Goal: Transaction & Acquisition: Purchase product/service

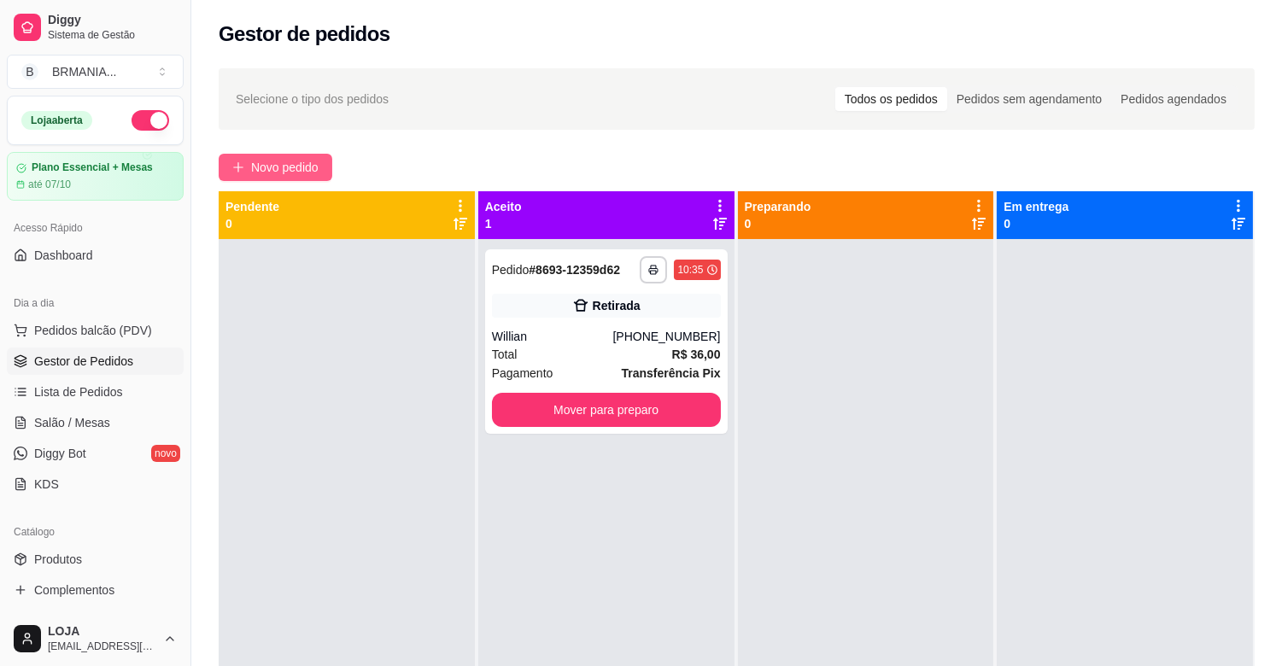
click at [308, 166] on span "Novo pedido" at bounding box center [284, 167] width 67 height 19
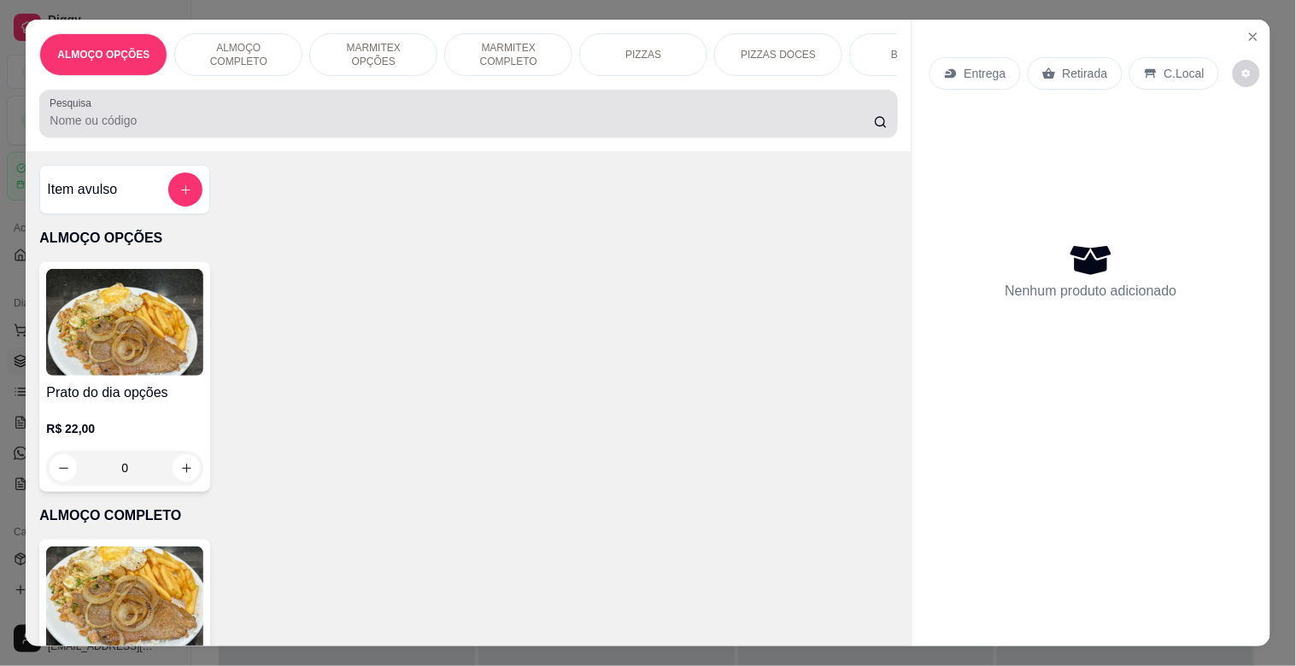
click at [314, 115] on div at bounding box center [468, 114] width 837 height 34
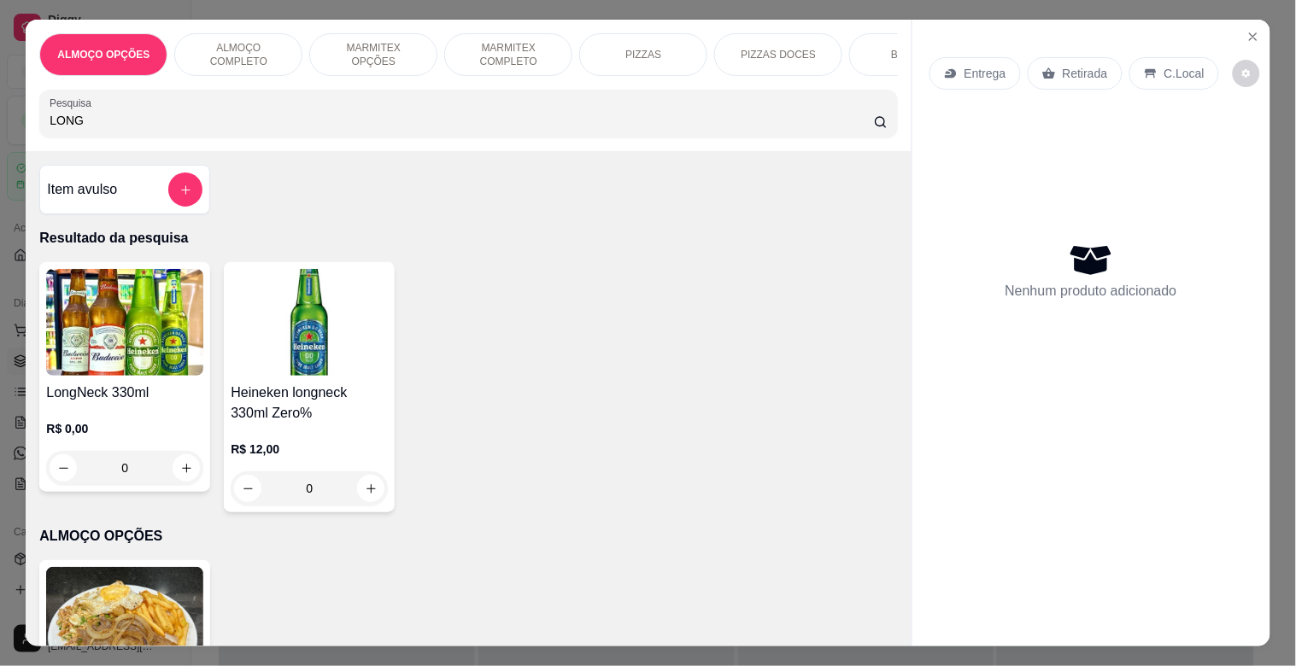
type input "LONG"
click at [151, 314] on img at bounding box center [124, 322] width 157 height 107
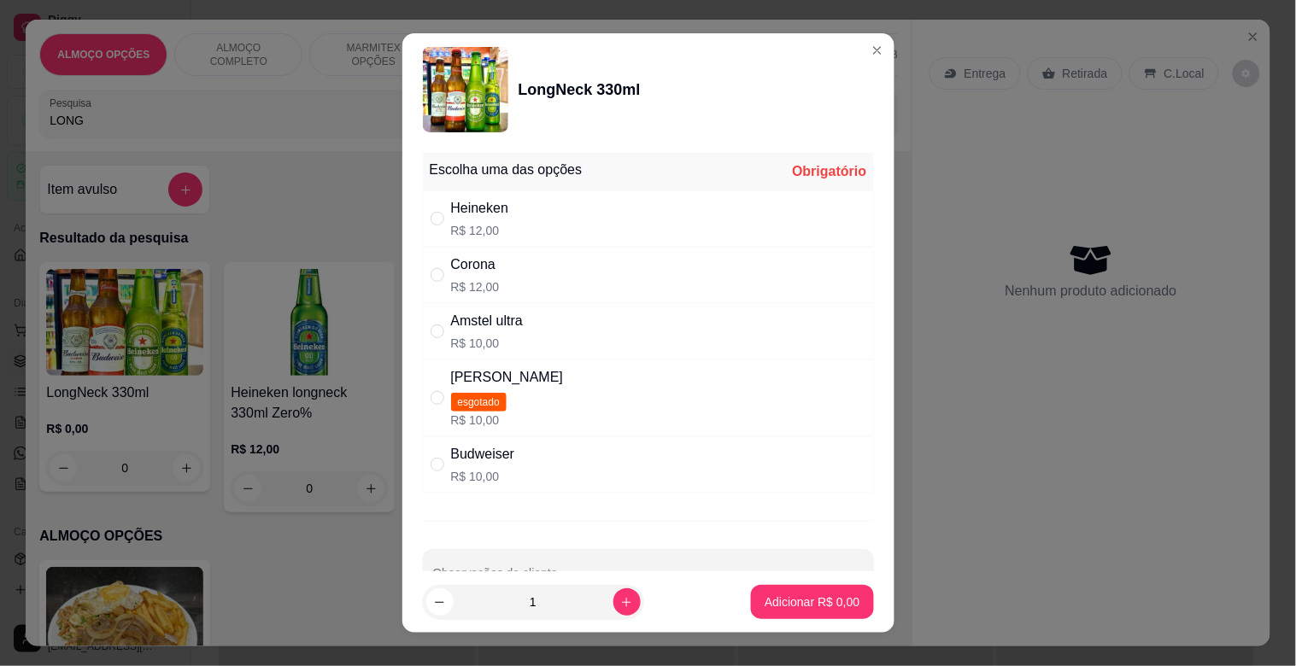
click at [519, 218] on div "Heineken R$ 12,00" at bounding box center [648, 218] width 451 height 56
radio input "true"
click at [841, 600] on button "Adicionar R$ 12,00" at bounding box center [808, 602] width 129 height 34
type input "1"
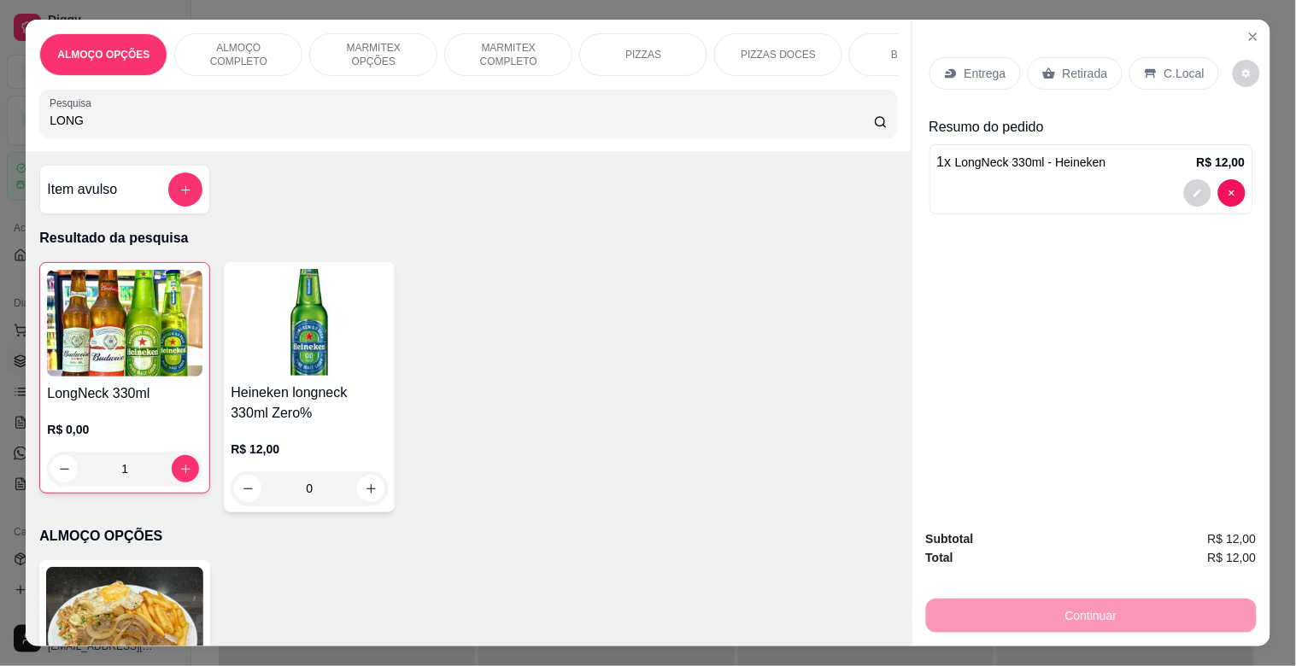
click at [151, 145] on div "ALMOÇO OPÇÕES ALMOÇO COMPLETO MARMITEX OPÇÕES MARMITEX COMPLETO PIZZAS PIZZAS D…" at bounding box center [468, 86] width 885 height 132
click at [151, 129] on input "LONG" at bounding box center [462, 120] width 824 height 17
type input "L"
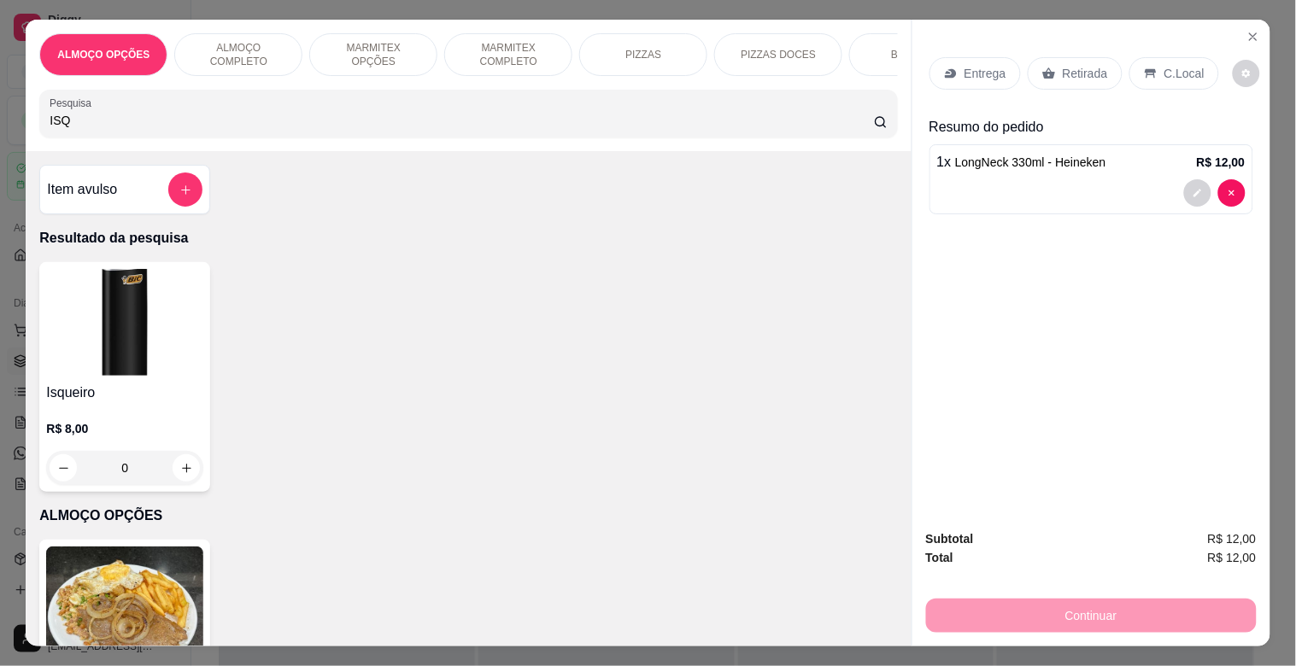
type input "ISQ"
click at [89, 346] on img at bounding box center [124, 322] width 157 height 107
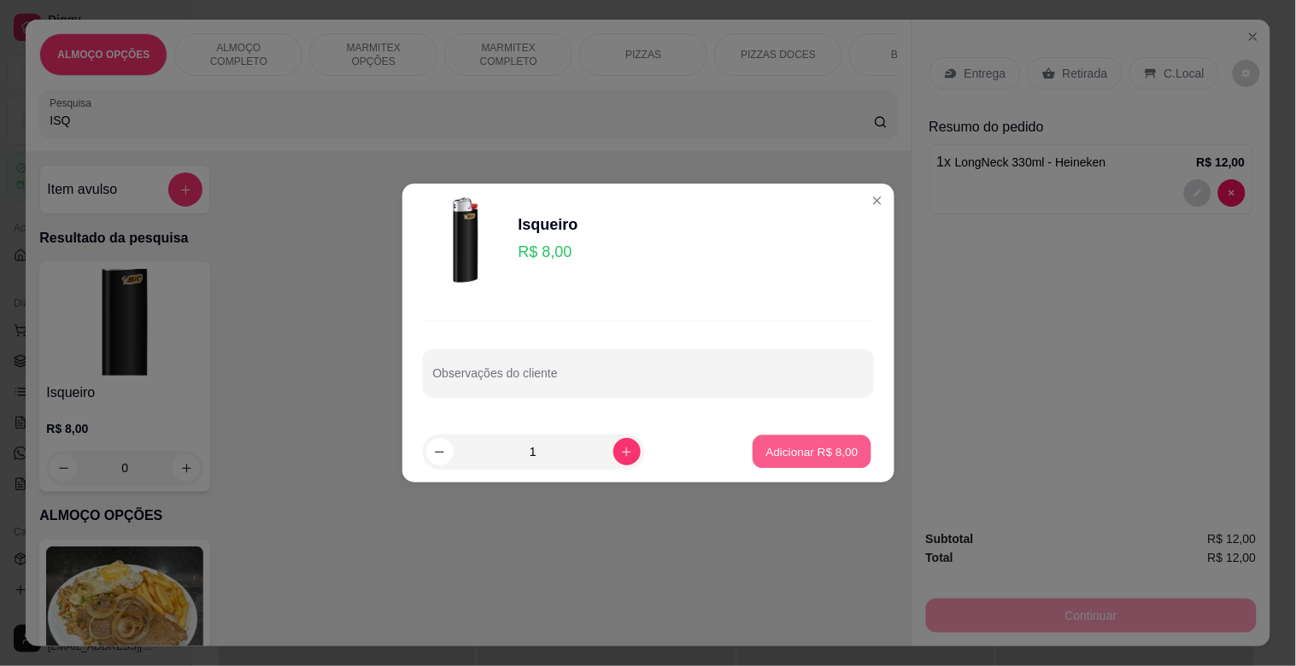
click at [798, 441] on button "Adicionar R$ 8,00" at bounding box center [811, 452] width 119 height 33
type input "1"
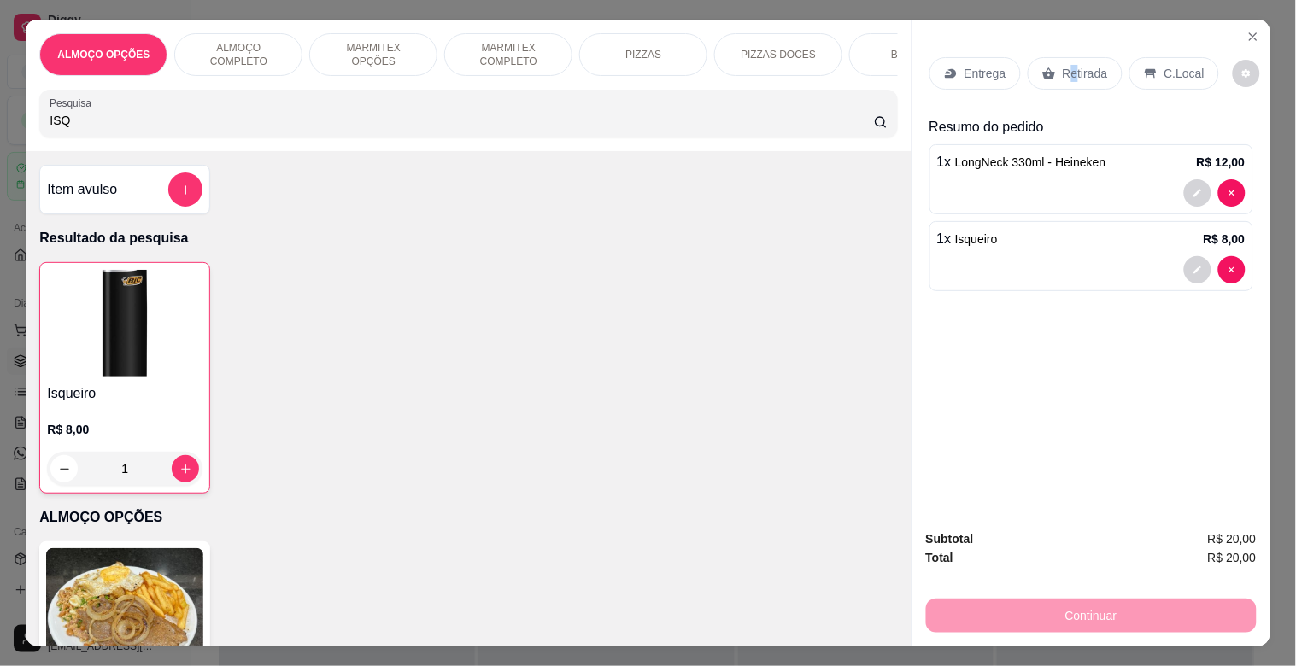
click at [1062, 65] on p "Retirada" at bounding box center [1084, 73] width 45 height 17
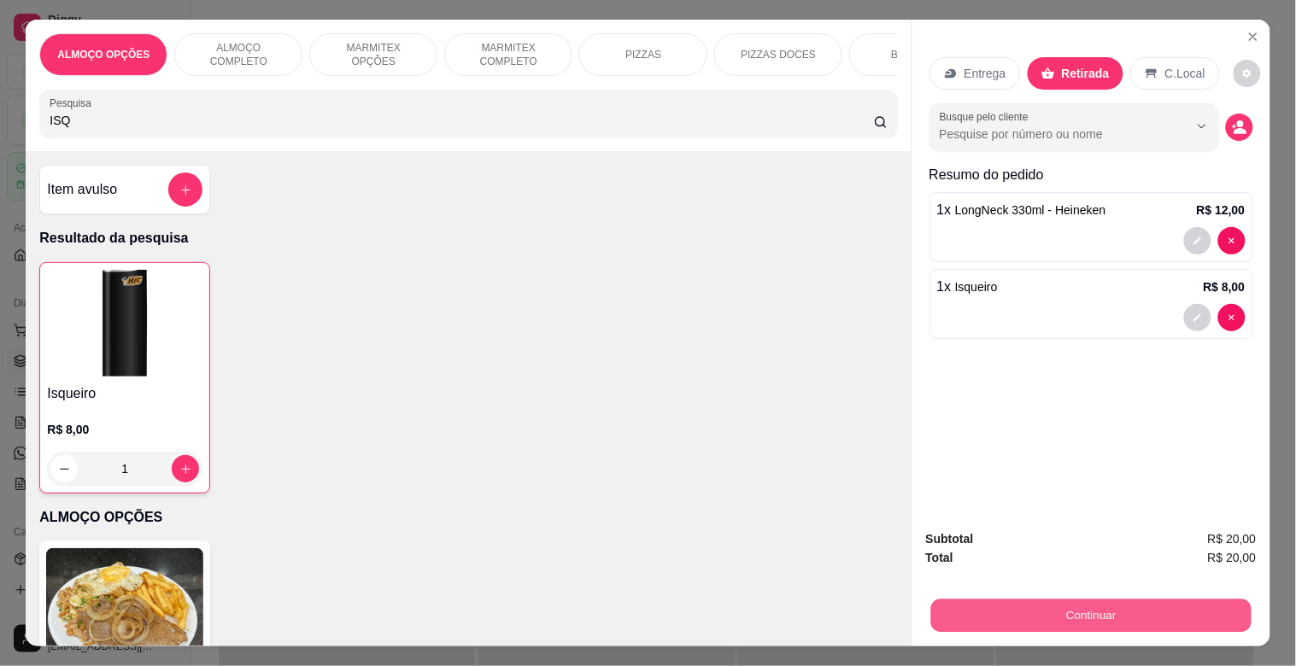
click at [1156, 615] on button "Continuar" at bounding box center [1090, 615] width 320 height 33
click at [1085, 607] on button "Continuar" at bounding box center [1091, 616] width 331 height 34
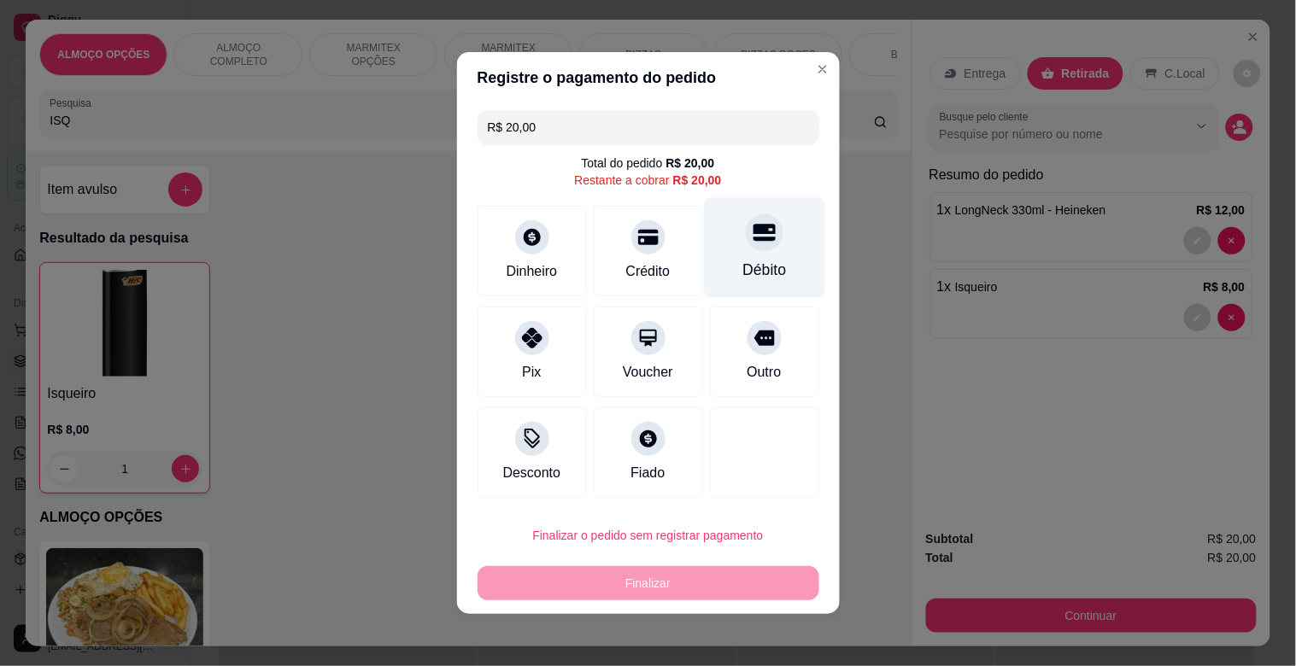
click at [742, 270] on div "Débito" at bounding box center [764, 270] width 44 height 22
type input "R$ 0,00"
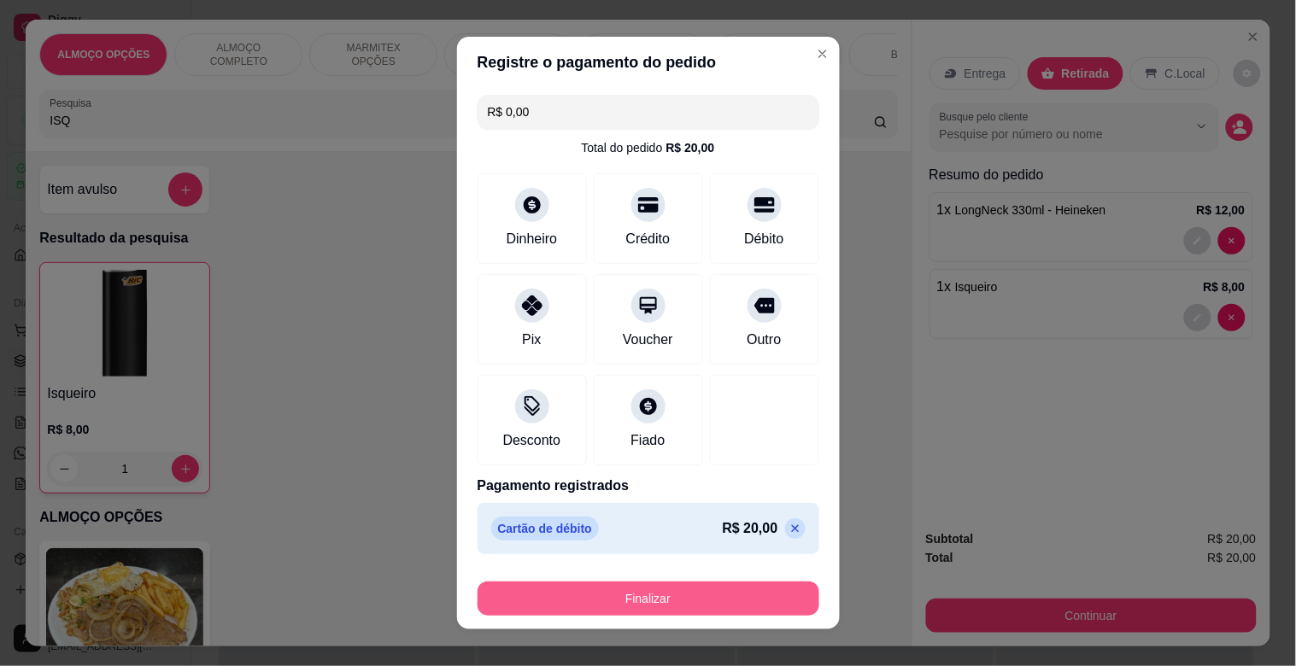
click at [688, 593] on button "Finalizar" at bounding box center [648, 599] width 342 height 34
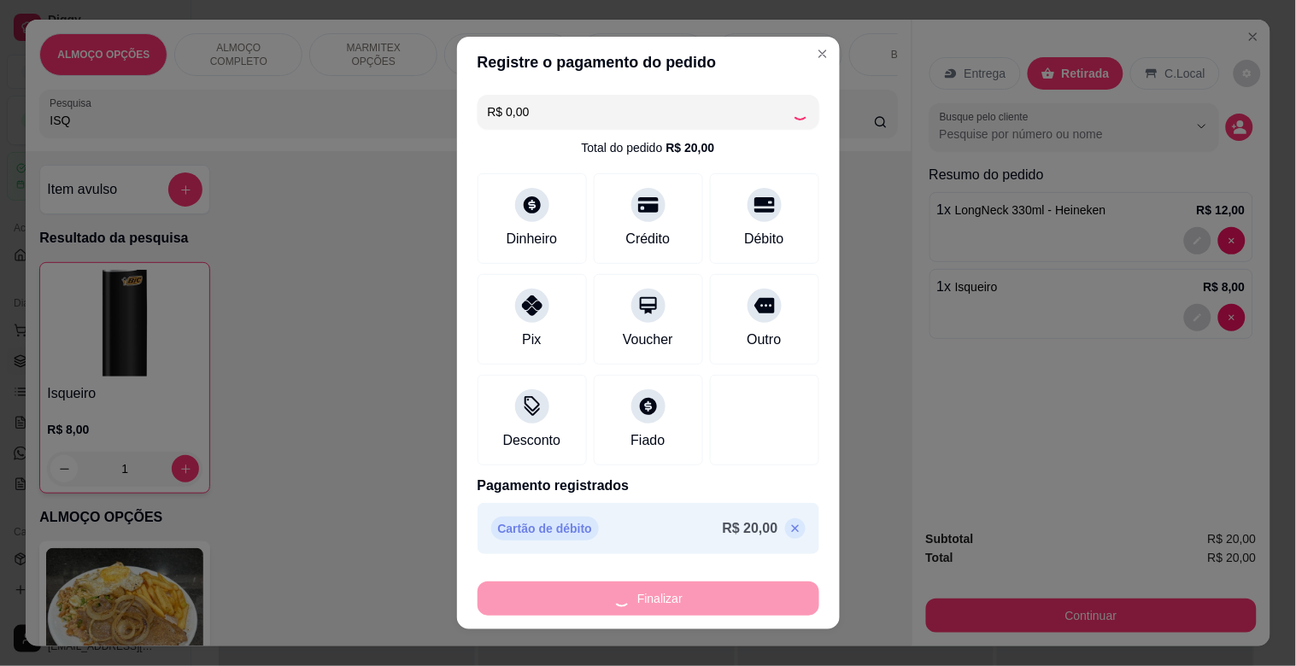
type input "0"
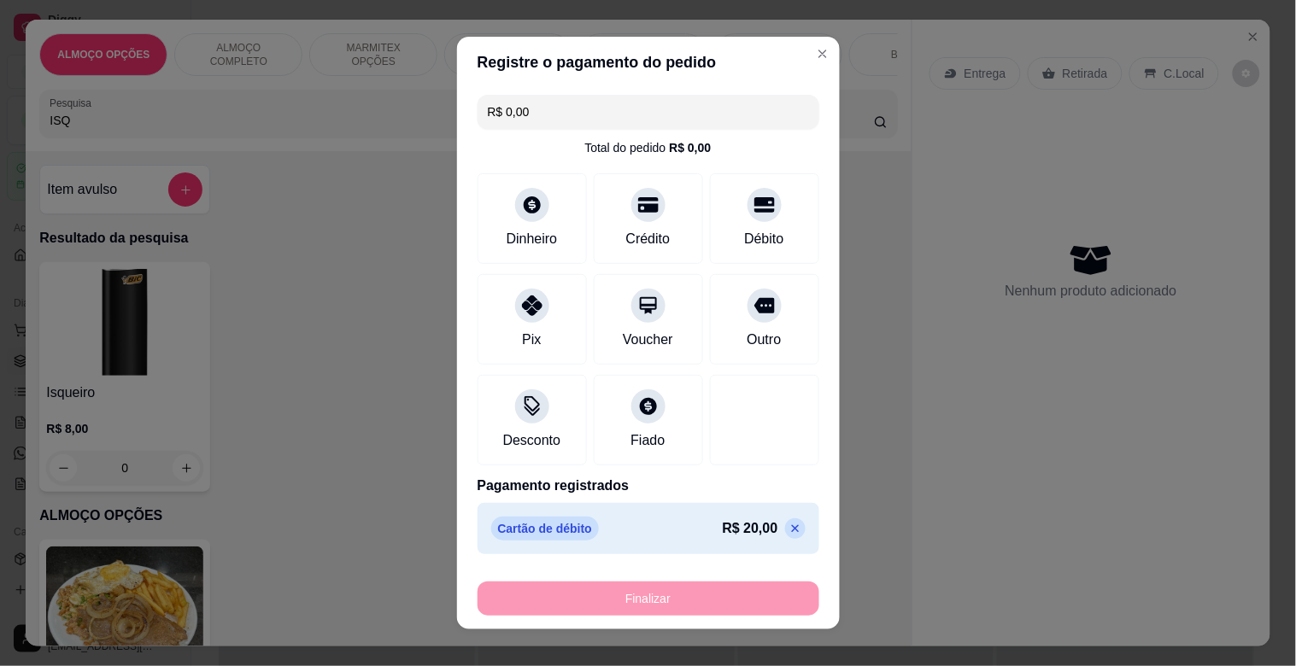
type input "-R$ 20,00"
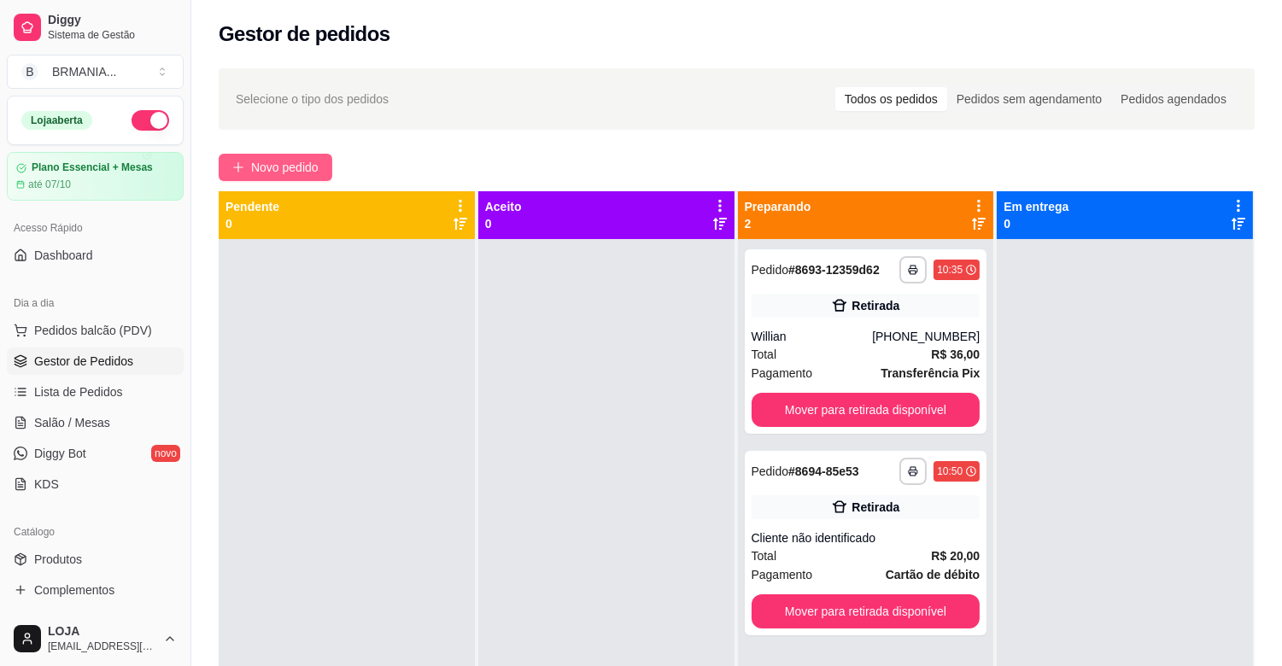
click at [287, 169] on span "Novo pedido" at bounding box center [284, 167] width 67 height 19
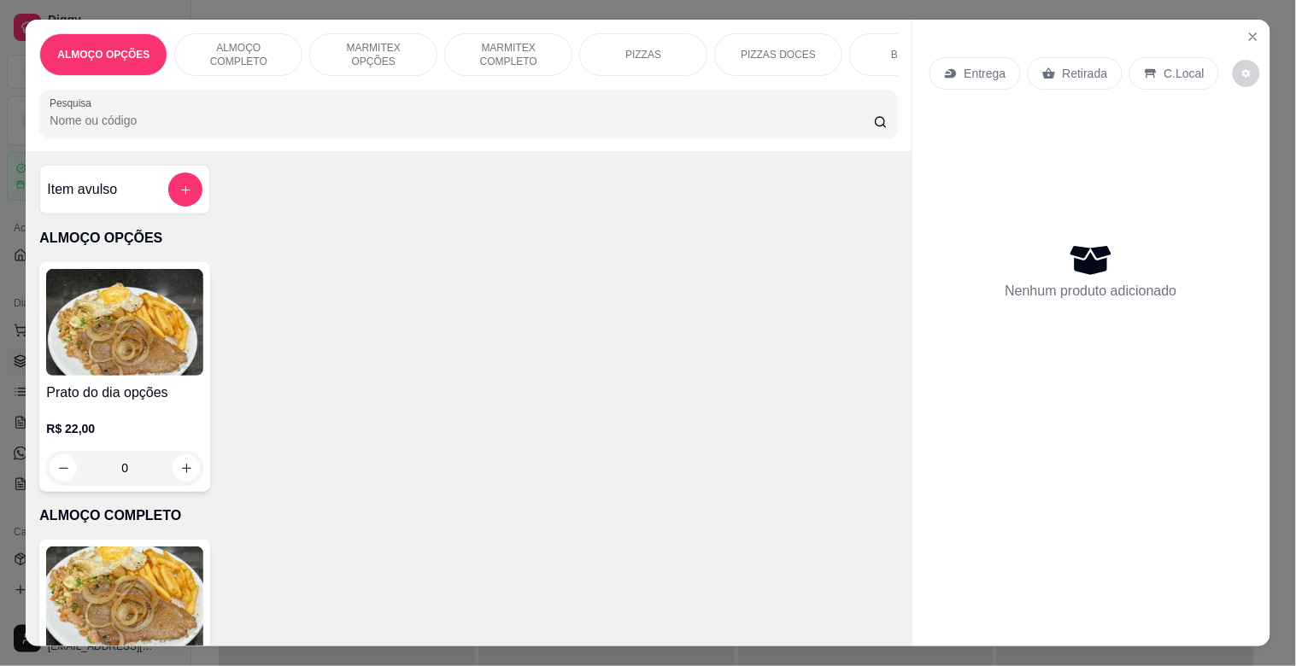
click at [316, 122] on input "Pesquisa" at bounding box center [462, 120] width 824 height 17
click at [327, 50] on p "MARMITEX OPÇÕES" at bounding box center [373, 54] width 99 height 27
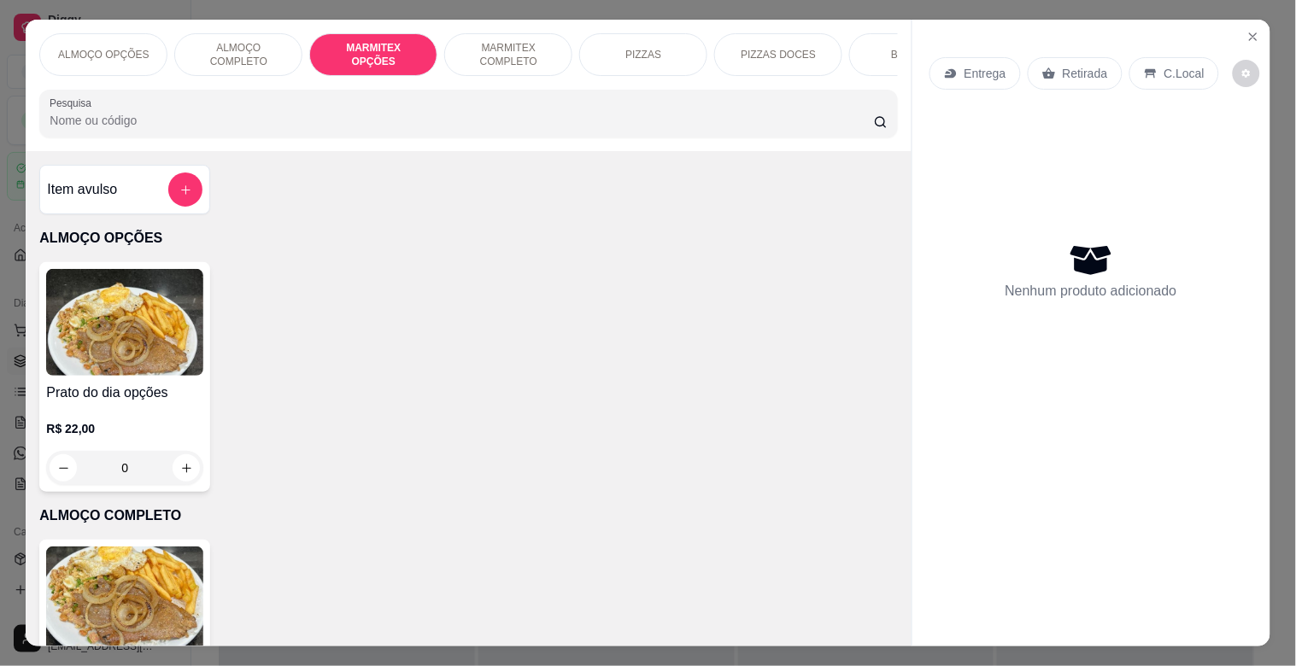
scroll to position [41, 0]
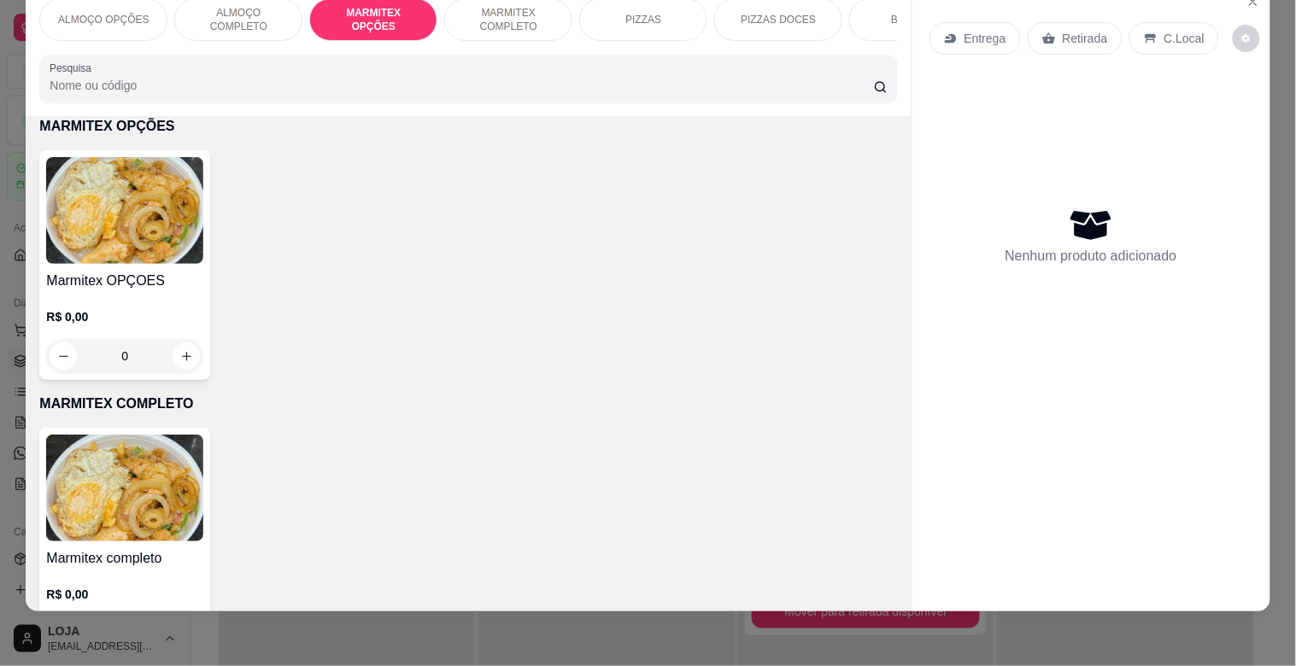
click at [123, 266] on div "Marmitex OPÇOES R$ 0,00 0" at bounding box center [124, 265] width 171 height 230
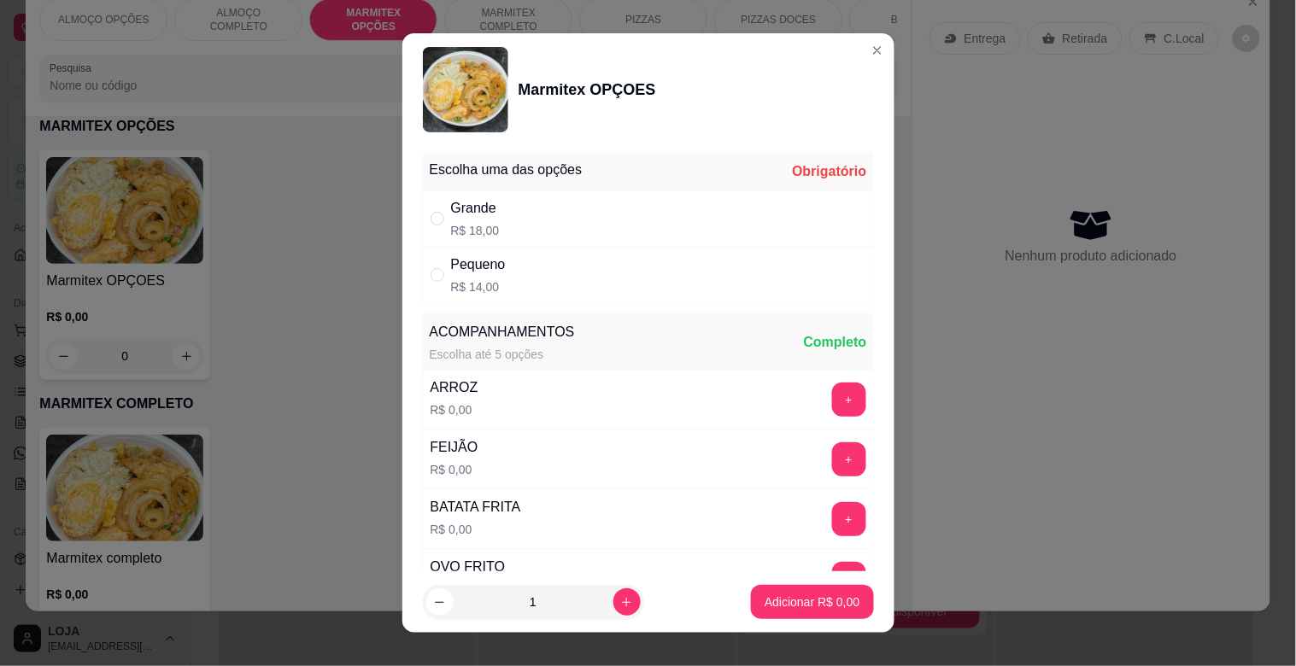
click at [454, 267] on div "Pequeno" at bounding box center [478, 265] width 55 height 20
radio input "true"
click at [620, 599] on icon "increase-product-quantity" at bounding box center [626, 602] width 13 height 13
click at [613, 593] on button "increase-product-quantity" at bounding box center [626, 601] width 26 height 26
type input "3"
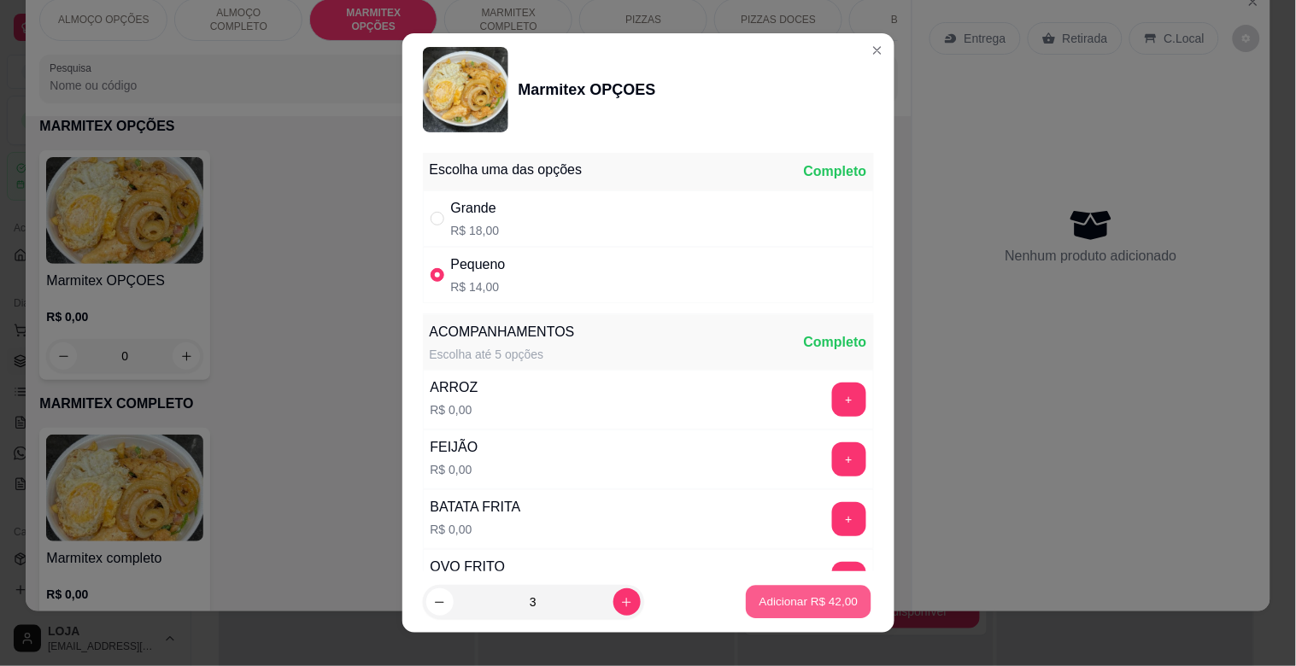
click at [789, 592] on button "Adicionar R$ 42,00" at bounding box center [809, 602] width 126 height 33
type input "3"
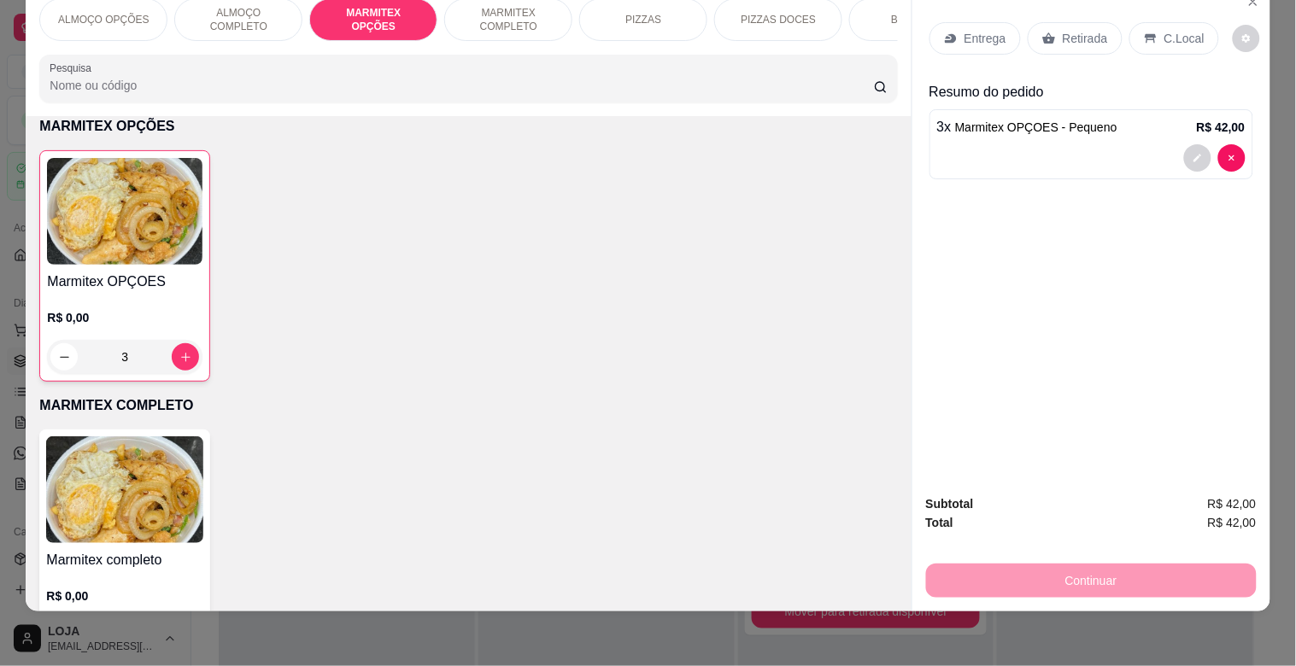
click at [1062, 32] on p "Retirada" at bounding box center [1084, 38] width 45 height 17
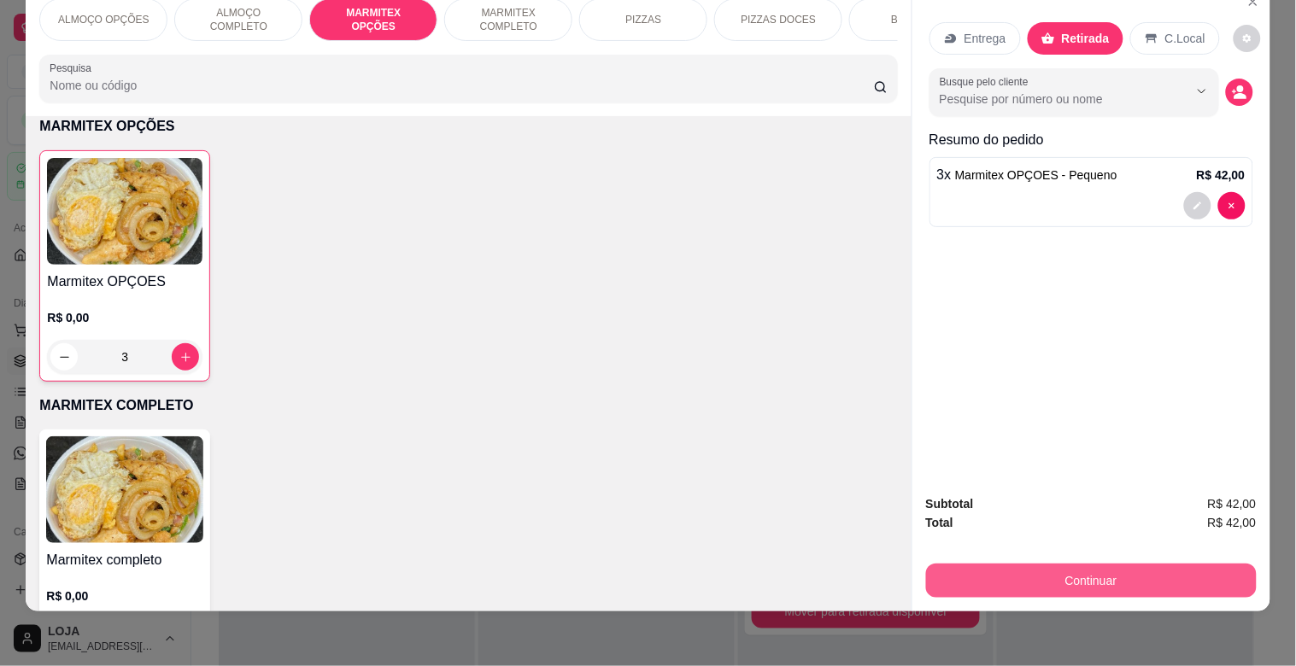
click at [1109, 569] on button "Continuar" at bounding box center [1091, 581] width 331 height 34
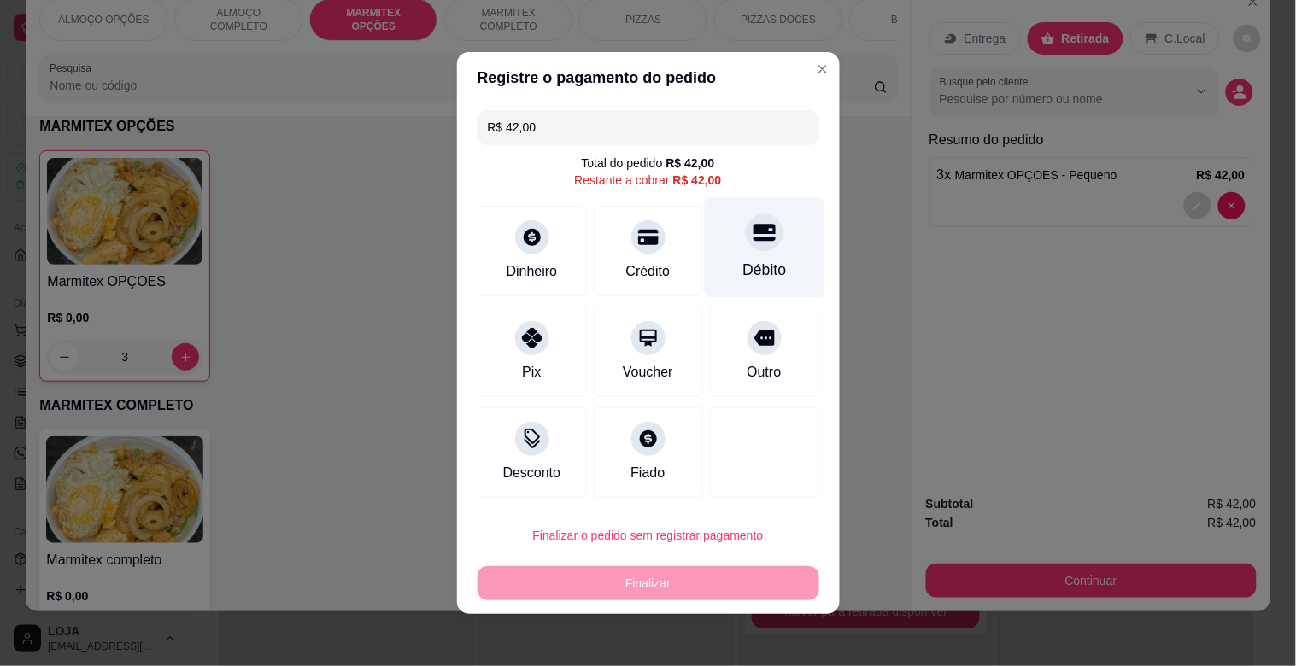
click at [723, 236] on div "Débito" at bounding box center [764, 248] width 120 height 100
type input "R$ 0,00"
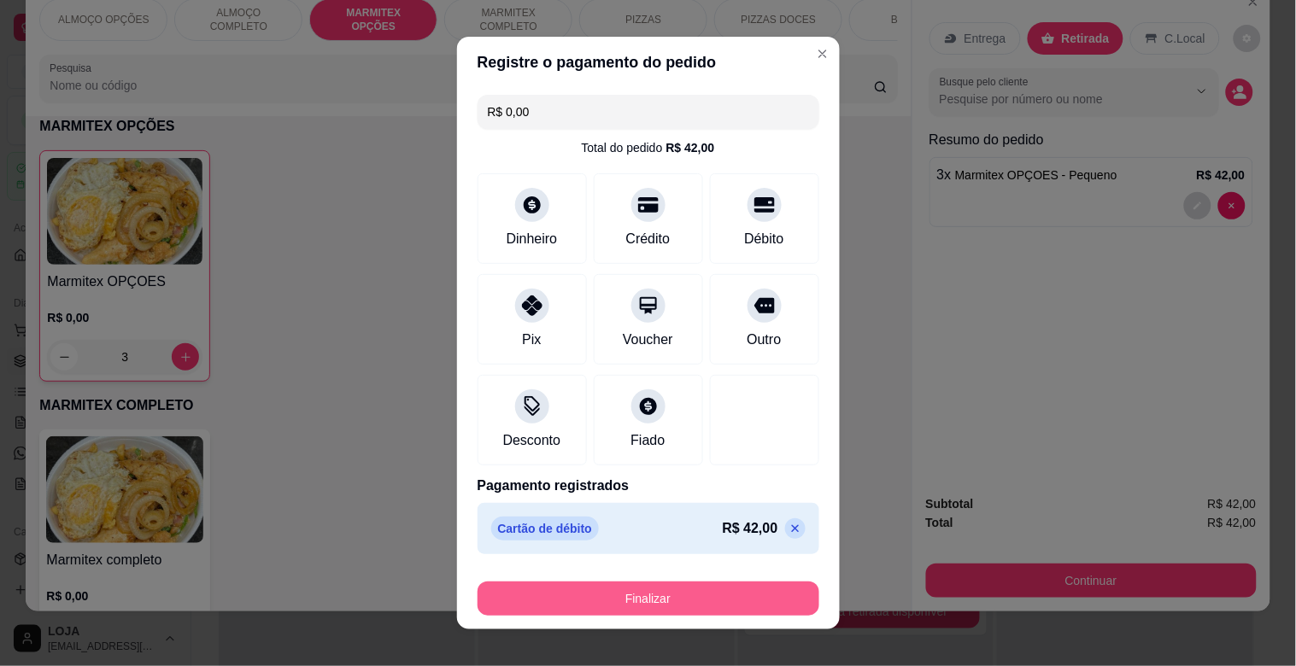
click at [732, 586] on button "Finalizar" at bounding box center [648, 599] width 342 height 34
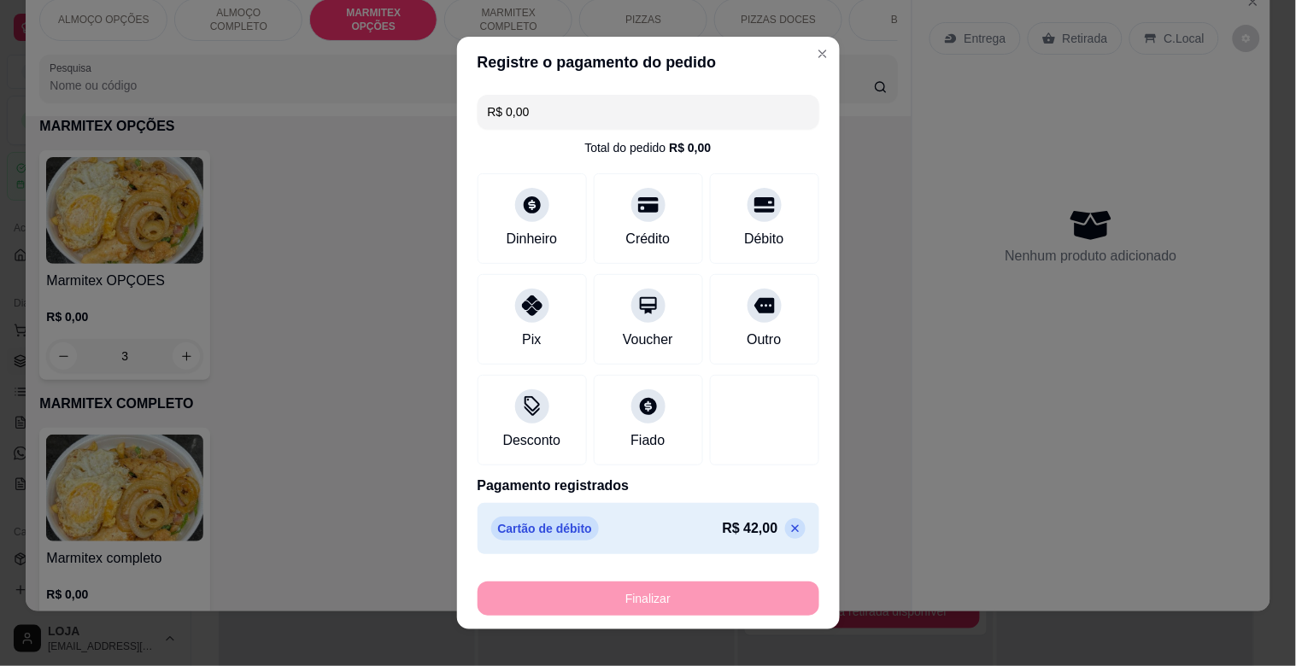
type input "0"
type input "-R$ 42,00"
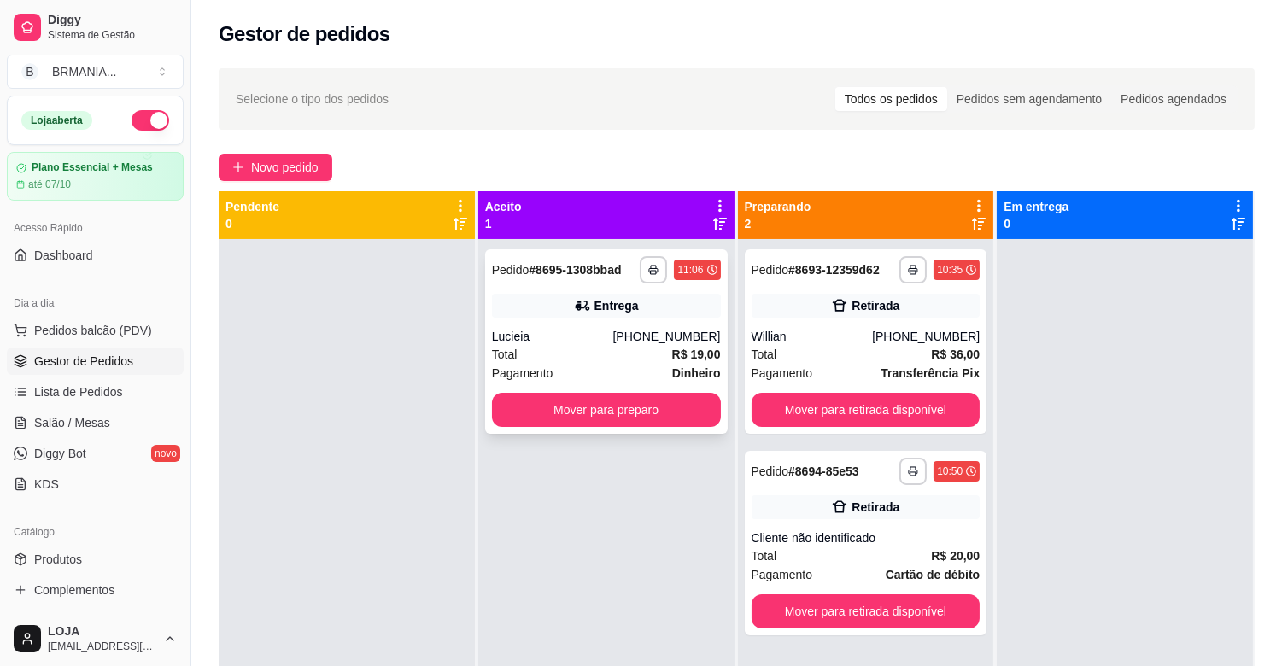
click at [627, 360] on div "Total R$ 19,00" at bounding box center [606, 354] width 229 height 19
click at [88, 396] on span "Lista de Pedidos" at bounding box center [78, 391] width 89 height 17
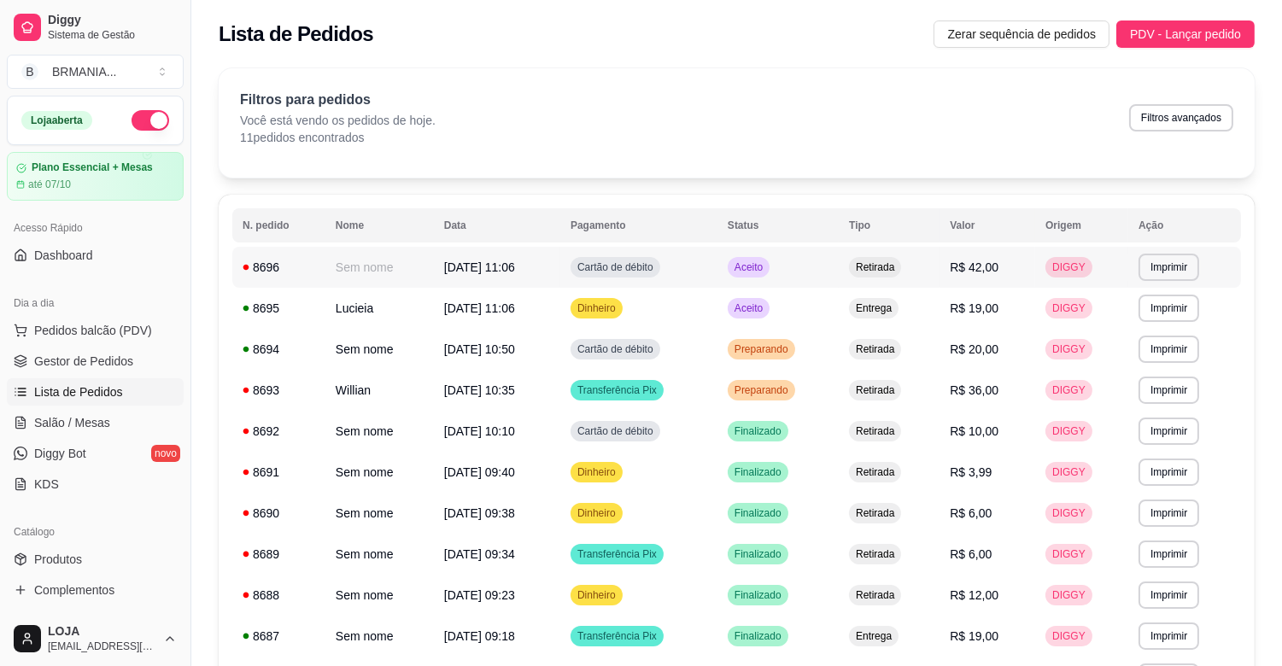
click at [885, 265] on span "Retirada" at bounding box center [874, 267] width 45 height 14
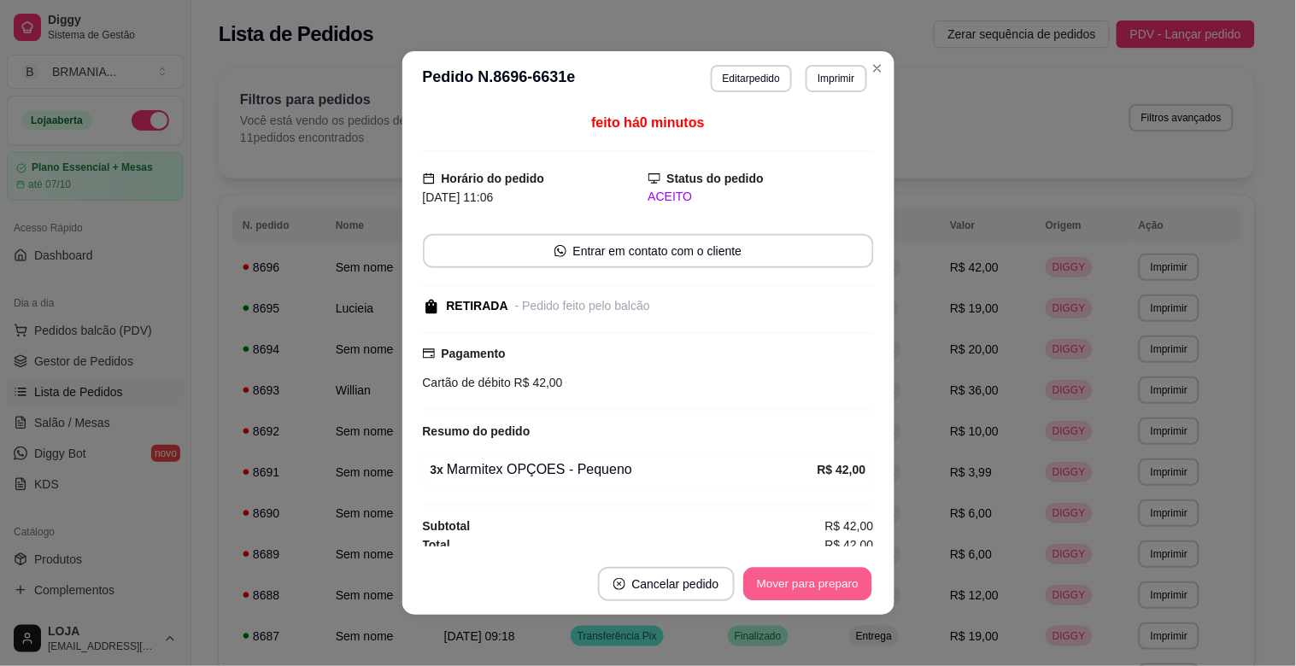
click at [813, 568] on button "Mover para preparo" at bounding box center [807, 584] width 128 height 33
click at [814, 573] on button "Mover para retirada disponível" at bounding box center [779, 584] width 183 height 33
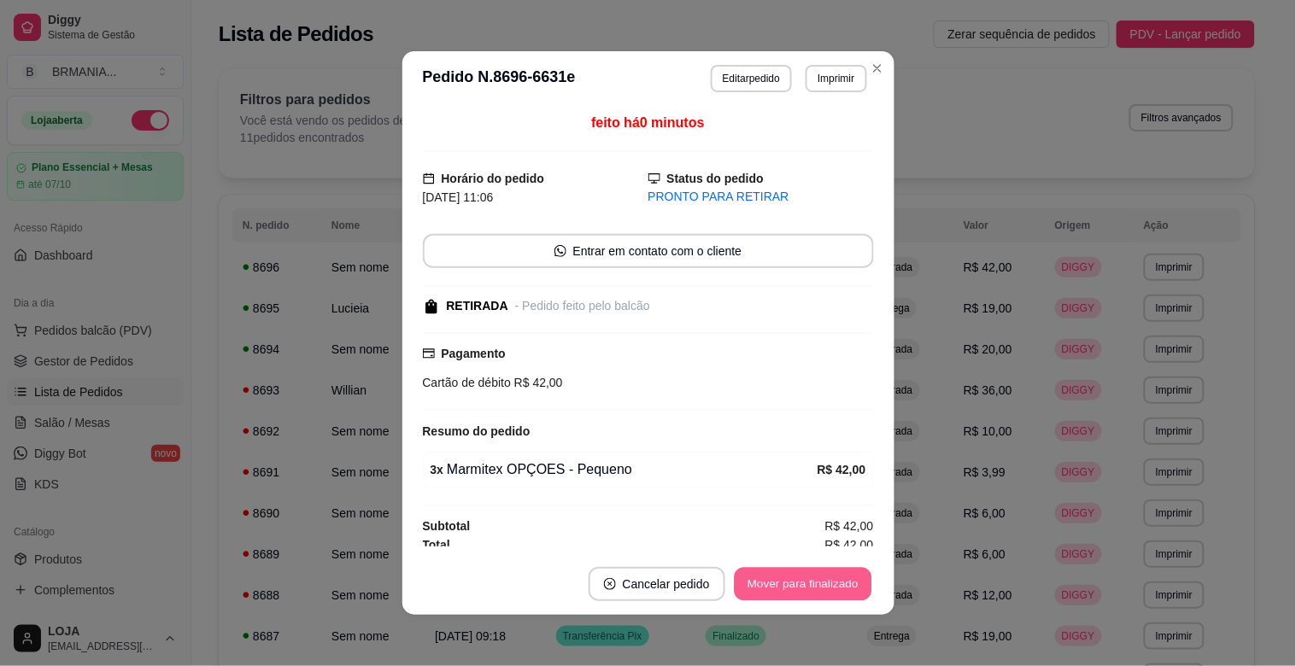
click at [814, 570] on button "Mover para finalizado" at bounding box center [803, 584] width 138 height 33
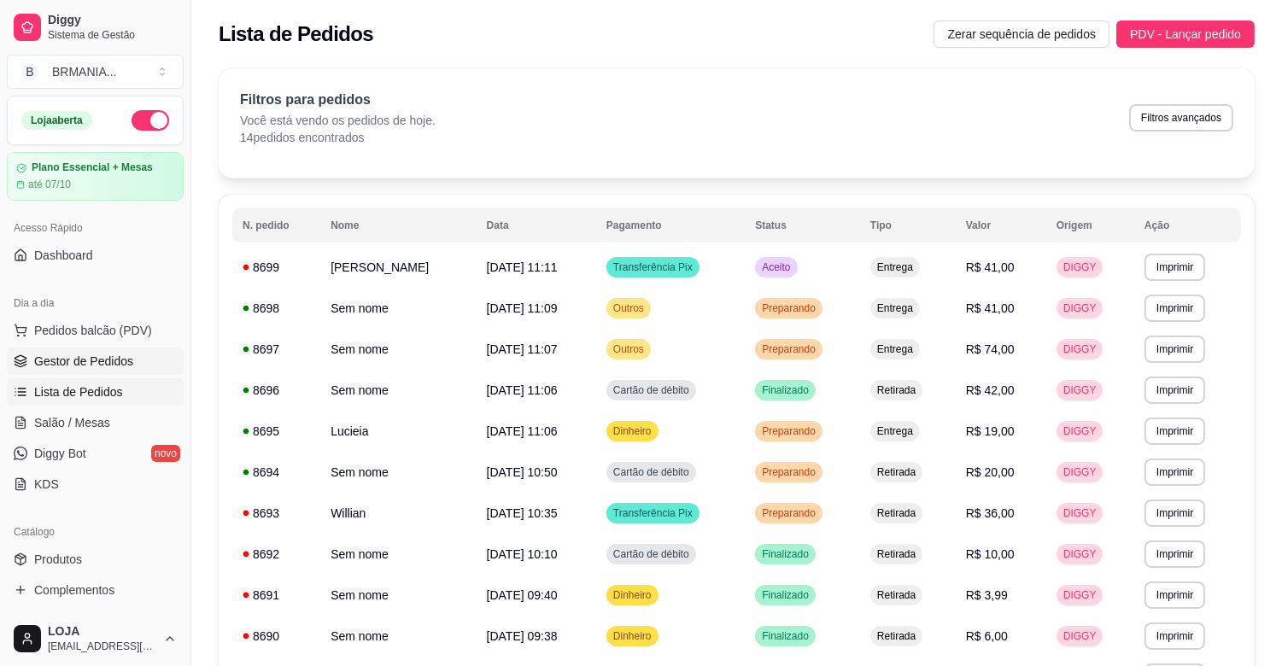
click at [112, 365] on span "Gestor de Pedidos" at bounding box center [83, 361] width 99 height 17
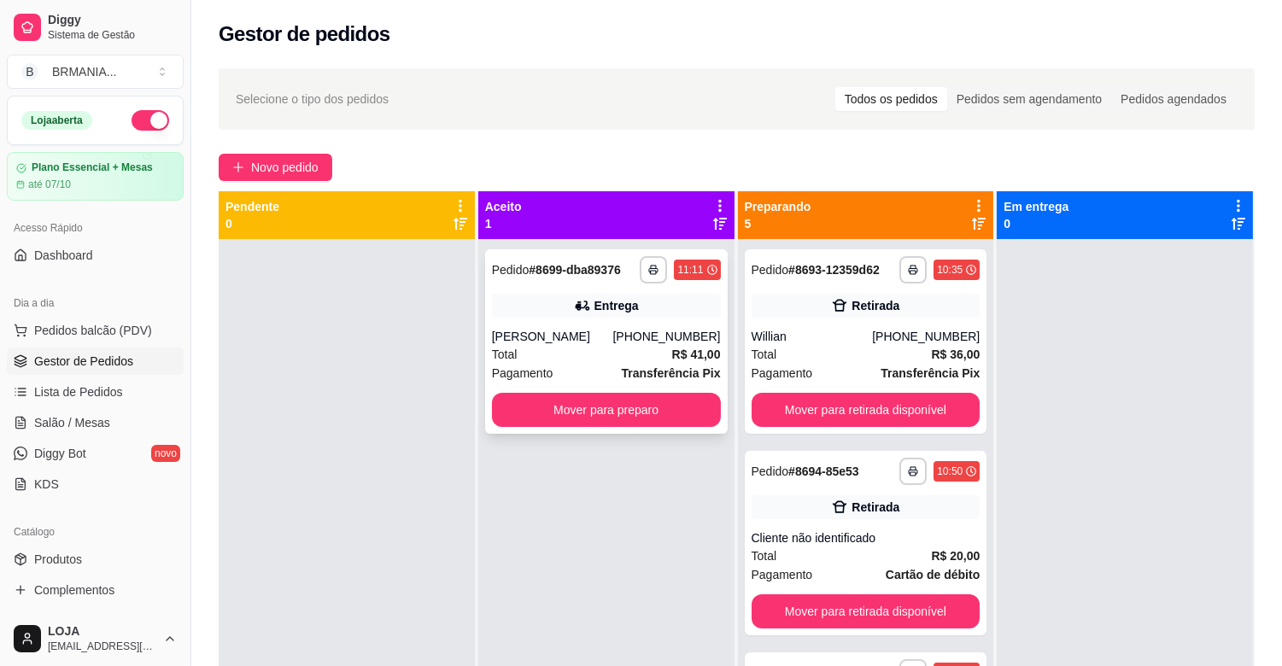
click at [612, 360] on div "Total R$ 41,00" at bounding box center [606, 354] width 229 height 19
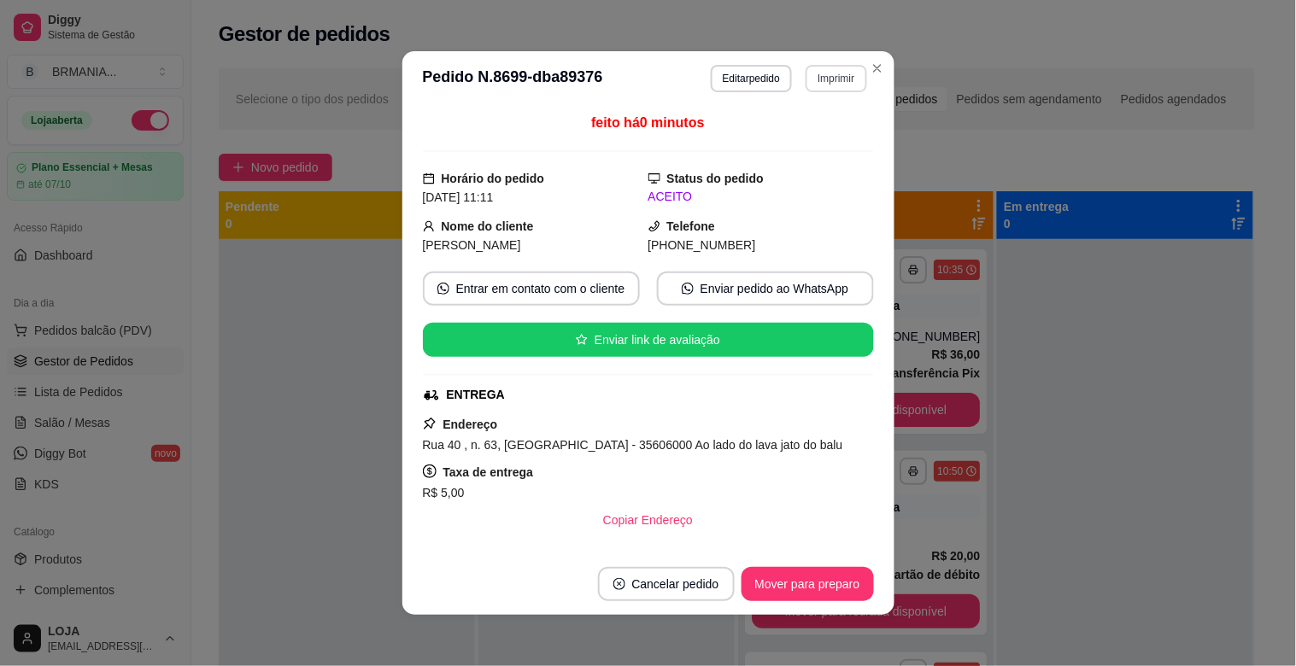
click at [839, 74] on button "Imprimir" at bounding box center [835, 78] width 61 height 27
click at [812, 141] on button "IMPRESSORA" at bounding box center [799, 139] width 124 height 27
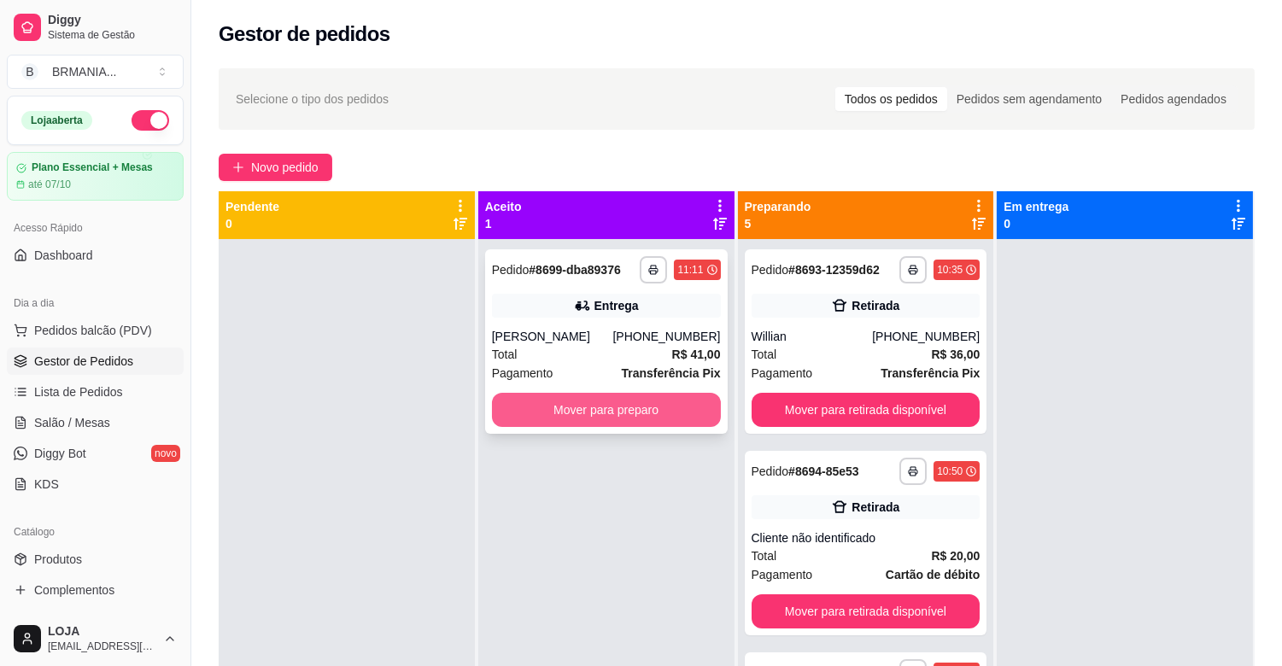
click at [641, 398] on button "Mover para preparo" at bounding box center [606, 410] width 229 height 34
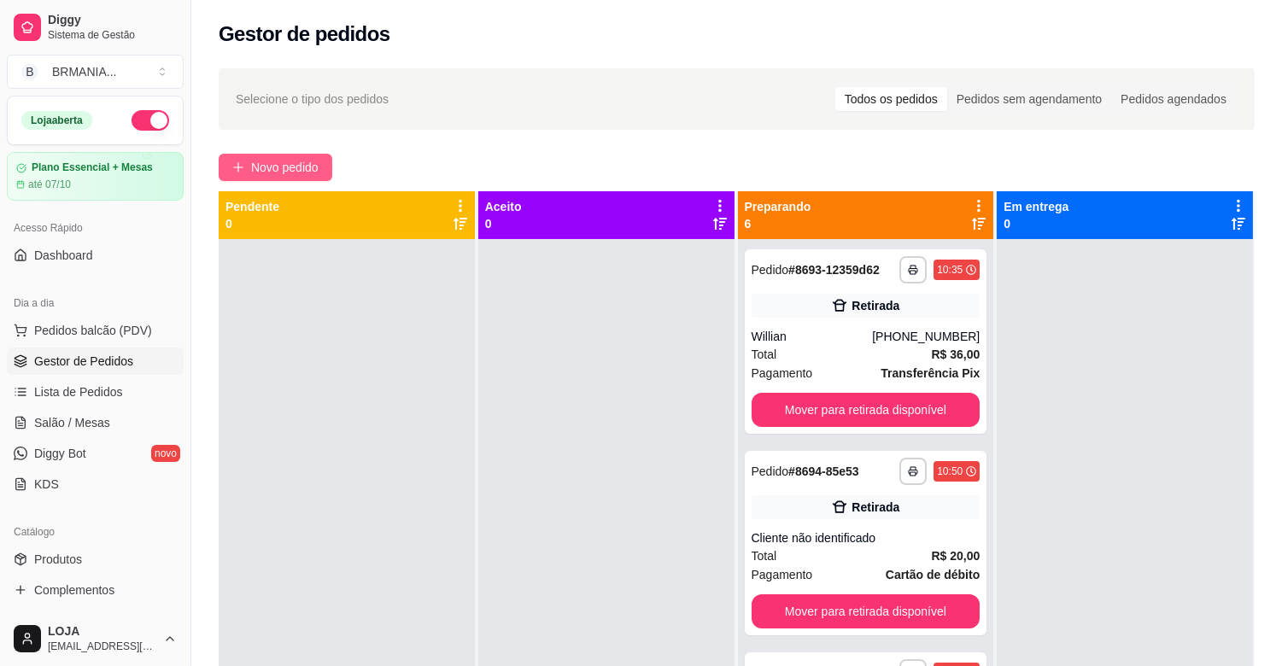
click at [265, 166] on span "Novo pedido" at bounding box center [284, 167] width 67 height 19
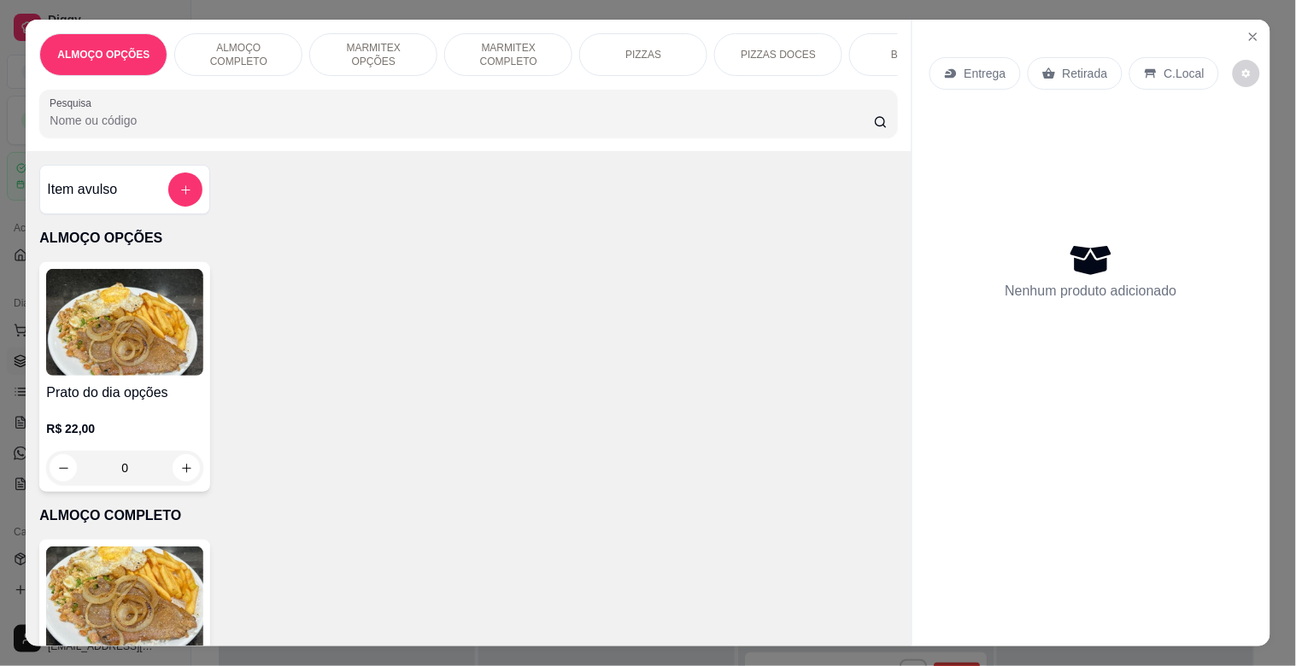
click at [360, 48] on p "MARMITEX OPÇÕES" at bounding box center [373, 54] width 99 height 27
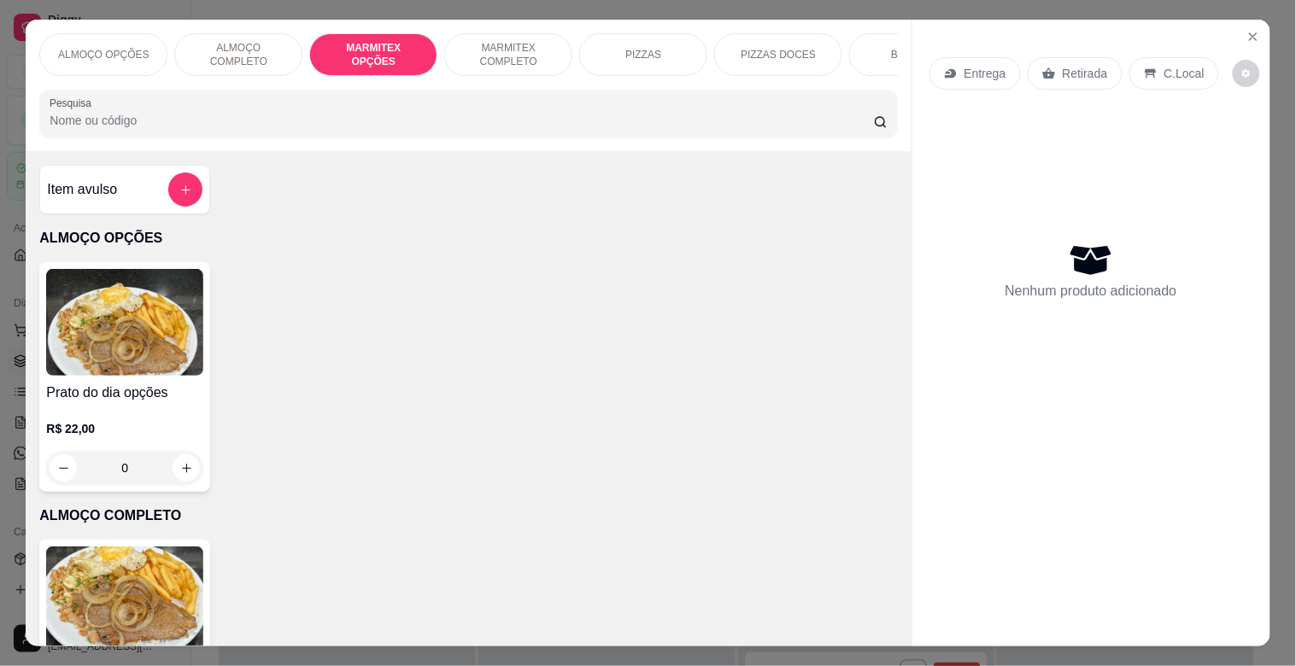
scroll to position [41, 0]
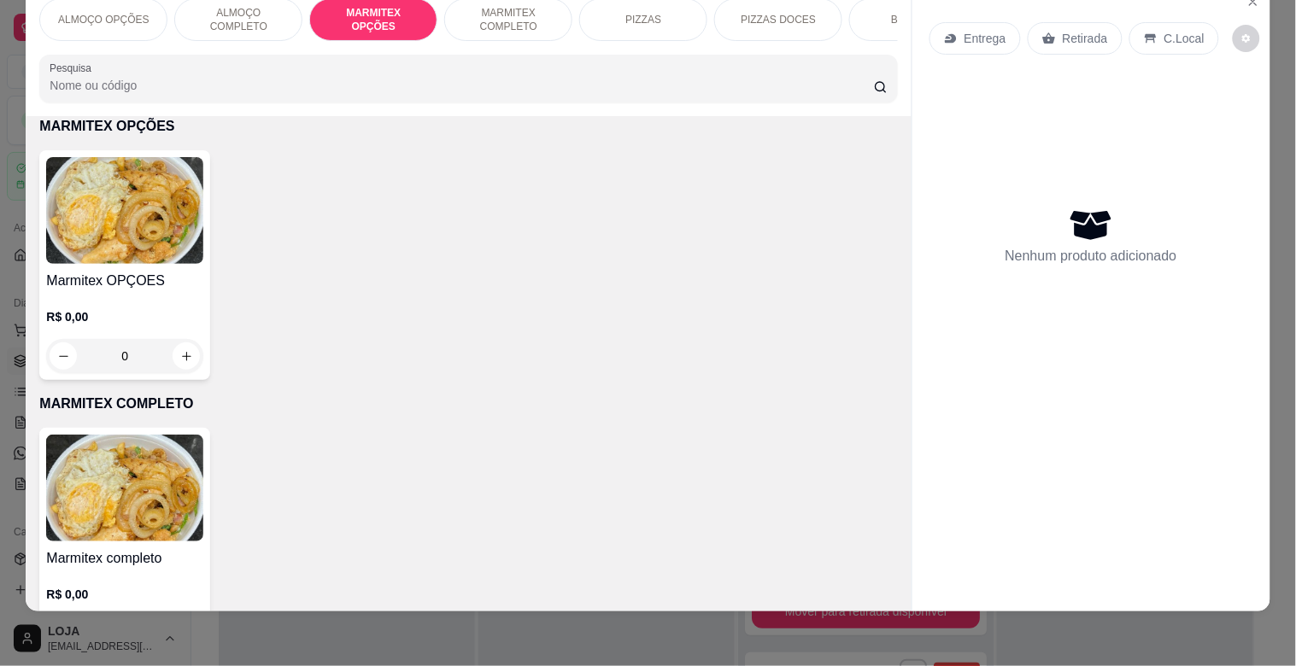
click at [89, 250] on img at bounding box center [124, 210] width 157 height 107
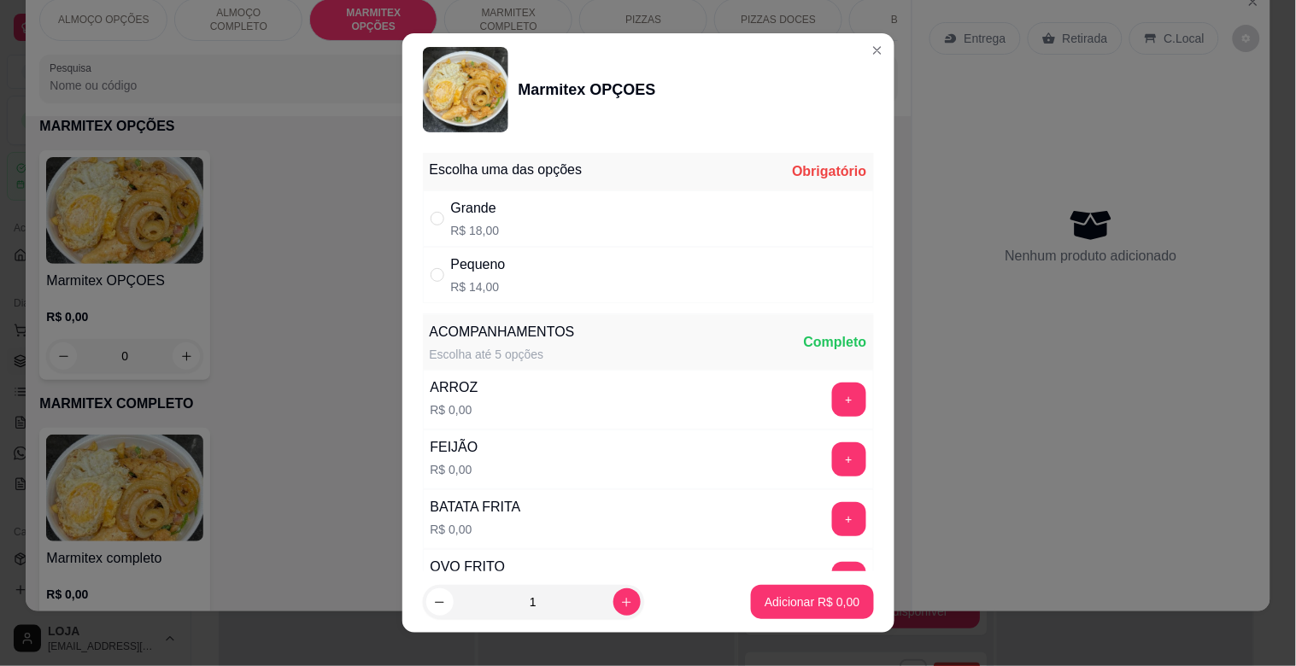
click at [523, 260] on div "Pequeno R$ 14,00" at bounding box center [648, 275] width 451 height 56
radio input "true"
click at [828, 592] on button "Adicionar R$ 14,00" at bounding box center [808, 602] width 129 height 34
type input "1"
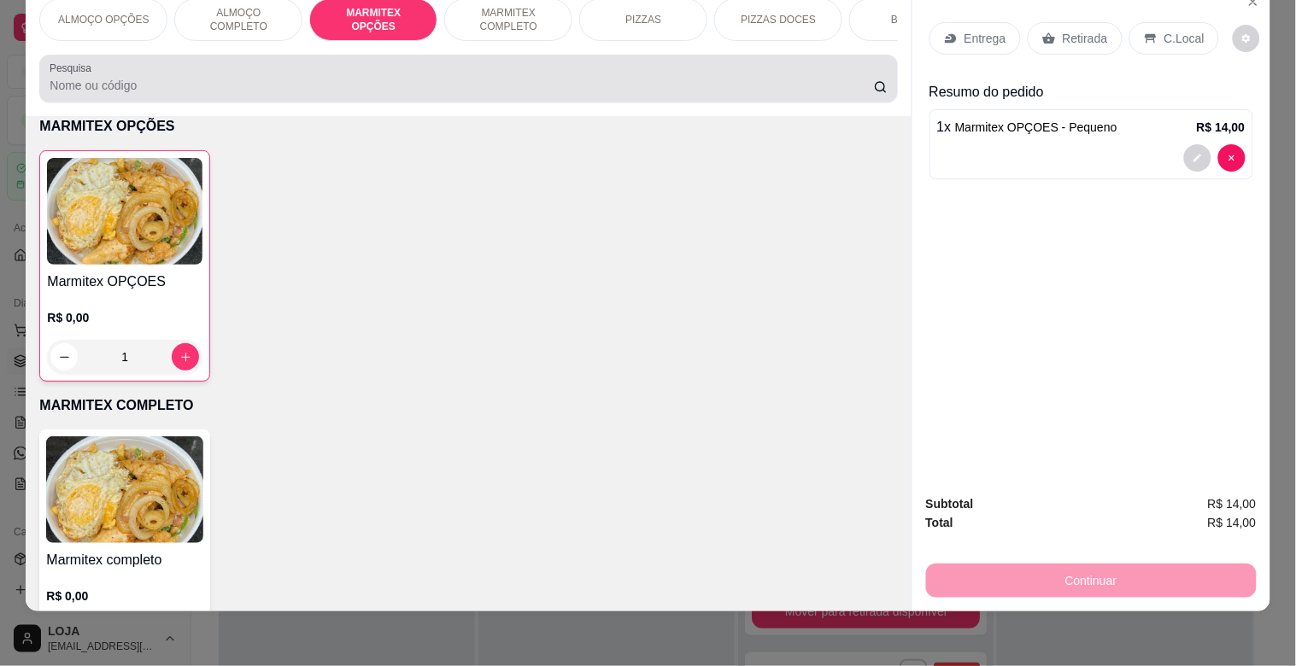
click at [210, 73] on div at bounding box center [468, 78] width 837 height 34
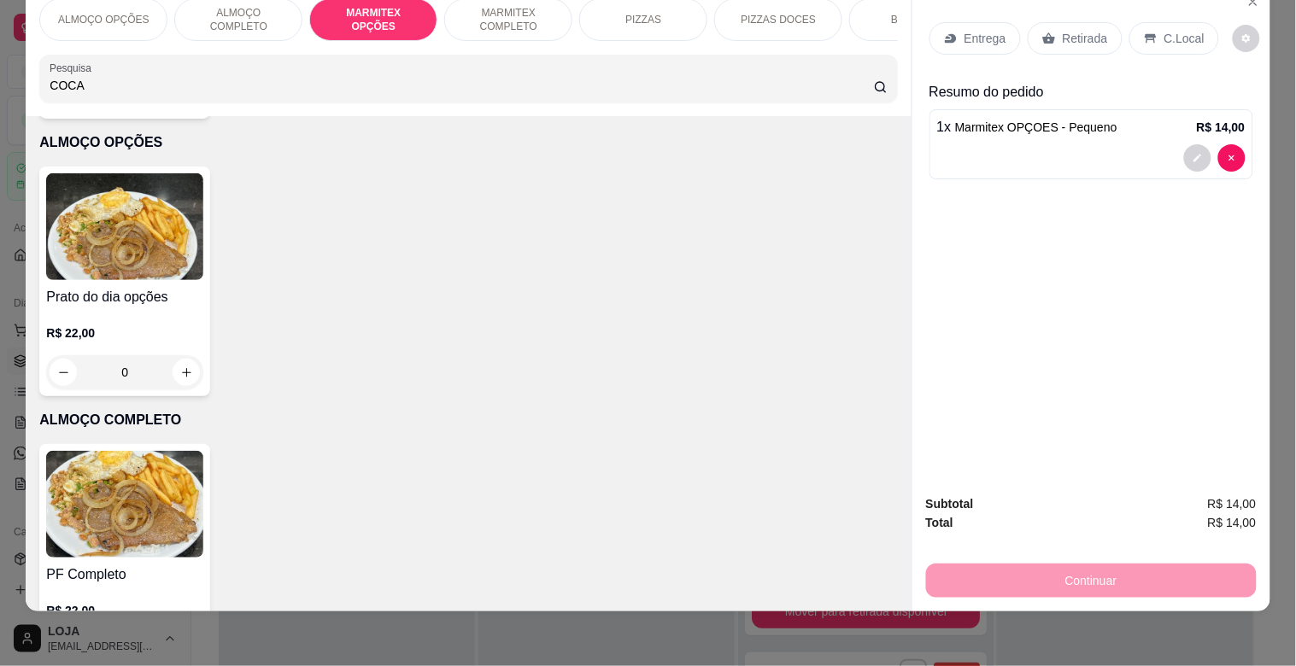
scroll to position [0, 0]
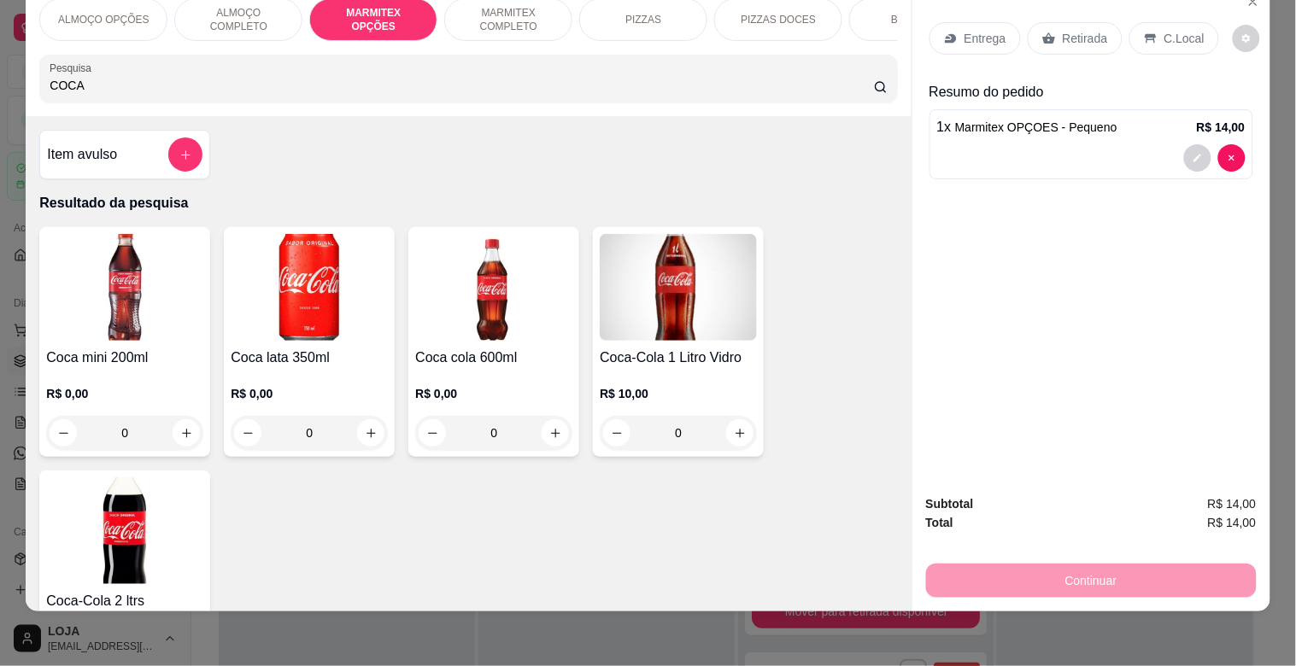
click at [84, 536] on img at bounding box center [124, 530] width 157 height 107
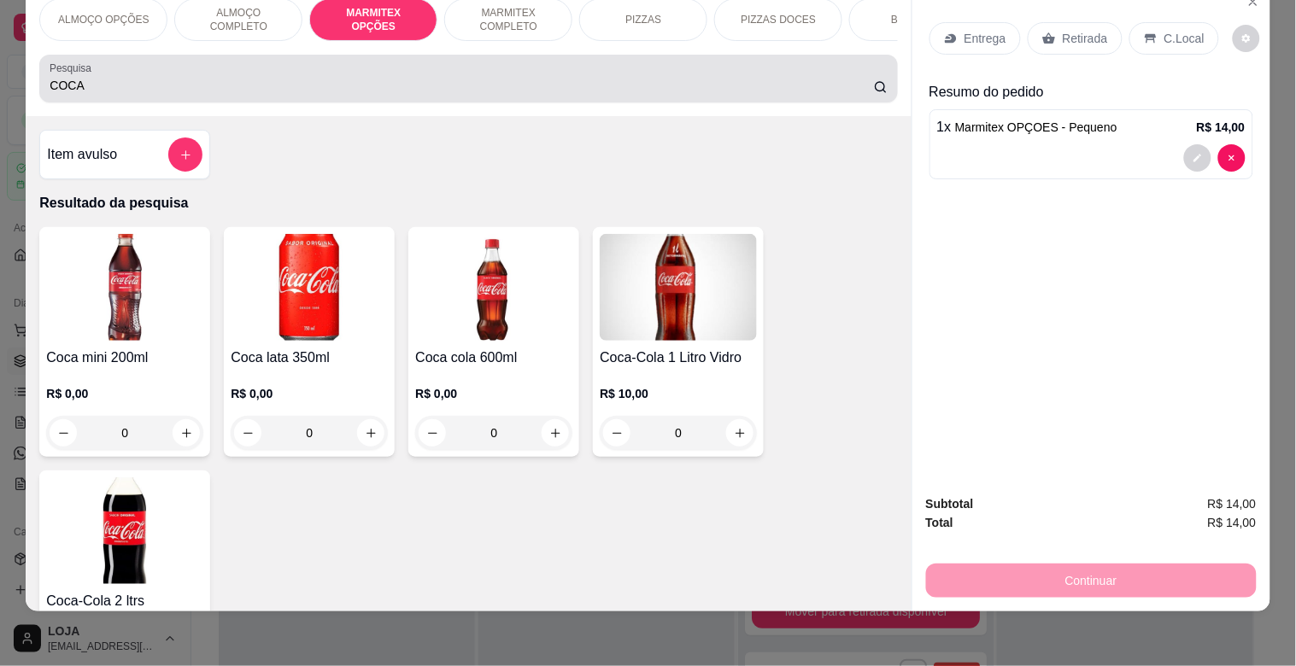
click at [365, 81] on input "COCA" at bounding box center [462, 85] width 824 height 17
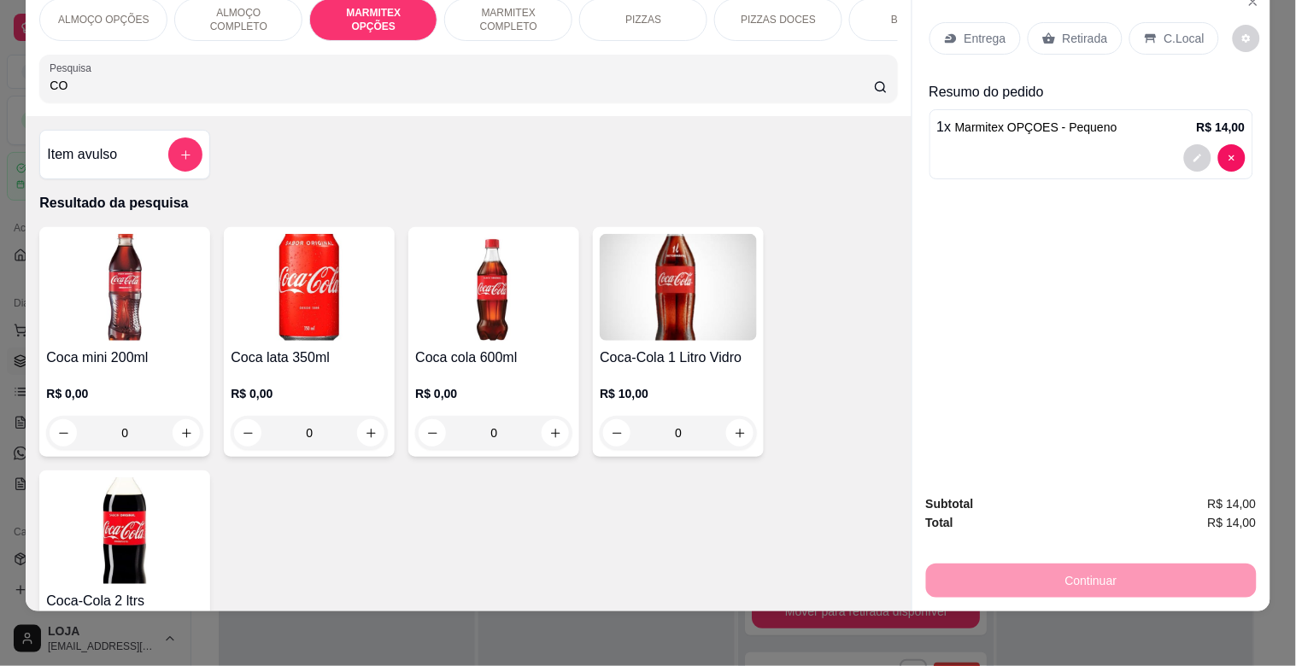
type input "C"
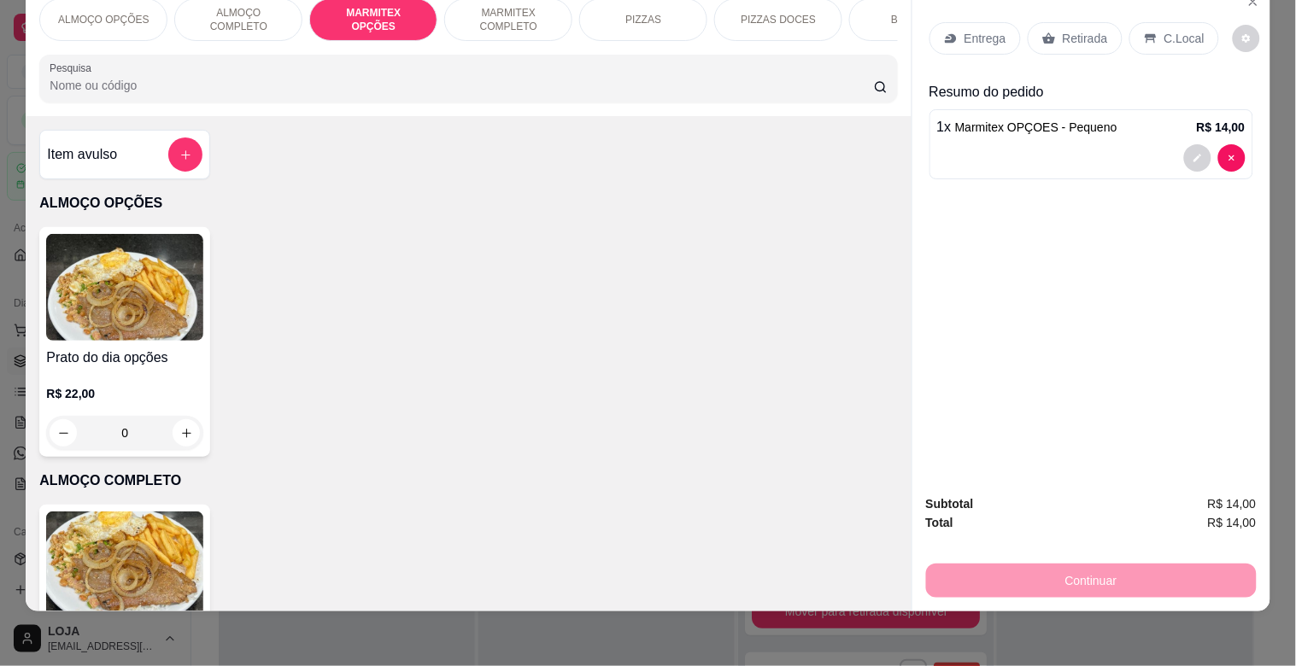
click at [205, 78] on input "Pesquisa" at bounding box center [462, 85] width 824 height 17
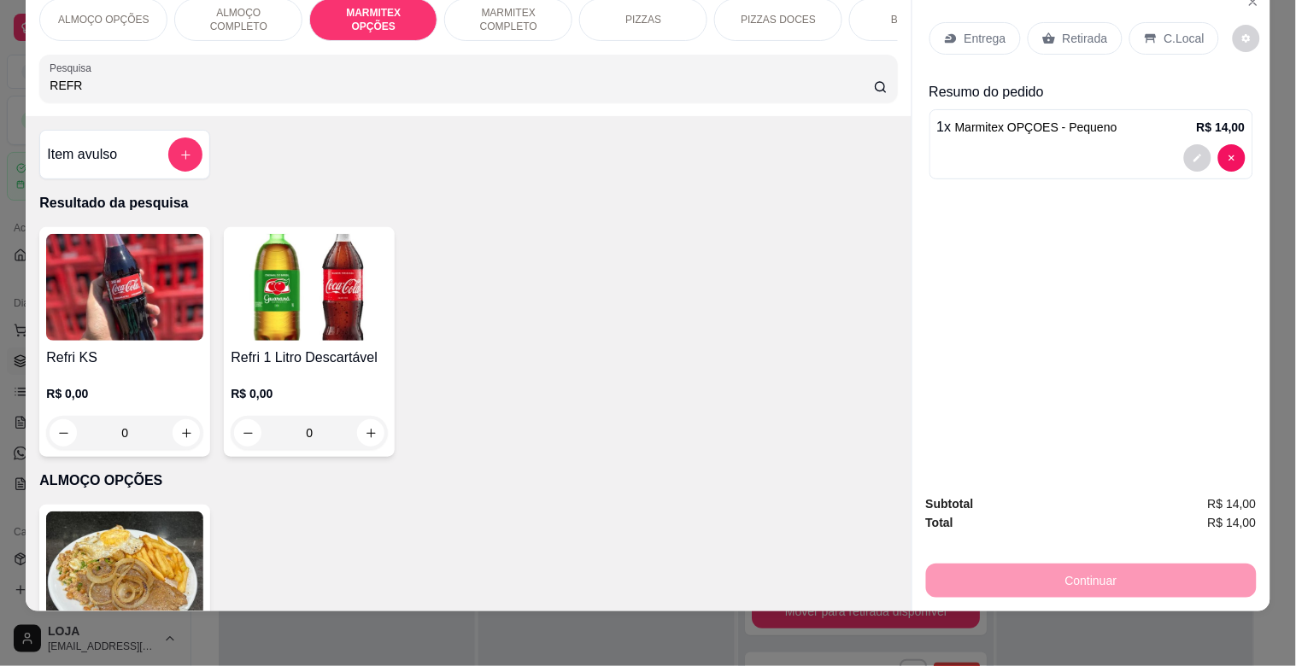
type input "REFR"
click at [334, 268] on img at bounding box center [309, 287] width 157 height 107
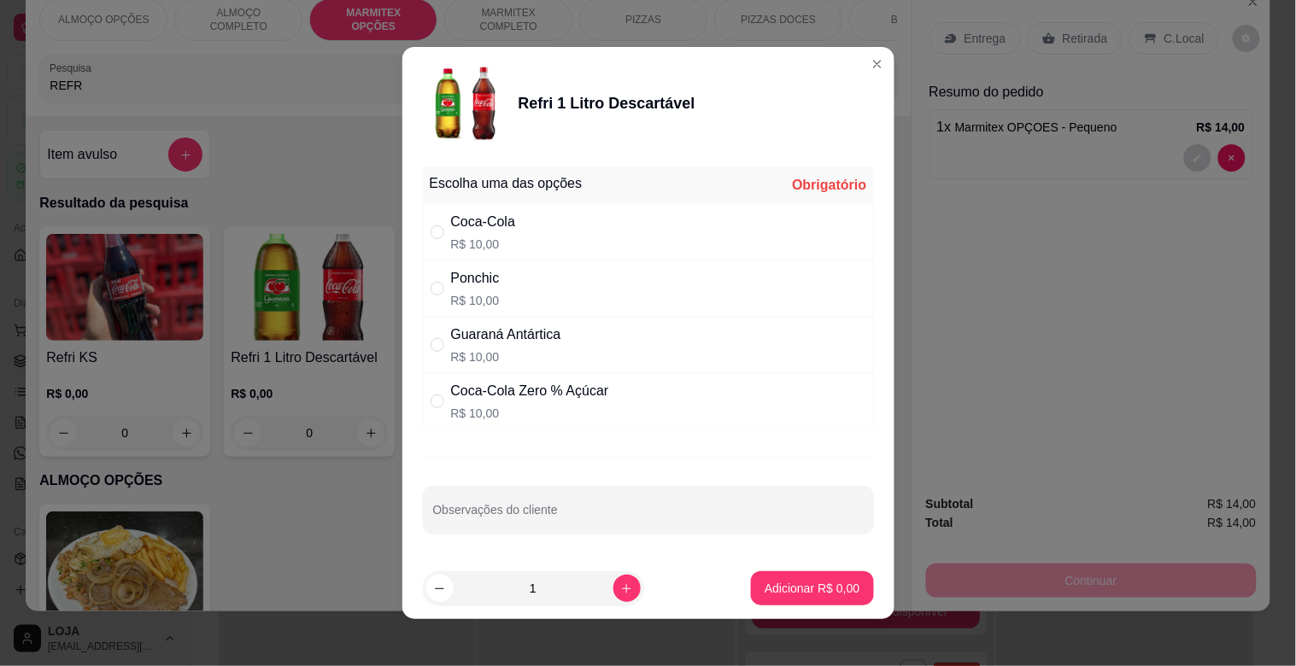
click at [471, 236] on p "R$ 10,00" at bounding box center [483, 244] width 65 height 17
radio input "true"
click at [770, 581] on p "Adicionar R$ 10,00" at bounding box center [808, 588] width 99 height 16
type input "1"
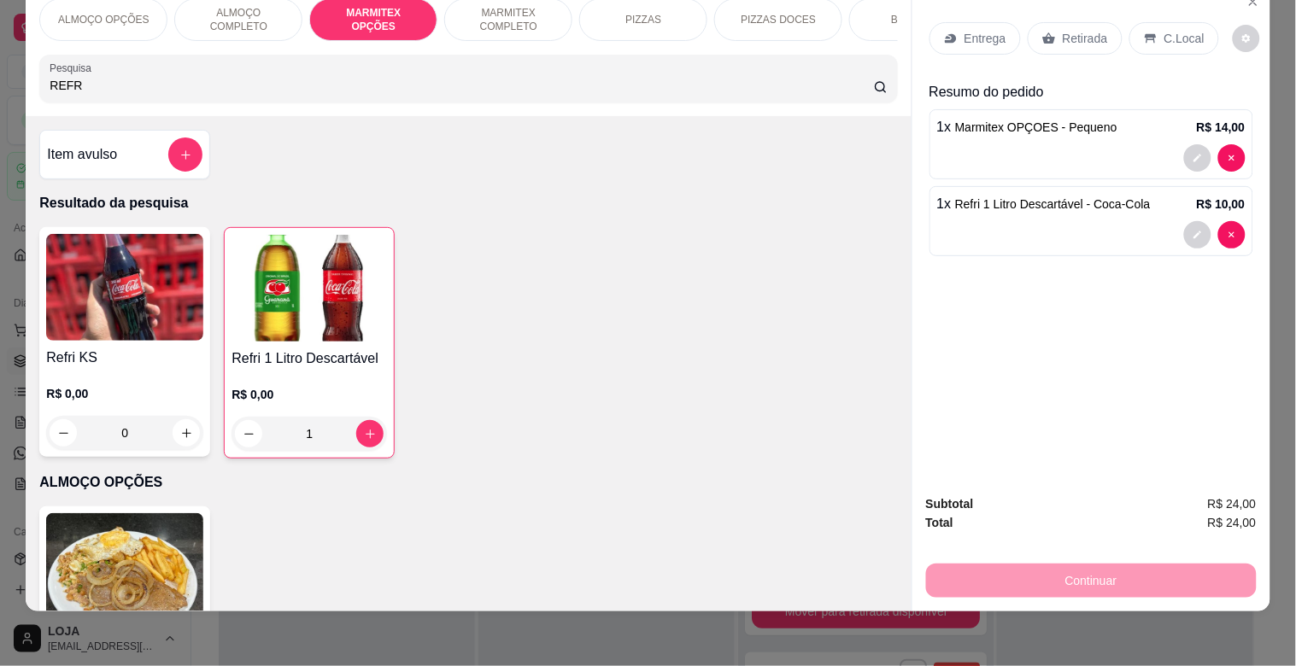
click at [1065, 30] on p "Retirada" at bounding box center [1084, 38] width 45 height 17
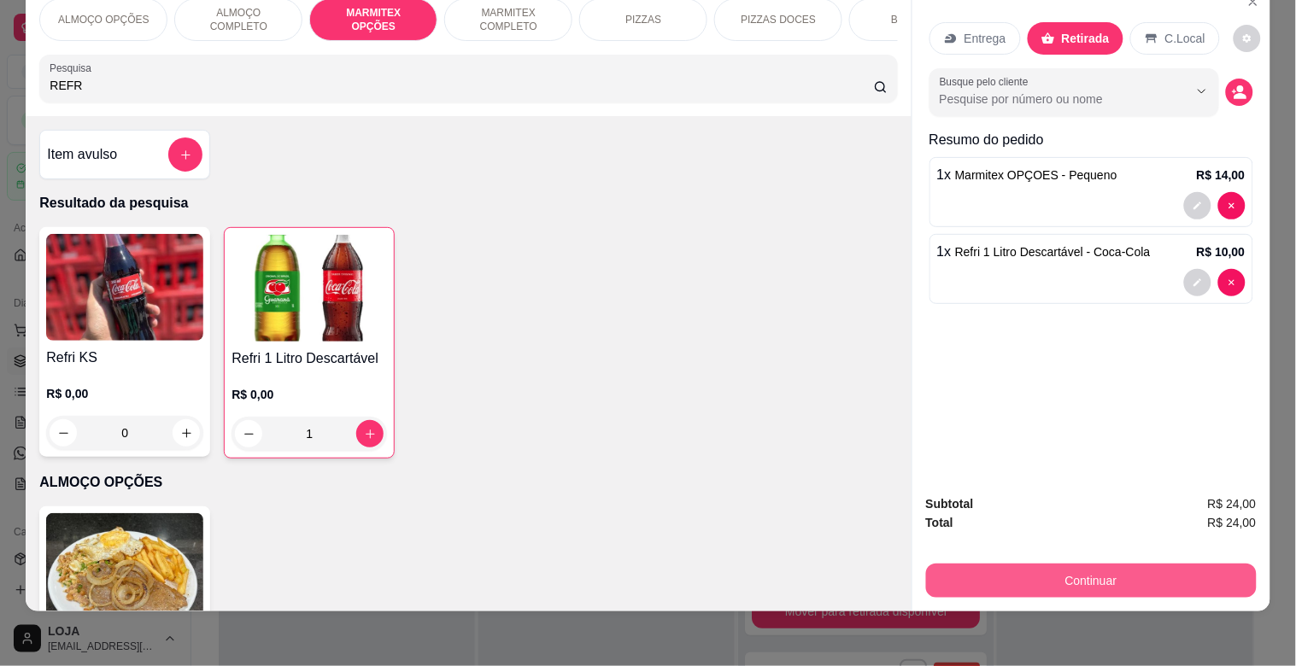
click at [1091, 567] on button "Continuar" at bounding box center [1091, 581] width 331 height 34
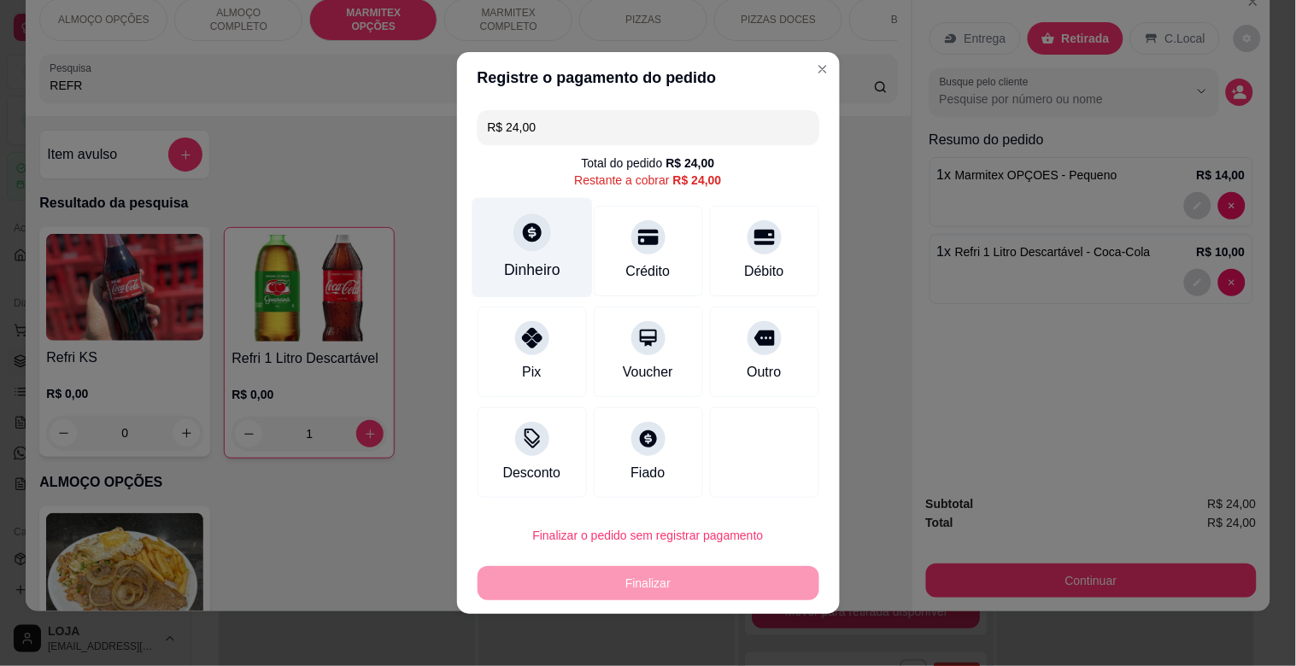
click at [534, 232] on div at bounding box center [532, 233] width 38 height 38
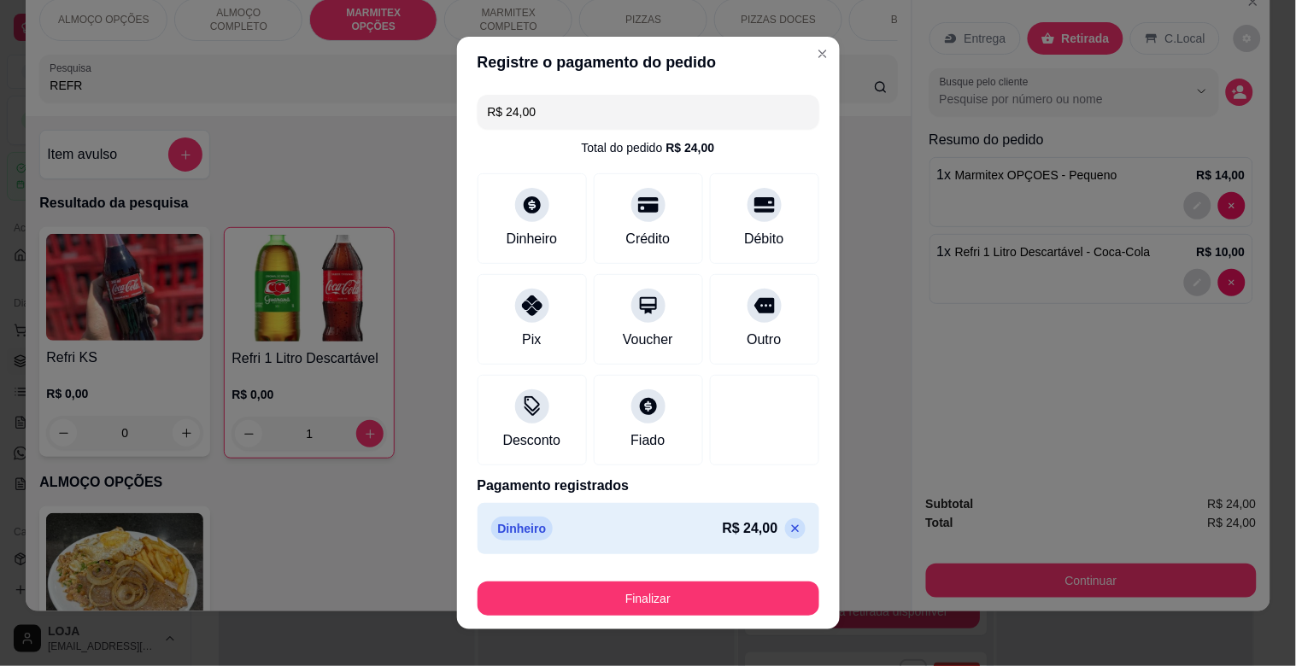
type input "R$ 0,00"
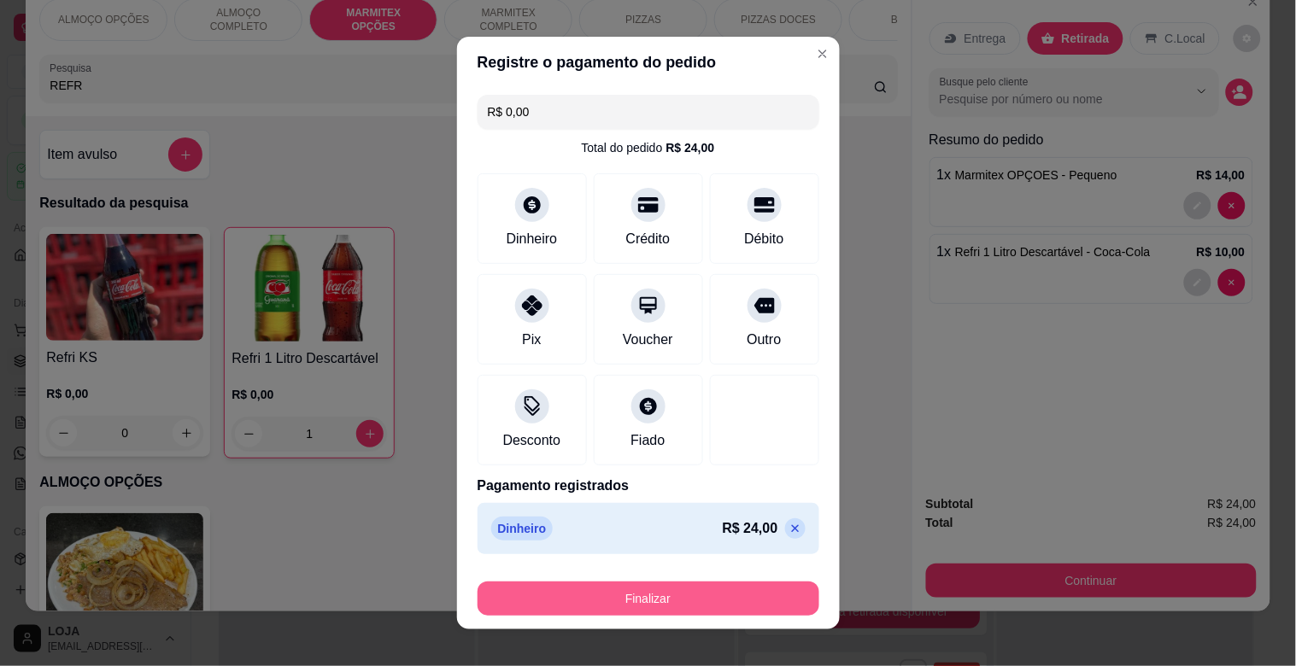
click at [711, 587] on button "Finalizar" at bounding box center [648, 599] width 342 height 34
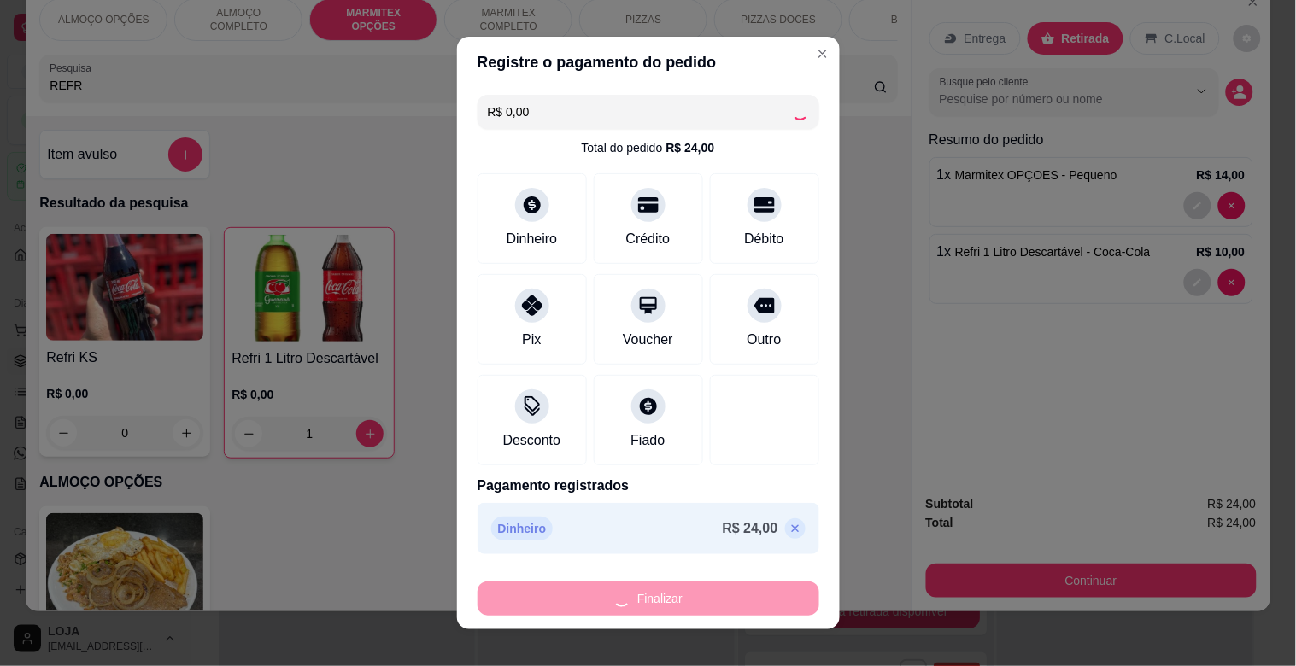
type input "0"
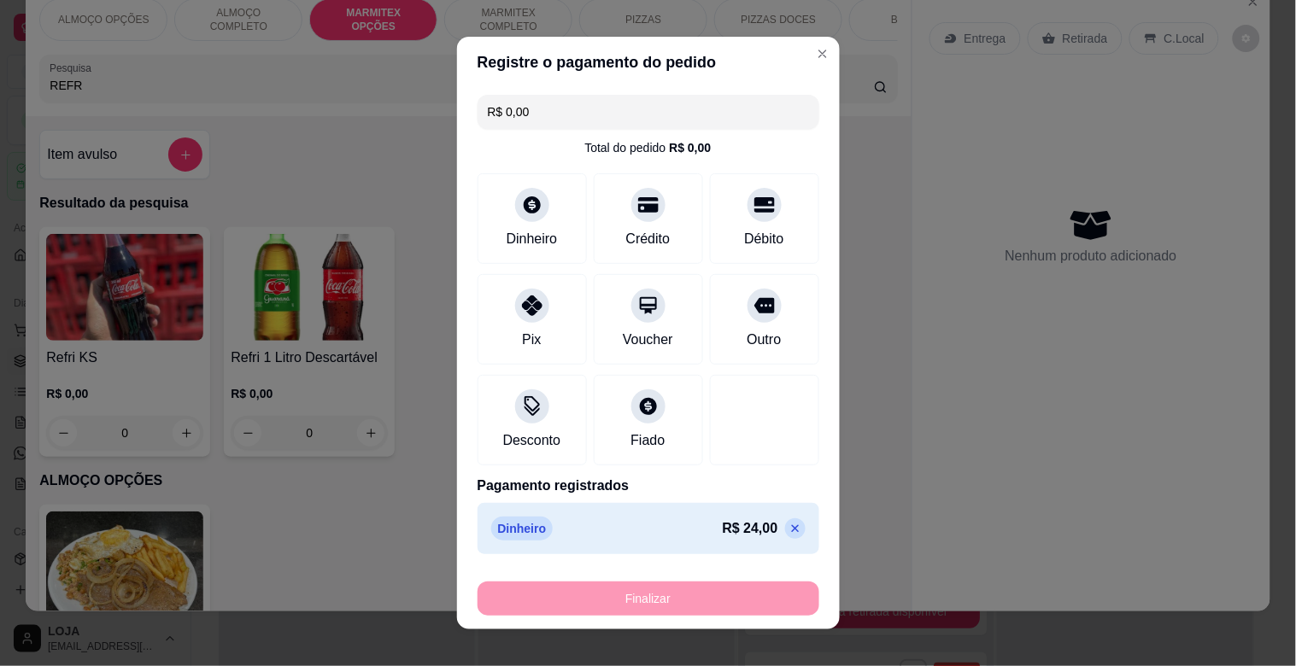
type input "-R$ 24,00"
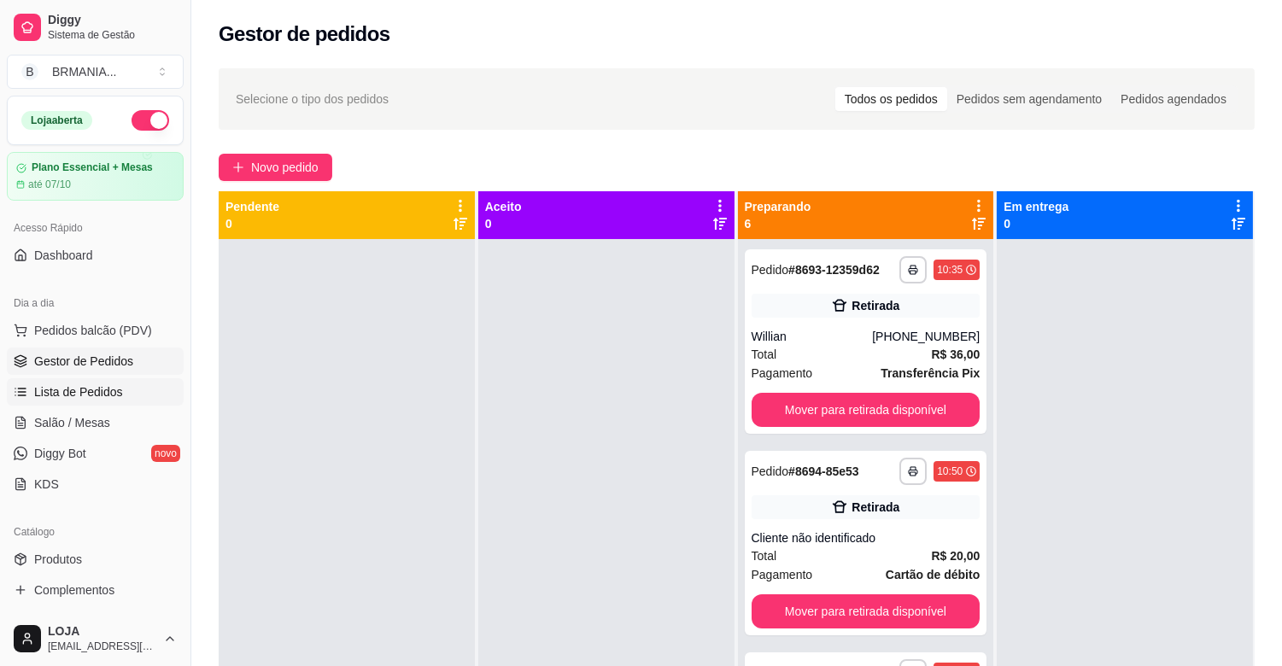
click at [114, 390] on span "Lista de Pedidos" at bounding box center [78, 391] width 89 height 17
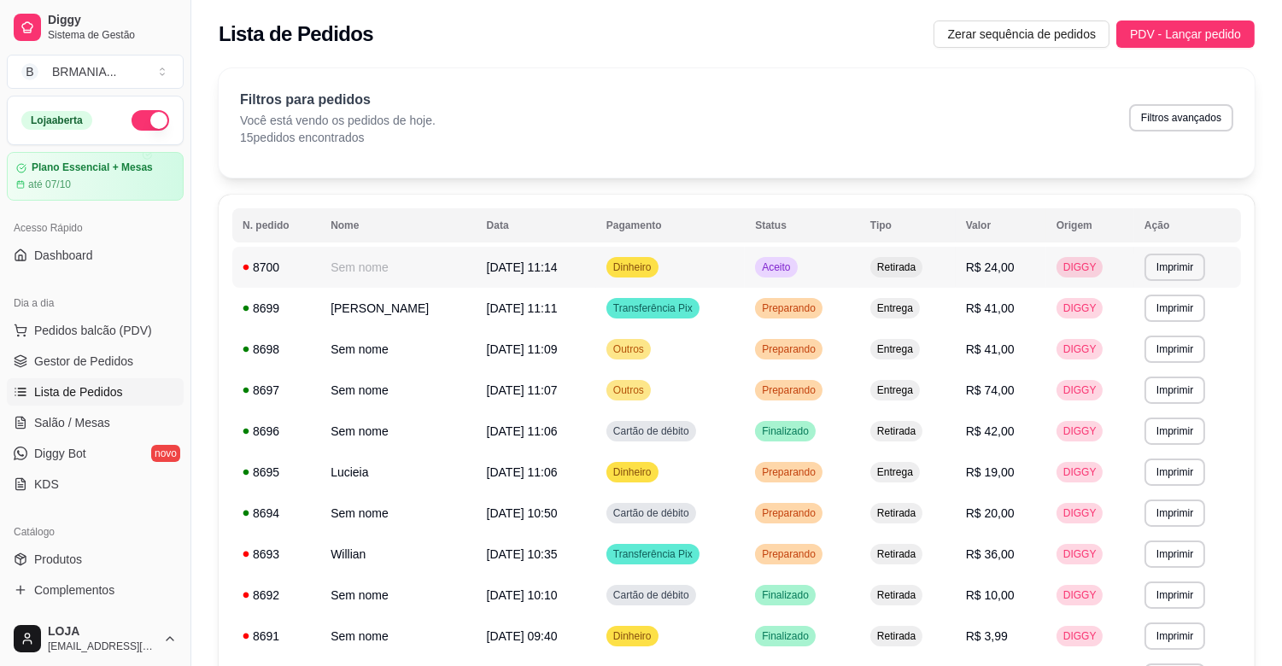
click at [849, 263] on td "Aceito" at bounding box center [802, 267] width 115 height 41
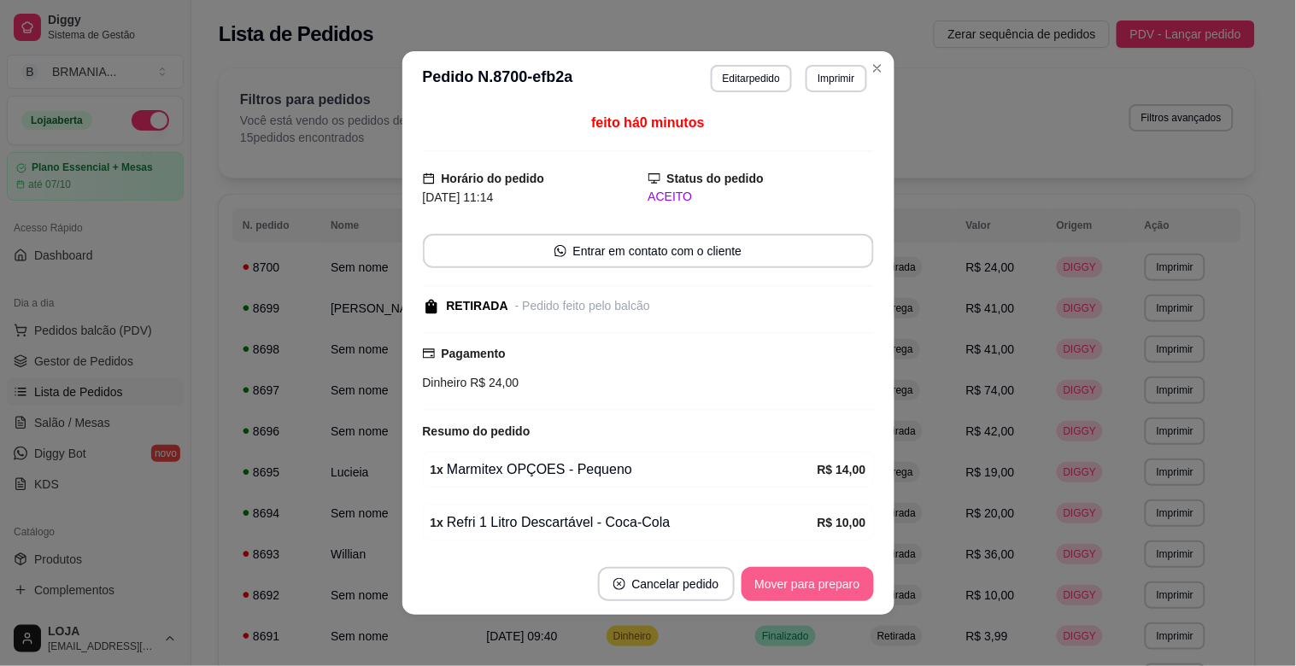
click at [809, 588] on button "Mover para preparo" at bounding box center [807, 584] width 132 height 34
click at [809, 588] on div "Mover para preparo" at bounding box center [795, 584] width 156 height 34
click at [809, 588] on button "Mover para retirada disponível" at bounding box center [779, 584] width 183 height 33
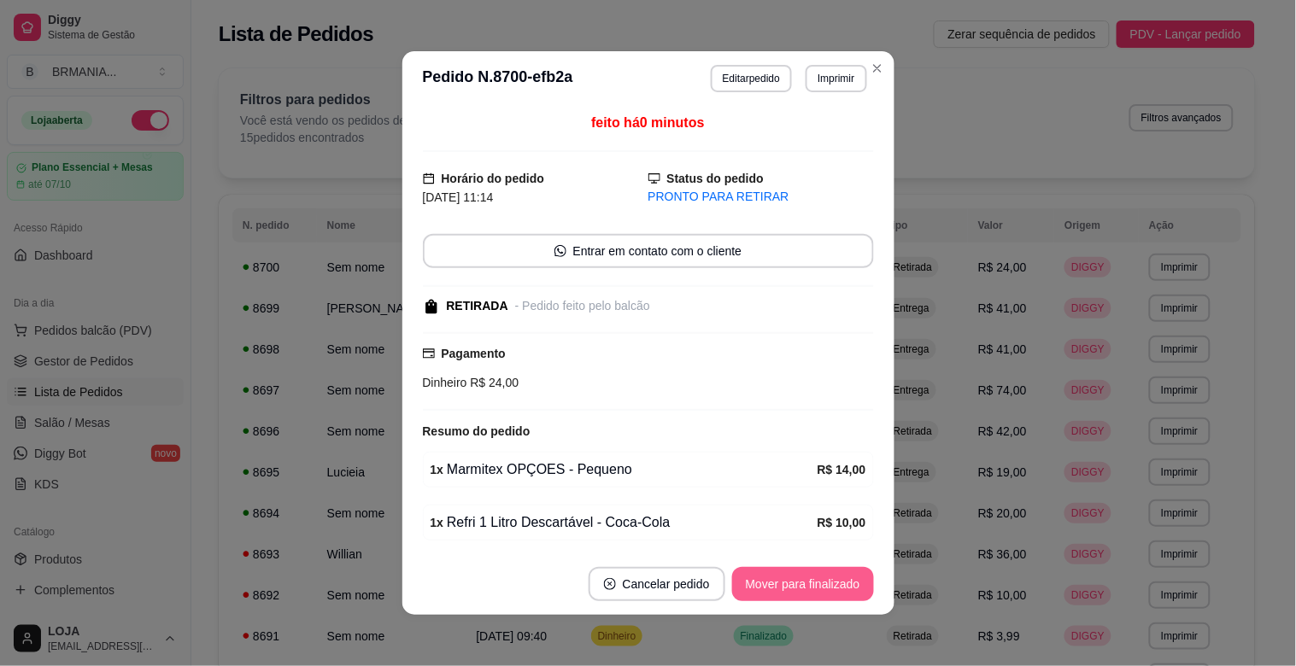
click at [808, 579] on button "Mover para finalizado" at bounding box center [803, 584] width 142 height 34
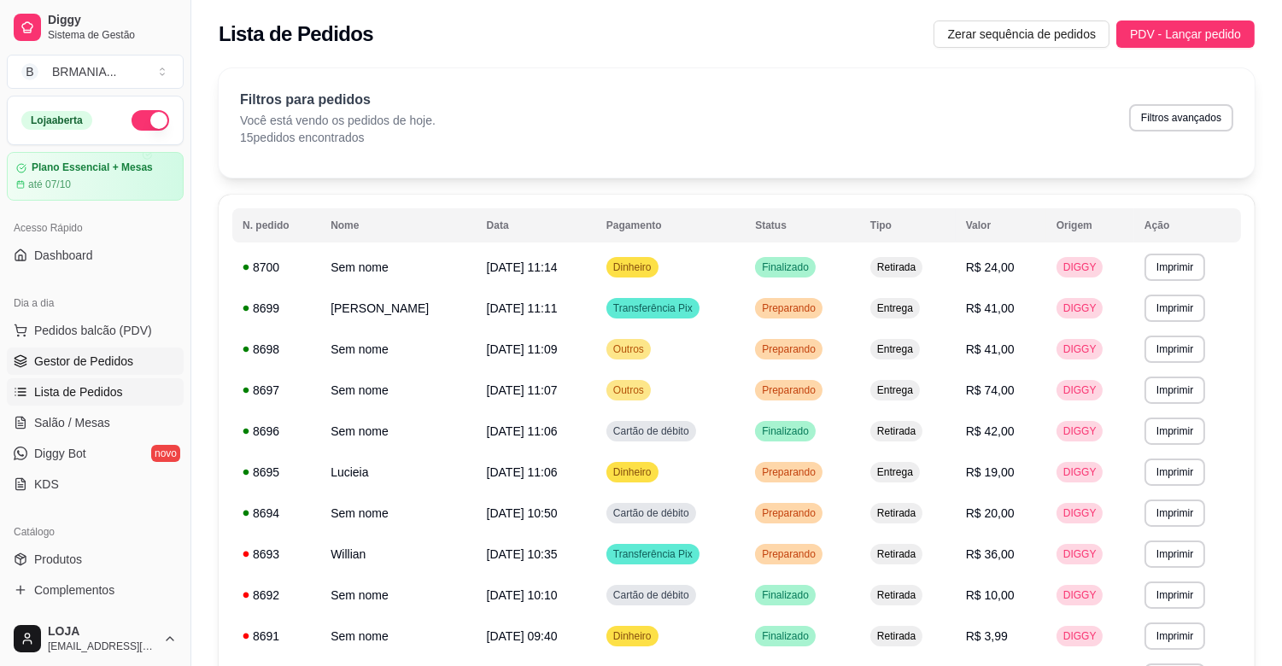
click at [47, 353] on span "Gestor de Pedidos" at bounding box center [83, 361] width 99 height 17
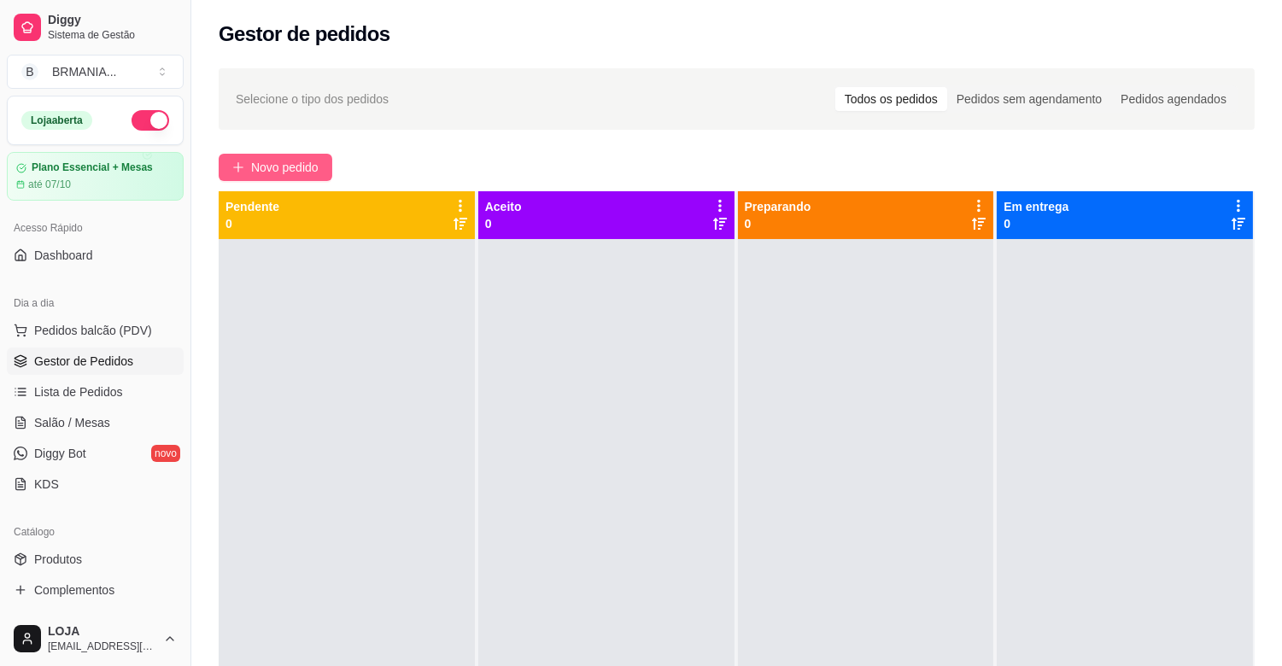
click at [296, 173] on span "Novo pedido" at bounding box center [284, 167] width 67 height 19
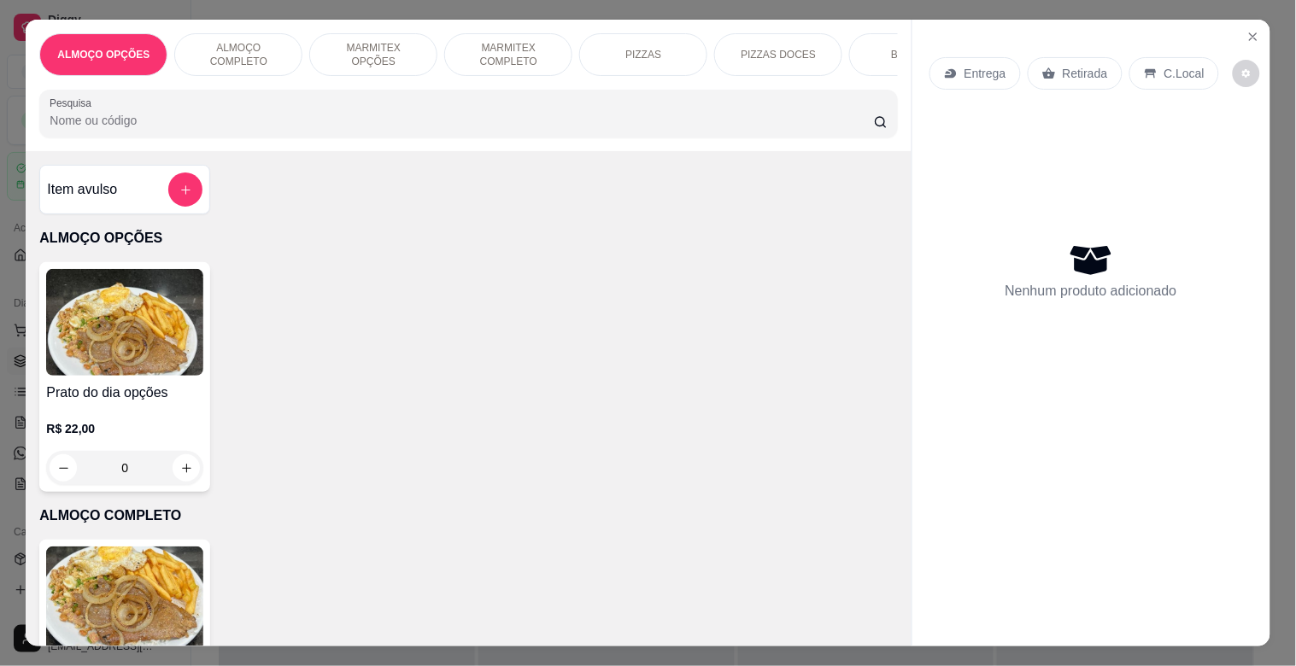
click at [269, 175] on div "Item avulso ALMOÇO OPÇÕES Prato do dia opções R$ 22,00 0 ALMOÇO COMPLETO PF Com…" at bounding box center [468, 398] width 885 height 495
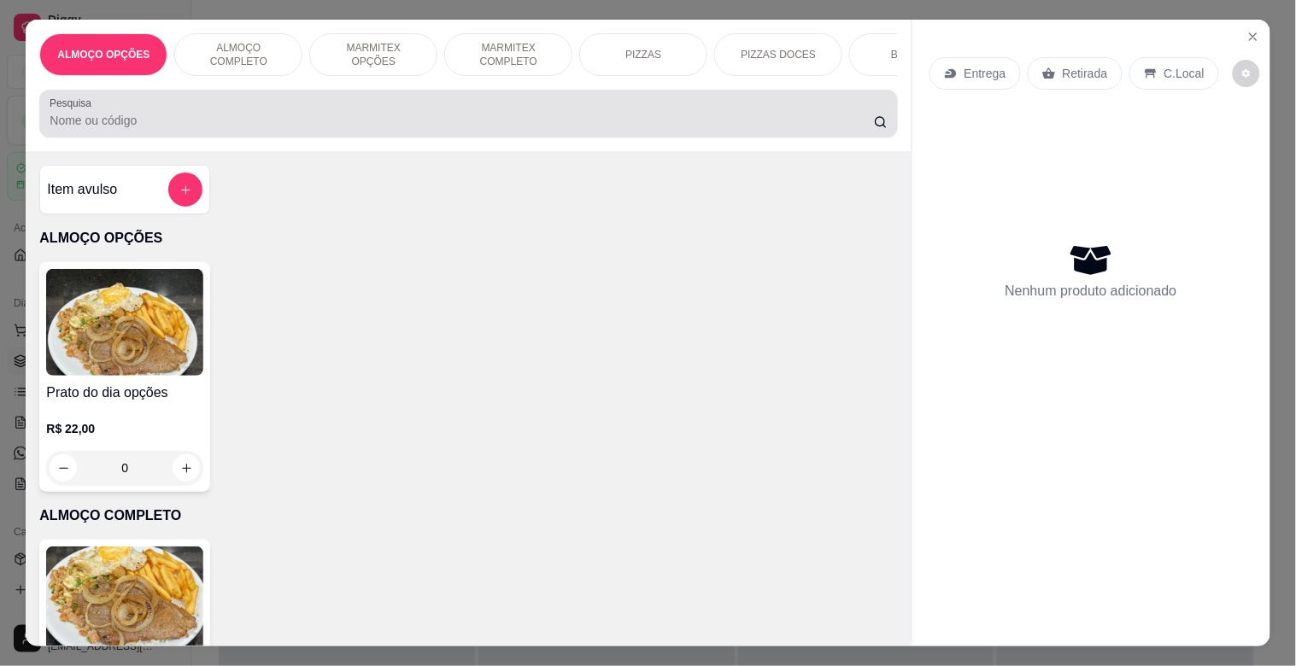
drag, startPoint x: 138, startPoint y: 120, endPoint x: 190, endPoint y: 120, distance: 52.1
click at [141, 120] on input "Pesquisa" at bounding box center [462, 120] width 824 height 17
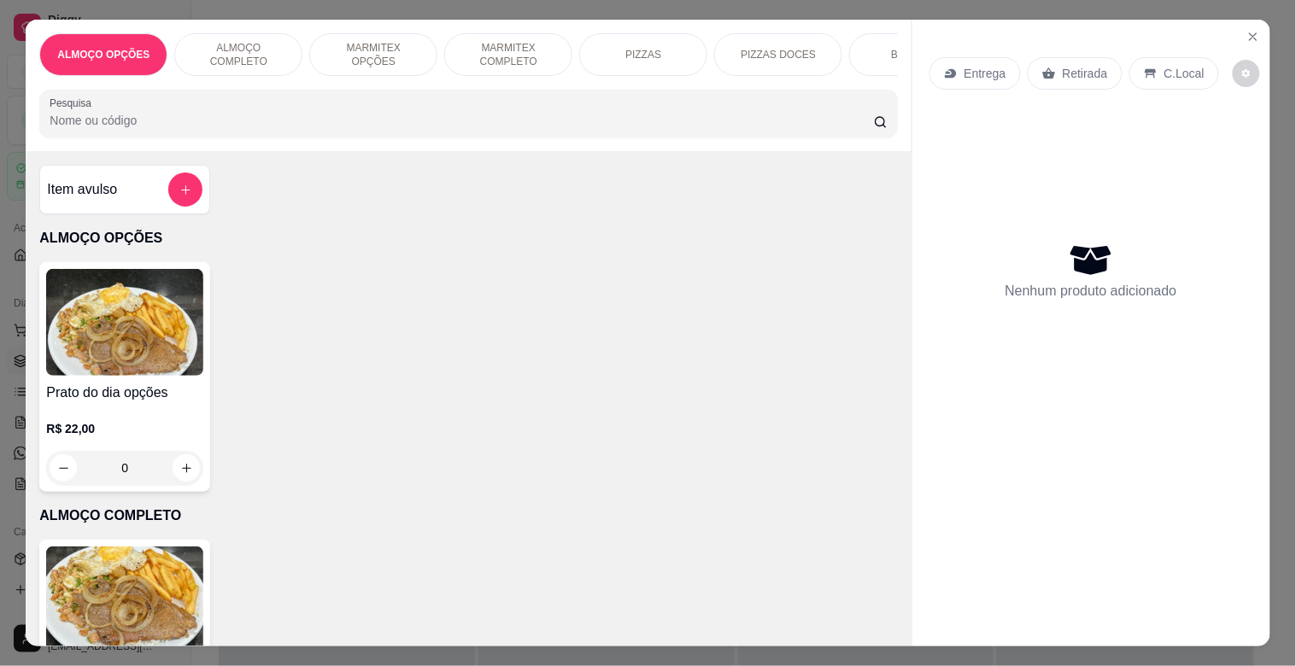
click at [363, 44] on p "MARMITEX OPÇÕES" at bounding box center [373, 54] width 99 height 27
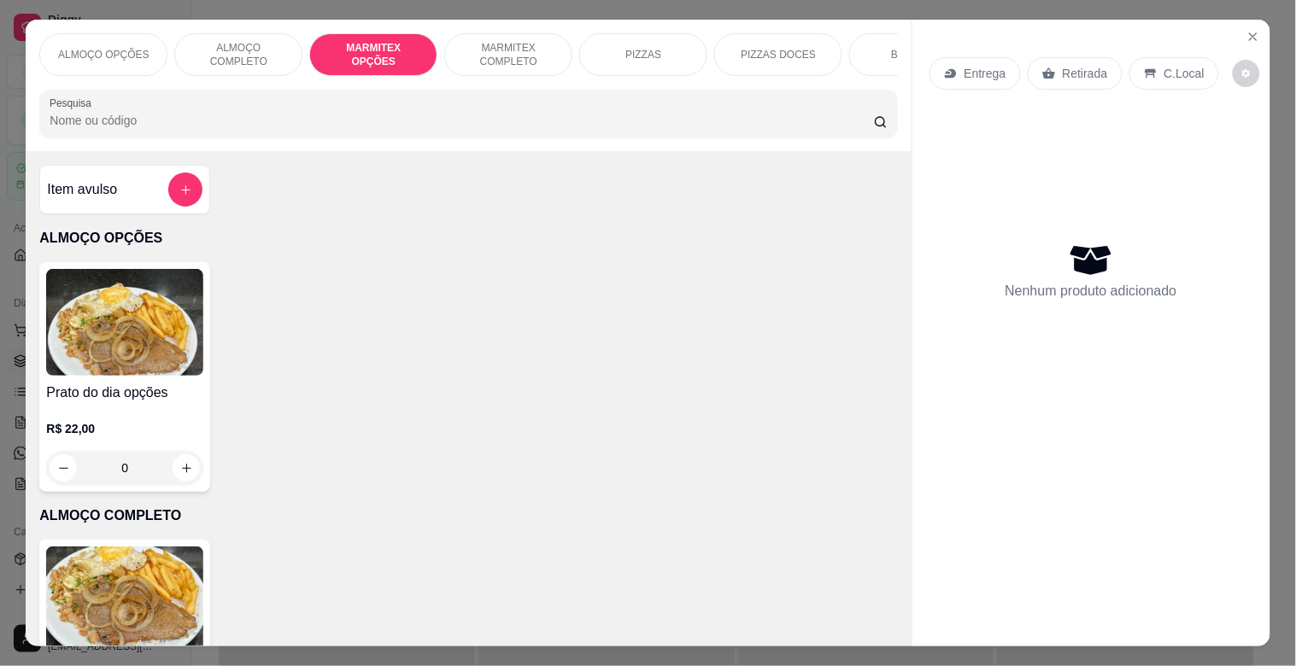
scroll to position [41, 0]
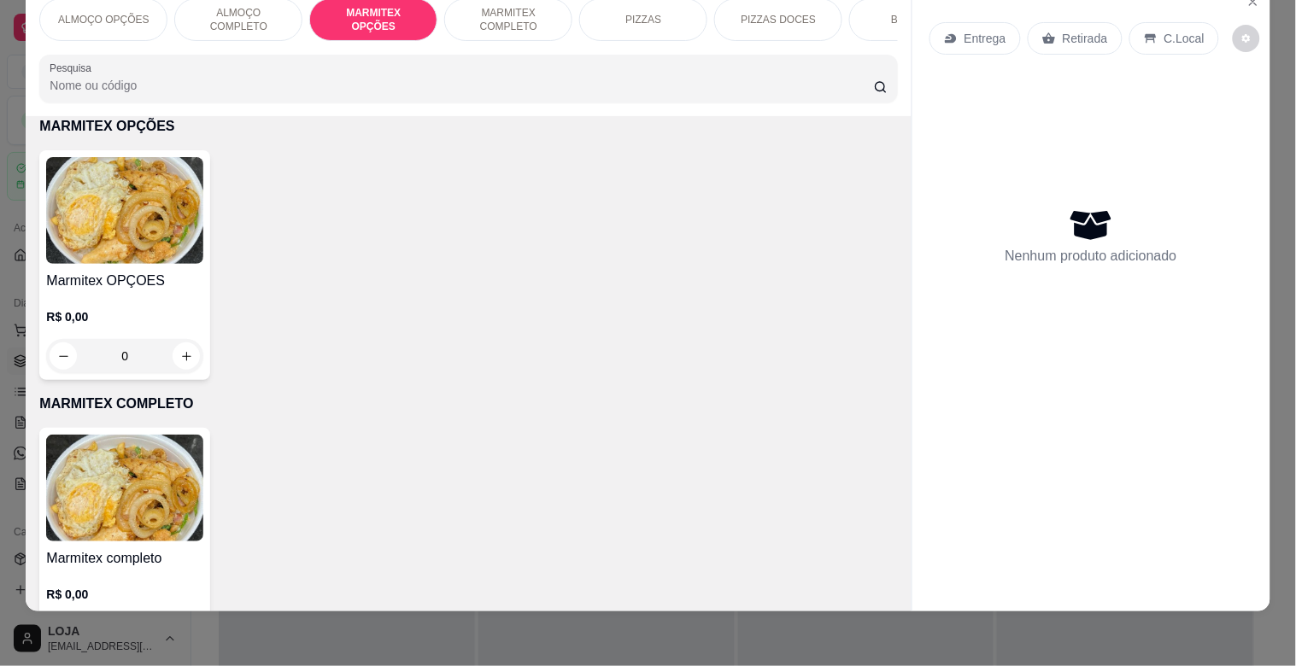
click at [114, 240] on img at bounding box center [124, 210] width 157 height 107
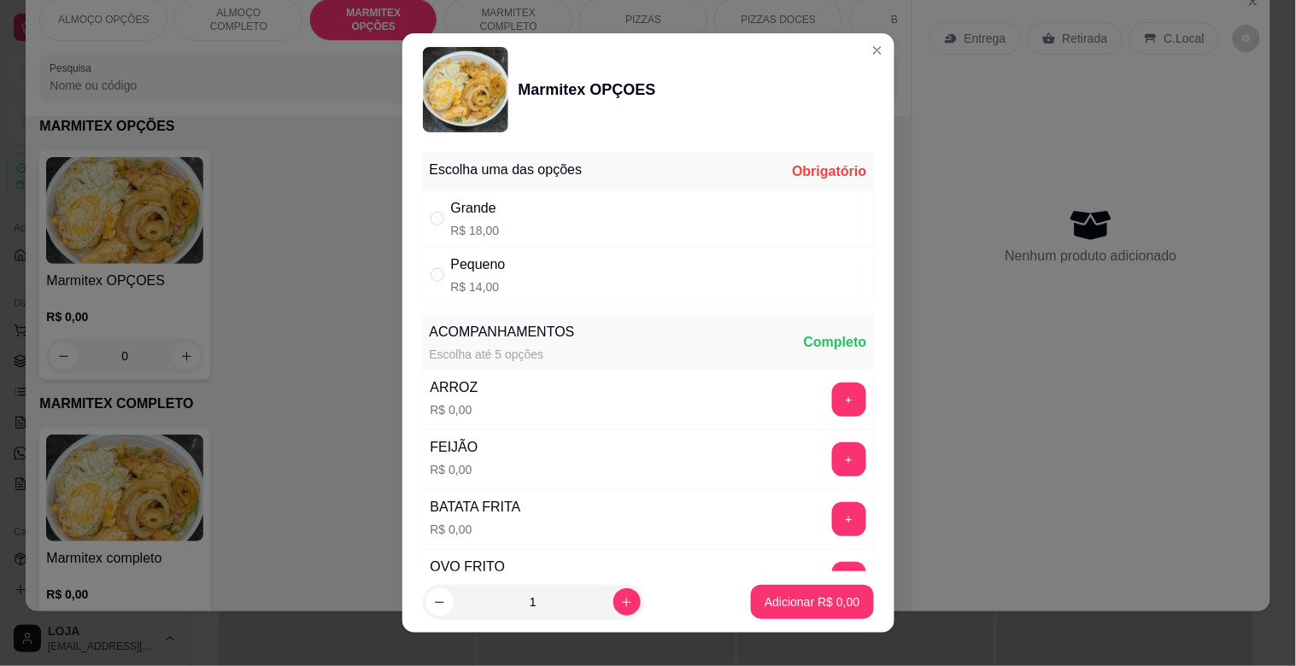
click at [559, 207] on div "Grande R$ 18,00" at bounding box center [648, 218] width 451 height 56
radio input "true"
click at [620, 600] on icon "increase-product-quantity" at bounding box center [626, 602] width 13 height 13
type input "2"
click at [758, 599] on p "Adicionar R$ 36,00" at bounding box center [809, 602] width 102 height 17
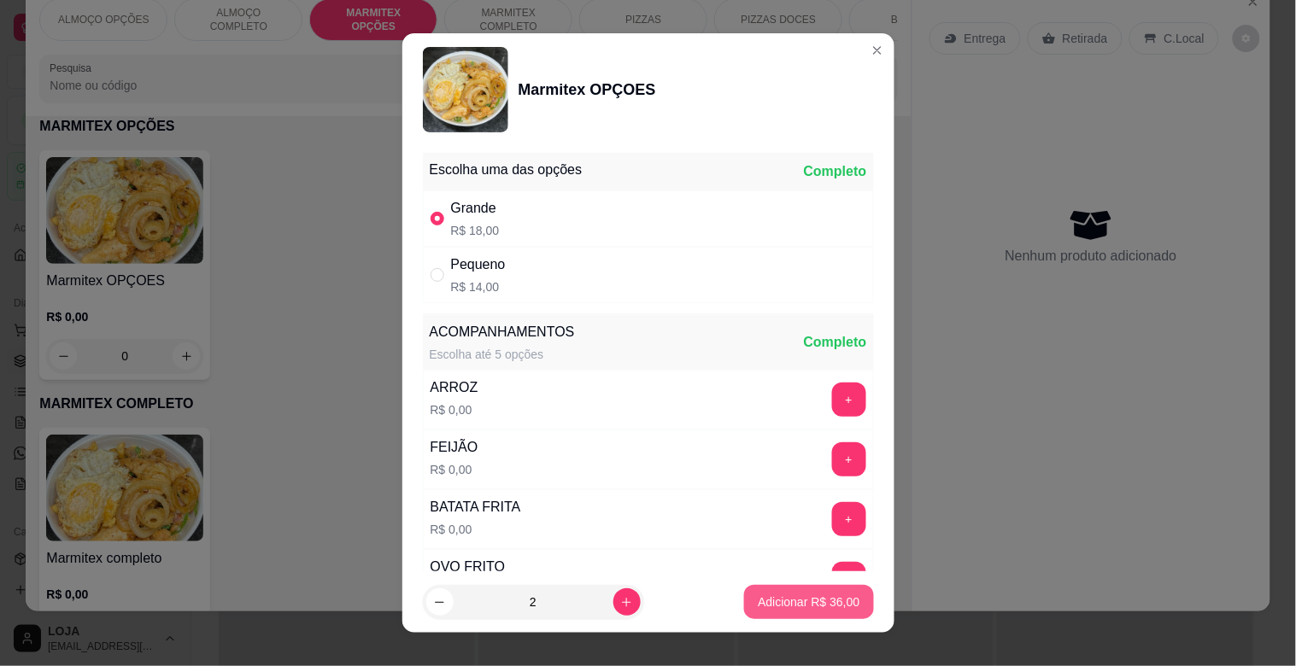
type input "2"
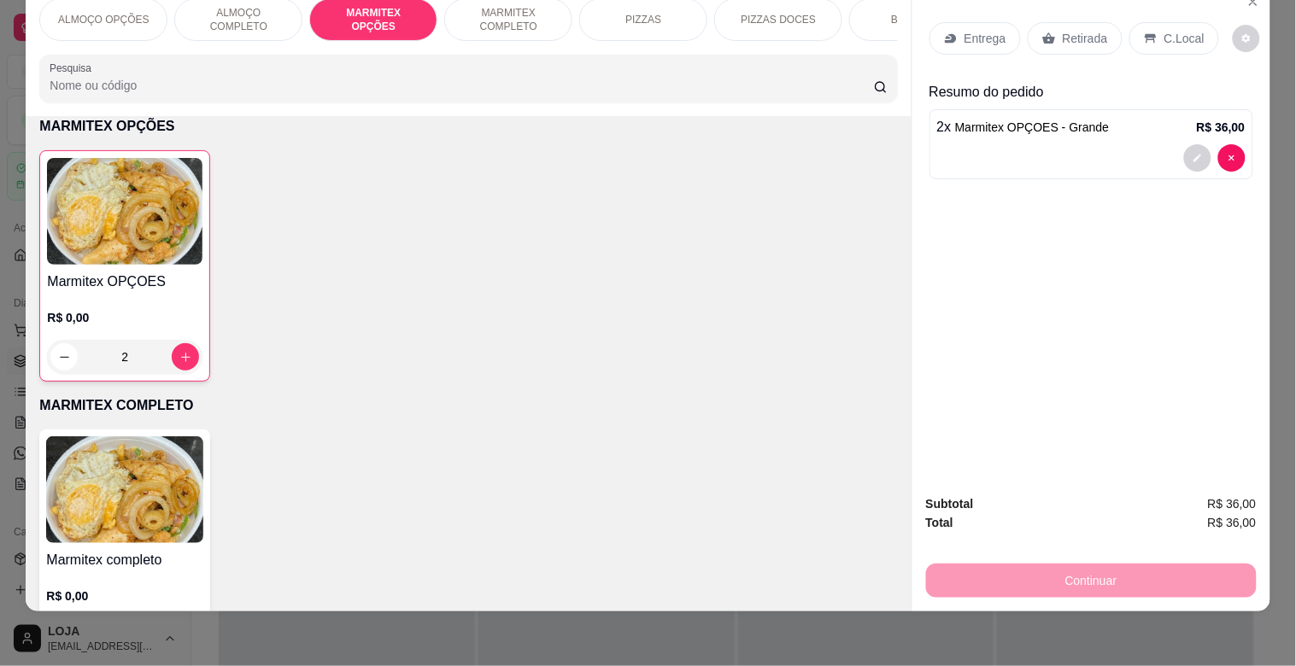
drag, startPoint x: 1059, startPoint y: 243, endPoint x: 1047, endPoint y: 237, distance: 13.0
click at [1055, 241] on div "Entrega Retirada C.Local Resumo do pedido 2 x Marmitex OPÇOES - Grande R$ 36,00" at bounding box center [1091, 232] width 358 height 495
click at [1027, 82] on p "Resumo do pedido" at bounding box center [1091, 92] width 324 height 20
click at [974, 30] on p "Entrega" at bounding box center [985, 38] width 42 height 17
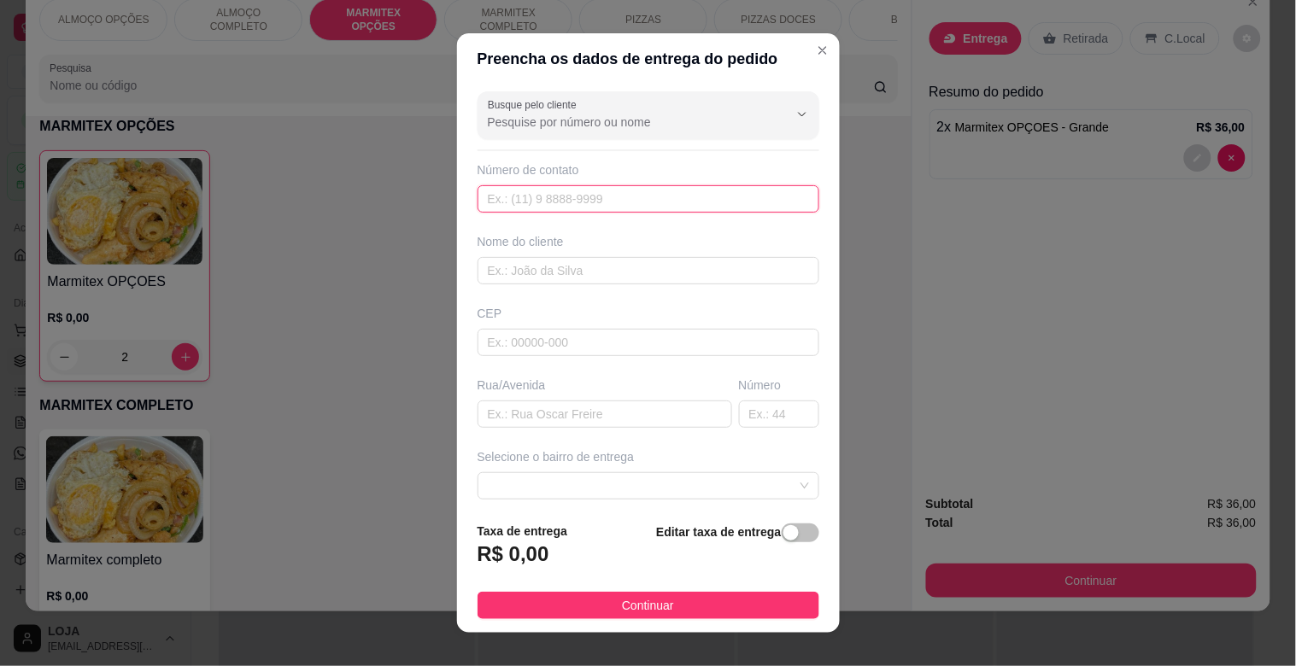
click at [697, 199] on input "text" at bounding box center [648, 198] width 342 height 27
click at [582, 267] on input "text" at bounding box center [648, 270] width 342 height 27
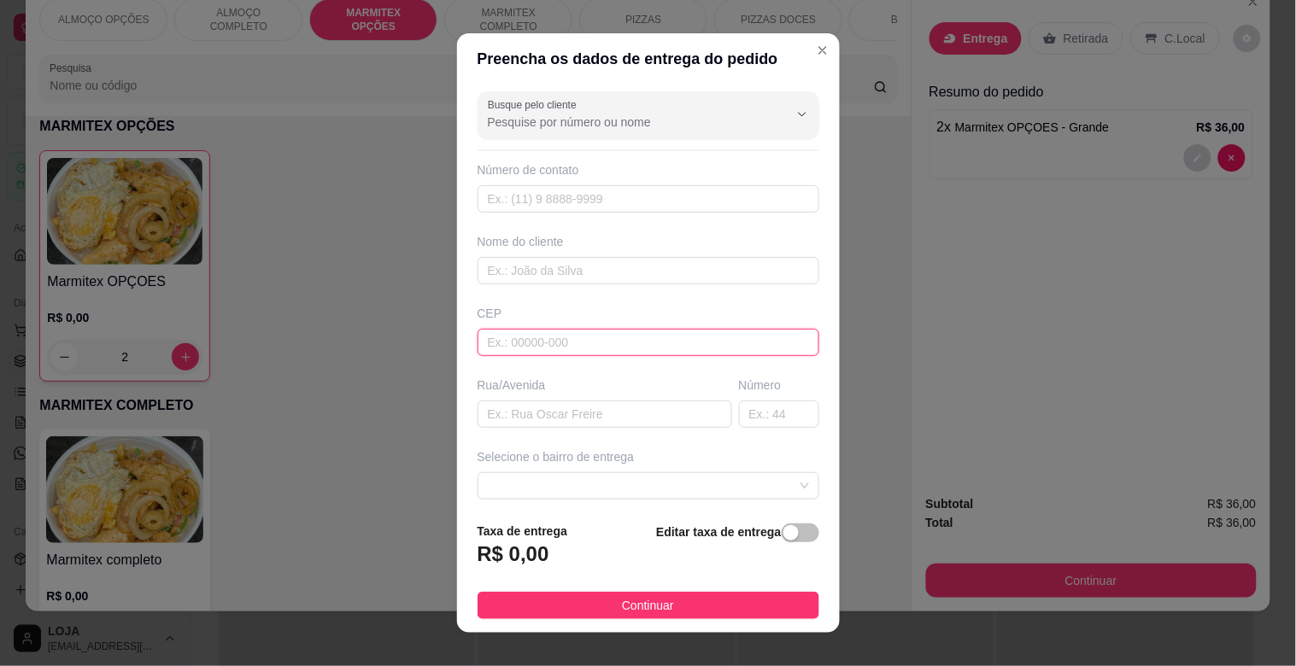
click at [509, 339] on input "text" at bounding box center [648, 342] width 342 height 27
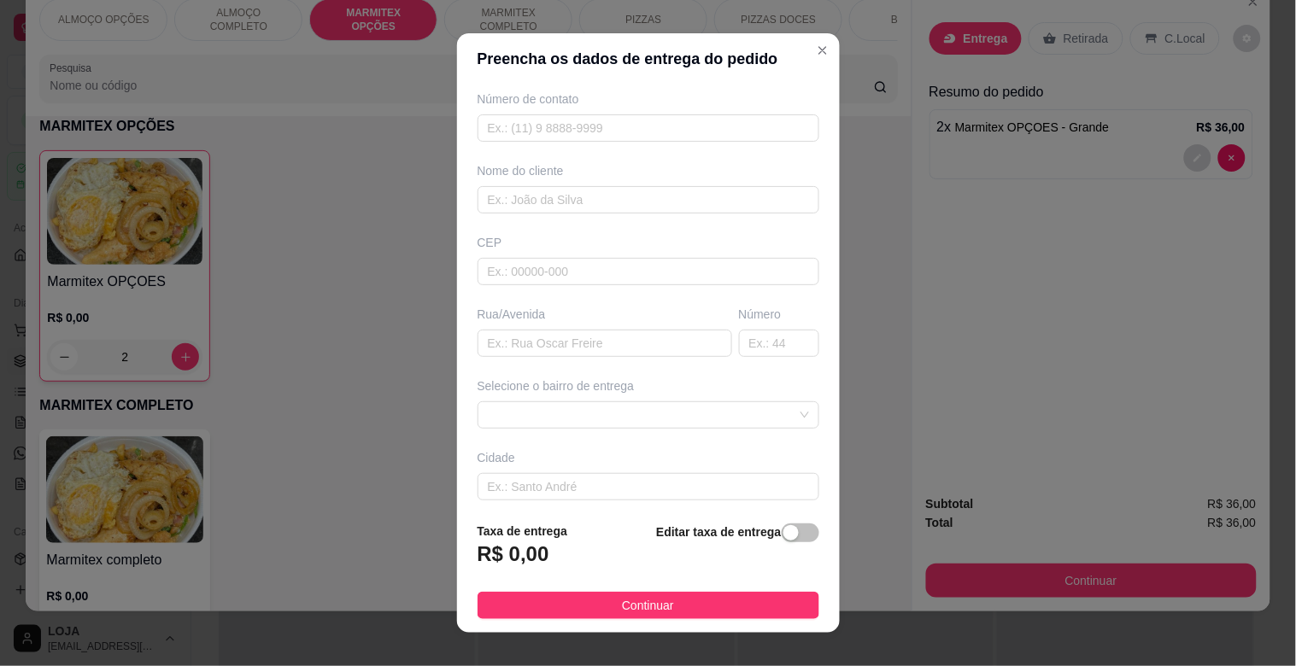
scroll to position [73, 0]
drag, startPoint x: 653, startPoint y: 434, endPoint x: 658, endPoint y: 423, distance: 12.2
click at [658, 425] on div "Busque pelo cliente Número de contato Nome do cliente CEP Rua/[GEOGRAPHIC_DATA]…" at bounding box center [648, 297] width 383 height 424
click at [658, 423] on span at bounding box center [648, 413] width 321 height 26
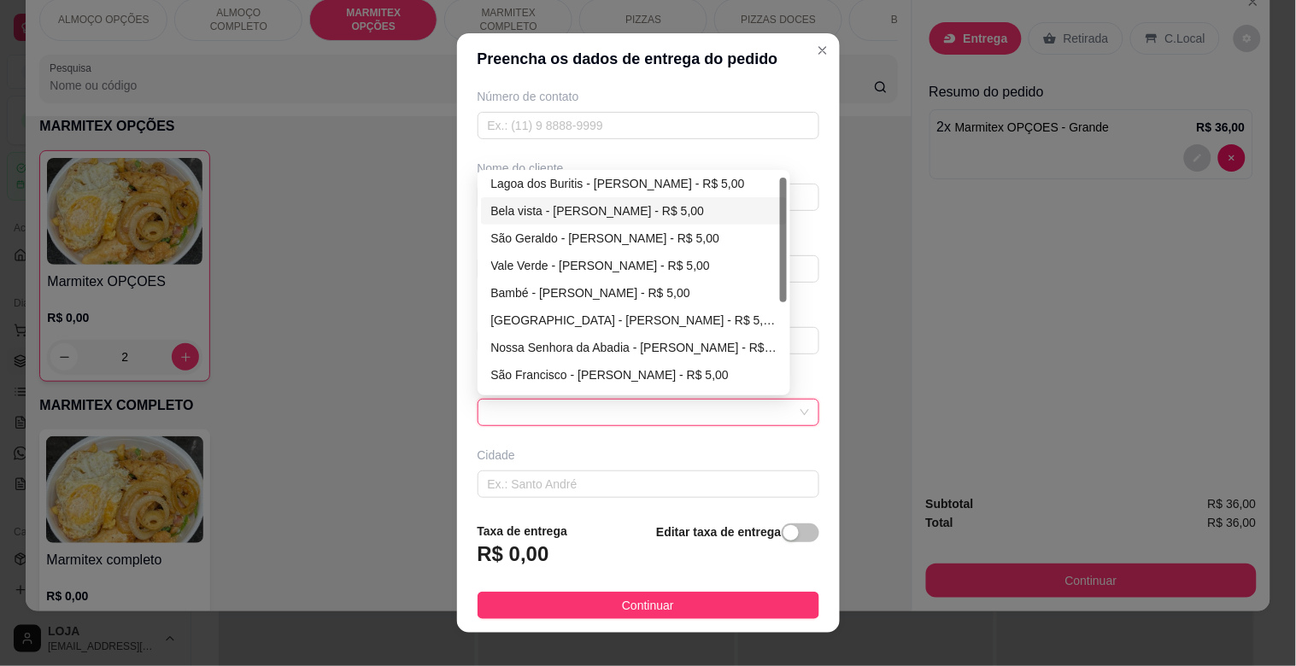
scroll to position [0, 0]
drag, startPoint x: 775, startPoint y: 242, endPoint x: 791, endPoint y: 216, distance: 30.3
click at [790, 216] on div "Busque pelo cliente Número de contato Nome do cliente CEP Rua/[GEOGRAPHIC_DATA]…" at bounding box center [648, 297] width 383 height 424
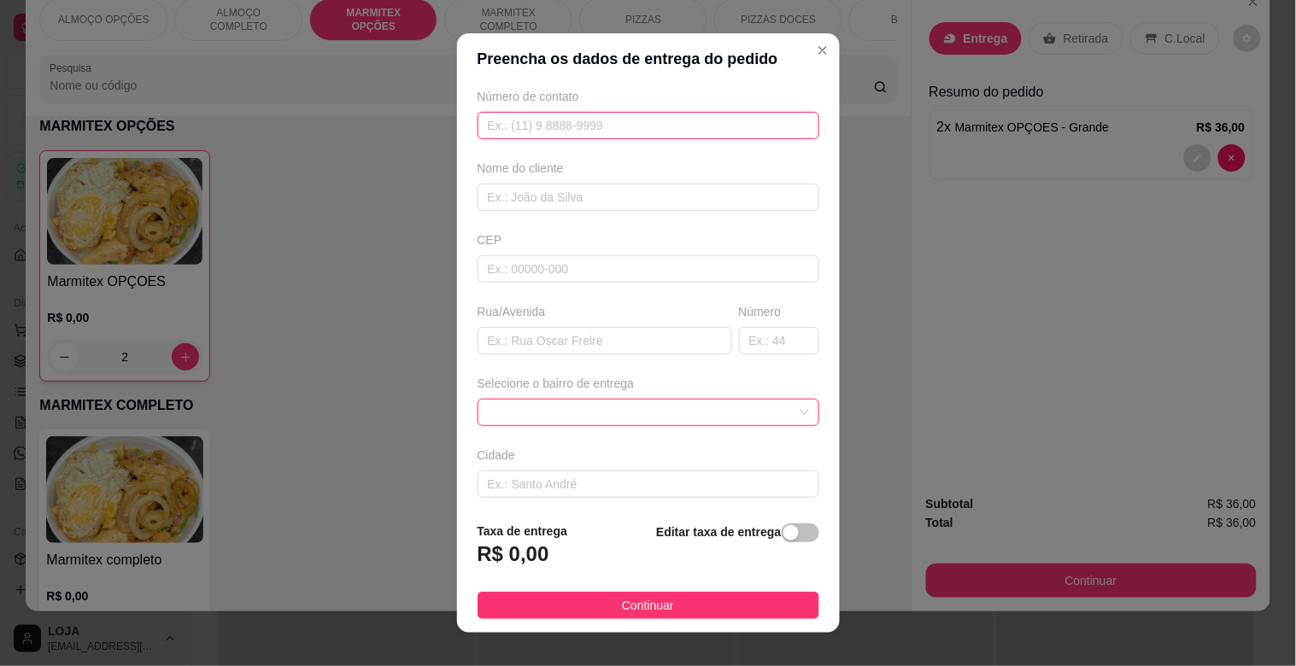
click at [574, 128] on input "text" at bounding box center [648, 125] width 342 height 27
click at [577, 129] on input "text" at bounding box center [648, 125] width 342 height 27
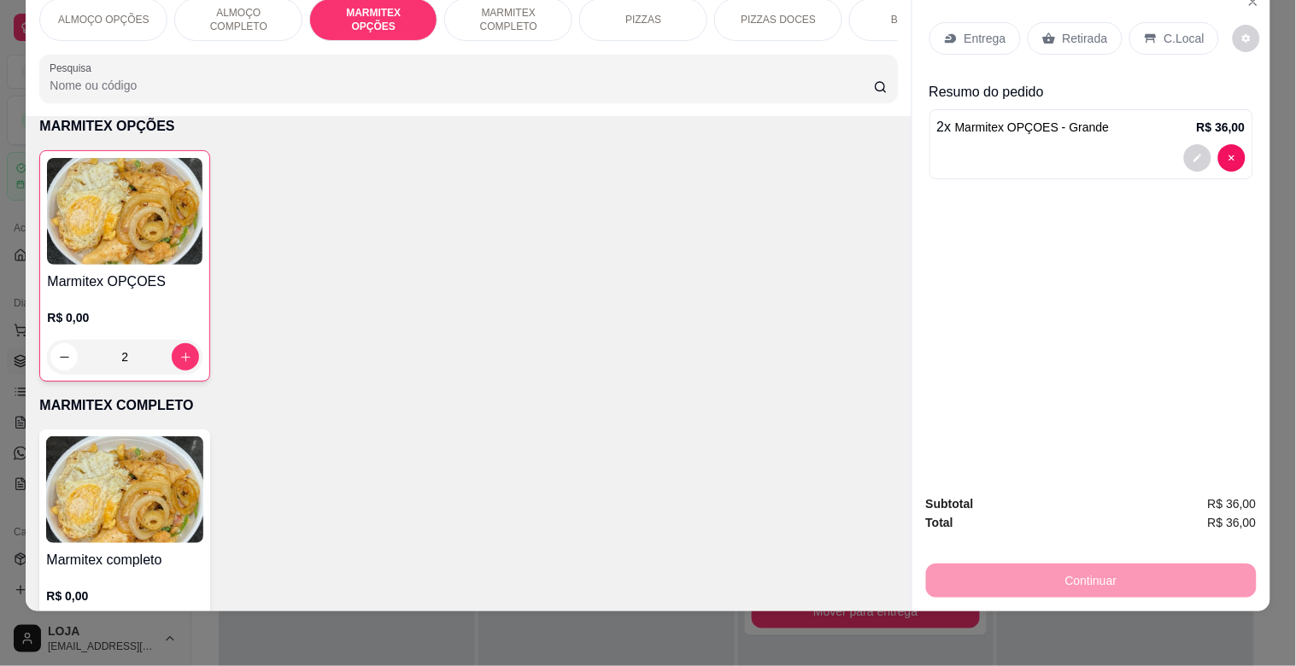
click at [1249, 7] on div "Entrega Retirada C.Local Resumo do pedido 2 x Marmitex OPÇOES - Grande R$ 36,00" at bounding box center [1091, 232] width 358 height 495
drag, startPoint x: 719, startPoint y: 441, endPoint x: 729, endPoint y: 525, distance: 85.2
click at [729, 525] on div "Marmitex completo R$ 0,00 0" at bounding box center [467, 545] width 857 height 230
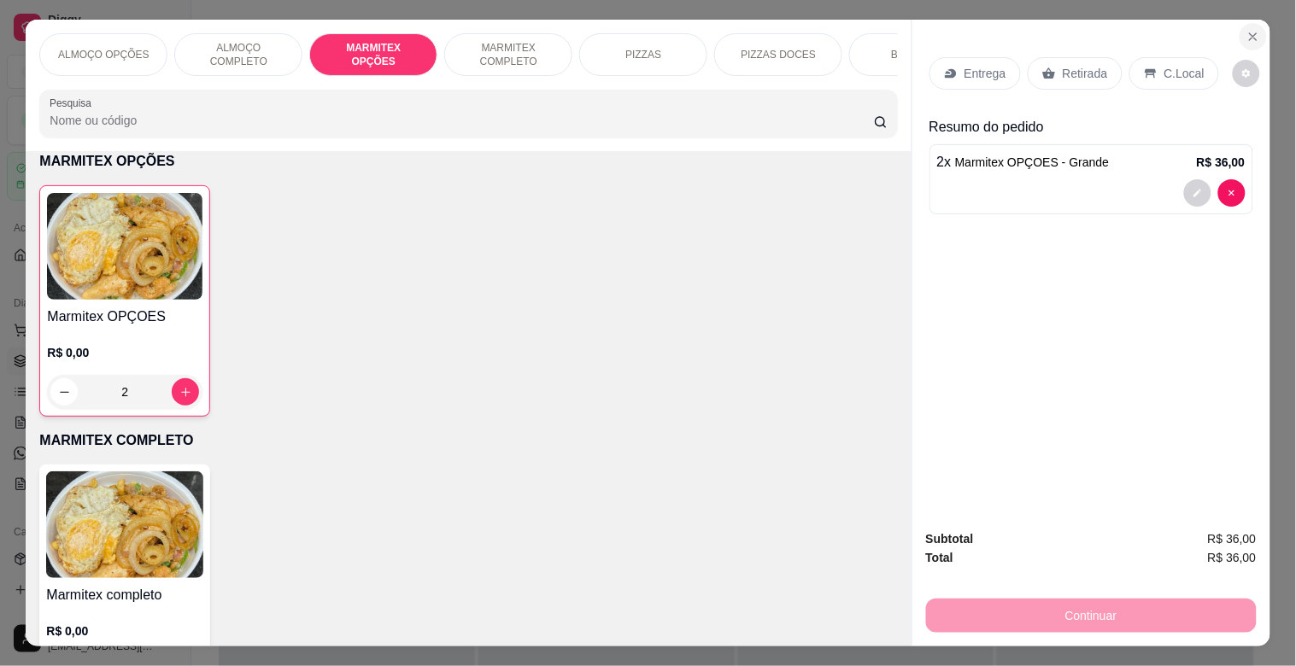
click at [1246, 34] on icon "Close" at bounding box center [1253, 37] width 14 height 14
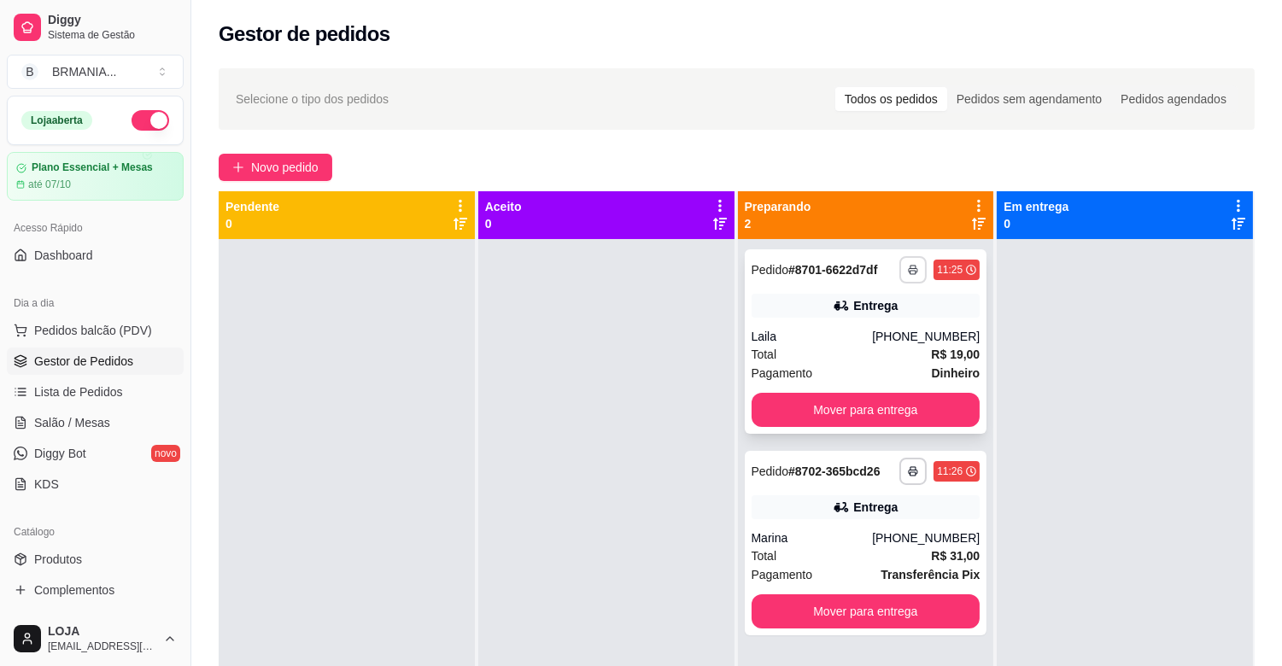
click at [909, 262] on button "button" at bounding box center [912, 269] width 27 height 27
click at [875, 328] on button "IMPRESSORA" at bounding box center [859, 329] width 120 height 26
click at [910, 467] on polyline "button" at bounding box center [912, 468] width 5 height 3
click at [893, 530] on button "IMPRESSORA" at bounding box center [859, 531] width 124 height 27
click at [140, 320] on button "Pedidos balcão (PDV)" at bounding box center [95, 330] width 177 height 27
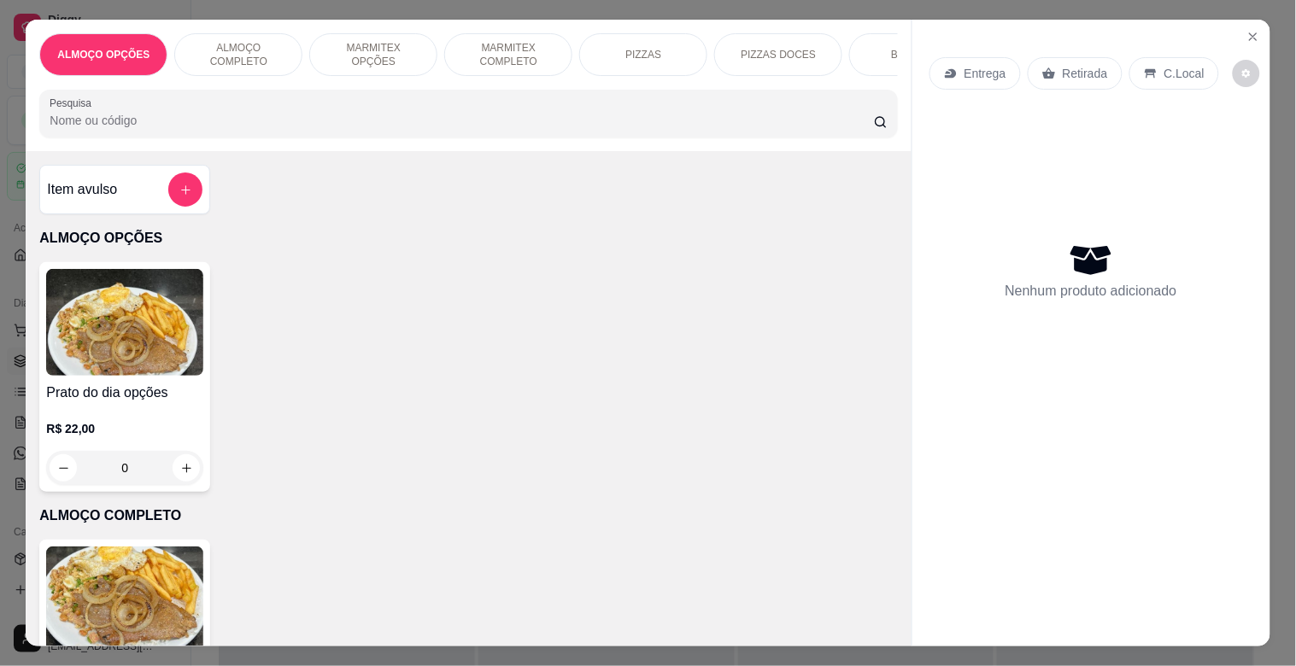
click at [123, 329] on img at bounding box center [124, 322] width 157 height 107
drag, startPoint x: 418, startPoint y: 54, endPoint x: 12, endPoint y: 245, distance: 449.3
click at [415, 56] on div "MARMITEX OPÇÕES" at bounding box center [373, 54] width 128 height 43
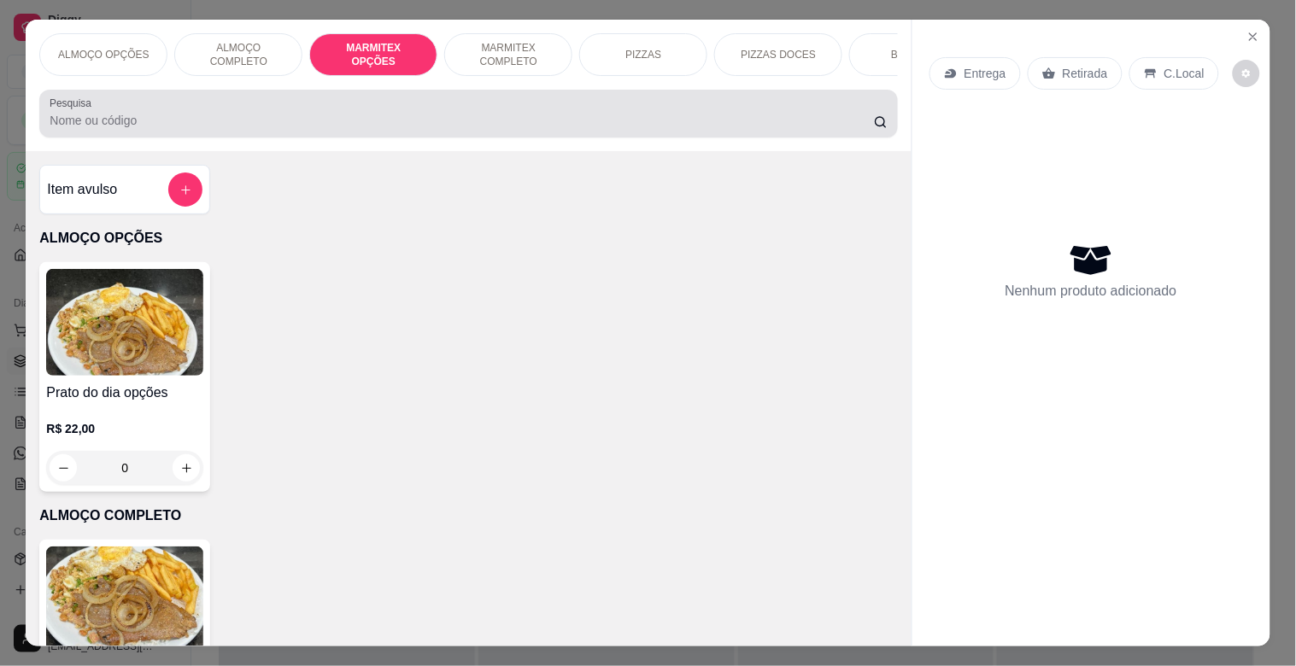
scroll to position [41, 0]
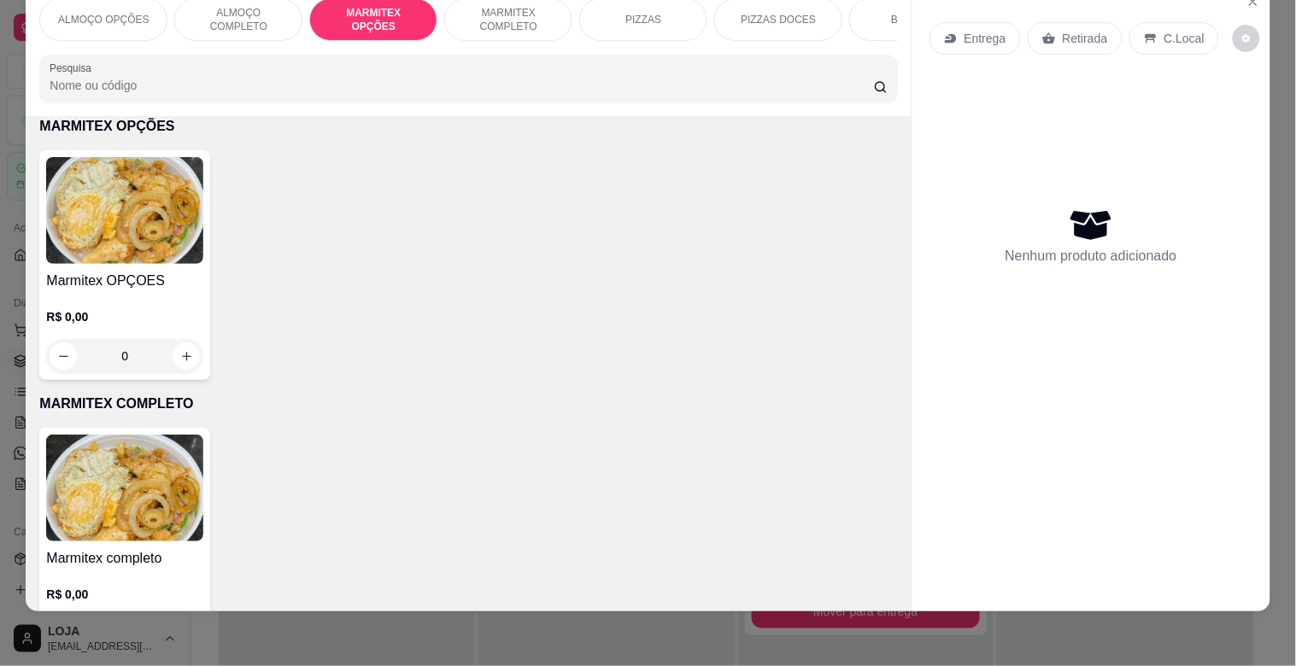
click at [73, 240] on img at bounding box center [124, 210] width 157 height 107
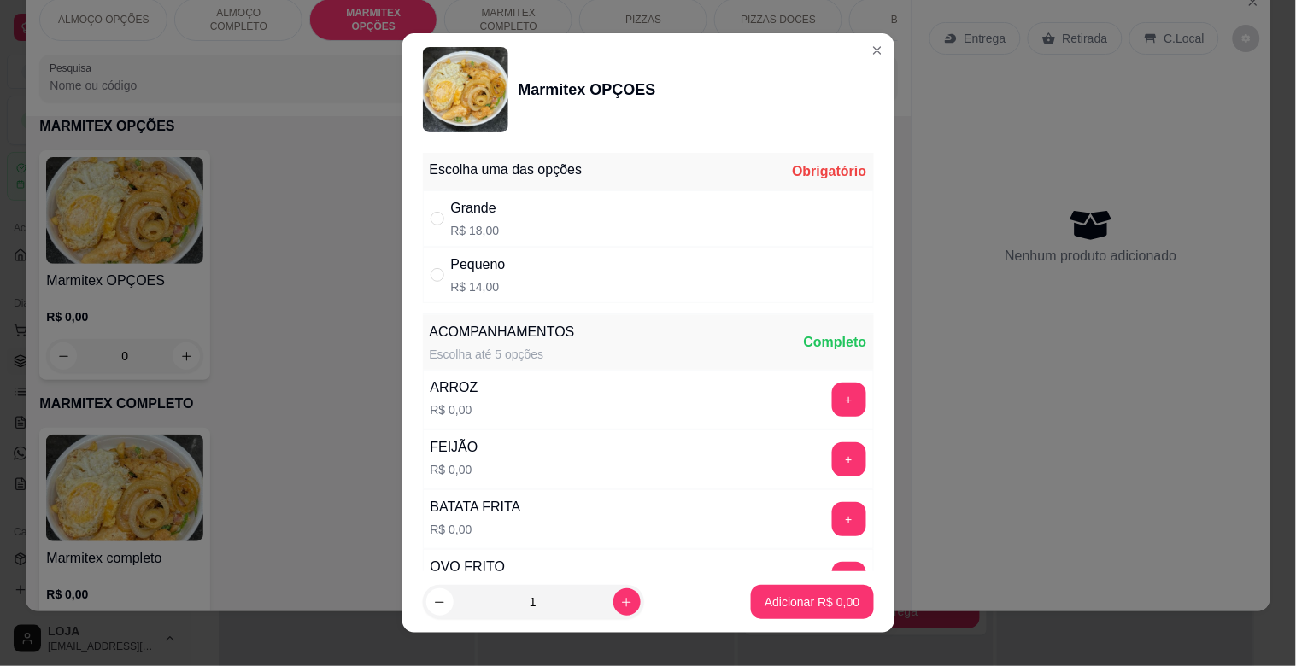
drag, startPoint x: 566, startPoint y: 233, endPoint x: 560, endPoint y: 251, distance: 18.9
click at [566, 235] on div "Grande R$ 18,00" at bounding box center [648, 218] width 451 height 56
radio input "true"
click at [820, 593] on button "Adicionar R$ 18,00" at bounding box center [809, 602] width 126 height 33
type input "1"
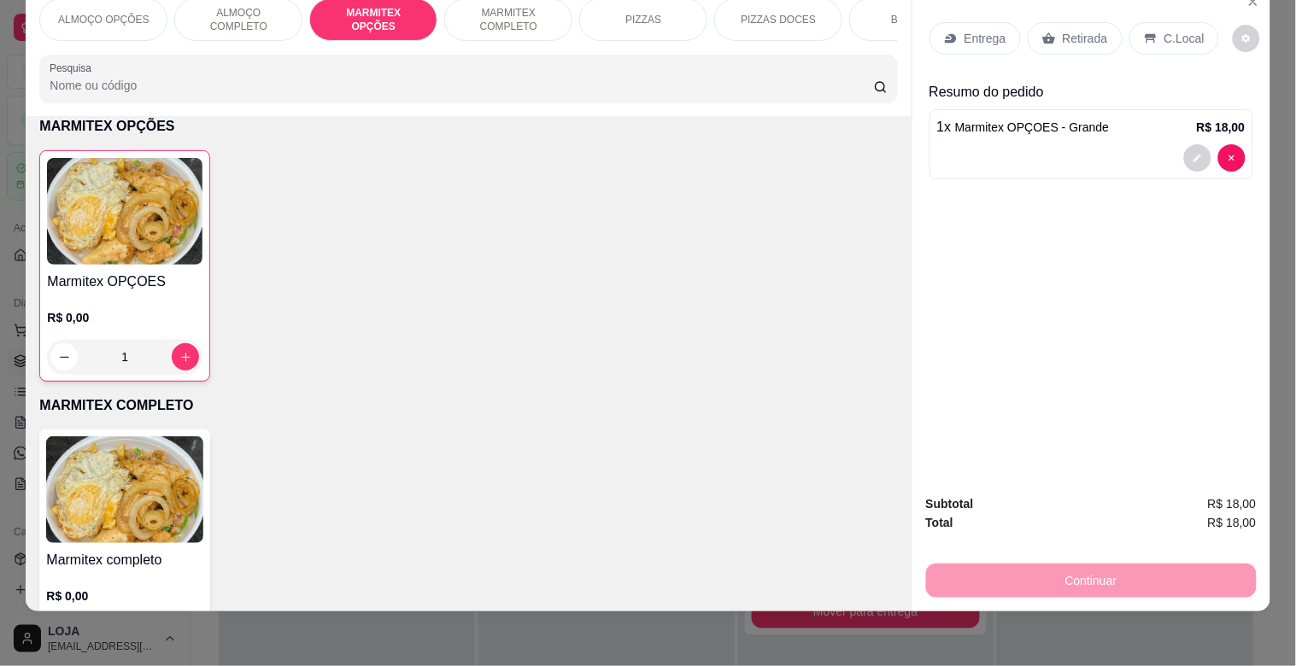
click at [1077, 30] on p "Retirada" at bounding box center [1084, 38] width 45 height 17
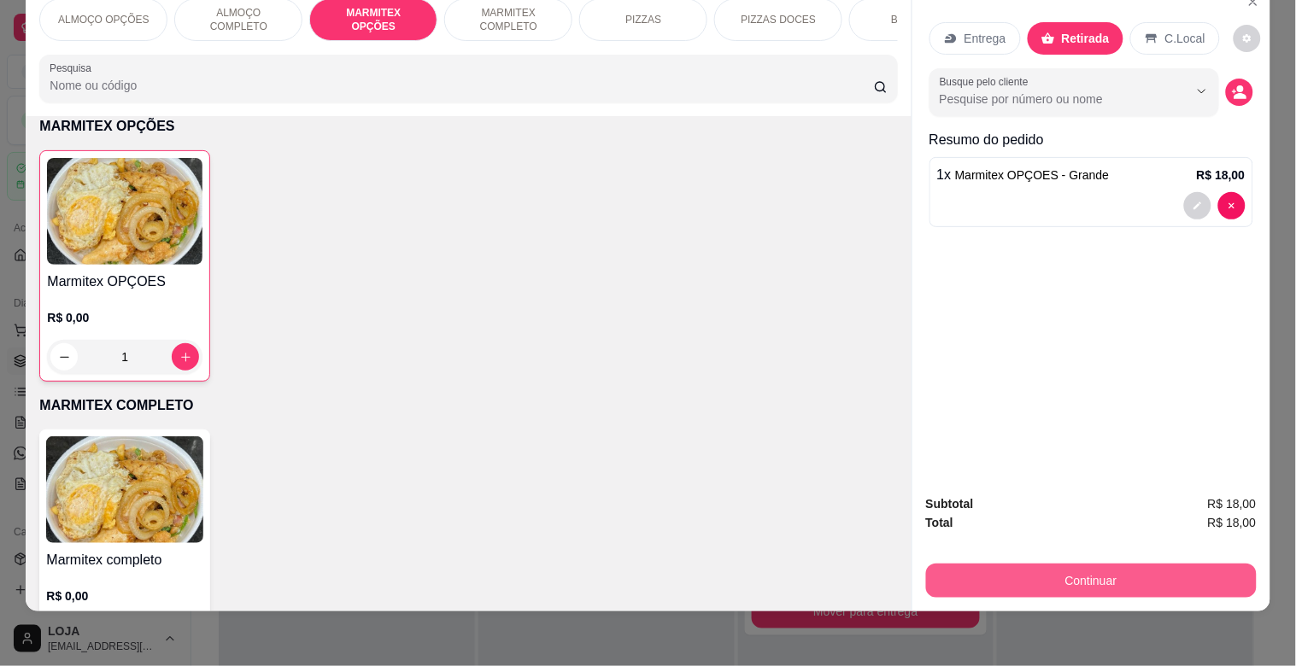
click at [1102, 566] on button "Continuar" at bounding box center [1091, 581] width 331 height 34
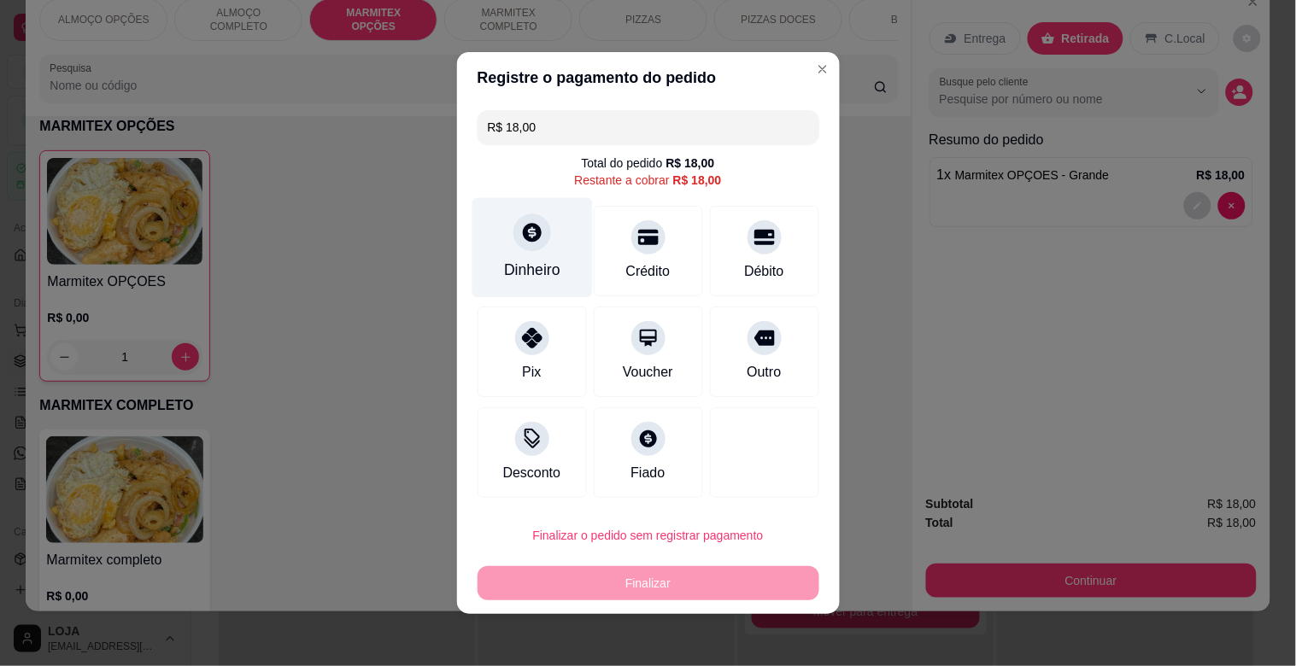
click at [515, 252] on div "Dinheiro" at bounding box center [531, 248] width 120 height 100
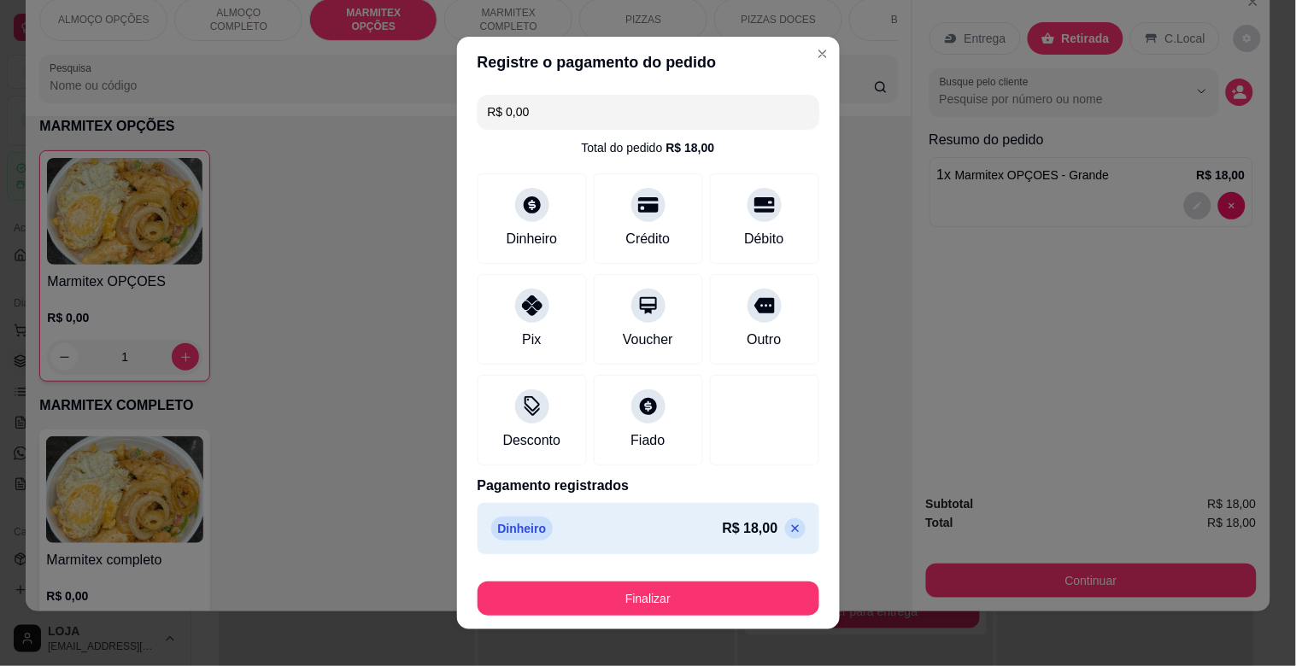
type input "R$ 0,00"
click at [764, 585] on button "Finalizar" at bounding box center [648, 599] width 342 height 34
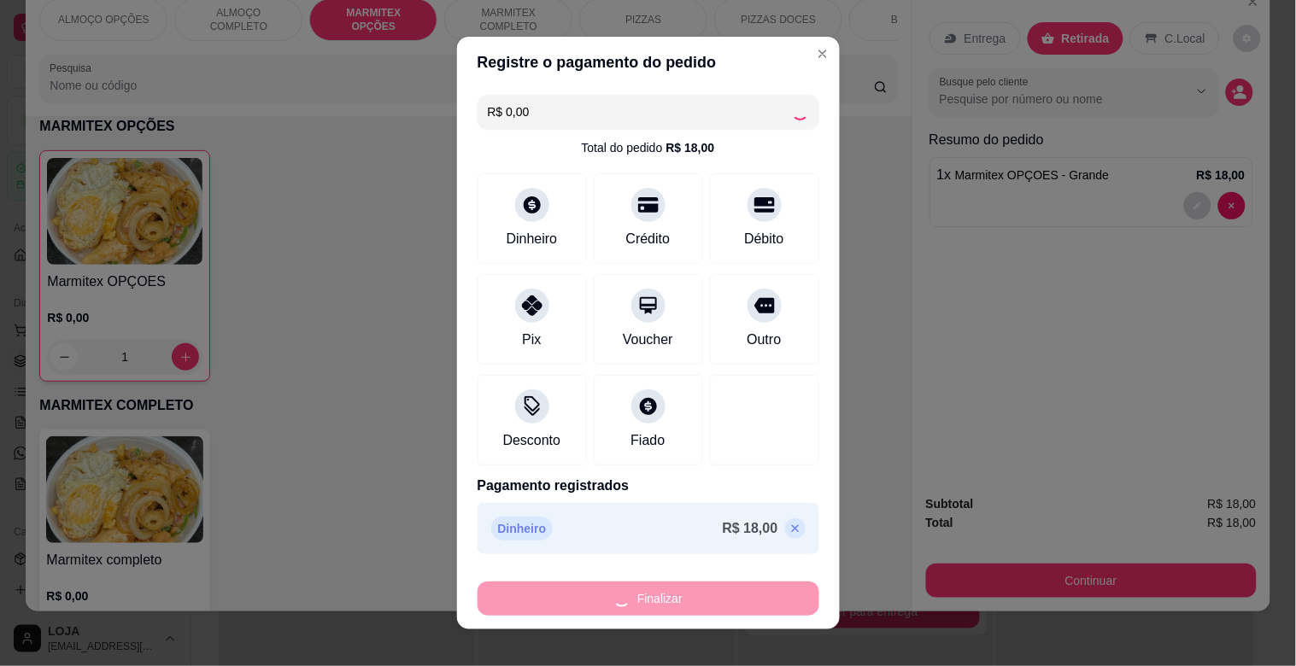
type input "0"
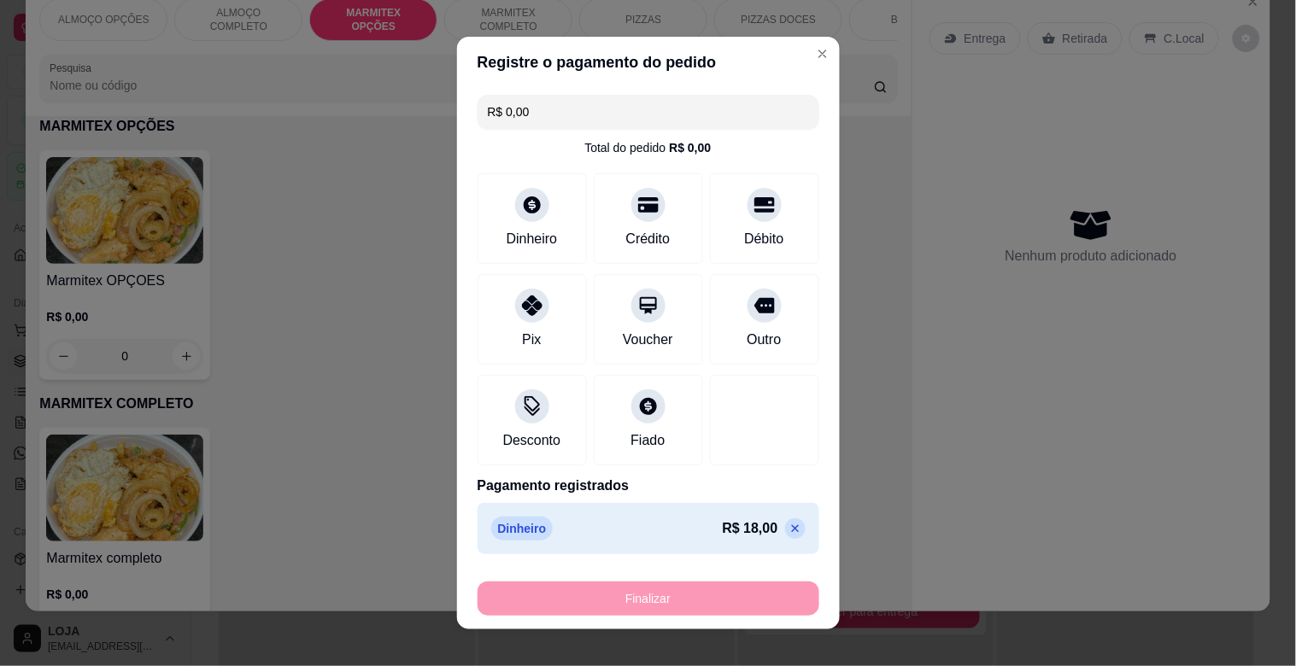
type input "-R$ 18,00"
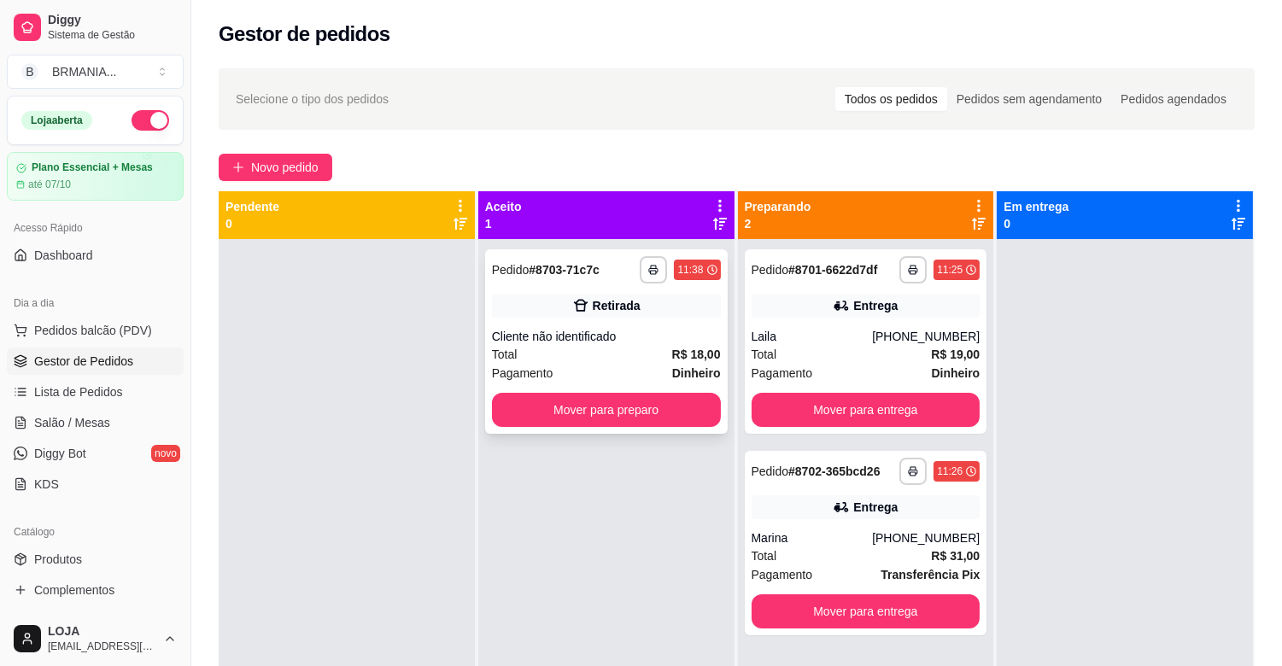
click at [561, 388] on div "**********" at bounding box center [606, 341] width 243 height 184
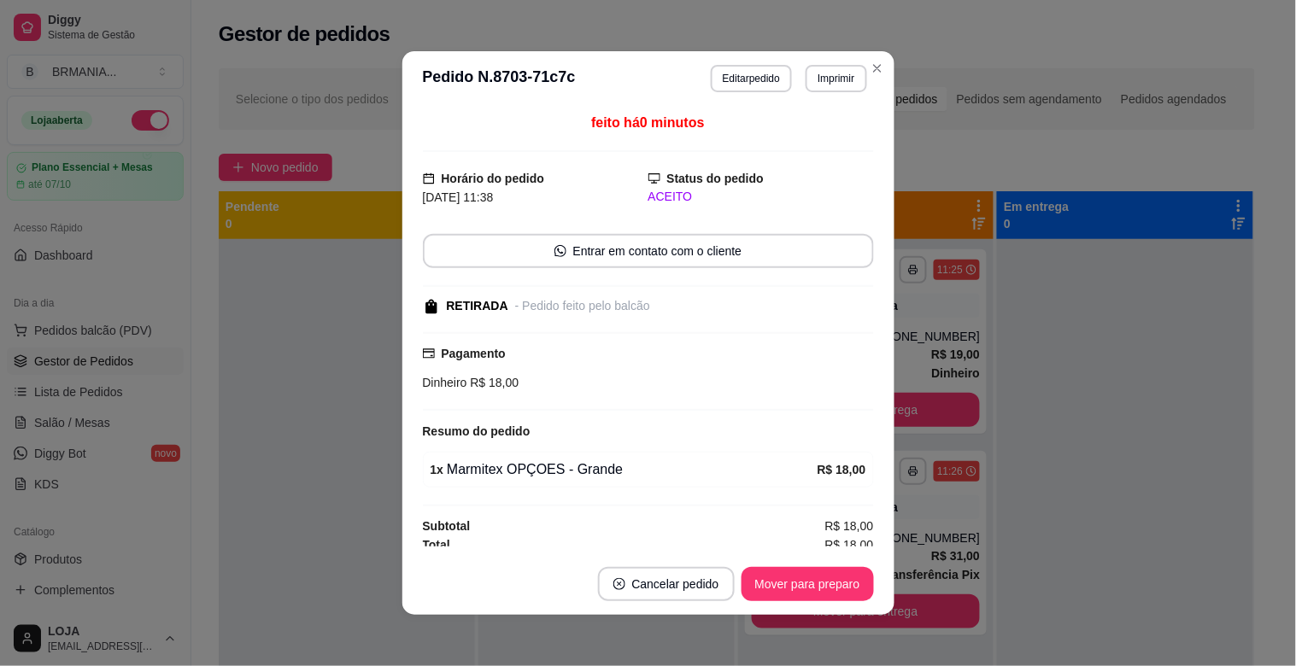
click at [774, 605] on footer "Cancelar pedido Mover para preparo" at bounding box center [648, 583] width 492 height 61
click at [784, 598] on button "Mover para preparo" at bounding box center [807, 584] width 128 height 33
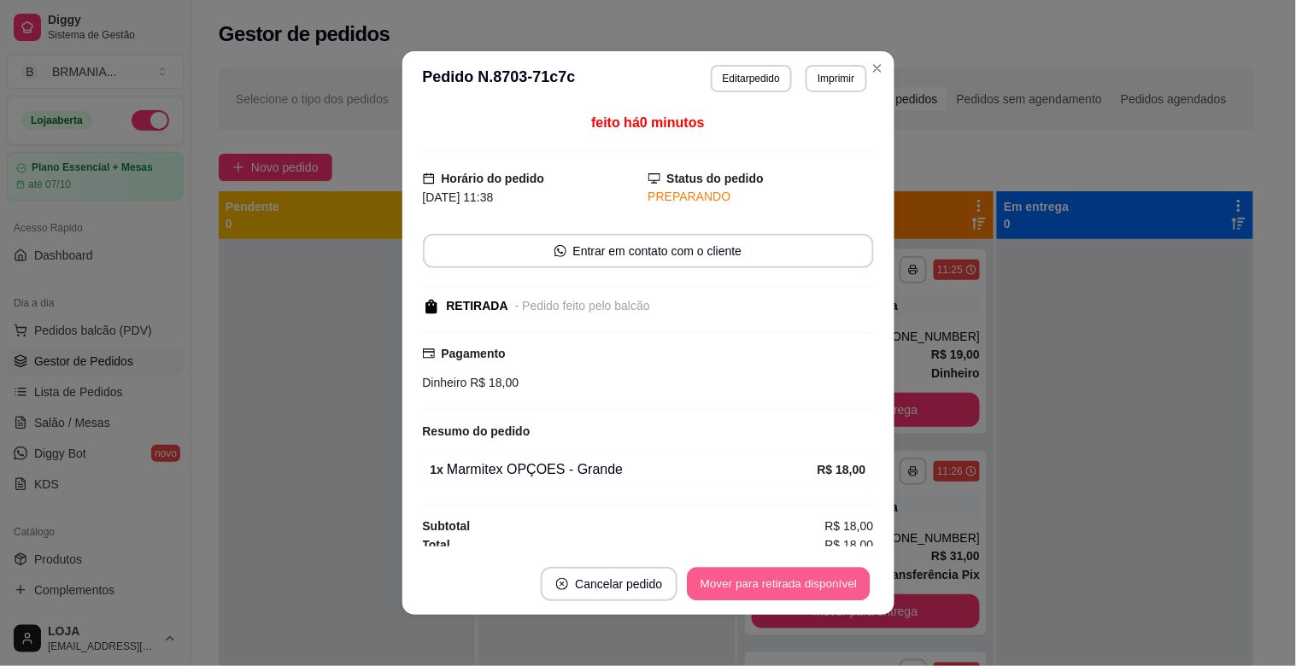
click at [790, 591] on button "Mover para retirada disponível" at bounding box center [779, 584] width 183 height 33
click at [790, 591] on div "Mover para retirada disponível" at bounding box center [766, 584] width 213 height 34
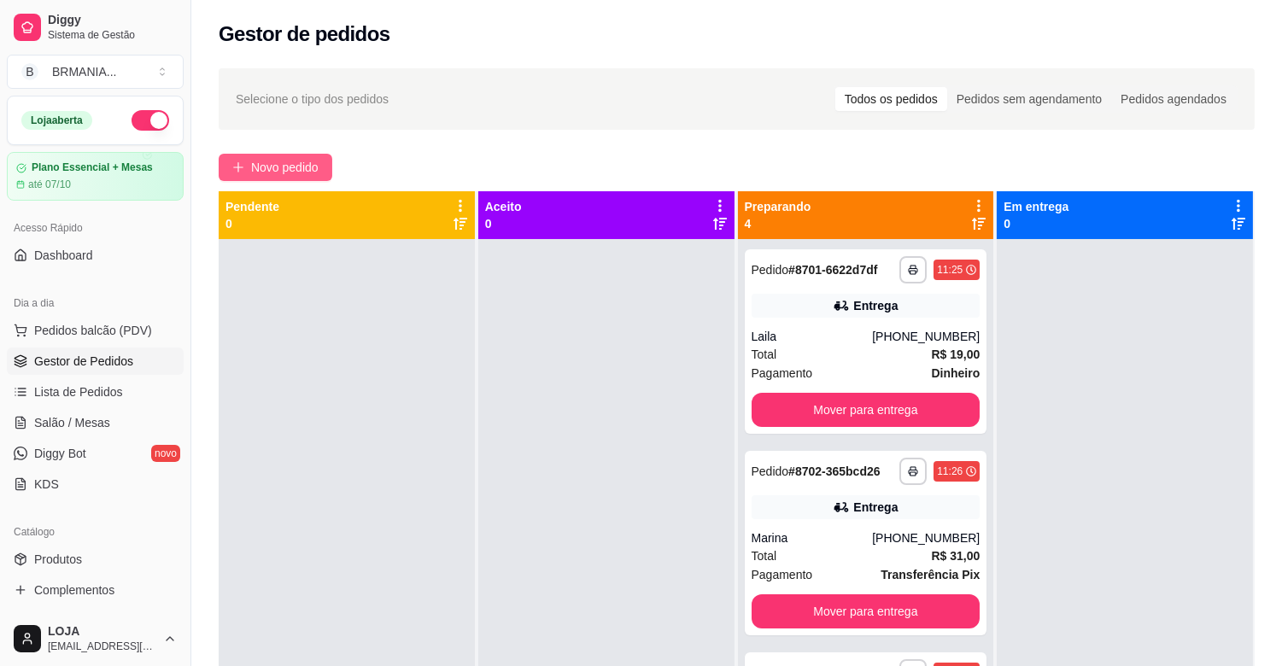
click at [265, 150] on div "**********" at bounding box center [736, 468] width 1091 height 820
click at [265, 158] on span "Novo pedido" at bounding box center [284, 167] width 67 height 19
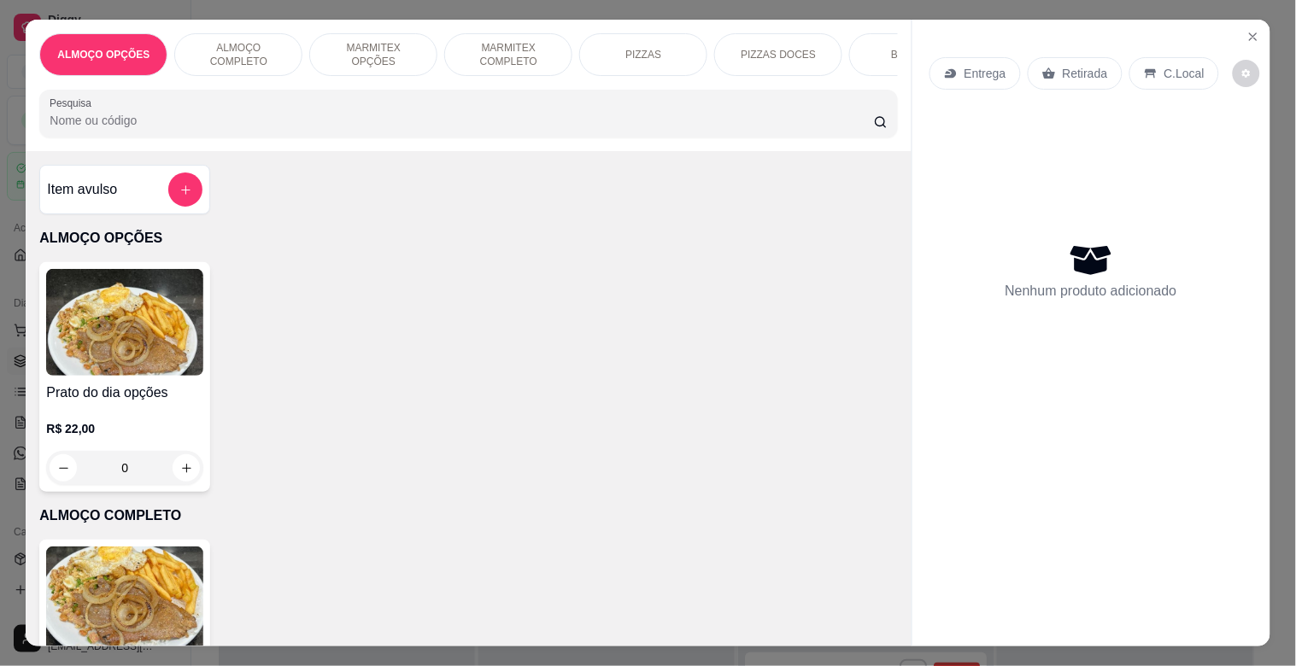
click at [387, 49] on p "MARMITEX OPÇÕES" at bounding box center [373, 54] width 99 height 27
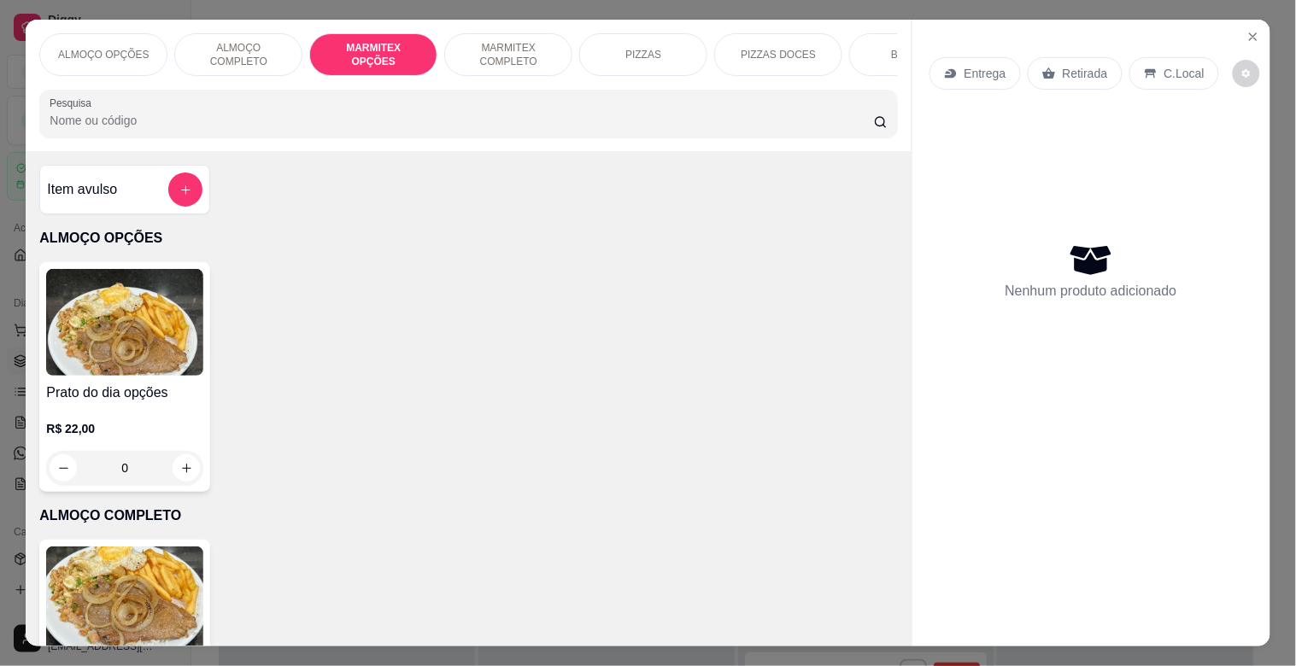
scroll to position [41, 0]
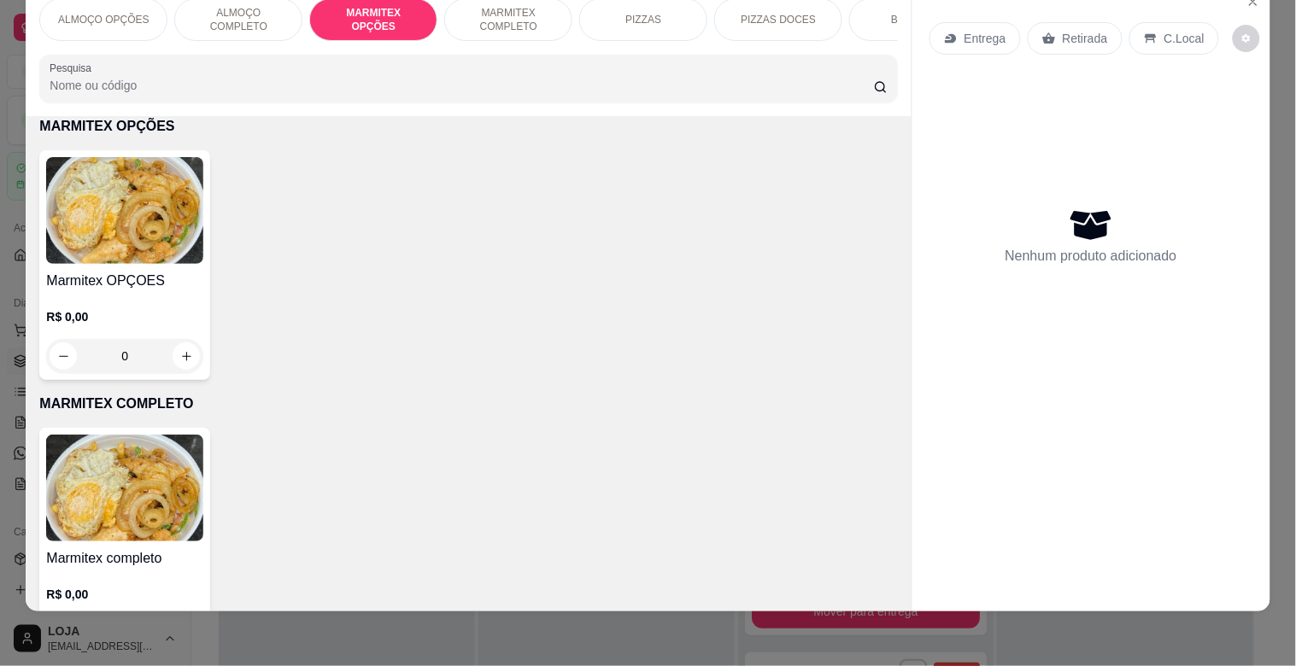
click at [97, 290] on h4 "Marmitex OPÇOES" at bounding box center [124, 281] width 157 height 20
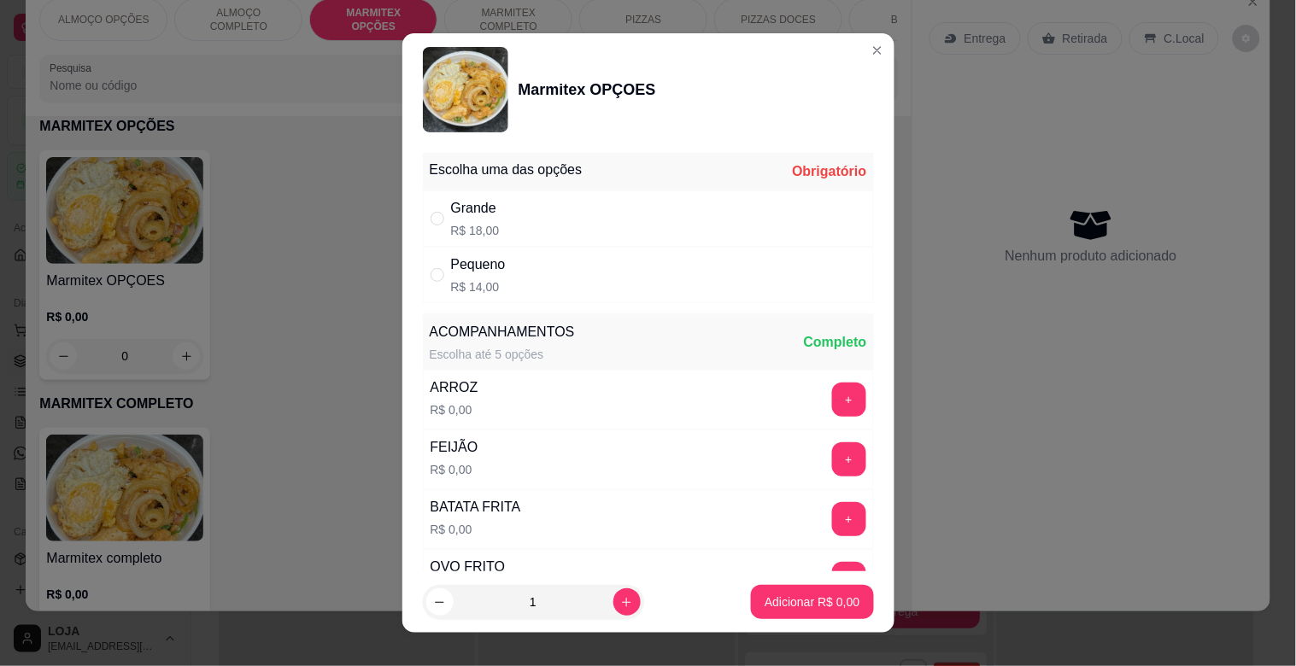
click at [466, 273] on div "Pequeno" at bounding box center [478, 265] width 55 height 20
radio input "true"
click at [613, 608] on button "increase-product-quantity" at bounding box center [626, 601] width 26 height 26
type input "2"
click at [764, 610] on p "Adicionar R$ 28,00" at bounding box center [809, 602] width 102 height 17
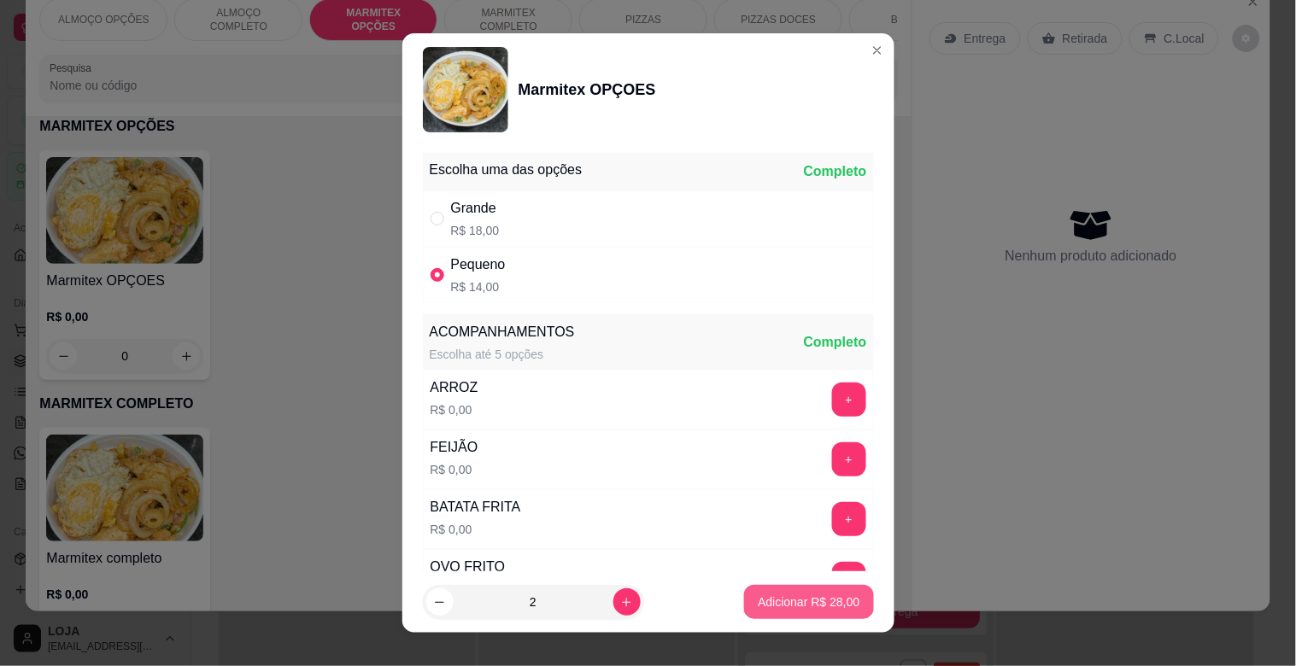
type input "2"
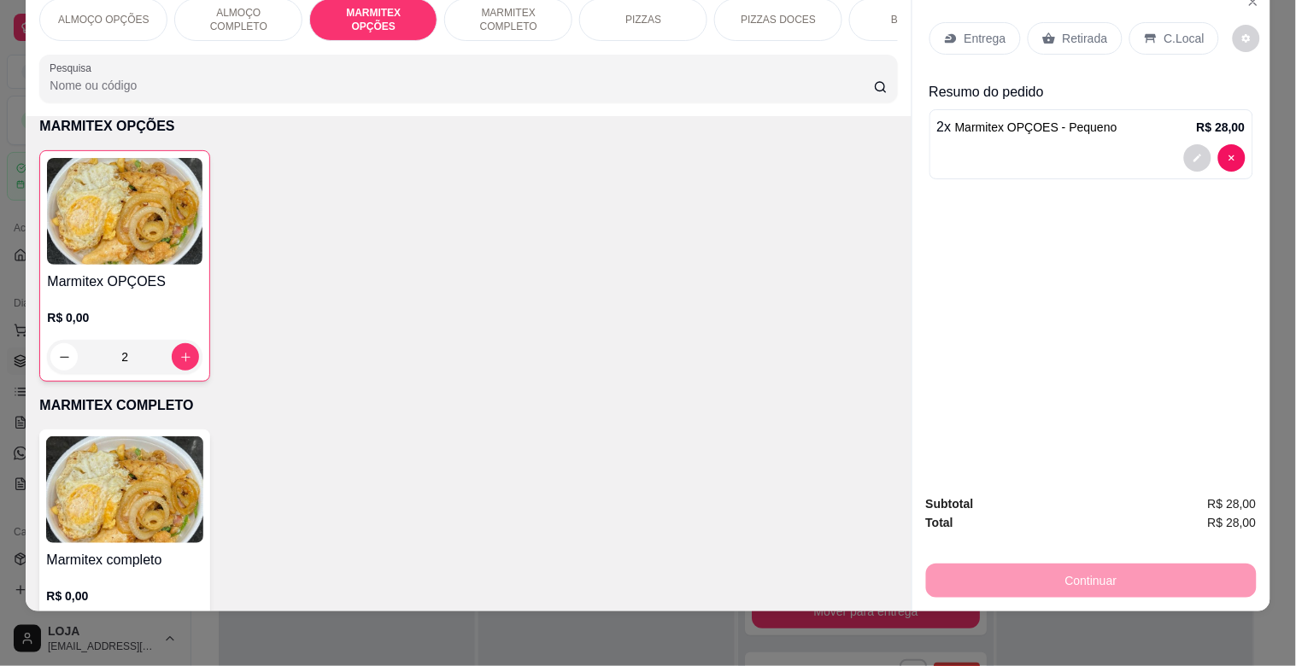
click at [114, 243] on img at bounding box center [124, 211] width 155 height 107
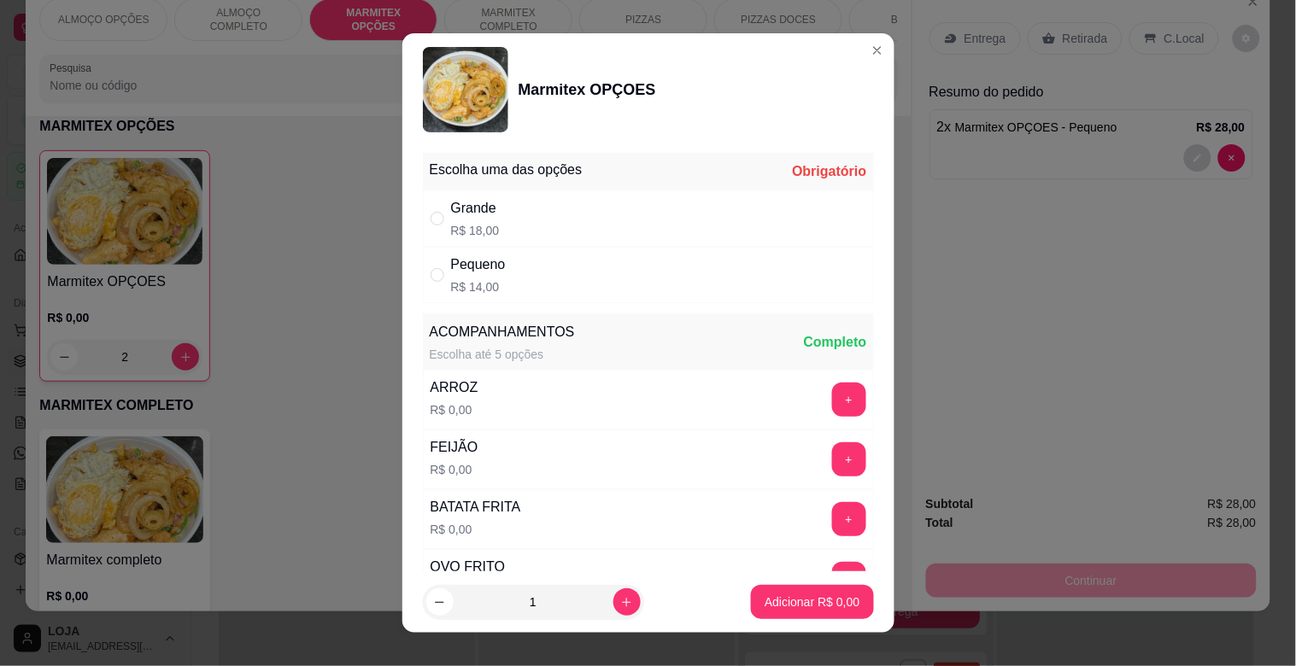
click at [489, 217] on div "Grande R$ 18,00" at bounding box center [648, 218] width 451 height 56
radio input "true"
click at [780, 589] on button "Adicionar R$ 18,00" at bounding box center [809, 602] width 126 height 33
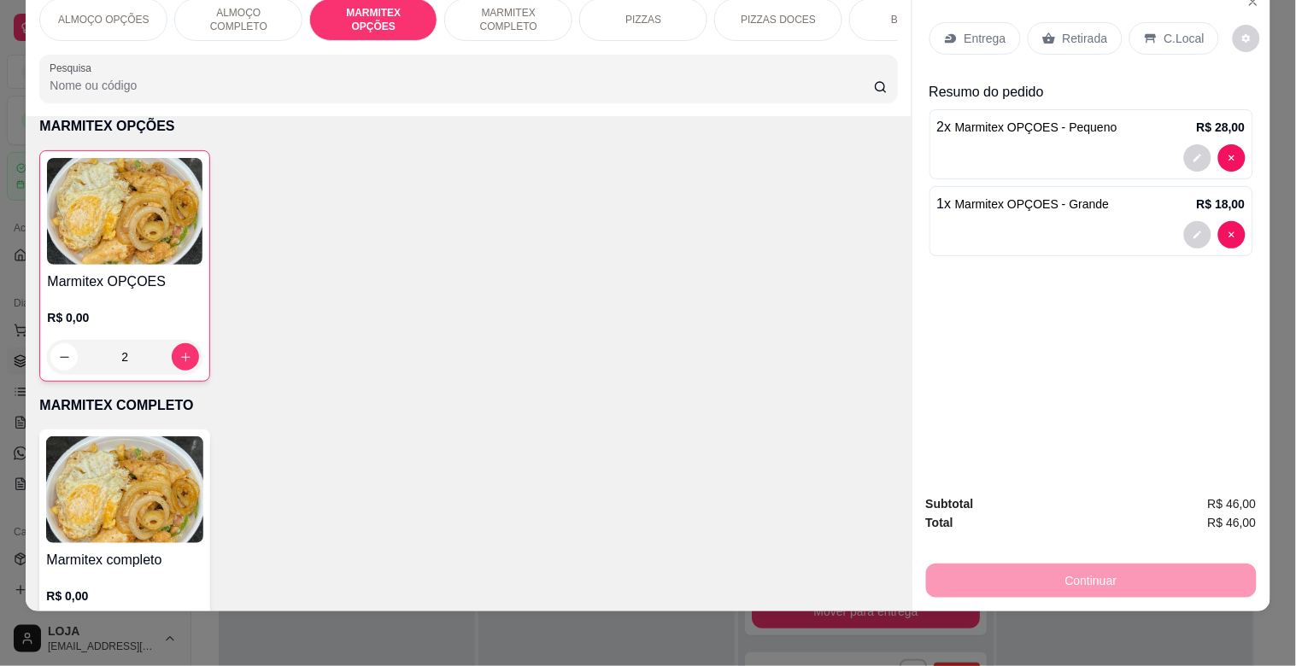
click at [1062, 30] on p "Retirada" at bounding box center [1084, 38] width 45 height 17
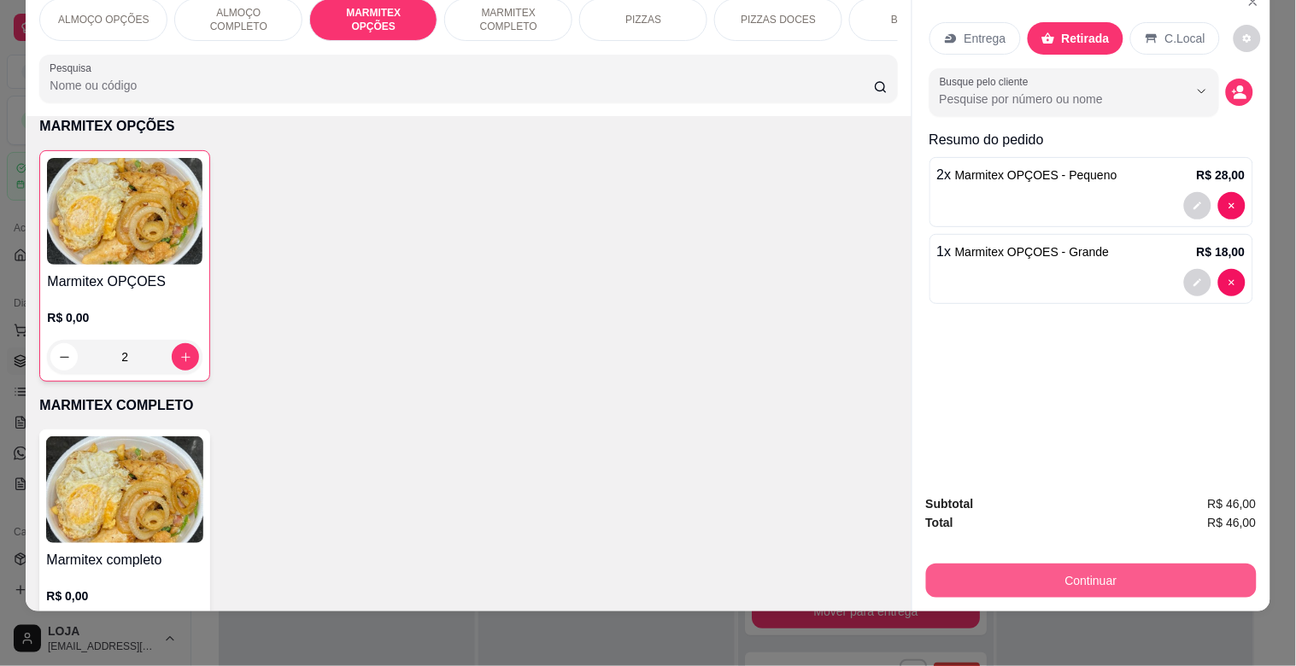
click at [1063, 575] on button "Continuar" at bounding box center [1091, 581] width 331 height 34
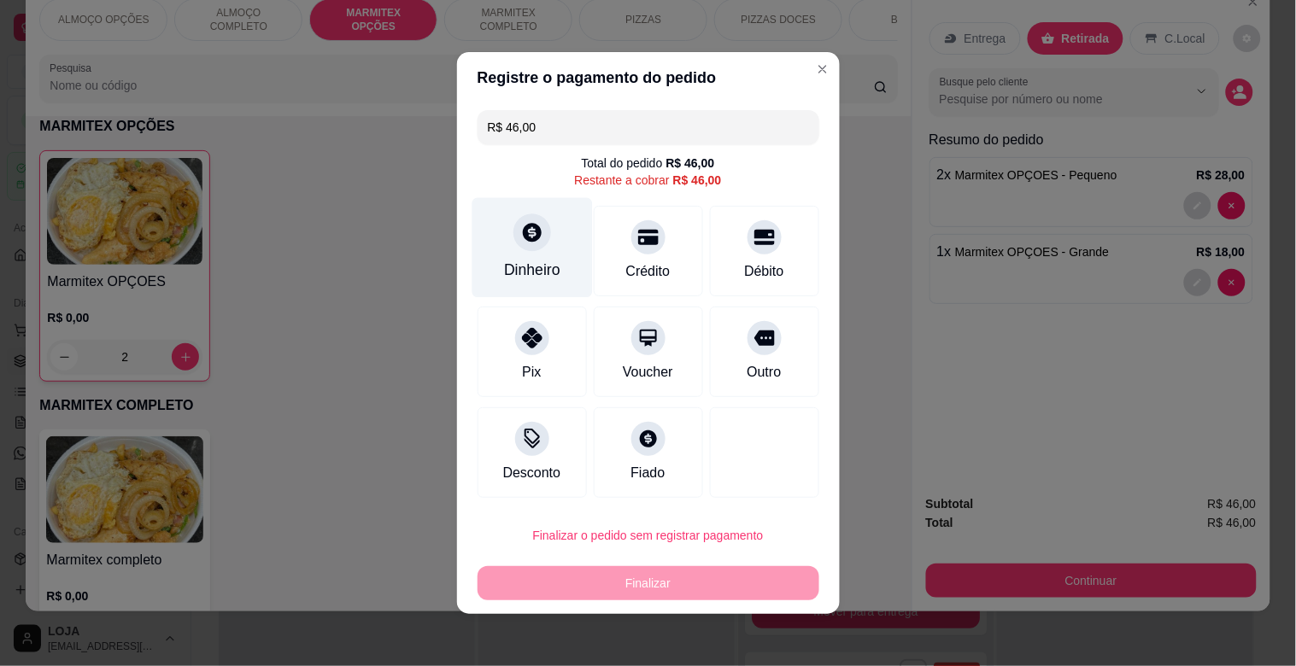
click at [524, 255] on div "Dinheiro" at bounding box center [531, 248] width 120 height 100
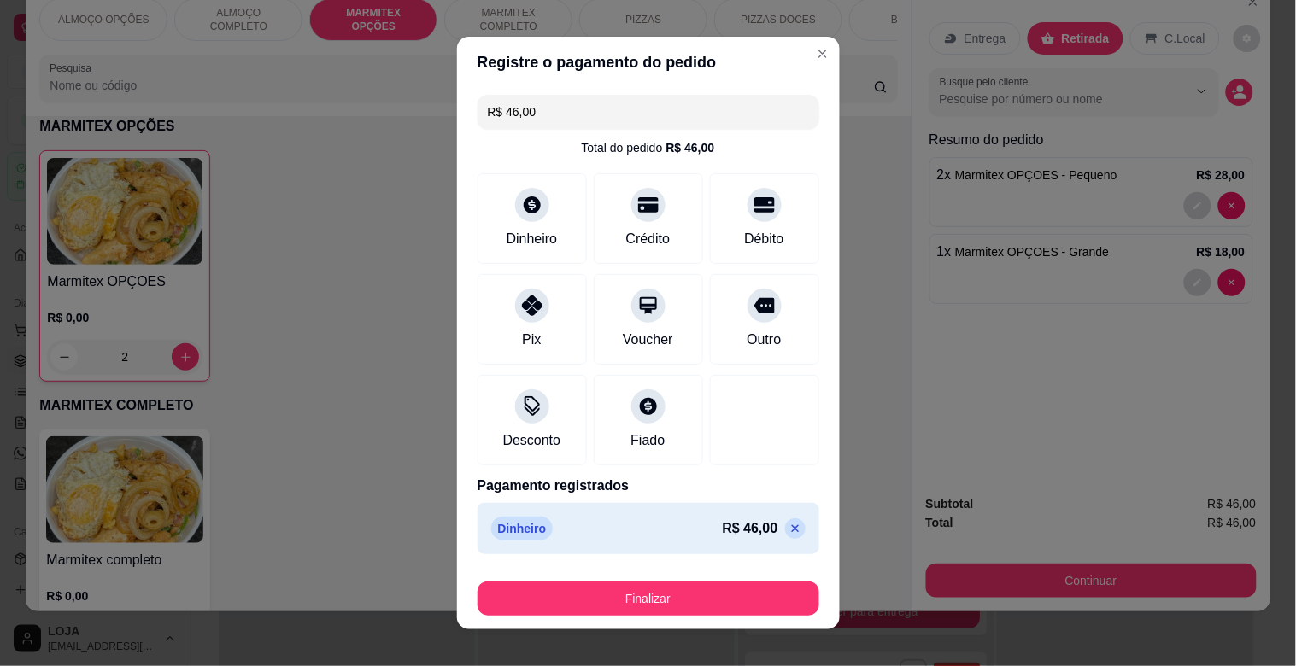
type input "R$ 0,00"
click at [541, 415] on div "Desconto" at bounding box center [531, 417] width 120 height 100
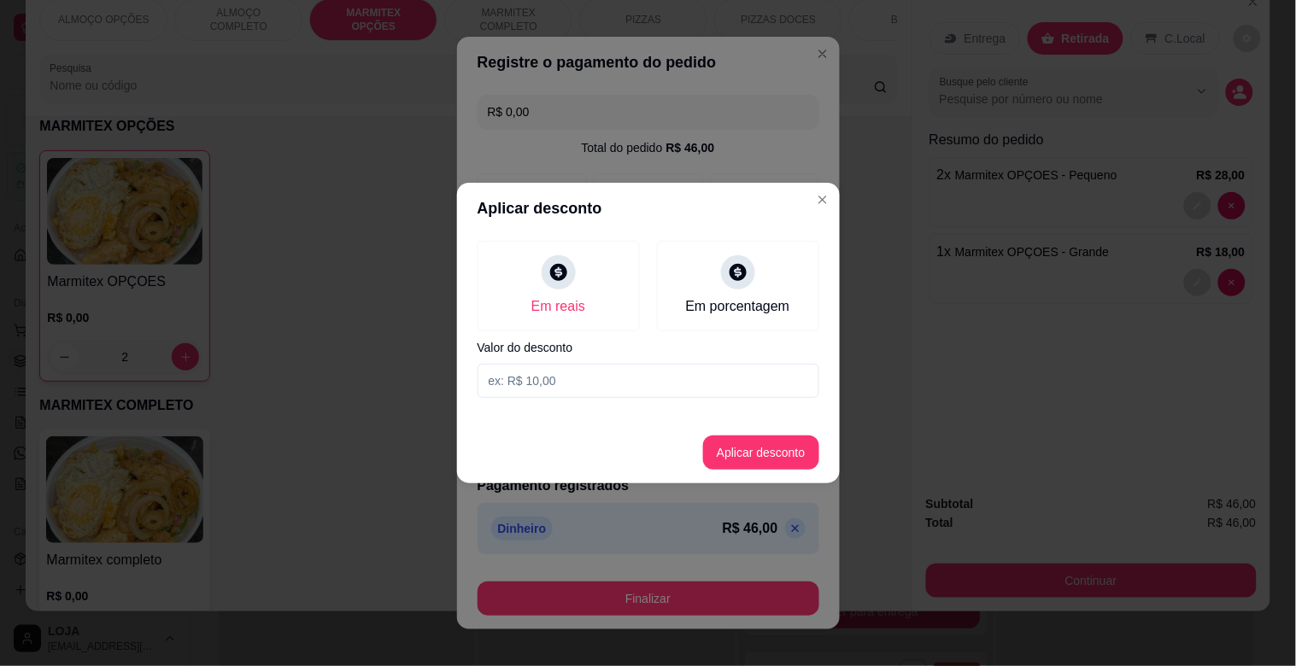
click at [541, 386] on input at bounding box center [648, 381] width 342 height 34
type input "5,00"
click at [748, 454] on button "Aplicar desconto" at bounding box center [761, 452] width 112 height 33
type input "-R$ 5,00"
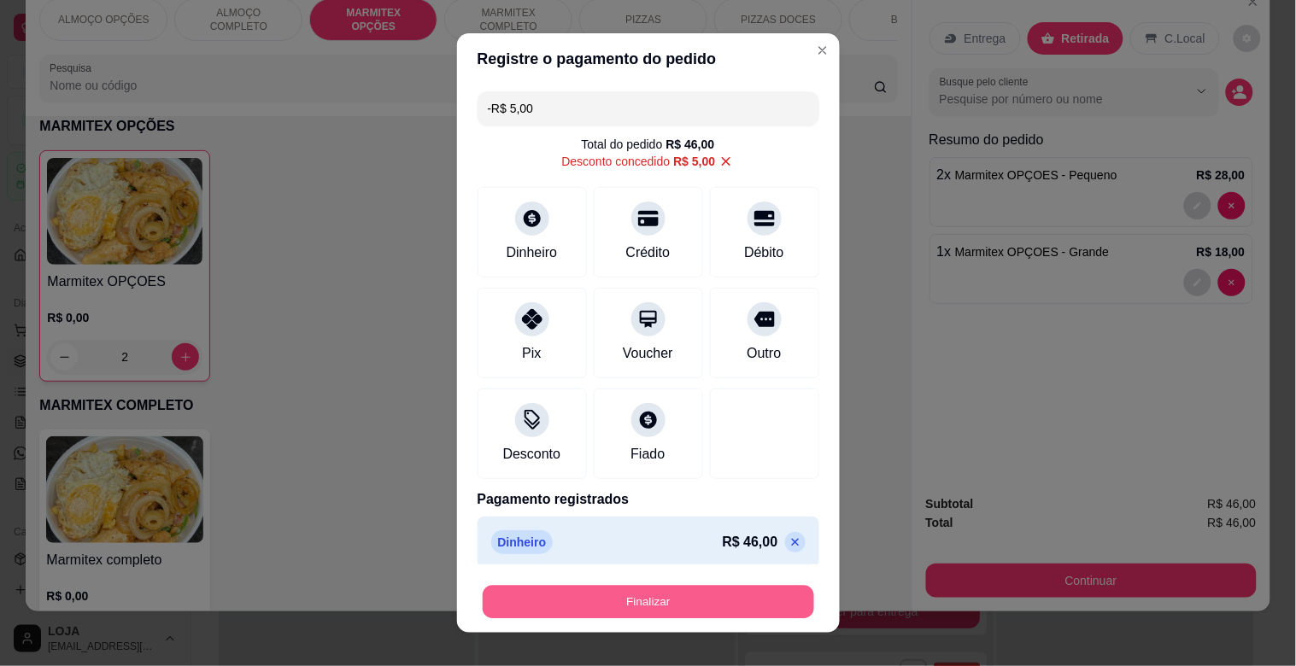
click at [718, 603] on button "Finalizar" at bounding box center [648, 602] width 331 height 33
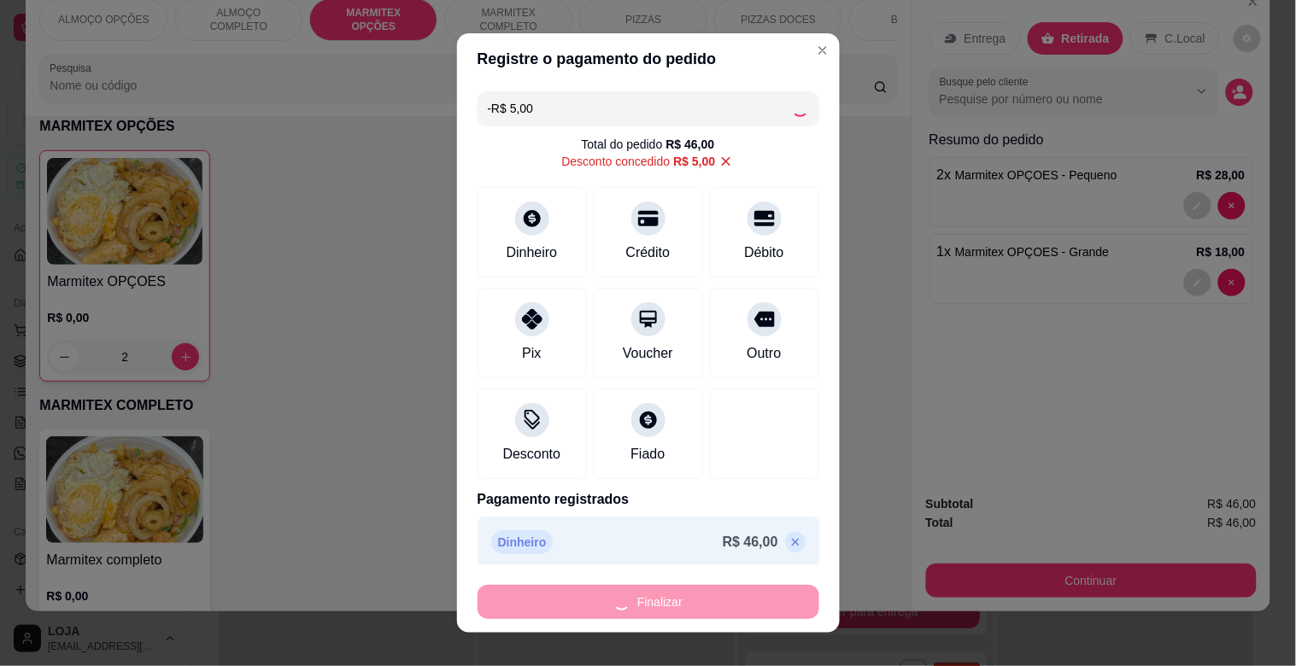
type input "0"
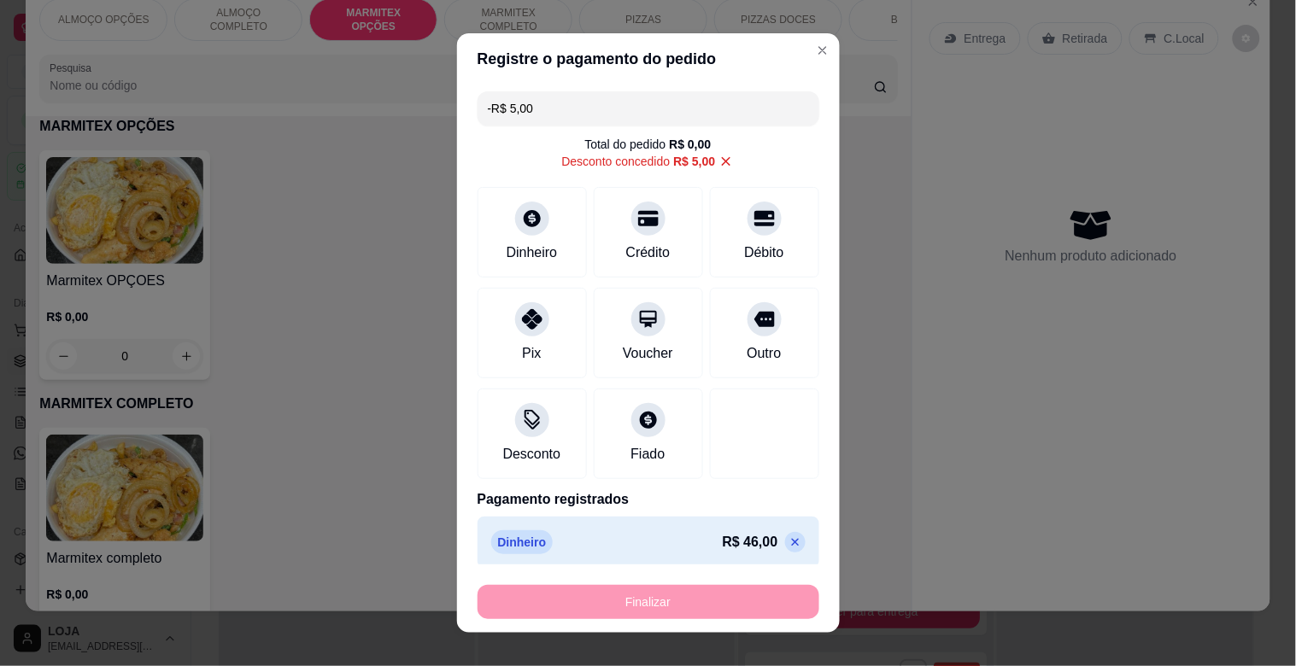
type input "-R$ 51,00"
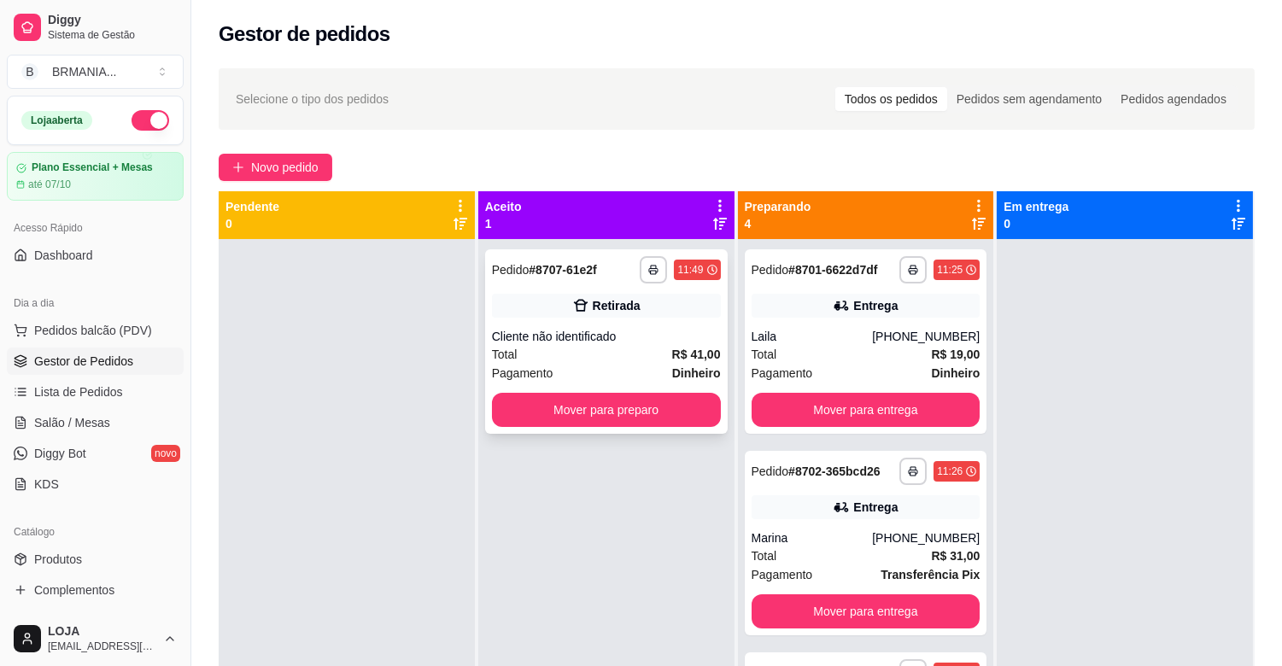
click at [622, 331] on div "Cliente não identificado" at bounding box center [606, 336] width 229 height 17
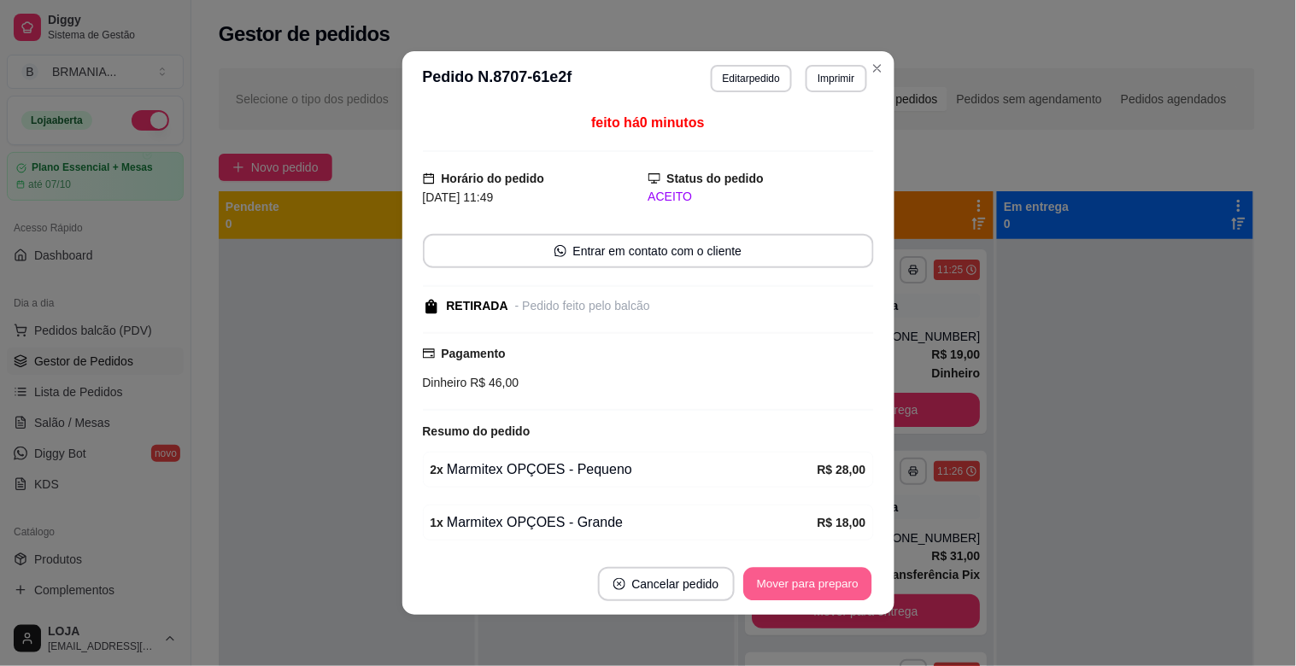
click at [818, 593] on button "Mover para preparo" at bounding box center [807, 584] width 128 height 33
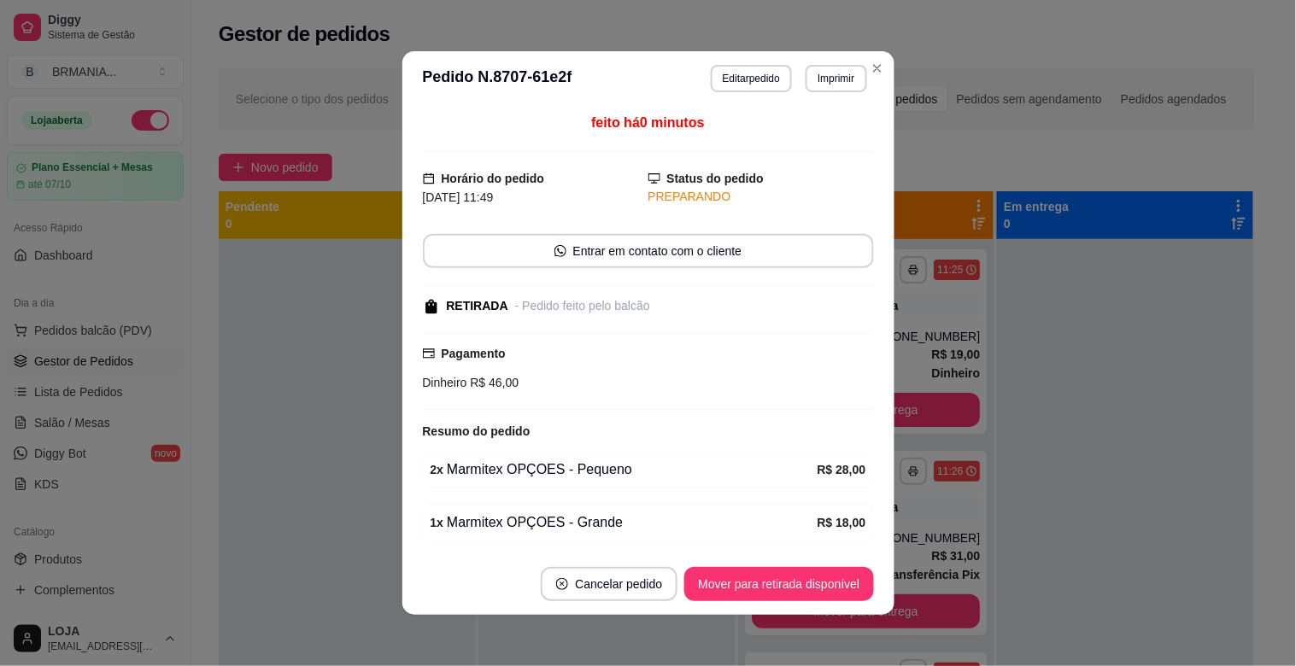
click at [818, 593] on button "Mover para retirada disponível" at bounding box center [778, 584] width 189 height 34
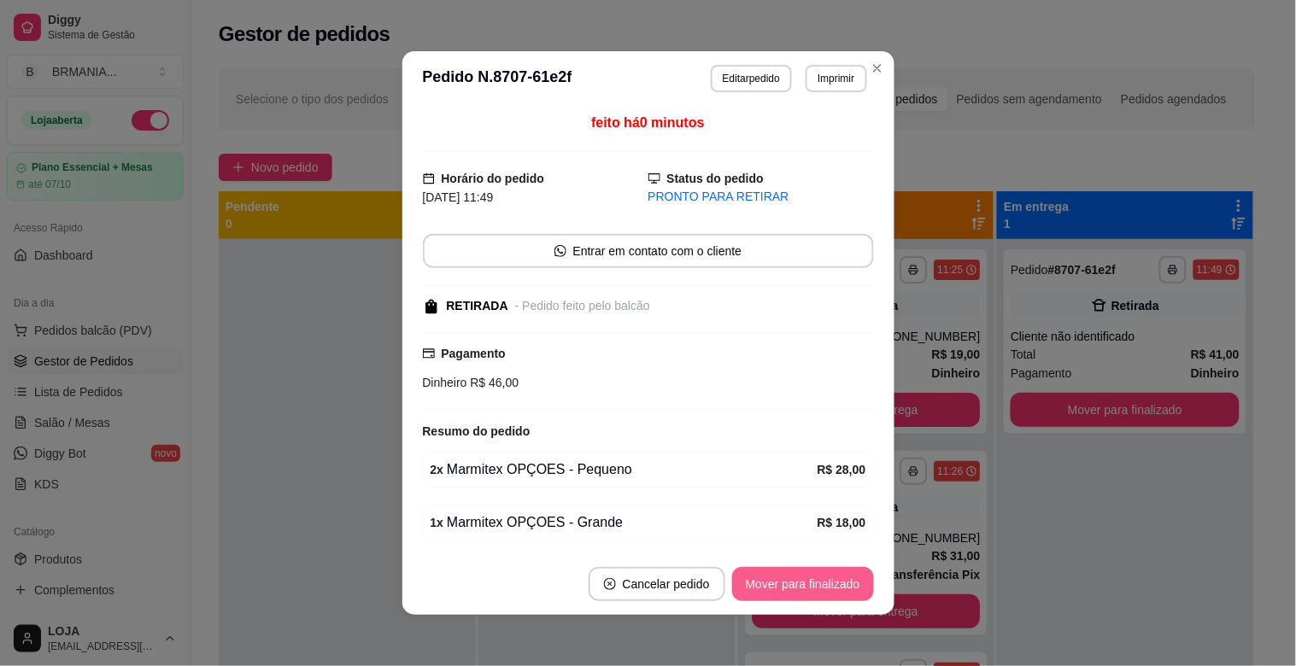
click at [821, 593] on button "Mover para finalizado" at bounding box center [803, 584] width 142 height 34
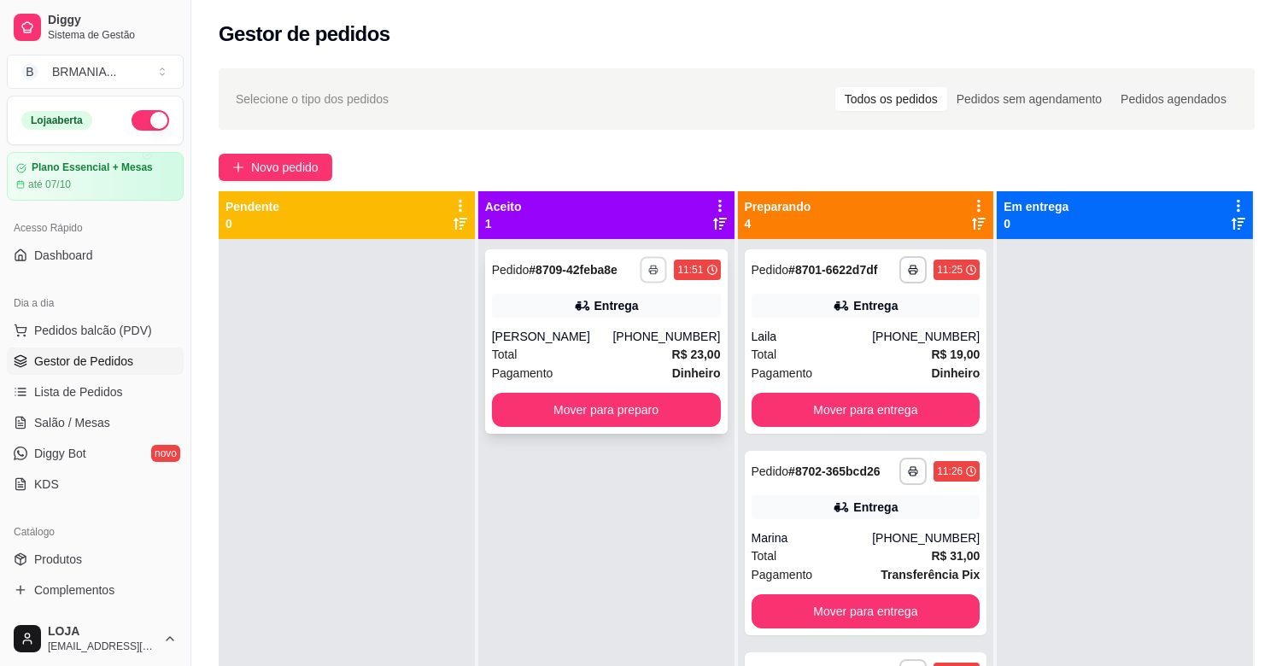
click at [649, 266] on icon "button" at bounding box center [654, 270] width 10 height 10
click at [607, 323] on button "IMPRESSORA" at bounding box center [603, 329] width 120 height 26
click at [606, 398] on button "Mover para preparo" at bounding box center [606, 410] width 229 height 34
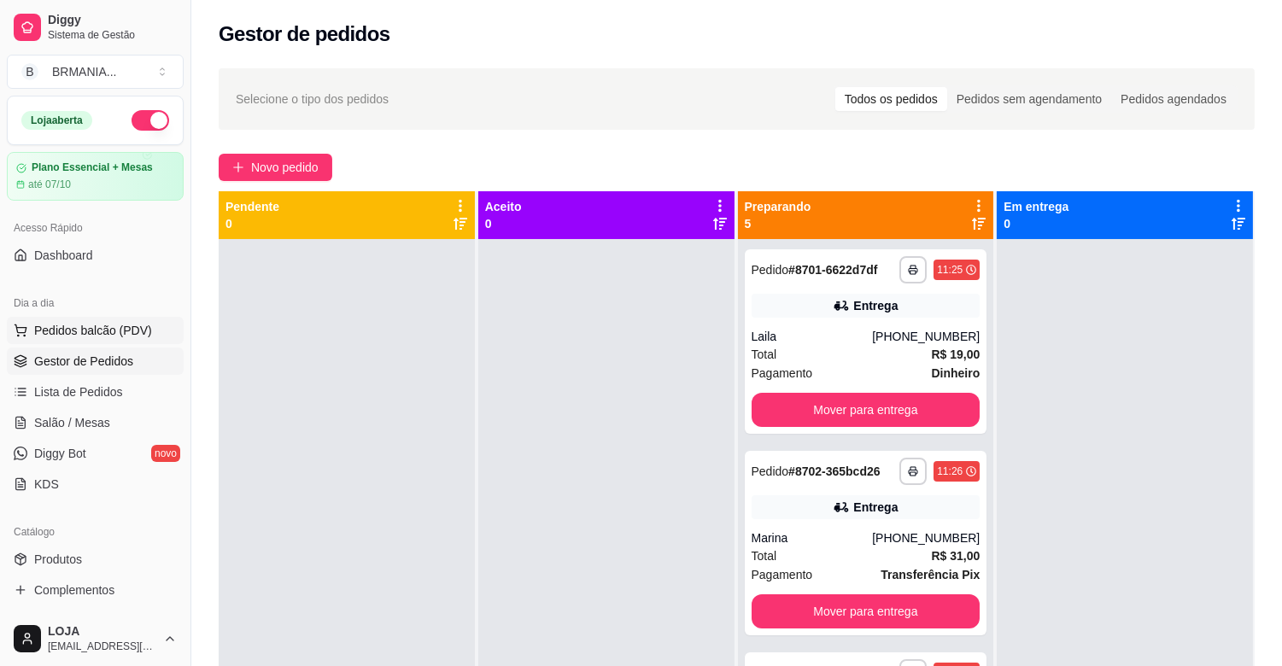
click at [95, 334] on span "Pedidos balcão (PDV)" at bounding box center [93, 330] width 118 height 17
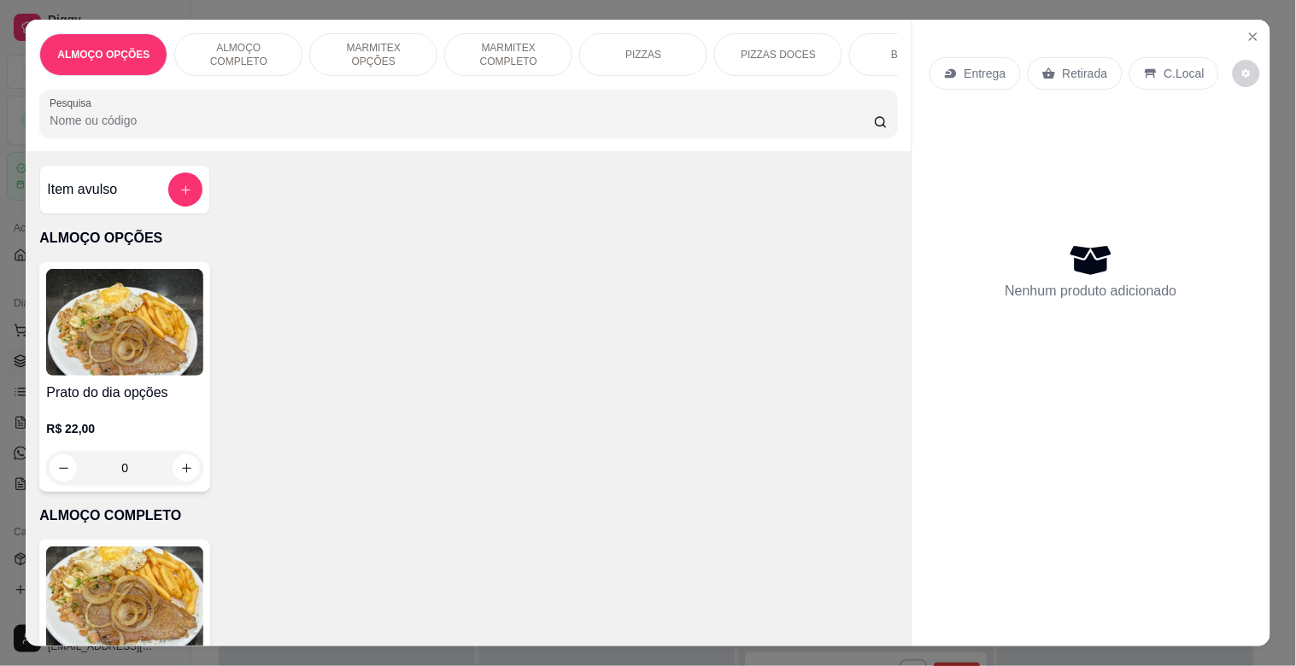
click at [192, 129] on input "Pesquisa" at bounding box center [462, 120] width 824 height 17
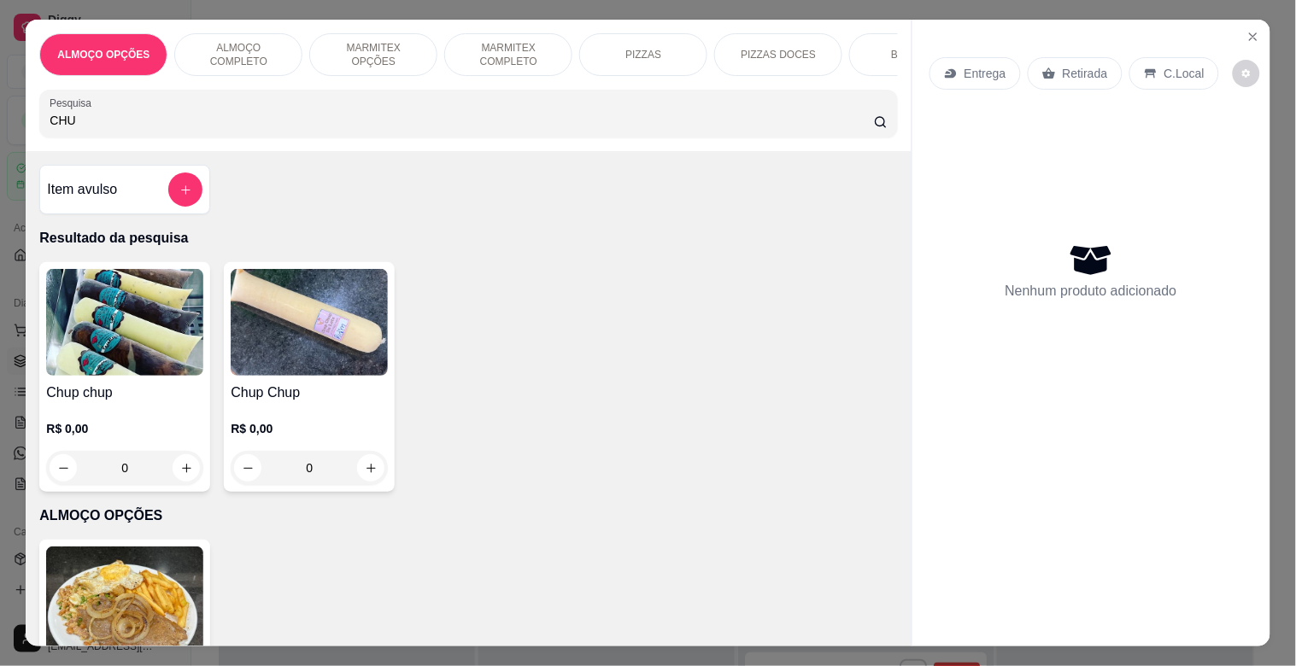
type input "CHU"
click at [160, 411] on div "R$ 0,00 0" at bounding box center [124, 444] width 157 height 82
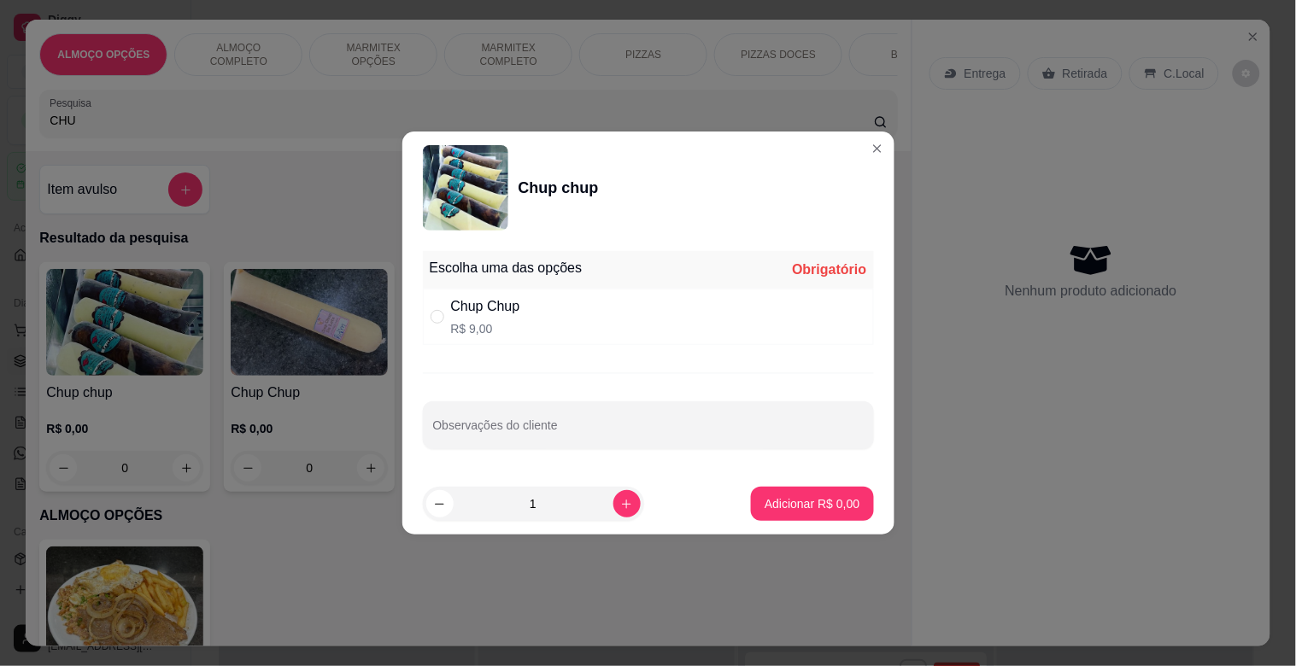
click at [543, 314] on div "Chup Chup R$ 9,00" at bounding box center [648, 317] width 451 height 56
radio input "true"
click at [804, 516] on button "Adicionar R$ 9,00" at bounding box center [812, 504] width 122 height 34
type input "1"
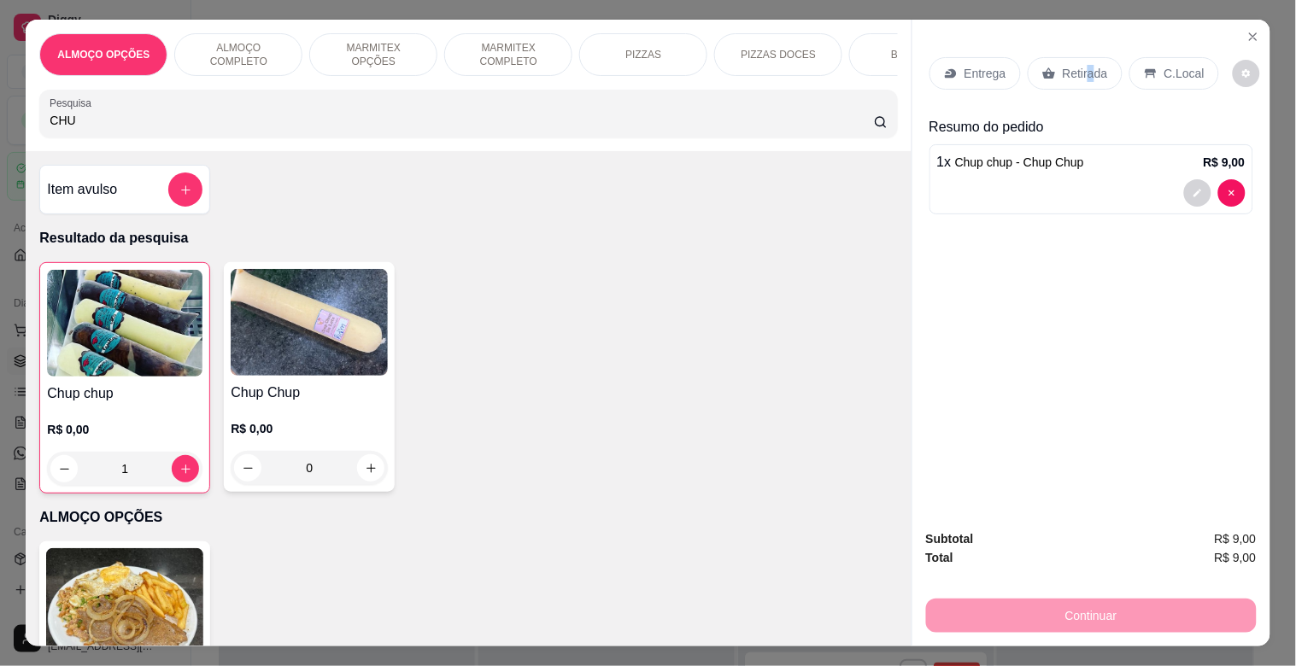
drag, startPoint x: 1077, startPoint y: 62, endPoint x: 1083, endPoint y: 75, distance: 14.1
click at [1085, 75] on div "Retirada" at bounding box center [1074, 73] width 95 height 32
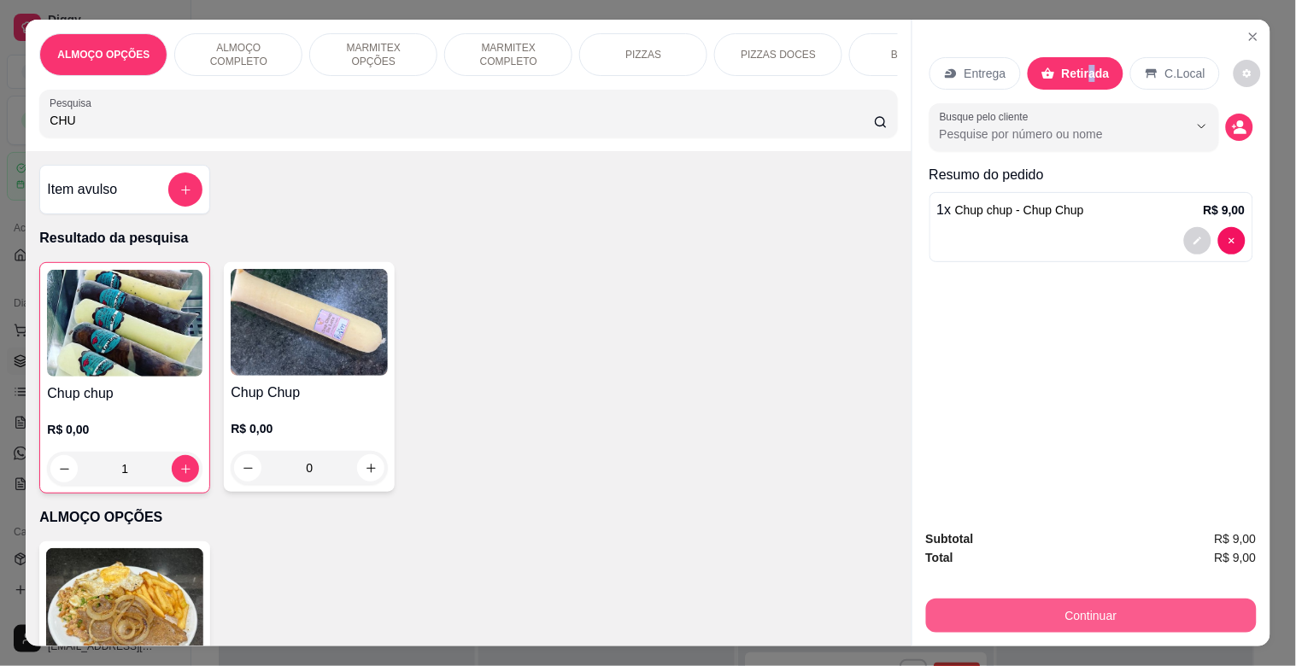
click at [1051, 604] on button "Continuar" at bounding box center [1091, 616] width 331 height 34
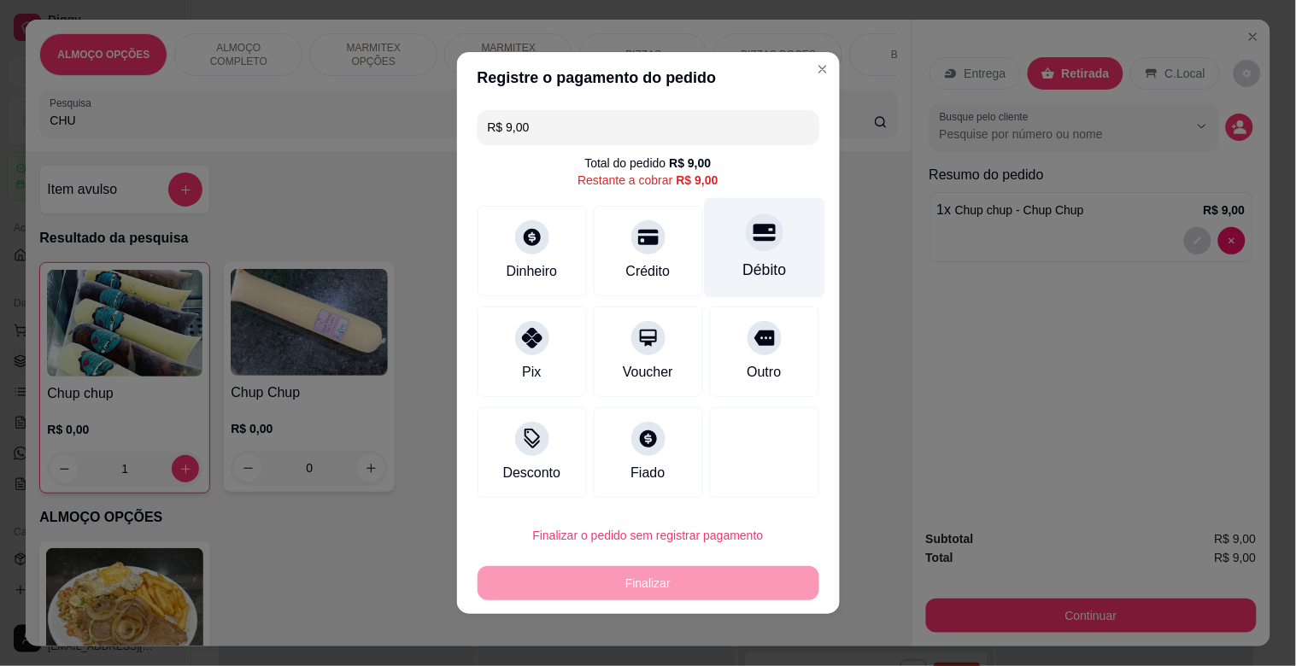
drag, startPoint x: 756, startPoint y: 249, endPoint x: 758, endPoint y: 362, distance: 112.8
click at [756, 252] on div "Débito" at bounding box center [764, 248] width 120 height 100
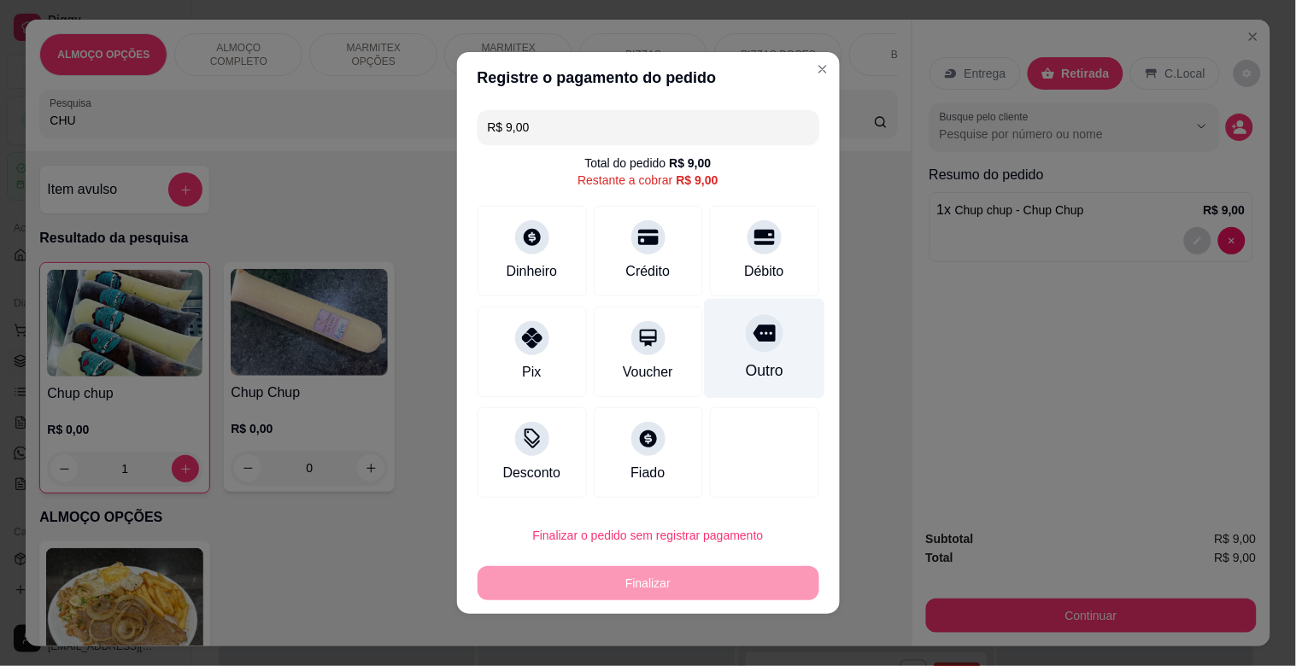
type input "R$ 0,00"
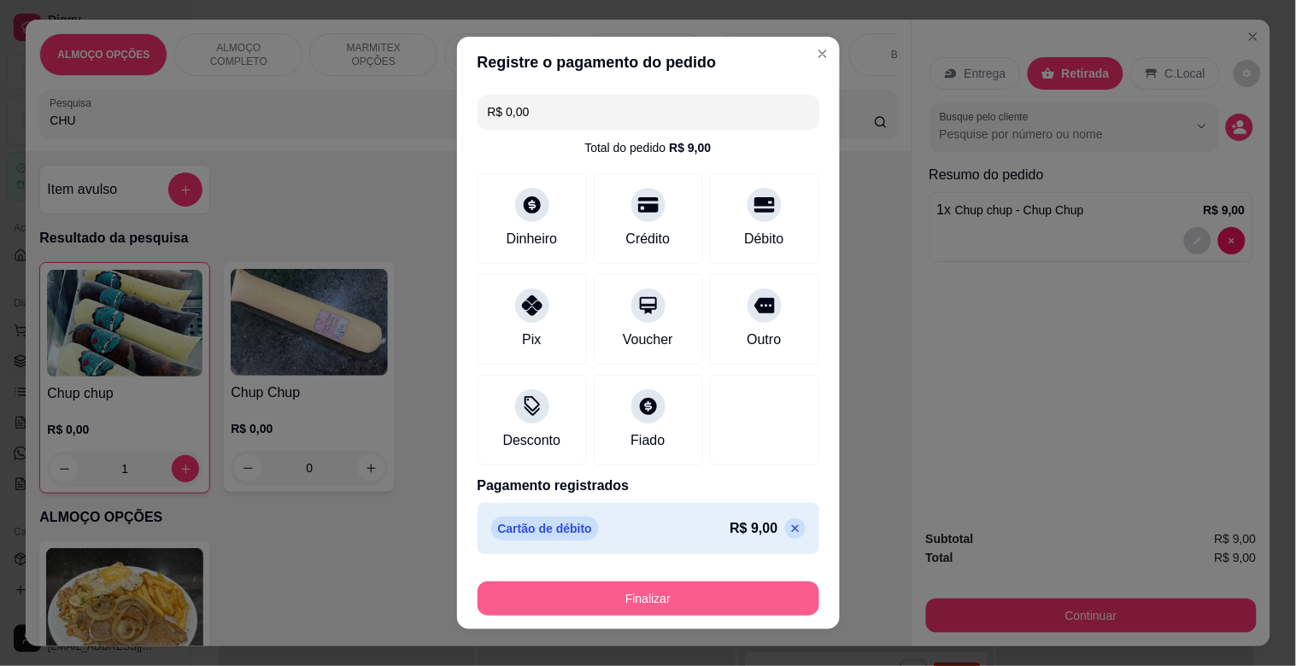
click at [637, 607] on button "Finalizar" at bounding box center [648, 599] width 342 height 34
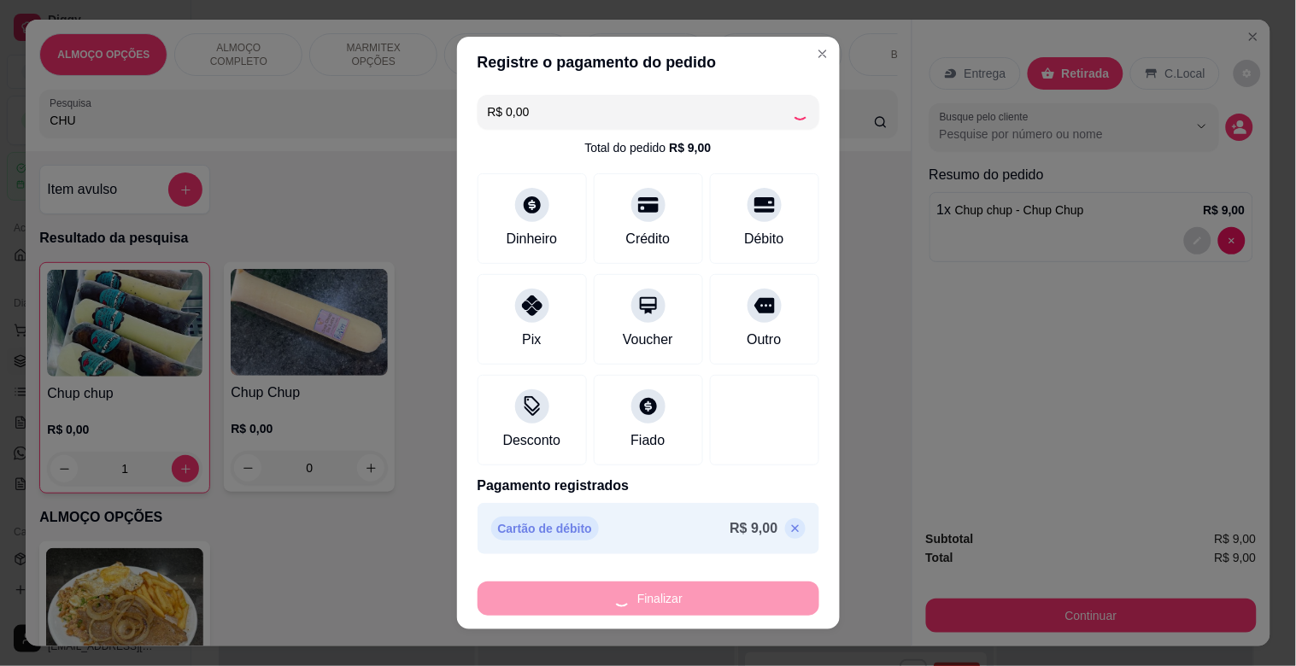
type input "0"
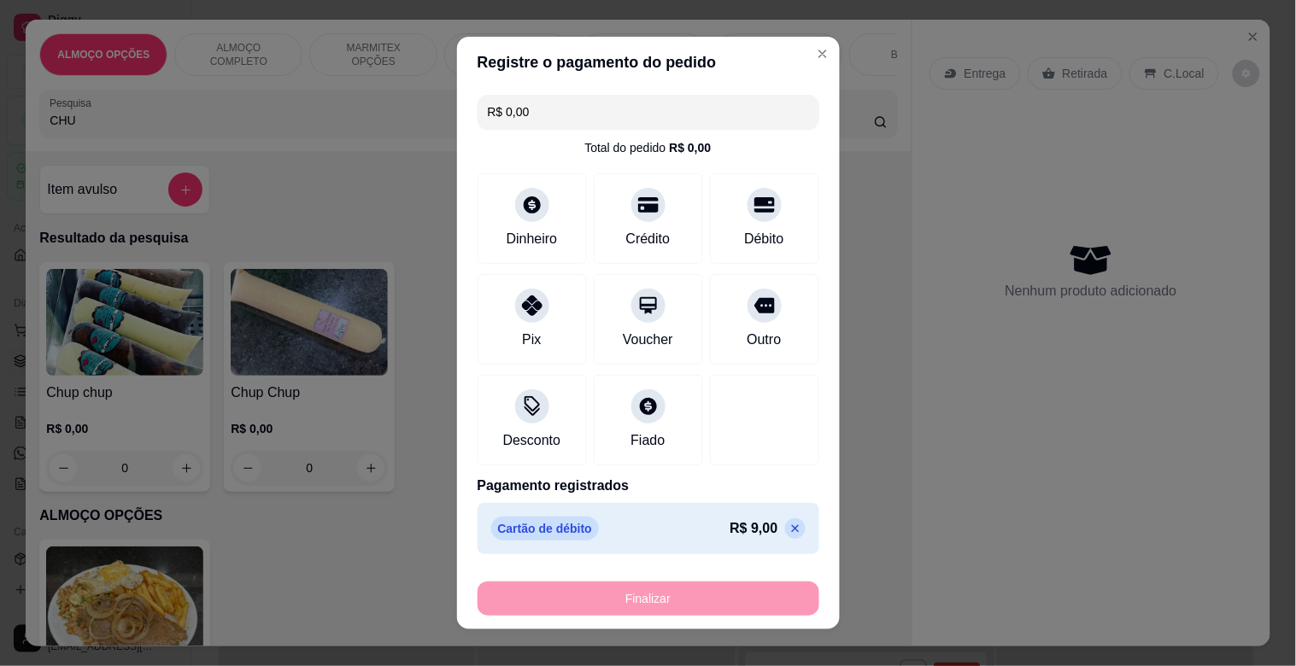
type input "-R$ 9,00"
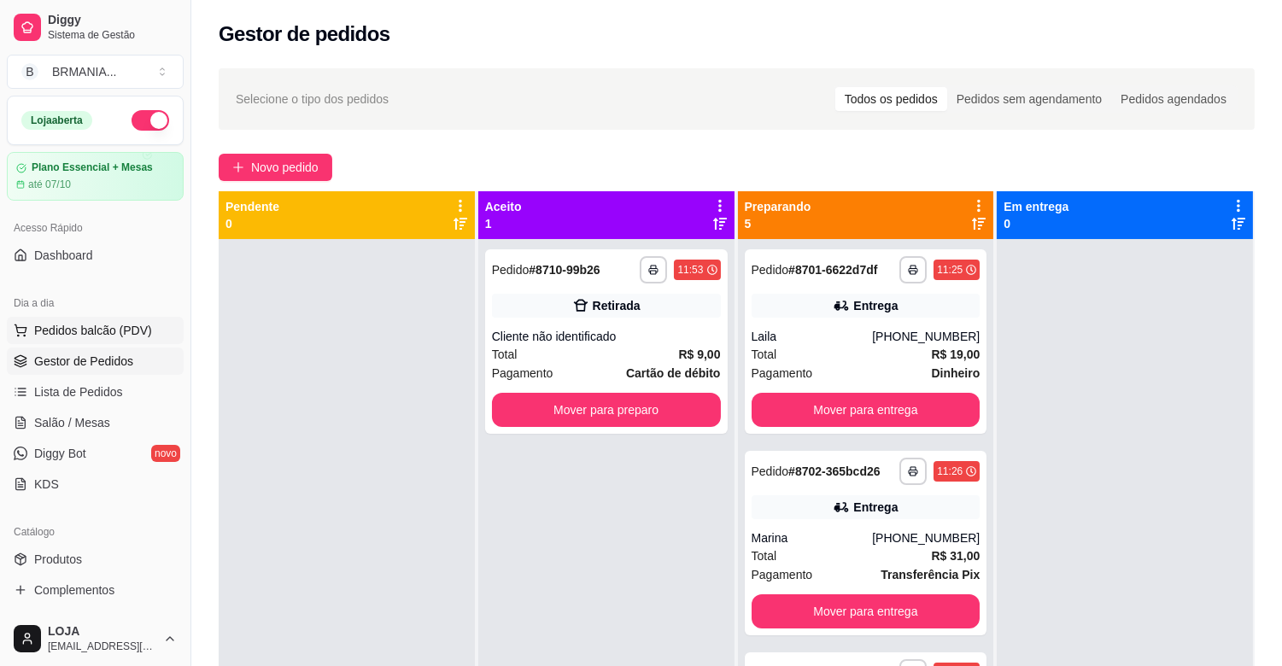
click at [94, 319] on button "Pedidos balcão (PDV)" at bounding box center [95, 330] width 177 height 27
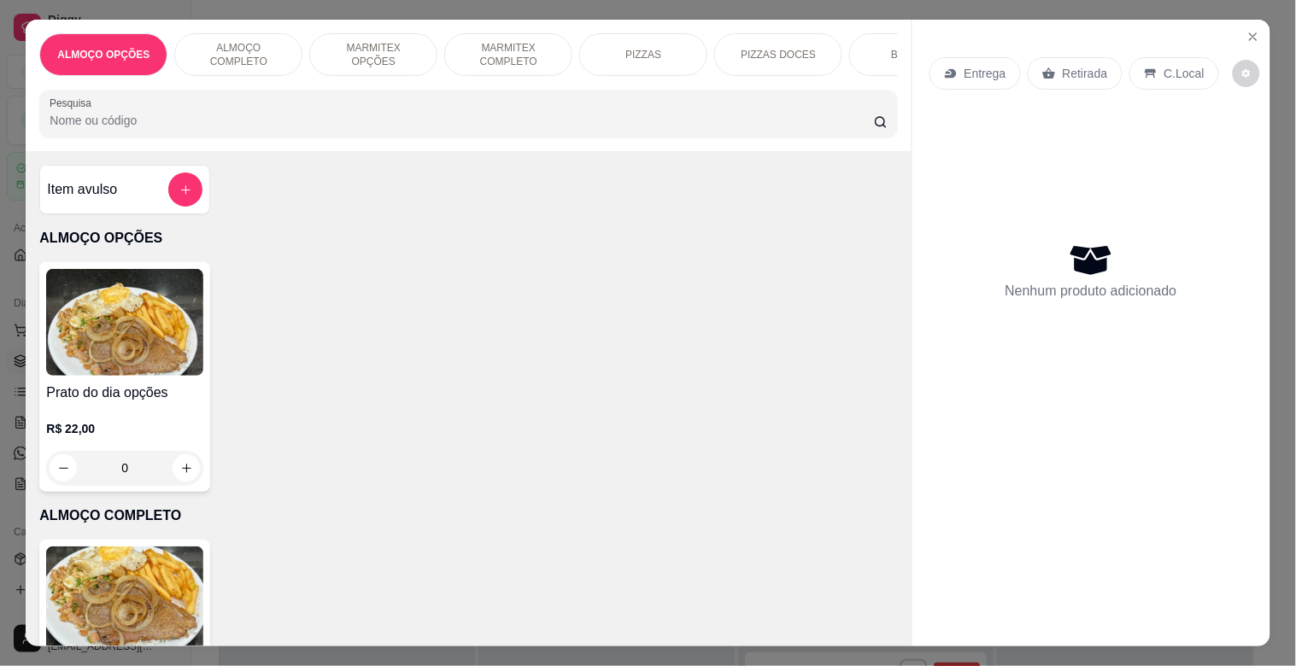
click at [291, 122] on input "Pesquisa" at bounding box center [462, 120] width 824 height 17
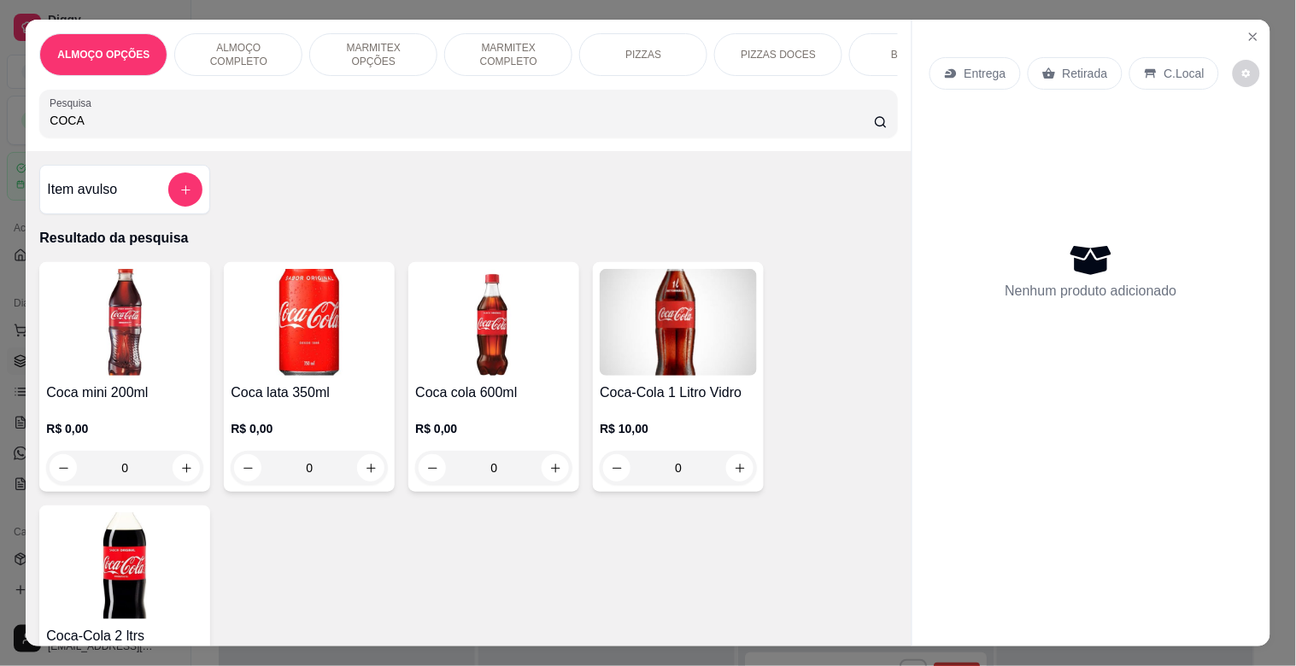
type input "COCA"
click at [465, 353] on img at bounding box center [493, 322] width 157 height 107
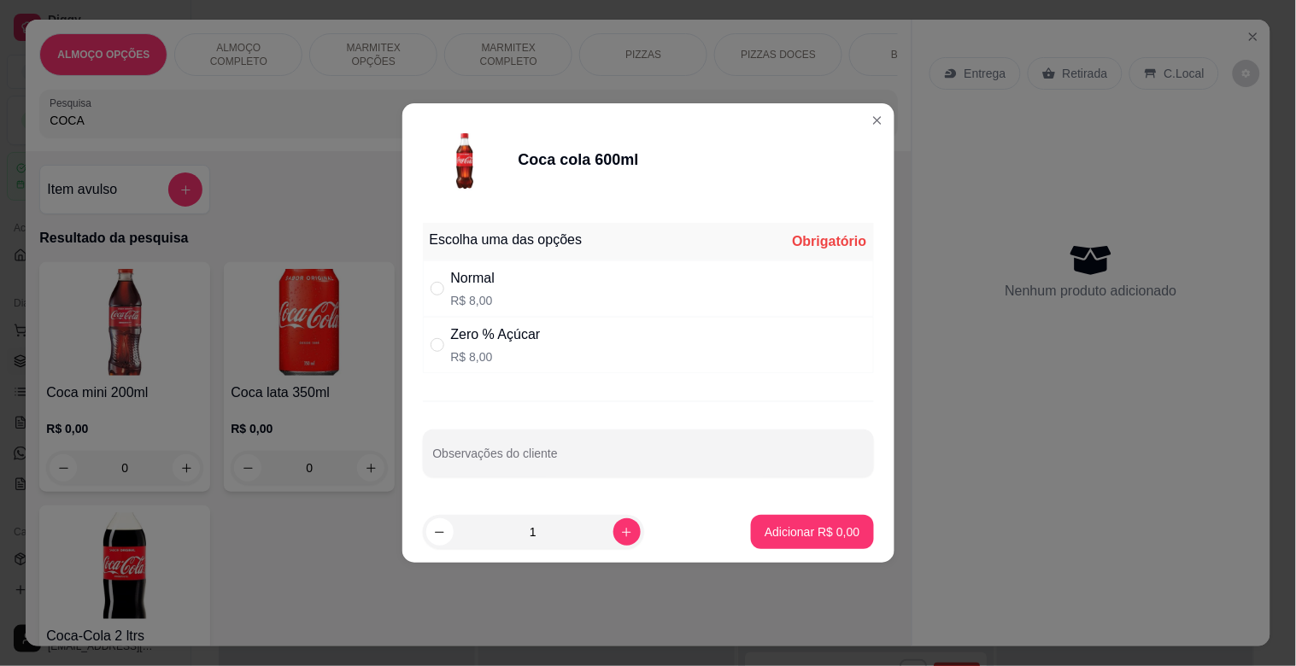
click at [590, 289] on div "Normal R$ 8,00" at bounding box center [648, 288] width 451 height 56
radio input "true"
click at [795, 538] on p "Adicionar R$ 8,00" at bounding box center [811, 532] width 95 height 17
type input "1"
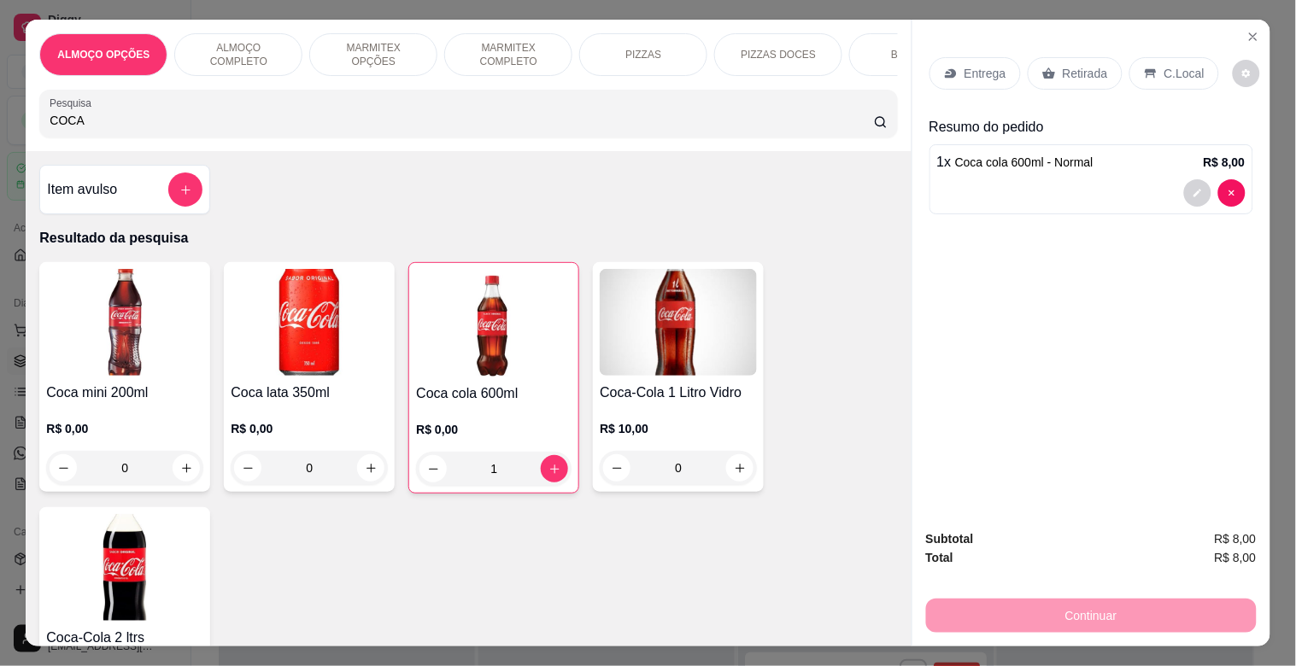
click at [1076, 66] on p "Retirada" at bounding box center [1084, 73] width 45 height 17
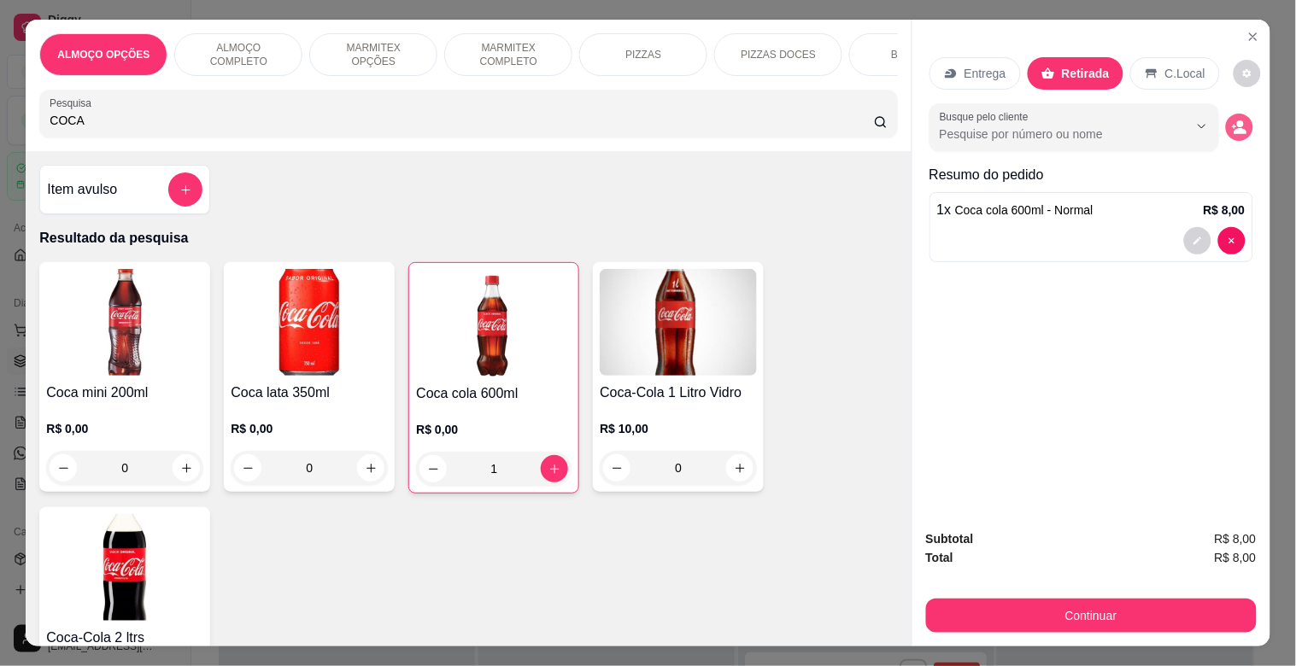
click at [1241, 120] on button "decrease-product-quantity" at bounding box center [1239, 127] width 27 height 27
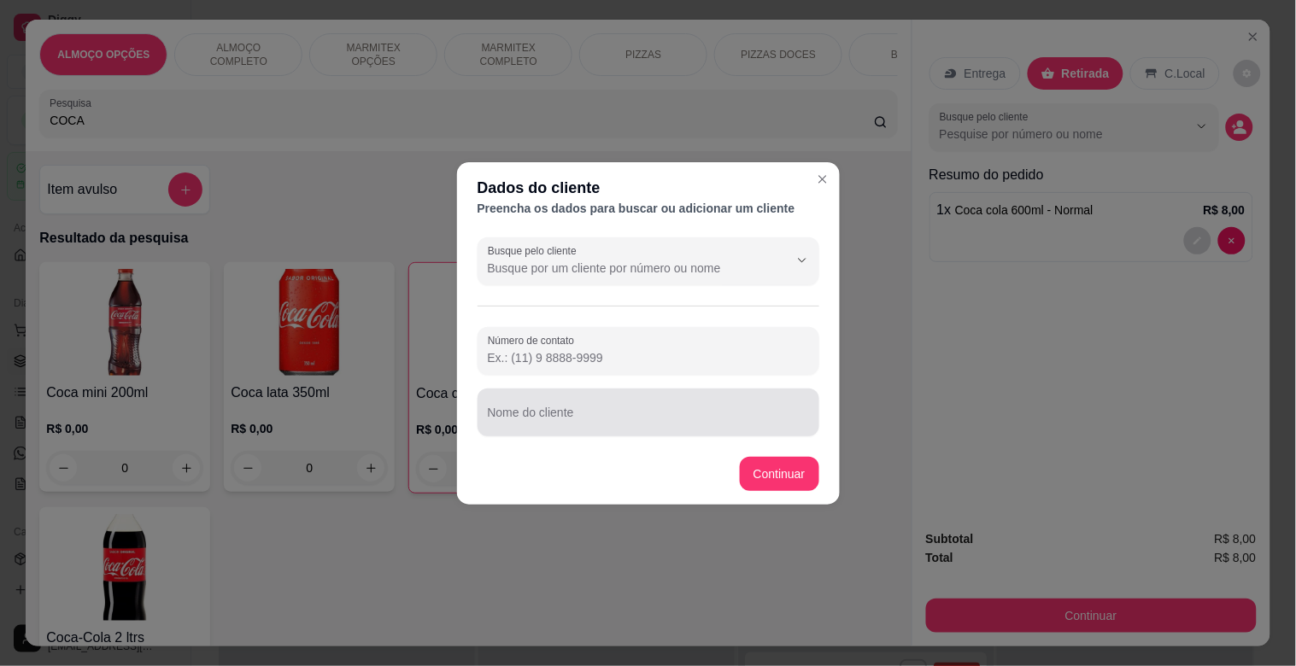
click at [576, 416] on input "Nome do cliente" at bounding box center [648, 419] width 321 height 17
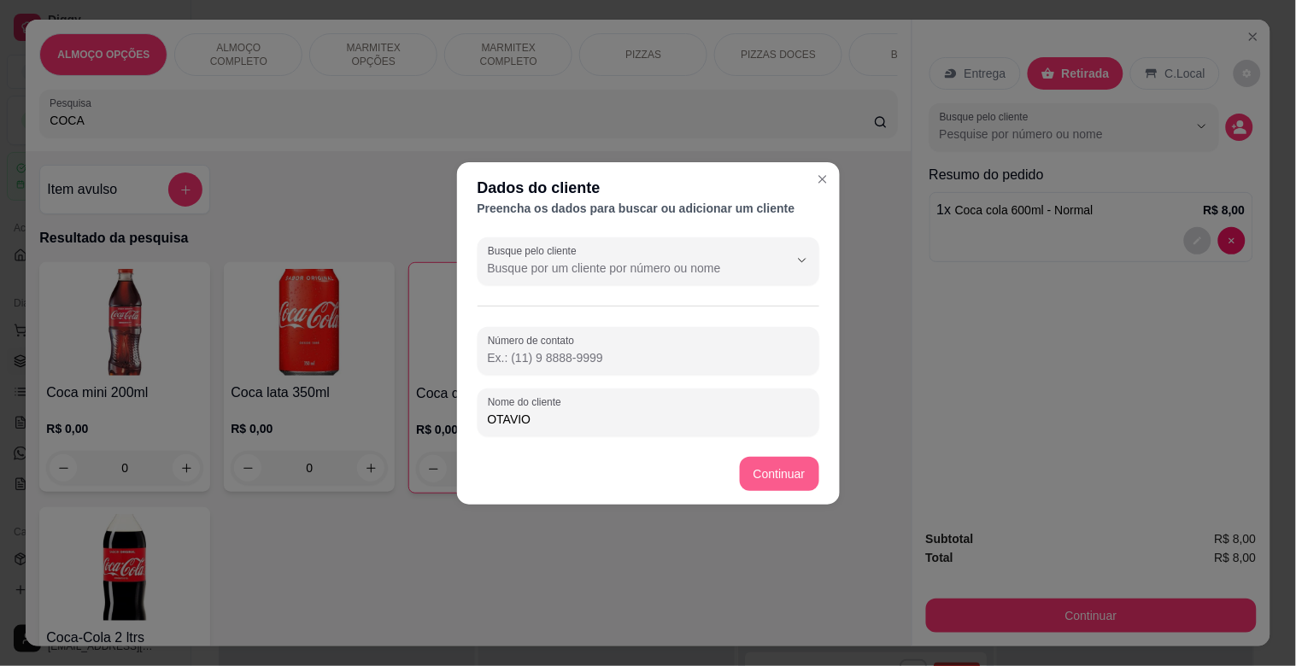
type input "OTAVIO"
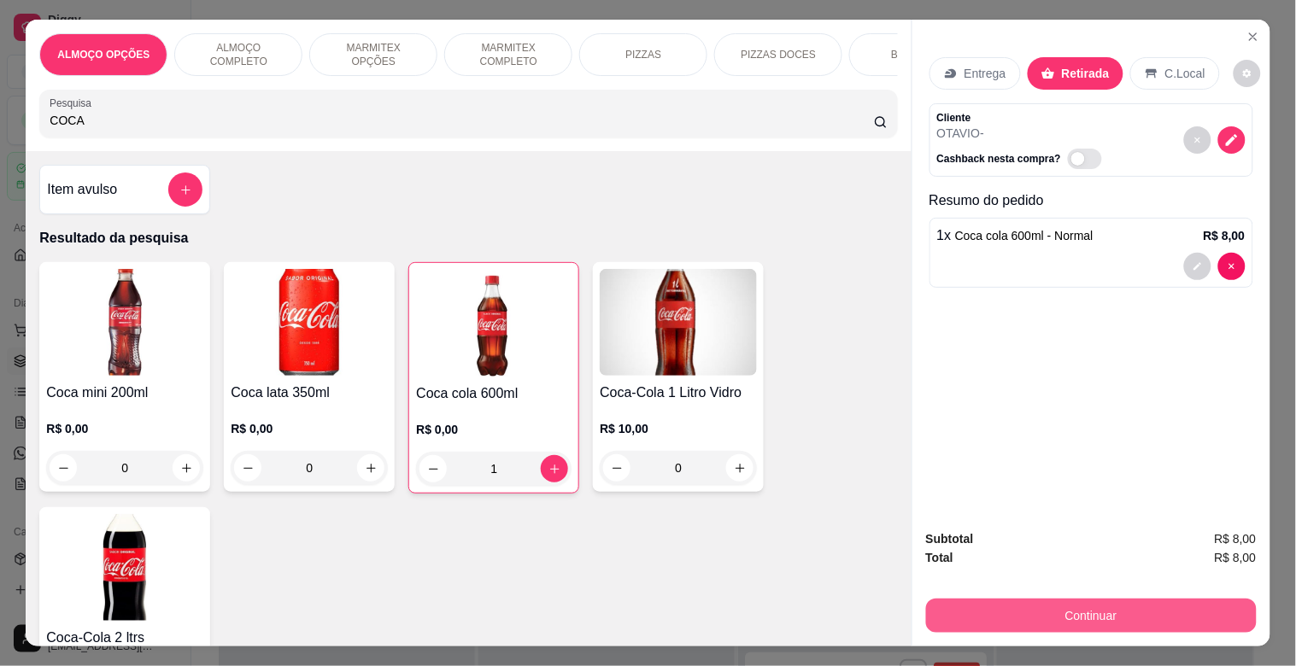
click at [1083, 601] on button "Continuar" at bounding box center [1091, 616] width 331 height 34
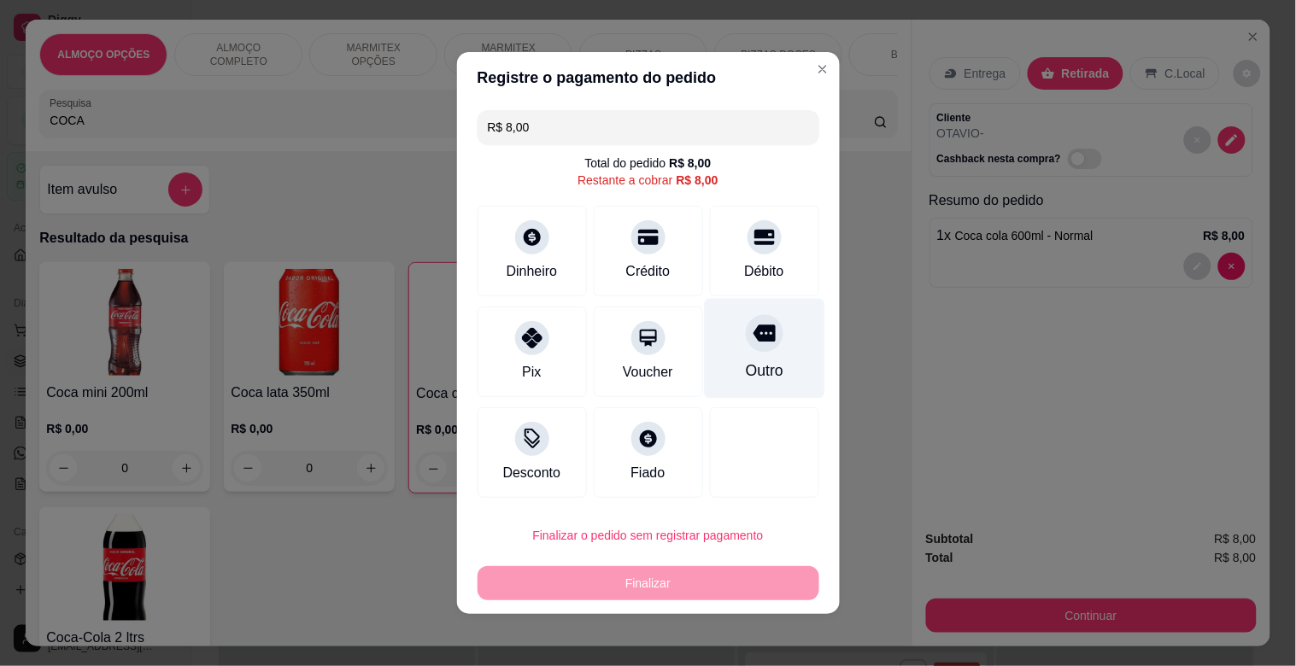
click at [746, 354] on div "Outro" at bounding box center [764, 349] width 120 height 100
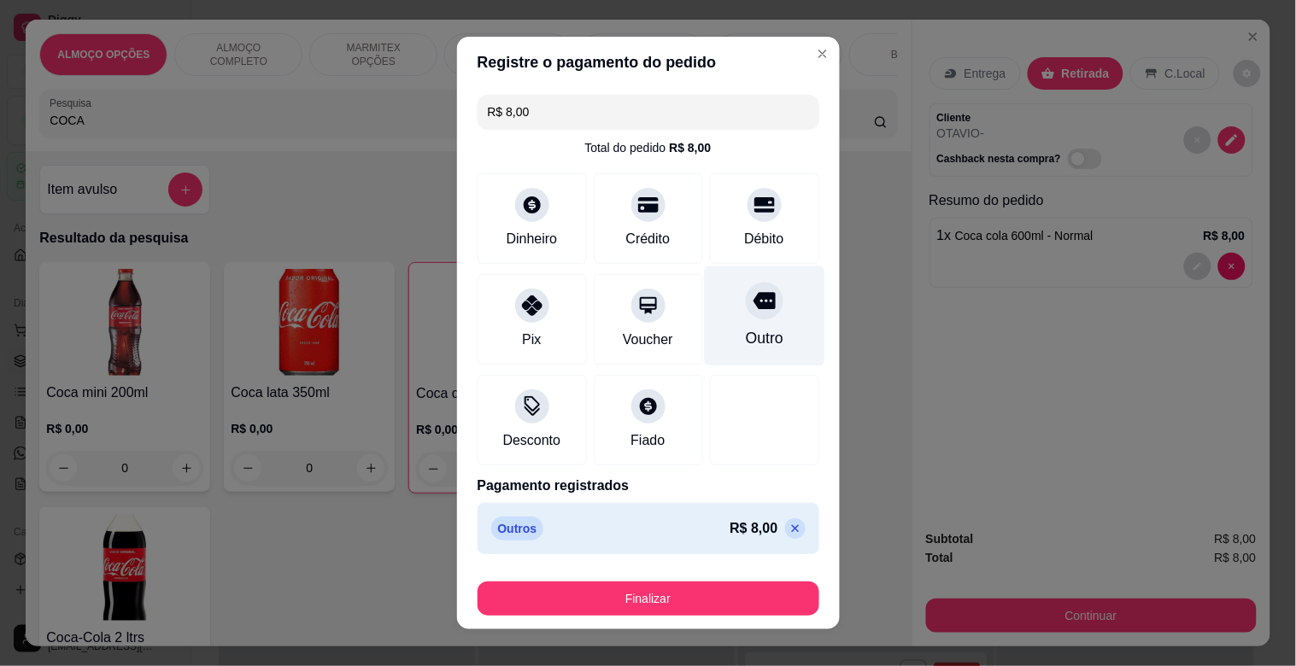
type input "R$ 0,00"
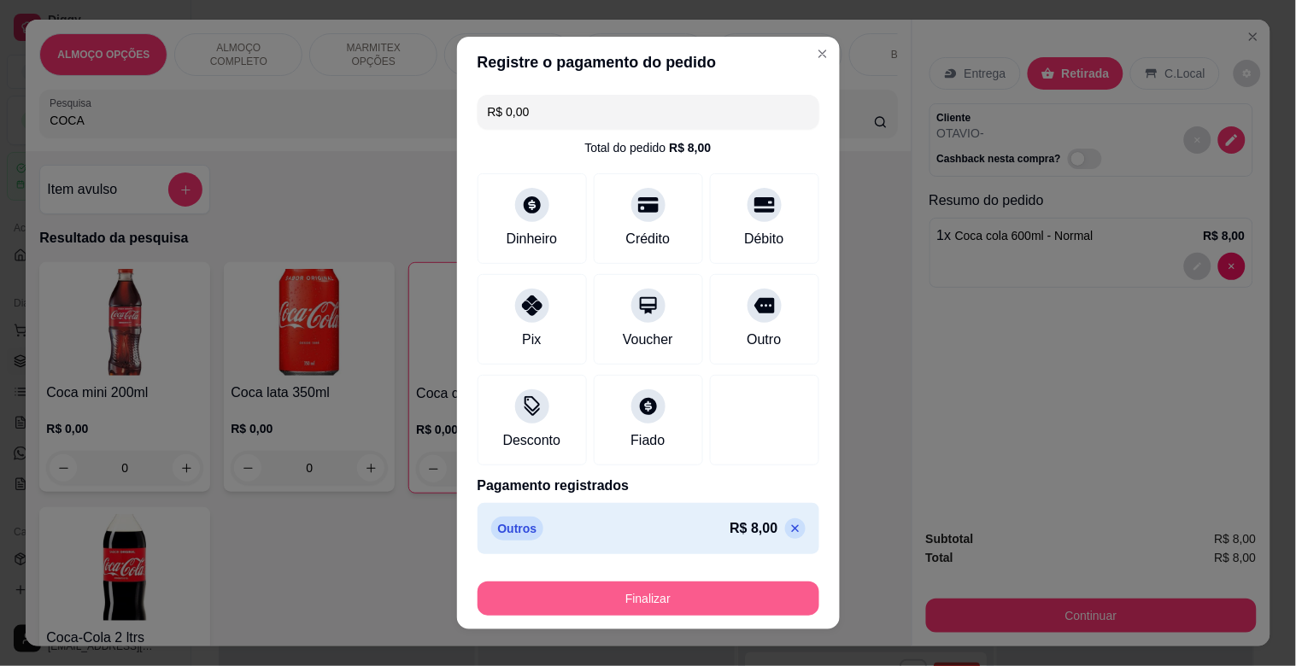
click at [625, 599] on button "Finalizar" at bounding box center [648, 599] width 342 height 34
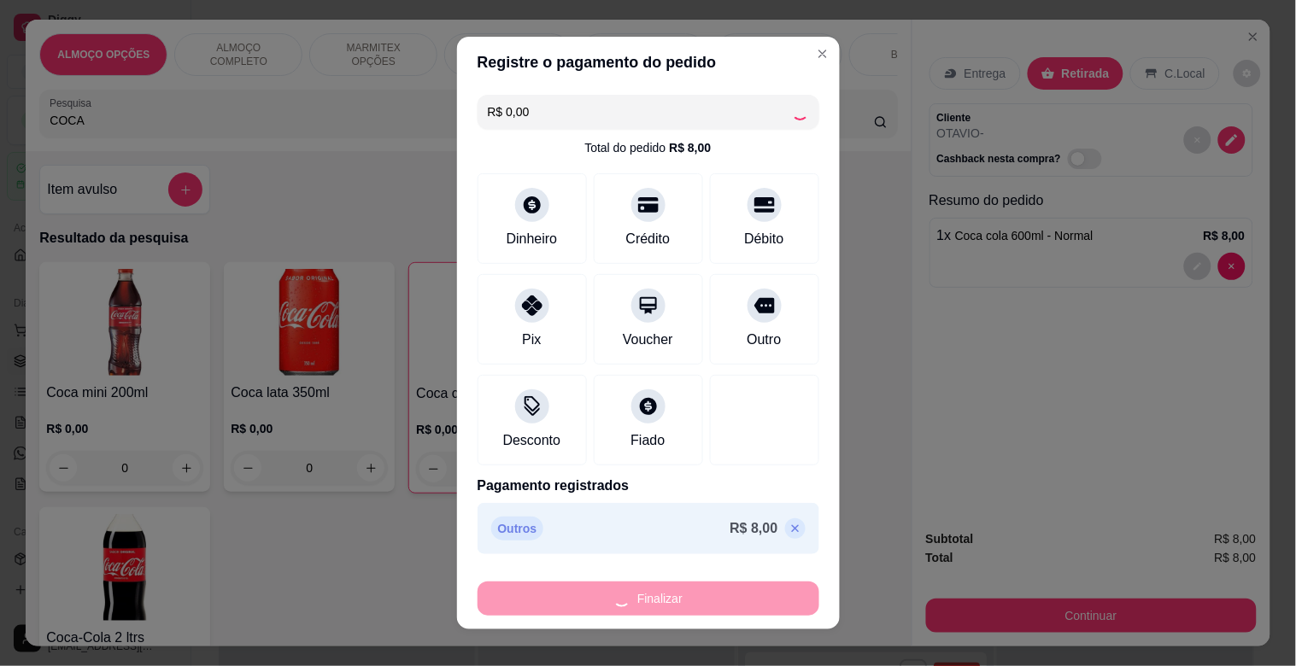
type input "0"
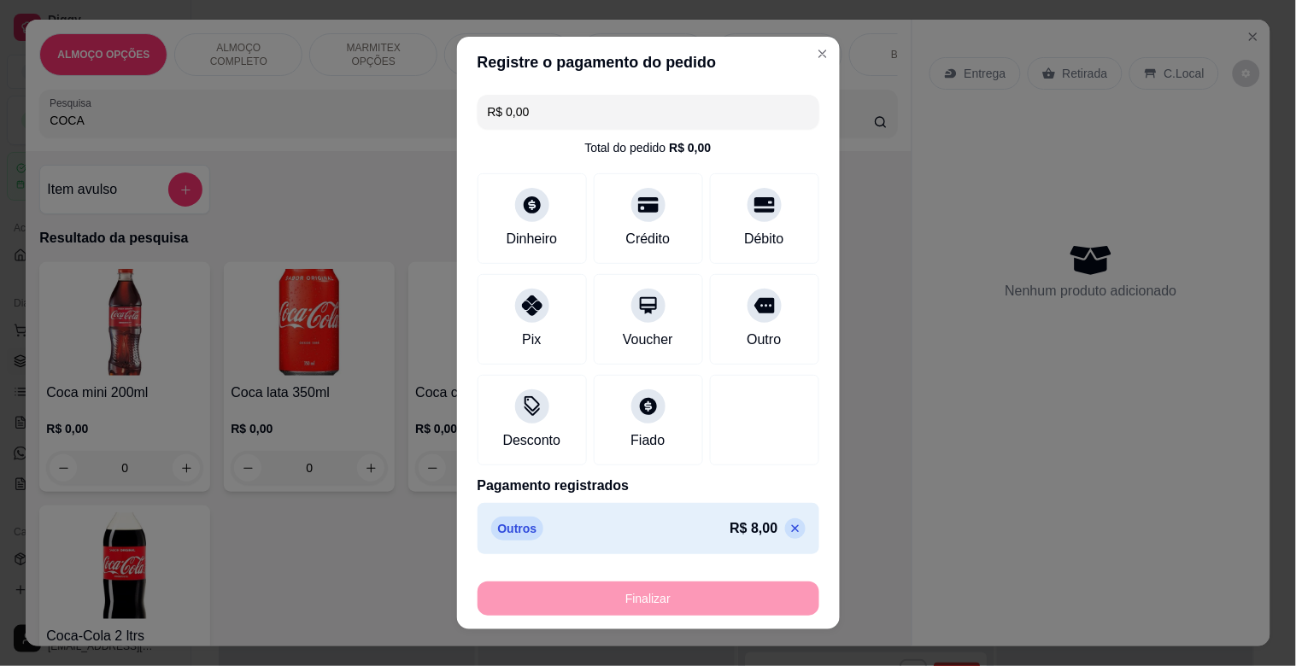
type input "-R$ 8,00"
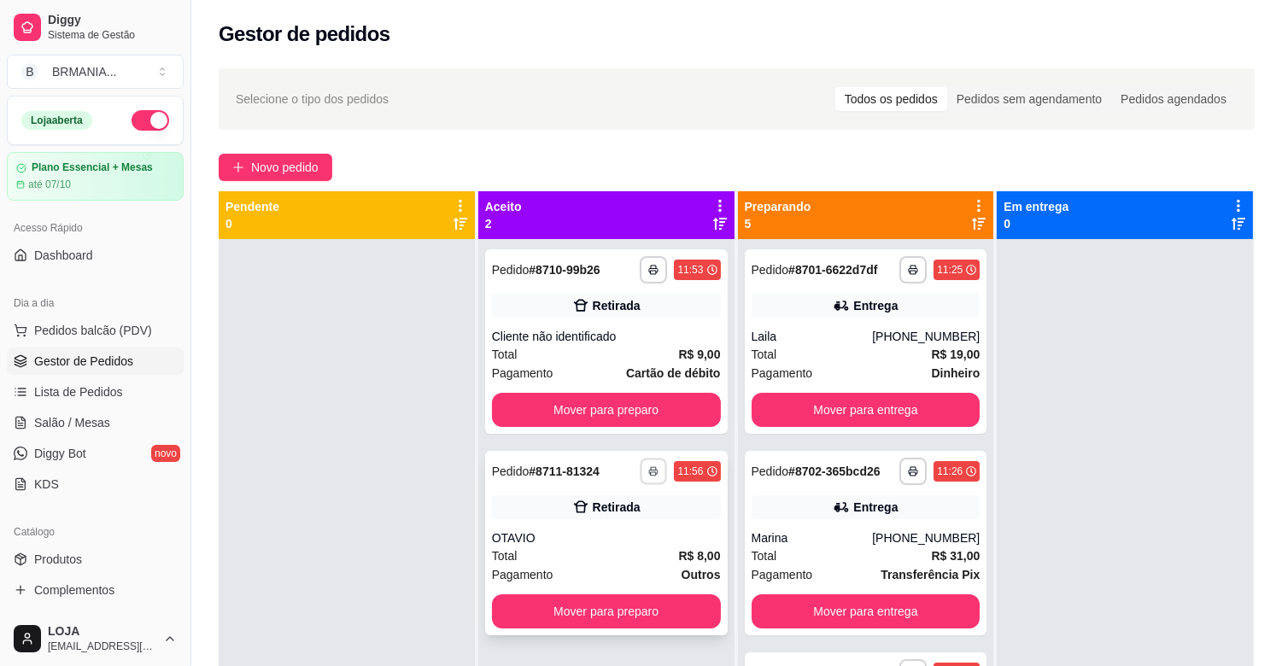
click at [649, 464] on button "button" at bounding box center [654, 471] width 26 height 26
click at [621, 530] on button "IMPRESSORA" at bounding box center [603, 531] width 120 height 26
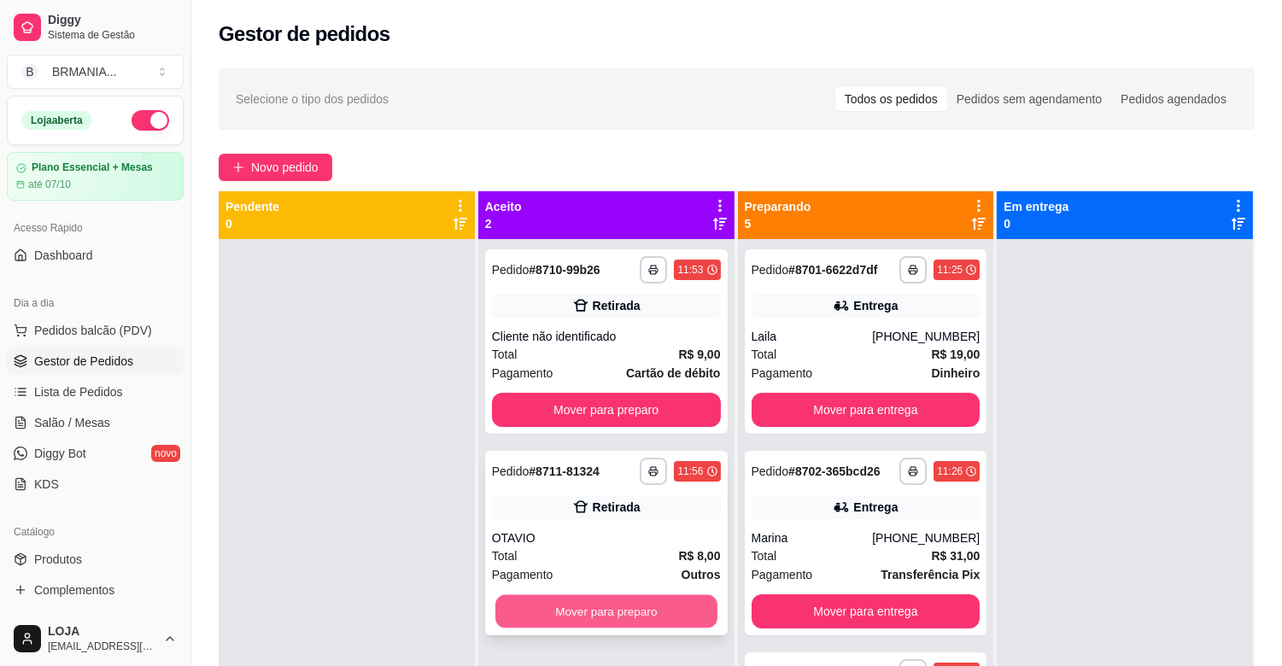
click at [600, 611] on button "Mover para preparo" at bounding box center [606, 611] width 222 height 33
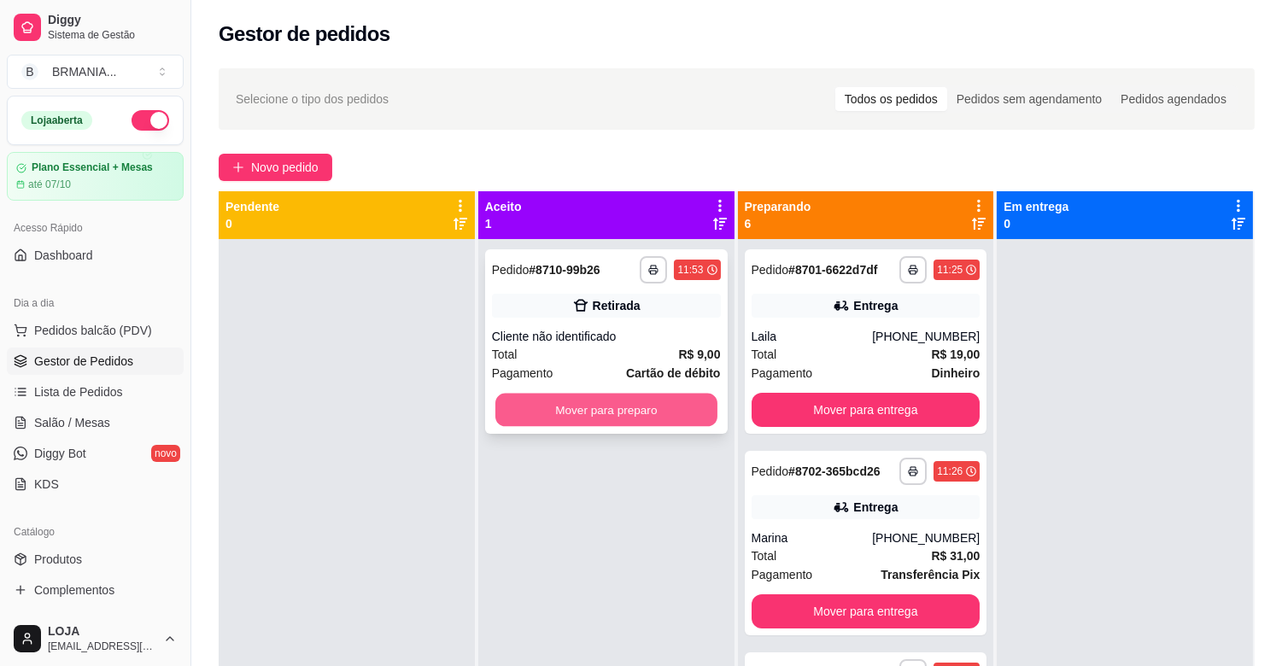
click at [673, 407] on button "Mover para preparo" at bounding box center [606, 410] width 222 height 33
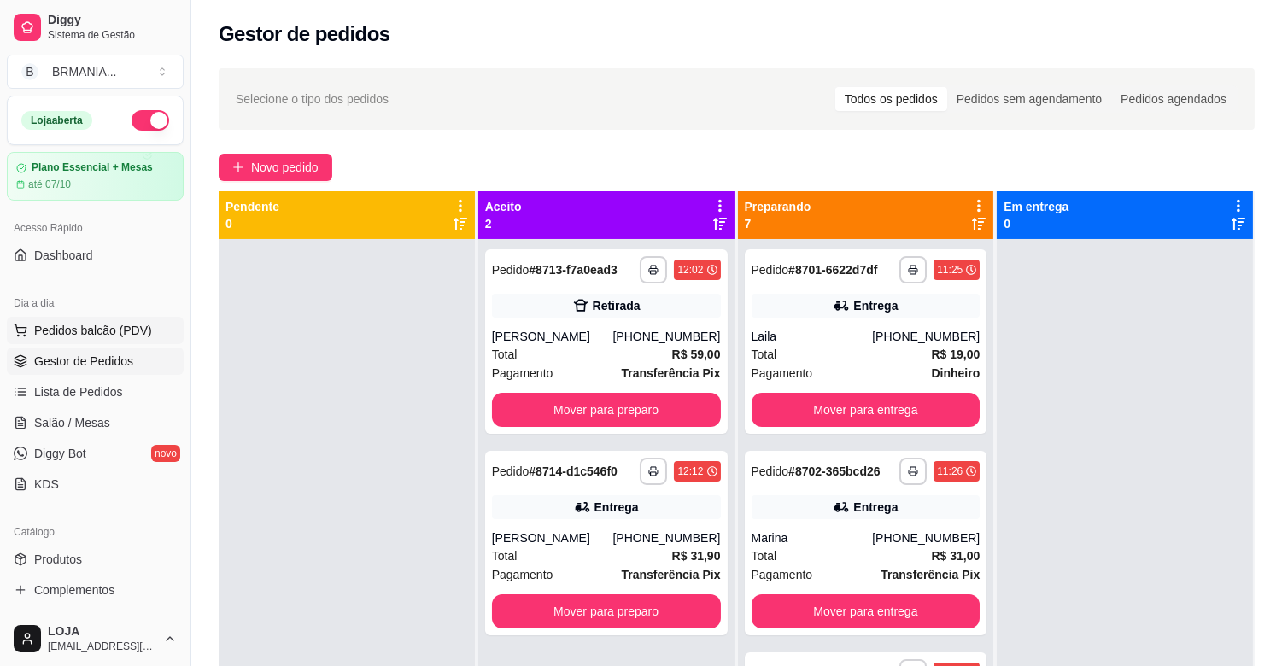
click at [107, 342] on button "Pedidos balcão (PDV)" at bounding box center [95, 330] width 177 height 27
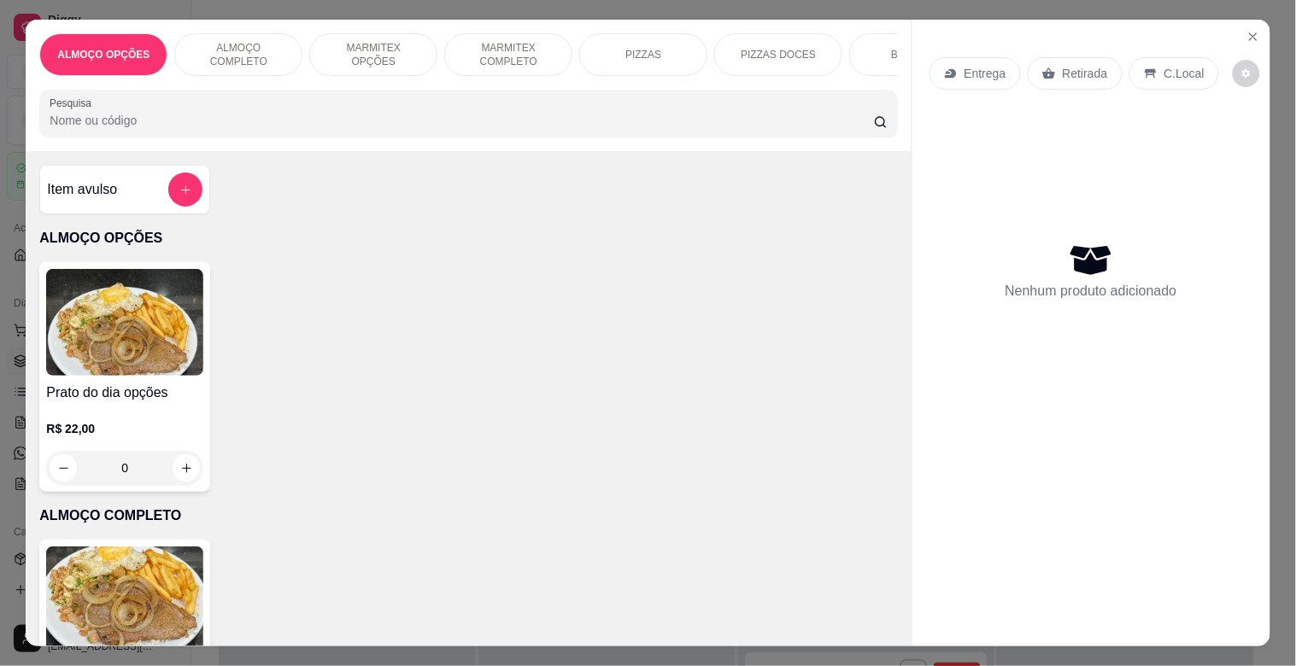
click at [413, 43] on div "MARMITEX OPÇÕES" at bounding box center [373, 54] width 128 height 43
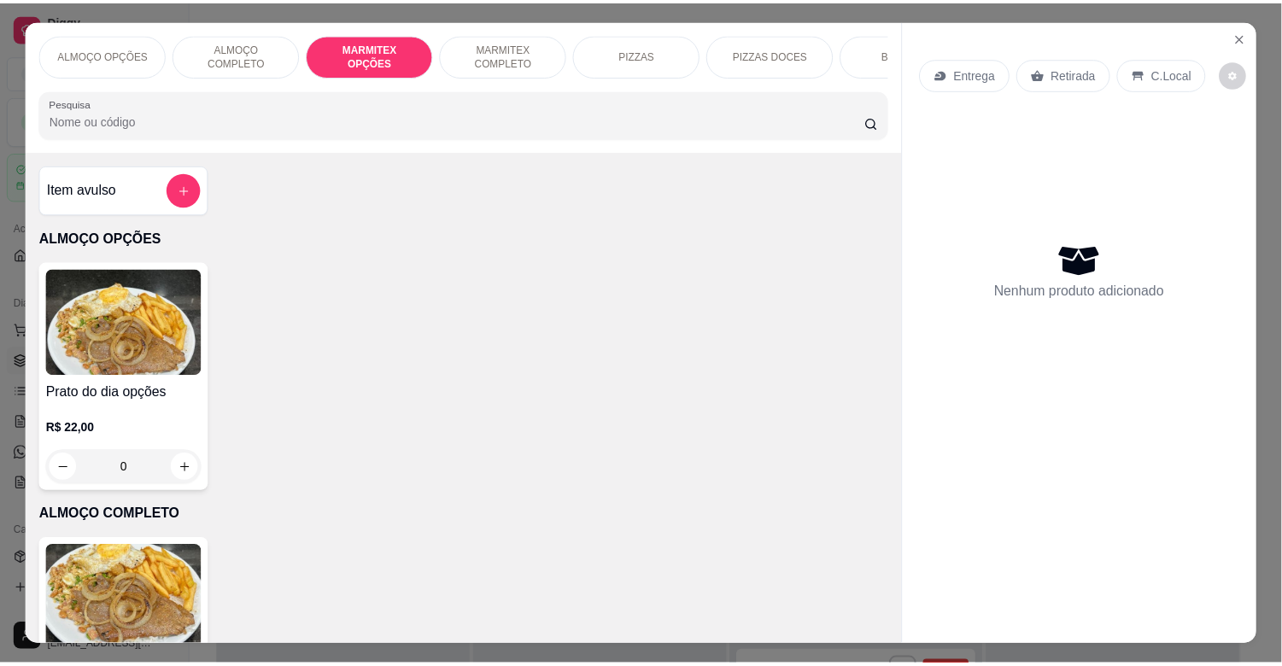
scroll to position [41, 0]
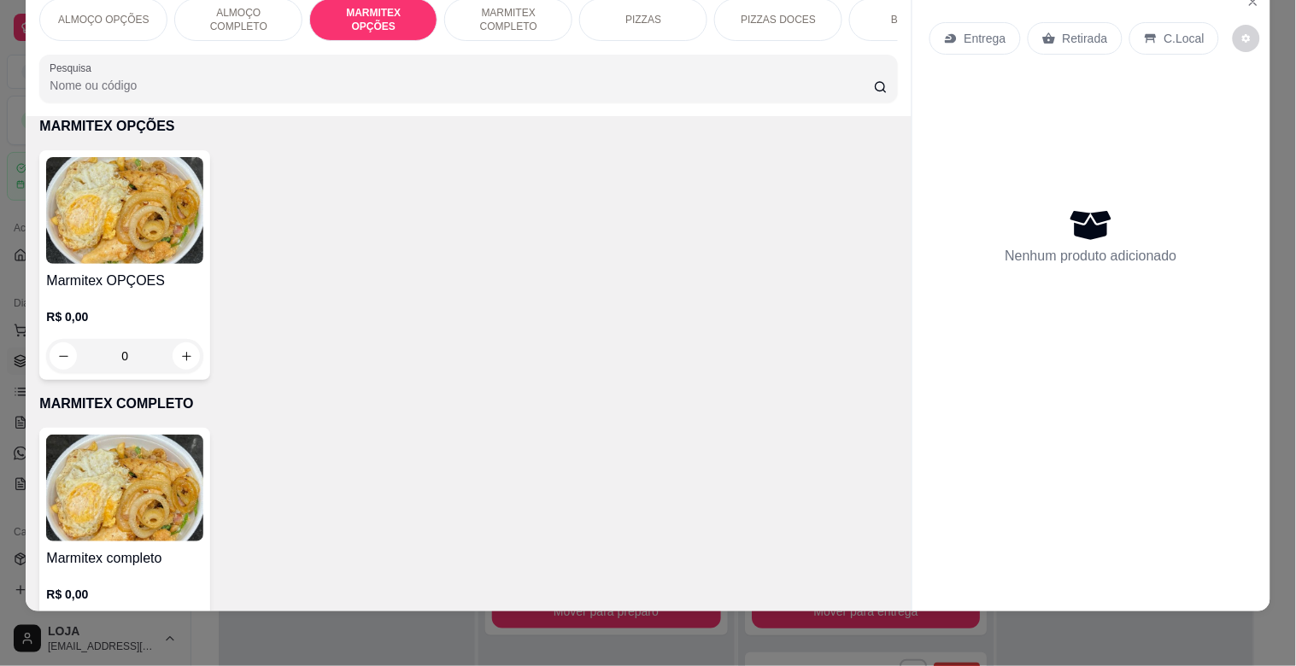
click at [163, 237] on img at bounding box center [124, 210] width 157 height 107
click at [135, 212] on img at bounding box center [124, 210] width 157 height 107
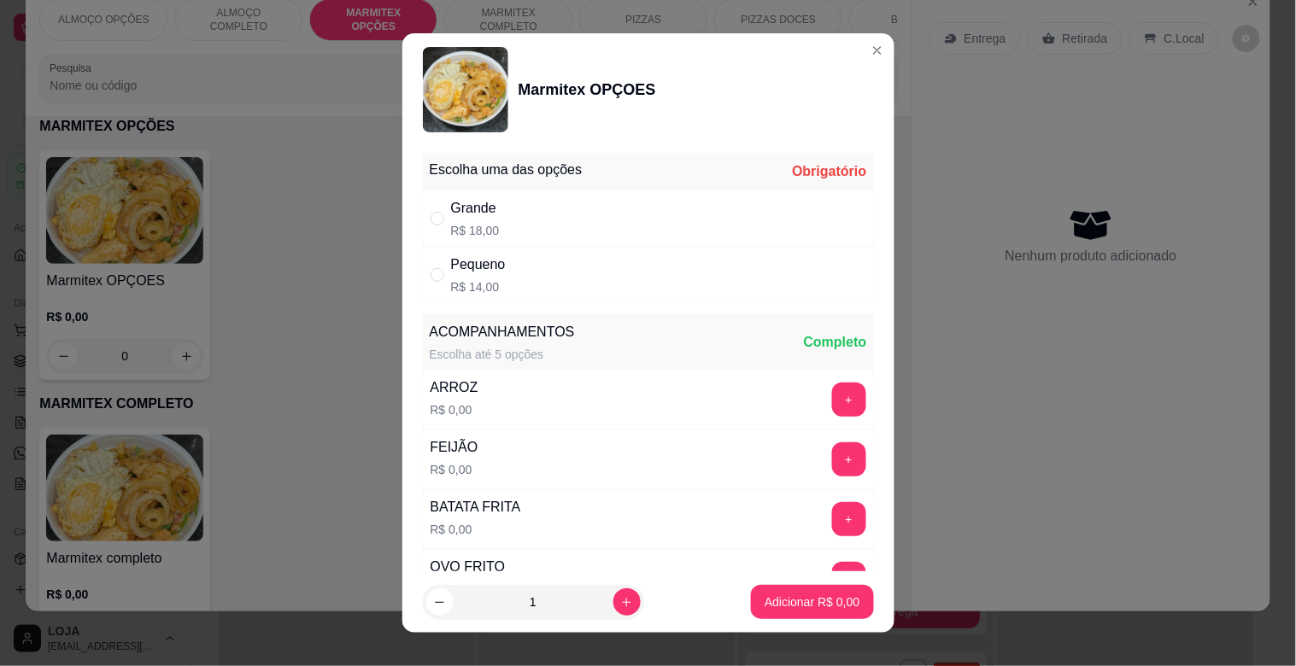
click at [568, 205] on div "Grande R$ 18,00" at bounding box center [648, 218] width 451 height 56
radio input "true"
click at [781, 593] on button "Adicionar R$ 18,00" at bounding box center [808, 602] width 129 height 34
type input "1"
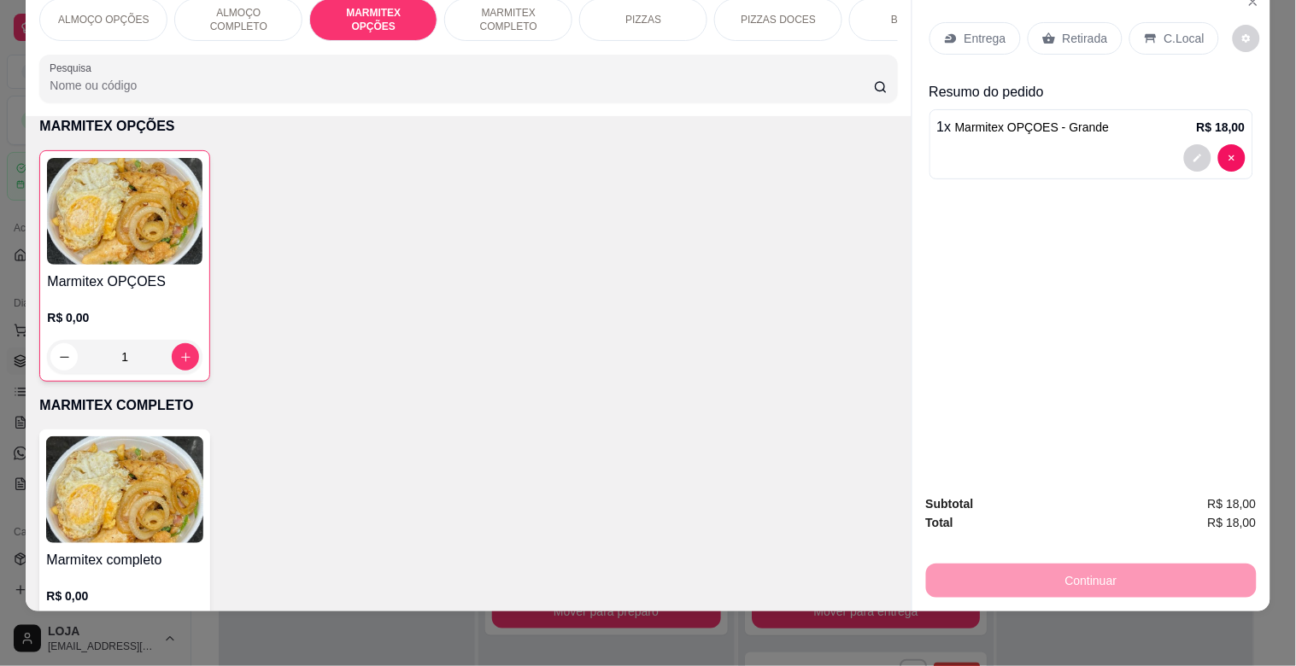
drag, startPoint x: 1102, startPoint y: 26, endPoint x: 1116, endPoint y: 132, distance: 106.0
click at [1103, 26] on div "Retirada" at bounding box center [1074, 38] width 95 height 32
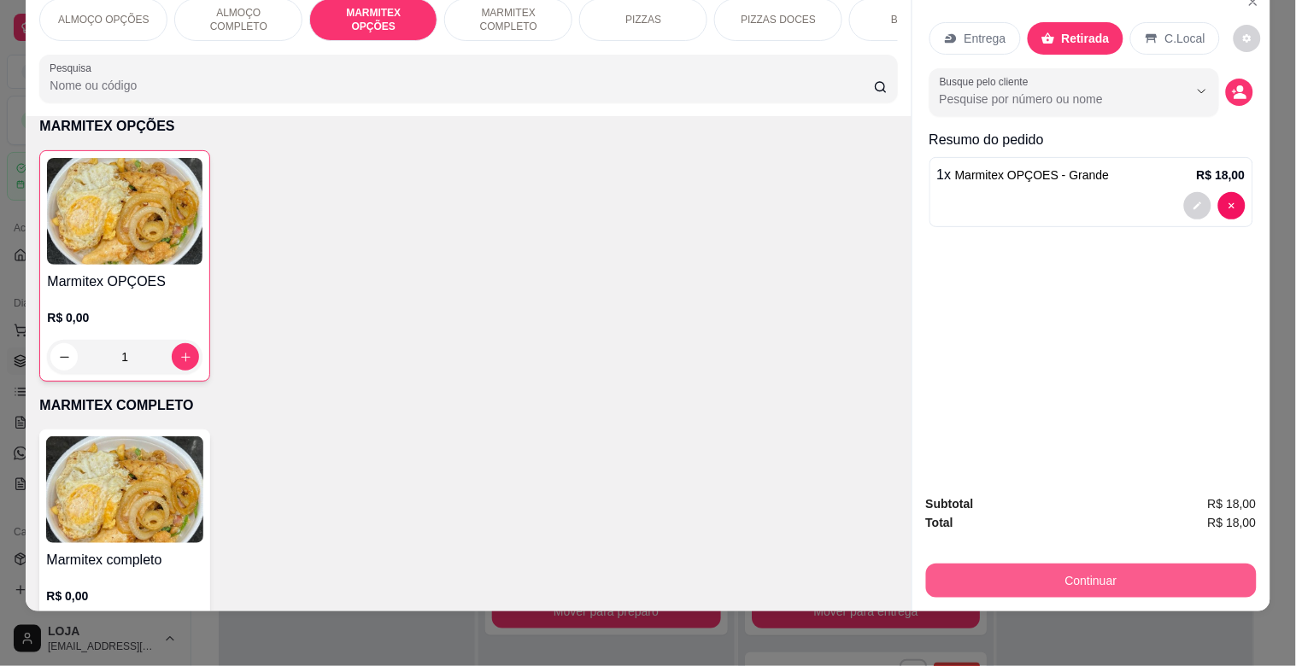
click at [1116, 571] on button "Continuar" at bounding box center [1091, 581] width 331 height 34
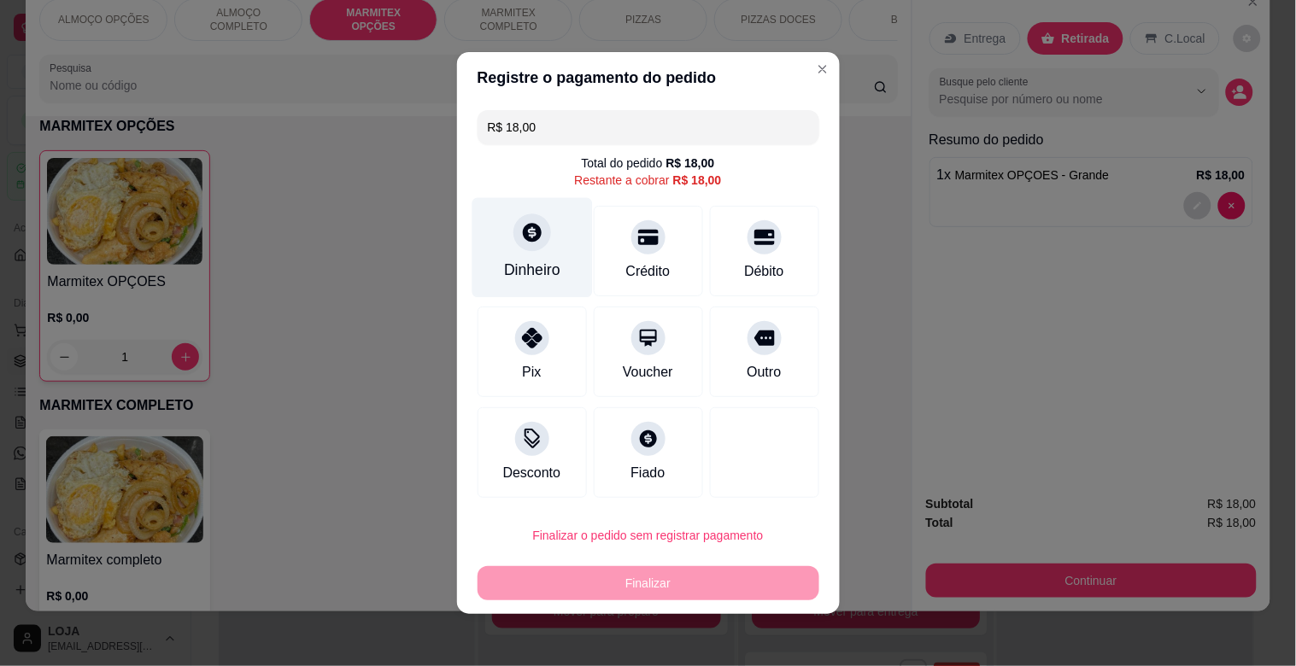
click at [525, 279] on div "Dinheiro" at bounding box center [532, 270] width 56 height 22
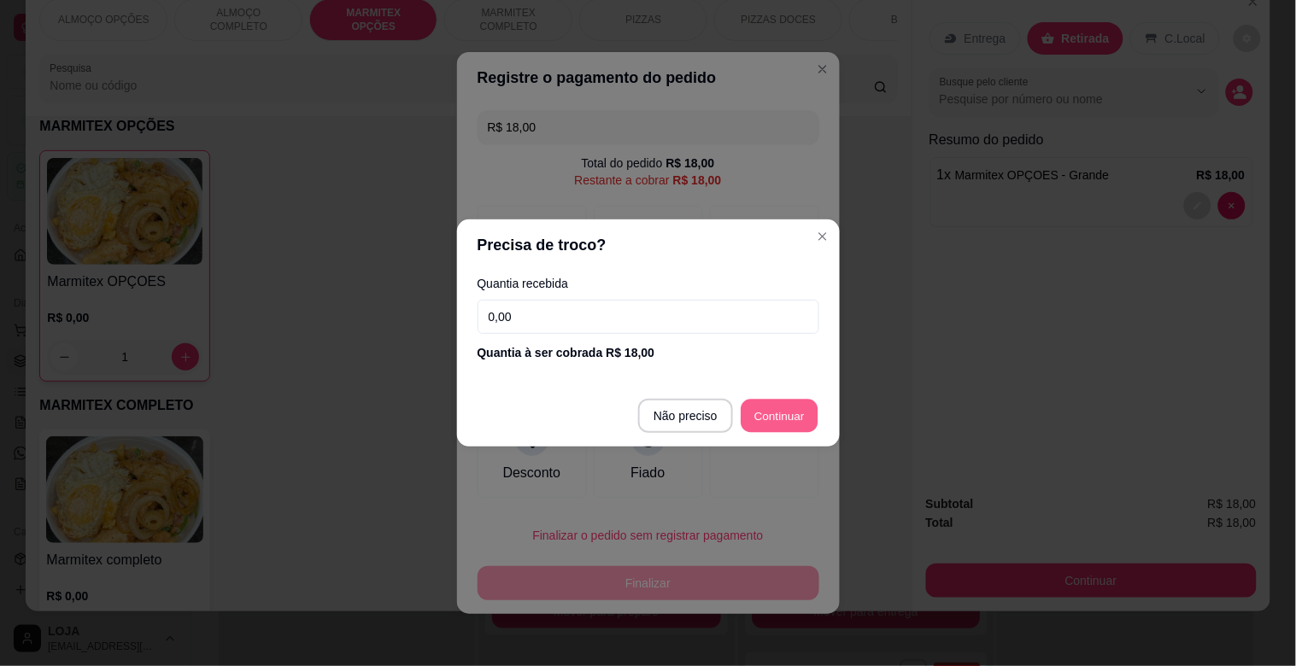
type input "R$ 0,00"
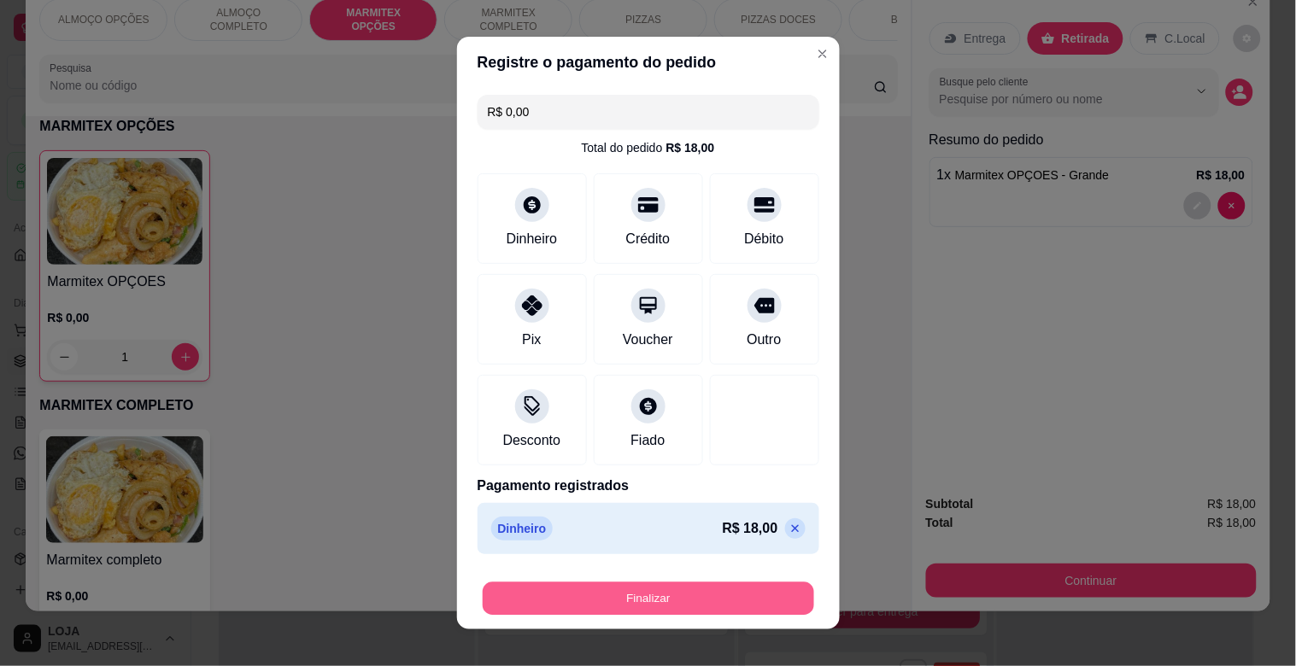
click at [754, 594] on button "Finalizar" at bounding box center [648, 598] width 331 height 33
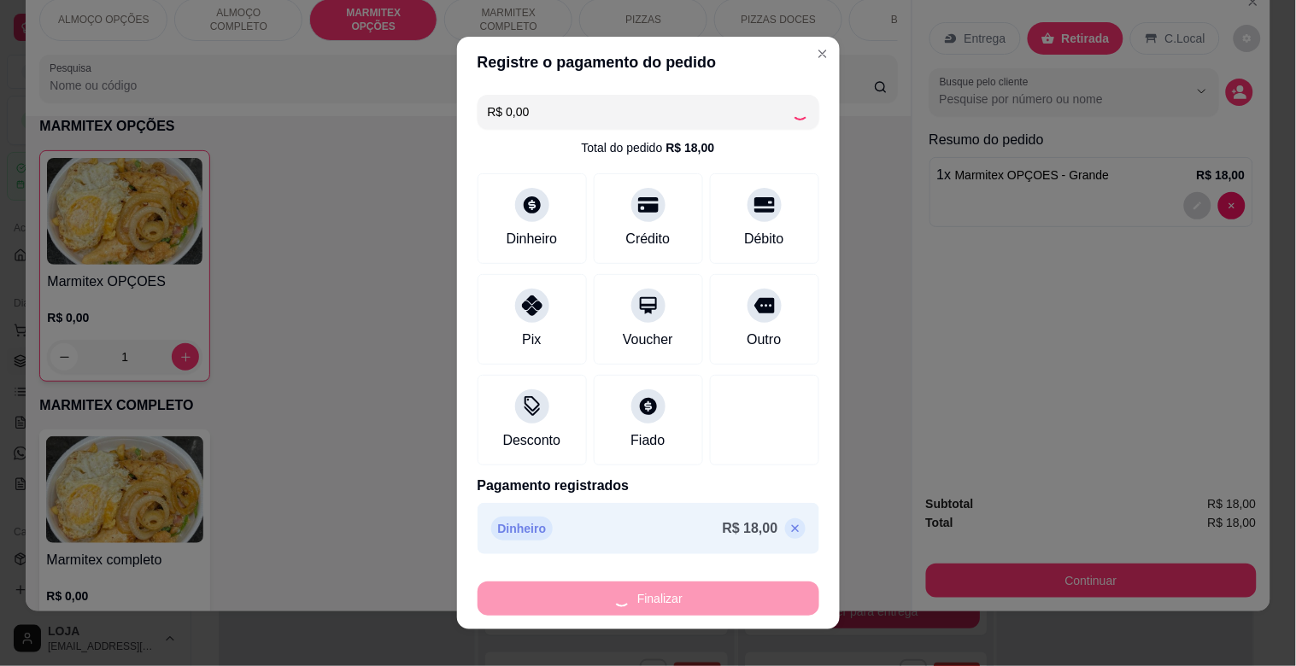
type input "0"
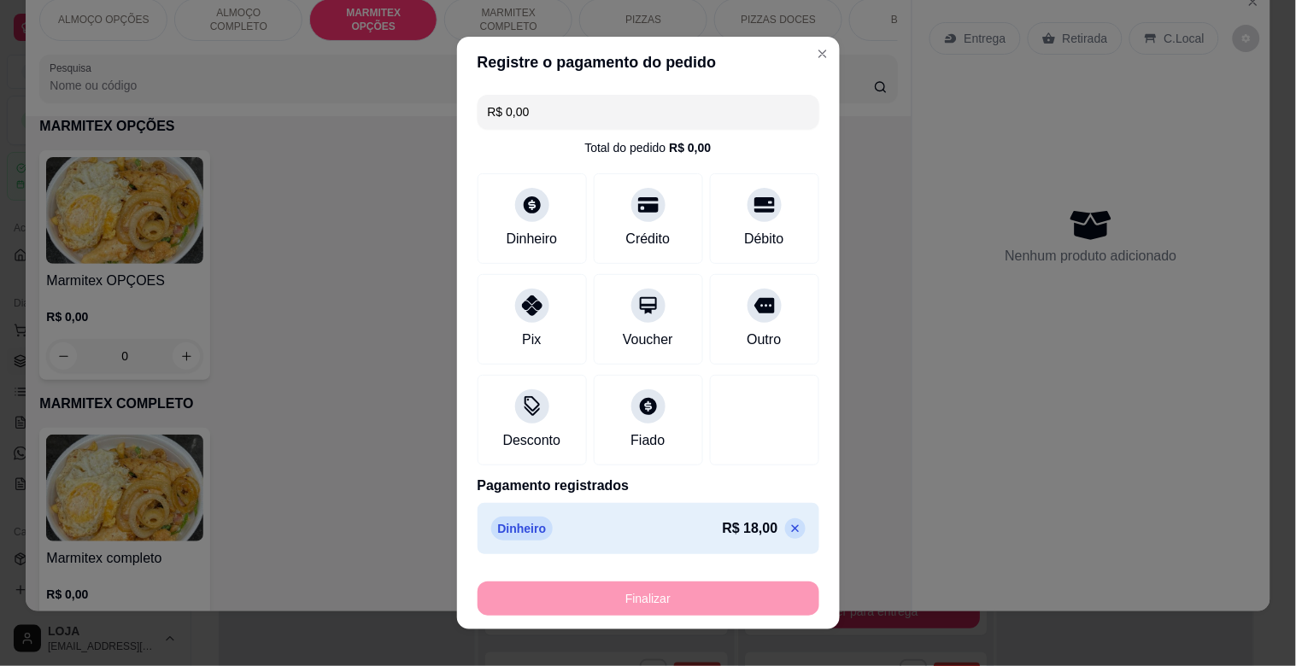
type input "-R$ 18,00"
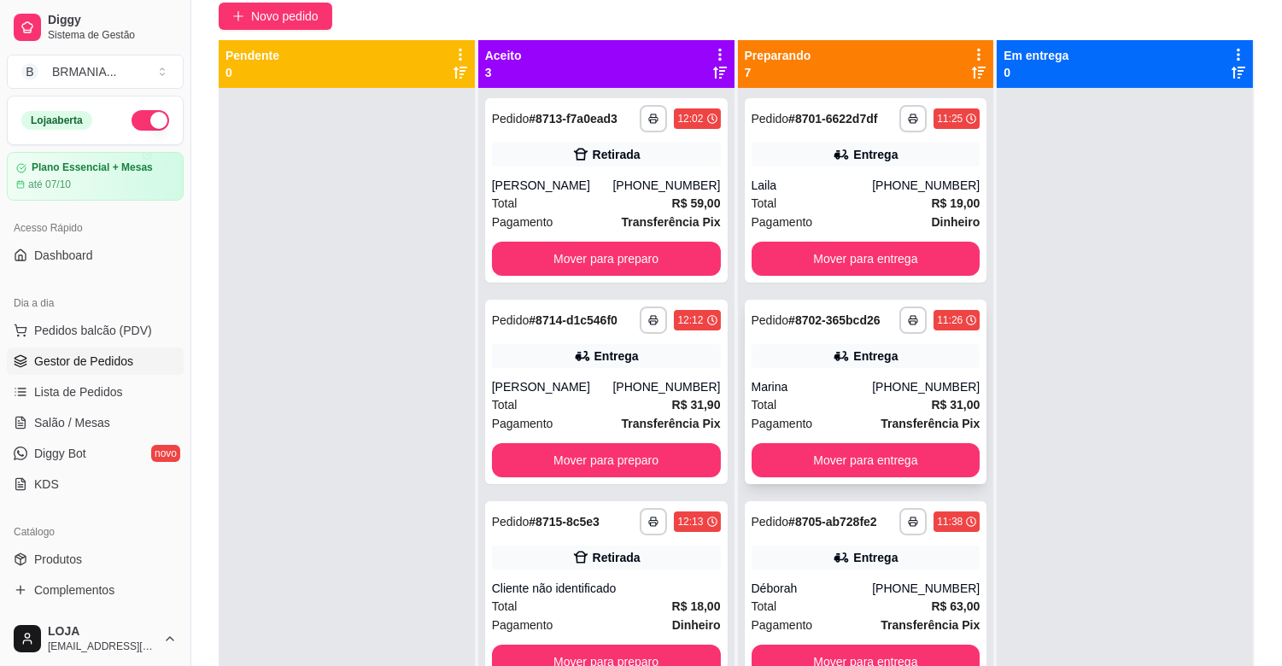
scroll to position [260, 0]
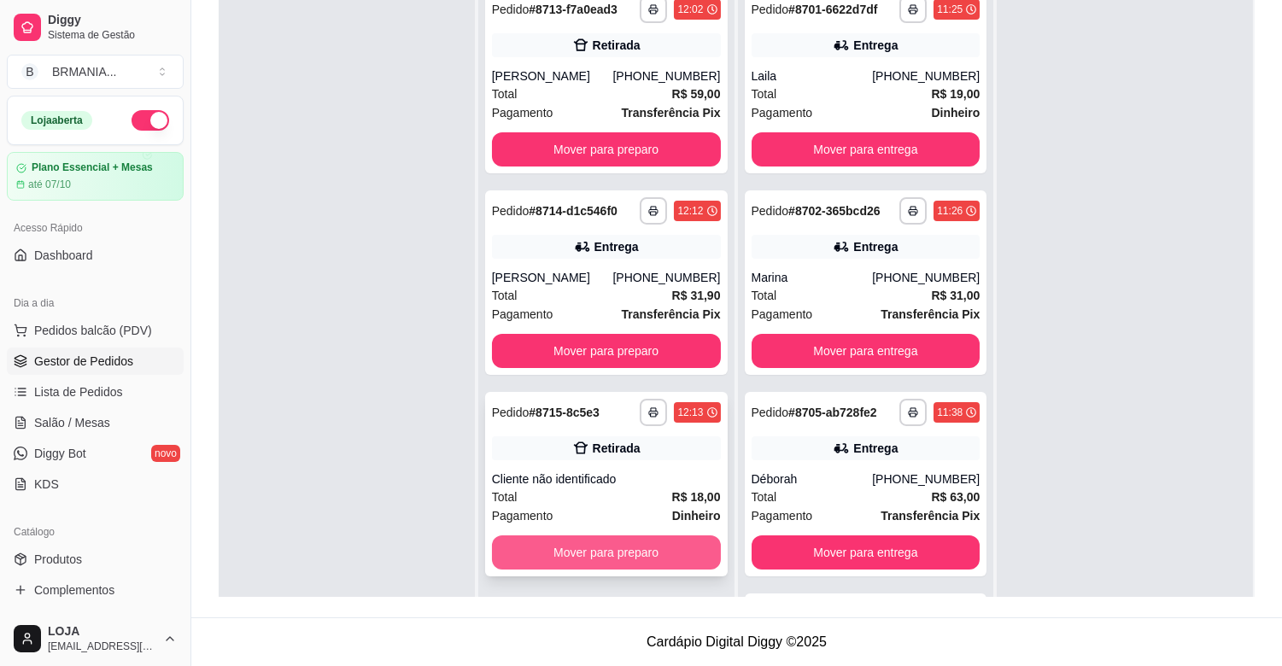
click at [679, 566] on button "Mover para preparo" at bounding box center [606, 553] width 229 height 34
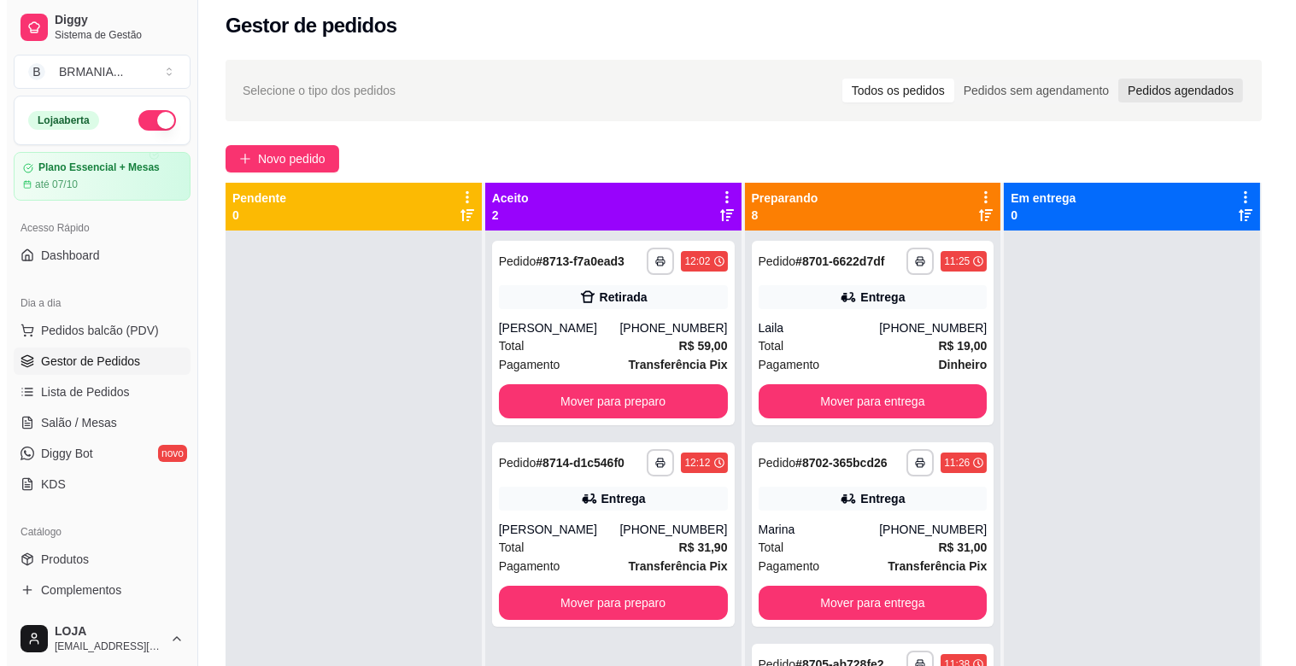
scroll to position [0, 0]
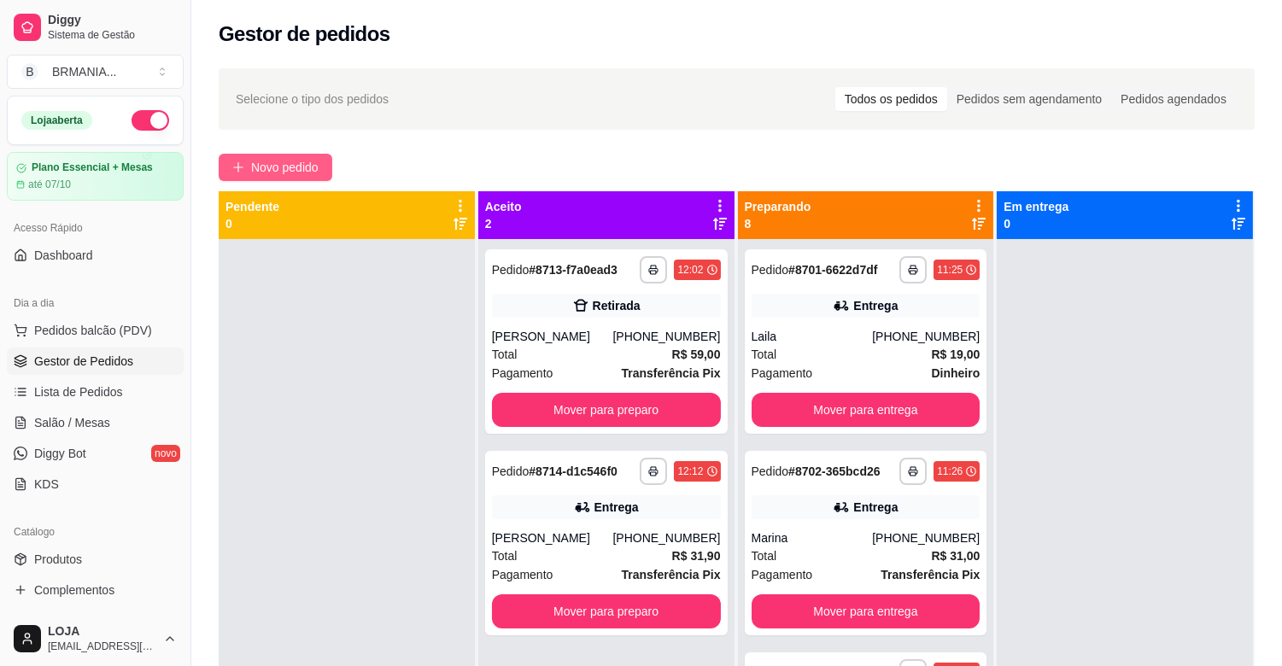
click at [293, 162] on span "Novo pedido" at bounding box center [284, 167] width 67 height 19
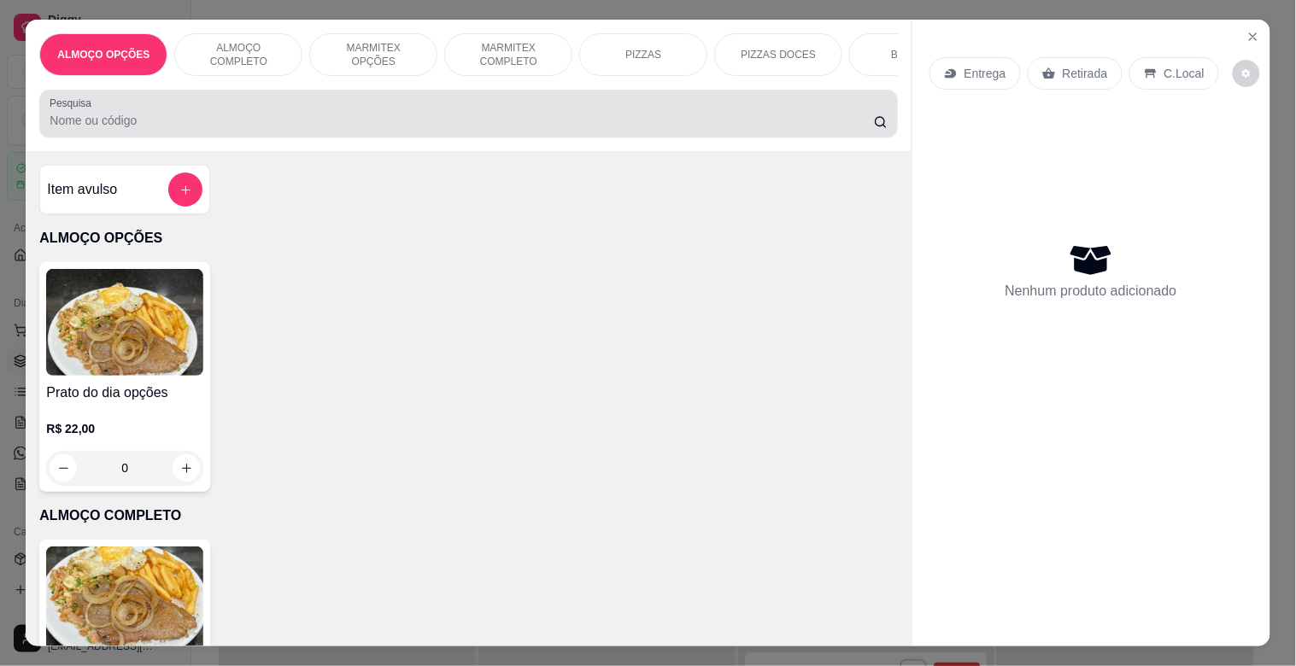
click at [225, 126] on input "Pesquisa" at bounding box center [462, 120] width 824 height 17
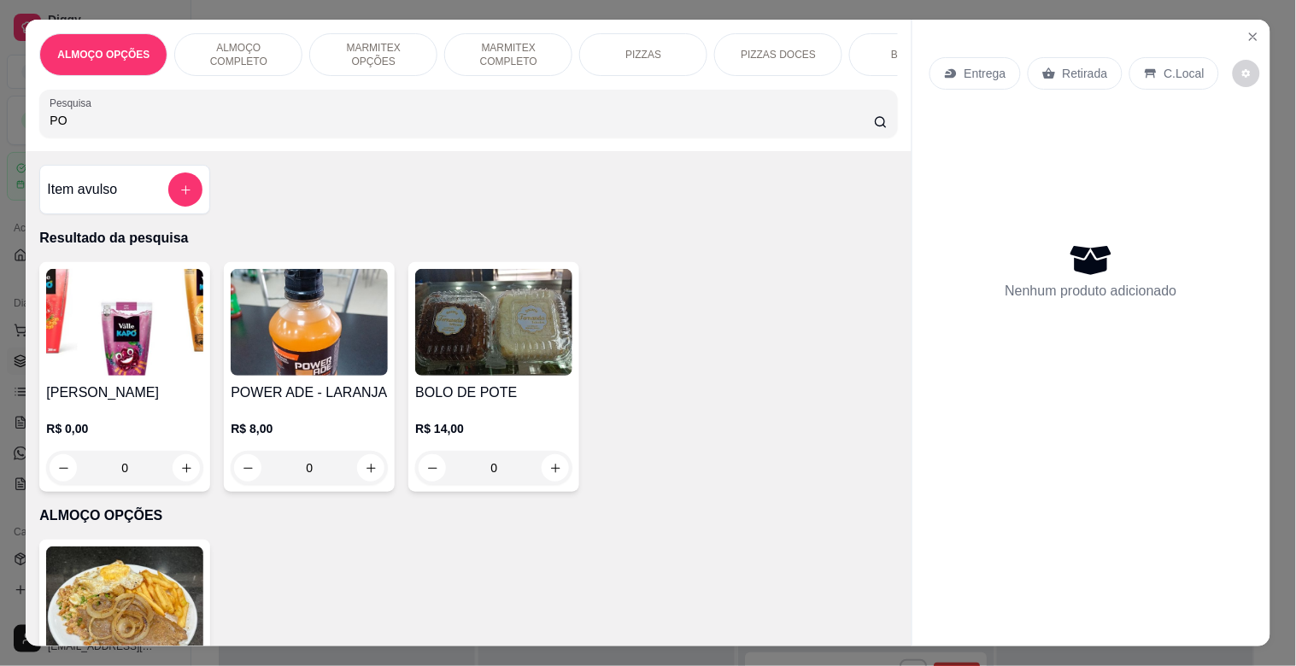
click at [893, 182] on div "Item avulso Resultado da pesquisa Suco Kapo R$ 0,00 0 POWER ADE - LARANJA R$ 8,…" at bounding box center [468, 398] width 885 height 495
click at [319, 124] on input "PO" at bounding box center [462, 120] width 824 height 17
type input "P"
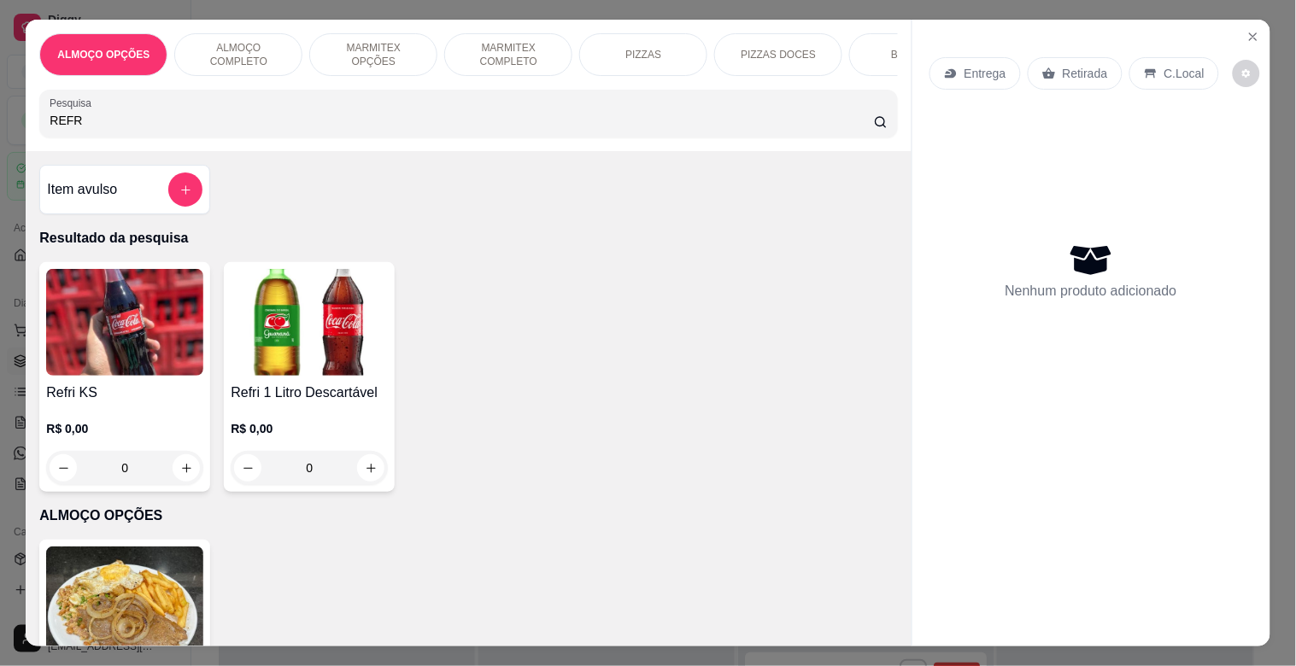
type input "REFR"
click at [336, 352] on img at bounding box center [309, 322] width 157 height 107
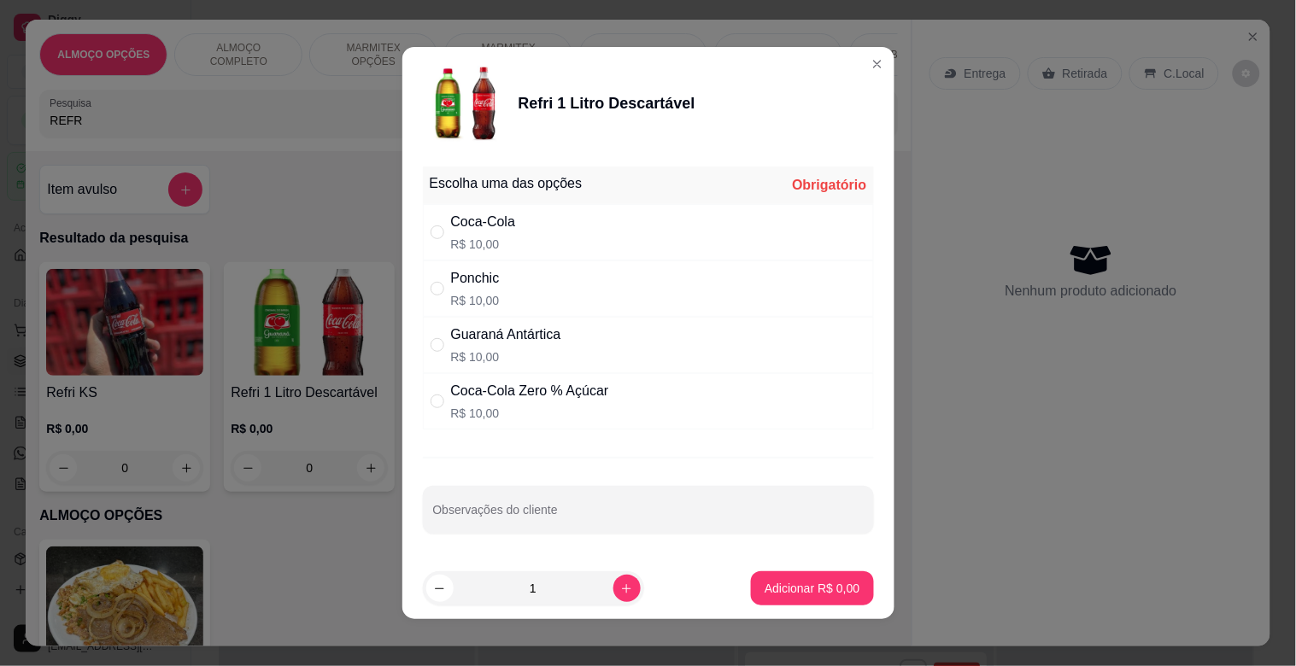
click at [464, 283] on div "Ponchic" at bounding box center [475, 278] width 49 height 20
radio input "true"
click at [830, 592] on p "Adicionar R$ 10,00" at bounding box center [809, 588] width 102 height 17
type input "1"
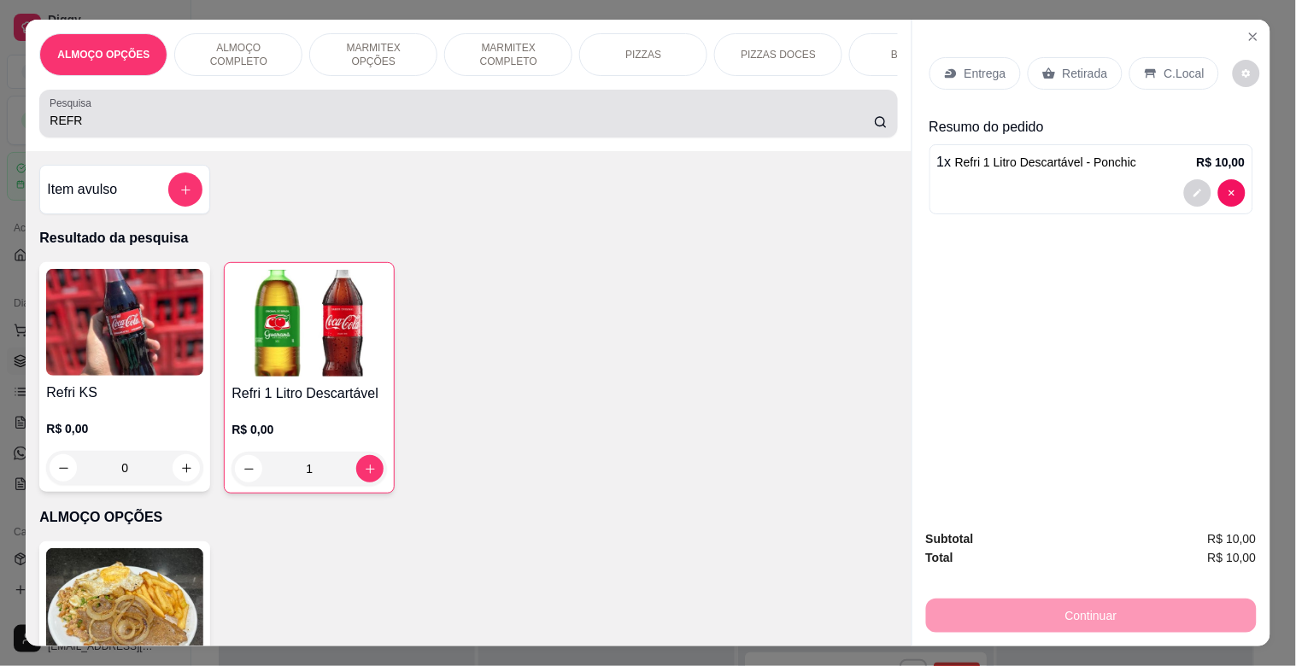
click at [124, 138] on div "Pesquisa REFR" at bounding box center [467, 114] width 857 height 48
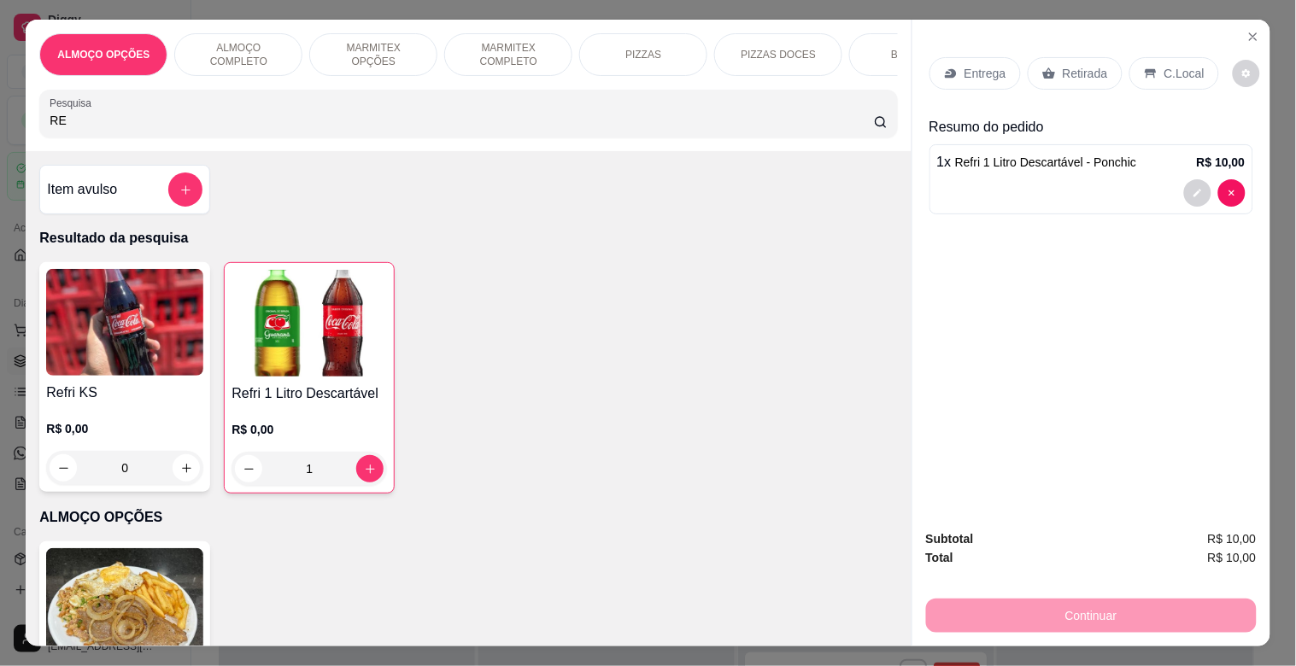
type input "R"
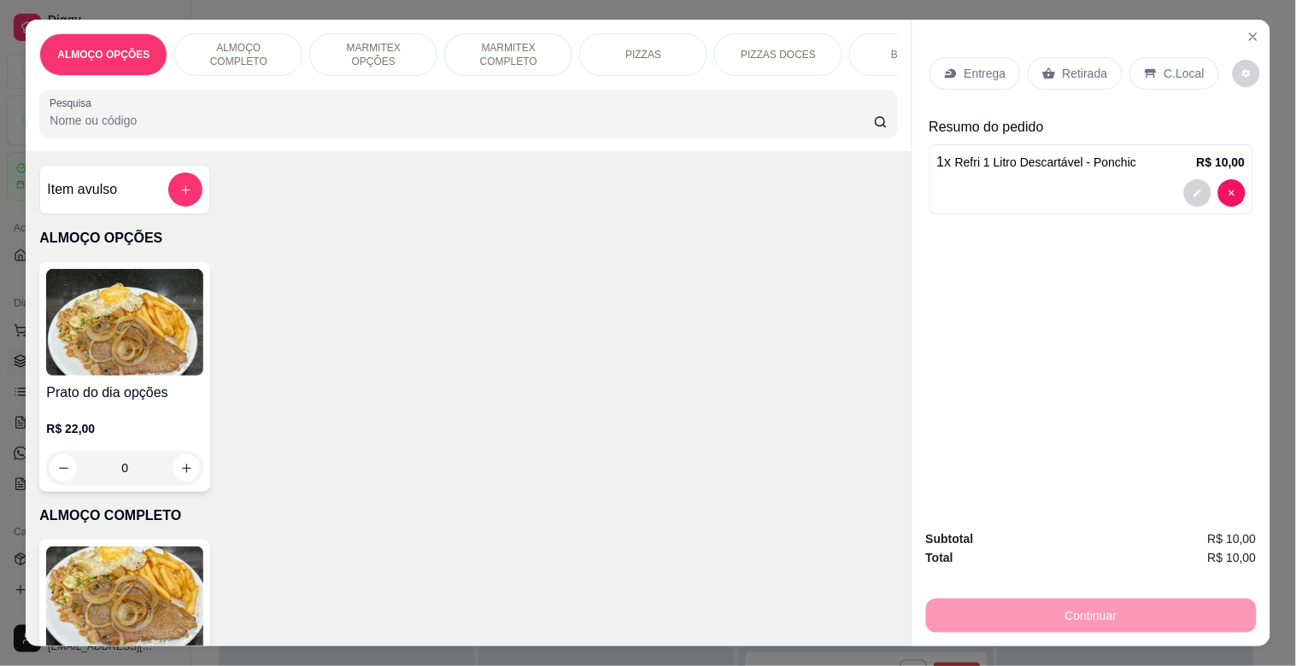
click at [354, 50] on p "MARMITEX OPÇÕES" at bounding box center [373, 54] width 99 height 27
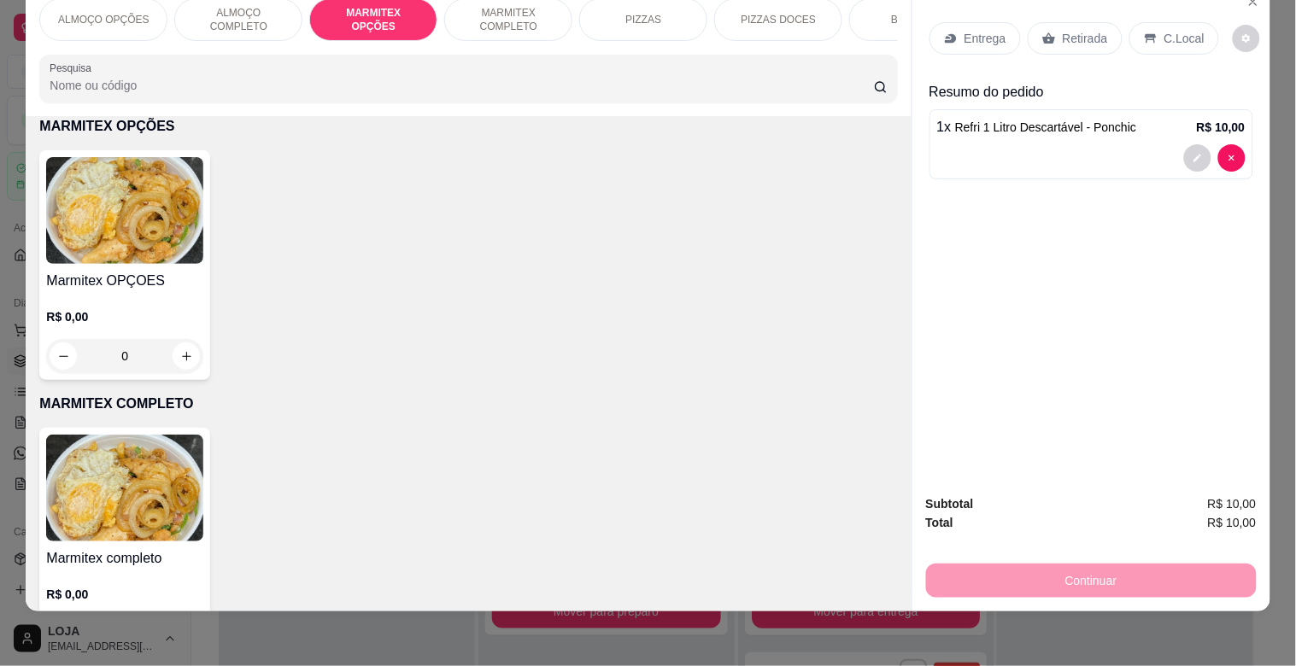
click at [107, 275] on h4 "Marmitex OPÇOES" at bounding box center [124, 281] width 157 height 20
click at [434, 270] on input "" at bounding box center [437, 275] width 14 height 14
radio input "true"
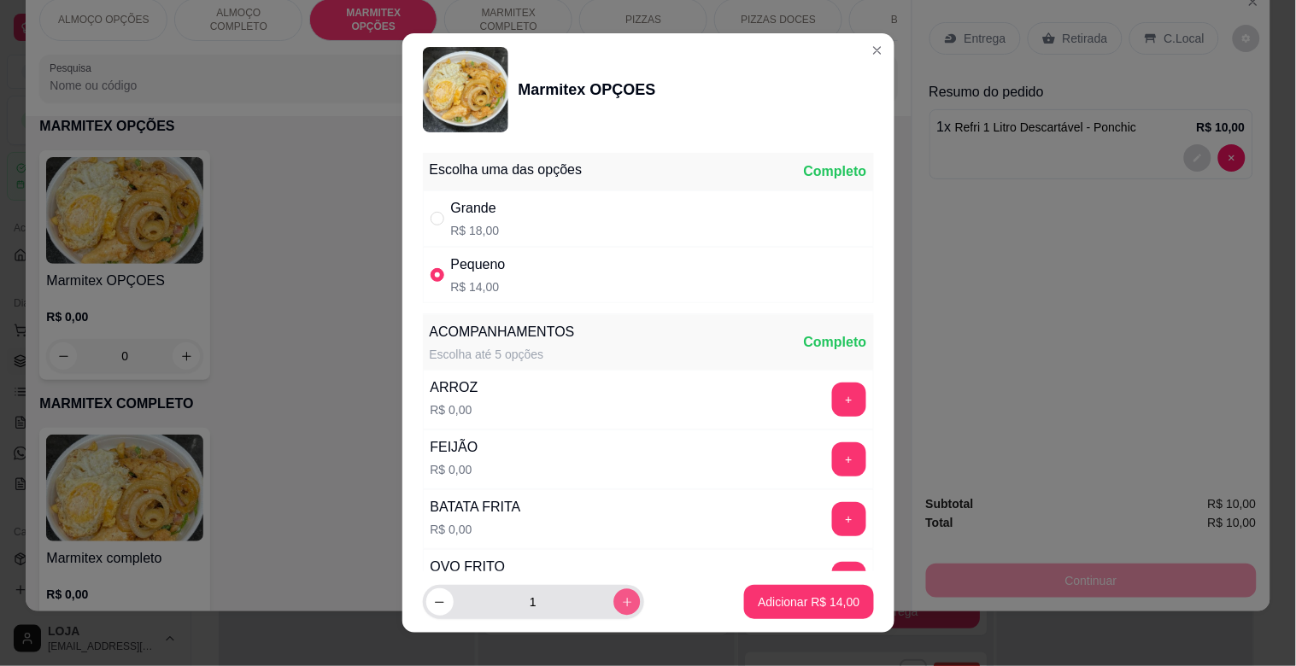
click at [620, 604] on icon "increase-product-quantity" at bounding box center [626, 602] width 13 height 13
type input "2"
click at [811, 595] on p "Adicionar R$ 28,00" at bounding box center [808, 602] width 99 height 16
type input "2"
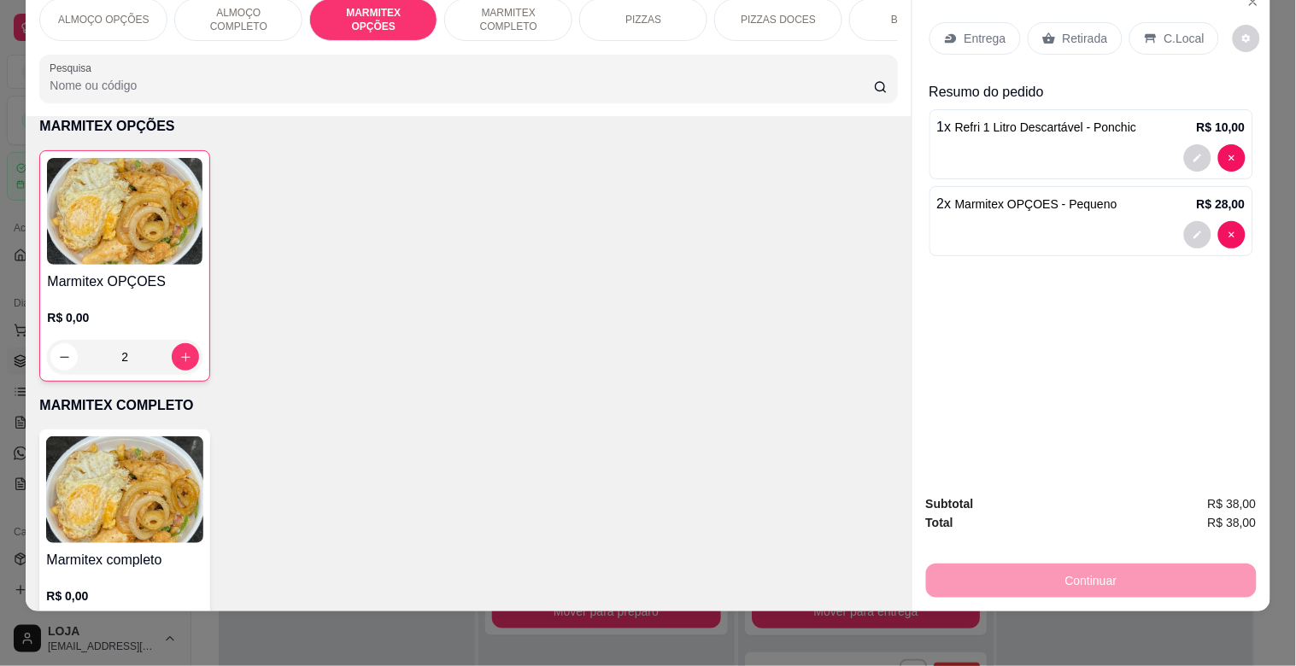
click at [1097, 27] on div "Retirada" at bounding box center [1074, 38] width 95 height 32
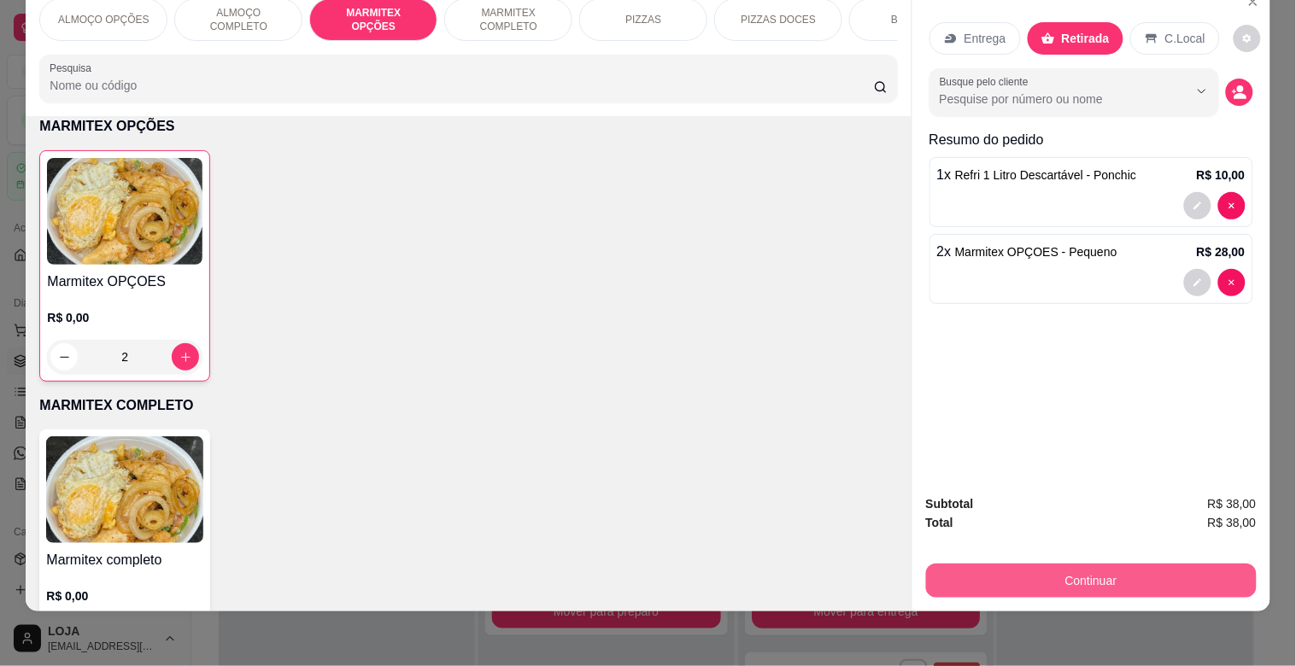
click at [1096, 565] on button "Continuar" at bounding box center [1091, 581] width 331 height 34
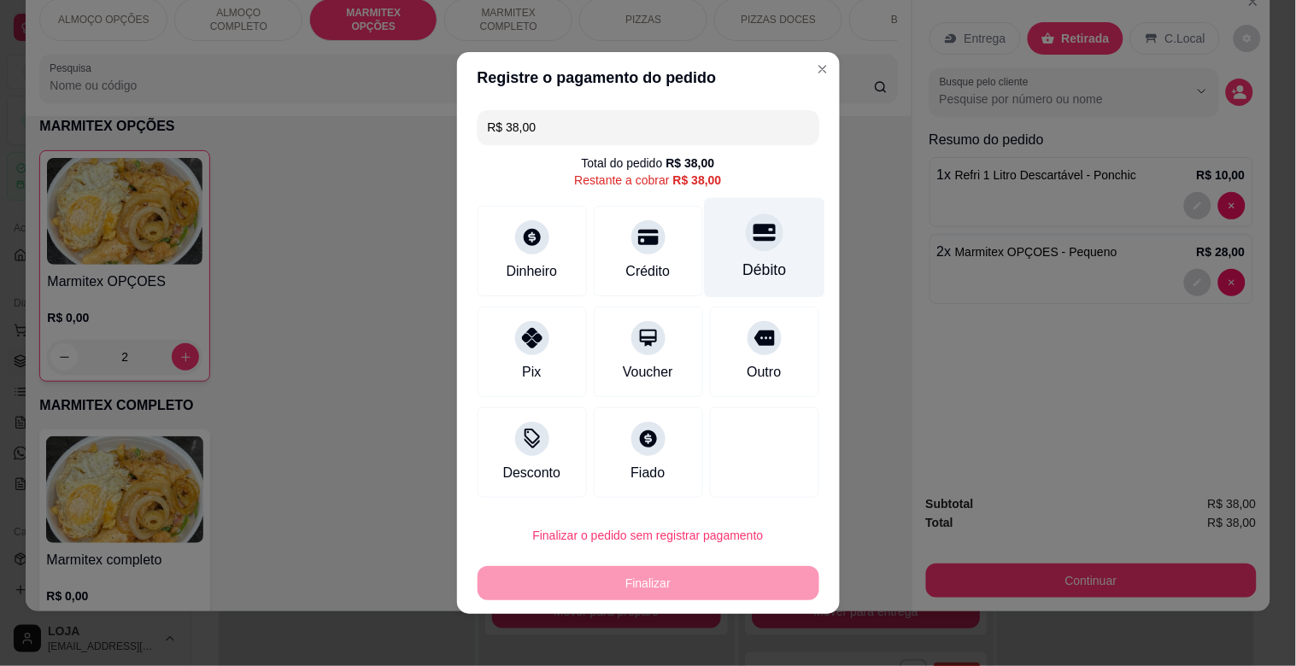
click at [746, 248] on div at bounding box center [765, 233] width 38 height 38
type input "R$ 0,00"
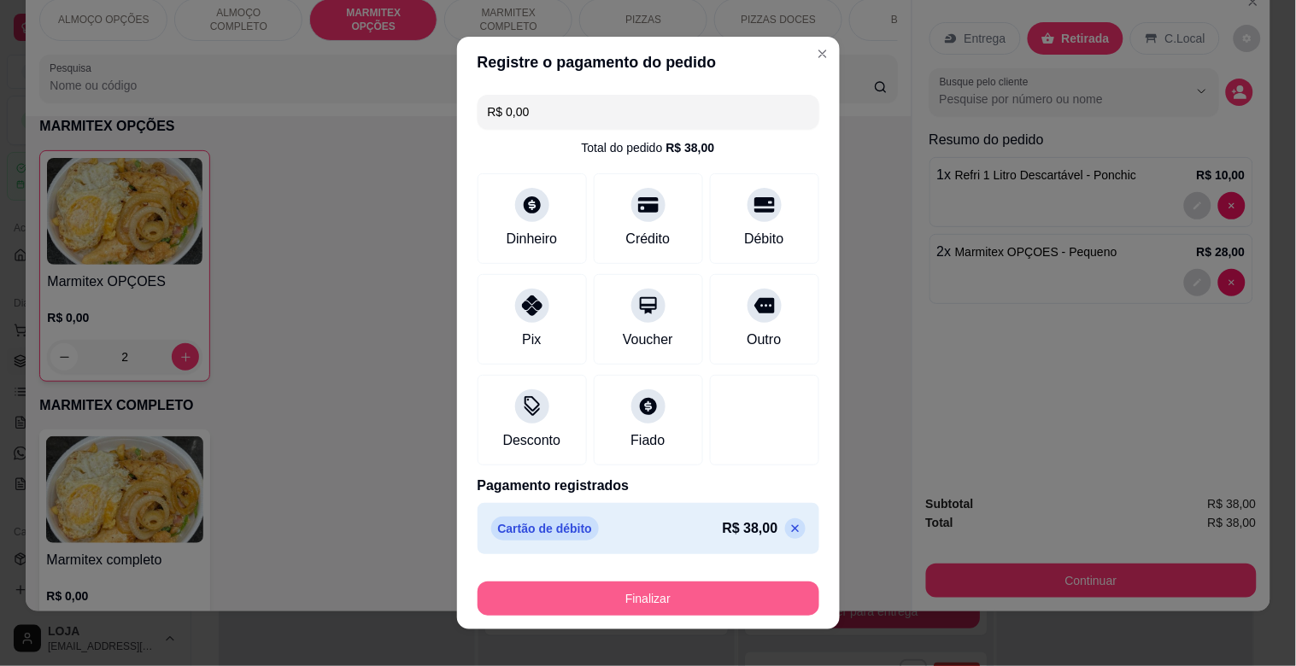
click at [659, 592] on button "Finalizar" at bounding box center [648, 599] width 342 height 34
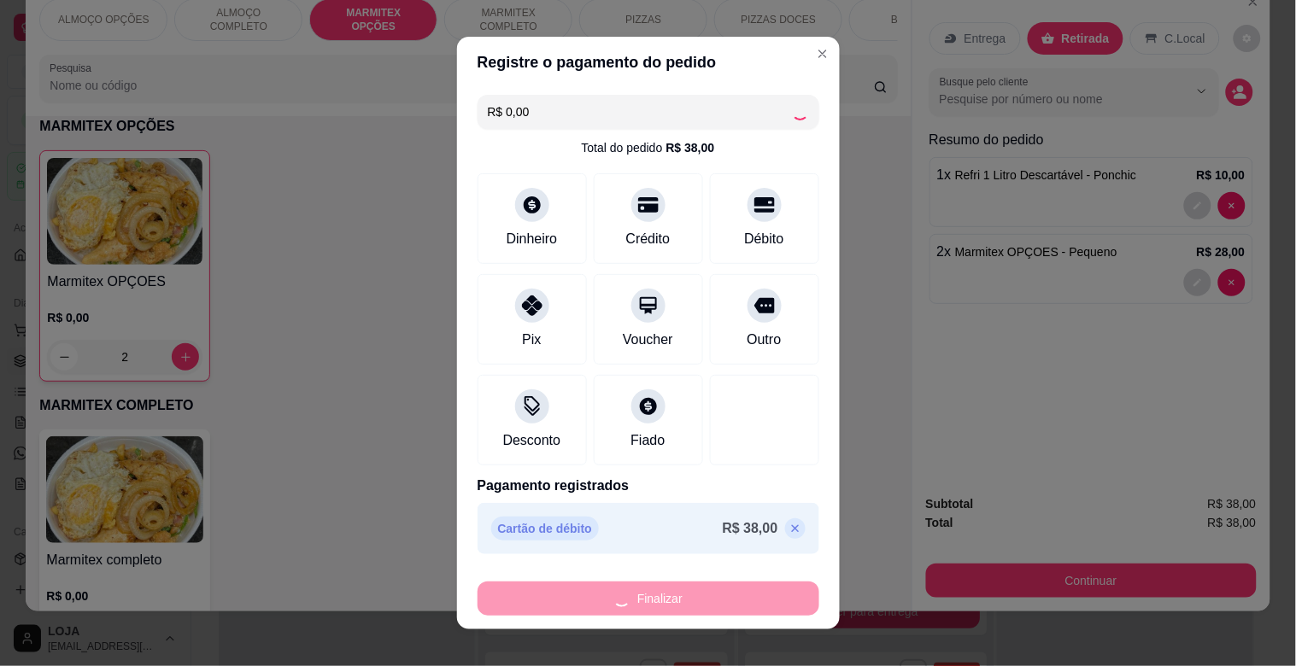
type input "0"
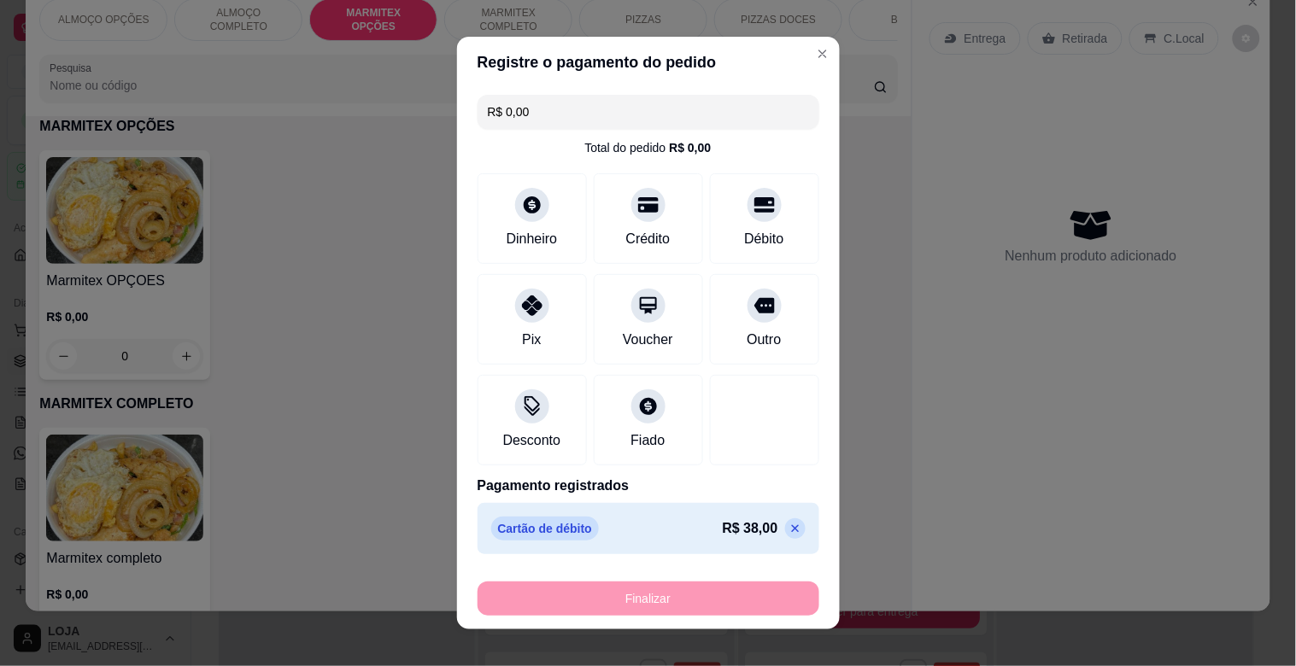
type input "-R$ 38,00"
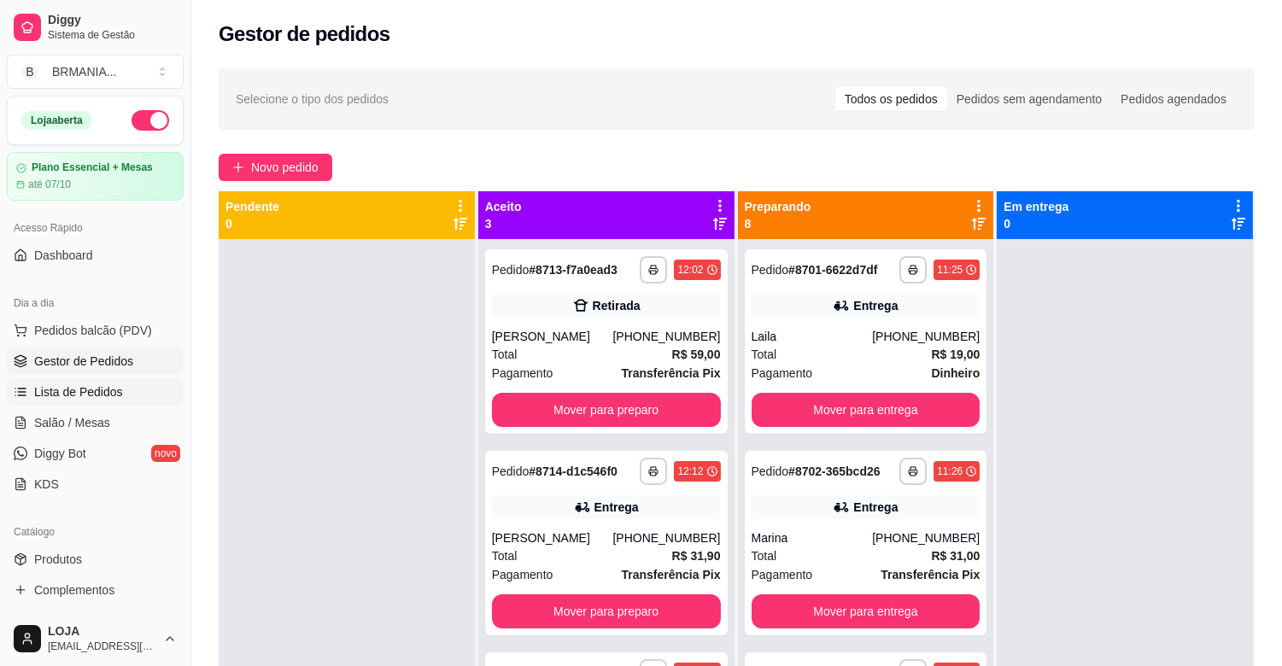
click at [70, 386] on span "Lista de Pedidos" at bounding box center [78, 391] width 89 height 17
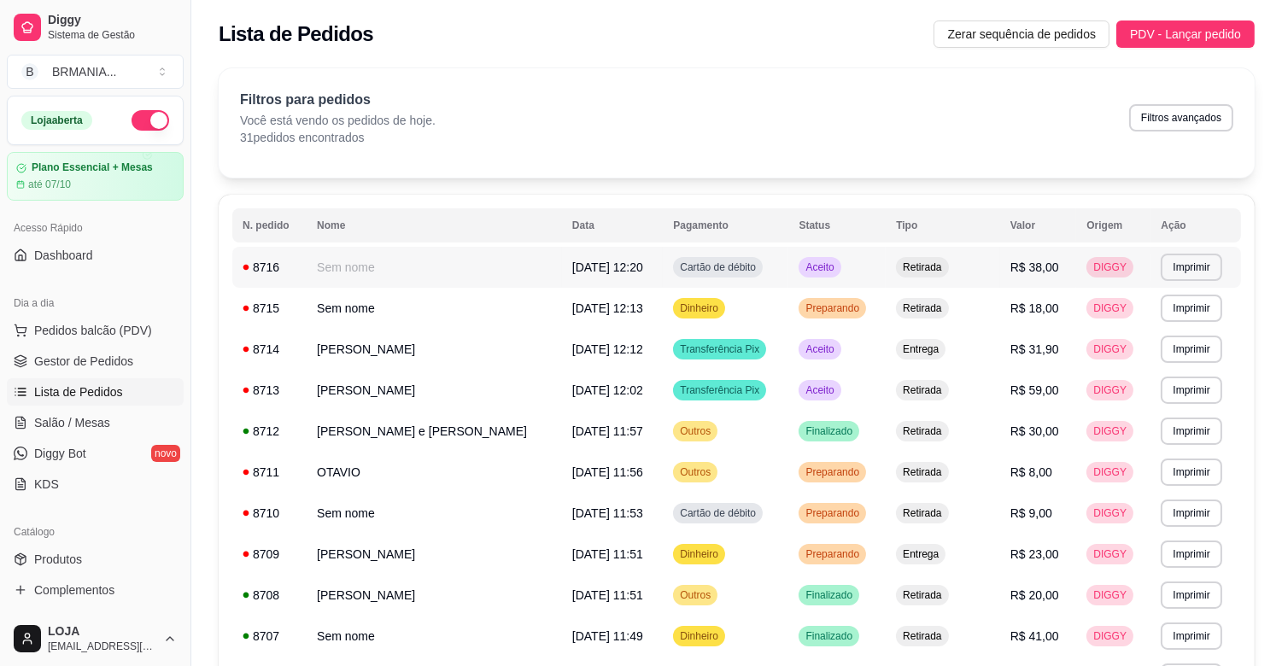
click at [948, 265] on td "Retirada" at bounding box center [943, 267] width 114 height 41
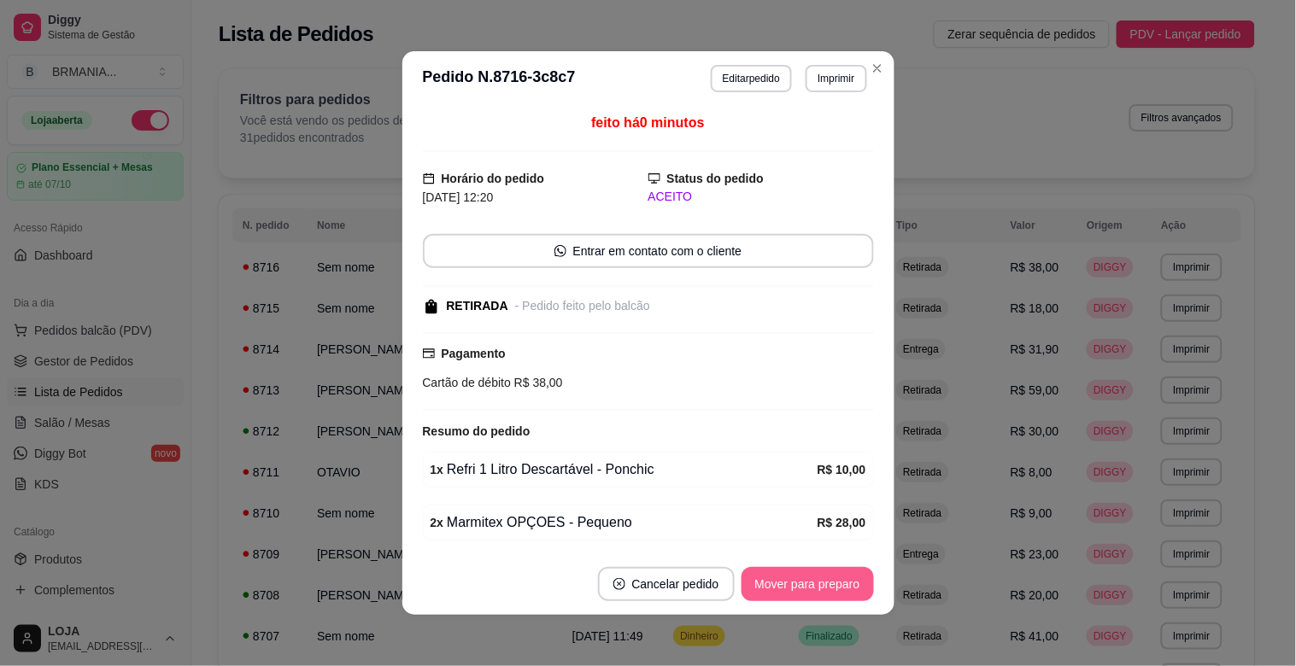
click at [795, 590] on button "Mover para preparo" at bounding box center [807, 584] width 132 height 34
click at [799, 586] on button "Mover para retirada disponível" at bounding box center [779, 584] width 183 height 33
click at [799, 584] on button "Mover para finalizado" at bounding box center [803, 584] width 142 height 34
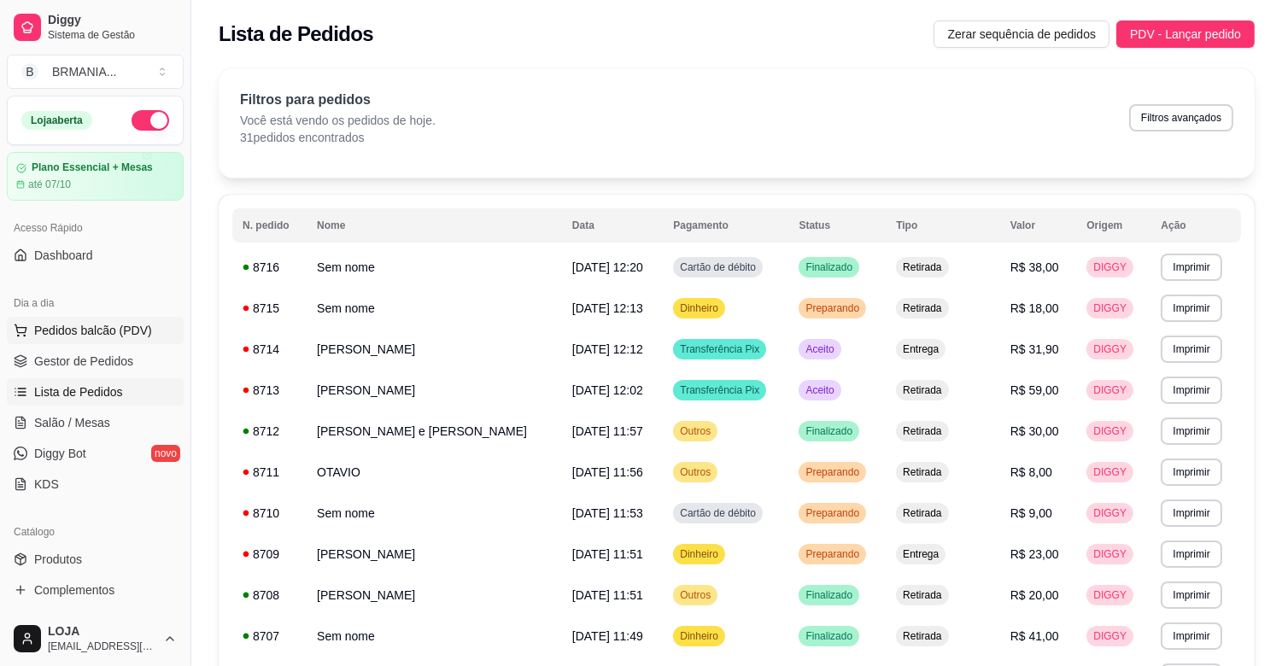
click at [123, 335] on span "Pedidos balcão (PDV)" at bounding box center [93, 330] width 118 height 17
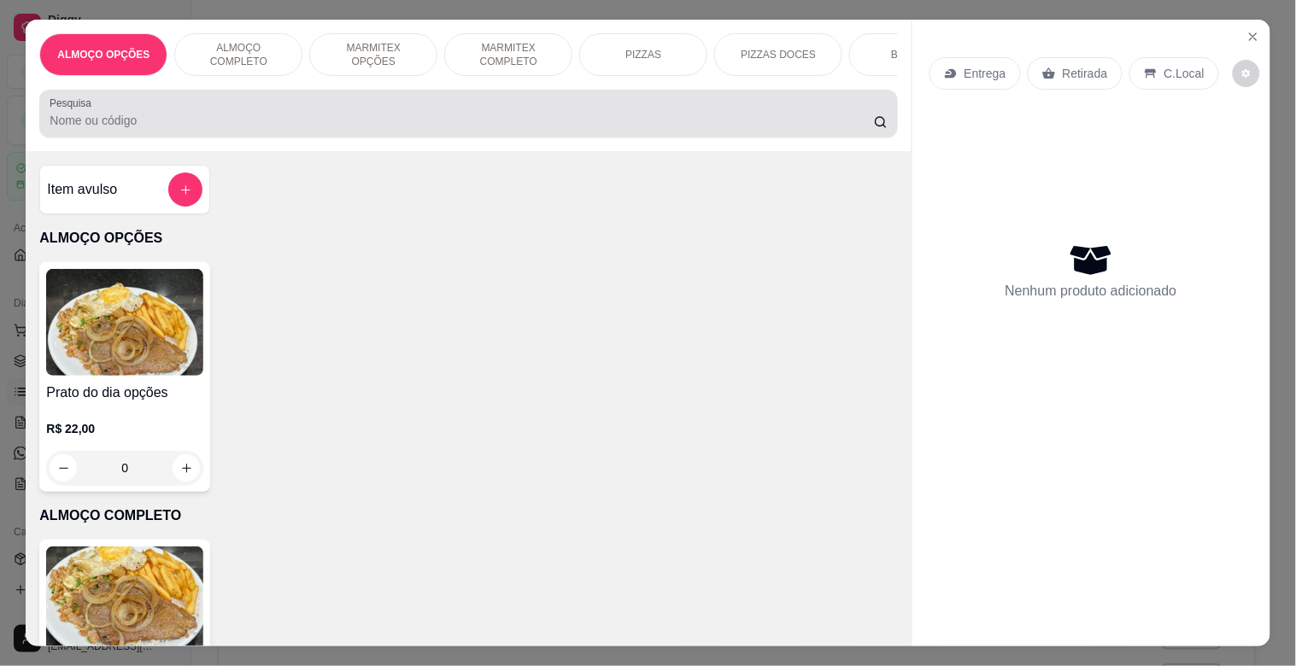
click at [207, 113] on div at bounding box center [468, 114] width 837 height 34
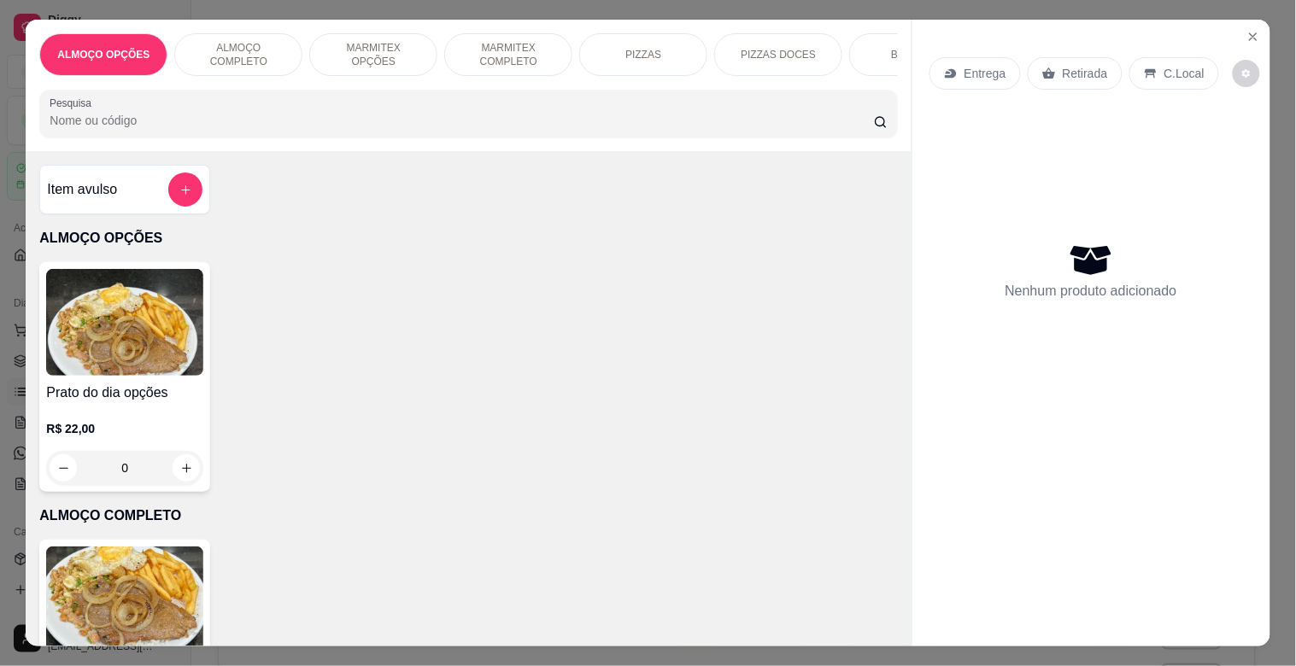
click at [348, 53] on p "MARMITEX OPÇÕES" at bounding box center [373, 54] width 99 height 27
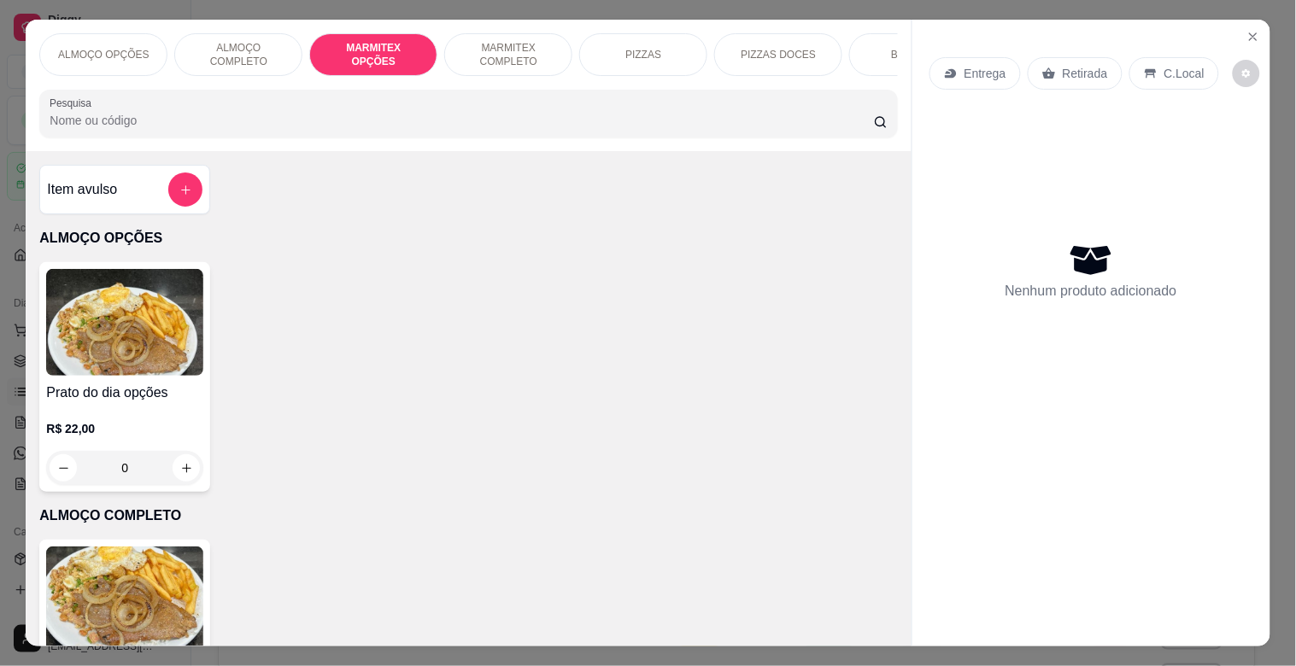
scroll to position [41, 0]
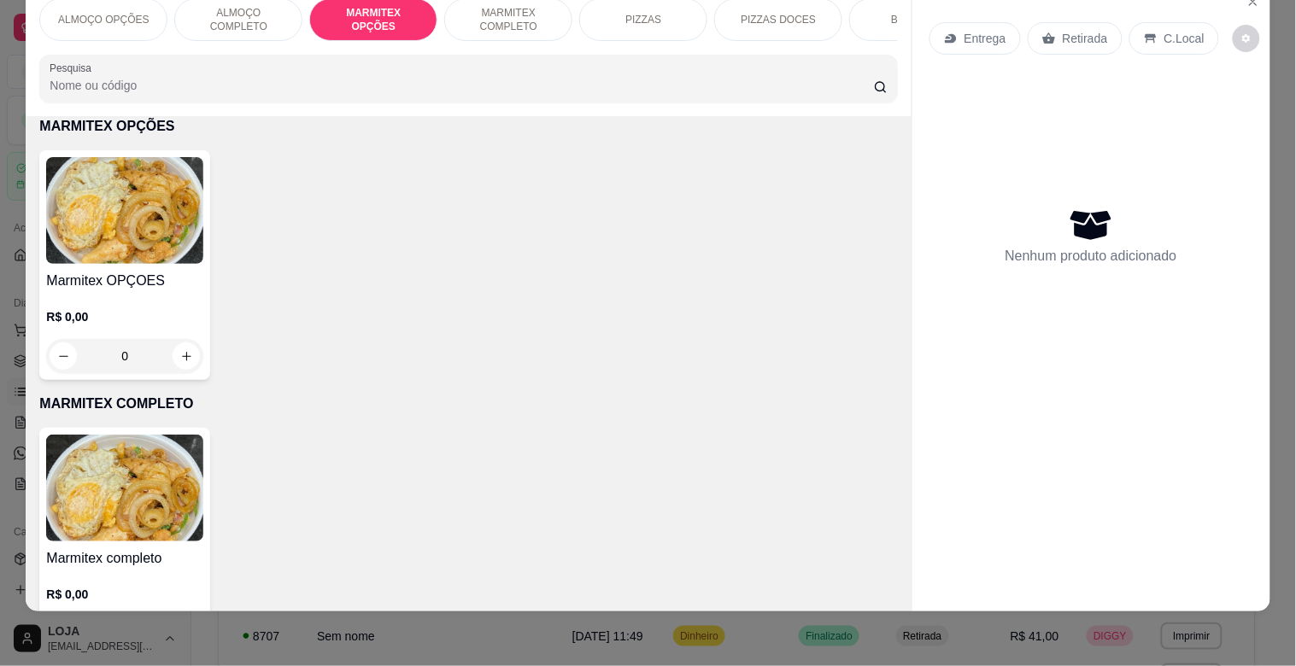
click at [101, 214] on img at bounding box center [124, 210] width 157 height 107
click at [246, 6] on p "ALMOÇO COMPLETO" at bounding box center [238, 19] width 99 height 27
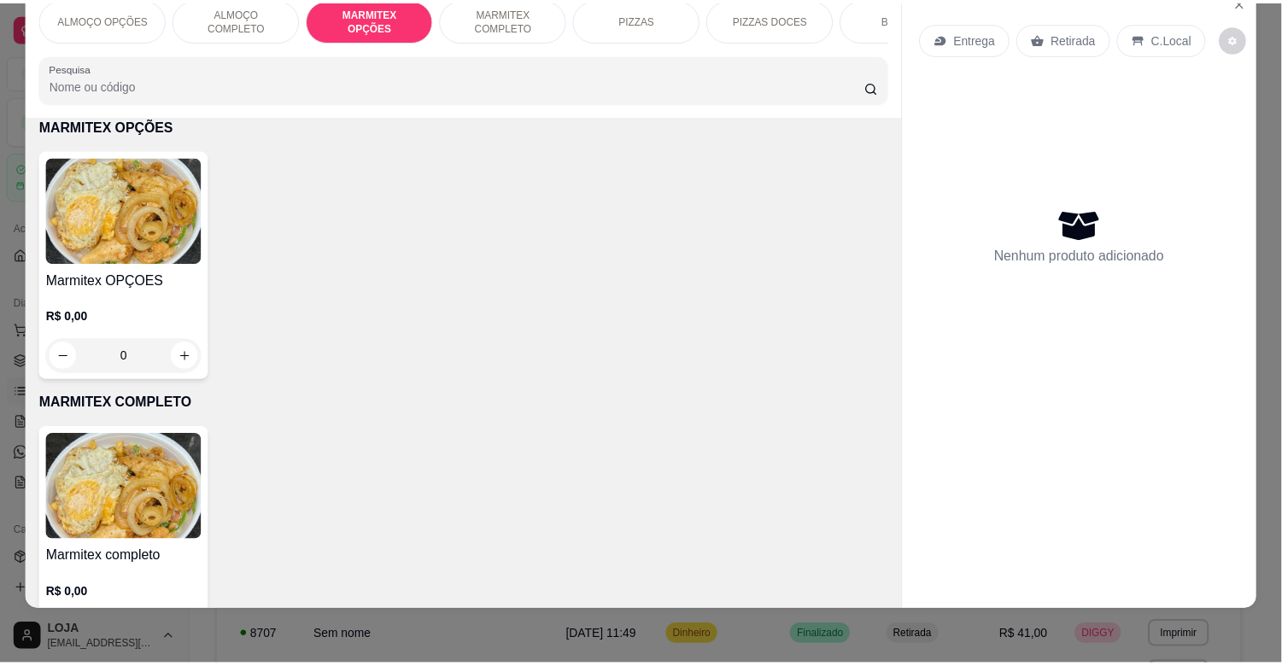
scroll to position [354, 0]
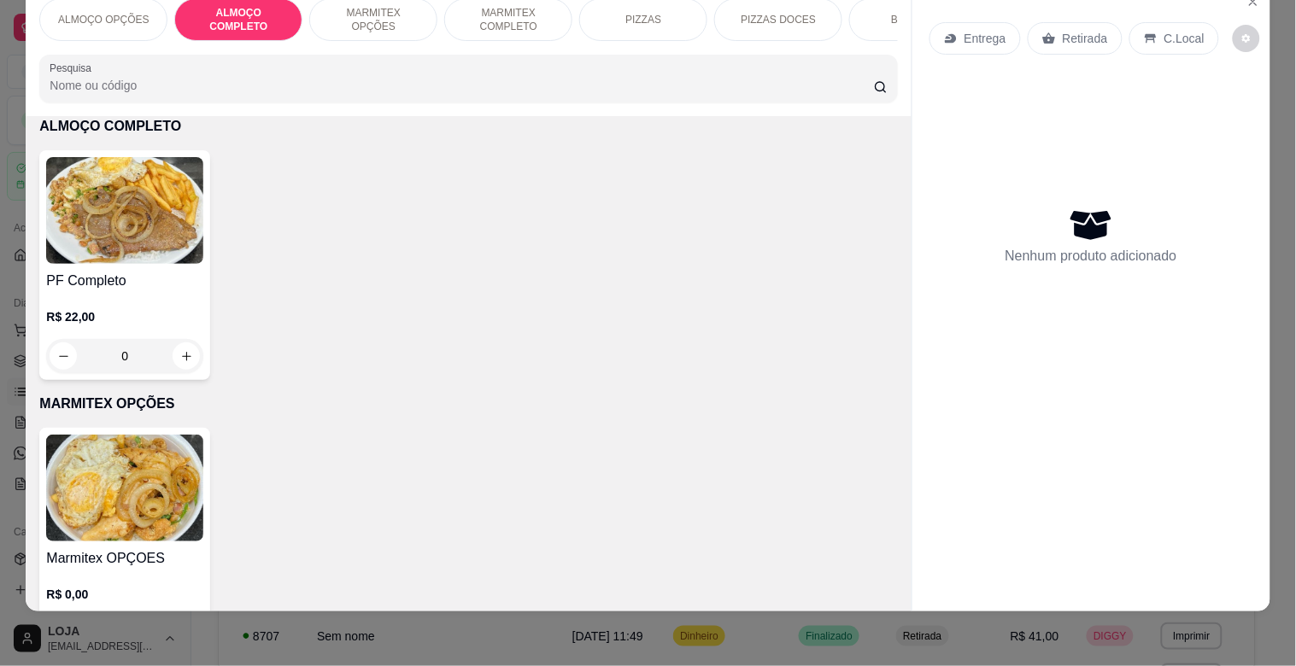
click at [161, 202] on img at bounding box center [124, 210] width 157 height 107
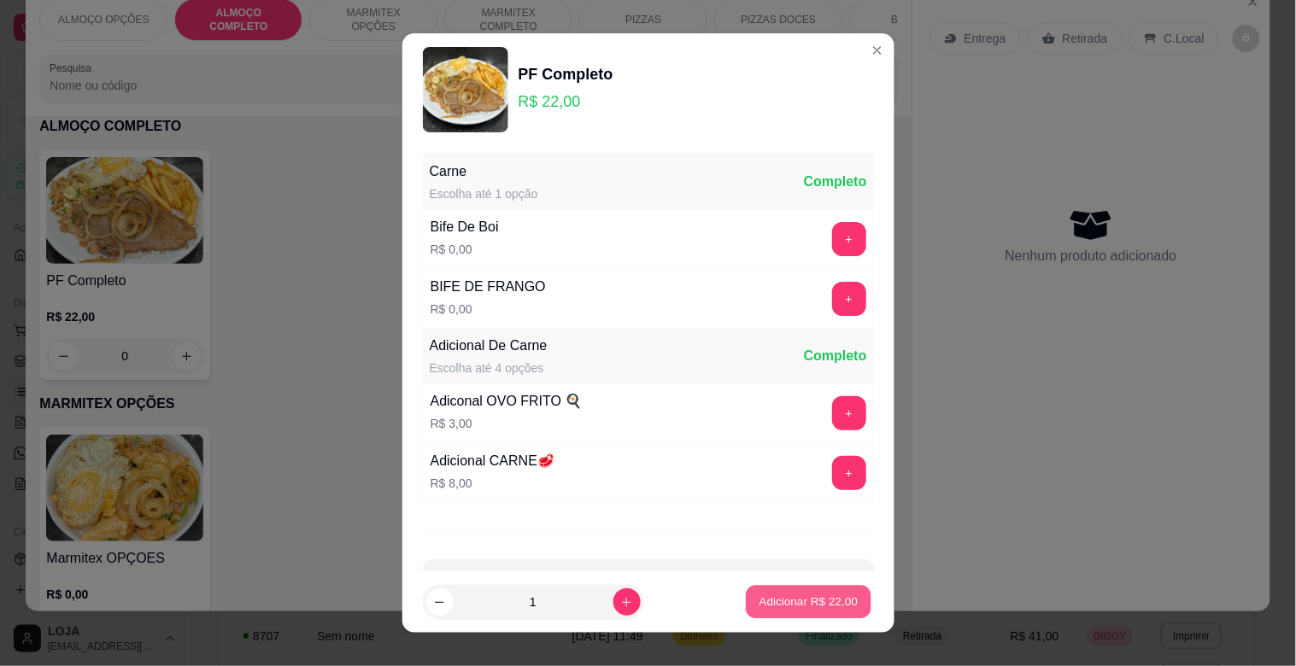
click at [810, 595] on p "Adicionar R$ 22,00" at bounding box center [808, 602] width 99 height 16
type input "1"
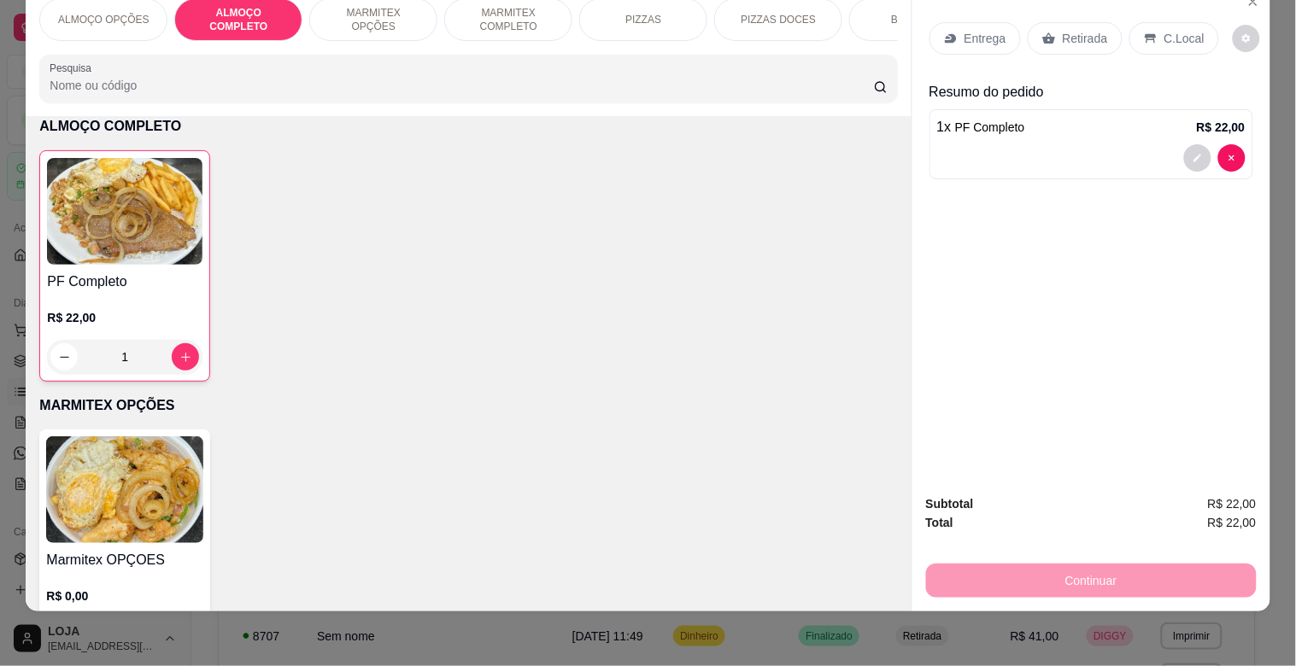
click at [1097, 30] on p "Retirada" at bounding box center [1084, 38] width 45 height 17
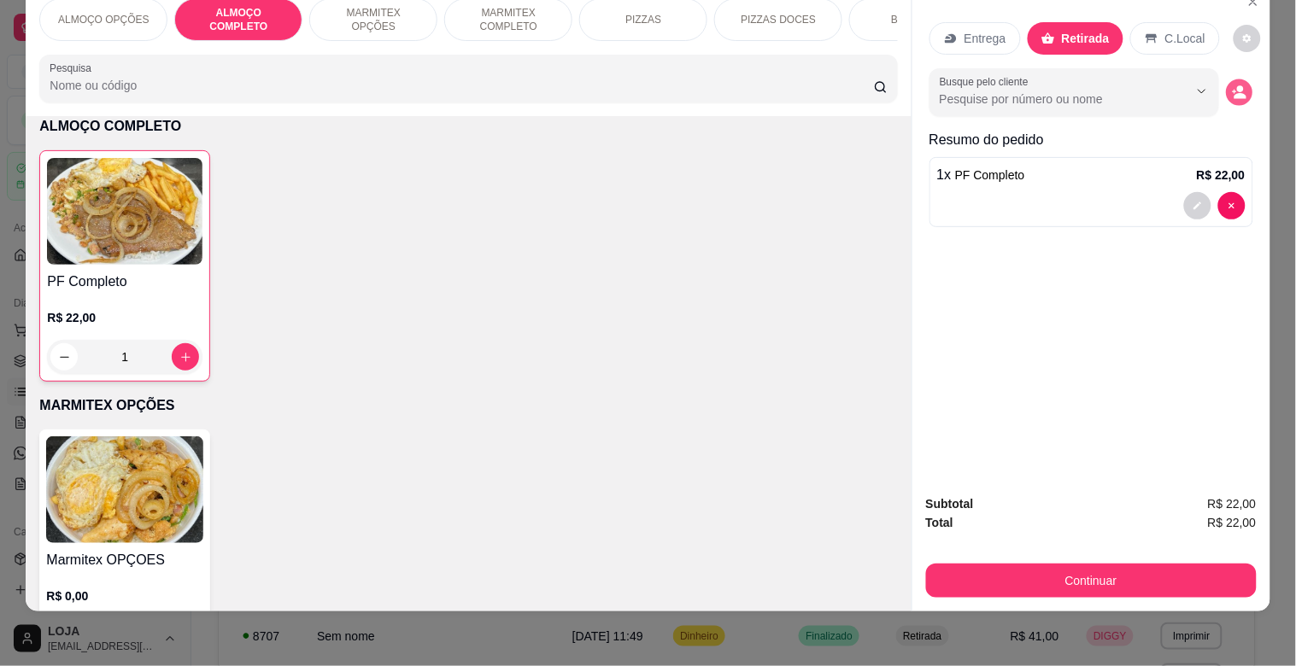
click at [1240, 80] on button "decrease-product-quantity" at bounding box center [1239, 92] width 26 height 26
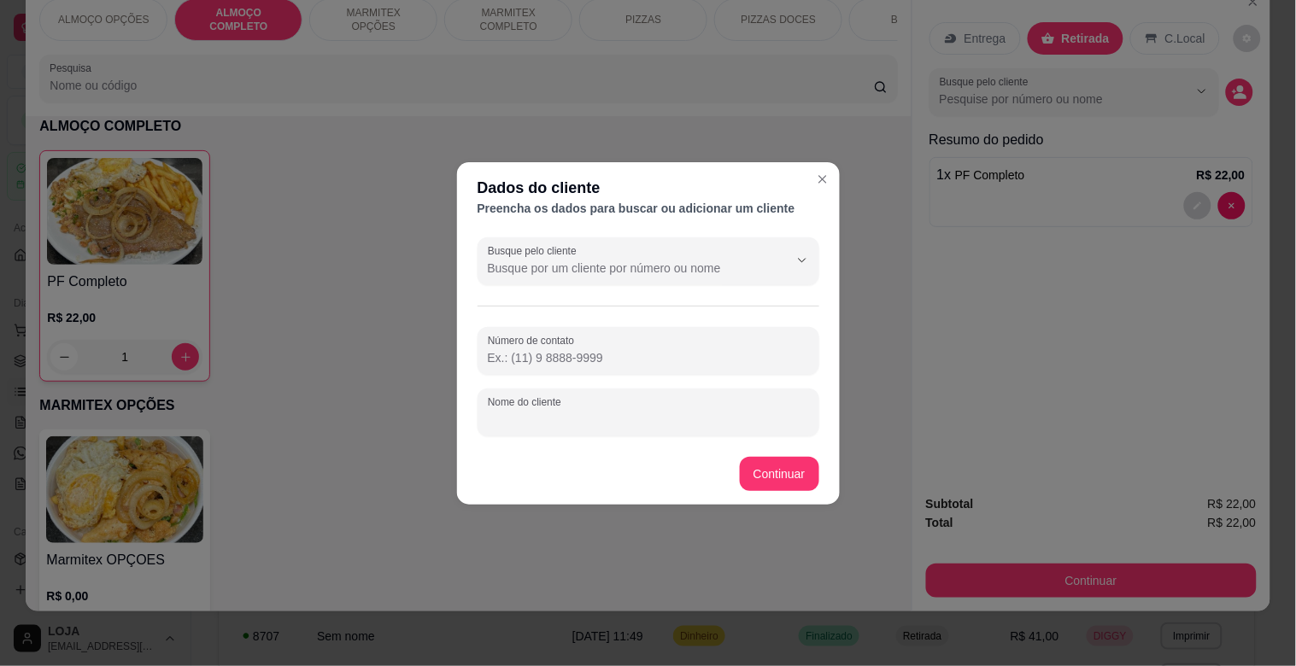
click at [586, 411] on input "Nome do cliente" at bounding box center [648, 419] width 321 height 17
type input "LORIN"
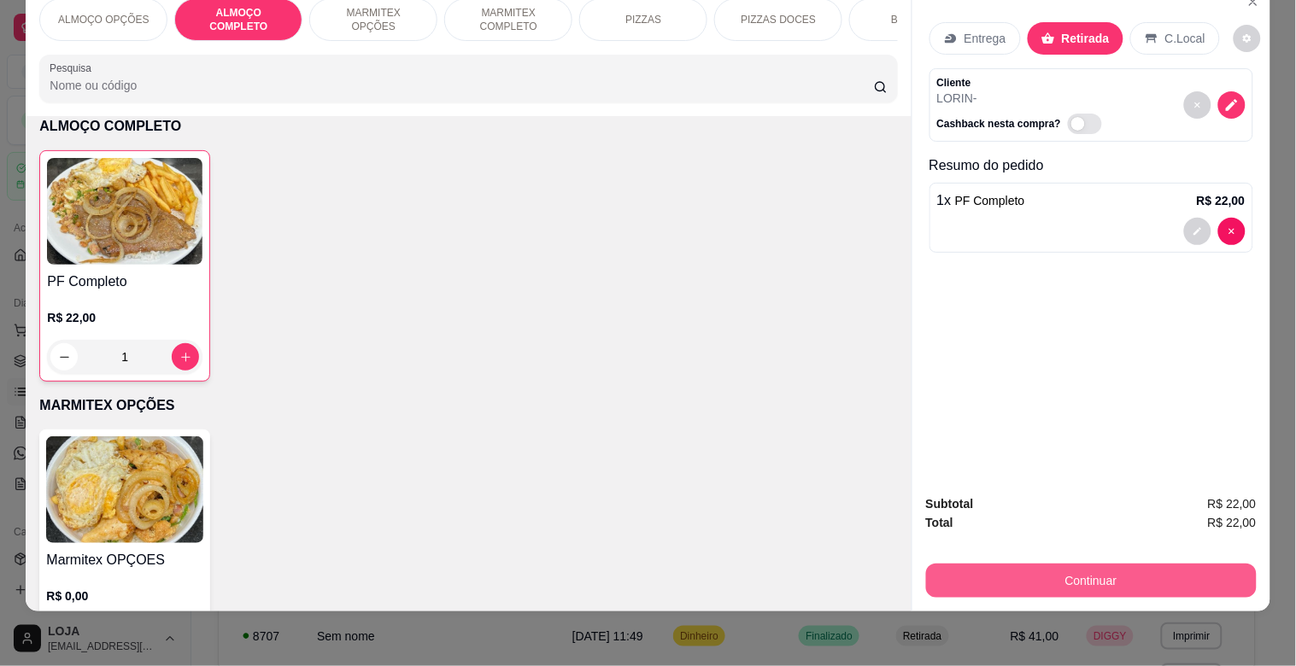
click at [1145, 564] on button "Continuar" at bounding box center [1091, 581] width 331 height 34
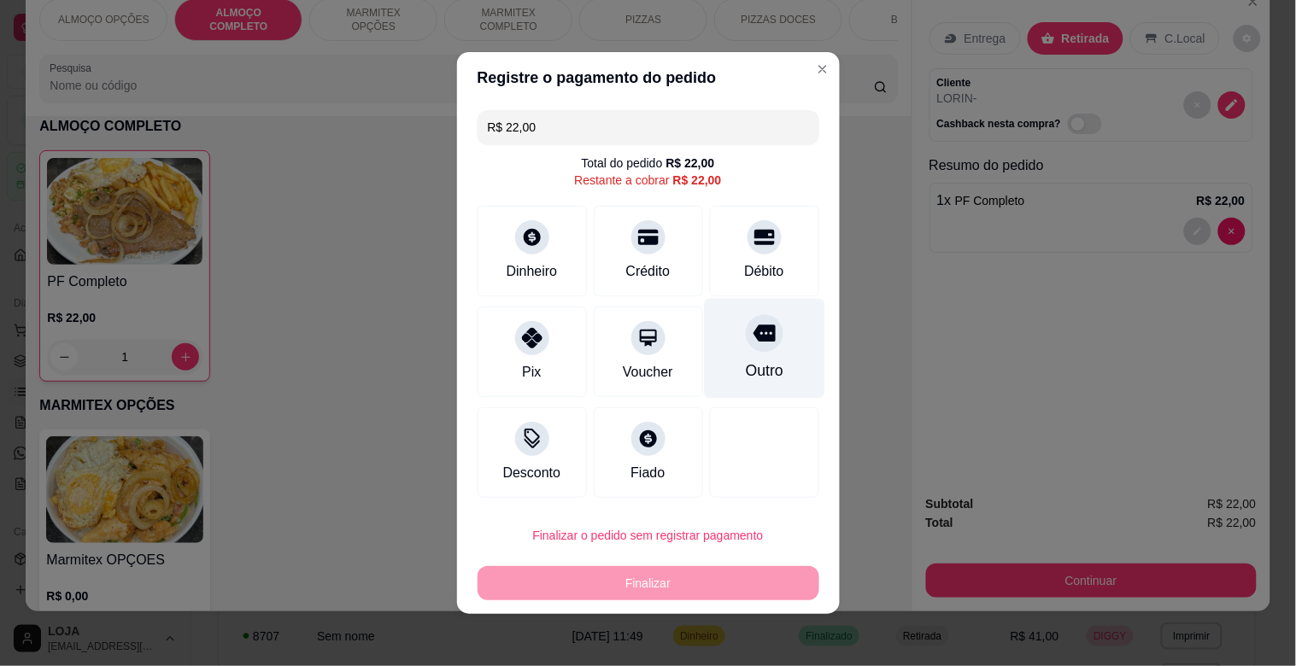
click at [769, 340] on div "Outro" at bounding box center [764, 349] width 120 height 100
type input "R$ 0,00"
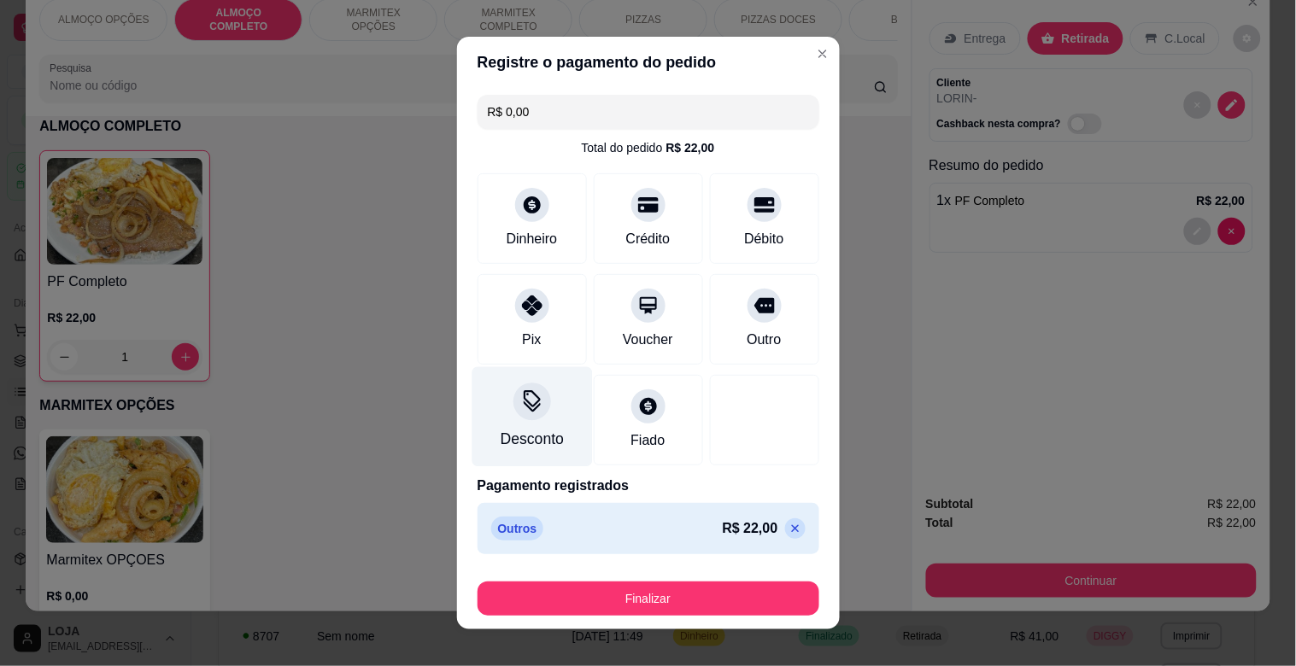
click at [528, 436] on div "Desconto" at bounding box center [531, 439] width 63 height 22
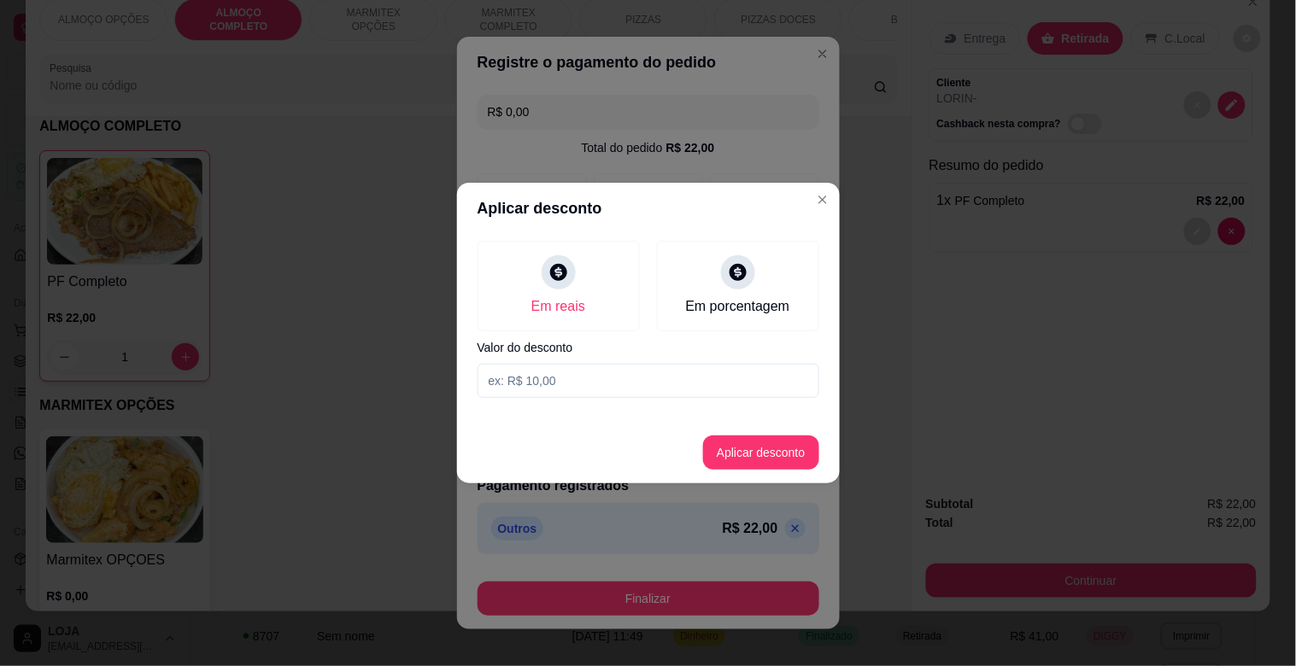
click at [582, 391] on input at bounding box center [648, 381] width 342 height 34
type input "2,00"
click at [779, 448] on button "Aplicar desconto" at bounding box center [761, 453] width 116 height 34
type input "-R$ 2,00"
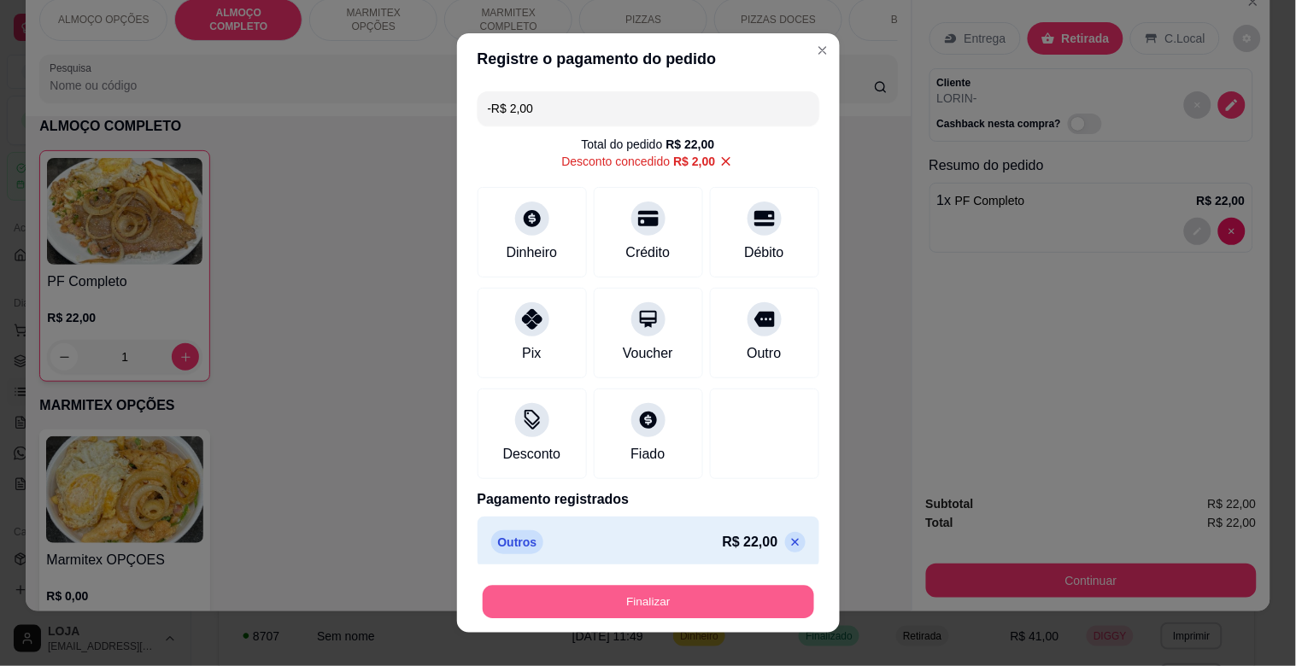
click at [719, 593] on button "Finalizar" at bounding box center [648, 602] width 331 height 33
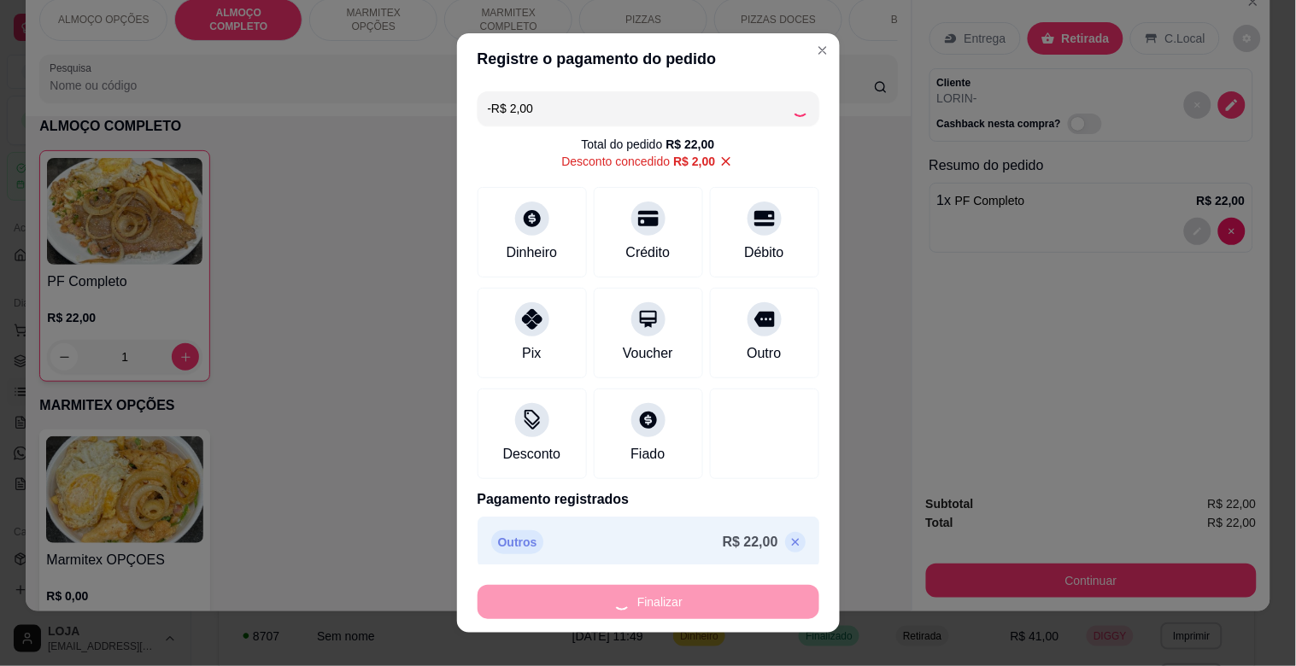
type input "0"
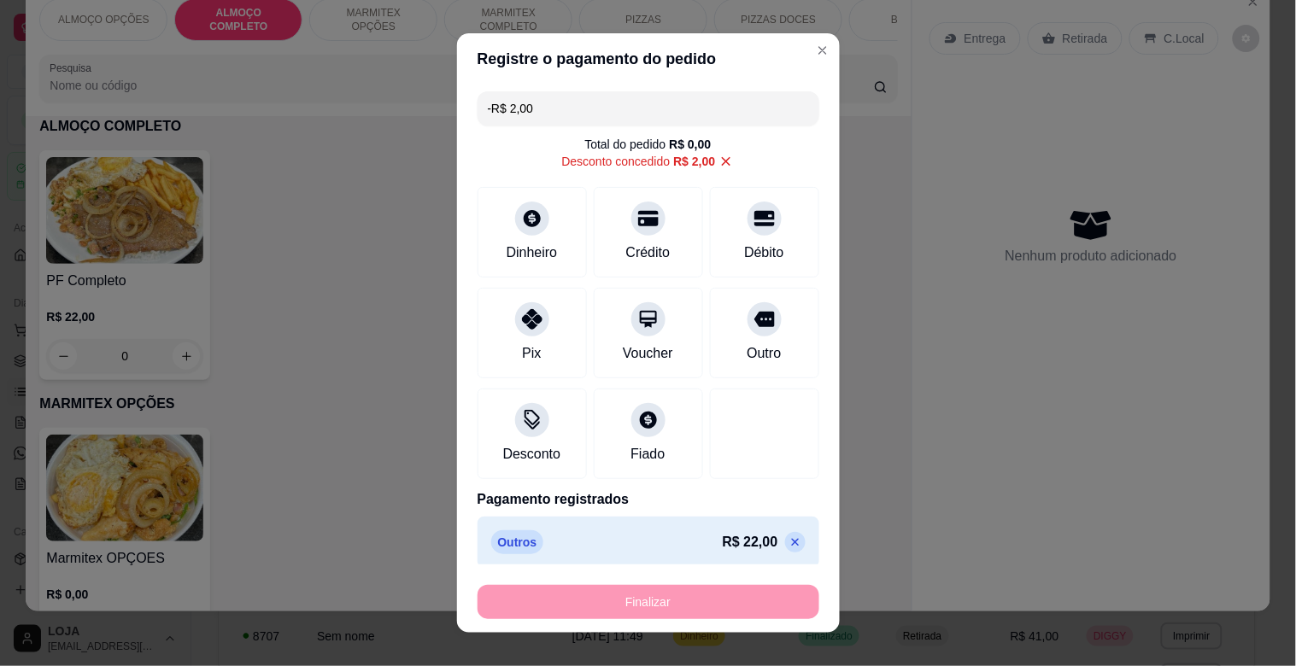
type input "-R$ 24,00"
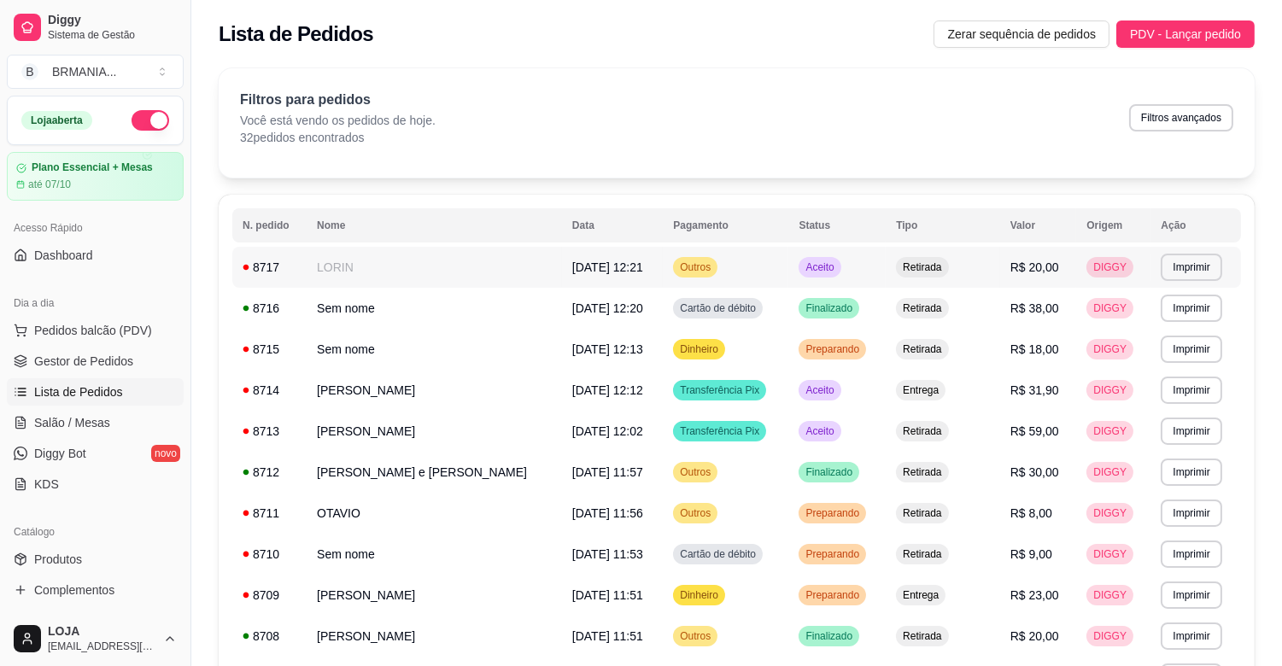
click at [729, 261] on td "Outros" at bounding box center [726, 267] width 126 height 41
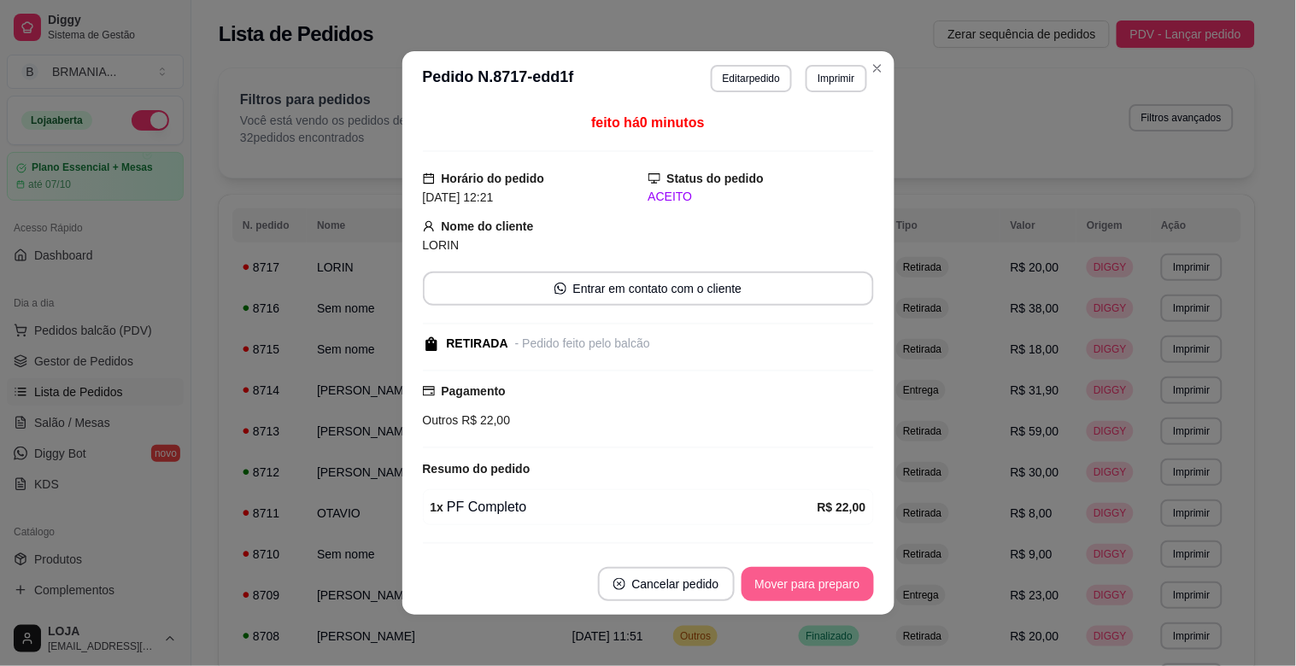
click at [833, 585] on button "Mover para preparo" at bounding box center [807, 584] width 132 height 34
click at [833, 585] on button "Mover para retirada disponível" at bounding box center [779, 584] width 183 height 33
click at [833, 585] on button "Mover para finalizado" at bounding box center [803, 584] width 142 height 34
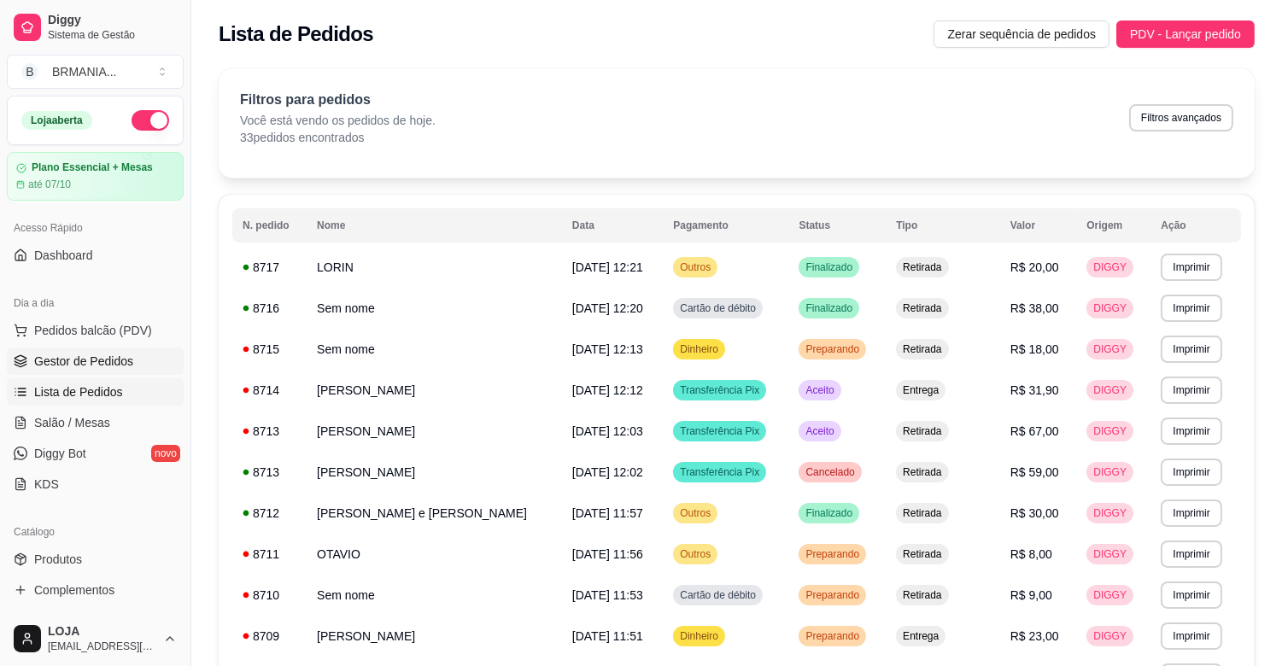
click at [34, 359] on span "Gestor de Pedidos" at bounding box center [83, 361] width 99 height 17
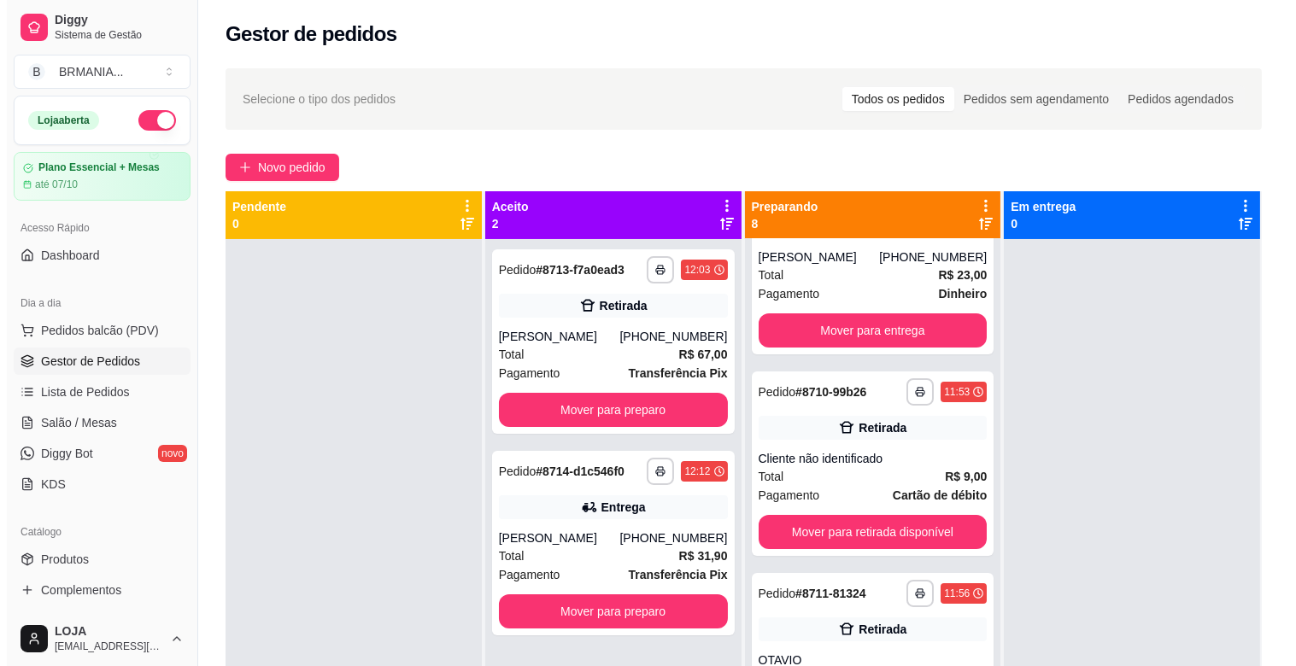
scroll to position [893, 0]
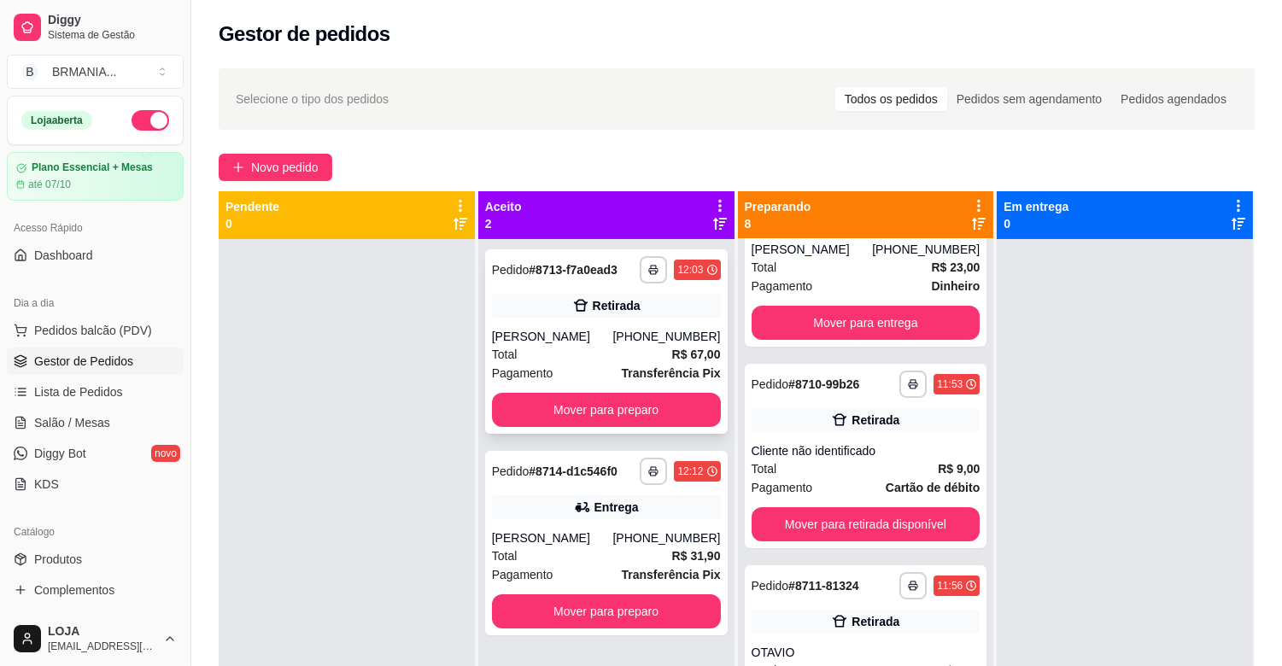
click at [572, 342] on div "[PERSON_NAME]" at bounding box center [552, 336] width 121 height 17
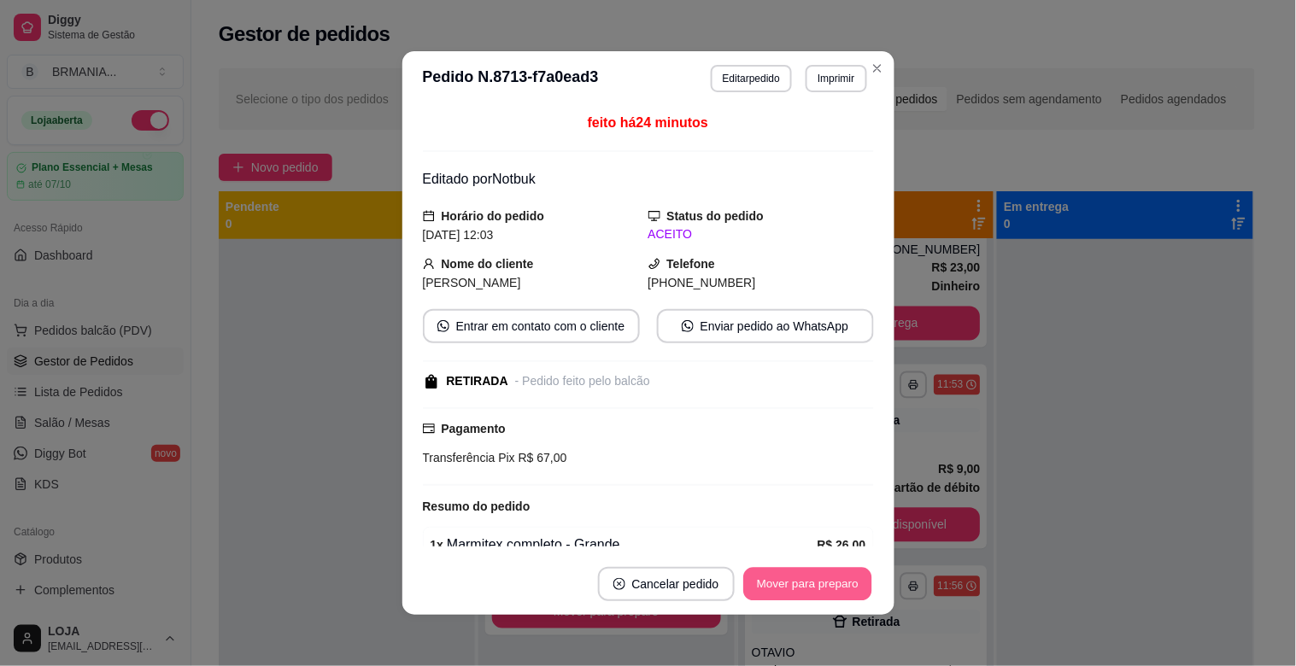
click at [828, 579] on button "Mover para preparo" at bounding box center [807, 584] width 128 height 33
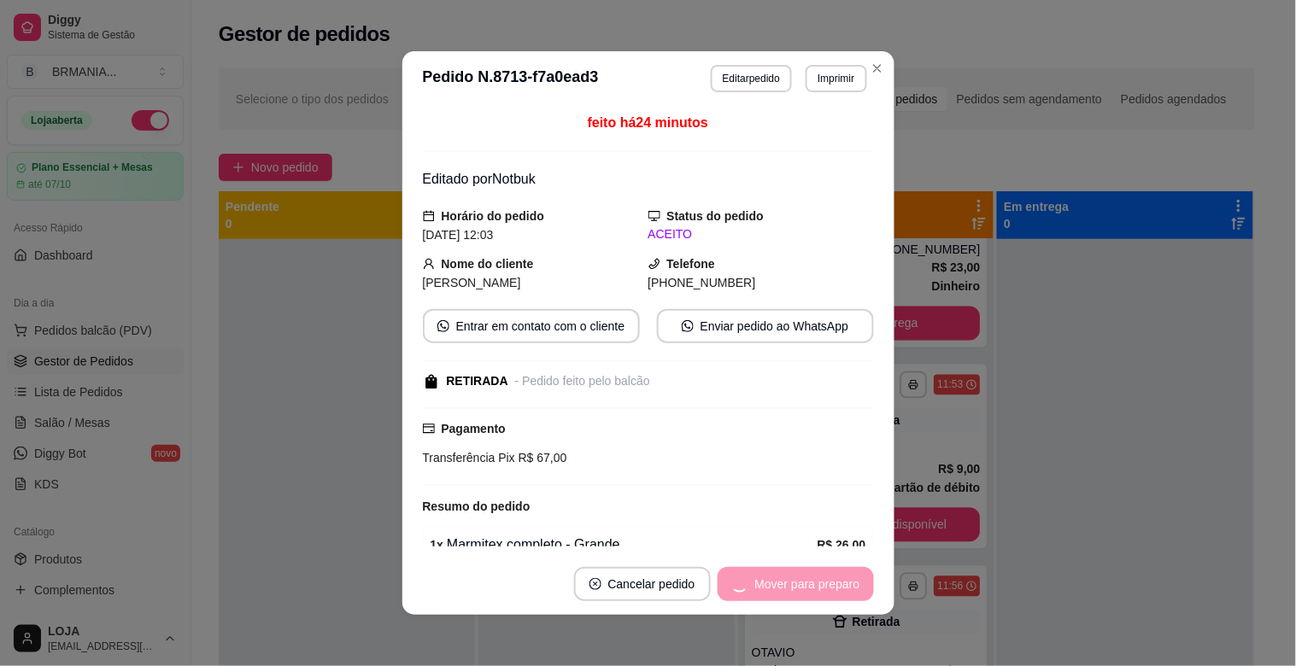
click at [828, 579] on div "Mover para preparo" at bounding box center [795, 584] width 156 height 34
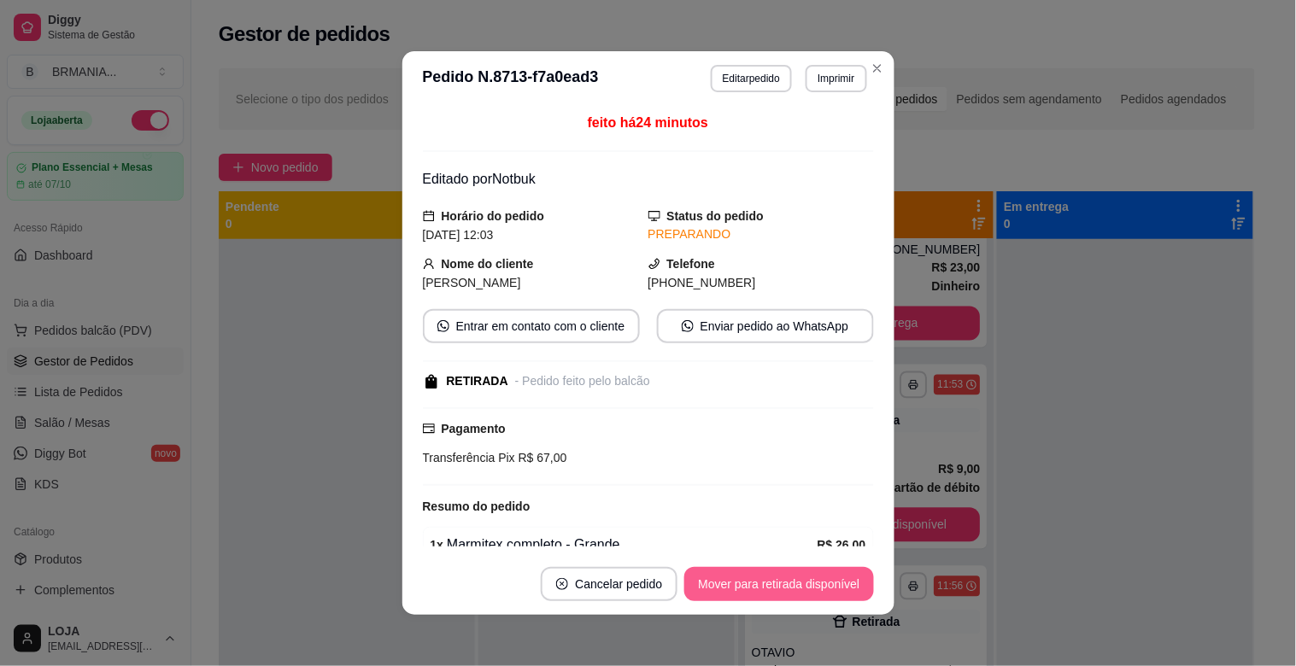
click at [827, 583] on button "Mover para retirada disponível" at bounding box center [778, 584] width 189 height 34
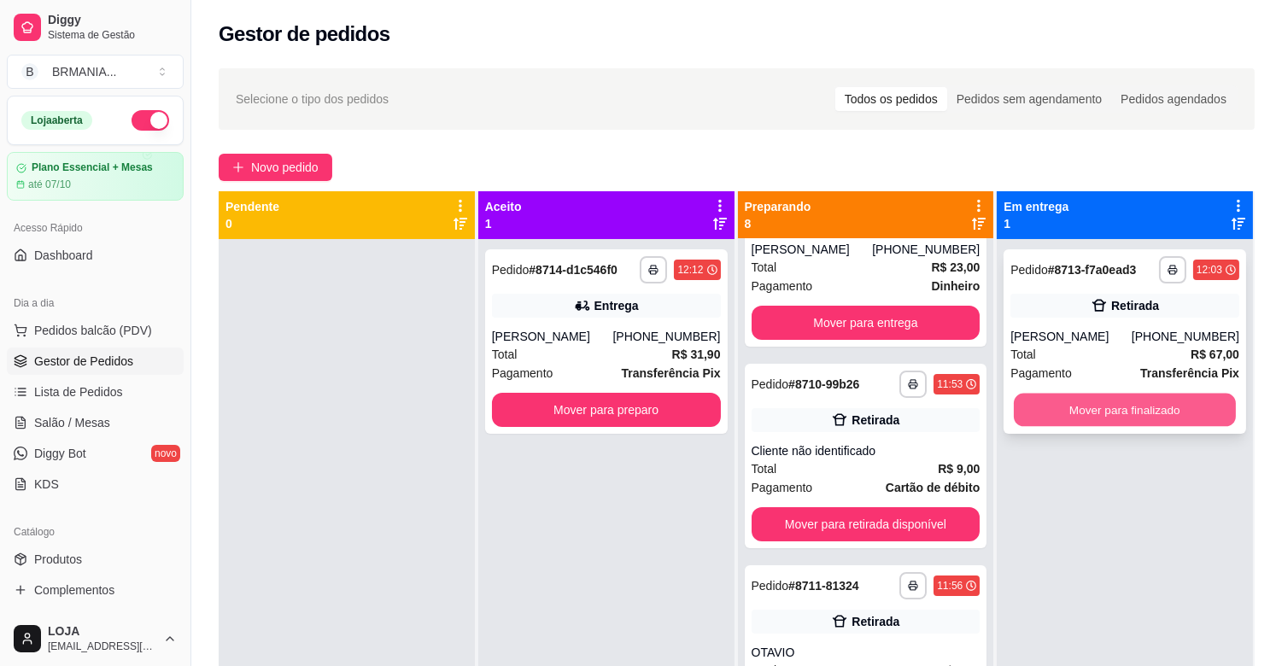
click at [1103, 400] on button "Mover para finalizado" at bounding box center [1125, 410] width 222 height 33
click at [1103, 400] on div "Mover para finalizado" at bounding box center [1124, 410] width 229 height 34
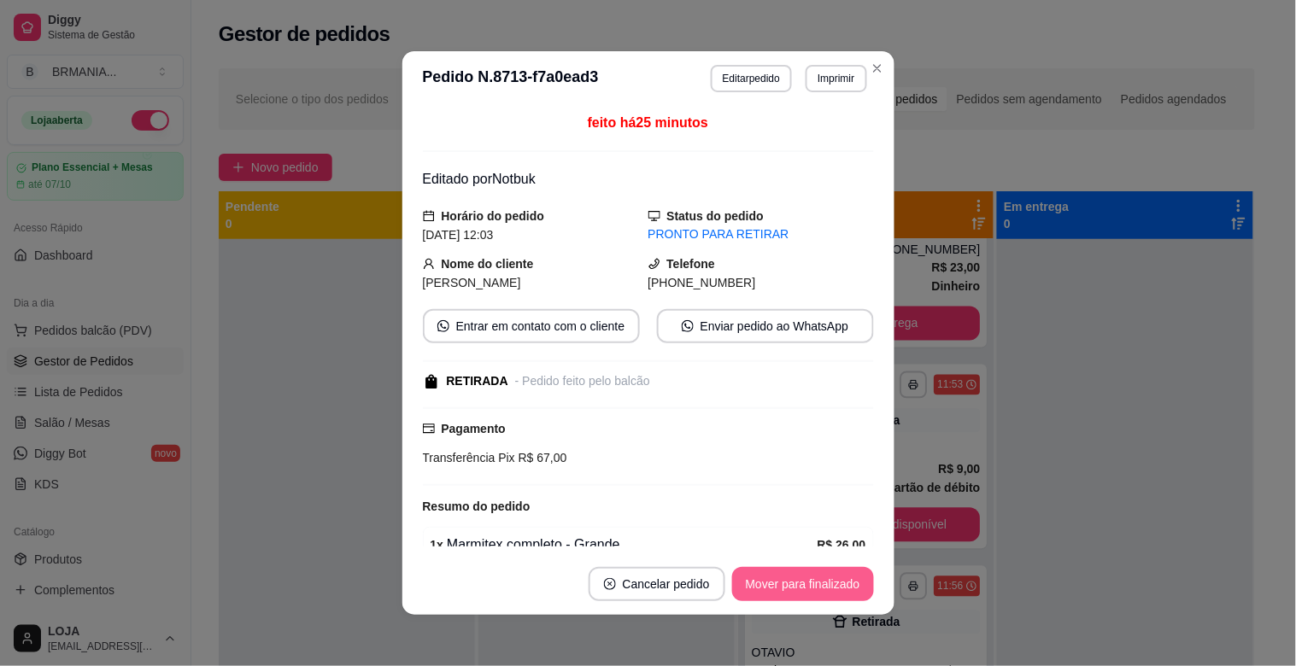
click at [815, 590] on button "Mover para finalizado" at bounding box center [803, 584] width 142 height 34
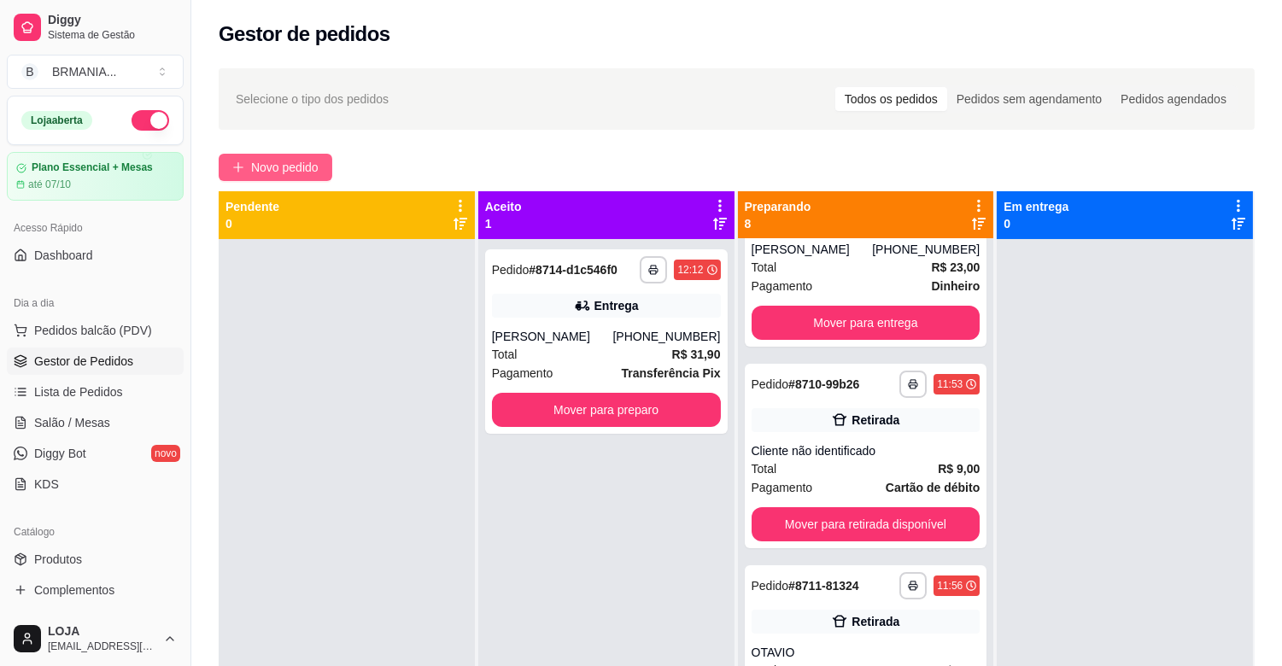
click at [261, 158] on span "Novo pedido" at bounding box center [284, 167] width 67 height 19
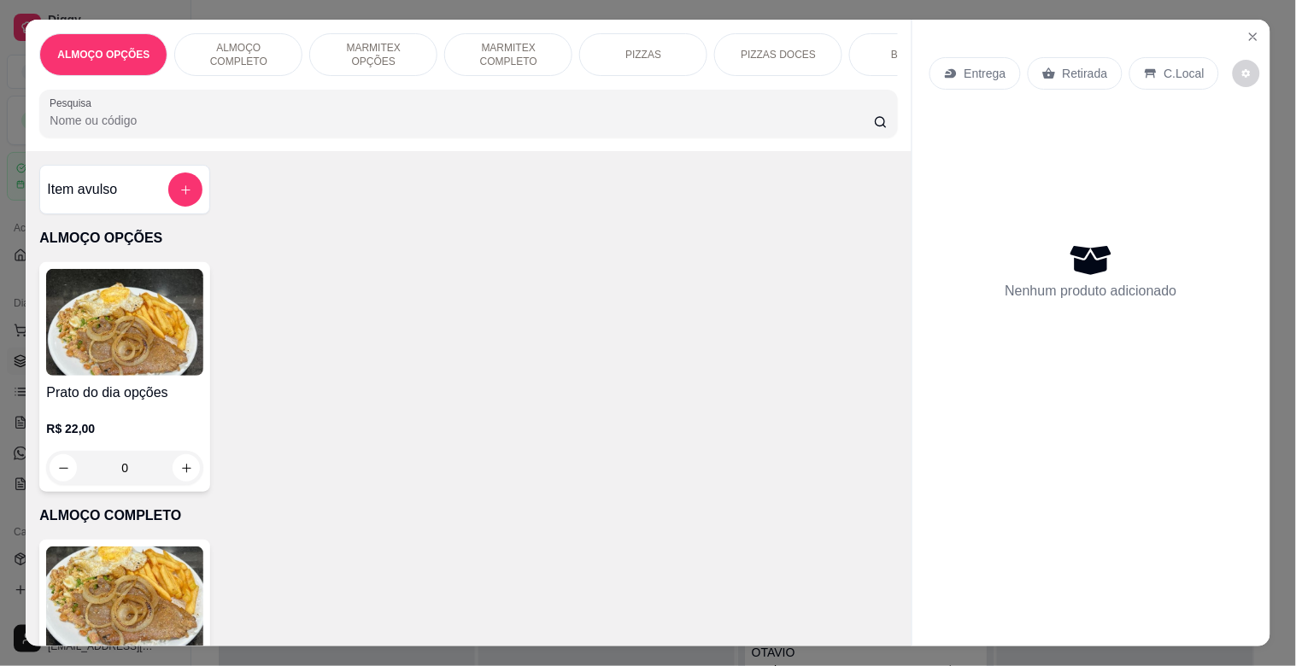
click at [365, 47] on p "MARMITEX OPÇÕES" at bounding box center [373, 54] width 99 height 27
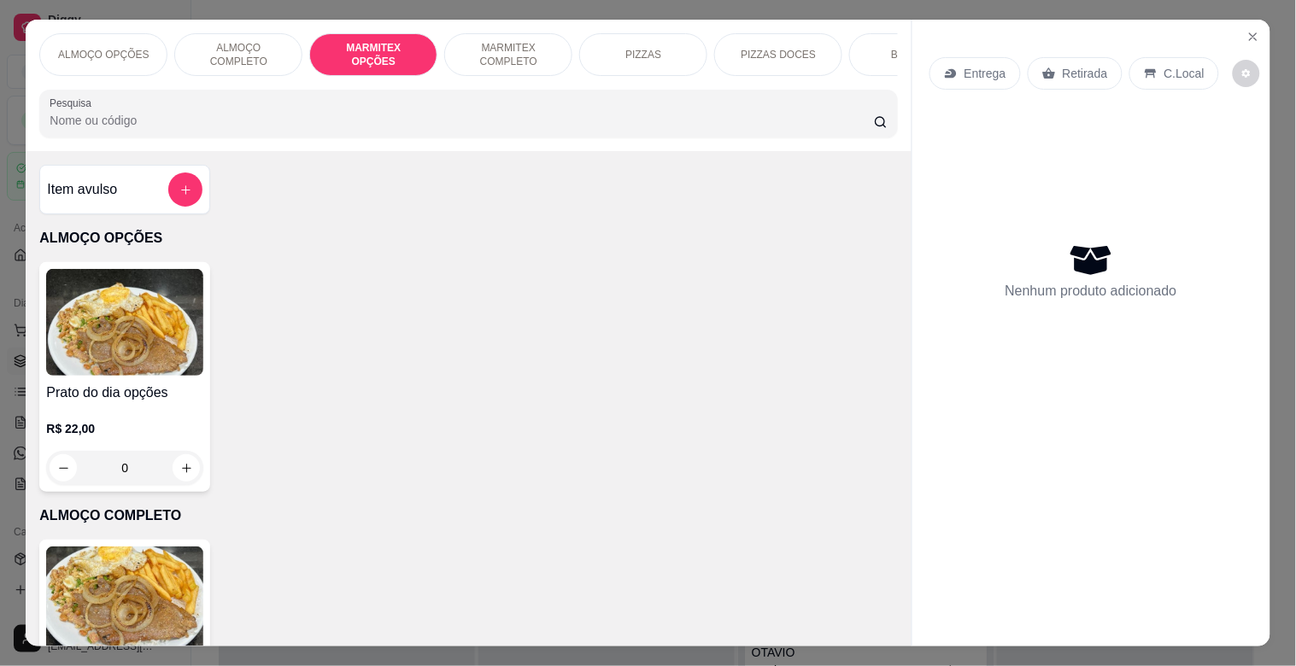
scroll to position [41, 0]
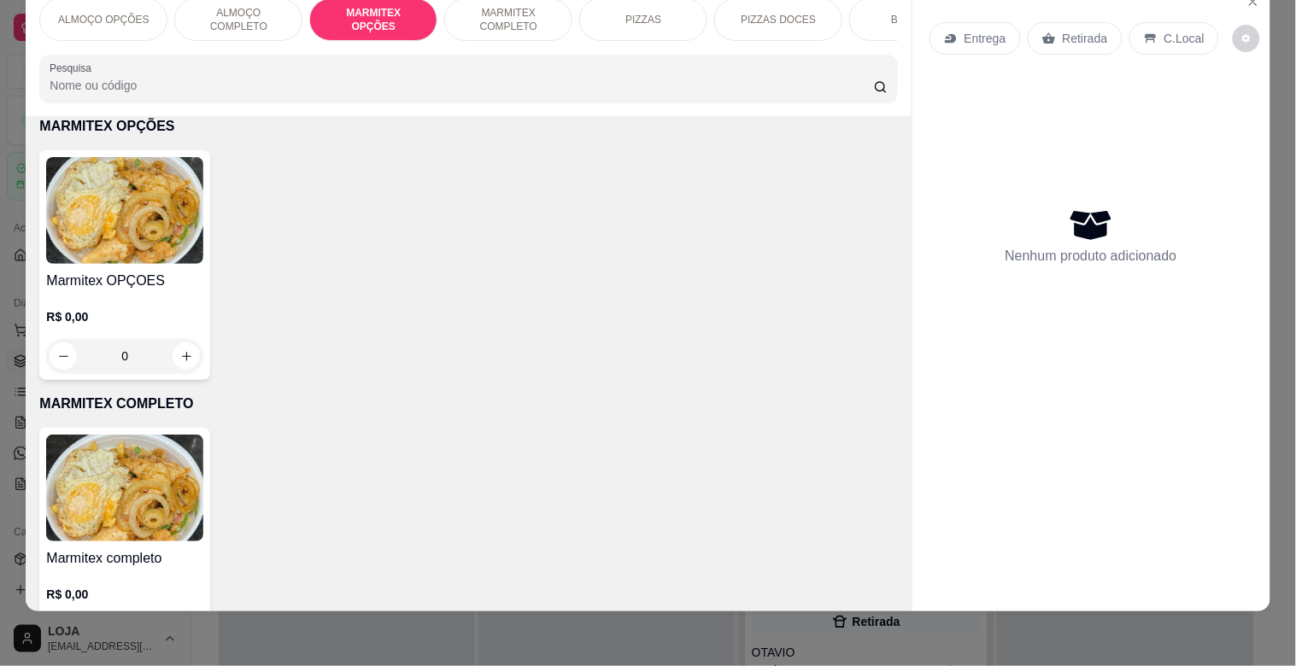
click at [186, 176] on img at bounding box center [124, 210] width 157 height 107
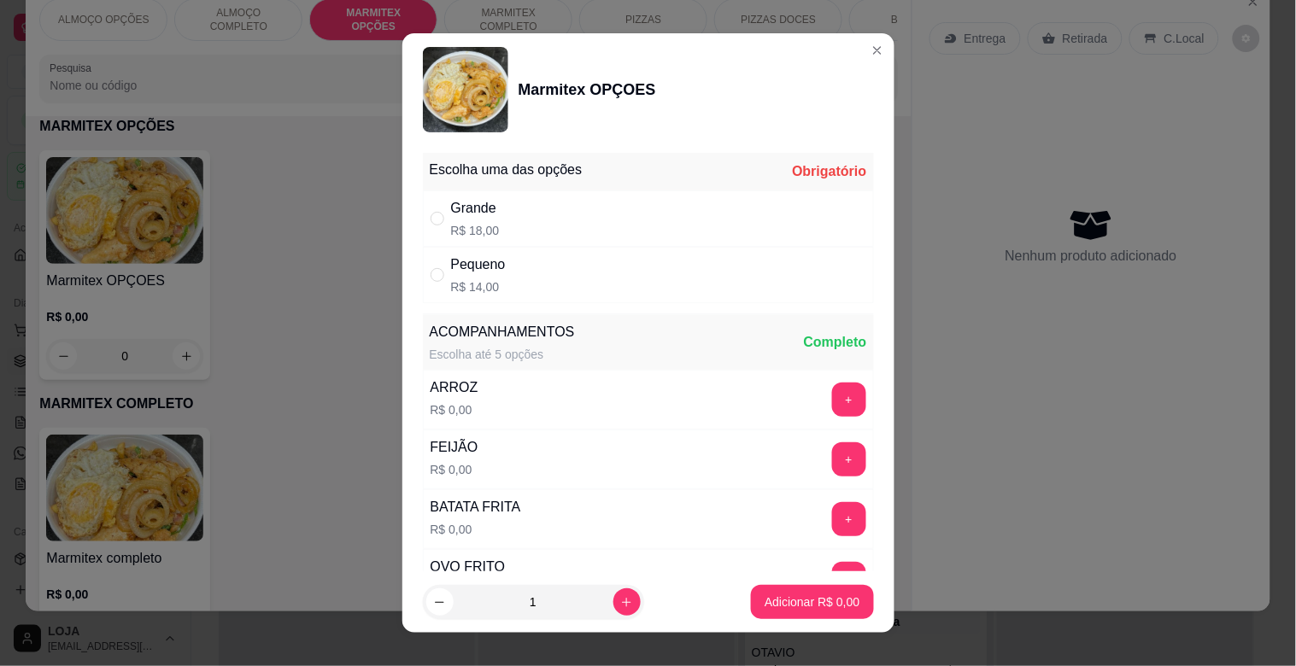
drag, startPoint x: 553, startPoint y: 209, endPoint x: 559, endPoint y: 226, distance: 18.1
click at [552, 210] on div "Grande R$ 18,00" at bounding box center [648, 218] width 451 height 56
radio input "true"
click at [812, 610] on button "Adicionar R$ 18,00" at bounding box center [809, 602] width 126 height 33
type input "1"
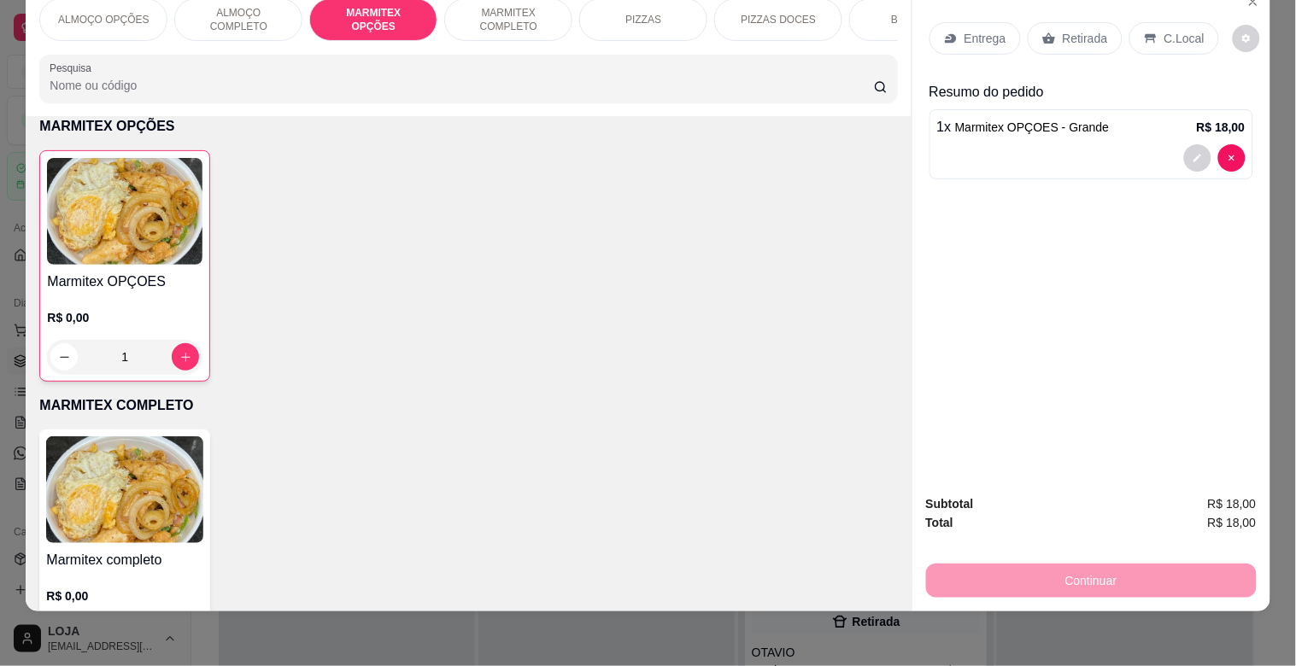
click at [1099, 23] on div "Retirada" at bounding box center [1074, 38] width 95 height 32
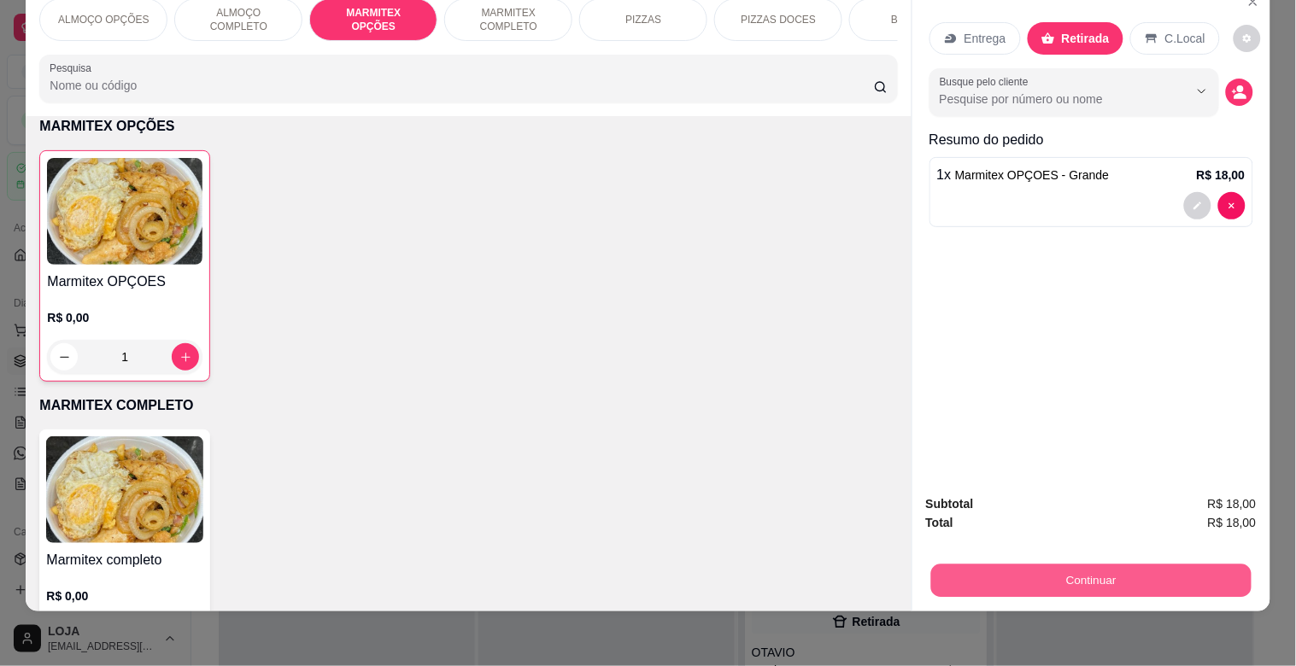
click at [1109, 564] on button "Continuar" at bounding box center [1090, 580] width 320 height 33
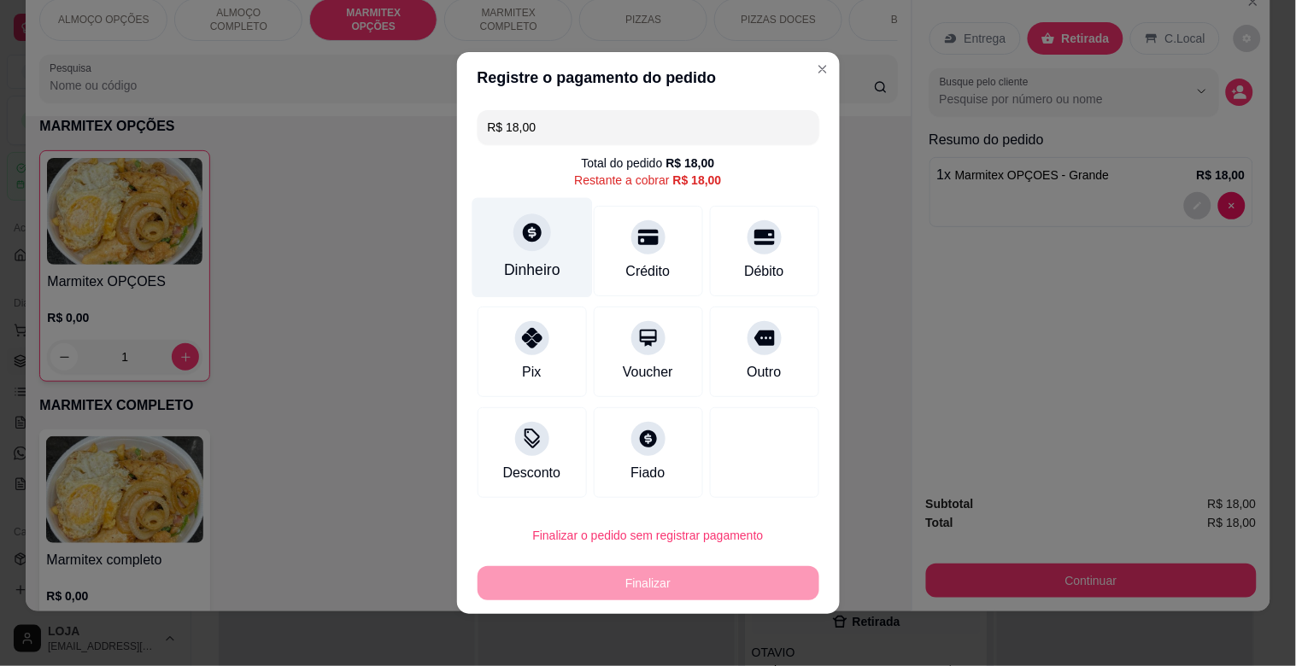
click at [536, 240] on div at bounding box center [532, 233] width 38 height 38
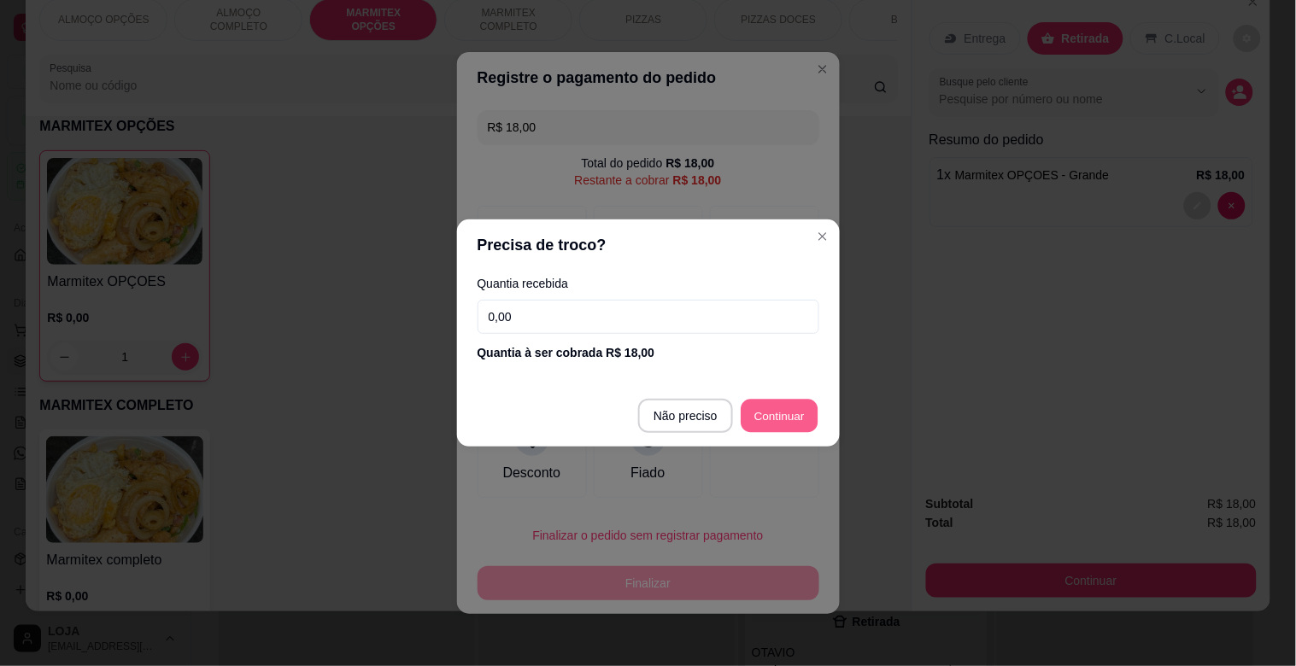
type input "R$ 0,00"
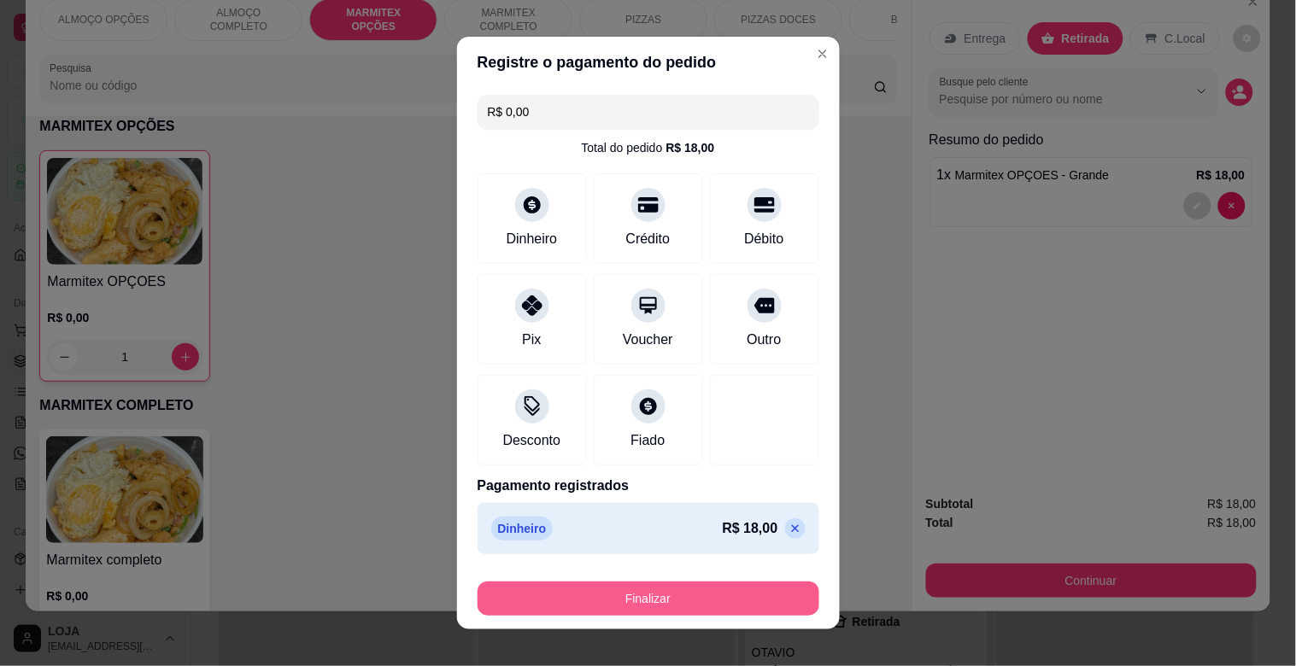
click at [732, 590] on button "Finalizar" at bounding box center [648, 599] width 342 height 34
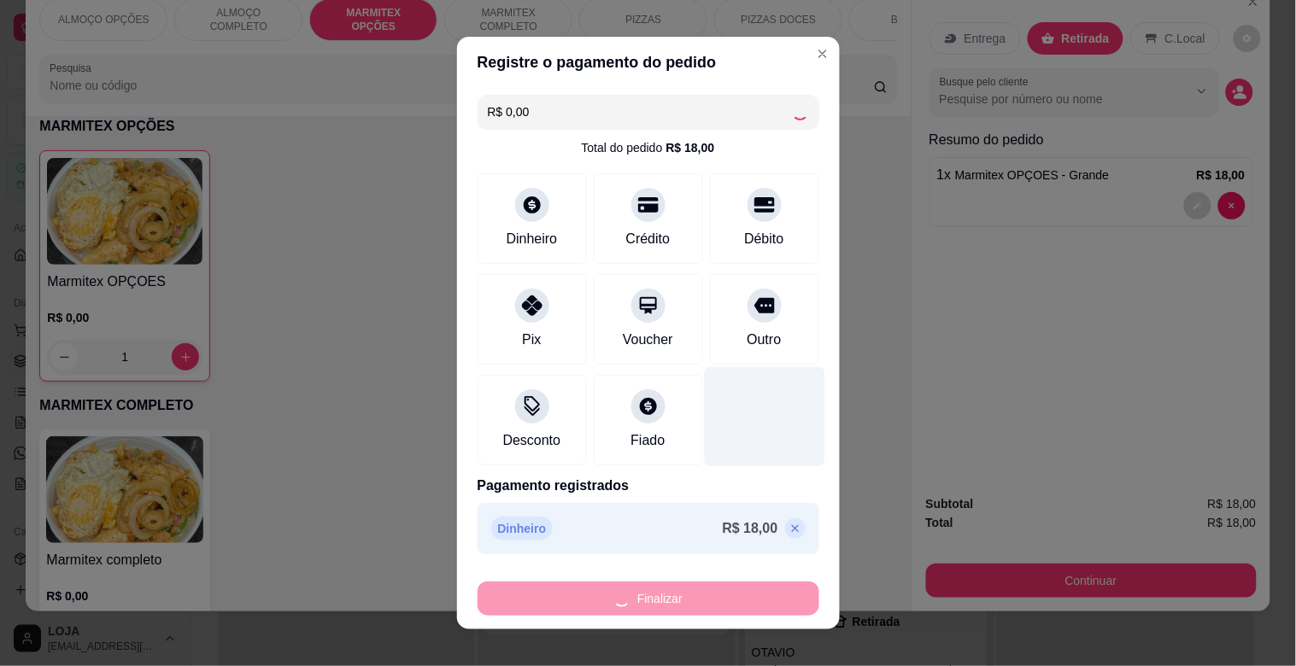
type input "0"
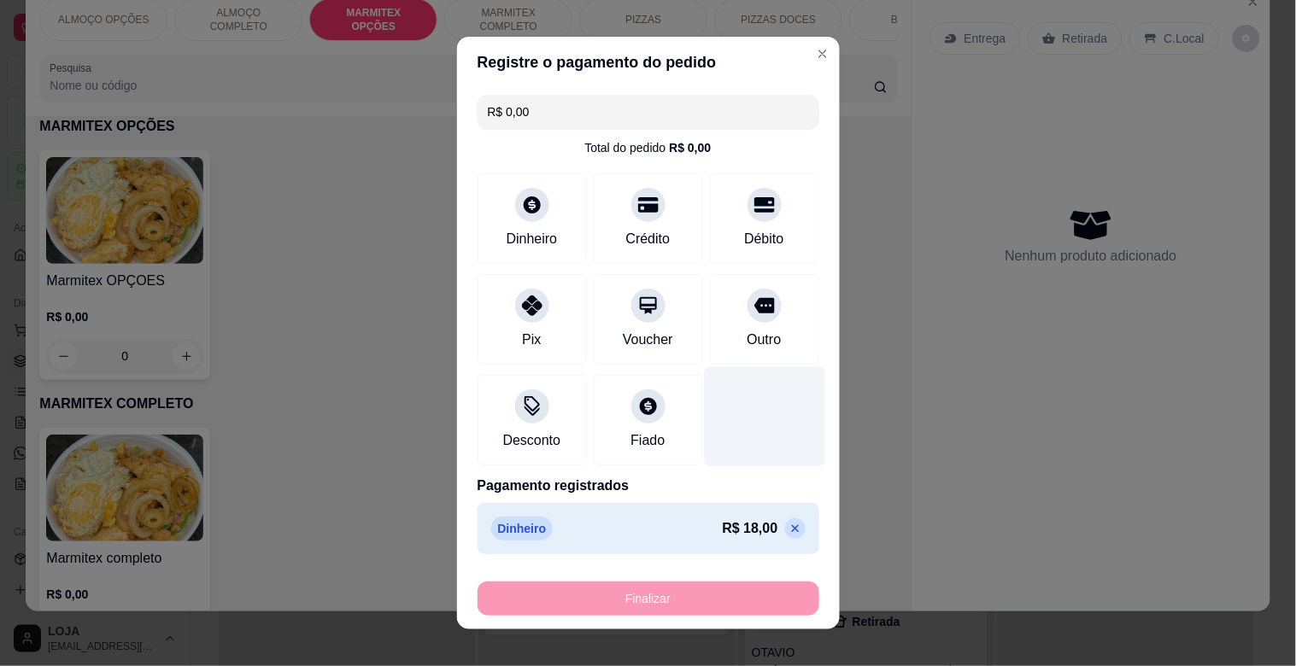
type input "-R$ 18,00"
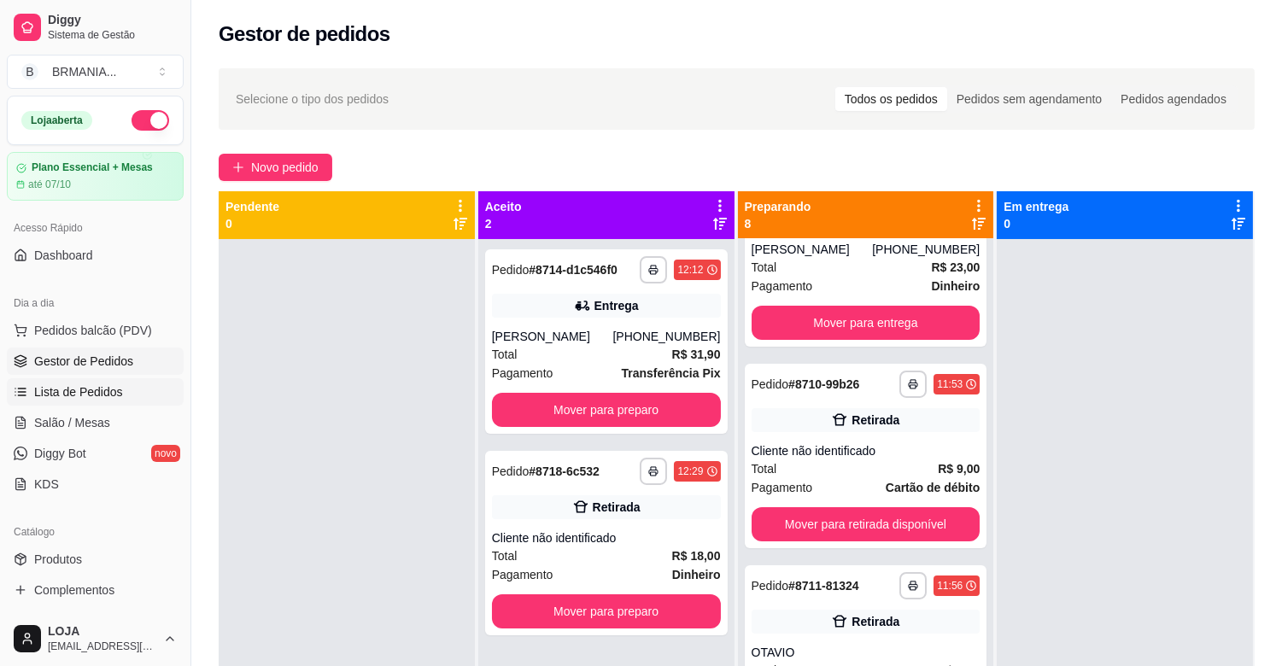
click at [77, 395] on span "Lista de Pedidos" at bounding box center [78, 391] width 89 height 17
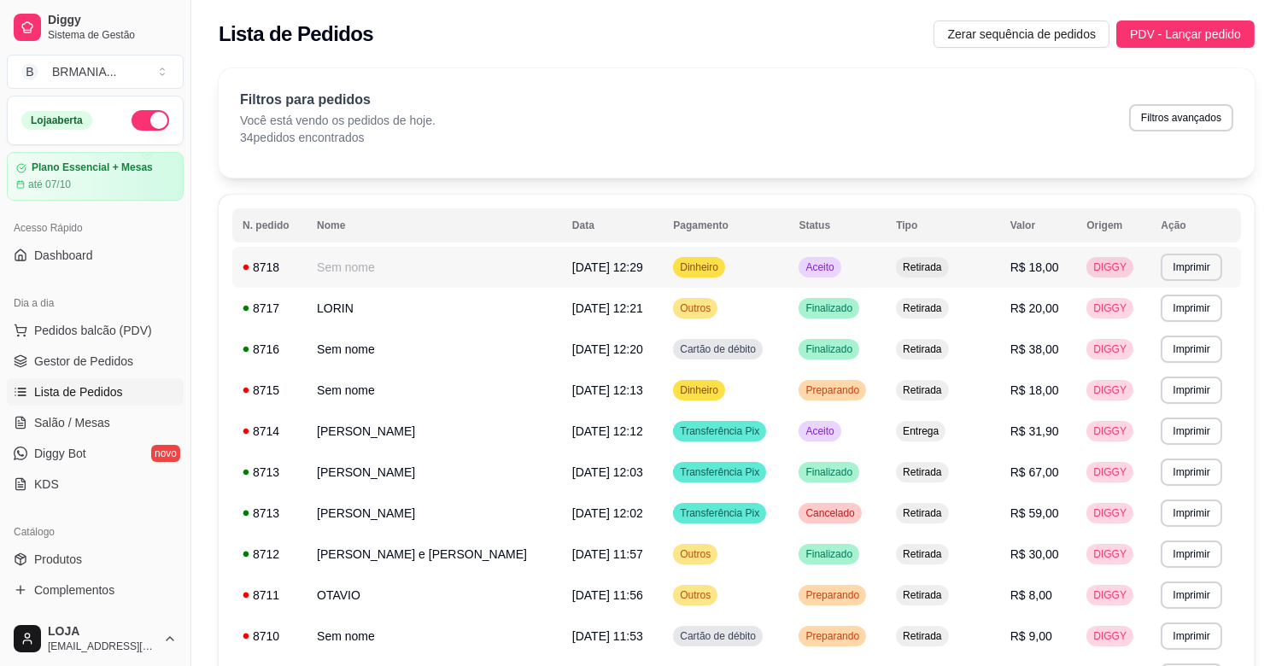
click at [899, 272] on span "Retirada" at bounding box center [921, 267] width 45 height 14
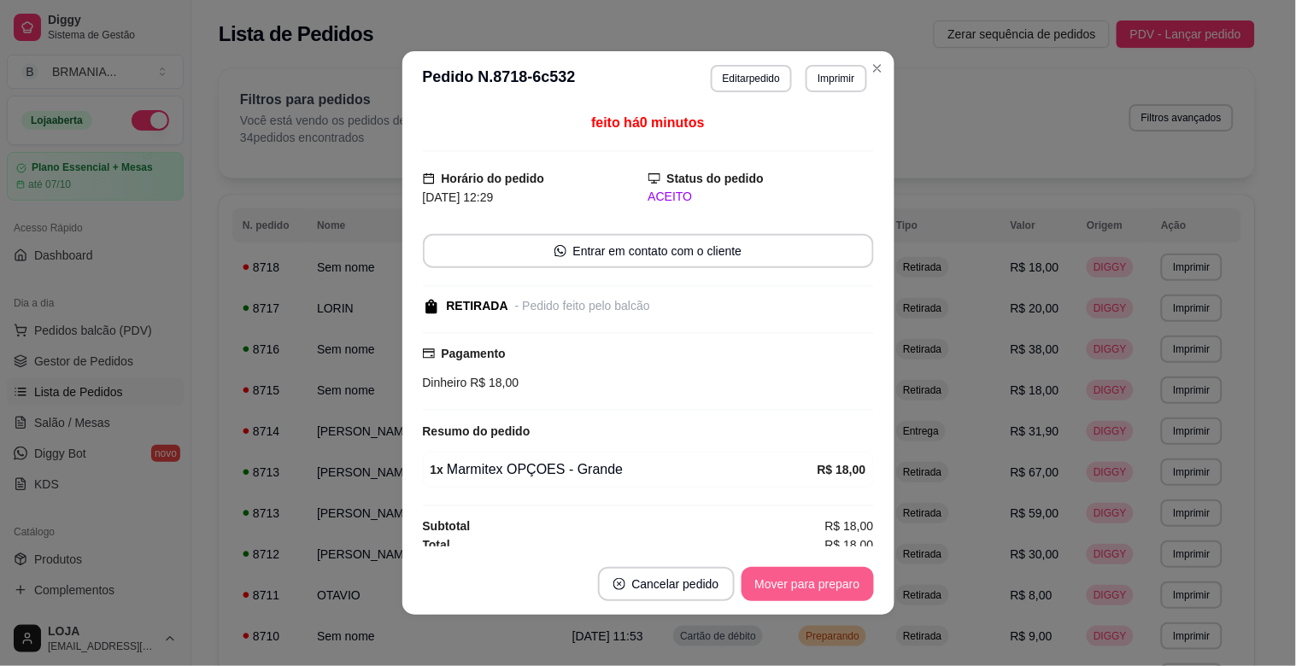
click at [813, 574] on button "Mover para preparo" at bounding box center [807, 584] width 132 height 34
click at [812, 575] on button "Mover para retirada disponível" at bounding box center [778, 584] width 189 height 34
click at [808, 577] on button "Mover para finalizado" at bounding box center [803, 584] width 142 height 34
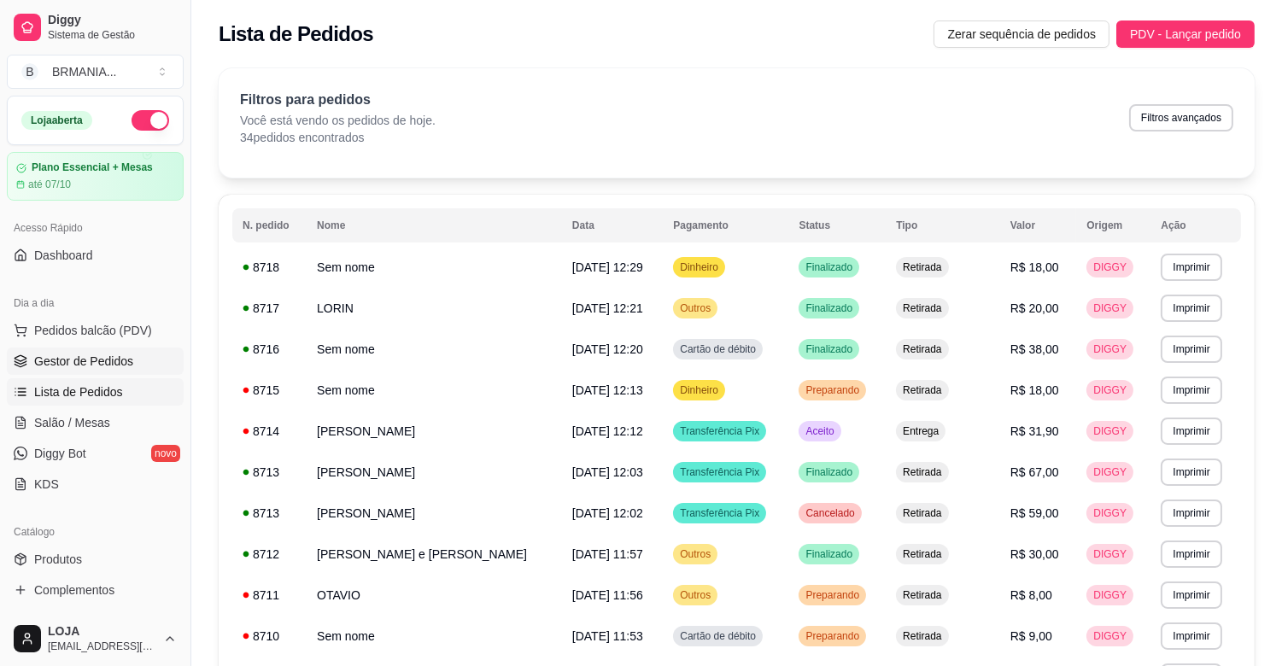
click at [65, 361] on span "Gestor de Pedidos" at bounding box center [83, 361] width 99 height 17
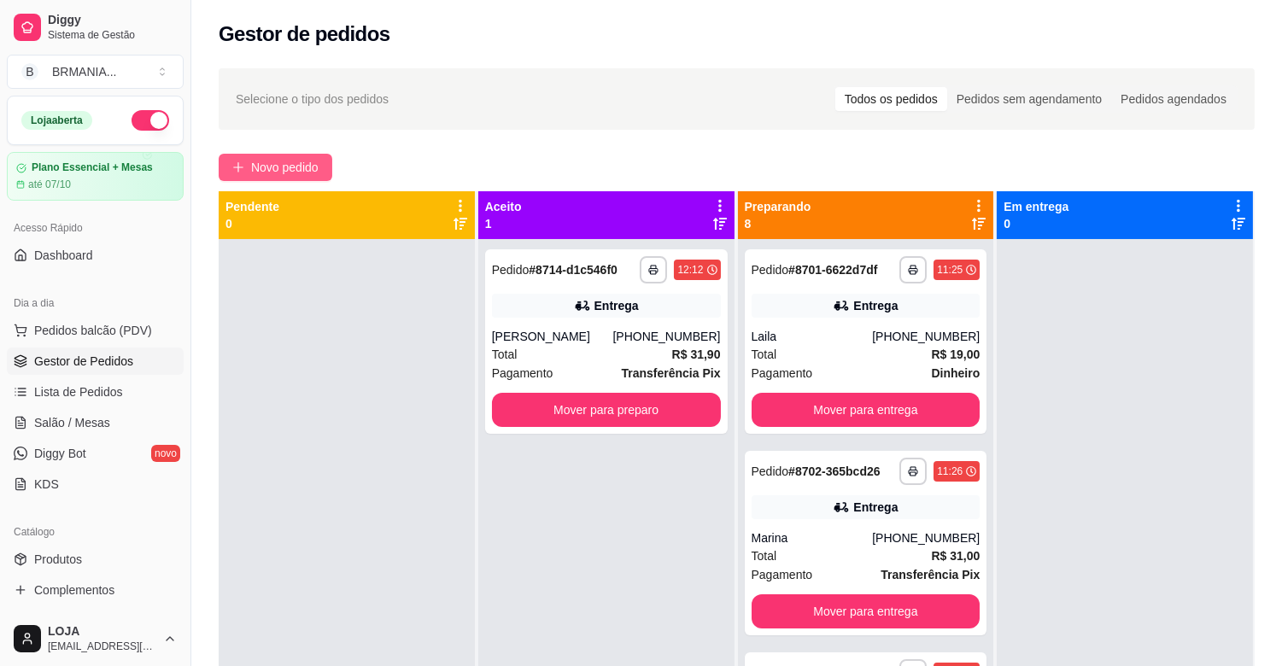
click at [280, 158] on span "Novo pedido" at bounding box center [284, 167] width 67 height 19
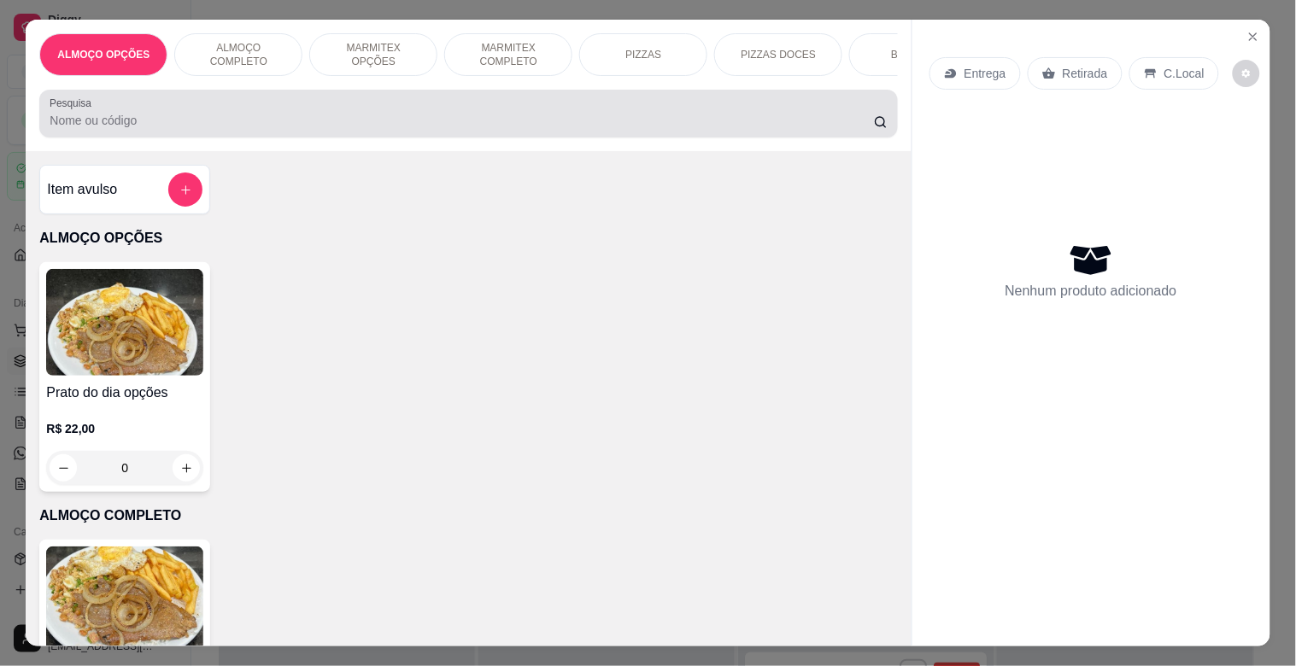
click at [296, 138] on div "Pesquisa" at bounding box center [467, 114] width 857 height 48
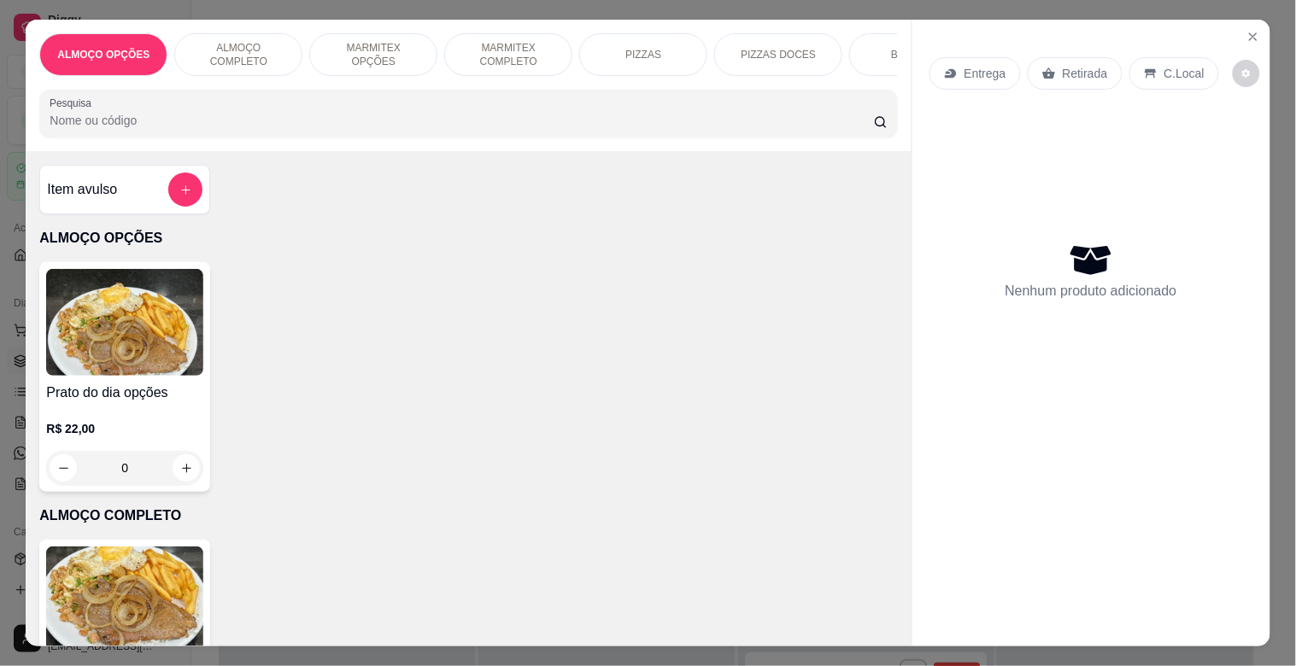
click at [137, 297] on img at bounding box center [124, 322] width 157 height 107
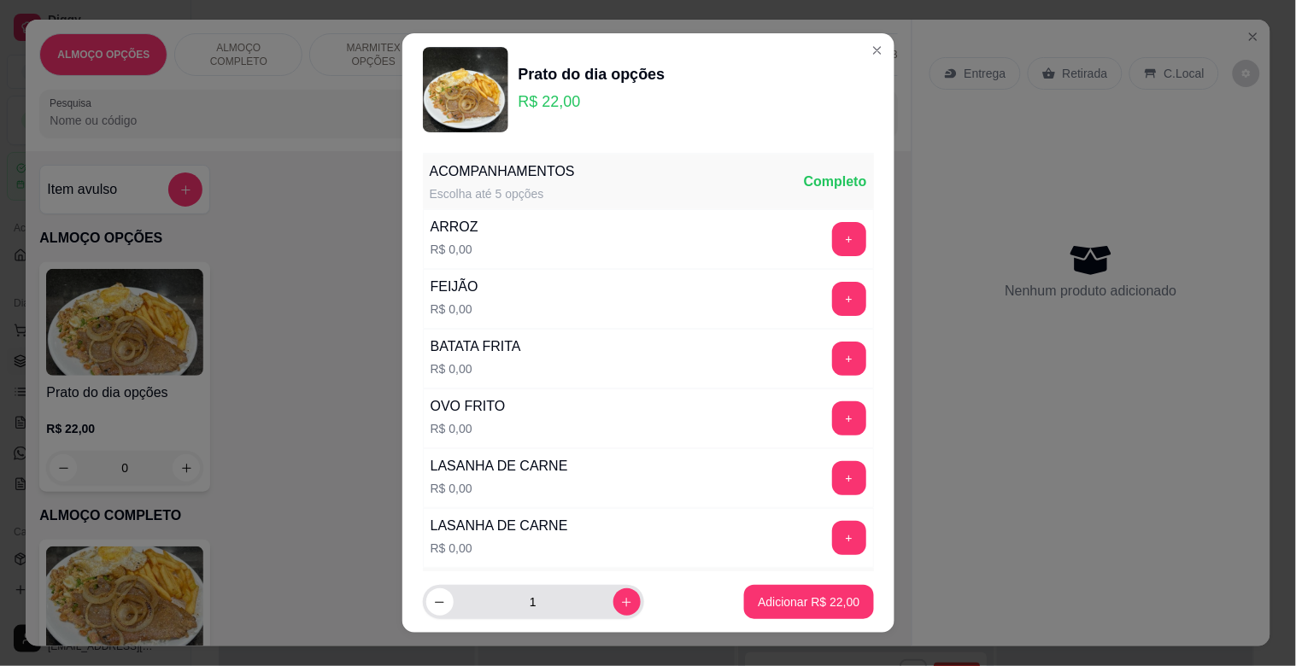
click at [617, 599] on button "increase-product-quantity" at bounding box center [626, 601] width 27 height 27
type input "2"
click at [767, 607] on p "Adicionar R$ 44,00" at bounding box center [808, 602] width 99 height 16
type input "2"
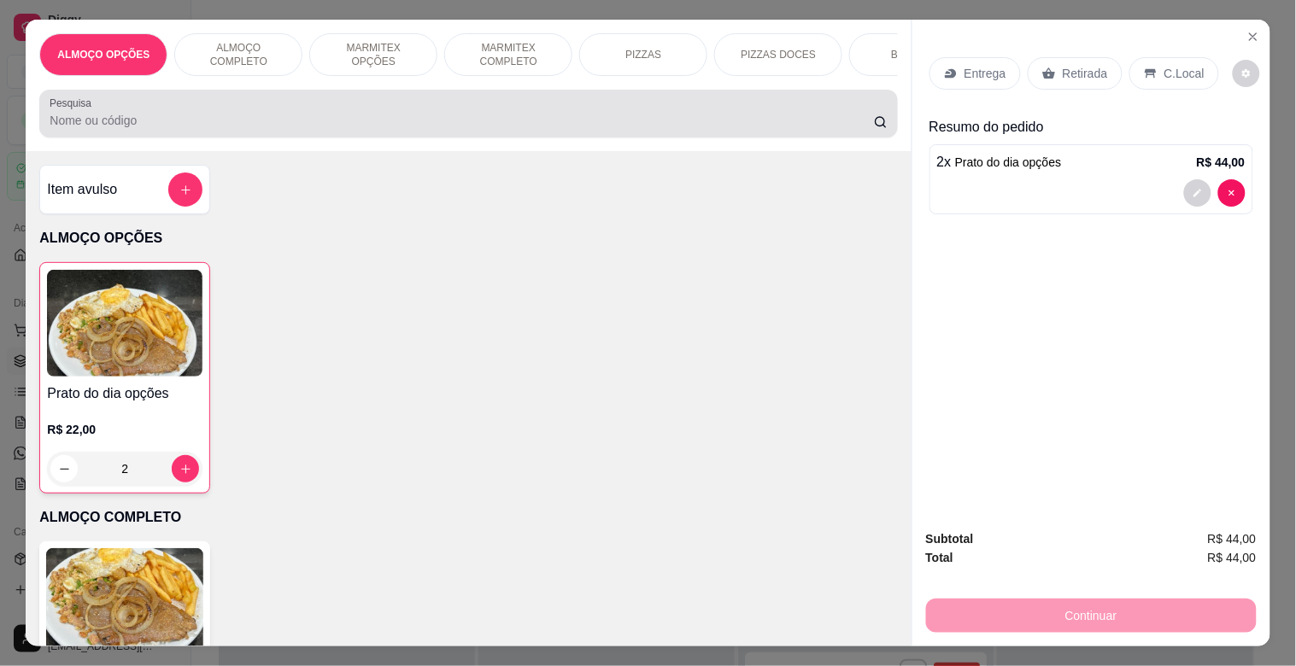
click at [109, 111] on div at bounding box center [468, 114] width 837 height 34
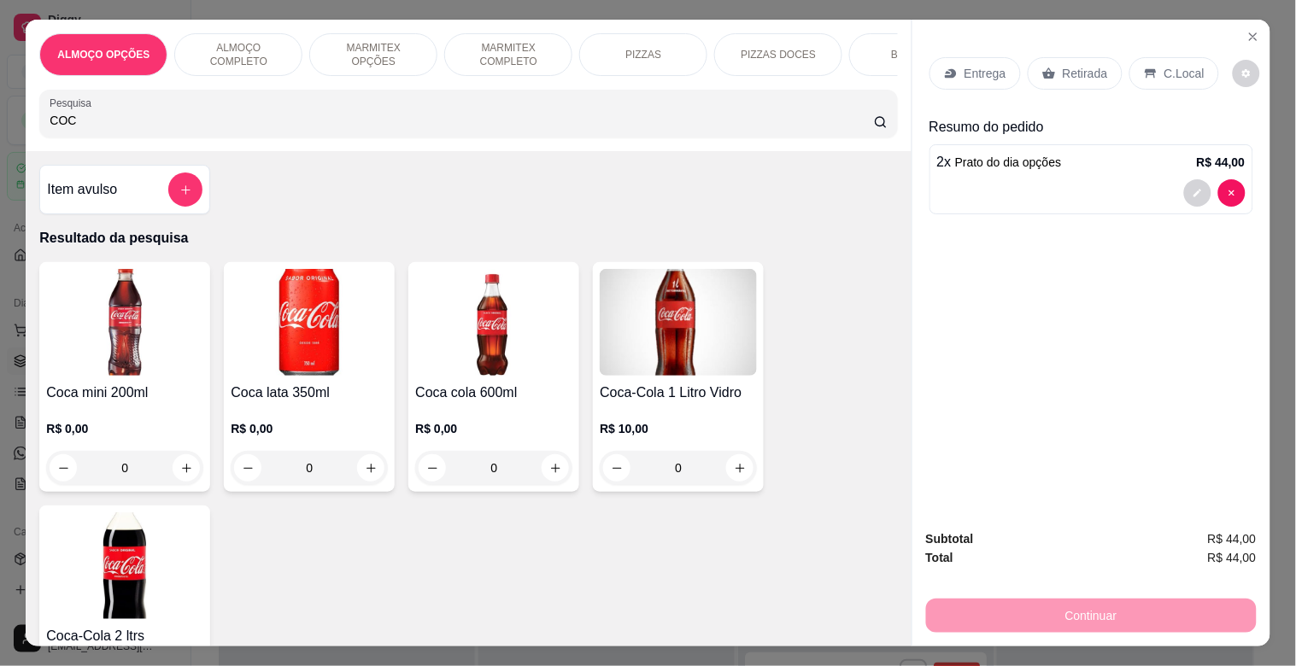
type input "COC"
click at [638, 338] on img at bounding box center [678, 322] width 157 height 107
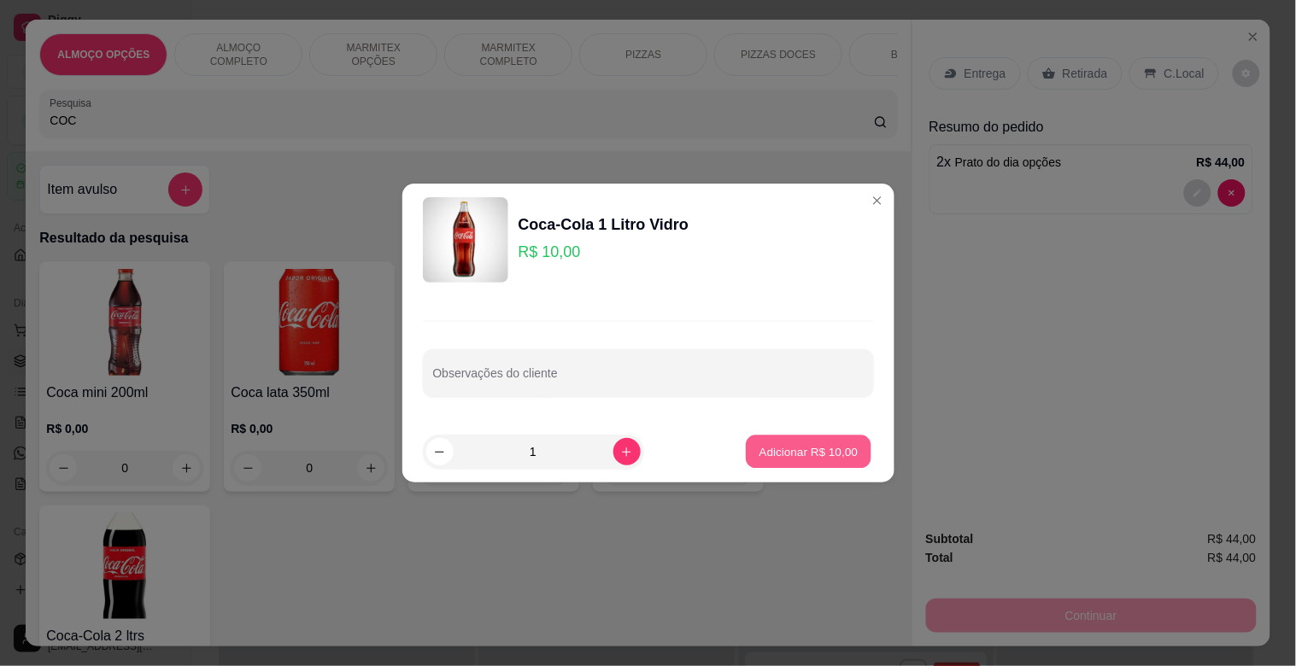
click at [822, 450] on p "Adicionar R$ 10,00" at bounding box center [808, 451] width 99 height 16
type input "1"
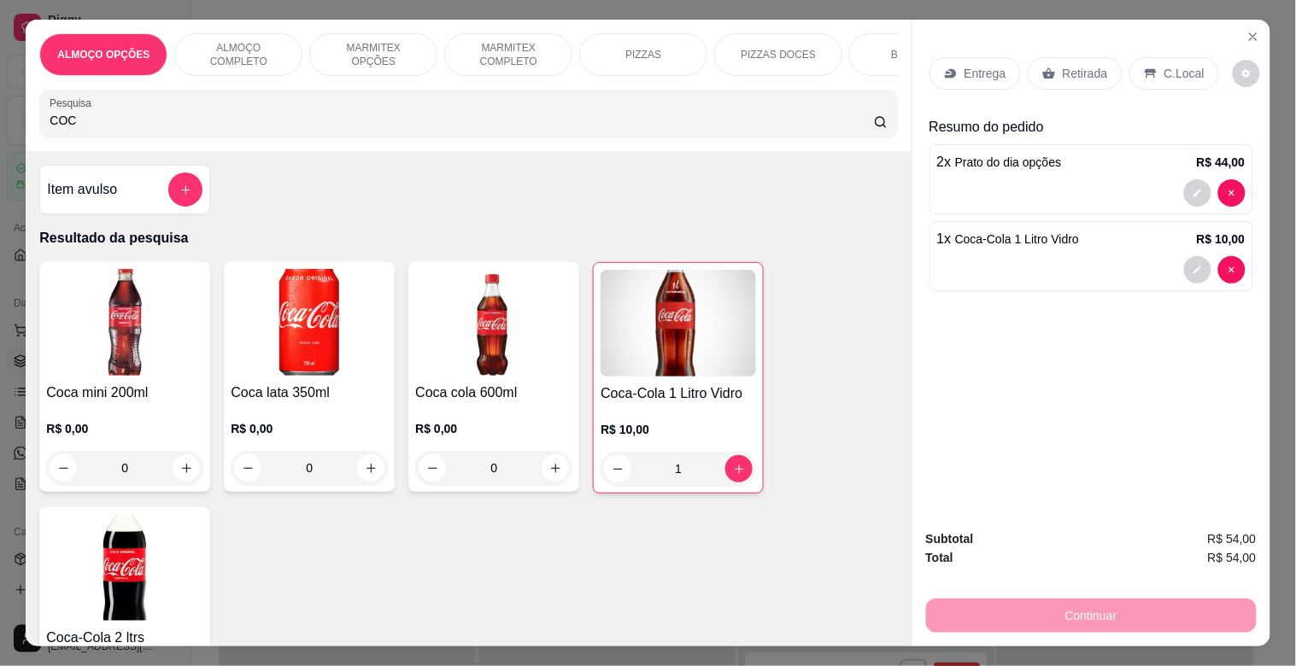
click at [1094, 68] on p "Retirada" at bounding box center [1084, 73] width 45 height 17
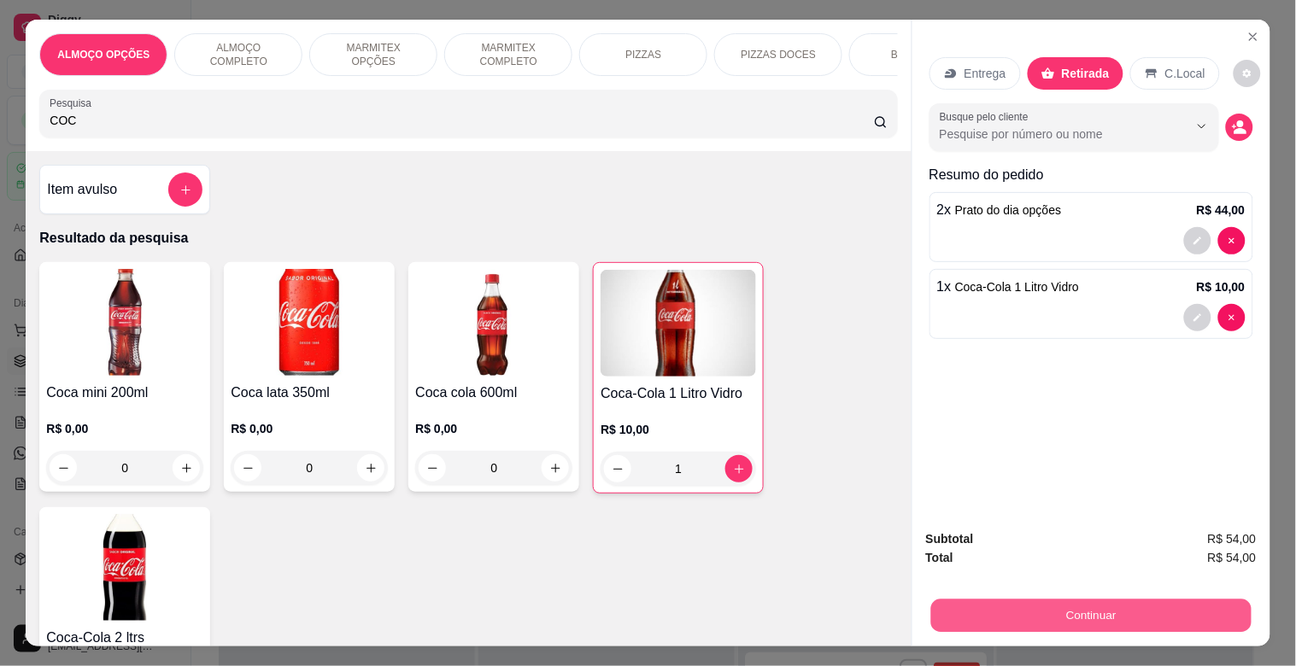
click at [1090, 601] on button "Continuar" at bounding box center [1090, 615] width 320 height 33
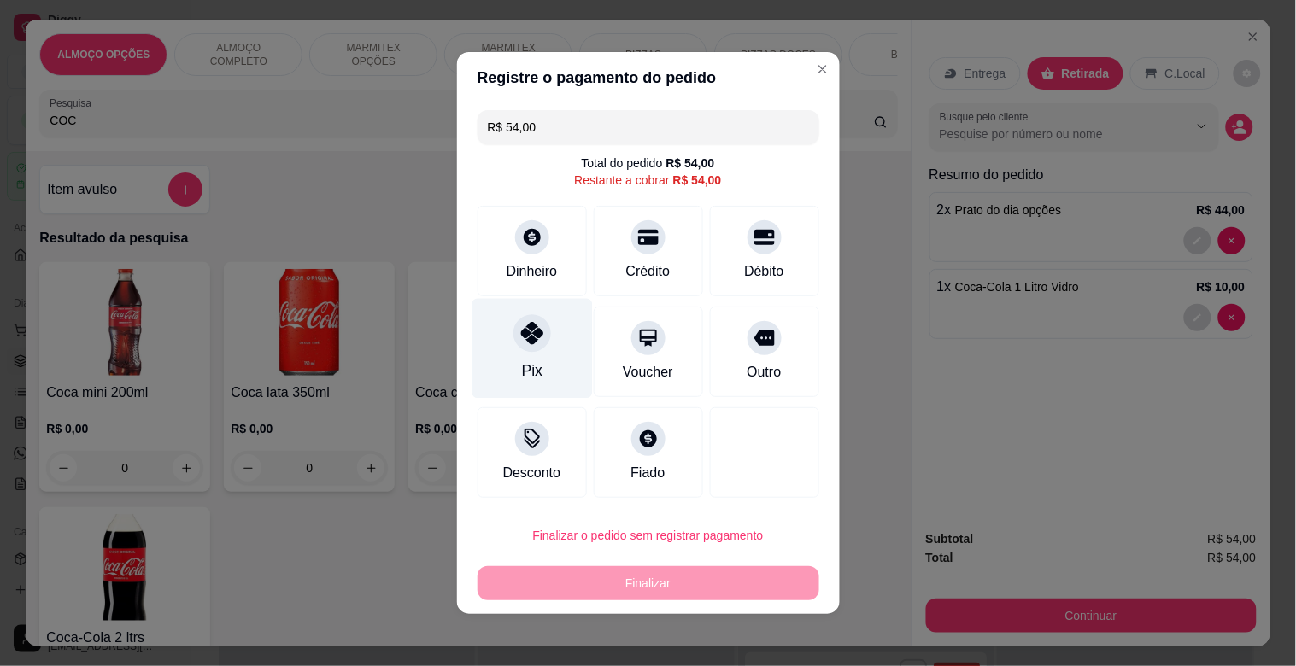
click at [520, 326] on icon at bounding box center [531, 333] width 22 height 22
type input "R$ 0,00"
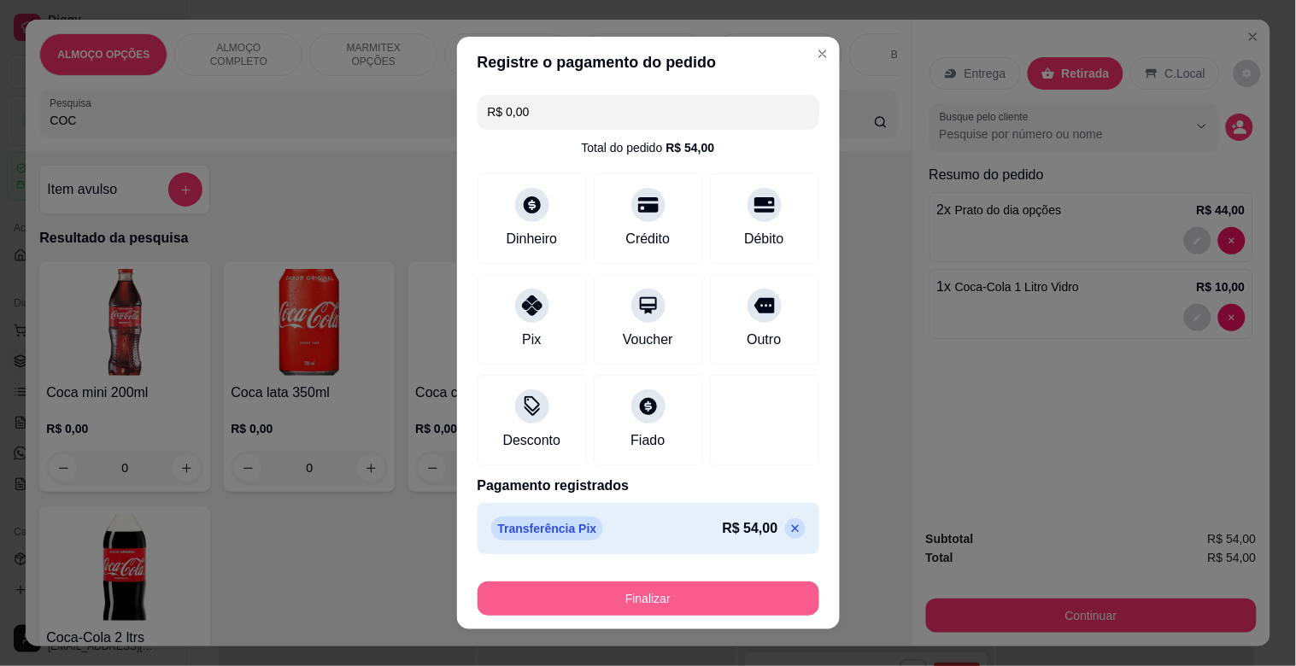
click at [694, 592] on button "Finalizar" at bounding box center [648, 599] width 342 height 34
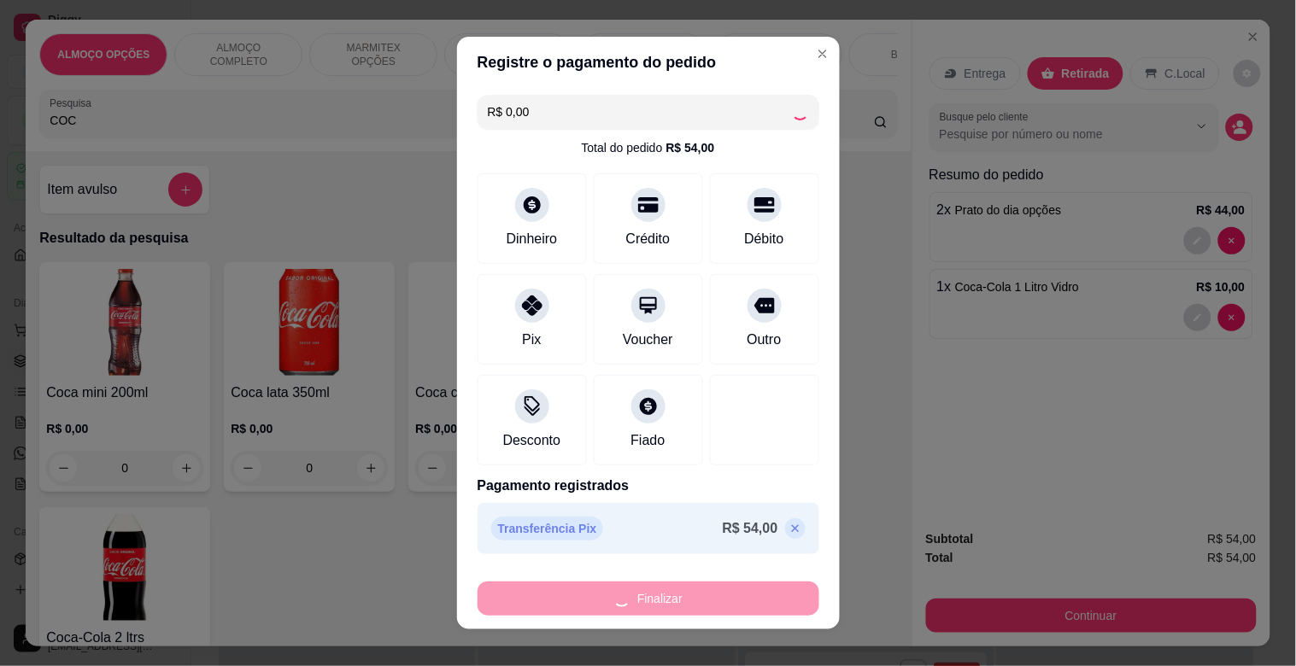
type input "0"
type input "-R$ 54,00"
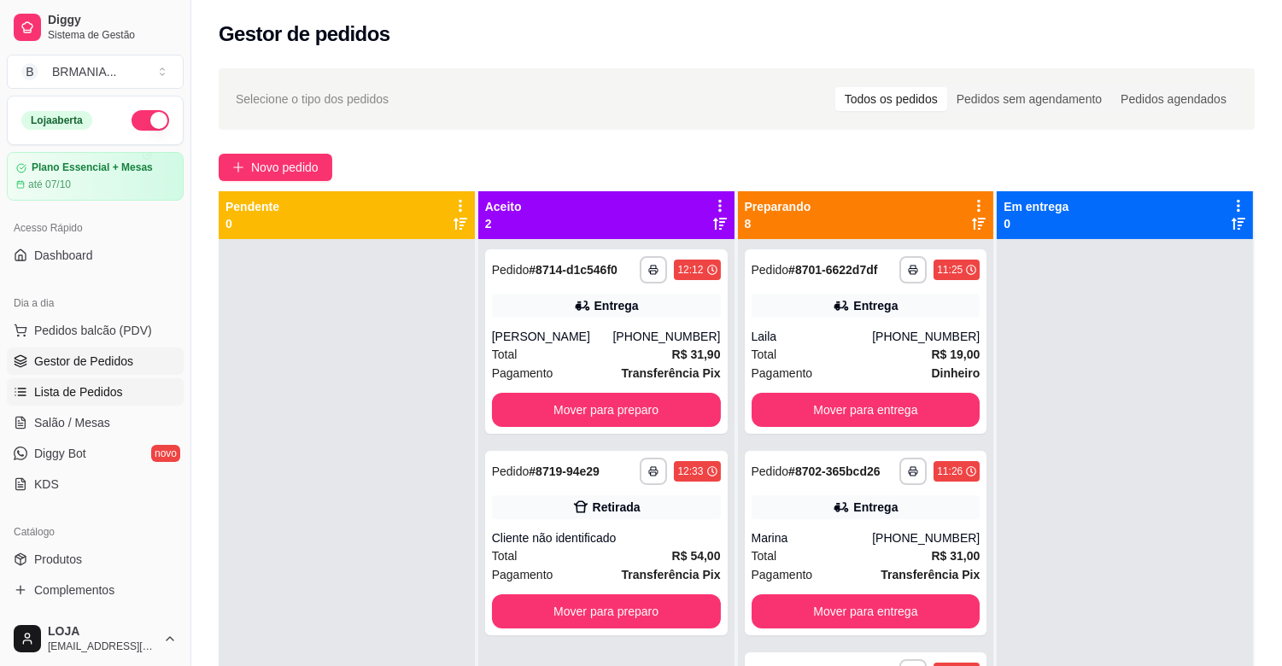
click at [118, 395] on span "Lista de Pedidos" at bounding box center [78, 391] width 89 height 17
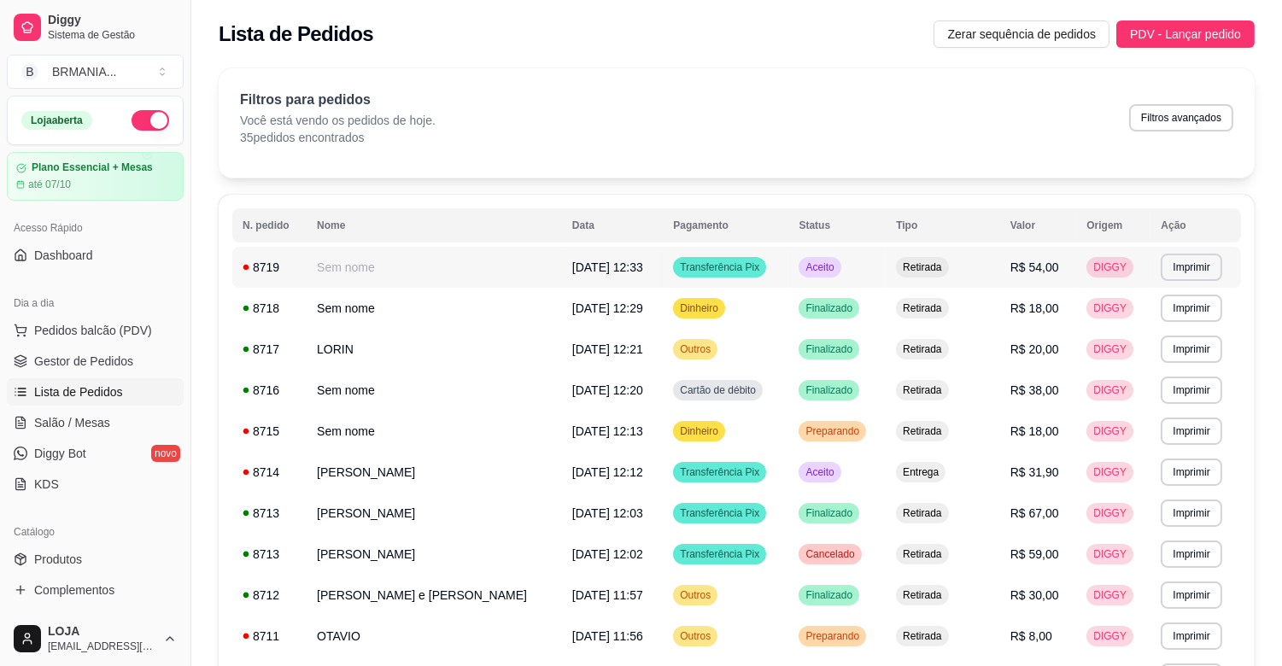
click at [968, 278] on td "Retirada" at bounding box center [943, 267] width 114 height 41
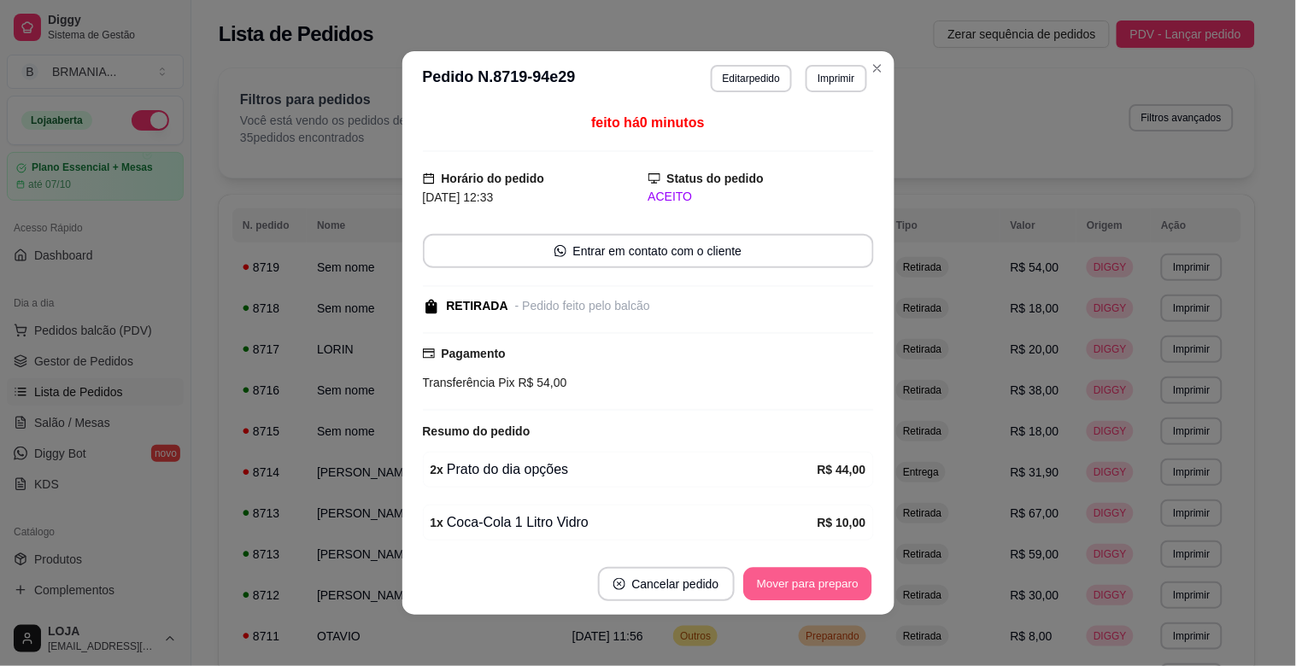
click at [809, 581] on button "Mover para preparo" at bounding box center [807, 584] width 128 height 33
click at [811, 581] on button "Mover para retirada disponível" at bounding box center [779, 584] width 183 height 33
click at [787, 599] on button "Mover para finalizado" at bounding box center [803, 584] width 142 height 34
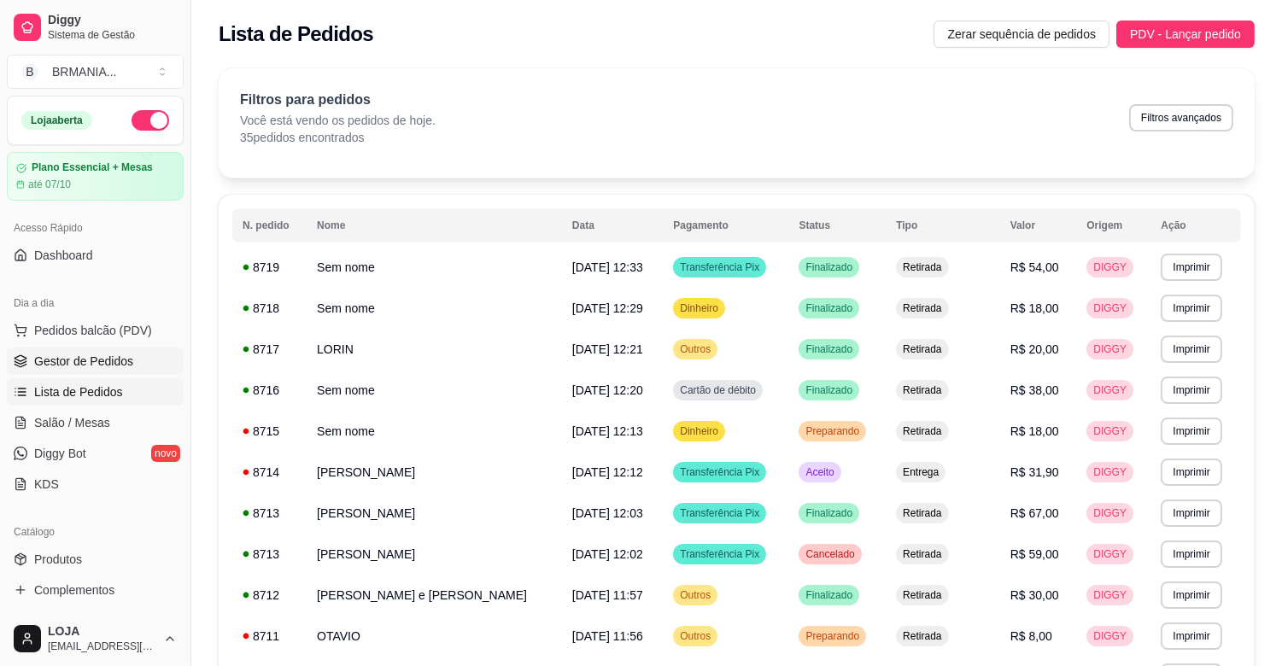
click at [114, 360] on span "Gestor de Pedidos" at bounding box center [83, 361] width 99 height 17
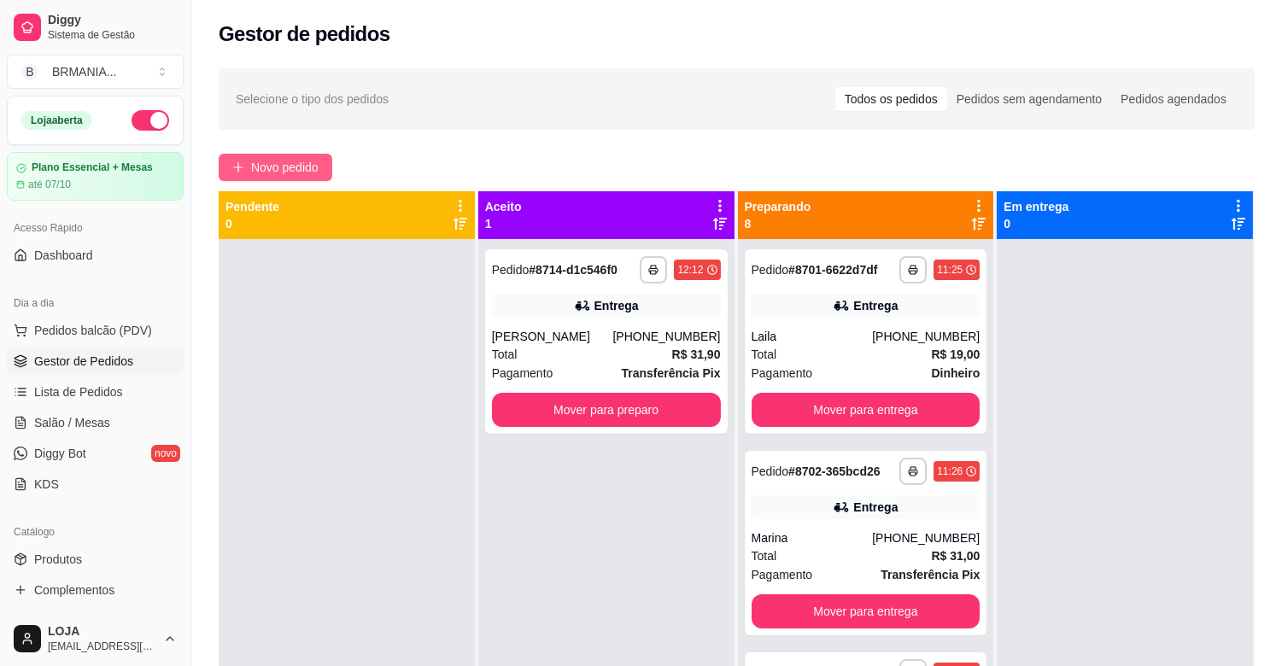
click at [280, 169] on span "Novo pedido" at bounding box center [284, 167] width 67 height 19
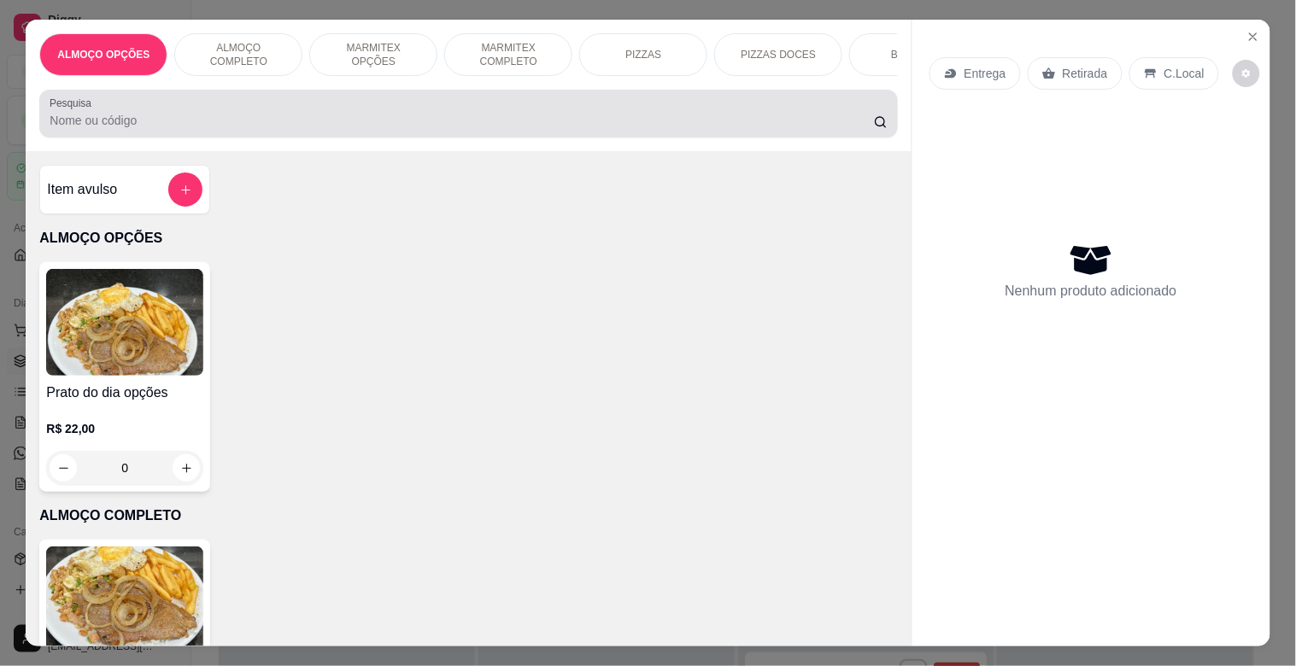
click at [186, 106] on div at bounding box center [468, 114] width 837 height 34
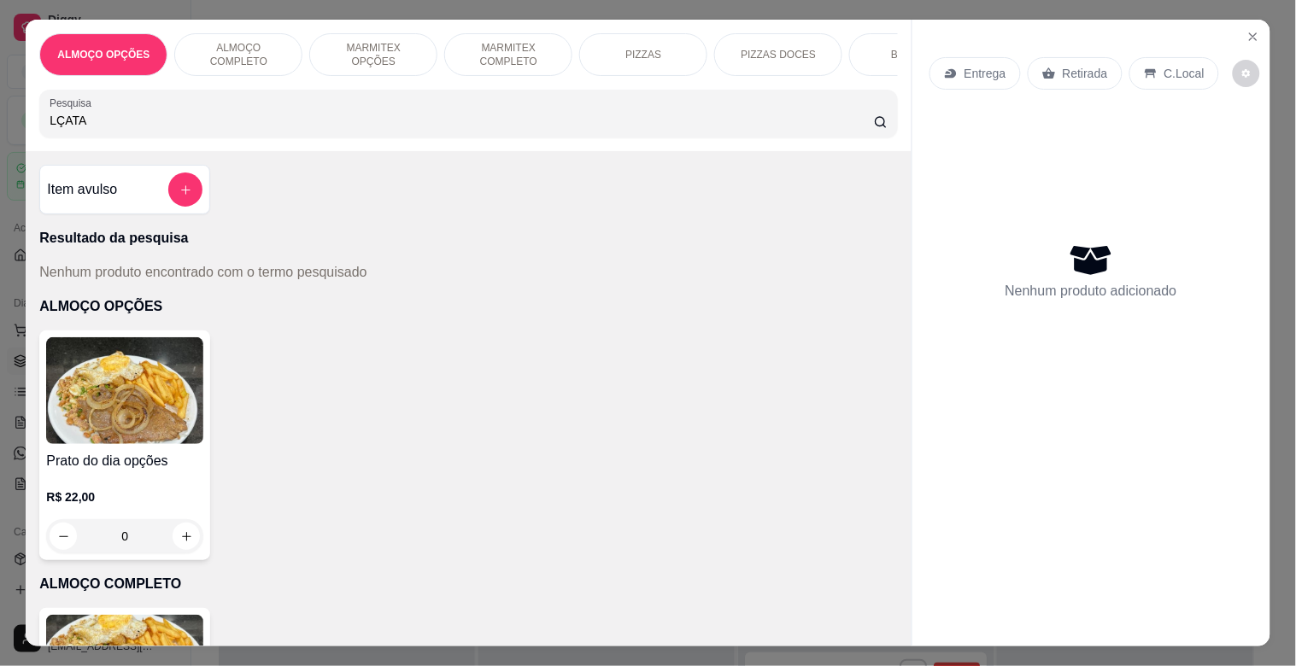
click at [56, 124] on input "LÇATA" at bounding box center [462, 120] width 824 height 17
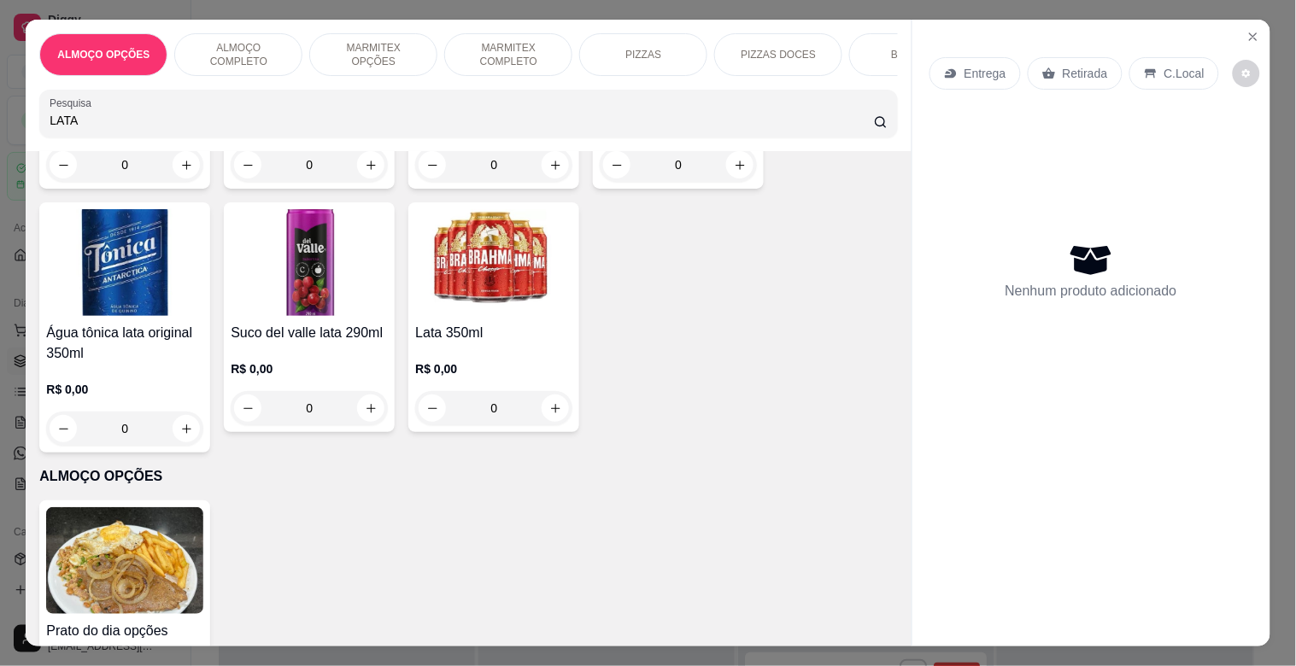
scroll to position [304, 0]
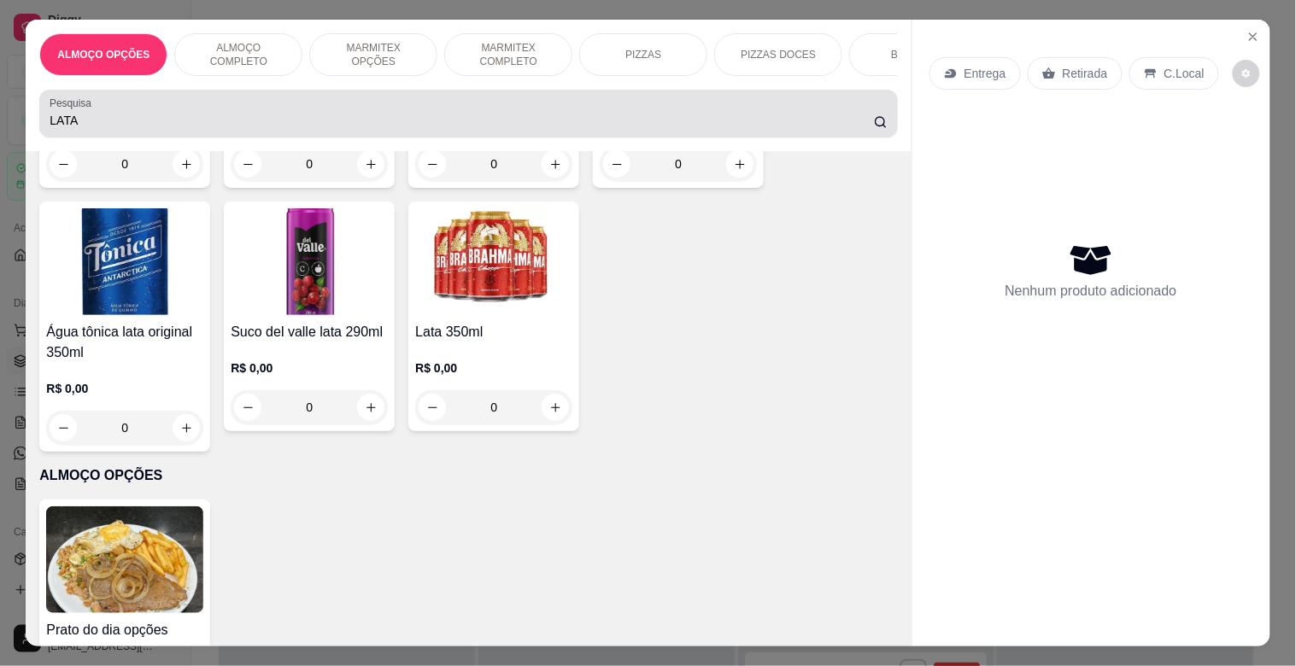
click at [293, 120] on input "LATA" at bounding box center [462, 120] width 824 height 17
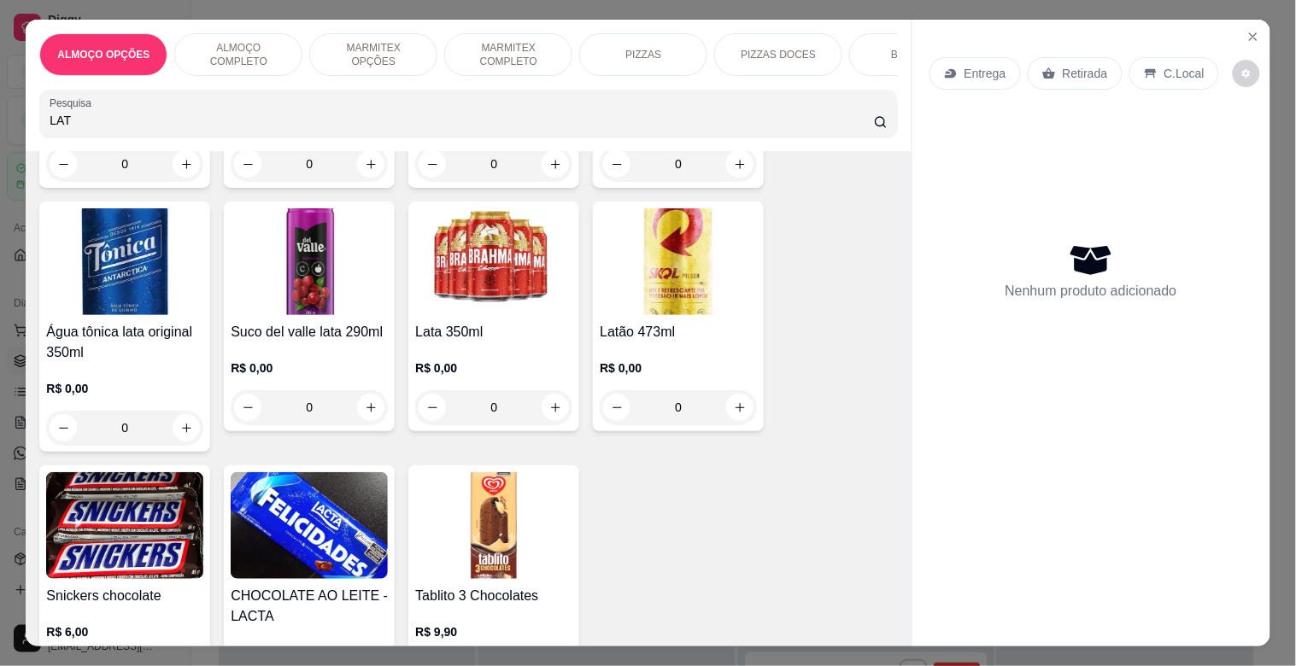
type input "LAT"
click at [626, 283] on img at bounding box center [678, 261] width 157 height 107
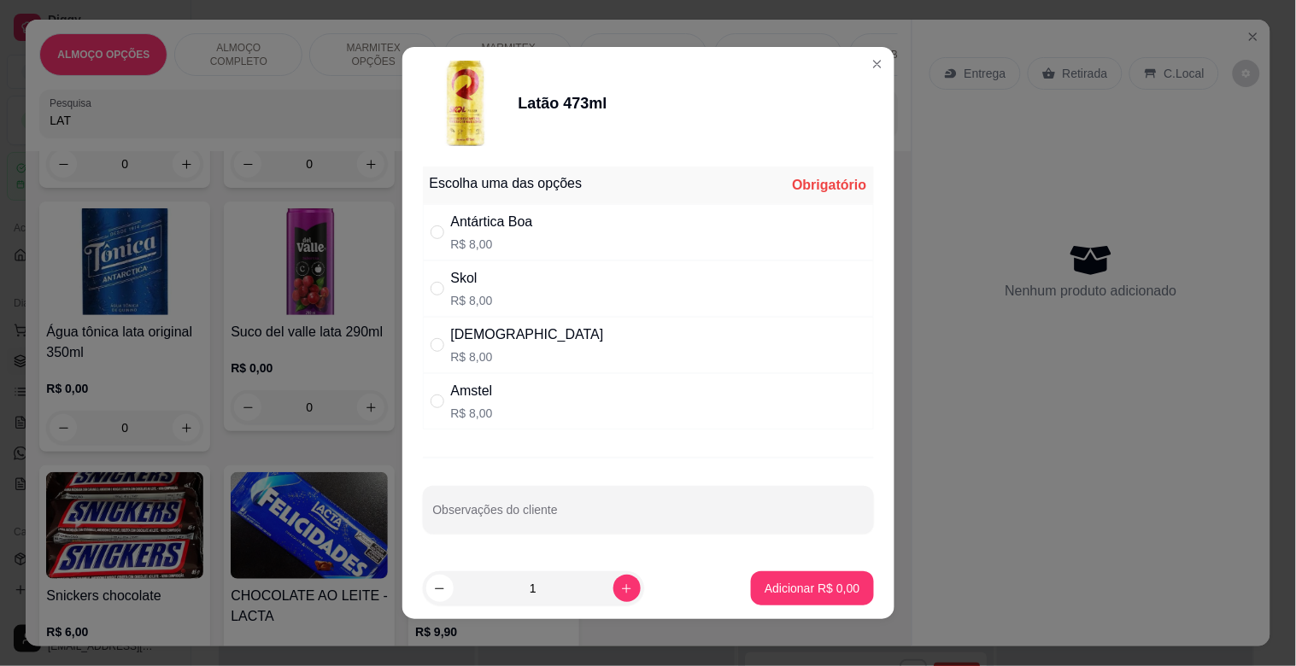
click at [519, 232] on div "Antártica Boa R$ 8,00" at bounding box center [492, 232] width 82 height 41
radio input "true"
click at [778, 588] on p "Adicionar R$ 8,00" at bounding box center [811, 588] width 95 height 17
type input "1"
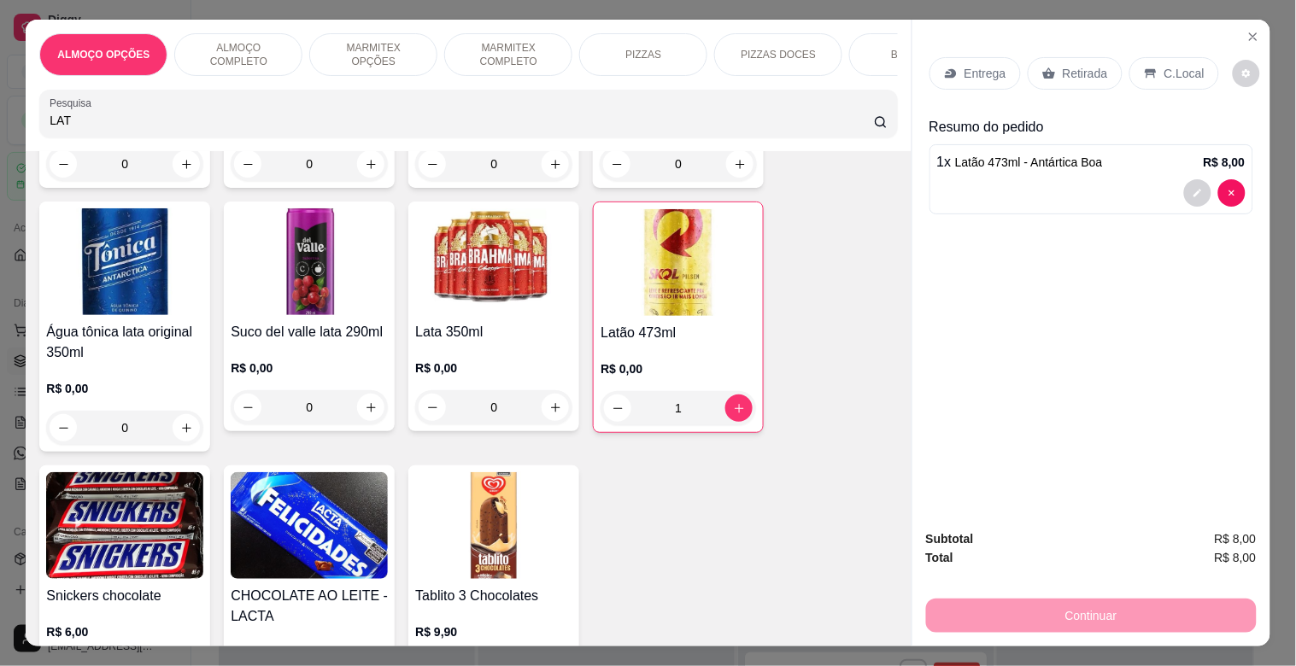
click at [274, 125] on input "LAT" at bounding box center [462, 120] width 824 height 17
type input "L"
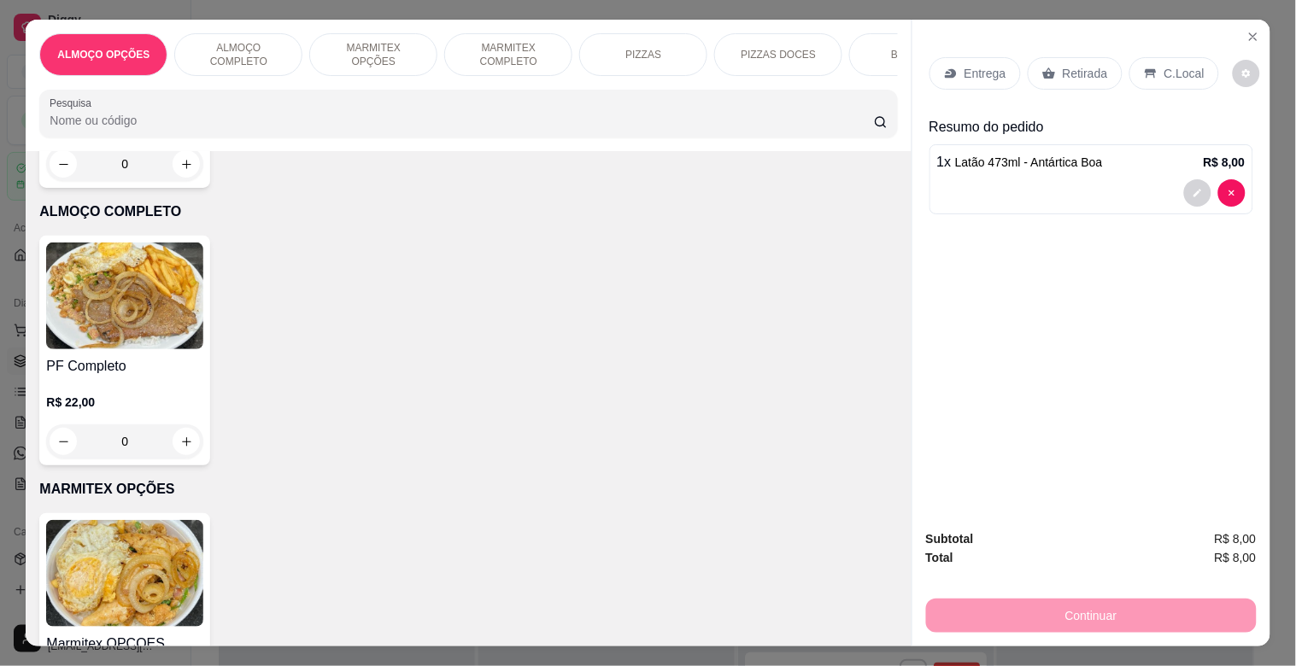
scroll to position [548, 0]
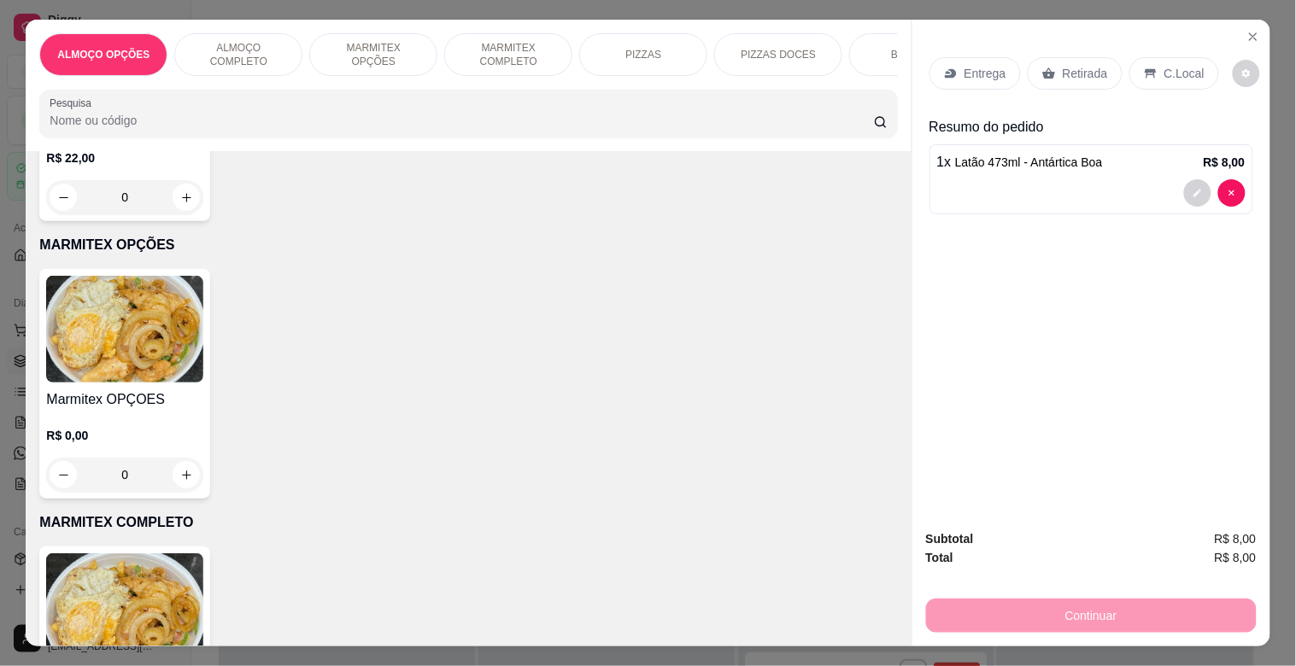
click at [397, 47] on p "MARMITEX OPÇÕES" at bounding box center [373, 54] width 99 height 27
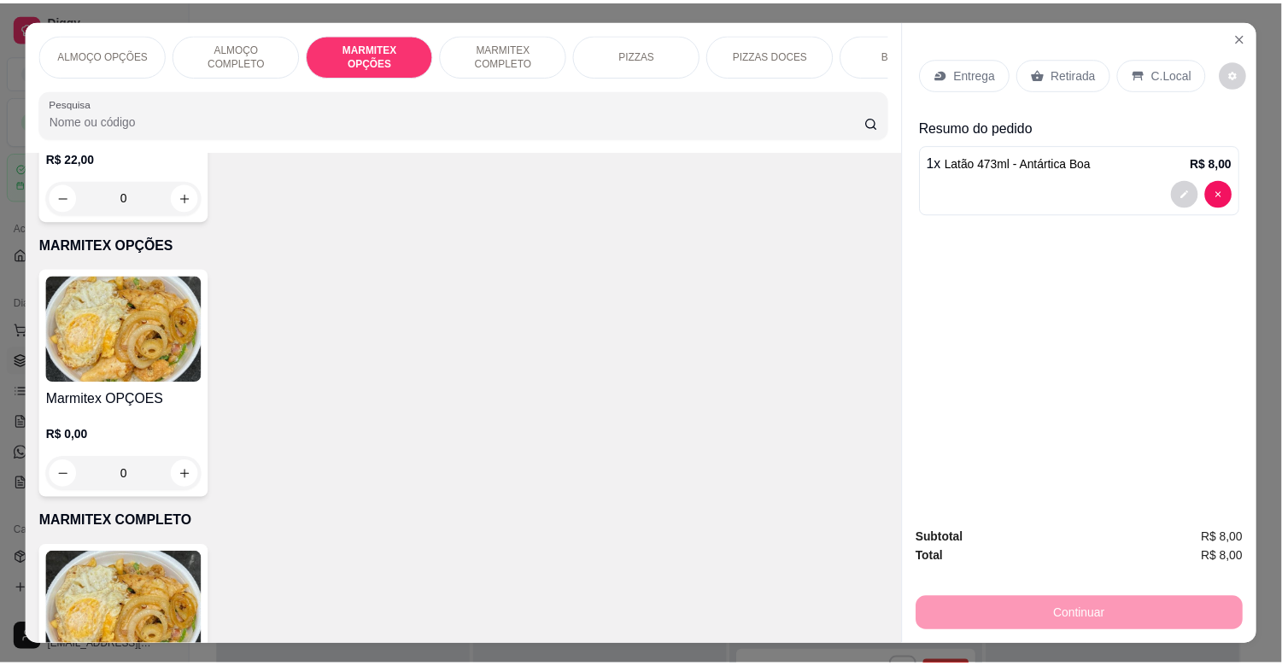
scroll to position [41, 0]
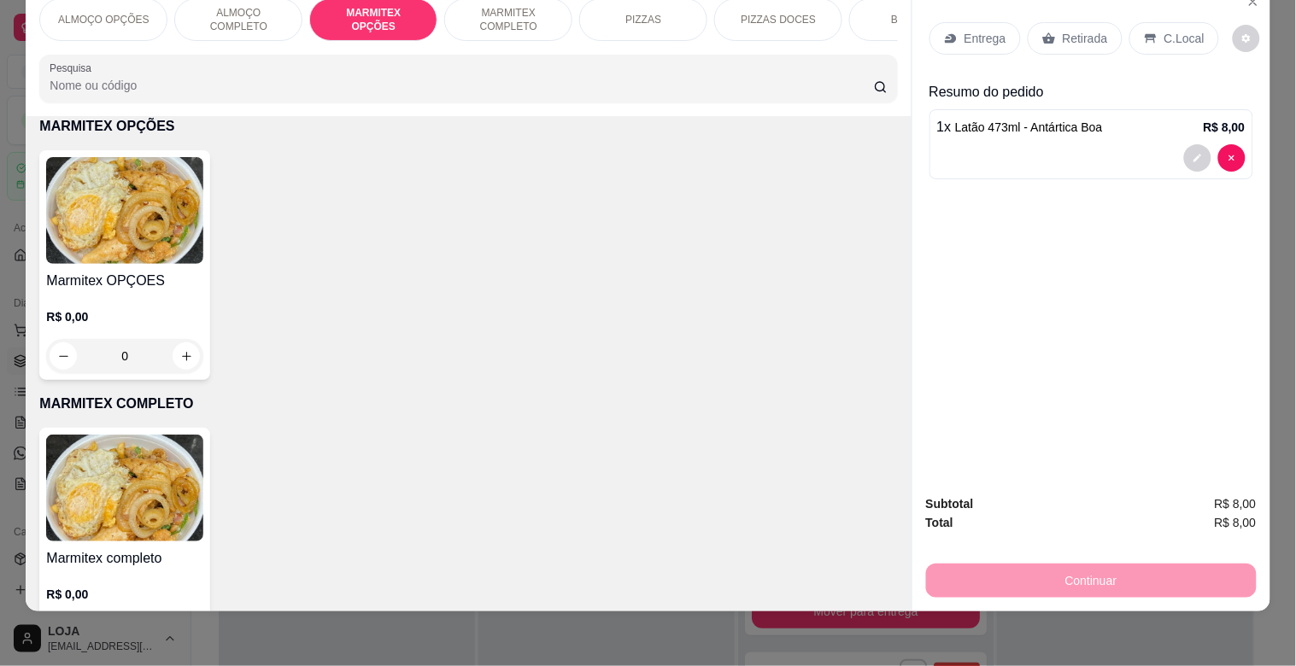
click at [106, 222] on img at bounding box center [124, 210] width 157 height 107
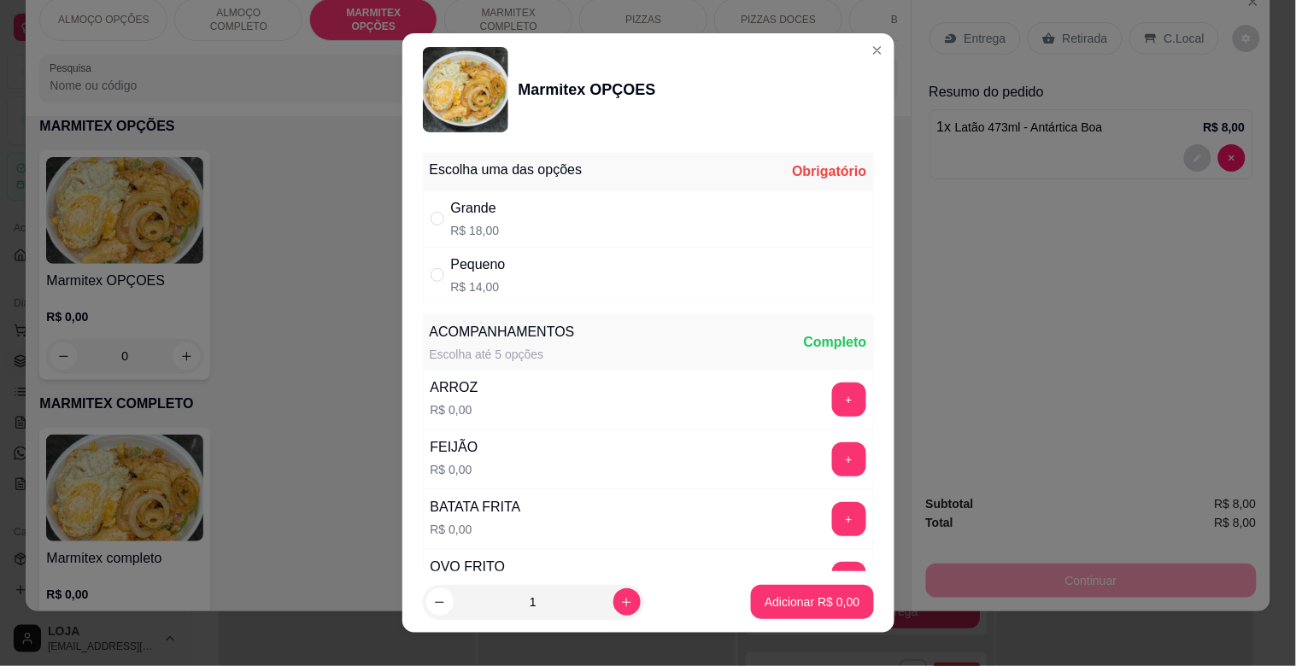
click at [530, 220] on div "Grande R$ 18,00" at bounding box center [648, 218] width 451 height 56
radio input "true"
click at [613, 612] on button "increase-product-quantity" at bounding box center [626, 601] width 27 height 27
type input "2"
click at [801, 593] on button "Adicionar R$ 36,00" at bounding box center [808, 602] width 129 height 34
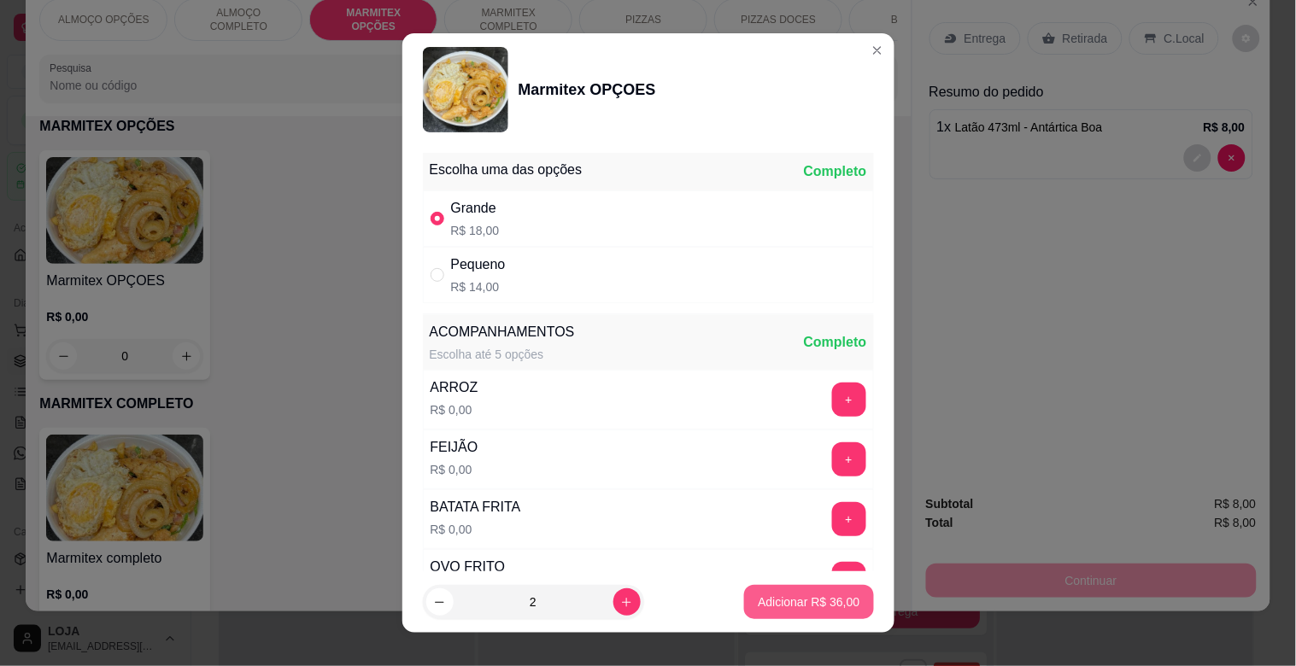
type input "2"
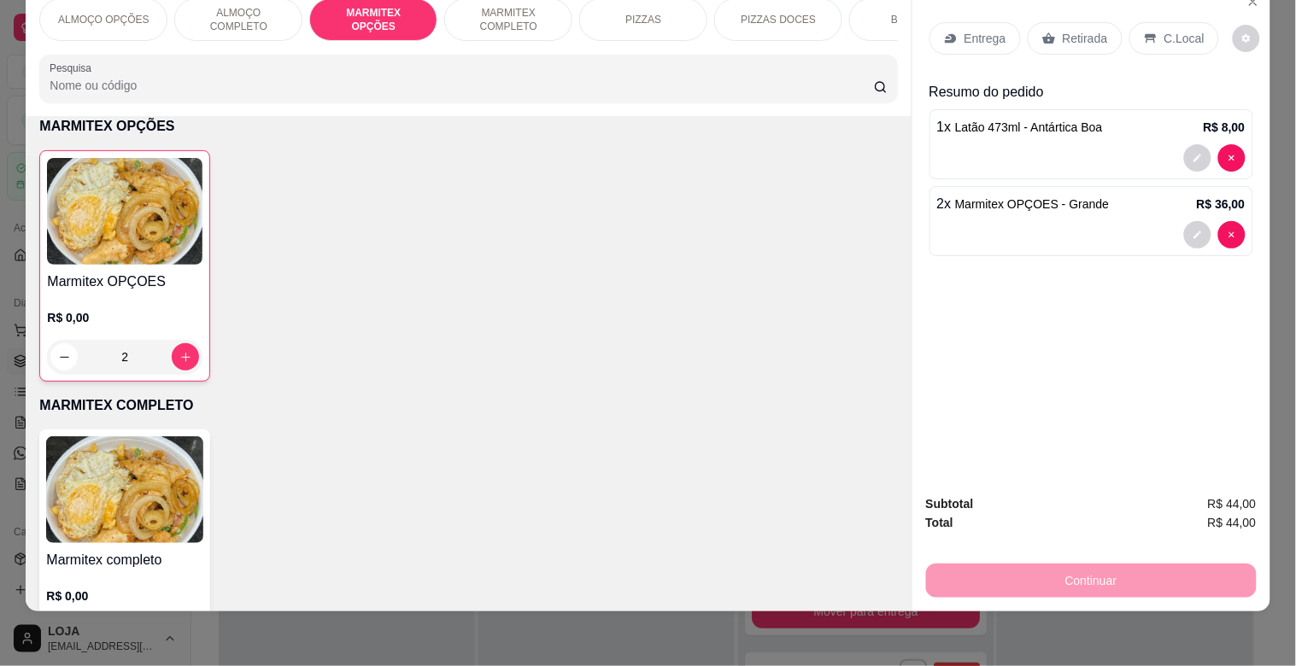
click at [1062, 30] on p "Retirada" at bounding box center [1084, 38] width 45 height 17
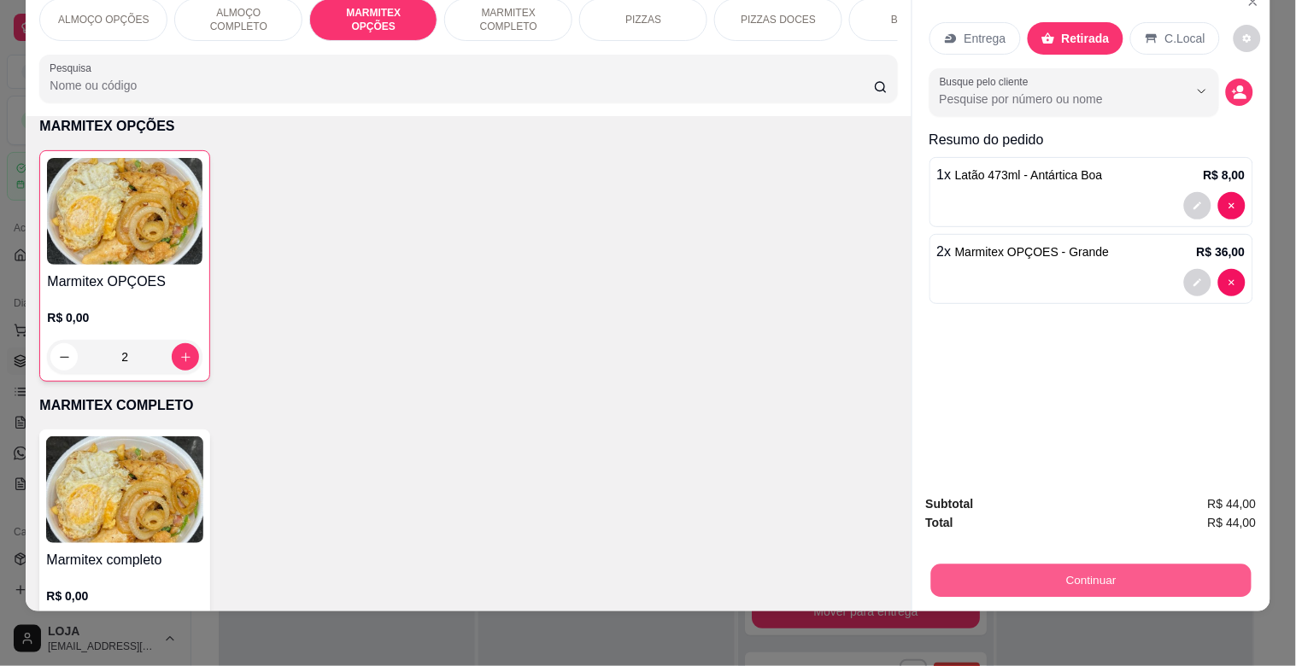
click at [1134, 564] on button "Continuar" at bounding box center [1090, 580] width 320 height 33
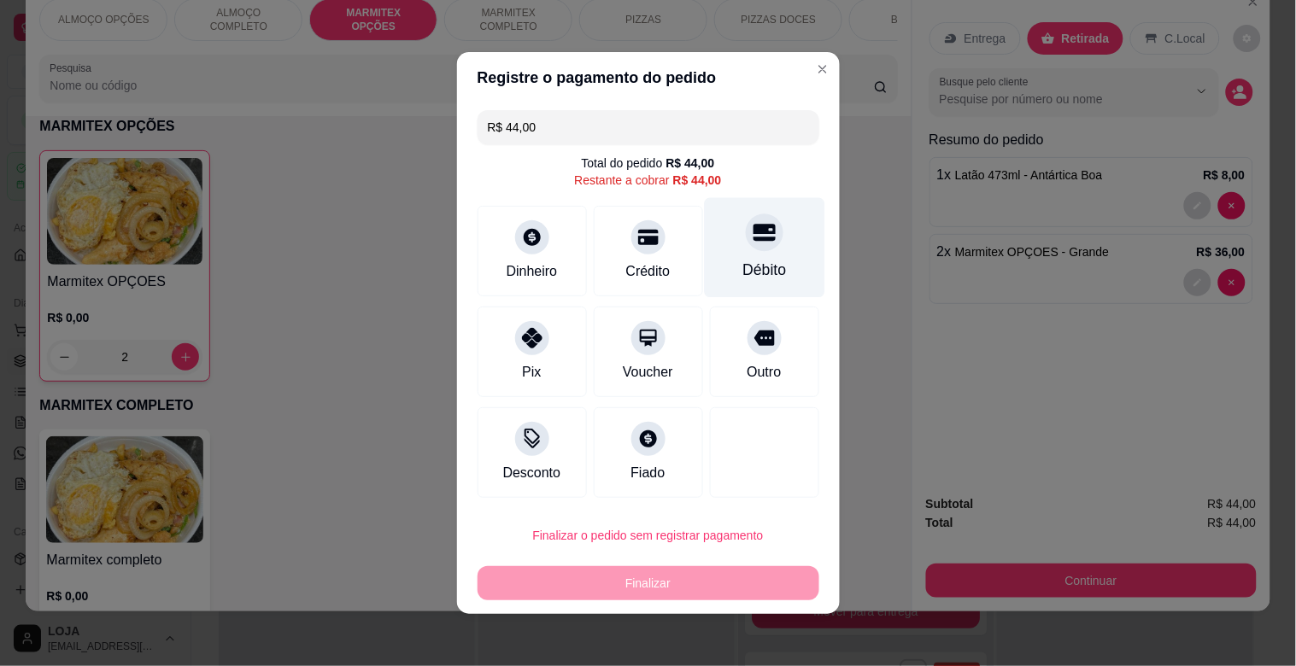
click at [721, 252] on div "Débito" at bounding box center [764, 248] width 120 height 100
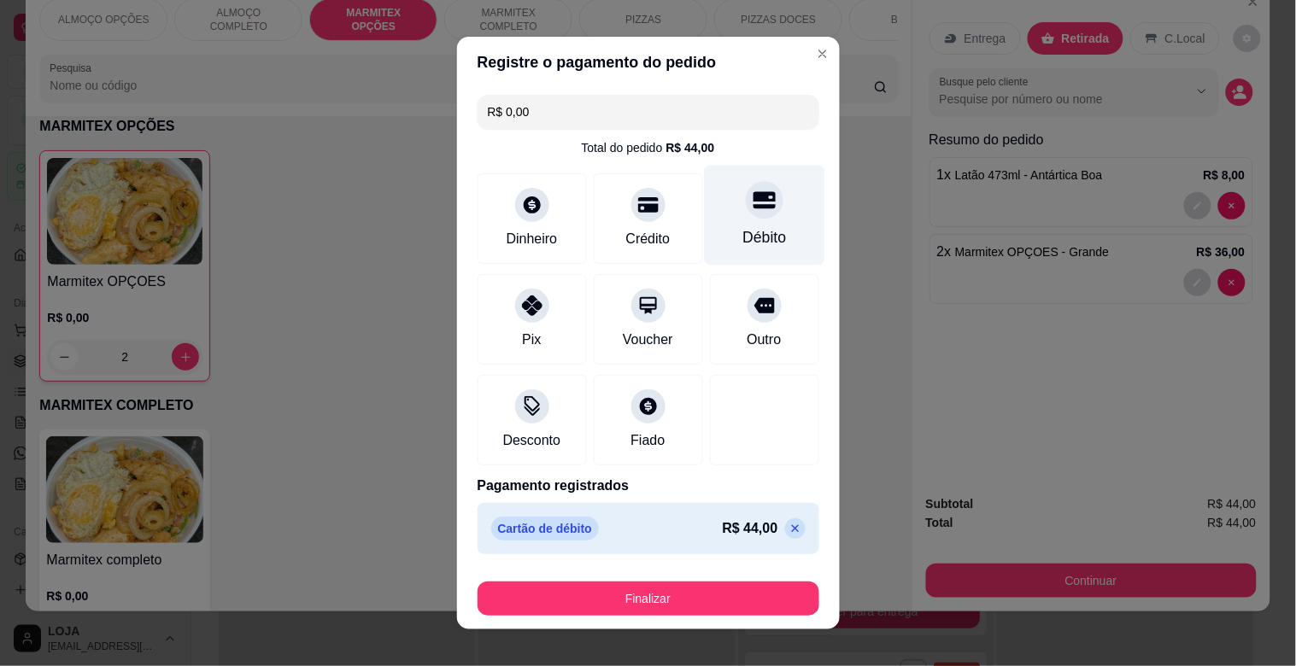
type input "R$ 0,00"
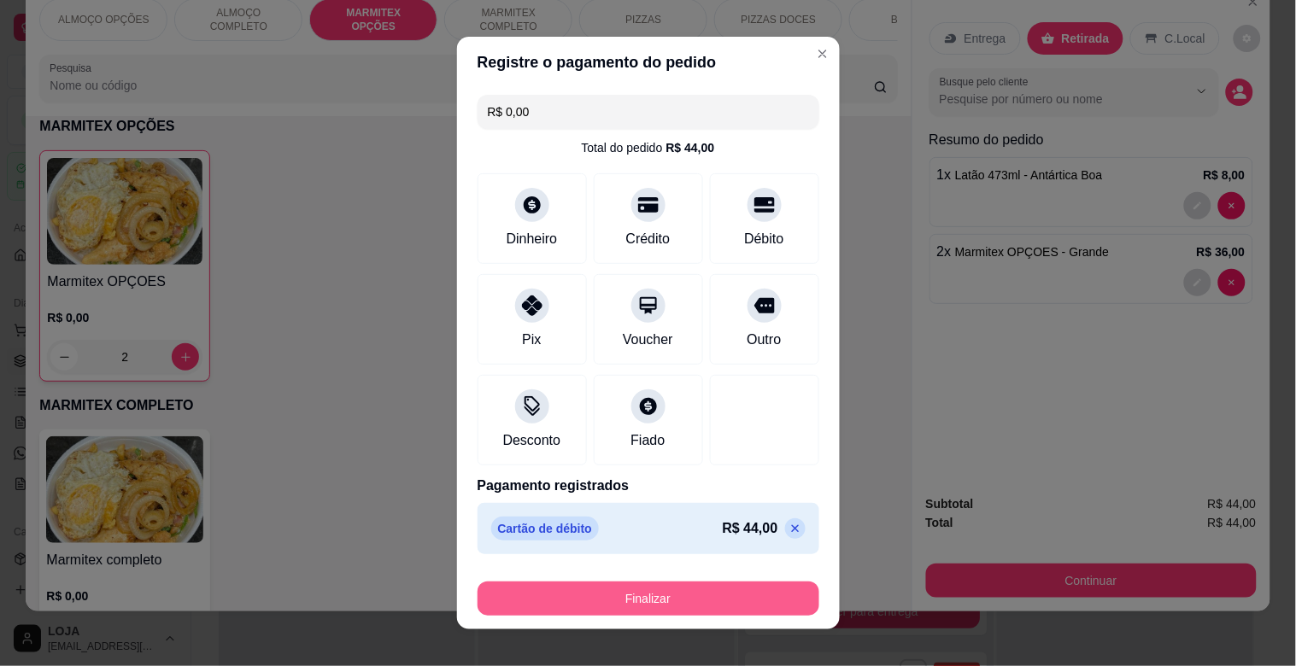
click at [705, 594] on button "Finalizar" at bounding box center [648, 599] width 342 height 34
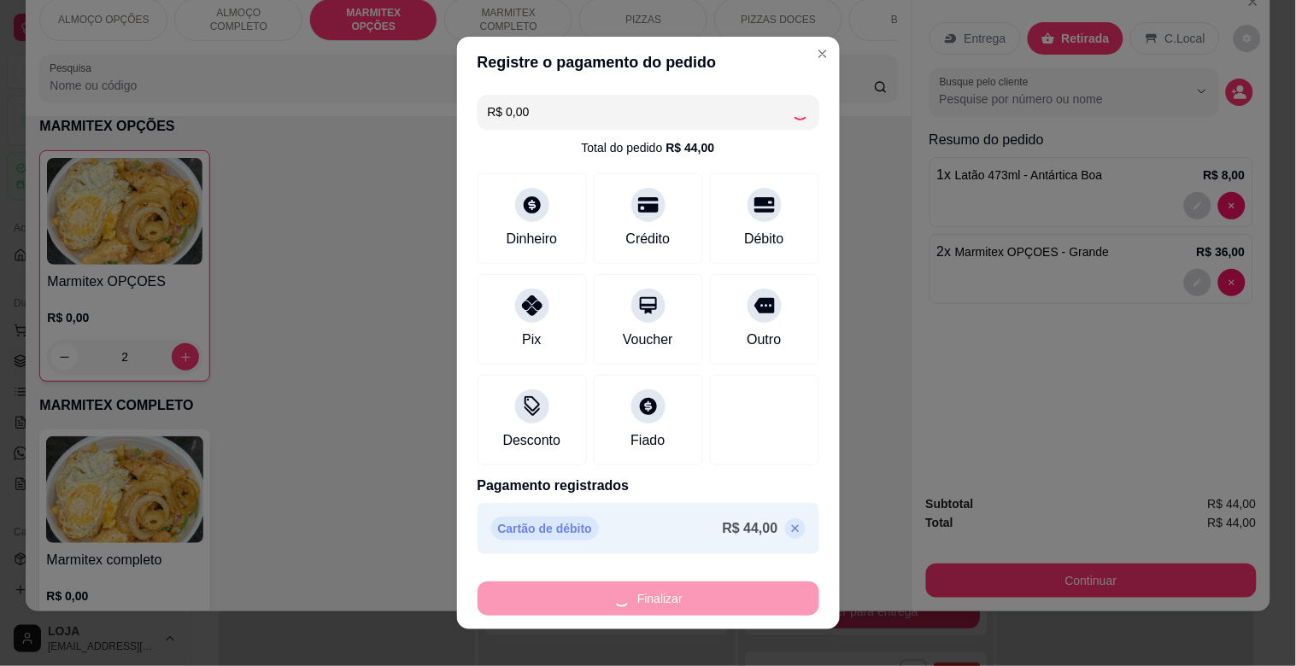
type input "0"
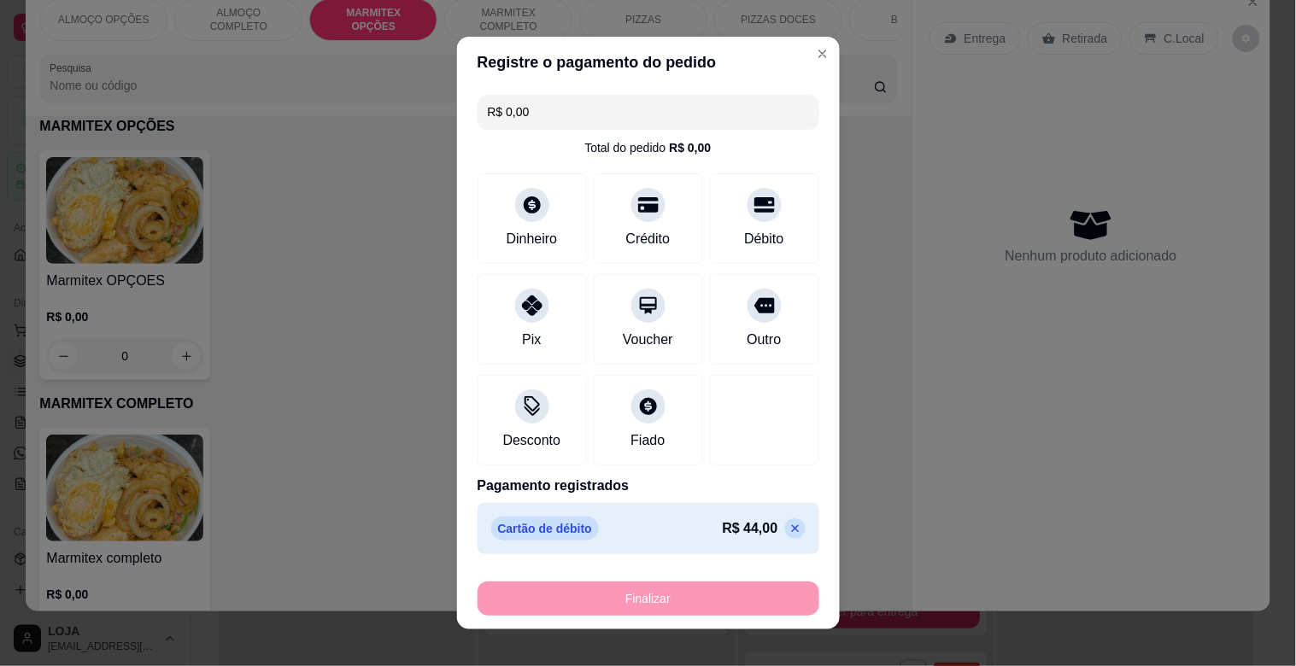
type input "-R$ 44,00"
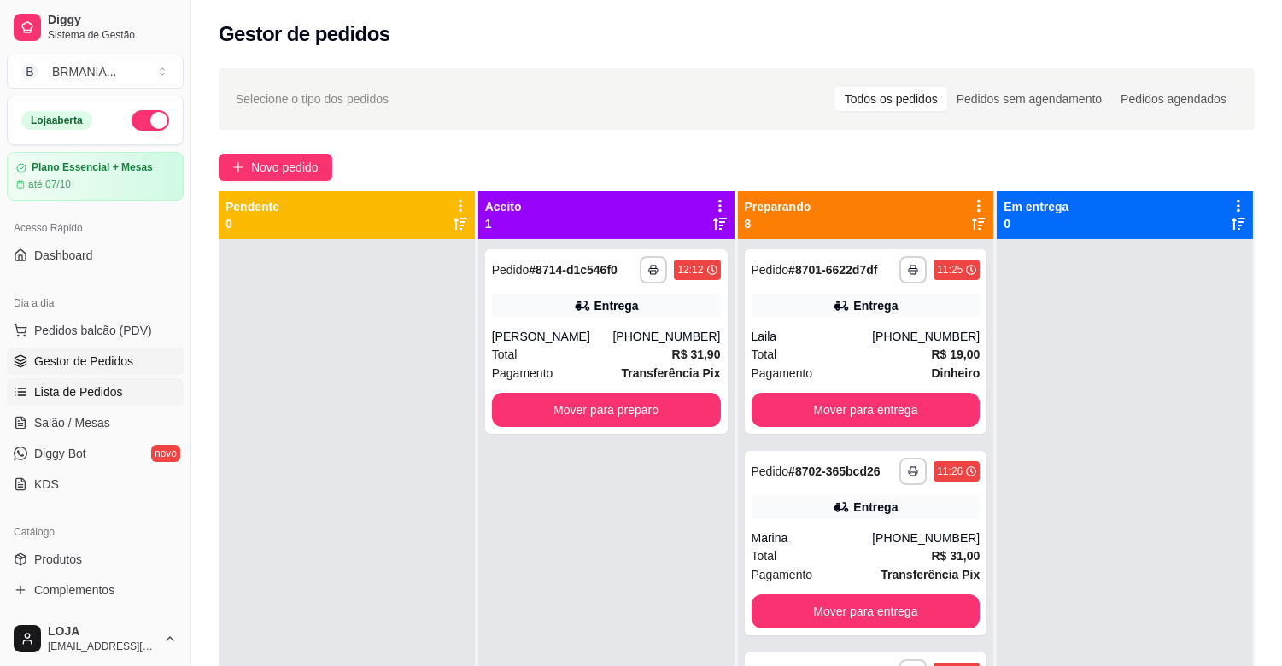
click at [83, 390] on span "Lista de Pedidos" at bounding box center [78, 391] width 89 height 17
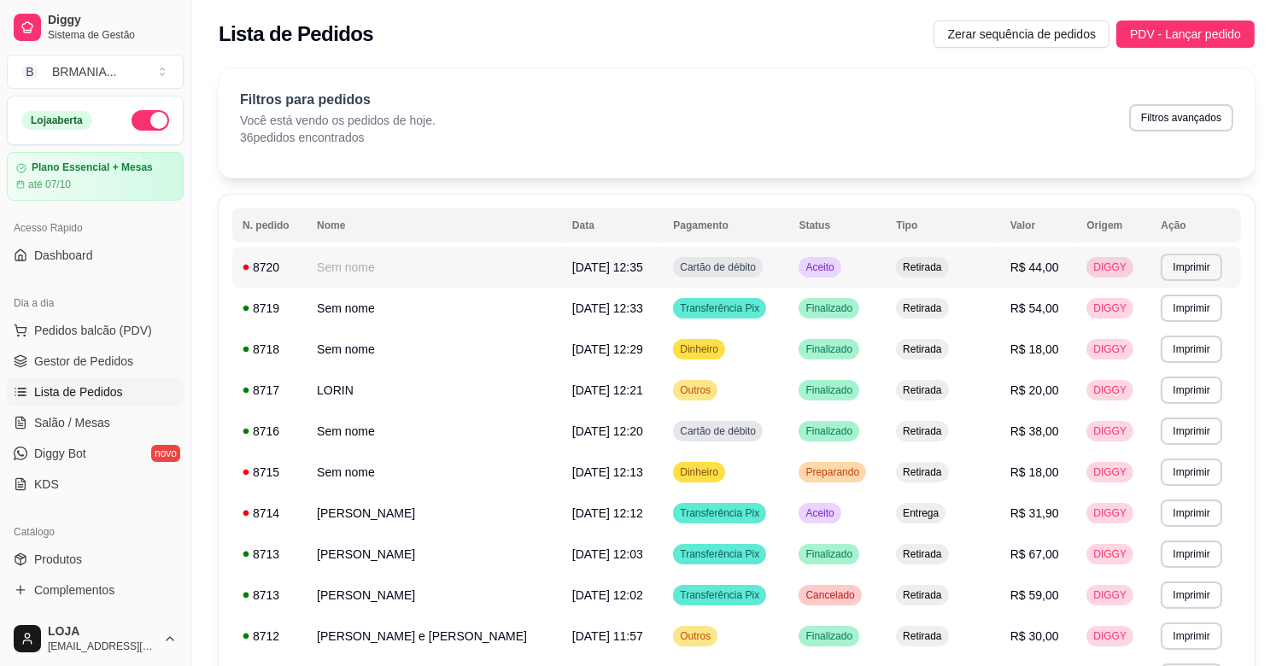
click at [939, 262] on td "Retirada" at bounding box center [943, 267] width 114 height 41
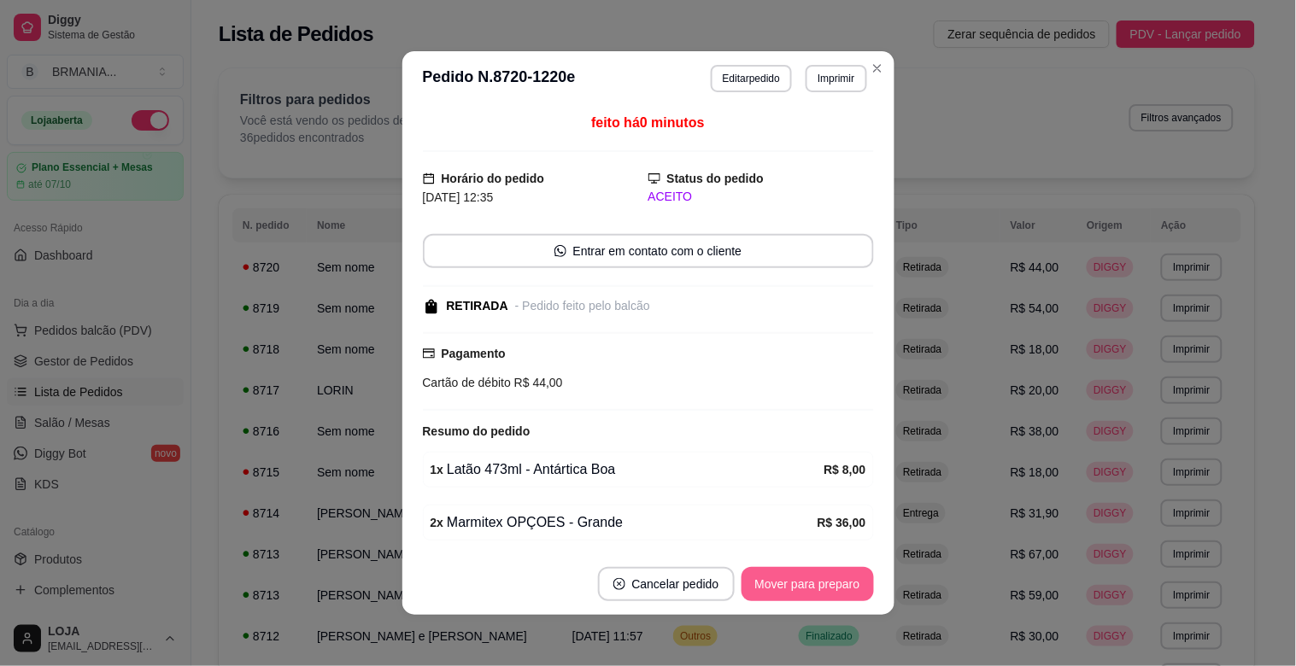
click at [775, 575] on button "Mover para preparo" at bounding box center [807, 584] width 132 height 34
click at [773, 574] on button "Mover para retirada disponível" at bounding box center [778, 584] width 189 height 34
click at [765, 582] on button "Mover para finalizado" at bounding box center [803, 584] width 142 height 34
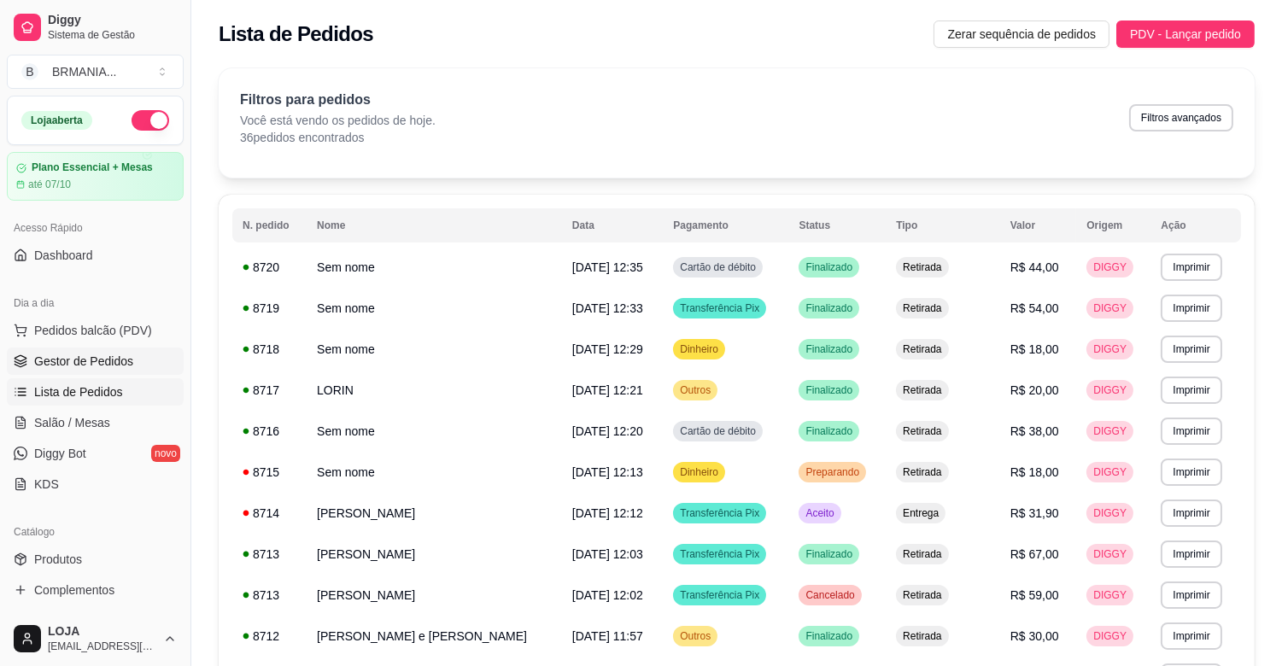
click at [73, 360] on span "Gestor de Pedidos" at bounding box center [83, 361] width 99 height 17
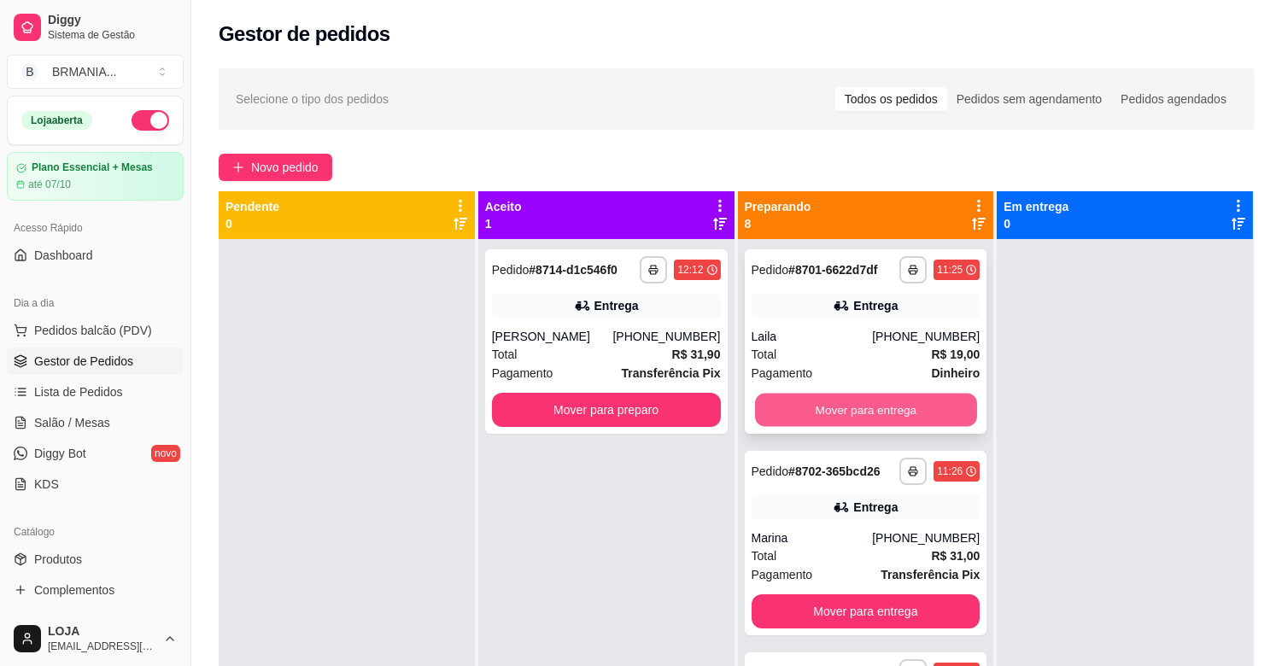
click at [840, 396] on button "Mover para entrega" at bounding box center [866, 410] width 222 height 33
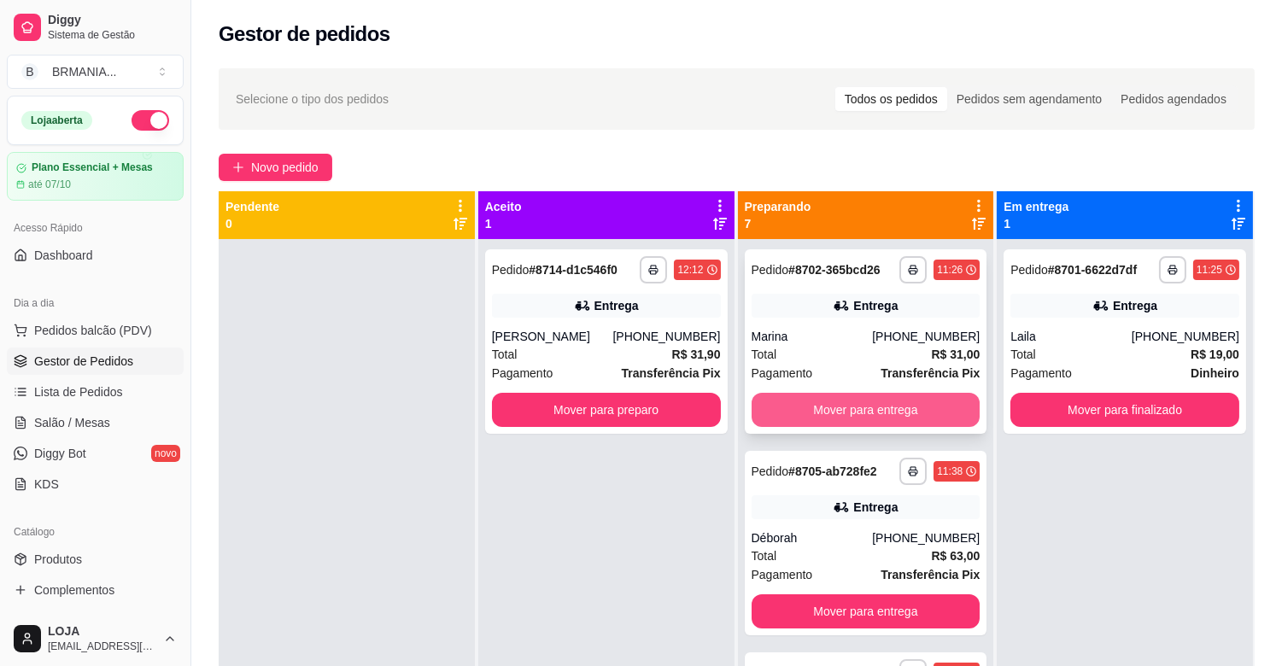
click at [841, 398] on button "Mover para entrega" at bounding box center [866, 410] width 229 height 34
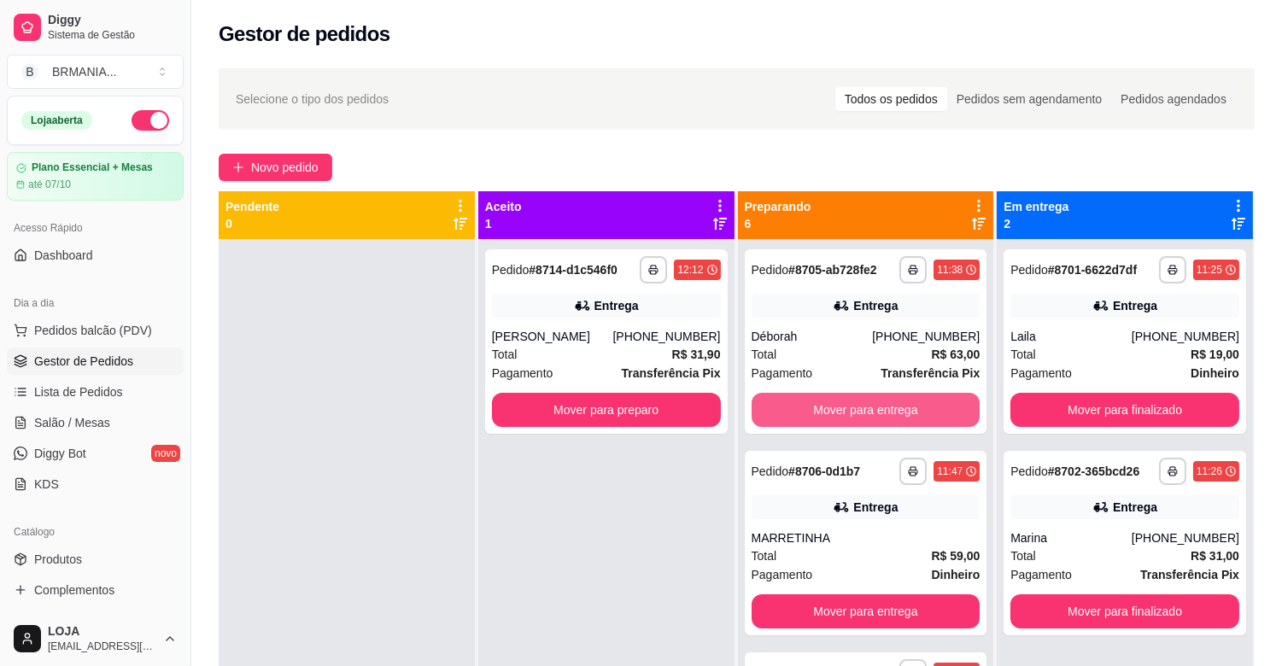
click at [841, 398] on button "Mover para entrega" at bounding box center [866, 410] width 229 height 34
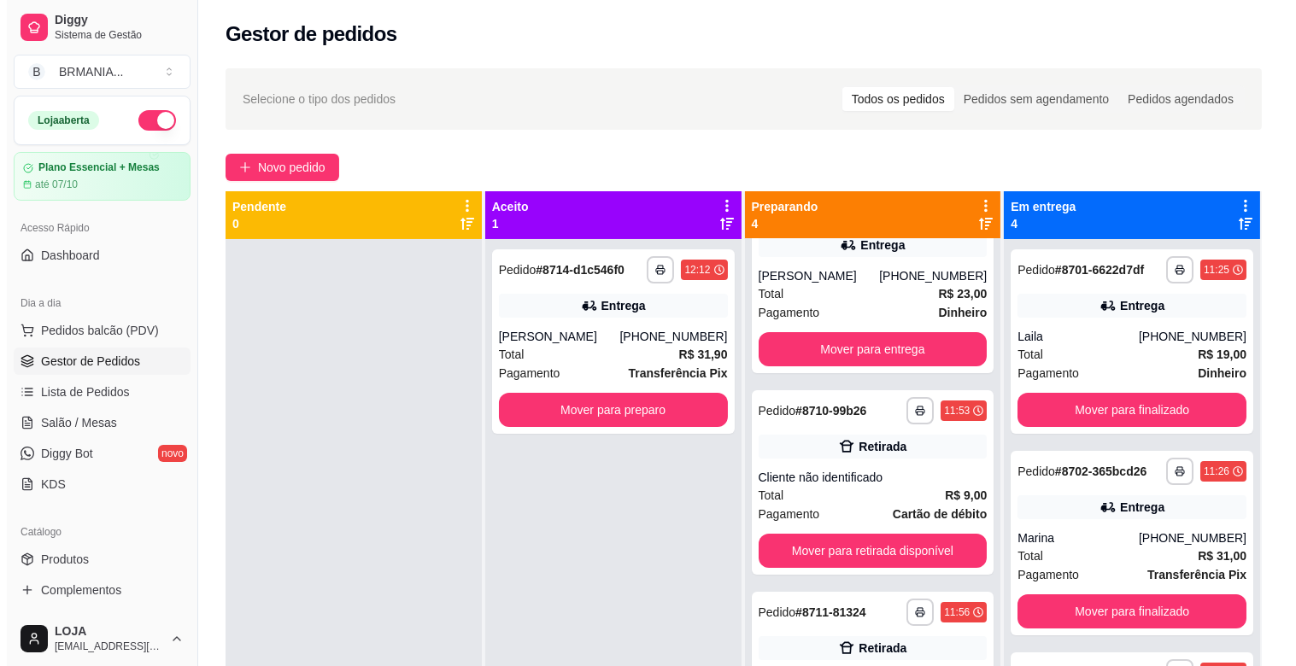
scroll to position [82, 0]
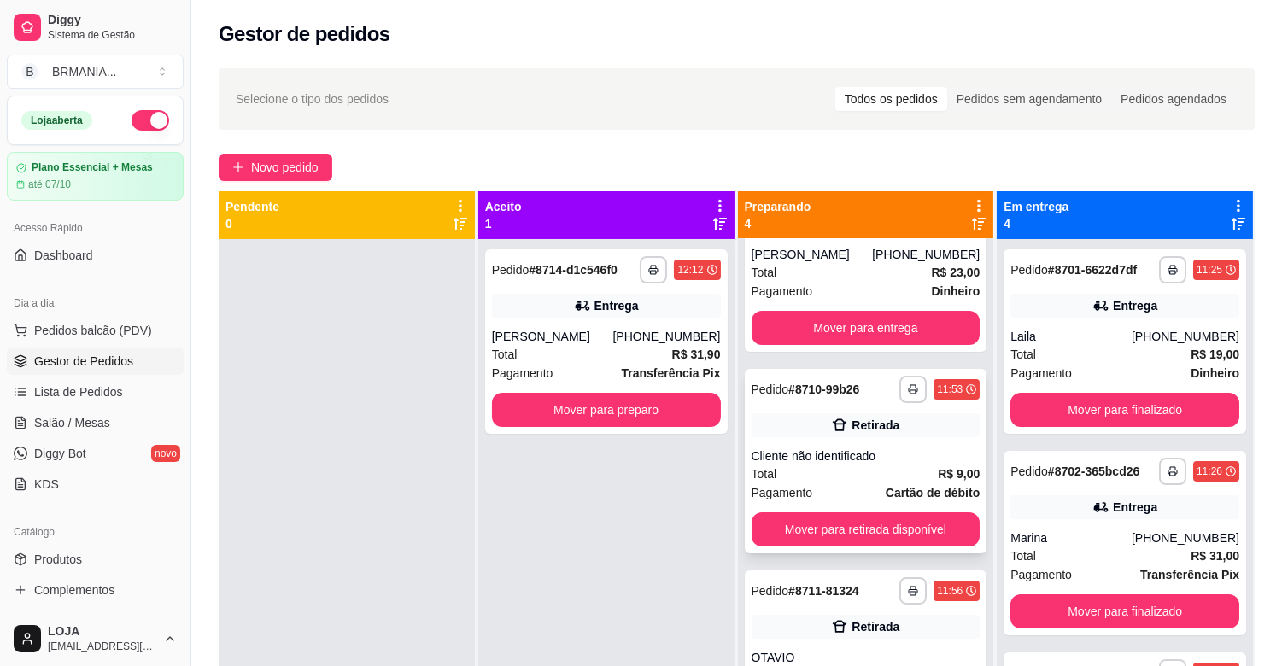
click at [860, 473] on div "Total R$ 9,00" at bounding box center [866, 474] width 229 height 19
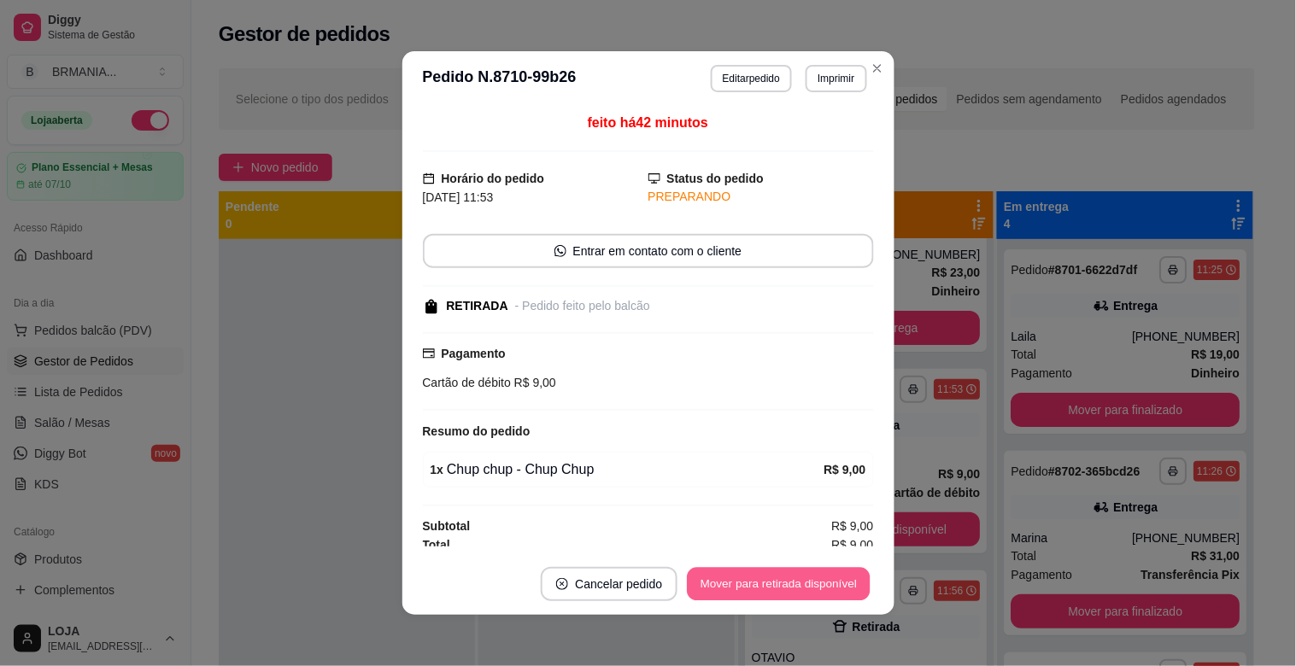
click at [769, 590] on button "Mover para retirada disponível" at bounding box center [779, 584] width 183 height 33
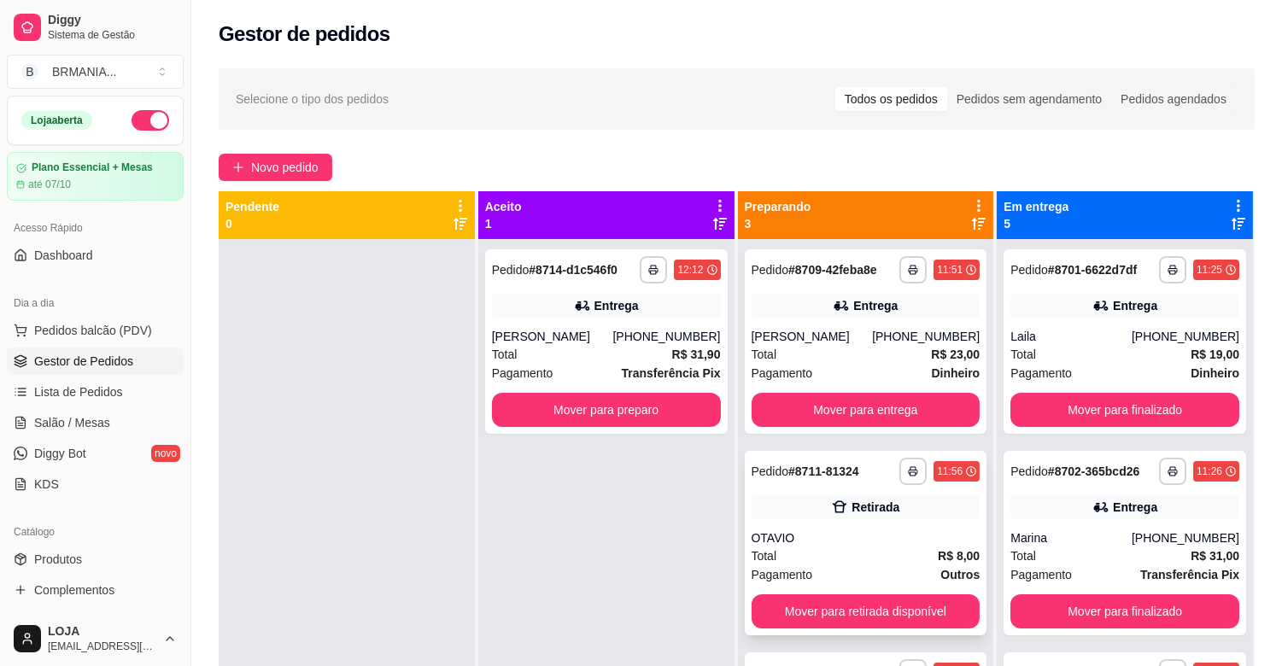
click at [874, 553] on div "Total R$ 8,00" at bounding box center [866, 556] width 229 height 19
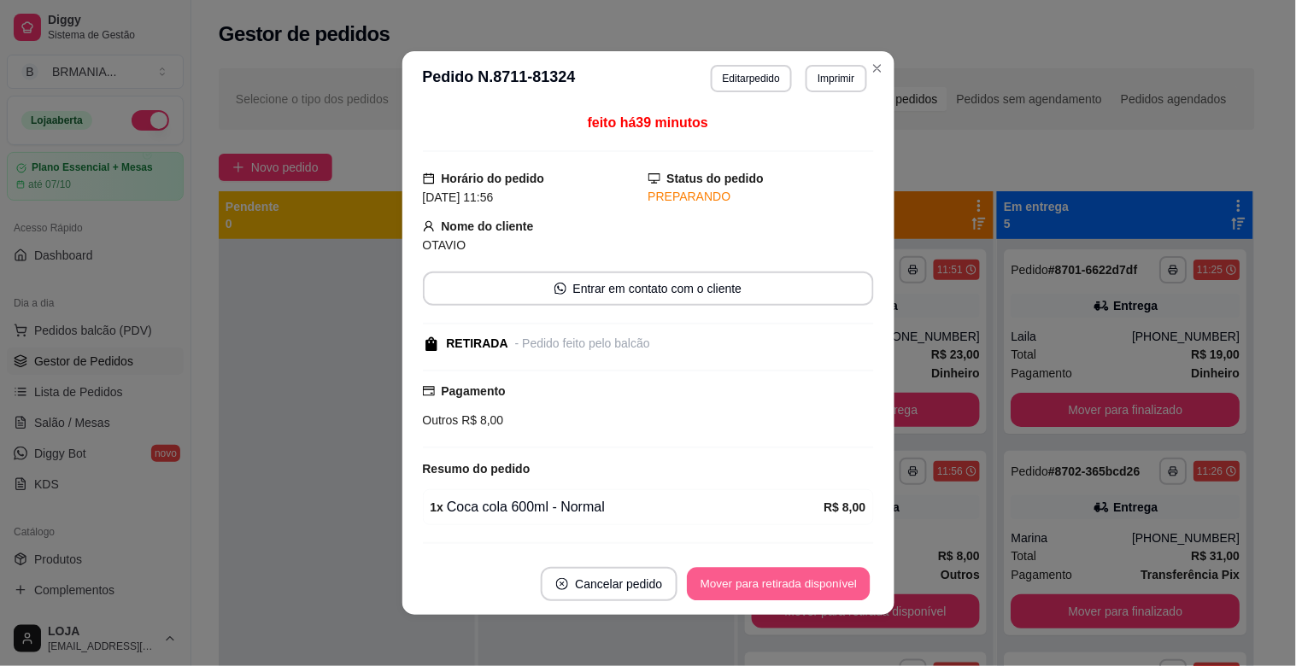
click at [832, 575] on button "Mover para retirada disponível" at bounding box center [779, 584] width 183 height 33
click at [832, 575] on button "Mover para finalizado" at bounding box center [803, 584] width 138 height 33
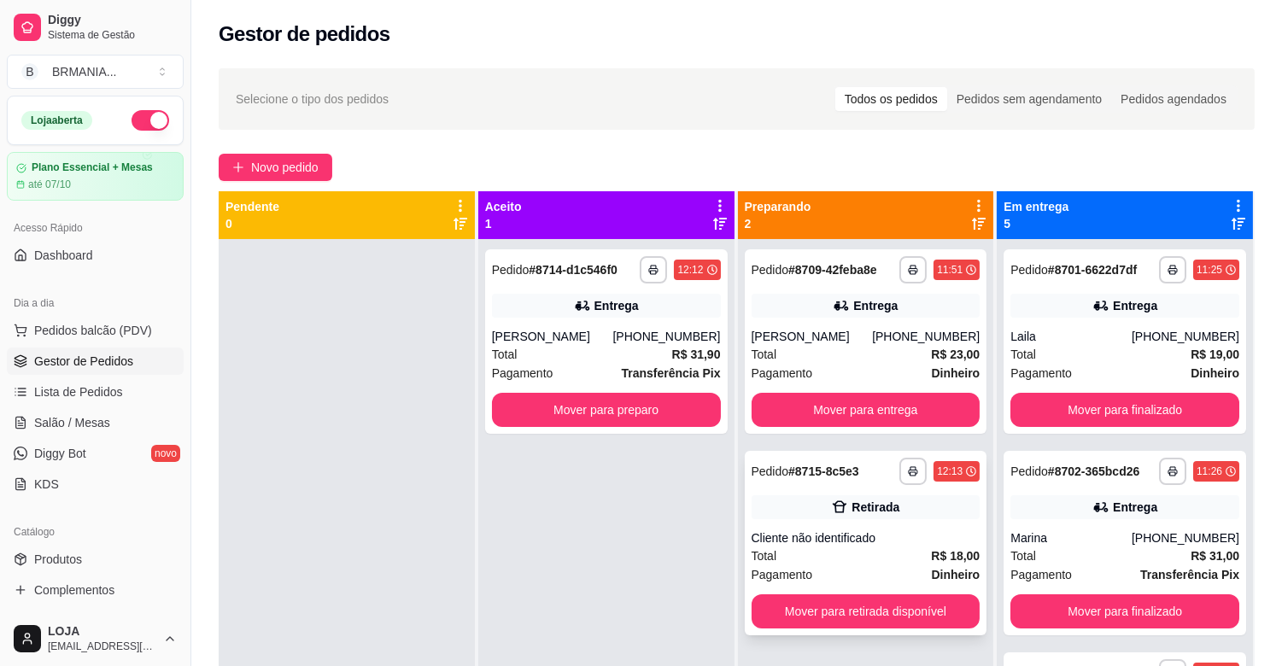
click at [840, 553] on div "Total R$ 18,00" at bounding box center [866, 556] width 229 height 19
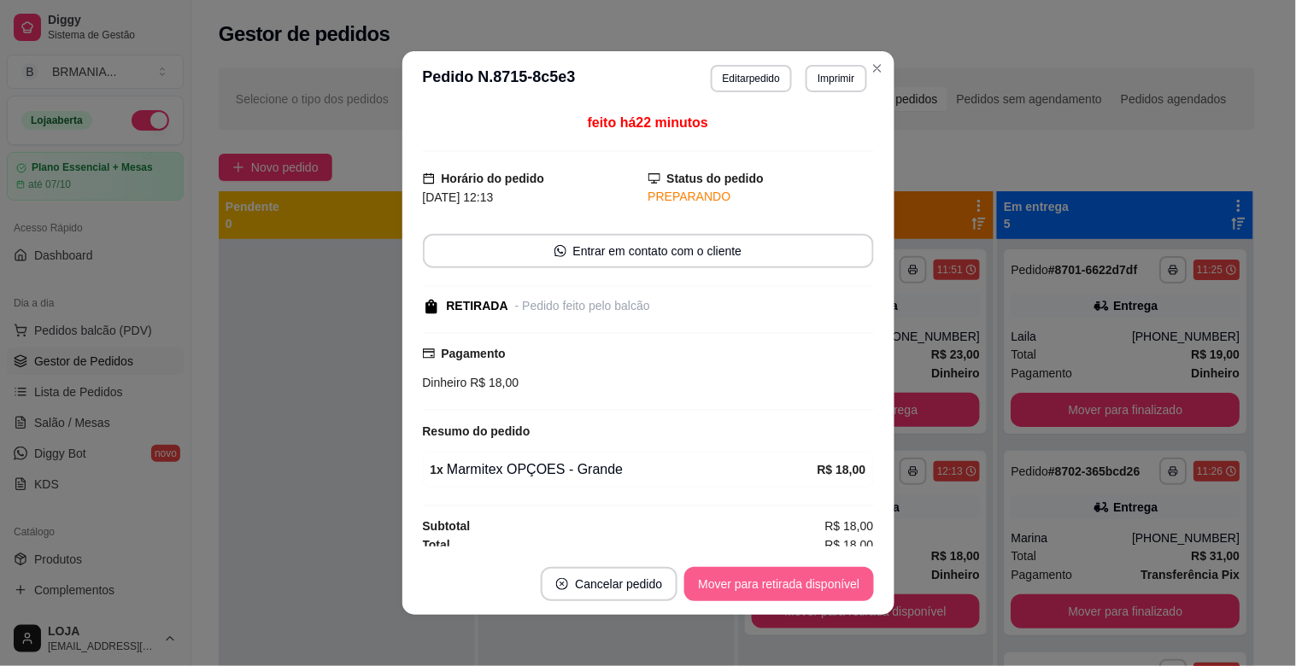
click at [799, 570] on button "Mover para retirada disponível" at bounding box center [778, 584] width 189 height 34
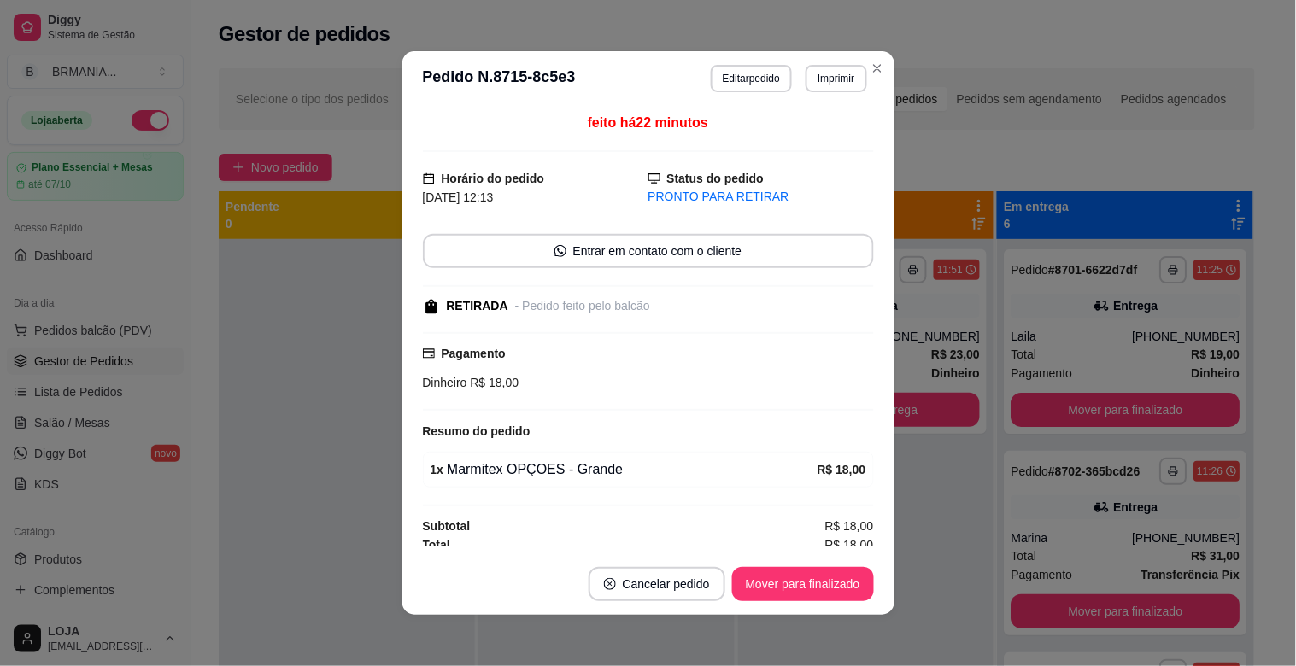
click at [799, 565] on footer "Cancelar pedido Mover para finalizado" at bounding box center [648, 583] width 492 height 61
click at [816, 582] on button "Mover para finalizado" at bounding box center [803, 584] width 138 height 33
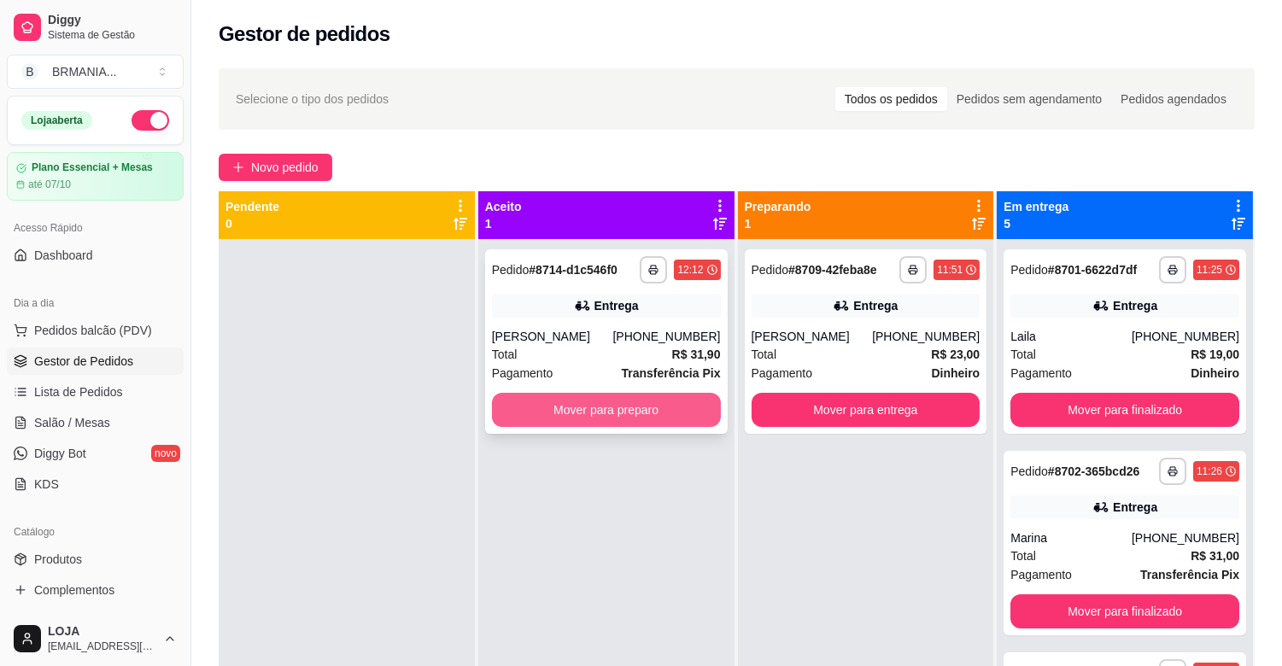
click at [606, 401] on button "Mover para preparo" at bounding box center [606, 410] width 229 height 34
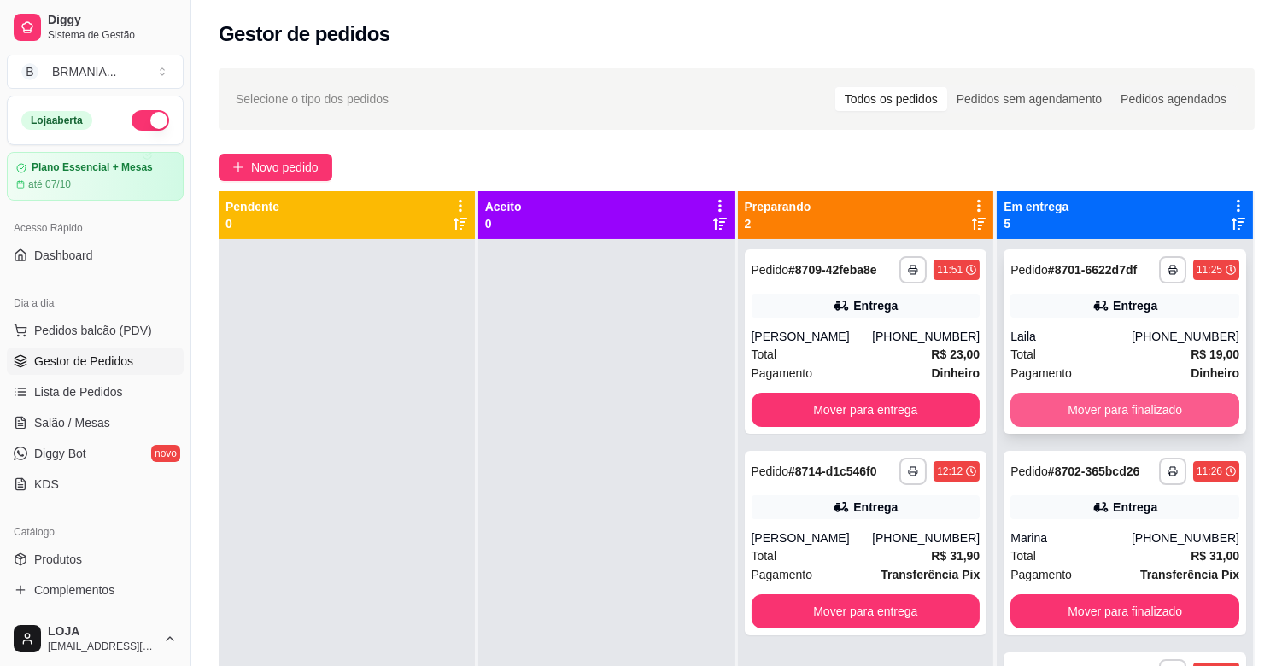
click at [1133, 402] on button "Mover para finalizado" at bounding box center [1124, 410] width 229 height 34
click at [1136, 402] on button "Mover para finalizado" at bounding box center [1124, 410] width 229 height 34
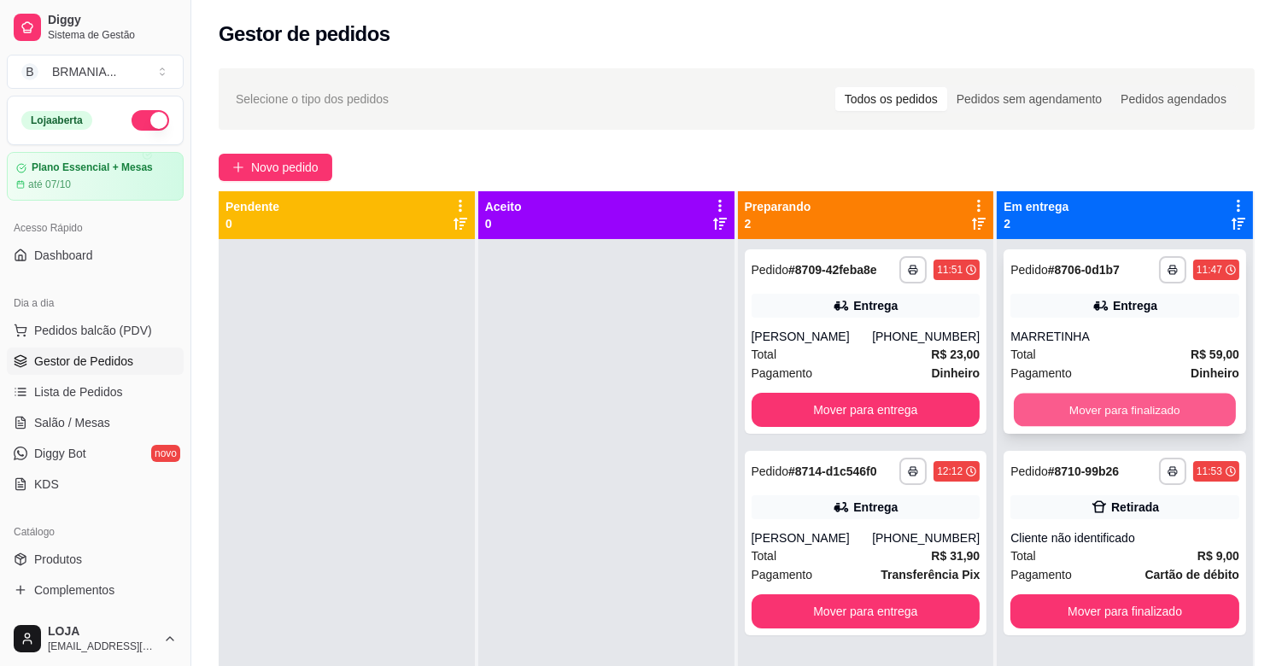
click at [1136, 400] on button "Mover para finalizado" at bounding box center [1125, 410] width 222 height 33
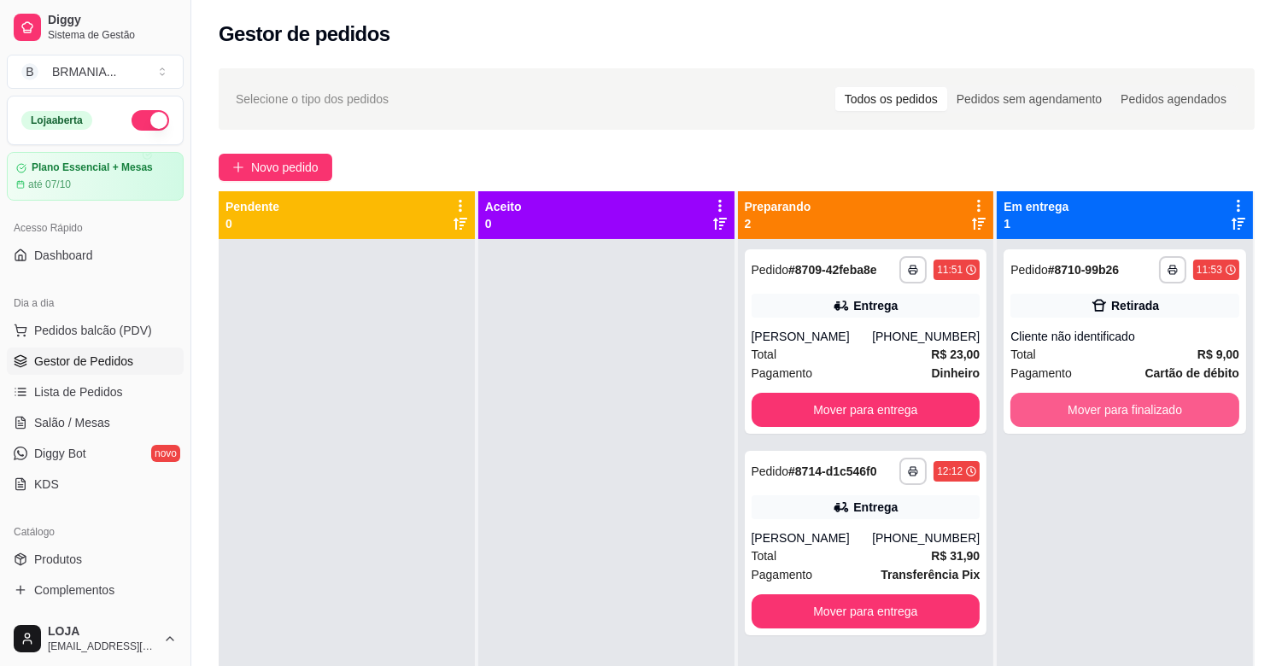
click at [1136, 400] on button "Mover para finalizado" at bounding box center [1124, 410] width 229 height 34
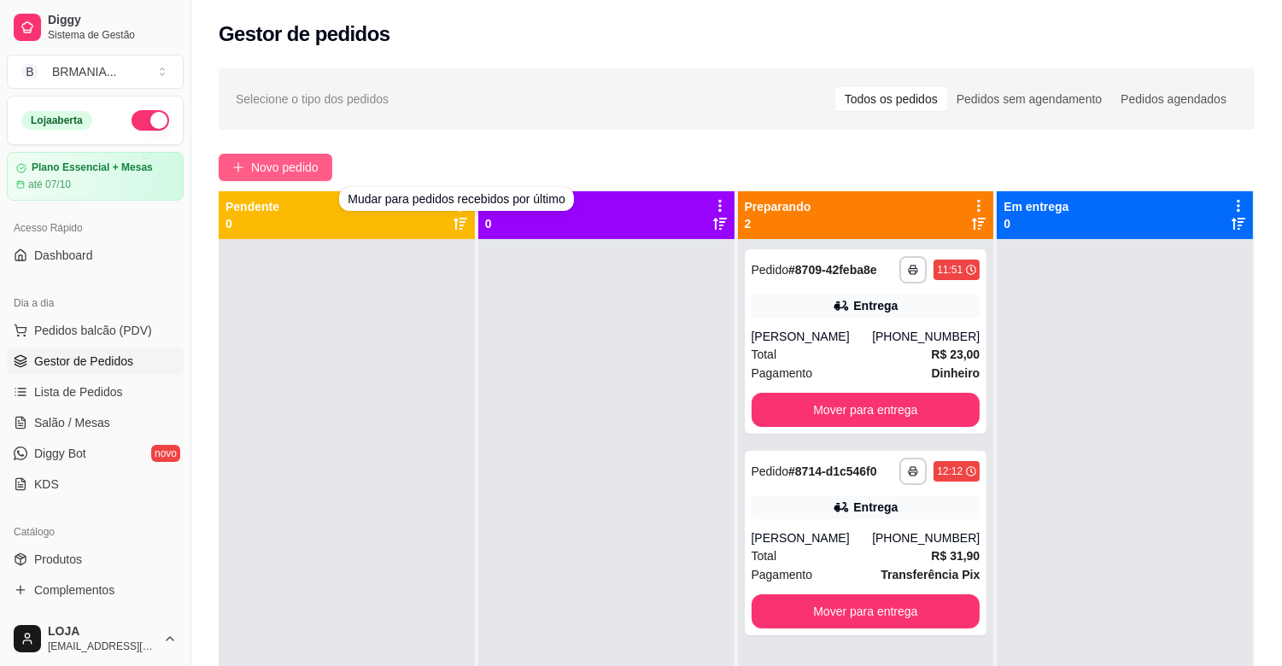
click at [299, 169] on span "Novo pedido" at bounding box center [284, 167] width 67 height 19
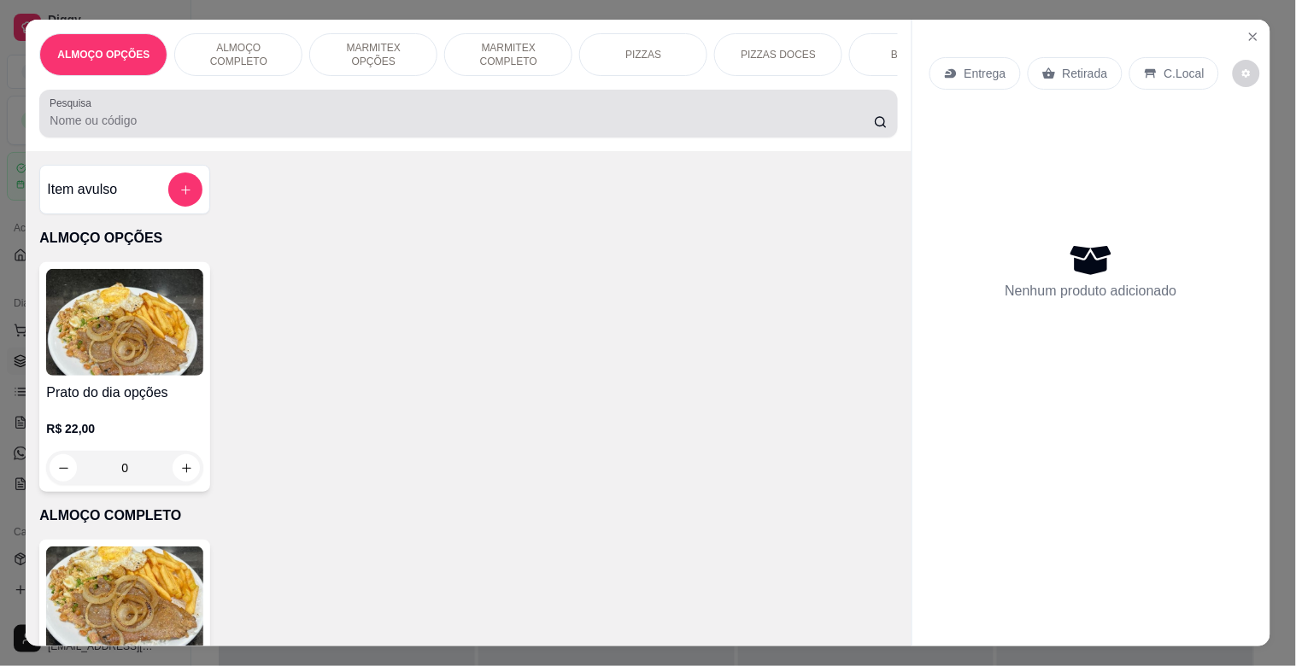
click at [368, 128] on input "Pesquisa" at bounding box center [462, 120] width 824 height 17
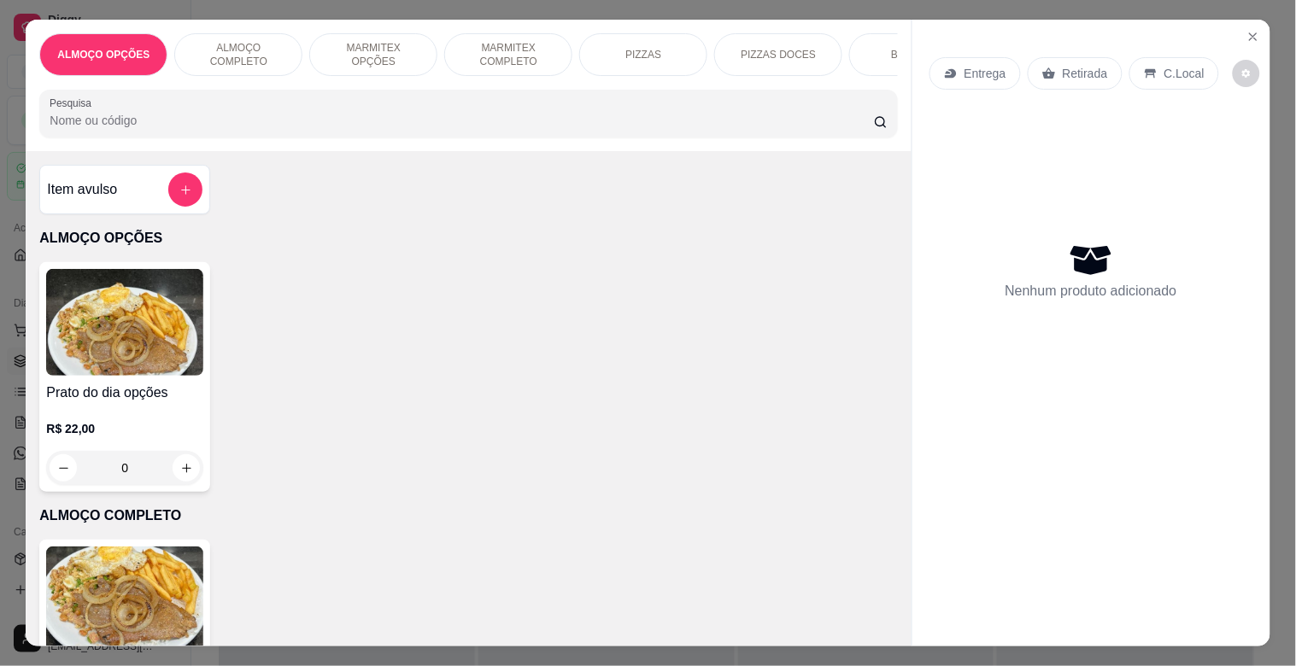
click at [368, 126] on input "Pesquisa" at bounding box center [462, 120] width 824 height 17
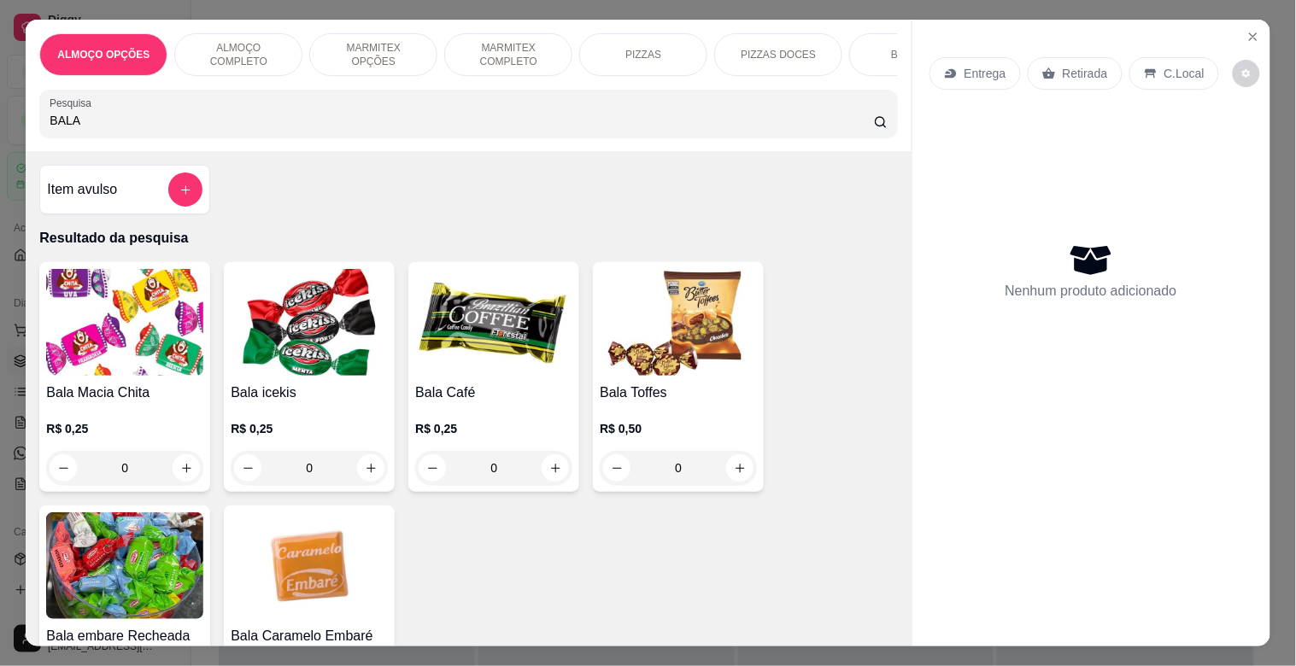
type input "BALA"
click at [326, 553] on img at bounding box center [309, 565] width 157 height 107
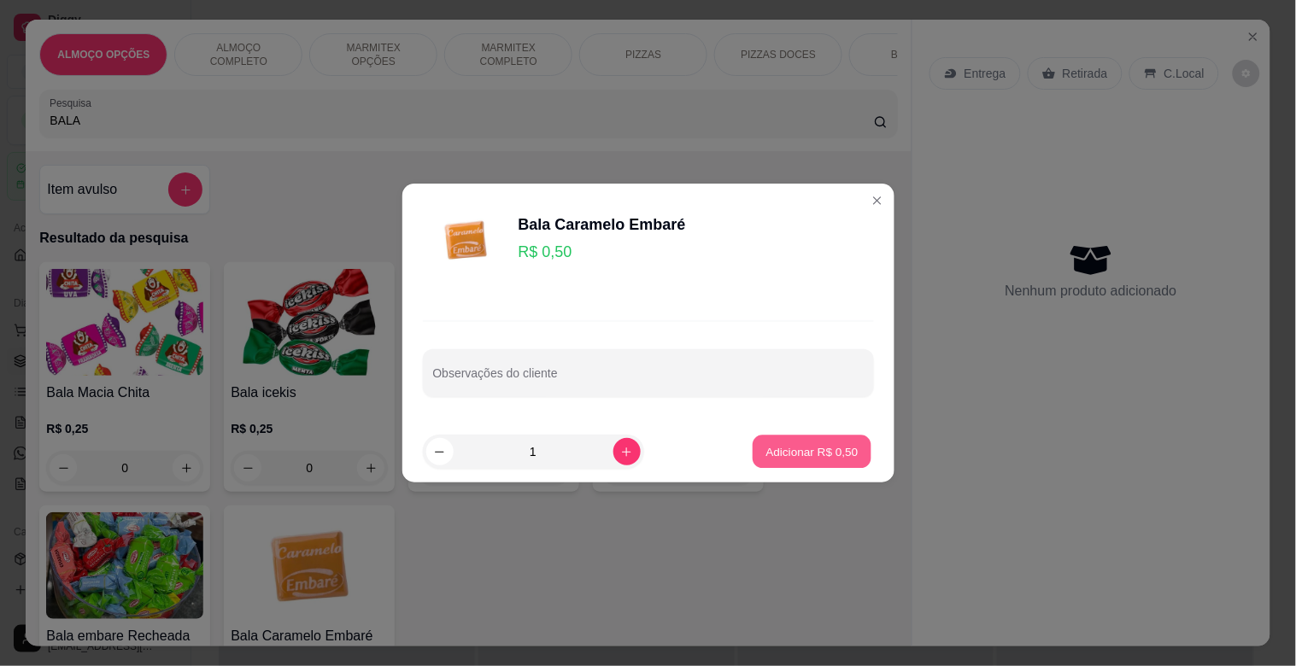
click at [795, 456] on p "Adicionar R$ 0,50" at bounding box center [812, 451] width 92 height 16
type input "1"
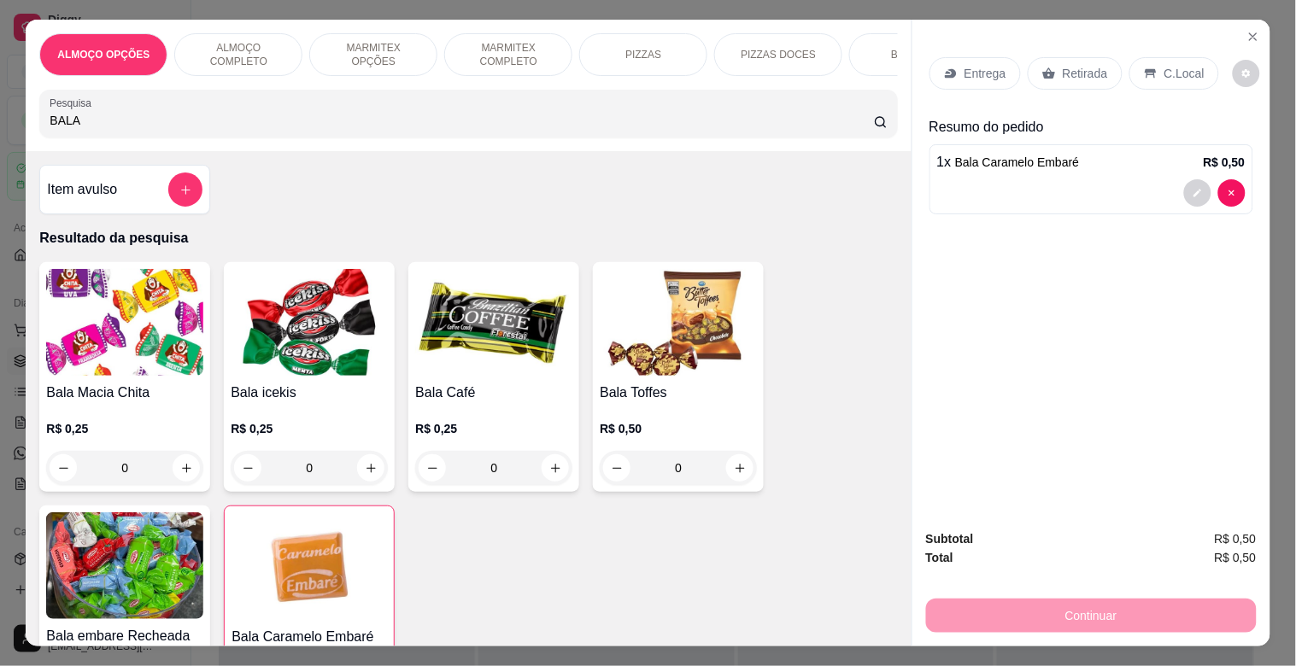
click at [129, 565] on img at bounding box center [124, 565] width 157 height 107
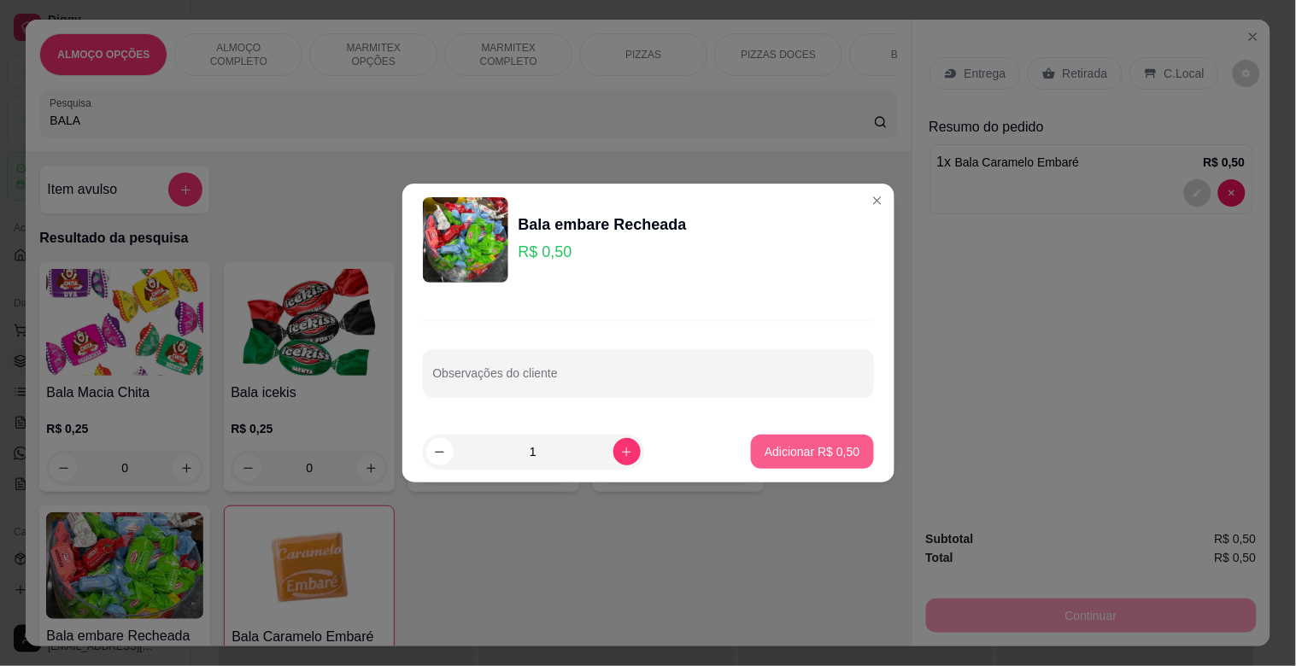
click at [763, 439] on button "Adicionar R$ 0,50" at bounding box center [812, 452] width 122 height 34
type input "1"
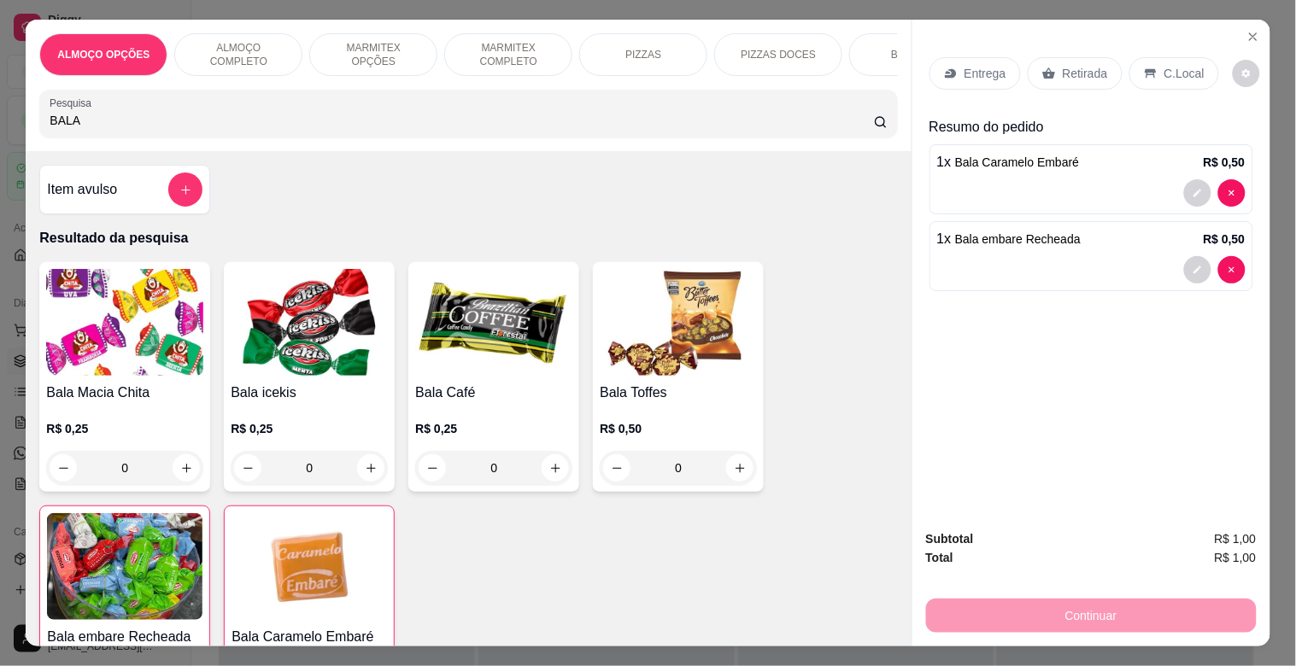
click at [1062, 65] on p "Retirada" at bounding box center [1084, 73] width 45 height 17
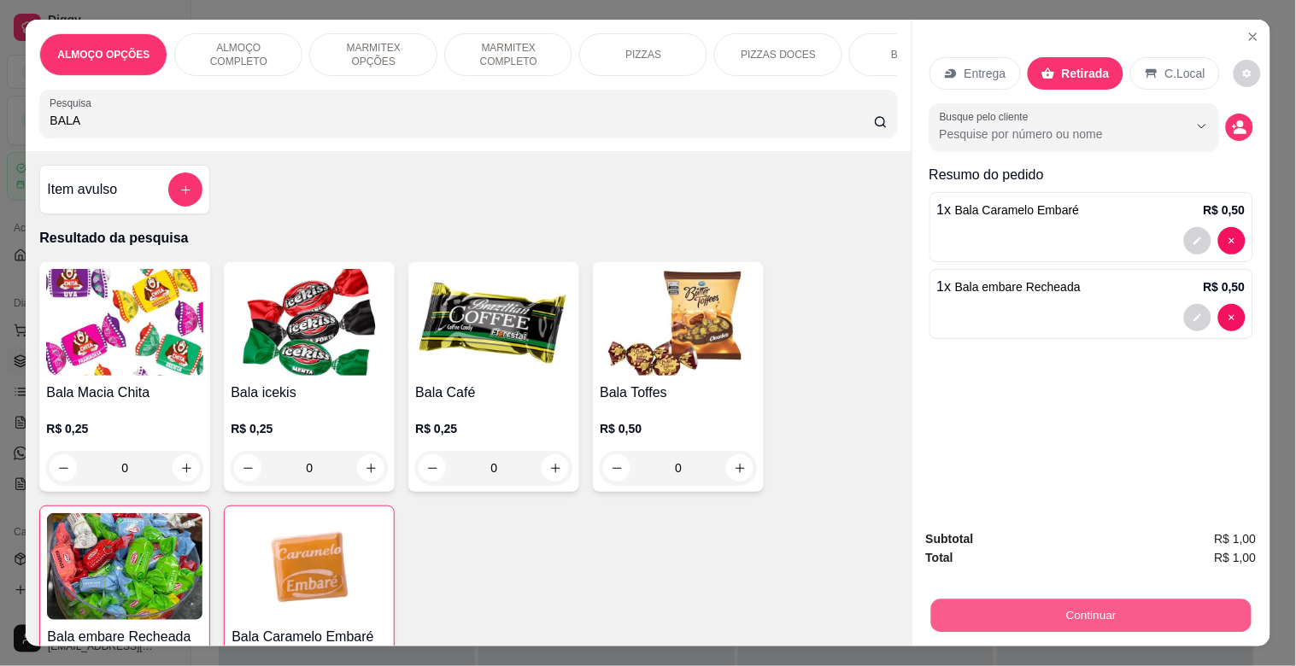
click at [1045, 600] on button "Continuar" at bounding box center [1090, 615] width 320 height 33
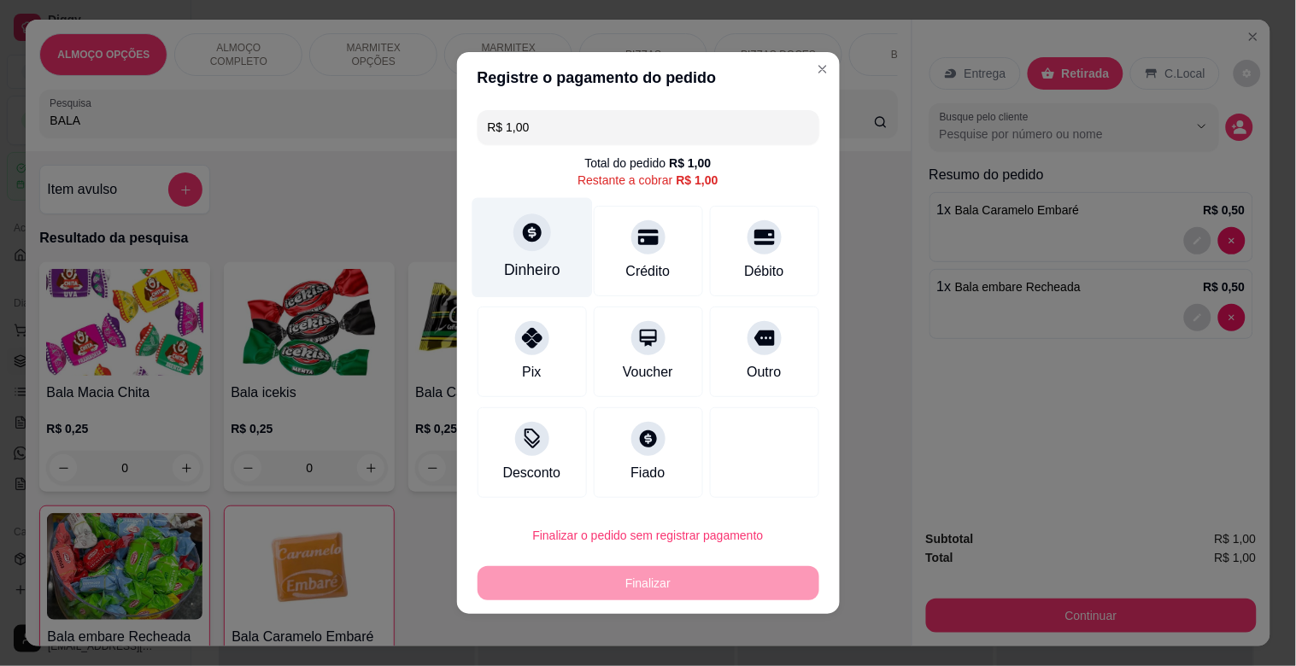
click at [536, 237] on div at bounding box center [532, 233] width 38 height 38
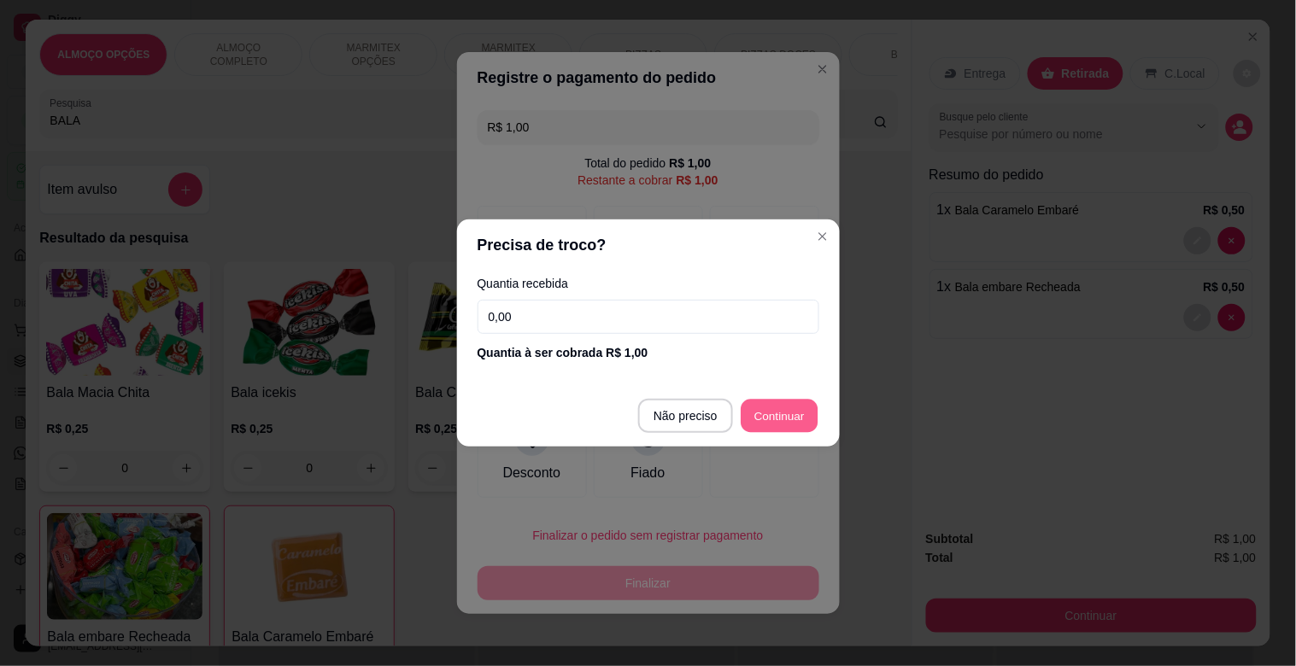
type input "R$ 0,00"
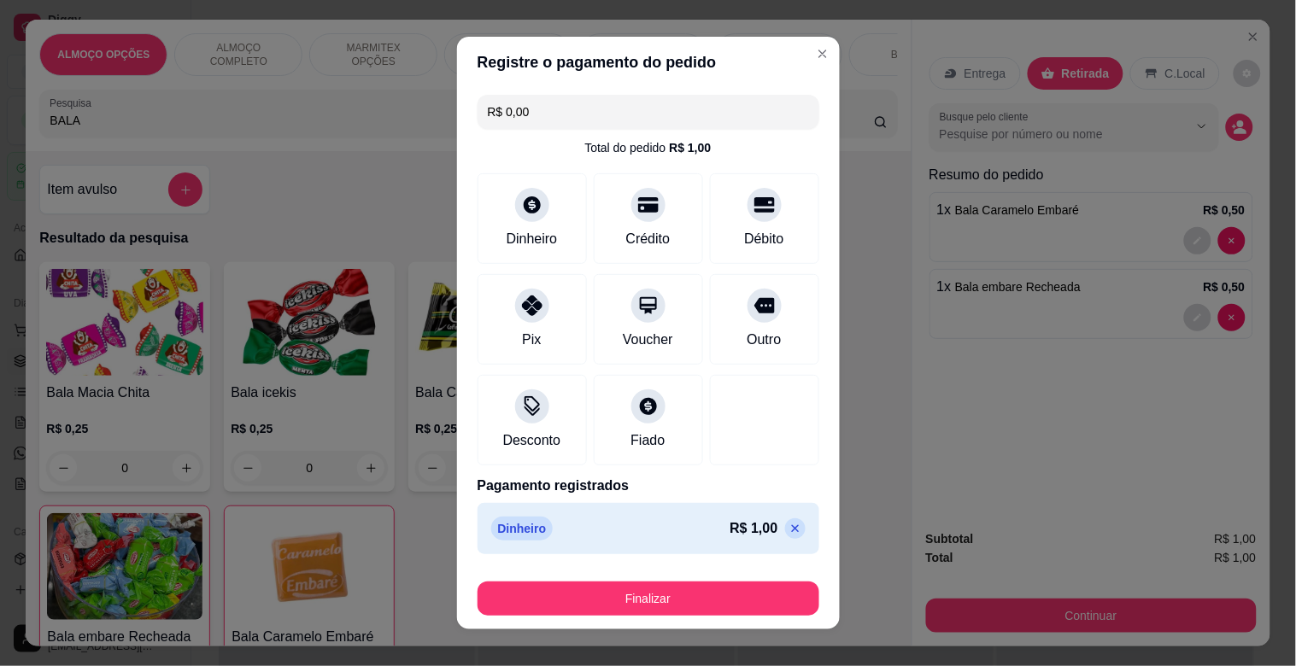
drag, startPoint x: 656, startPoint y: 568, endPoint x: 660, endPoint y: 584, distance: 16.8
click at [656, 574] on footer "Finalizar" at bounding box center [648, 595] width 383 height 68
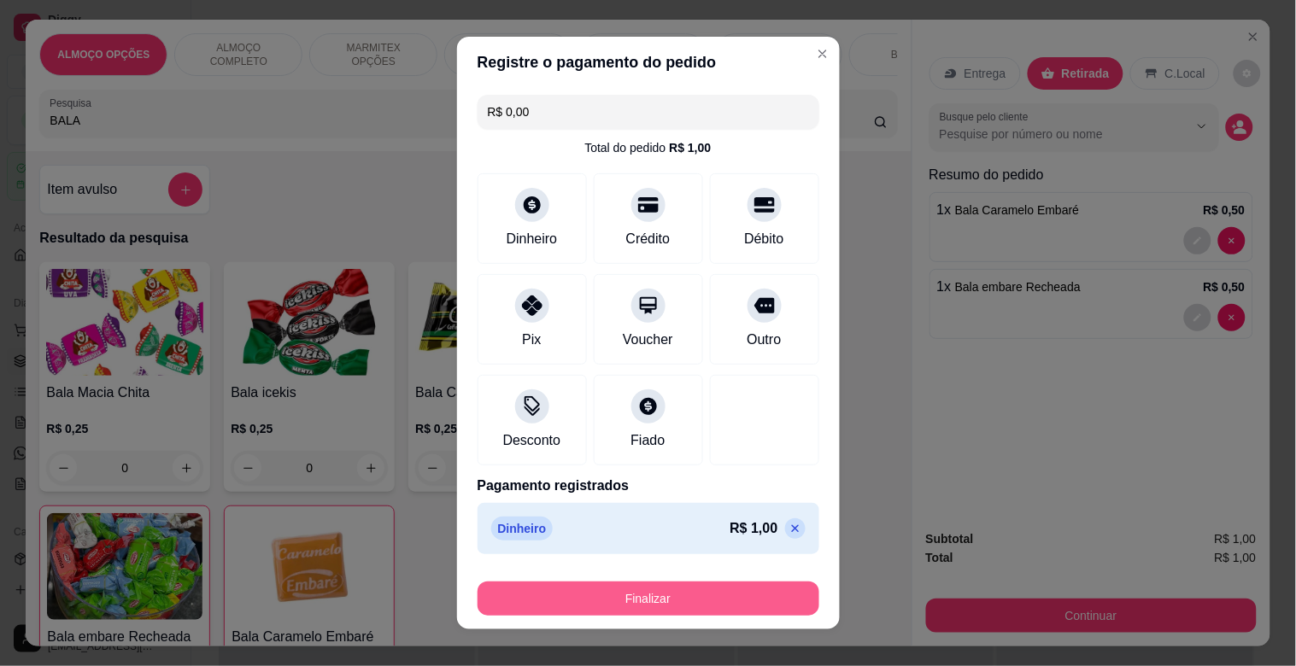
click at [673, 587] on button "Finalizar" at bounding box center [648, 599] width 342 height 34
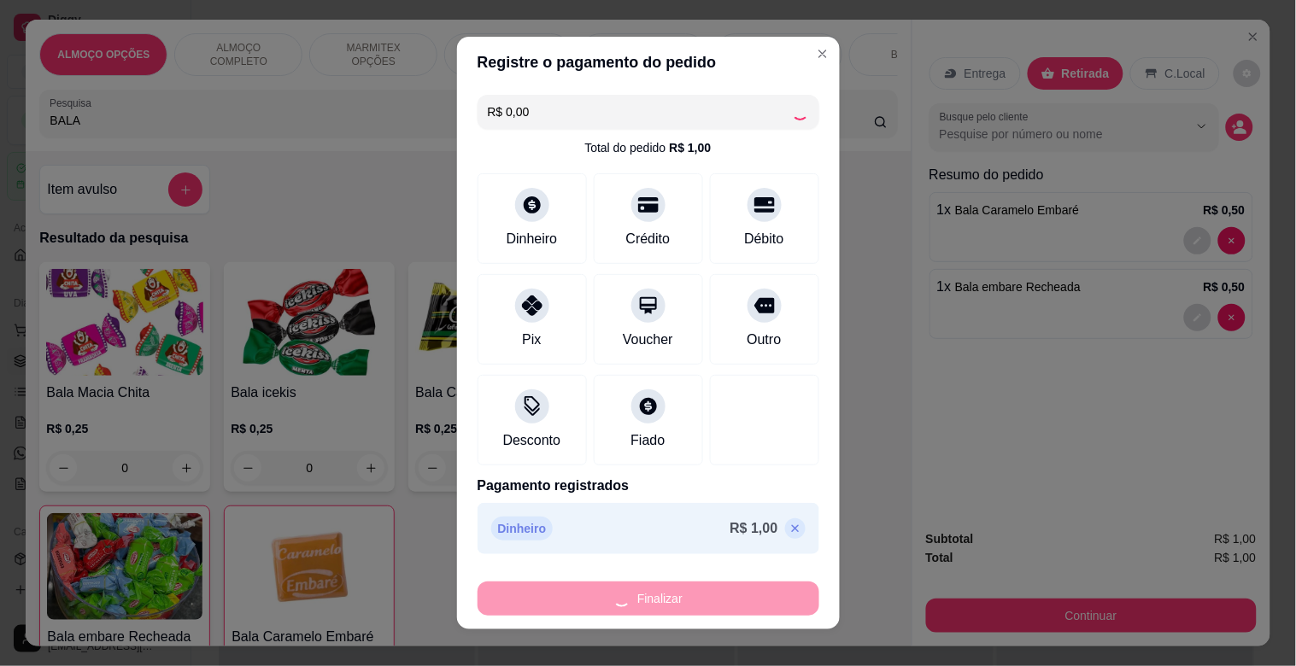
type input "0"
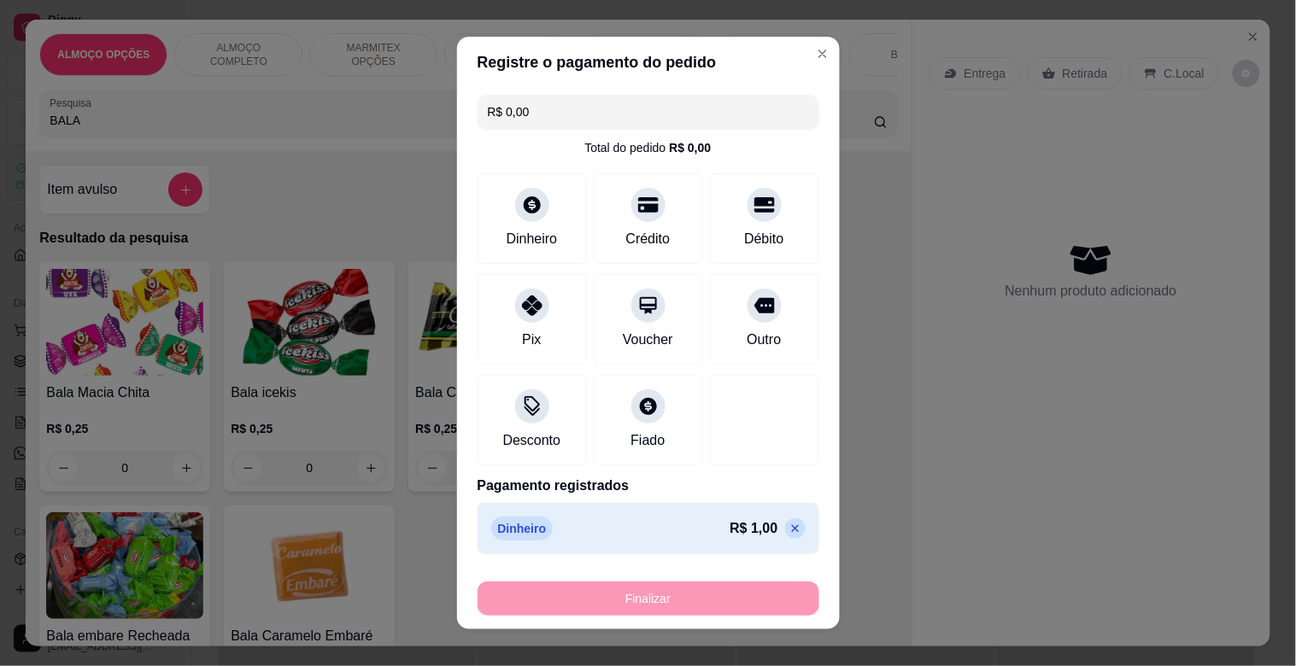
type input "-R$ 1,00"
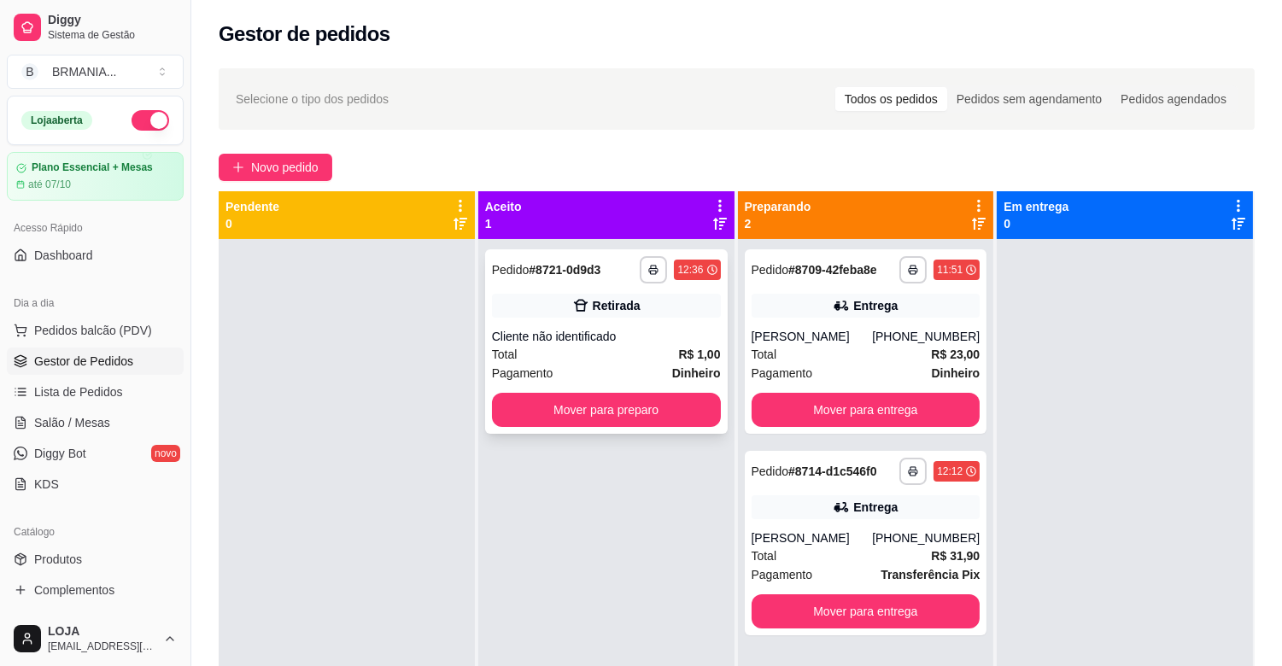
click at [637, 326] on div "**********" at bounding box center [606, 341] width 243 height 184
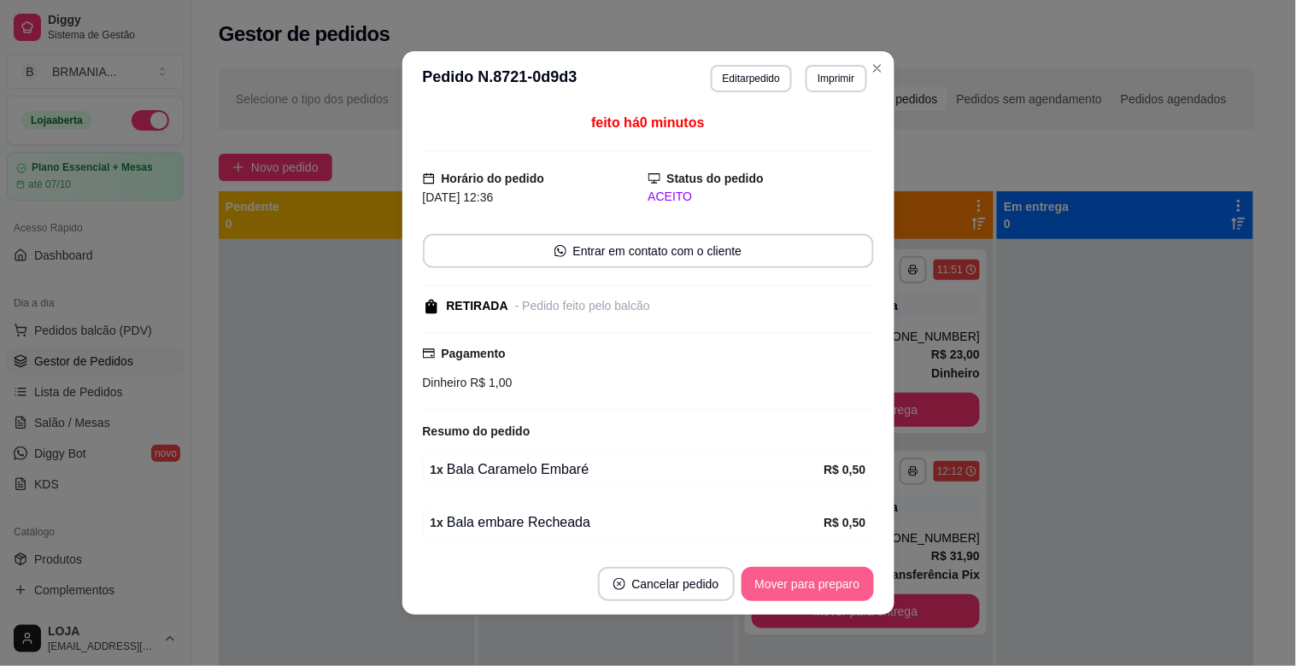
click at [850, 579] on button "Mover para preparo" at bounding box center [807, 584] width 132 height 34
click at [854, 579] on button "Mover para retirada disponível" at bounding box center [778, 584] width 189 height 34
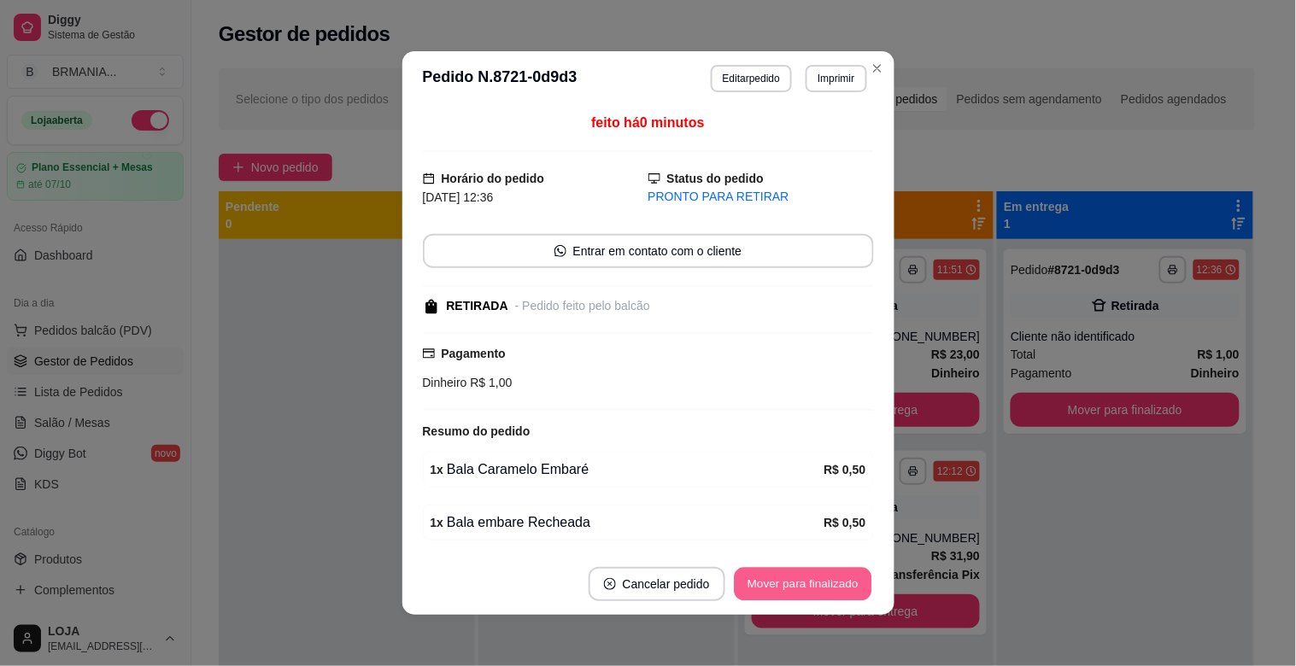
click at [851, 579] on button "Mover para finalizado" at bounding box center [803, 584] width 138 height 33
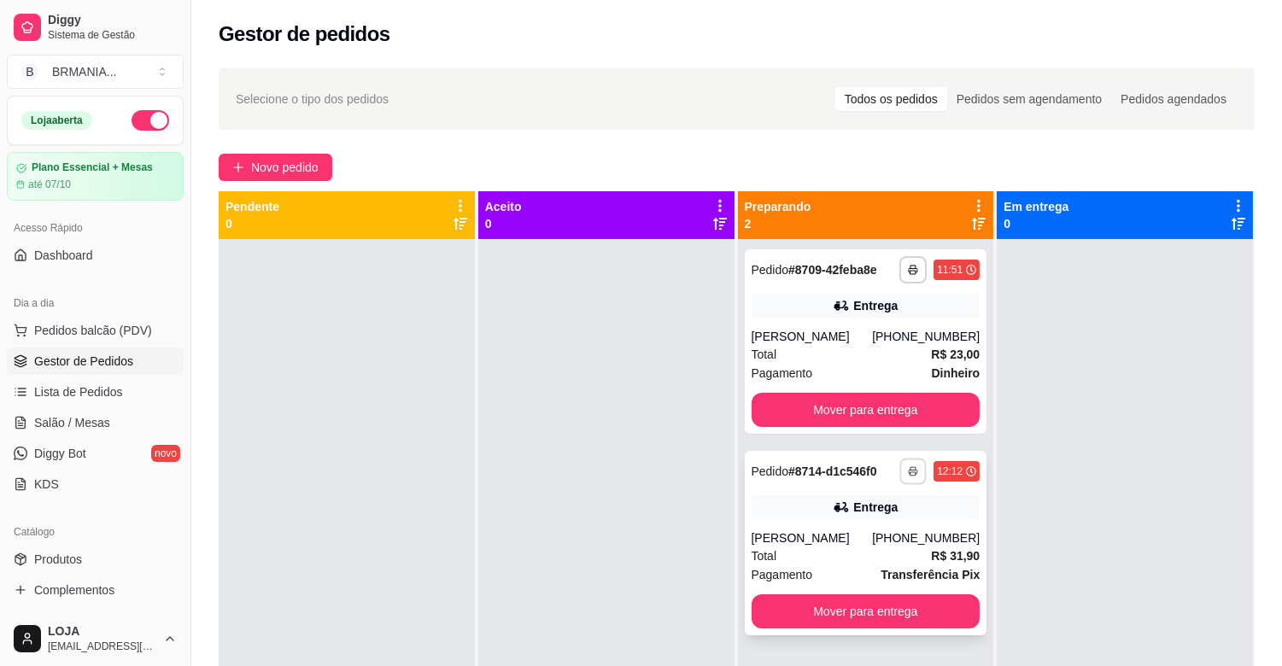
click at [908, 473] on icon "button" at bounding box center [913, 471] width 10 height 10
click at [864, 530] on button "IMPRESSORA" at bounding box center [859, 531] width 120 height 26
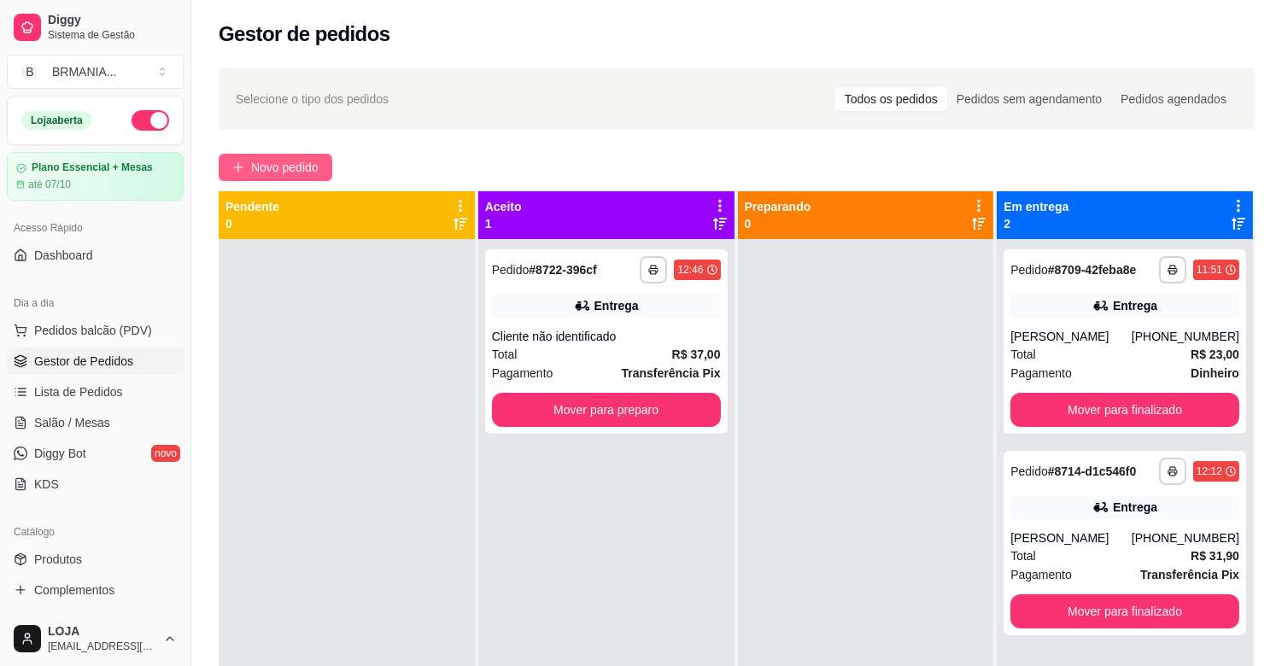
click at [239, 174] on button "Novo pedido" at bounding box center [276, 167] width 114 height 27
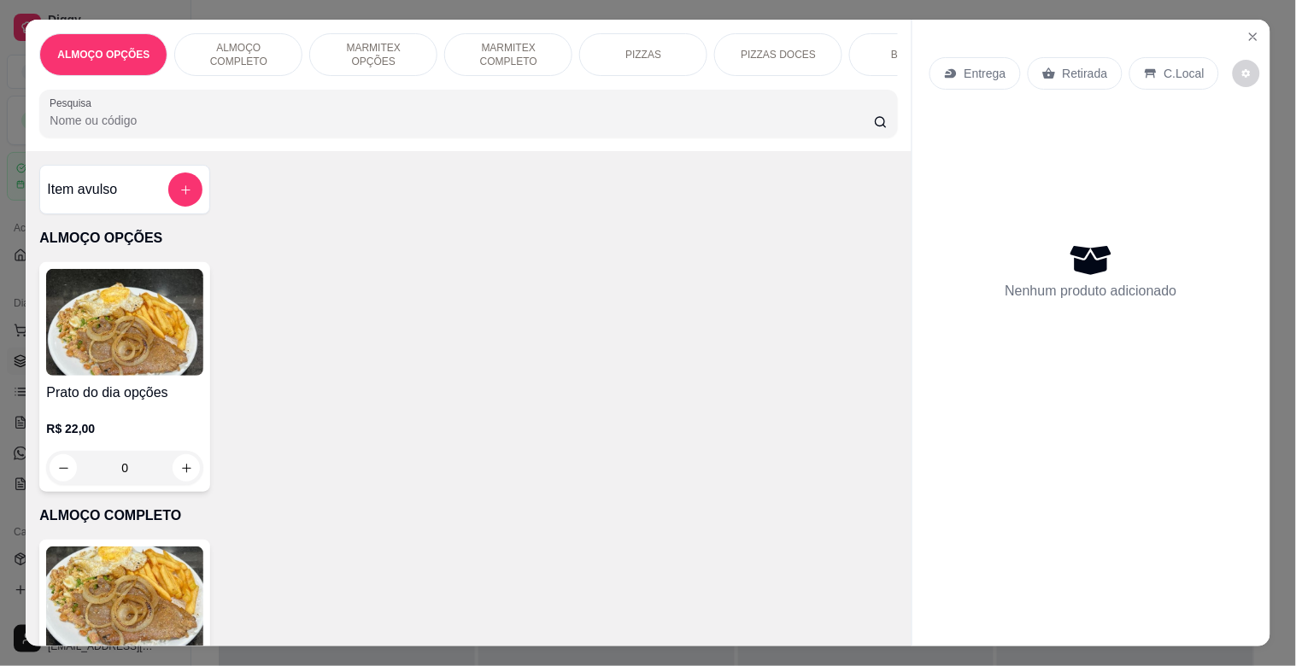
click at [354, 52] on p "MARMITEX OPÇÕES" at bounding box center [373, 54] width 99 height 27
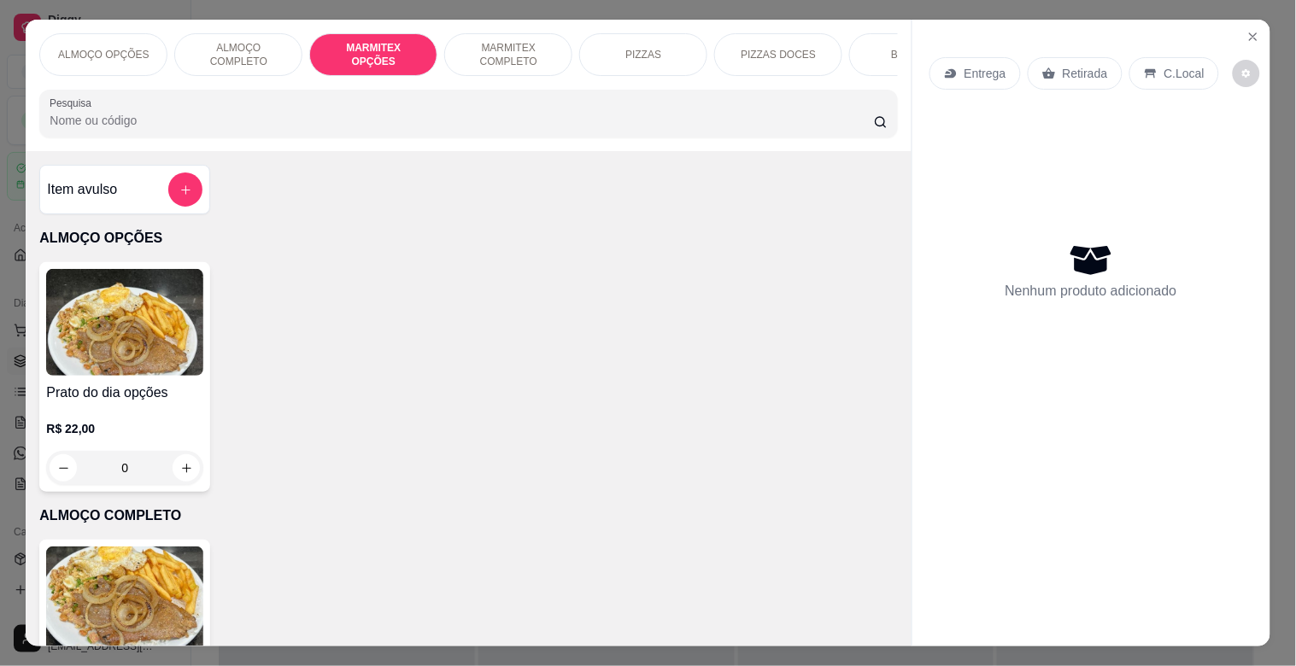
scroll to position [41, 0]
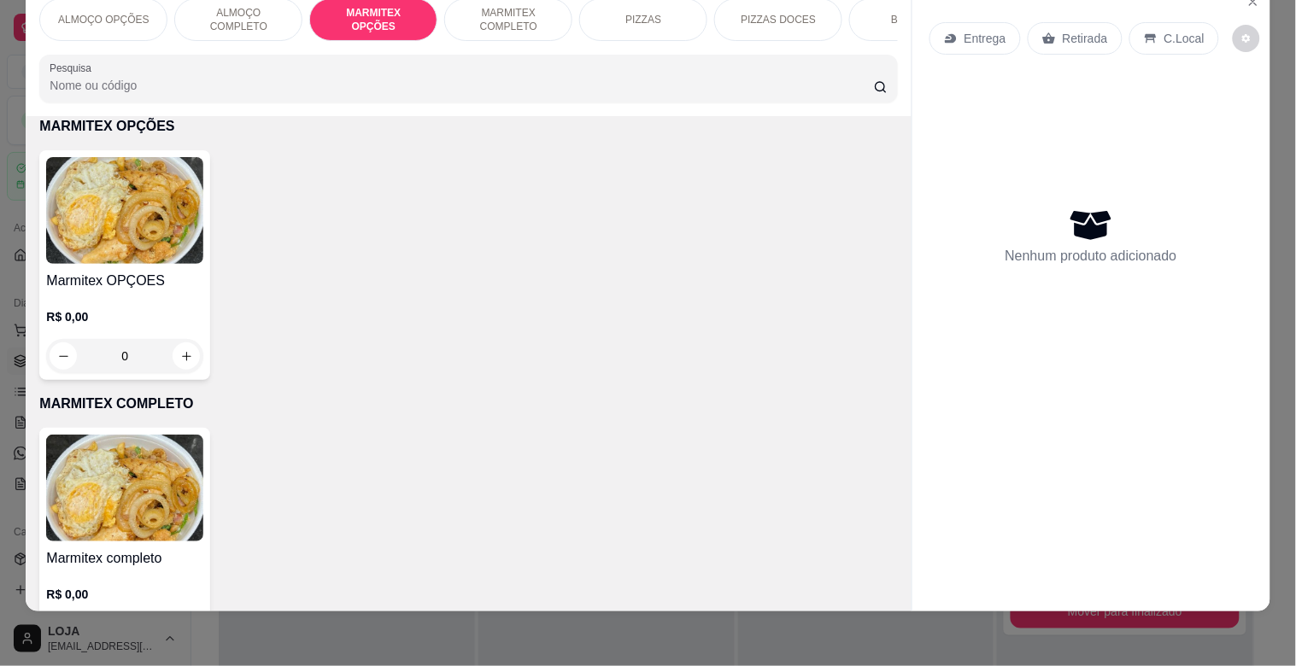
click at [147, 228] on img at bounding box center [124, 210] width 157 height 107
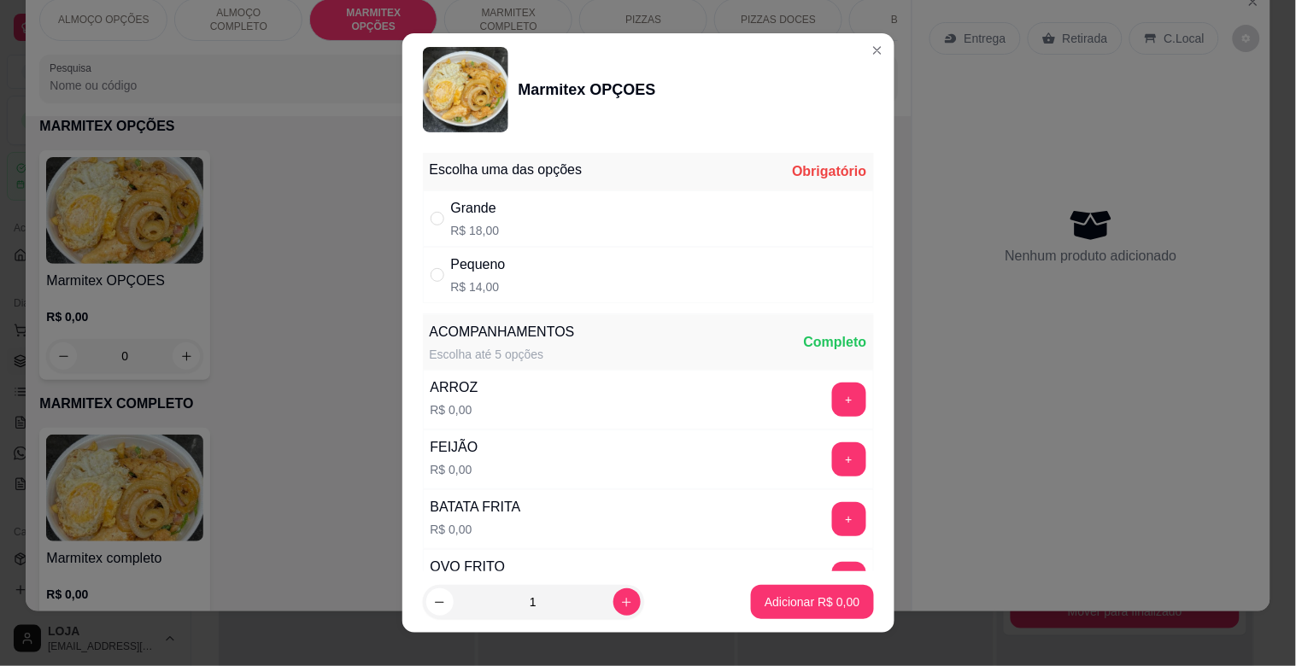
click at [495, 217] on div "Grande R$ 18,00" at bounding box center [648, 218] width 451 height 56
radio input "true"
click at [620, 599] on icon "increase-product-quantity" at bounding box center [626, 602] width 13 height 13
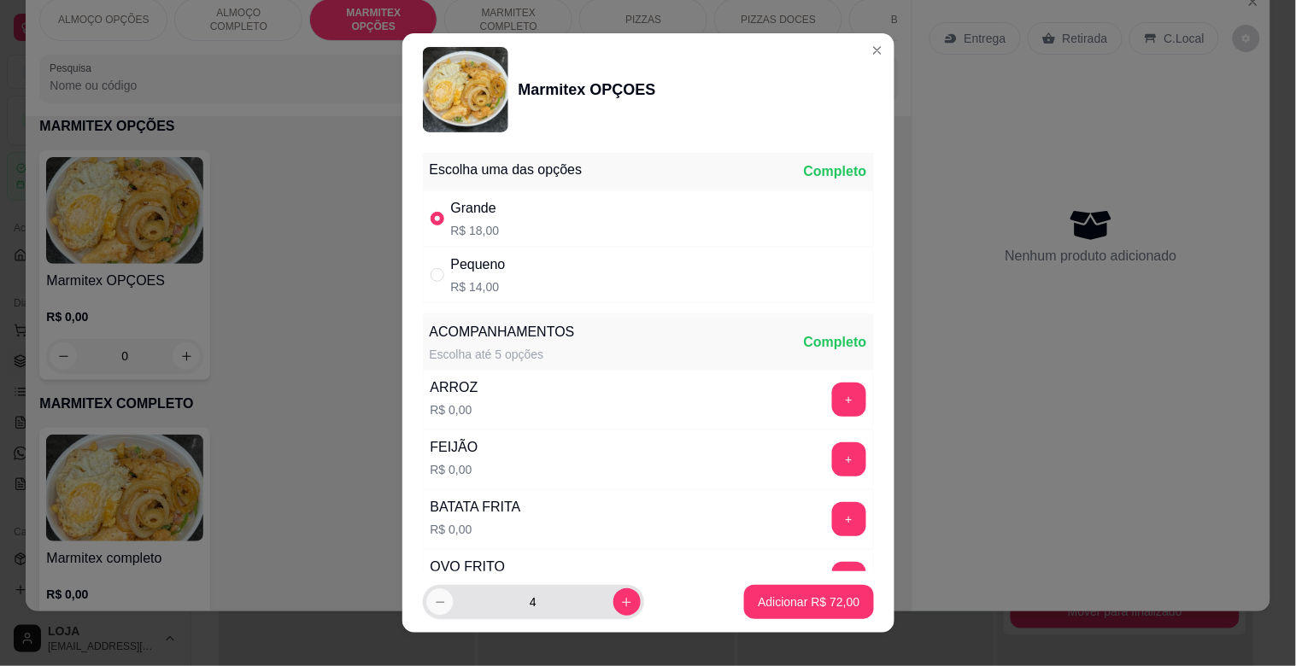
click at [433, 600] on icon "decrease-product-quantity" at bounding box center [439, 602] width 13 height 13
type input "3"
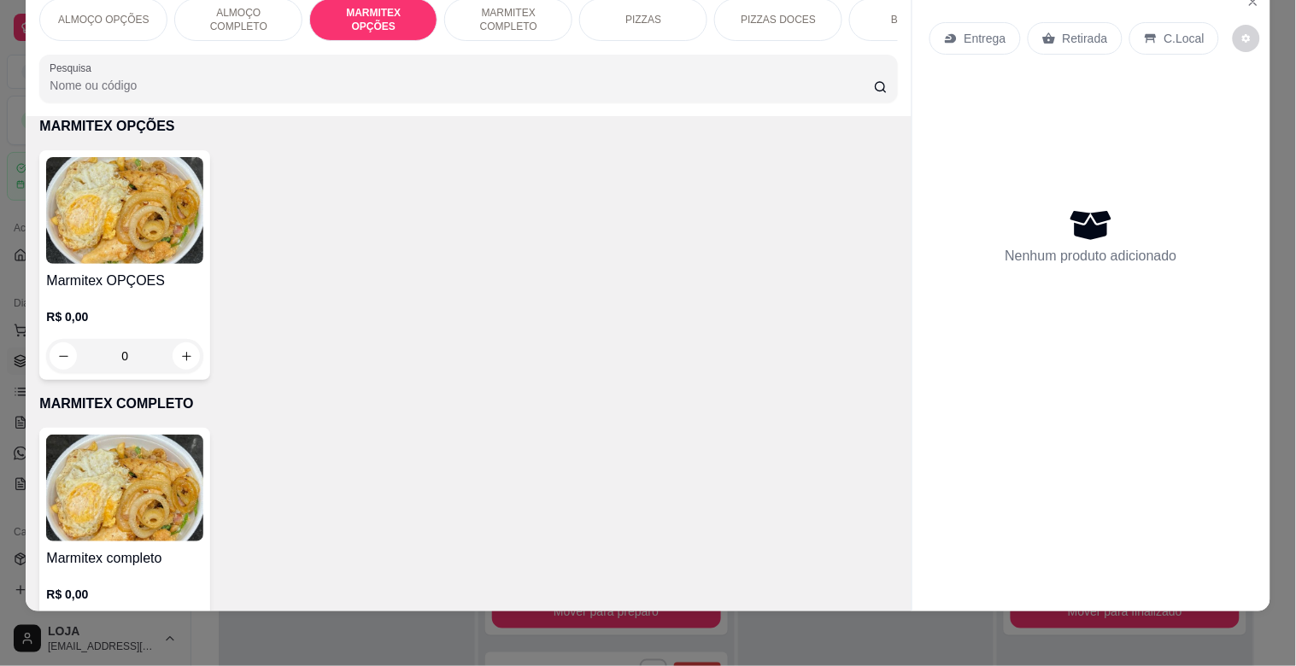
scroll to position [0, 0]
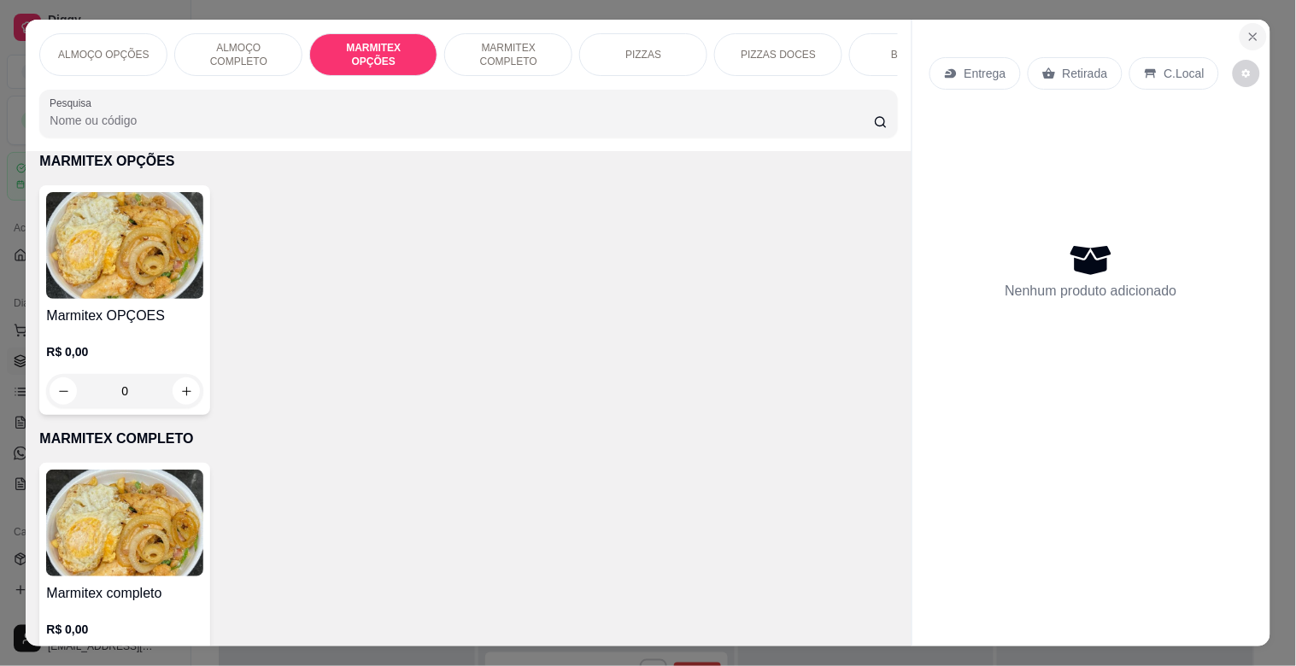
click at [1252, 30] on icon "Close" at bounding box center [1253, 37] width 14 height 14
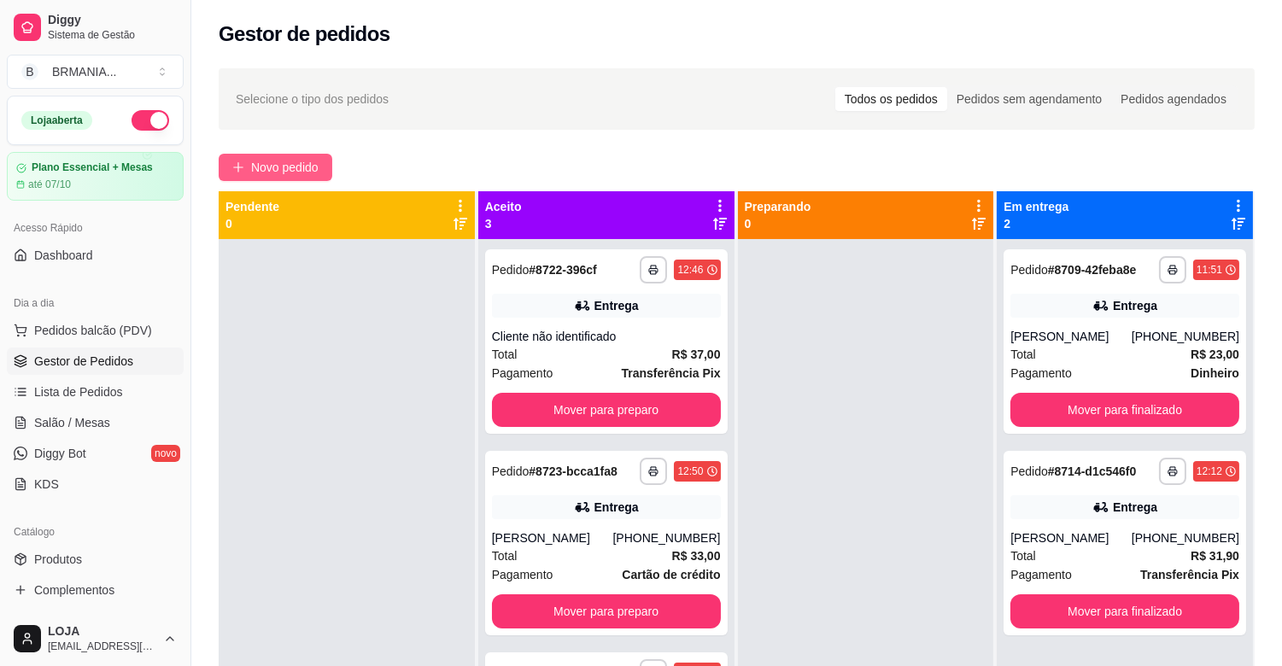
click at [294, 173] on span "Novo pedido" at bounding box center [284, 167] width 67 height 19
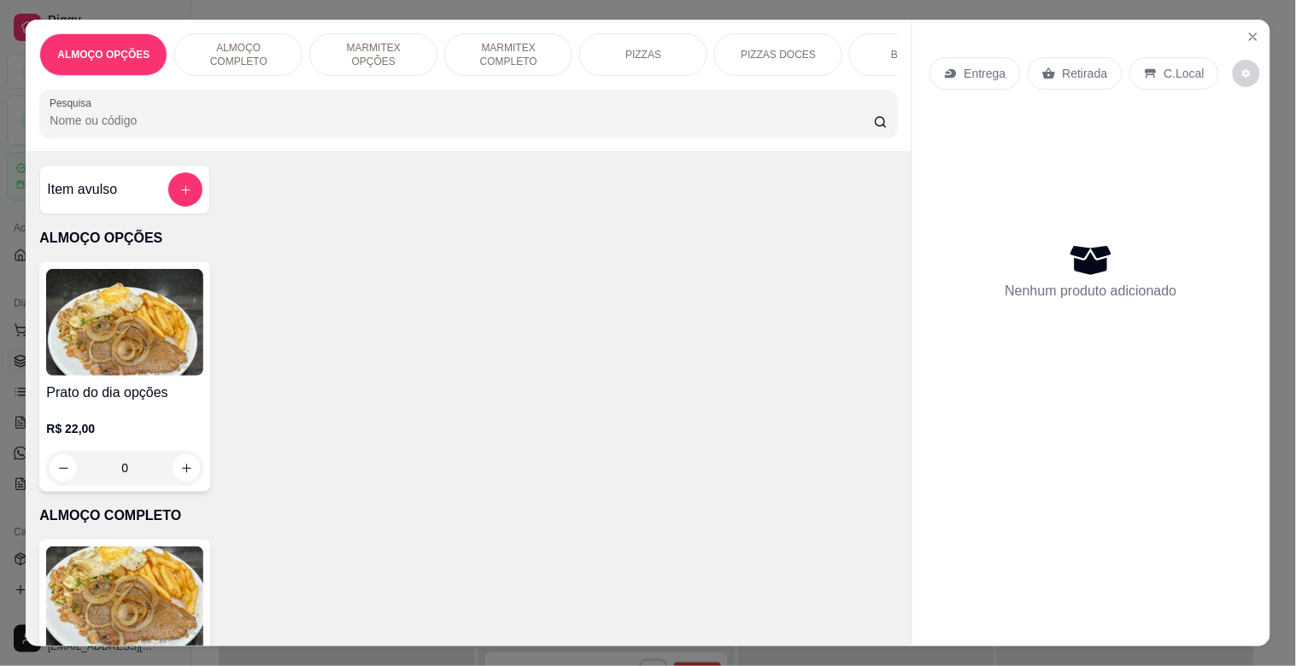
drag, startPoint x: 237, startPoint y: 167, endPoint x: 244, endPoint y: 130, distance: 37.5
click at [237, 165] on div "Item avulso ALMOÇO OPÇÕES Prato do dia opções R$ 22,00 0 ALMOÇO COMPLETO PF Com…" at bounding box center [468, 398] width 885 height 495
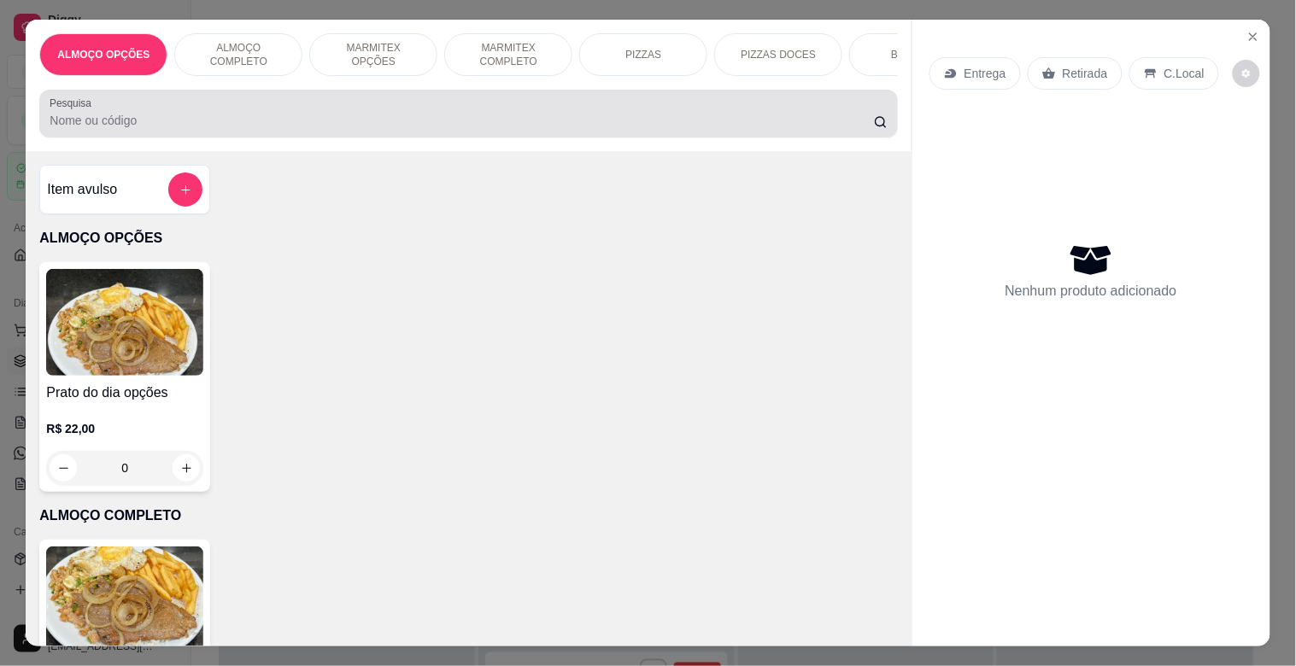
click at [243, 124] on input "Pesquisa" at bounding box center [462, 120] width 824 height 17
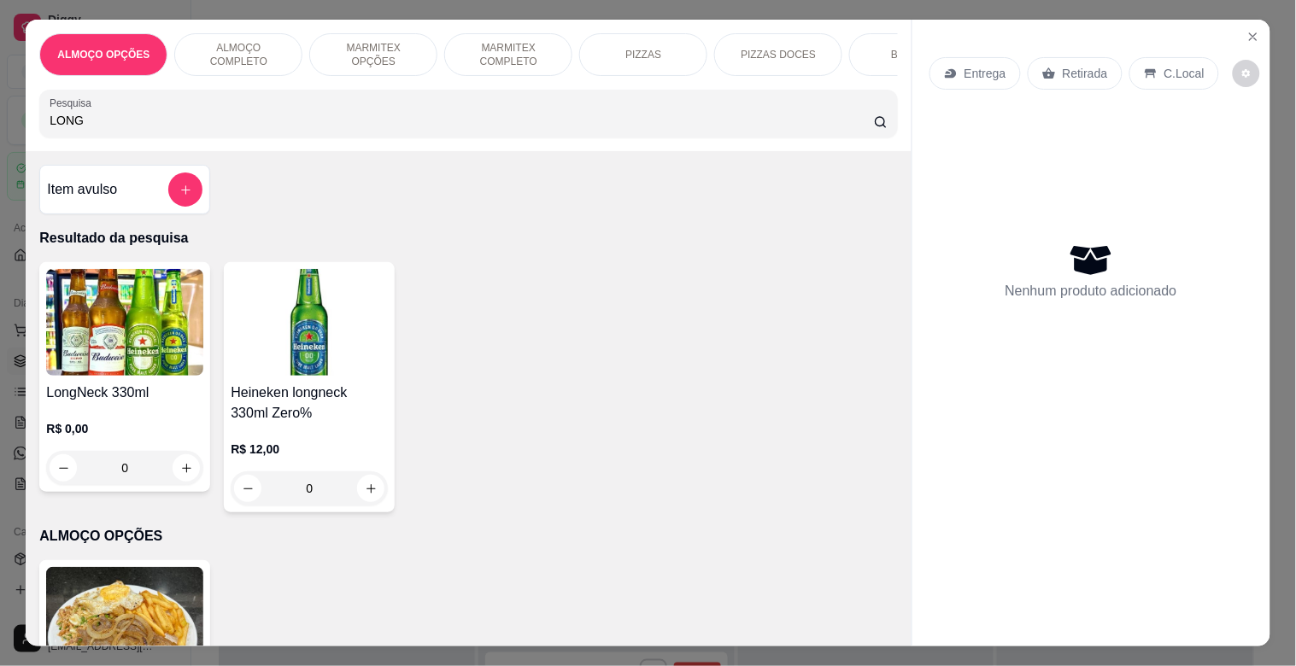
type input "LONG"
click at [117, 362] on img at bounding box center [124, 322] width 157 height 107
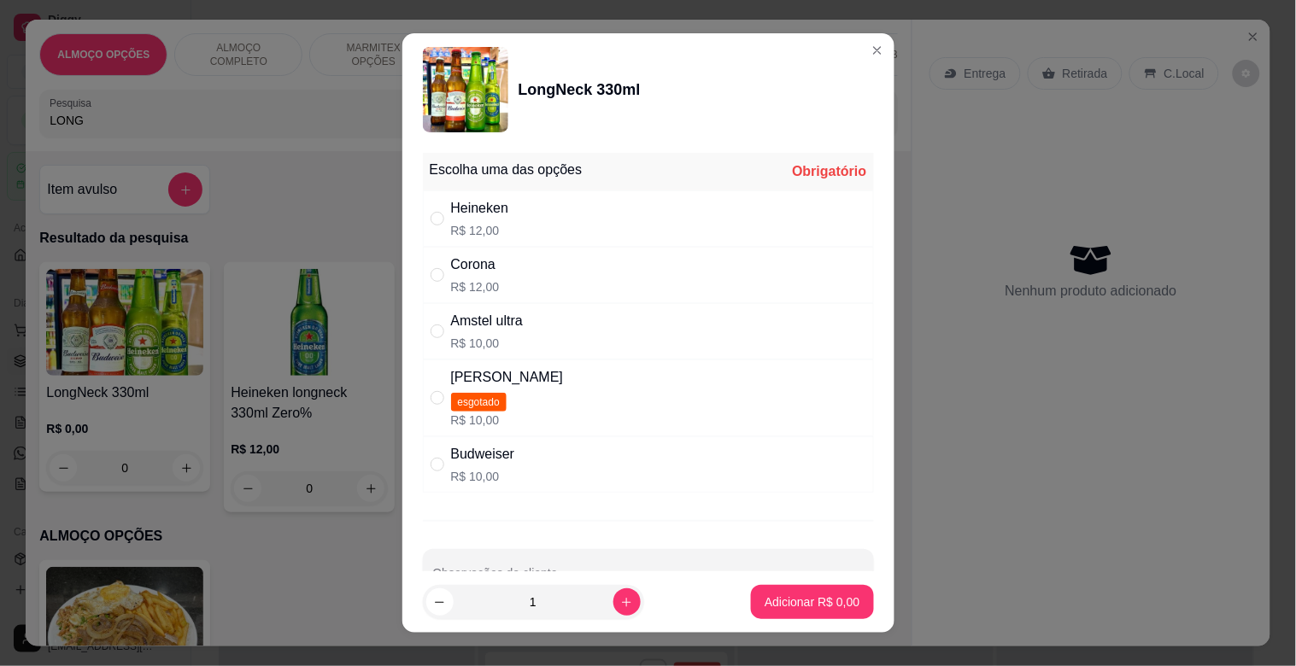
drag, startPoint x: 498, startPoint y: 206, endPoint x: 504, endPoint y: 218, distance: 13.4
click at [497, 206] on div "Heineken" at bounding box center [480, 208] width 58 height 20
radio input "true"
click at [791, 599] on p "Adicionar R$ 12,00" at bounding box center [808, 602] width 99 height 16
type input "1"
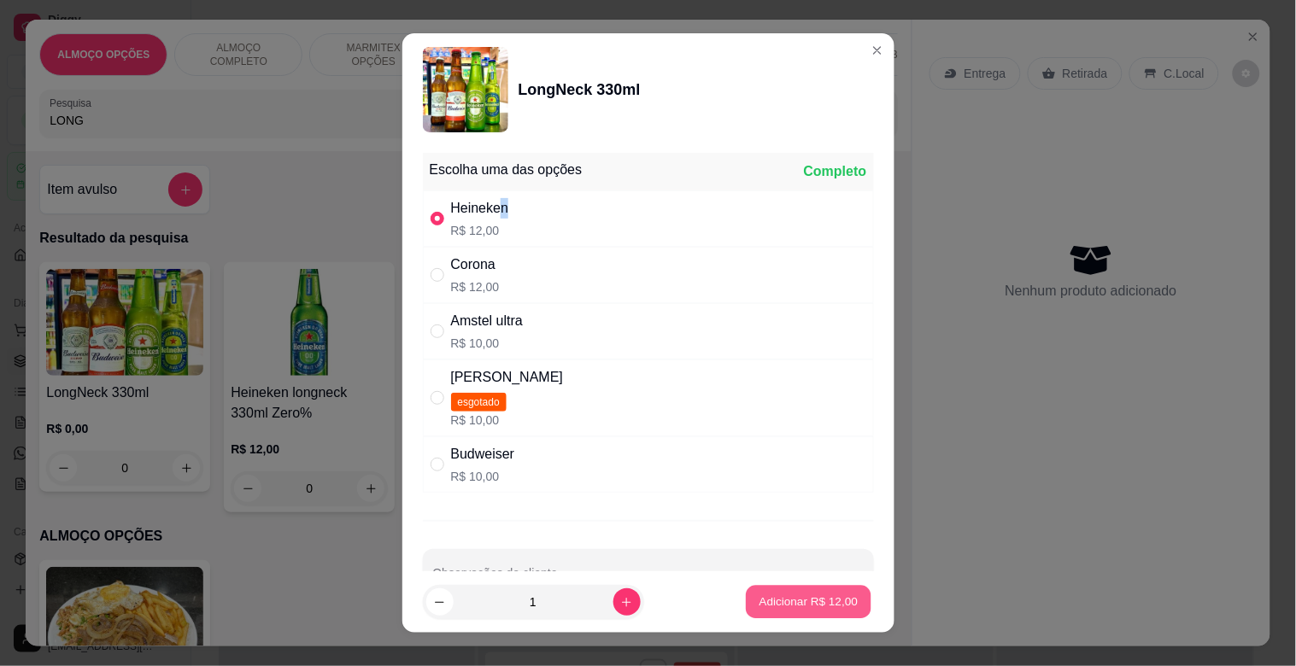
type input "1"
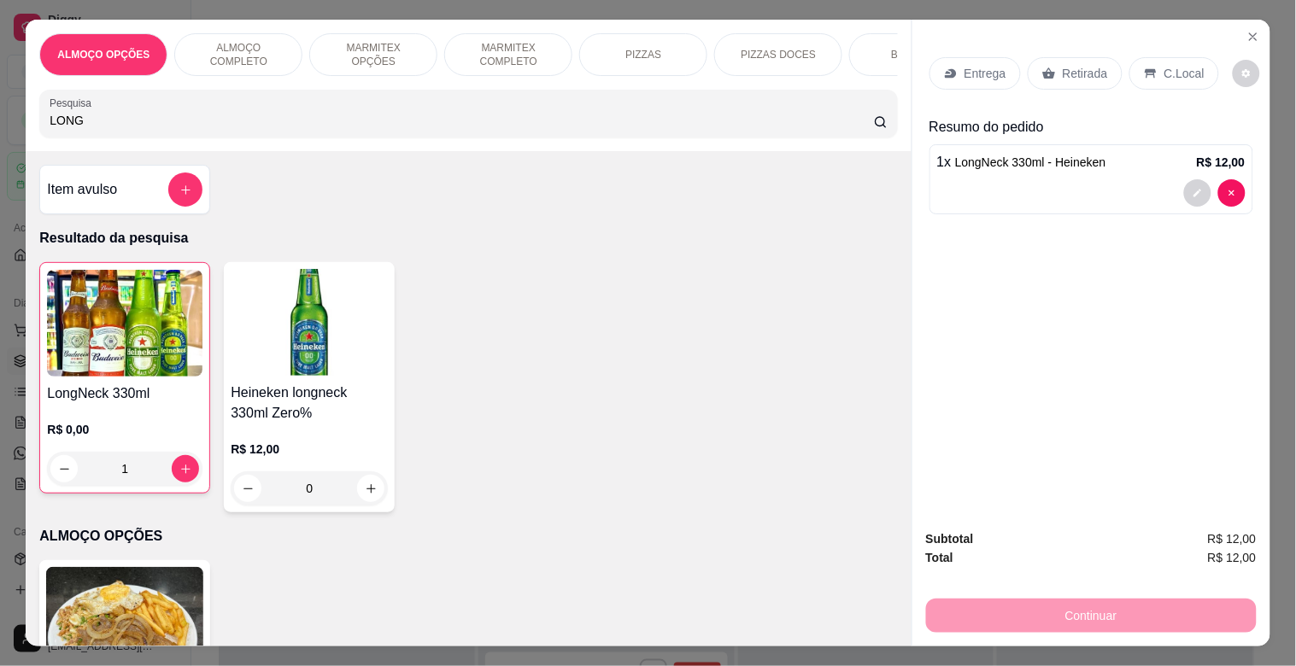
click at [258, 124] on input "LONG" at bounding box center [462, 120] width 824 height 17
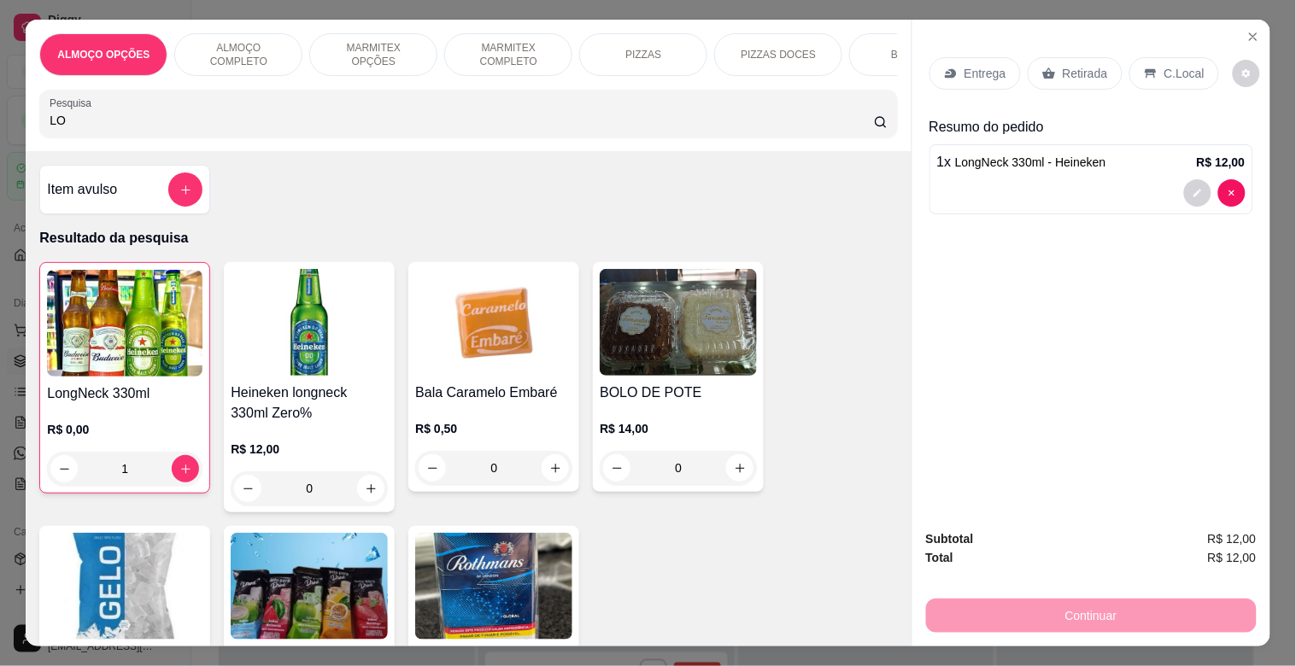
type input "L"
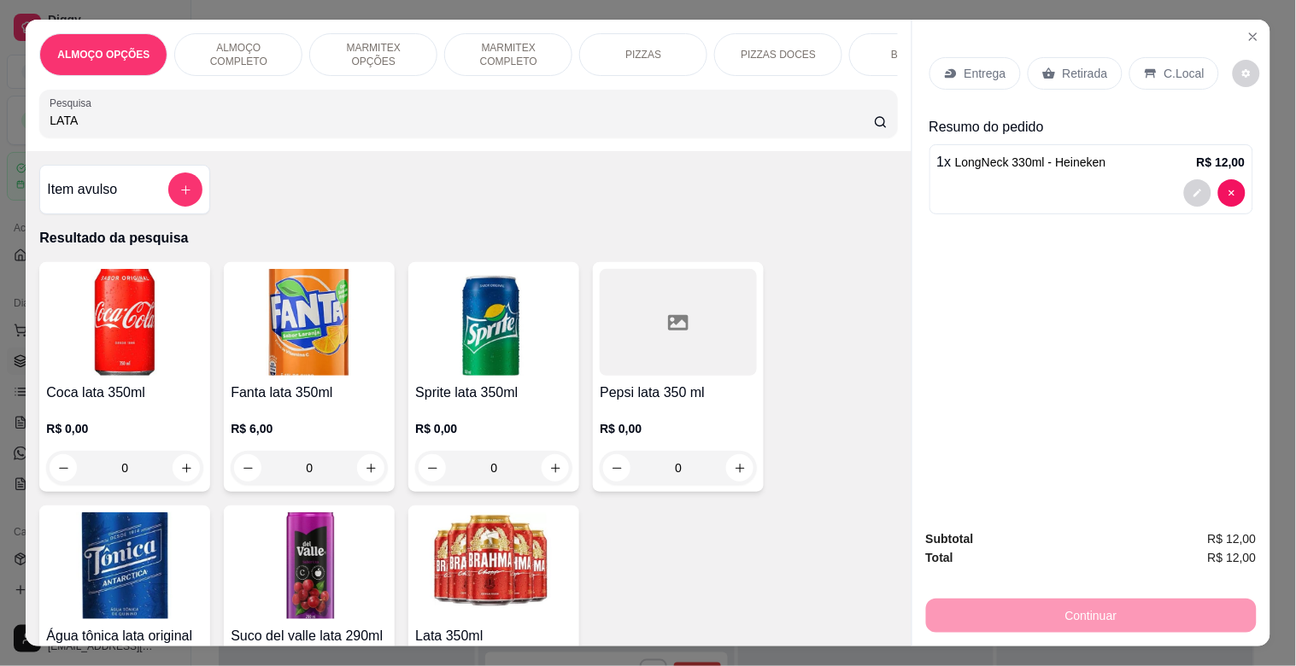
type input "LATA"
click at [641, 367] on div at bounding box center [678, 322] width 157 height 107
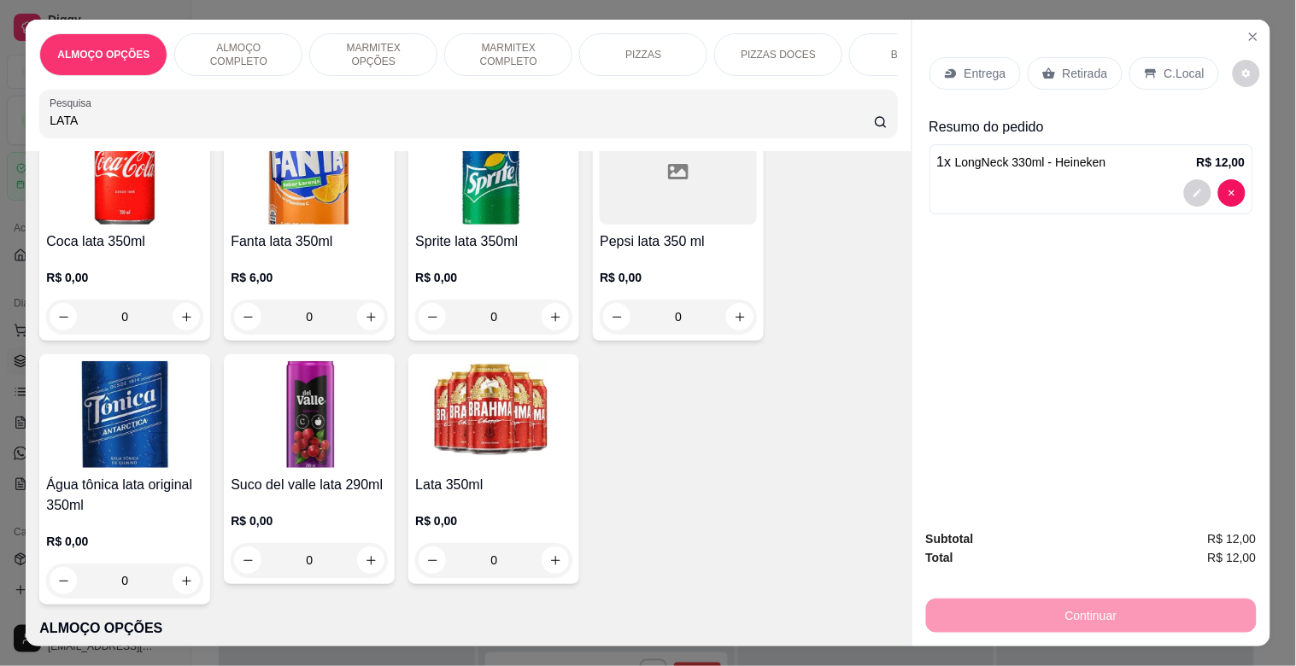
click at [500, 424] on img at bounding box center [493, 414] width 157 height 107
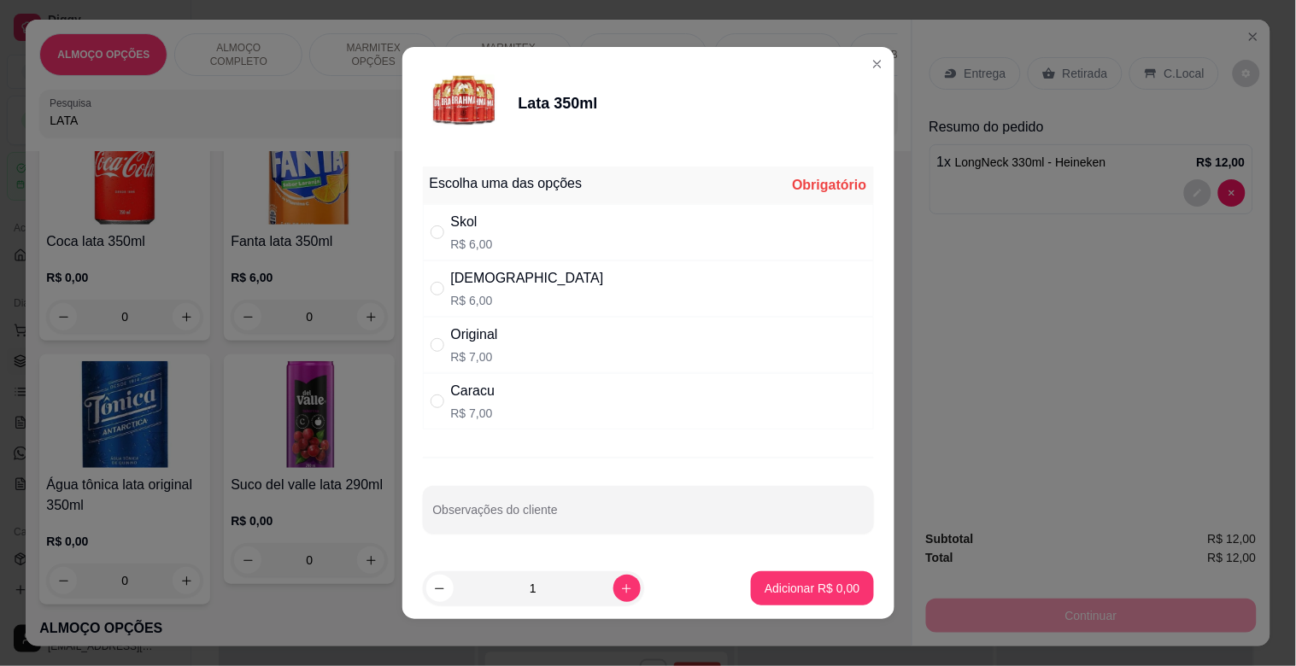
click at [513, 351] on div "Original R$ 7,00" at bounding box center [648, 345] width 451 height 56
radio input "true"
click at [789, 584] on p "Adicionar R$ 7,00" at bounding box center [812, 588] width 92 height 16
type input "1"
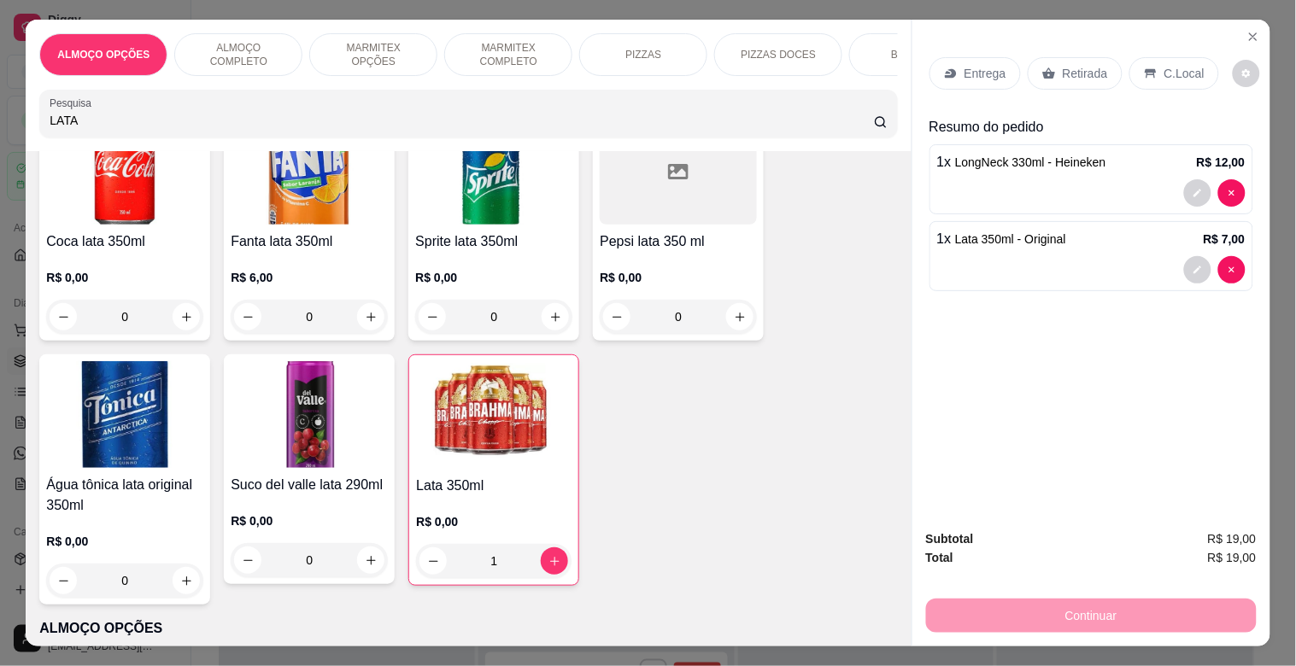
scroll to position [0, 0]
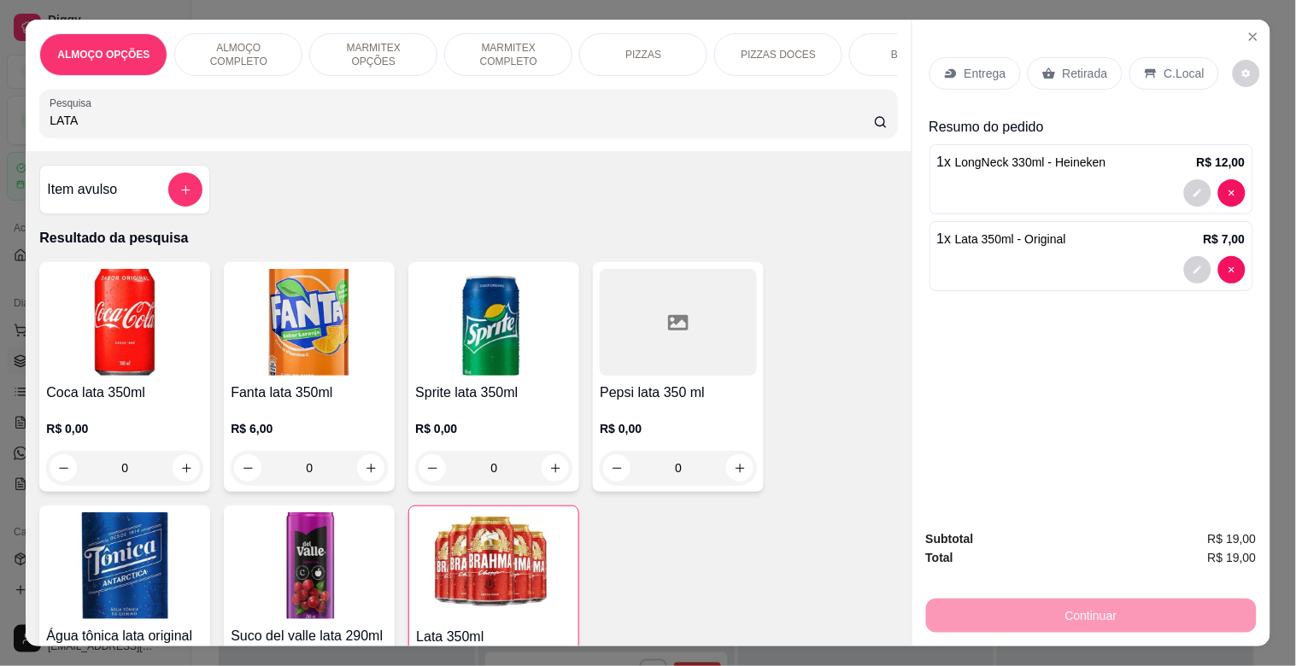
click at [1035, 73] on div "Retirada" at bounding box center [1074, 73] width 95 height 32
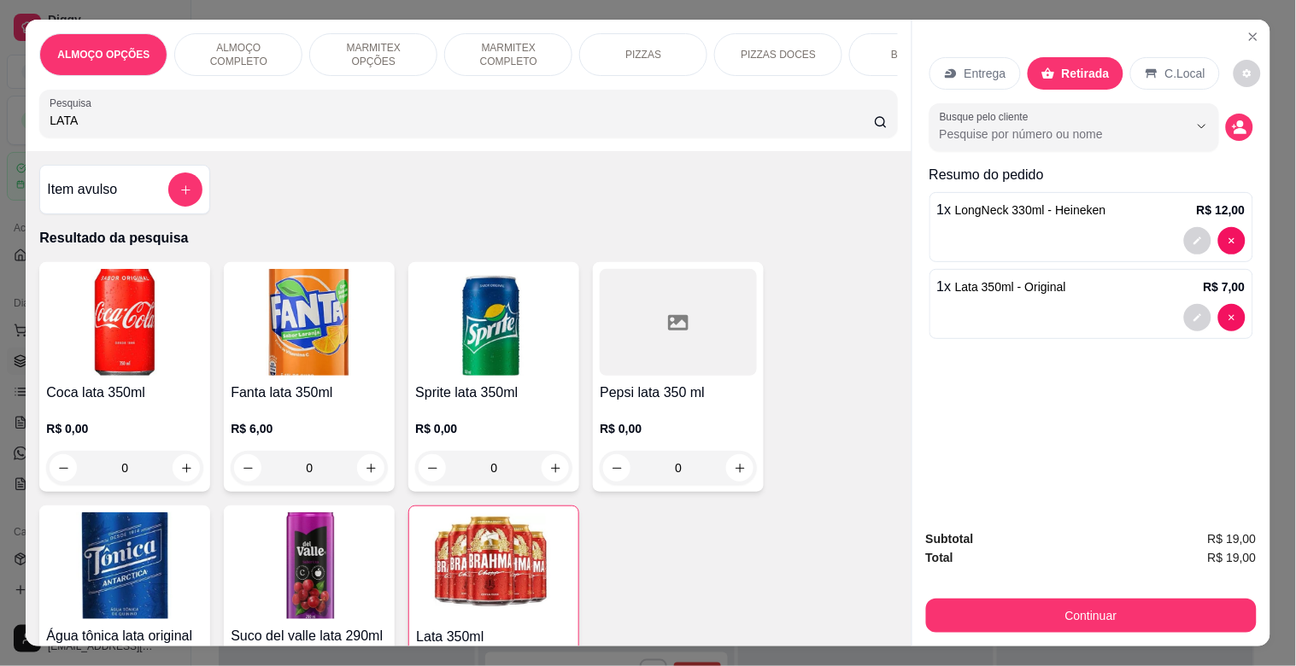
click at [1088, 594] on div "Continuar" at bounding box center [1091, 613] width 331 height 38
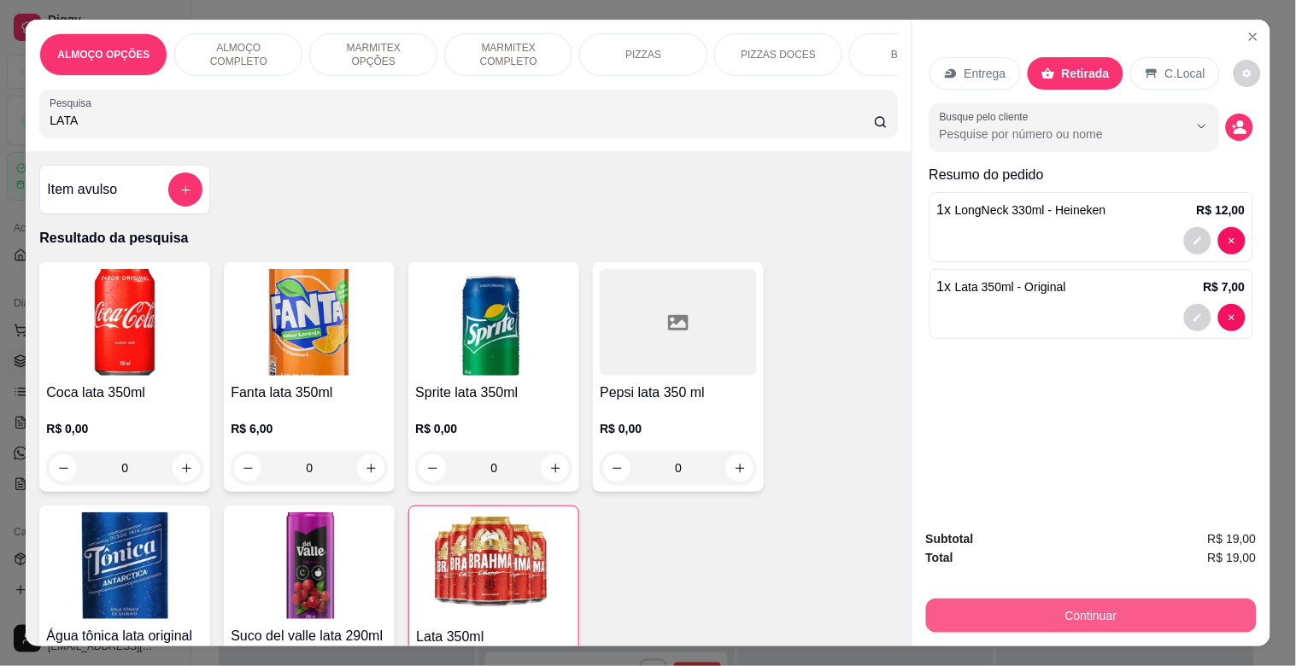
click at [1092, 601] on button "Continuar" at bounding box center [1091, 616] width 331 height 34
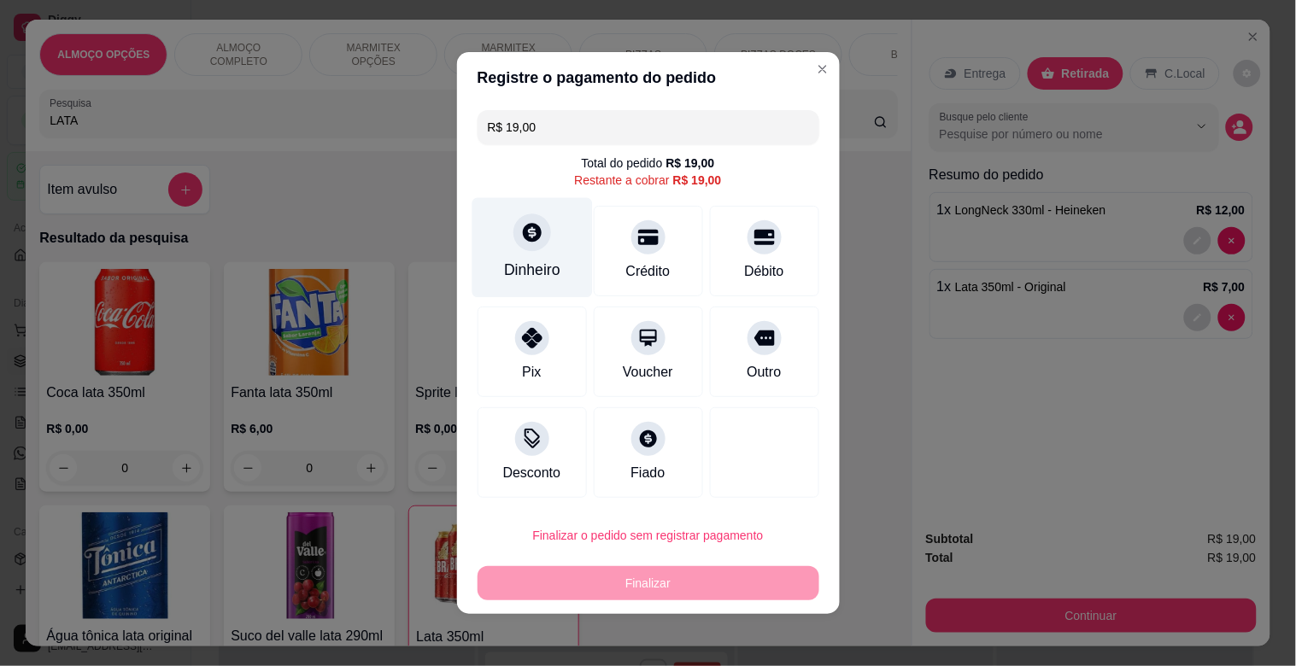
click at [541, 257] on div "Dinheiro" at bounding box center [531, 248] width 120 height 100
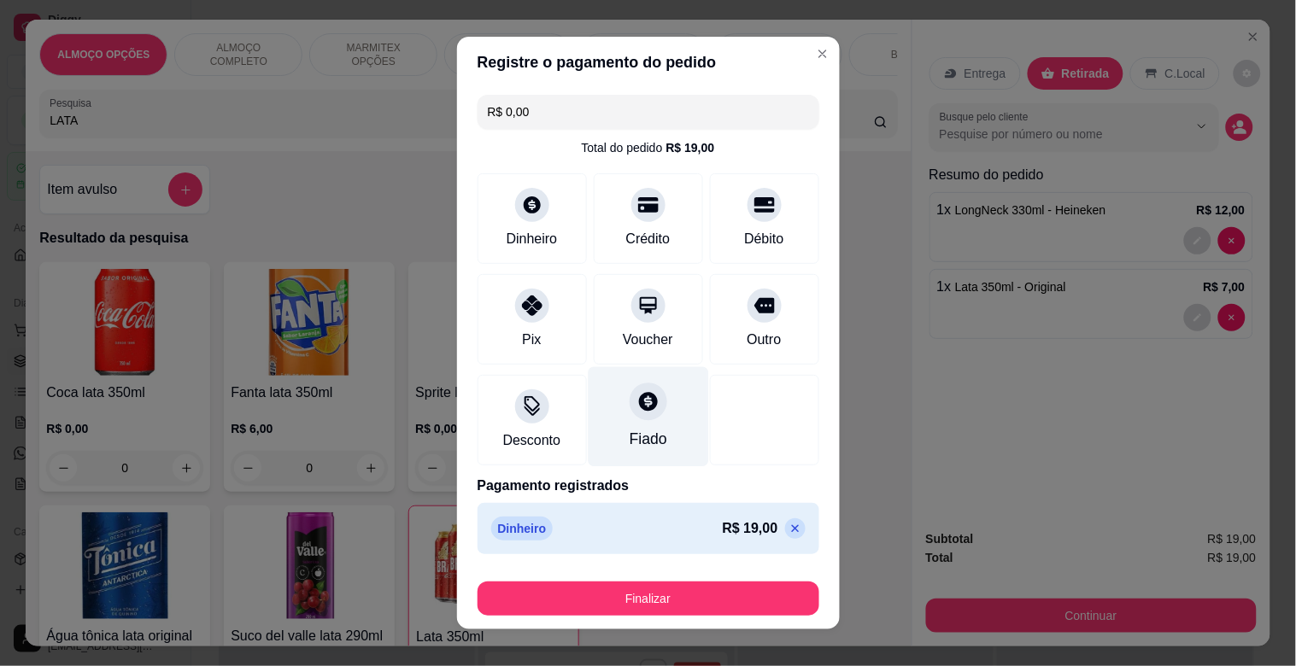
type input "R$ 0,00"
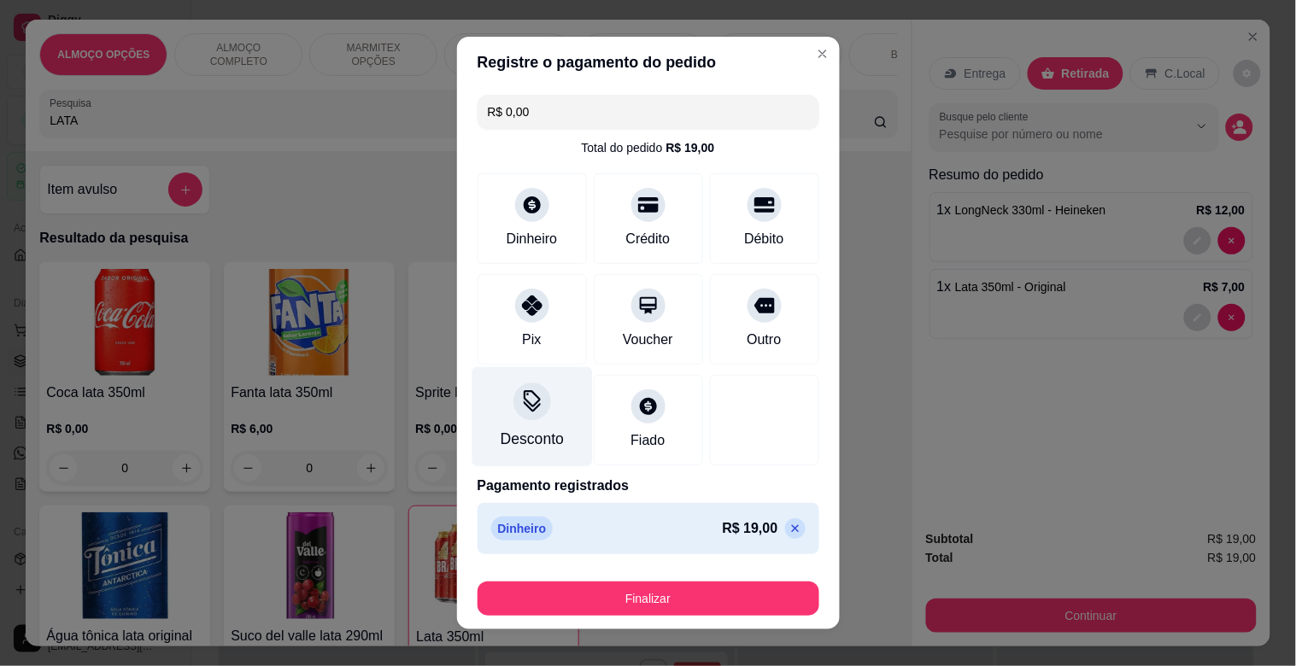
click at [525, 422] on div "Desconto" at bounding box center [531, 417] width 120 height 100
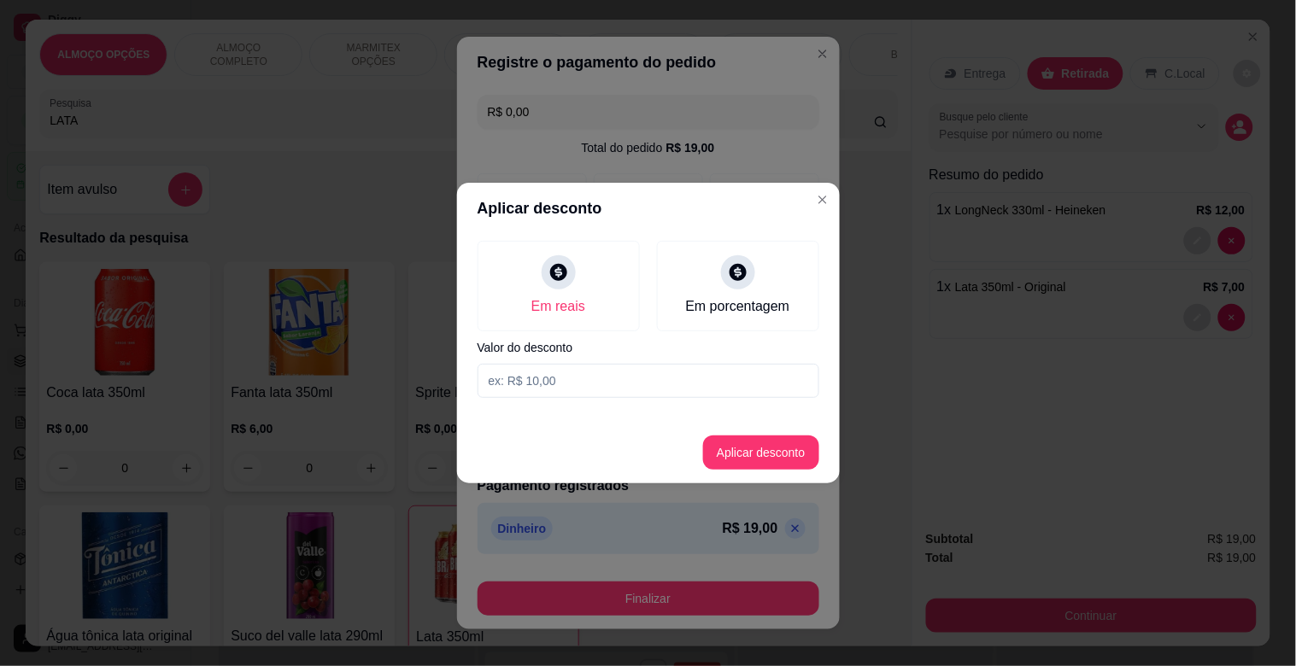
click at [535, 389] on input at bounding box center [648, 381] width 342 height 34
type input "1,00"
click at [779, 446] on button "Aplicar desconto" at bounding box center [761, 453] width 116 height 34
type input "-R$ 1,00"
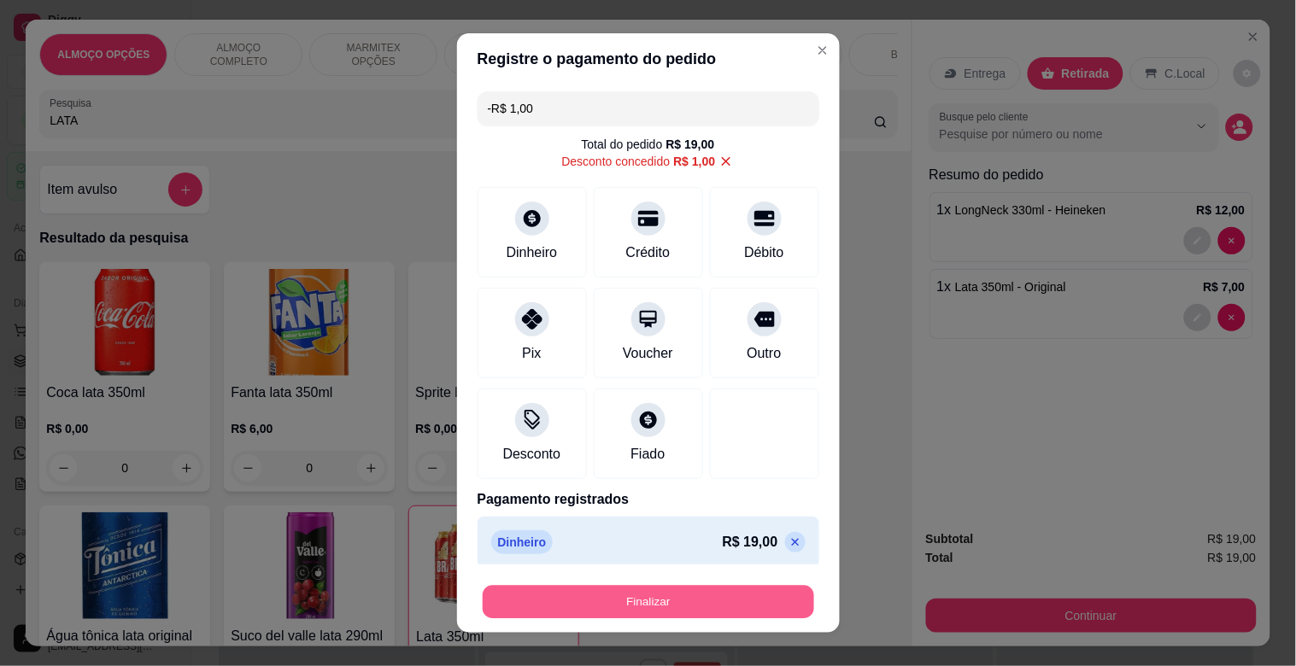
click at [663, 594] on button "Finalizar" at bounding box center [648, 602] width 331 height 33
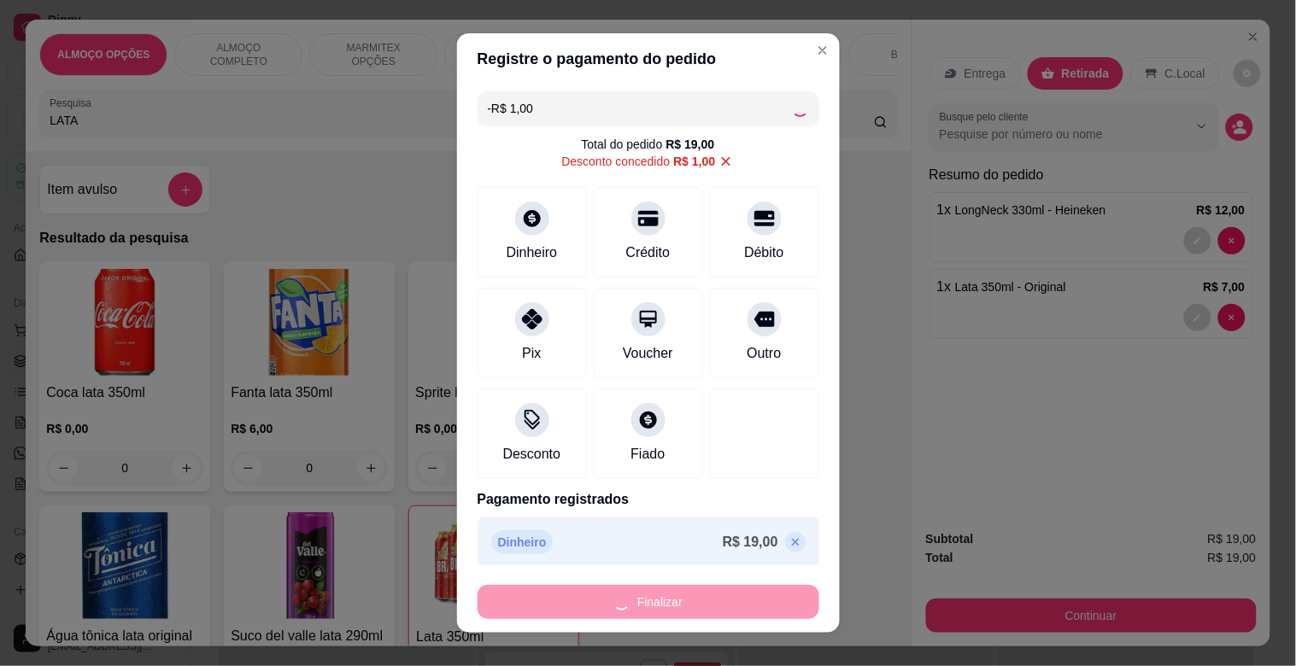
type input "0"
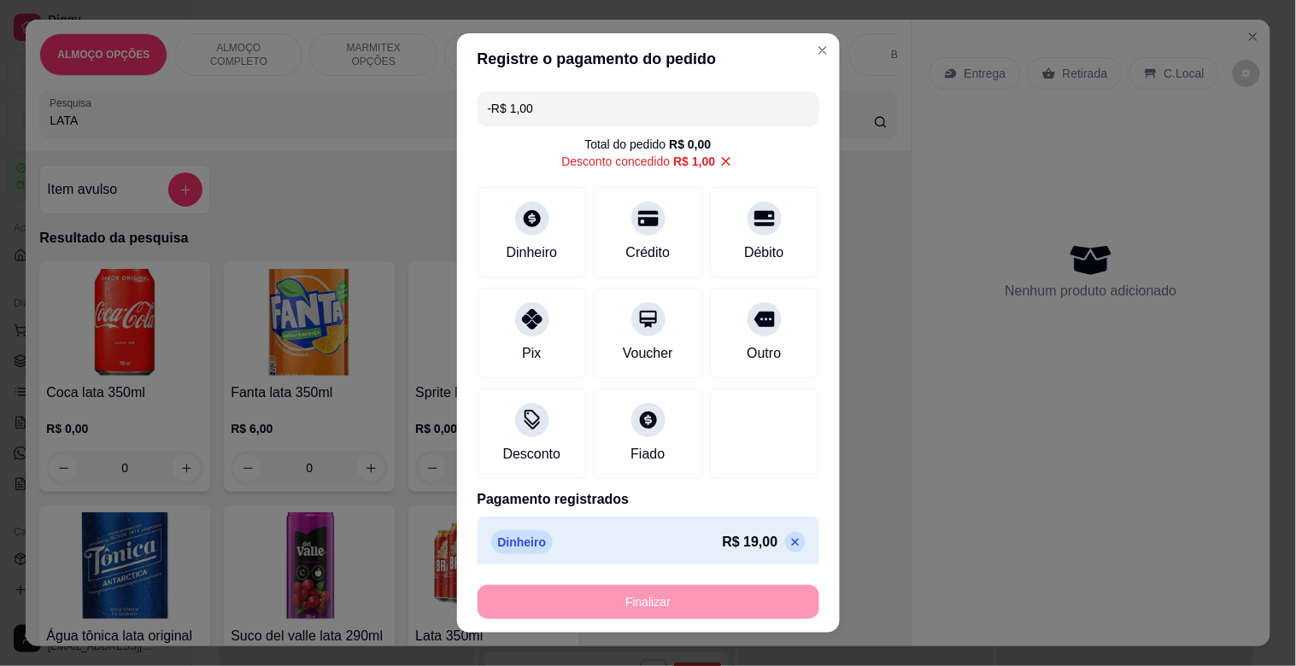
type input "-R$ 20,00"
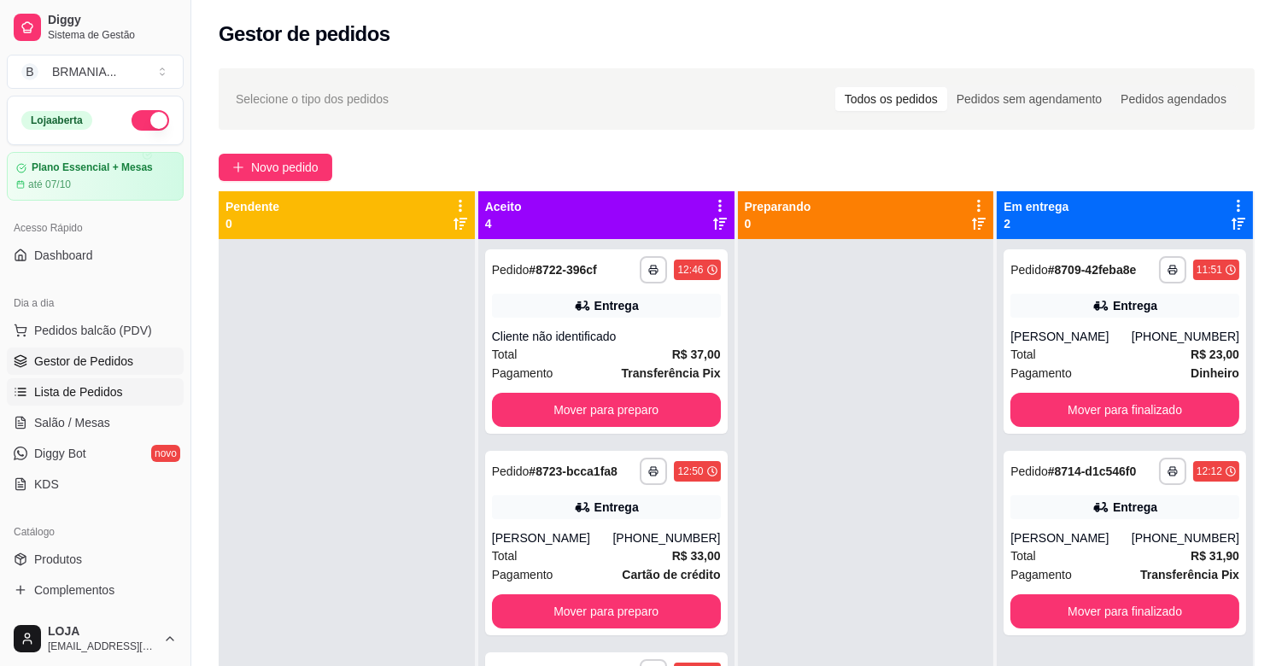
click at [92, 390] on span "Lista de Pedidos" at bounding box center [78, 391] width 89 height 17
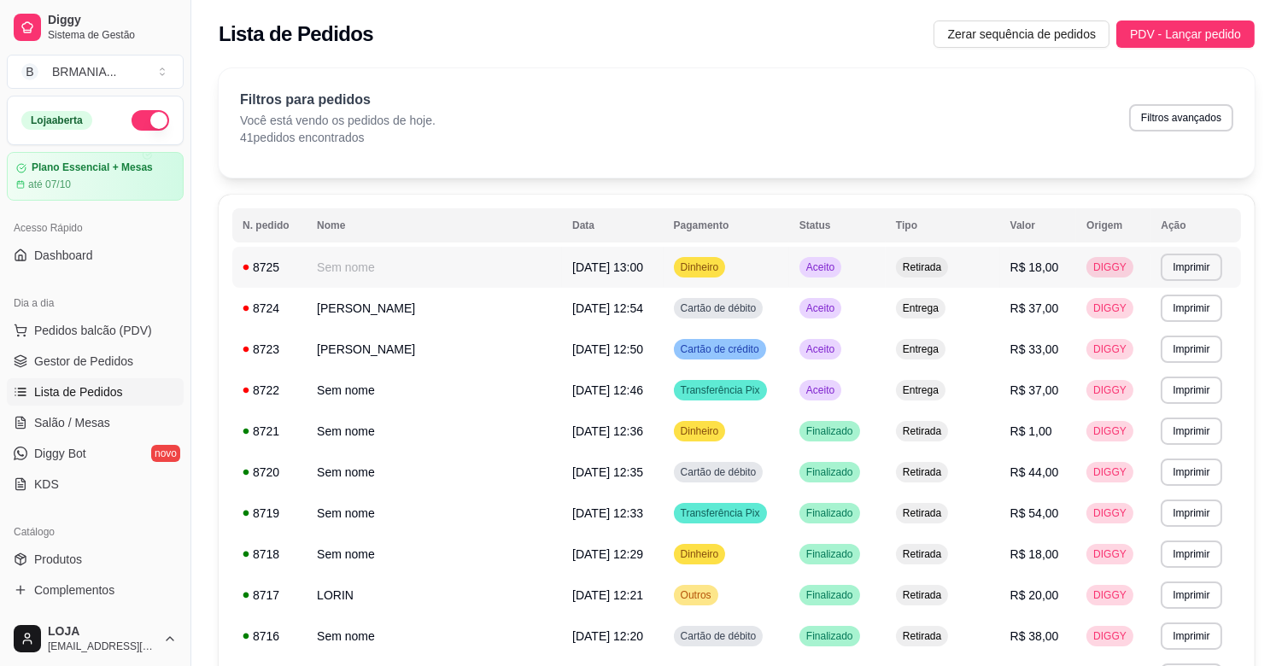
click at [827, 270] on td "Aceito" at bounding box center [837, 267] width 97 height 41
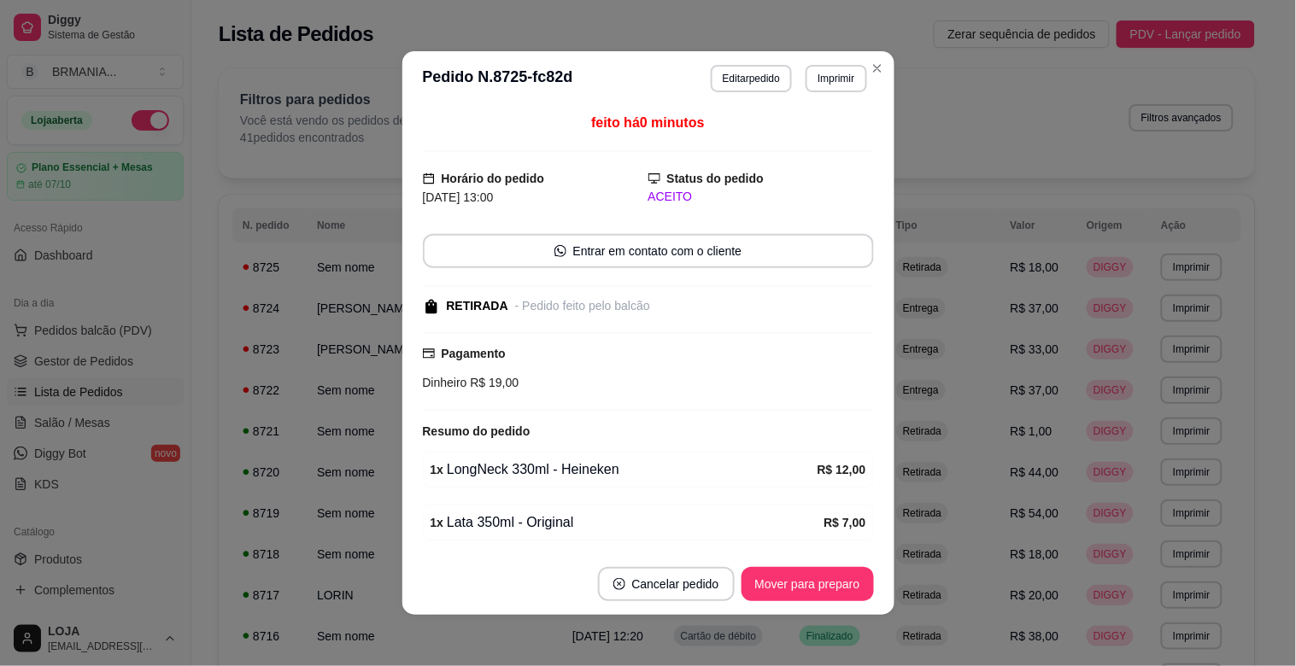
click at [807, 594] on footer "Cancelar pedido Mover para preparo" at bounding box center [648, 583] width 492 height 61
click at [807, 593] on button "Mover para preparo" at bounding box center [807, 584] width 132 height 34
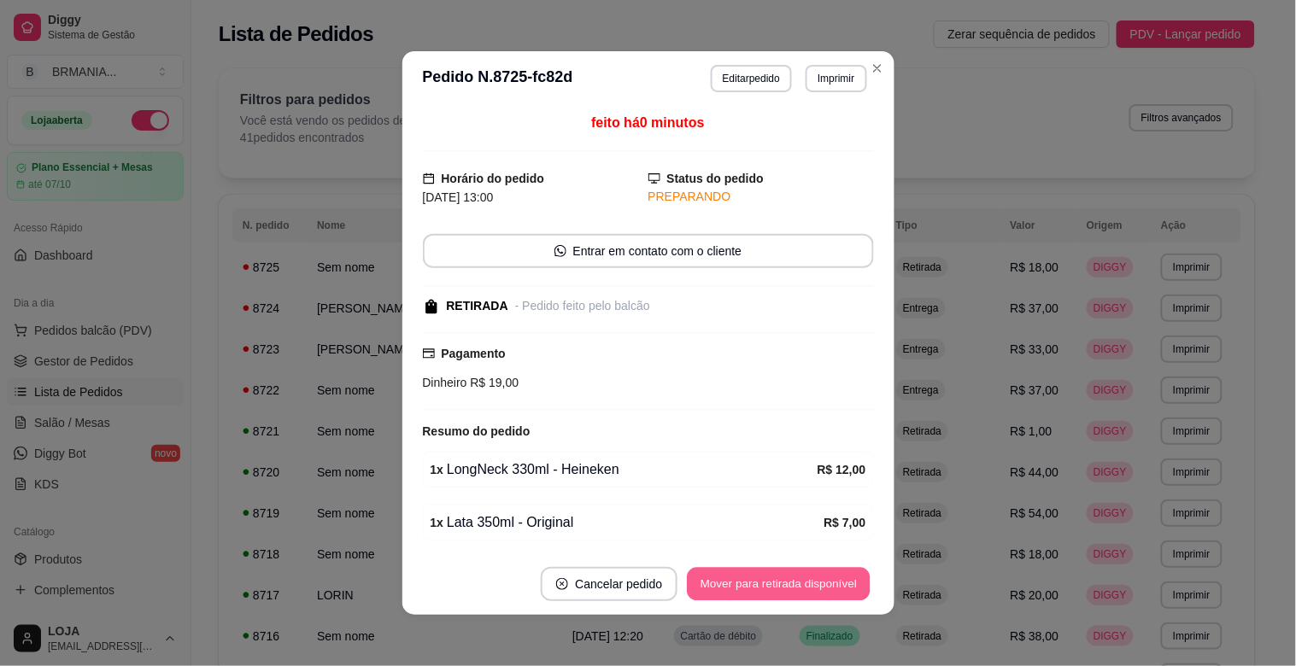
click at [805, 593] on button "Mover para retirada disponível" at bounding box center [779, 584] width 183 height 33
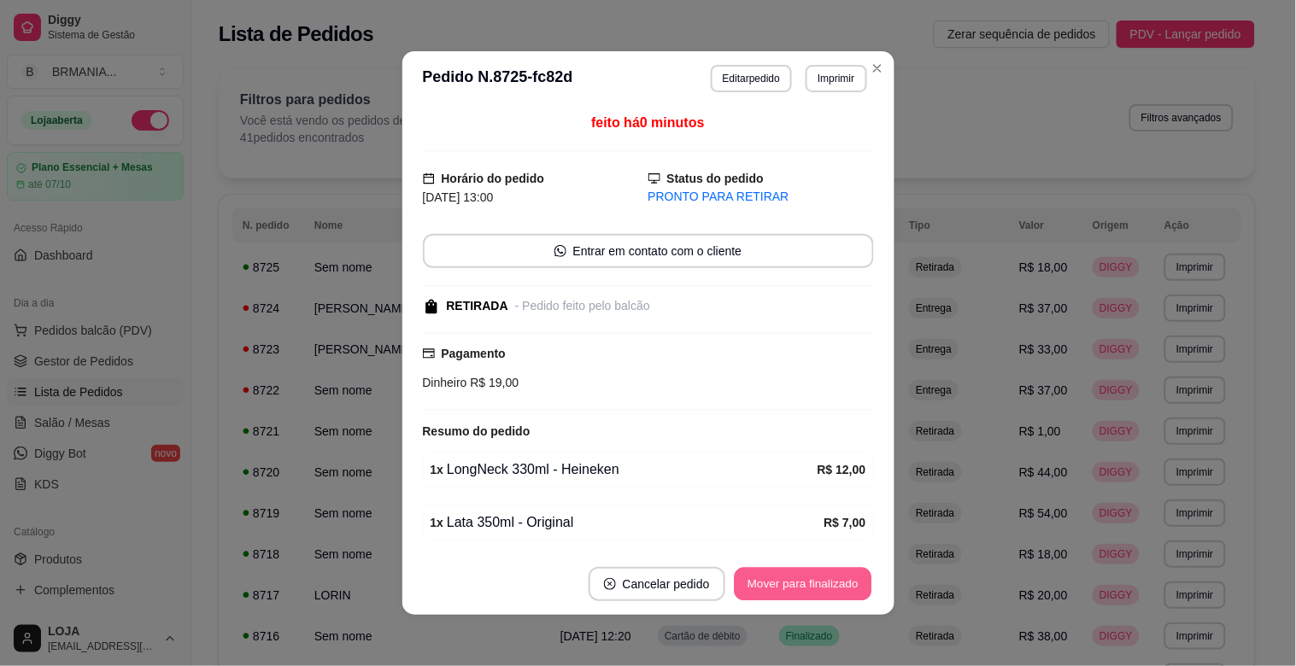
click at [799, 583] on button "Mover para finalizado" at bounding box center [803, 584] width 138 height 33
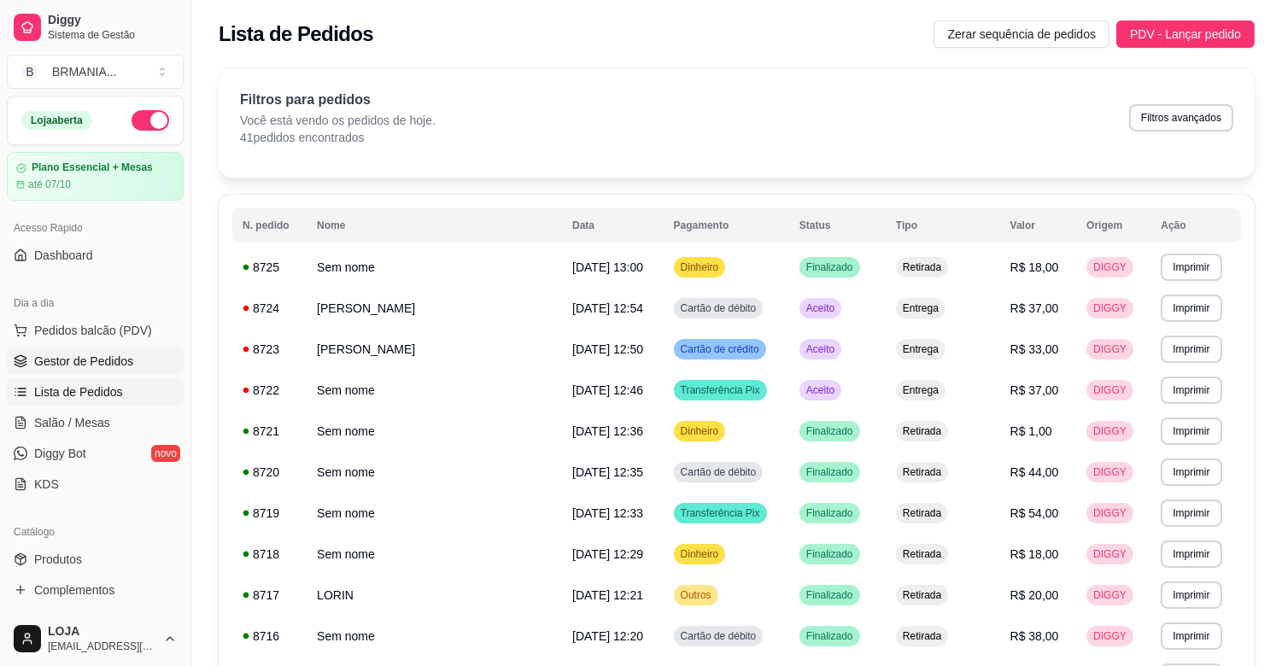
click at [100, 360] on span "Gestor de Pedidos" at bounding box center [83, 361] width 99 height 17
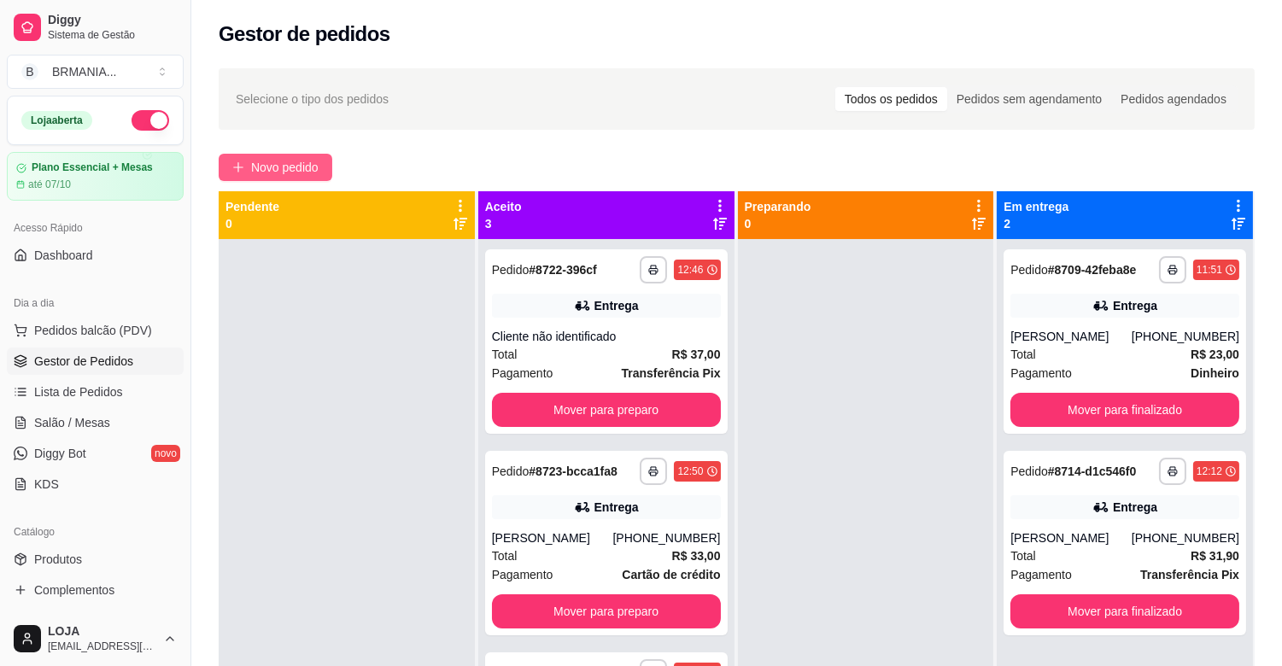
click at [263, 178] on button "Novo pedido" at bounding box center [276, 167] width 114 height 27
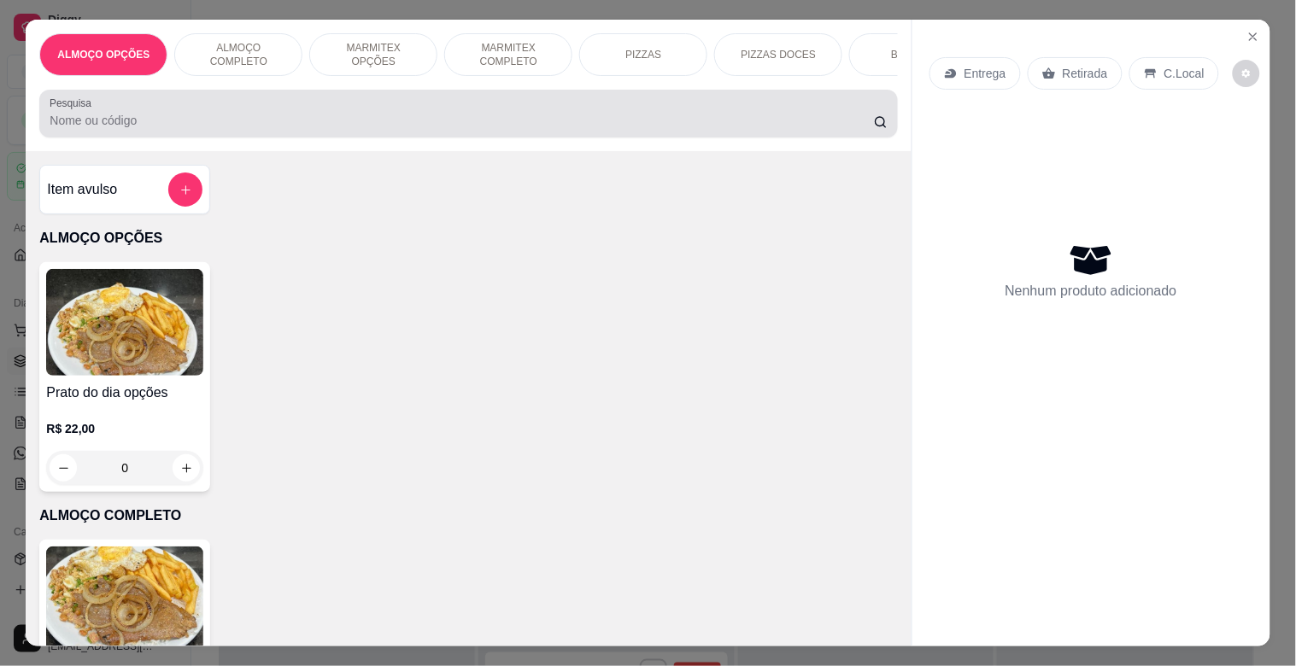
click at [284, 101] on div "ALMOÇO OPÇÕES ALMOÇO COMPLETO MARMITEX OPÇÕES MARMITEX COMPLETO PIZZAS PIZZAS D…" at bounding box center [468, 86] width 885 height 132
click at [278, 106] on div "Pesquisa" at bounding box center [467, 114] width 857 height 48
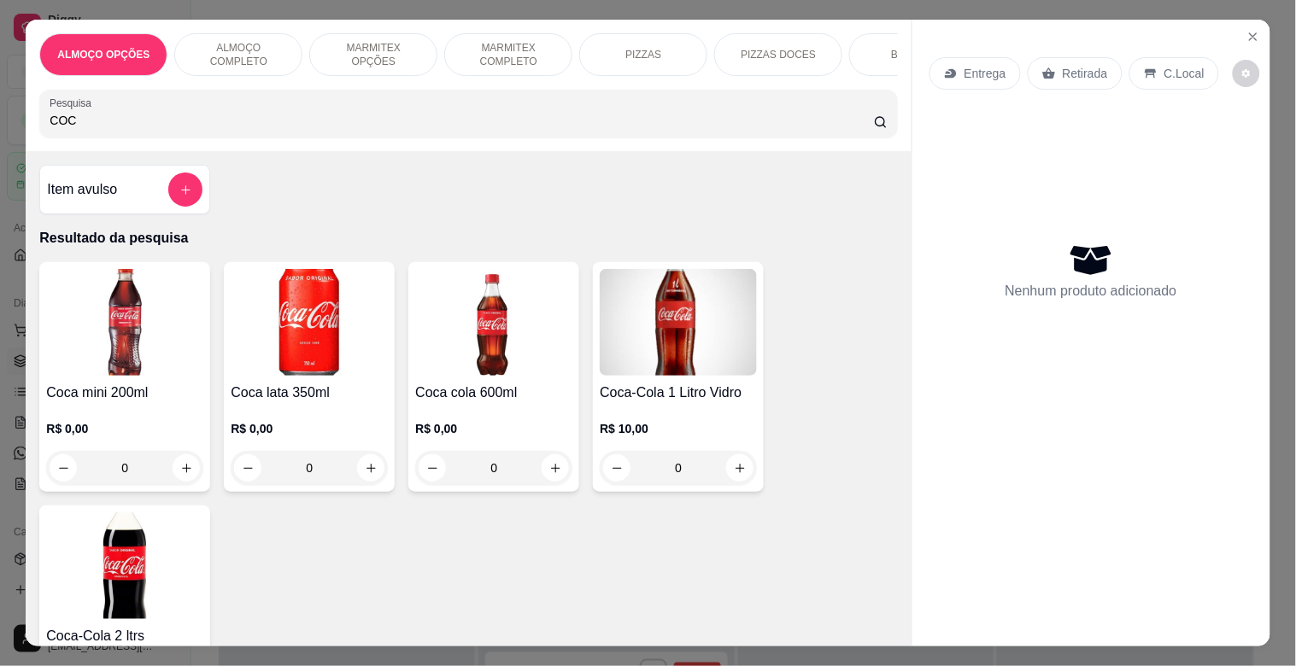
type input "COC"
click at [143, 369] on img at bounding box center [124, 322] width 157 height 107
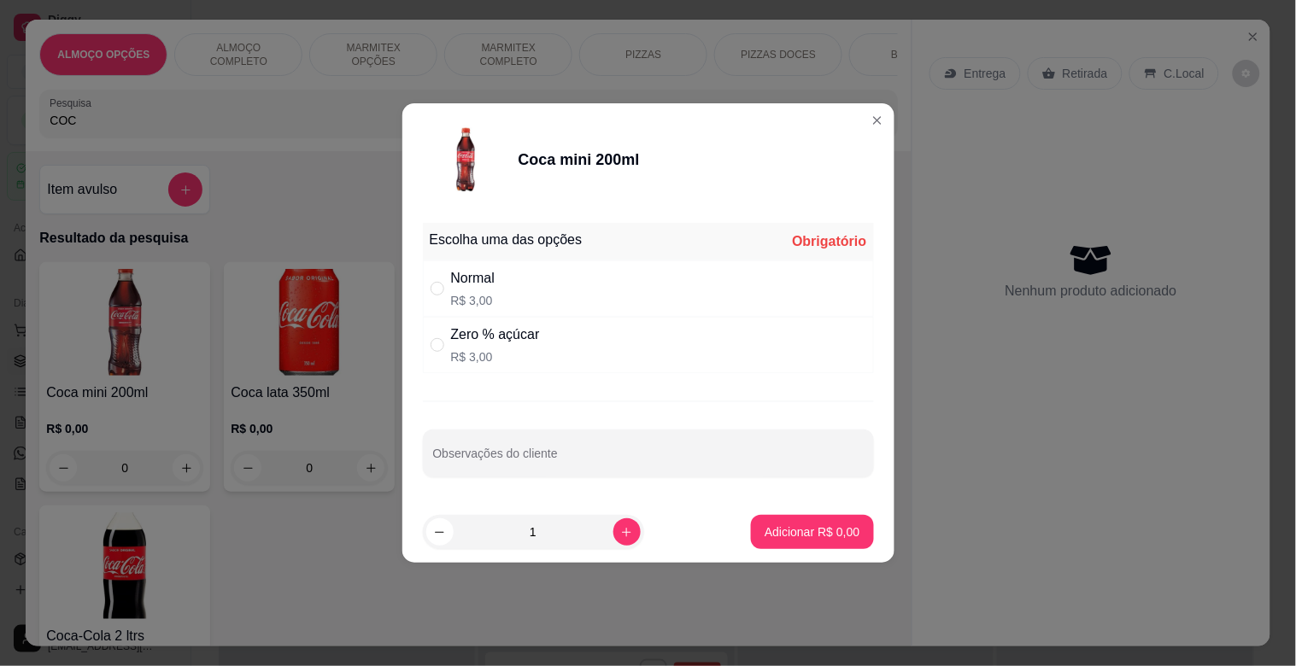
click at [483, 296] on p "R$ 3,00" at bounding box center [473, 300] width 44 height 17
radio input "true"
click at [788, 530] on button "Adicionar R$ 3,00" at bounding box center [811, 532] width 119 height 33
type input "1"
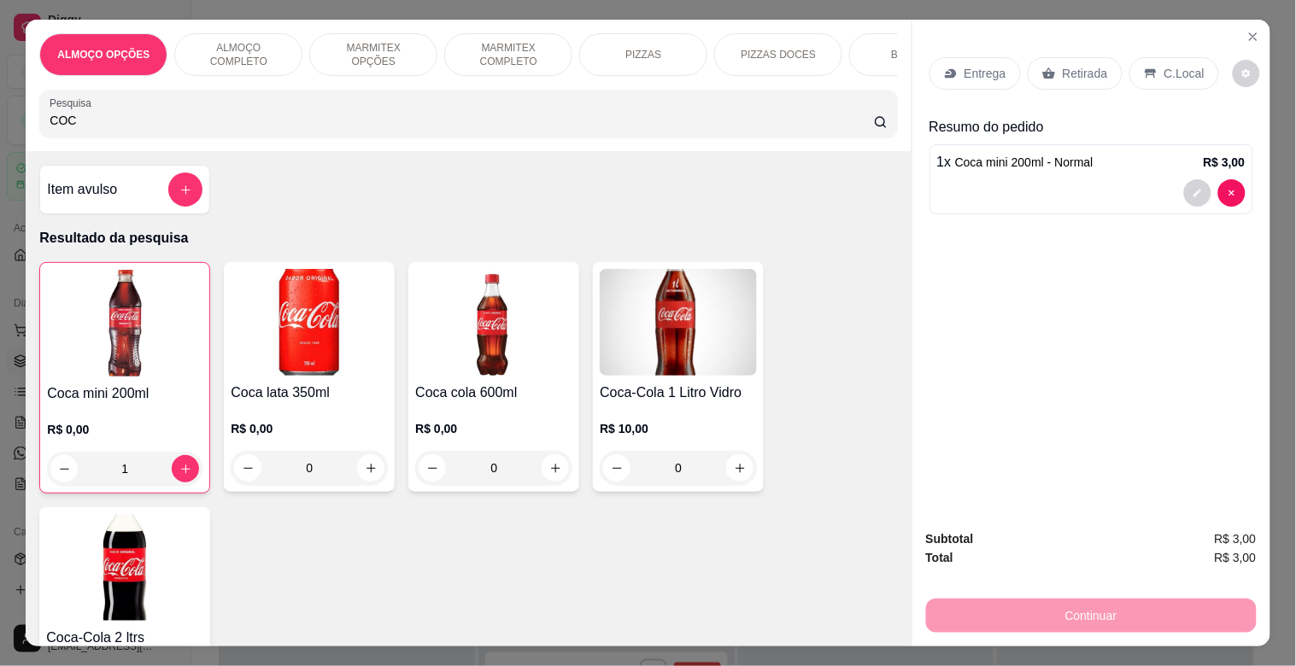
click at [149, 129] on input "COC" at bounding box center [462, 120] width 824 height 17
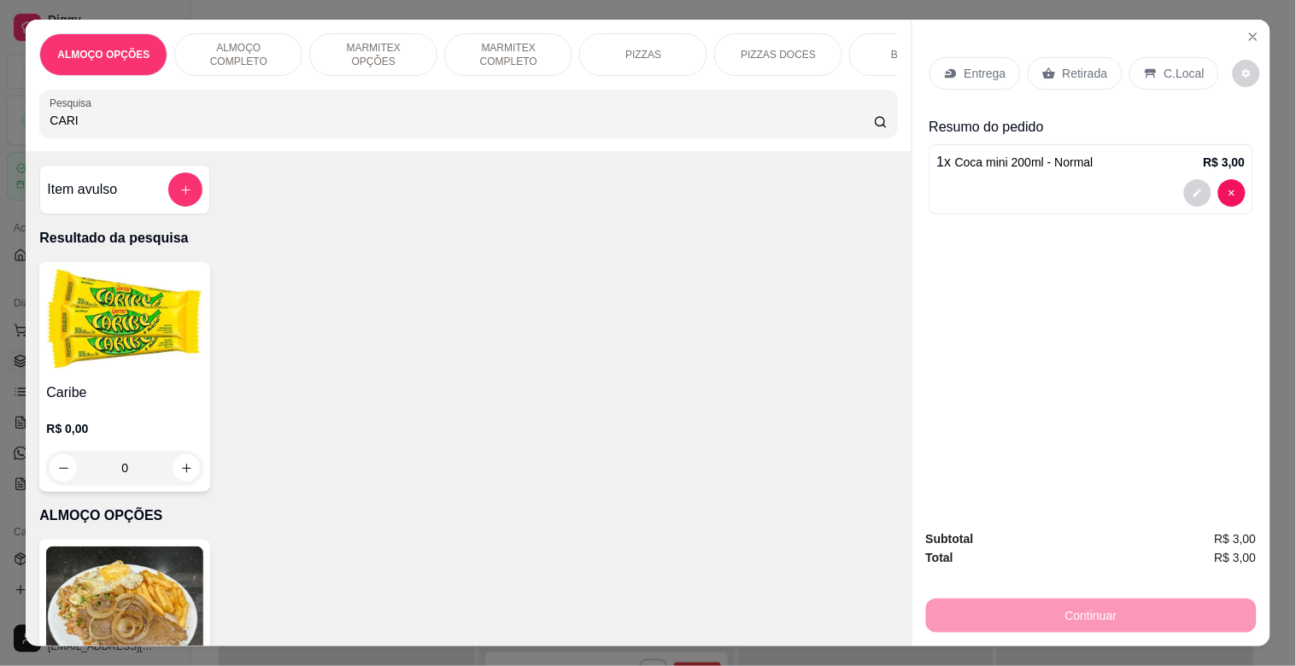
type input "CARI"
click at [81, 403] on h4 "Caribe" at bounding box center [124, 393] width 157 height 20
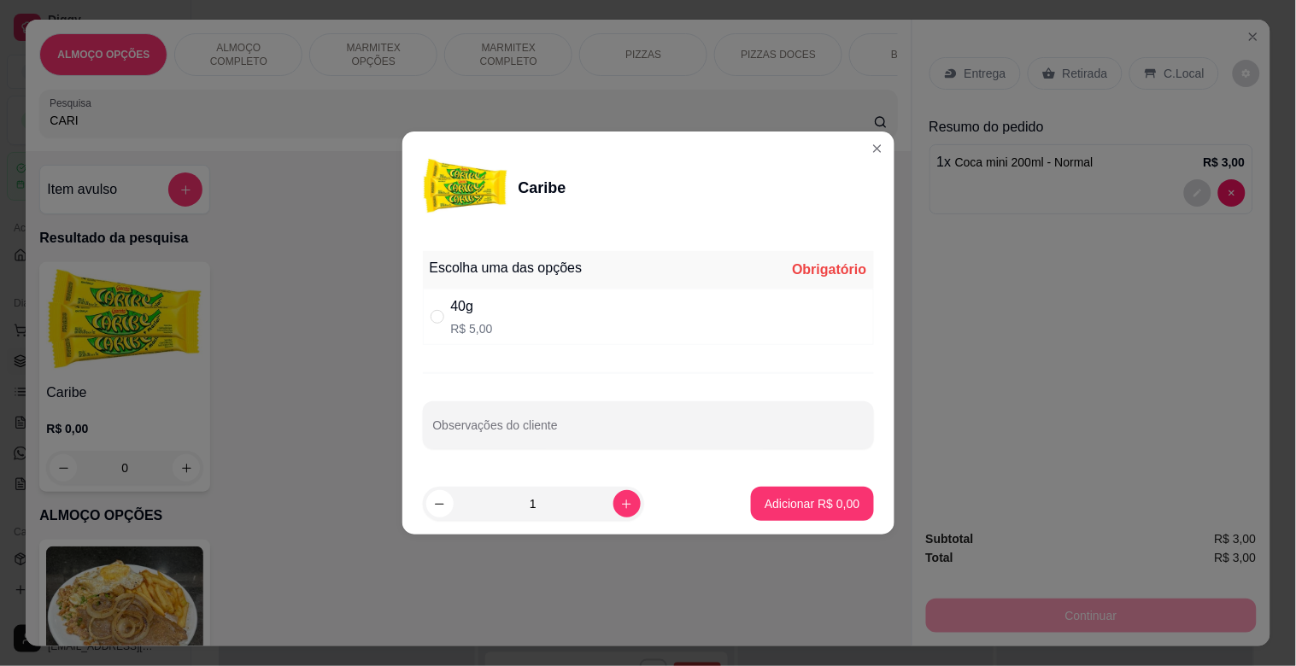
click at [557, 325] on div "40g R$ 5,00" at bounding box center [648, 317] width 451 height 56
radio input "true"
click at [801, 500] on p "Adicionar R$ 5,00" at bounding box center [811, 503] width 95 height 17
type input "1"
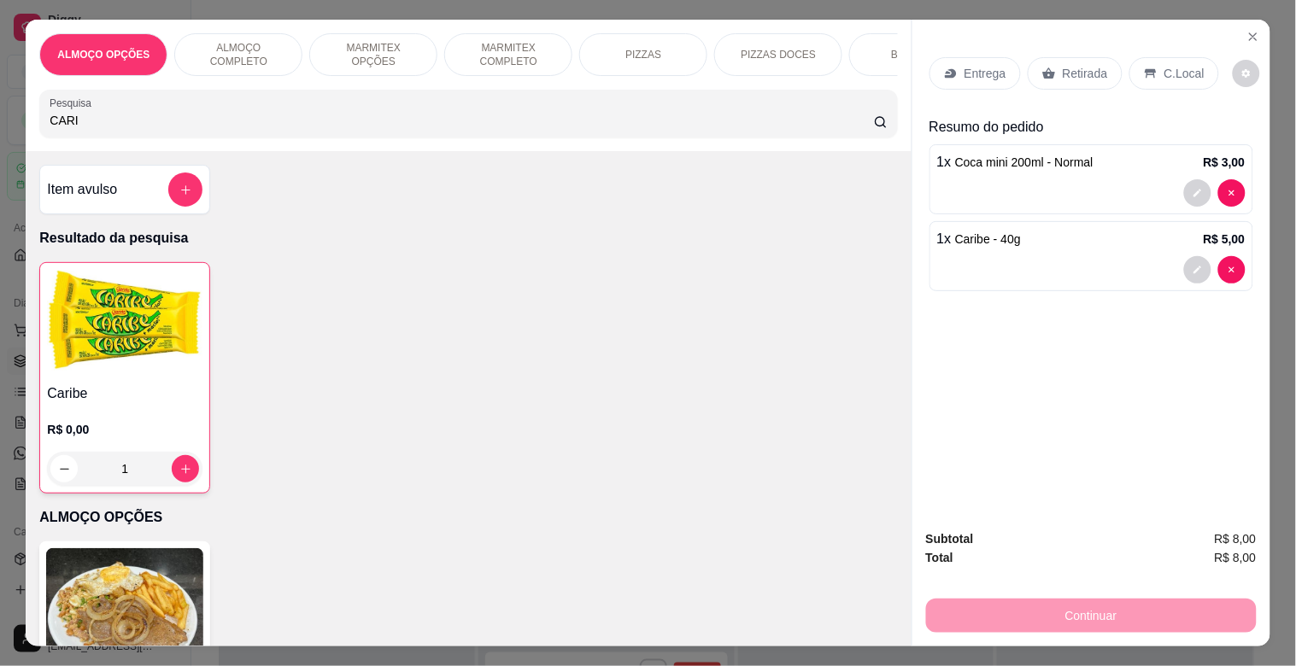
click at [1085, 57] on div "Retirada" at bounding box center [1074, 73] width 95 height 32
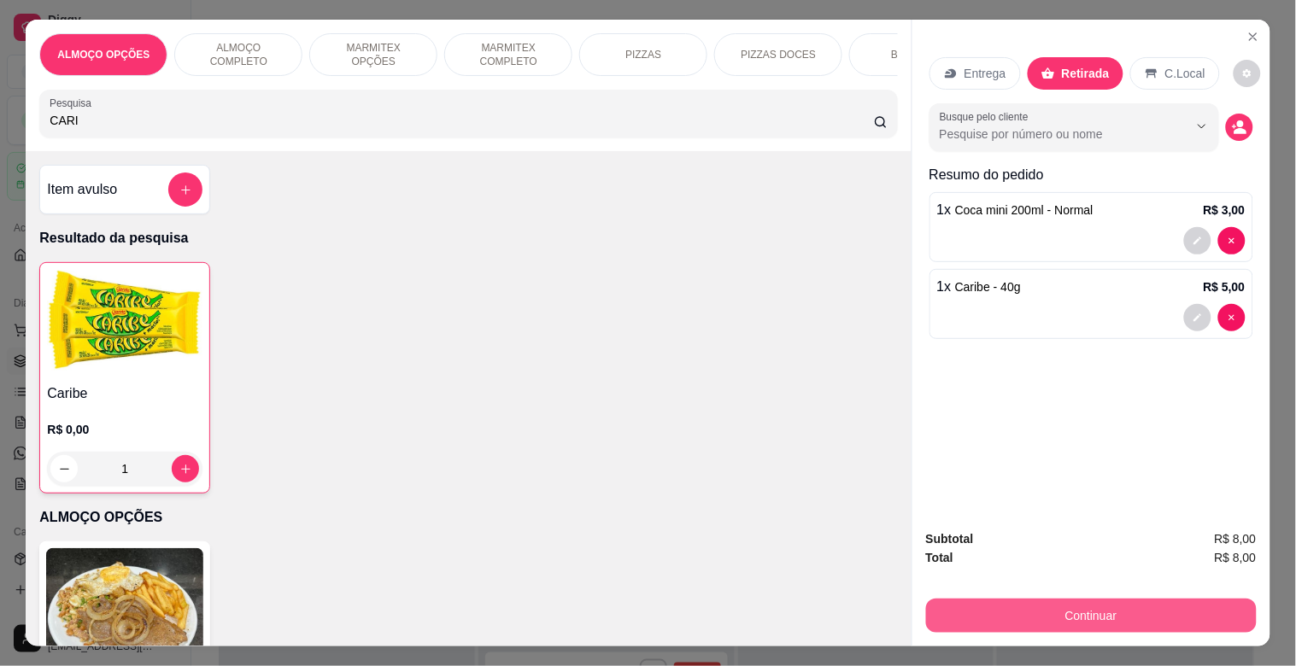
click at [1111, 602] on button "Continuar" at bounding box center [1091, 616] width 331 height 34
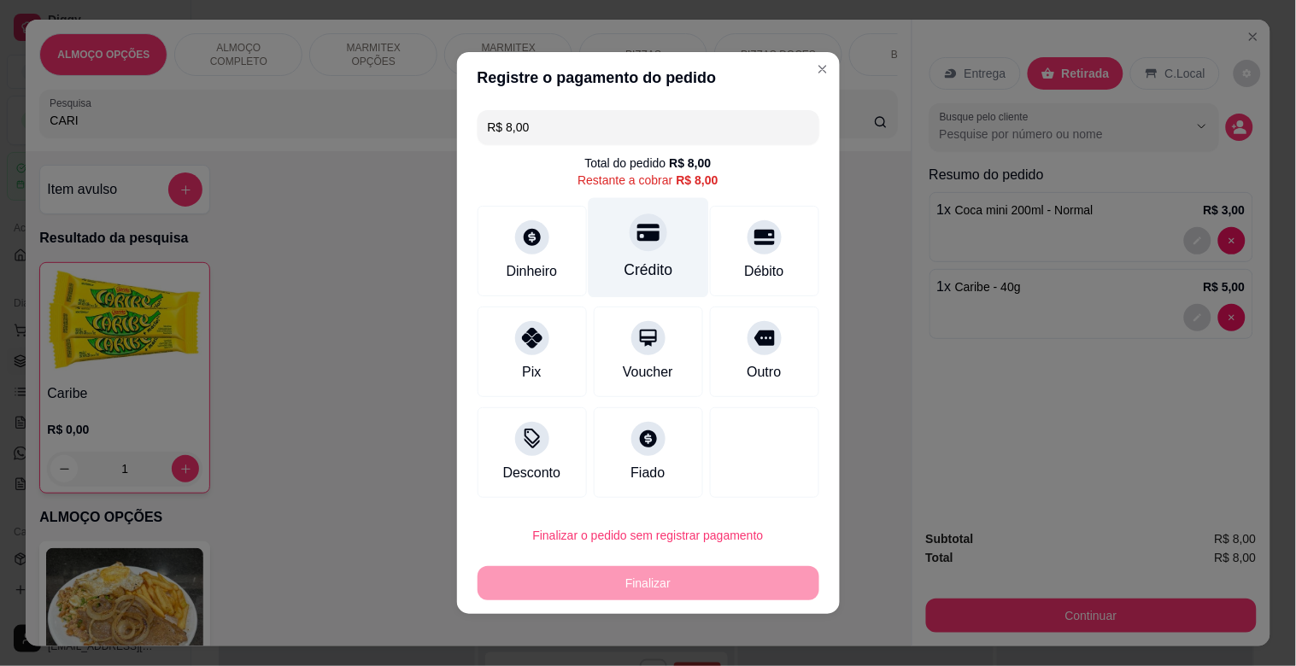
click at [635, 249] on div at bounding box center [648, 233] width 38 height 38
type input "R$ 0,00"
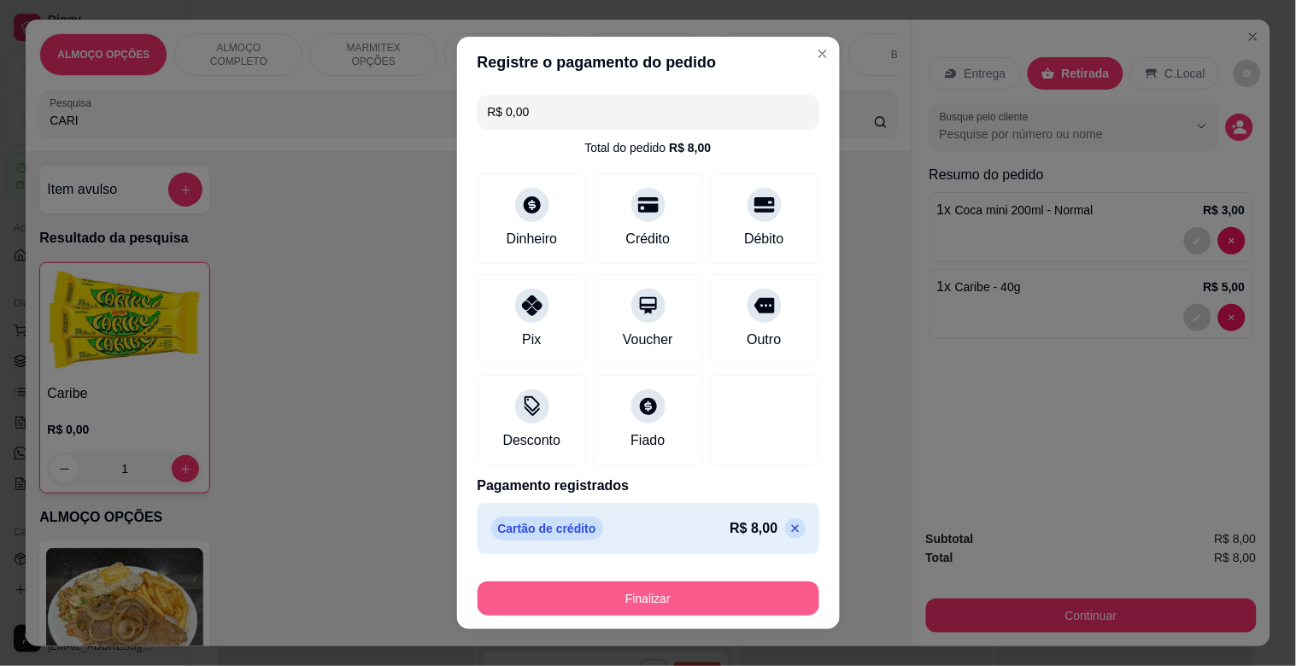
click at [671, 584] on button "Finalizar" at bounding box center [648, 599] width 342 height 34
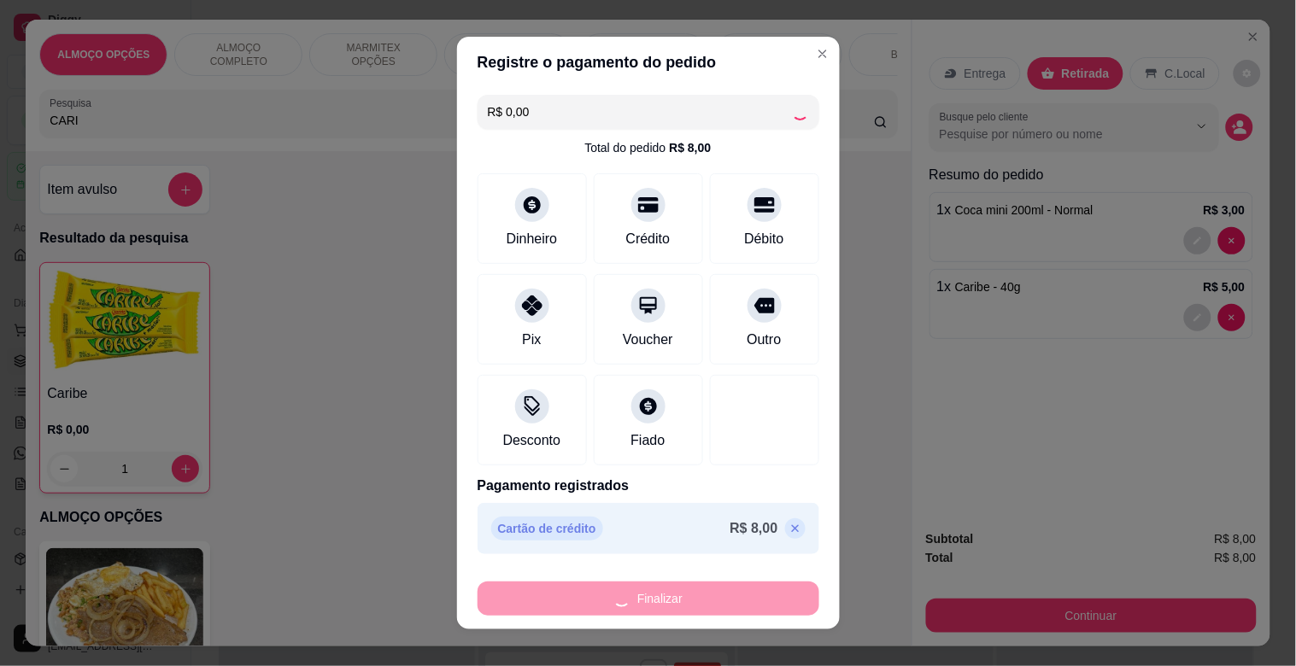
type input "0"
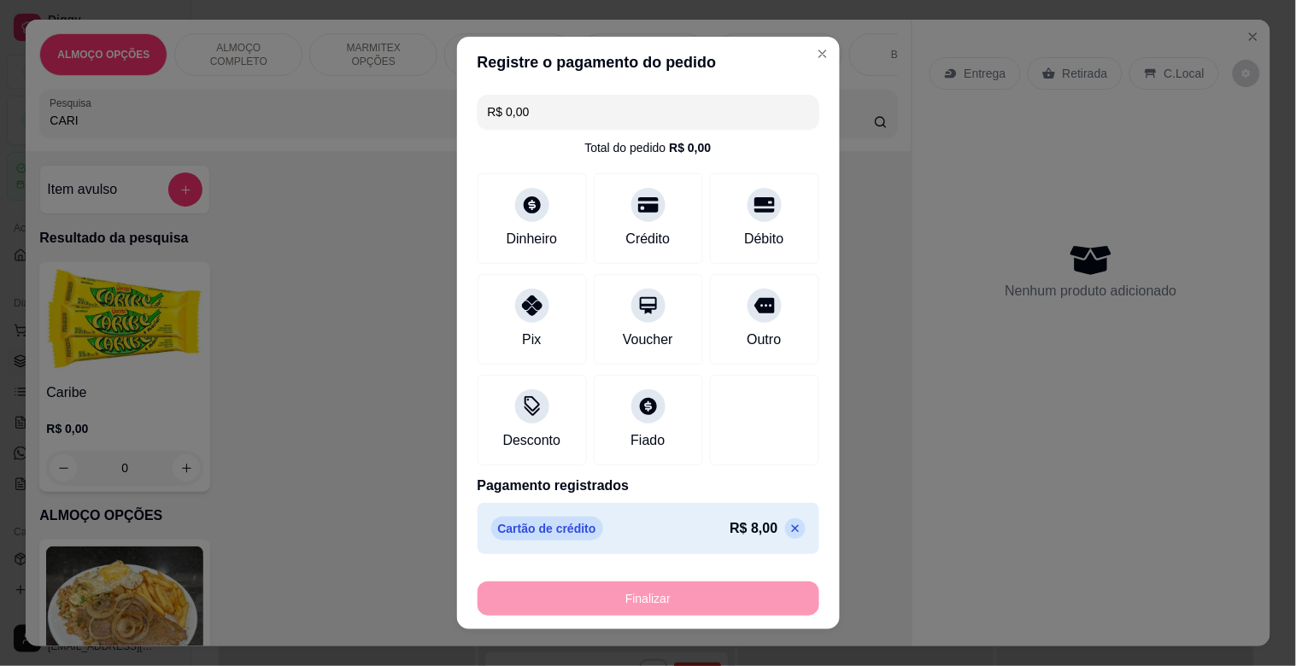
type input "-R$ 8,00"
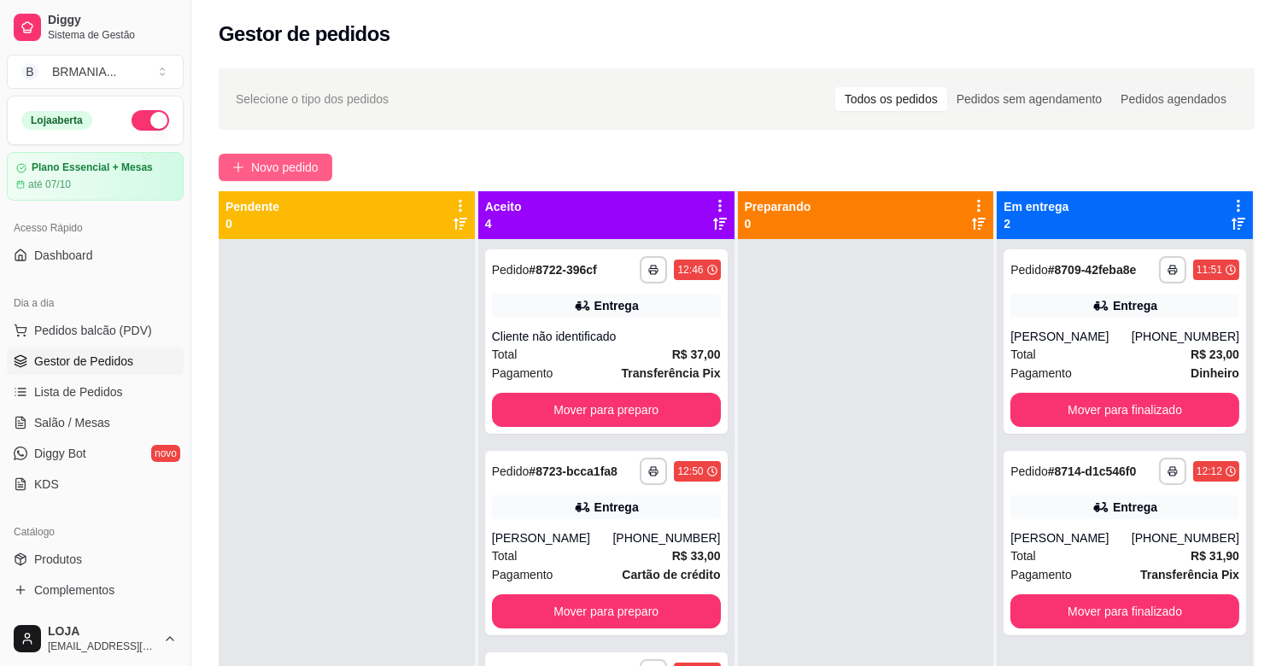
click at [287, 166] on span "Novo pedido" at bounding box center [284, 167] width 67 height 19
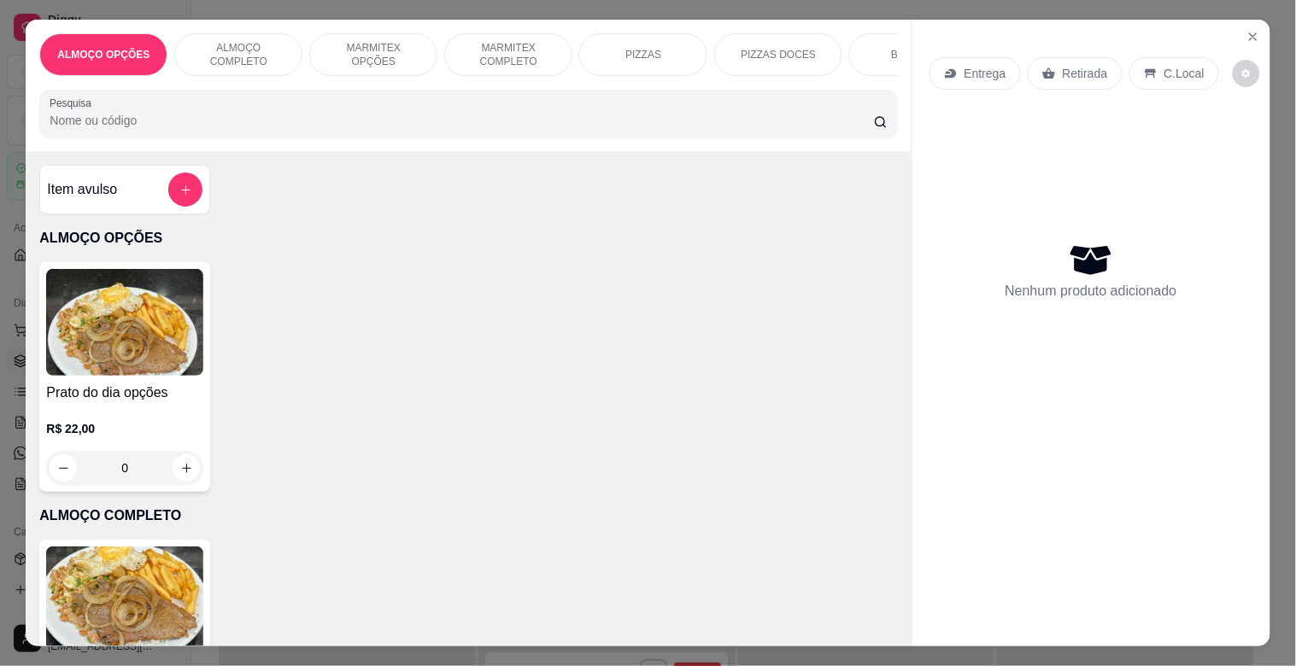
click at [410, 129] on input "Pesquisa" at bounding box center [462, 120] width 824 height 17
click at [370, 37] on div "MARMITEX OPÇÕES" at bounding box center [373, 54] width 128 height 43
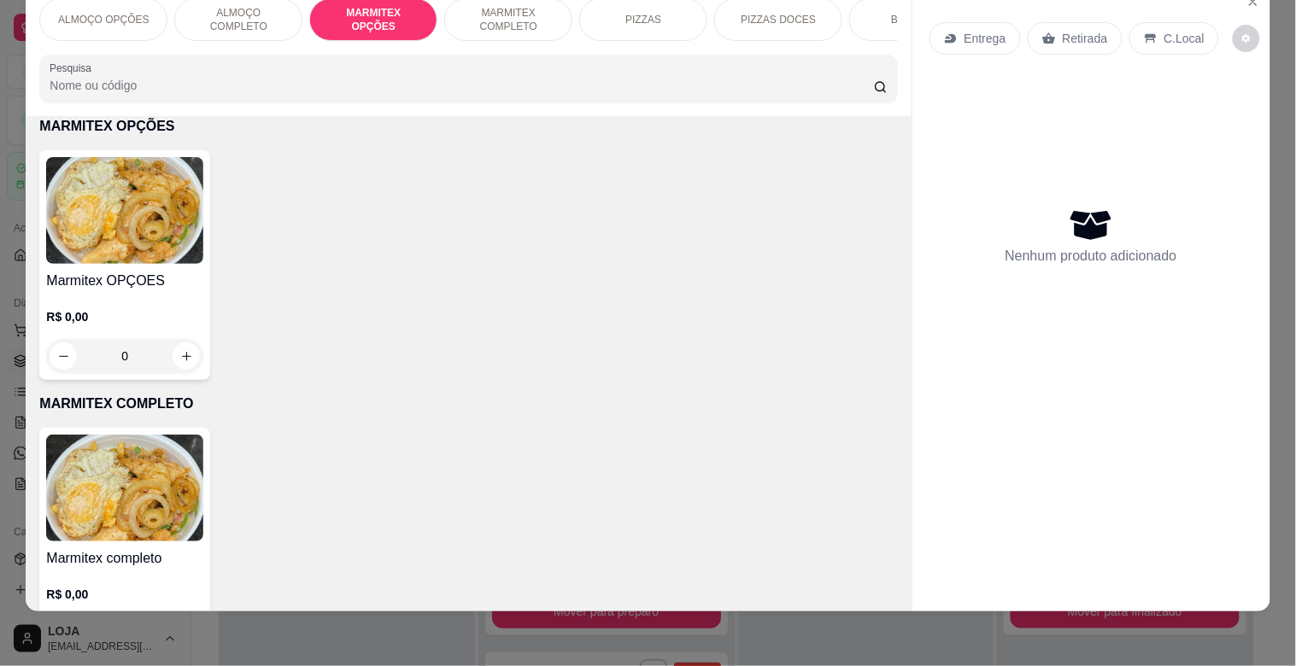
click at [150, 197] on img at bounding box center [124, 210] width 157 height 107
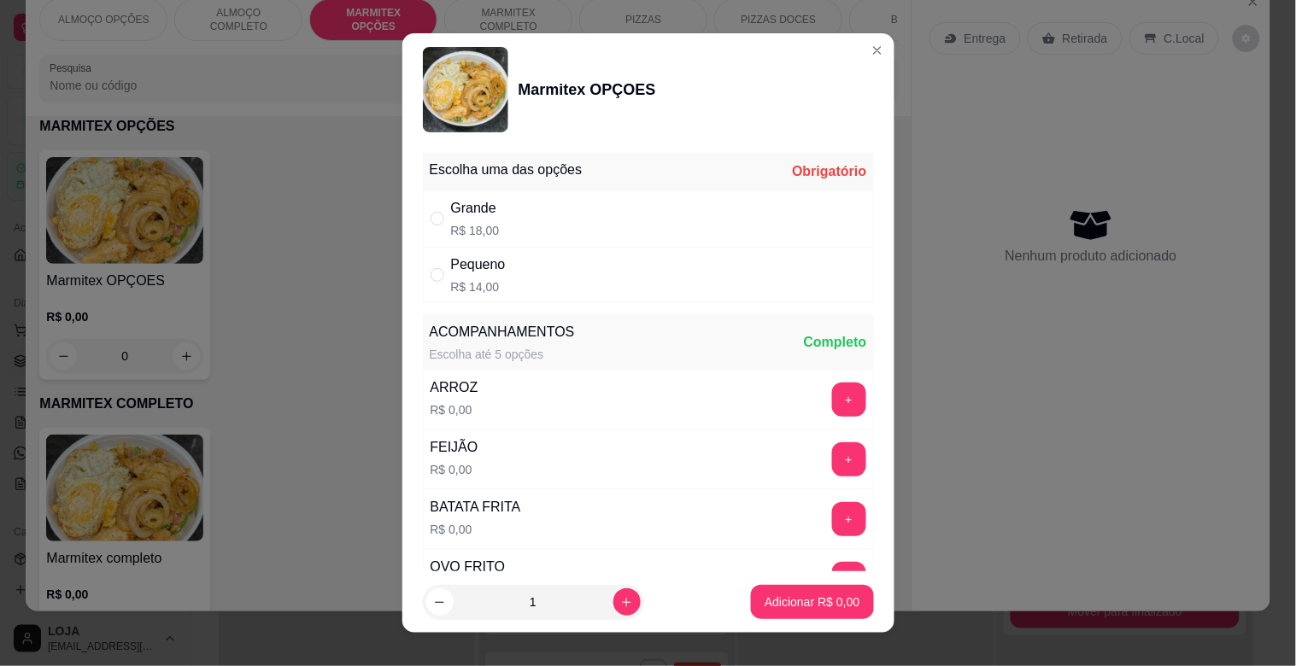
click at [512, 212] on div "Grande R$ 18,00" at bounding box center [648, 218] width 451 height 56
radio input "true"
click at [770, 596] on p "Adicionar R$ 18,00" at bounding box center [808, 602] width 99 height 16
type input "1"
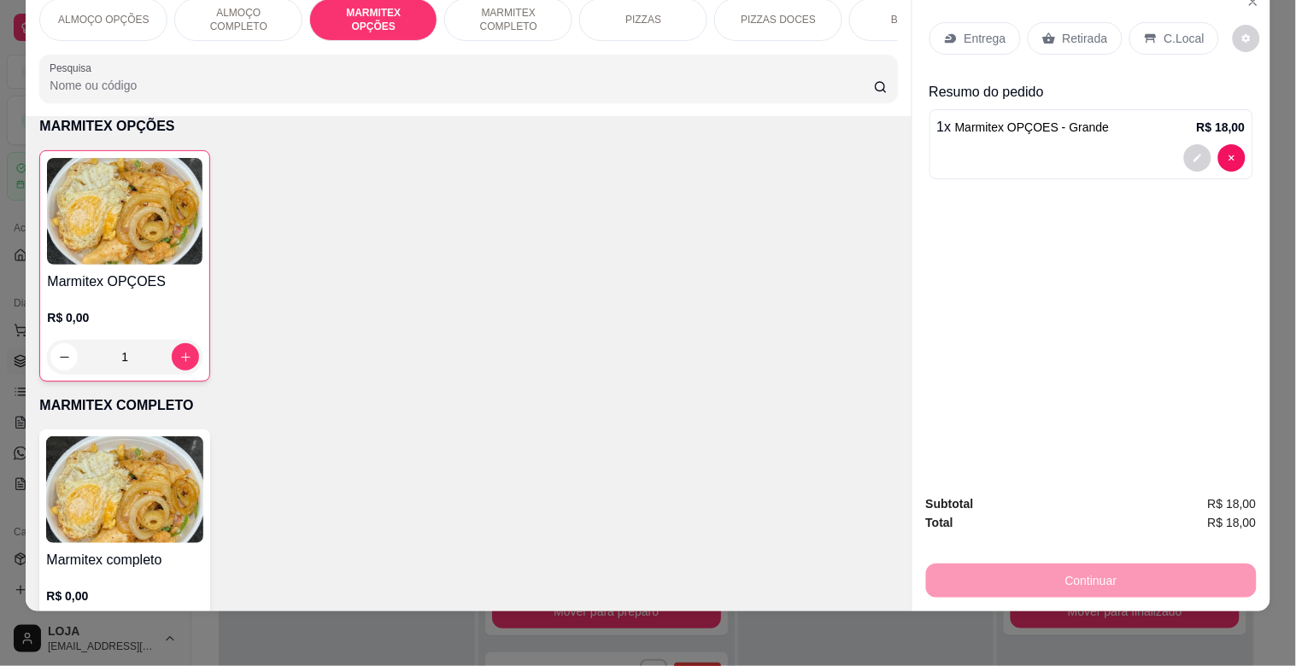
click at [1068, 30] on p "Retirada" at bounding box center [1084, 38] width 45 height 17
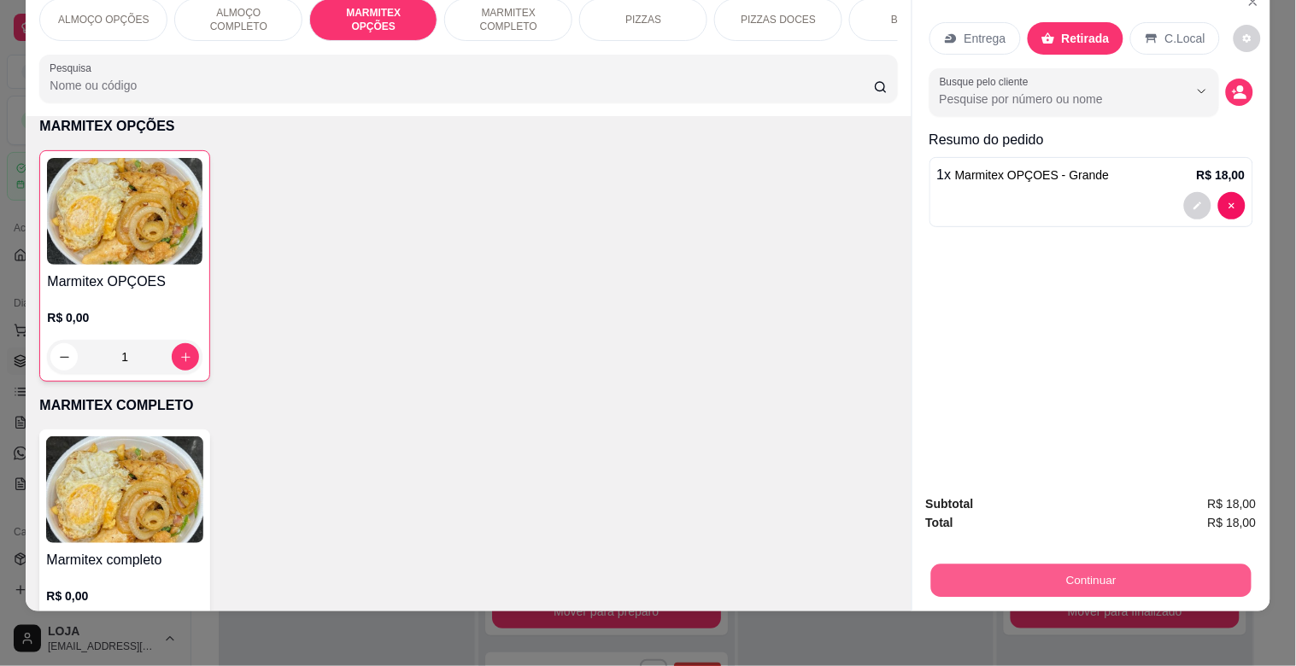
click at [1092, 564] on button "Continuar" at bounding box center [1090, 580] width 320 height 33
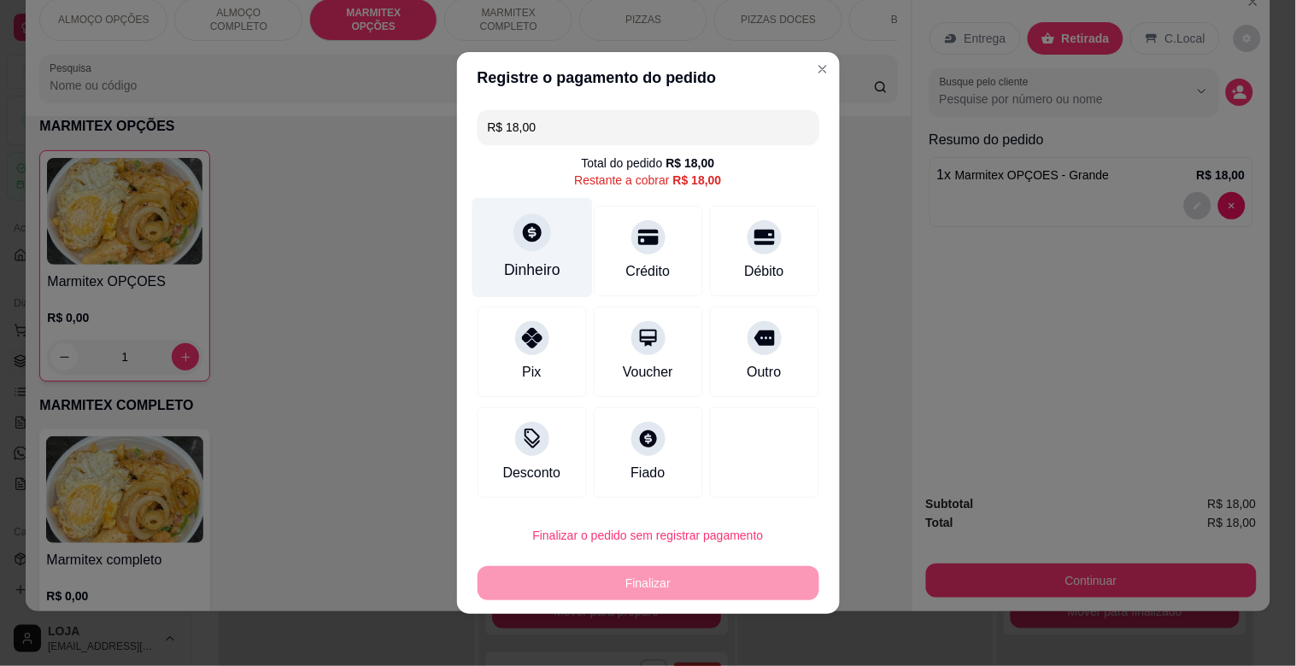
click at [535, 255] on div "Dinheiro" at bounding box center [531, 248] width 120 height 100
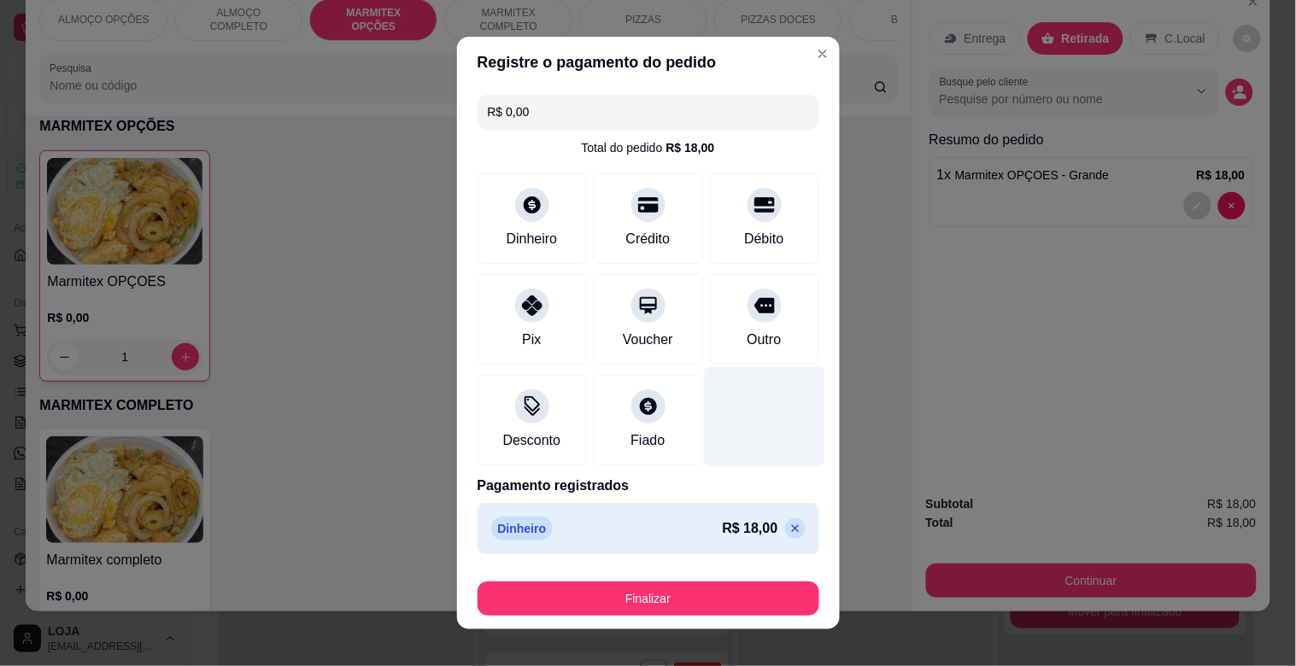
type input "R$ 0,00"
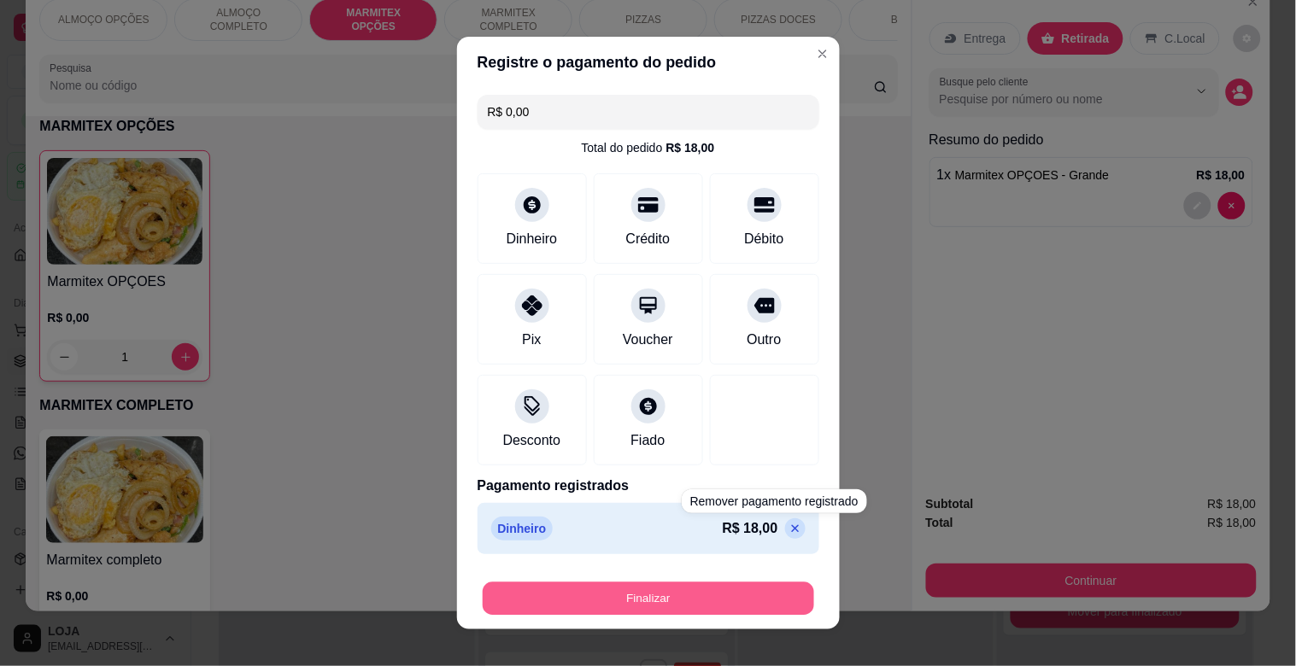
click at [730, 599] on button "Finalizar" at bounding box center [648, 598] width 331 height 33
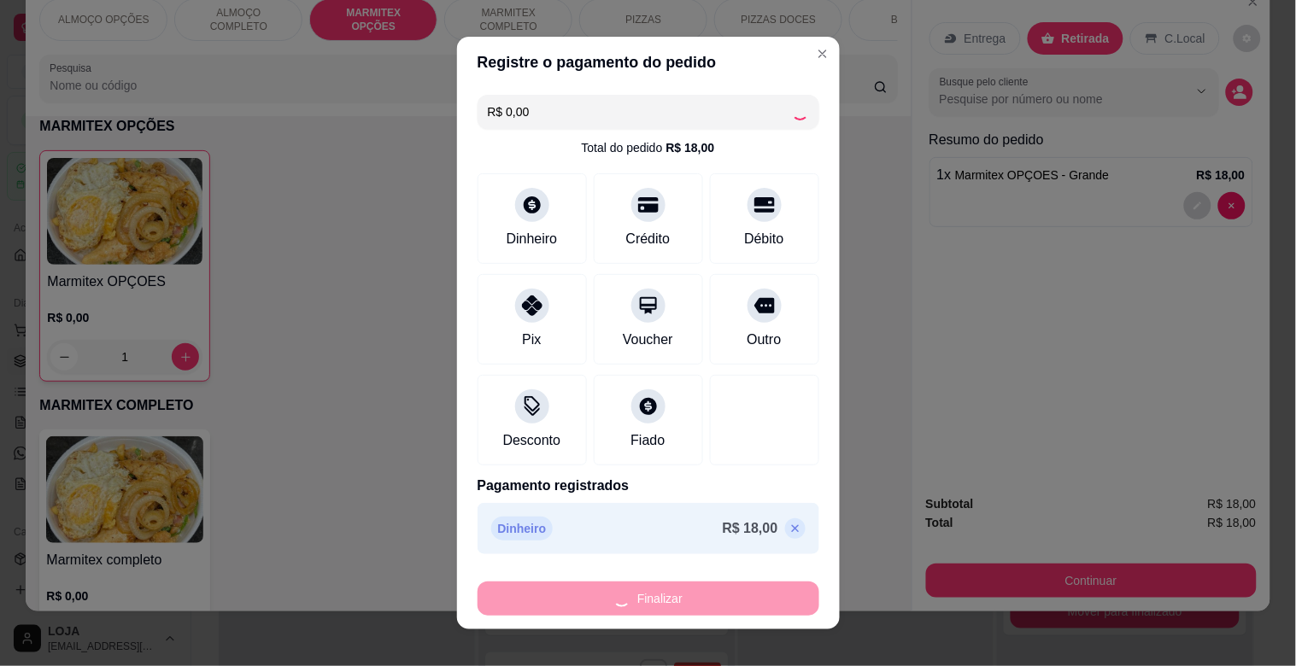
type input "0"
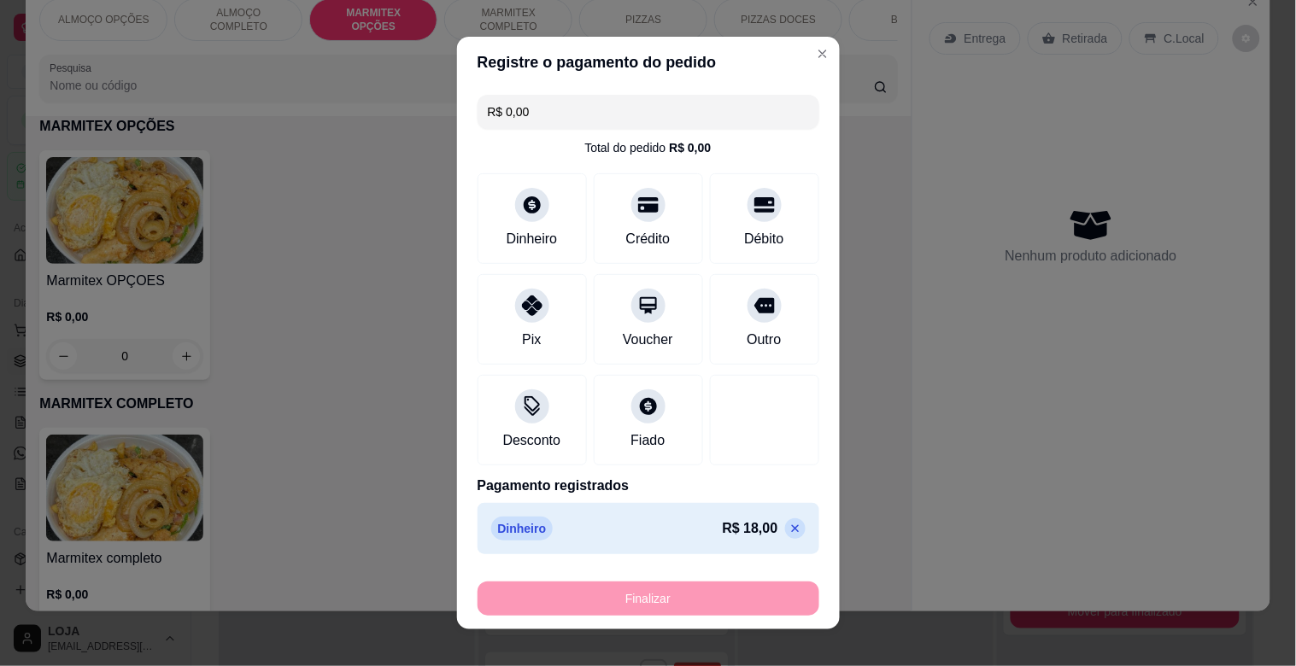
type input "-R$ 18,00"
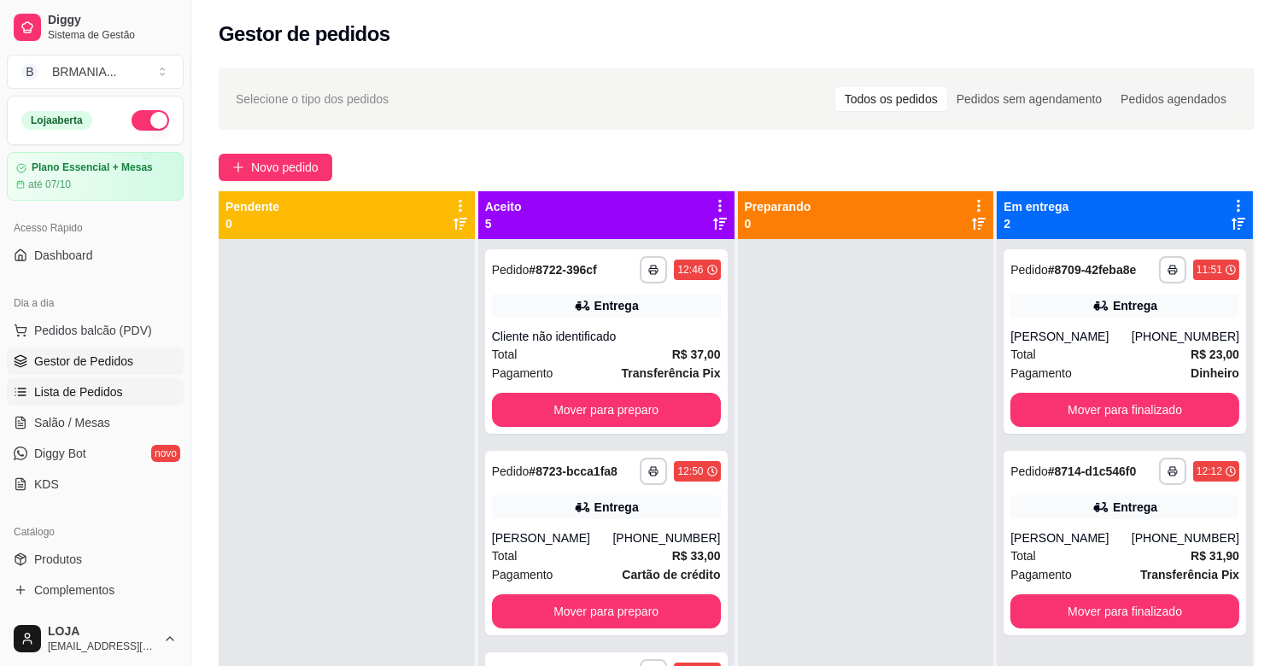
click at [43, 395] on span "Lista de Pedidos" at bounding box center [78, 391] width 89 height 17
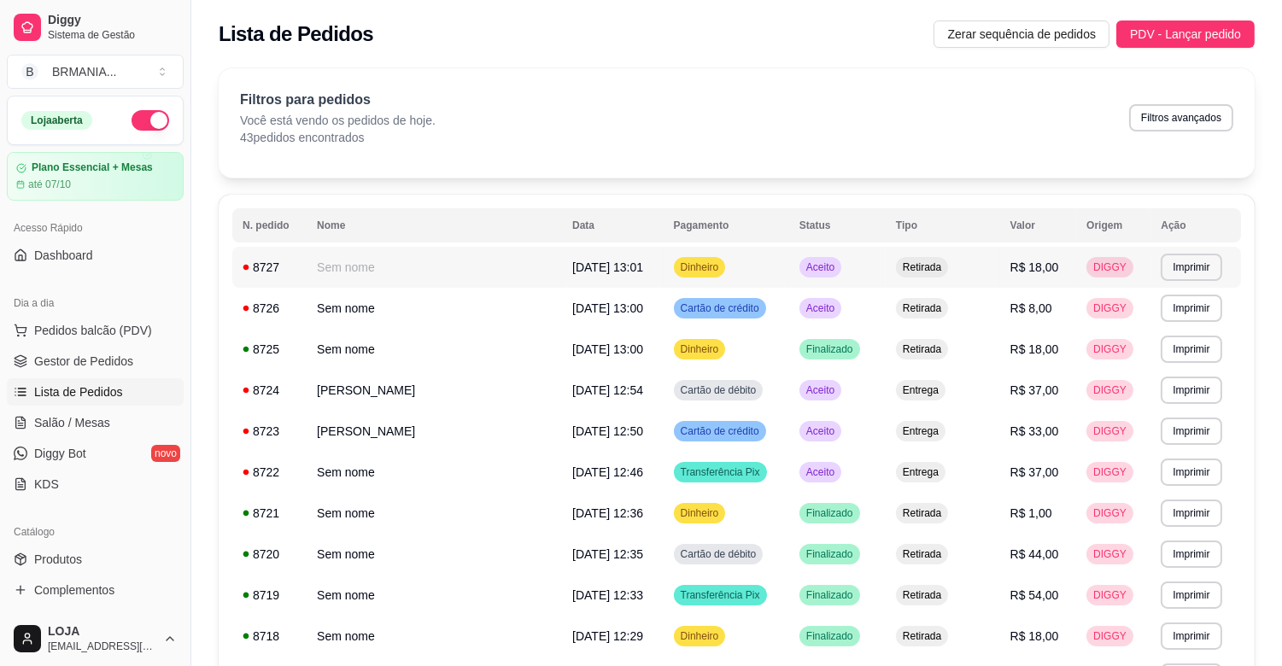
click at [839, 272] on td "Aceito" at bounding box center [837, 267] width 97 height 41
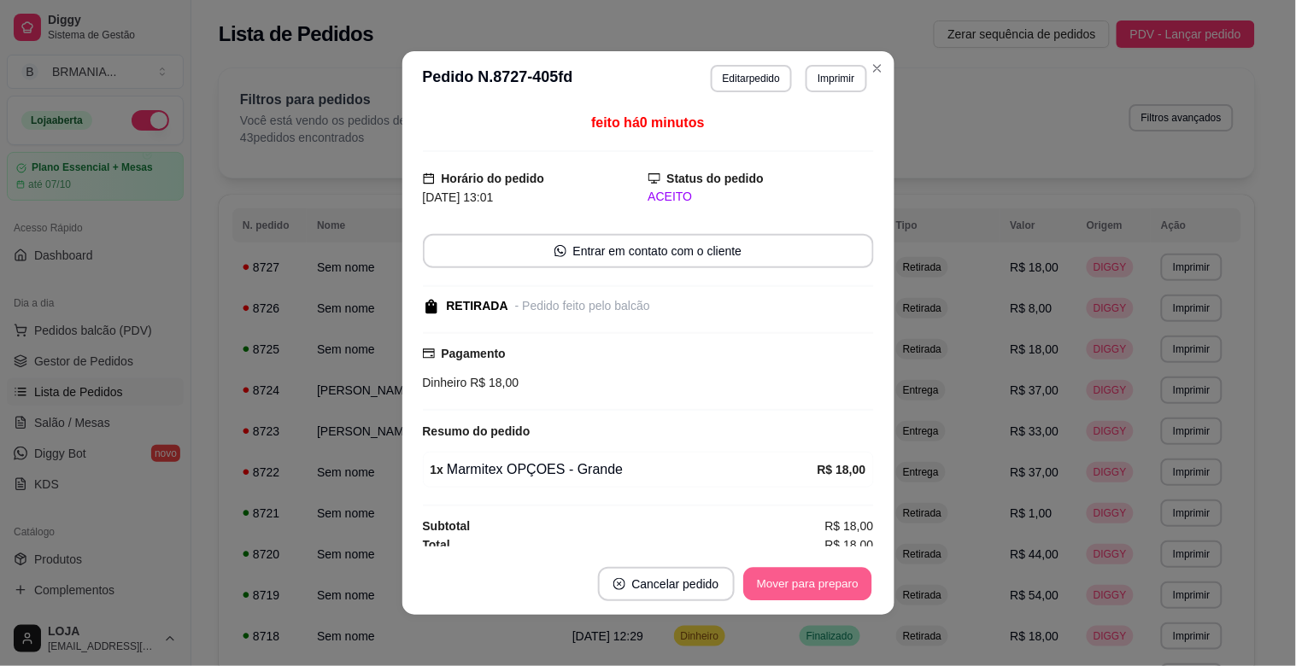
click at [811, 582] on button "Mover para preparo" at bounding box center [807, 584] width 128 height 33
click at [812, 582] on button "Mover para retirada disponível" at bounding box center [779, 584] width 183 height 33
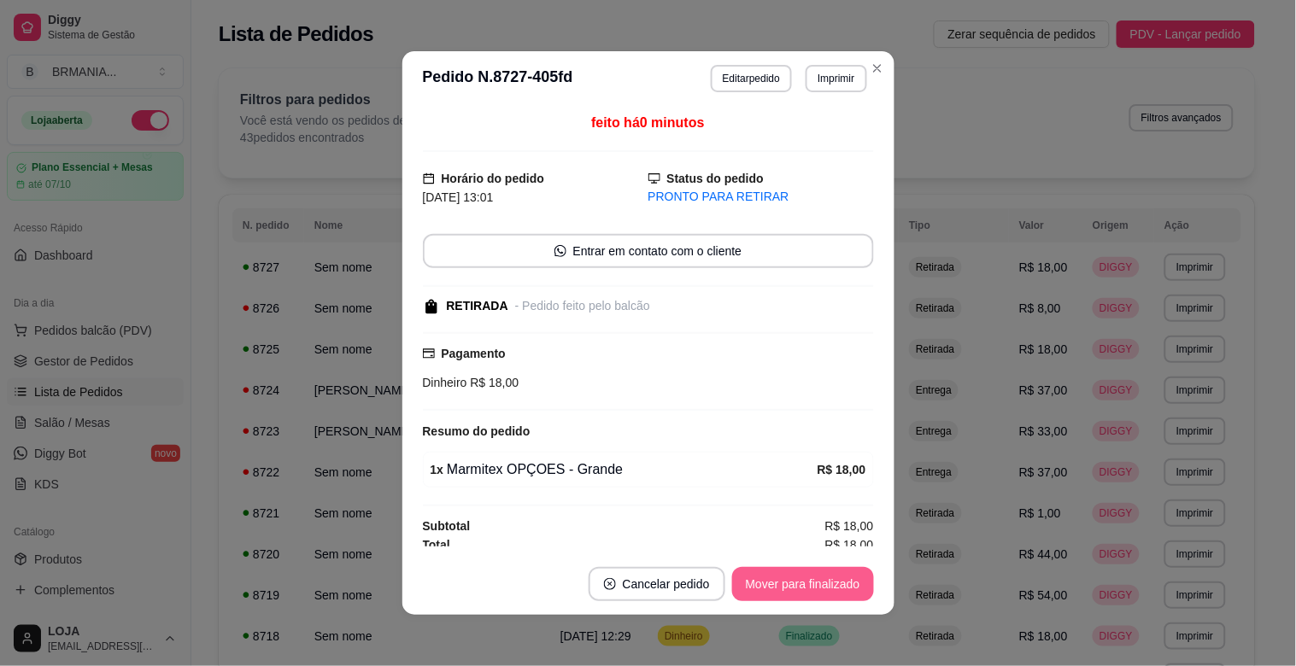
click at [812, 582] on button "Mover para finalizado" at bounding box center [803, 584] width 142 height 34
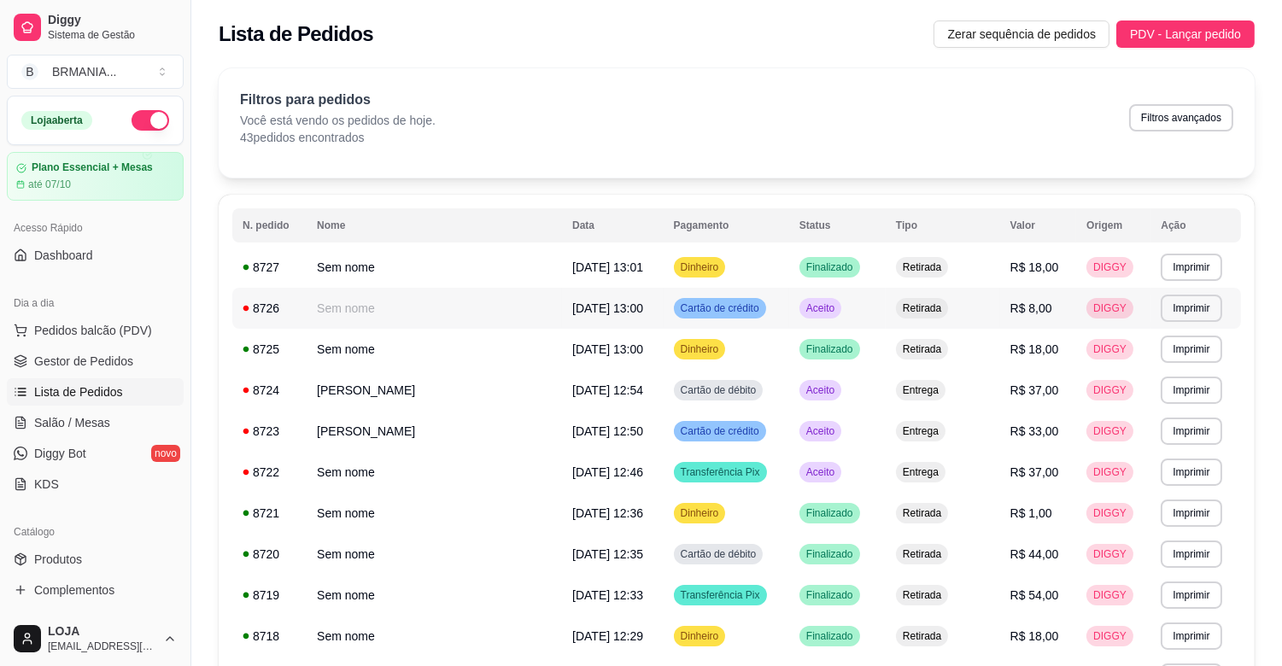
click at [828, 313] on td "Aceito" at bounding box center [837, 308] width 97 height 41
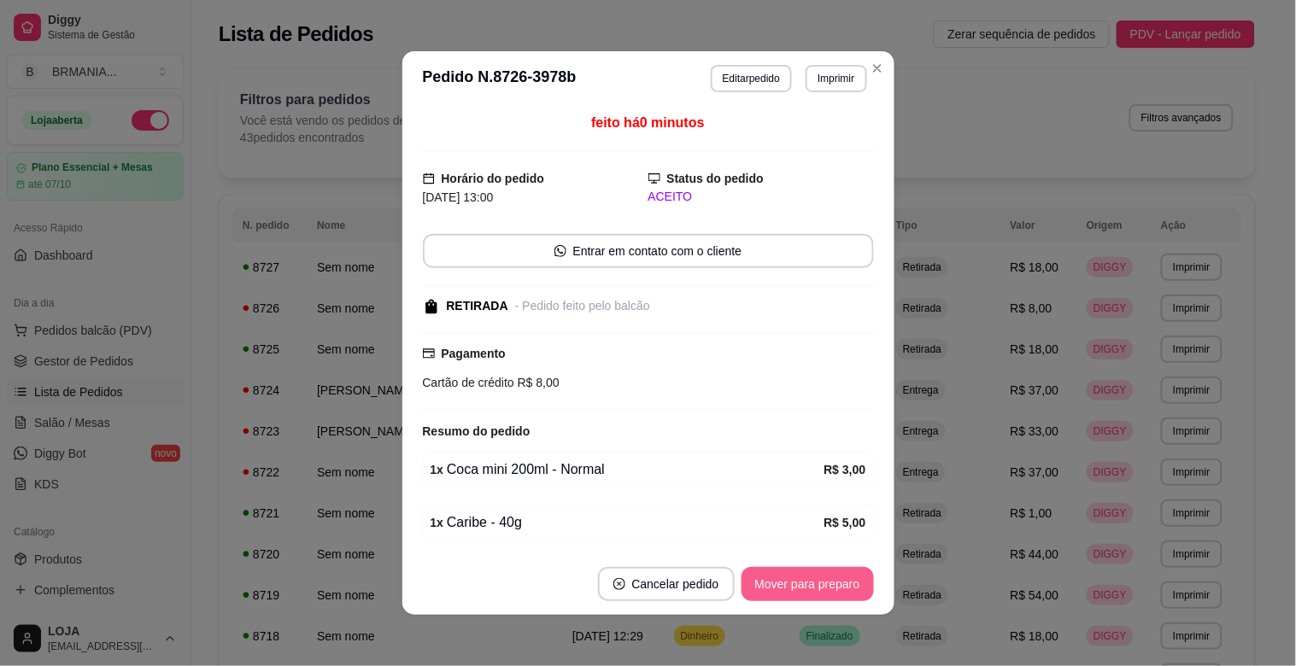
click at [841, 593] on button "Mover para preparo" at bounding box center [807, 584] width 132 height 34
click at [837, 589] on button "Mover para retirada disponível" at bounding box center [778, 584] width 189 height 34
click at [834, 589] on button "Mover para finalizado" at bounding box center [803, 584] width 142 height 34
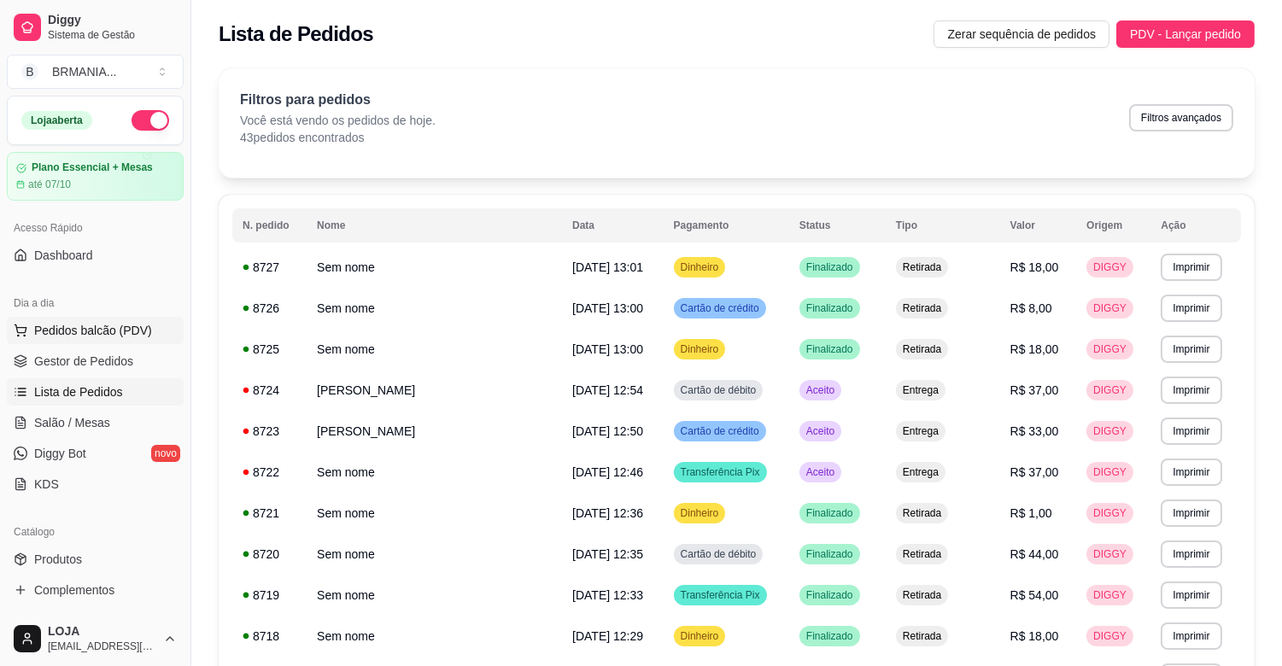
click at [132, 327] on span "Pedidos balcão (PDV)" at bounding box center [93, 330] width 118 height 17
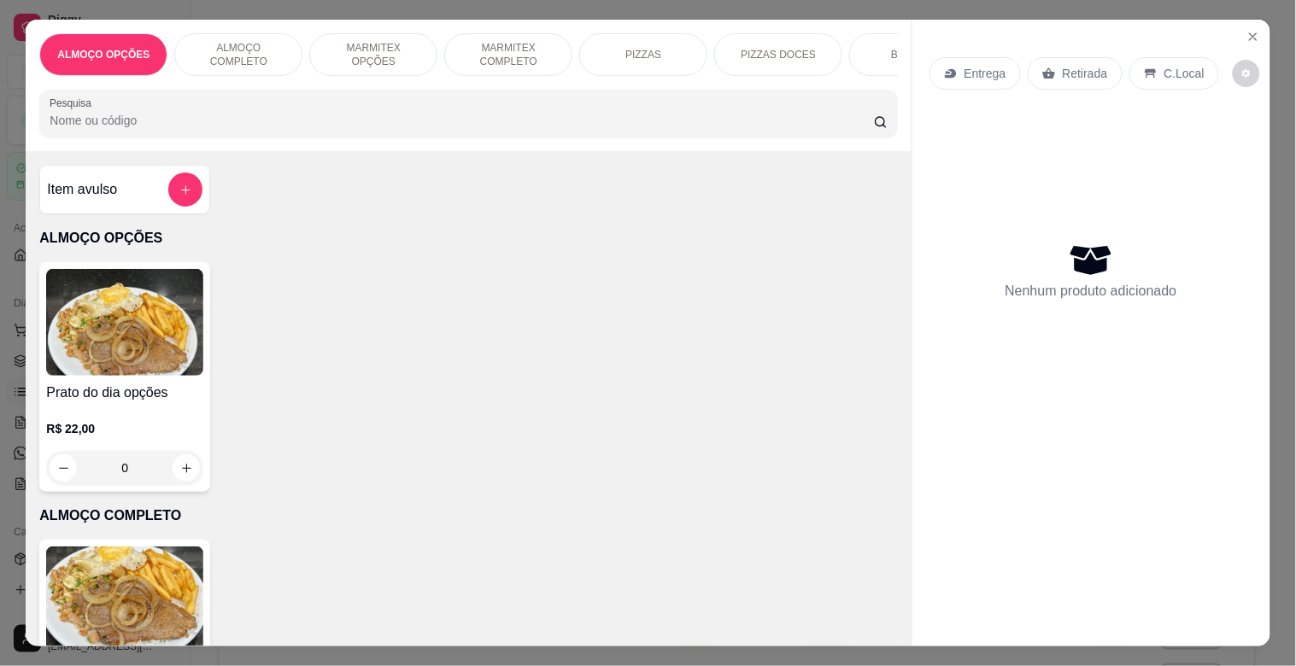
click at [372, 62] on div "MARMITEX OPÇÕES" at bounding box center [373, 54] width 128 height 43
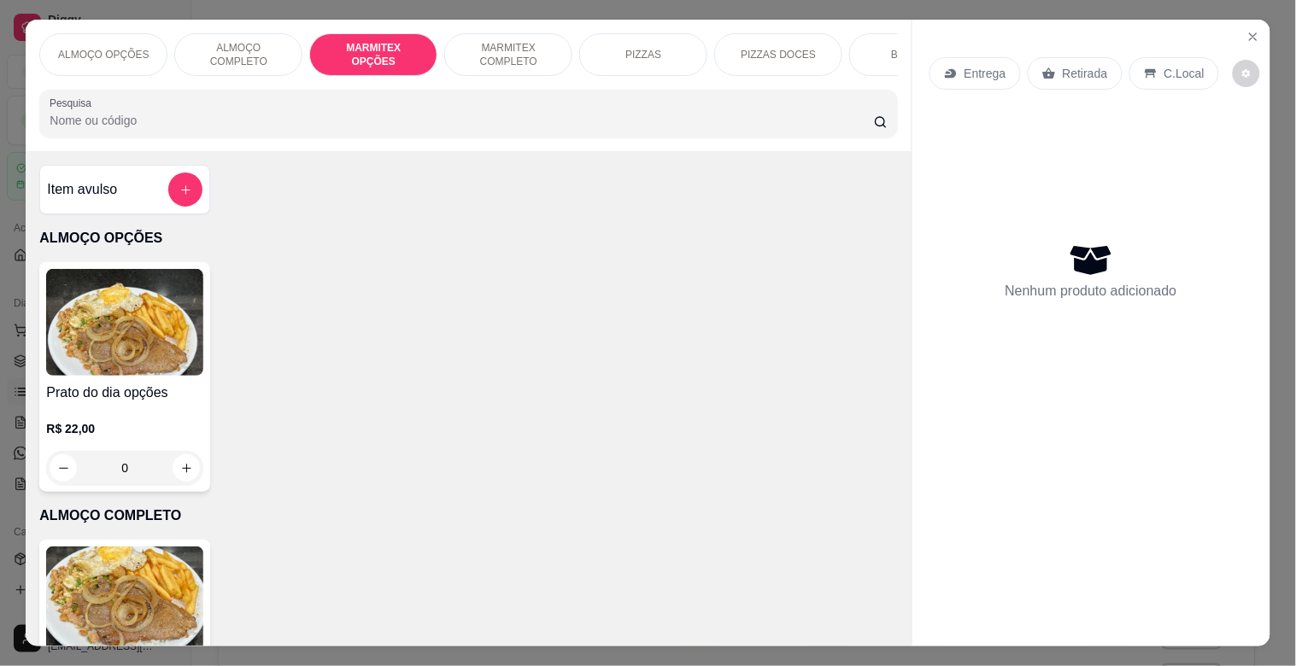
scroll to position [41, 0]
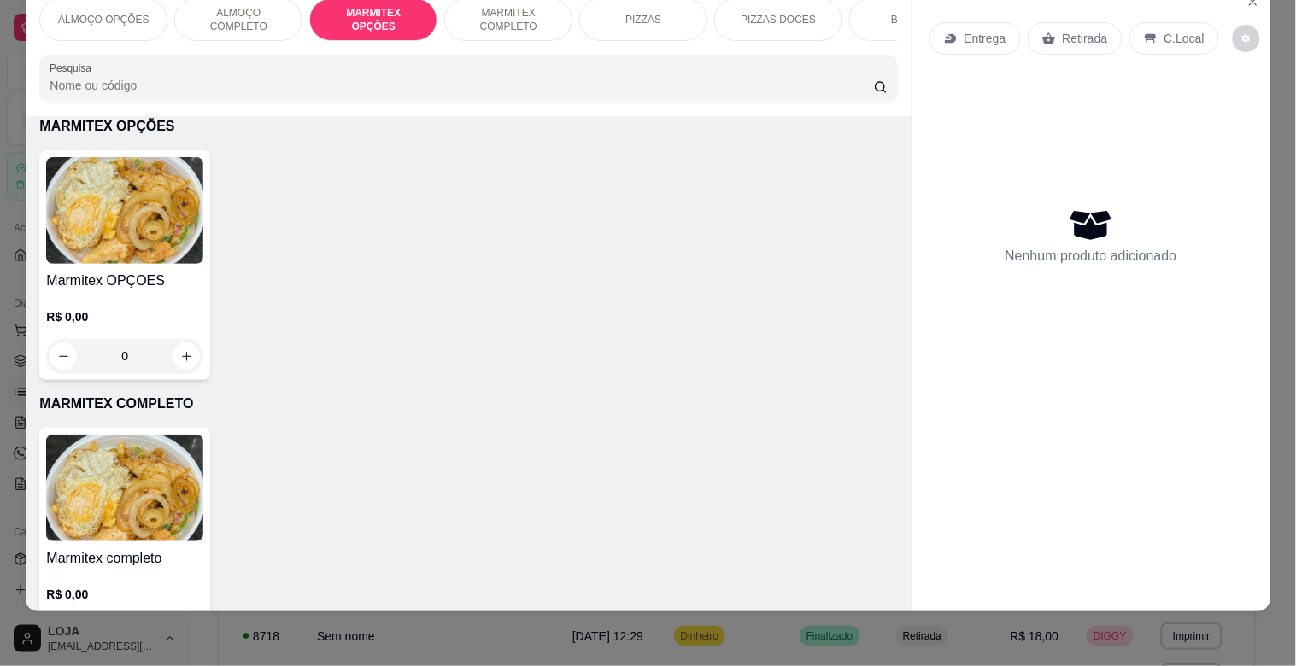
click at [172, 181] on img at bounding box center [124, 210] width 157 height 107
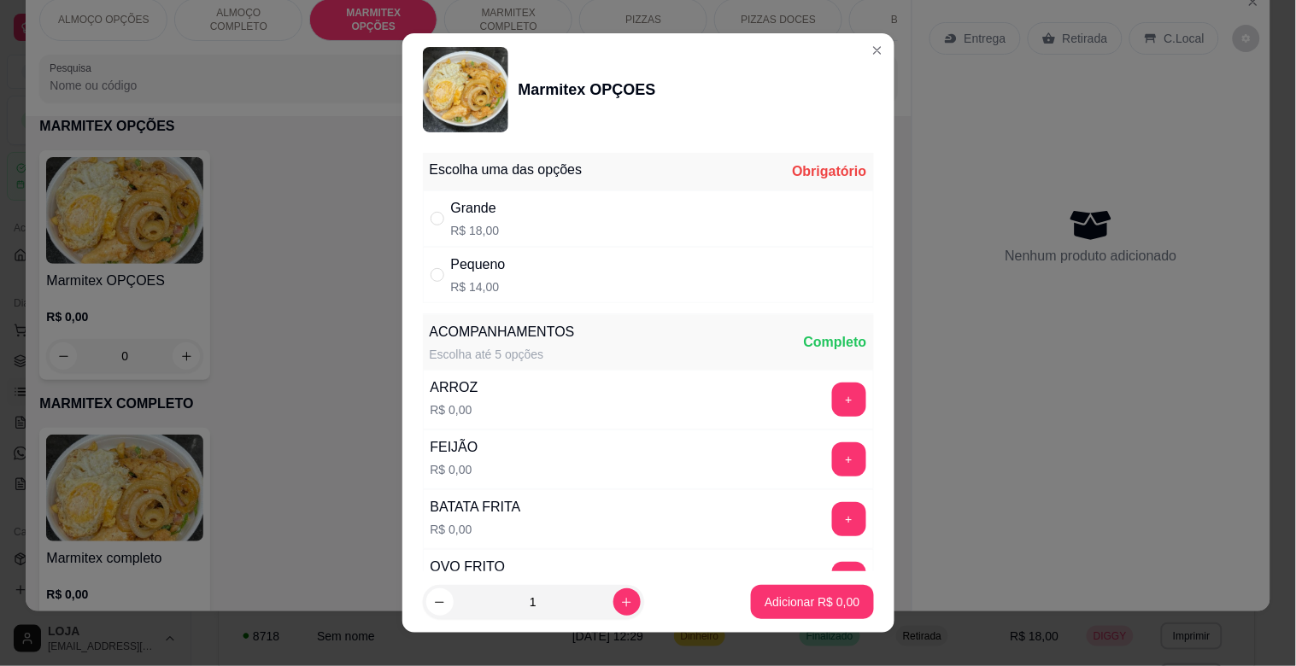
click at [598, 231] on div "Grande R$ 18,00" at bounding box center [648, 218] width 451 height 56
radio input "true"
click at [620, 602] on icon "increase-product-quantity" at bounding box center [626, 602] width 13 height 13
type input "2"
click at [792, 596] on p "Adicionar R$ 36,00" at bounding box center [809, 602] width 102 height 17
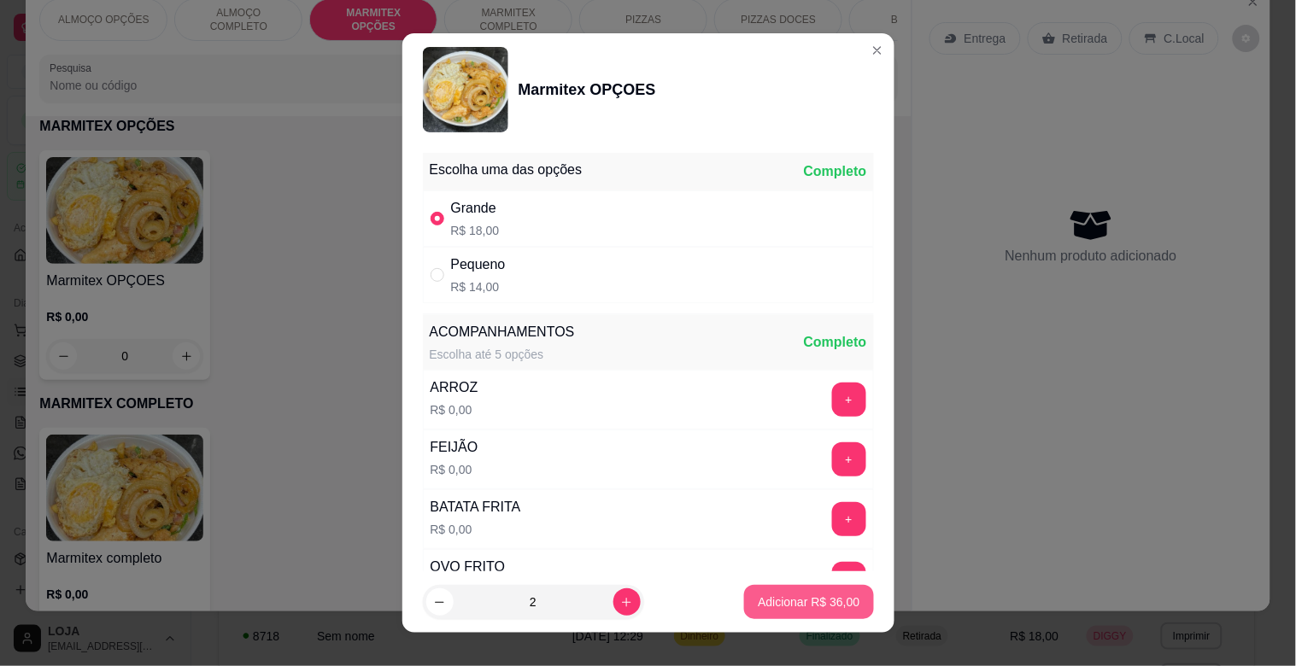
type input "2"
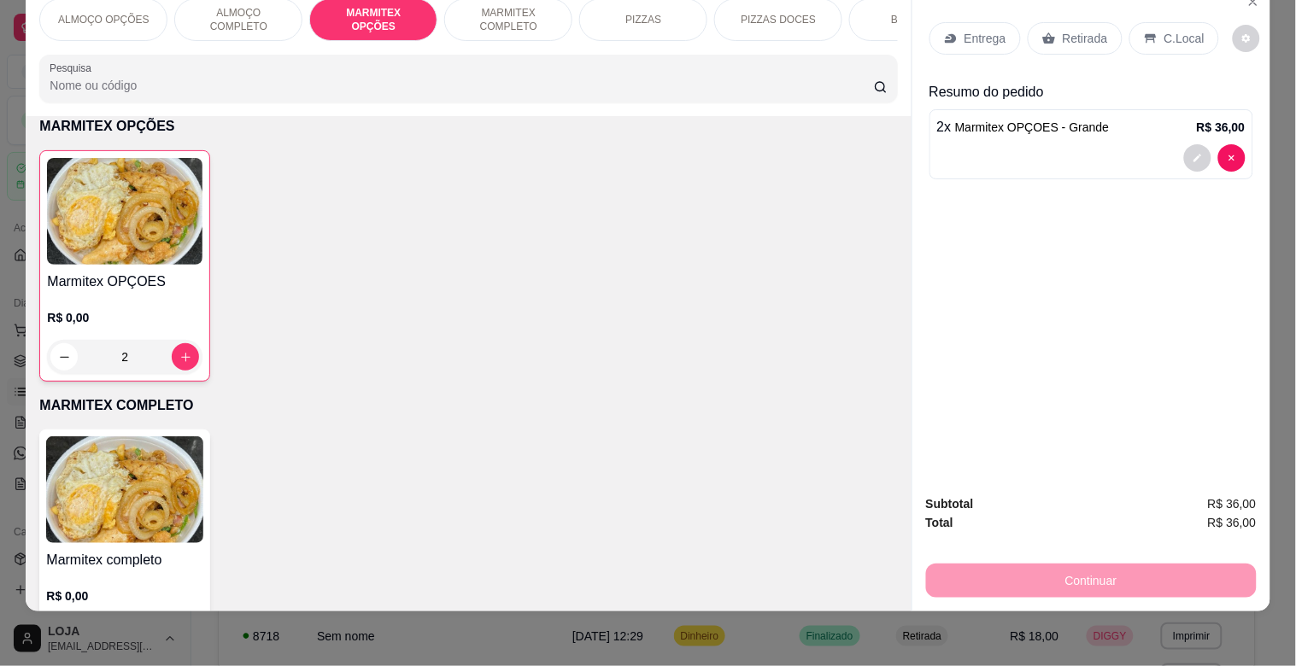
click at [1103, 22] on div "Retirada" at bounding box center [1074, 38] width 95 height 32
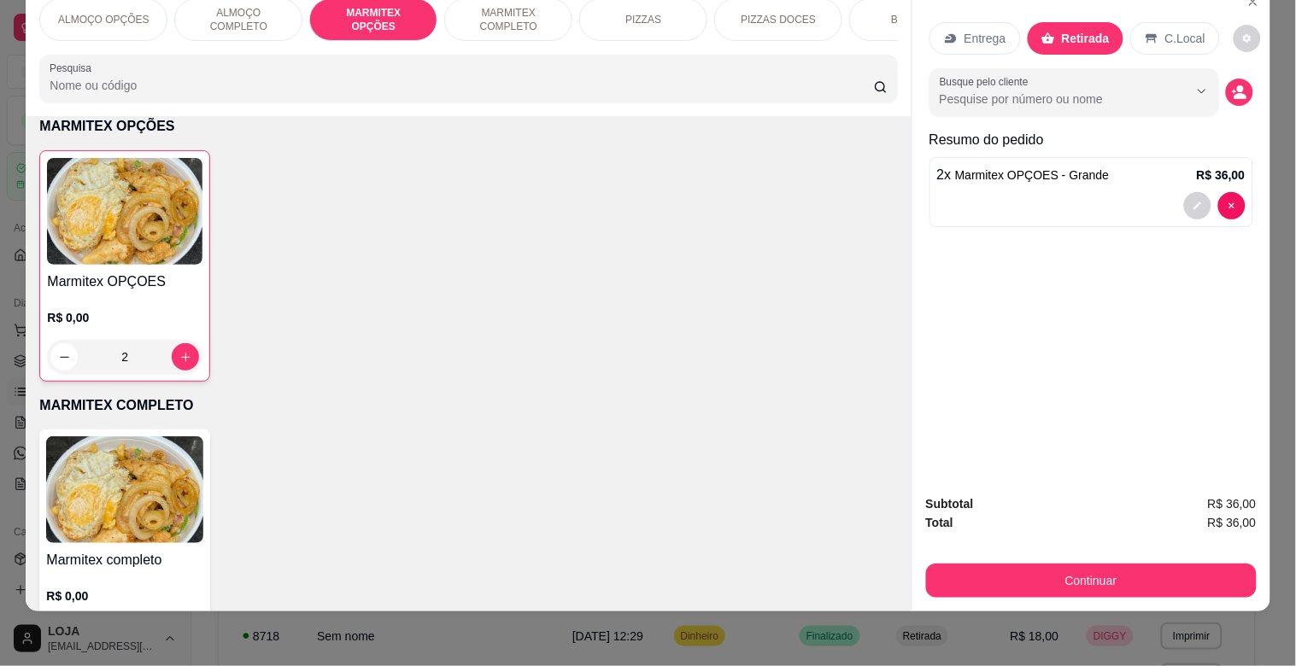
click at [1167, 541] on div "Subtotal R$ 36,00 Total R$ 36,00 Continuar" at bounding box center [1091, 546] width 331 height 103
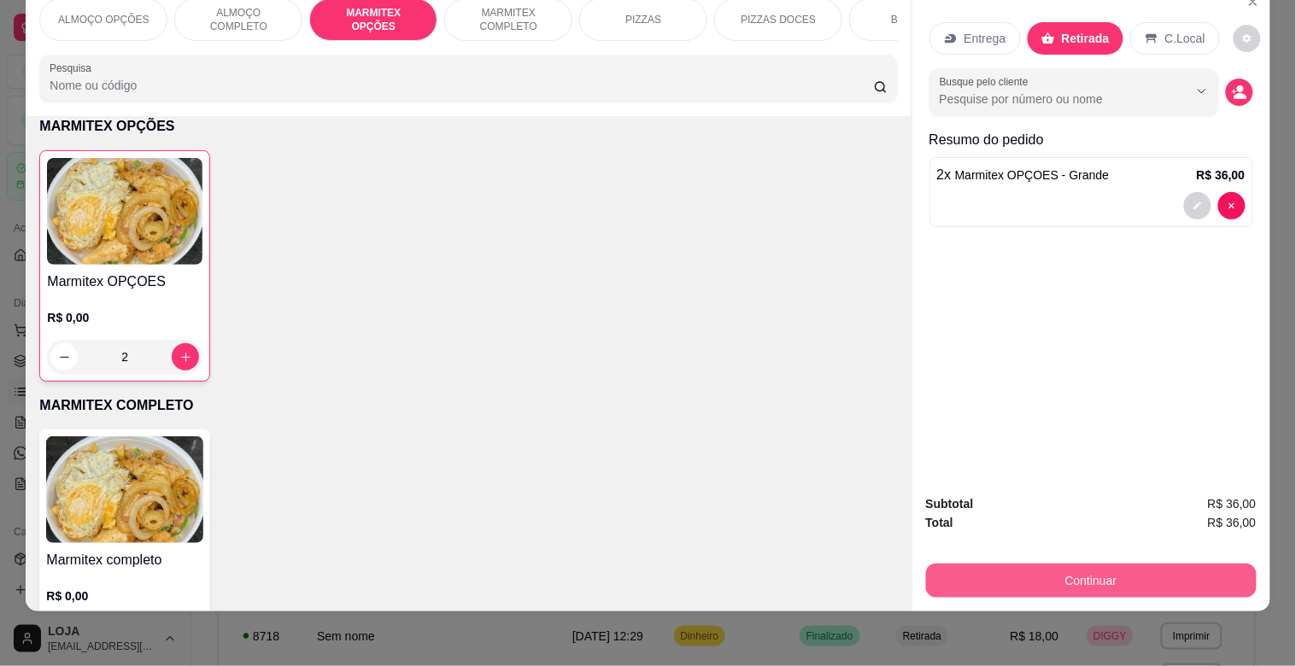
click at [1171, 564] on button "Continuar" at bounding box center [1091, 581] width 331 height 34
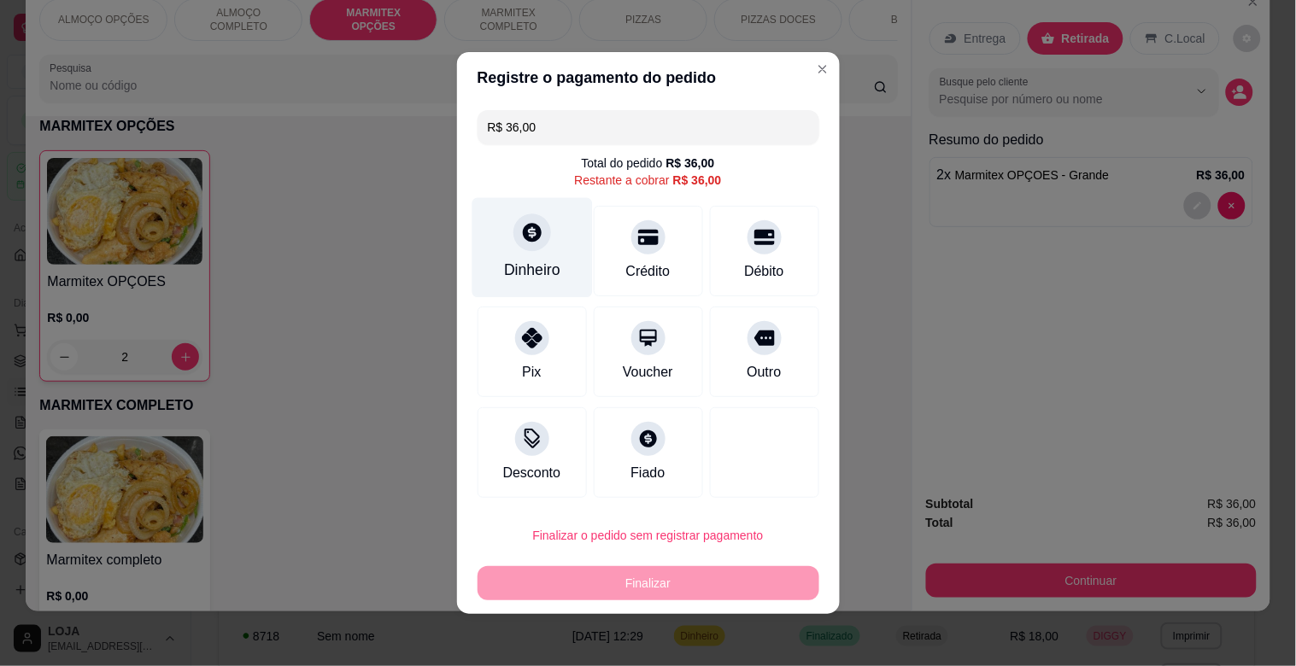
click at [542, 244] on div "Dinheiro" at bounding box center [531, 248] width 120 height 100
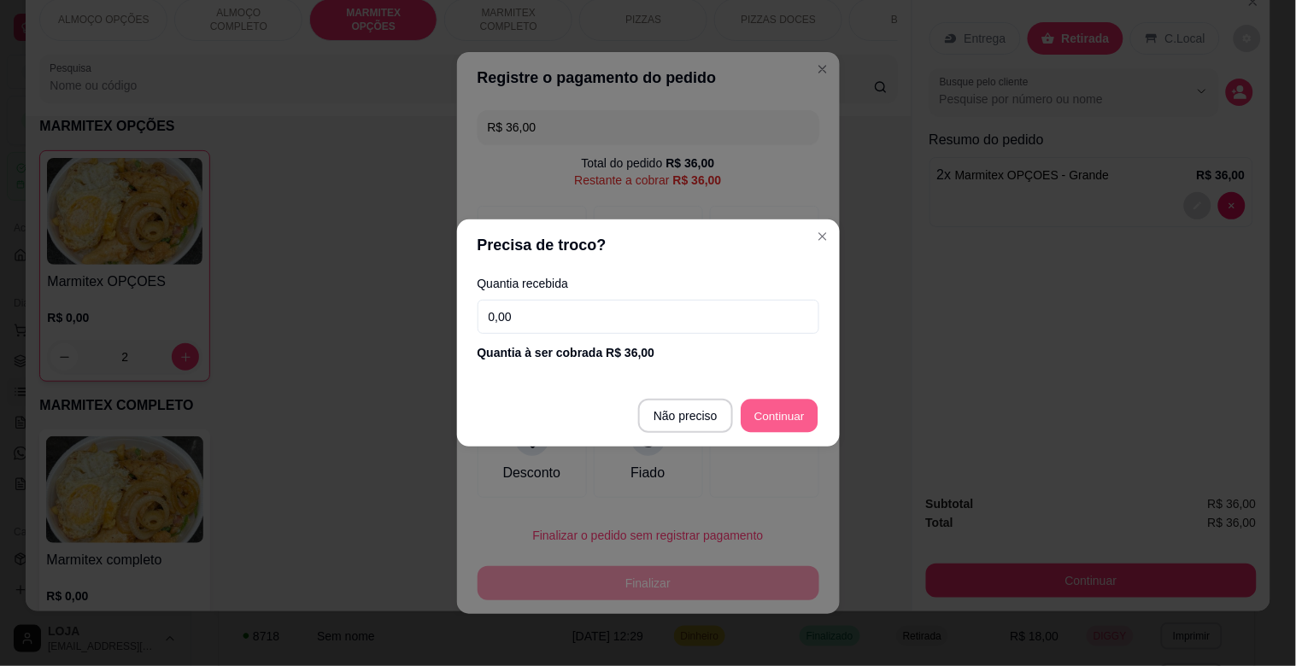
type input "R$ 0,00"
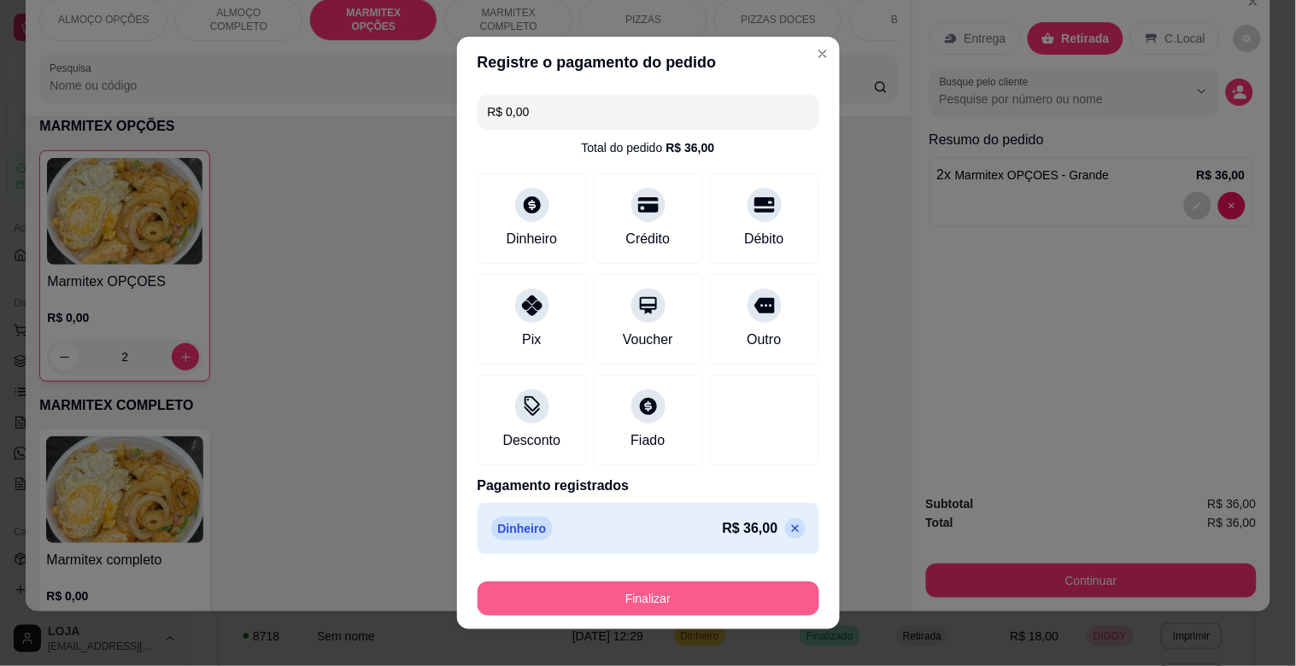
click at [777, 594] on button "Finalizar" at bounding box center [648, 599] width 342 height 34
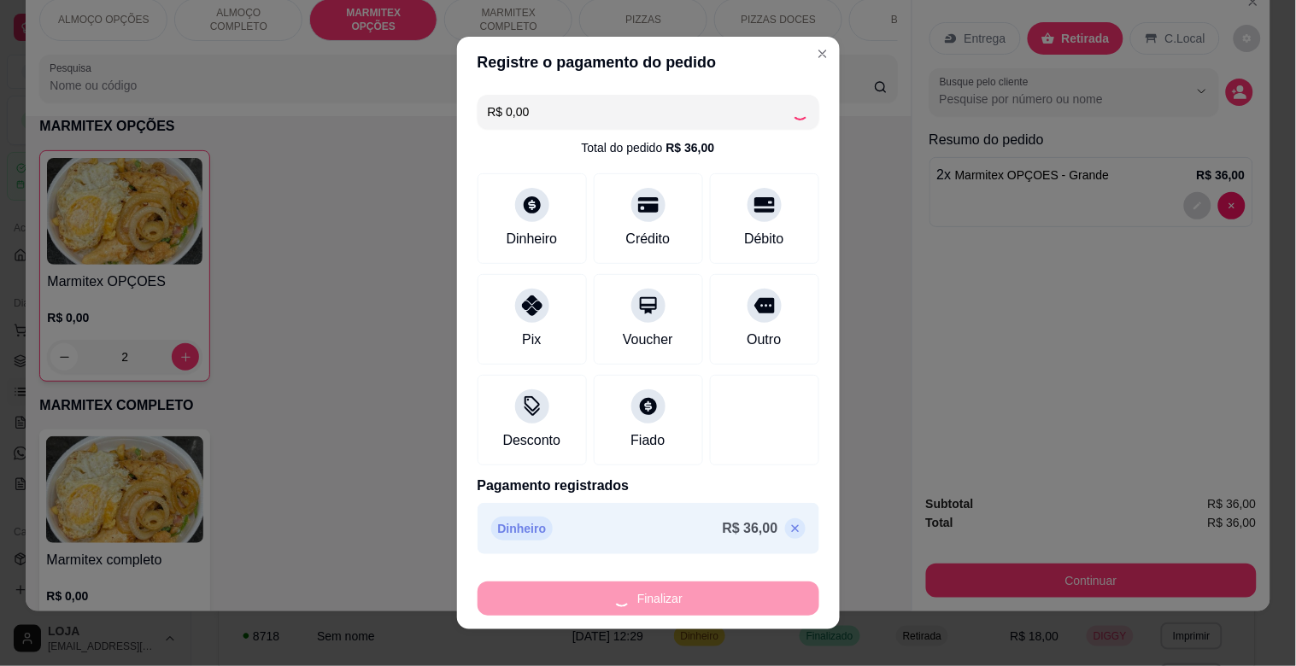
type input "0"
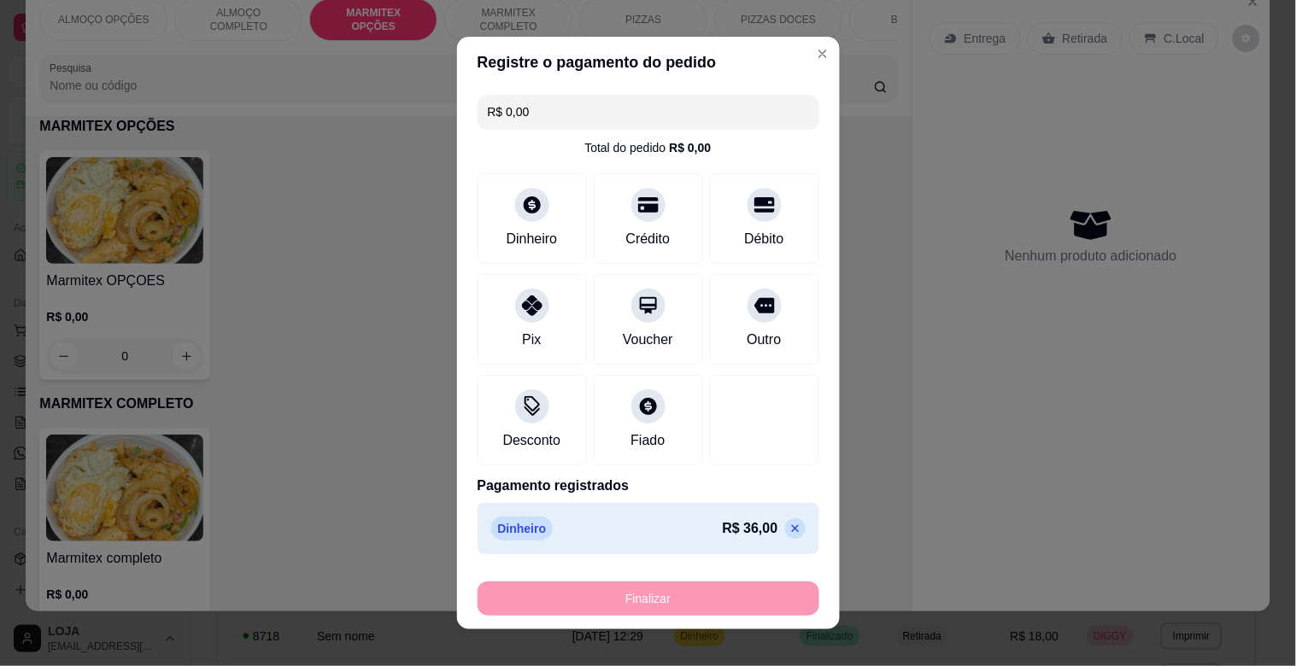
type input "-R$ 36,00"
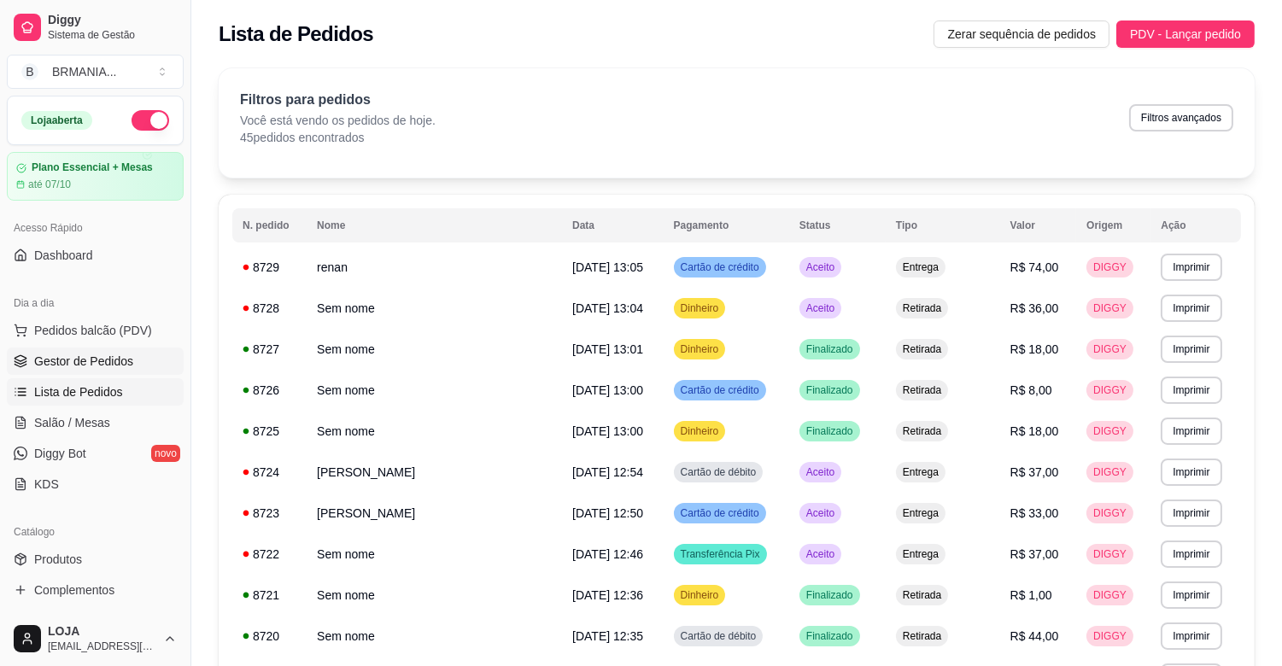
click at [64, 363] on span "Gestor de Pedidos" at bounding box center [83, 361] width 99 height 17
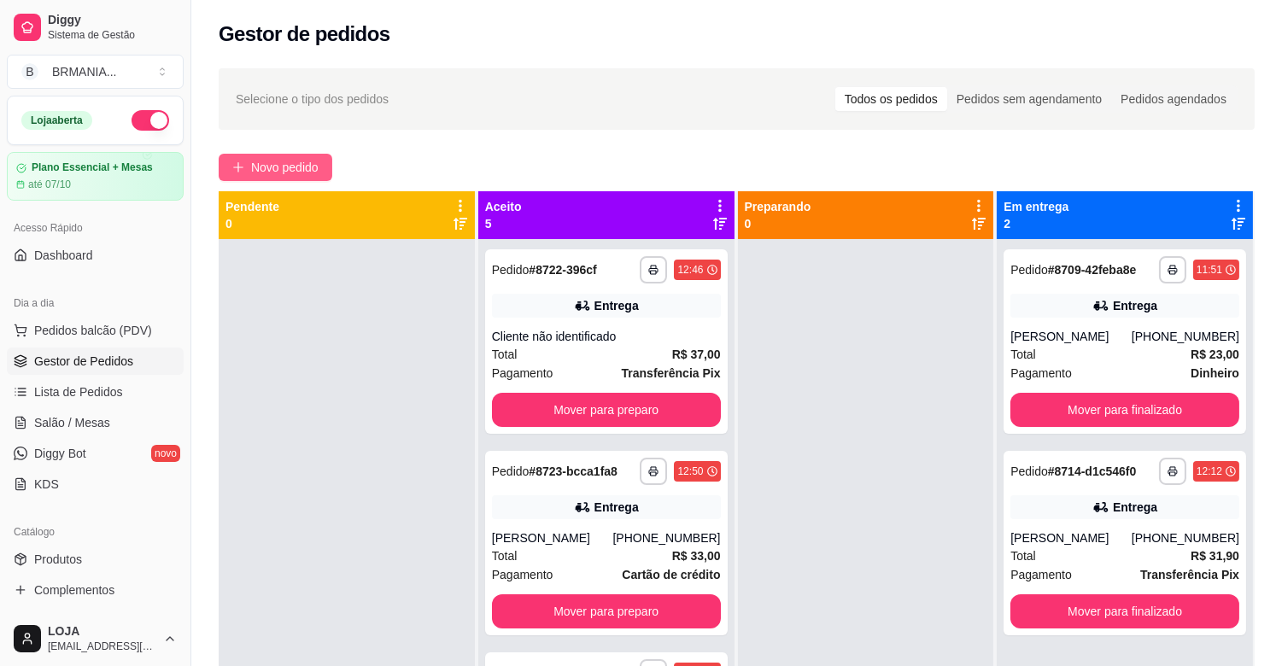
click at [318, 158] on span "Novo pedido" at bounding box center [284, 167] width 67 height 19
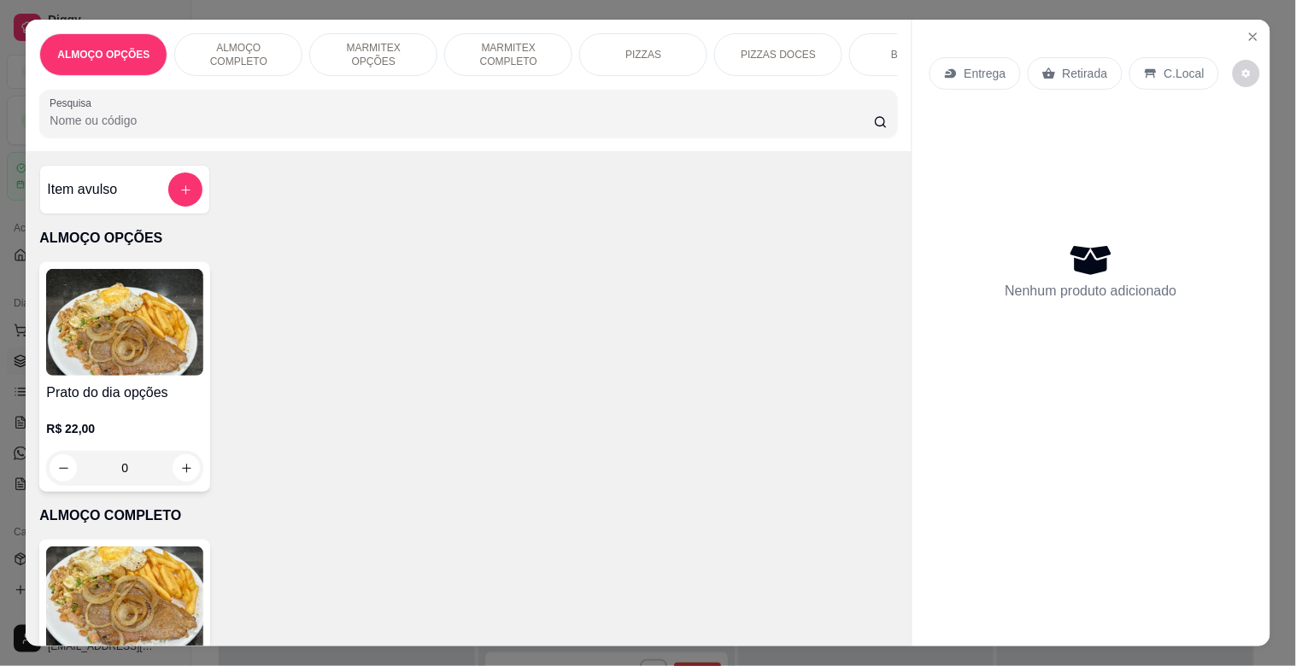
click at [360, 61] on div "MARMITEX OPÇÕES" at bounding box center [373, 54] width 128 height 43
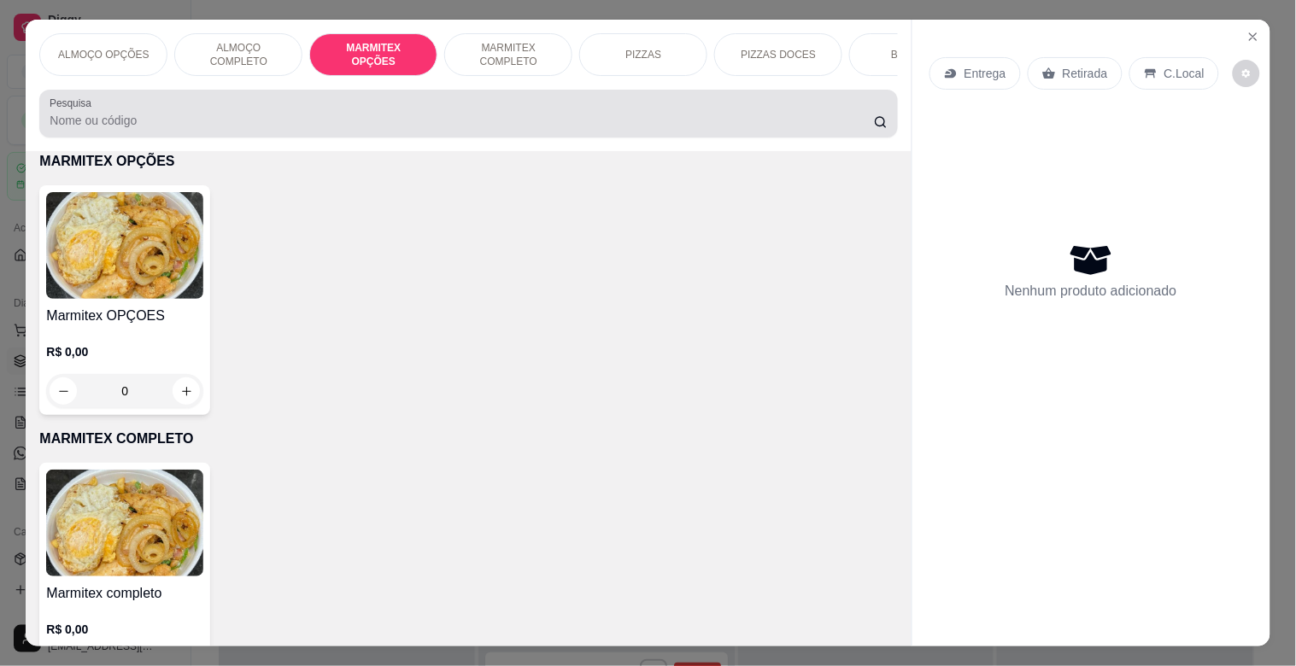
scroll to position [41, 0]
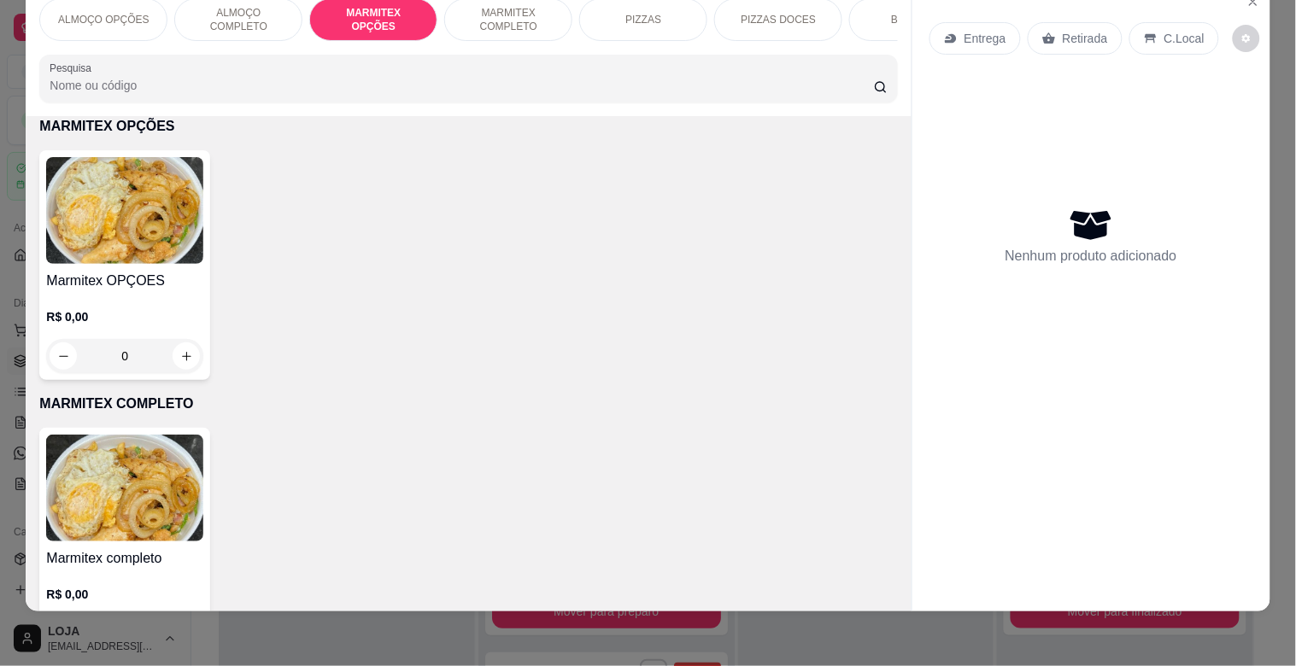
click at [149, 256] on img at bounding box center [124, 210] width 157 height 107
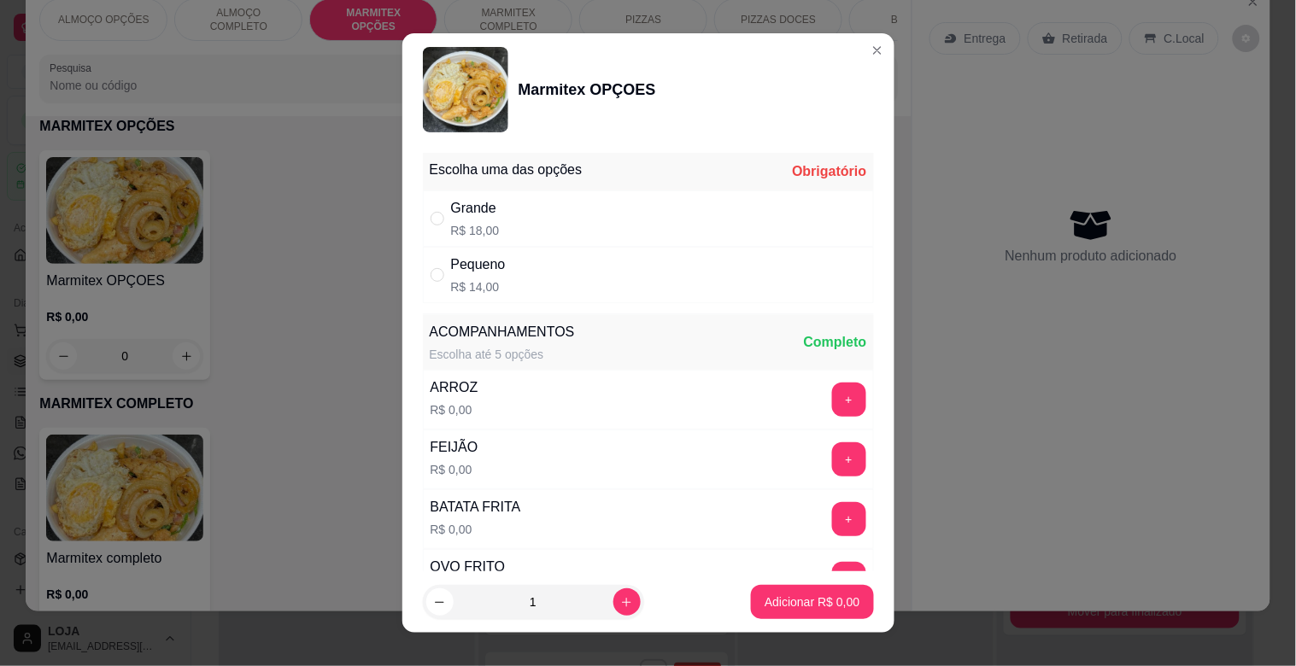
click at [518, 263] on div "Pequeno R$ 14,00" at bounding box center [648, 275] width 451 height 56
radio input "true"
click at [835, 592] on button "Adicionar R$ 14,00" at bounding box center [809, 602] width 126 height 33
type input "1"
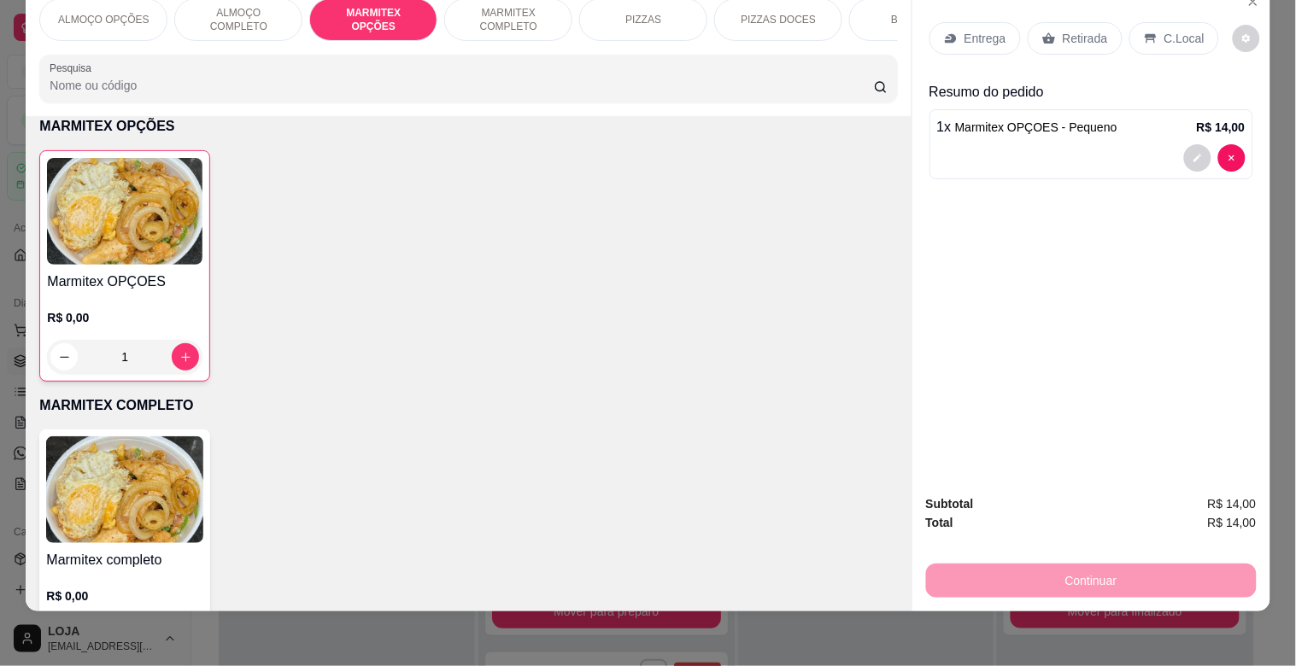
click at [1066, 30] on p "Retirada" at bounding box center [1084, 38] width 45 height 17
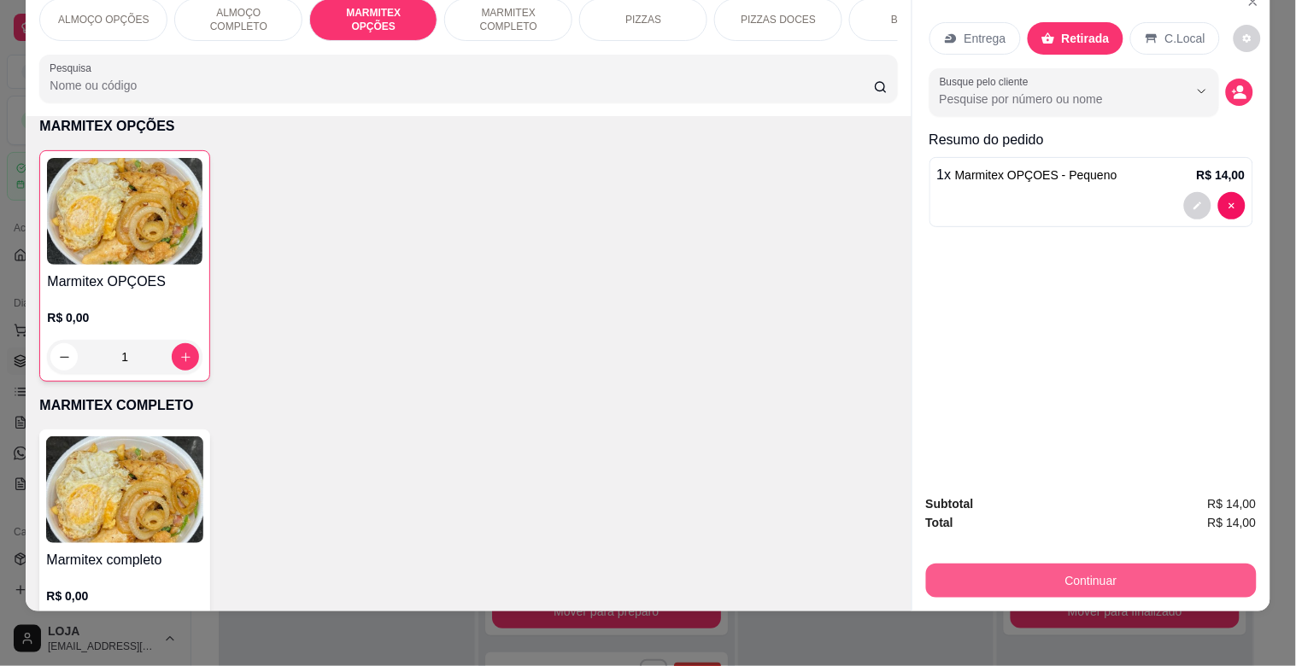
click at [1095, 570] on button "Continuar" at bounding box center [1091, 581] width 331 height 34
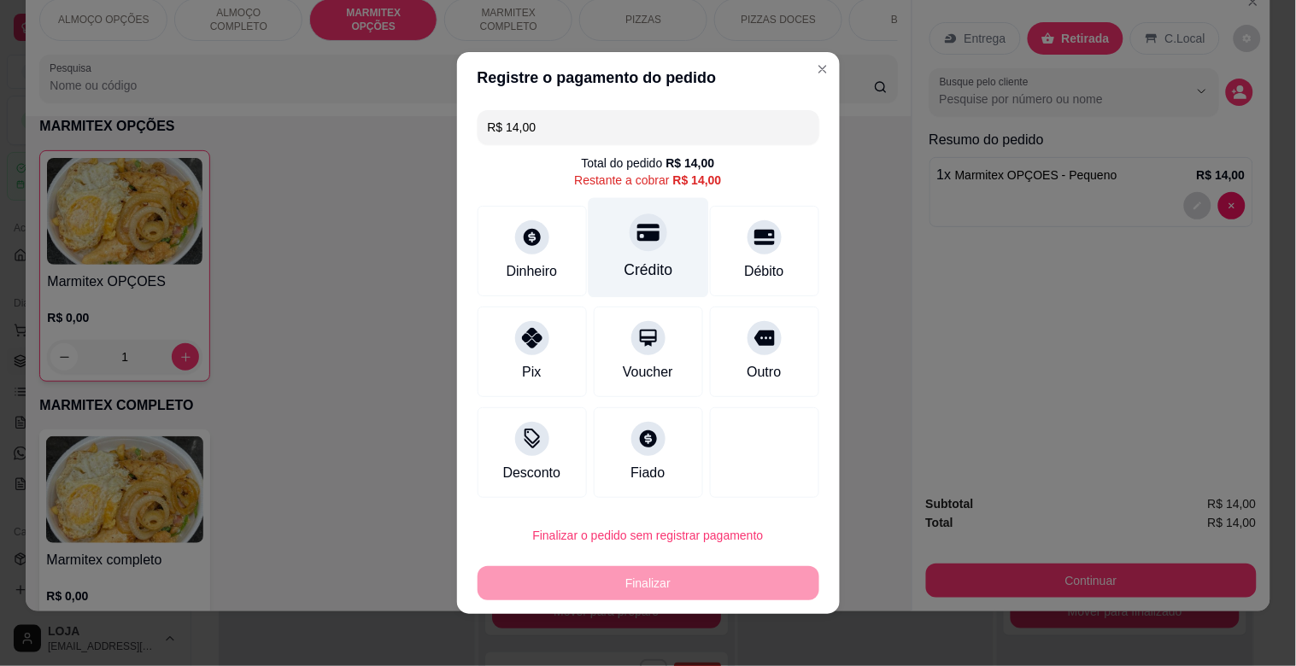
click at [605, 252] on div "Crédito" at bounding box center [648, 248] width 120 height 100
type input "R$ 0,00"
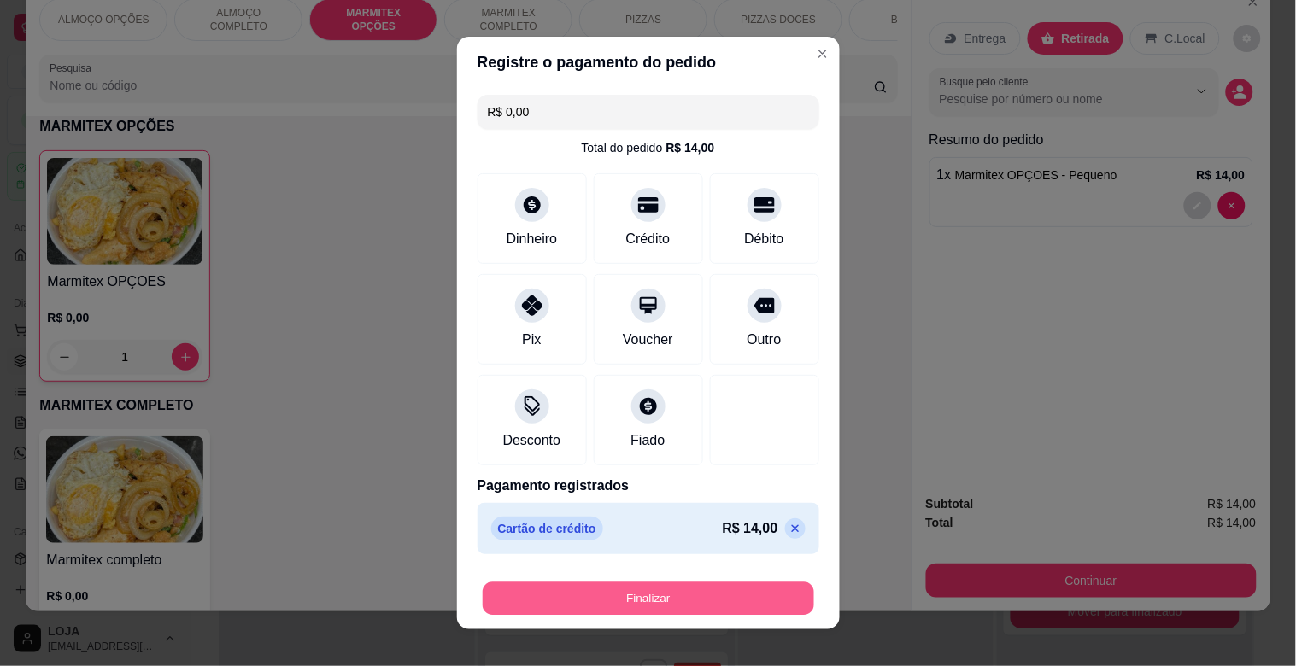
click at [666, 594] on button "Finalizar" at bounding box center [648, 598] width 331 height 33
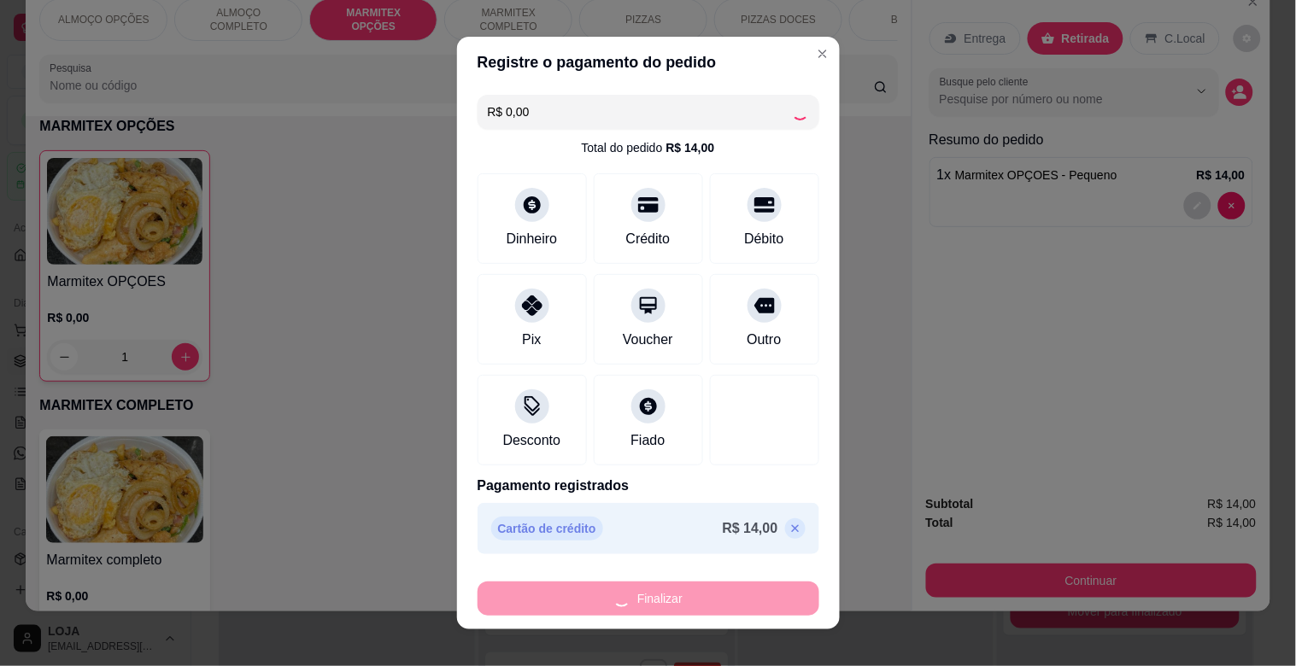
type input "0"
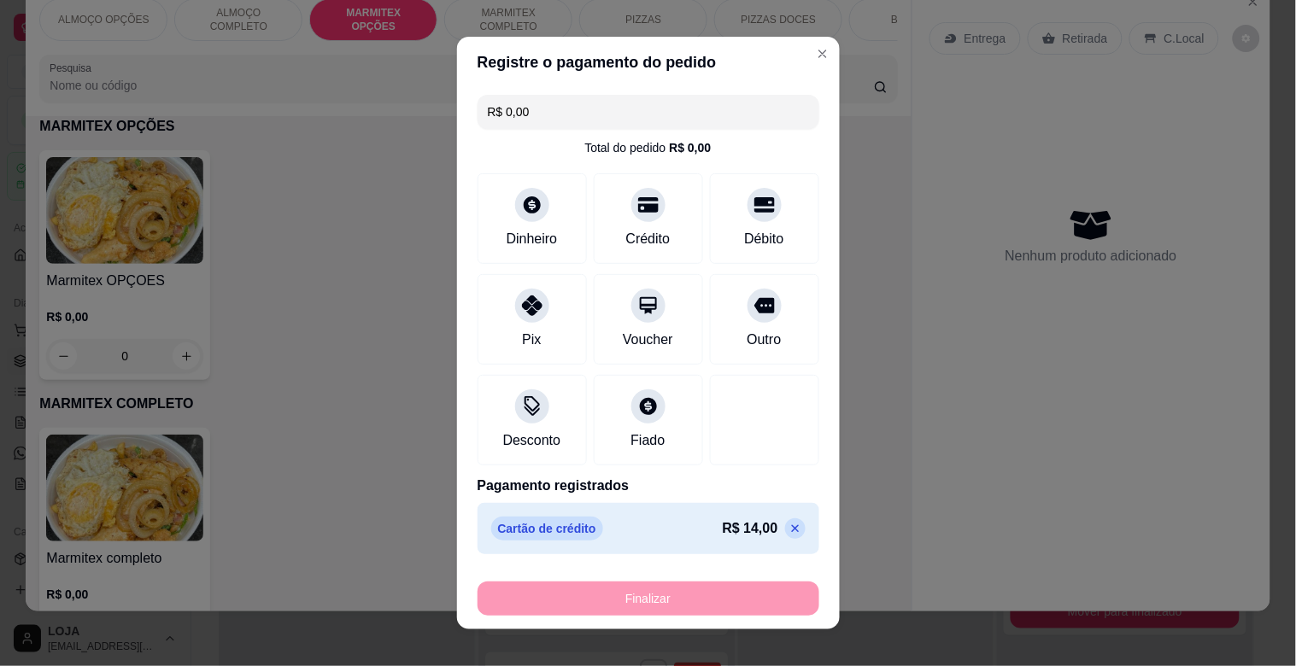
type input "-R$ 14,00"
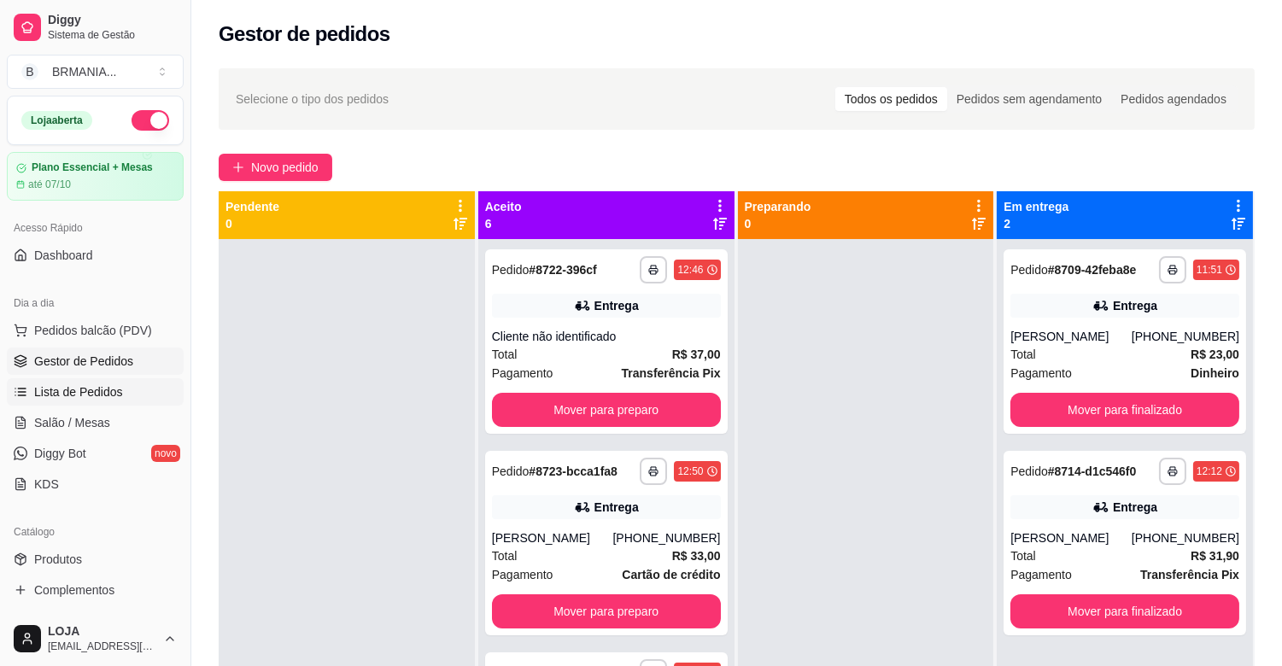
click at [90, 388] on span "Lista de Pedidos" at bounding box center [78, 391] width 89 height 17
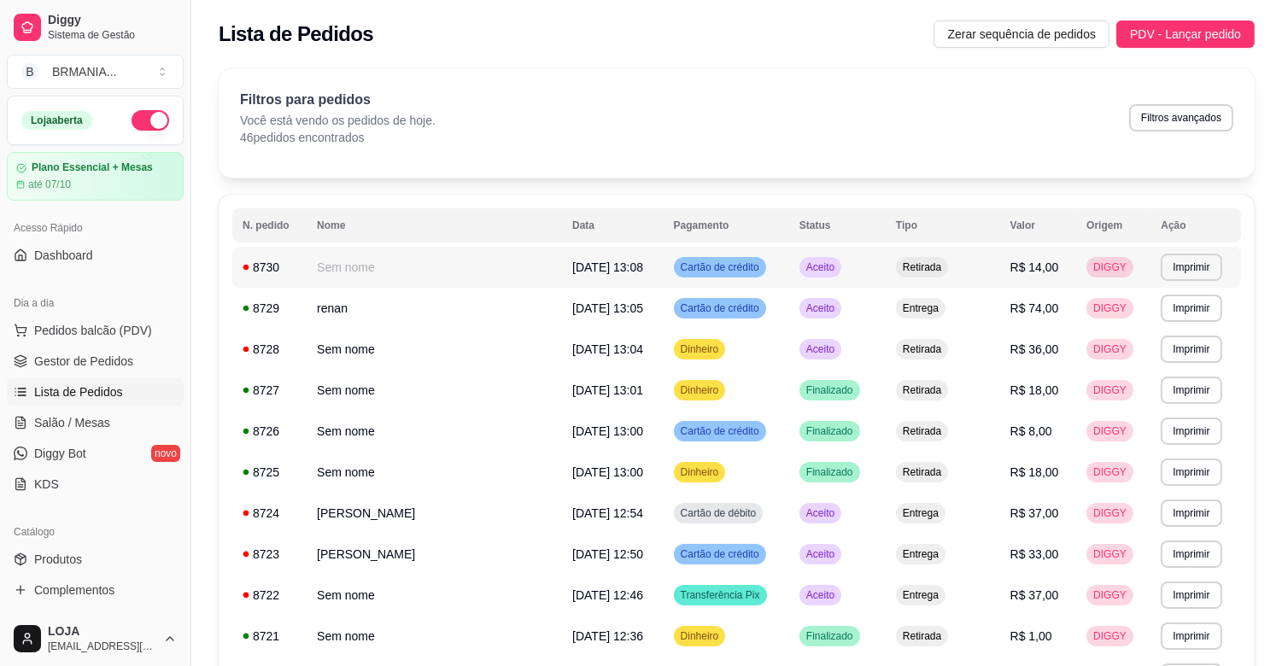
click at [896, 268] on div "Retirada" at bounding box center [922, 267] width 52 height 20
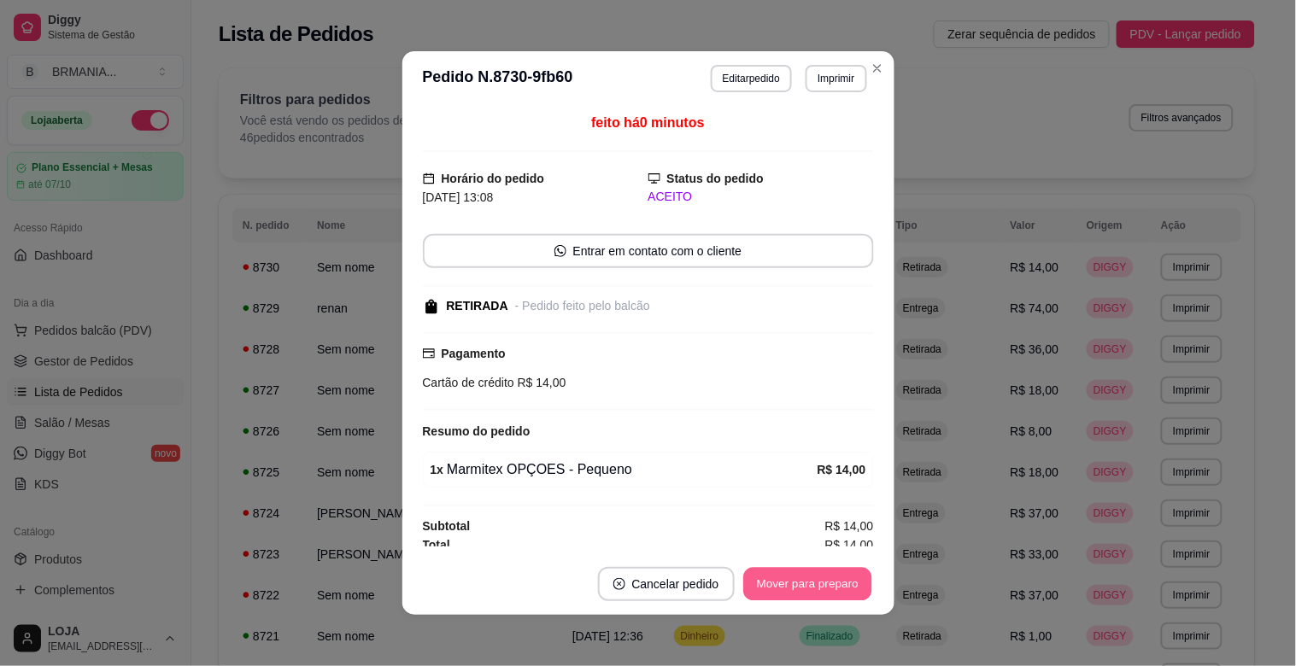
click at [760, 583] on button "Mover para preparo" at bounding box center [807, 584] width 128 height 33
click at [758, 583] on button "Mover para retirada disponível" at bounding box center [778, 584] width 189 height 34
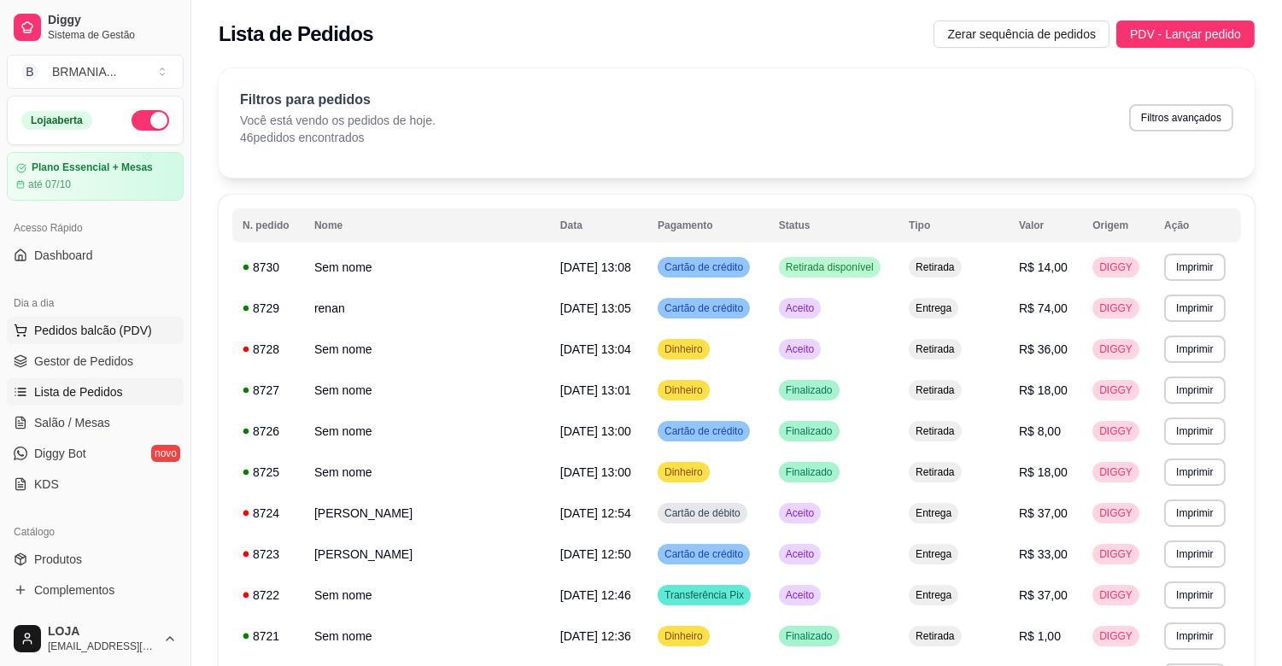
click at [57, 323] on span "Pedidos balcão (PDV)" at bounding box center [93, 330] width 118 height 17
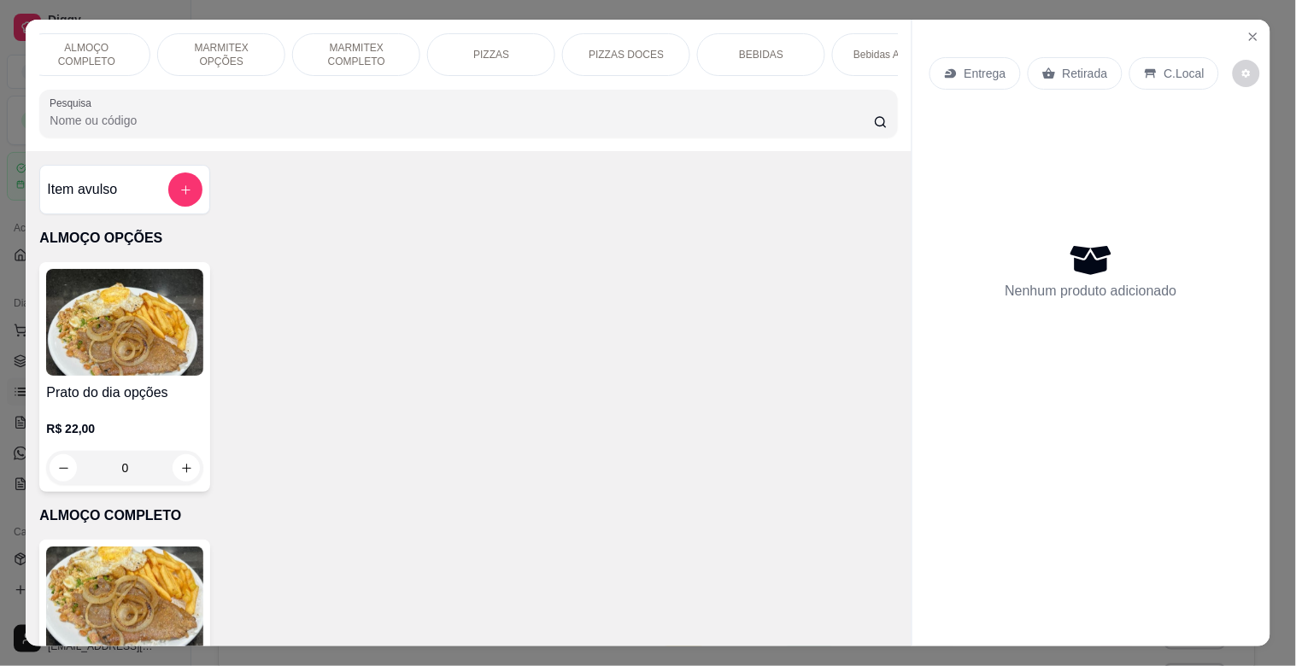
scroll to position [0, 1409]
click at [330, 48] on p "BOMBONIERE" at bounding box center [313, 55] width 69 height 14
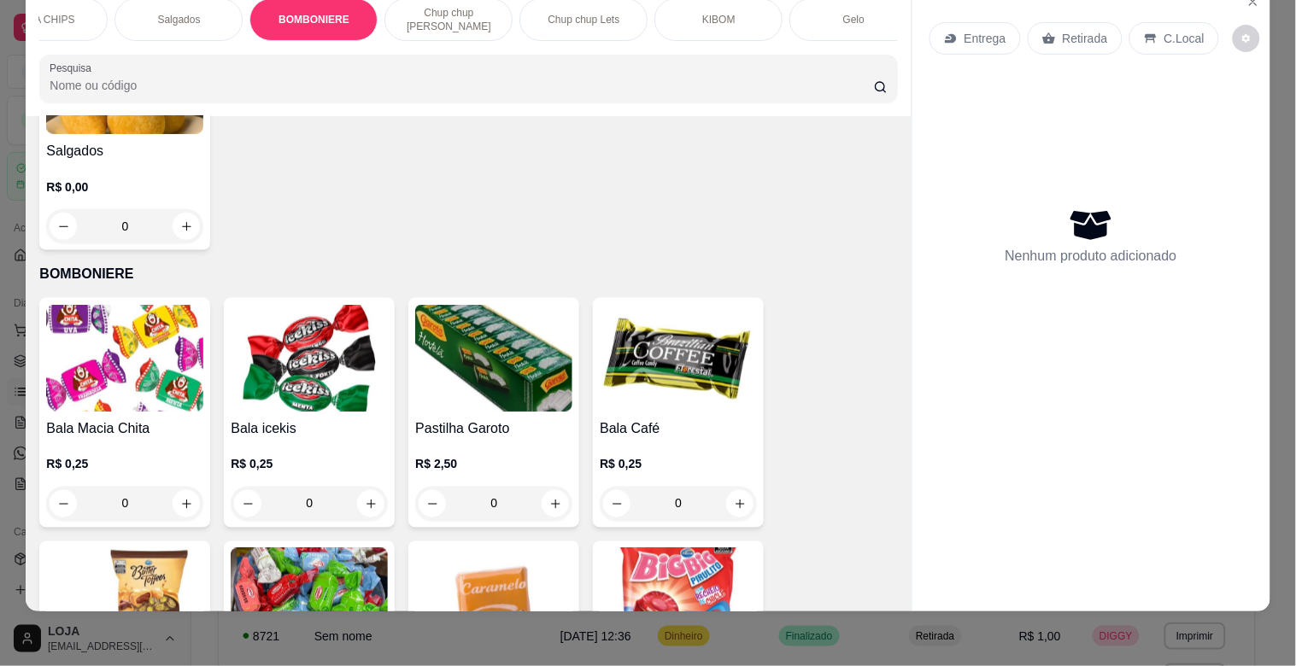
scroll to position [0, 1138]
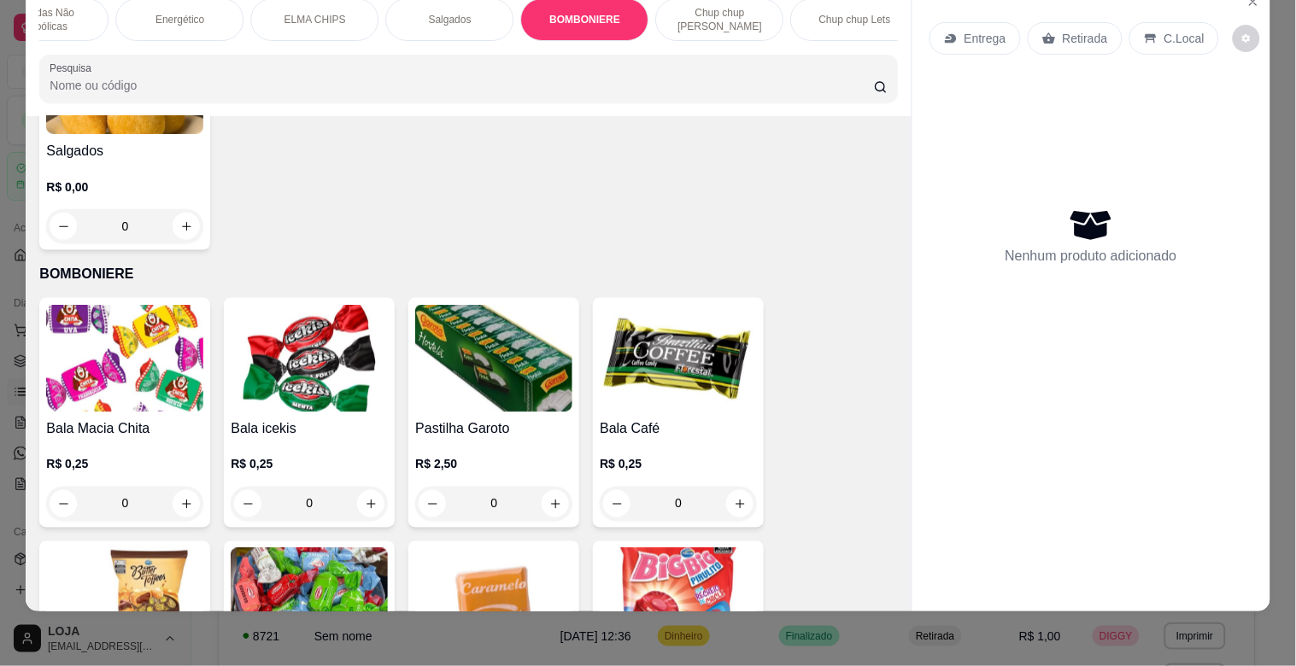
drag, startPoint x: 209, startPoint y: 46, endPoint x: 458, endPoint y: 57, distance: 248.8
click at [278, 46] on div "ALMOÇO OPÇÕES ALMOÇO COMPLETO MARMITEX OPÇÕES MARMITEX COMPLETO PIZZAS PIZZAS D…" at bounding box center [468, 51] width 885 height 132
drag, startPoint x: 641, startPoint y: 36, endPoint x: 647, endPoint y: 49, distance: 13.8
drag, startPoint x: 666, startPoint y: 53, endPoint x: 432, endPoint y: 143, distance: 250.9
click at [432, 143] on div "Salgados R$ 0,00 0" at bounding box center [467, 135] width 857 height 230
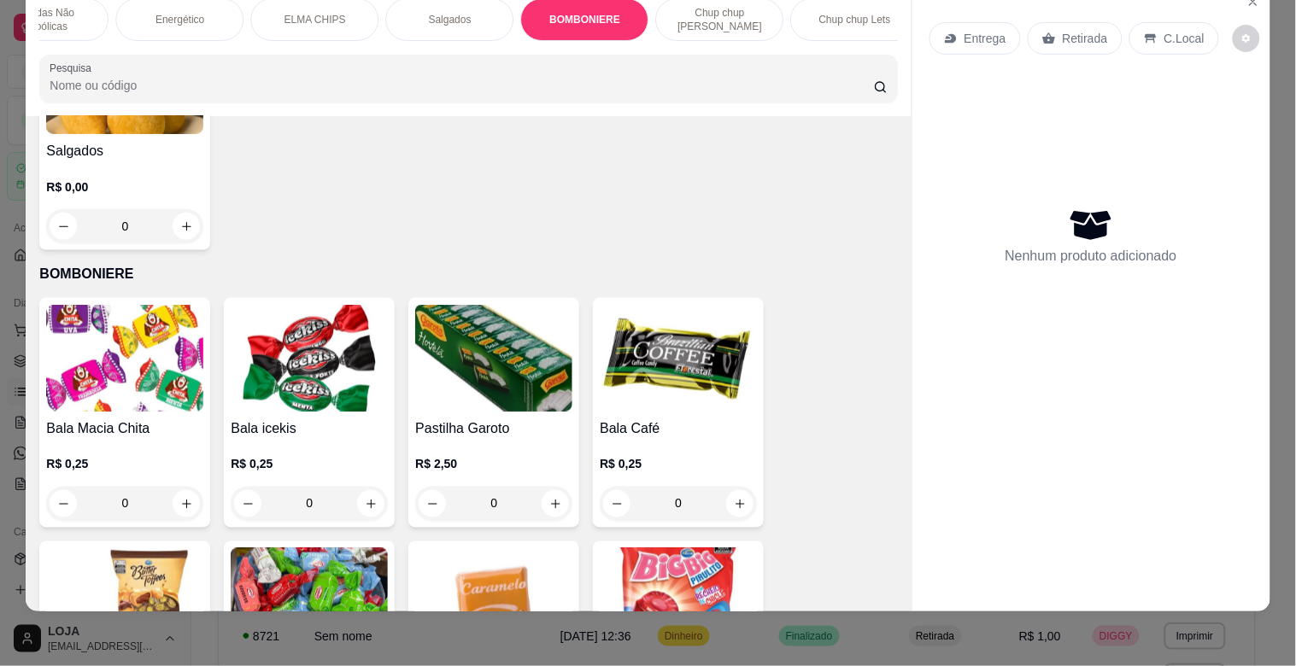
scroll to position [0, 0]
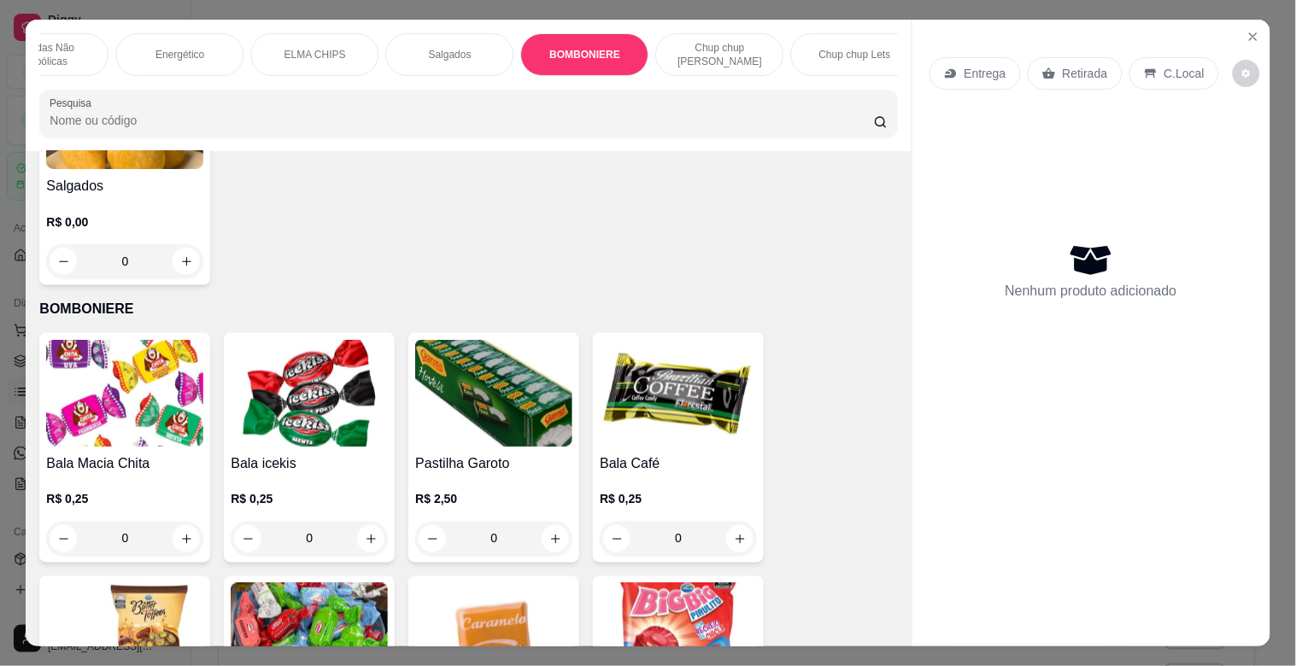
click at [491, 428] on img at bounding box center [493, 393] width 157 height 107
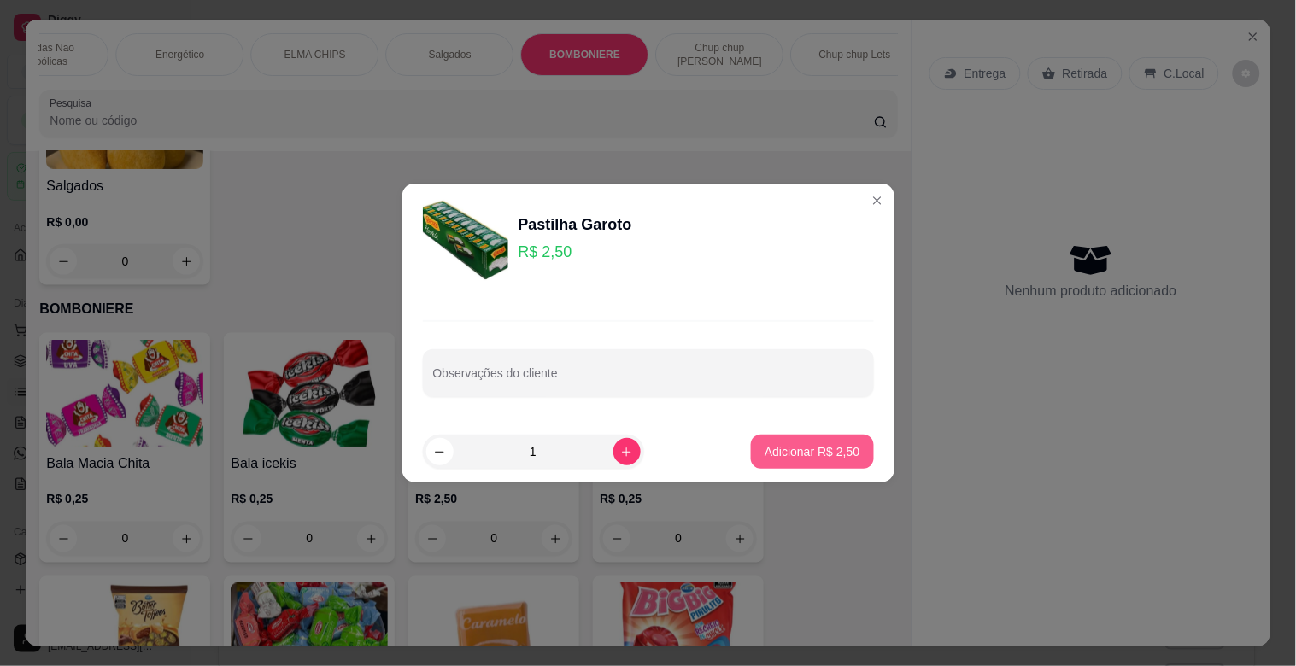
click at [814, 454] on p "Adicionar R$ 2,50" at bounding box center [811, 451] width 95 height 17
type input "1"
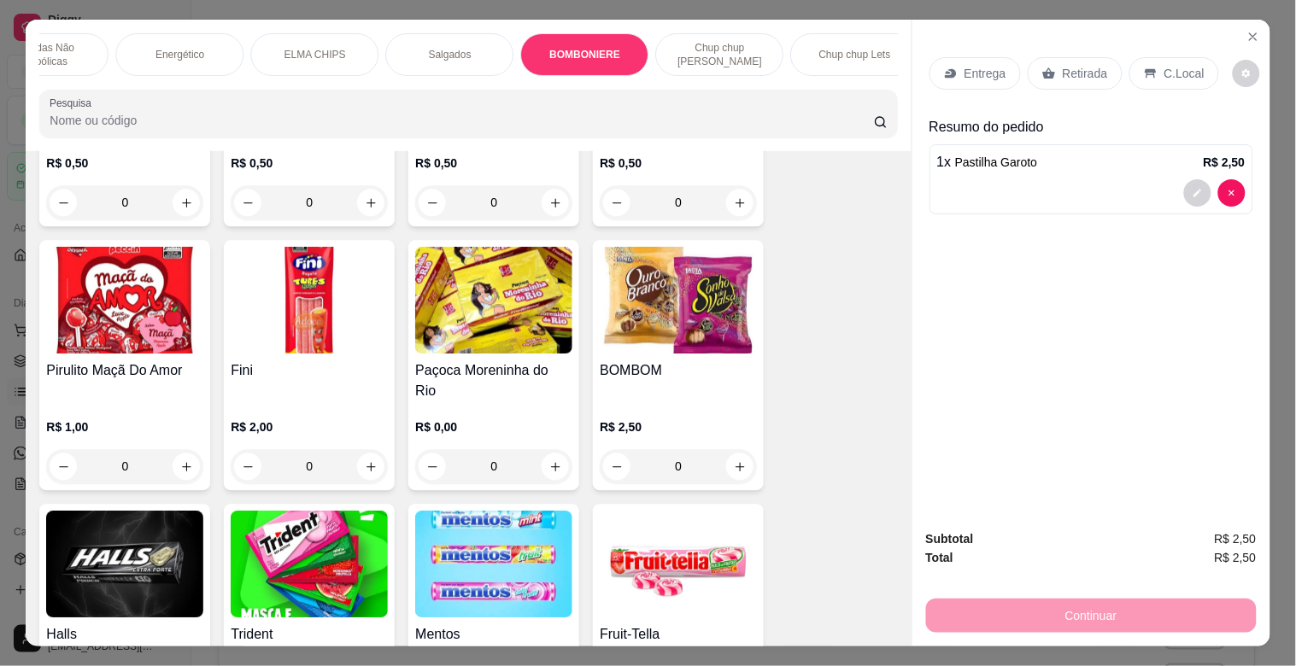
scroll to position [6142, 0]
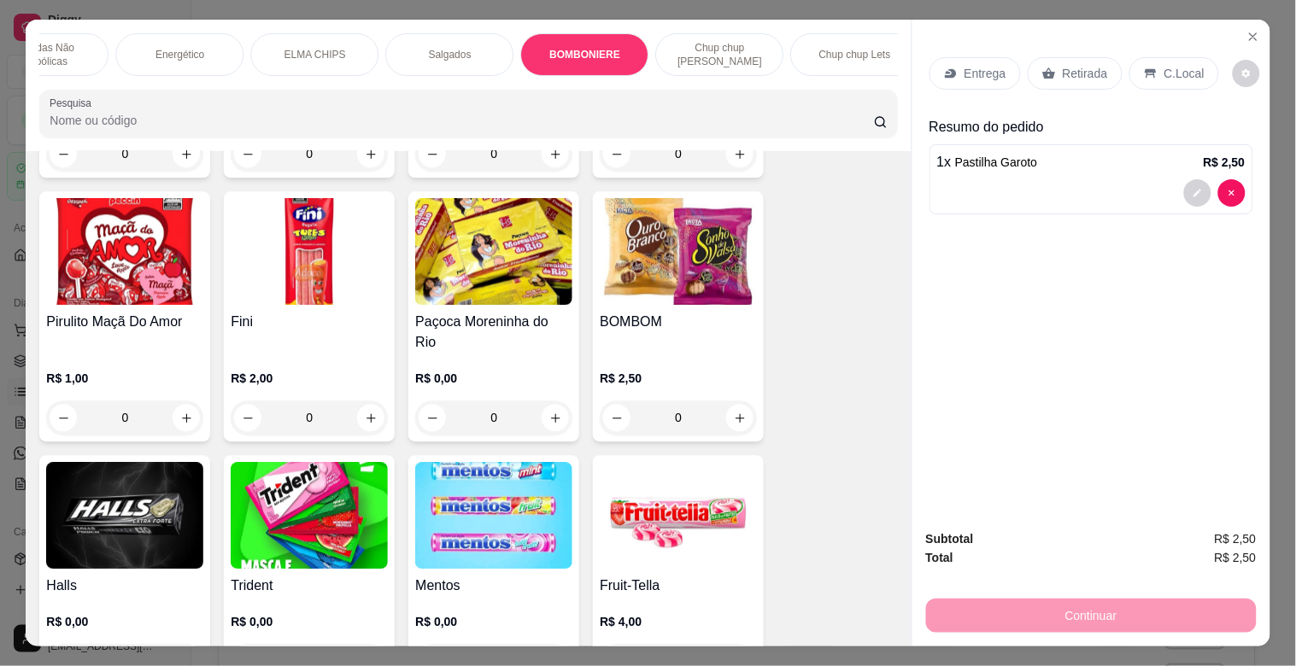
click at [337, 495] on img at bounding box center [309, 515] width 157 height 107
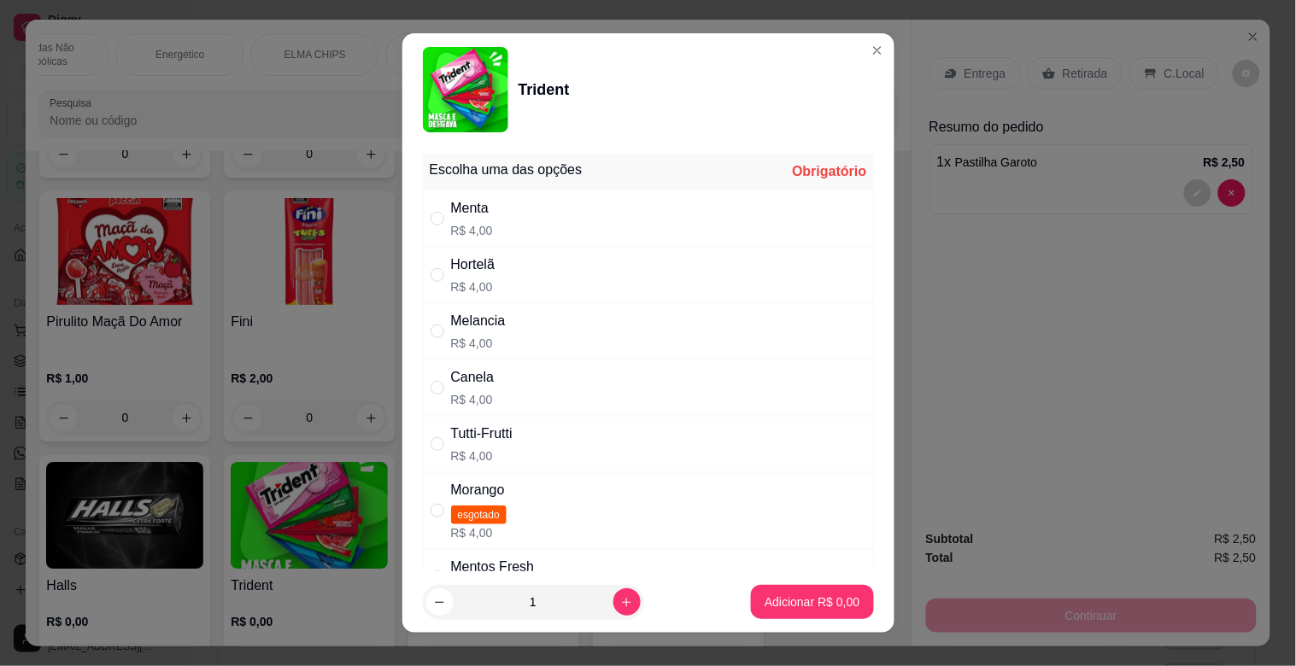
drag, startPoint x: 495, startPoint y: 335, endPoint x: 541, endPoint y: 352, distance: 48.4
click at [496, 334] on div "Melancia R$ 4,00" at bounding box center [478, 331] width 55 height 41
radio input "true"
click at [810, 611] on button "Adicionar R$ 4,00" at bounding box center [811, 602] width 119 height 33
type input "1"
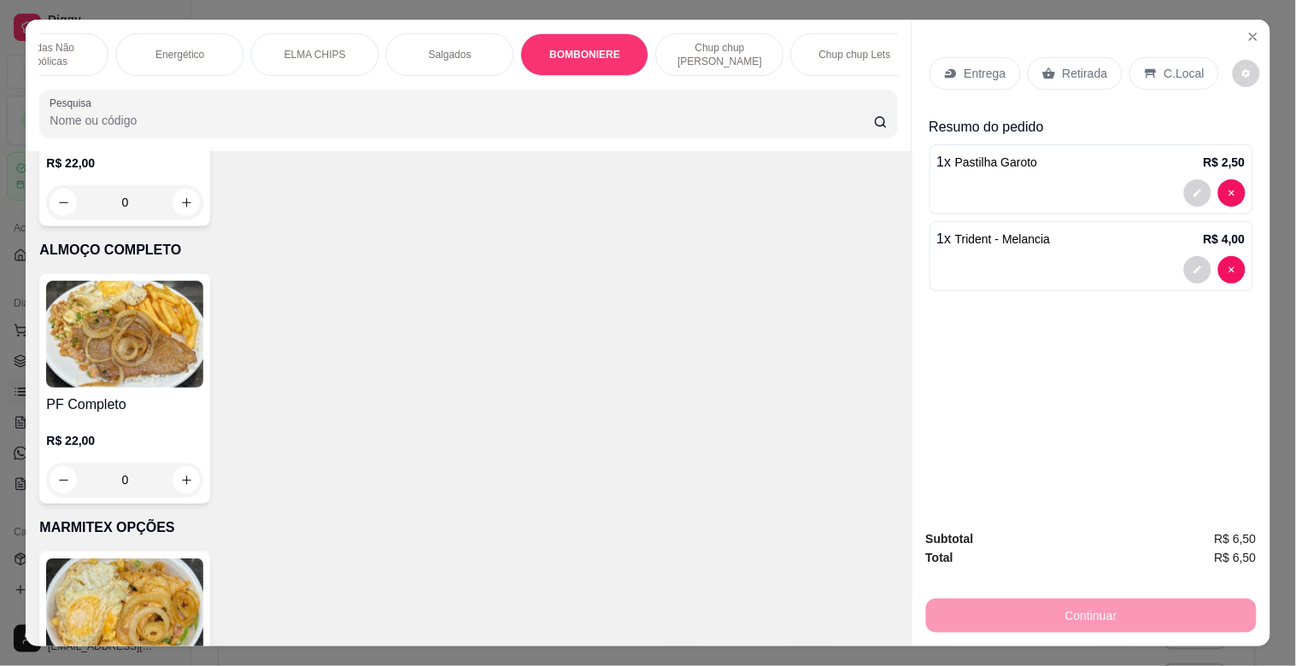
scroll to position [145, 0]
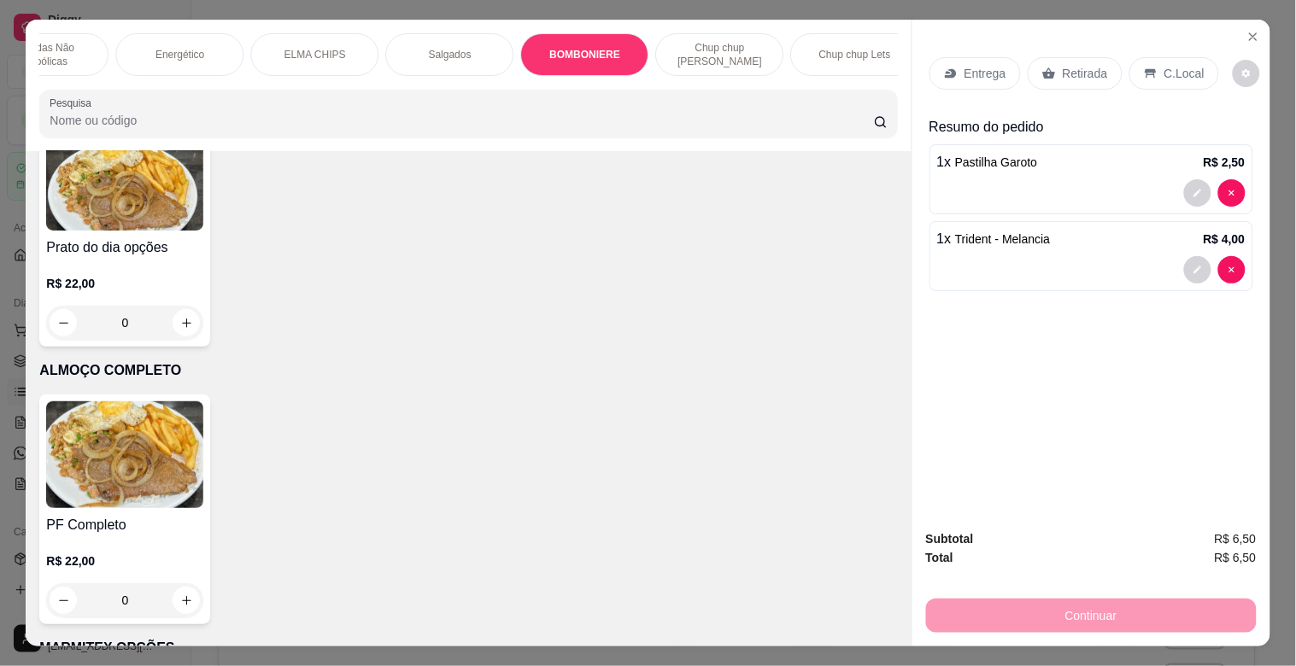
click at [149, 453] on img at bounding box center [124, 454] width 157 height 107
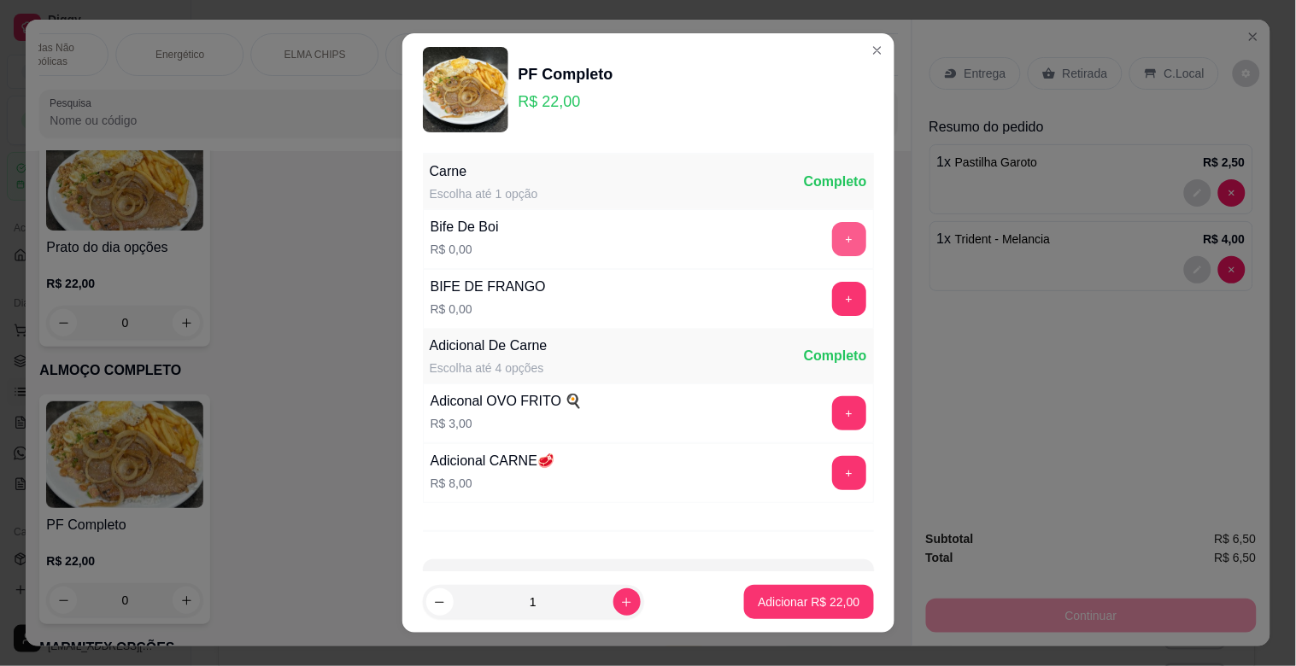
click at [832, 231] on button "+" at bounding box center [849, 239] width 34 height 34
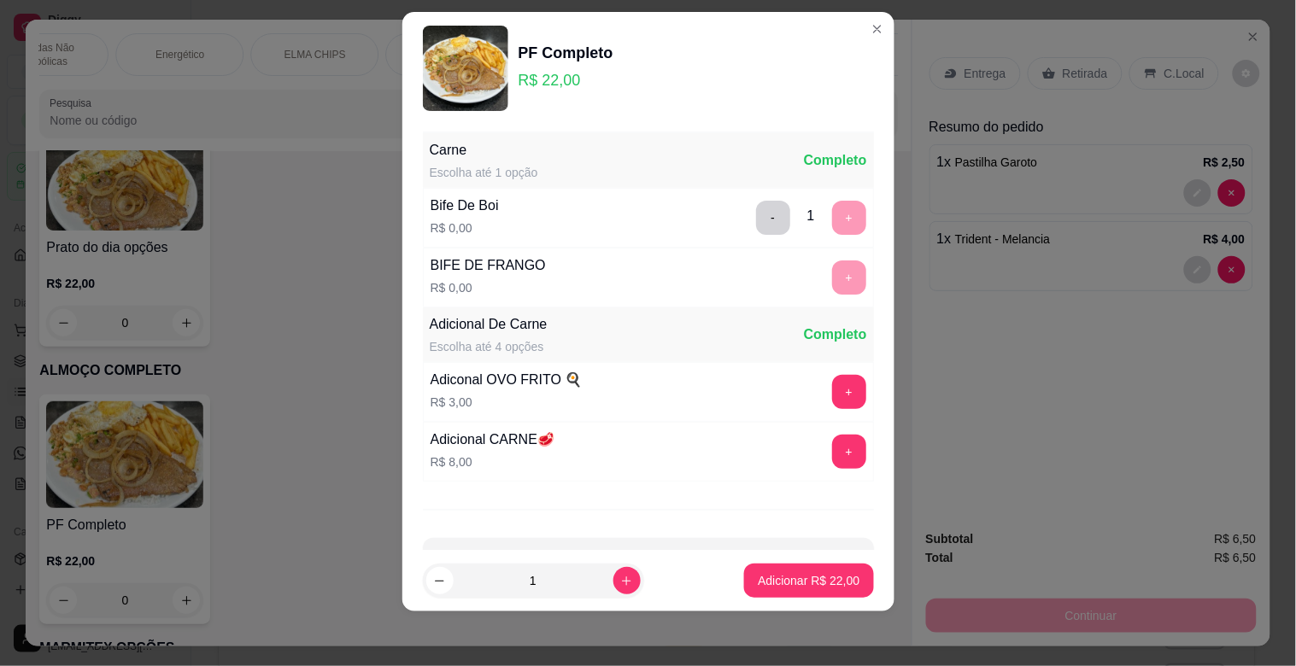
scroll to position [61, 0]
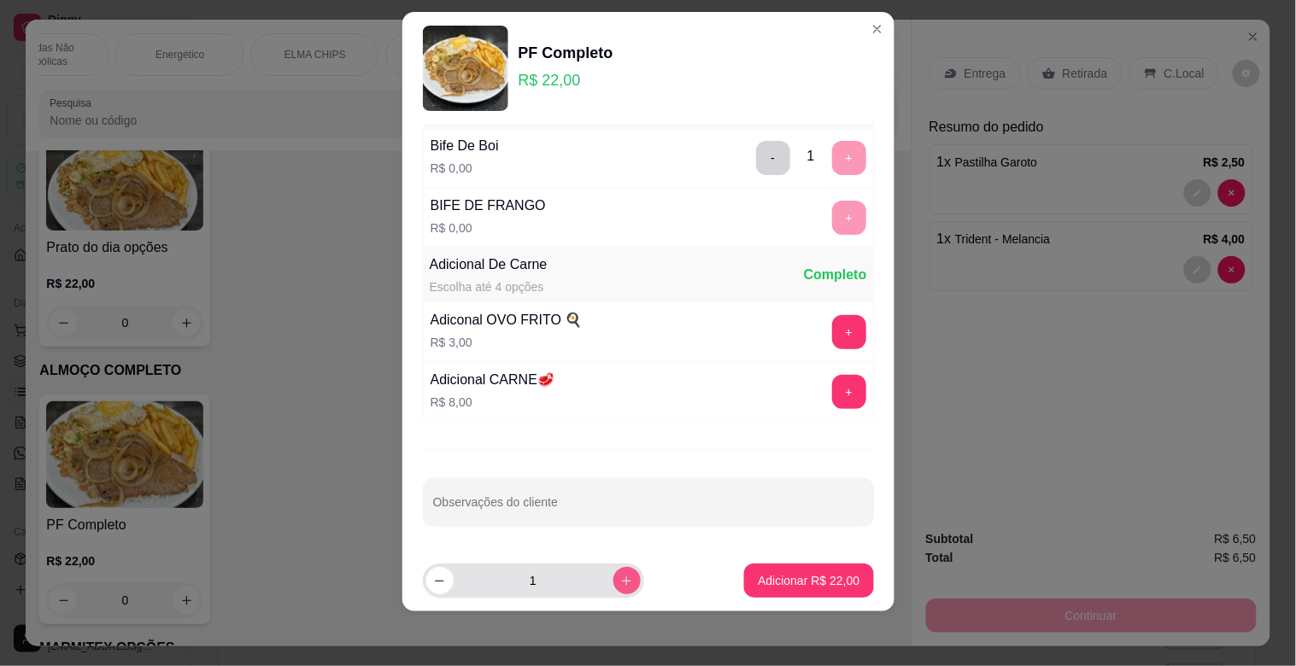
click at [620, 583] on icon "increase-product-quantity" at bounding box center [626, 581] width 13 height 13
type input "2"
click at [787, 567] on button "Adicionar R$ 44,00" at bounding box center [808, 581] width 129 height 34
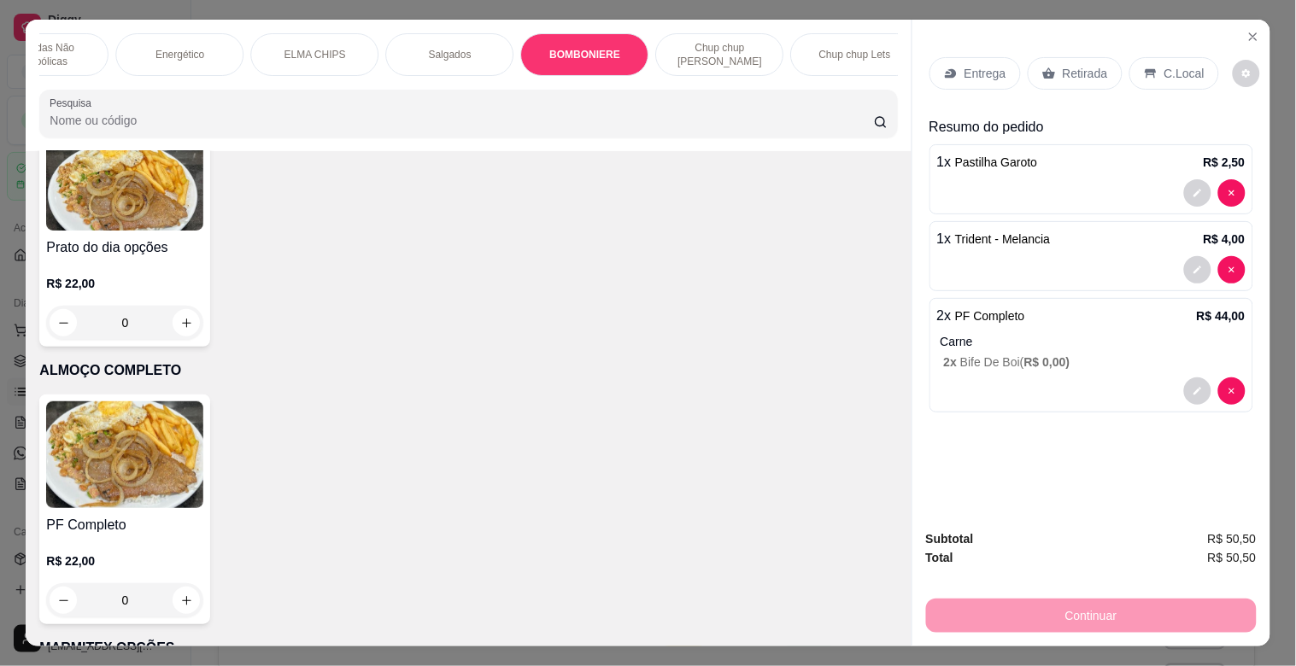
click at [1150, 73] on div "C.Local" at bounding box center [1174, 73] width 90 height 32
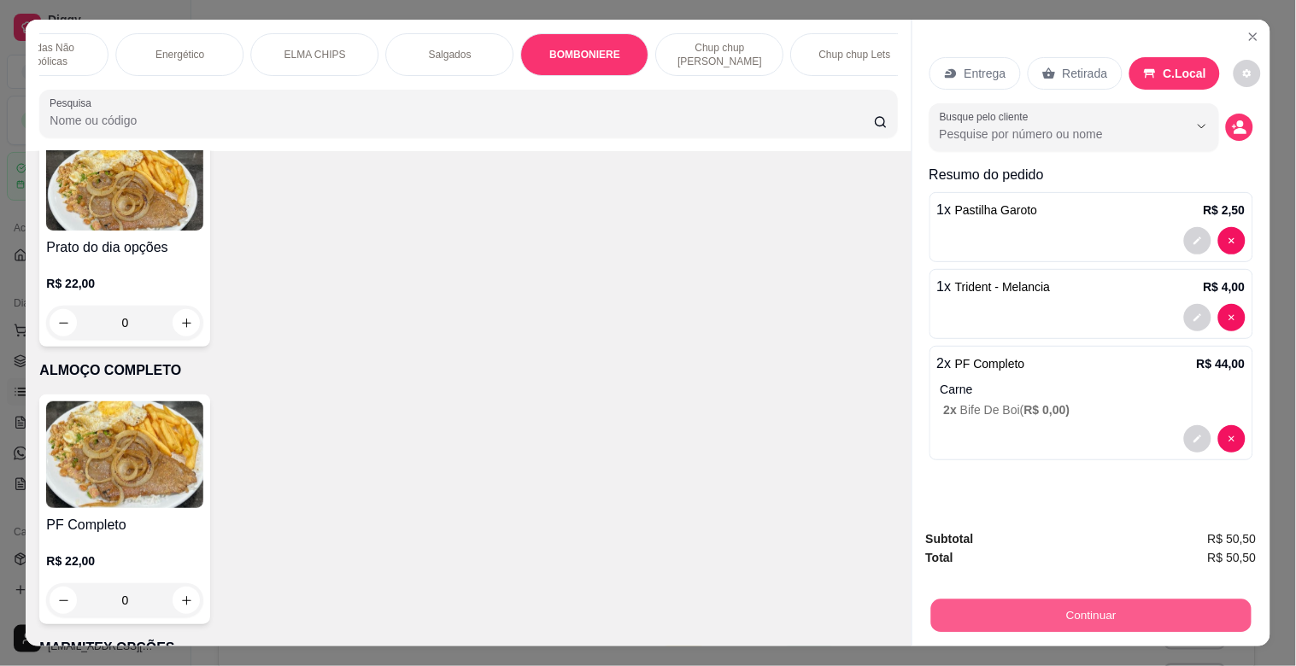
click at [1086, 608] on button "Continuar" at bounding box center [1090, 615] width 320 height 33
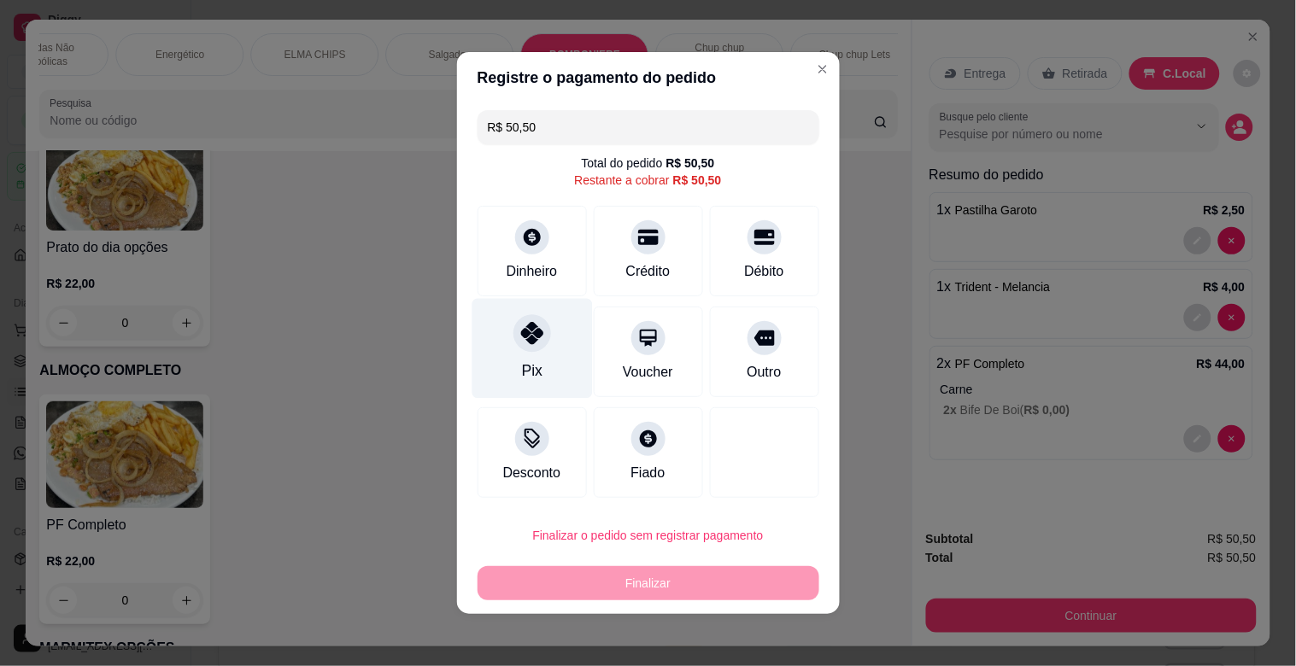
click at [521, 365] on div "Pix" at bounding box center [531, 371] width 20 height 22
type input "R$ 0,00"
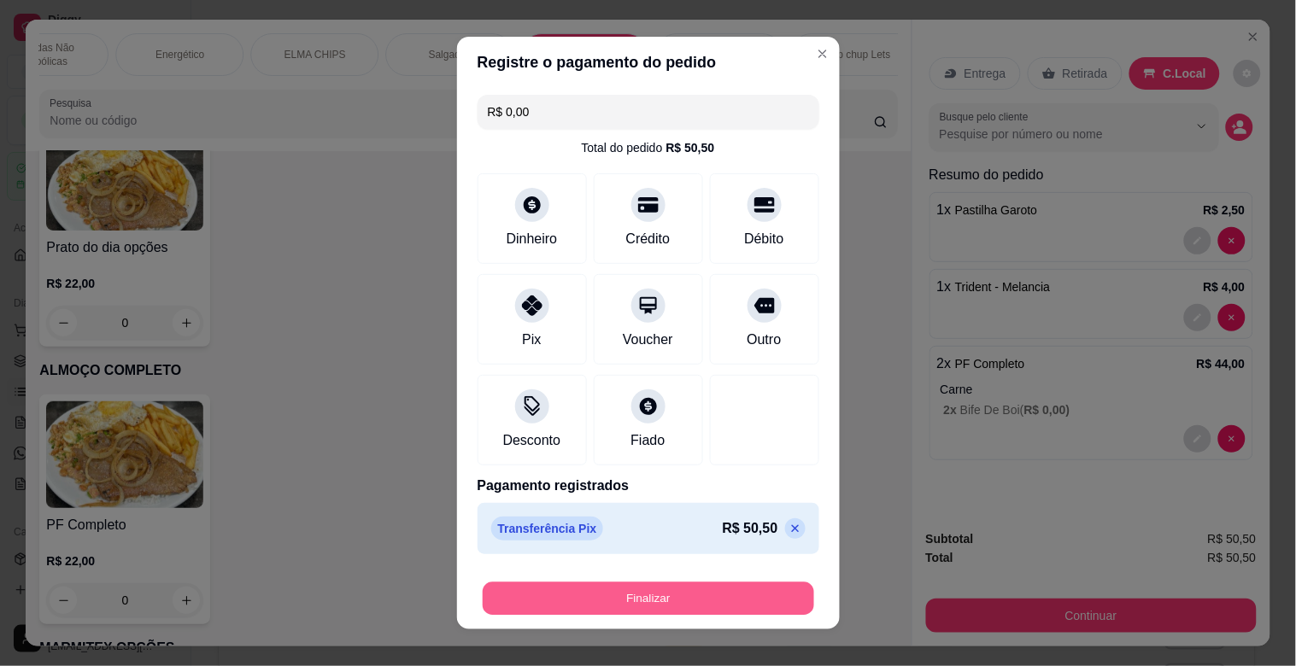
click at [685, 603] on button "Finalizar" at bounding box center [648, 598] width 331 height 33
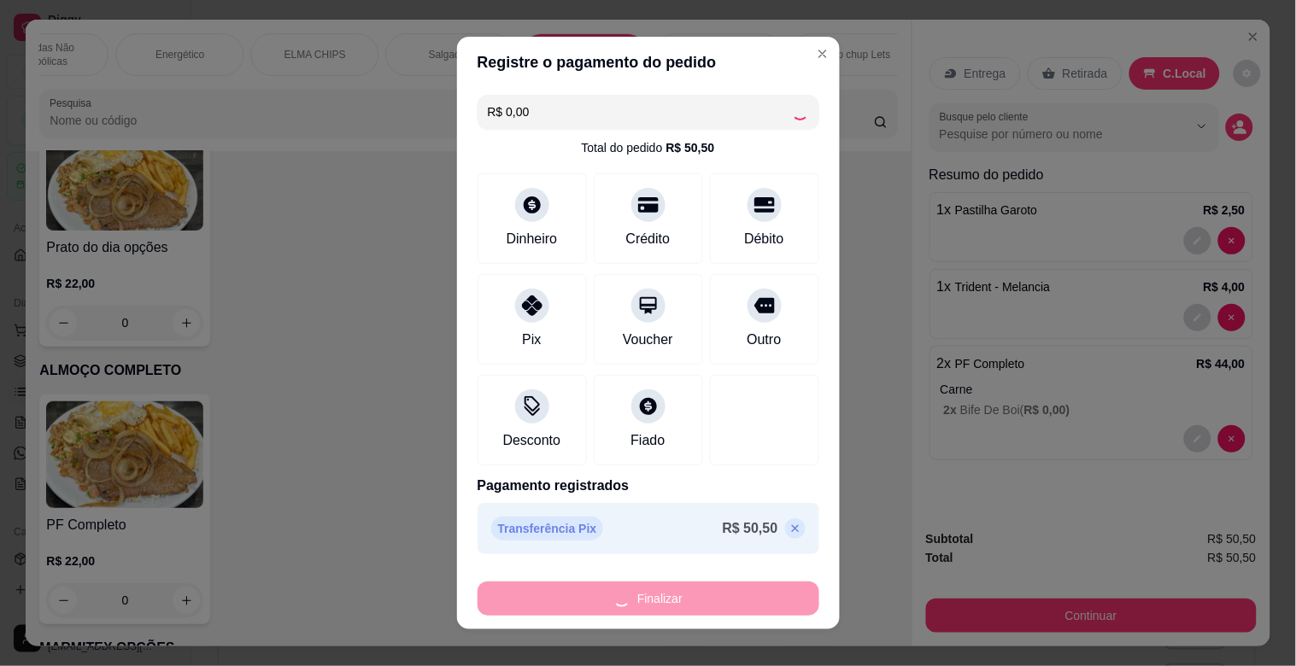
type input "0"
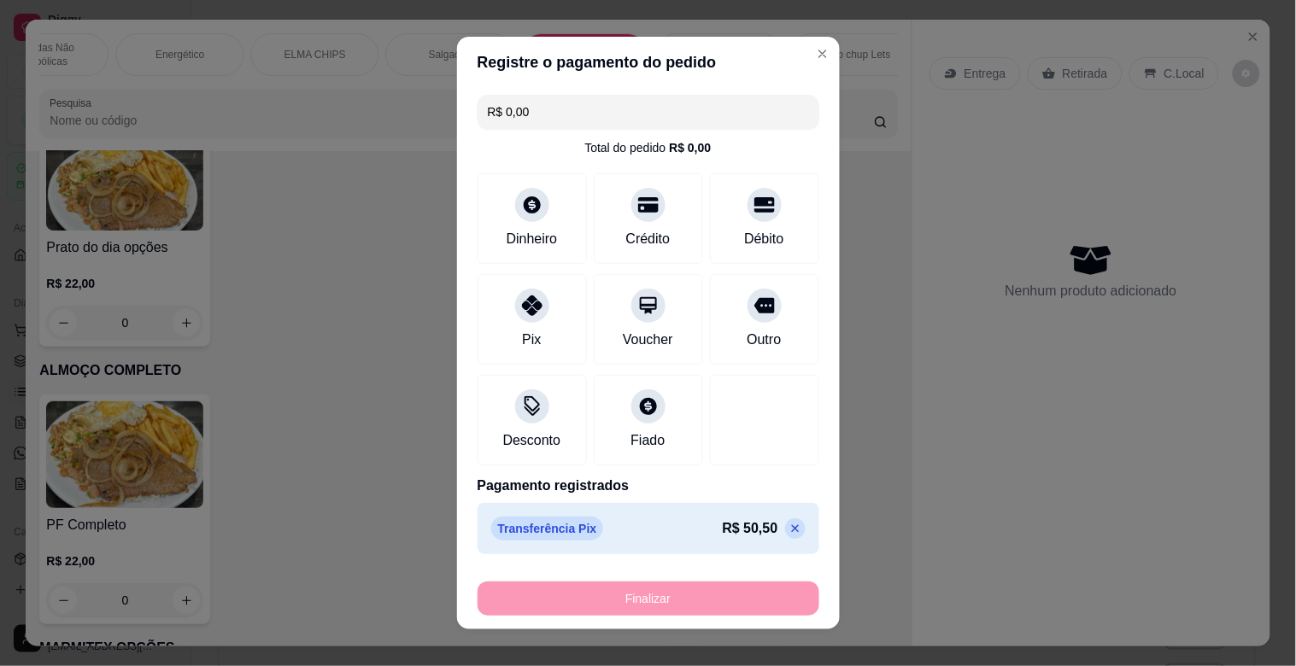
type input "-R$ 50,50"
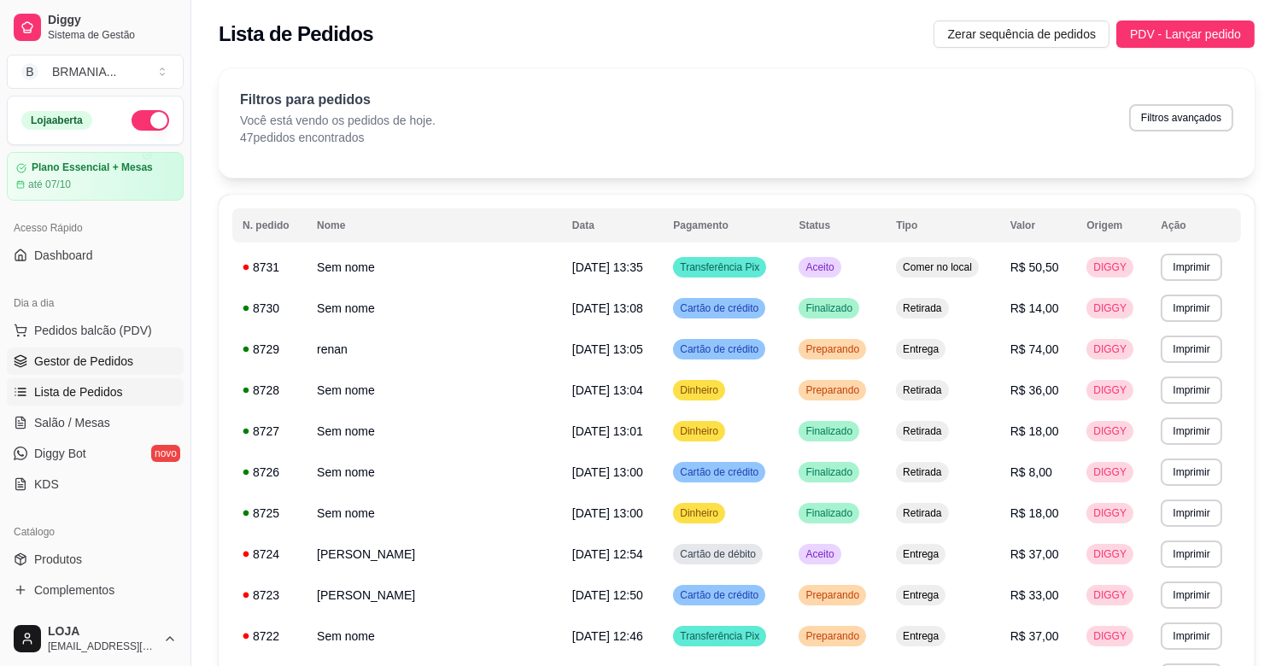
click at [122, 354] on span "Gestor de Pedidos" at bounding box center [83, 361] width 99 height 17
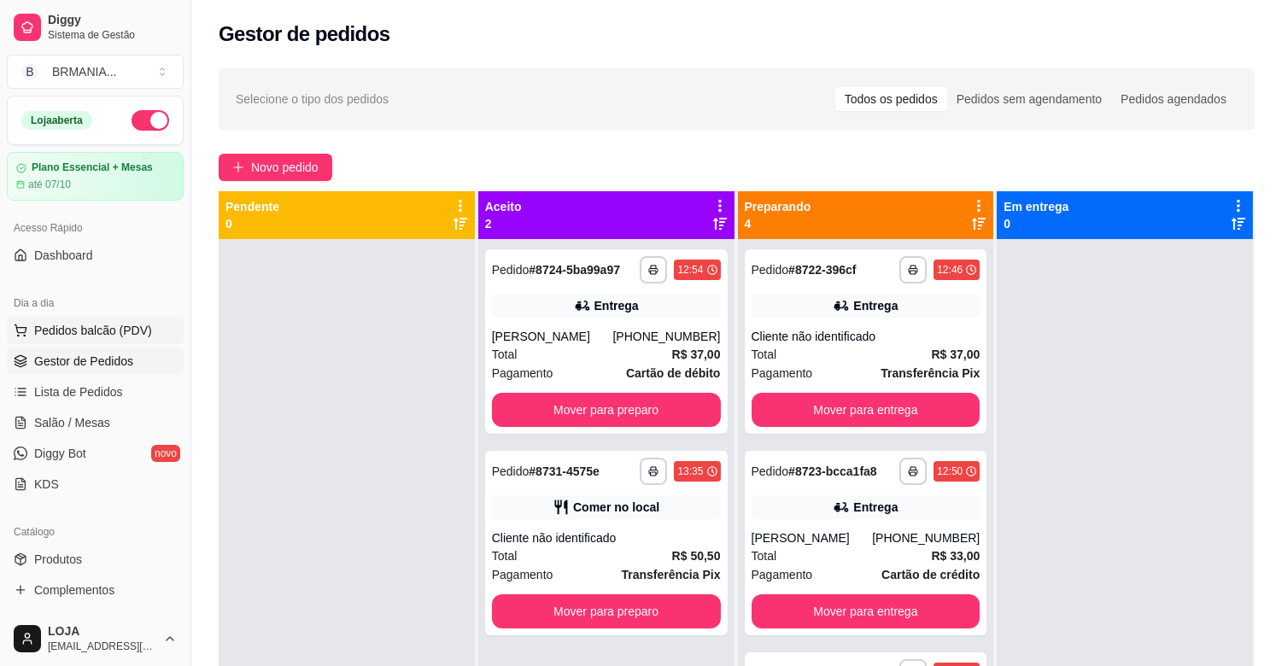
click at [120, 337] on span "Pedidos balcão (PDV)" at bounding box center [93, 330] width 118 height 17
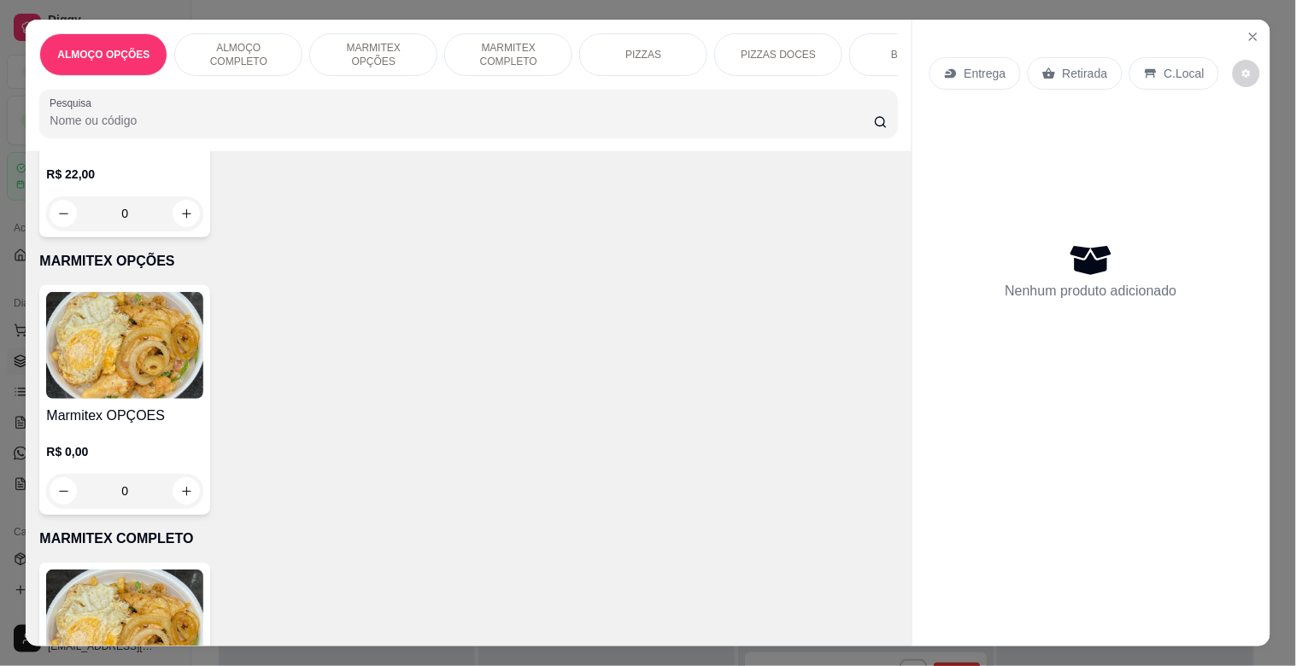
scroll to position [507, 0]
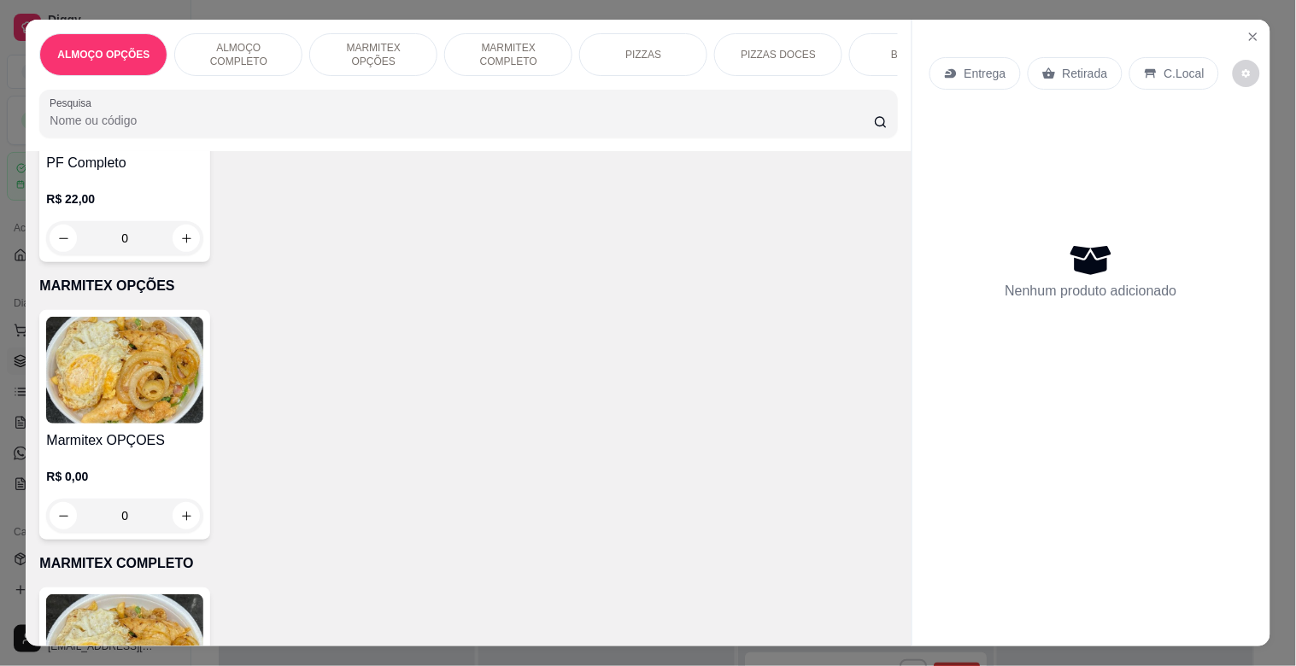
click at [167, 217] on div "R$ 22,00 0" at bounding box center [124, 222] width 157 height 65
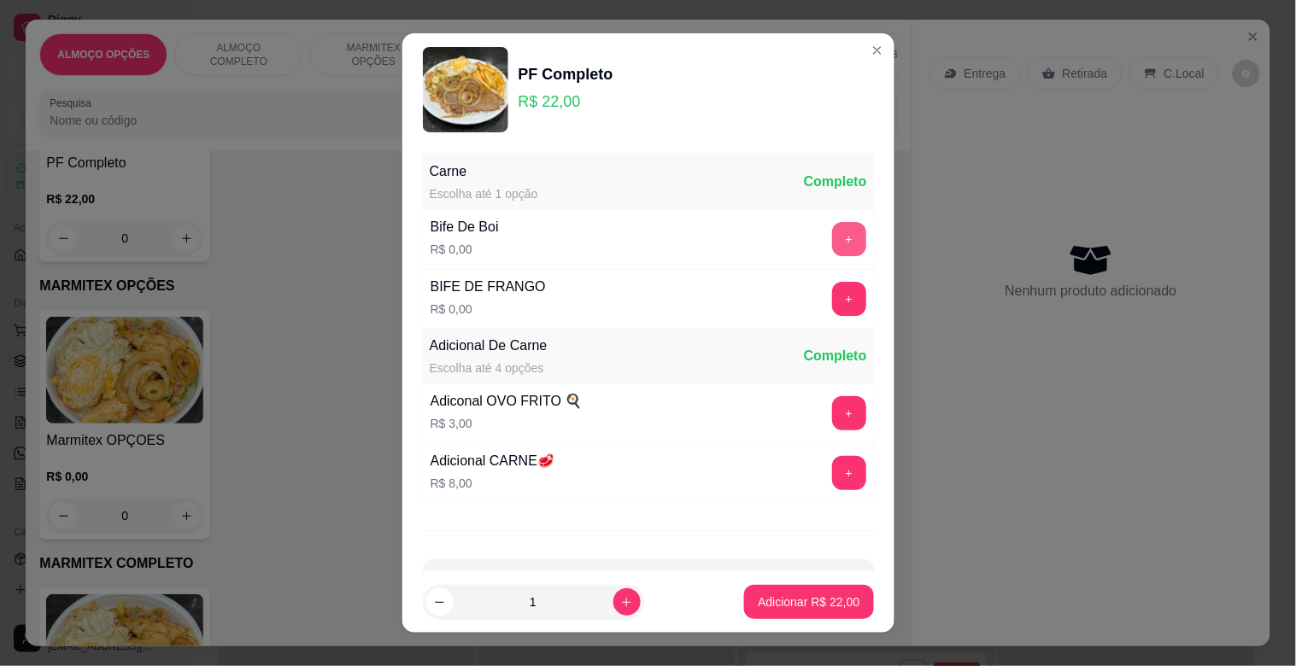
click at [832, 223] on button "+" at bounding box center [849, 239] width 34 height 34
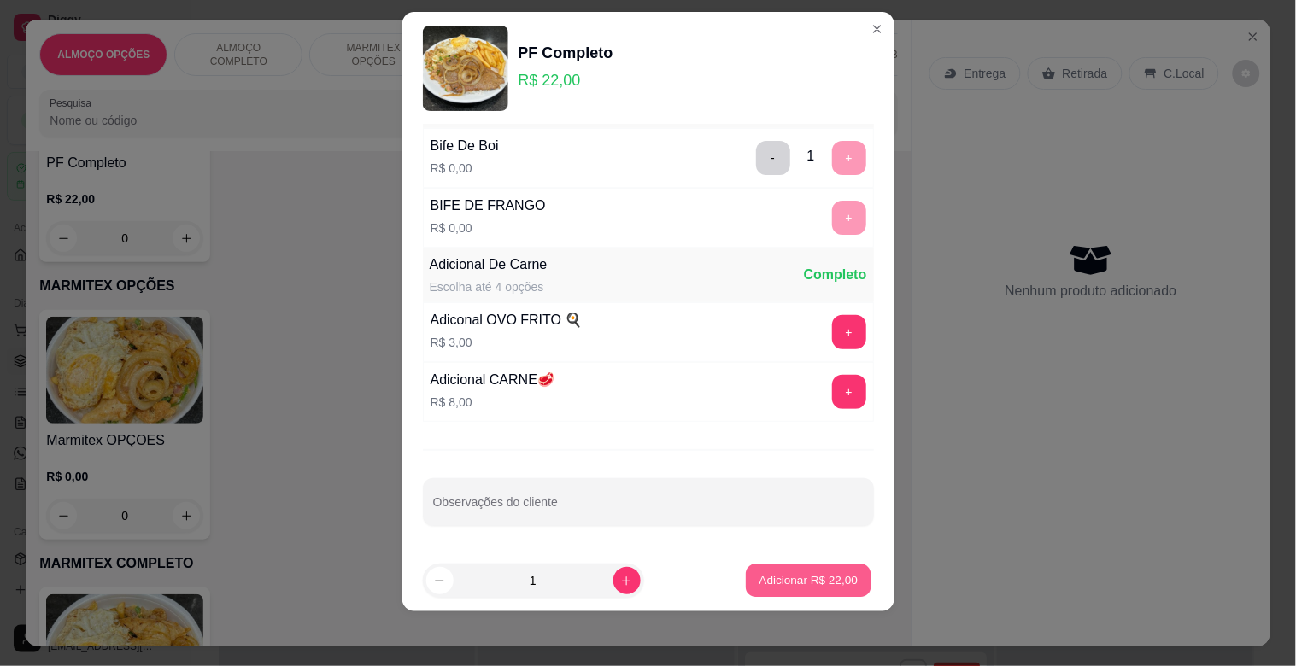
click at [803, 589] on button "Adicionar R$ 22,00" at bounding box center [809, 581] width 126 height 33
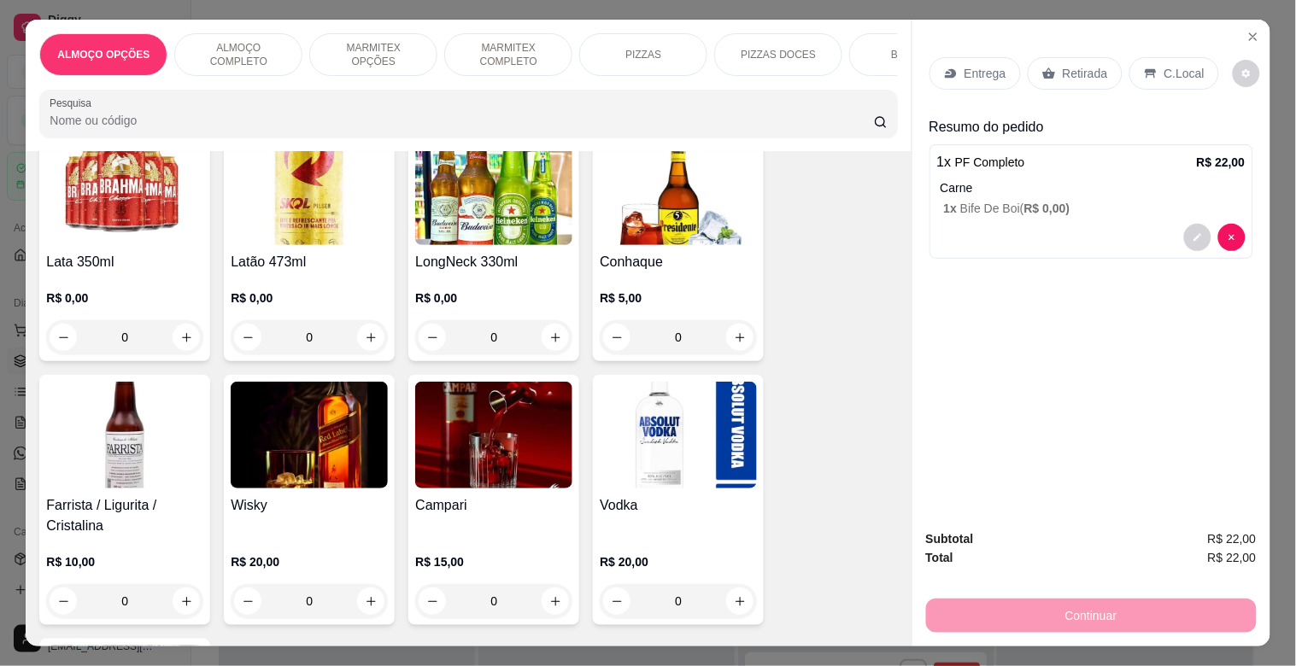
scroll to position [3579, 0]
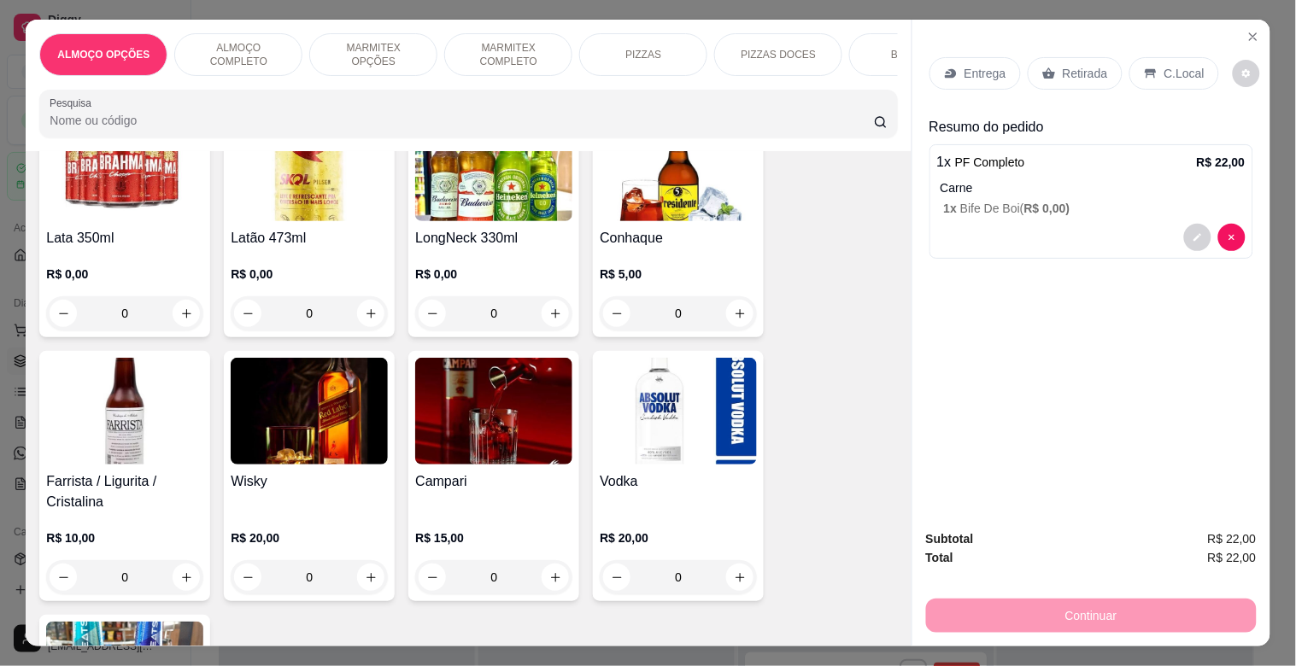
click at [96, 454] on div "Farrista / Ligurita / Cristalina R$ 10,00 0" at bounding box center [124, 476] width 171 height 250
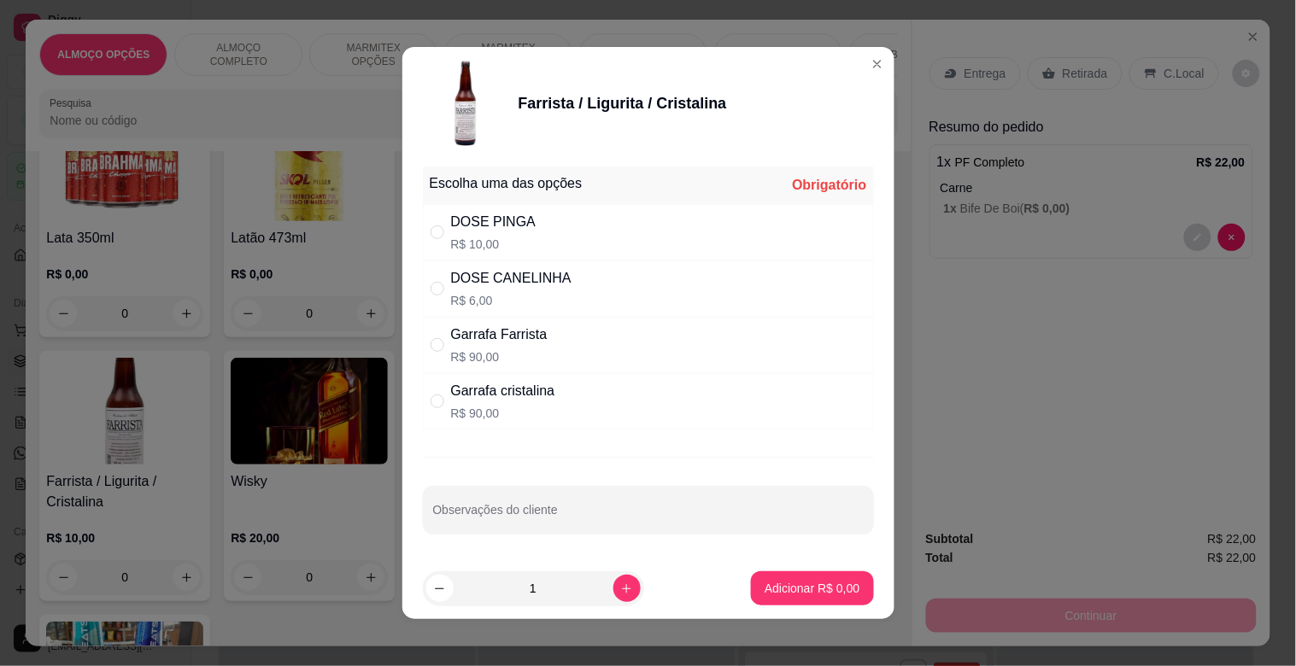
click at [541, 229] on div "DOSE PINGA R$ 10,00" at bounding box center [648, 232] width 451 height 56
radio input "true"
click at [620, 587] on icon "increase-product-quantity" at bounding box center [626, 588] width 13 height 13
type input "2"
click at [822, 587] on p "Adicionar R$ 20,00" at bounding box center [809, 588] width 102 height 17
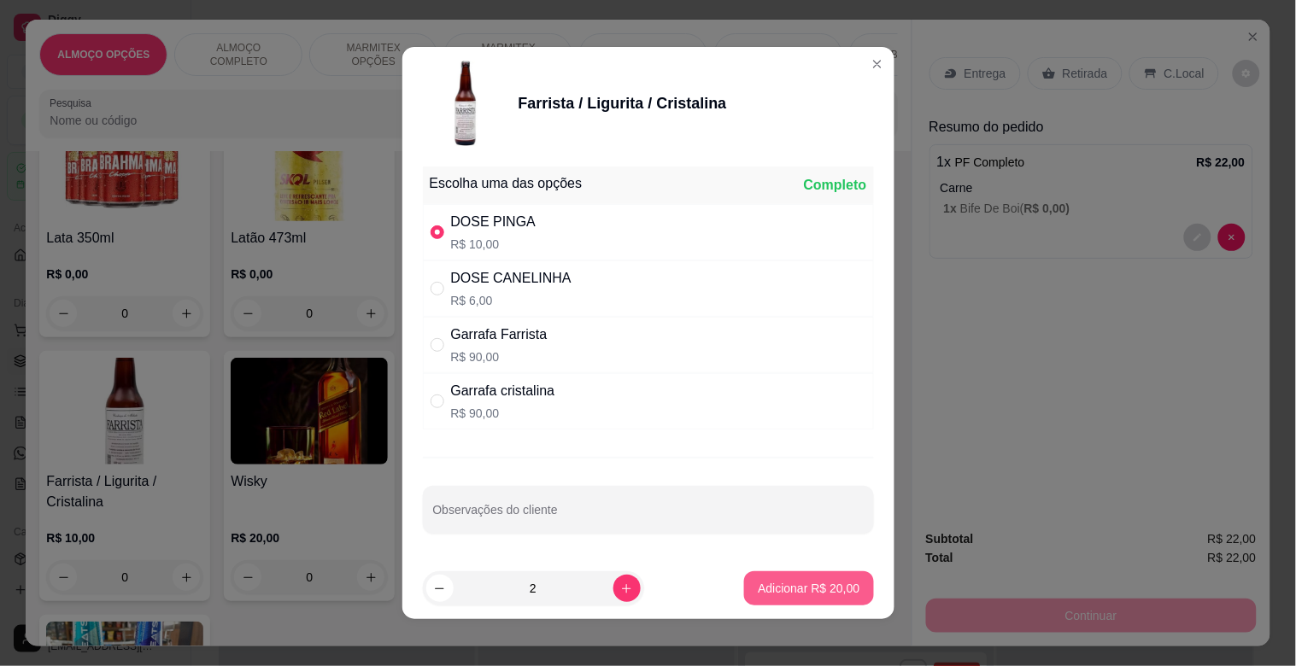
type input "2"
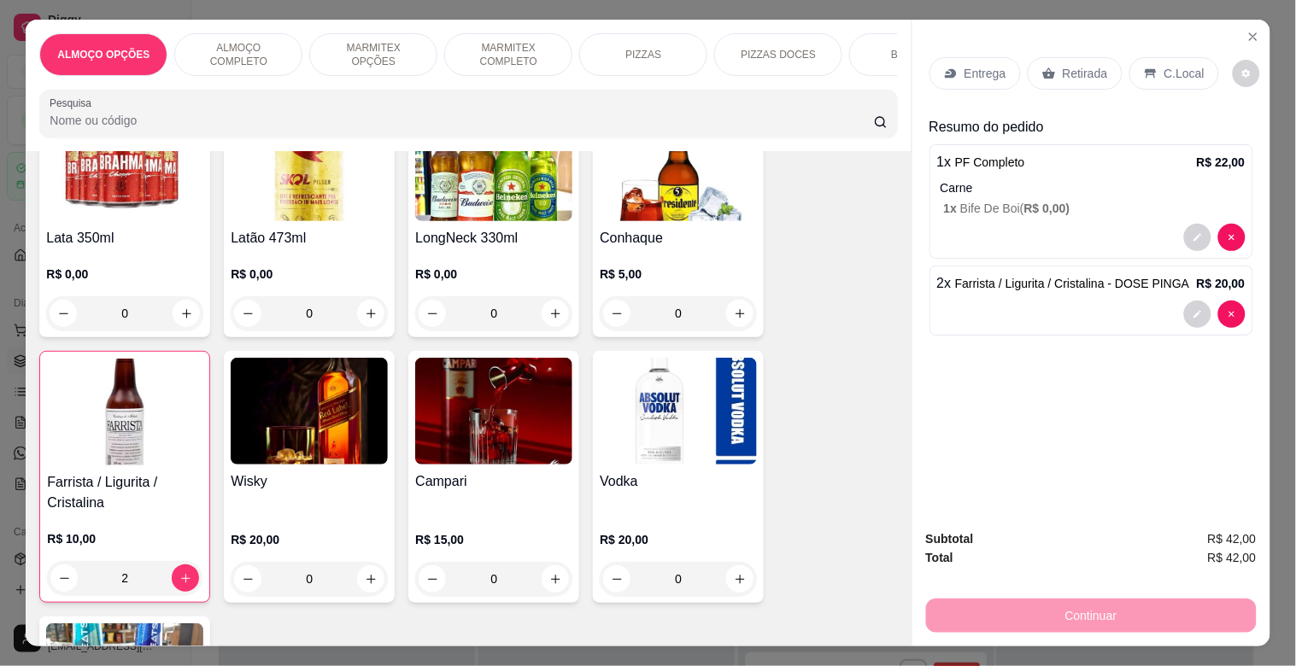
click at [1165, 69] on p "C.Local" at bounding box center [1184, 73] width 40 height 17
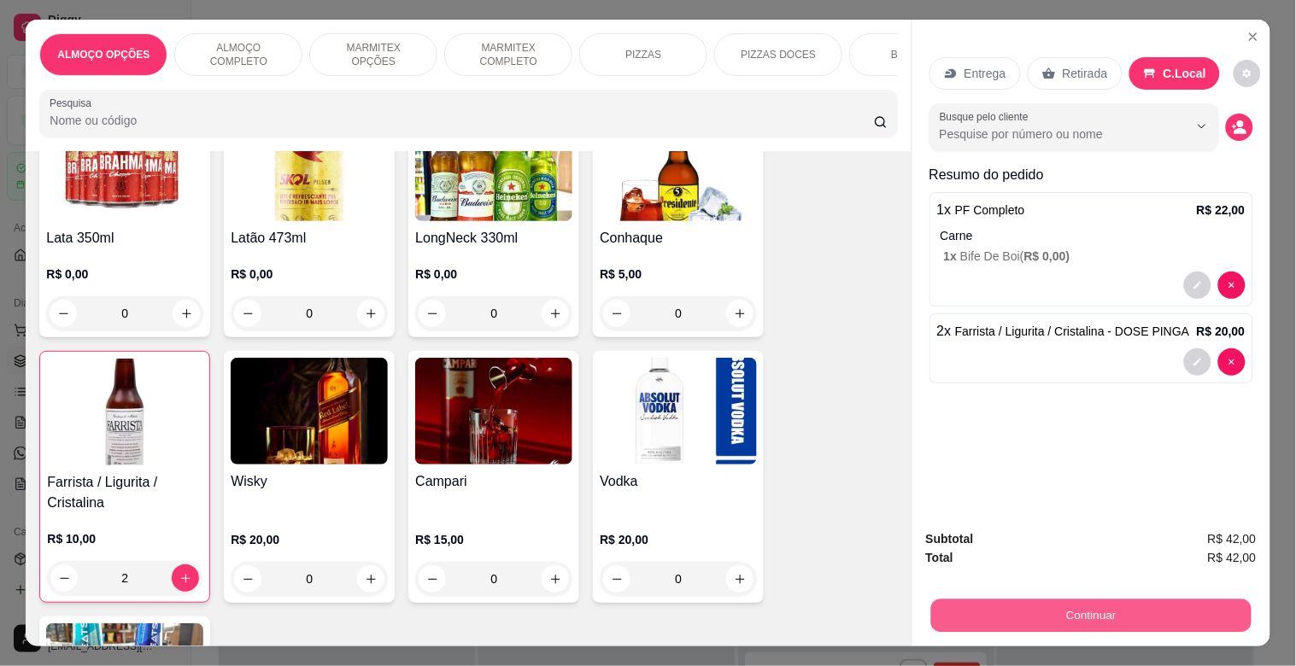
click at [1136, 616] on button "Continuar" at bounding box center [1090, 615] width 320 height 33
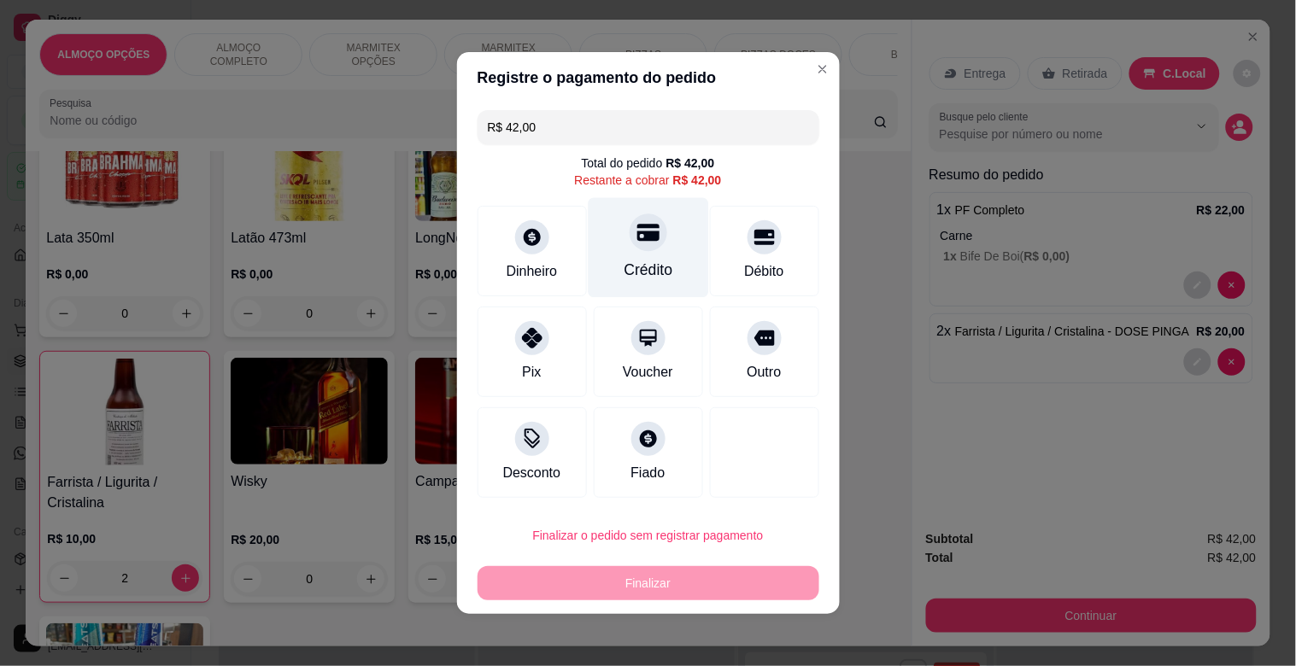
click at [639, 269] on div "Crédito" at bounding box center [647, 270] width 49 height 22
type input "R$ 0,00"
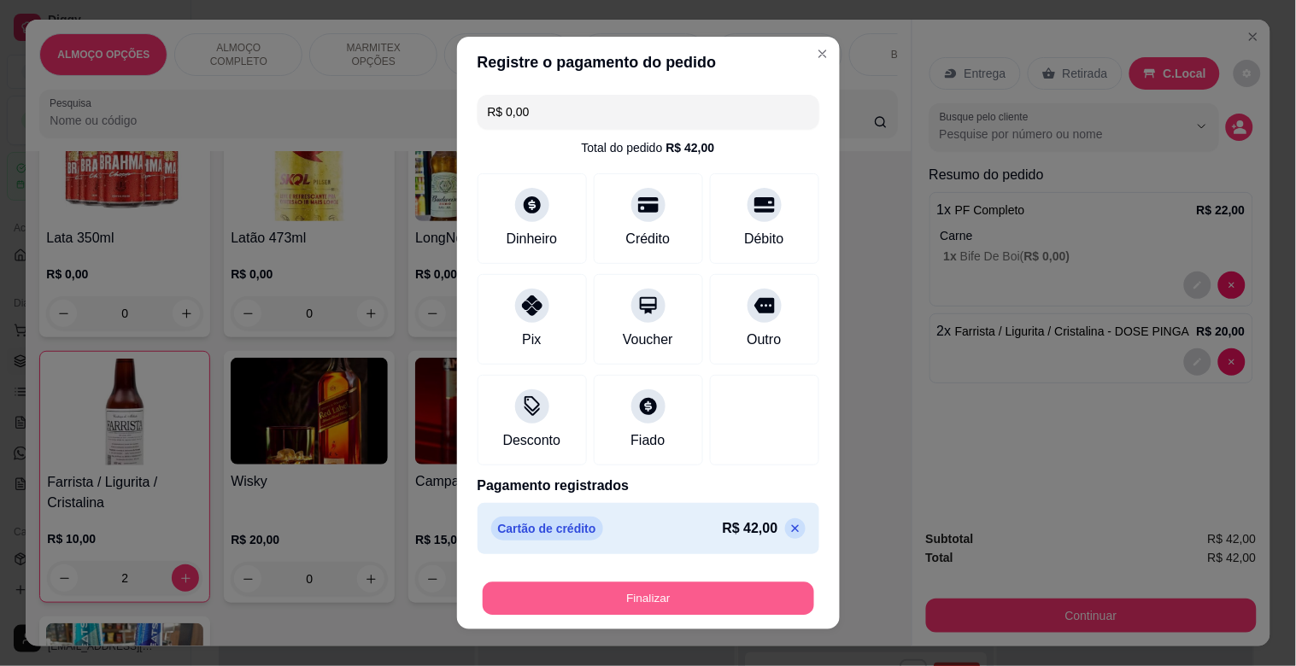
click at [617, 593] on button "Finalizar" at bounding box center [648, 598] width 331 height 33
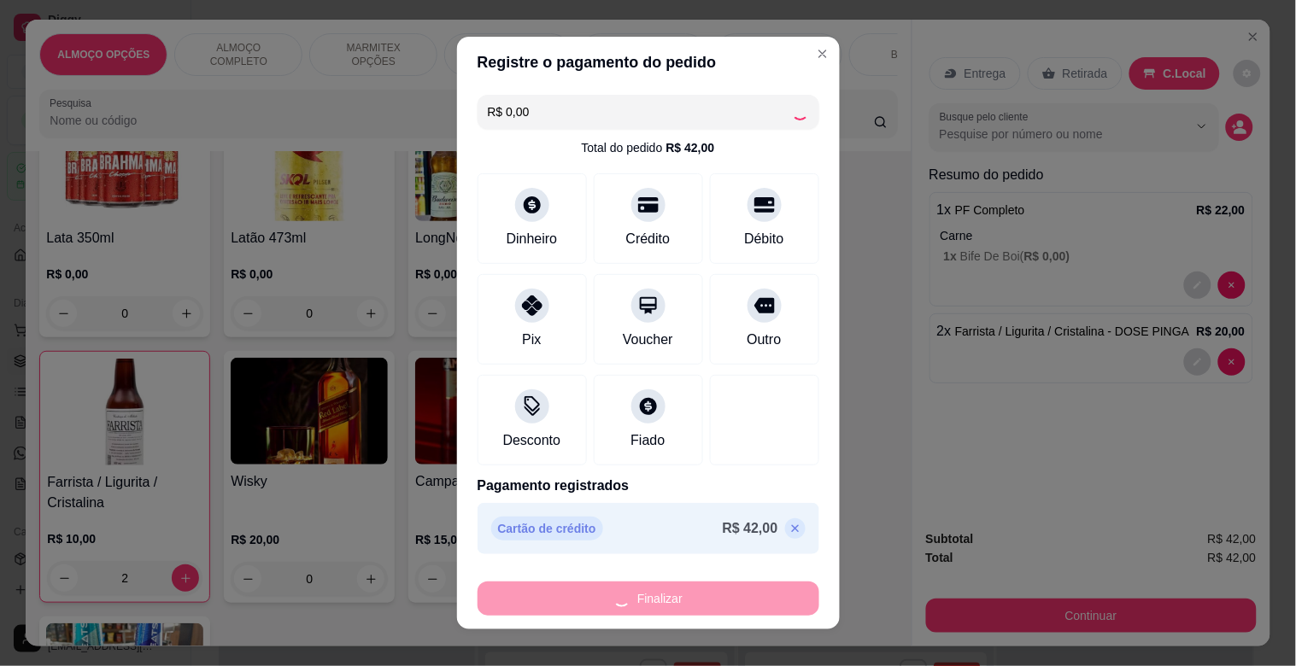
type input "0"
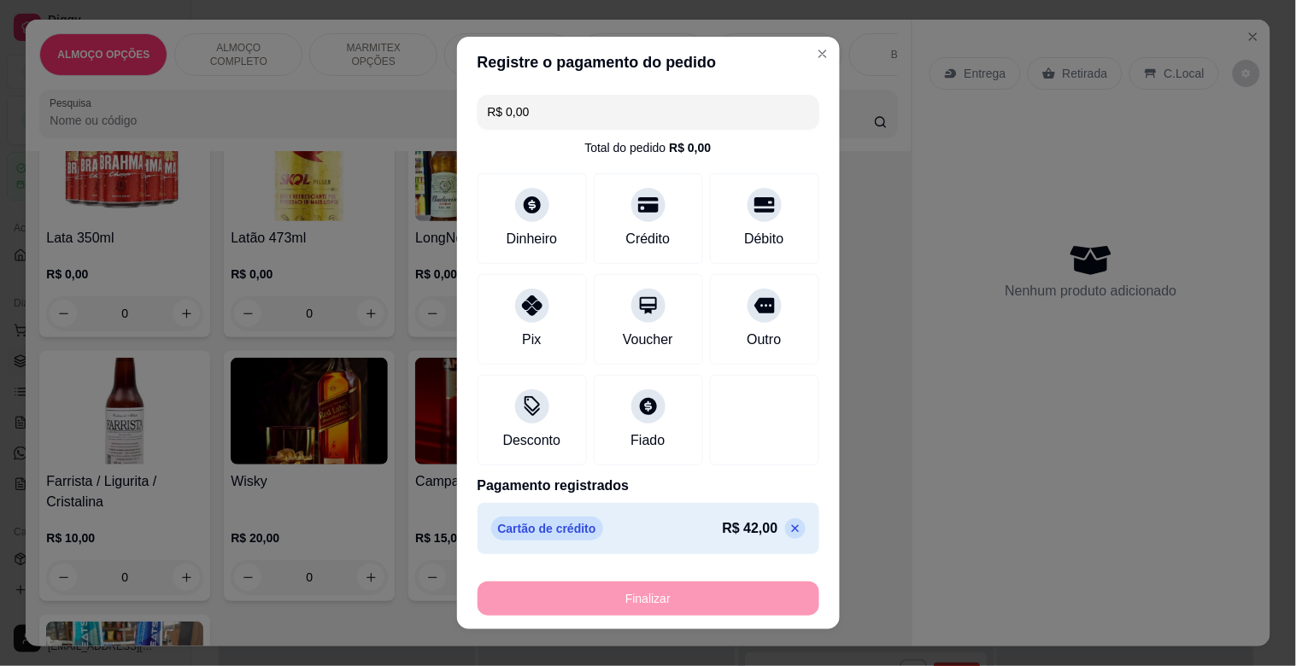
type input "-R$ 42,00"
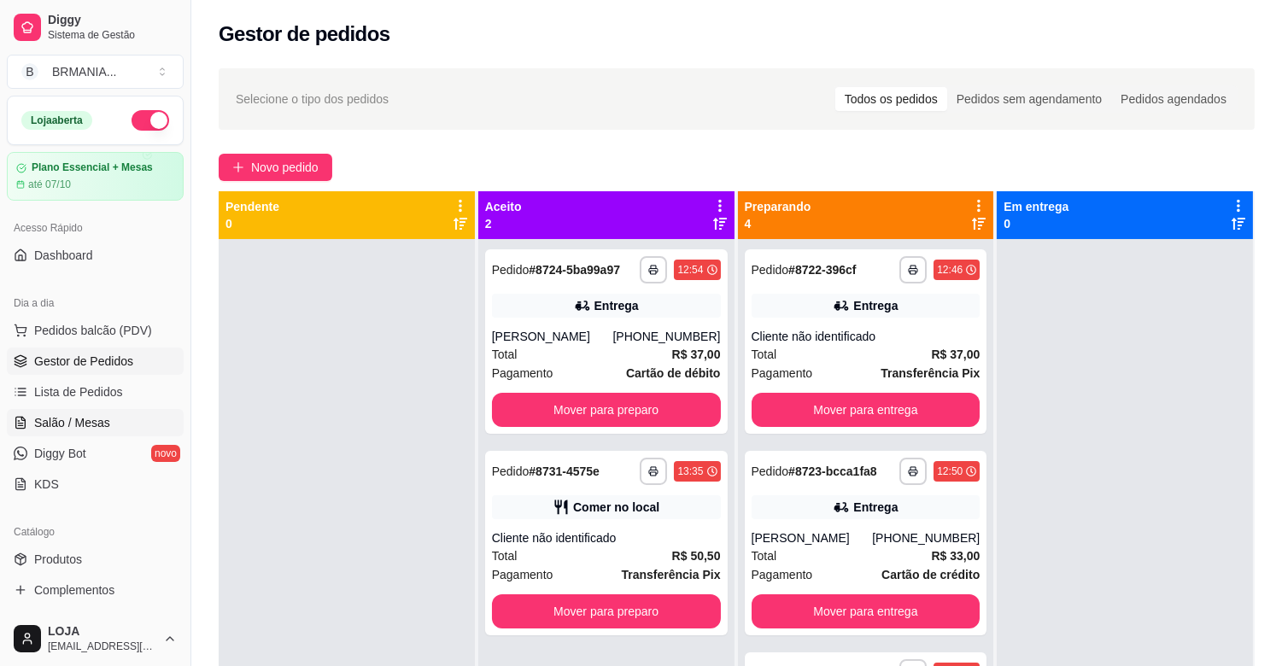
click at [73, 430] on span "Salão / Mesas" at bounding box center [72, 422] width 76 height 17
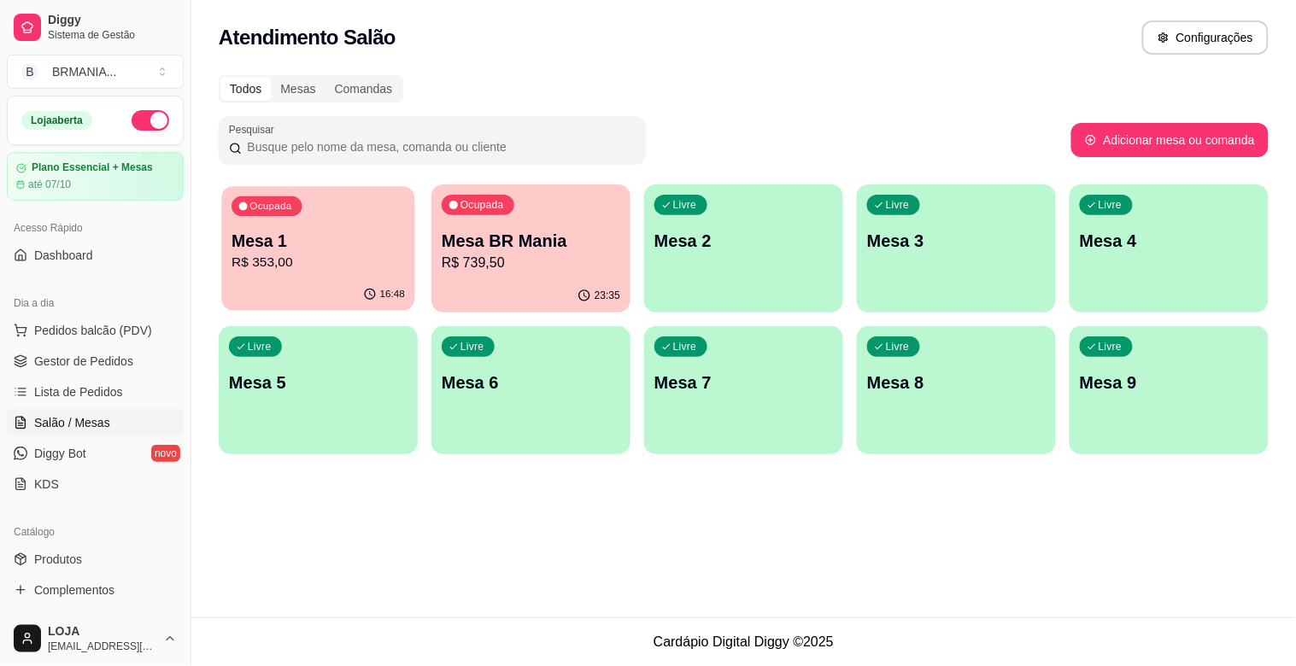
click at [284, 249] on p "Mesa 1" at bounding box center [317, 241] width 173 height 23
click at [532, 227] on div "Ocupada Mesa BR Mania R$ 739,50" at bounding box center [530, 231] width 199 height 95
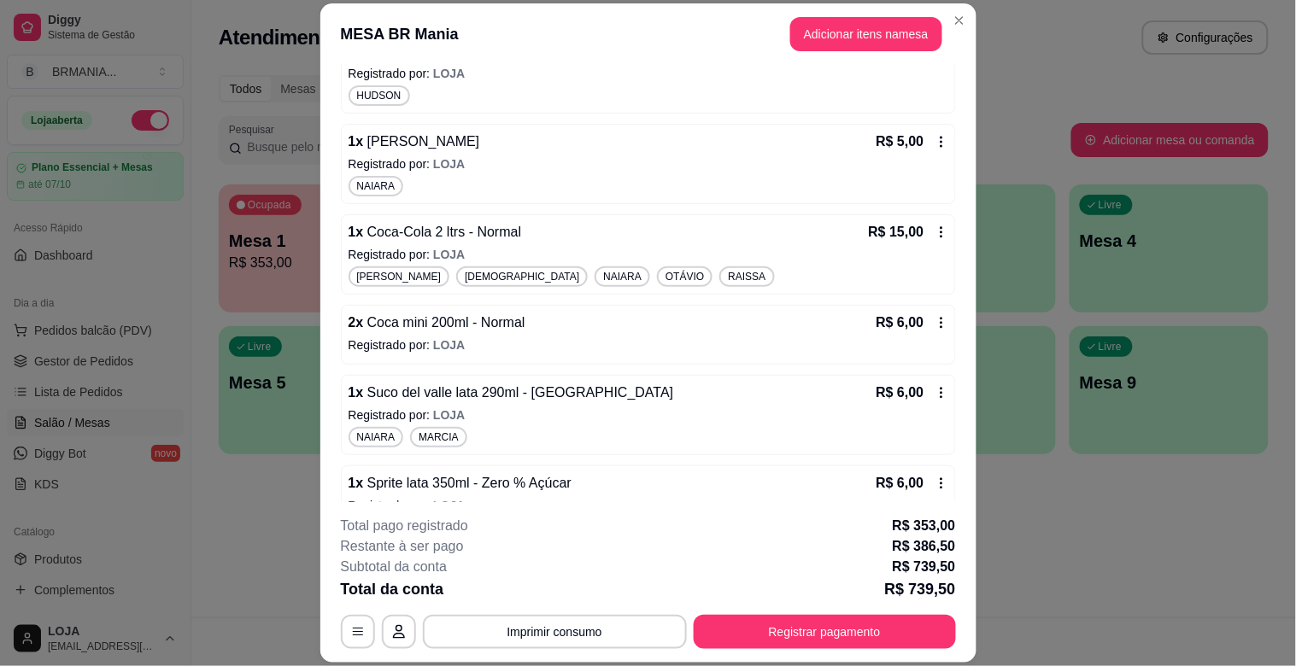
scroll to position [9160, 0]
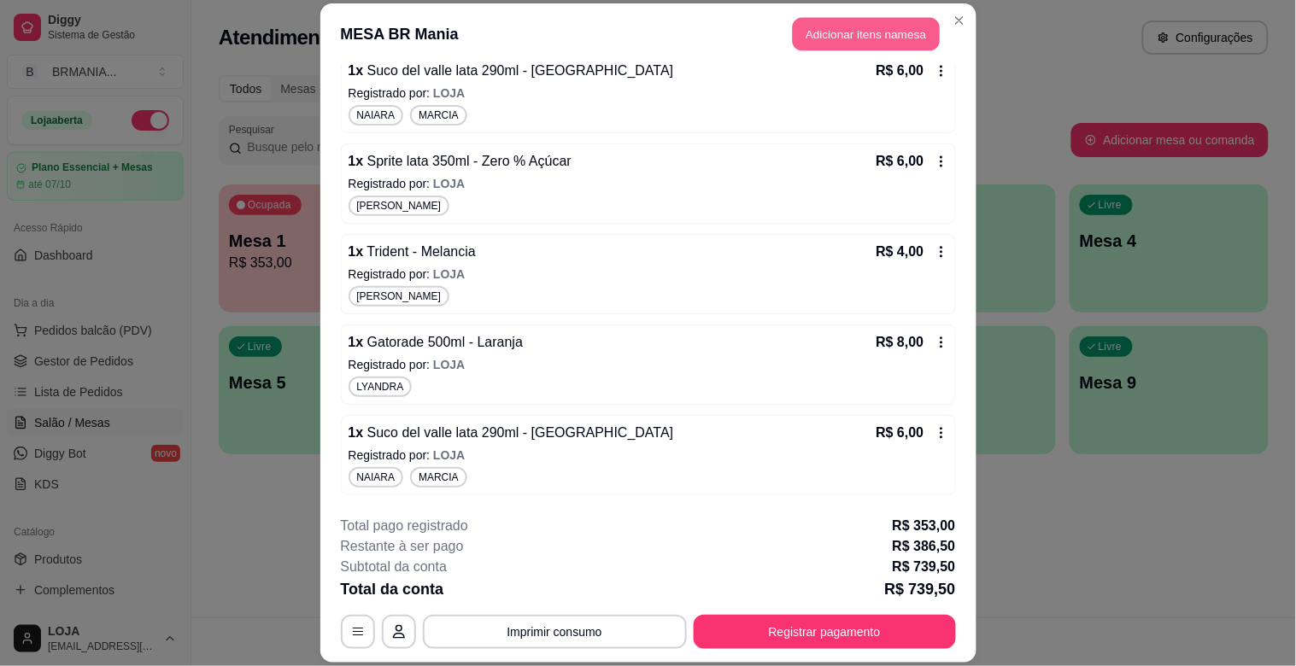
click at [838, 38] on button "Adicionar itens na mesa" at bounding box center [866, 34] width 147 height 33
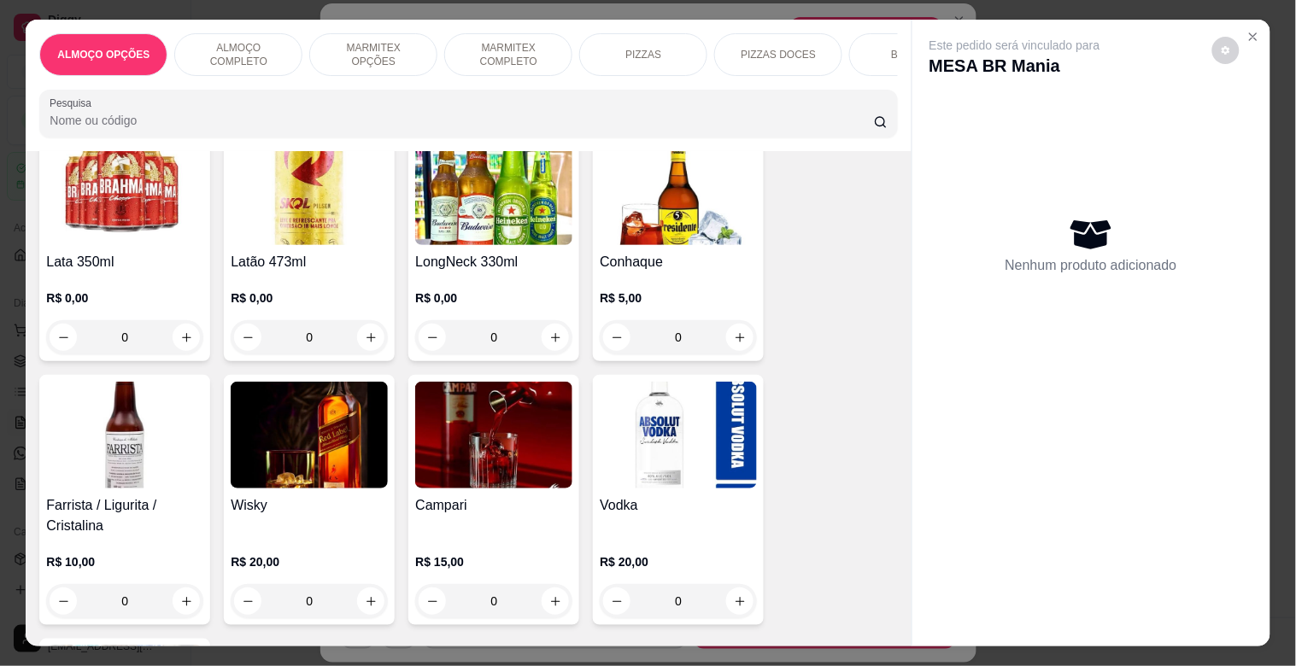
scroll to position [3579, 0]
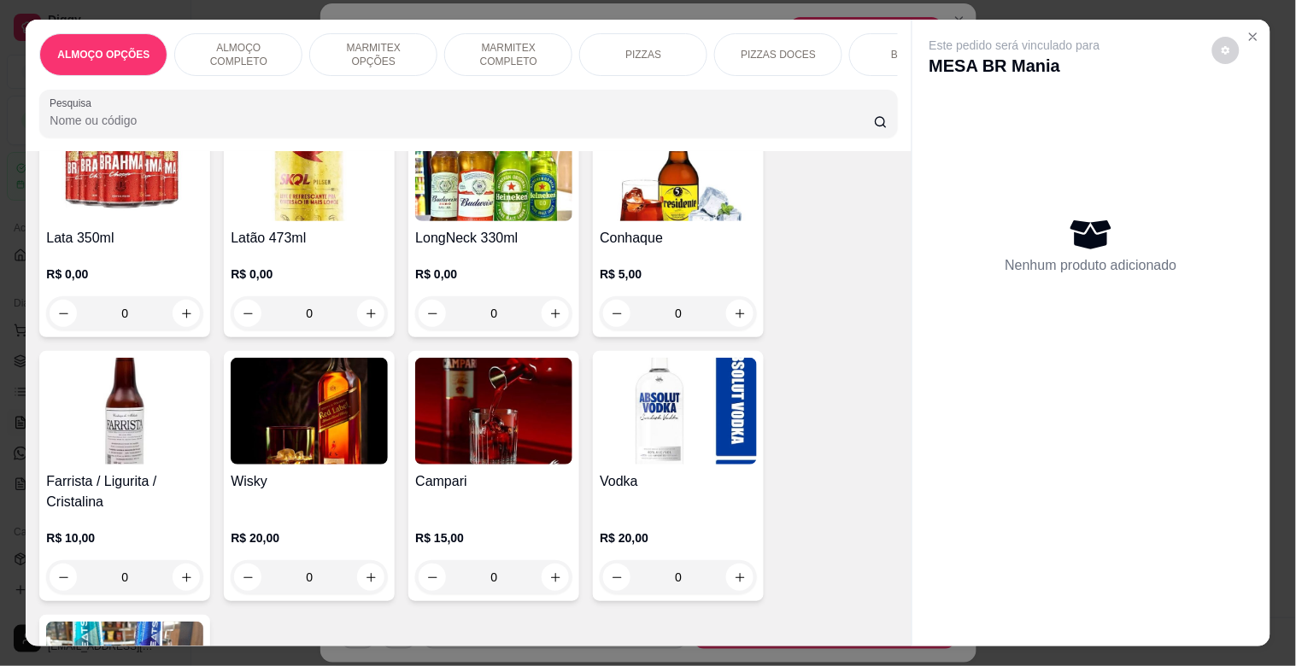
click at [114, 512] on div "R$ 10,00 0" at bounding box center [124, 553] width 157 height 82
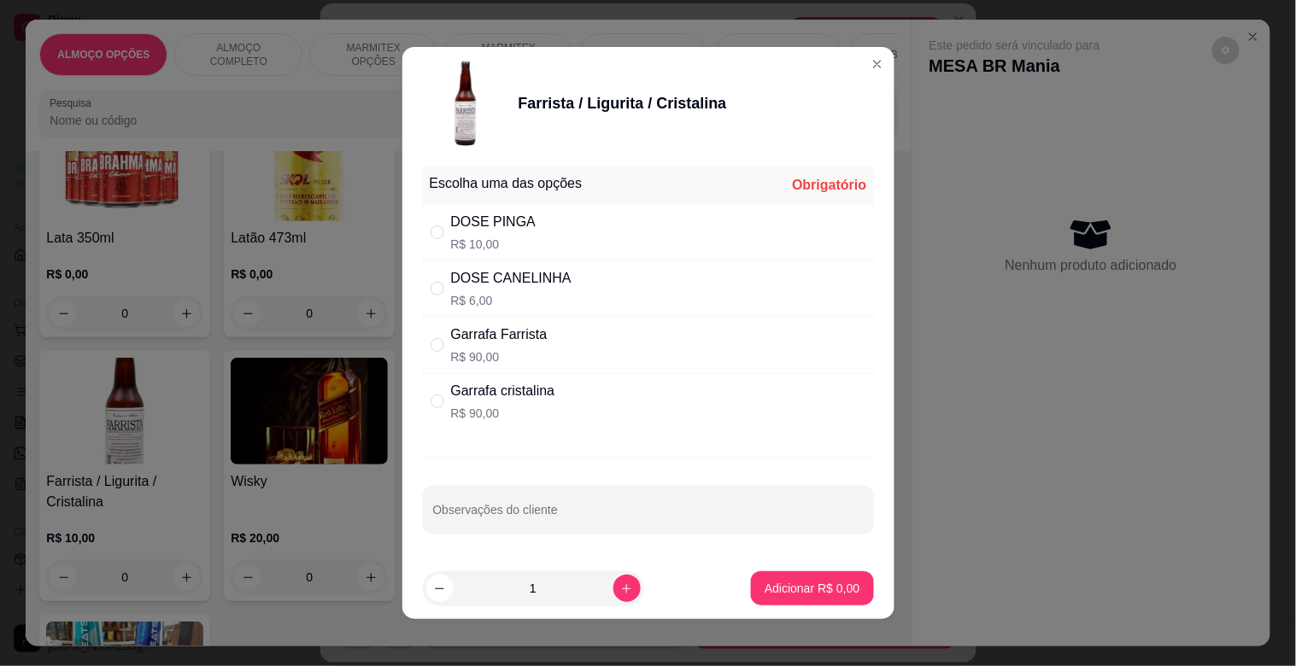
click at [551, 348] on div "Garrafa Farrista R$ 90,00" at bounding box center [648, 345] width 451 height 56
radio input "true"
click at [792, 583] on p "Adicionar R$ 90,00" at bounding box center [809, 588] width 102 height 17
type input "1"
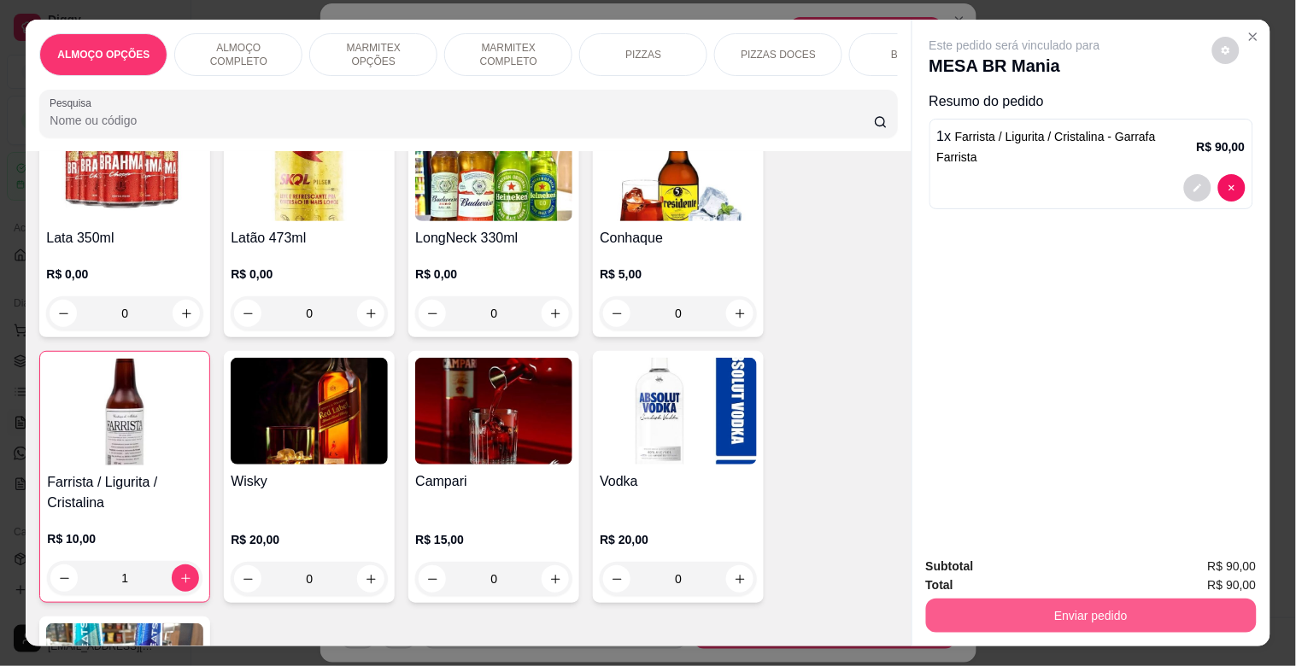
click at [1046, 618] on button "Enviar pedido" at bounding box center [1091, 616] width 331 height 34
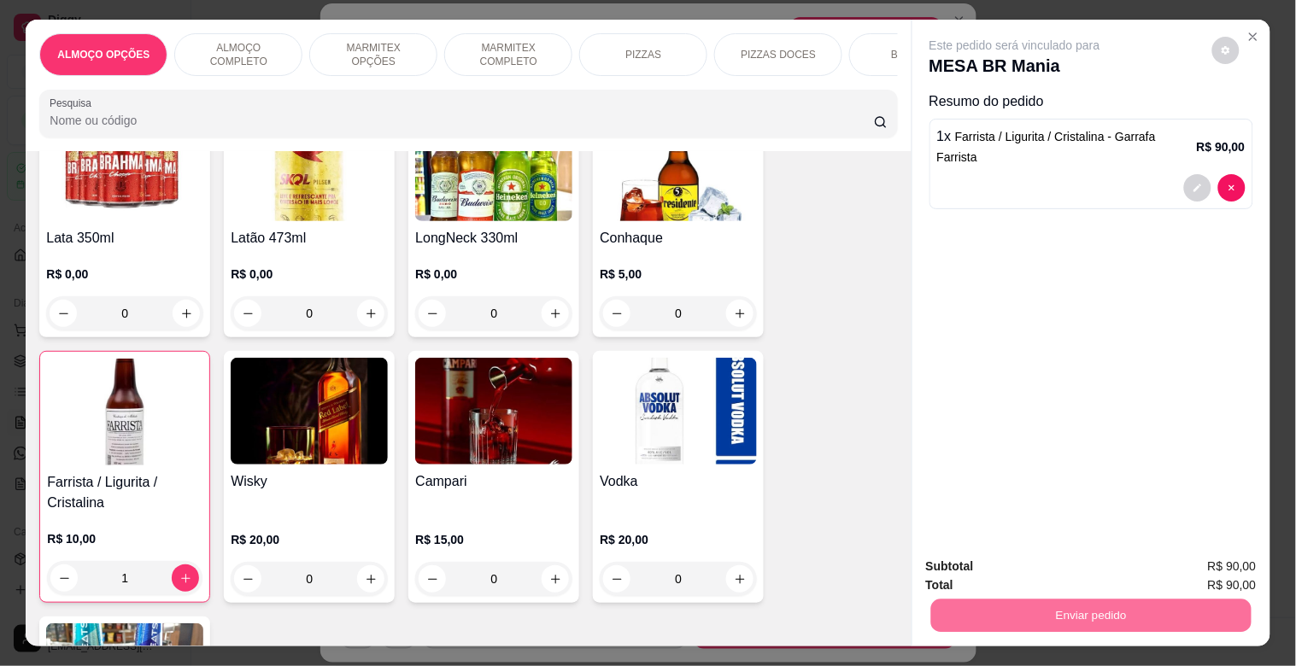
click at [1197, 566] on button "Sim, quero registrar" at bounding box center [1196, 566] width 123 height 32
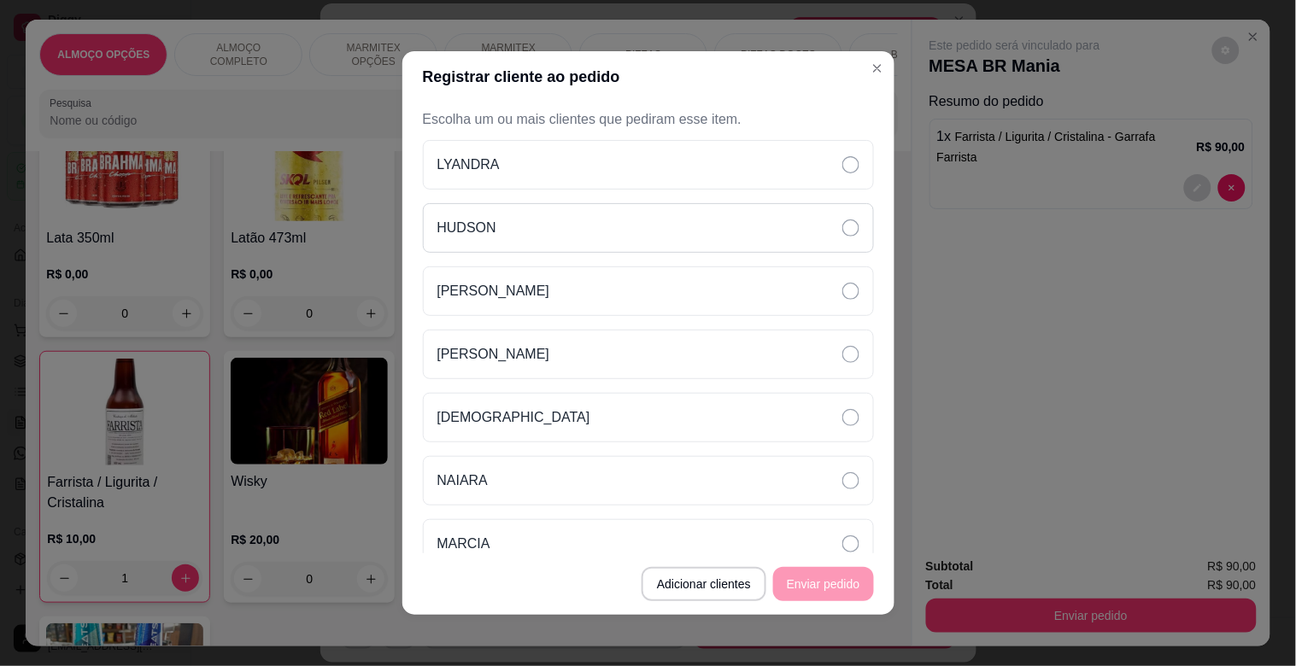
click at [569, 210] on div "HUDSON" at bounding box center [648, 228] width 451 height 50
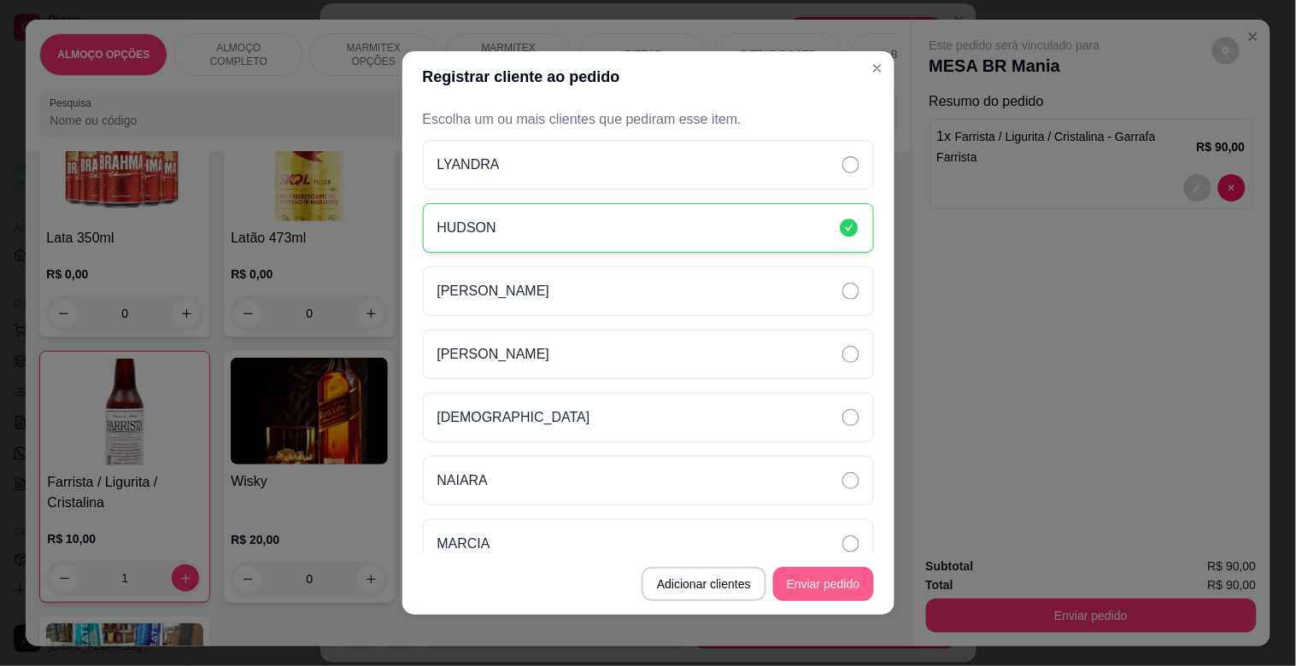
click at [834, 588] on button "Enviar pedido" at bounding box center [823, 584] width 101 height 34
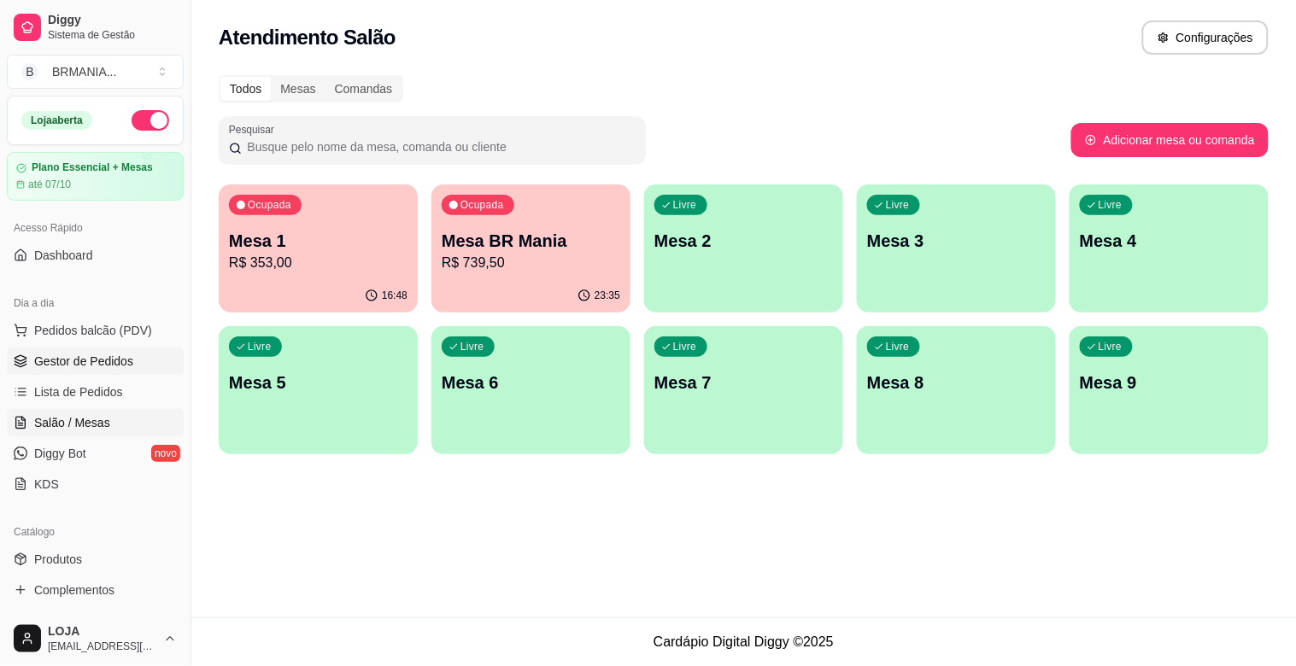
click at [68, 355] on span "Gestor de Pedidos" at bounding box center [83, 361] width 99 height 17
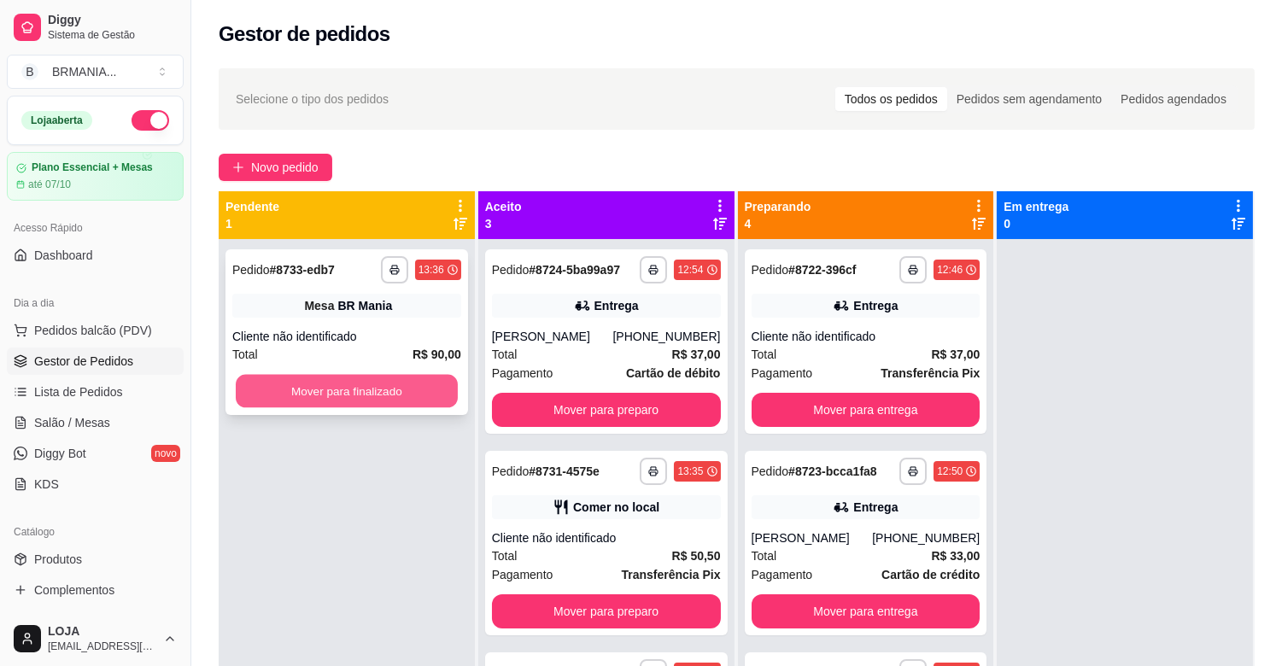
click at [336, 386] on button "Mover para finalizado" at bounding box center [347, 391] width 222 height 33
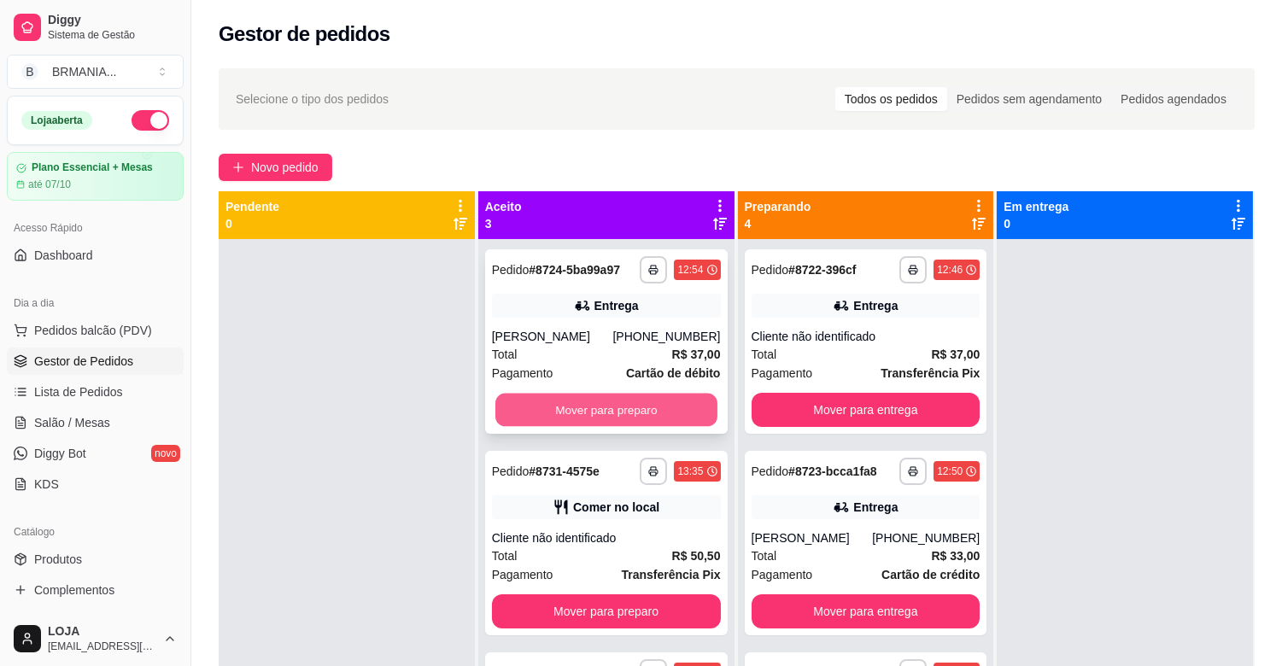
click at [590, 417] on button "Mover para preparo" at bounding box center [606, 410] width 222 height 33
click at [635, 399] on button "Mover para preparo" at bounding box center [606, 410] width 229 height 34
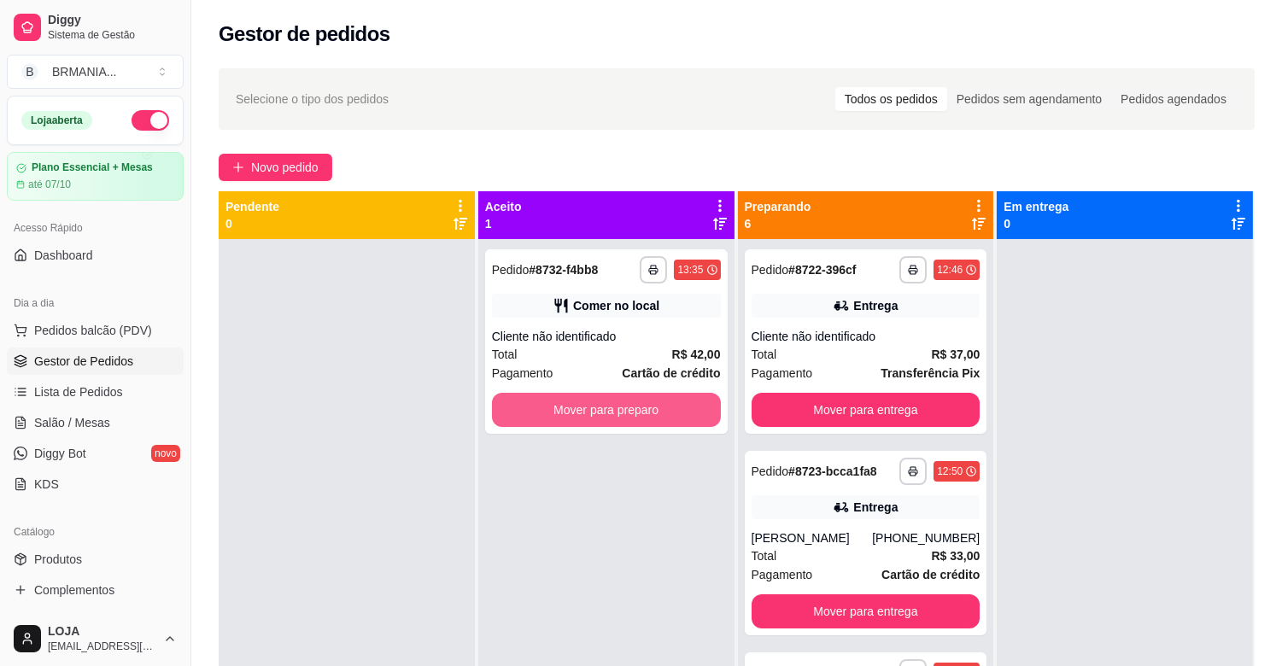
click at [641, 402] on button "Mover para preparo" at bounding box center [606, 410] width 229 height 34
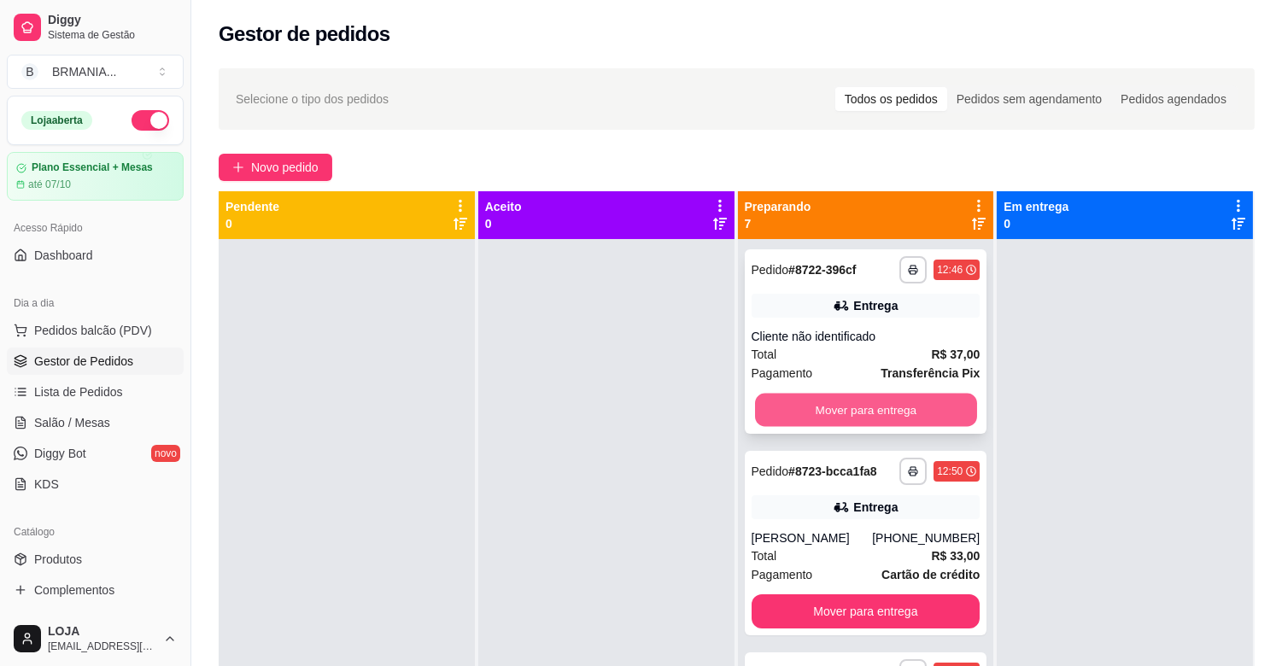
click at [909, 403] on button "Mover para entrega" at bounding box center [866, 410] width 222 height 33
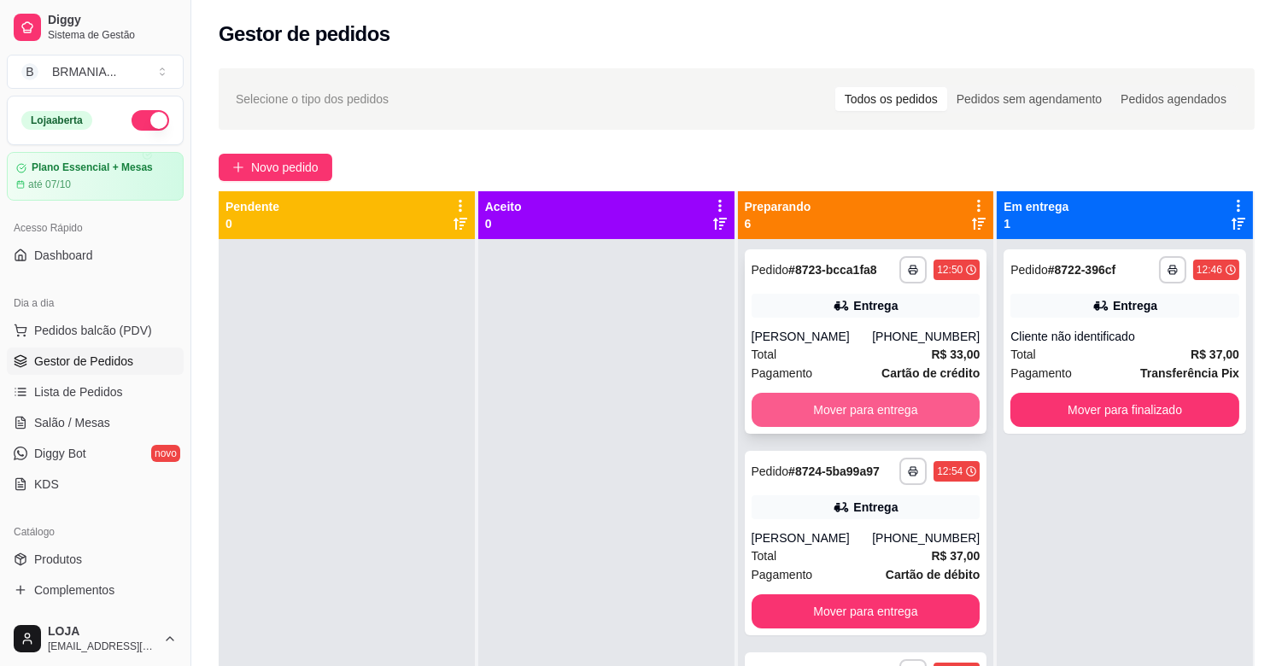
click at [915, 403] on button "Mover para entrega" at bounding box center [866, 410] width 229 height 34
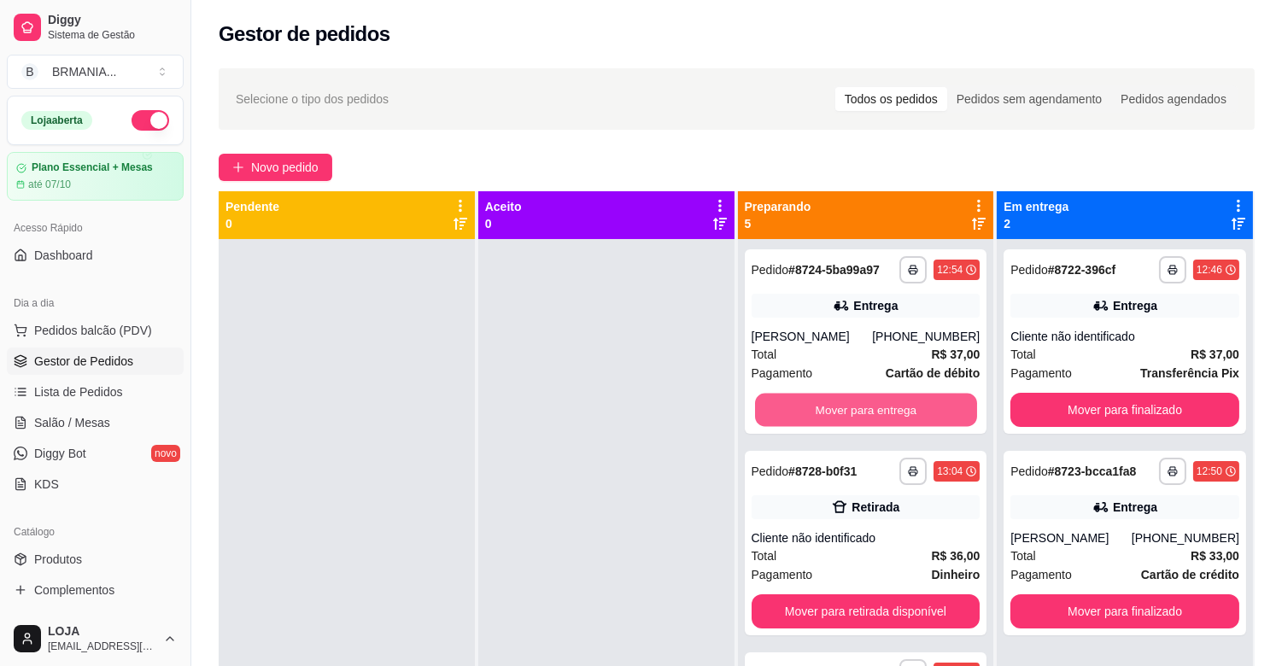
click at [916, 403] on button "Mover para entrega" at bounding box center [866, 410] width 222 height 33
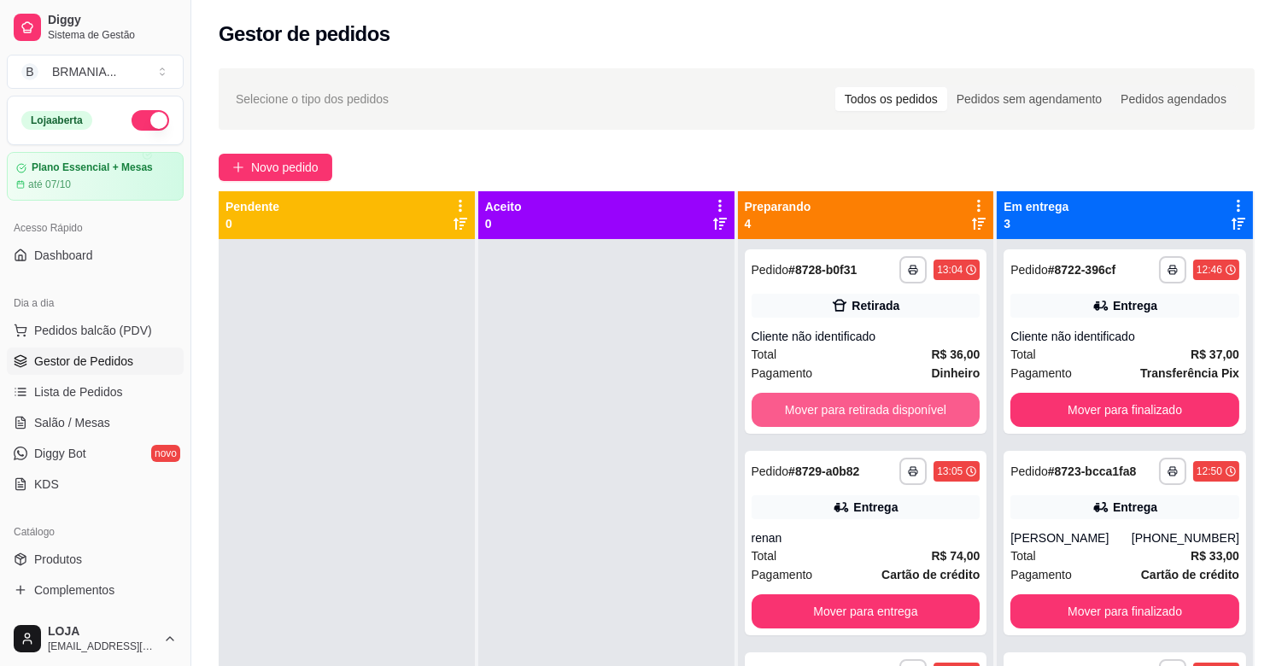
click at [921, 403] on button "Mover para retirada disponível" at bounding box center [866, 410] width 229 height 34
click at [921, 403] on button "Mover para entrega" at bounding box center [866, 410] width 222 height 33
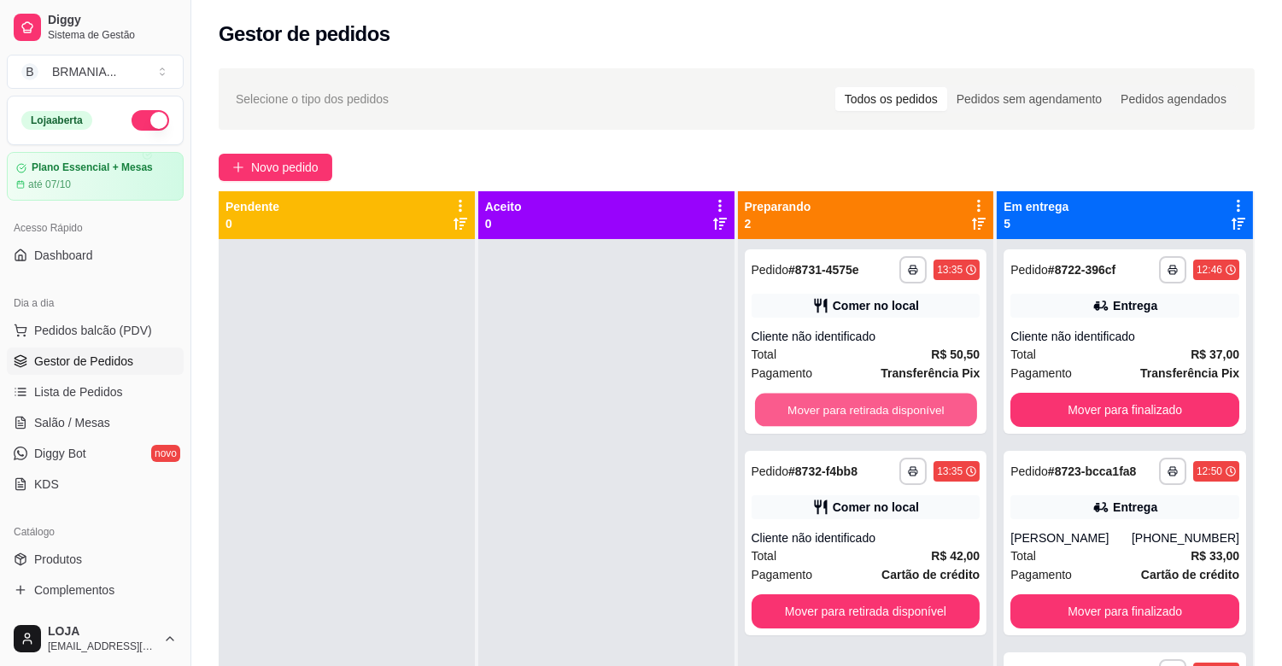
click at [921, 403] on button "Mover para retirada disponível" at bounding box center [866, 410] width 222 height 33
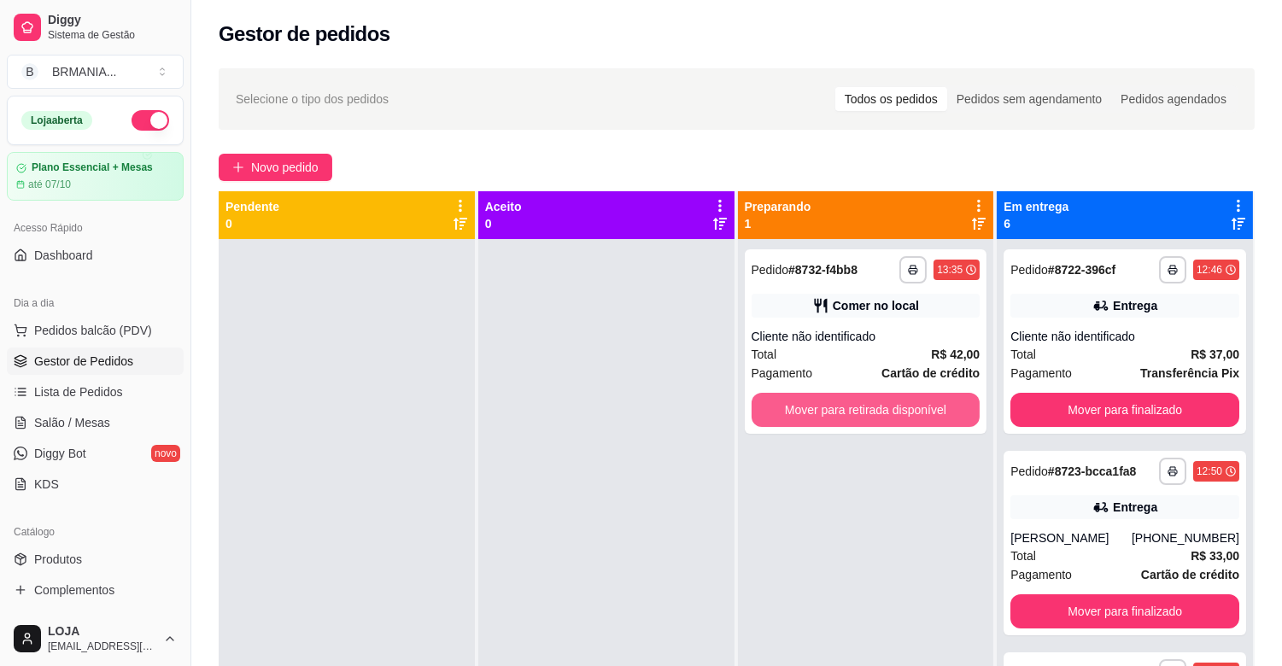
click at [921, 403] on button "Mover para retirada disponível" at bounding box center [866, 410] width 229 height 34
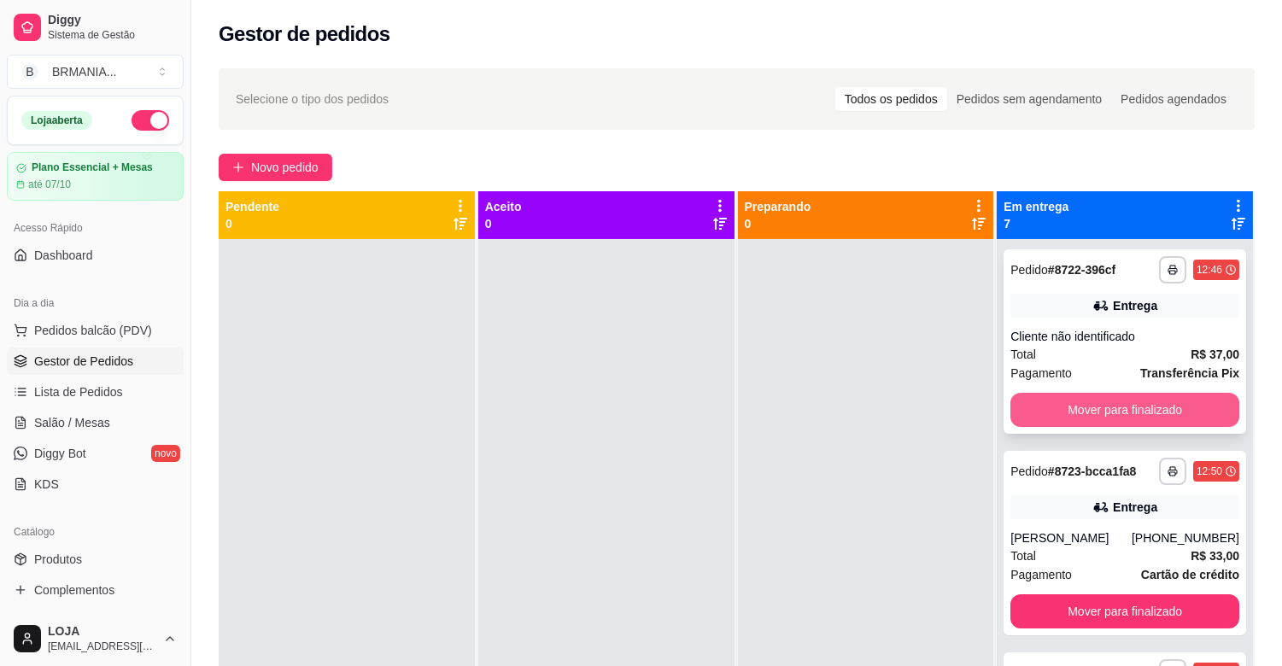
click at [1096, 398] on button "Mover para finalizado" at bounding box center [1124, 410] width 229 height 34
click at [1097, 399] on button "Mover para finalizado" at bounding box center [1125, 410] width 222 height 33
click at [1097, 401] on button "Mover para finalizado" at bounding box center [1124, 410] width 229 height 34
click at [1097, 401] on button "Mover para finalizado" at bounding box center [1125, 410] width 222 height 33
click at [1097, 401] on button "Mover para finalizado" at bounding box center [1124, 410] width 229 height 34
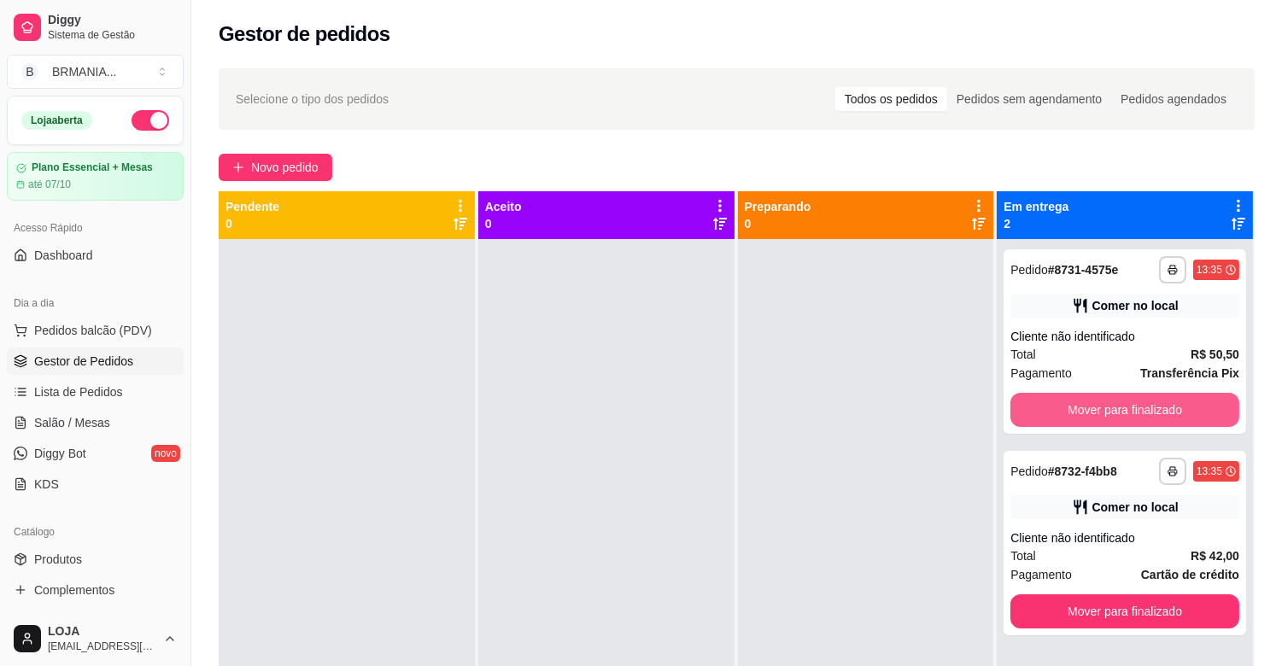
click at [1097, 401] on button "Mover para finalizado" at bounding box center [1124, 410] width 229 height 34
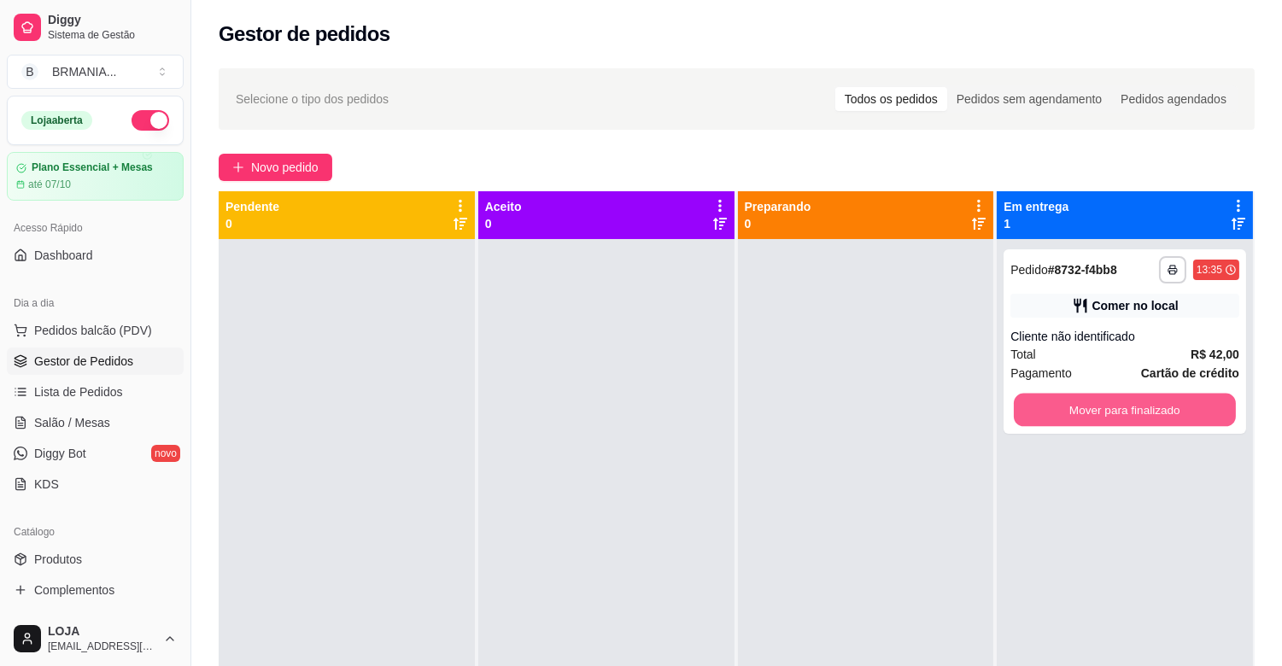
click at [1097, 402] on button "Mover para finalizado" at bounding box center [1125, 410] width 222 height 33
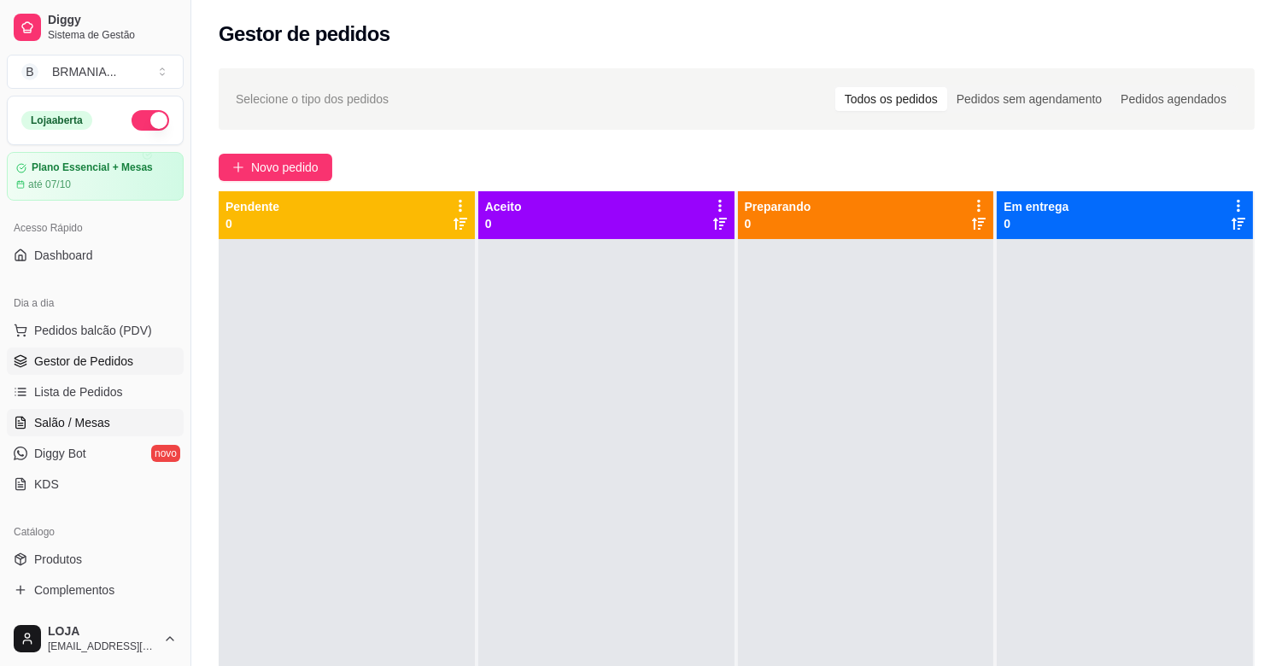
click at [68, 430] on span "Salão / Mesas" at bounding box center [72, 422] width 76 height 17
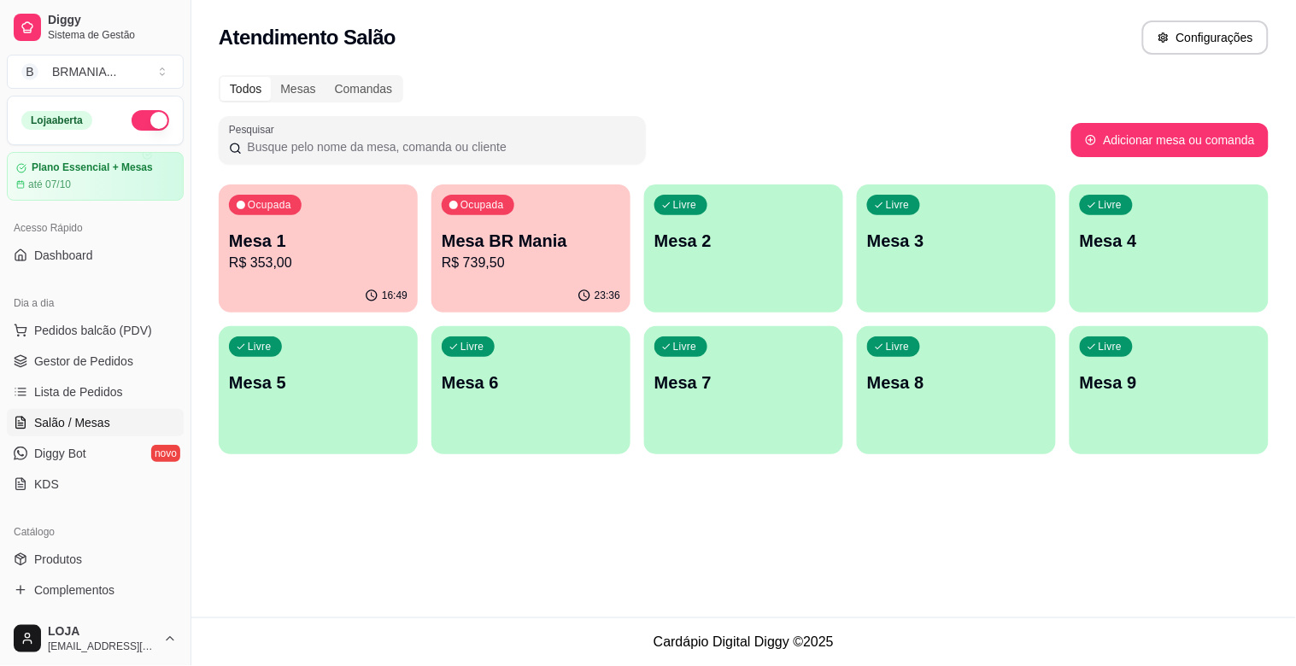
click at [506, 249] on p "Mesa BR Mania" at bounding box center [531, 241] width 179 height 24
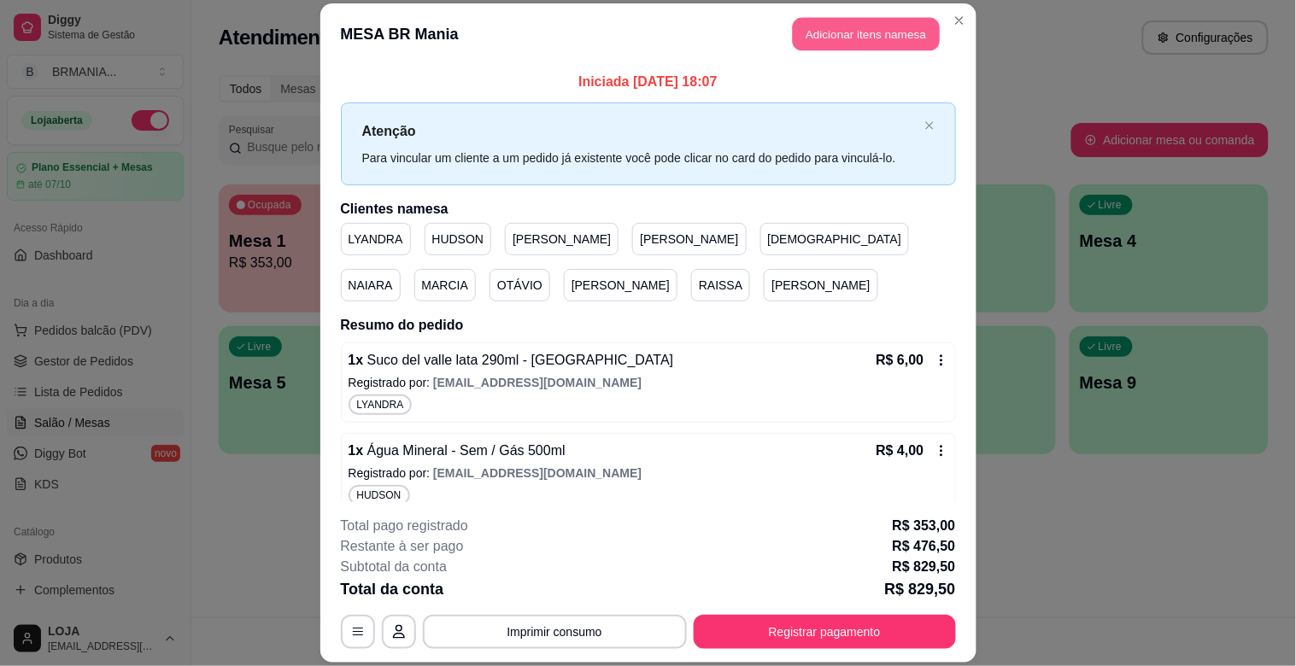
click at [905, 32] on button "Adicionar itens na mesa" at bounding box center [866, 34] width 147 height 33
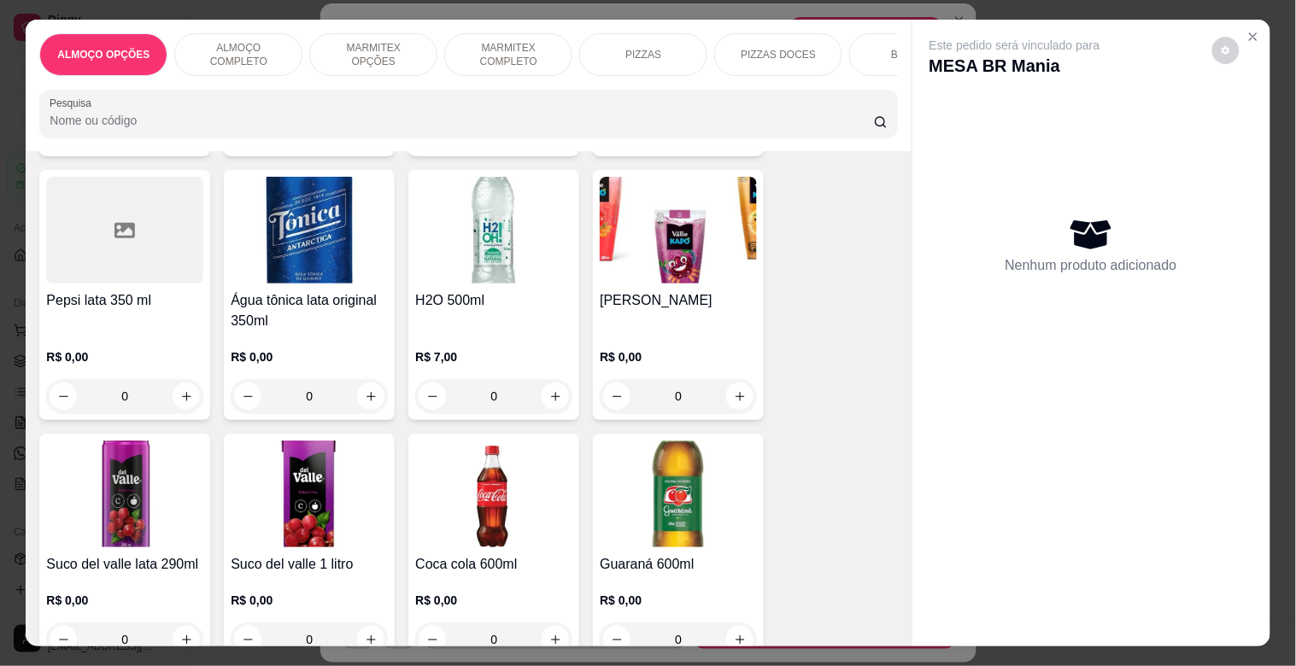
scroll to position [2393, 0]
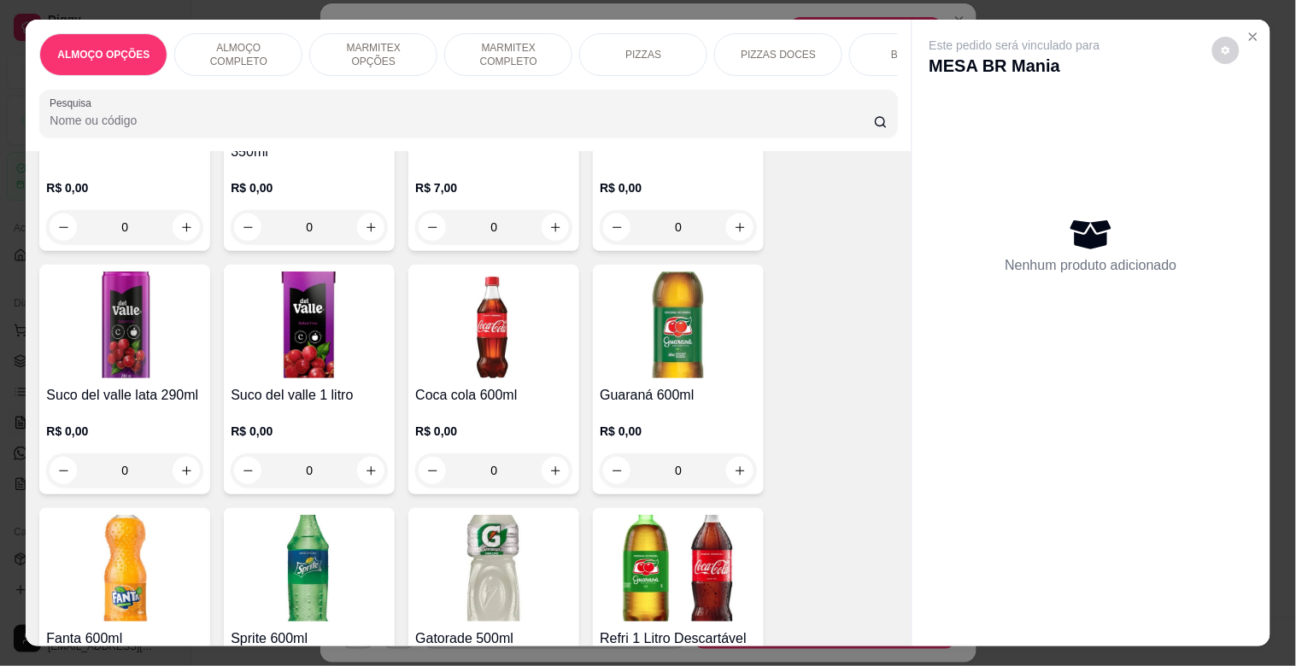
click at [884, 282] on div "Item avulso ALMOÇO OPÇÕES Prato do dia opções R$ 22,00 0 ALMOÇO COMPLETO PF Com…" at bounding box center [468, 398] width 885 height 495
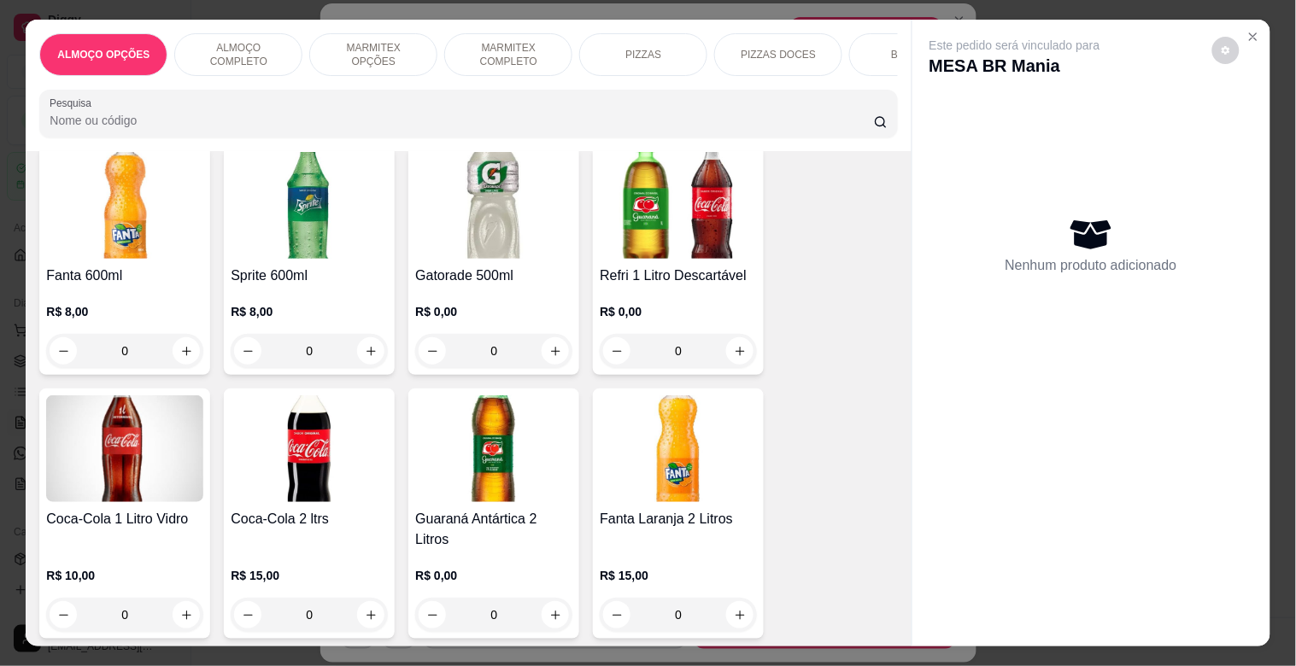
scroll to position [2805, 0]
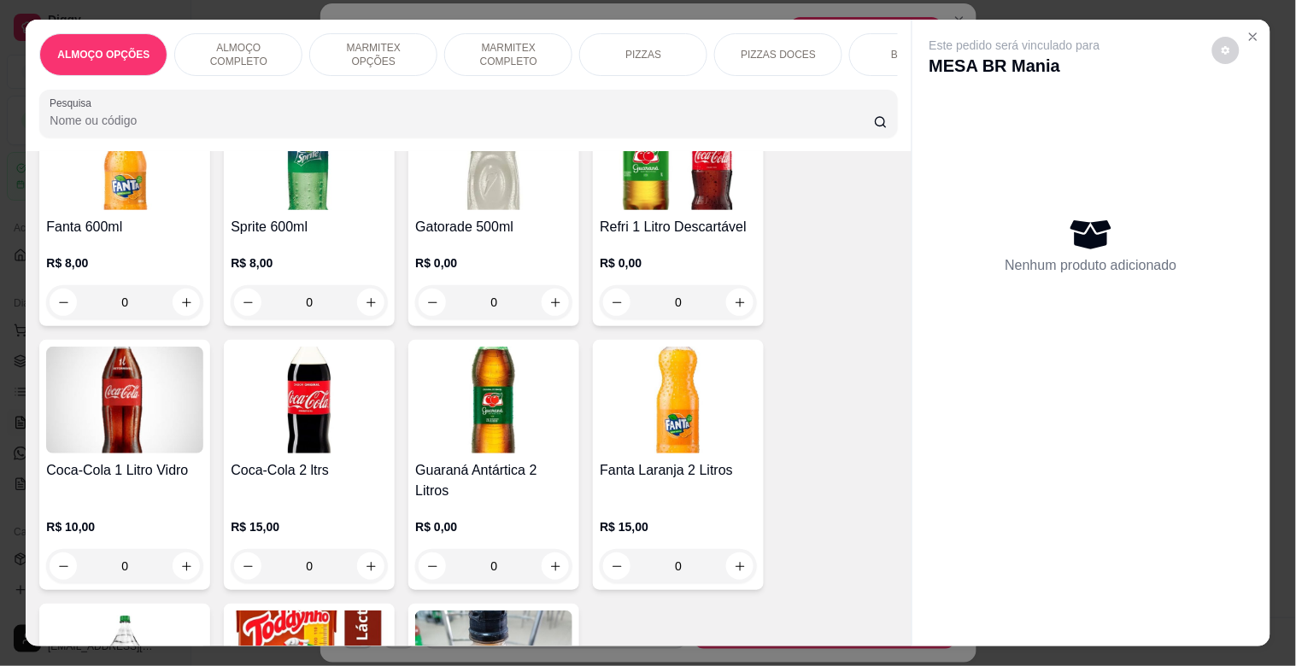
click at [532, 371] on img at bounding box center [493, 400] width 157 height 107
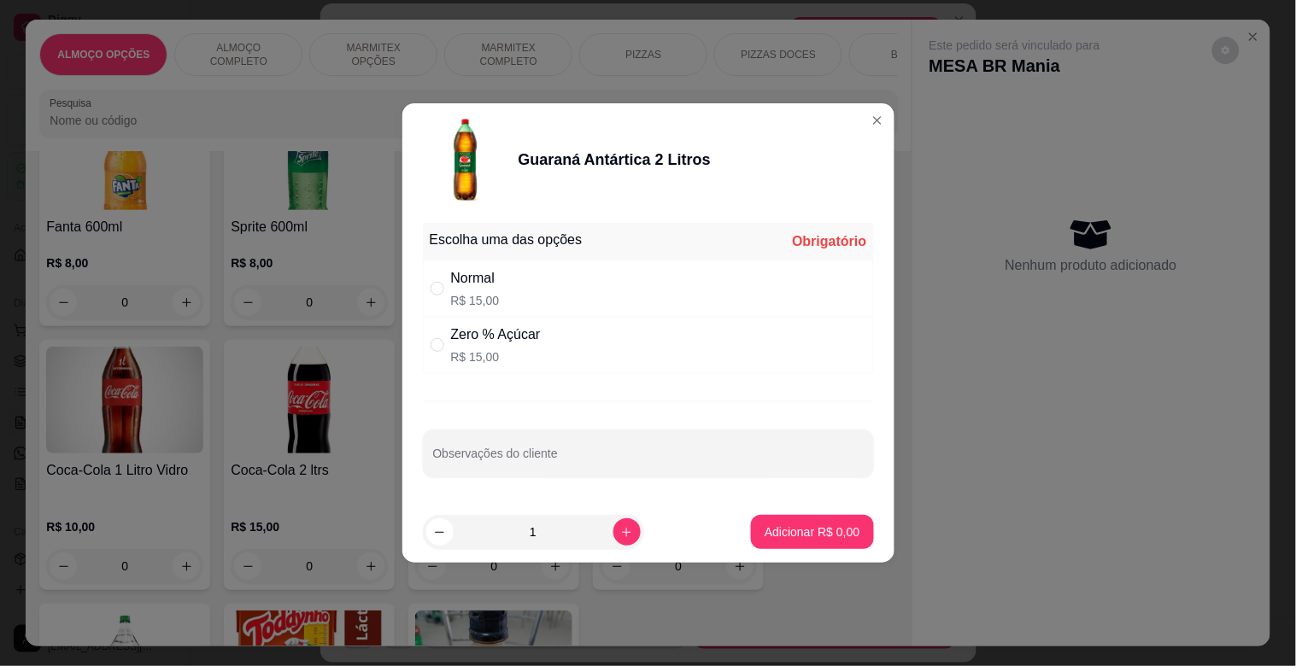
drag, startPoint x: 549, startPoint y: 295, endPoint x: 617, endPoint y: 389, distance: 115.7
click at [550, 294] on div "Normal R$ 15,00" at bounding box center [648, 288] width 451 height 56
radio input "true"
click at [823, 530] on p "Adicionar R$ 15,00" at bounding box center [809, 532] width 102 height 17
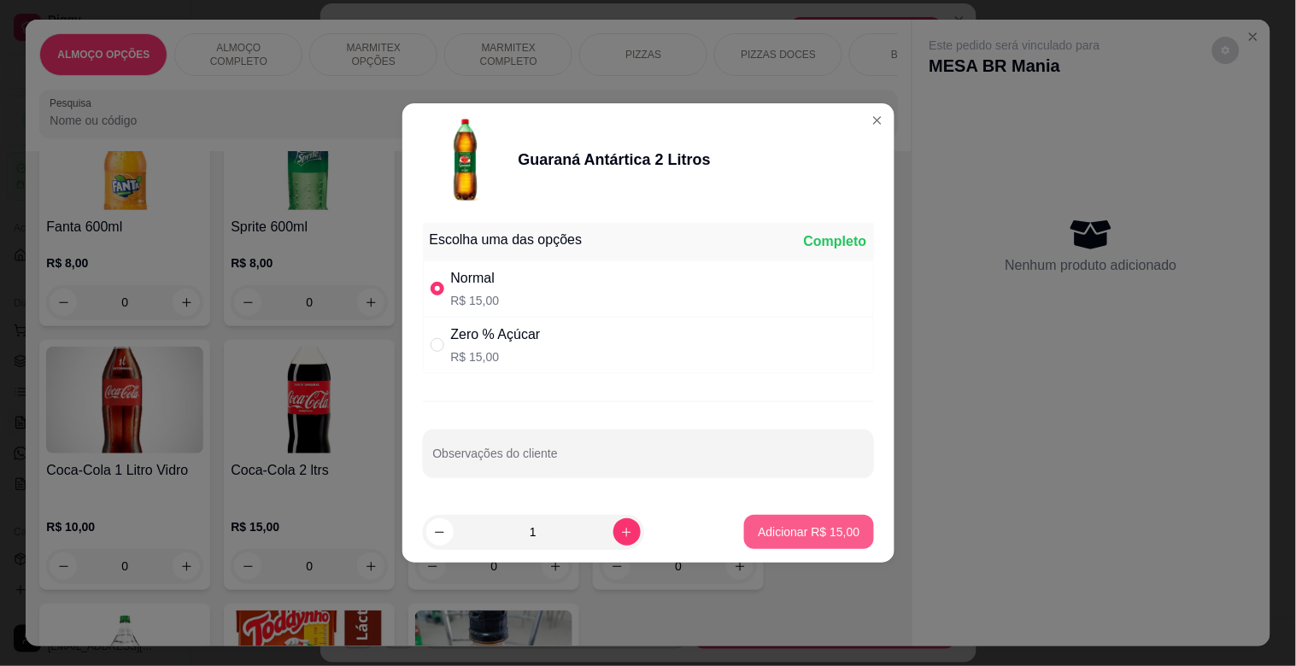
type input "1"
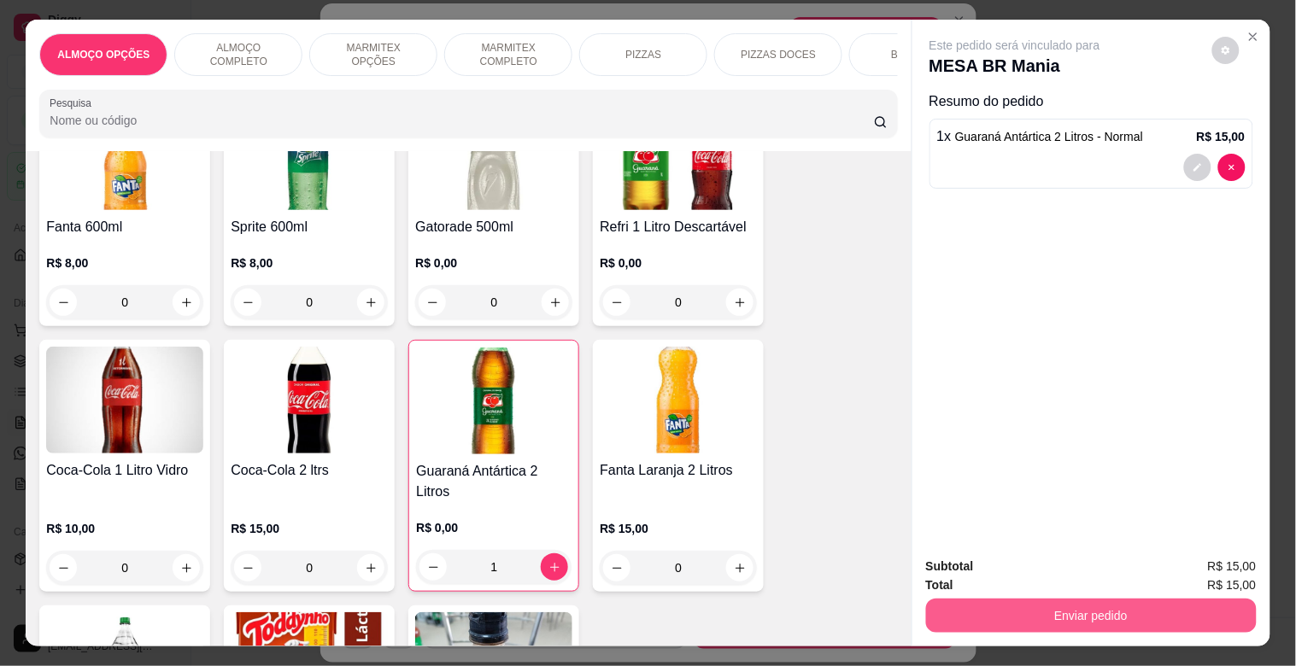
drag, startPoint x: 980, startPoint y: 642, endPoint x: 992, endPoint y: 649, distance: 13.8
click at [991, 649] on div "ALMOÇO OPÇÕES ALMOÇO COMPLETO MARMITEX OPÇÕES MARMITEX COMPLETO PIZZAS PIZZAS D…" at bounding box center [648, 333] width 1296 height 666
click at [1008, 611] on button "Enviar pedido" at bounding box center [1090, 615] width 320 height 33
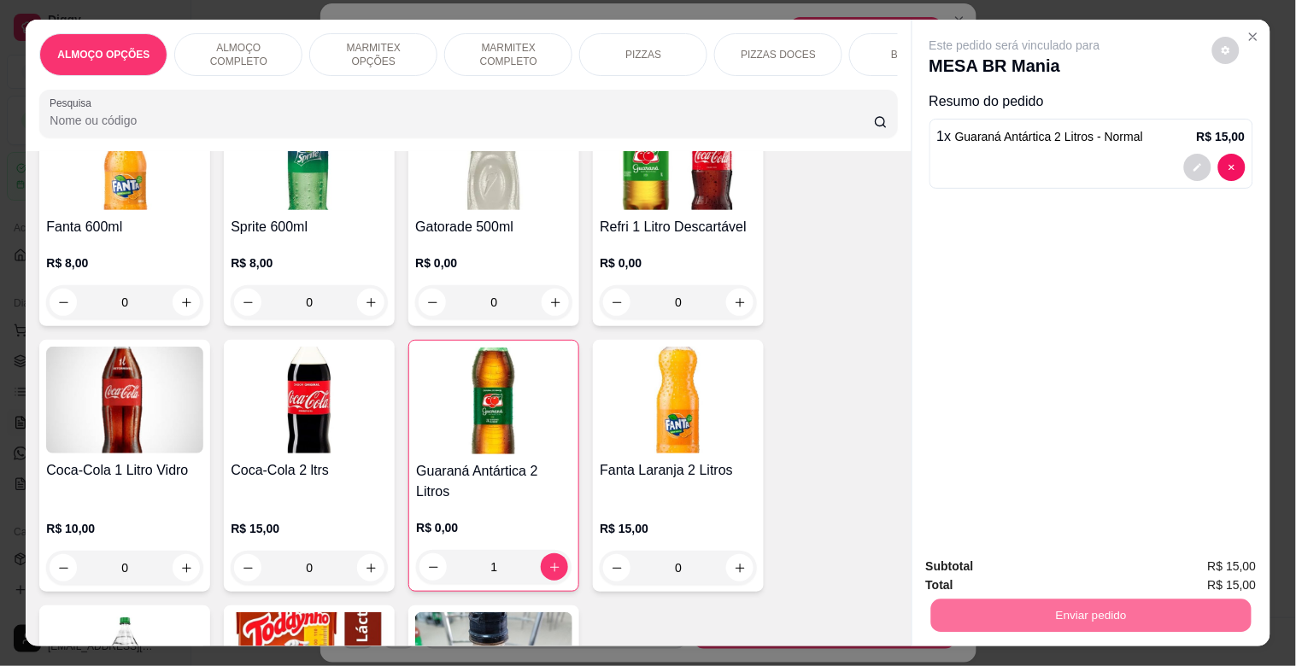
click at [1188, 558] on button "Sim, quero registrar" at bounding box center [1196, 566] width 127 height 32
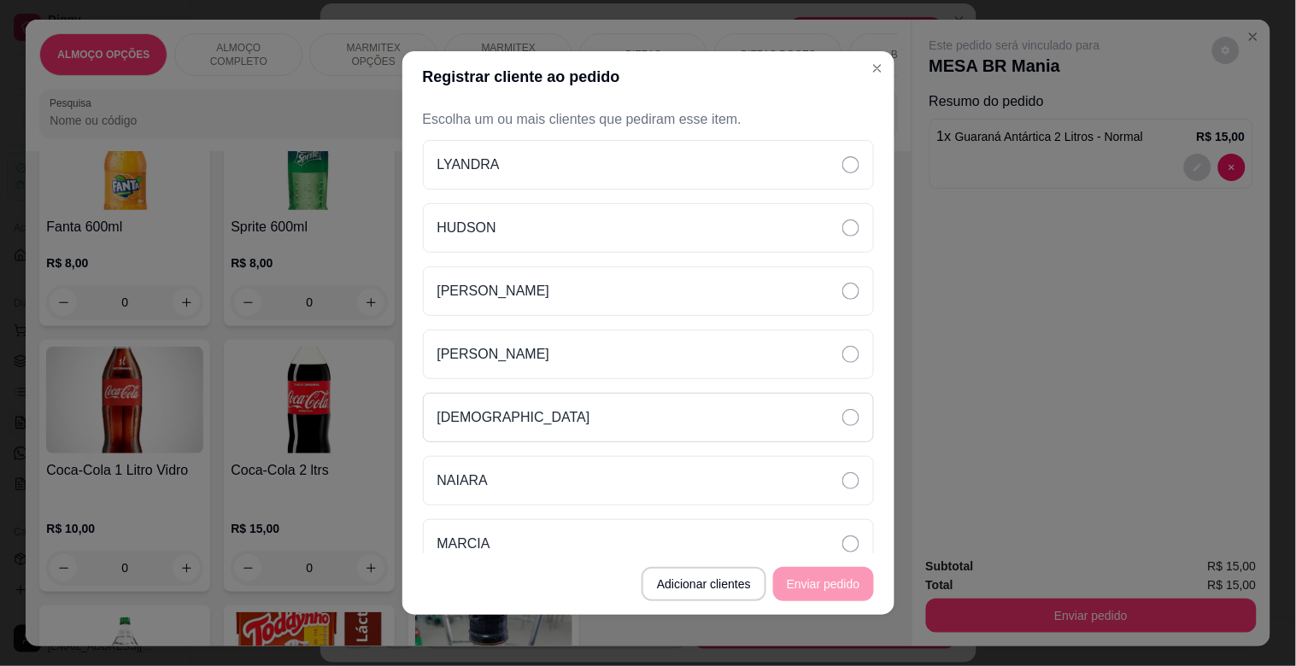
click at [517, 414] on div "[DEMOGRAPHIC_DATA]" at bounding box center [648, 418] width 451 height 50
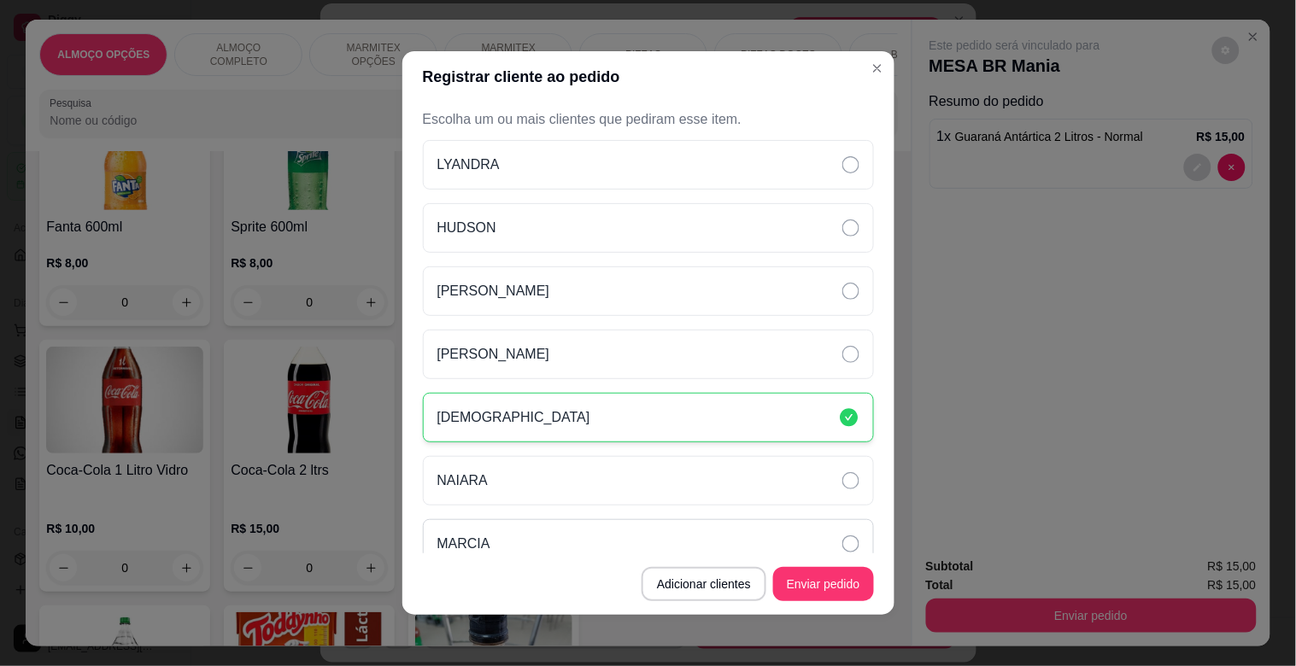
click at [522, 541] on div "MARCIA" at bounding box center [648, 544] width 451 height 50
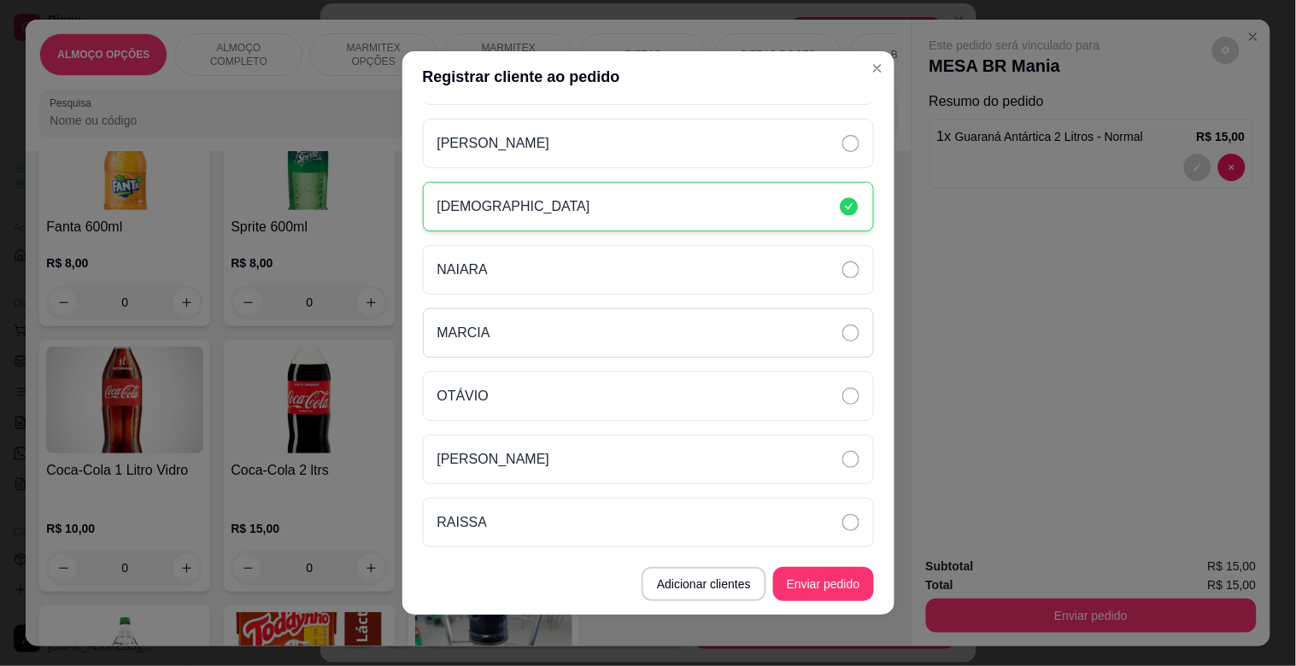
scroll to position [217, 0]
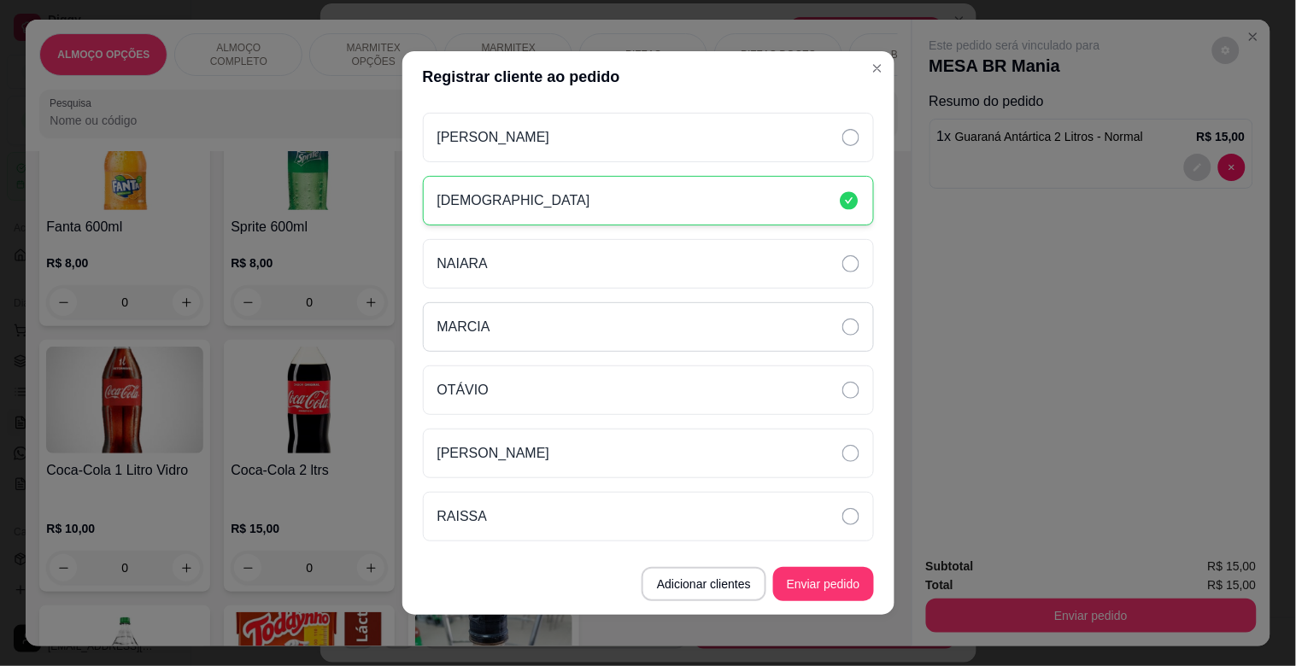
click at [507, 325] on div "MARCIA" at bounding box center [648, 327] width 451 height 50
click at [521, 397] on div "OTÁVIO" at bounding box center [648, 391] width 451 height 50
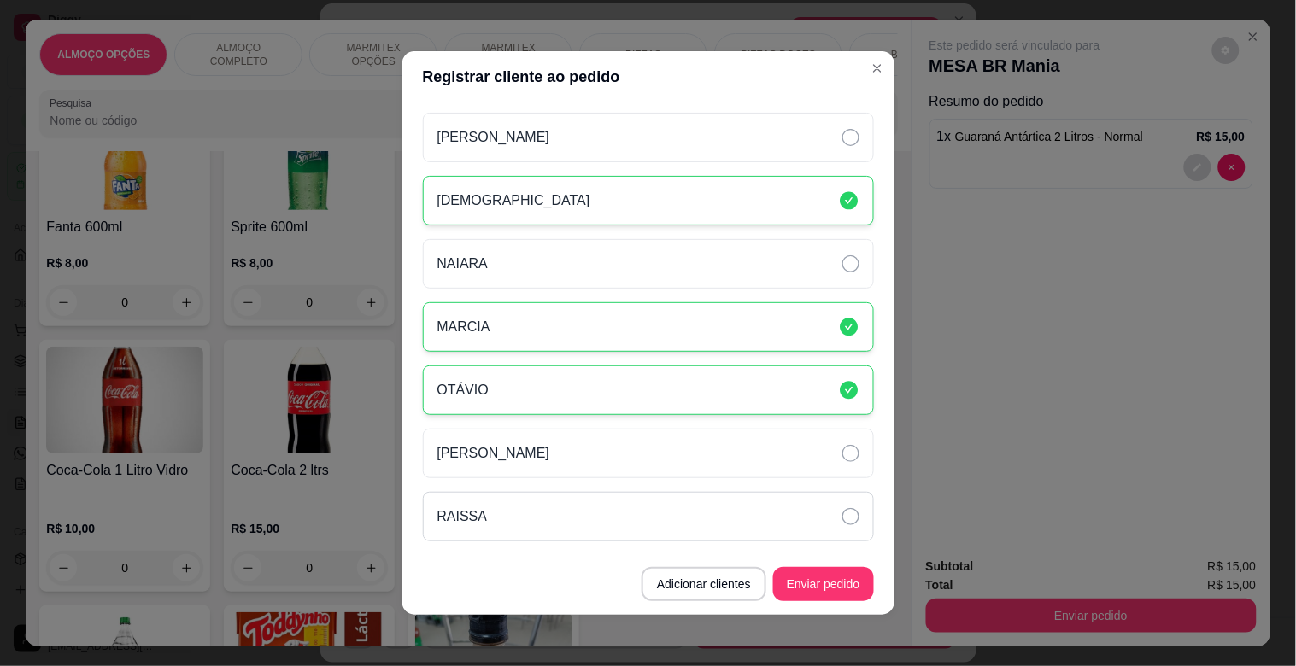
click at [584, 501] on div "RAISSA" at bounding box center [648, 517] width 451 height 50
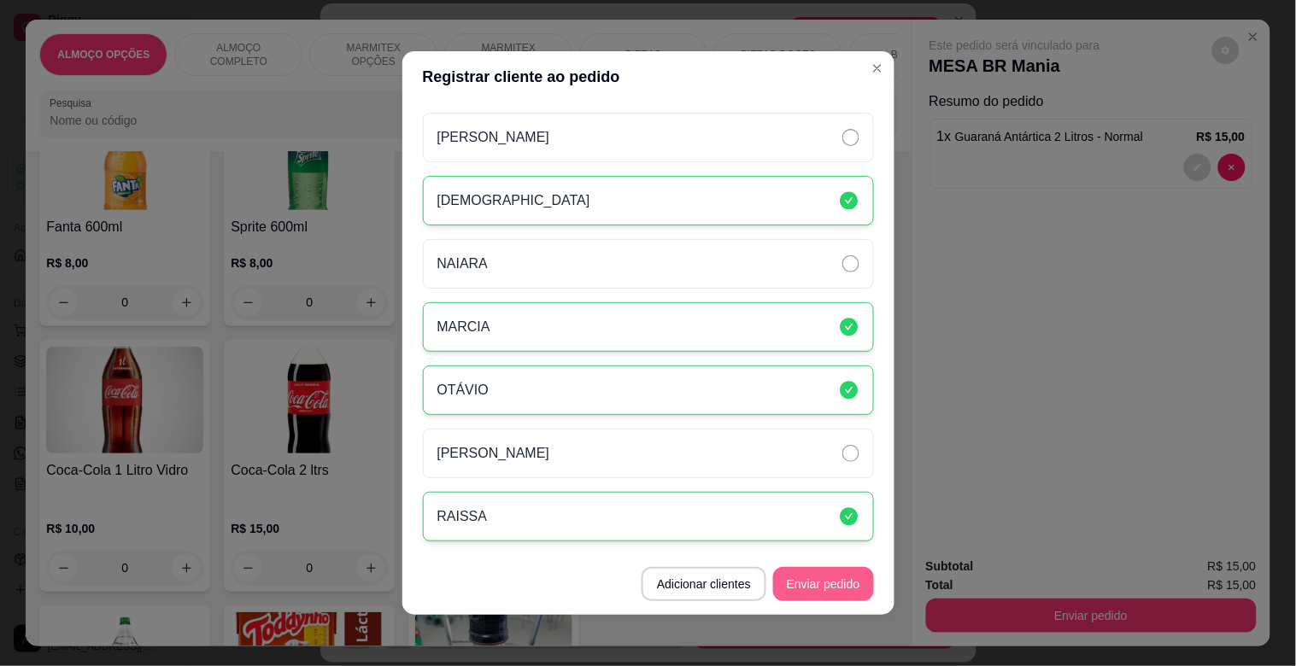
click at [855, 583] on button "Enviar pedido" at bounding box center [823, 584] width 101 height 34
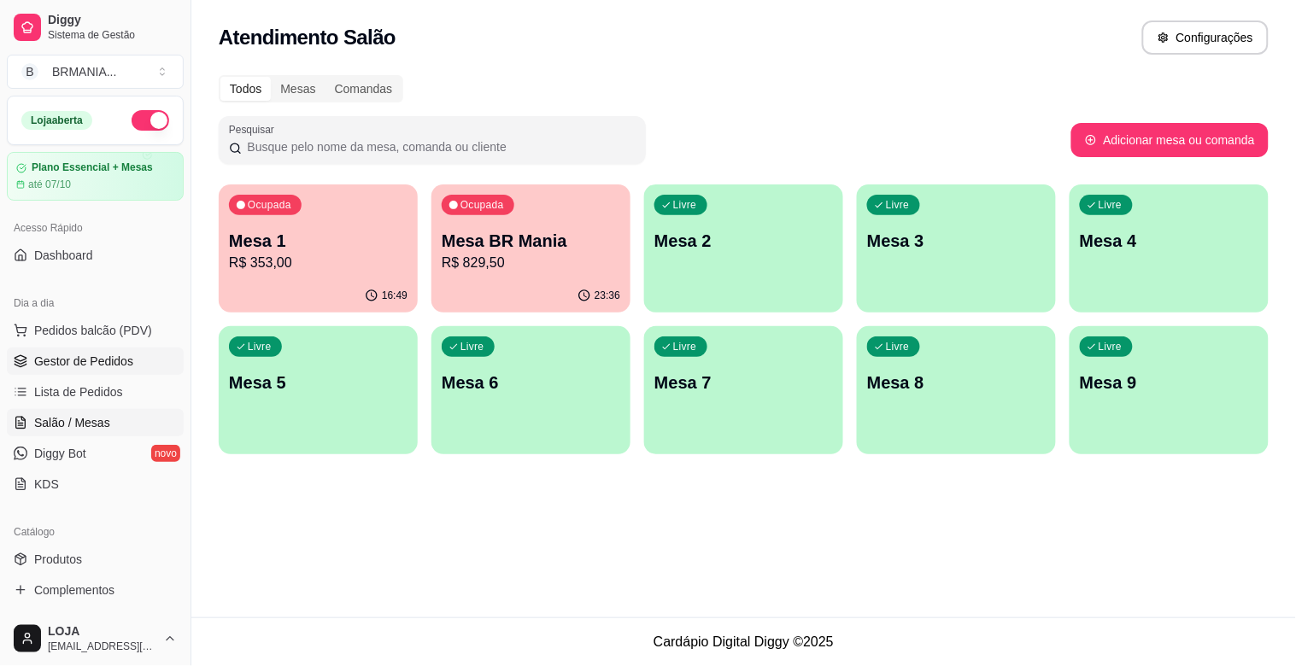
click at [108, 360] on span "Gestor de Pedidos" at bounding box center [83, 361] width 99 height 17
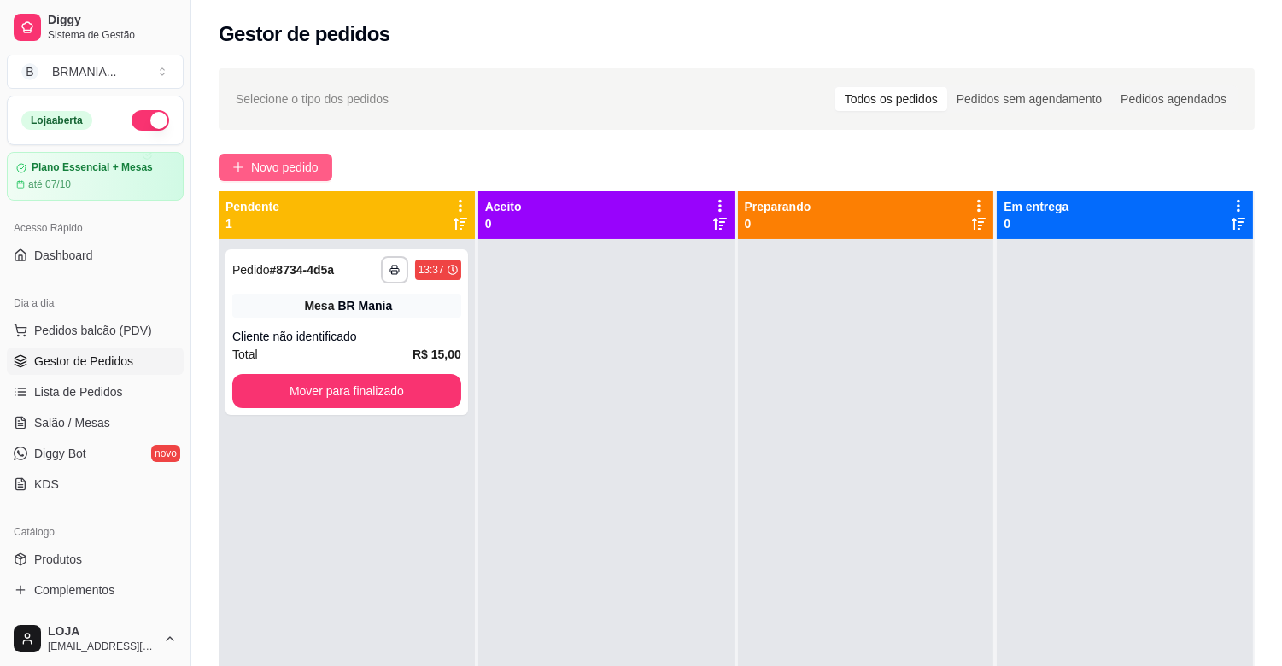
click at [271, 166] on span "Novo pedido" at bounding box center [284, 167] width 67 height 19
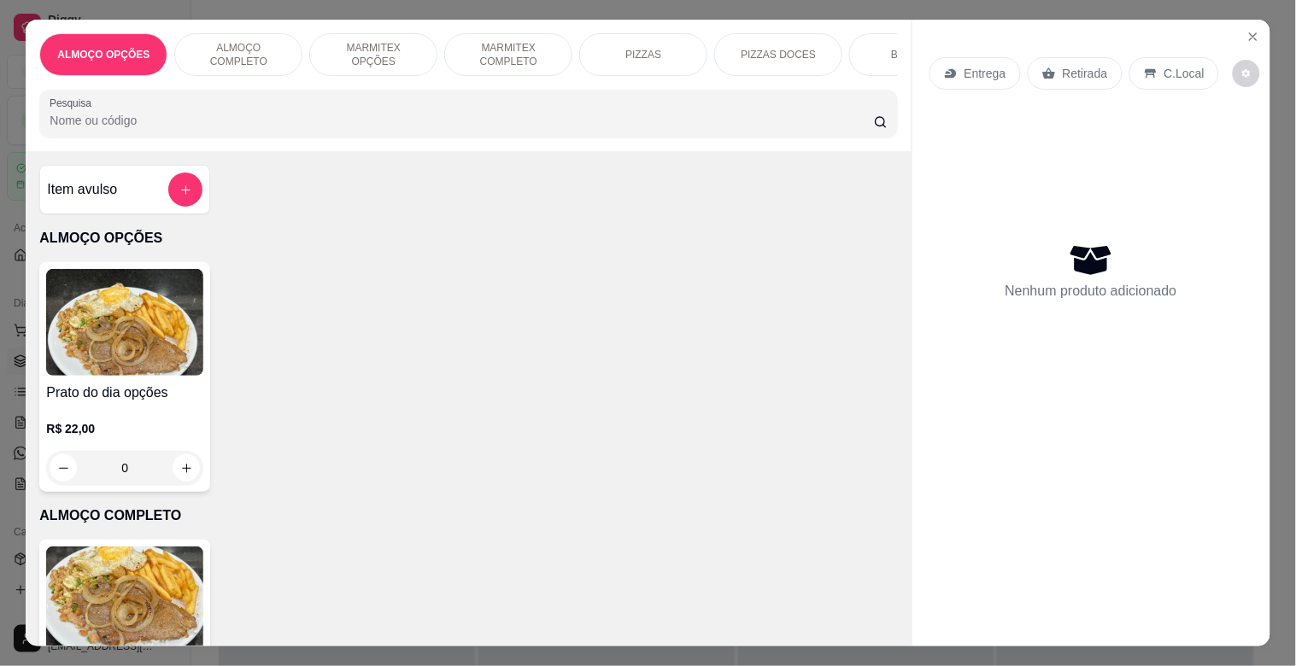
click at [1097, 65] on p "Retirada" at bounding box center [1084, 73] width 45 height 17
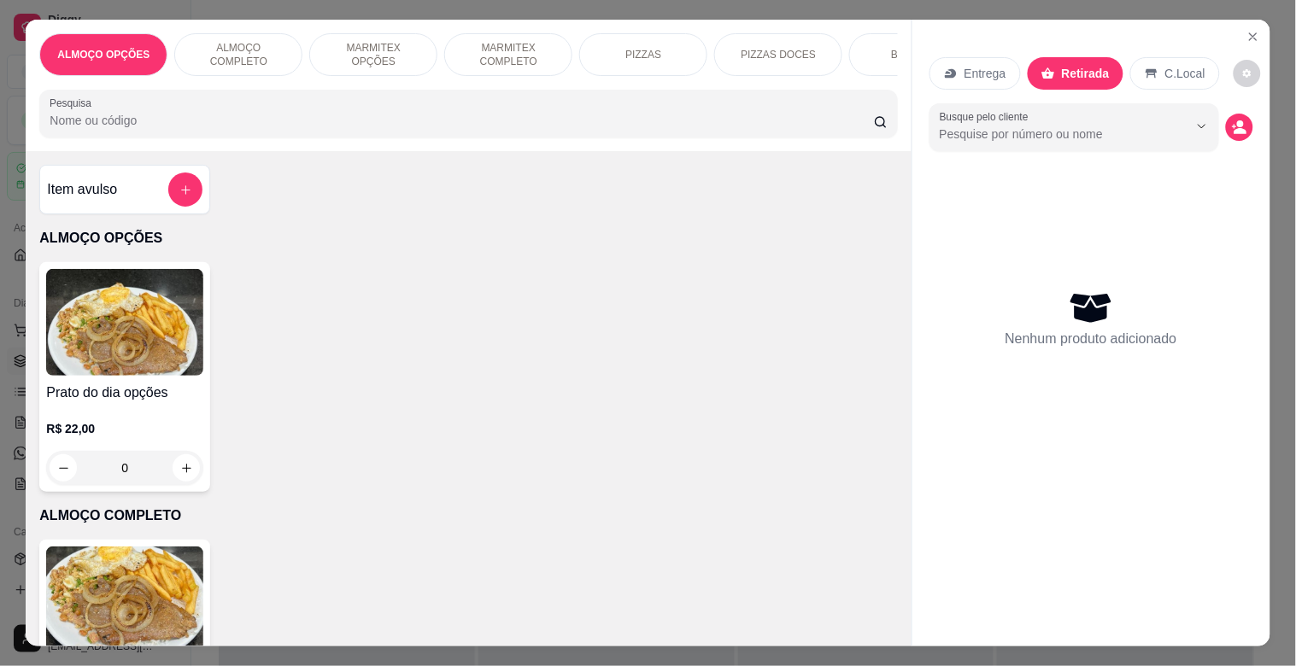
click at [963, 57] on div "Entrega" at bounding box center [974, 73] width 91 height 32
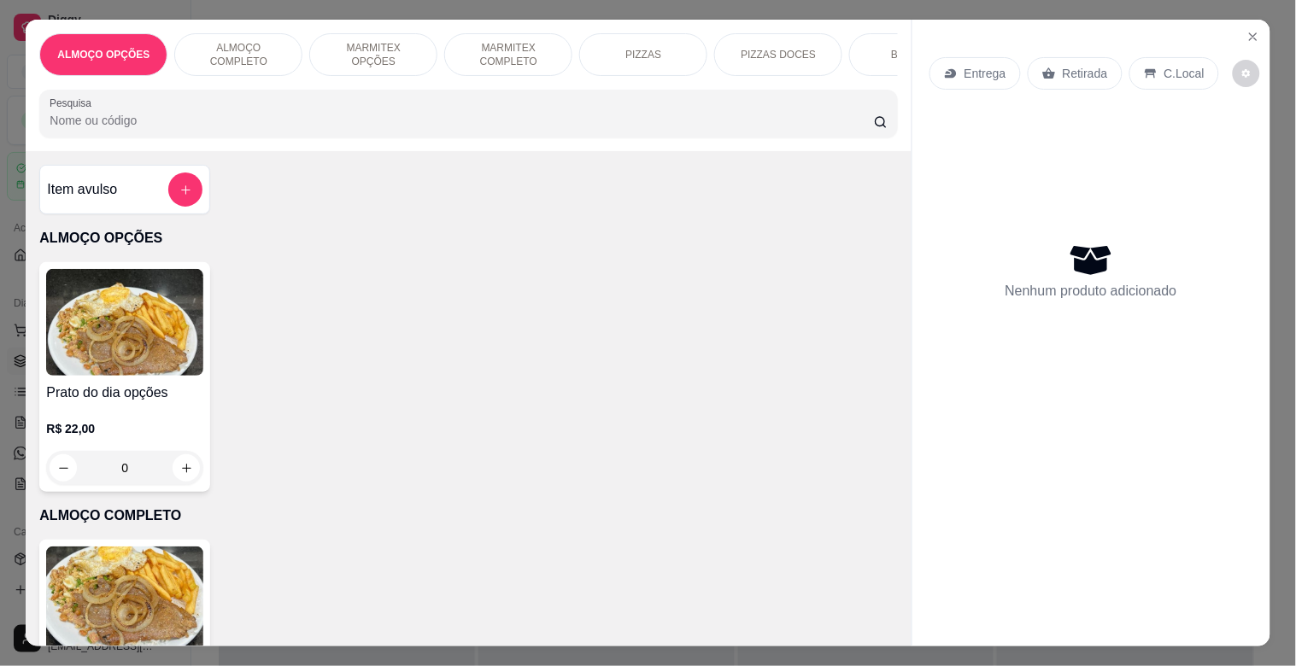
click at [401, 53] on p "MARMITEX OPÇÕES" at bounding box center [373, 54] width 99 height 27
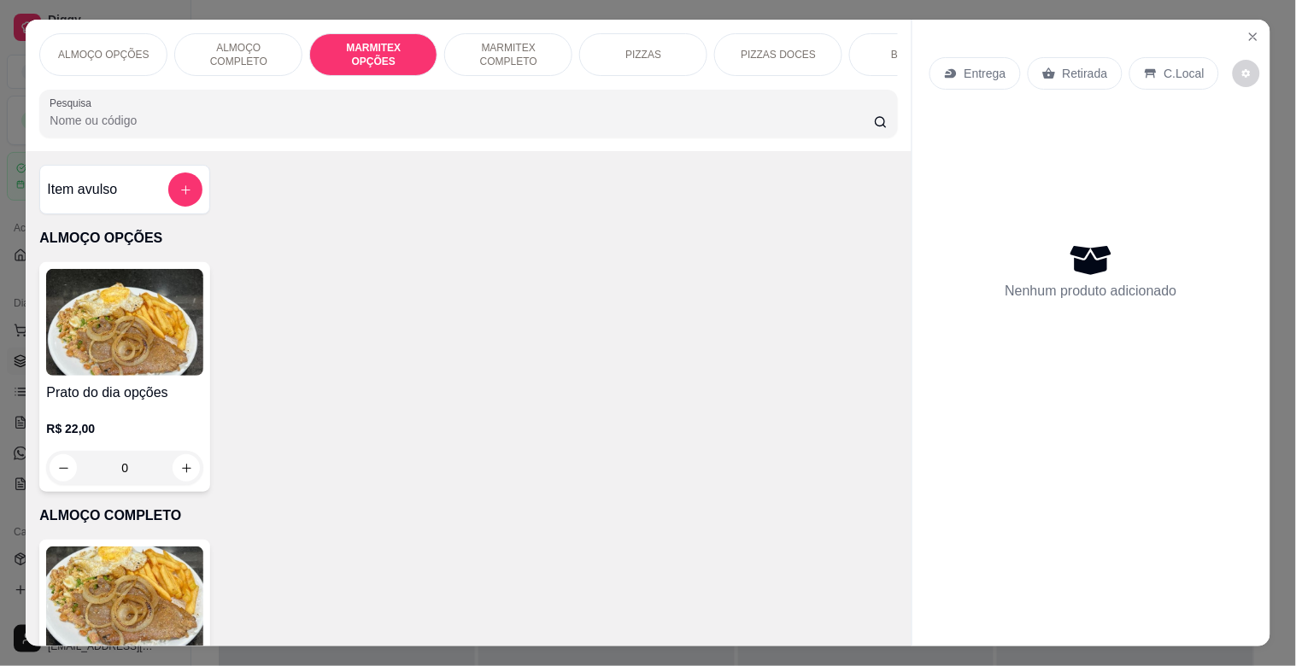
scroll to position [41, 0]
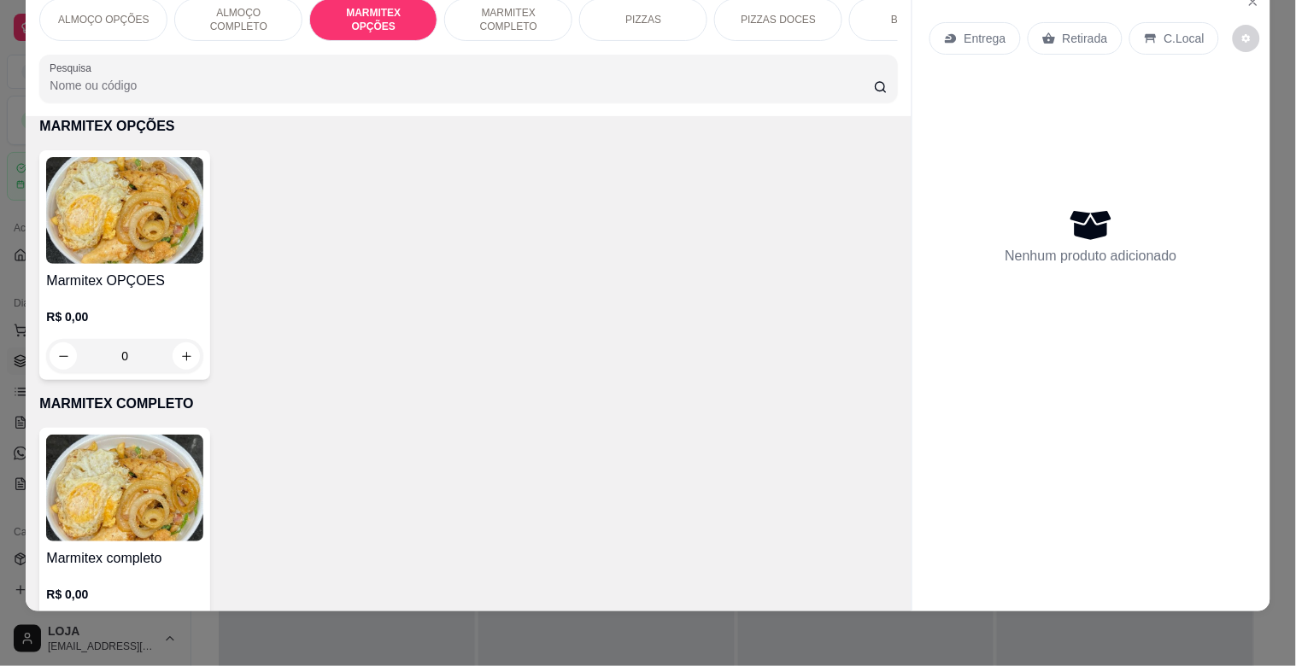
click at [107, 200] on img at bounding box center [124, 210] width 157 height 107
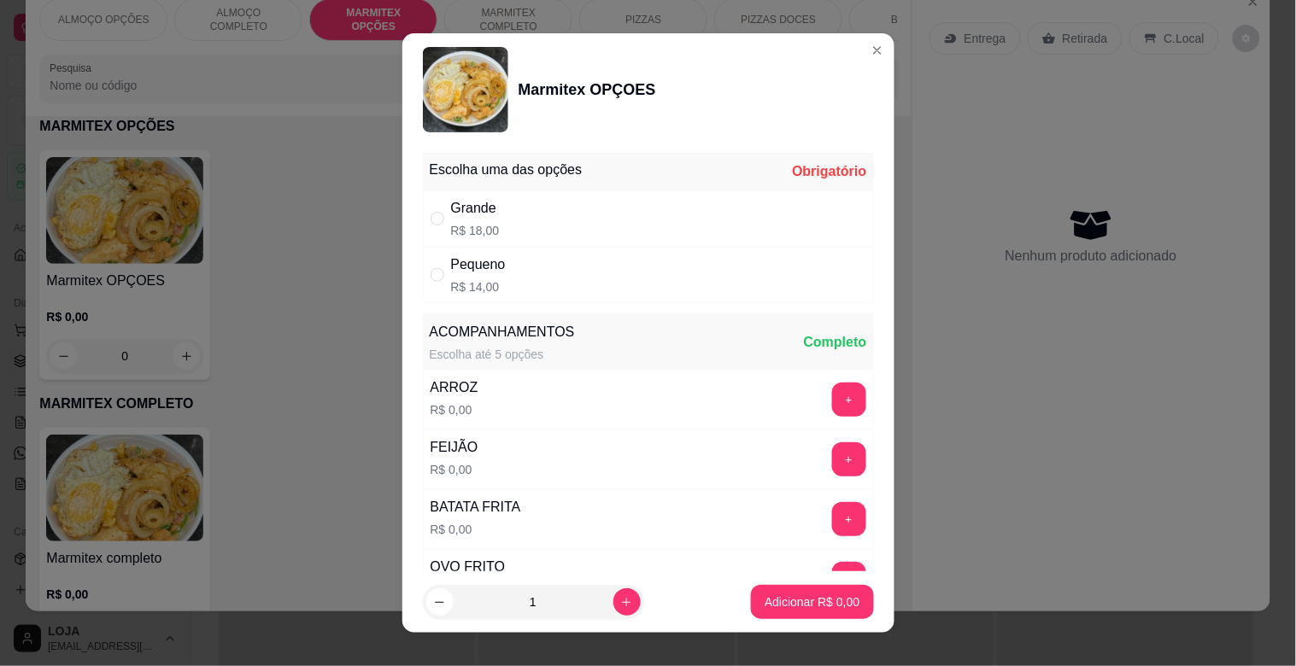
click at [500, 257] on div "Pequeno R$ 14,00" at bounding box center [648, 275] width 451 height 56
radio input "true"
click at [792, 603] on p "Adicionar R$ 14,00" at bounding box center [809, 602] width 102 height 17
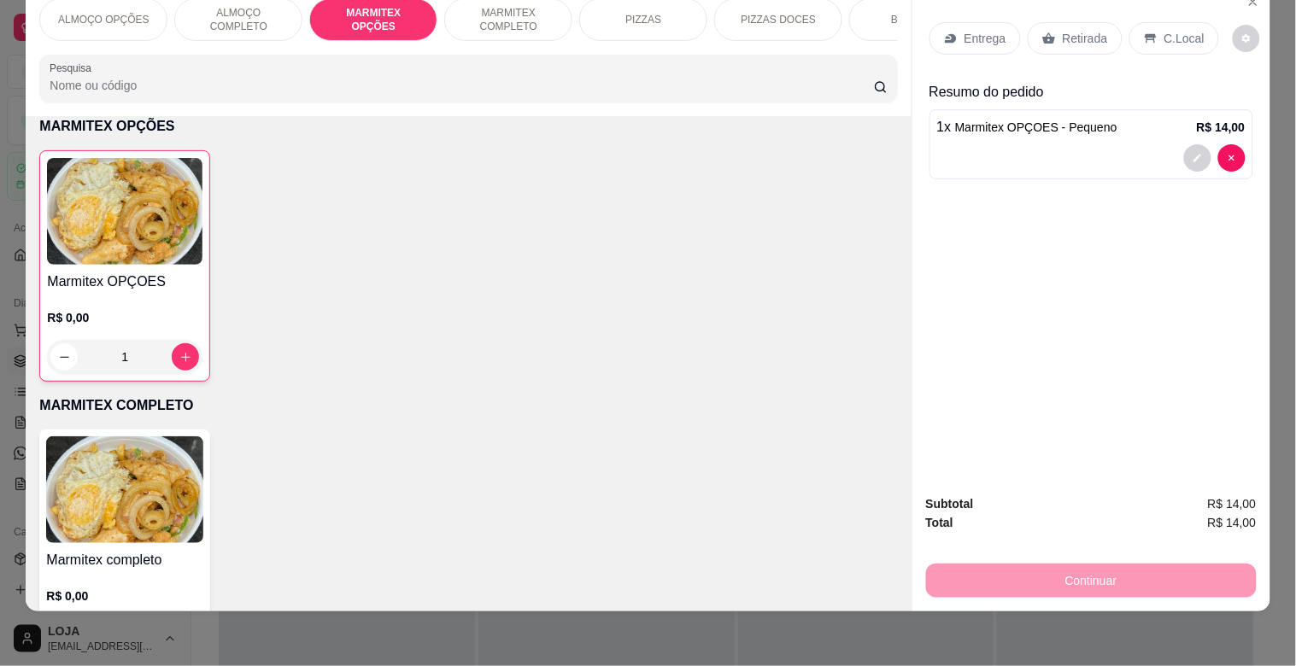
type input "1"
click at [974, 30] on p "Entrega" at bounding box center [985, 38] width 42 height 17
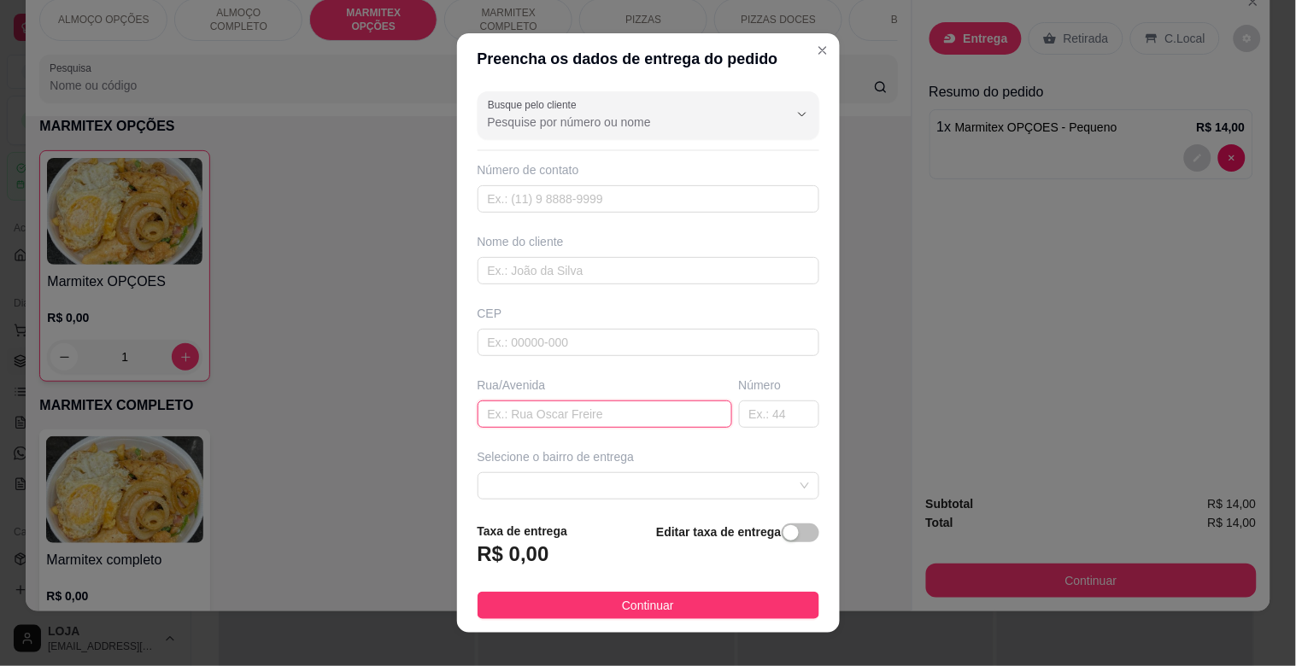
click at [547, 427] on input "text" at bounding box center [604, 414] width 255 height 27
type input "U"
type input "[PERSON_NAME]"
click at [750, 419] on input "text" at bounding box center [779, 414] width 80 height 27
type input "198"
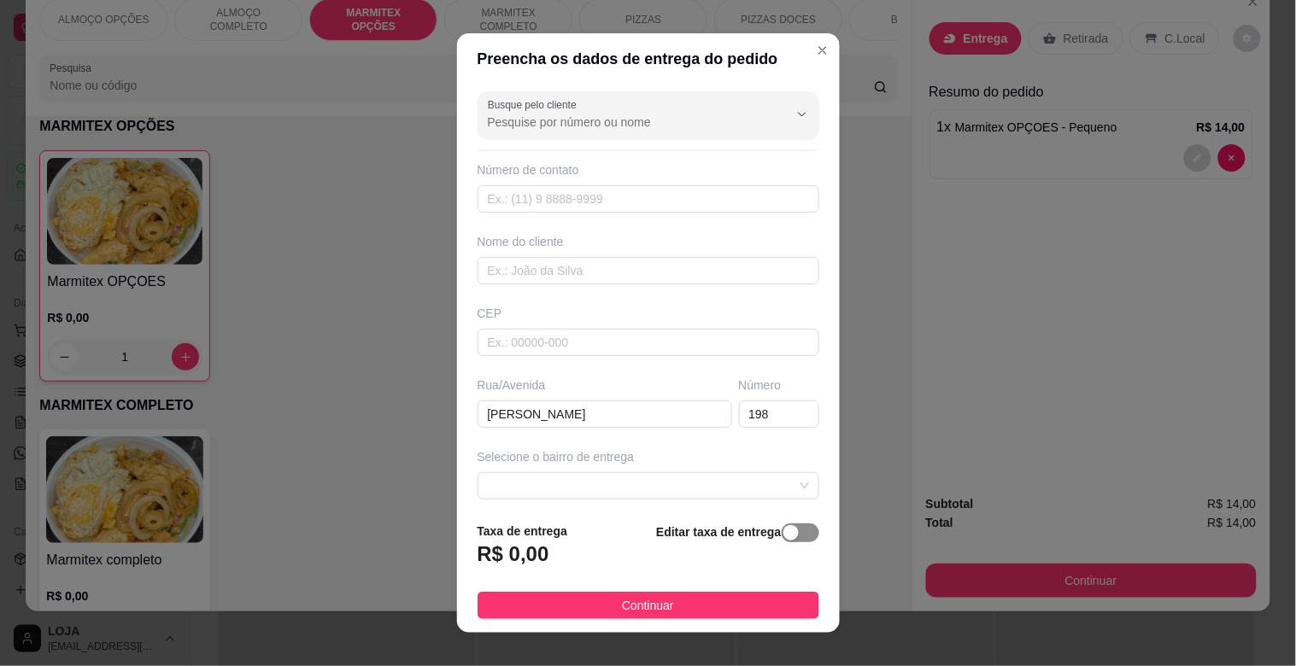
click at [783, 534] on div "button" at bounding box center [790, 532] width 15 height 15
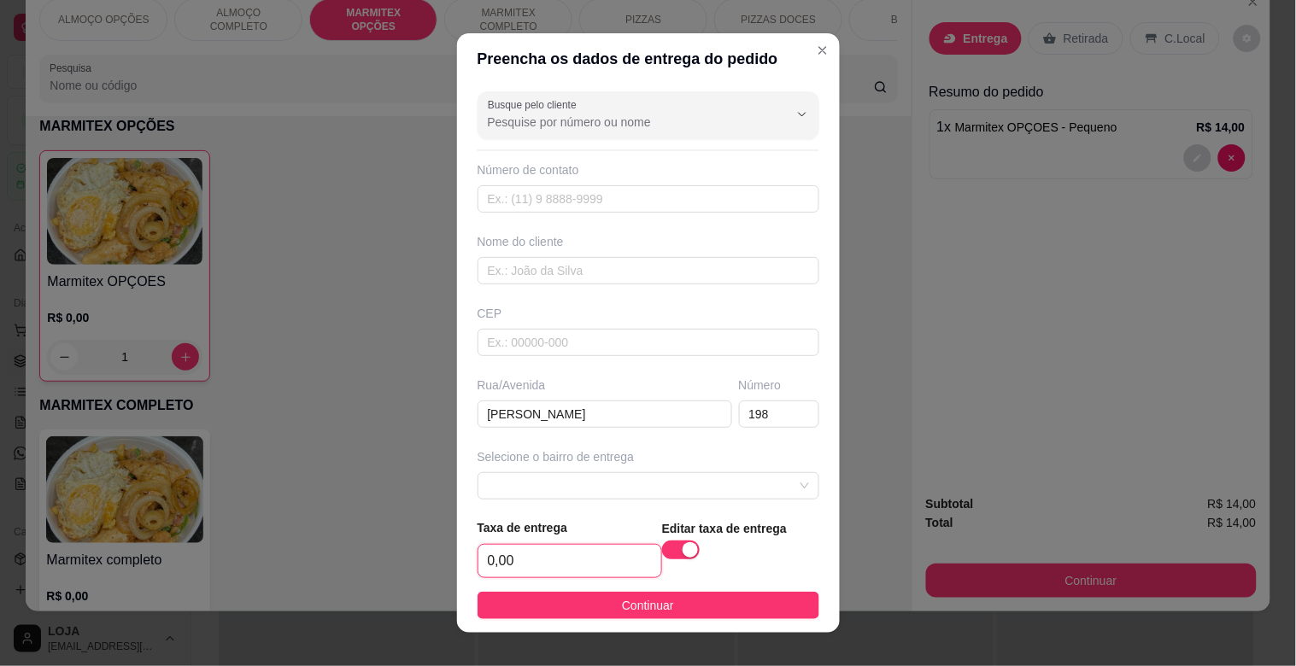
click at [578, 562] on input "0,00" at bounding box center [569, 561] width 183 height 32
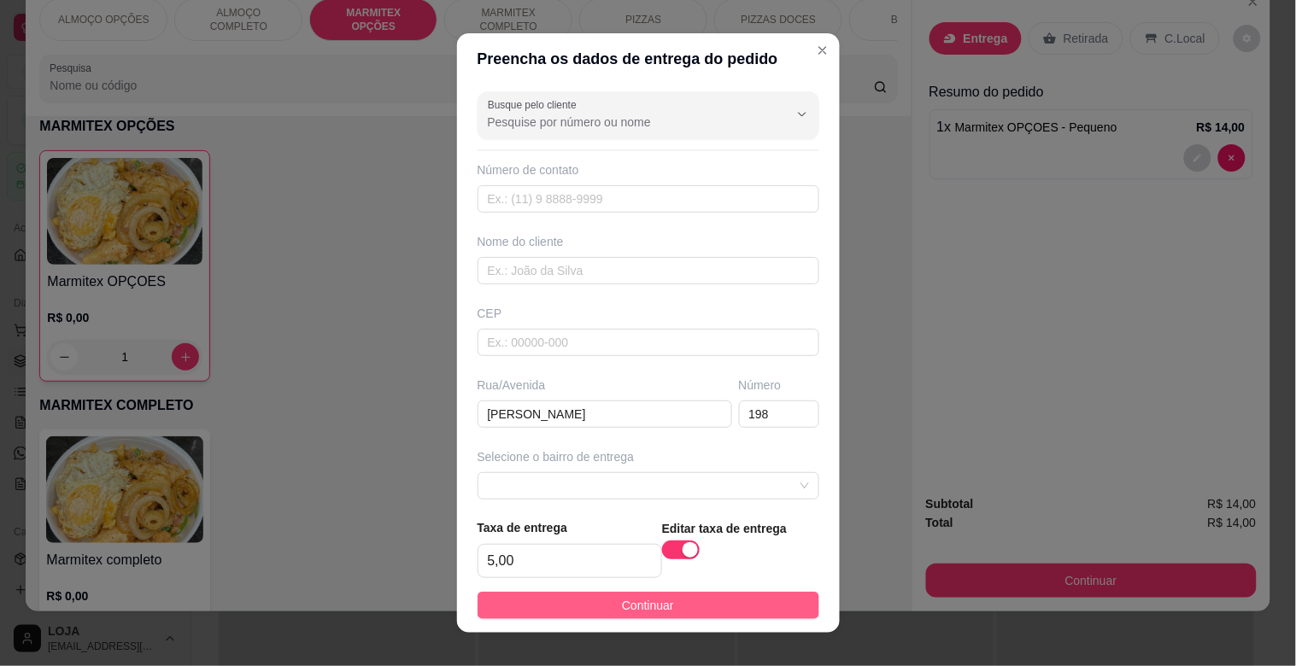
click at [632, 609] on span "Continuar" at bounding box center [648, 605] width 52 height 19
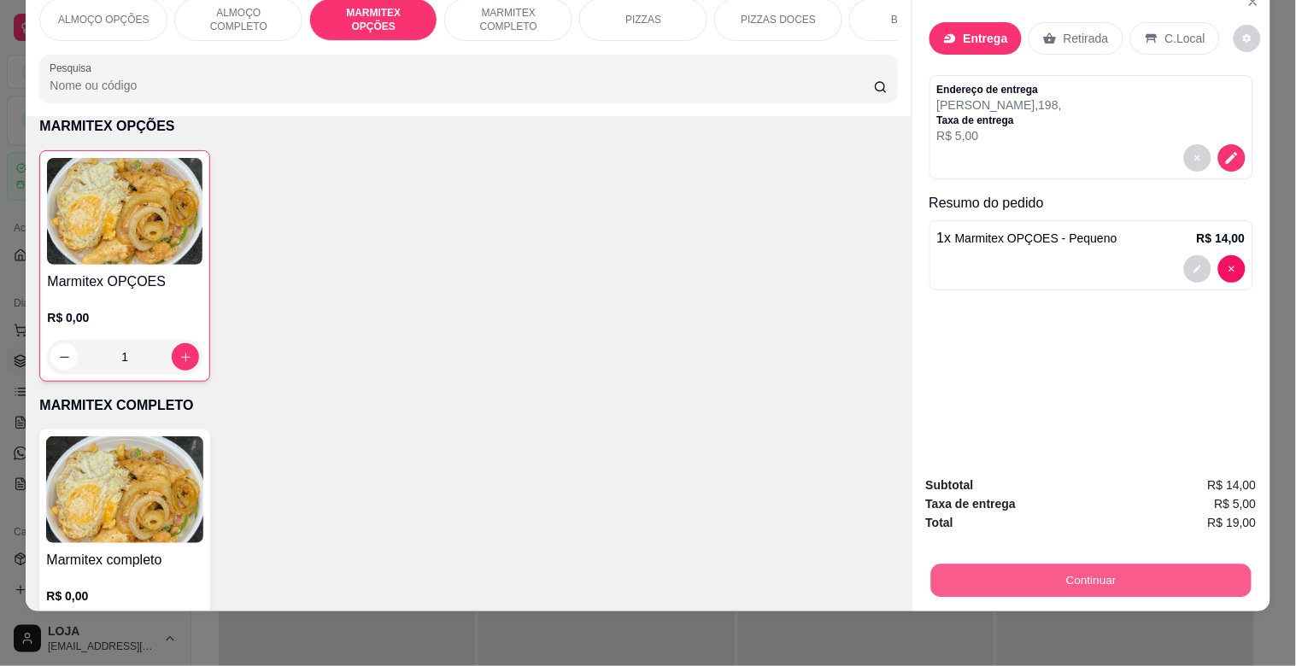
click at [1126, 571] on button "Continuar" at bounding box center [1090, 580] width 320 height 33
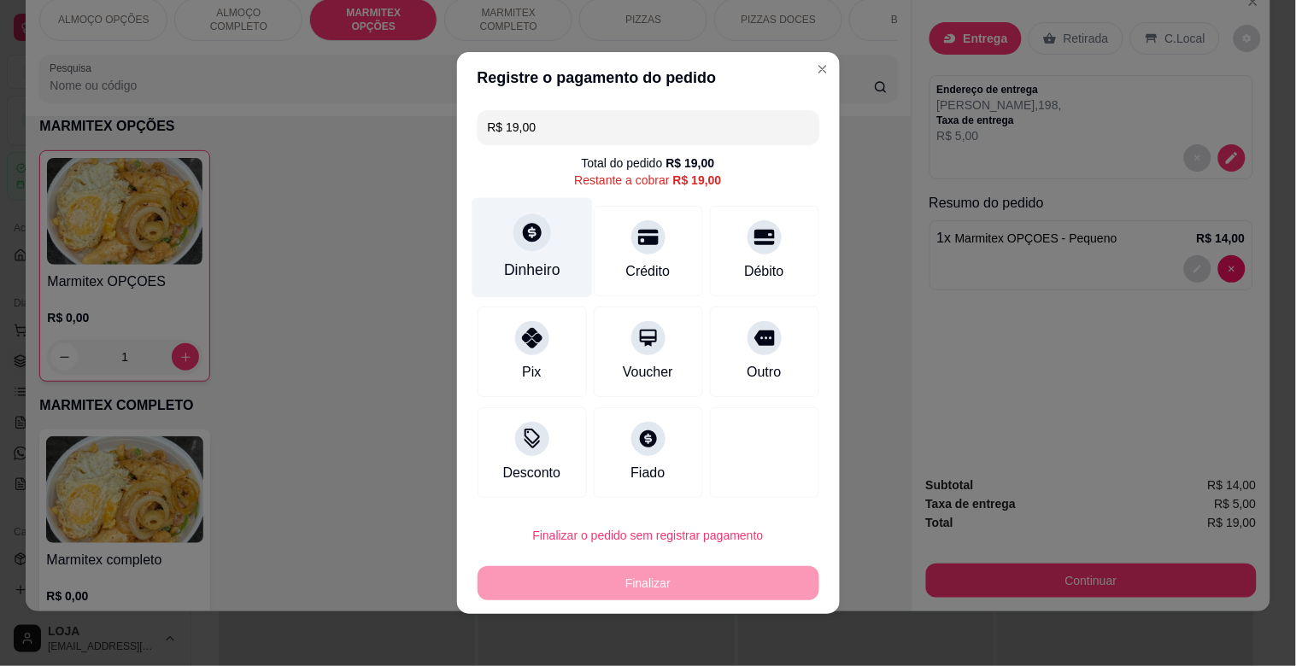
click at [523, 237] on icon at bounding box center [532, 232] width 19 height 19
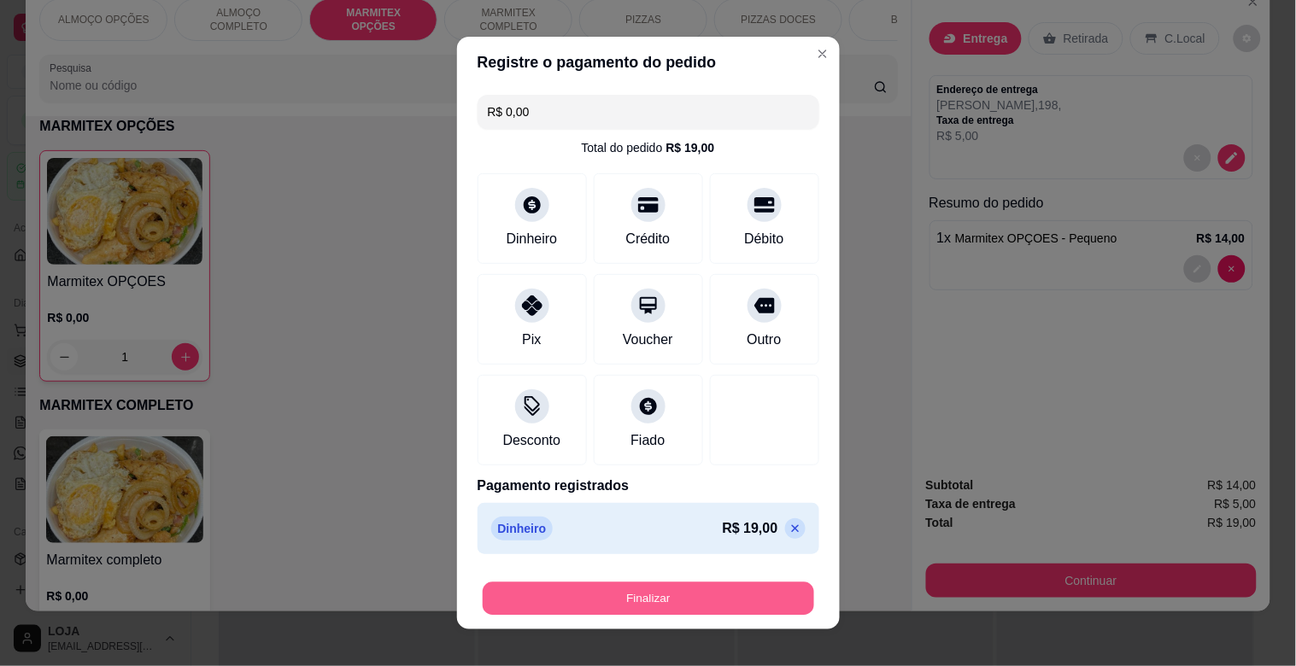
click at [707, 603] on button "Finalizar" at bounding box center [648, 598] width 331 height 33
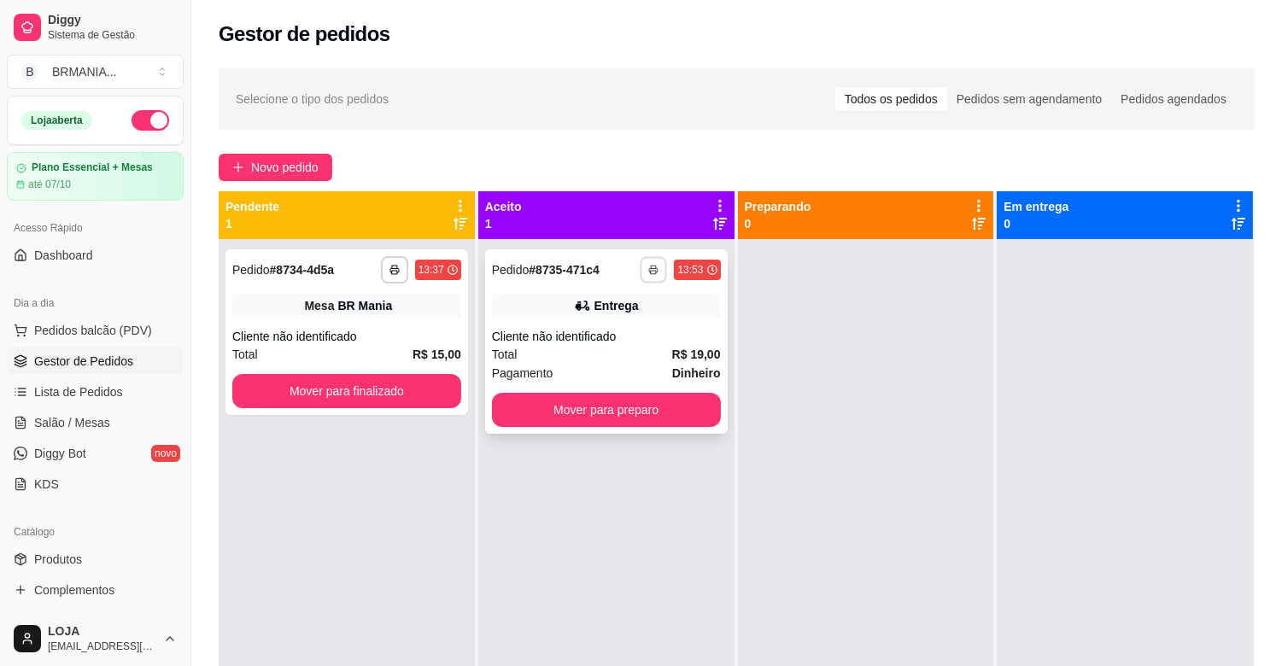
click at [642, 272] on button "button" at bounding box center [654, 269] width 26 height 26
click at [623, 328] on button "IMPRESSORA" at bounding box center [603, 329] width 124 height 27
click at [635, 401] on button "Mover para preparo" at bounding box center [606, 410] width 229 height 34
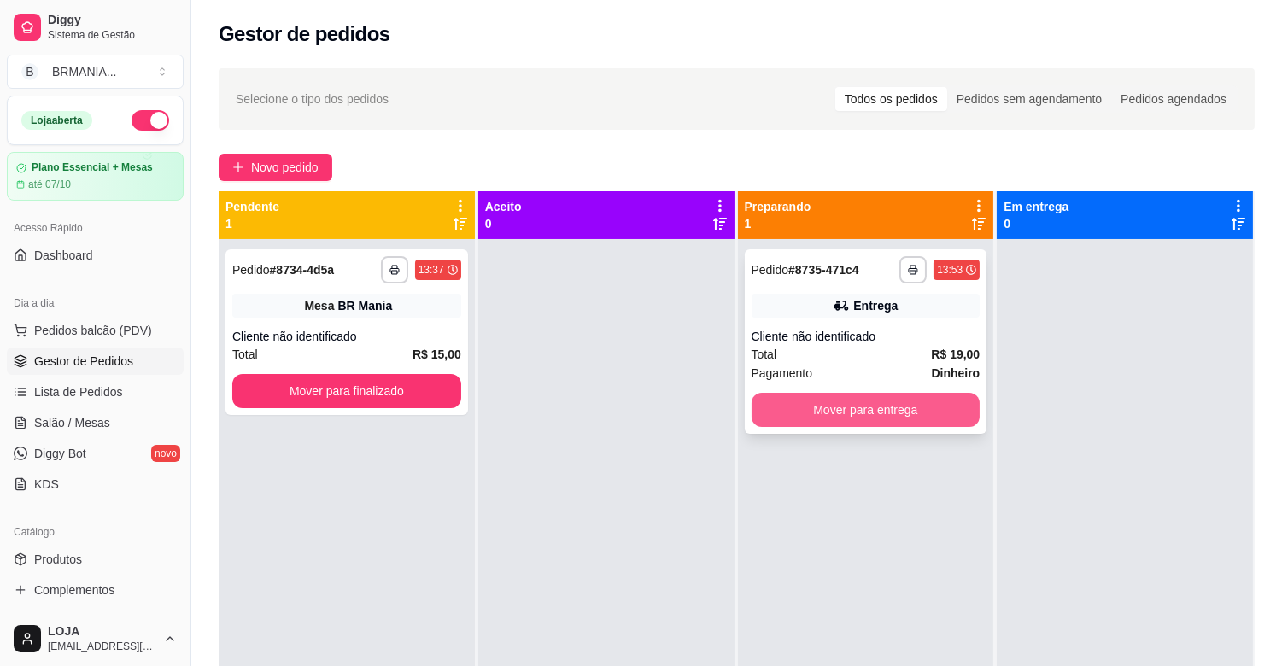
click at [791, 413] on button "Mover para entrega" at bounding box center [866, 410] width 229 height 34
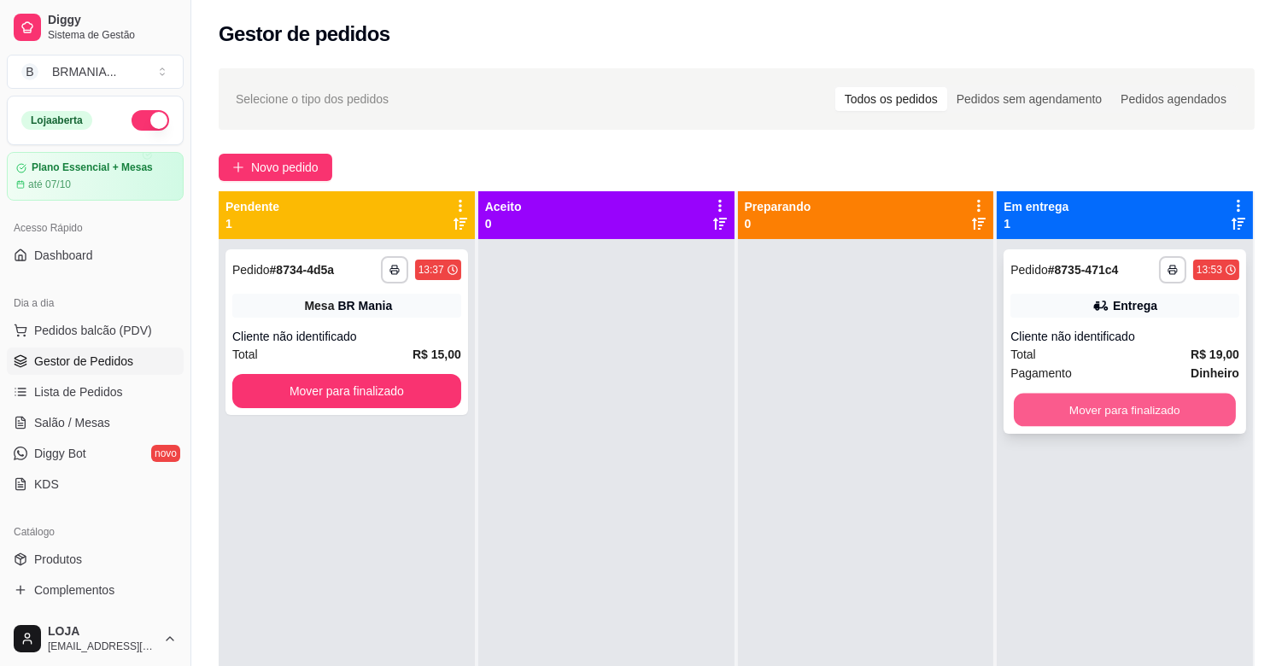
click at [1049, 410] on button "Mover para finalizado" at bounding box center [1125, 410] width 222 height 33
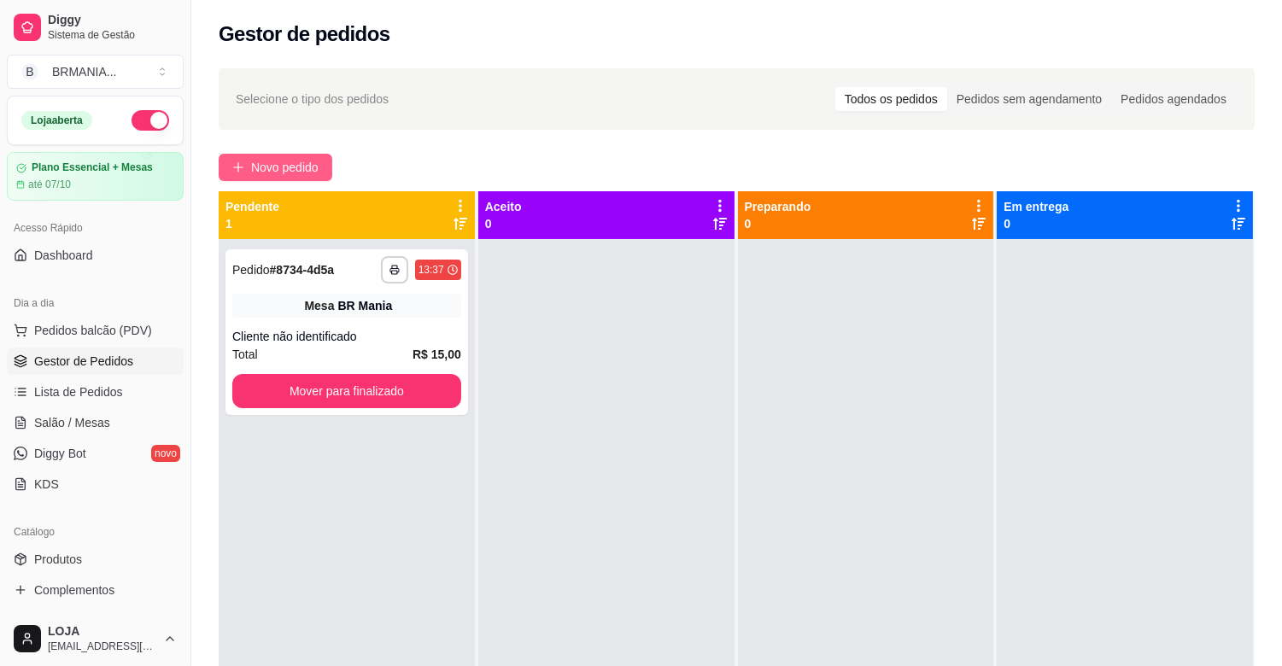
click at [300, 162] on span "Novo pedido" at bounding box center [284, 167] width 67 height 19
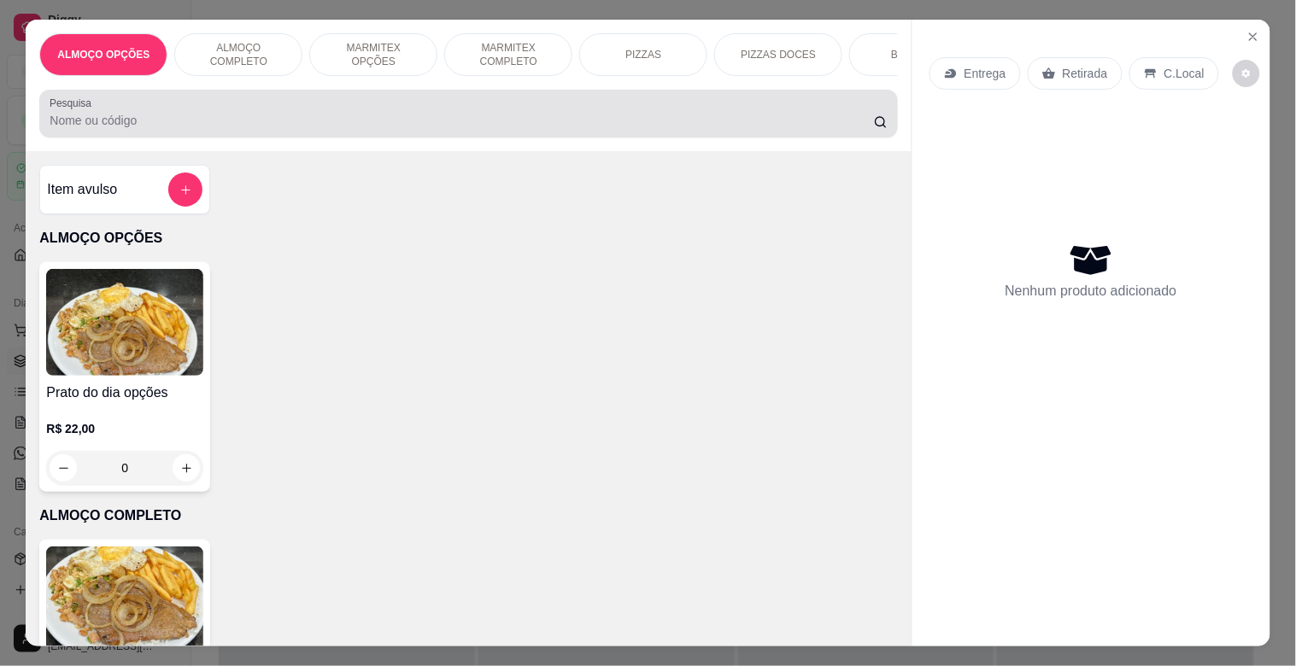
click at [232, 115] on div at bounding box center [468, 114] width 837 height 34
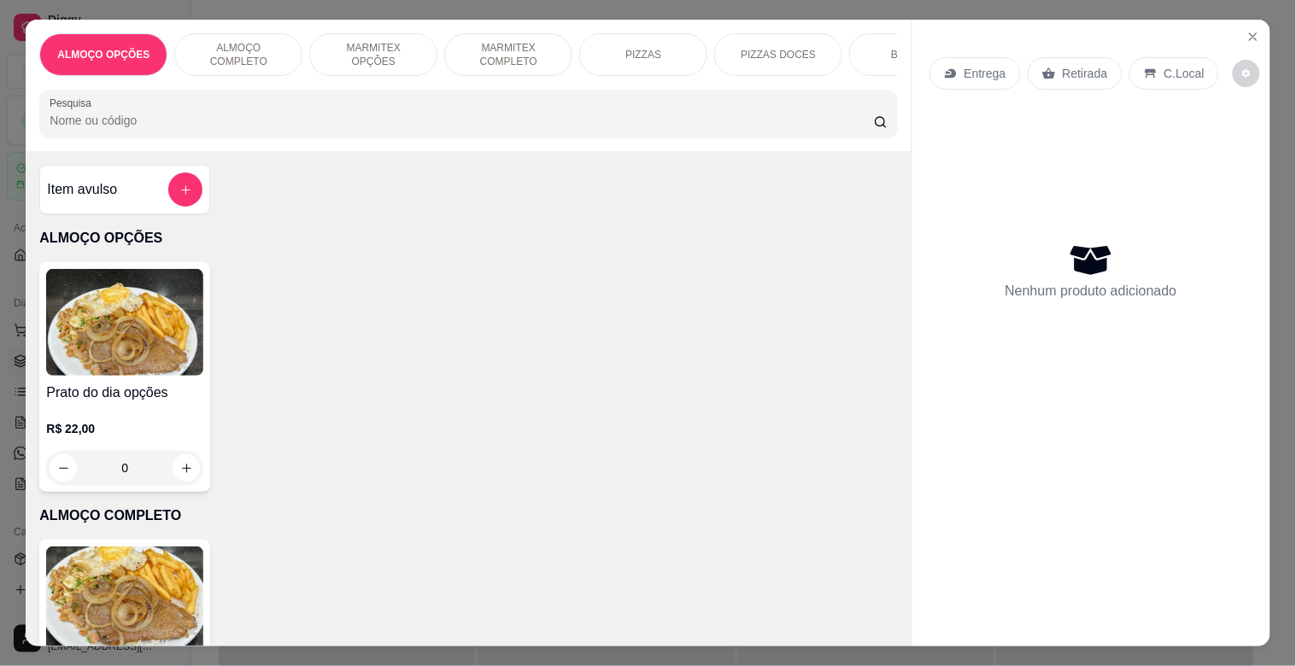
click at [377, 47] on p "MARMITEX OPÇÕES" at bounding box center [373, 54] width 99 height 27
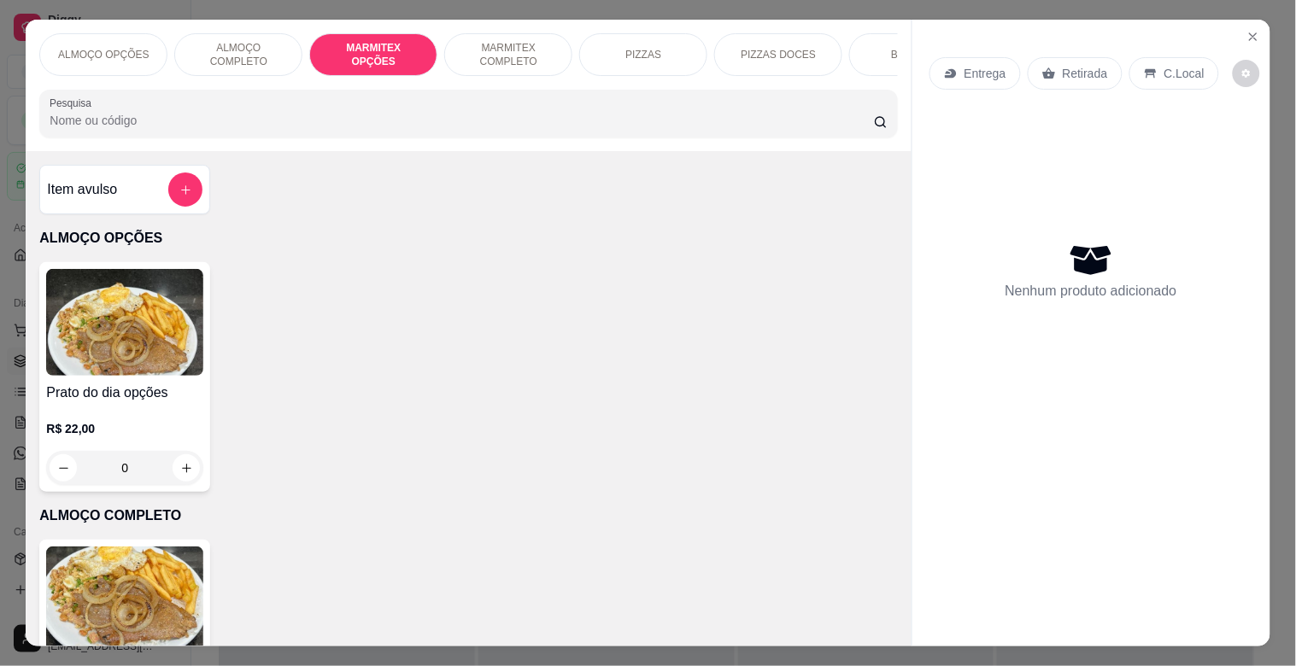
scroll to position [41, 0]
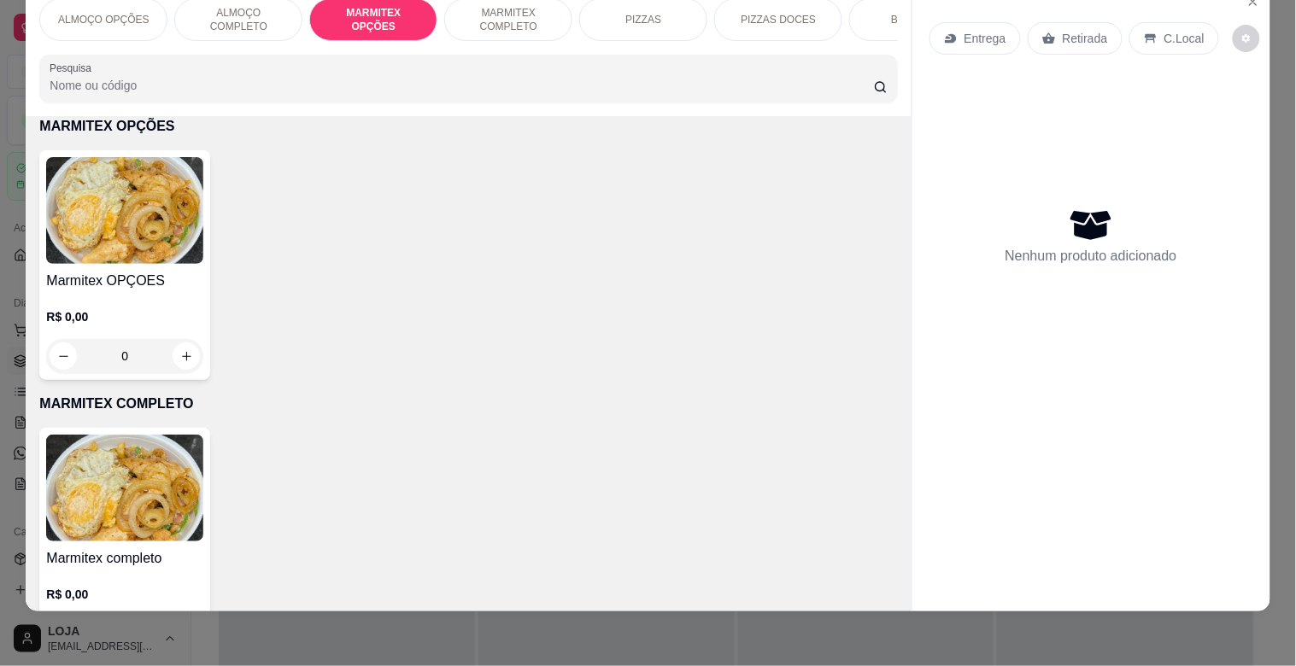
click at [137, 232] on img at bounding box center [124, 210] width 157 height 107
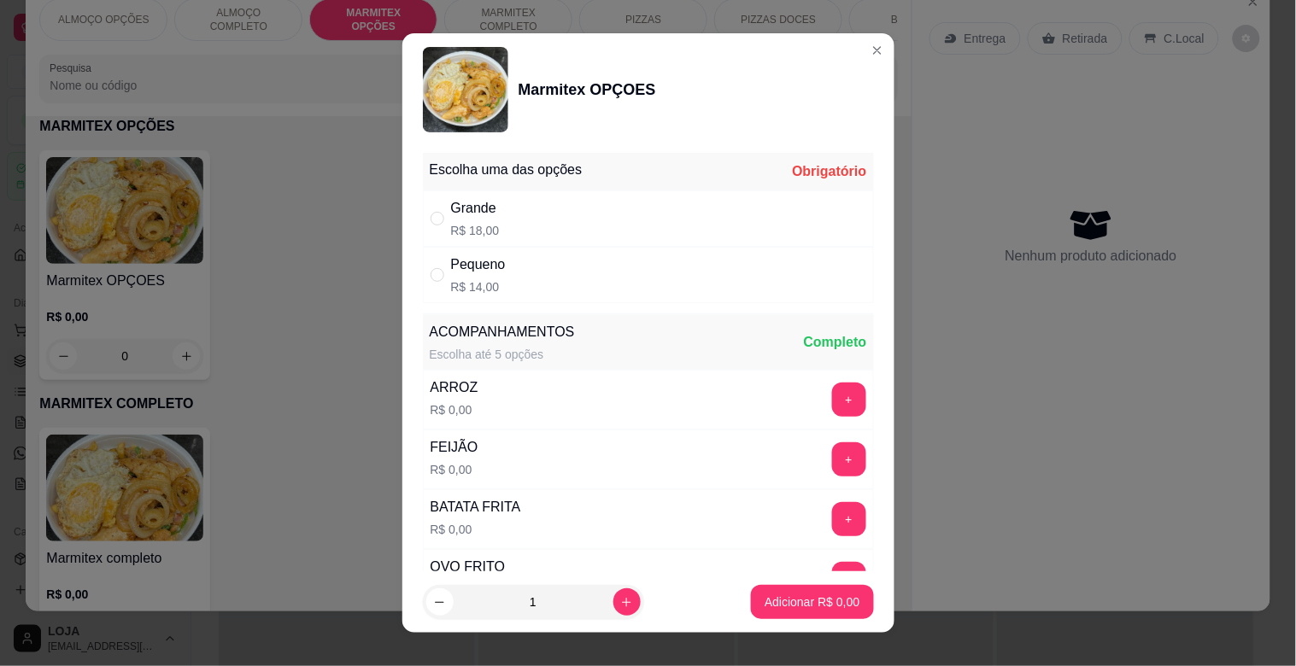
click at [493, 291] on div "Escolha uma das opções Obrigatório Grande R$ 18,00 Pequeno R$ 14,00 ACOMPANHAME…" at bounding box center [648, 358] width 492 height 425
click at [493, 283] on p "R$ 14,00" at bounding box center [478, 286] width 55 height 17
click at [620, 596] on icon "increase-product-quantity" at bounding box center [626, 602] width 13 height 13
click at [773, 598] on p "Adicionar R$ 28,00" at bounding box center [809, 602] width 102 height 17
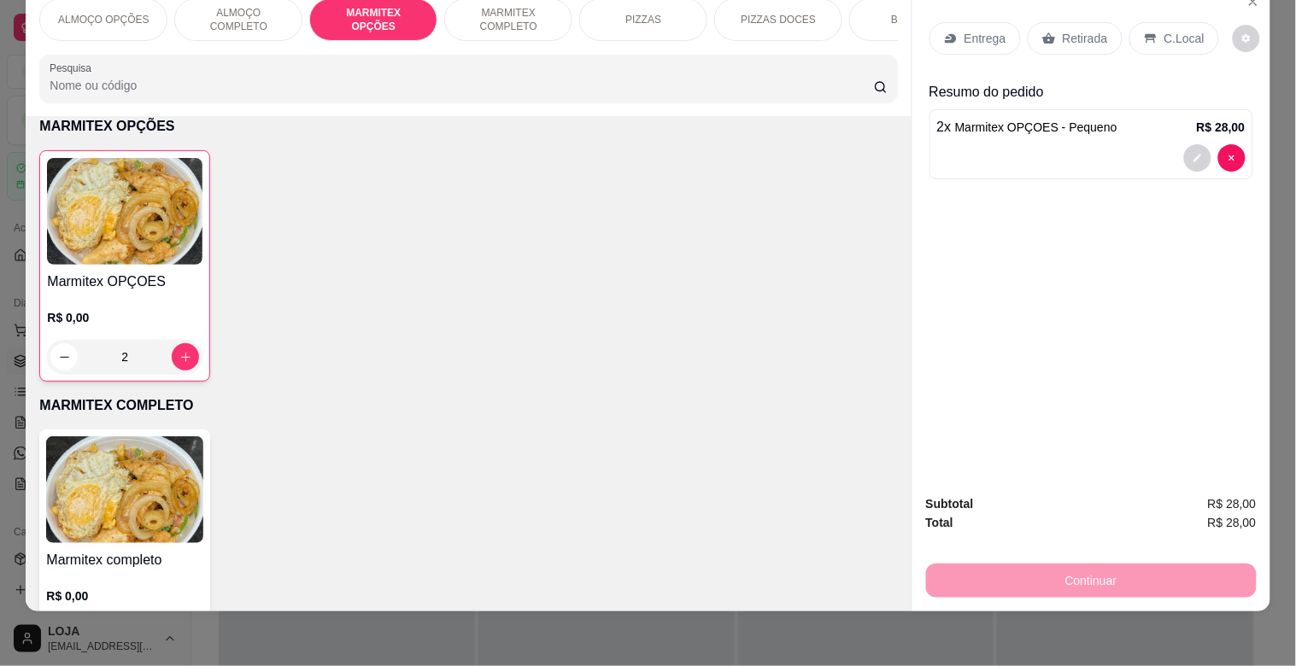
click at [1066, 30] on p "Retirada" at bounding box center [1084, 38] width 45 height 17
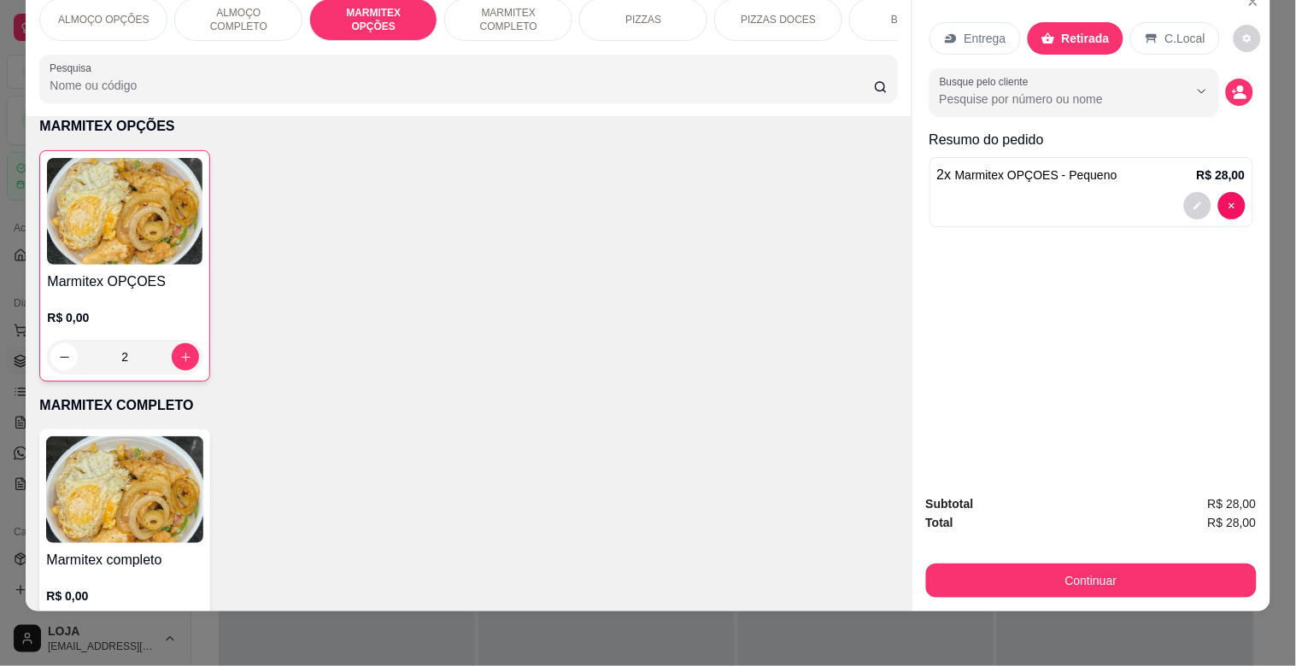
click at [945, 36] on icon at bounding box center [947, 37] width 5 height 3
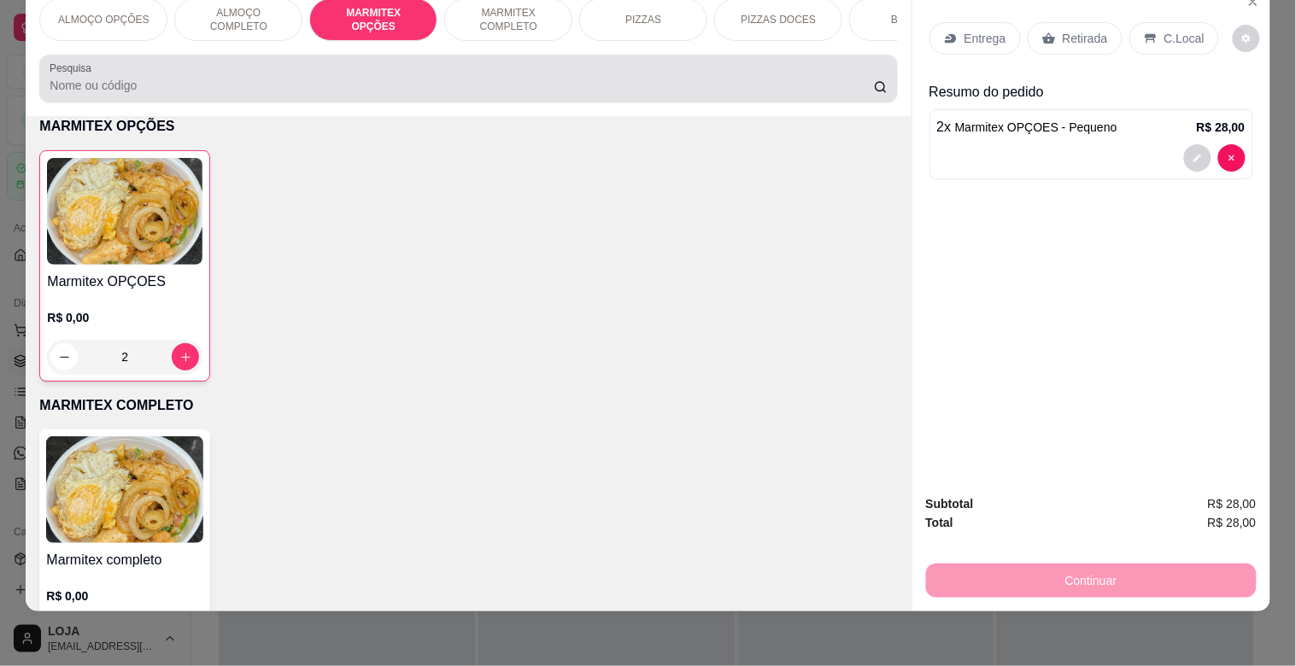
click at [363, 86] on input "Pesquisa" at bounding box center [462, 85] width 824 height 17
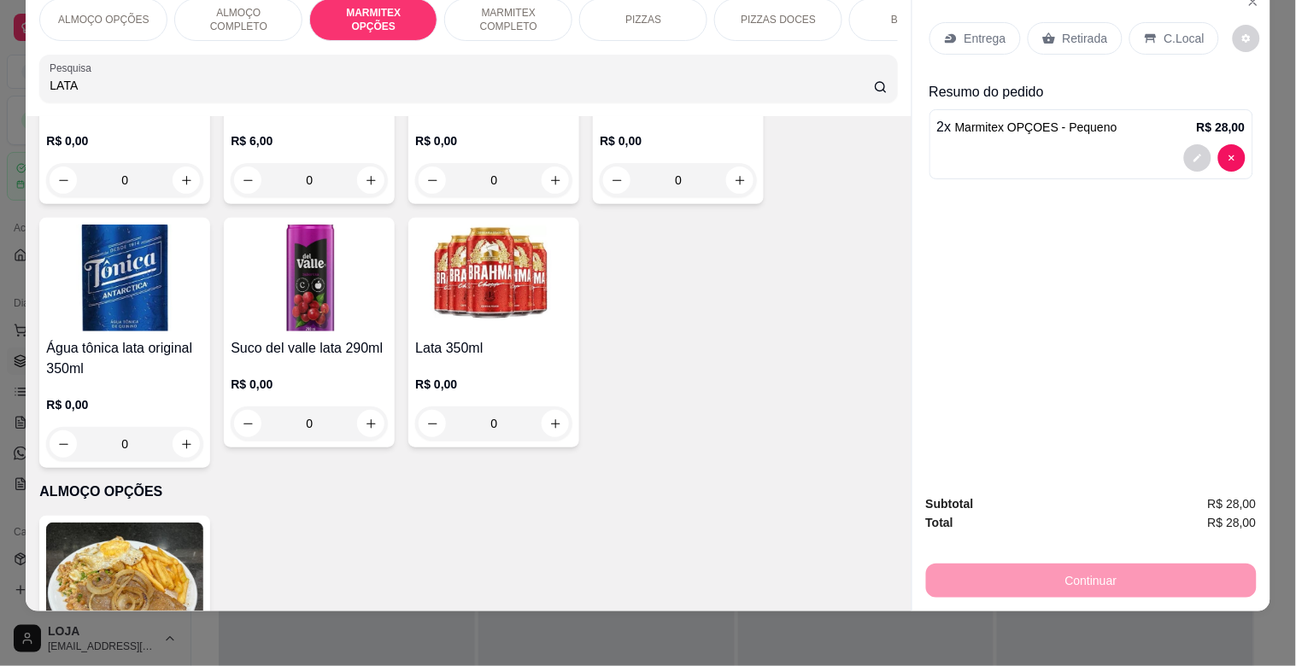
scroll to position [202, 0]
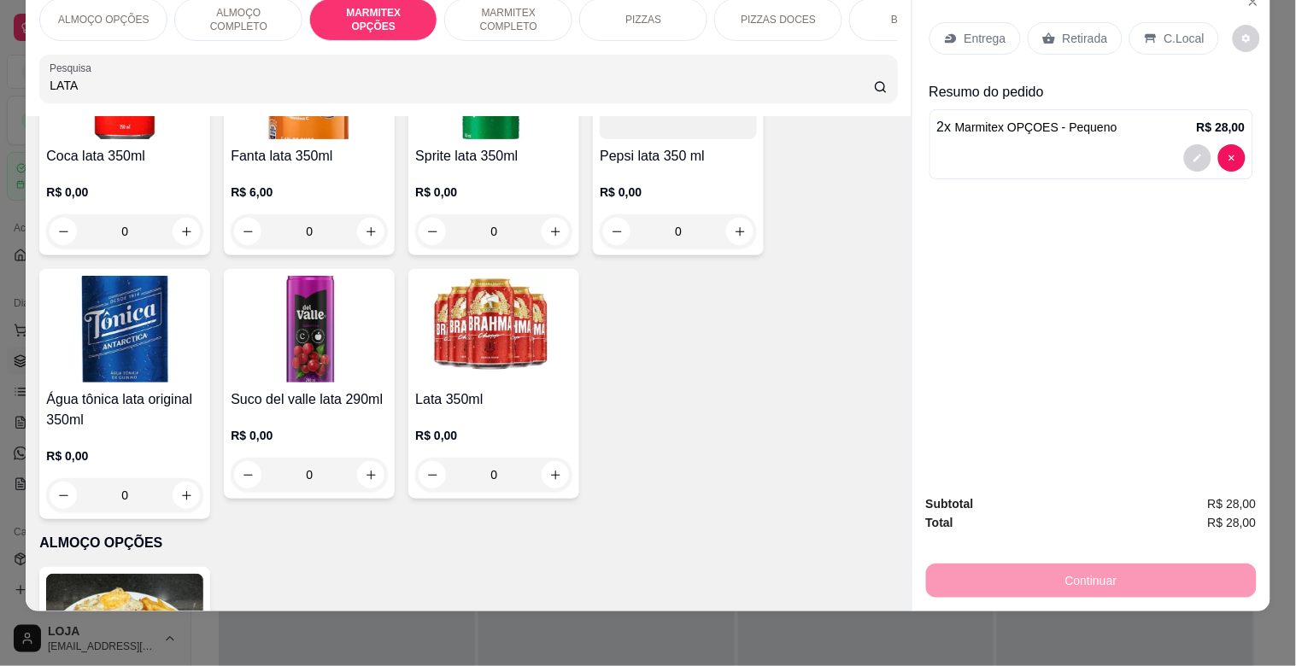
click at [513, 342] on img at bounding box center [493, 329] width 157 height 107
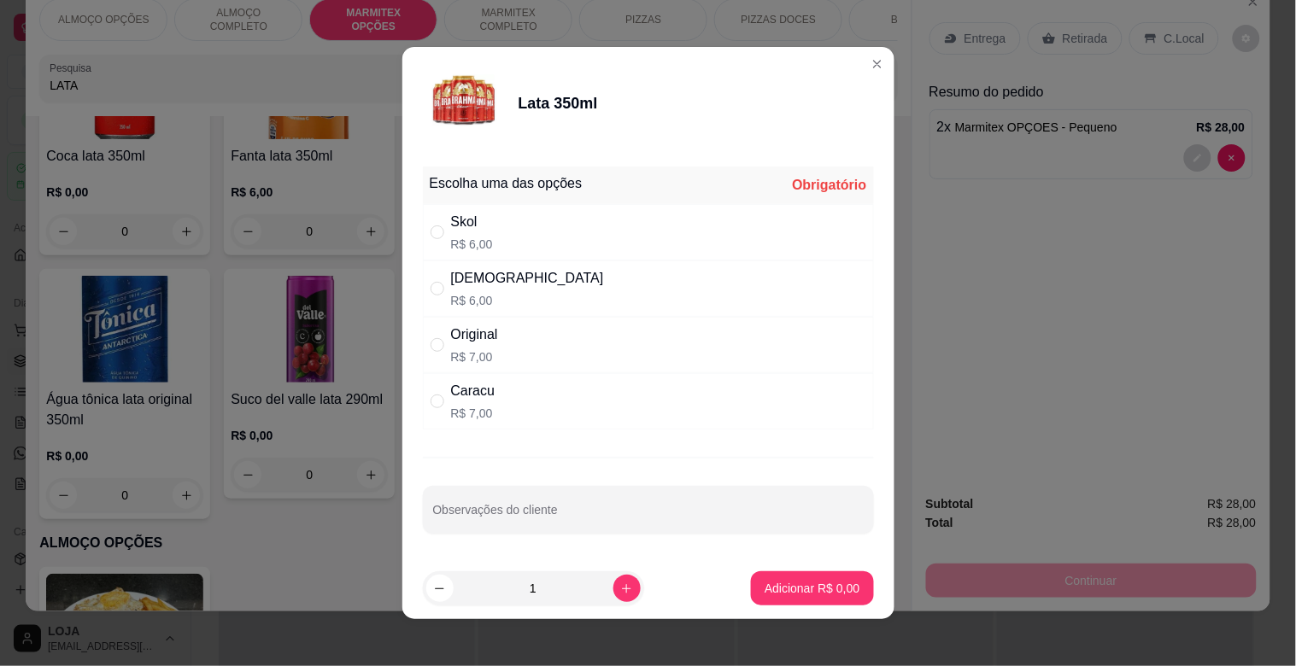
click at [508, 235] on div "Skol R$ 6,00" at bounding box center [648, 232] width 451 height 56
click at [613, 595] on button "increase-product-quantity" at bounding box center [626, 588] width 26 height 26
click at [782, 589] on p "Adicionar R$ 12,00" at bounding box center [808, 588] width 99 height 16
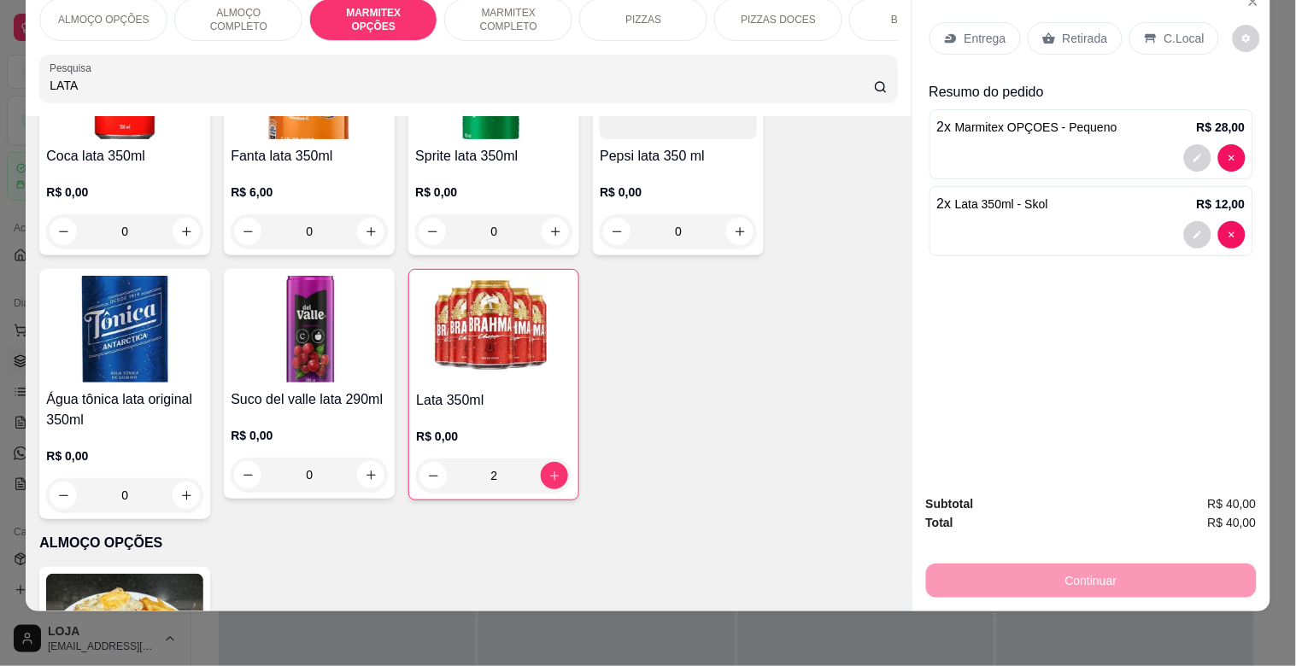
click at [964, 31] on p "Entrega" at bounding box center [985, 38] width 42 height 17
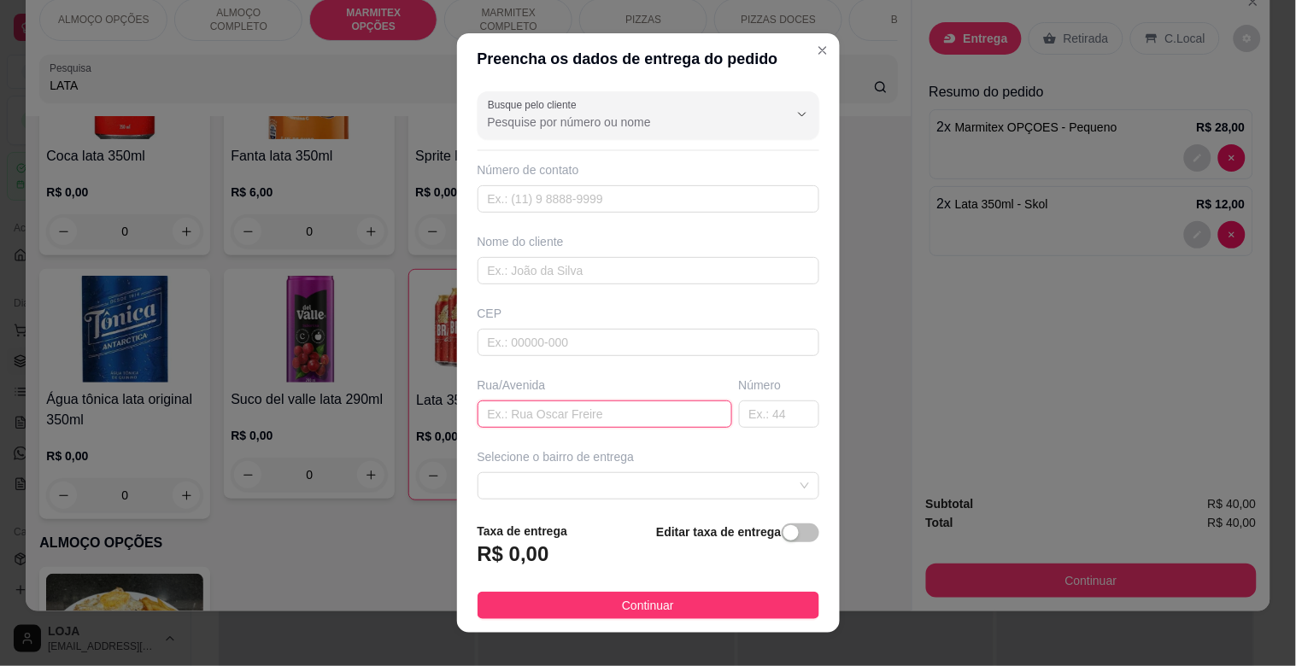
click at [559, 410] on input "text" at bounding box center [604, 414] width 255 height 27
click at [748, 415] on input "text" at bounding box center [779, 414] width 80 height 27
click at [781, 530] on button "button" at bounding box center [800, 533] width 38 height 19
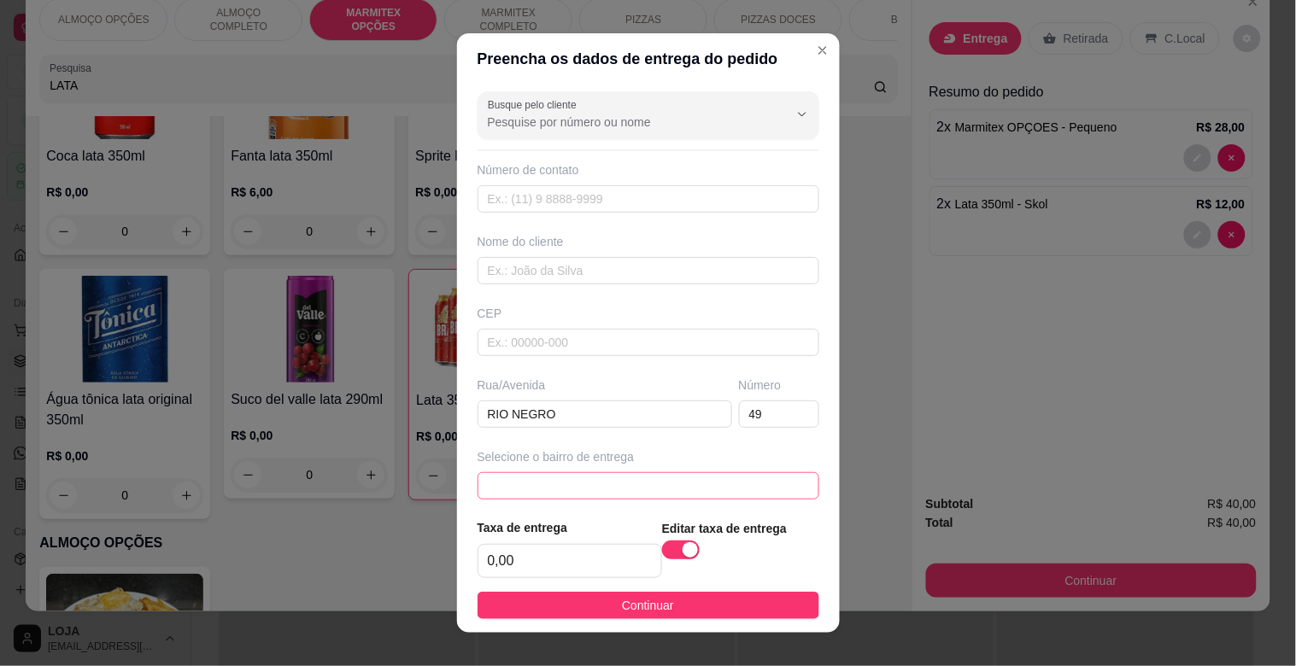
click at [624, 491] on span at bounding box center [648, 486] width 321 height 26
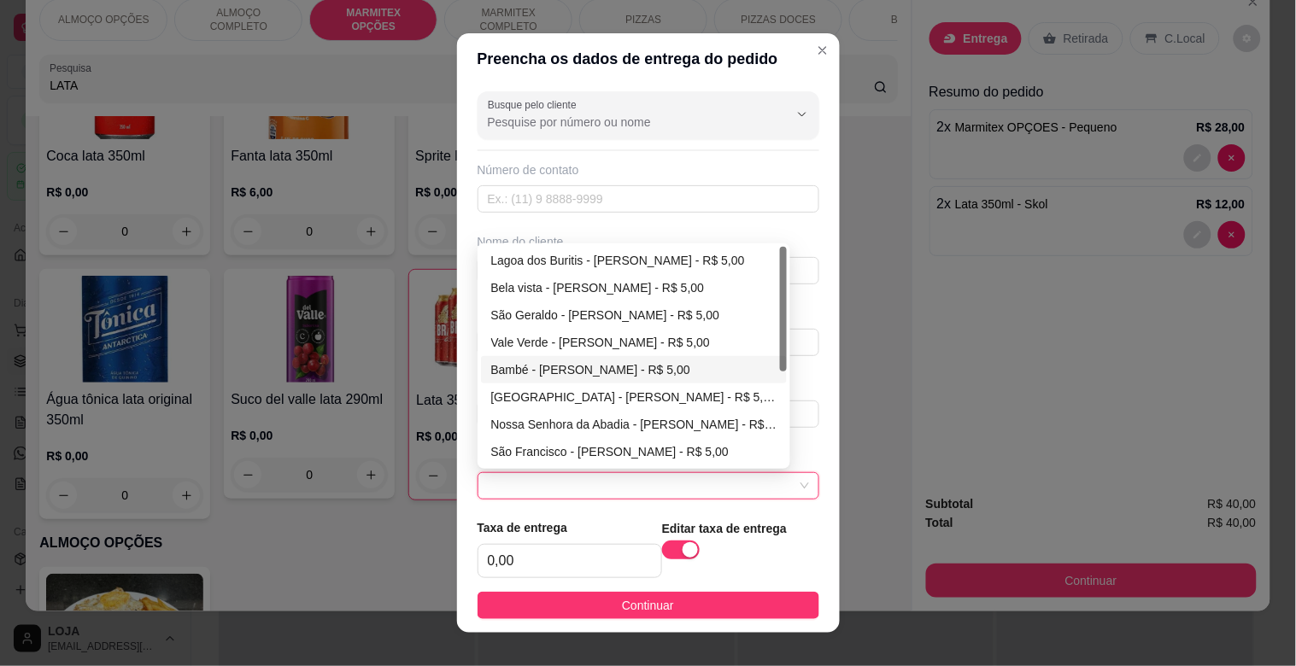
click at [522, 363] on div "Bambé - [PERSON_NAME] - R$ 5,00" at bounding box center [634, 369] width 286 height 19
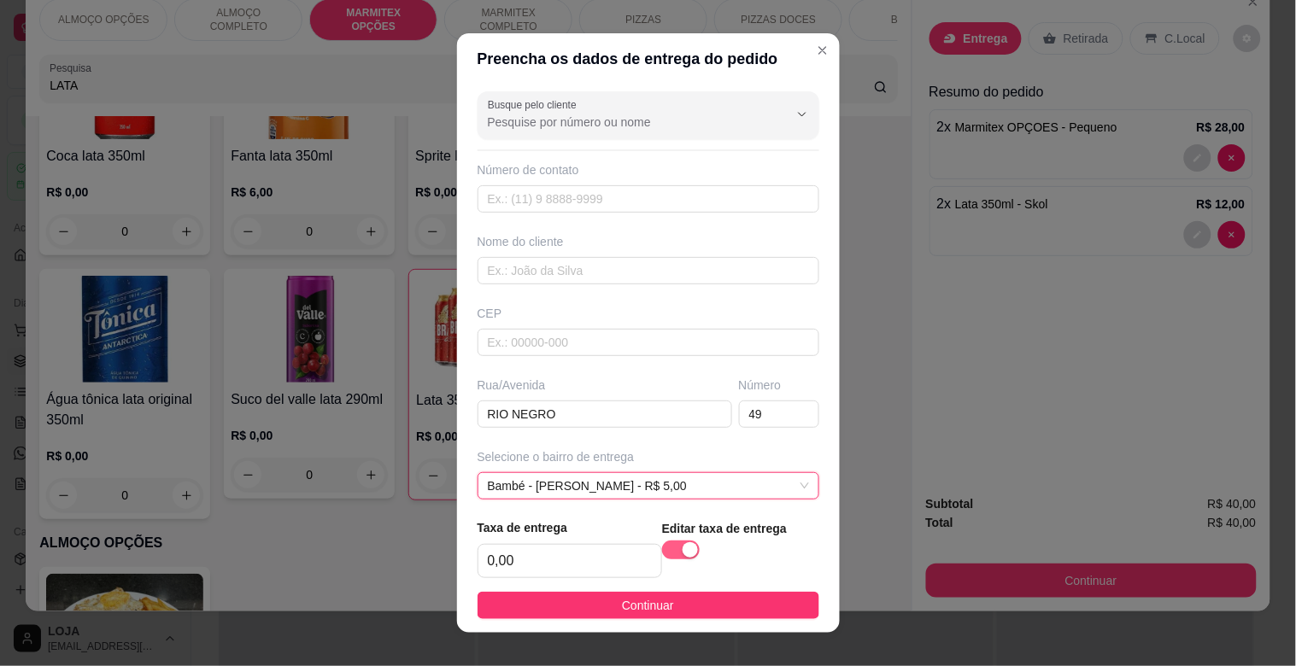
click at [682, 547] on div "button" at bounding box center [689, 549] width 15 height 15
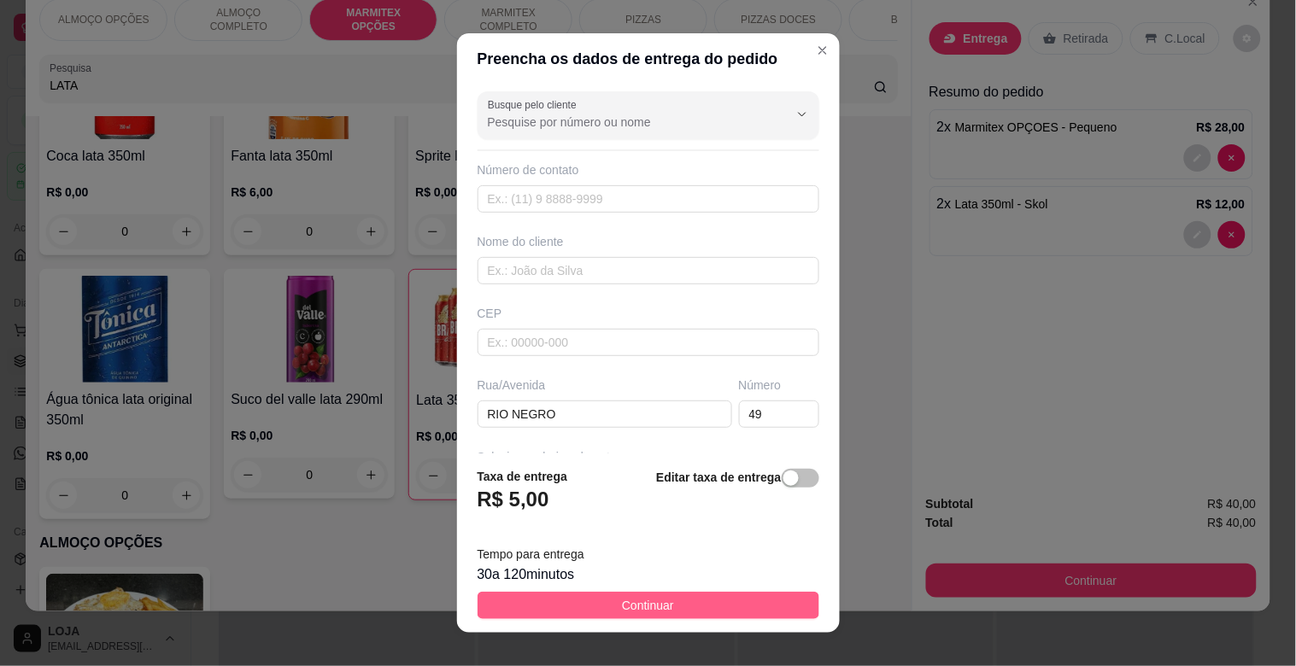
click at [670, 599] on button "Continuar" at bounding box center [648, 605] width 342 height 27
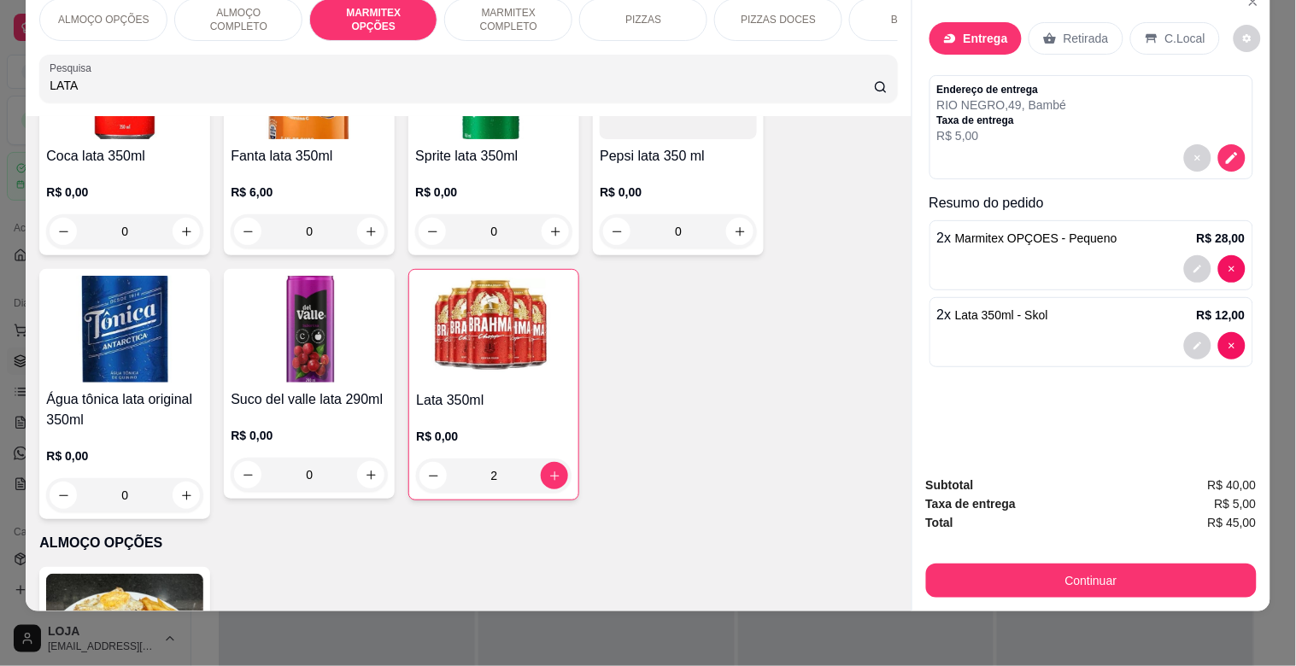
click at [1077, 30] on p "Retirada" at bounding box center [1085, 38] width 45 height 17
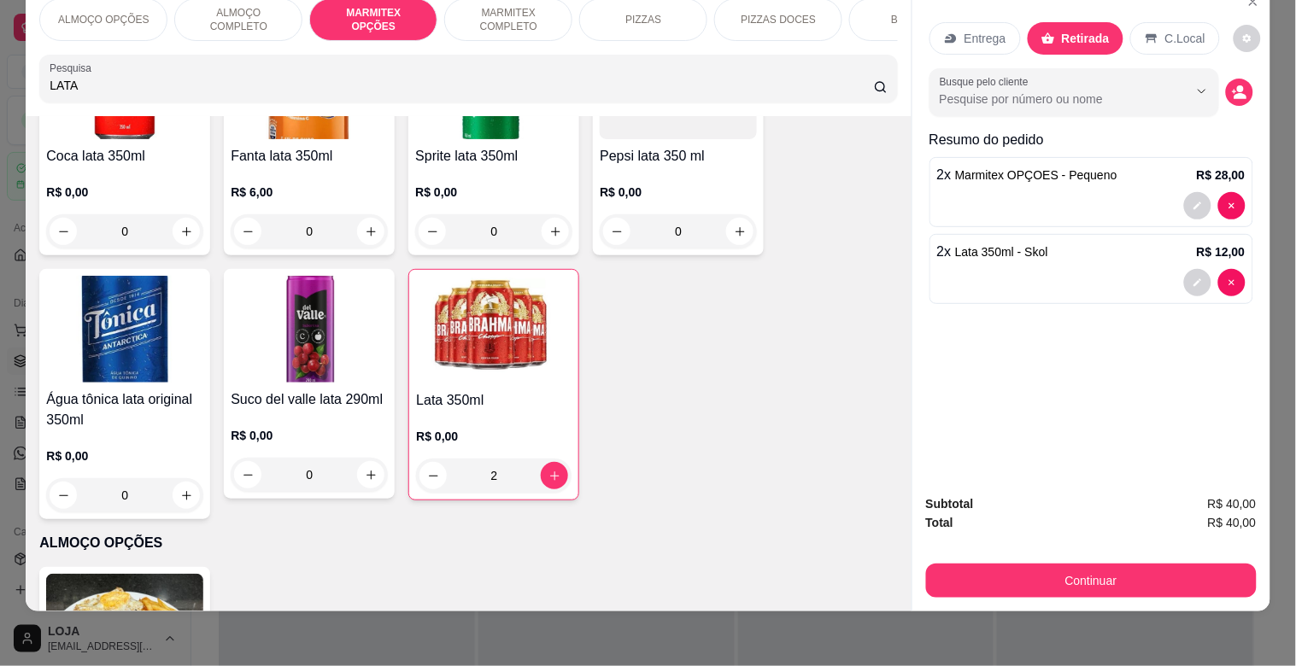
click at [944, 35] on div "Entrega" at bounding box center [974, 38] width 91 height 32
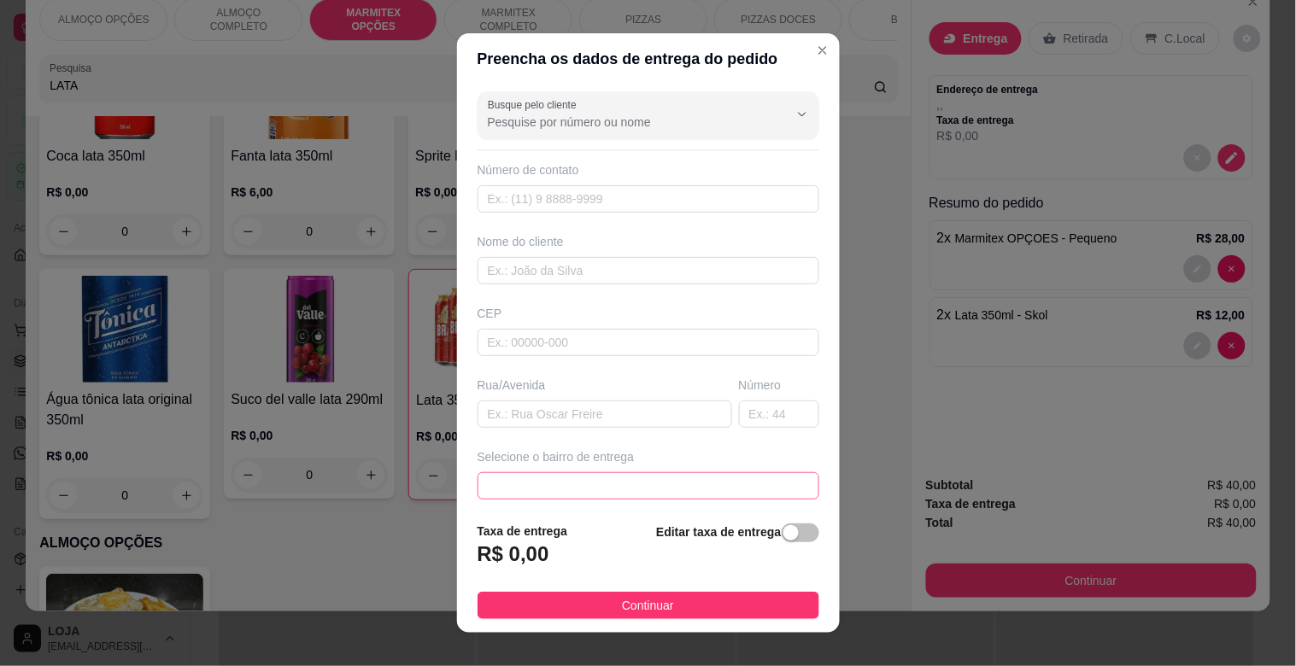
drag, startPoint x: 617, startPoint y: 478, endPoint x: 623, endPoint y: 442, distance: 37.2
click at [619, 477] on span at bounding box center [648, 486] width 321 height 26
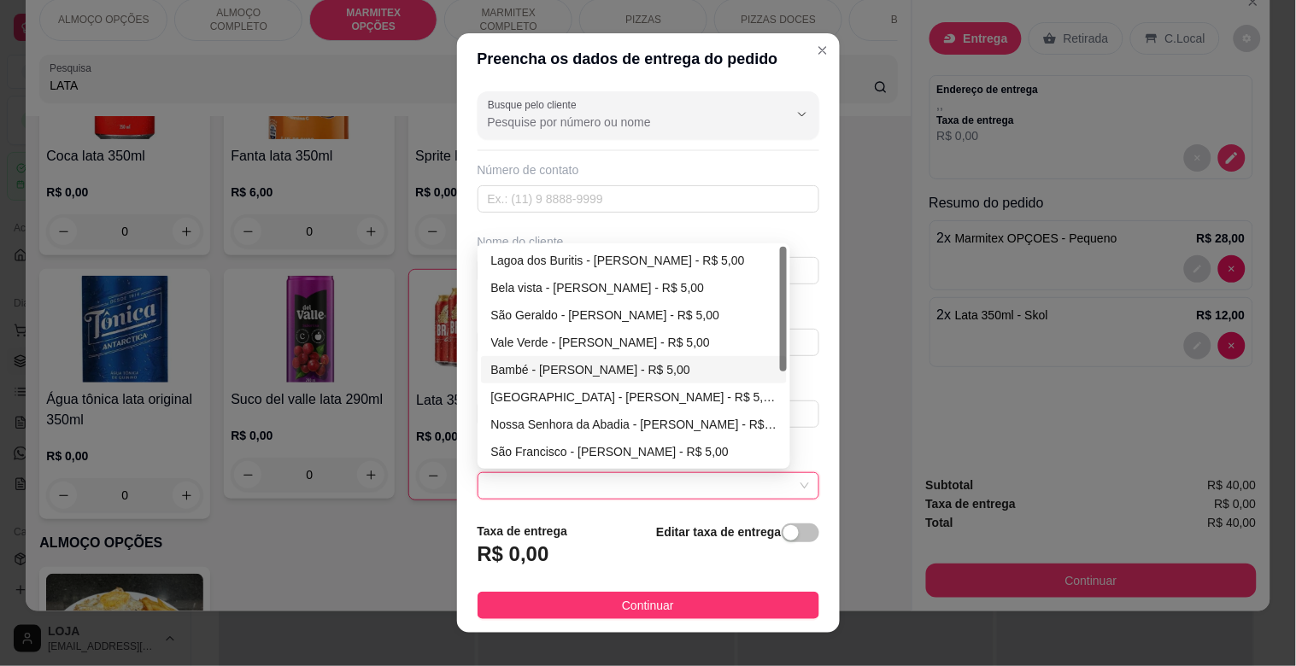
click at [569, 374] on div "Bambé - [PERSON_NAME] - R$ 5,00" at bounding box center [634, 369] width 286 height 19
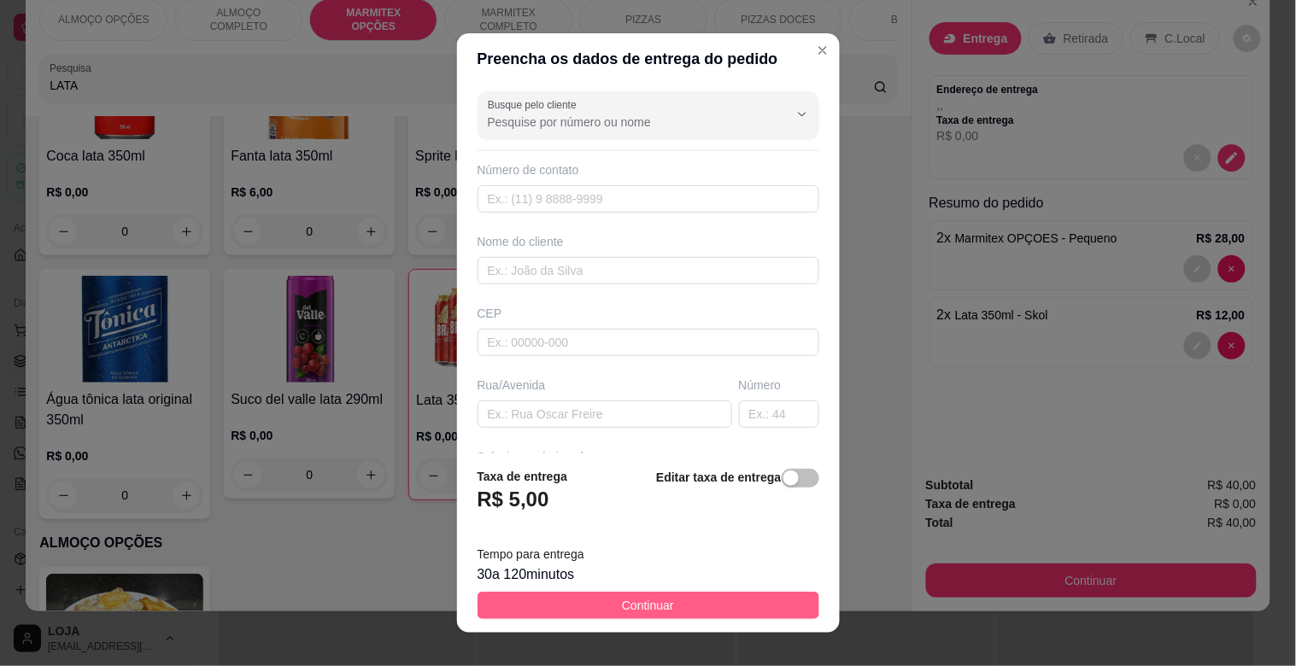
click at [622, 606] on span "Continuar" at bounding box center [648, 605] width 52 height 19
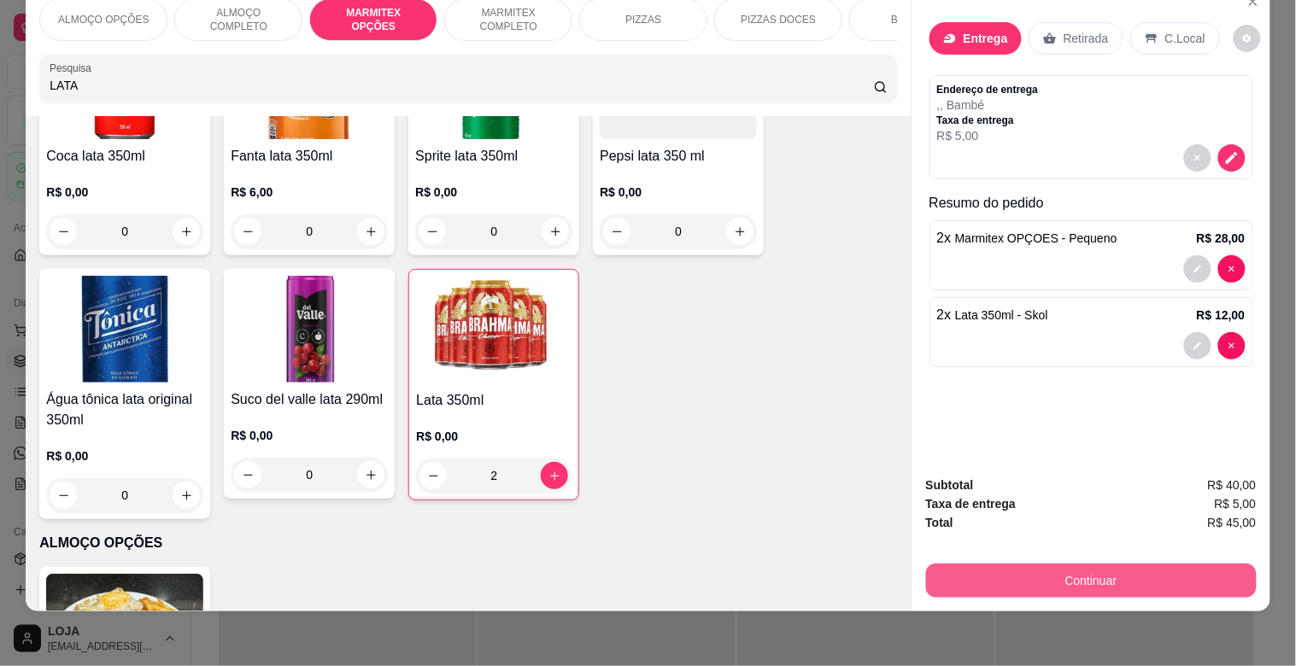
drag, startPoint x: 1086, startPoint y: 585, endPoint x: 1071, endPoint y: 579, distance: 15.7
click at [1071, 579] on div "Subtotal R$ 40,00 Taxa de entrega R$ 5,00 Total R$ 45,00 Continuar" at bounding box center [1091, 536] width 358 height 149
click at [1064, 564] on button "Continuar" at bounding box center [1090, 580] width 320 height 33
click at [1066, 564] on button "Continuar" at bounding box center [1090, 580] width 320 height 33
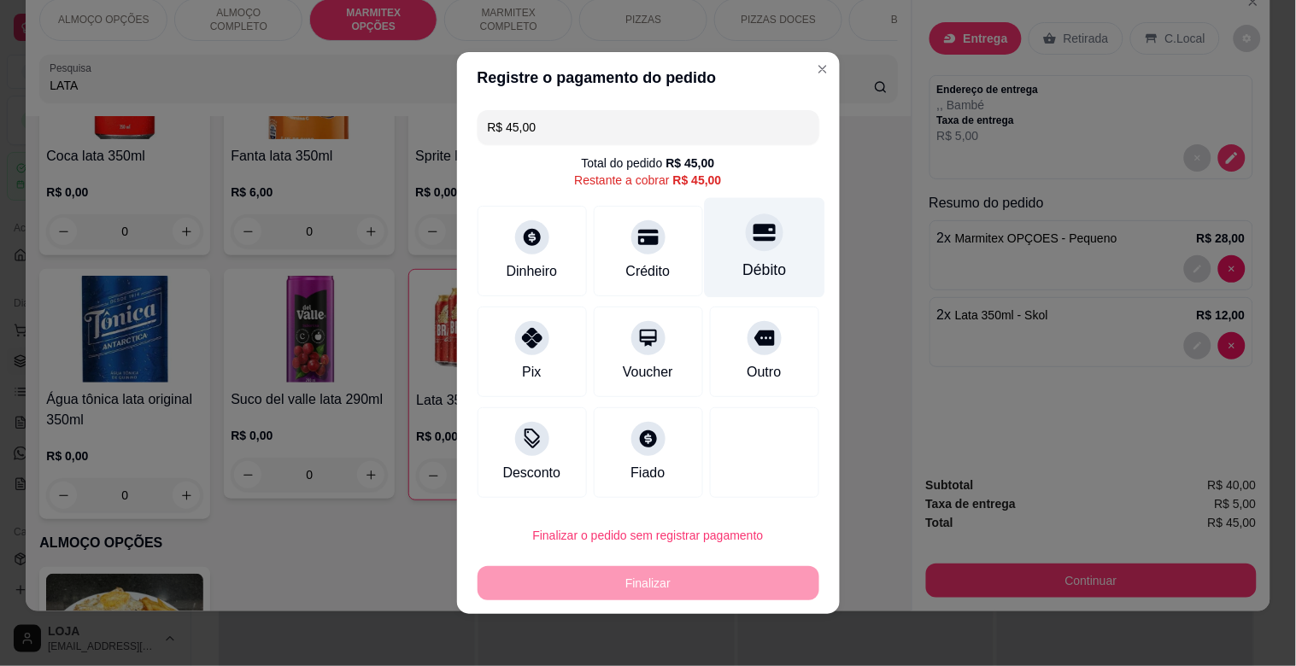
click at [752, 236] on icon at bounding box center [763, 232] width 22 height 22
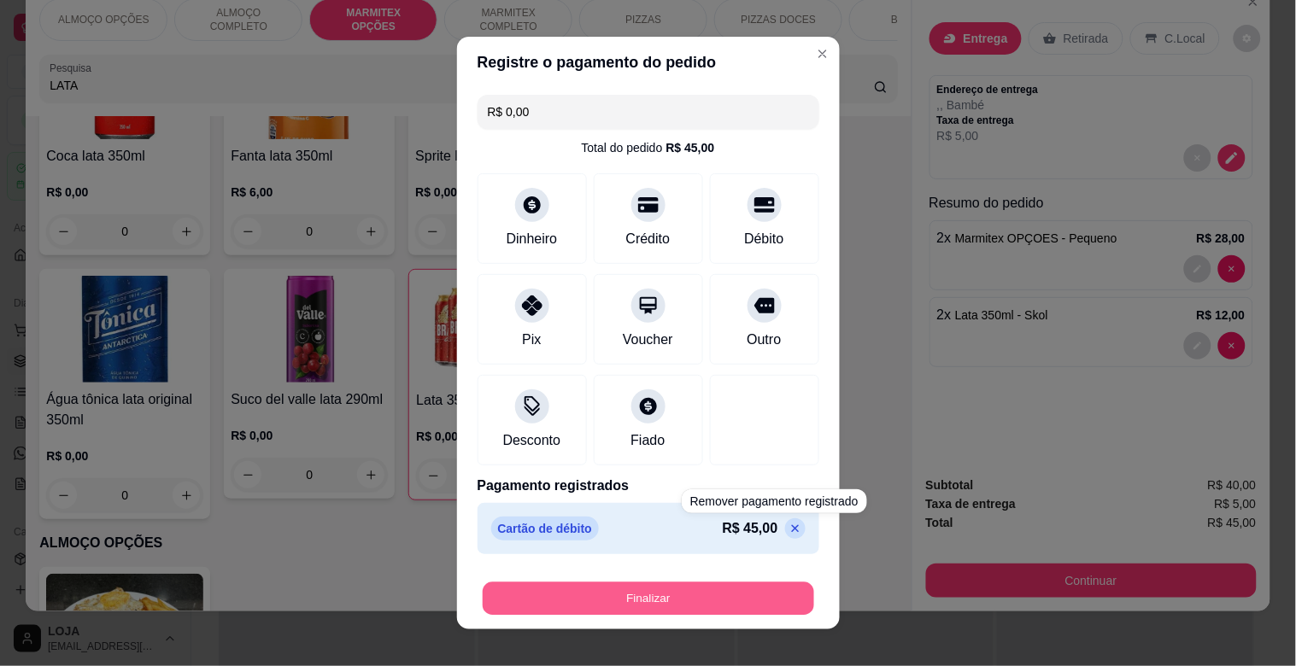
click at [706, 586] on button "Finalizar" at bounding box center [648, 598] width 331 height 33
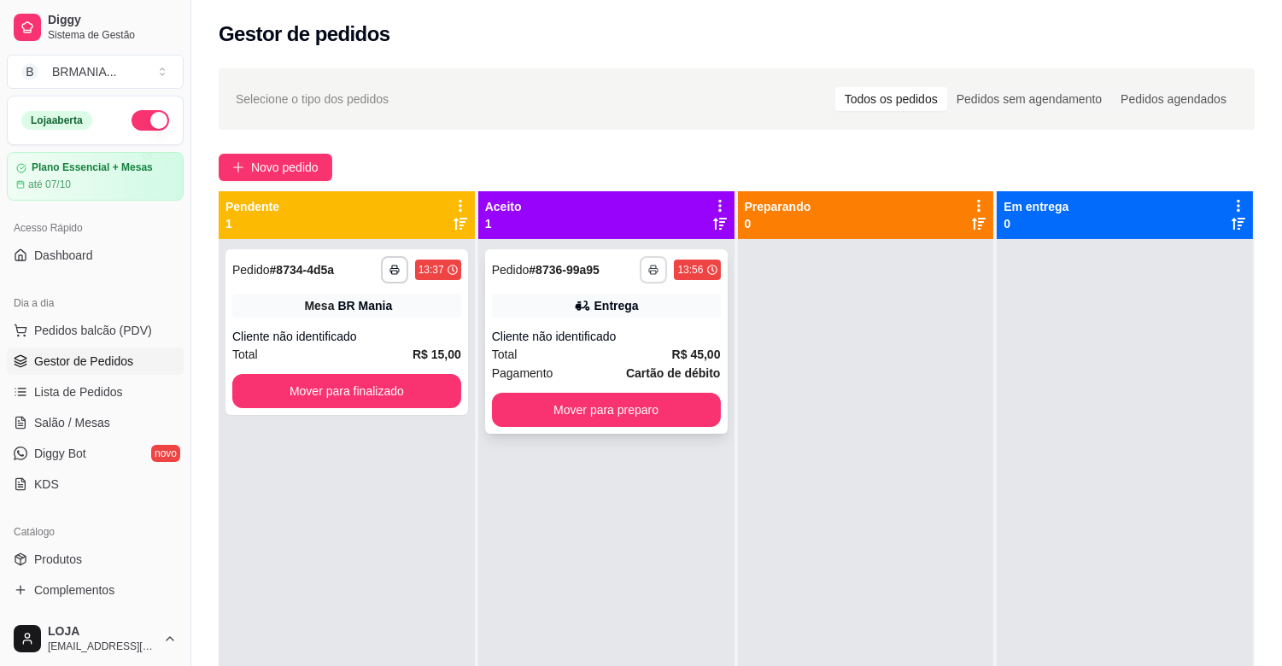
click at [648, 265] on icon "button" at bounding box center [653, 270] width 10 height 10
click at [629, 325] on button "IMPRESSORA" at bounding box center [603, 329] width 120 height 26
click at [618, 411] on button "Mover para preparo" at bounding box center [606, 410] width 229 height 34
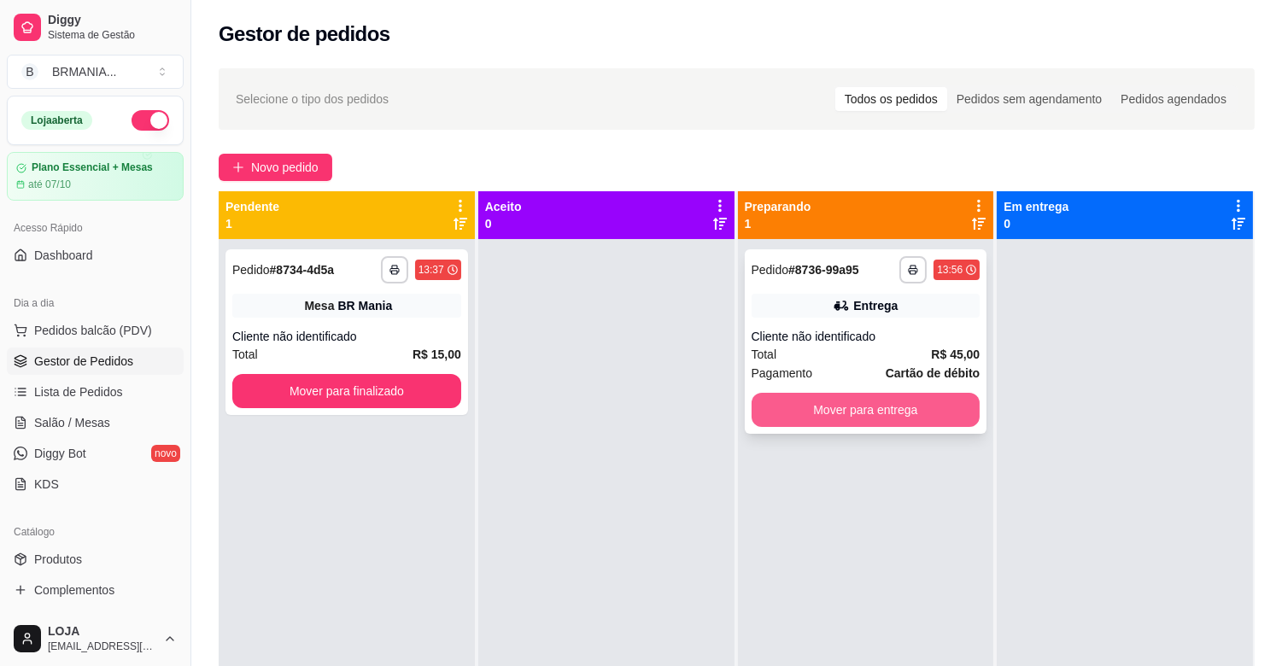
click at [824, 400] on button "Mover para entrega" at bounding box center [866, 410] width 229 height 34
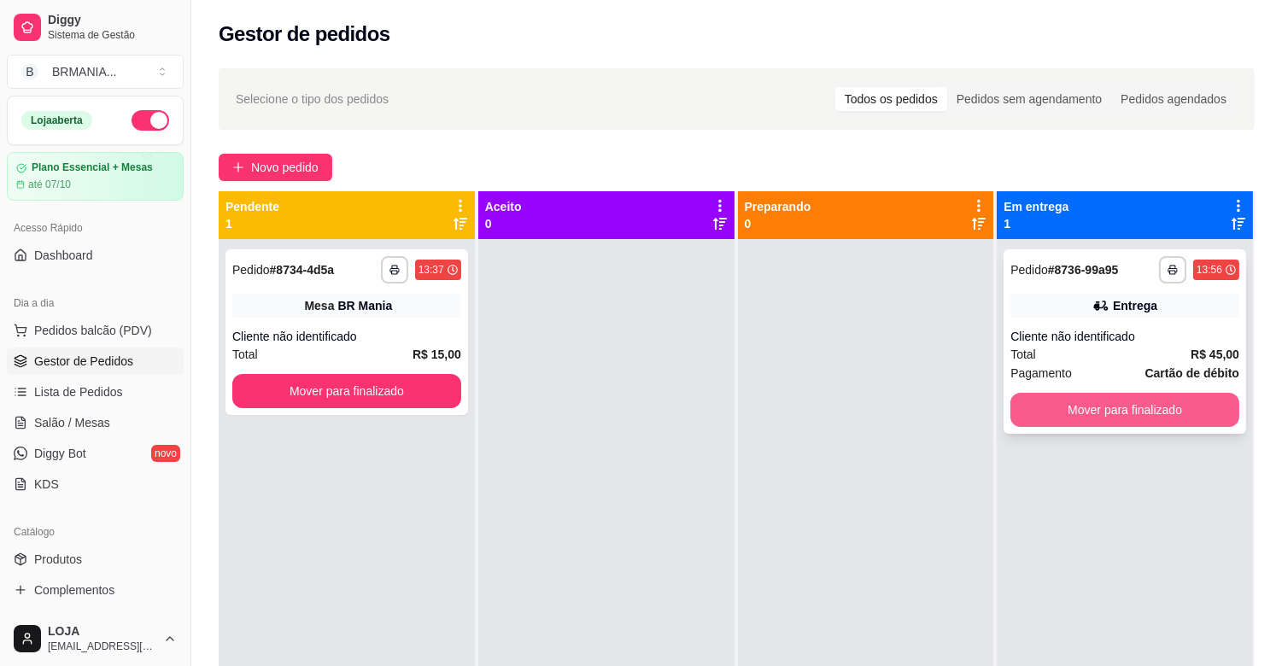
click at [1026, 407] on button "Mover para finalizado" at bounding box center [1124, 410] width 229 height 34
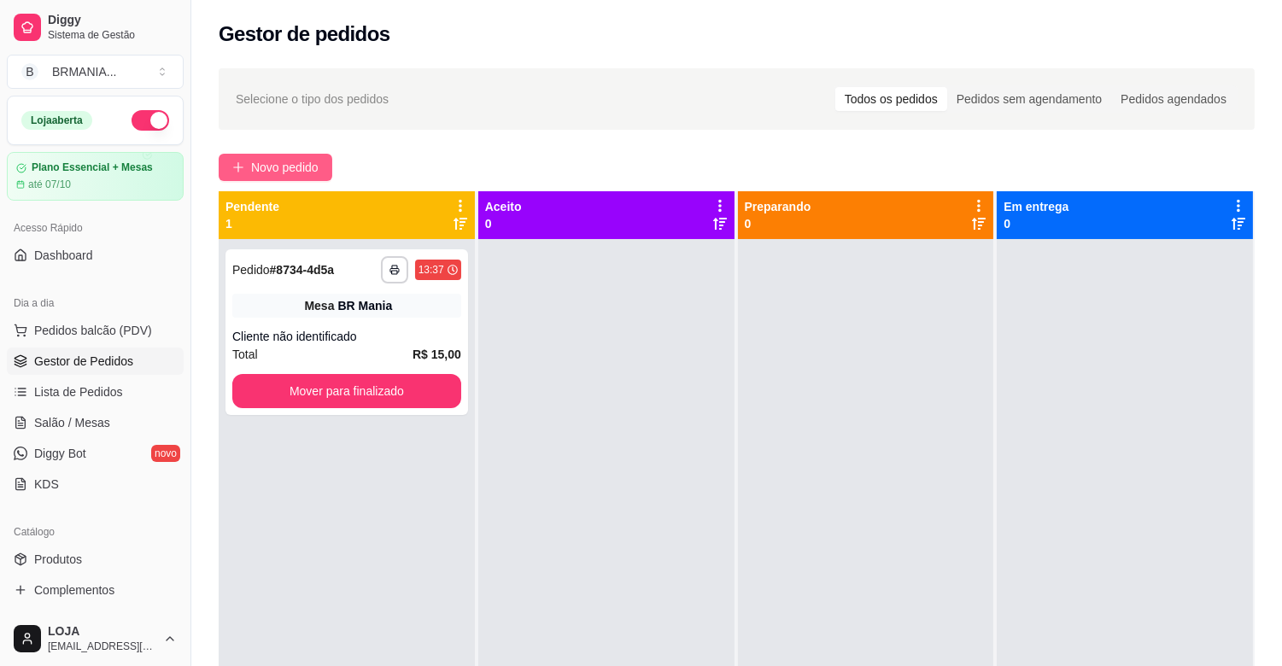
click at [304, 162] on span "Novo pedido" at bounding box center [284, 167] width 67 height 19
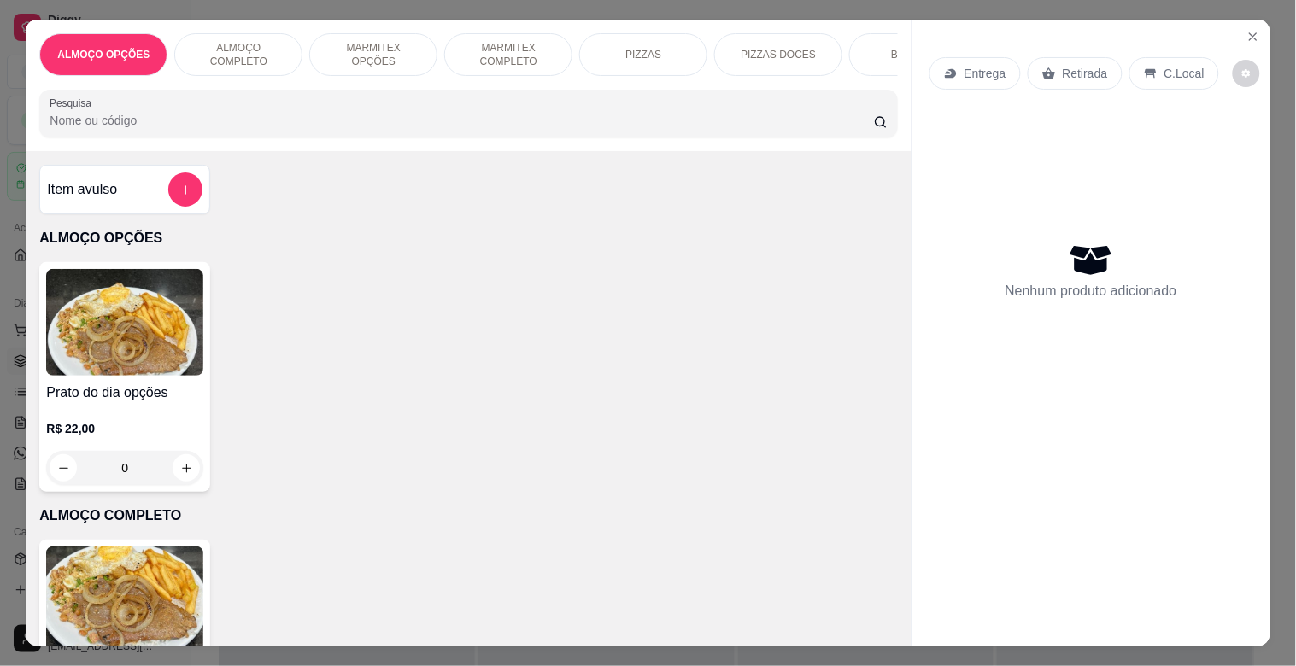
click at [395, 33] on div "MARMITEX OPÇÕES" at bounding box center [373, 54] width 128 height 43
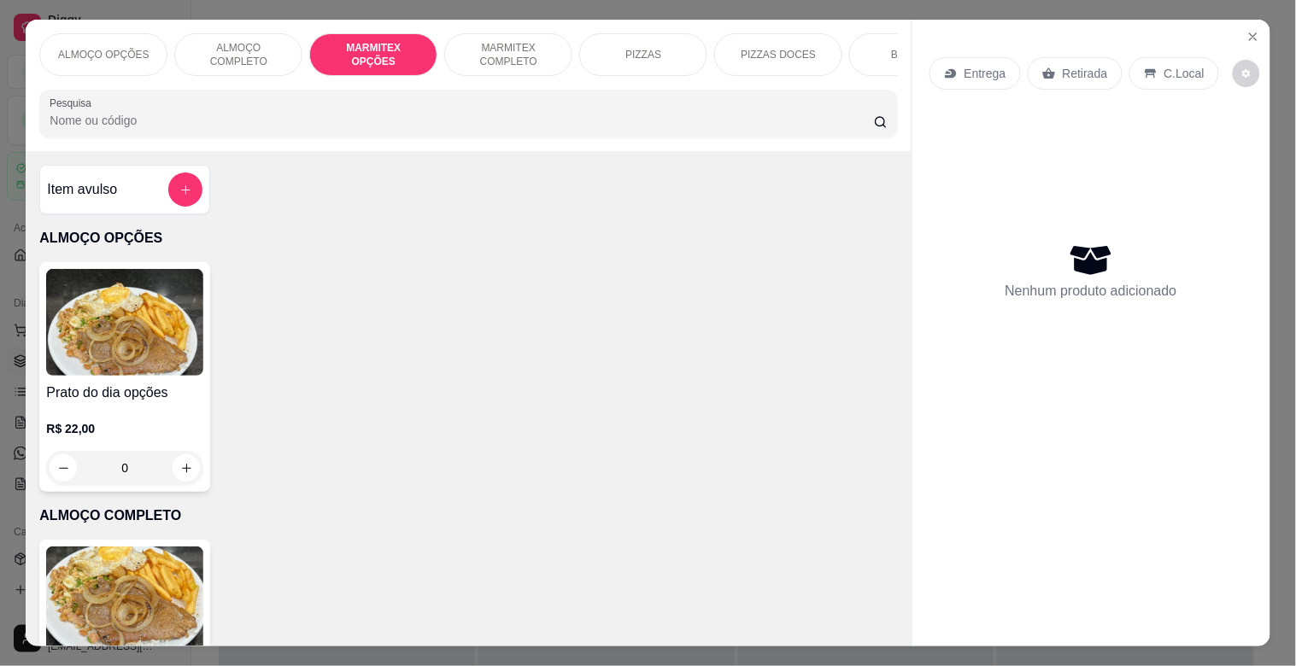
scroll to position [41, 0]
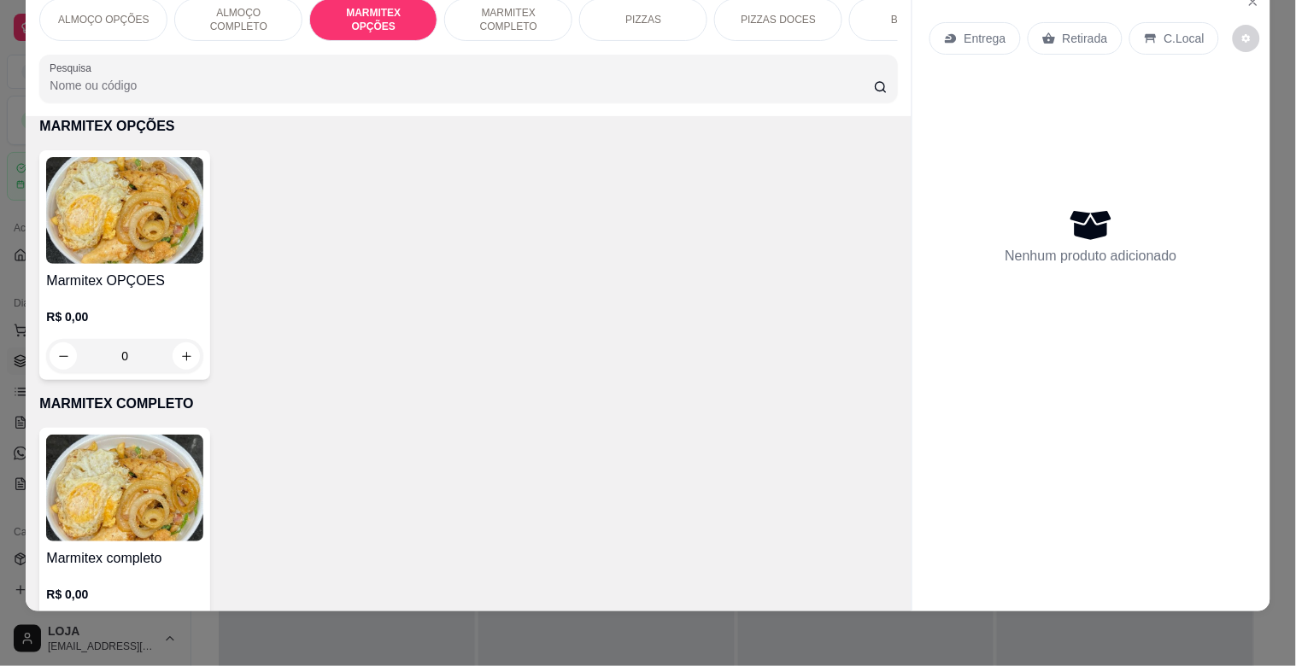
click at [174, 283] on h4 "Marmitex OPÇOES" at bounding box center [124, 281] width 157 height 20
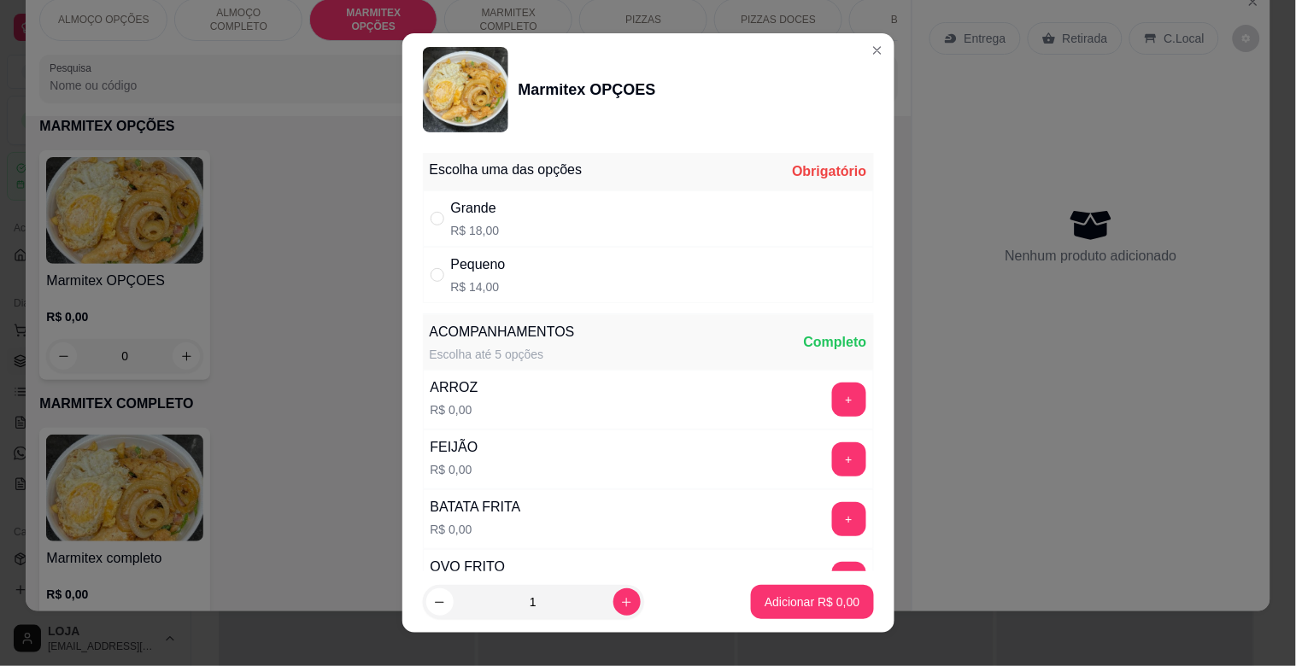
drag, startPoint x: 510, startPoint y: 284, endPoint x: 522, endPoint y: 296, distance: 16.9
click at [510, 283] on div "Pequeno R$ 14,00" at bounding box center [648, 275] width 451 height 56
click at [761, 612] on button "Adicionar R$ 14,00" at bounding box center [808, 602] width 129 height 34
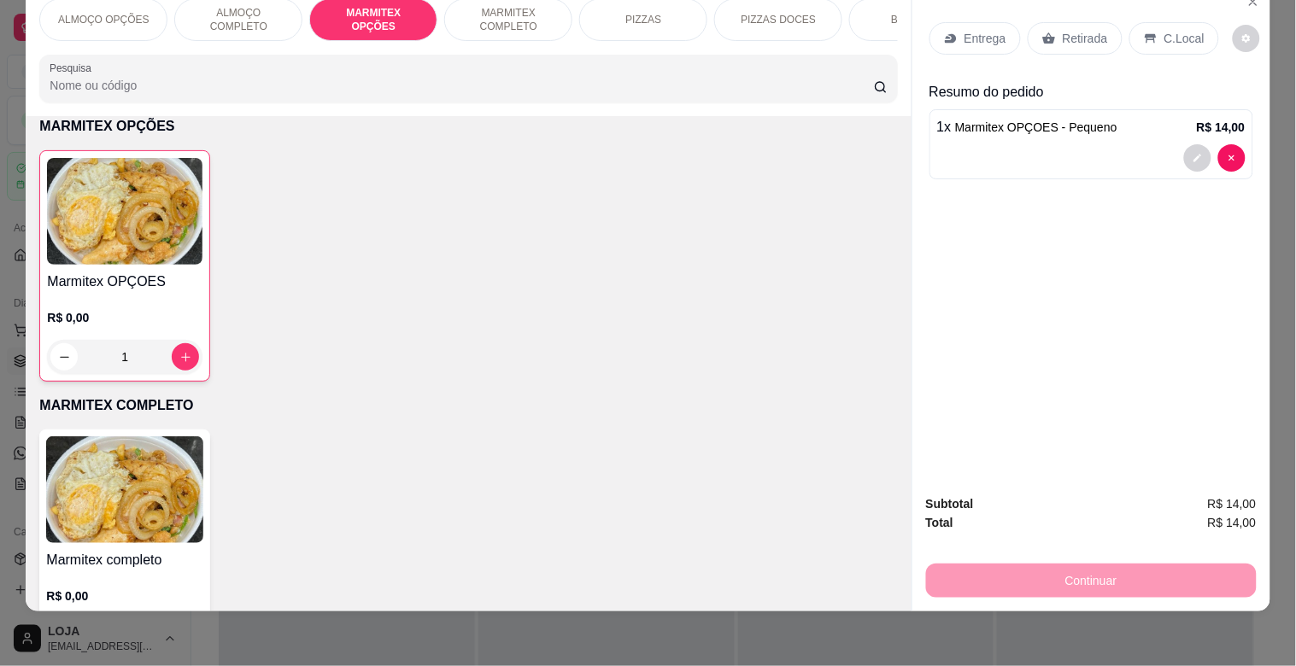
click at [945, 32] on icon at bounding box center [951, 39] width 14 height 14
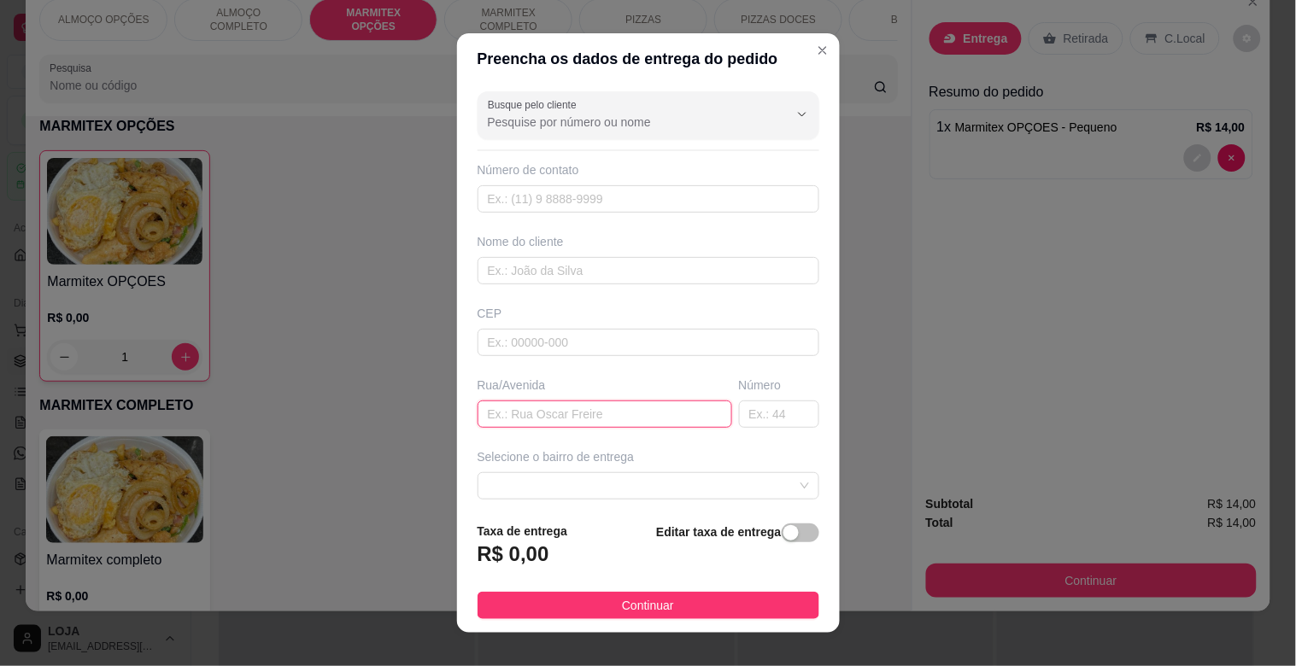
click at [564, 416] on input "text" at bounding box center [604, 414] width 255 height 27
click at [548, 488] on span at bounding box center [648, 486] width 321 height 26
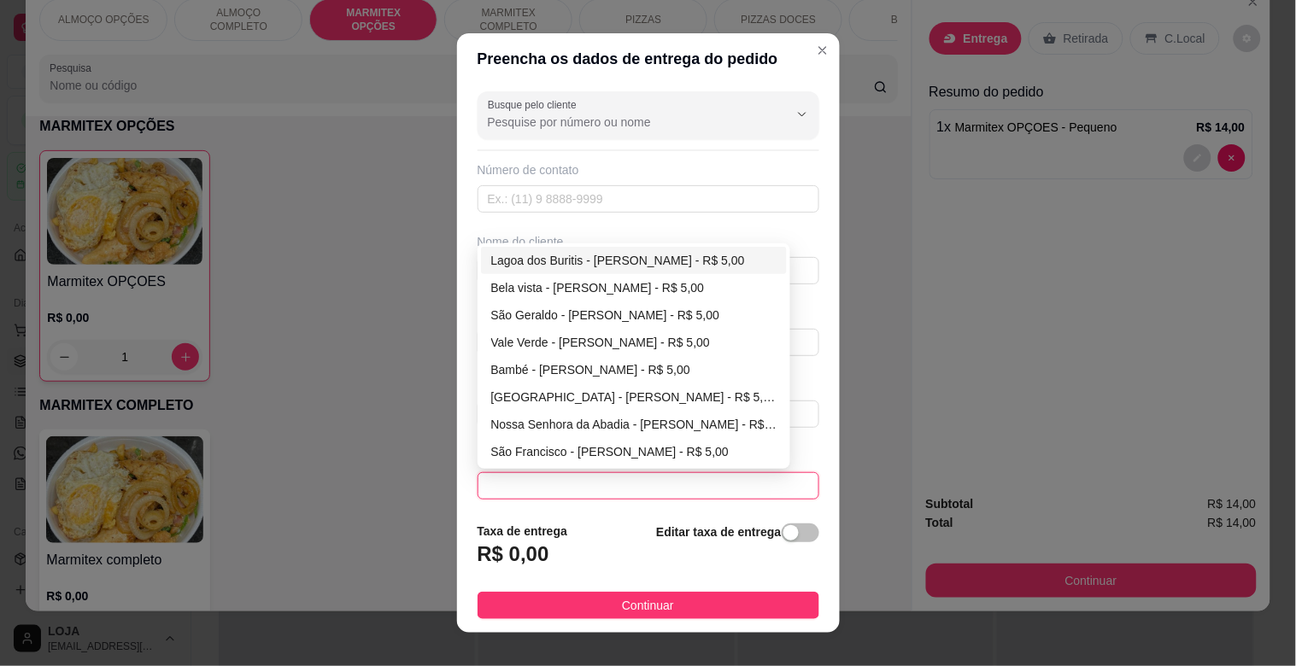
click at [643, 260] on div "Lagoa dos Buritis - [PERSON_NAME] - R$ 5,00" at bounding box center [634, 260] width 286 height 19
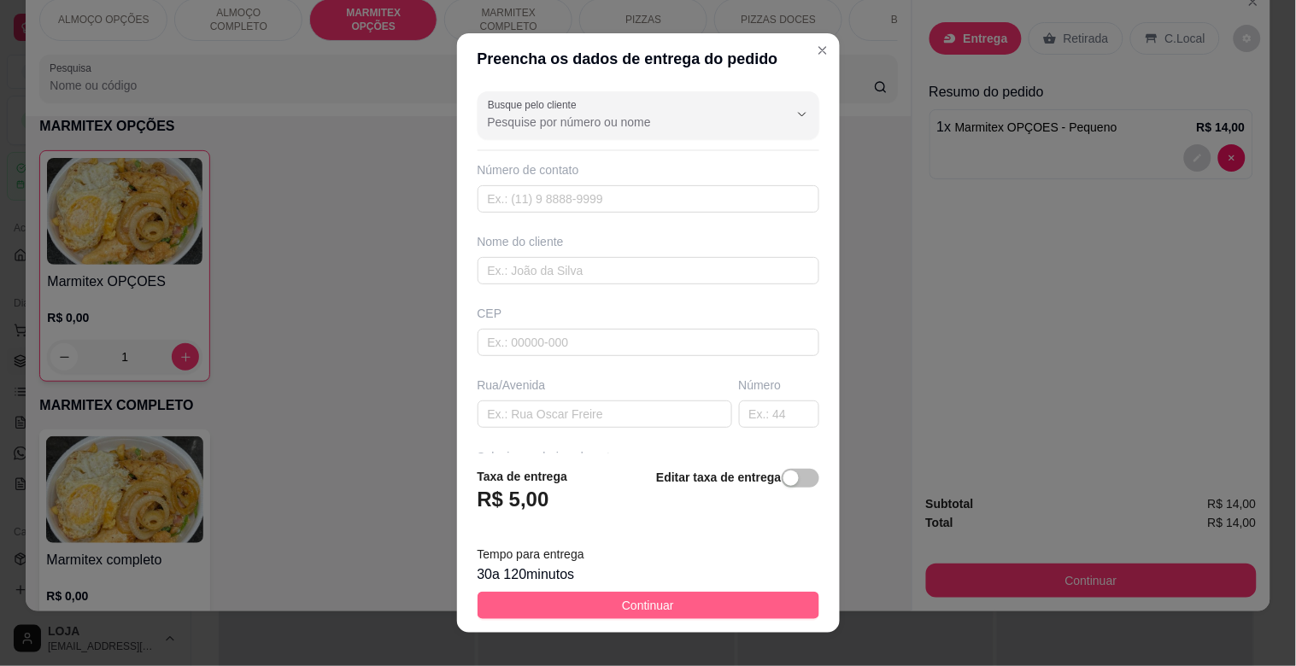
click at [635, 605] on span "Continuar" at bounding box center [648, 605] width 52 height 19
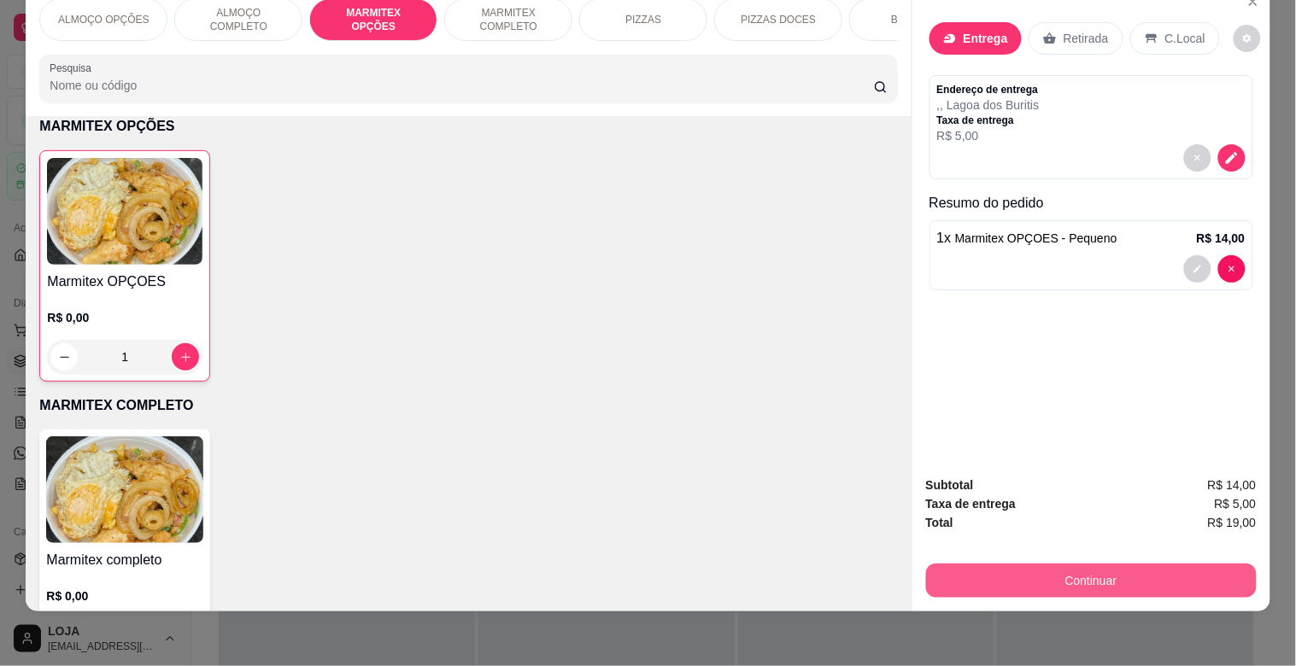
click at [1086, 564] on button "Continuar" at bounding box center [1091, 581] width 331 height 34
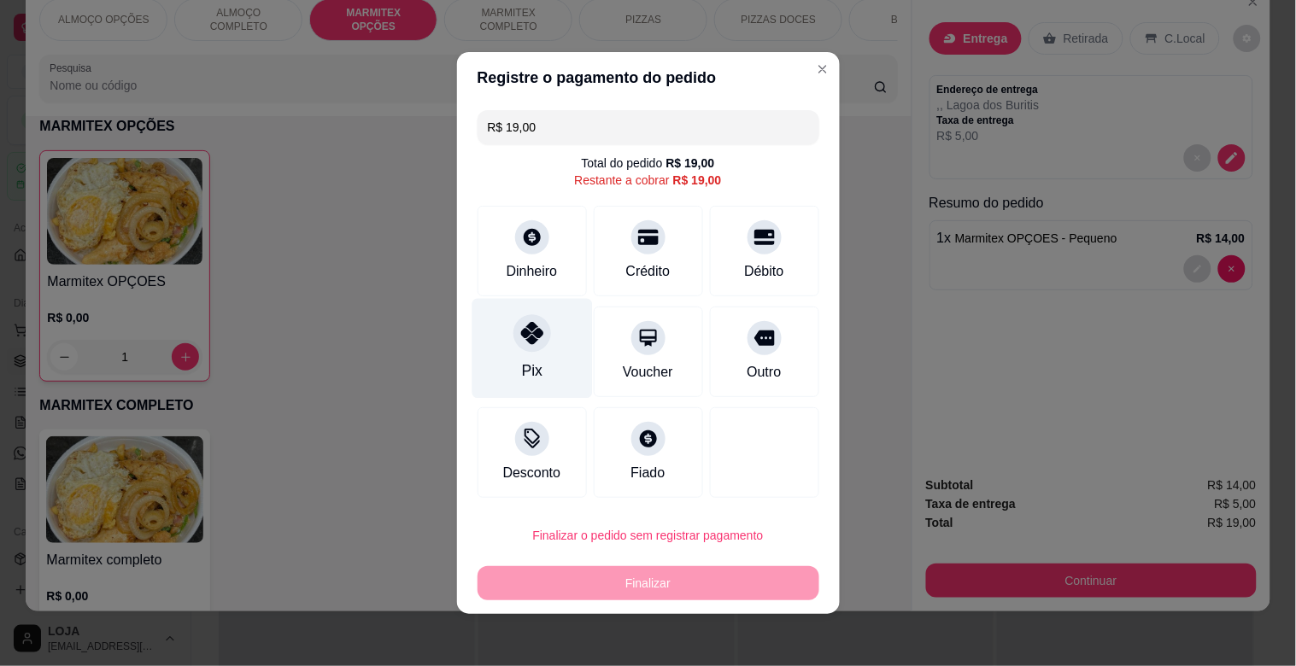
click at [497, 356] on div "Pix" at bounding box center [531, 349] width 120 height 100
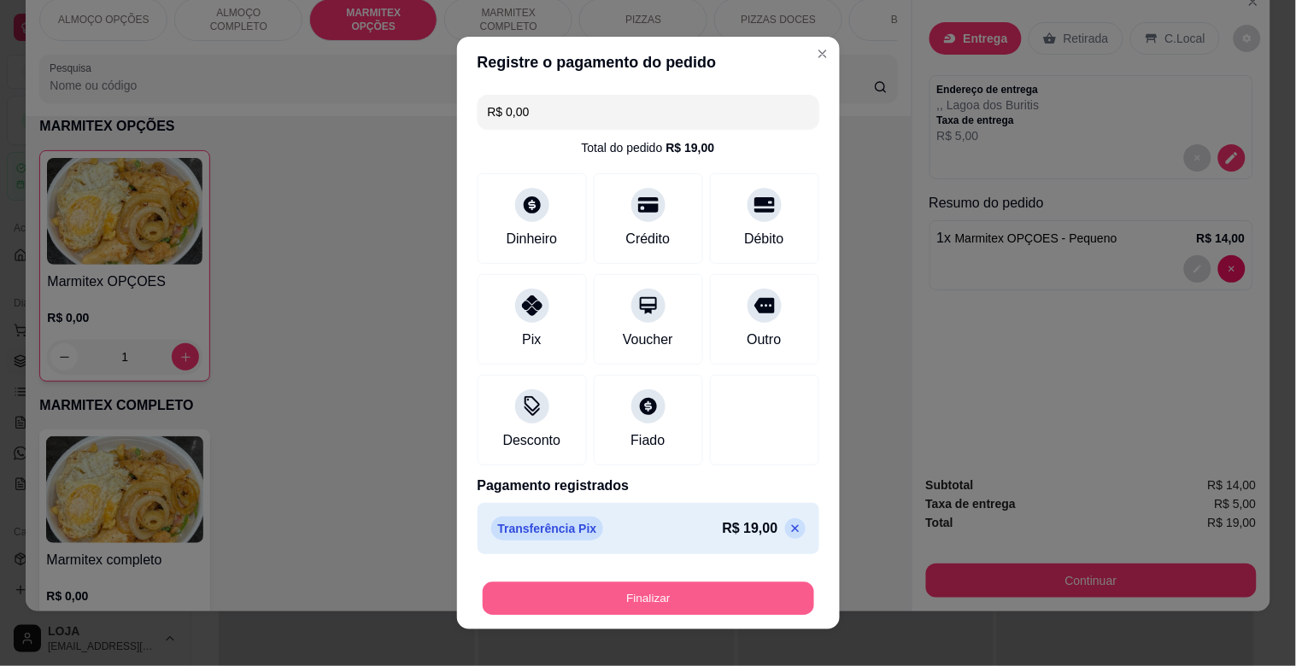
click at [676, 603] on button "Finalizar" at bounding box center [648, 598] width 331 height 33
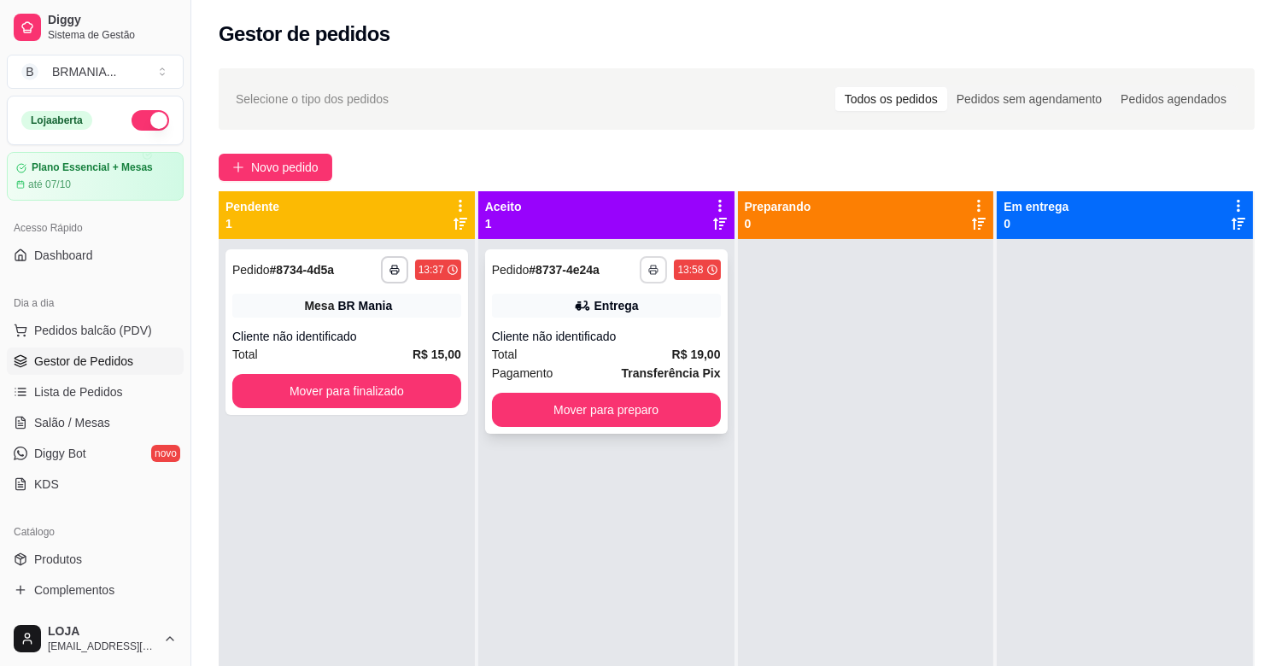
click at [651, 265] on icon "button" at bounding box center [653, 270] width 10 height 10
click at [626, 320] on button "IMPRESSORA" at bounding box center [603, 329] width 124 height 27
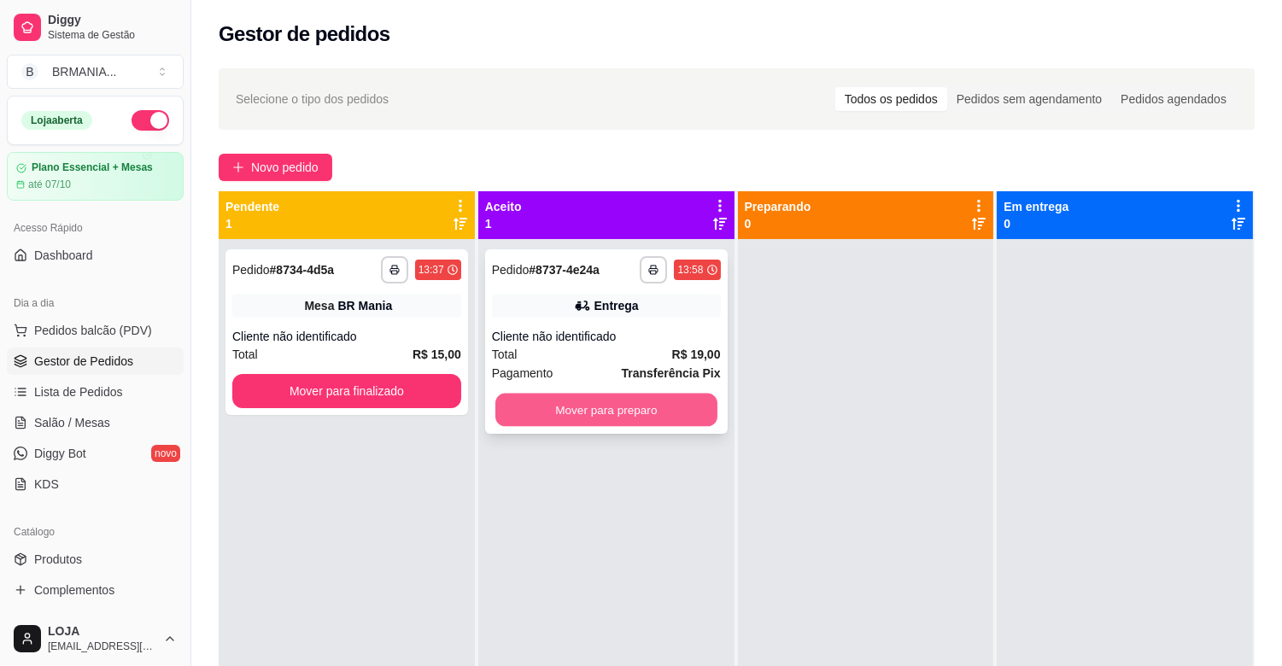
click at [655, 410] on button "Mover para preparo" at bounding box center [606, 410] width 222 height 33
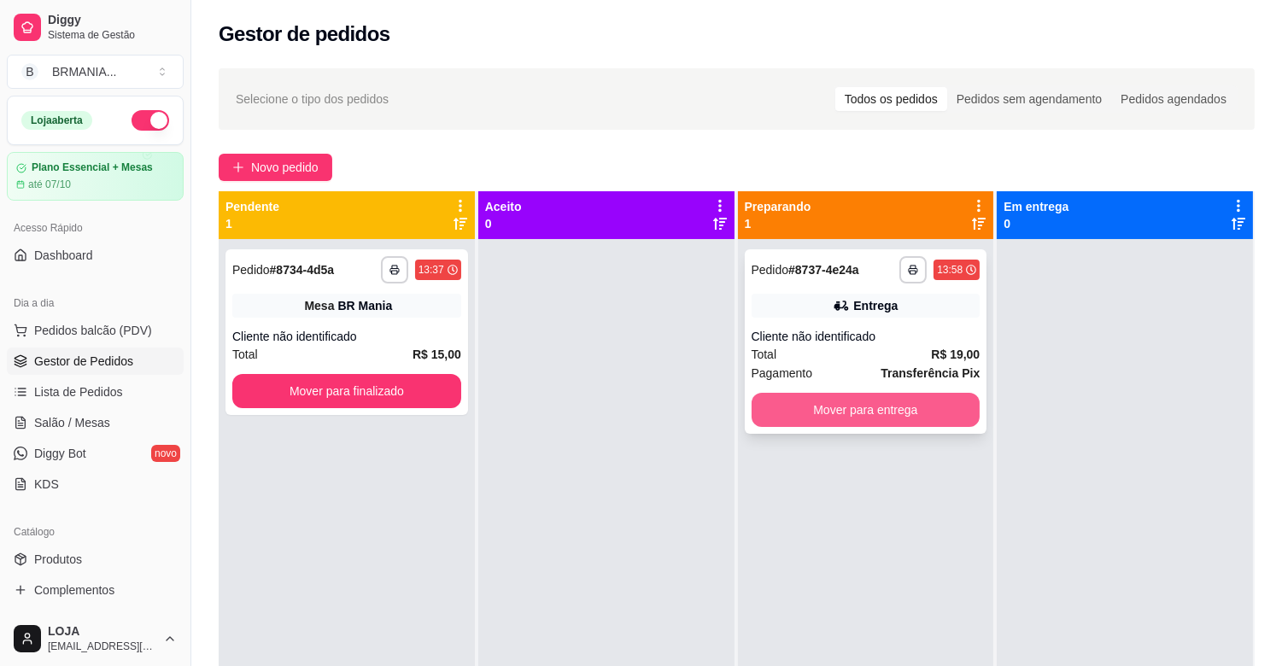
click at [881, 417] on button "Mover para entrega" at bounding box center [866, 410] width 229 height 34
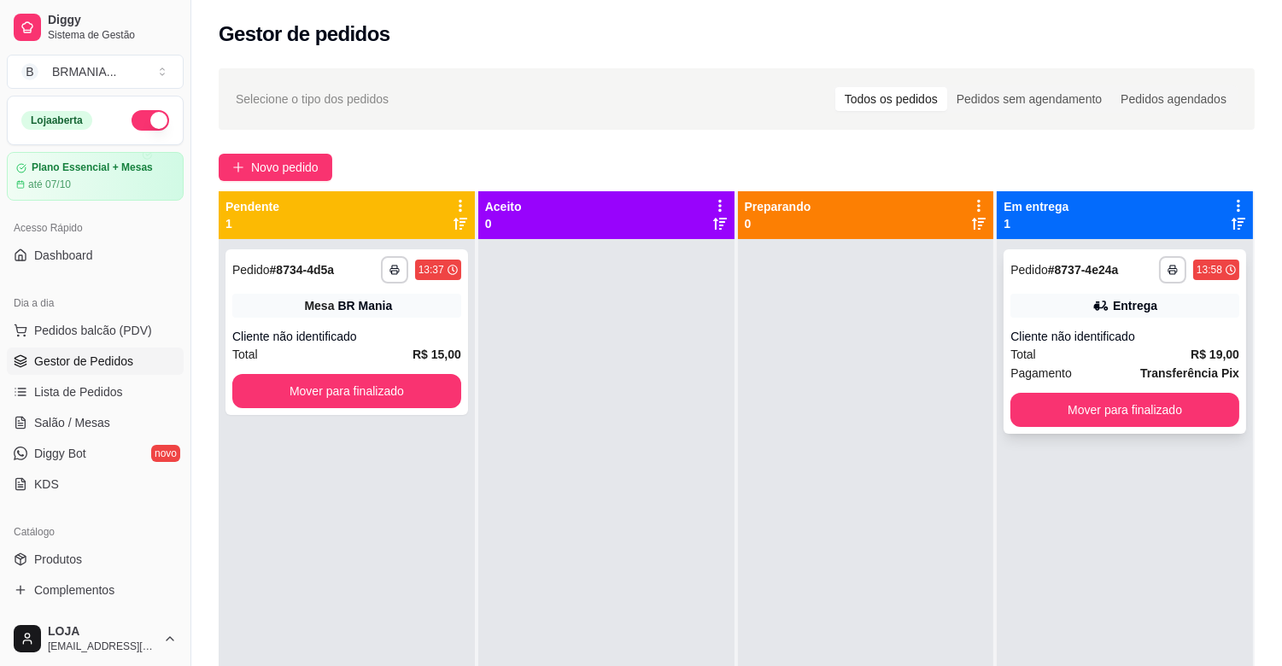
click at [1040, 428] on div "**********" at bounding box center [1125, 341] width 243 height 184
click at [274, 173] on span "Novo pedido" at bounding box center [284, 167] width 67 height 19
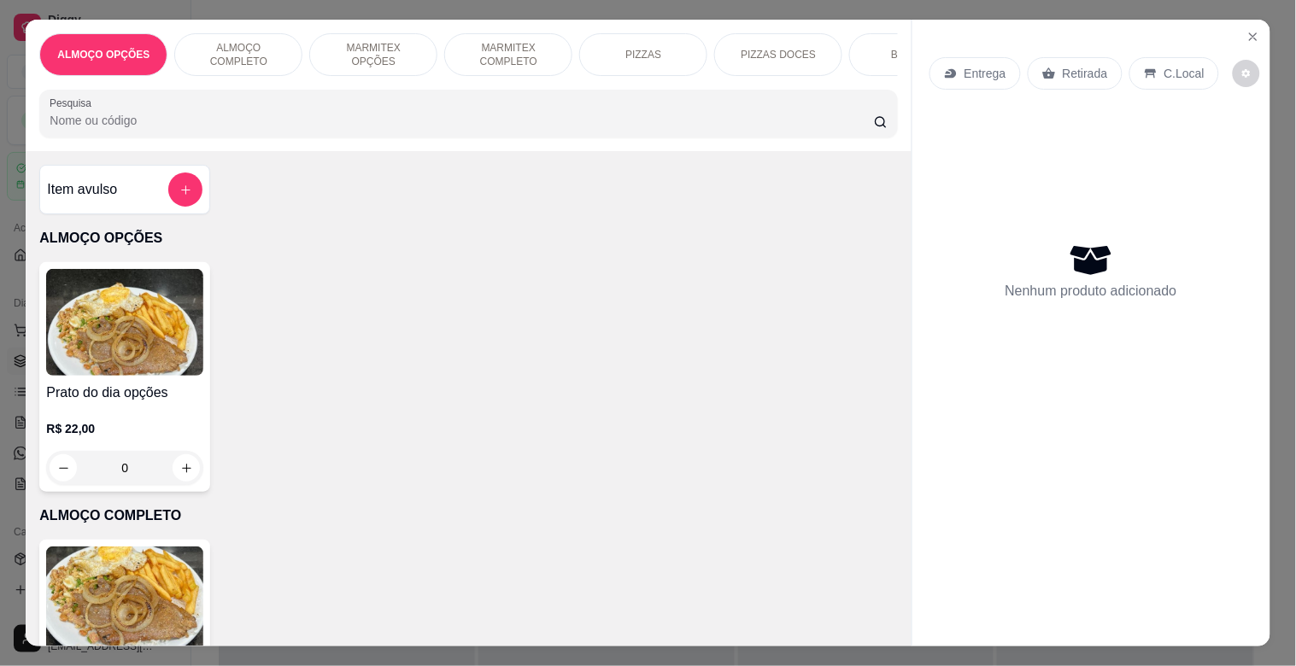
click at [352, 58] on div "MARMITEX OPÇÕES" at bounding box center [373, 54] width 128 height 43
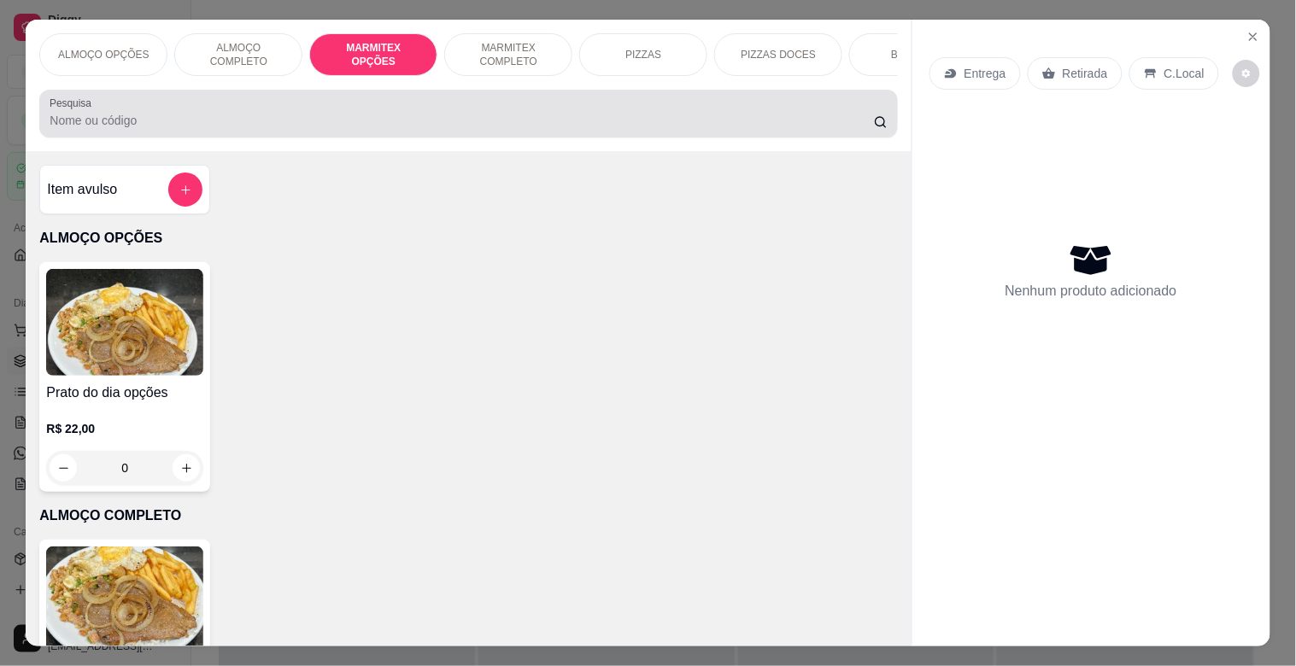
scroll to position [41, 0]
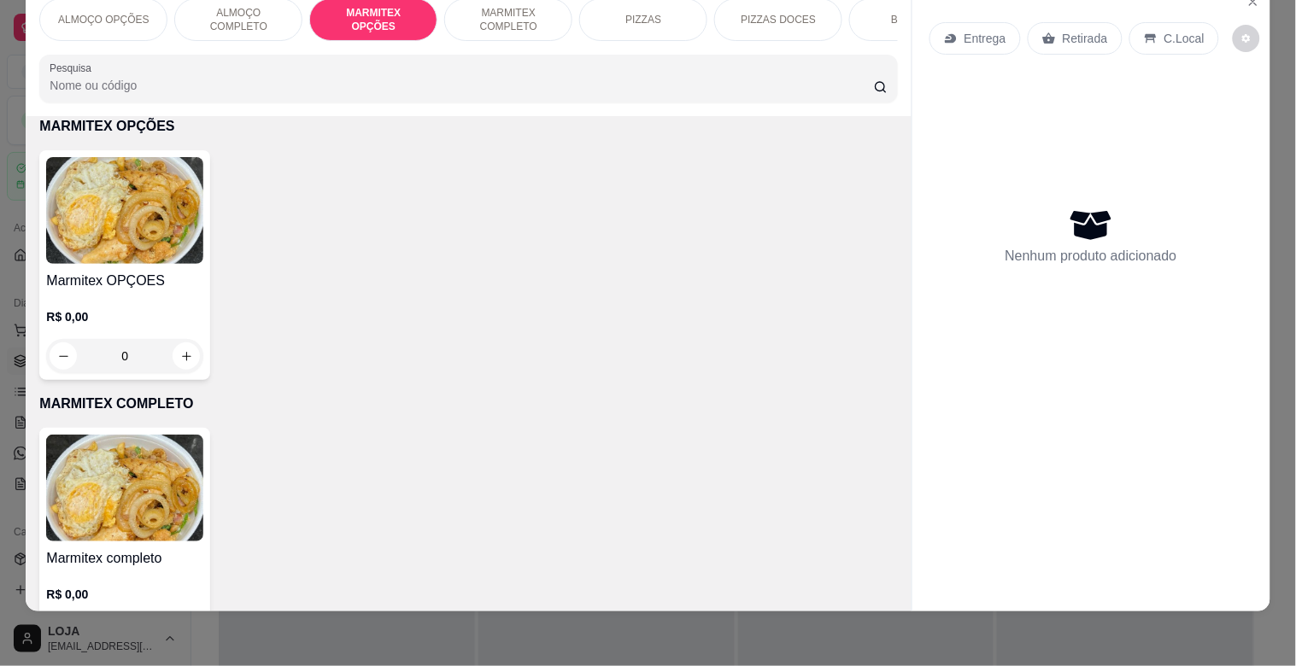
click at [99, 253] on img at bounding box center [124, 210] width 157 height 107
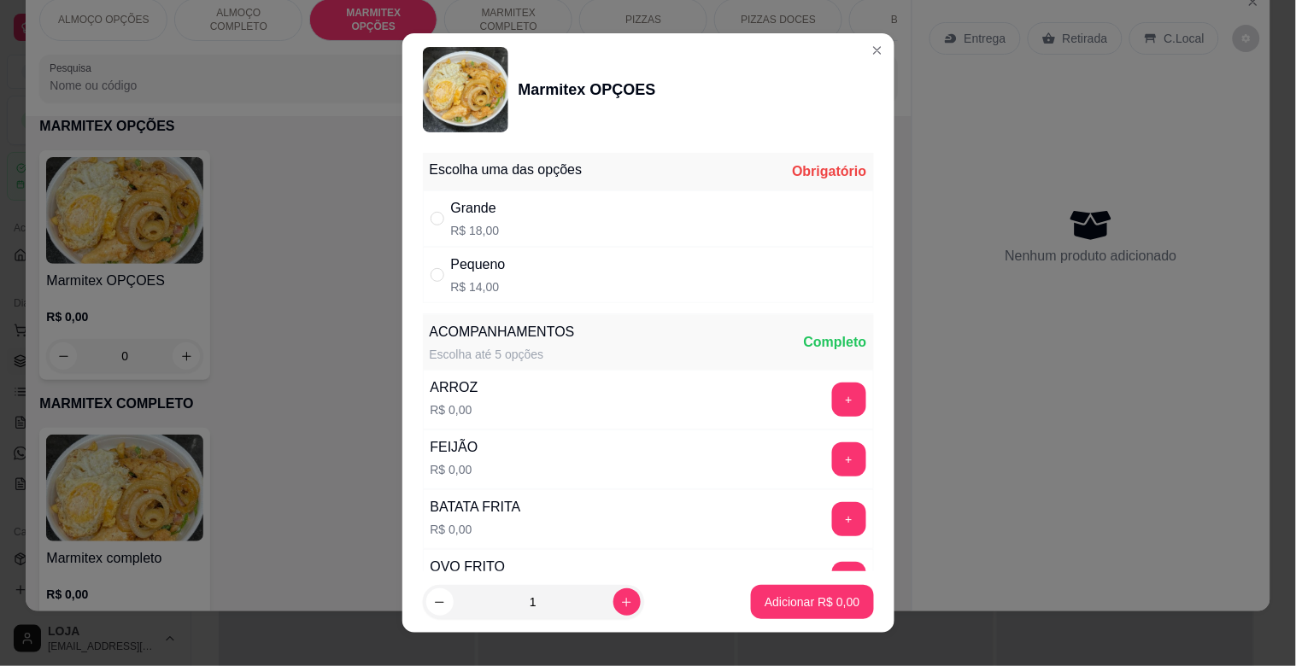
click at [480, 219] on div "Grande R$ 18,00" at bounding box center [475, 218] width 49 height 41
click at [620, 603] on icon "increase-product-quantity" at bounding box center [626, 602] width 13 height 13
click at [775, 596] on p "Adicionar R$ 36,00" at bounding box center [809, 602] width 102 height 17
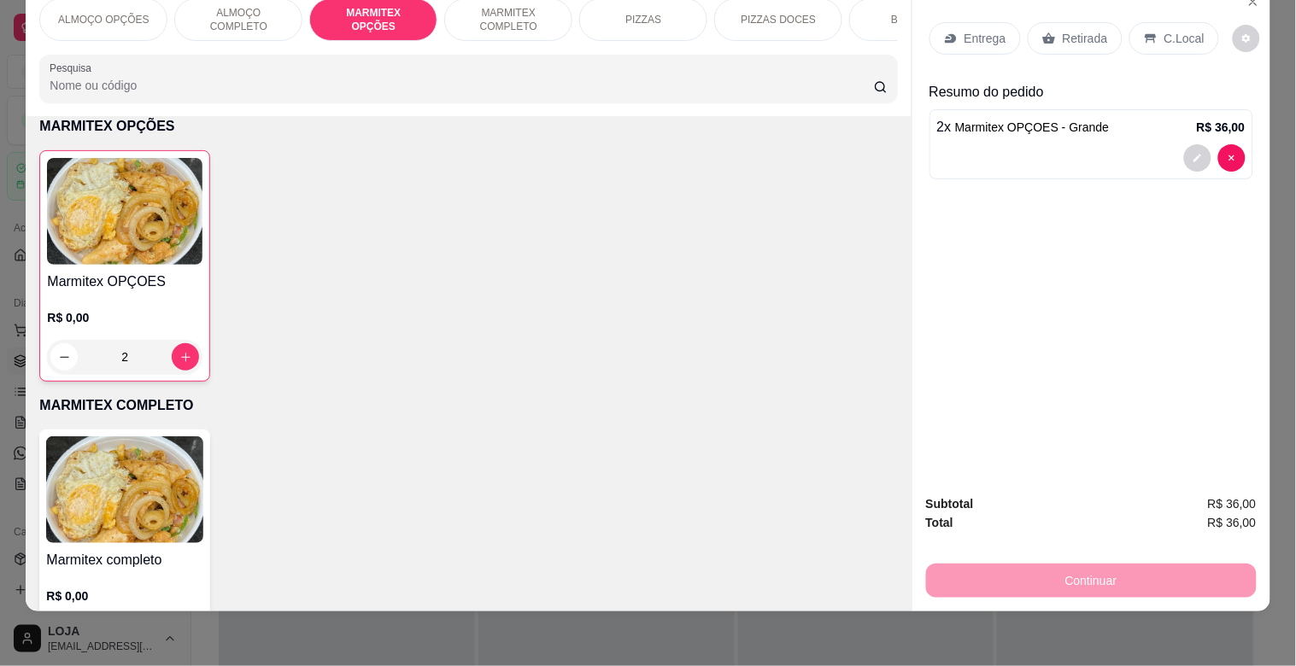
click at [992, 22] on div "Entrega" at bounding box center [974, 38] width 91 height 32
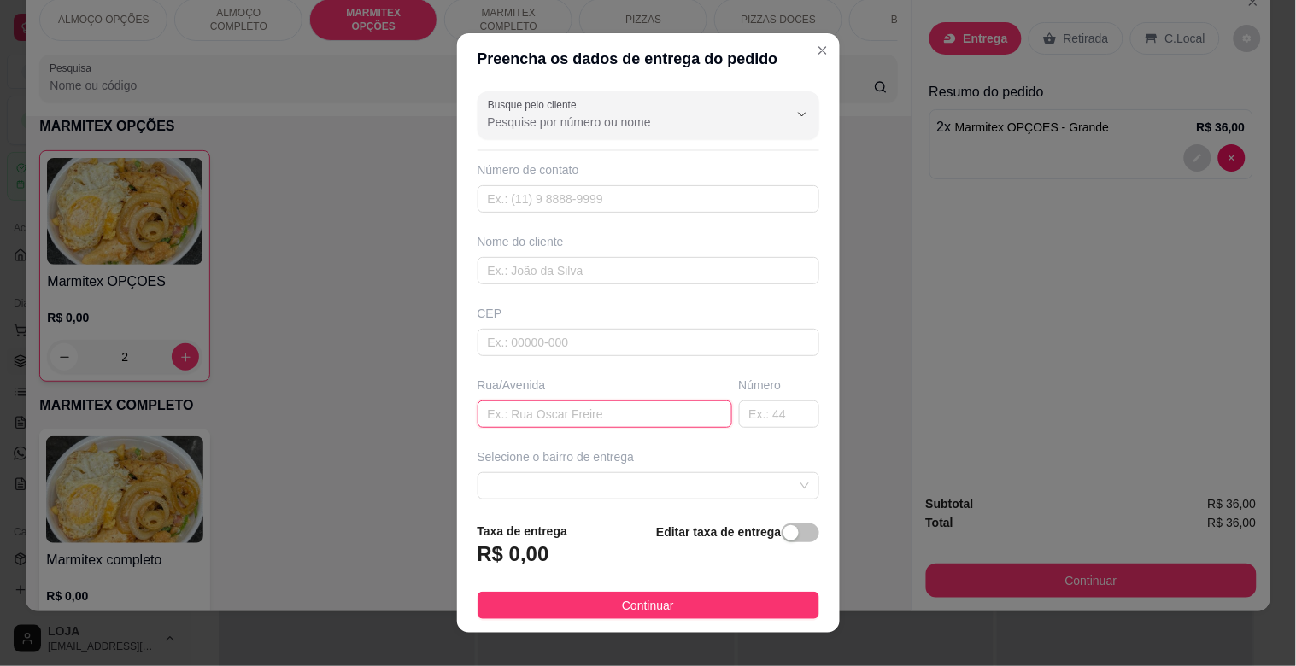
click at [518, 416] on input "text" at bounding box center [604, 414] width 255 height 27
click at [627, 487] on span at bounding box center [648, 486] width 321 height 26
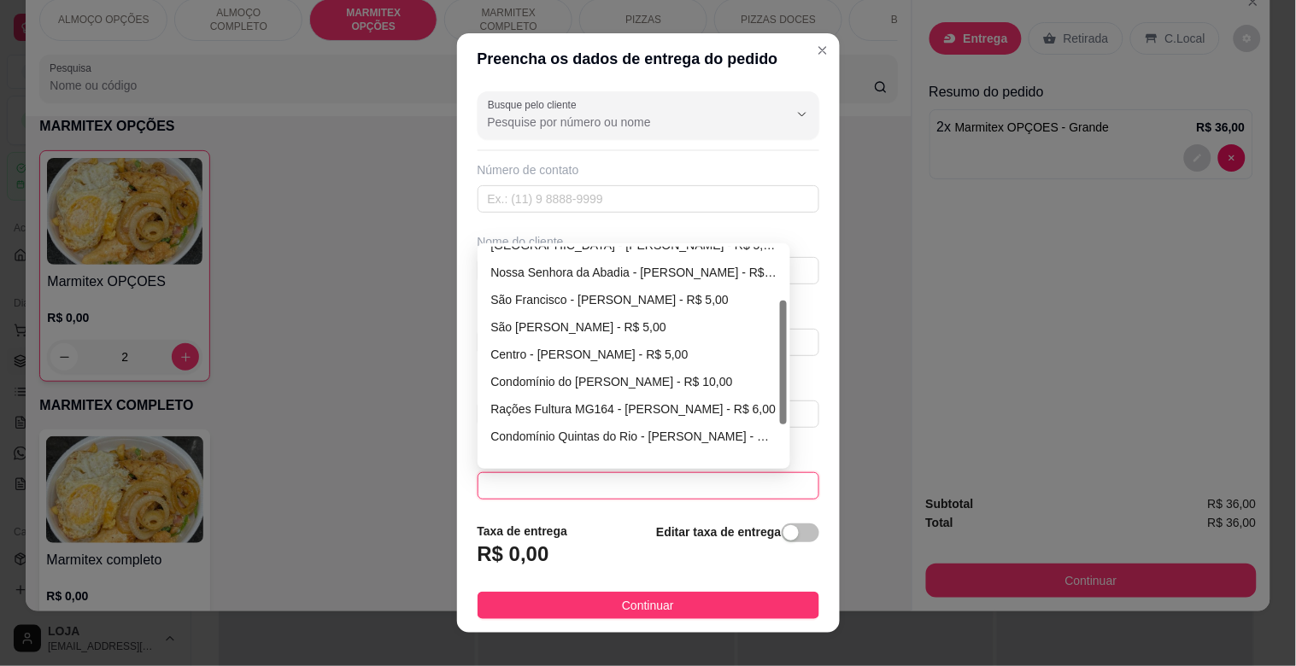
scroll to position [164, 0]
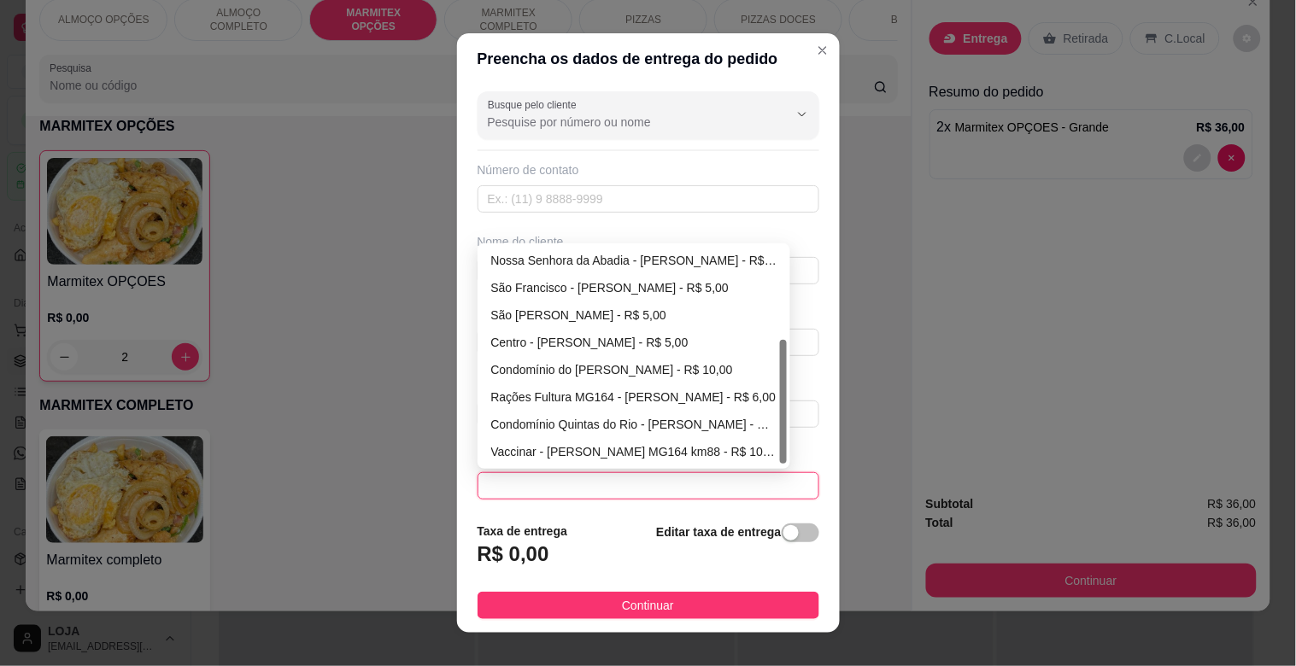
drag, startPoint x: 778, startPoint y: 328, endPoint x: 764, endPoint y: 447, distance: 119.5
click at [758, 448] on div "[GEOGRAPHIC_DATA] - [PERSON_NAME] - R$ 5,00 [GEOGRAPHIC_DATA] - [PERSON_NAME] -…" at bounding box center [634, 356] width 307 height 219
click at [667, 424] on div "Condomínio Quintas do Rio - [PERSON_NAME] - R$ 6,00" at bounding box center [634, 424] width 286 height 19
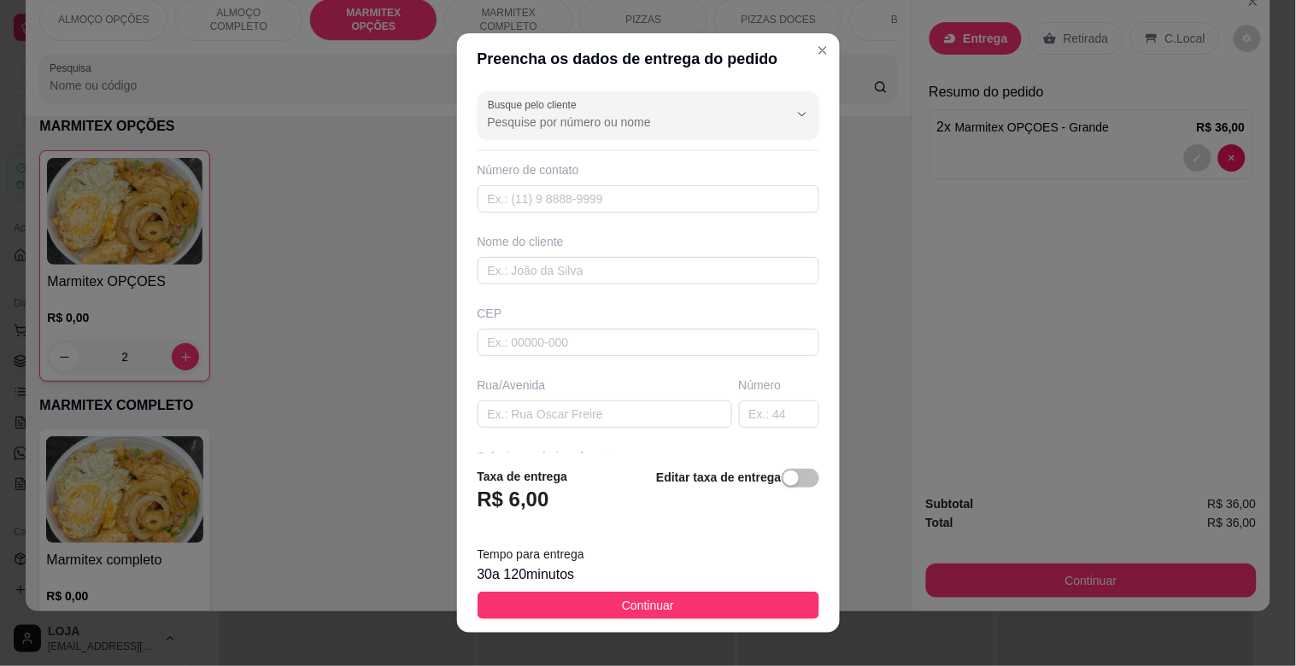
scroll to position [208, 0]
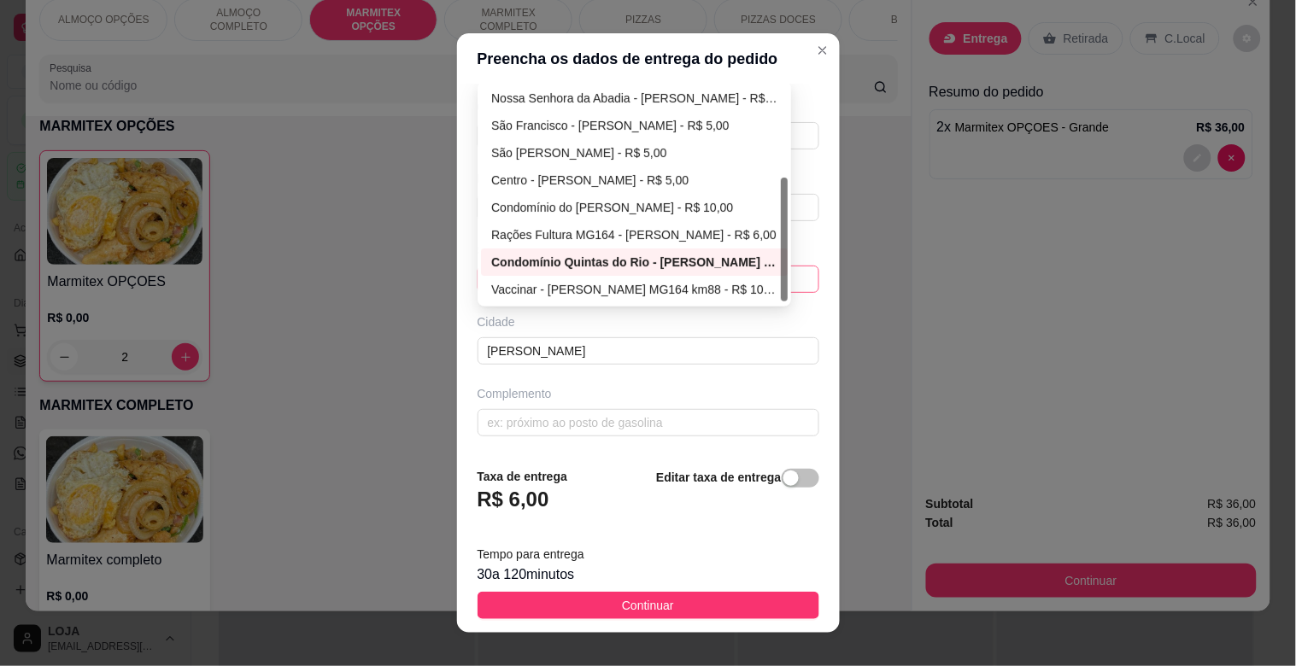
click at [765, 283] on div "Condomínio Quintas do Rio - [PERSON_NAME] - R$ 6,00 688d6fa57da91a043bd5cd63 68…" at bounding box center [648, 279] width 342 height 27
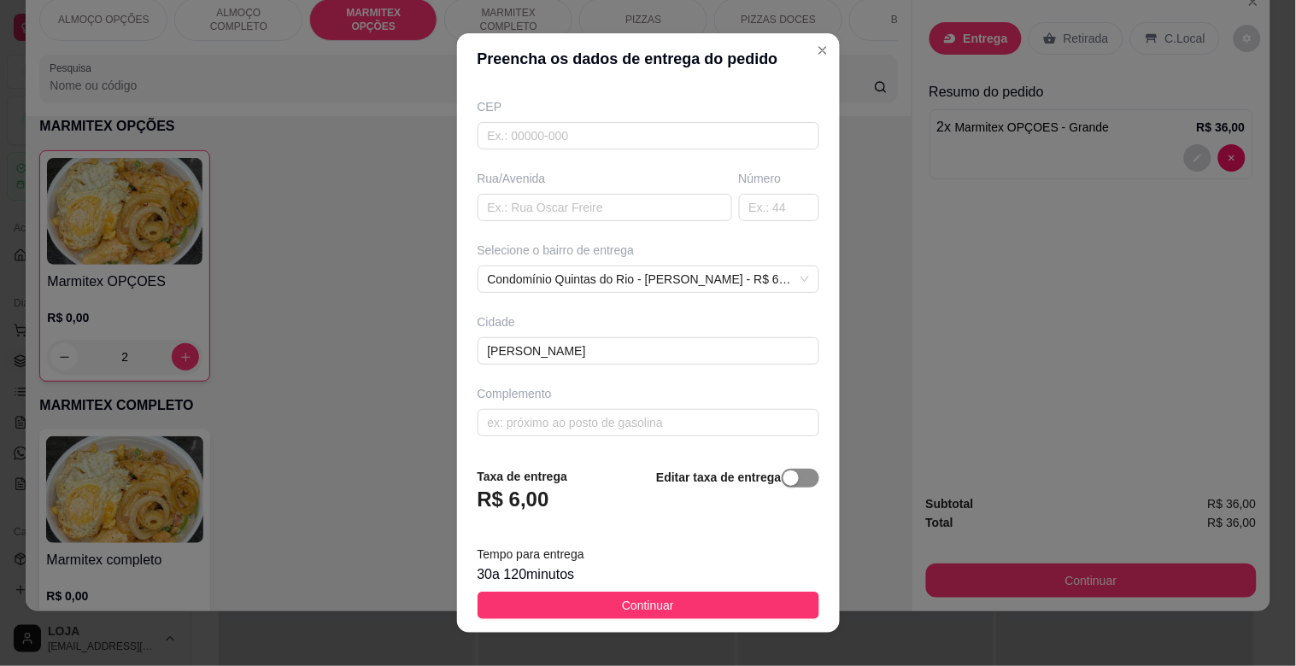
click at [781, 470] on span "button" at bounding box center [800, 478] width 38 height 19
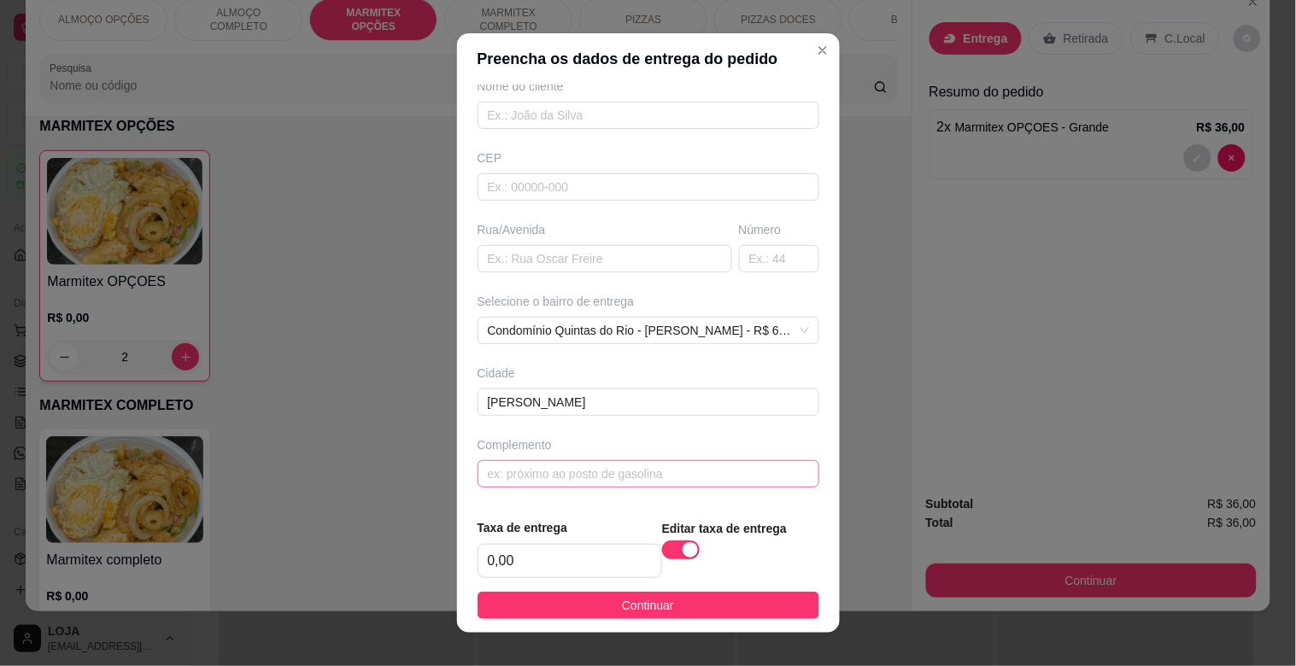
scroll to position [156, 0]
click at [534, 550] on input "0,00" at bounding box center [569, 561] width 183 height 32
click at [541, 476] on input "text" at bounding box center [648, 473] width 342 height 27
click at [565, 248] on input "text" at bounding box center [604, 258] width 255 height 27
click at [772, 331] on span "Condomínio Quintas do Rio - [PERSON_NAME] - R$ 6,00" at bounding box center [648, 331] width 321 height 26
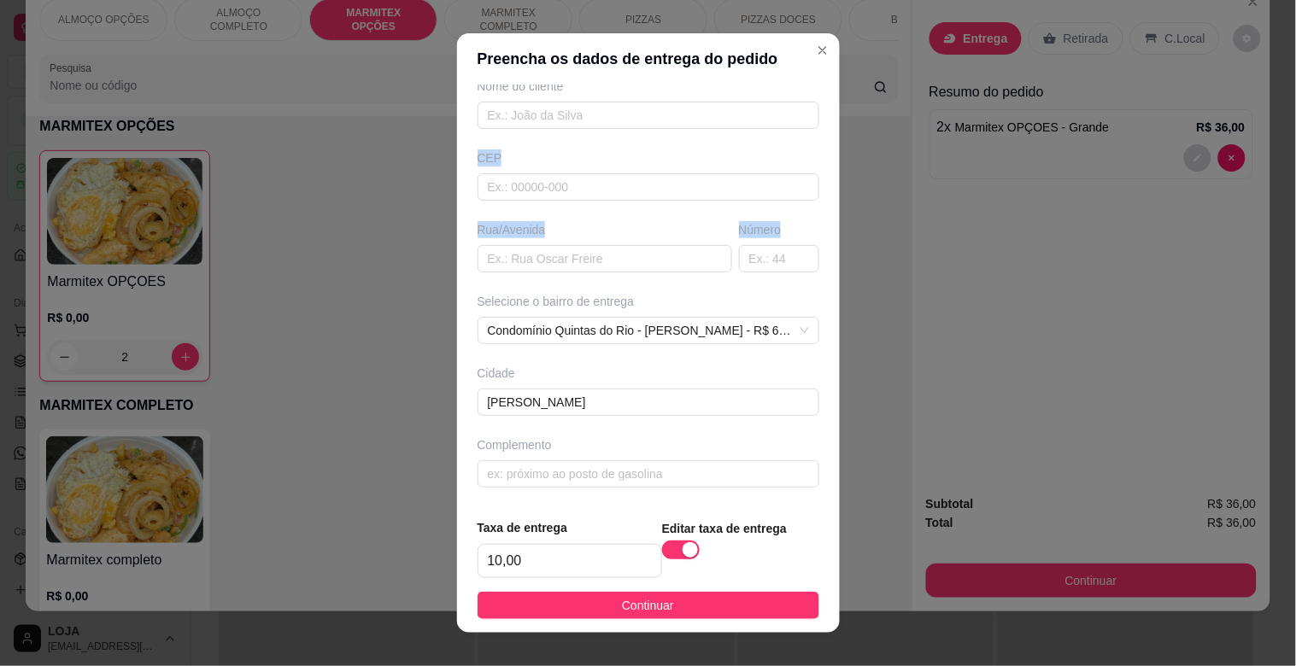
drag, startPoint x: 781, startPoint y: 218, endPoint x: 795, endPoint y: 116, distance: 102.7
click at [795, 116] on div "Busque pelo cliente Número de contato Nome do cliente CEP Rua/[GEOGRAPHIC_DATA]…" at bounding box center [648, 295] width 383 height 420
click at [656, 321] on span "Condomínio Quintas do Rio - [PERSON_NAME] - R$ 6,00" at bounding box center [648, 331] width 321 height 26
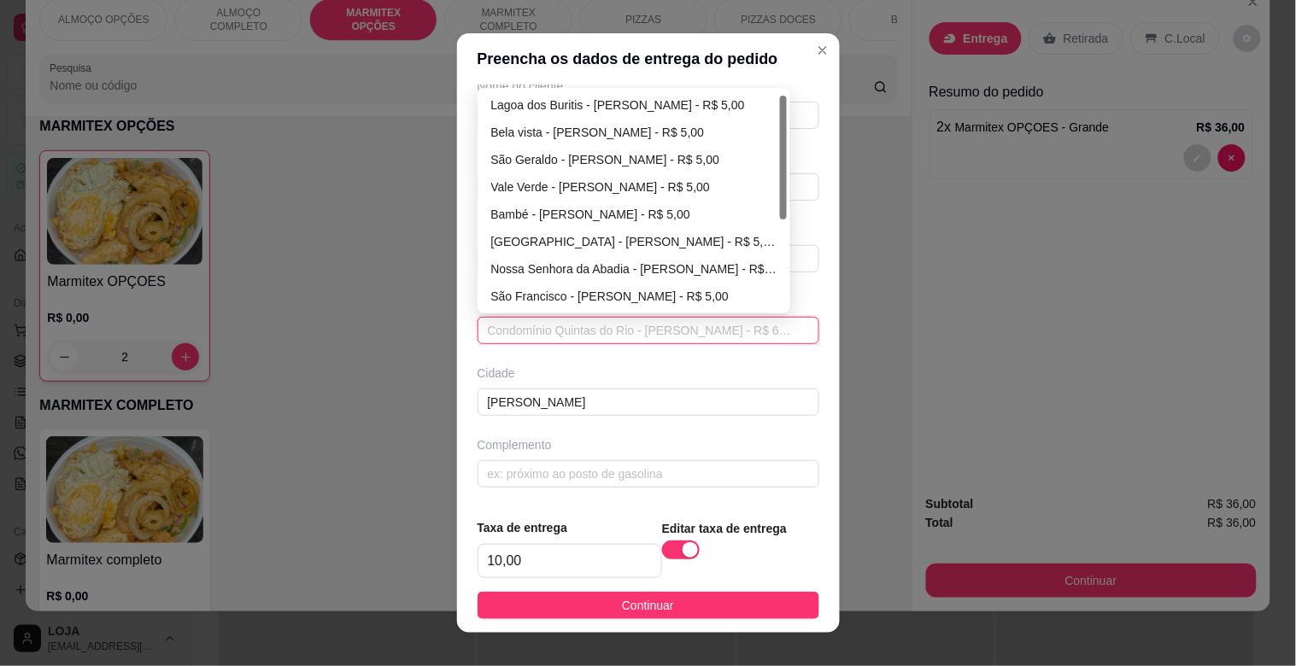
scroll to position [0, 0]
drag, startPoint x: 774, startPoint y: 212, endPoint x: 754, endPoint y: 91, distance: 122.9
click at [754, 91] on div "Lagoa dos Buritis - [PERSON_NAME] - R$ 5,00 Bela vista - [PERSON_NAME] - R$ 5,0…" at bounding box center [634, 200] width 307 height 219
drag, startPoint x: 624, startPoint y: 417, endPoint x: 784, endPoint y: 261, distance: 222.9
click at [639, 407] on div "Busque pelo cliente Número de contato Nome do cliente CEP Rua/[GEOGRAPHIC_DATA]…" at bounding box center [648, 295] width 383 height 420
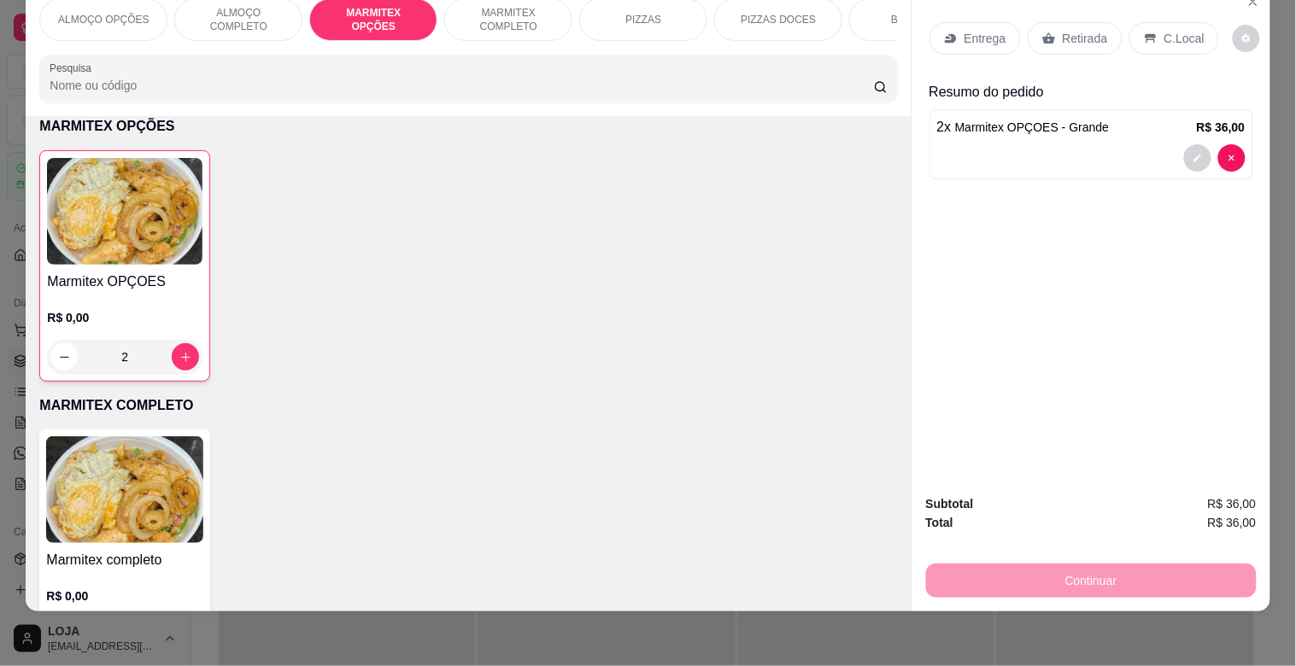
click at [978, 32] on p "Entrega" at bounding box center [985, 38] width 42 height 17
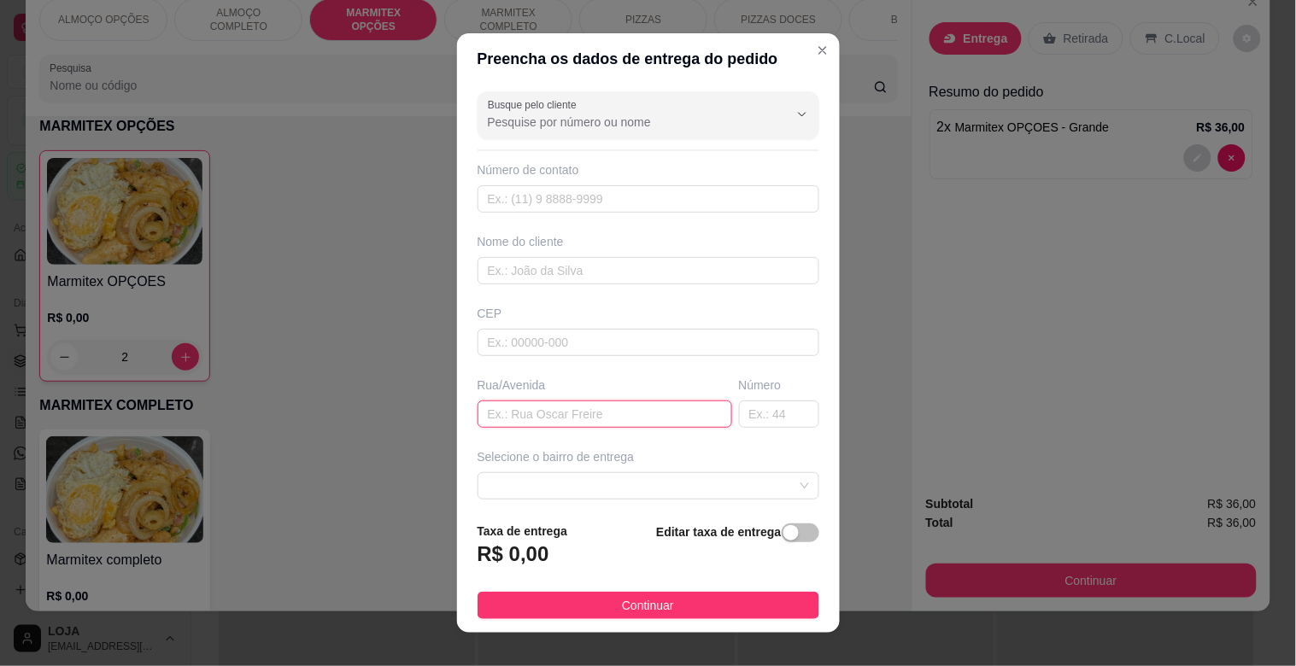
click at [557, 401] on input "text" at bounding box center [604, 414] width 255 height 27
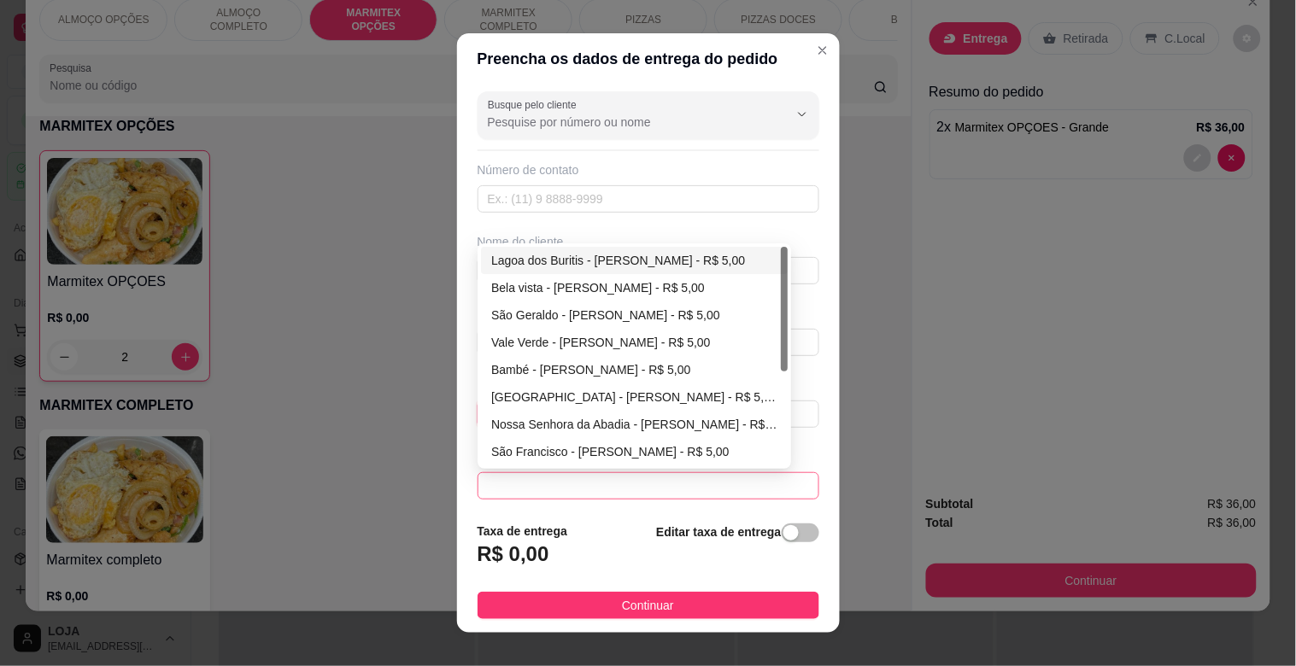
click at [618, 497] on span at bounding box center [648, 486] width 321 height 26
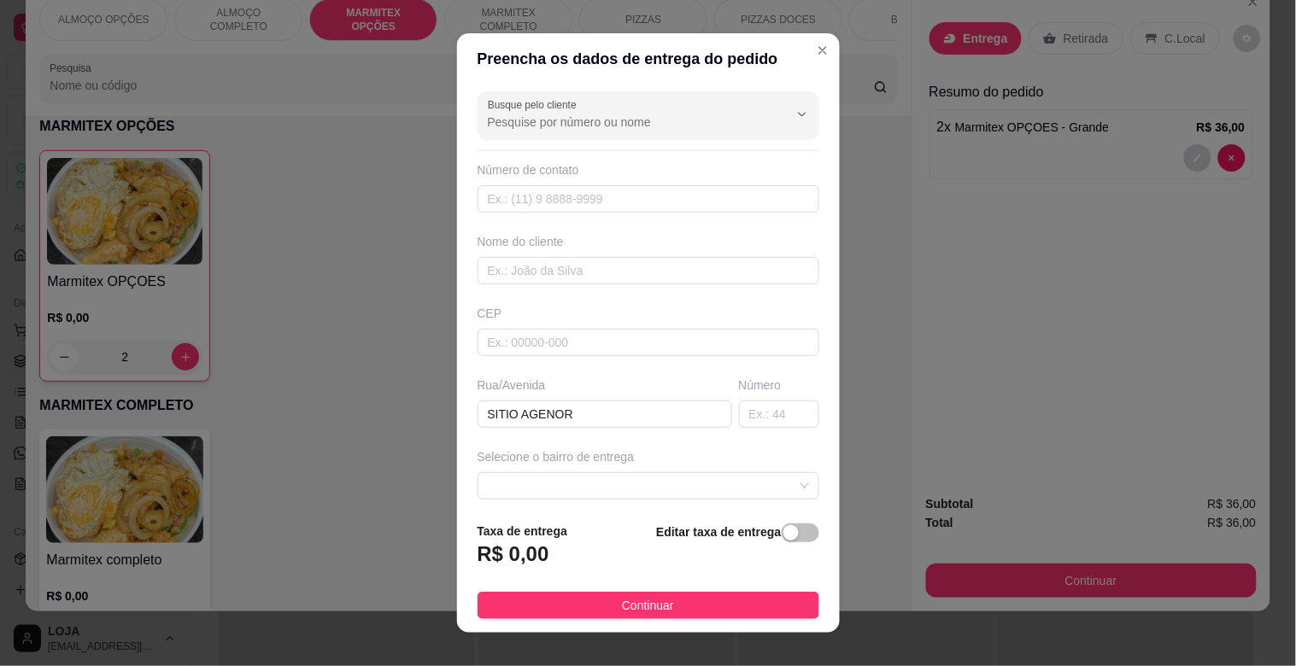
click at [618, 530] on div "Taxa de entrega R$ 0,00 Editar taxa de entrega" at bounding box center [648, 550] width 342 height 56
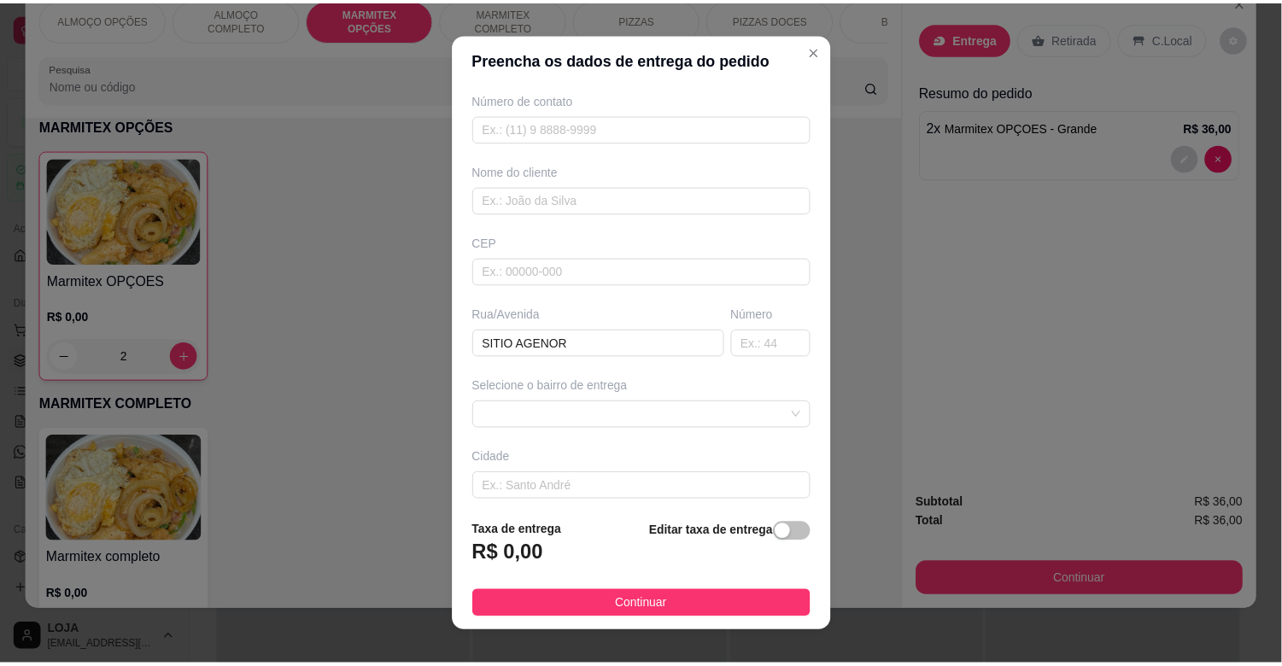
scroll to position [143, 0]
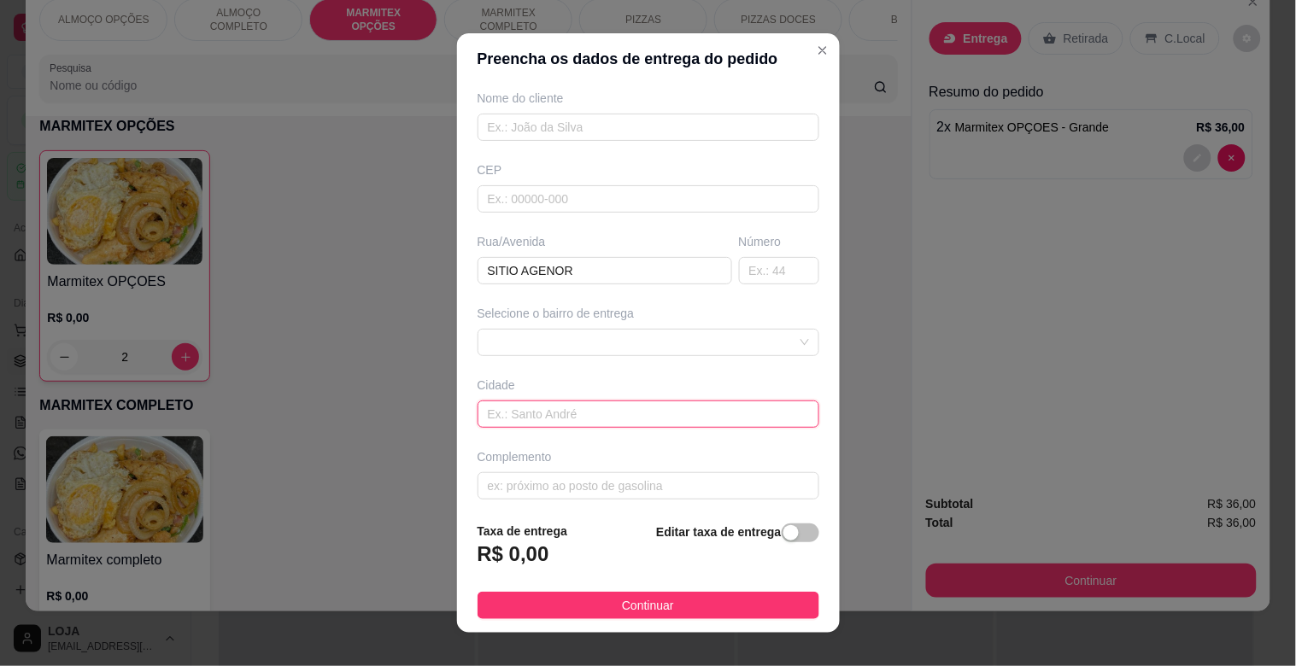
click at [518, 424] on input "text" at bounding box center [648, 414] width 342 height 27
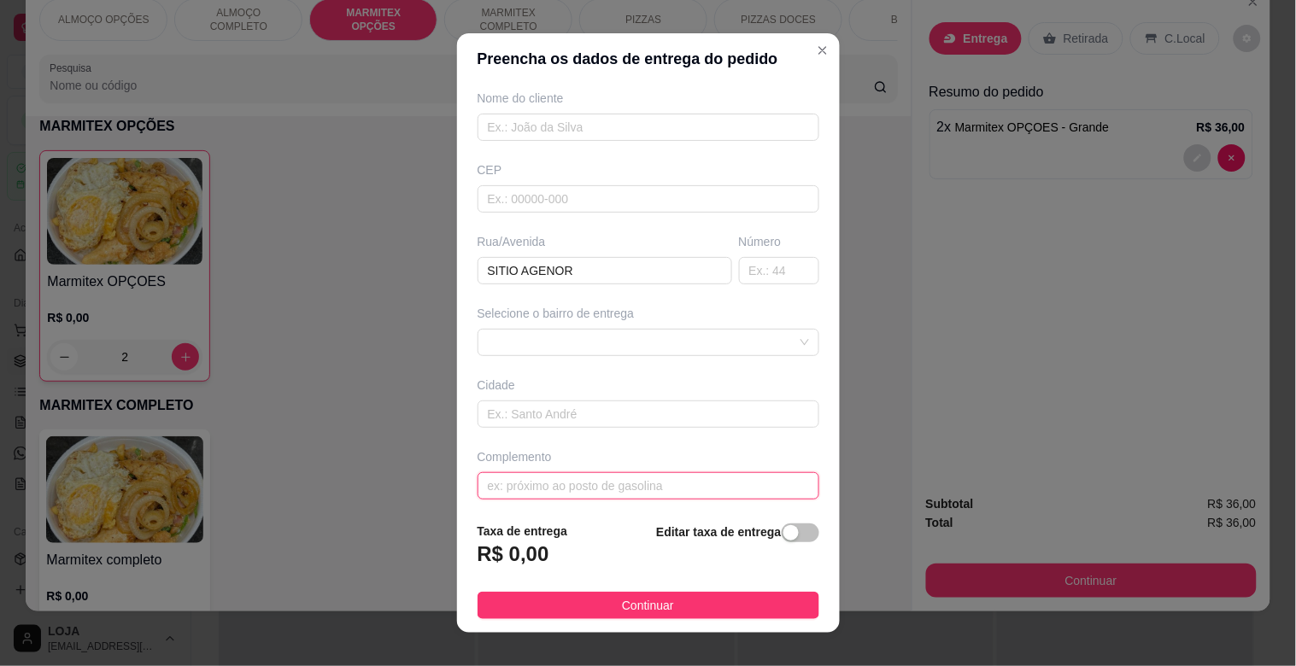
click at [530, 479] on input "text" at bounding box center [648, 485] width 342 height 27
drag, startPoint x: 756, startPoint y: 530, endPoint x: 766, endPoint y: 536, distance: 11.5
click at [757, 530] on strong "Editar taxa de entrega" at bounding box center [718, 532] width 125 height 14
click at [783, 536] on div "button" at bounding box center [790, 532] width 15 height 15
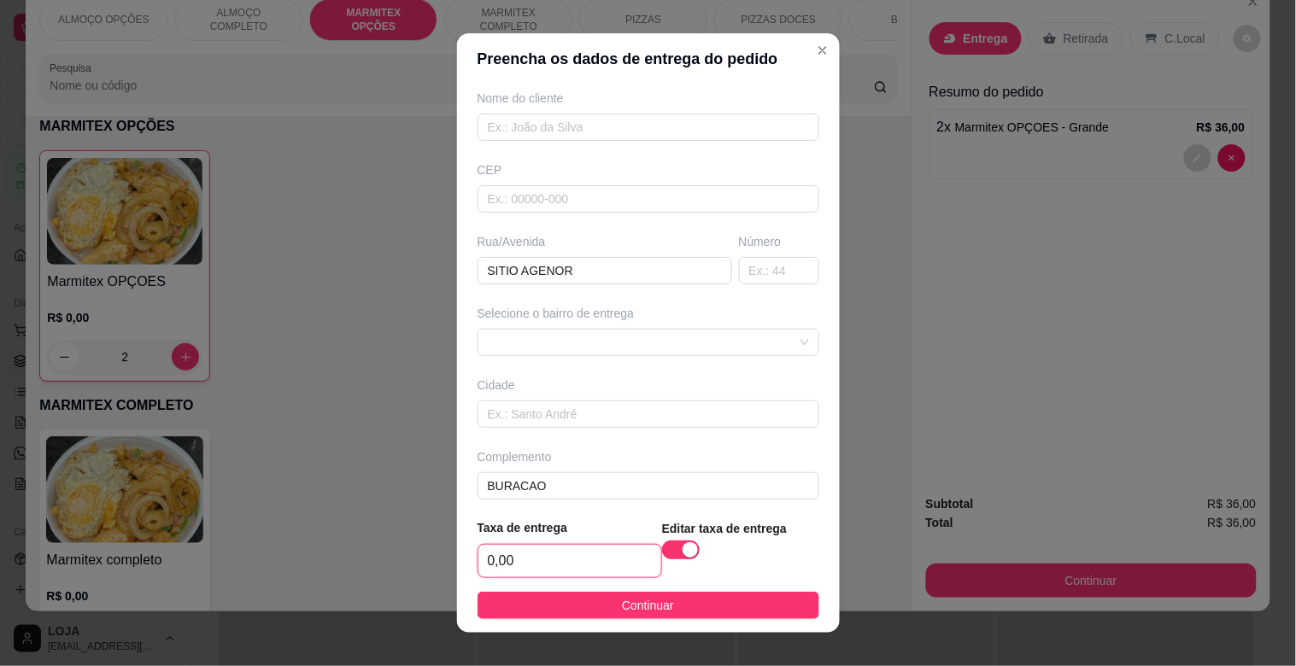
click at [600, 568] on input "0,00" at bounding box center [569, 561] width 183 height 32
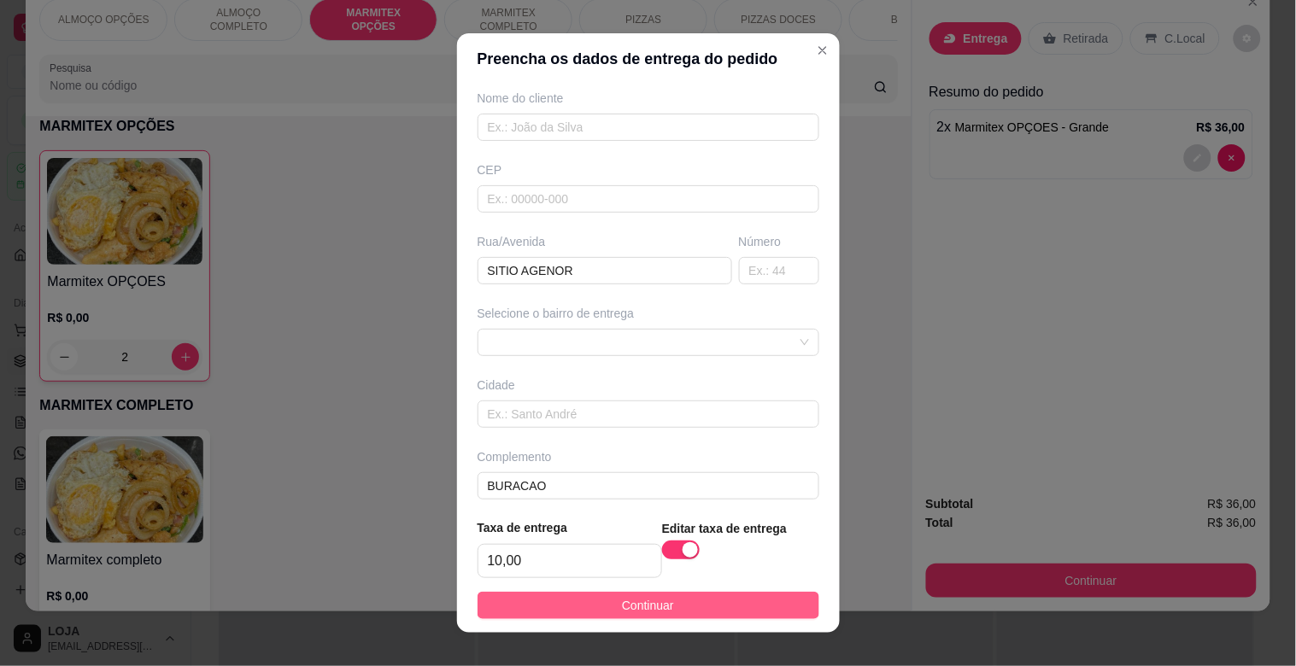
click at [622, 596] on span "Continuar" at bounding box center [648, 605] width 52 height 19
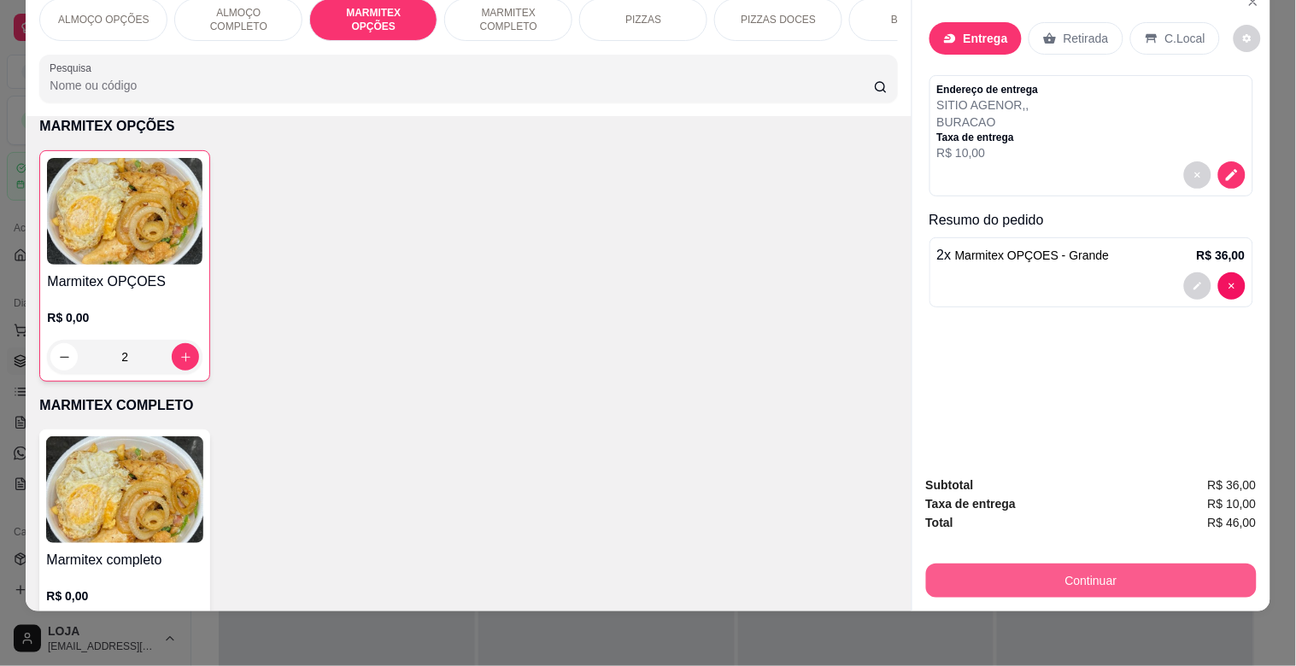
click at [1053, 575] on button "Continuar" at bounding box center [1091, 581] width 331 height 34
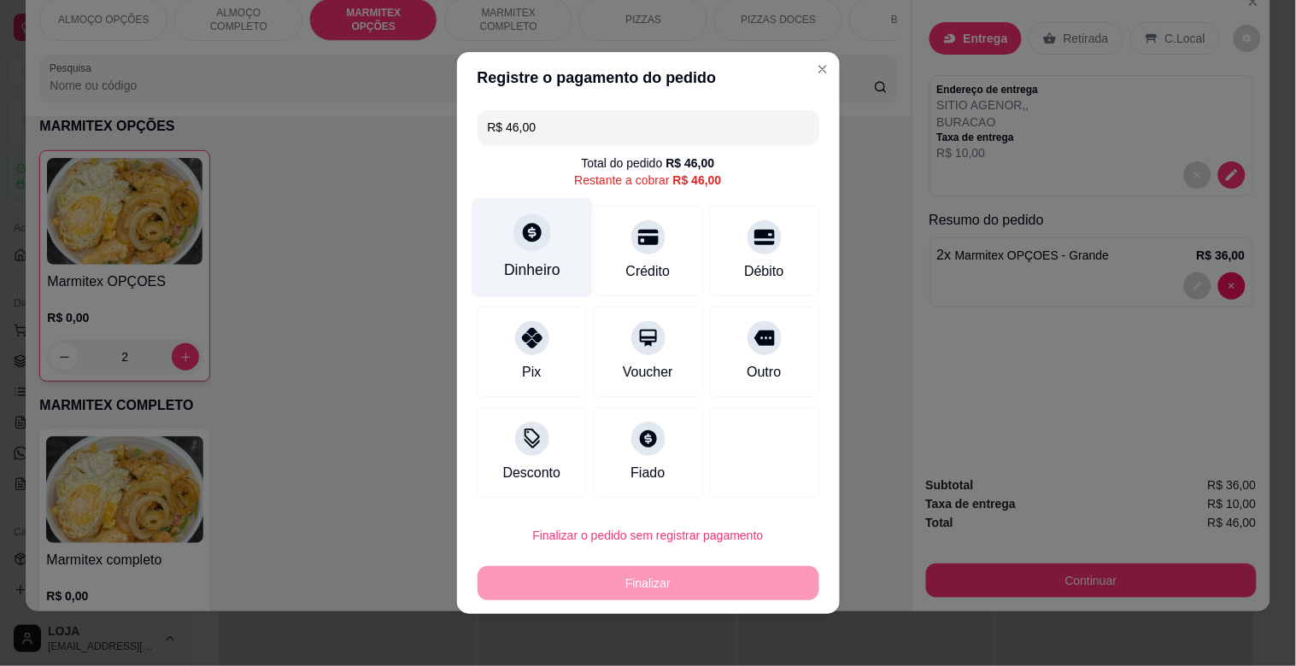
click at [553, 229] on div "Dinheiro" at bounding box center [531, 248] width 120 height 100
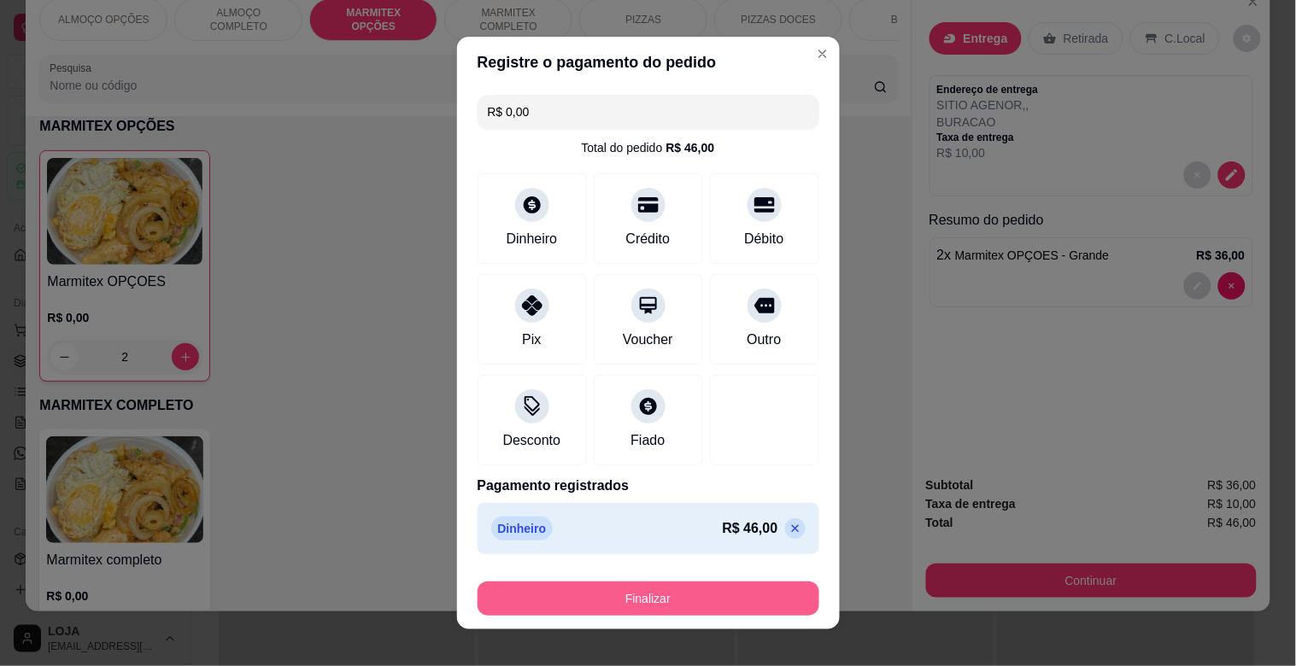
click at [678, 611] on button "Finalizar" at bounding box center [648, 599] width 342 height 34
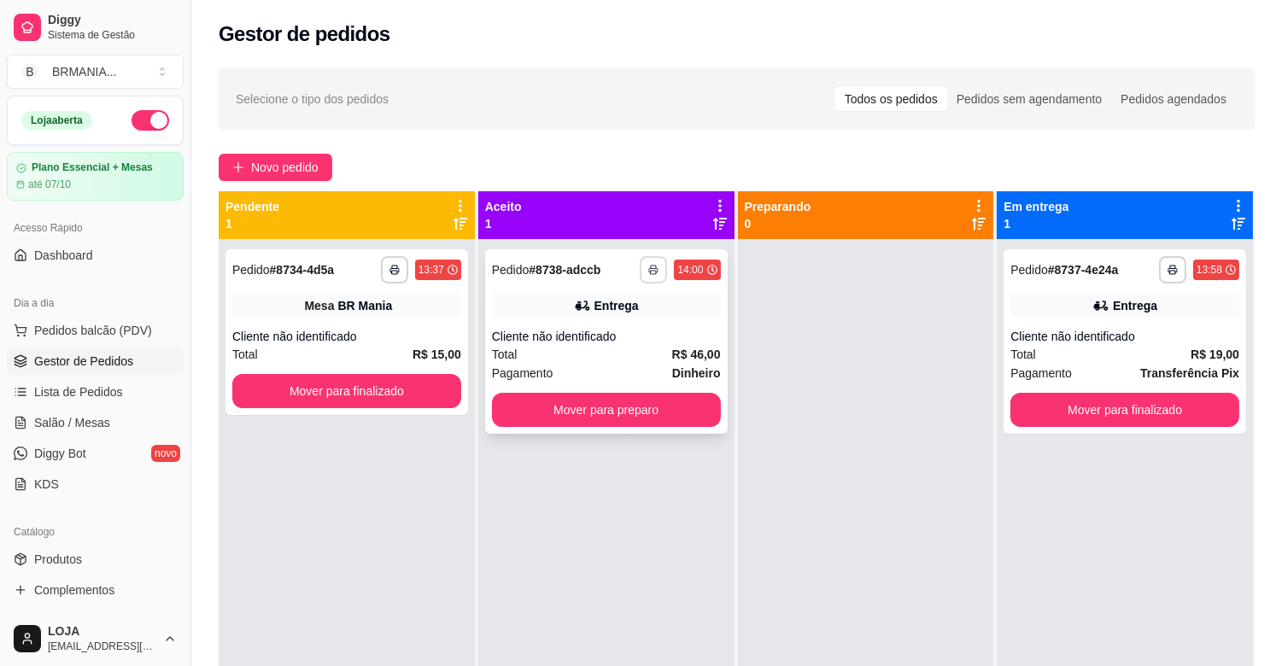
click at [653, 269] on button "button" at bounding box center [653, 269] width 27 height 27
click at [653, 269] on icon "button" at bounding box center [653, 271] width 9 height 4
click at [647, 265] on button "button" at bounding box center [654, 269] width 26 height 26
click at [596, 320] on button "IMPRESSORA" at bounding box center [603, 329] width 124 height 27
click at [646, 413] on button "Mover para preparo" at bounding box center [606, 410] width 229 height 34
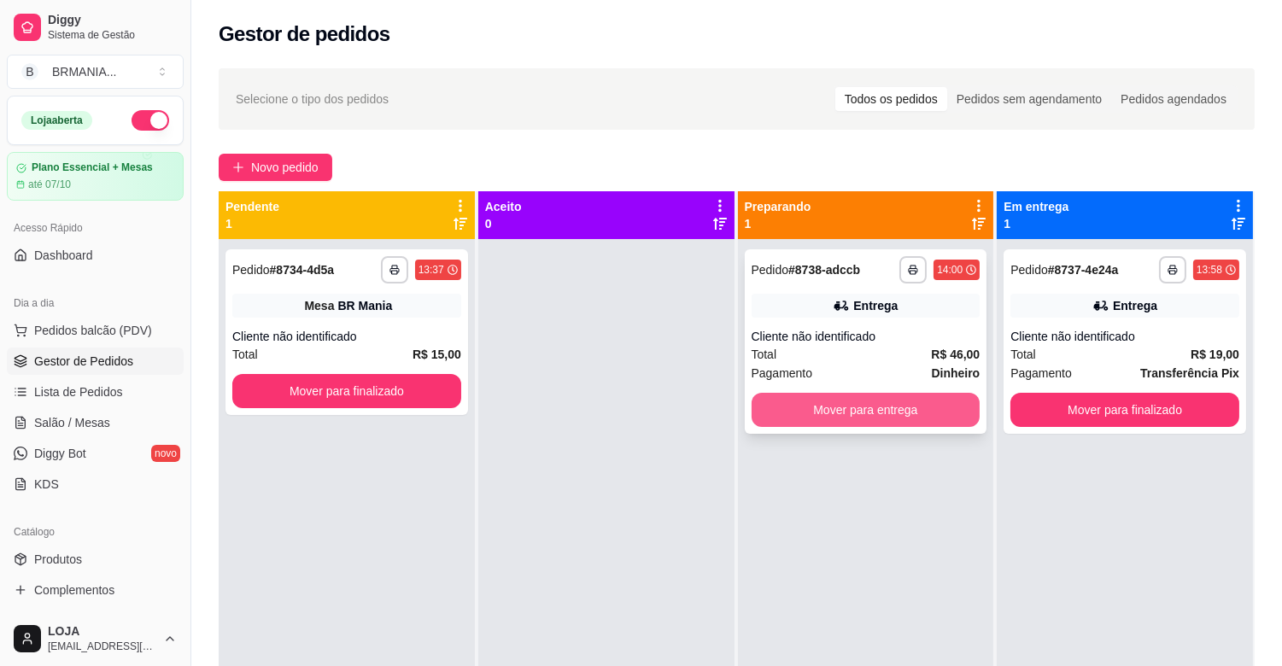
click at [888, 406] on button "Mover para entrega" at bounding box center [866, 410] width 229 height 34
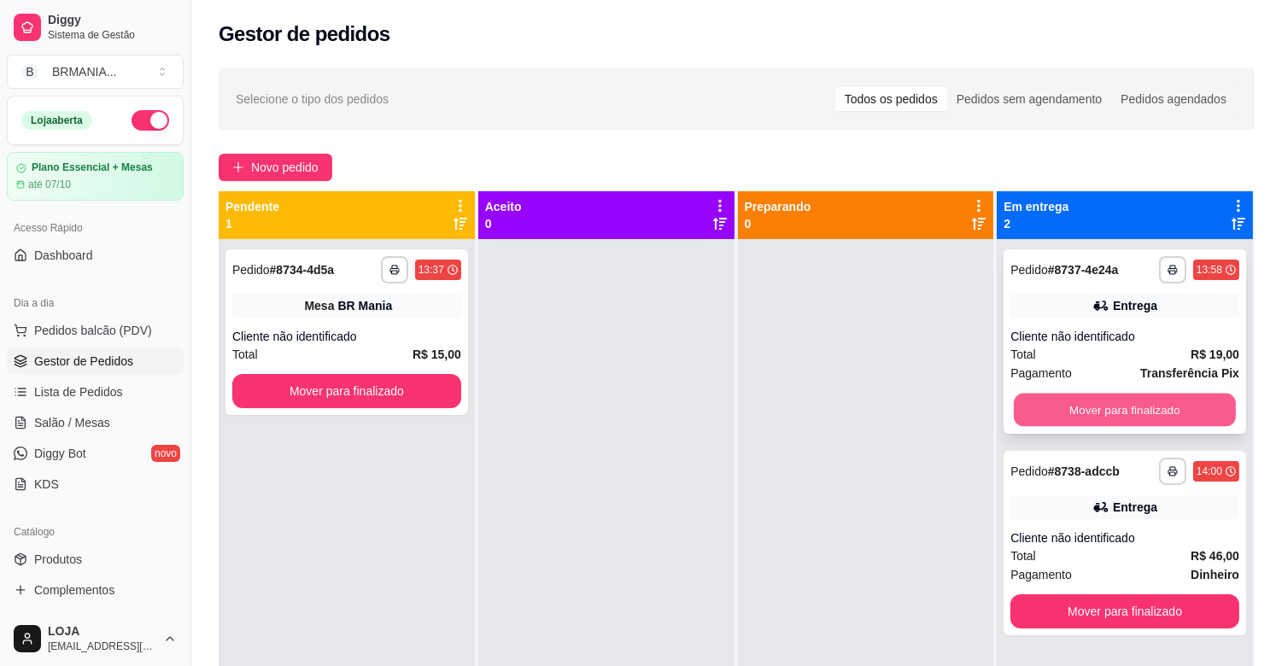
click at [1099, 414] on button "Mover para finalizado" at bounding box center [1125, 410] width 222 height 33
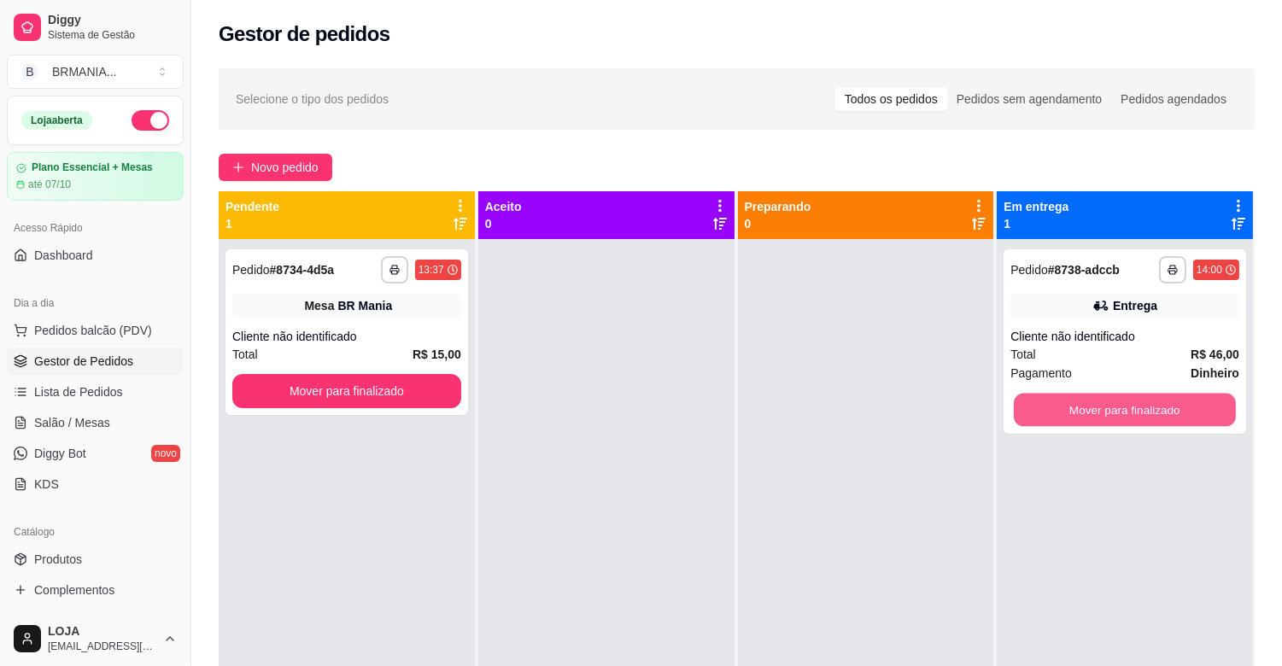
click at [1097, 416] on button "Mover para finalizado" at bounding box center [1125, 410] width 222 height 33
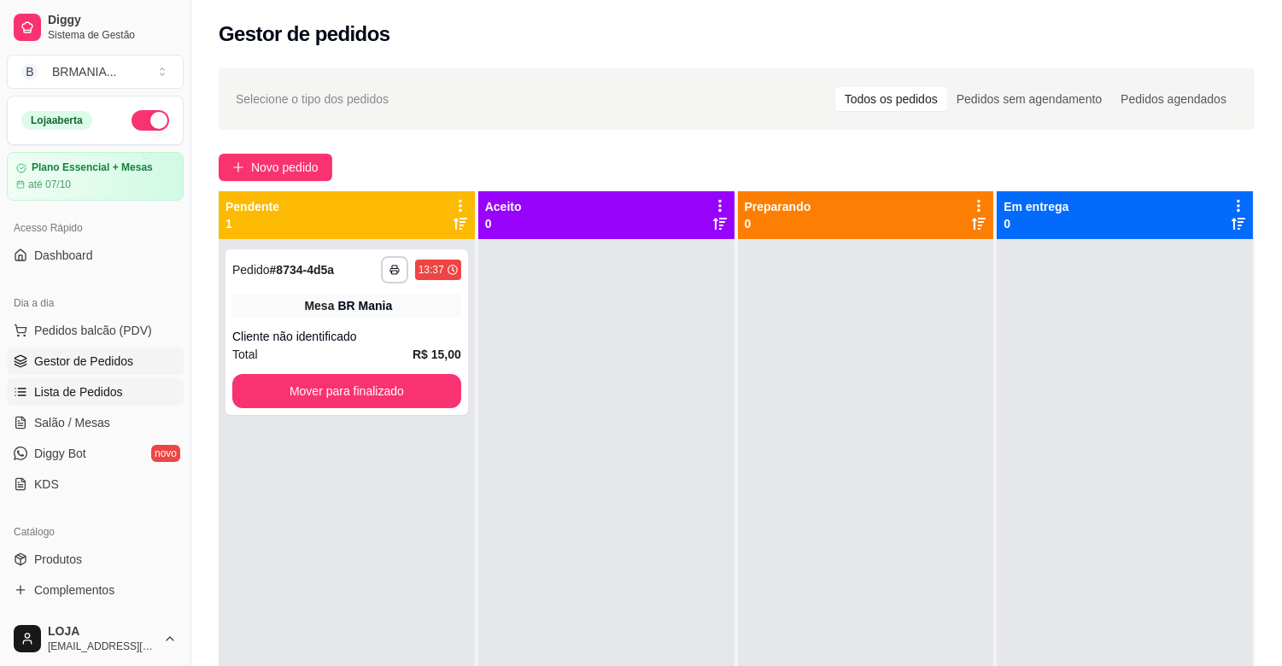
click at [94, 388] on span "Lista de Pedidos" at bounding box center [78, 391] width 89 height 17
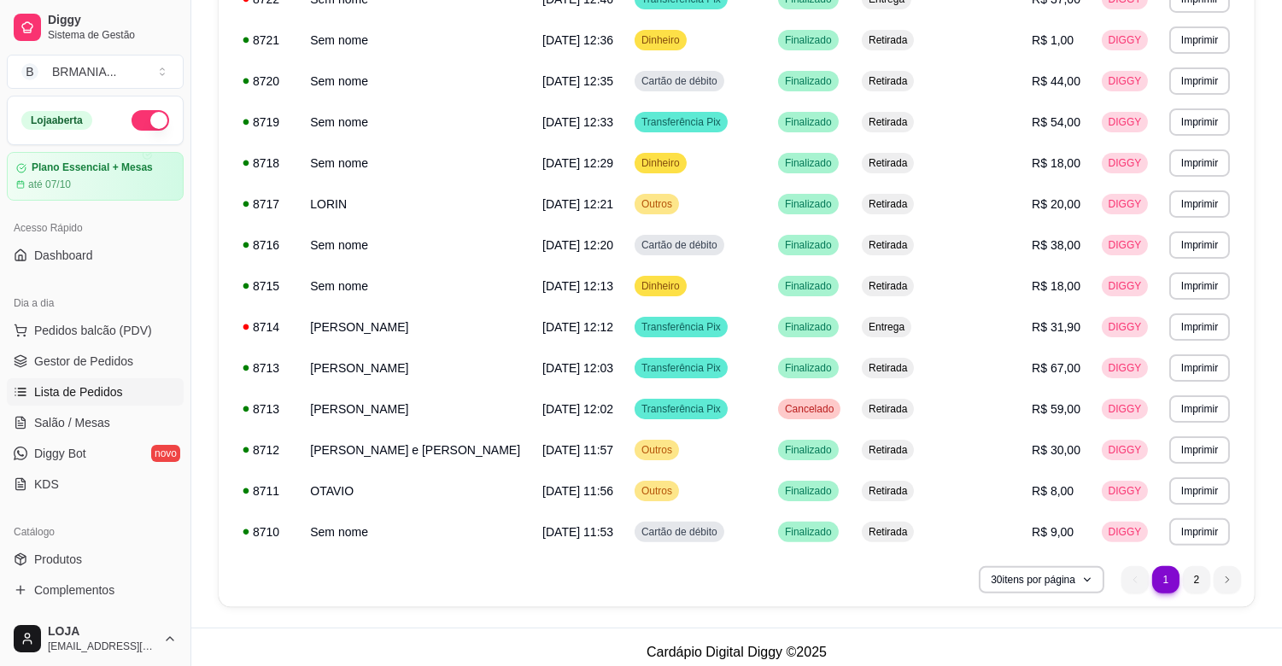
scroll to position [928, 0]
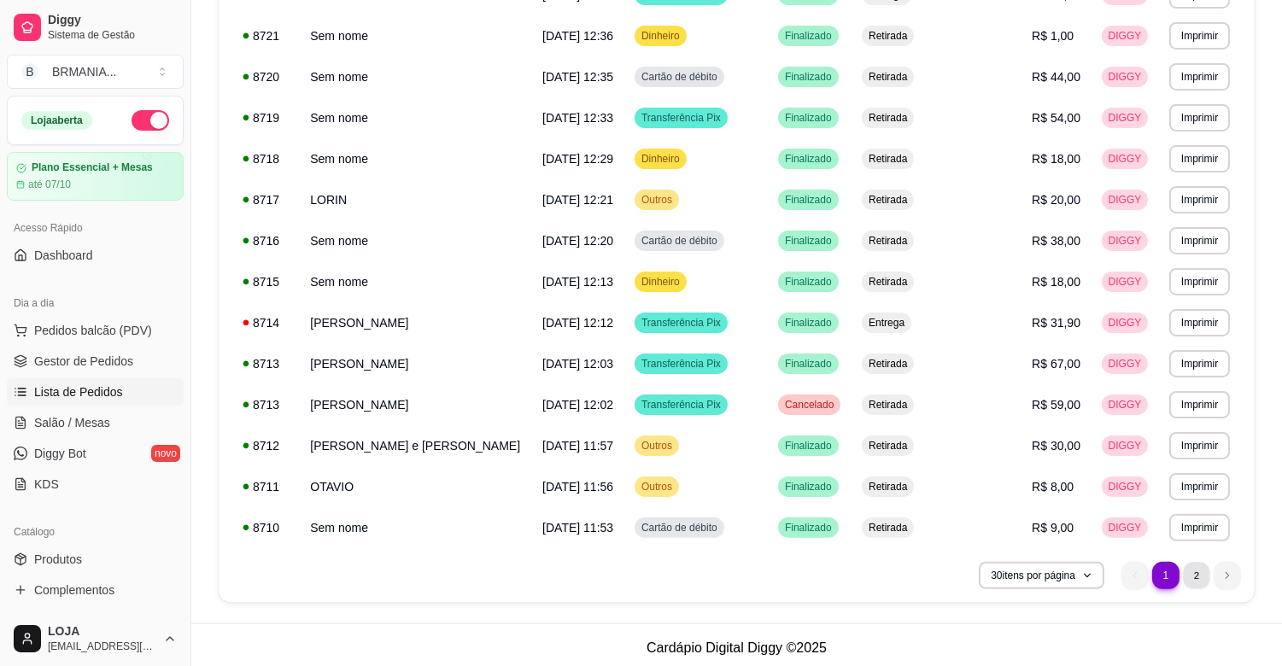
click at [1201, 574] on li "2" at bounding box center [1196, 575] width 26 height 26
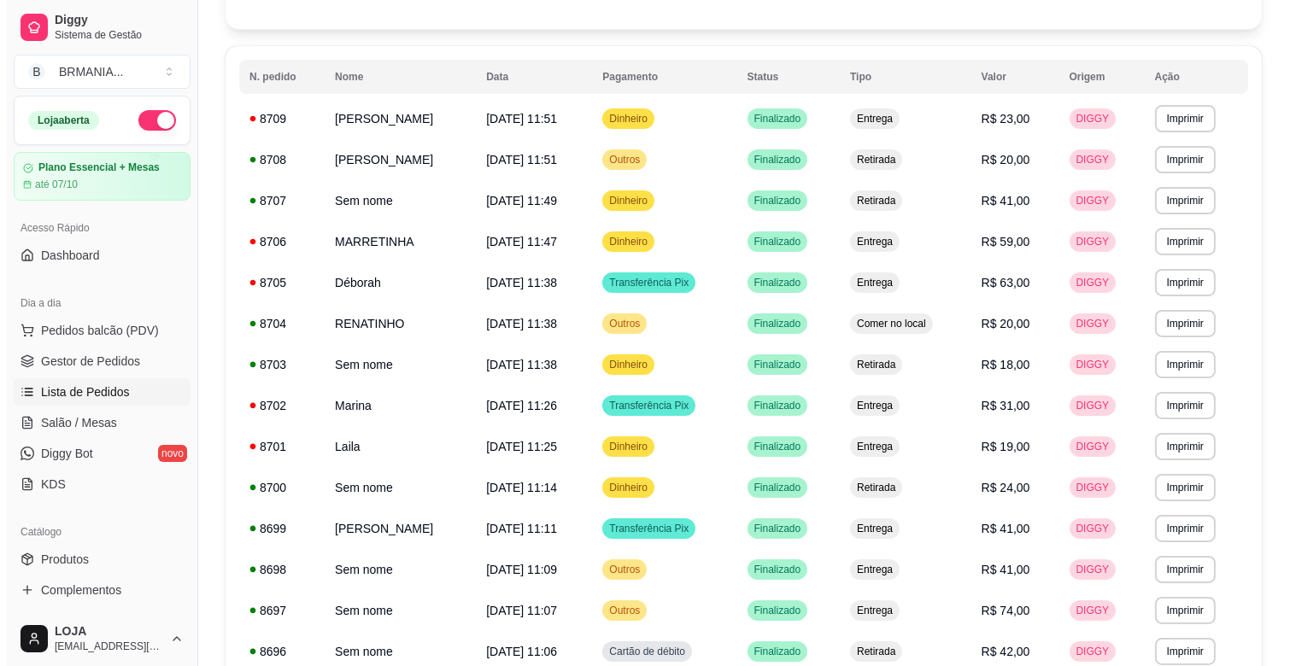
scroll to position [62, 0]
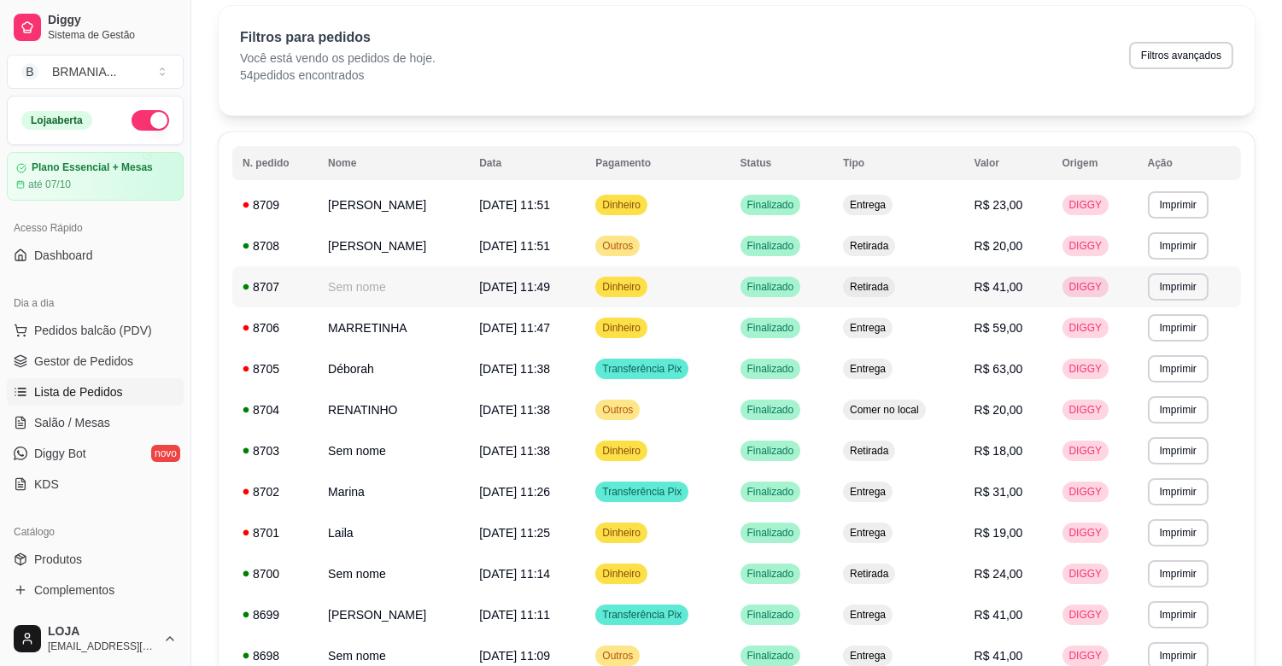
click at [1002, 293] on span "R$ 41,00" at bounding box center [998, 287] width 49 height 14
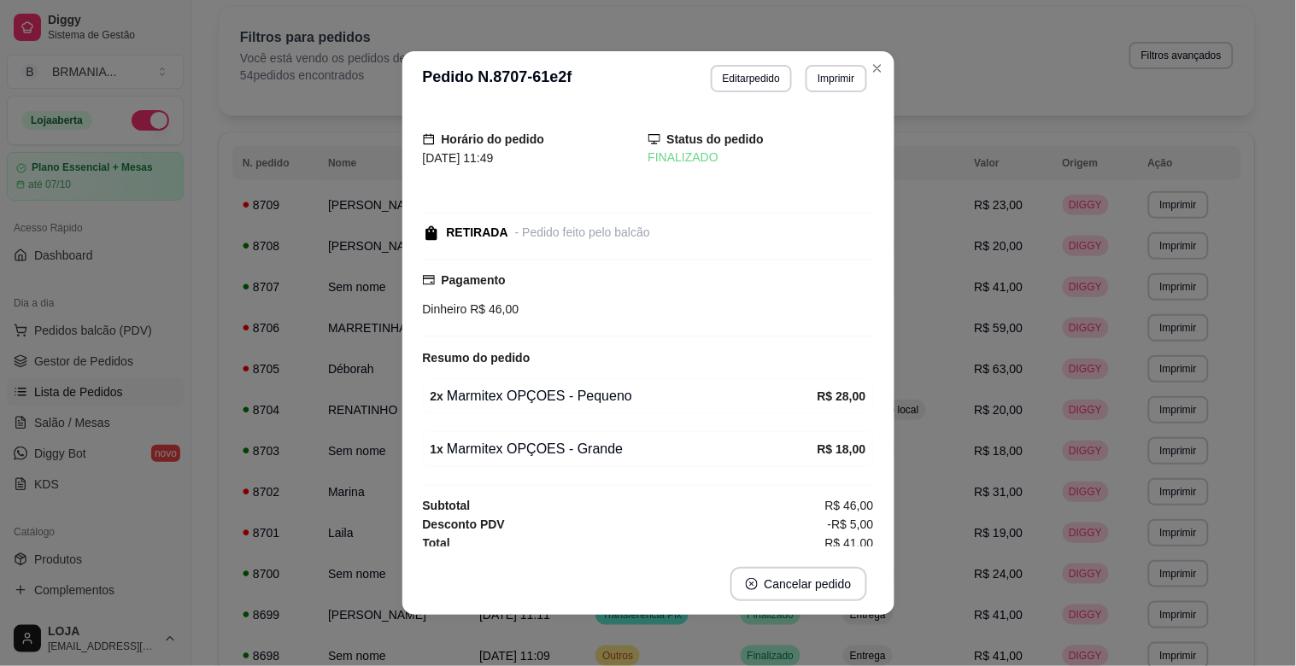
scroll to position [9, 0]
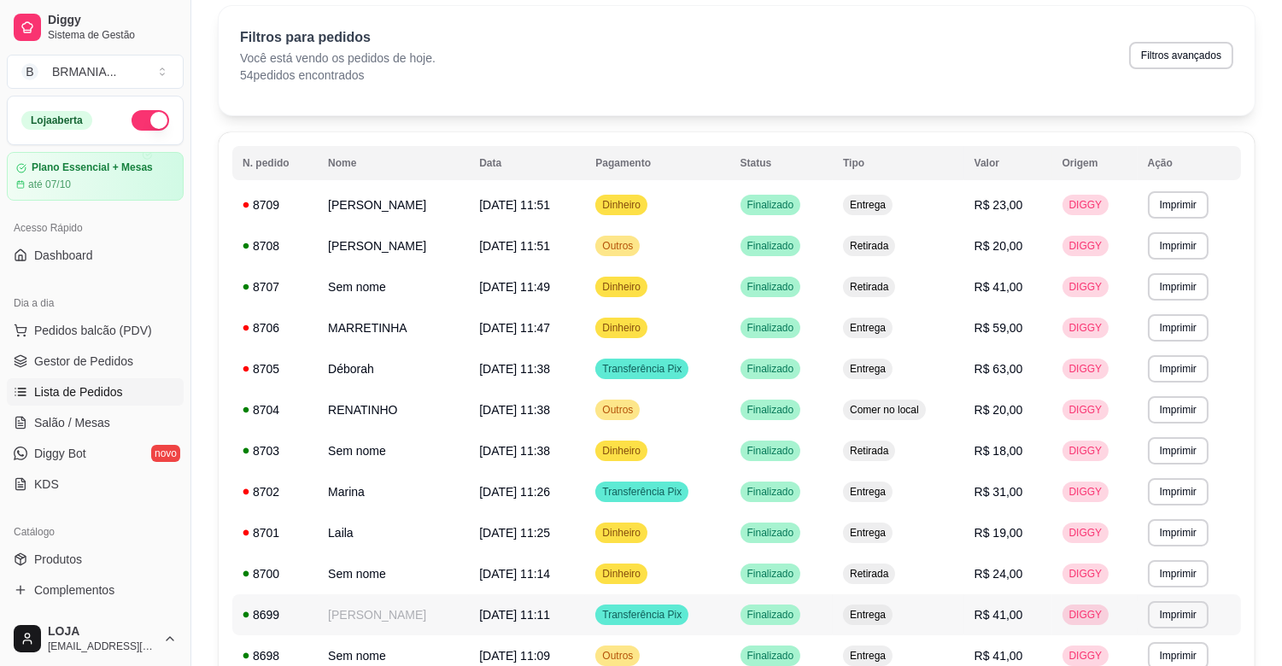
click at [945, 622] on td "Entrega" at bounding box center [899, 614] width 132 height 41
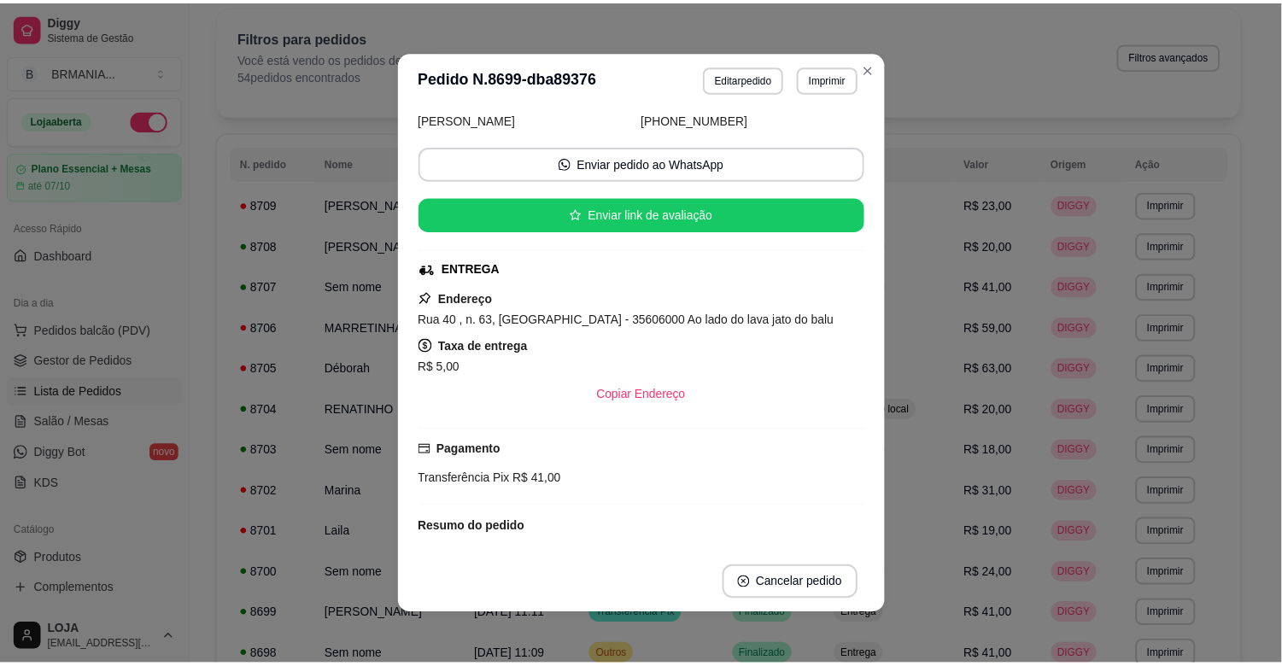
scroll to position [0, 0]
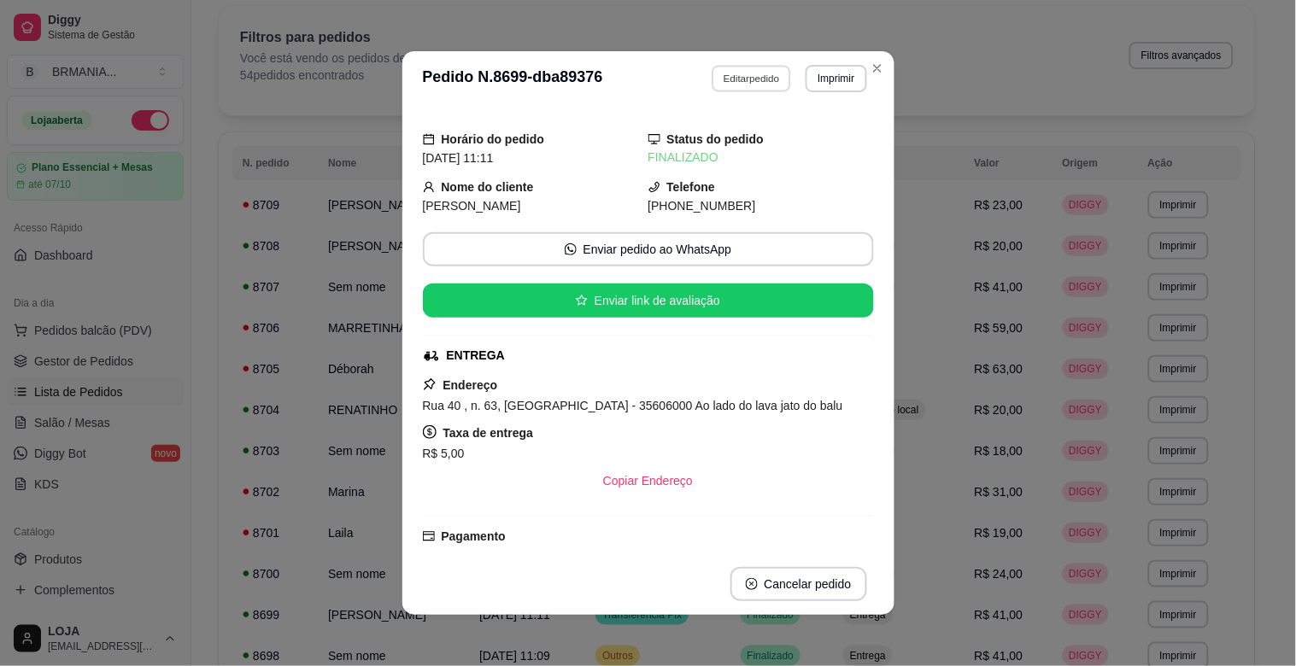
click at [748, 82] on button "Editar pedido" at bounding box center [750, 78] width 79 height 26
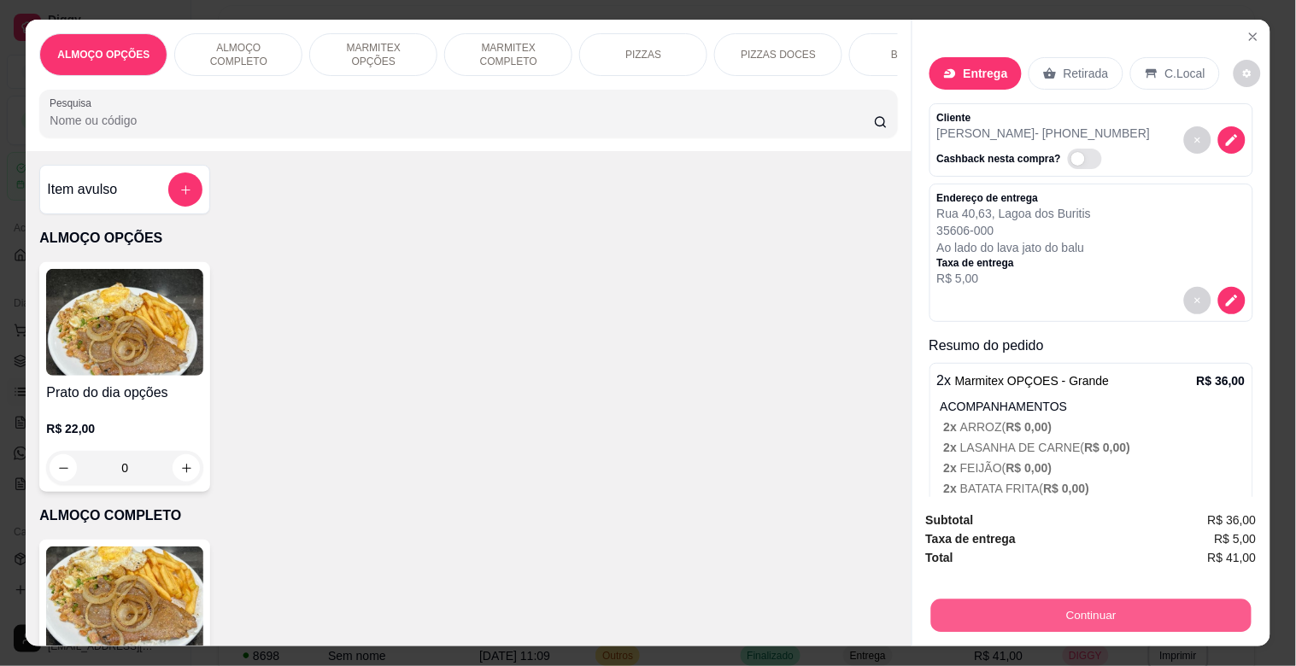
click at [1166, 605] on button "Continuar" at bounding box center [1090, 615] width 320 height 33
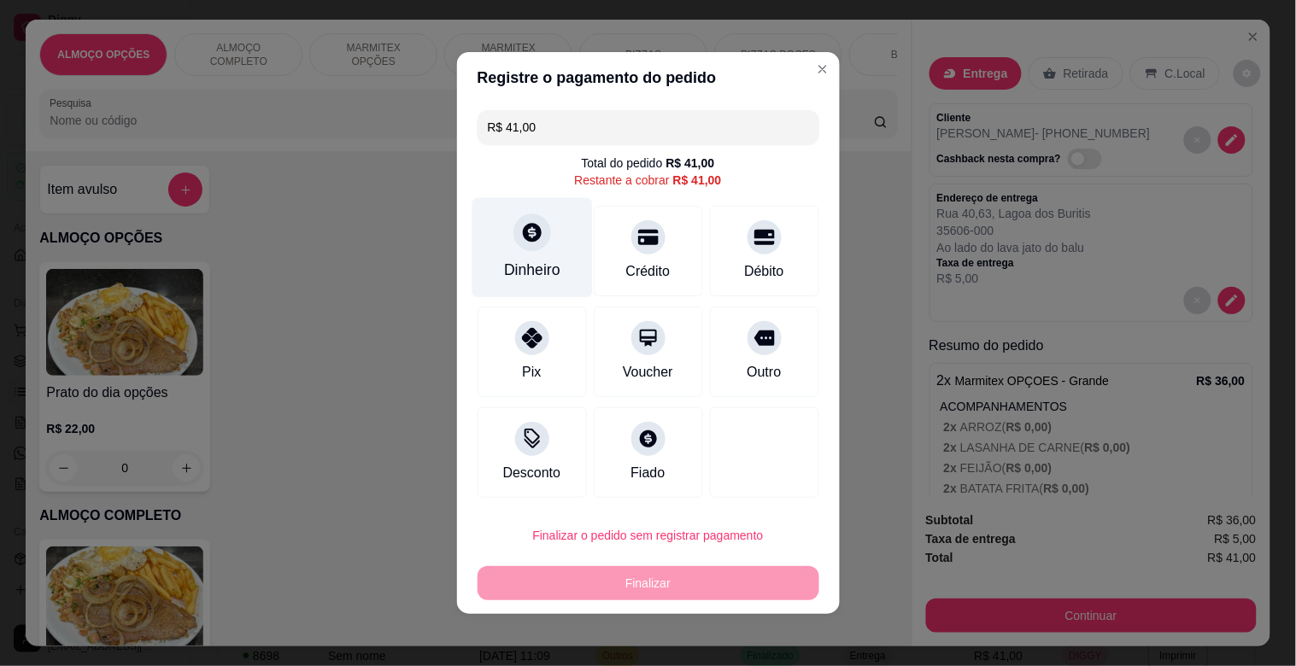
click at [521, 257] on div "Dinheiro" at bounding box center [531, 248] width 120 height 100
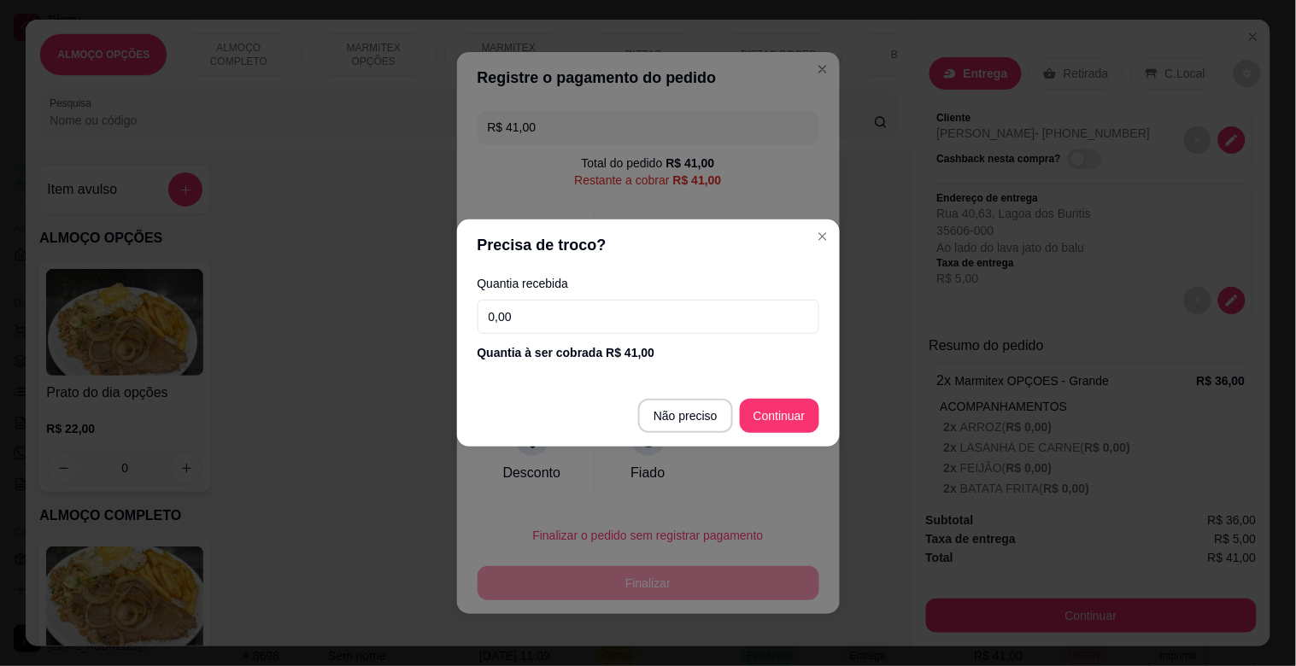
click at [658, 316] on input "0,00" at bounding box center [648, 317] width 342 height 34
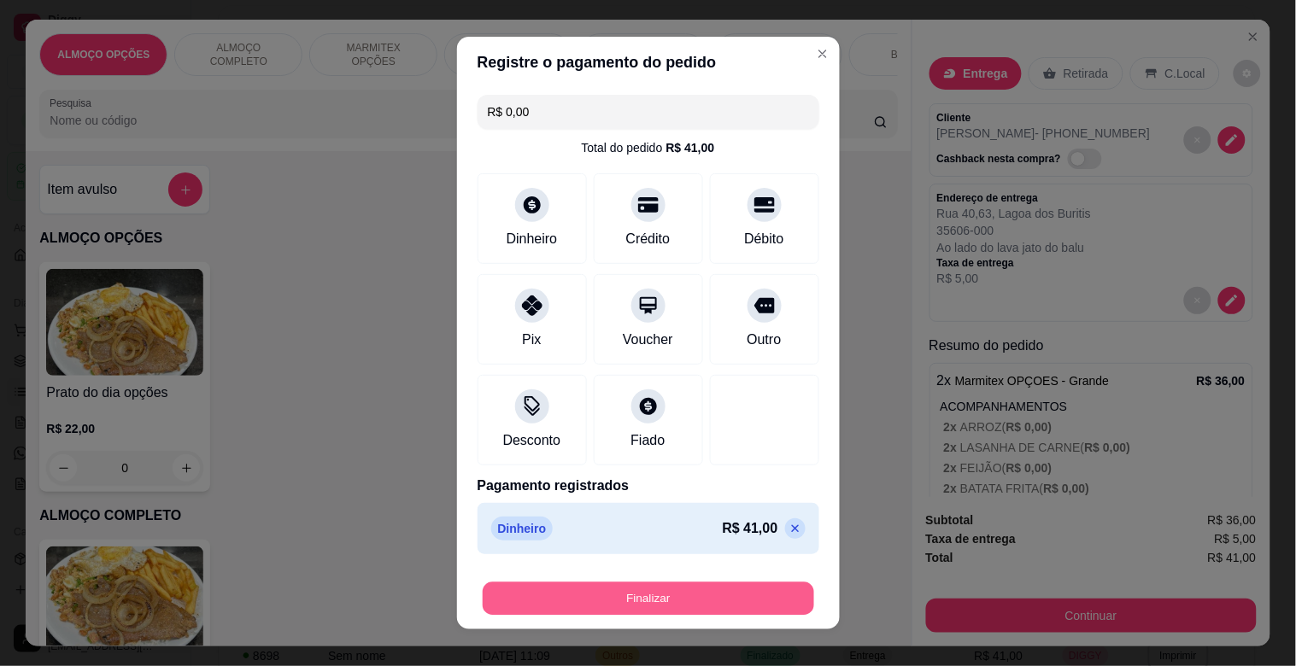
click at [729, 604] on button "Finalizar" at bounding box center [648, 598] width 331 height 33
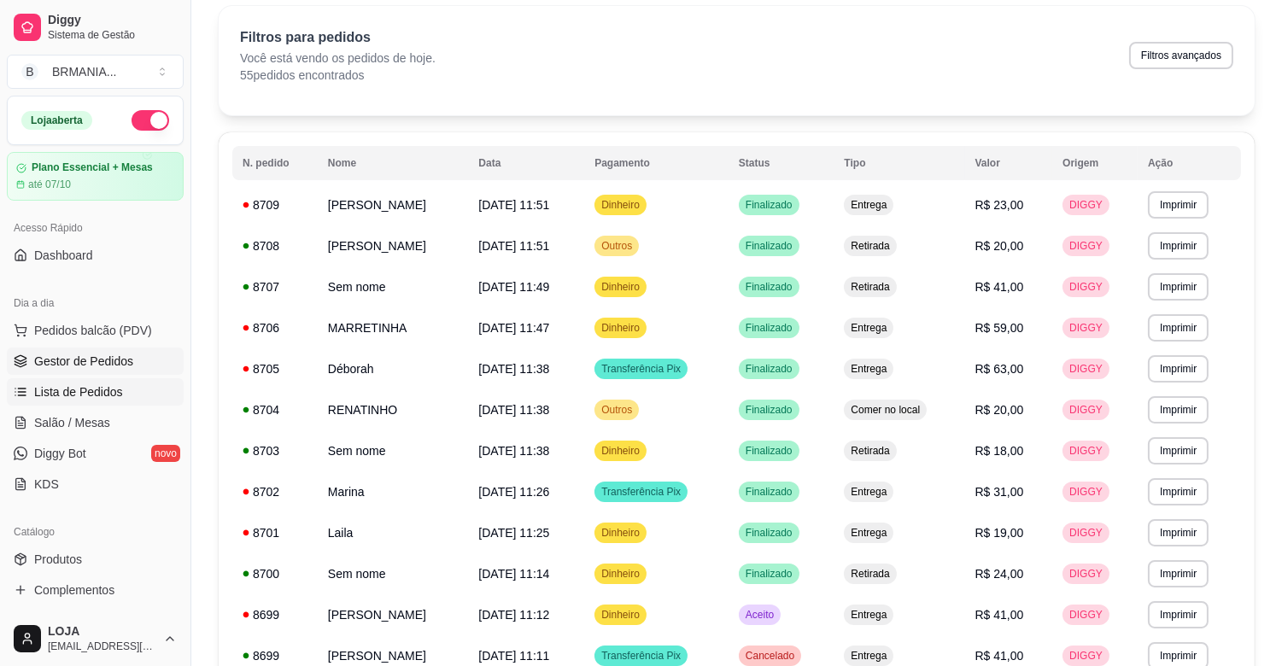
click at [130, 354] on span "Gestor de Pedidos" at bounding box center [83, 361] width 99 height 17
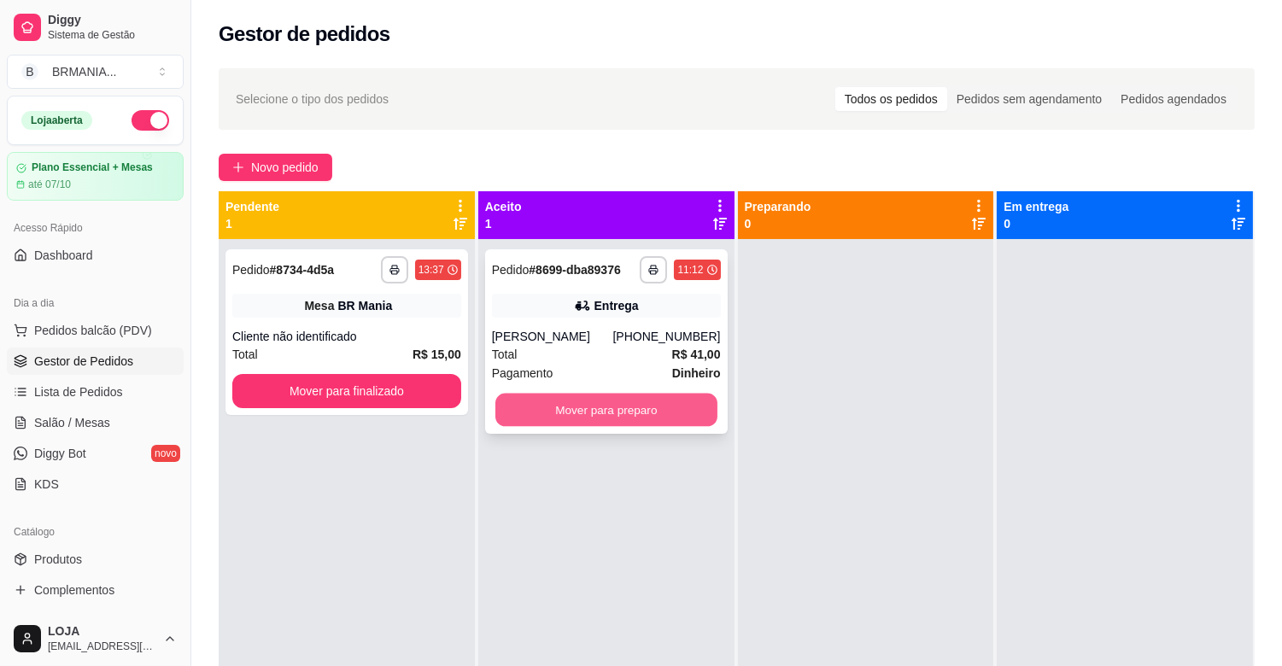
click at [555, 398] on button "Mover para preparo" at bounding box center [606, 410] width 222 height 33
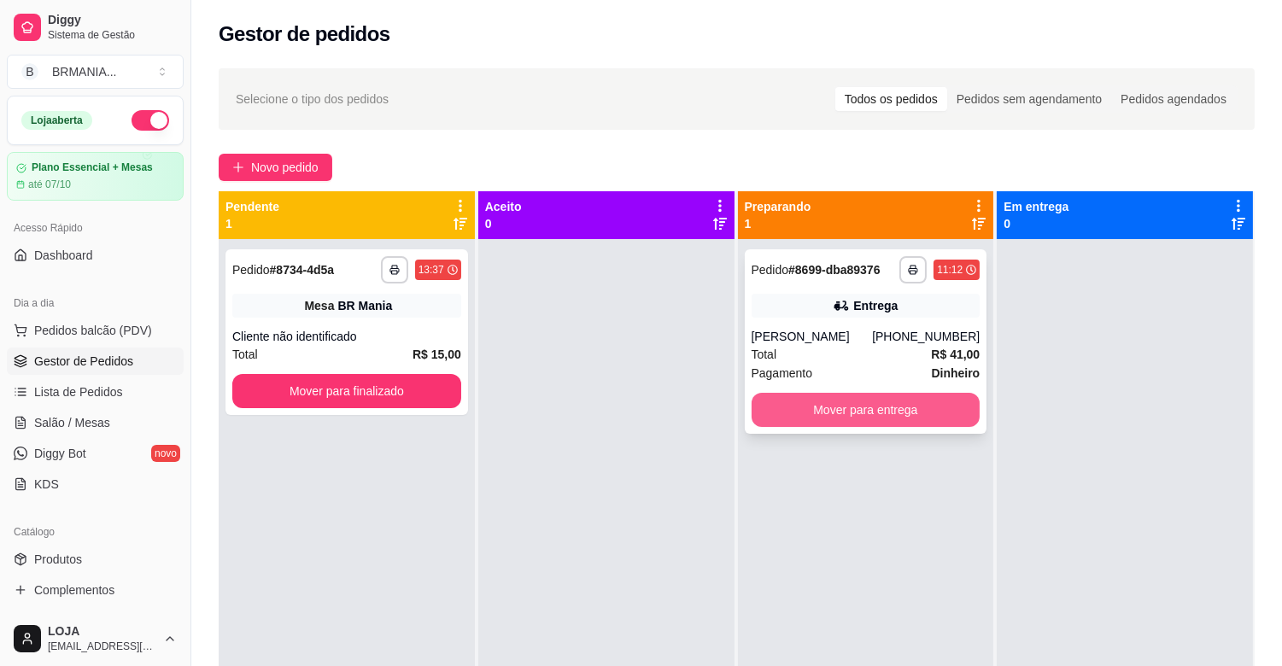
click at [934, 407] on button "Mover para entrega" at bounding box center [866, 410] width 229 height 34
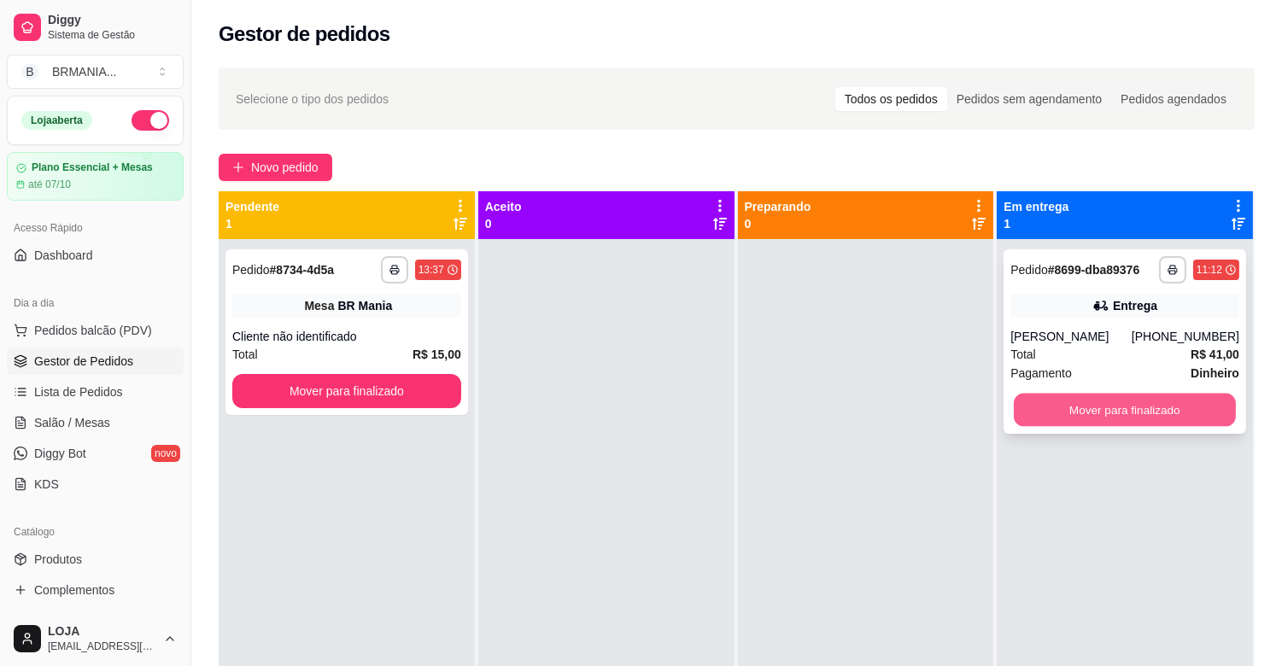
click at [1098, 413] on button "Mover para finalizado" at bounding box center [1125, 410] width 222 height 33
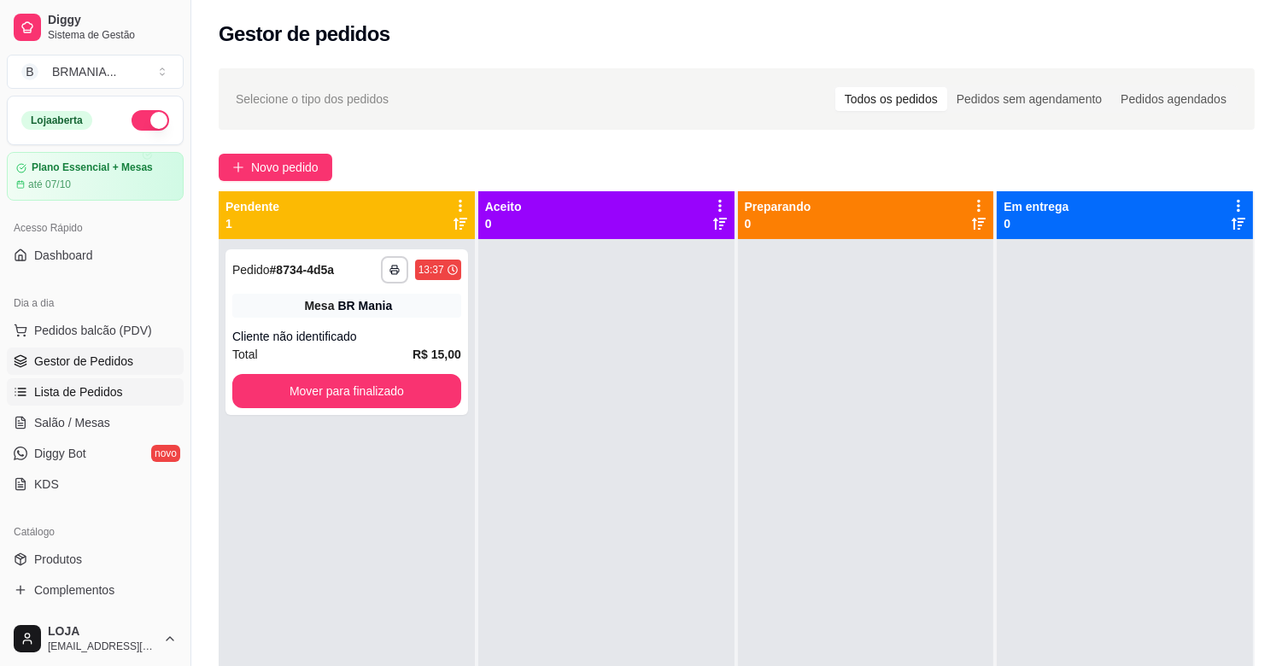
click at [89, 402] on link "Lista de Pedidos" at bounding box center [95, 391] width 177 height 27
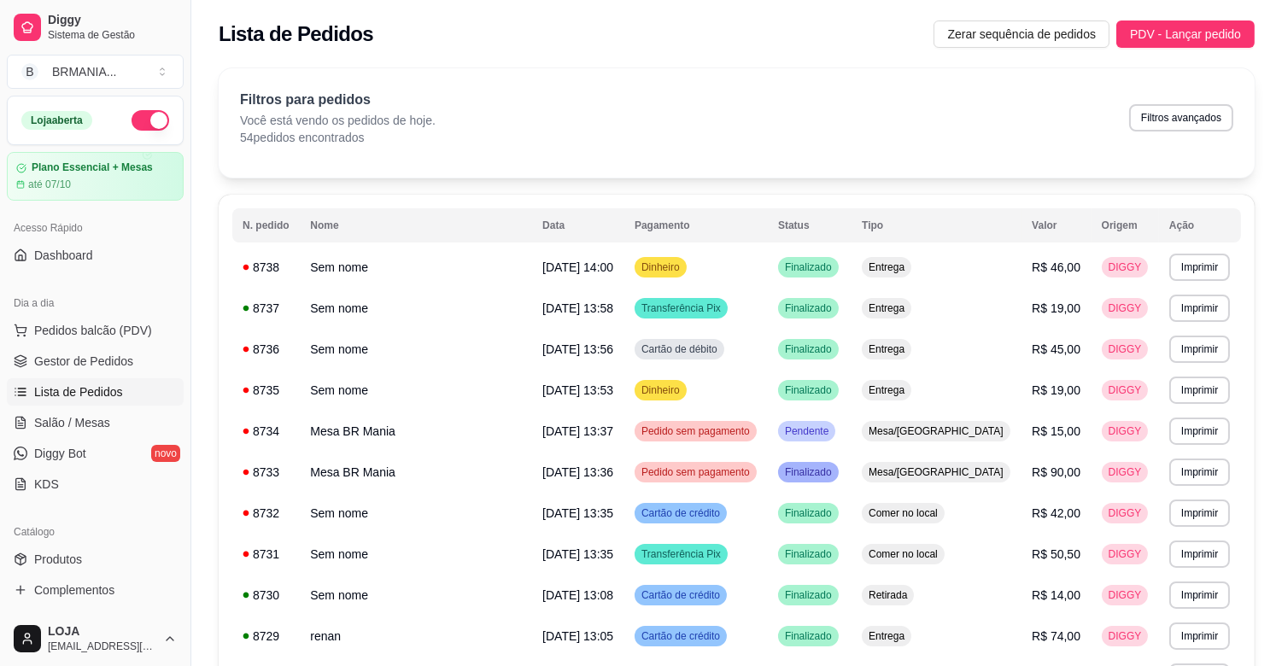
click at [81, 393] on span "Lista de Pedidos" at bounding box center [78, 391] width 89 height 17
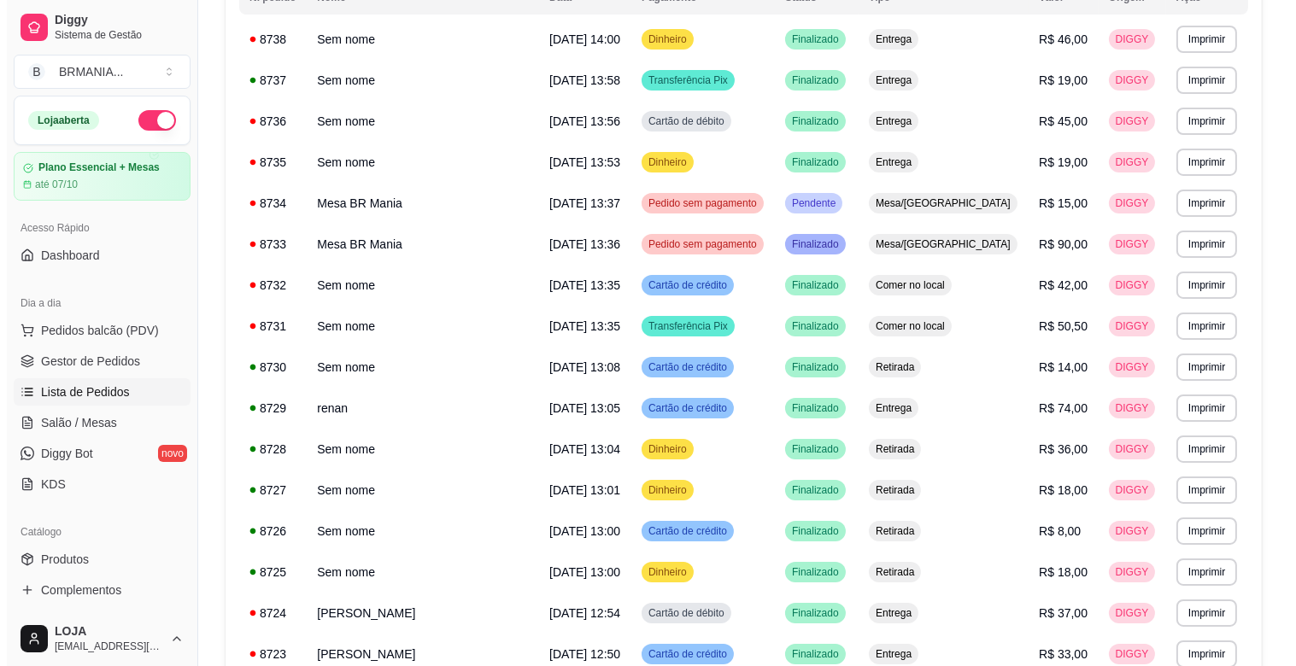
scroll to position [243, 0]
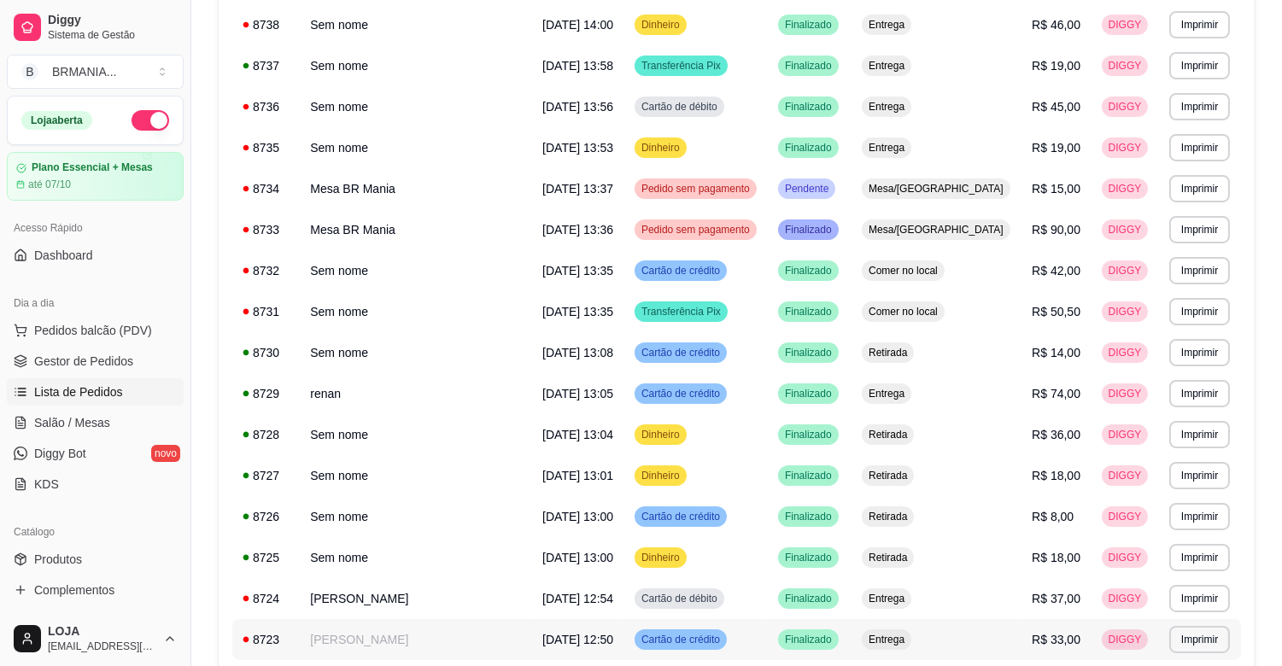
click at [1021, 635] on td "R$ 33,00" at bounding box center [1055, 639] width 69 height 41
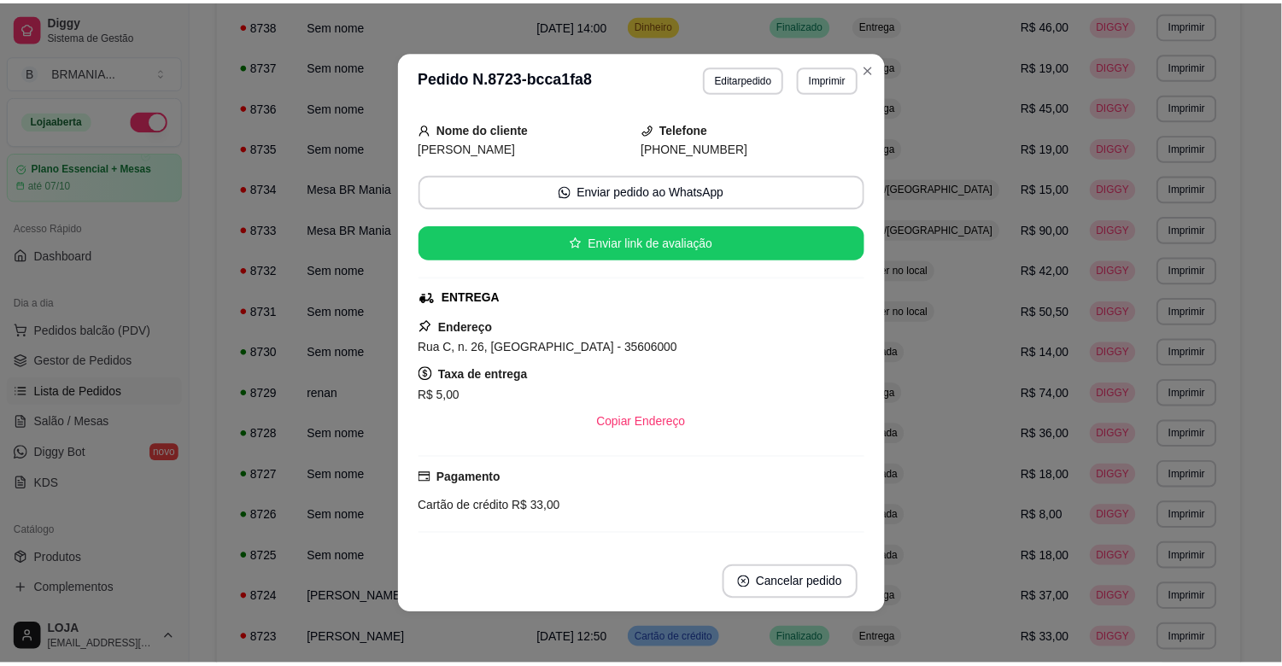
scroll to position [55, 0]
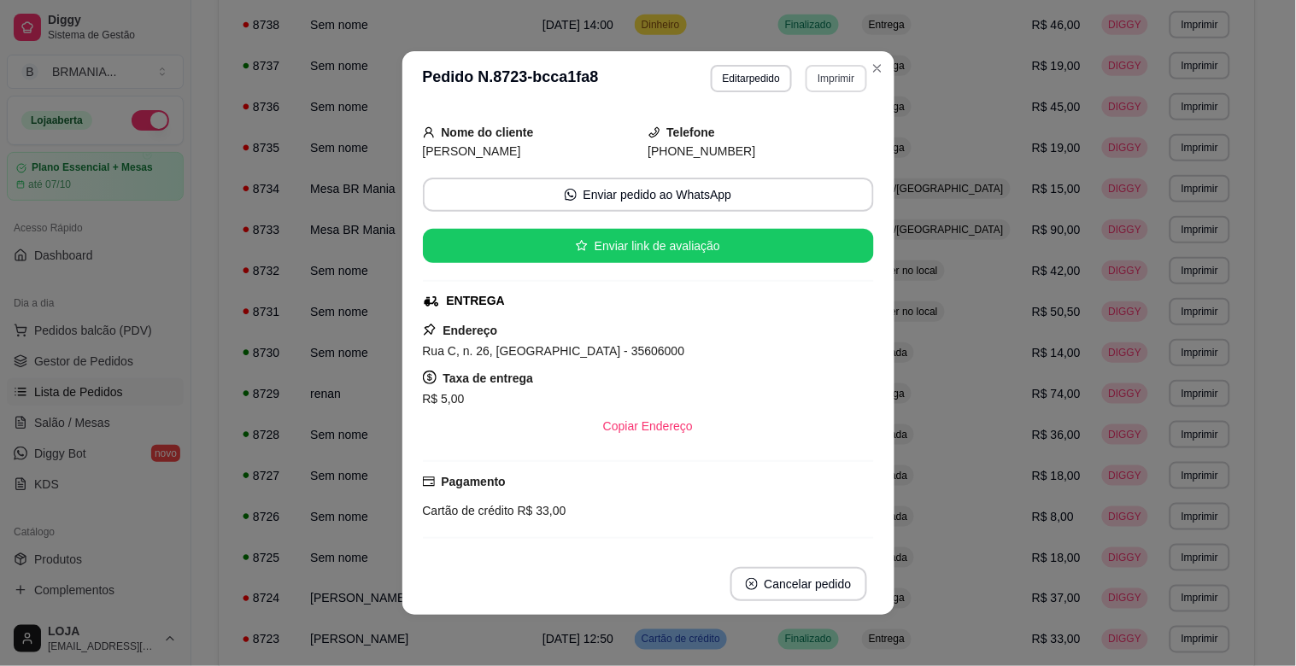
click at [824, 79] on button "Imprimir" at bounding box center [835, 78] width 61 height 27
click at [796, 146] on button "IMPRESSORA" at bounding box center [800, 139] width 120 height 26
click at [876, 71] on button "Close" at bounding box center [876, 68] width 27 height 27
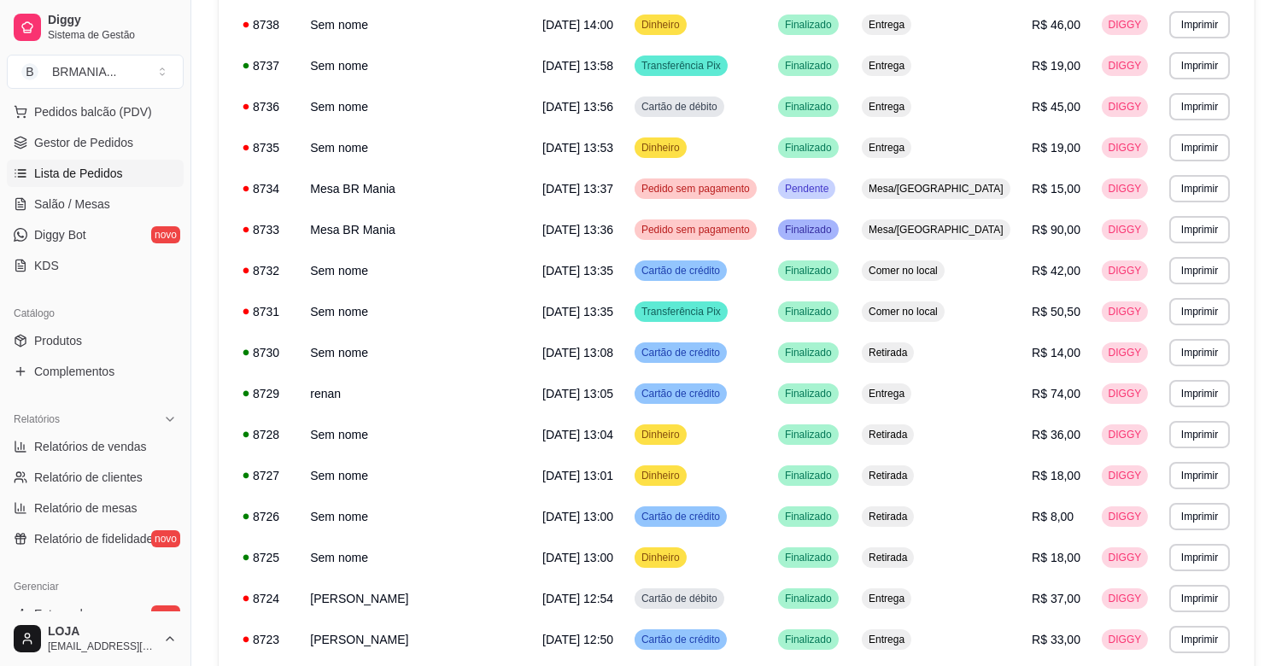
scroll to position [239, 0]
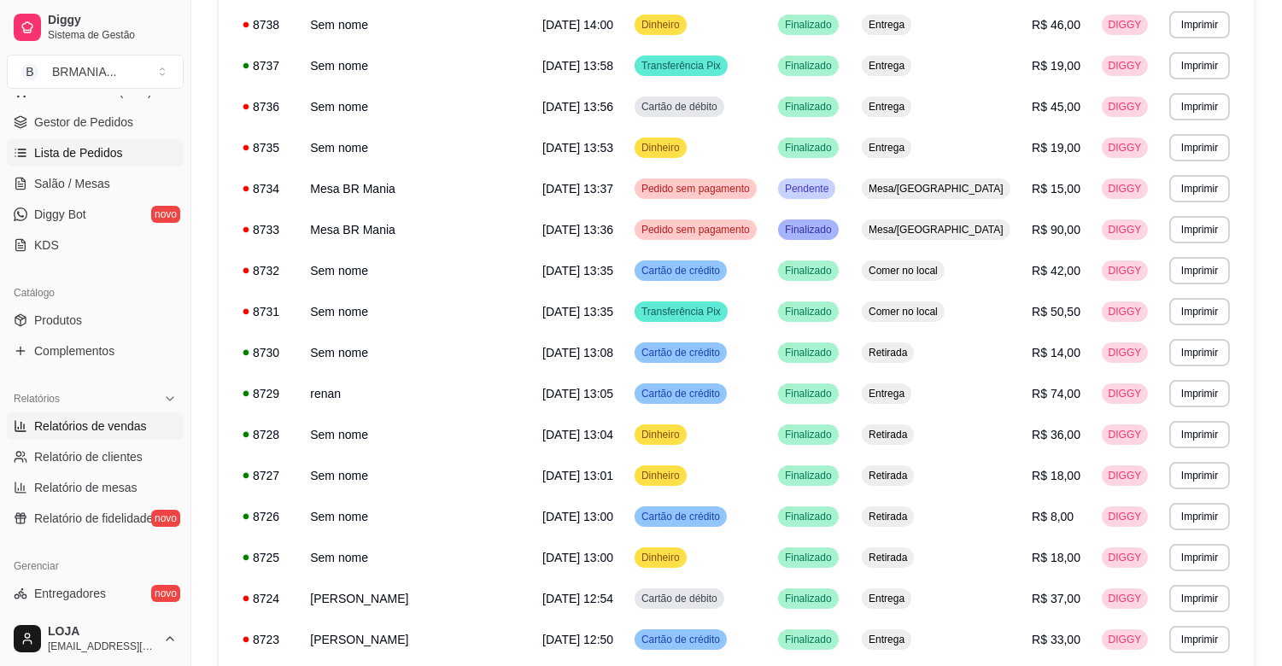
click at [134, 419] on span "Relatórios de vendas" at bounding box center [90, 426] width 113 height 17
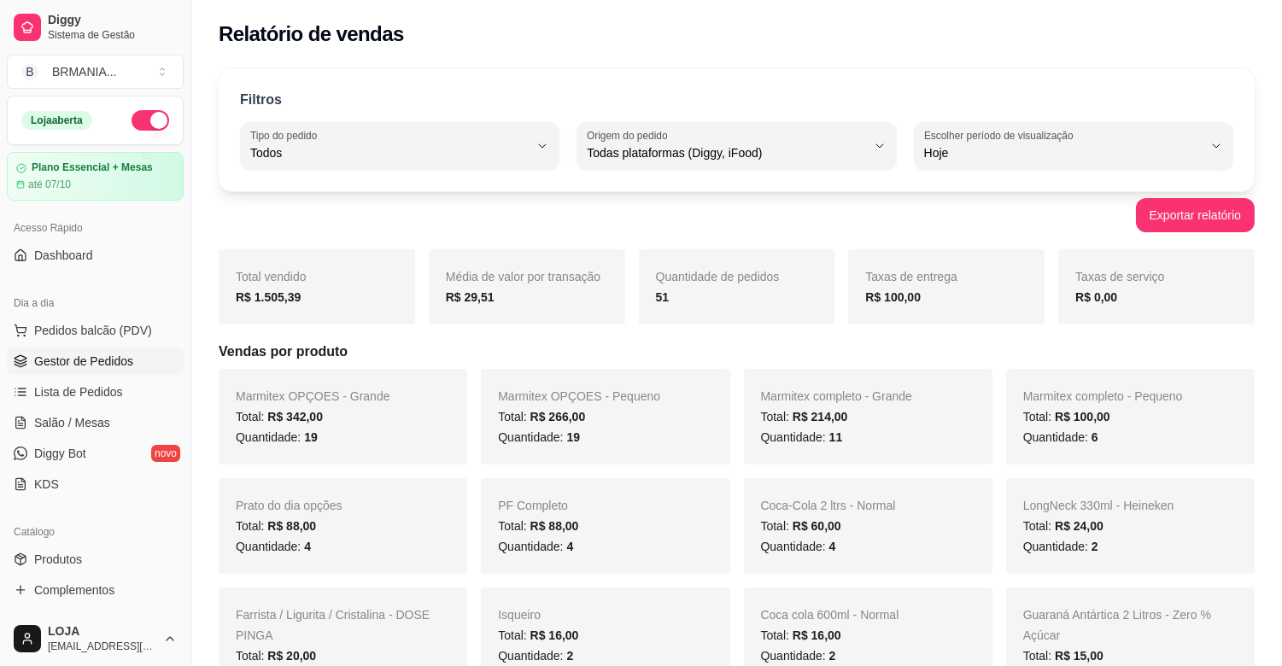
click at [50, 356] on span "Gestor de Pedidos" at bounding box center [83, 361] width 99 height 17
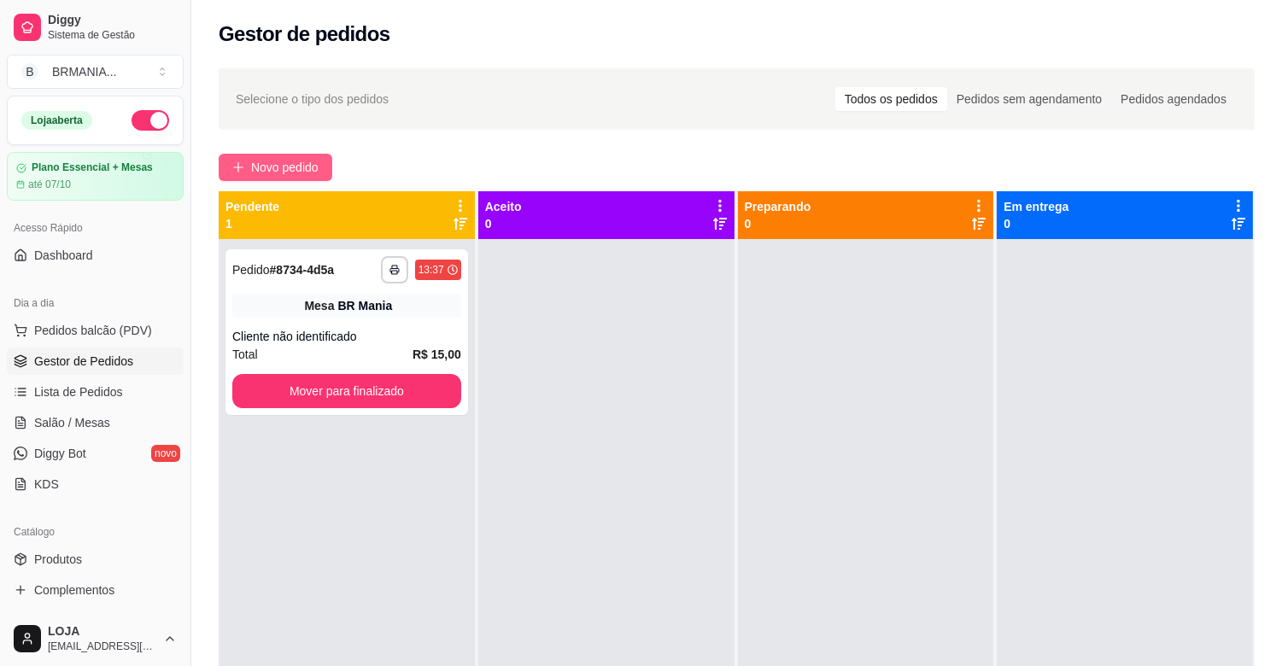
click at [266, 172] on span "Novo pedido" at bounding box center [284, 167] width 67 height 19
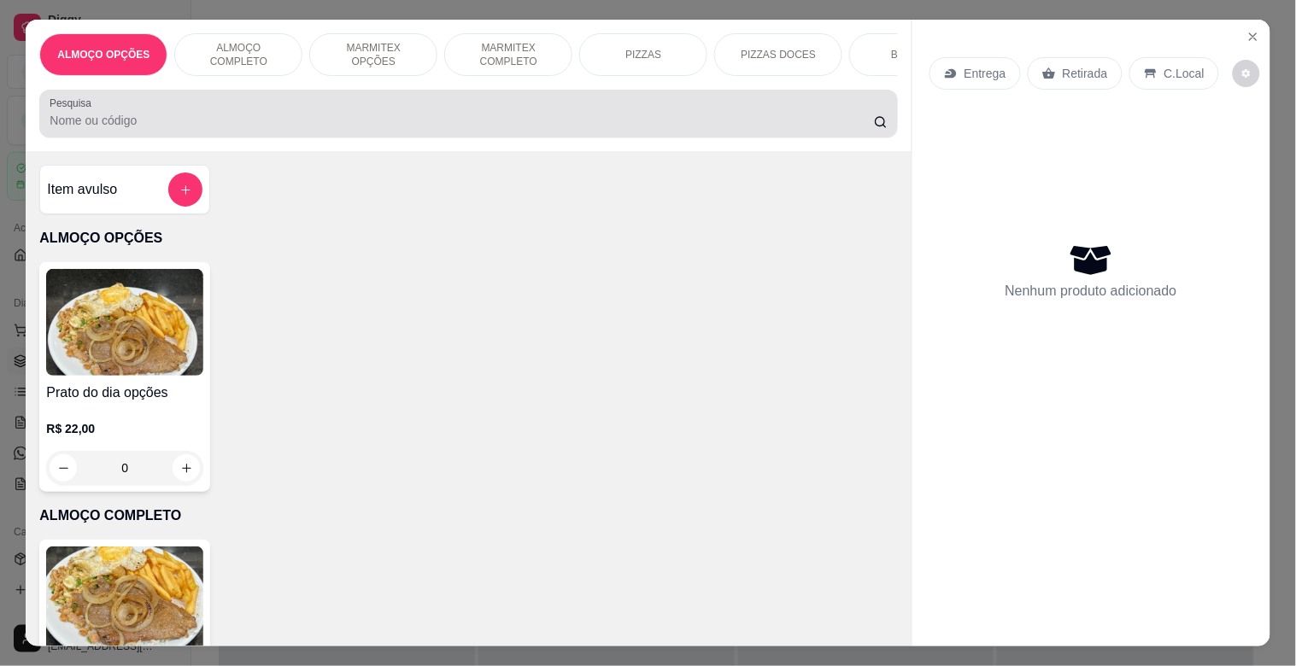
click at [363, 123] on input "Pesquisa" at bounding box center [462, 120] width 824 height 17
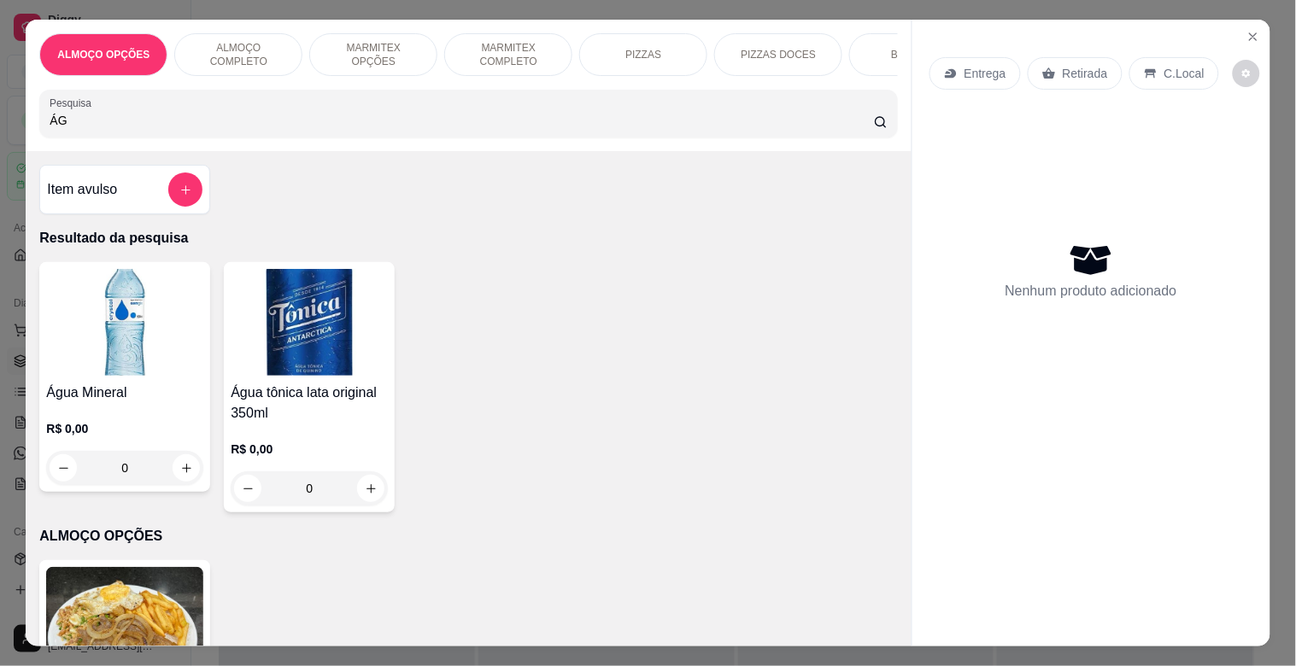
click at [105, 370] on img at bounding box center [124, 322] width 157 height 107
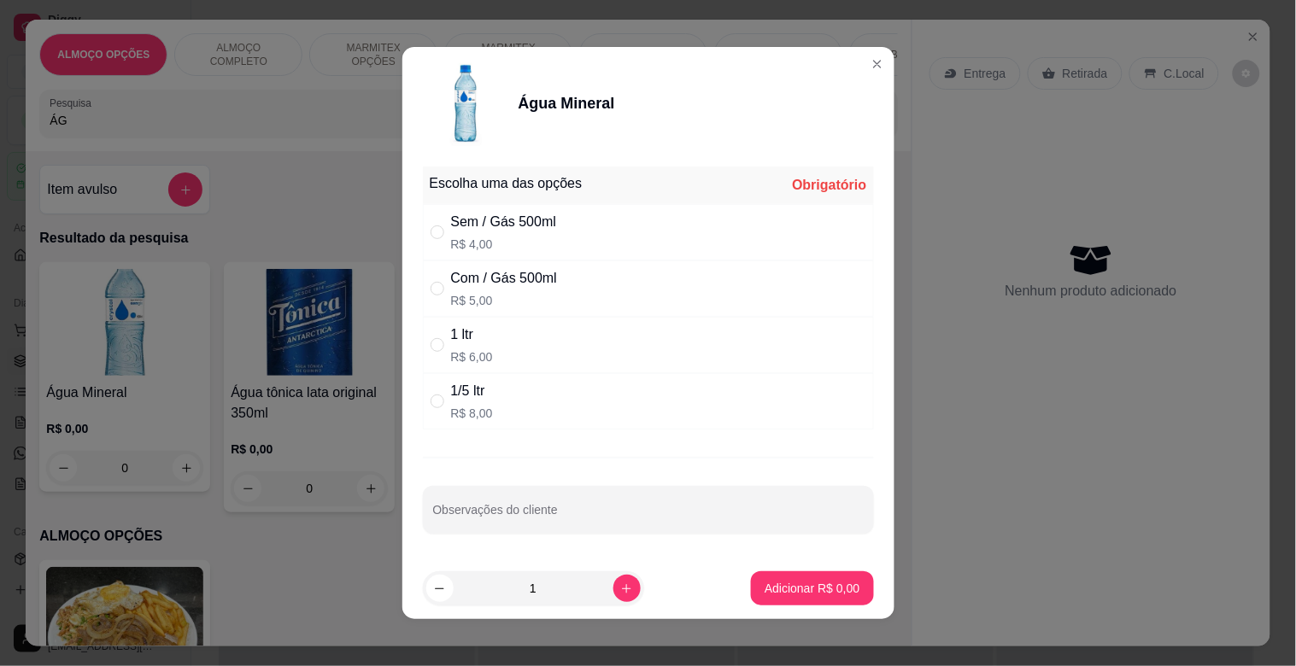
click at [494, 284] on div "Com / Gás 500ml" at bounding box center [504, 278] width 106 height 20
click at [620, 588] on icon "increase-product-quantity" at bounding box center [626, 588] width 13 height 13
click at [827, 587] on p "Adicionar R$ 10,00" at bounding box center [809, 588] width 102 height 17
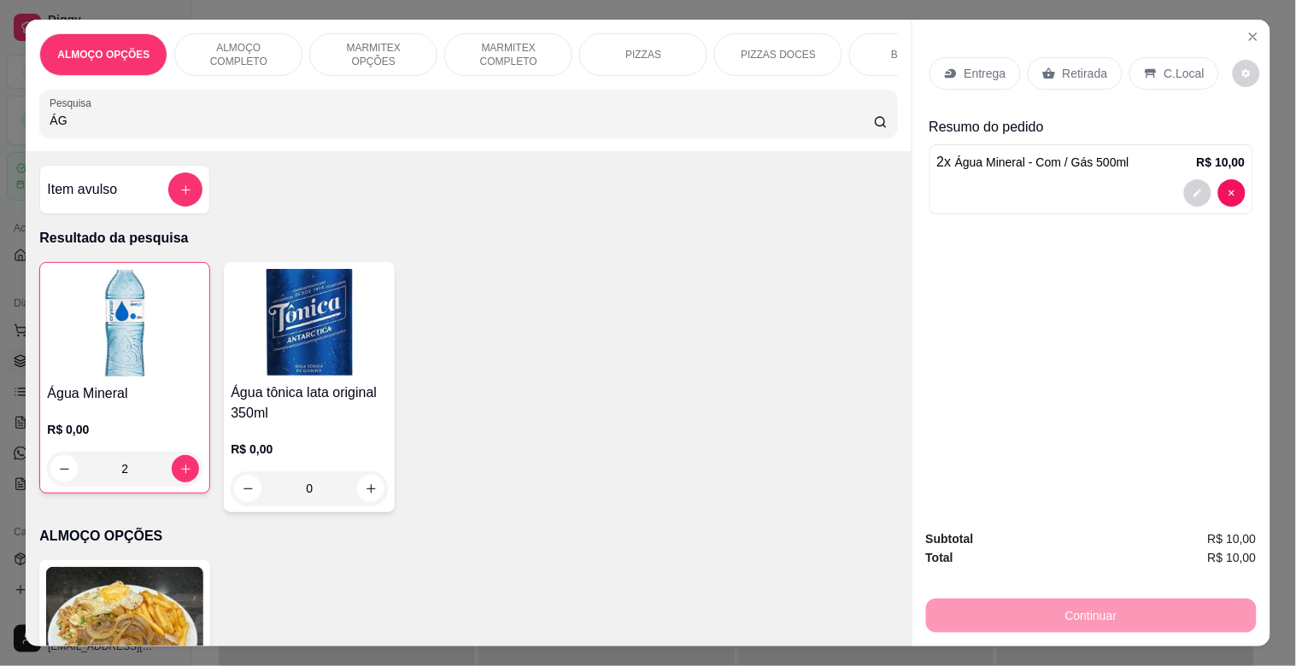
click at [1043, 78] on div "Retirada" at bounding box center [1074, 73] width 95 height 32
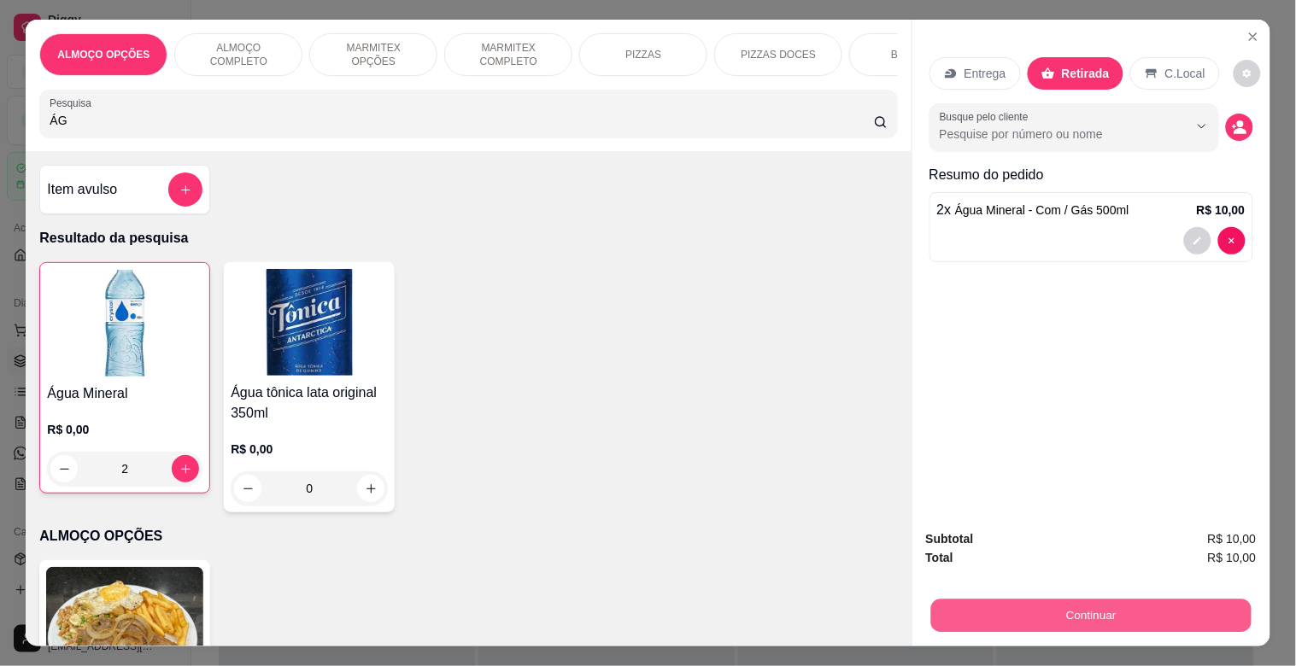
click at [1077, 606] on button "Continuar" at bounding box center [1090, 615] width 320 height 33
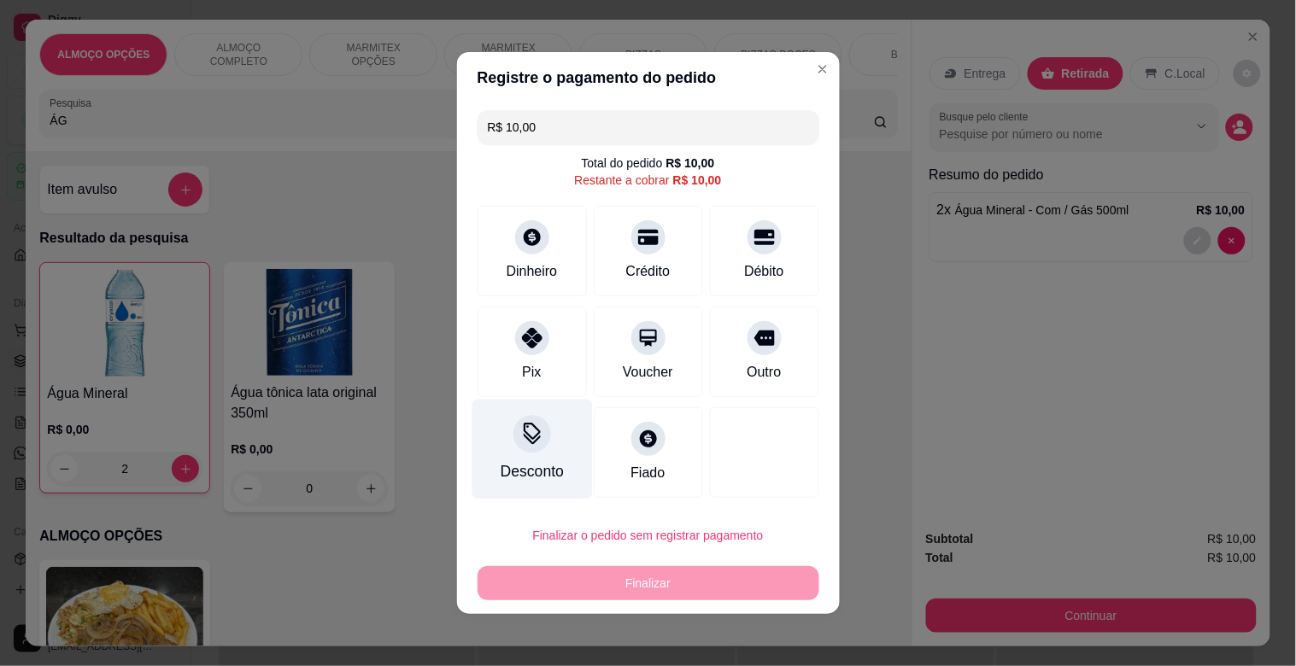
drag, startPoint x: 530, startPoint y: 378, endPoint x: 541, endPoint y: 378, distance: 11.1
click at [532, 378] on div "Pix" at bounding box center [531, 372] width 19 height 20
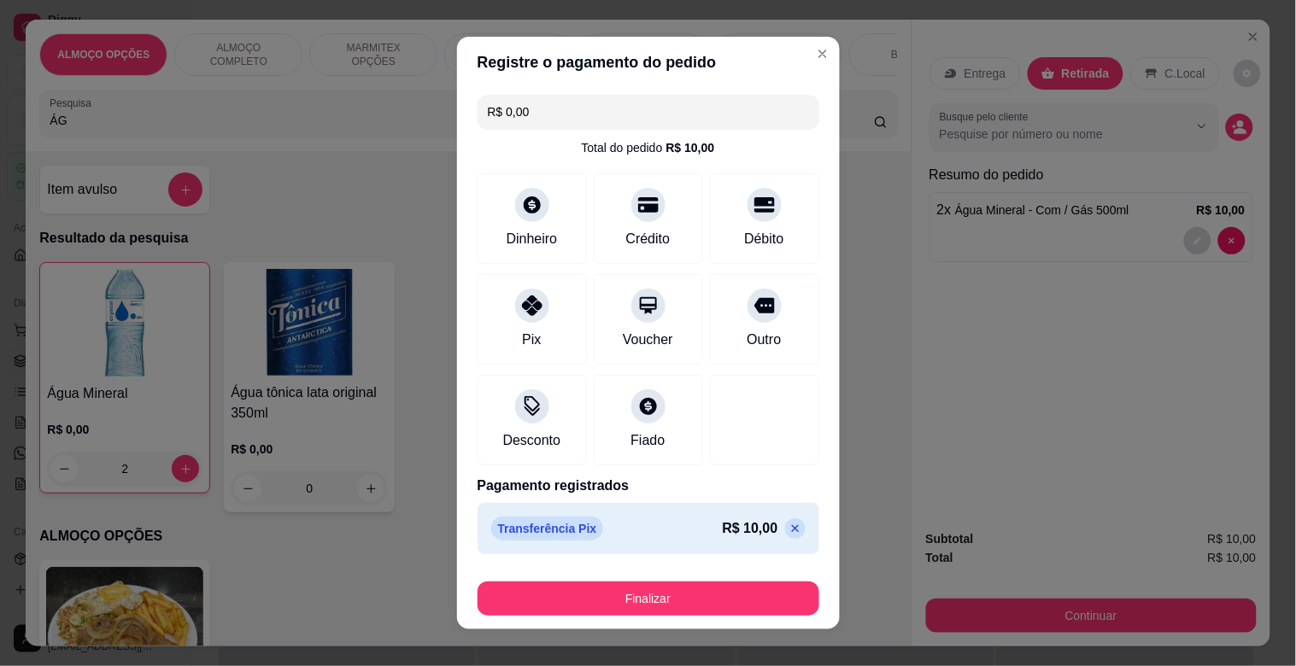
drag, startPoint x: 702, startPoint y: 575, endPoint x: 702, endPoint y: 589, distance: 14.5
click at [702, 585] on div "Finalizar" at bounding box center [648, 595] width 342 height 41
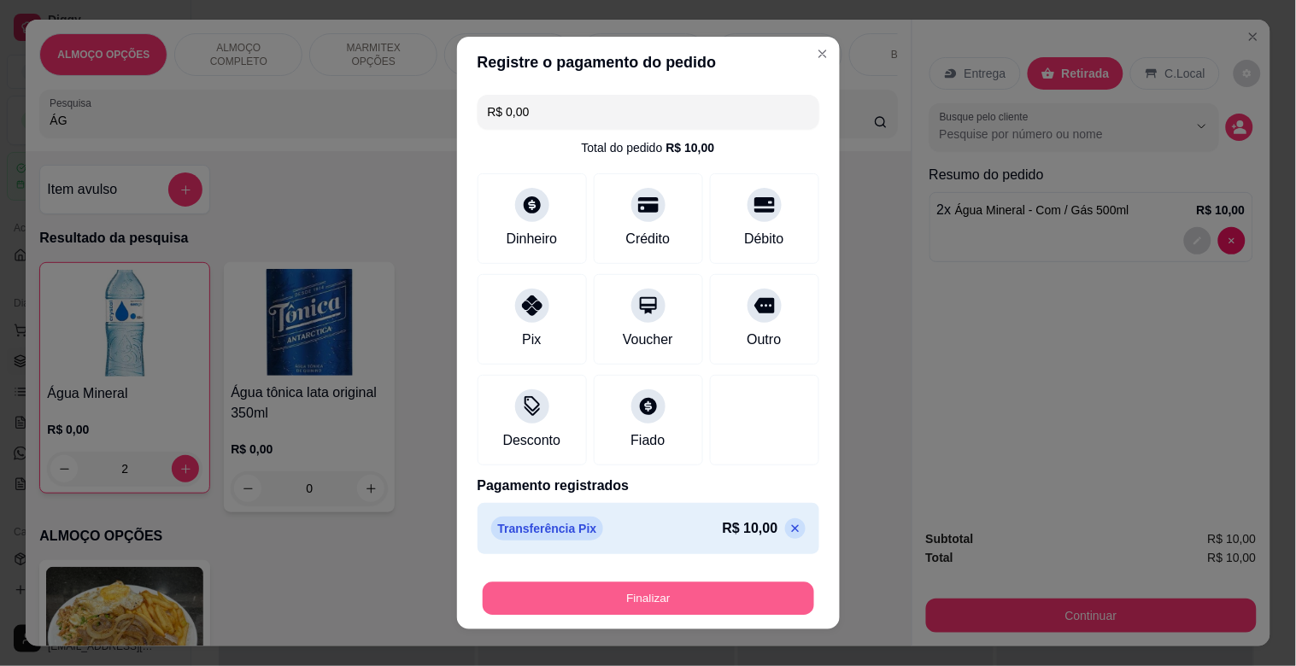
click at [702, 589] on button "Finalizar" at bounding box center [648, 598] width 331 height 33
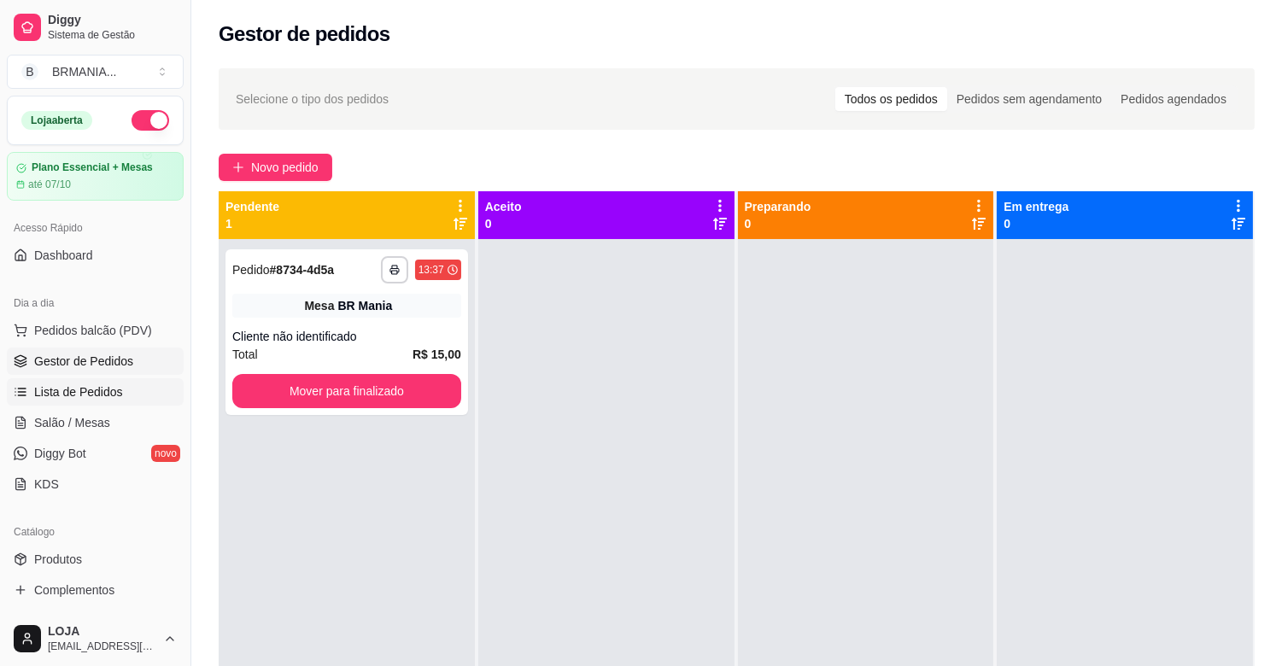
click at [108, 395] on span "Lista de Pedidos" at bounding box center [78, 391] width 89 height 17
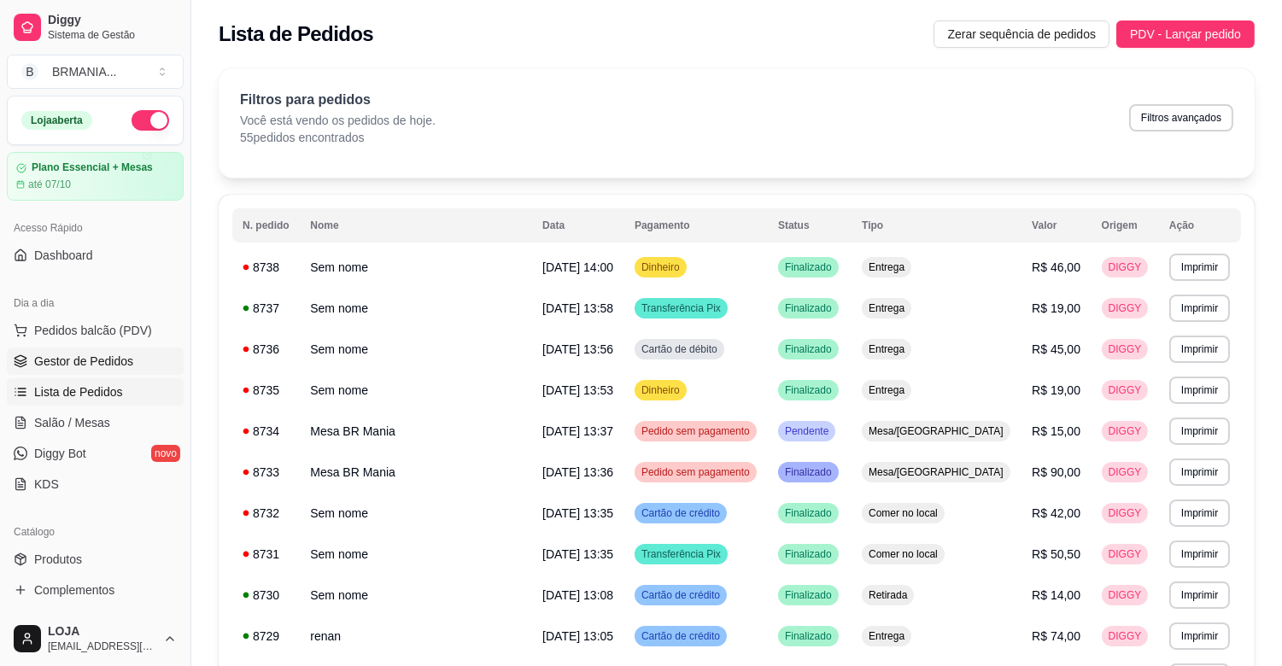
click at [123, 362] on span "Gestor de Pedidos" at bounding box center [83, 361] width 99 height 17
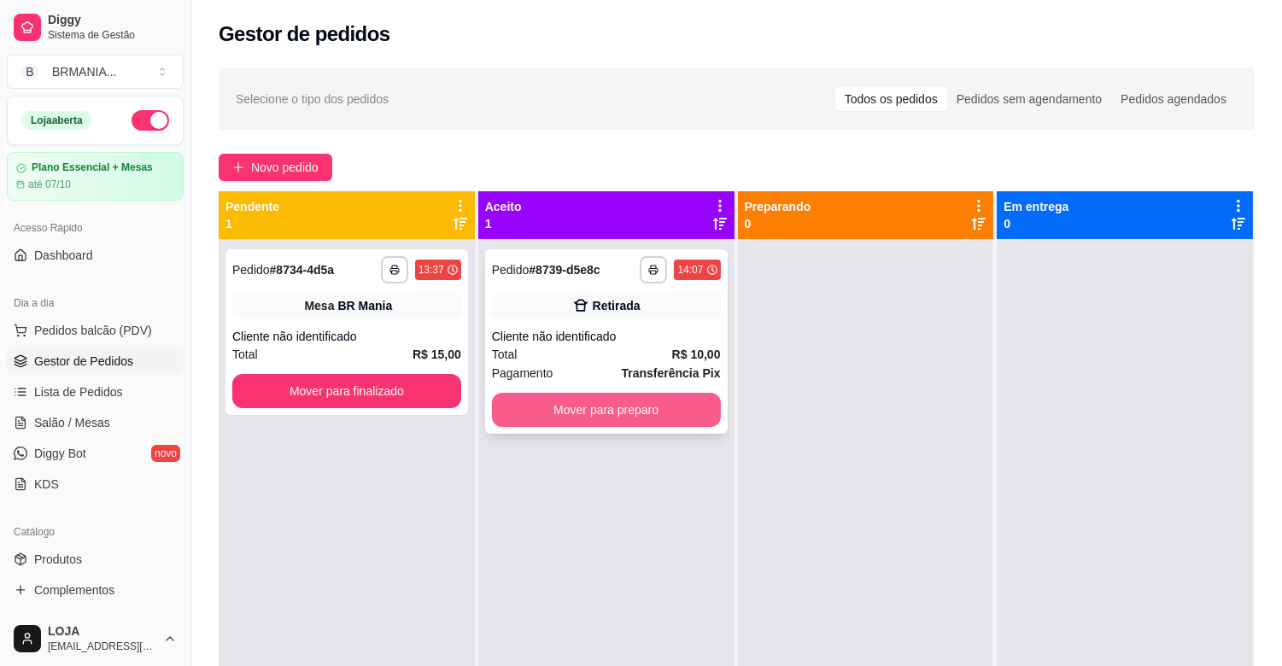
click at [564, 403] on button "Mover para preparo" at bounding box center [606, 410] width 229 height 34
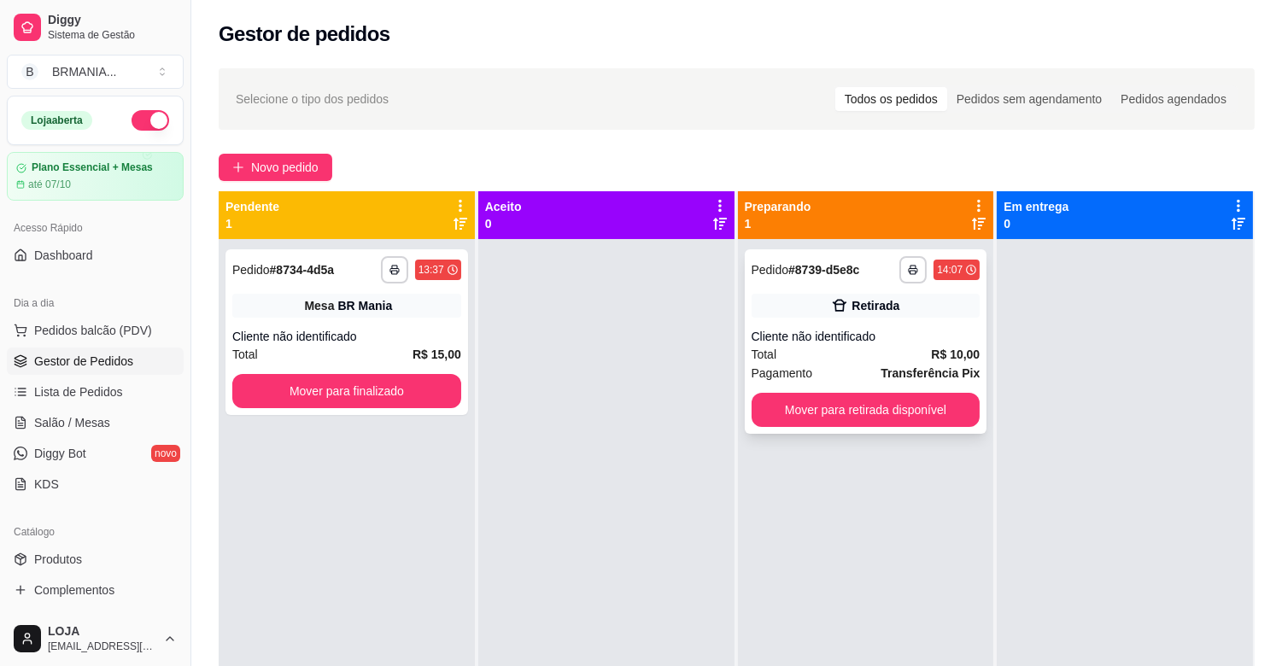
click at [904, 387] on div "**********" at bounding box center [866, 341] width 243 height 184
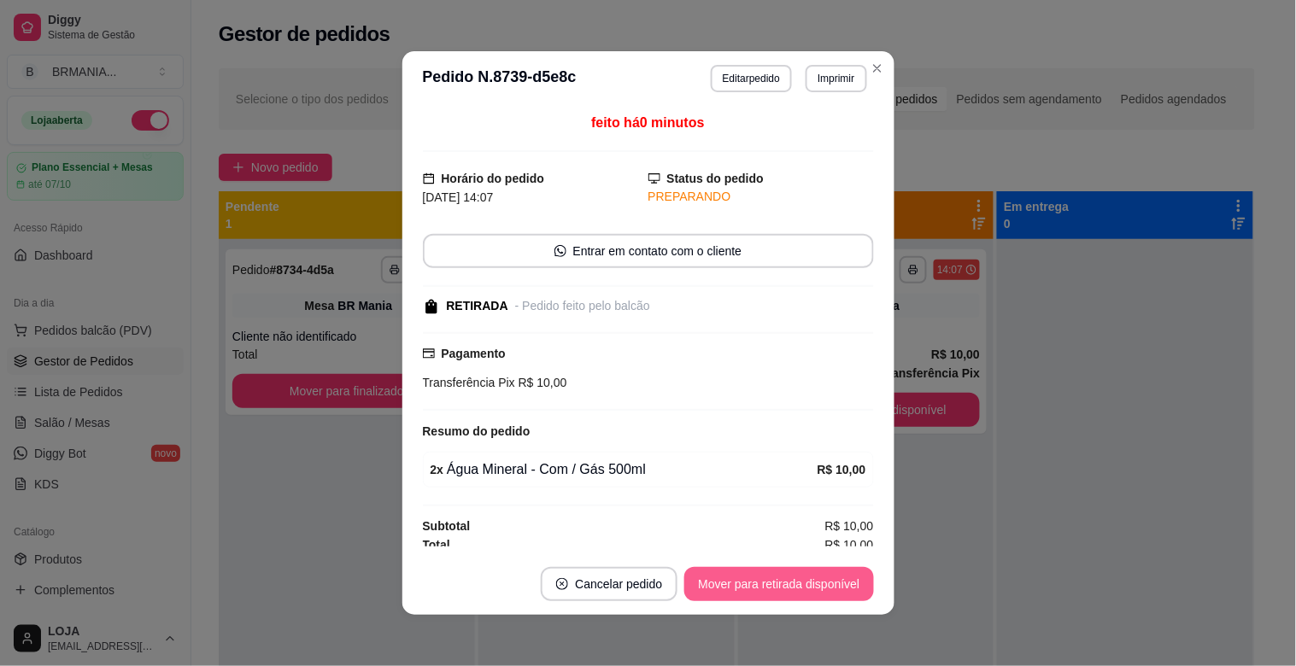
click at [812, 593] on button "Mover para retirada disponível" at bounding box center [778, 584] width 189 height 34
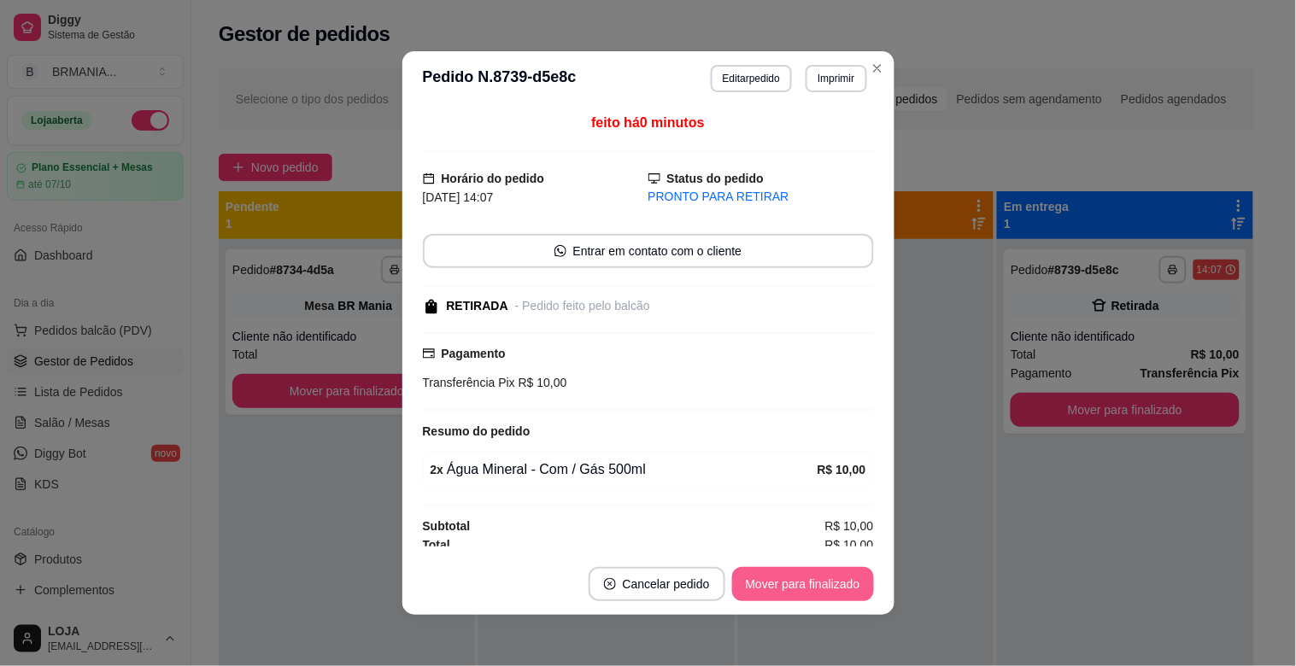
click at [812, 593] on button "Mover para finalizado" at bounding box center [803, 584] width 142 height 34
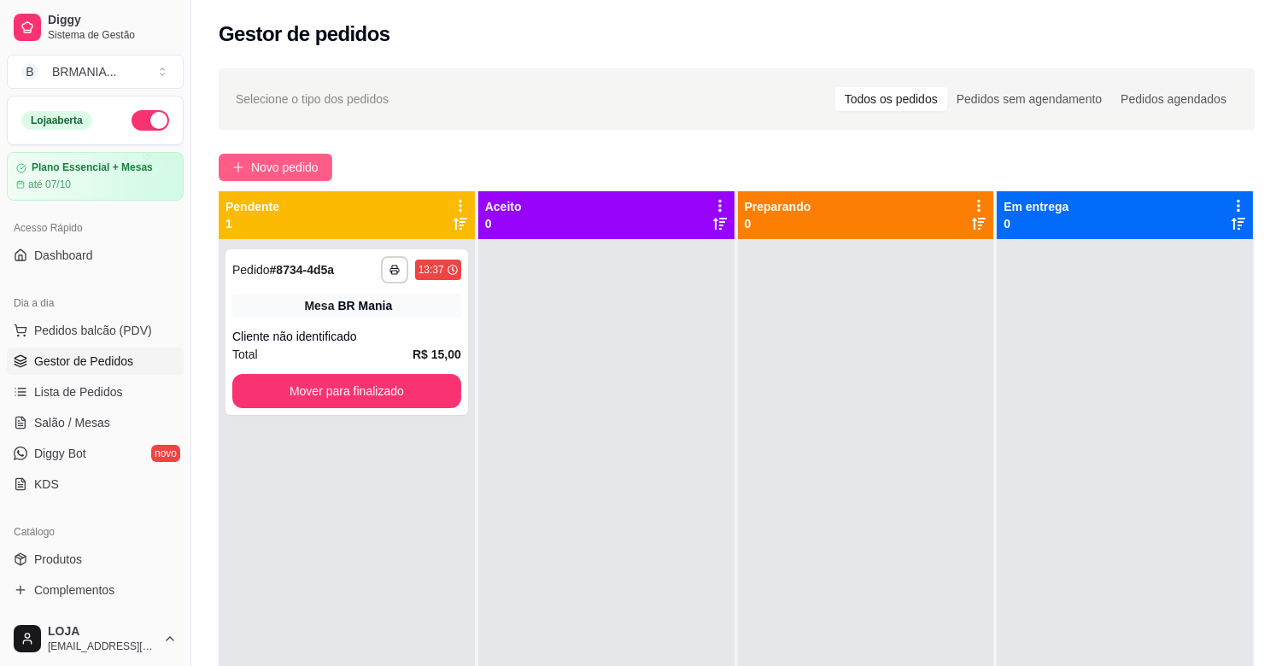
click at [278, 168] on span "Novo pedido" at bounding box center [284, 167] width 67 height 19
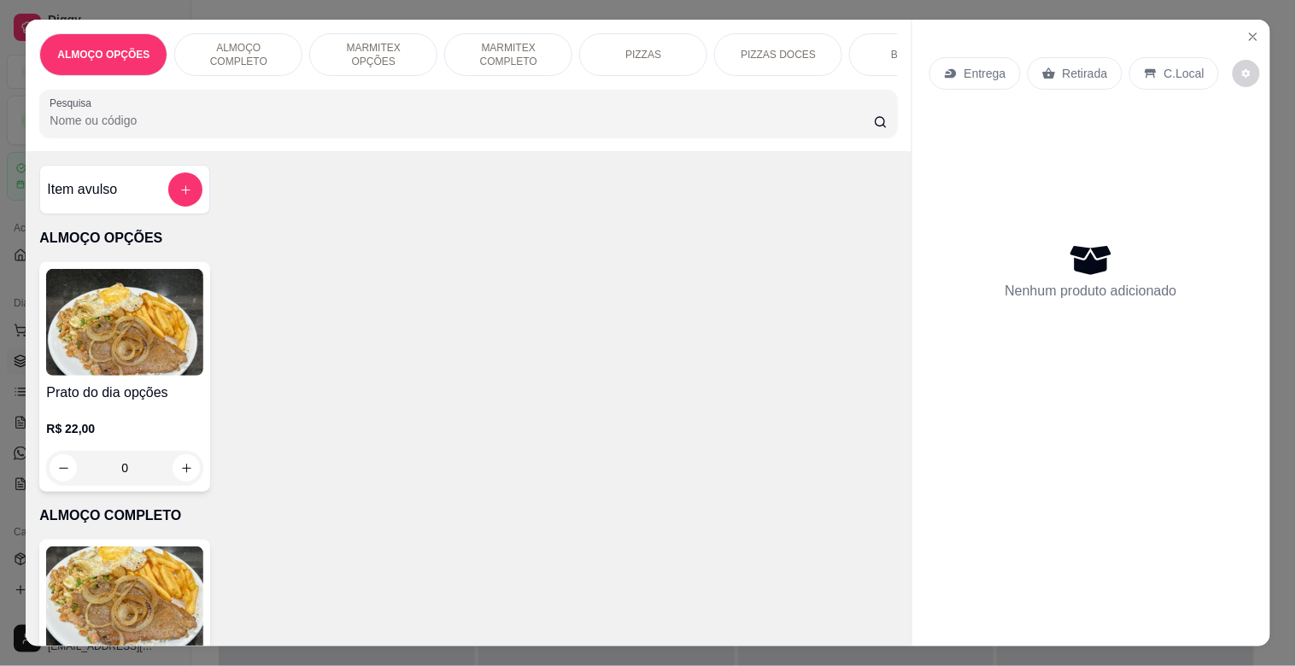
click at [344, 38] on div "MARMITEX OPÇÕES" at bounding box center [373, 54] width 128 height 43
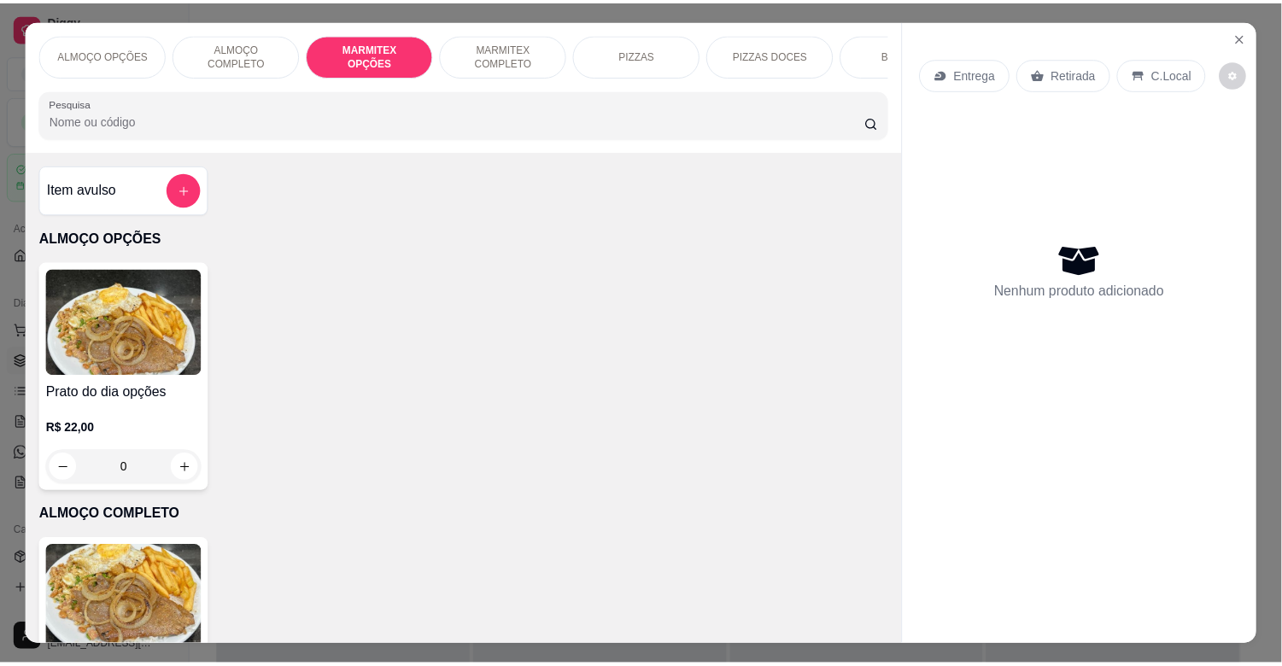
scroll to position [41, 0]
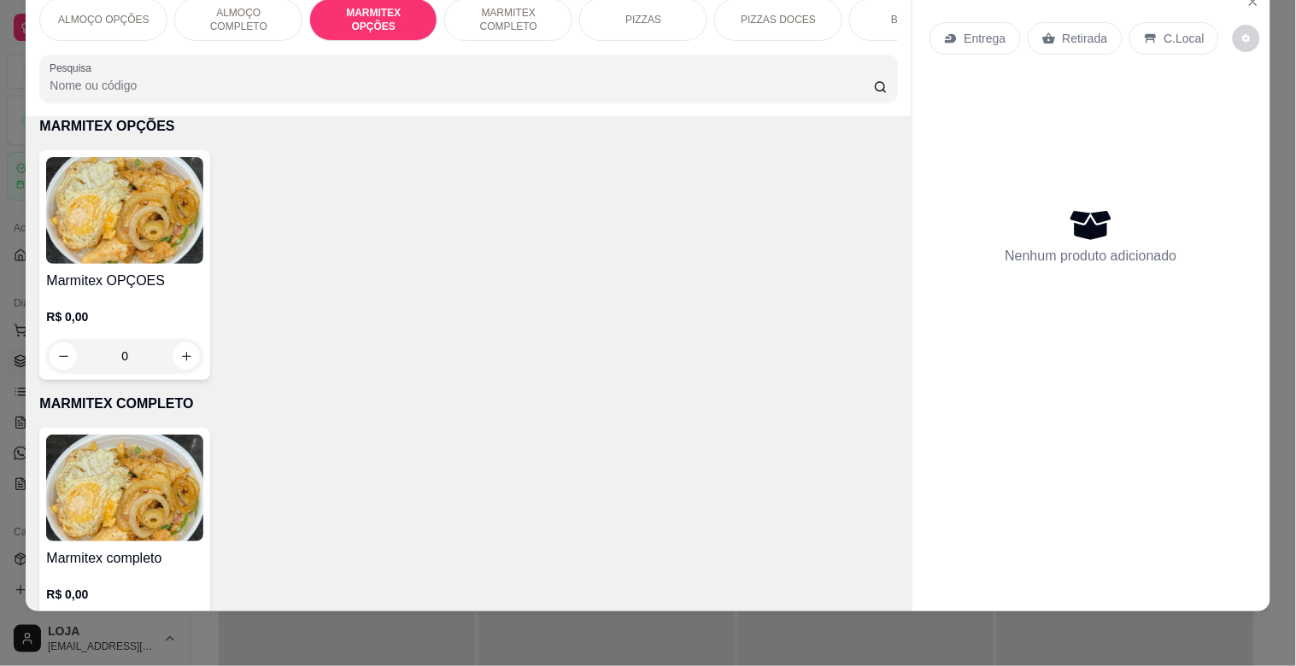
click at [111, 273] on h4 "Marmitex OPÇOES" at bounding box center [124, 281] width 157 height 20
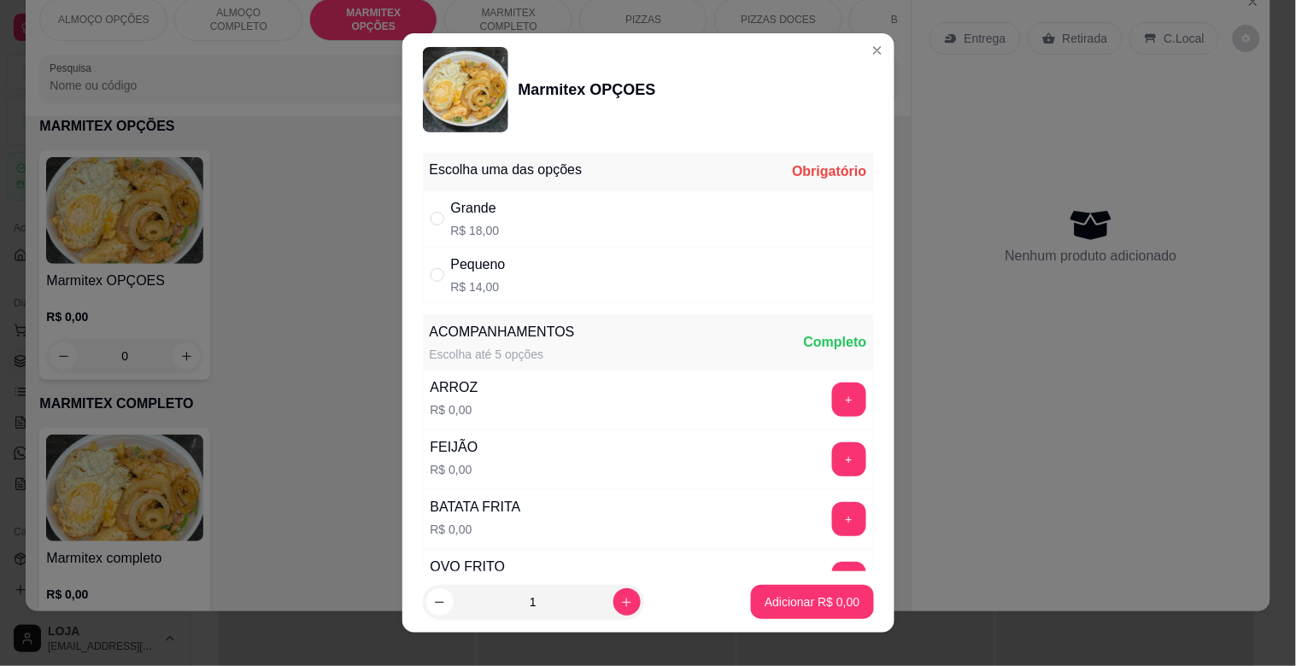
click at [545, 285] on div "Pequeno R$ 14,00" at bounding box center [648, 275] width 451 height 56
radio input "true"
click at [805, 589] on button "Adicionar R$ 14,00" at bounding box center [809, 602] width 126 height 33
type input "1"
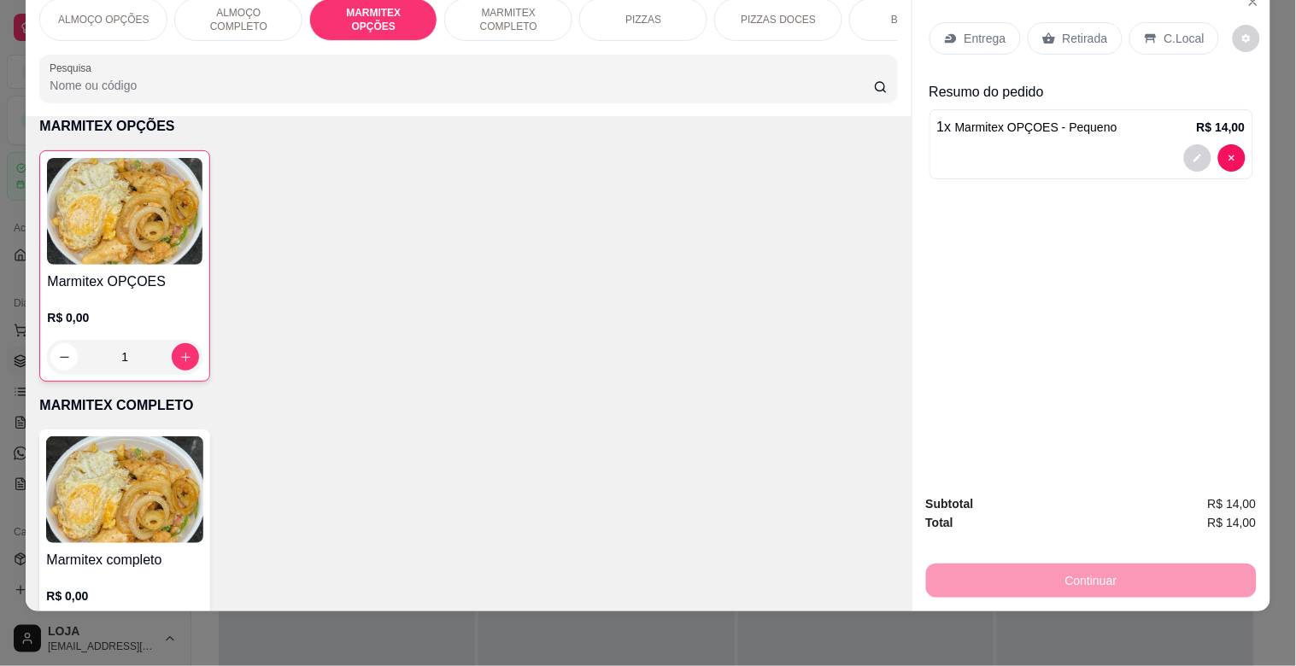
click at [1083, 30] on p "Retirada" at bounding box center [1084, 38] width 45 height 17
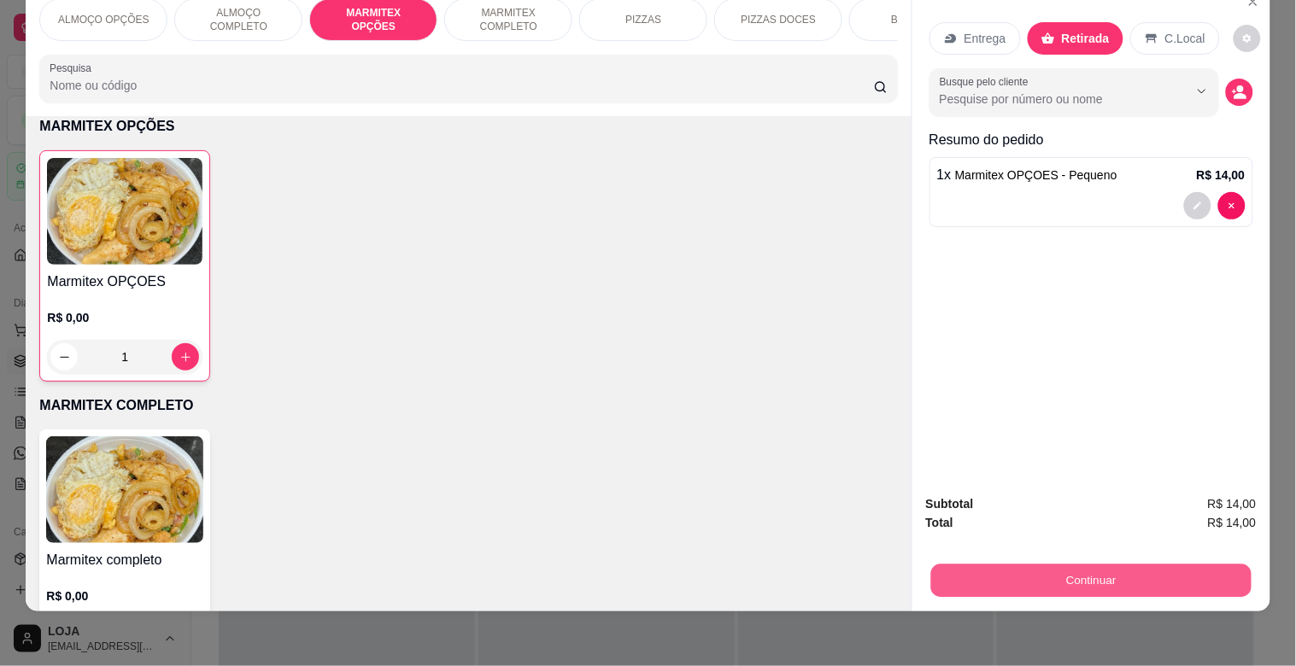
click at [1137, 572] on button "Continuar" at bounding box center [1090, 580] width 320 height 33
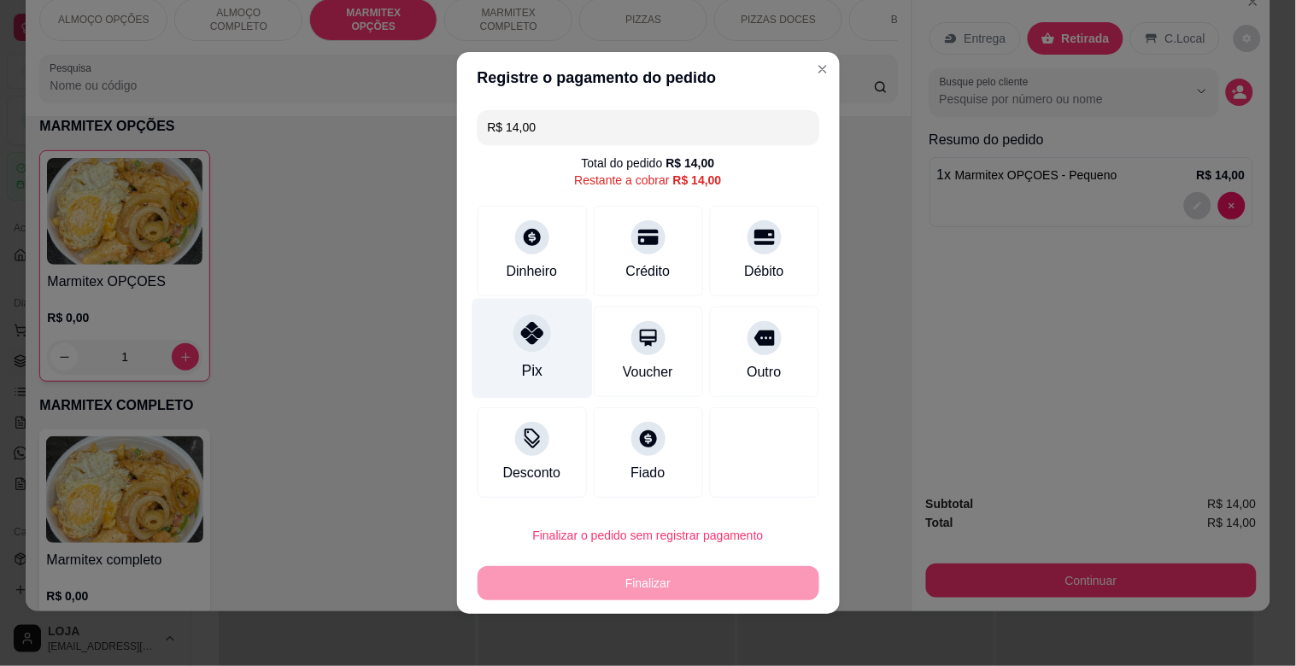
click at [527, 354] on div "Pix" at bounding box center [531, 349] width 120 height 100
type input "R$ 0,00"
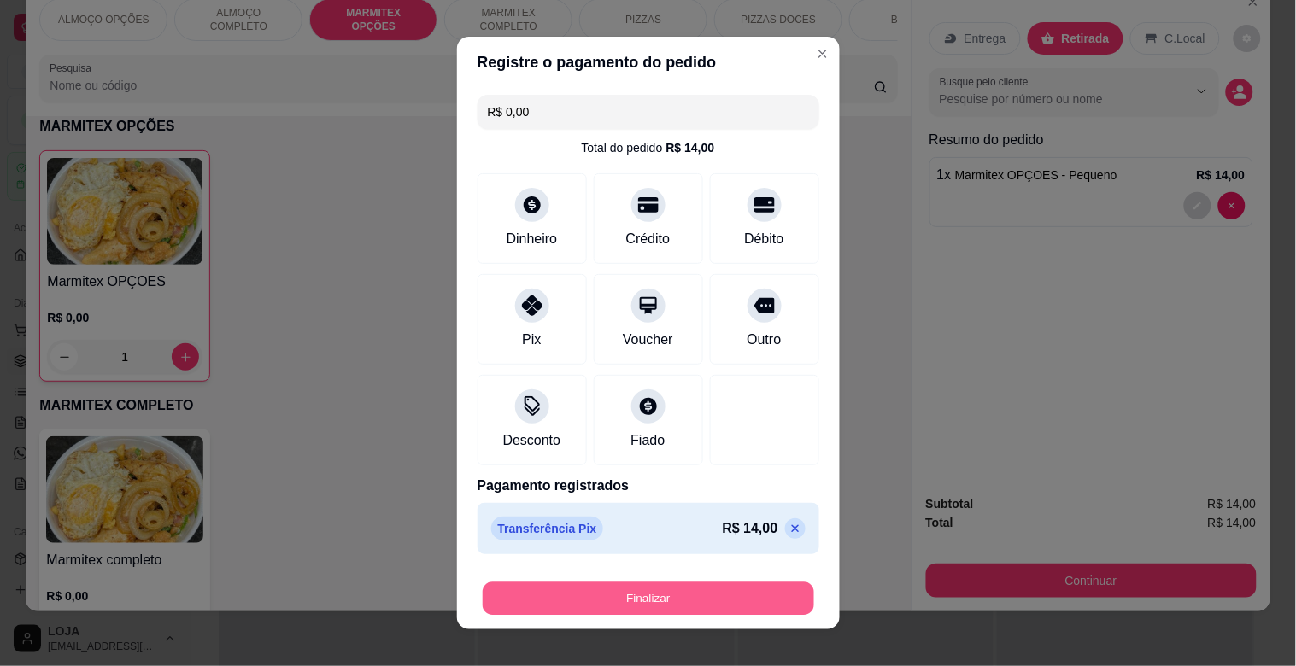
click at [658, 588] on button "Finalizar" at bounding box center [648, 598] width 331 height 33
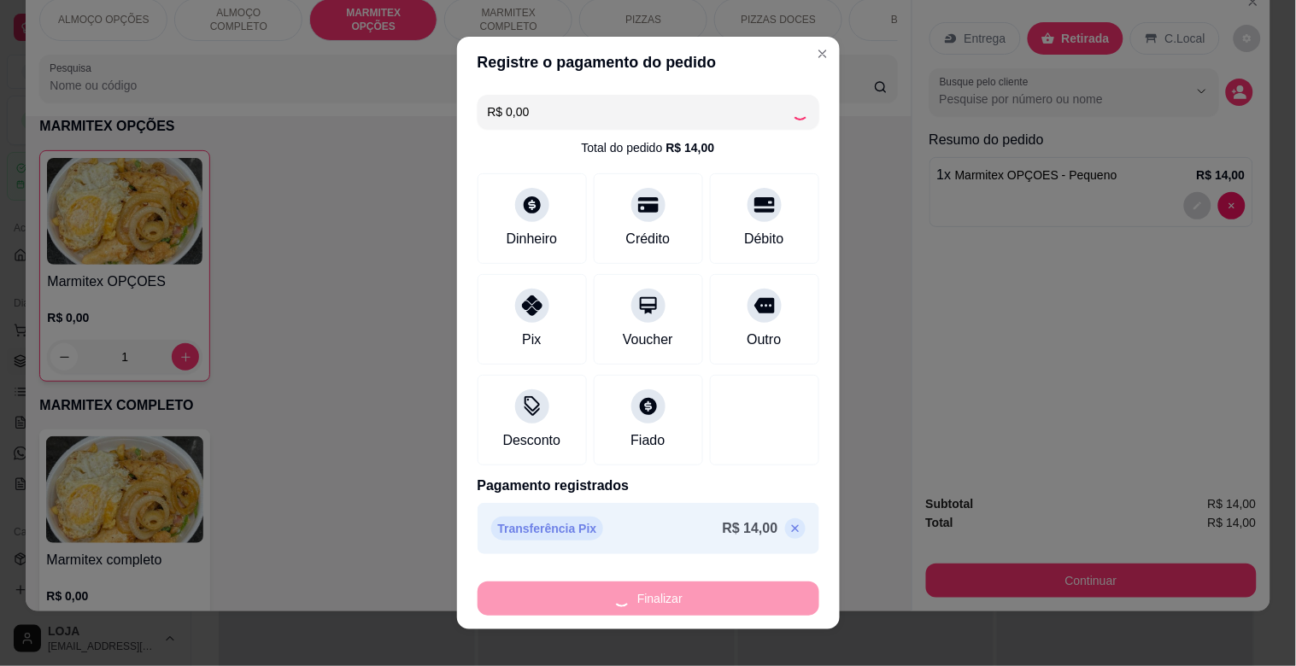
type input "0"
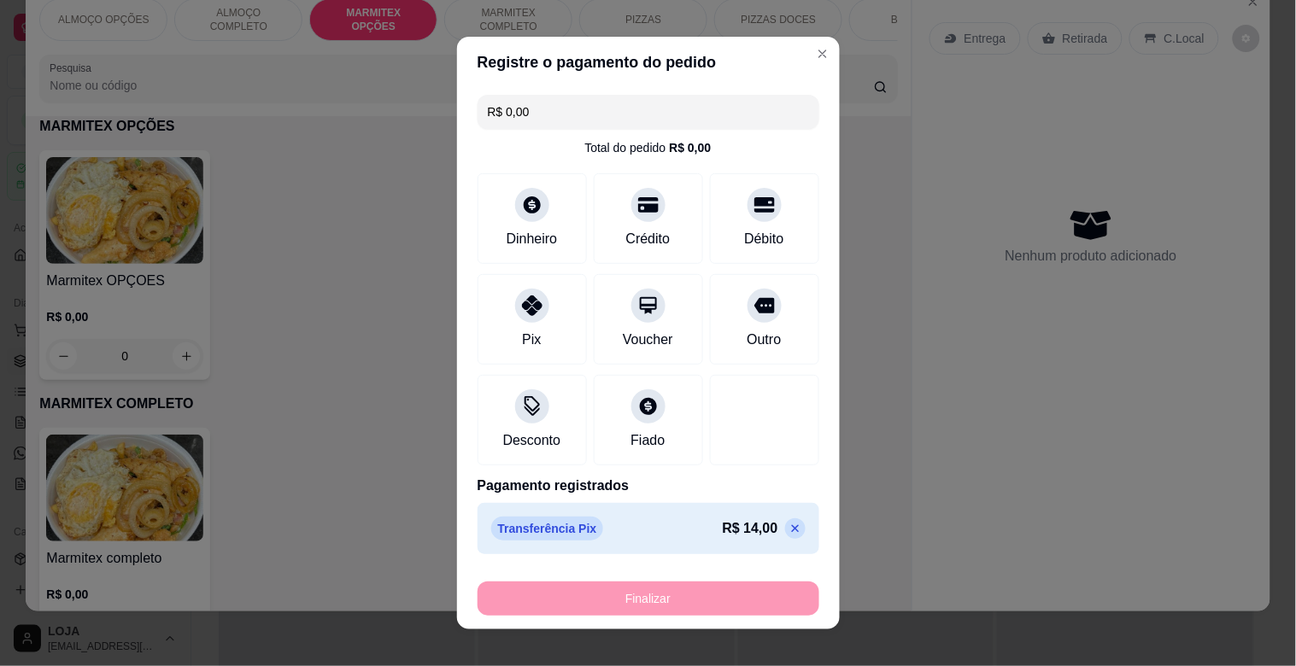
type input "-R$ 14,00"
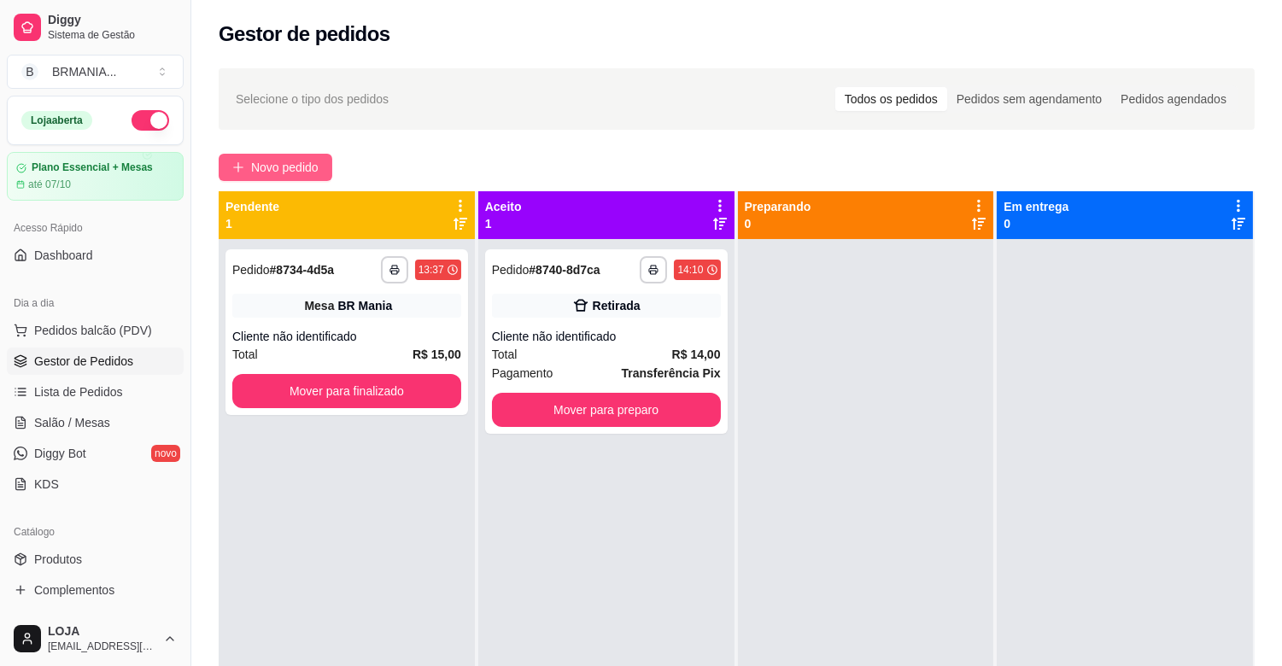
click at [284, 162] on span "Novo pedido" at bounding box center [284, 167] width 67 height 19
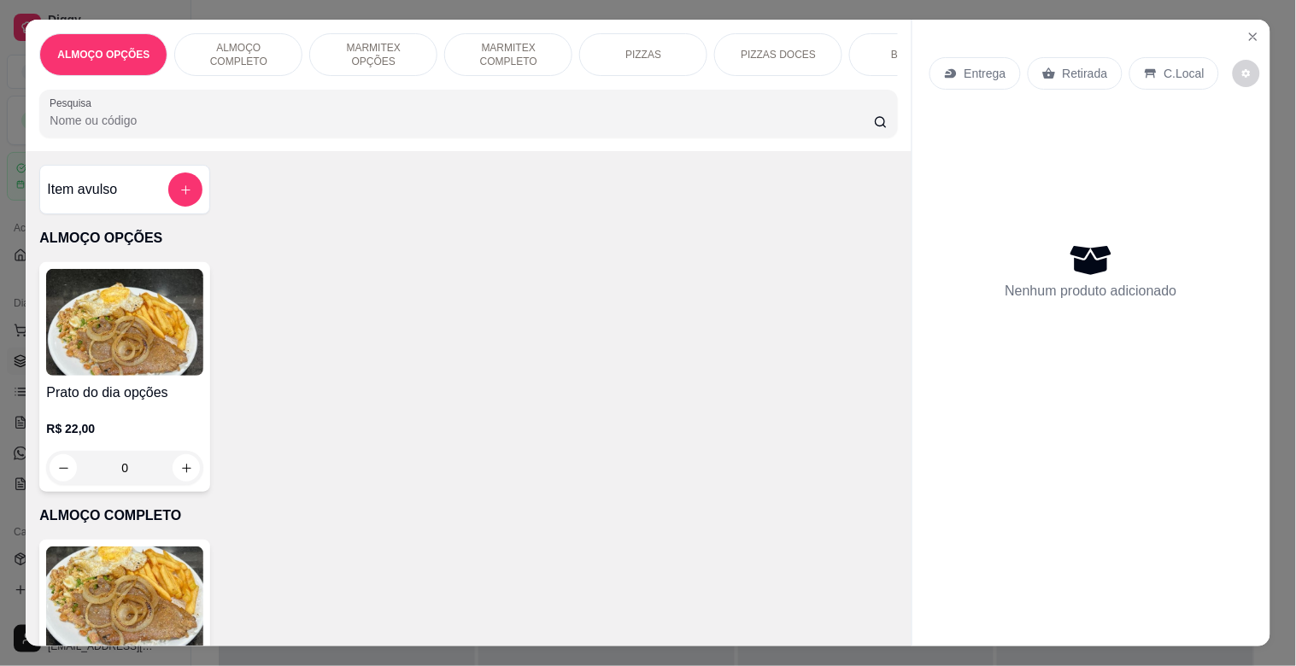
click at [98, 328] on img at bounding box center [124, 322] width 157 height 107
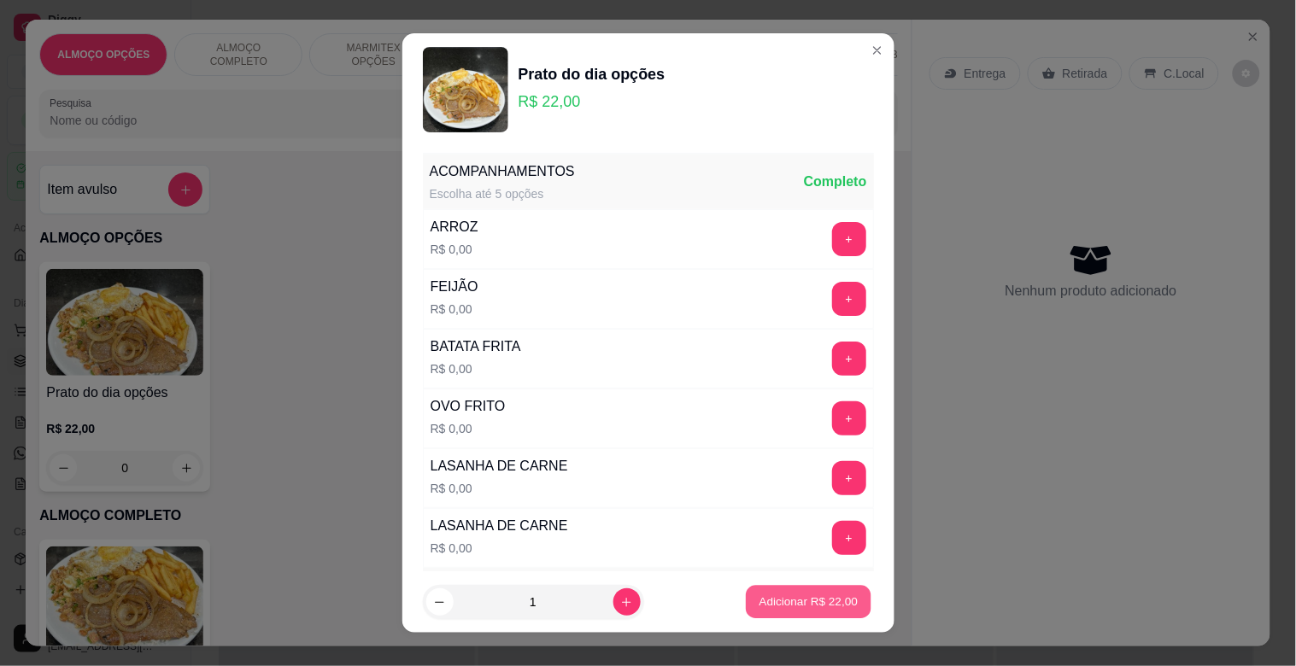
click at [787, 603] on p "Adicionar R$ 22,00" at bounding box center [808, 602] width 99 height 16
type input "1"
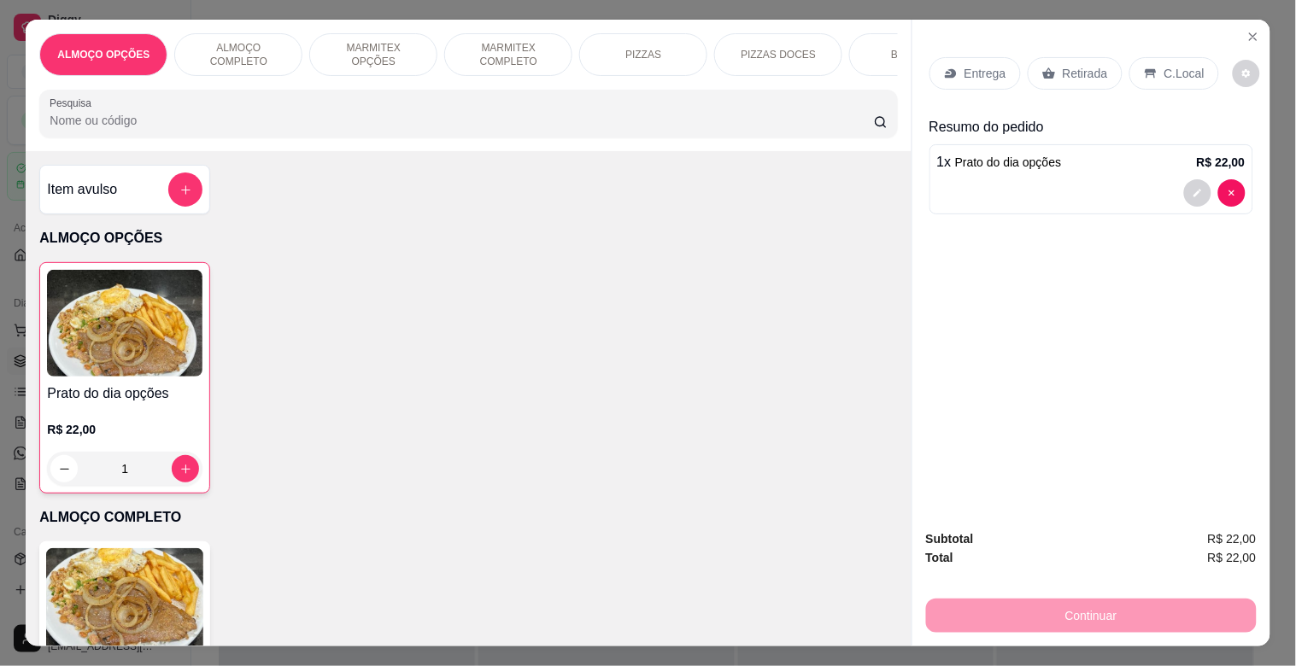
click at [987, 67] on p "Entrega" at bounding box center [985, 73] width 42 height 17
click at [1087, 65] on p "Retirada" at bounding box center [1084, 73] width 45 height 17
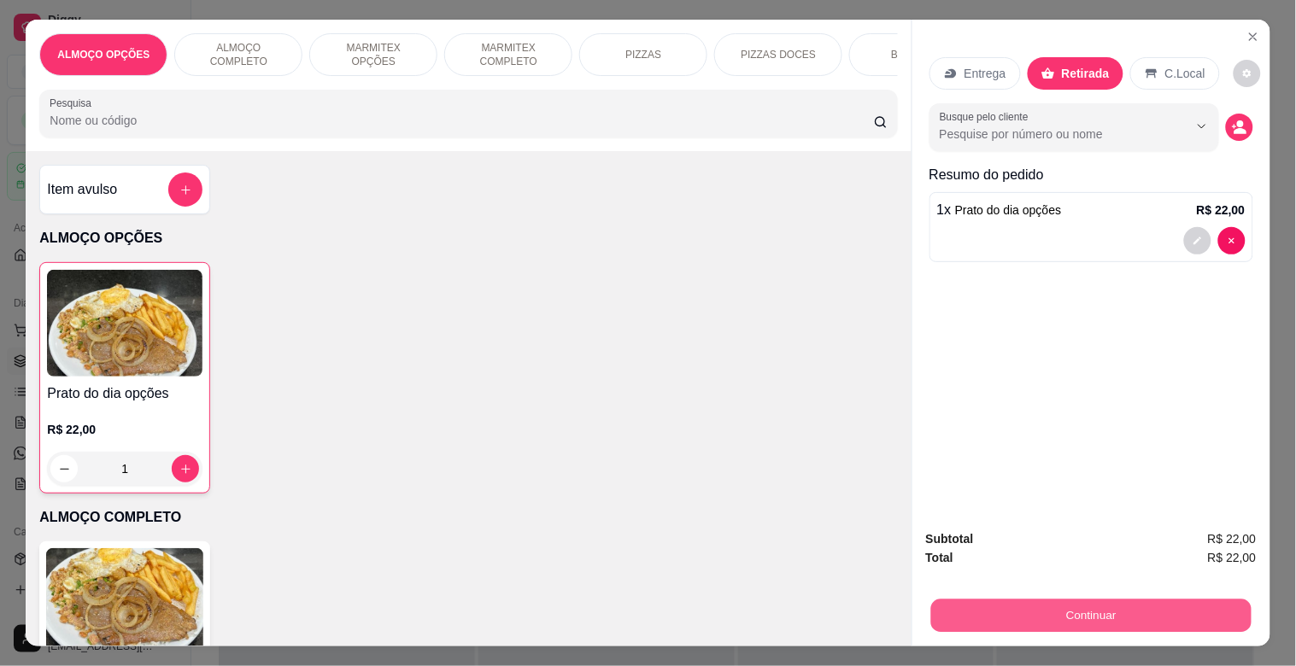
click at [1105, 602] on button "Continuar" at bounding box center [1090, 615] width 320 height 33
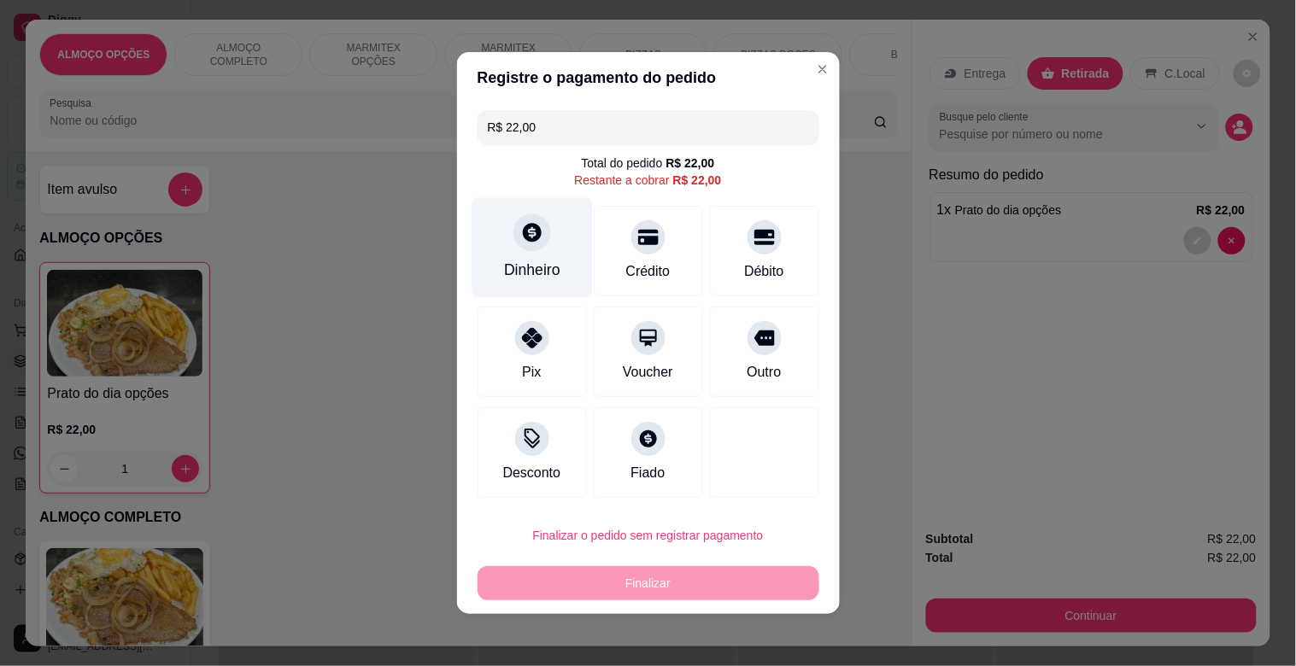
click at [536, 234] on div at bounding box center [532, 233] width 38 height 38
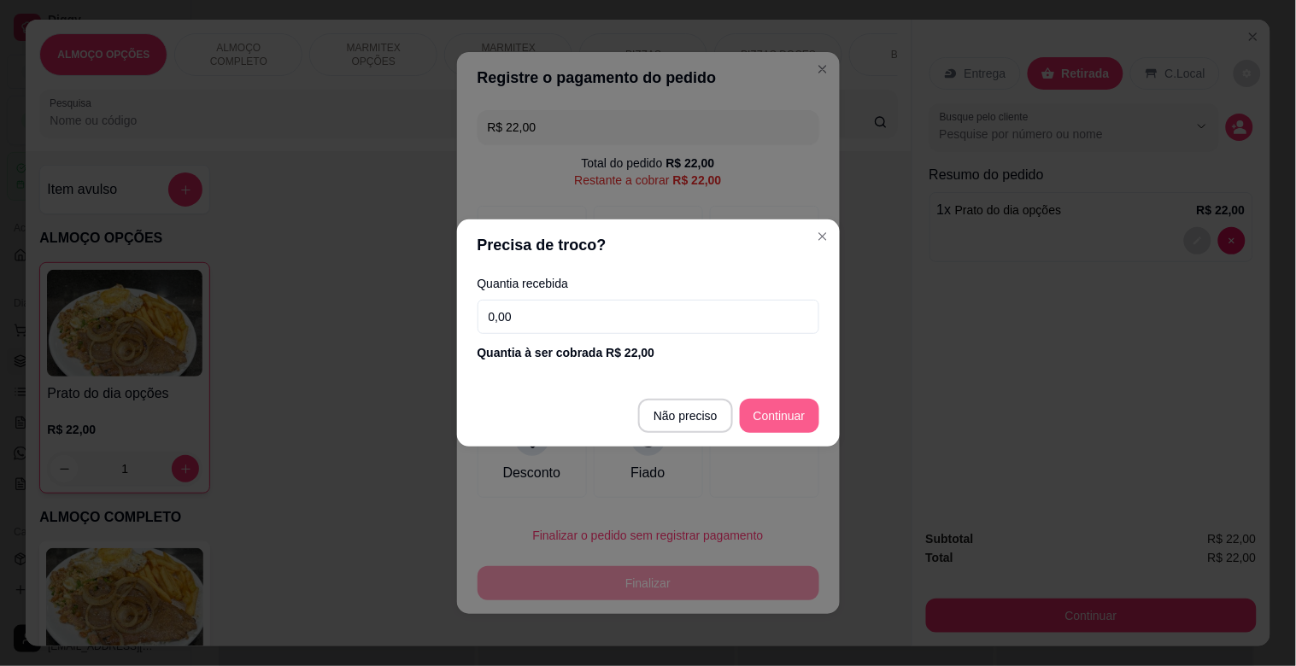
type input "R$ 0,00"
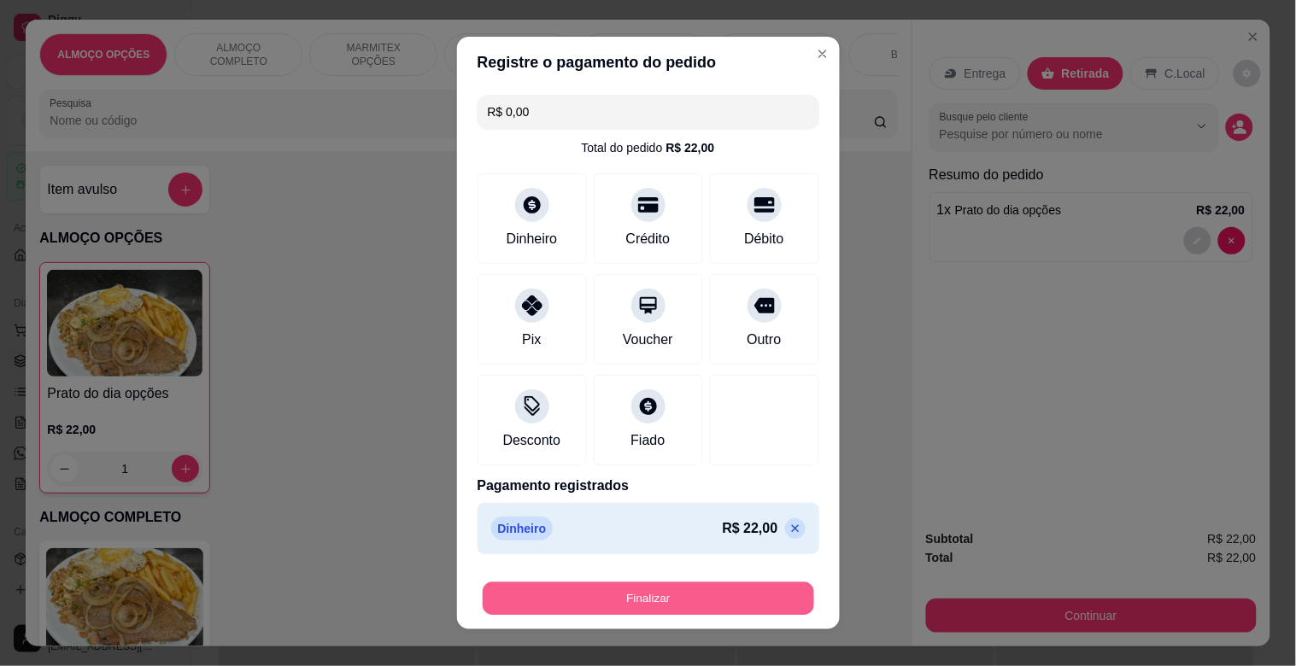
click at [673, 603] on button "Finalizar" at bounding box center [648, 598] width 331 height 33
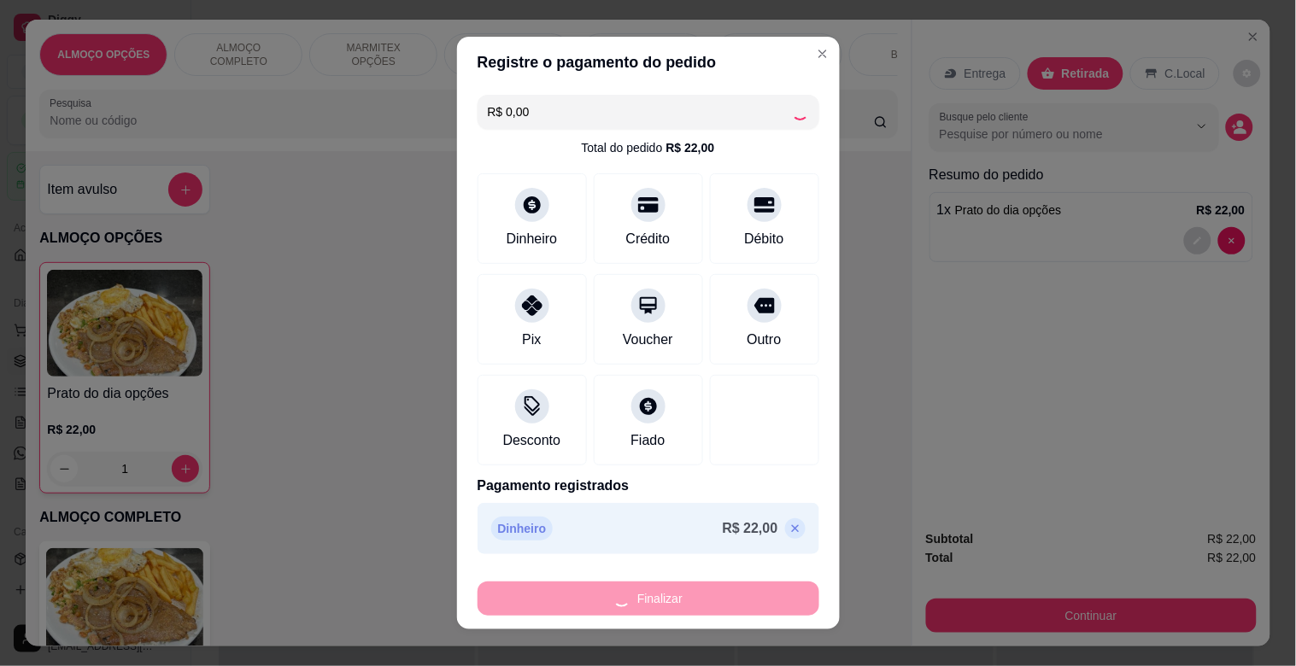
type input "0"
type input "-R$ 22,00"
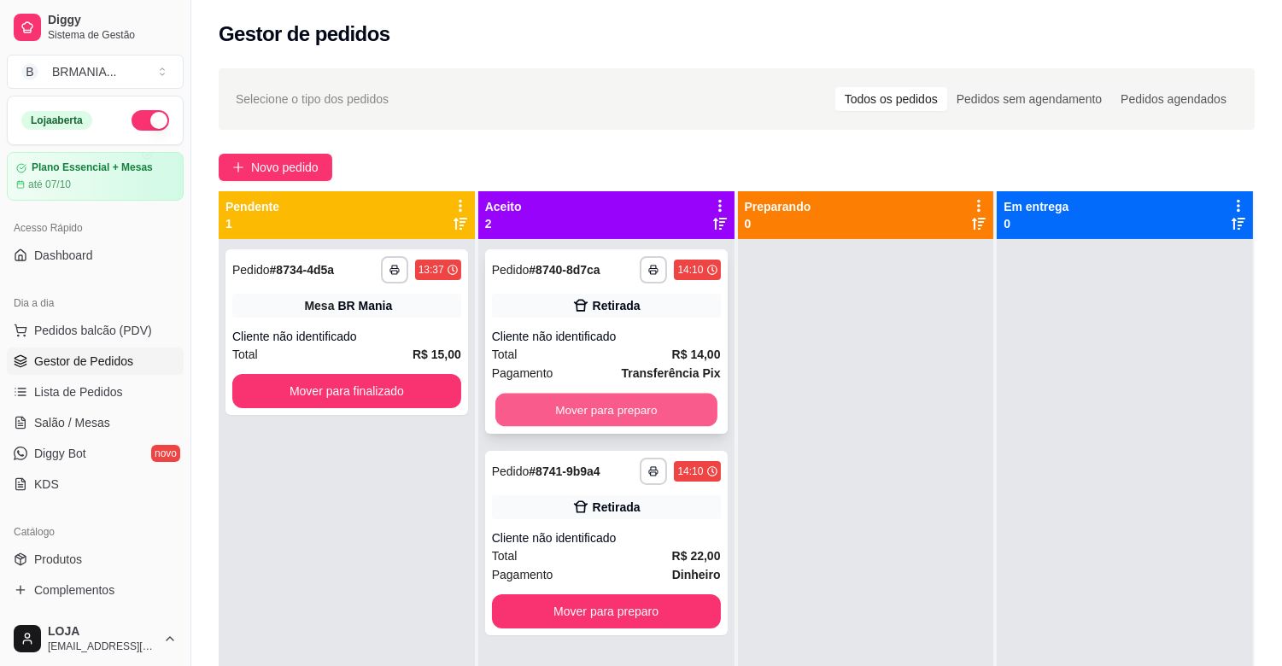
click at [694, 406] on button "Mover para preparo" at bounding box center [606, 410] width 222 height 33
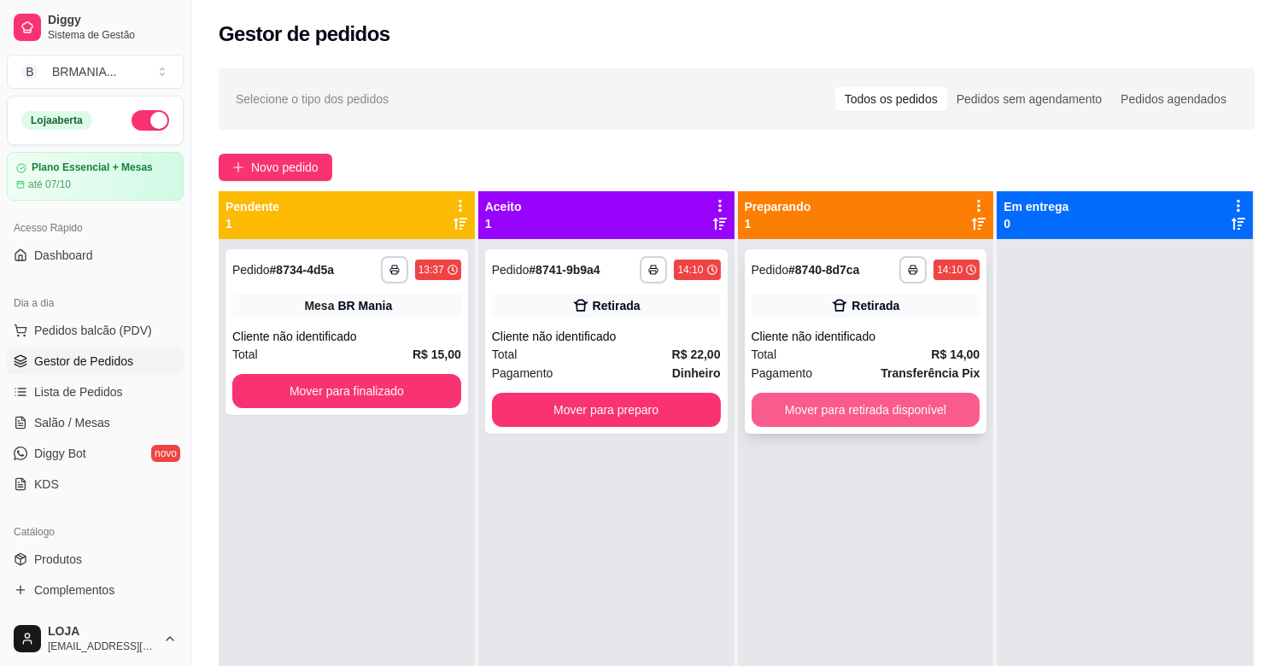
click at [914, 413] on button "Mover para retirada disponível" at bounding box center [866, 410] width 229 height 34
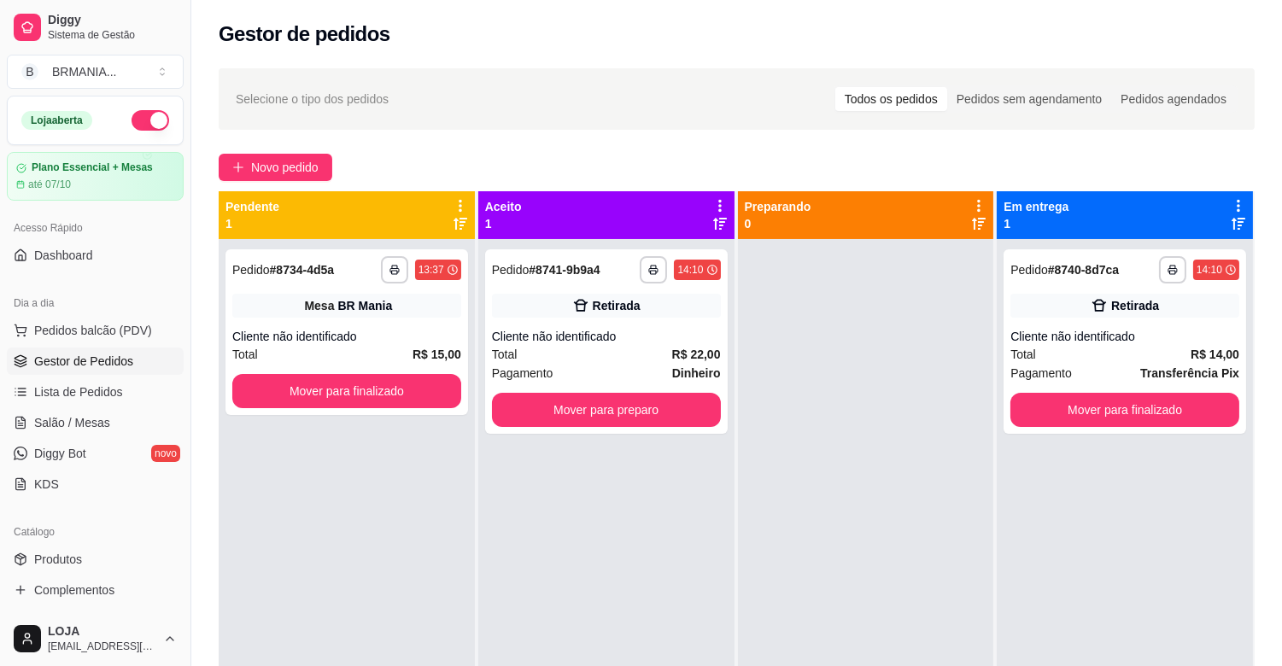
click at [1238, 396] on div "**********" at bounding box center [1125, 572] width 256 height 666
click at [1141, 402] on button "Mover para finalizado" at bounding box center [1125, 410] width 222 height 33
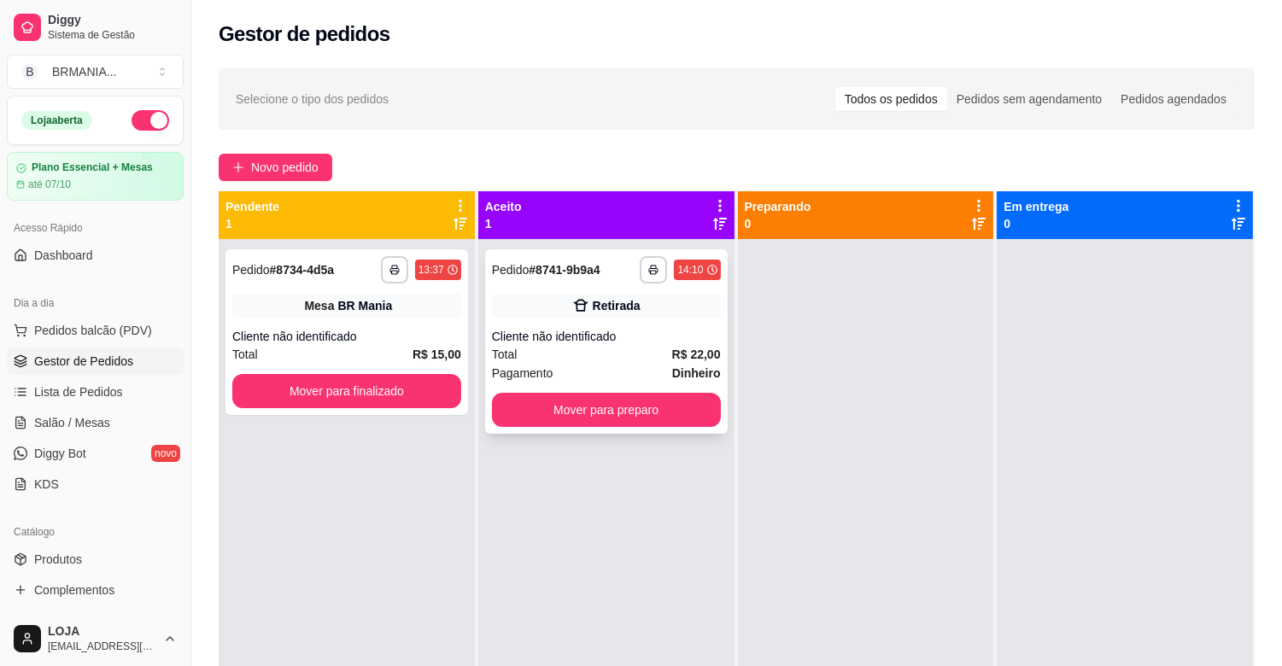
click at [667, 389] on div "**********" at bounding box center [606, 341] width 243 height 184
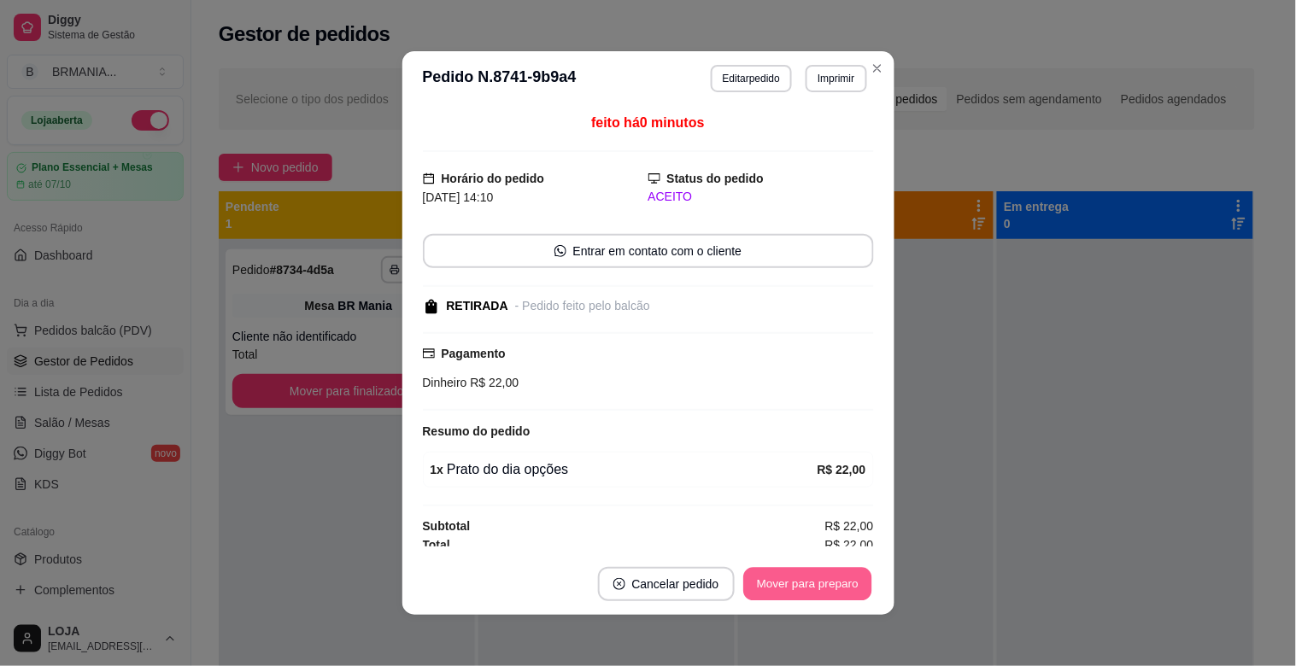
click at [804, 582] on button "Mover para preparo" at bounding box center [807, 584] width 128 height 33
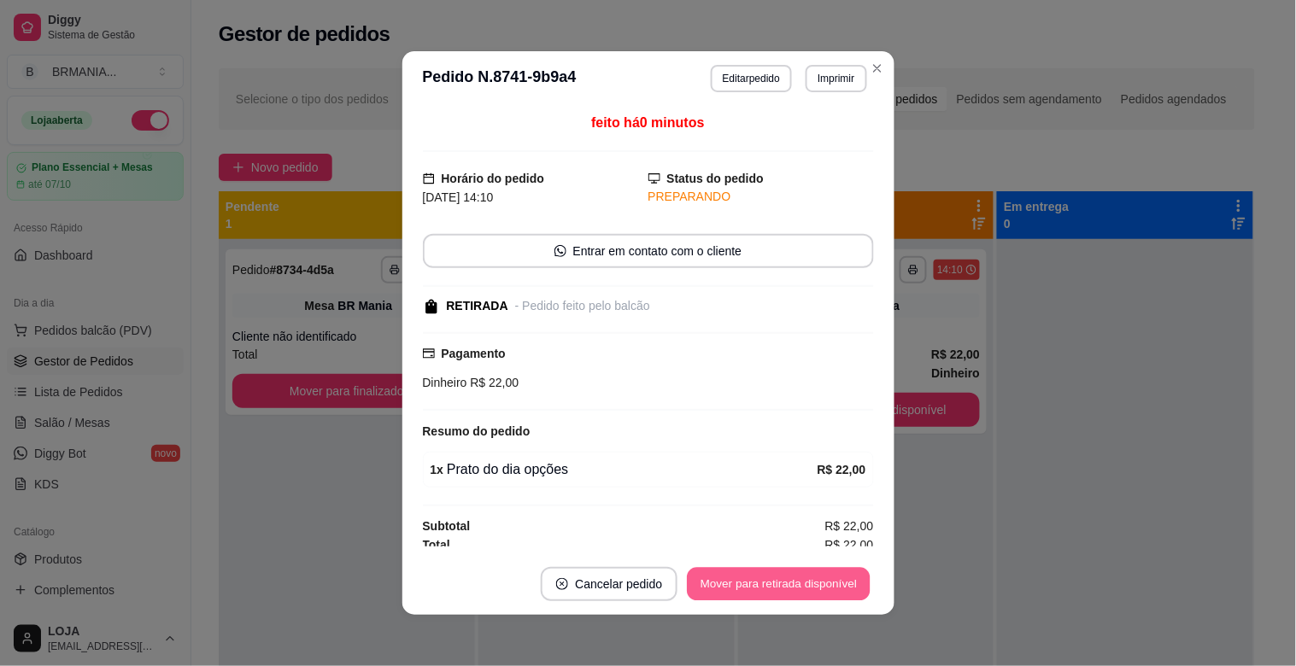
click at [839, 581] on button "Mover para retirada disponível" at bounding box center [779, 584] width 183 height 33
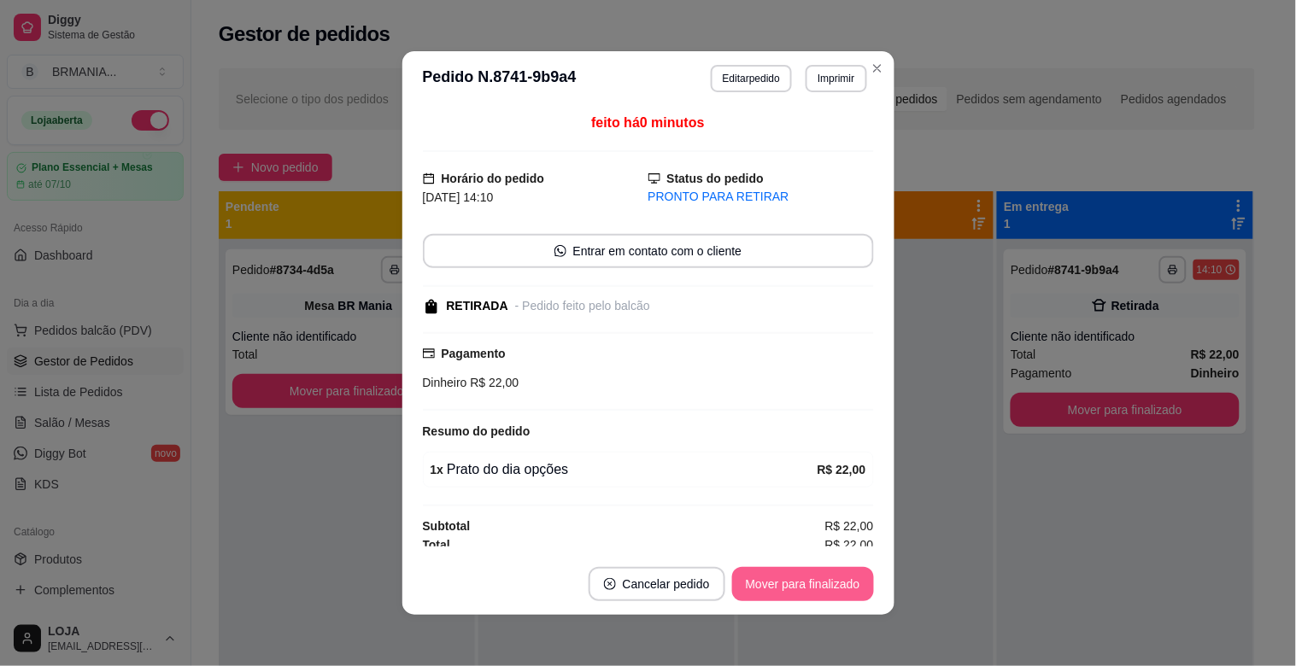
click at [837, 581] on button "Mover para finalizado" at bounding box center [803, 584] width 142 height 34
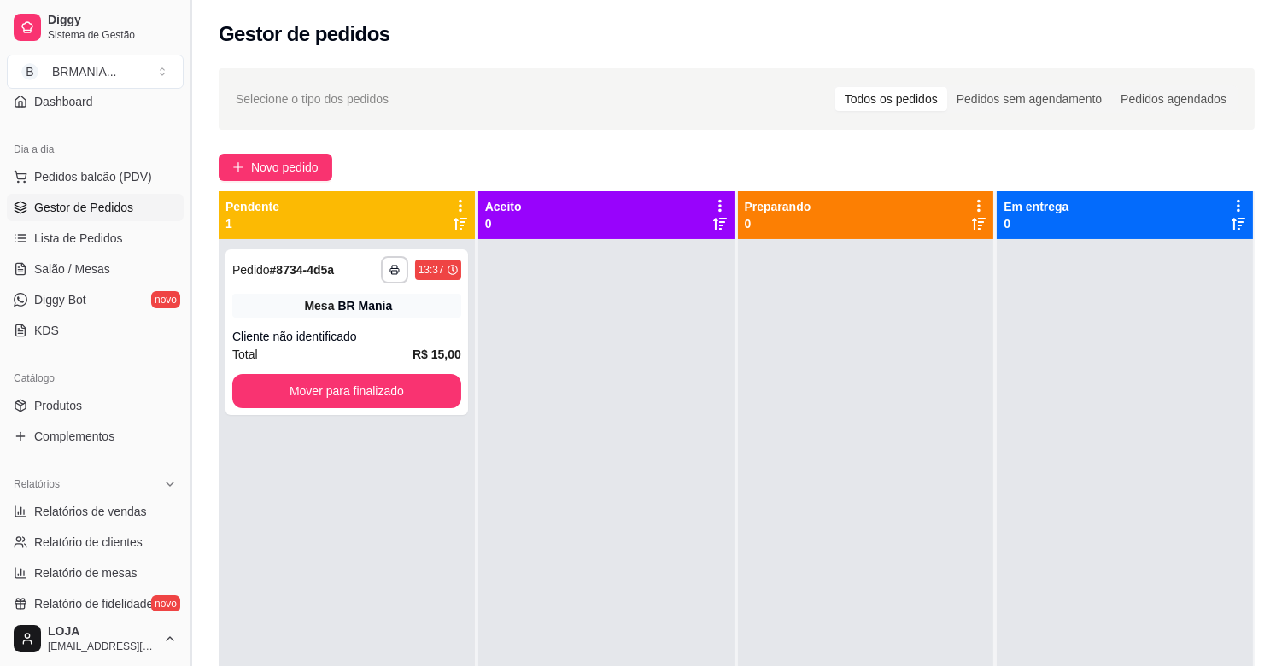
scroll to position [159, 0]
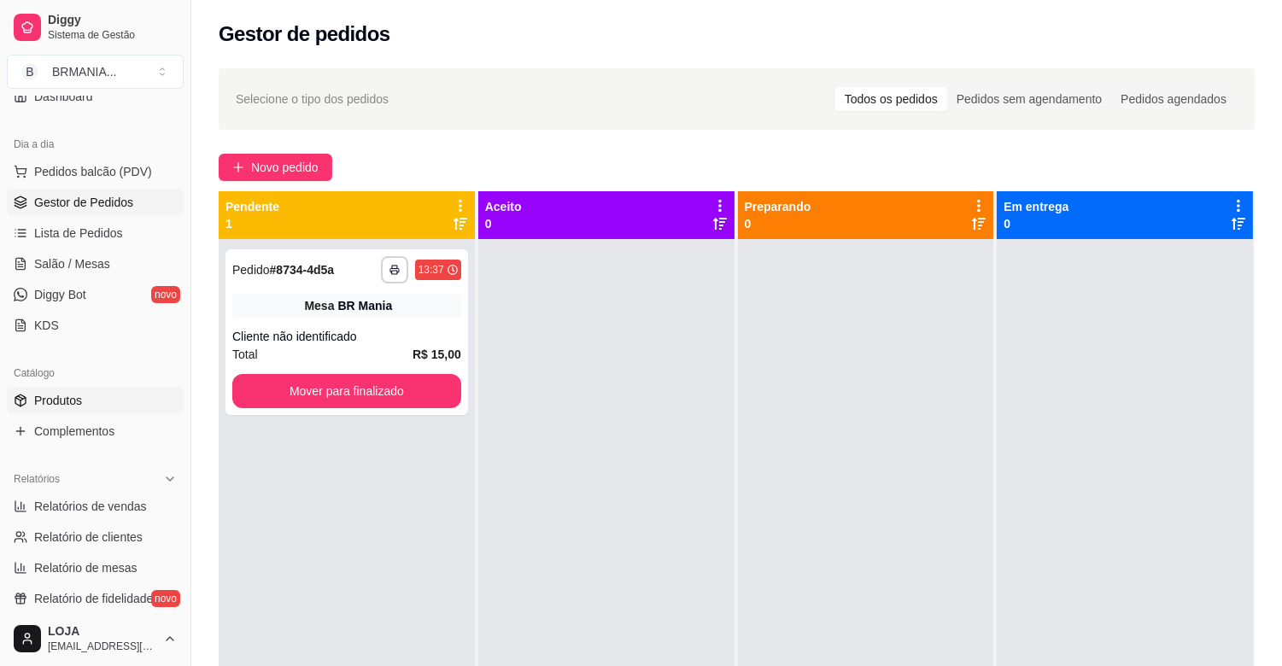
click at [107, 413] on link "Produtos" at bounding box center [95, 400] width 177 height 27
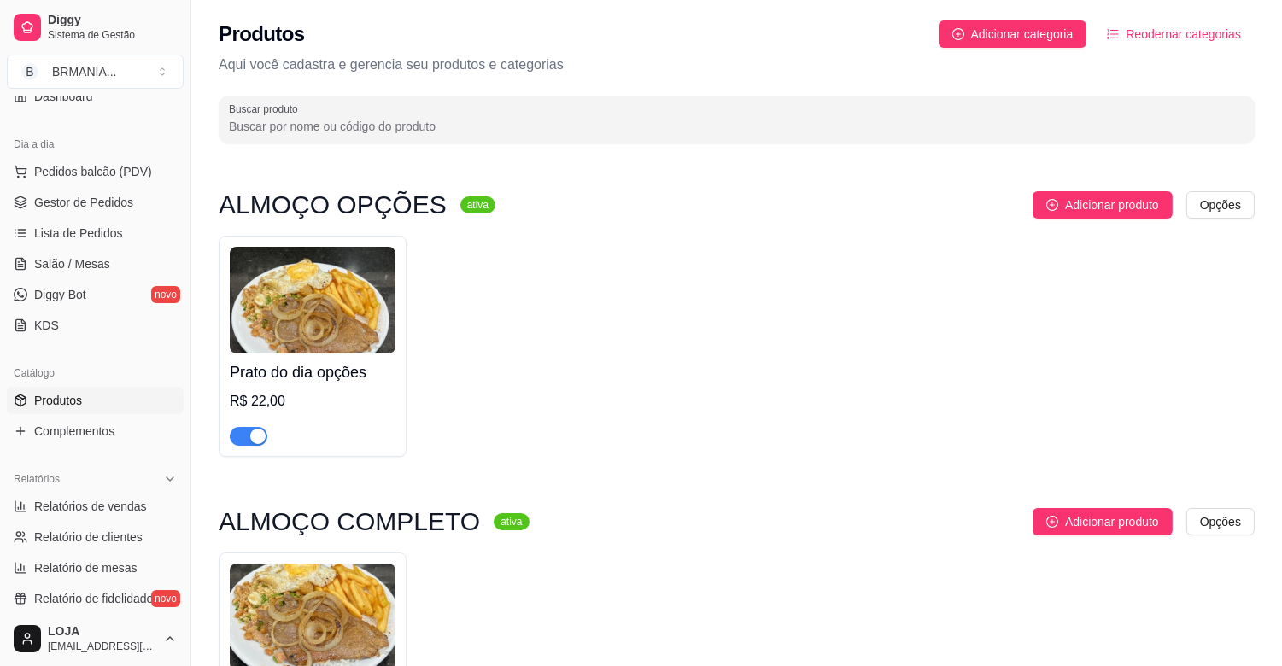
click at [251, 447] on div "Prato do dia opções R$ 22,00" at bounding box center [313, 346] width 188 height 221
click at [250, 429] on div "button" at bounding box center [257, 436] width 15 height 15
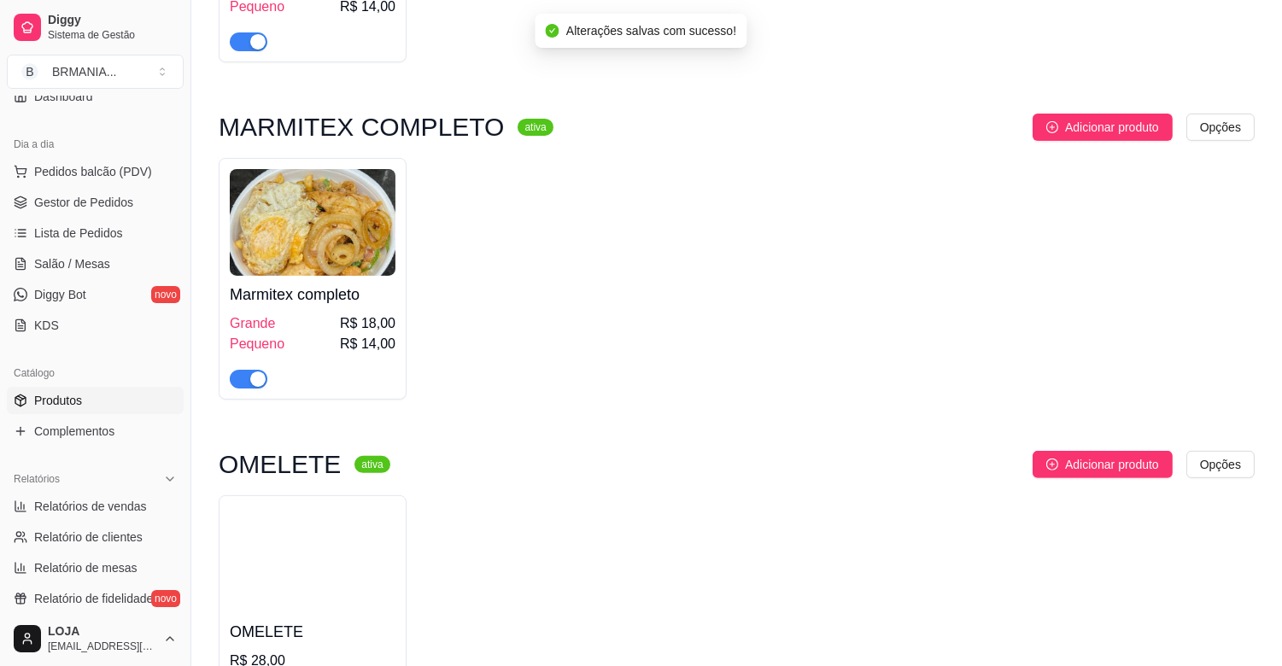
scroll to position [839, 0]
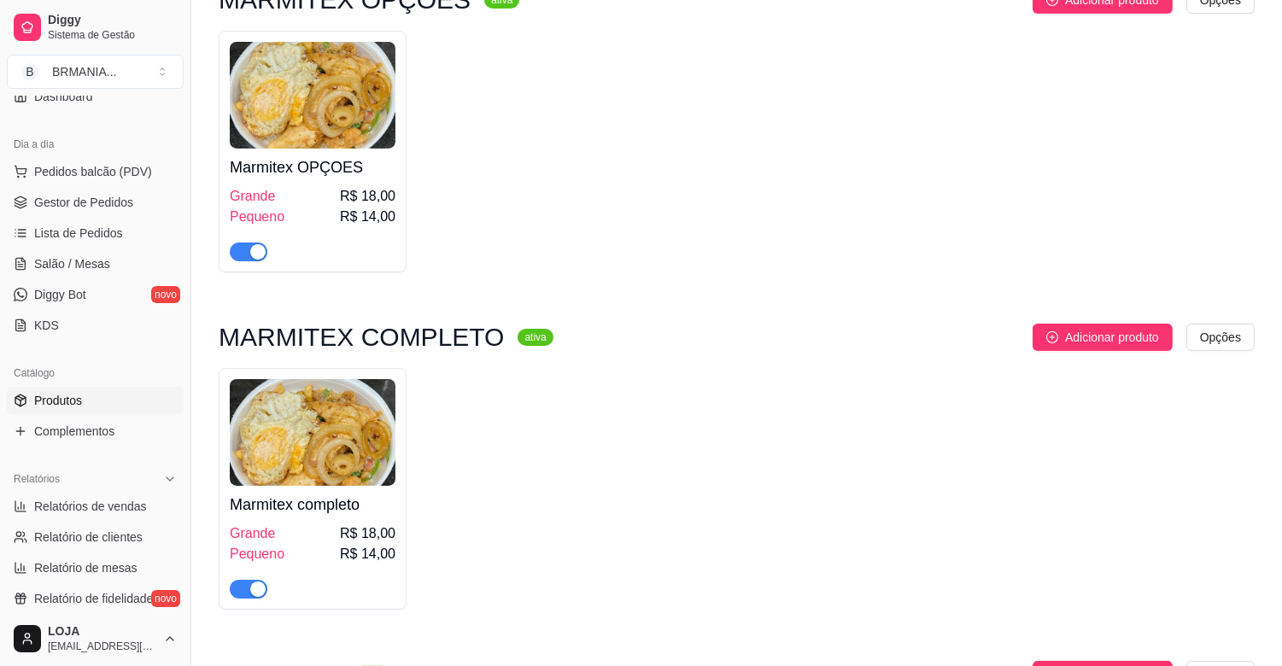
click at [240, 250] on span "button" at bounding box center [249, 252] width 38 height 19
click at [260, 597] on div "button" at bounding box center [257, 589] width 15 height 15
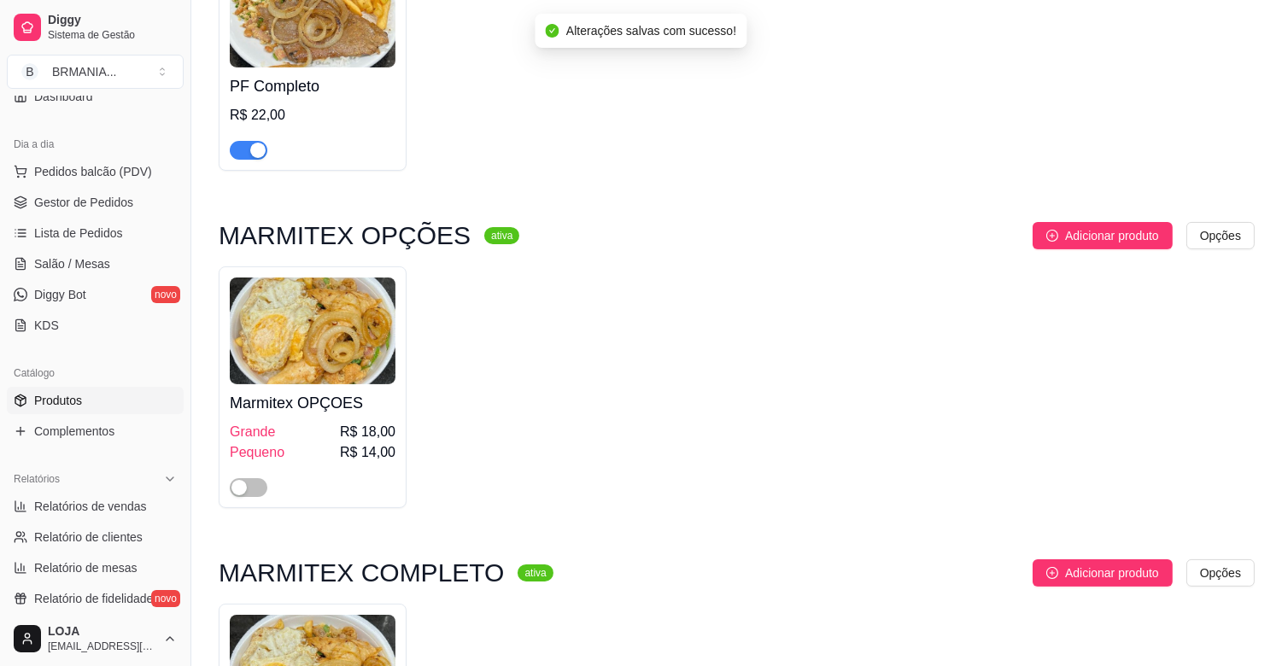
click at [239, 147] on span "button" at bounding box center [249, 150] width 38 height 19
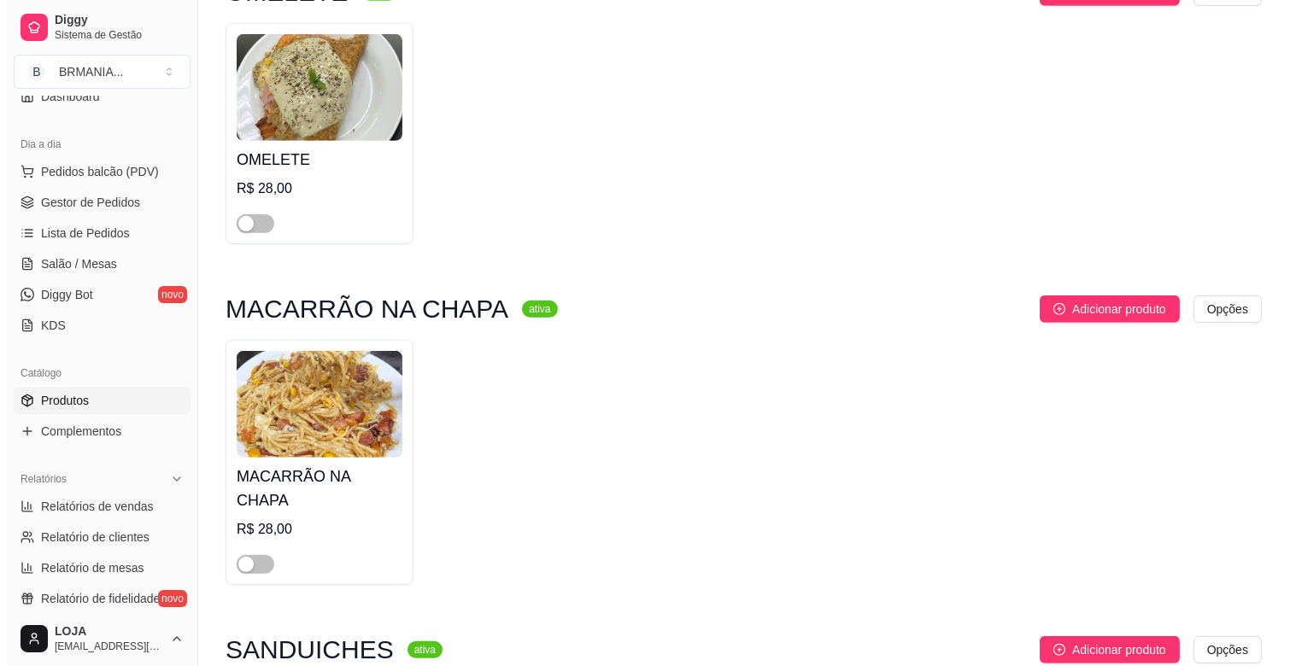
scroll to position [0, 0]
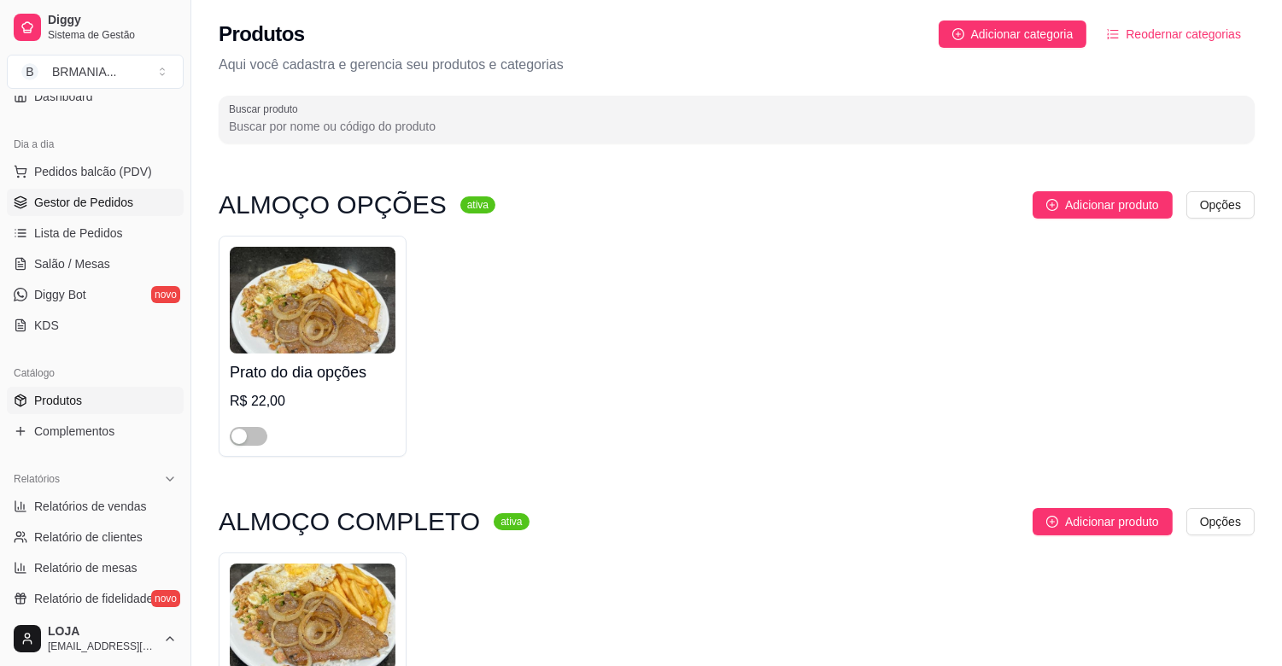
click at [99, 202] on span "Gestor de Pedidos" at bounding box center [83, 202] width 99 height 17
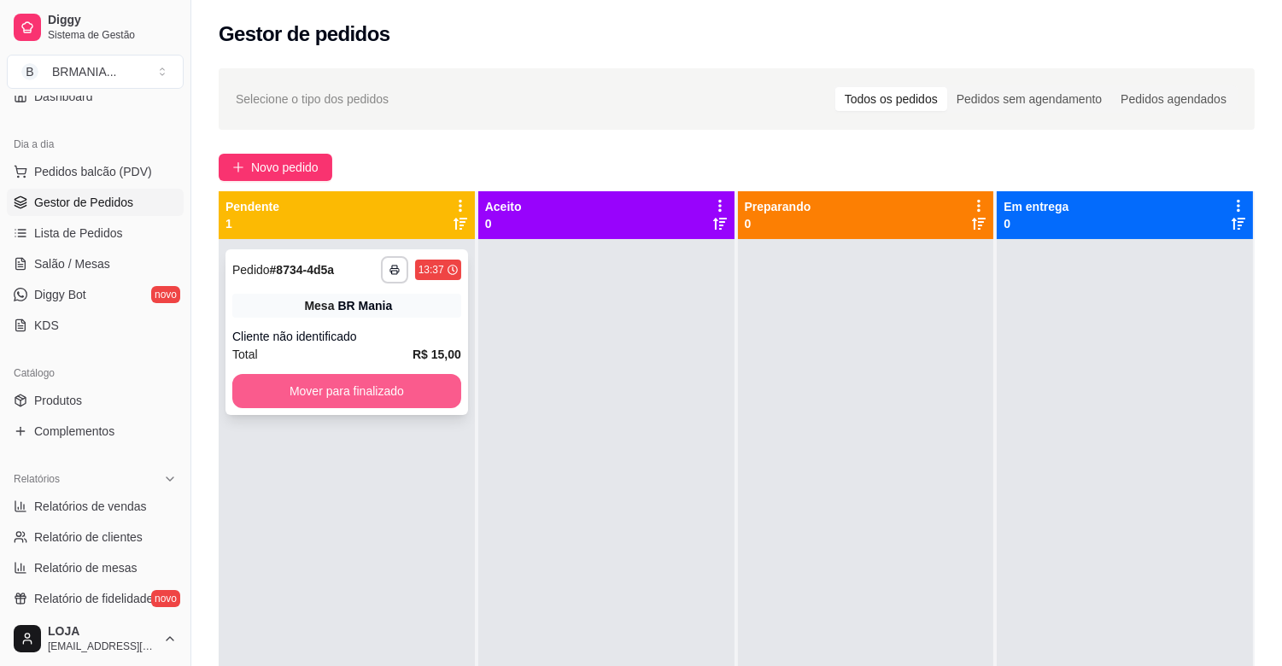
click at [407, 385] on button "Mover para finalizado" at bounding box center [346, 391] width 229 height 34
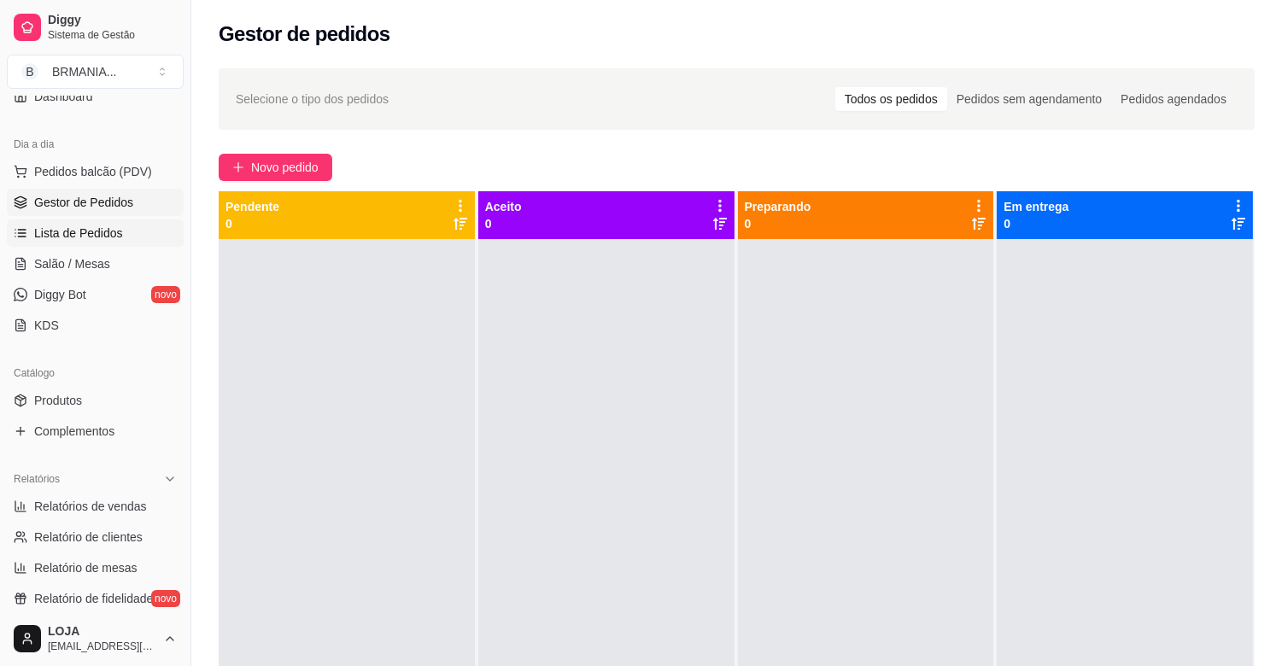
click at [107, 228] on span "Lista de Pedidos" at bounding box center [78, 233] width 89 height 17
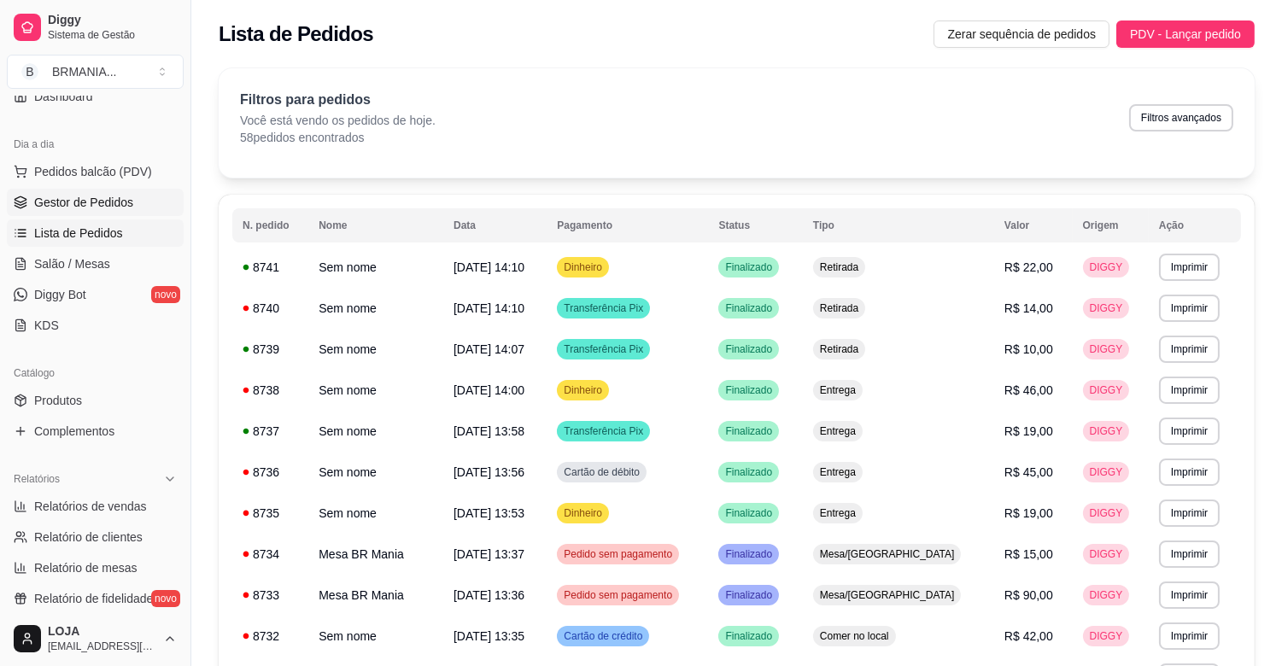
click at [73, 199] on span "Gestor de Pedidos" at bounding box center [83, 202] width 99 height 17
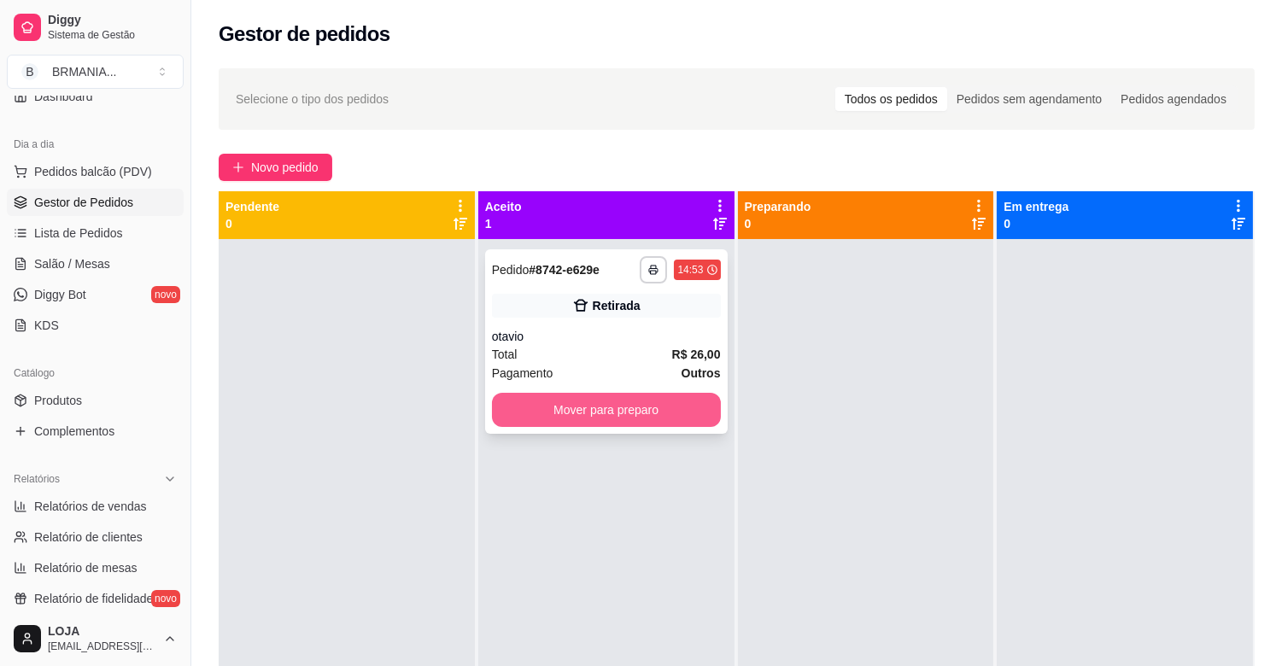
click at [664, 410] on button "Mover para preparo" at bounding box center [606, 410] width 229 height 34
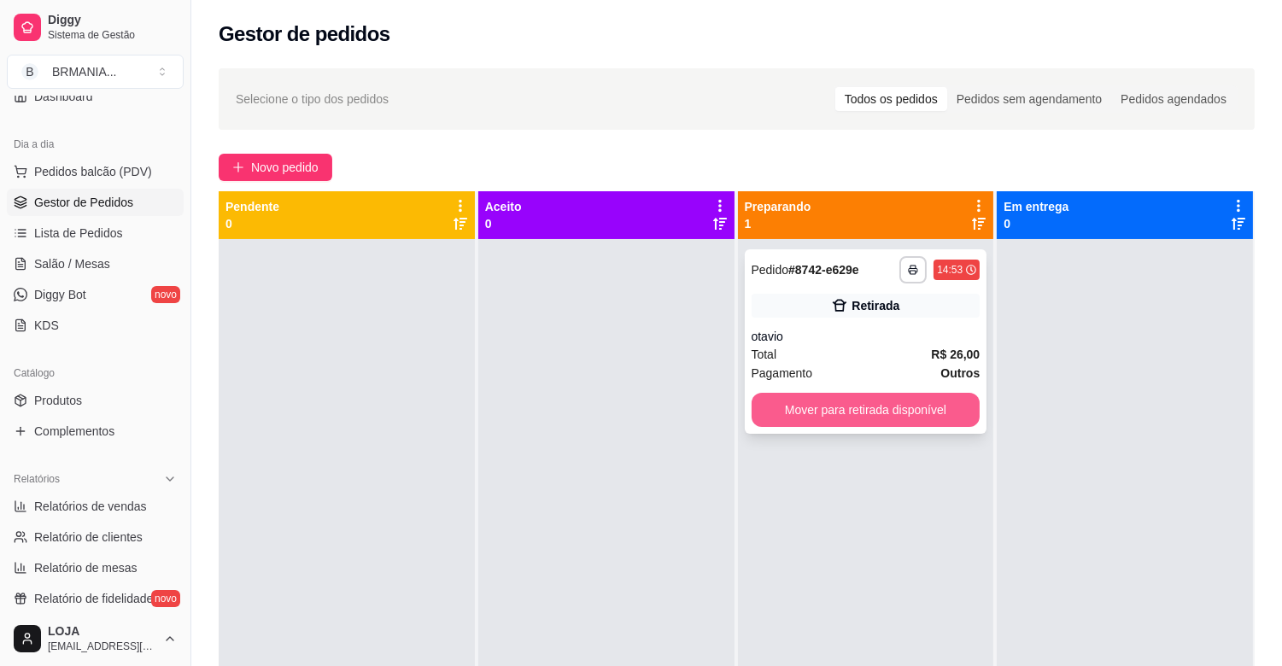
click at [834, 401] on button "Mover para retirada disponível" at bounding box center [866, 410] width 229 height 34
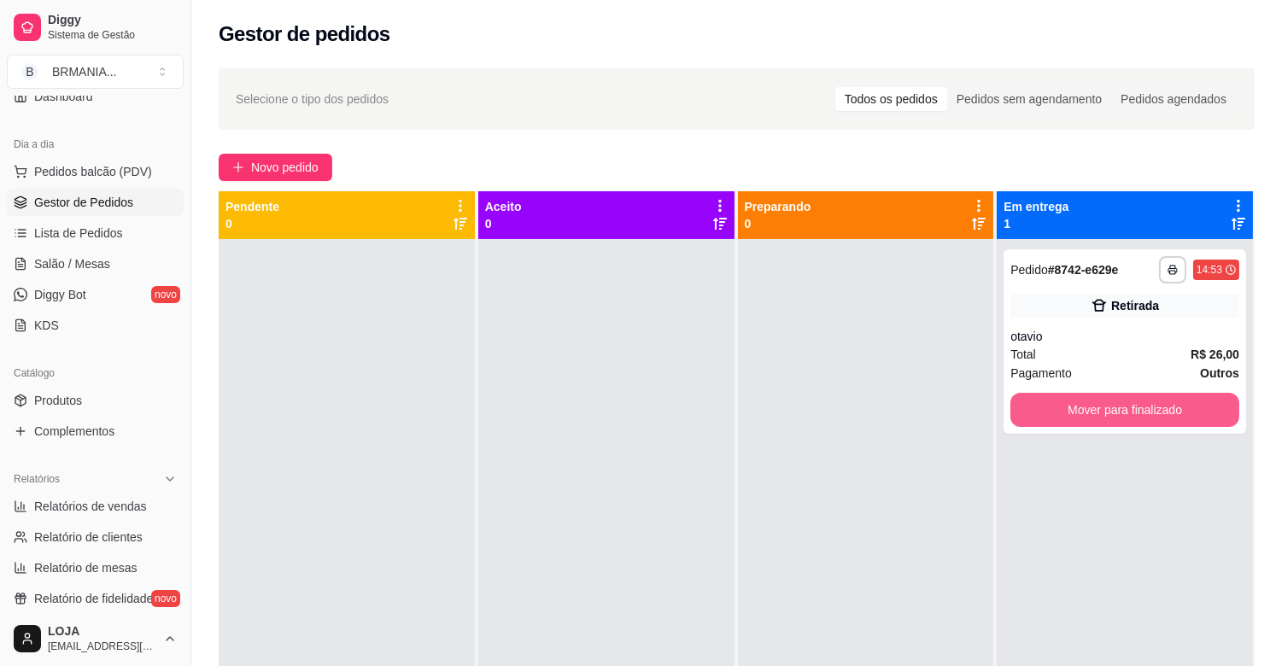
click at [1184, 413] on button "Mover para finalizado" at bounding box center [1124, 410] width 229 height 34
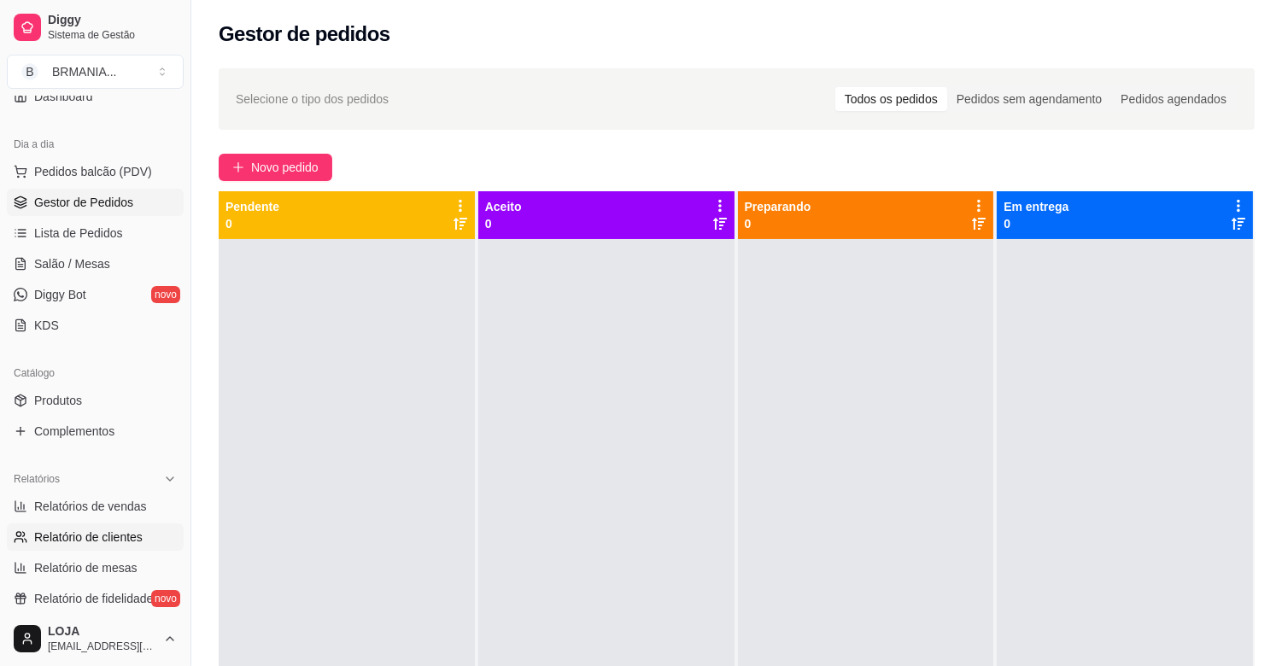
click at [91, 545] on link "Relatório de clientes" at bounding box center [95, 537] width 177 height 27
select select "30"
select select "HIGHEST_TOTAL_SPENT_WITH_ORDERS"
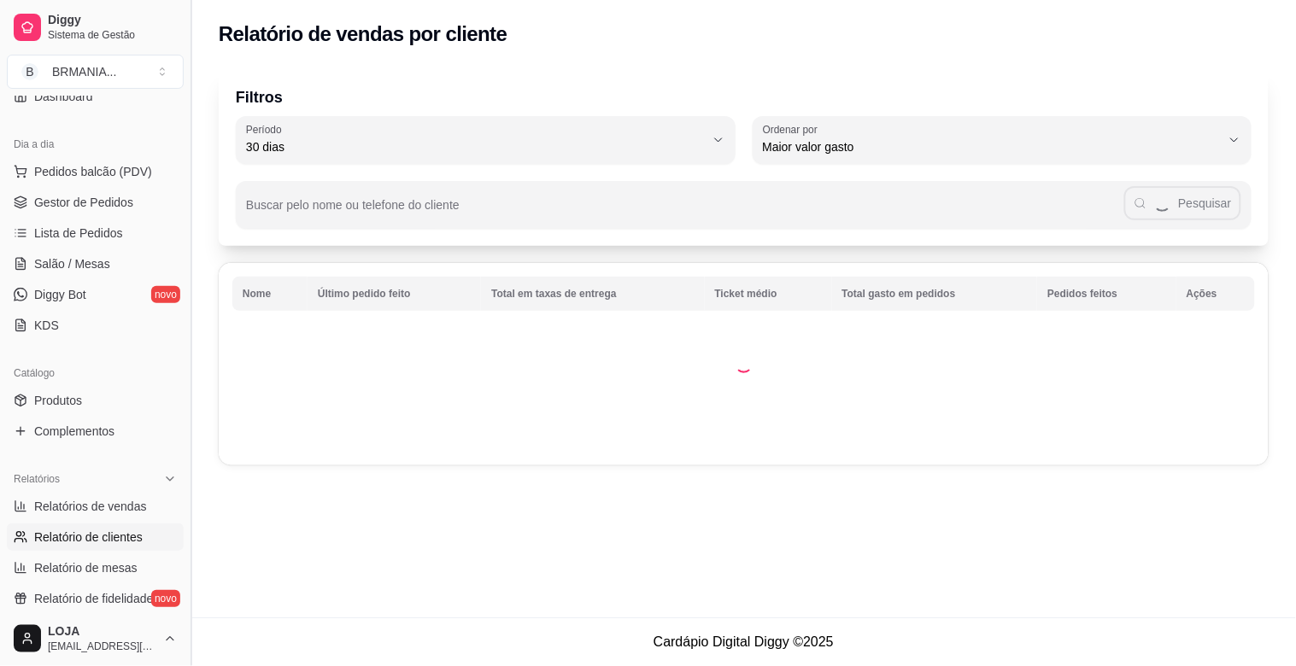
click at [196, 237] on button "Toggle Sidebar" at bounding box center [191, 333] width 14 height 666
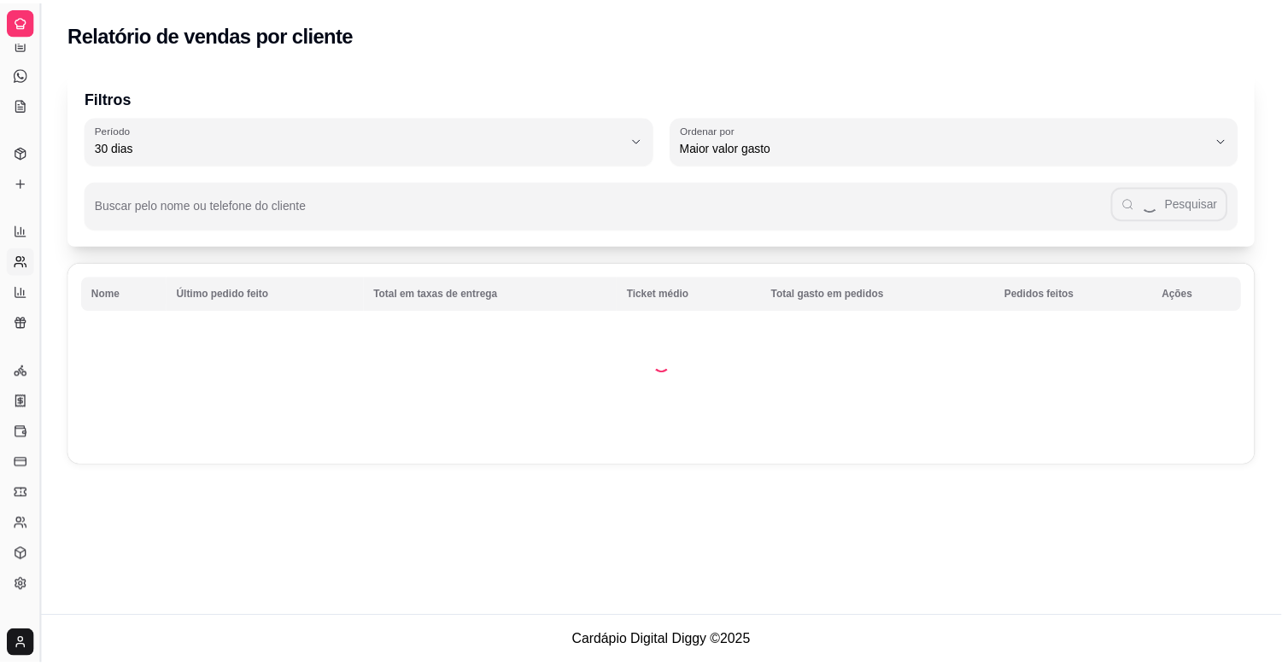
scroll to position [47, 0]
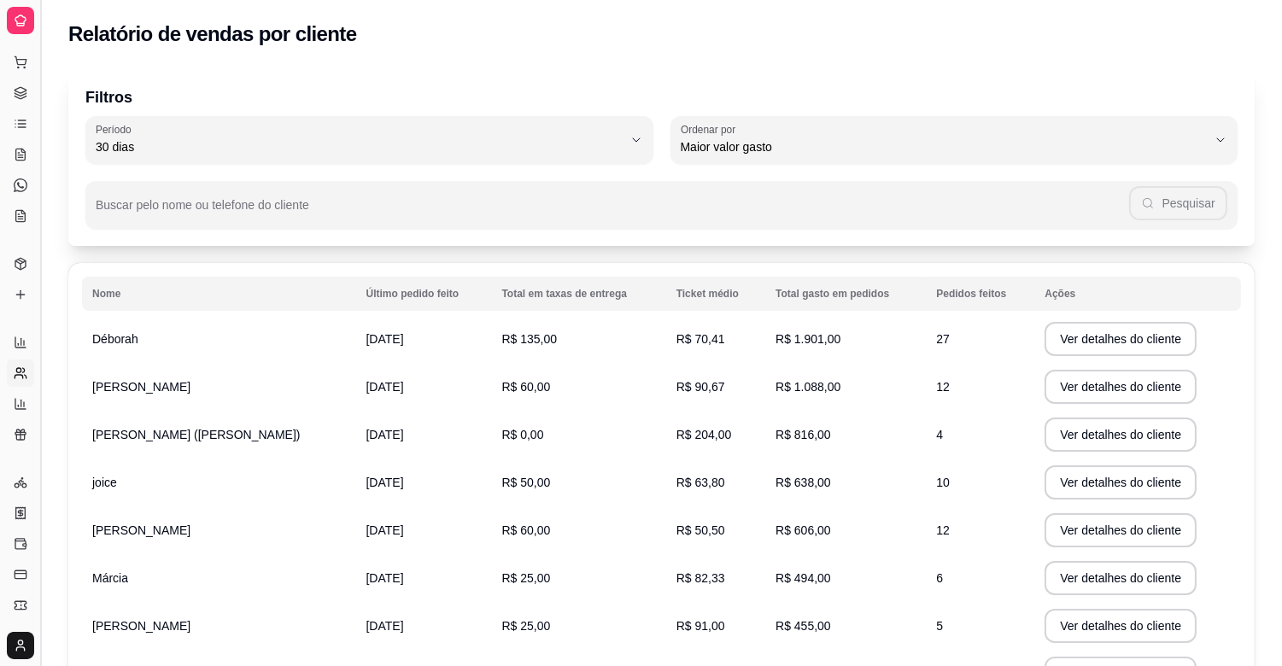
click at [37, 226] on button "Toggle Sidebar" at bounding box center [40, 333] width 14 height 666
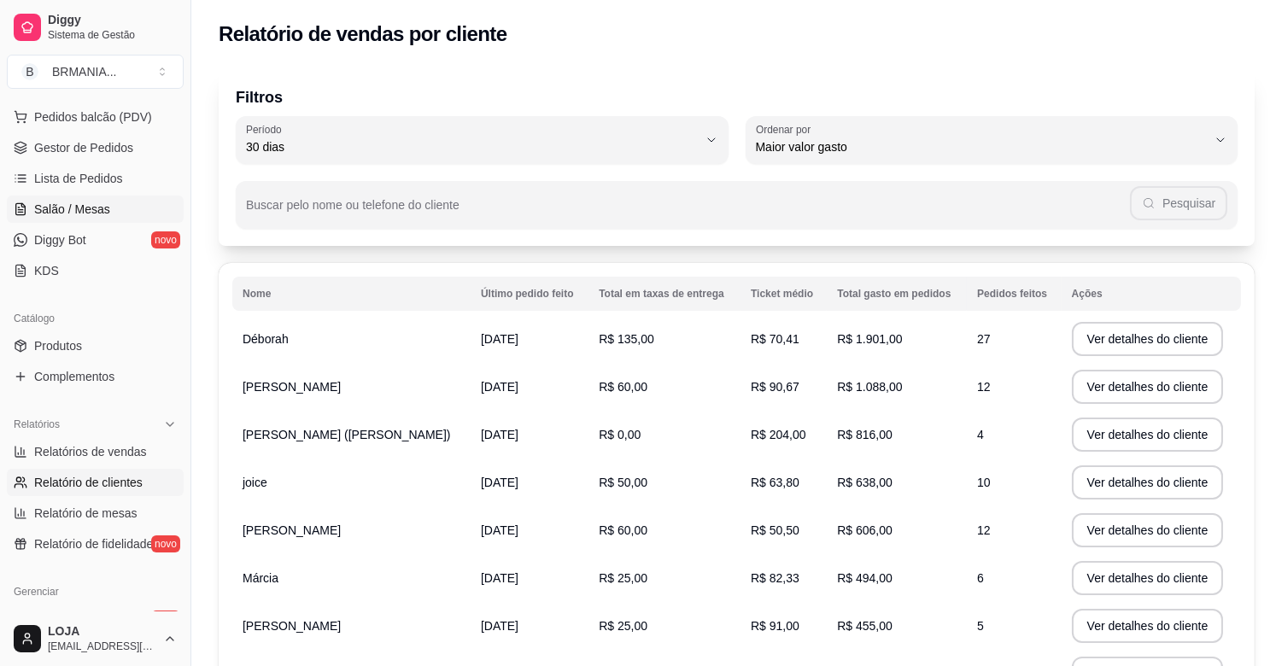
scroll to position [186, 0]
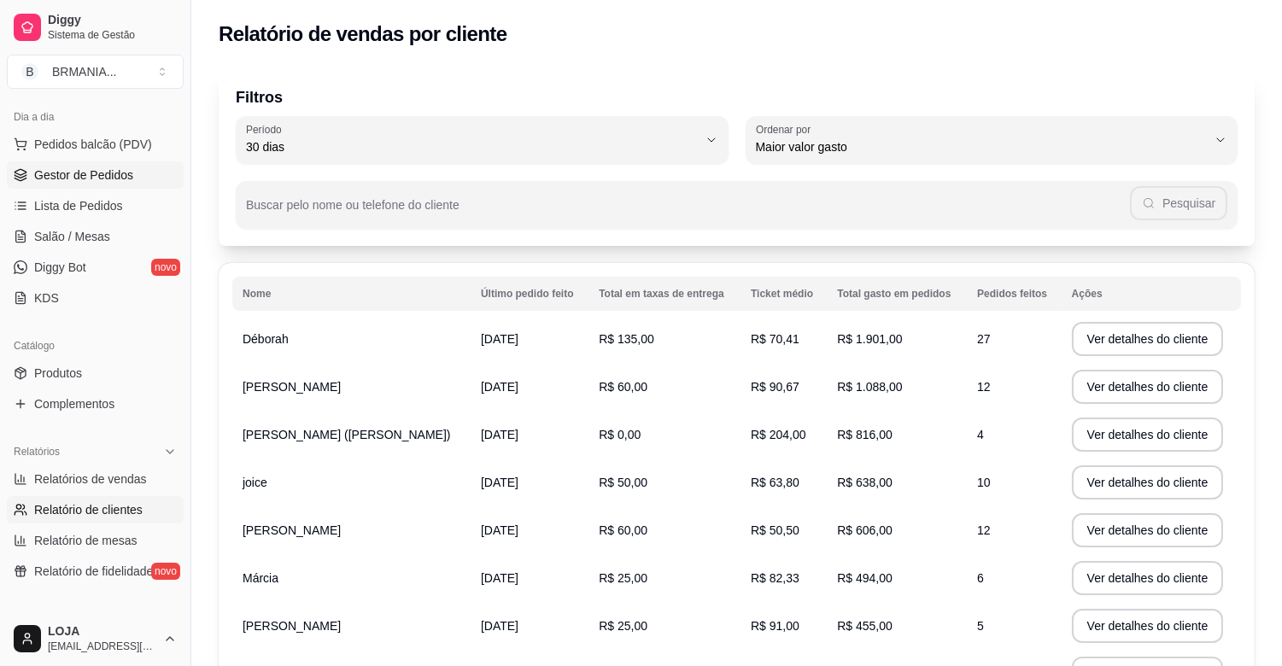
click at [122, 183] on link "Gestor de Pedidos" at bounding box center [95, 174] width 177 height 27
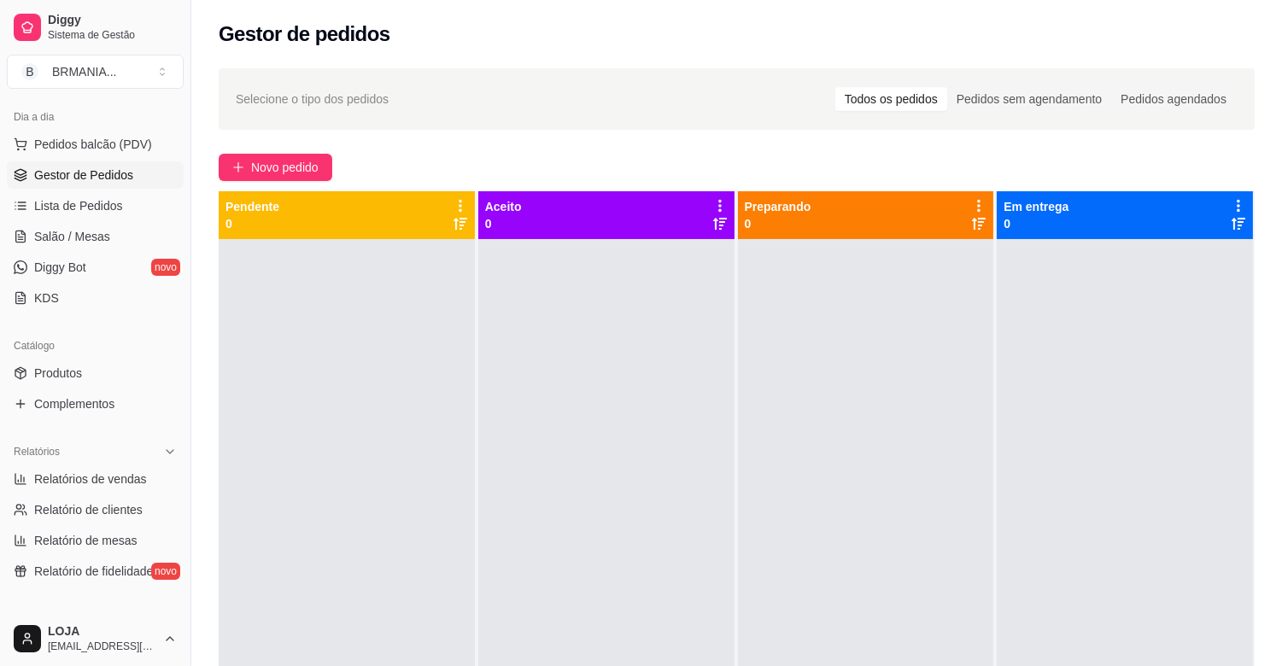
click at [114, 219] on ul "Pedidos balcão (PDV) Gestor de Pedidos Lista de Pedidos Salão / Mesas Diggy Bot…" at bounding box center [95, 221] width 177 height 181
click at [115, 209] on span "Lista de Pedidos" at bounding box center [78, 205] width 89 height 17
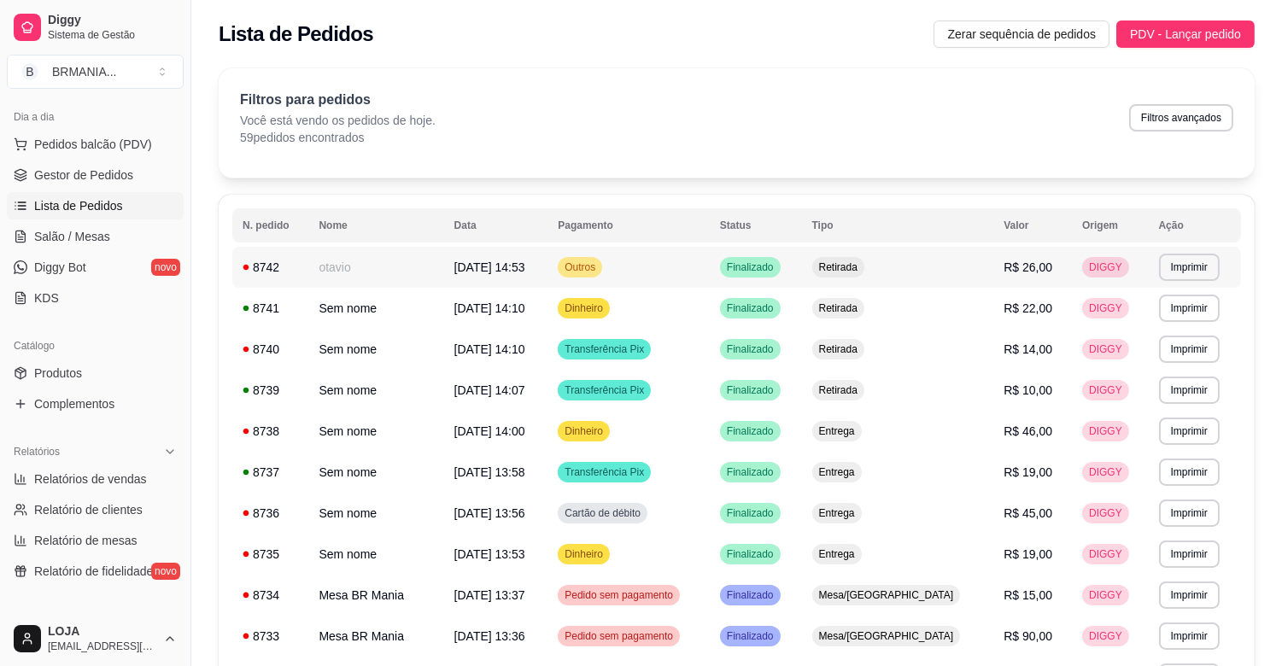
click at [864, 276] on div "Retirada" at bounding box center [838, 267] width 52 height 20
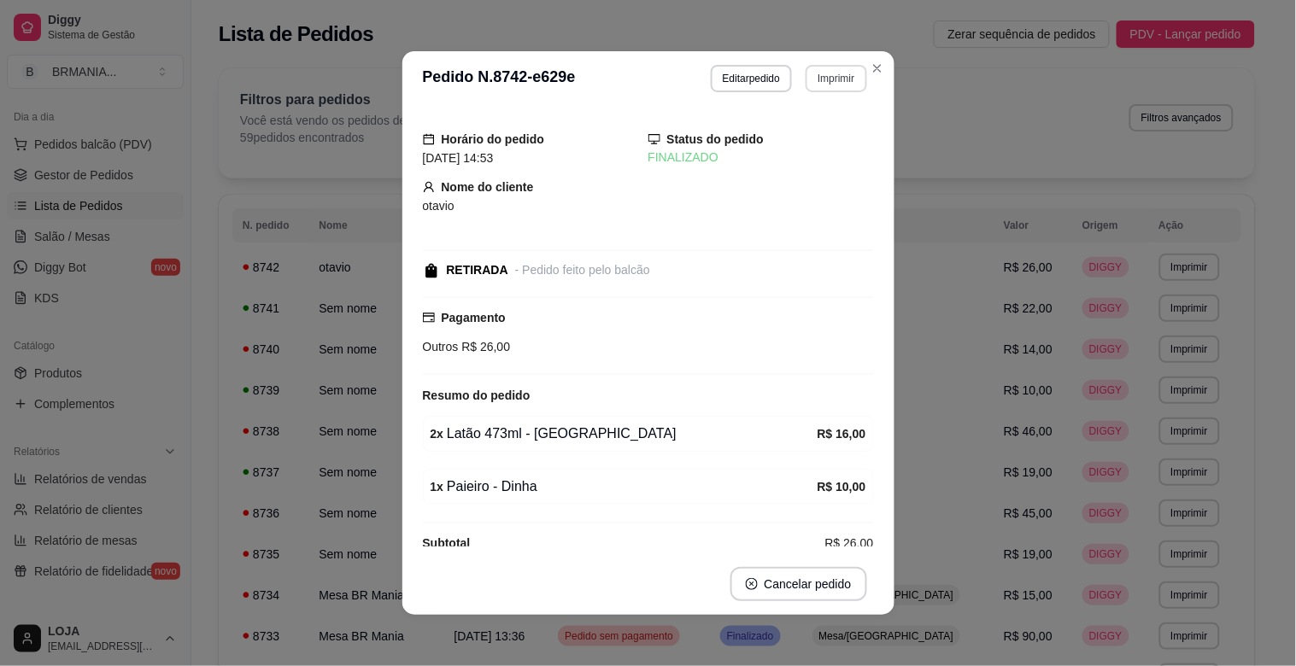
click at [822, 73] on button "Imprimir" at bounding box center [835, 78] width 61 height 27
click at [797, 147] on button "IMPRESSORA" at bounding box center [800, 139] width 124 height 27
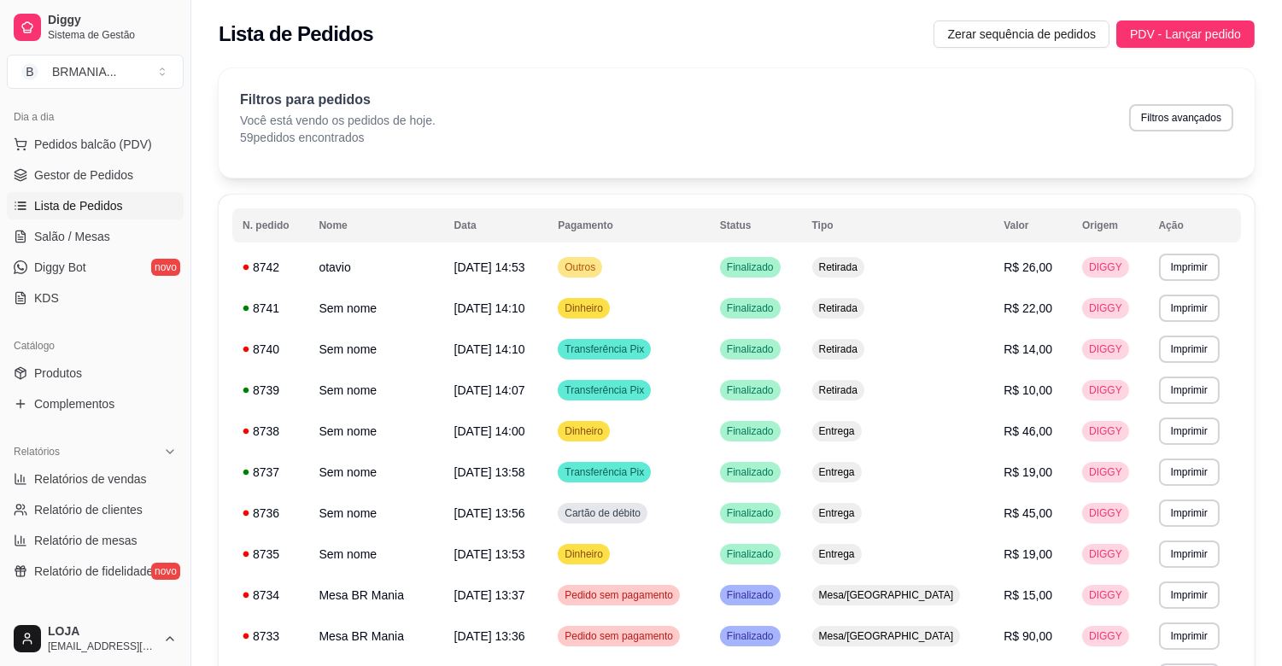
drag, startPoint x: 184, startPoint y: 357, endPoint x: 176, endPoint y: 371, distance: 16.1
click at [182, 374] on div "Diggy Sistema de Gestão B BRMANIA ... Loja aberta Plano Essencial + Mesas até 0…" at bounding box center [95, 333] width 190 height 666
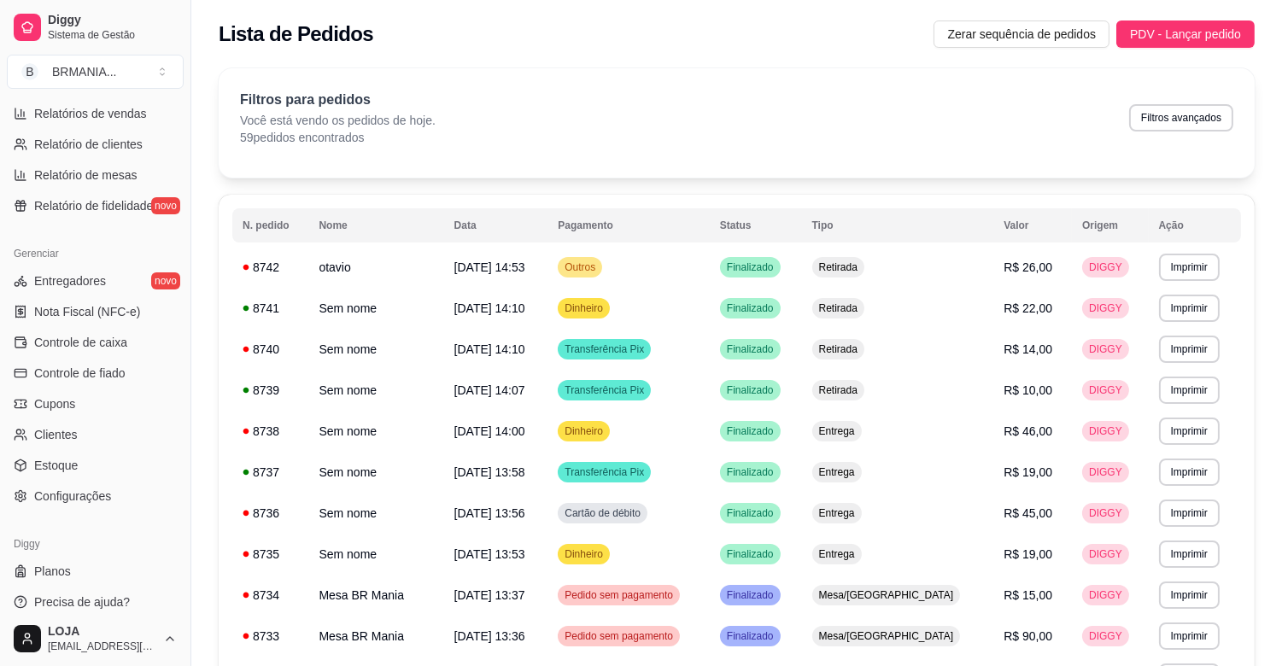
scroll to position [562, 0]
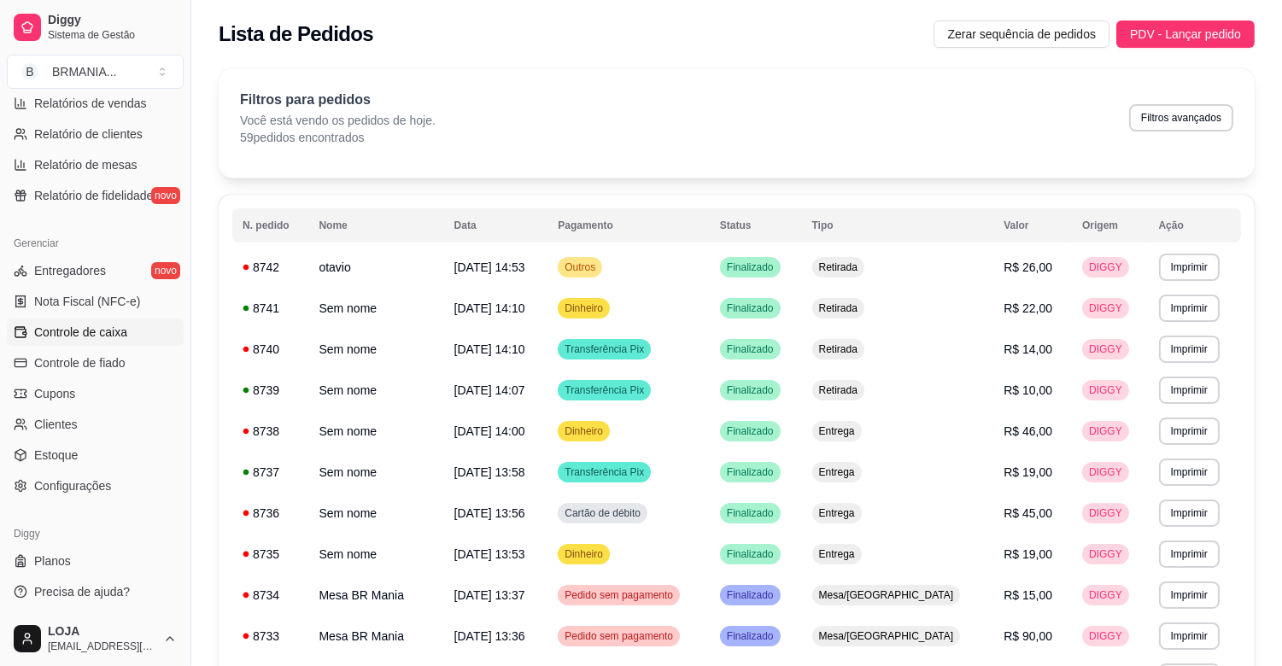
click at [95, 338] on span "Controle de caixa" at bounding box center [80, 332] width 93 height 17
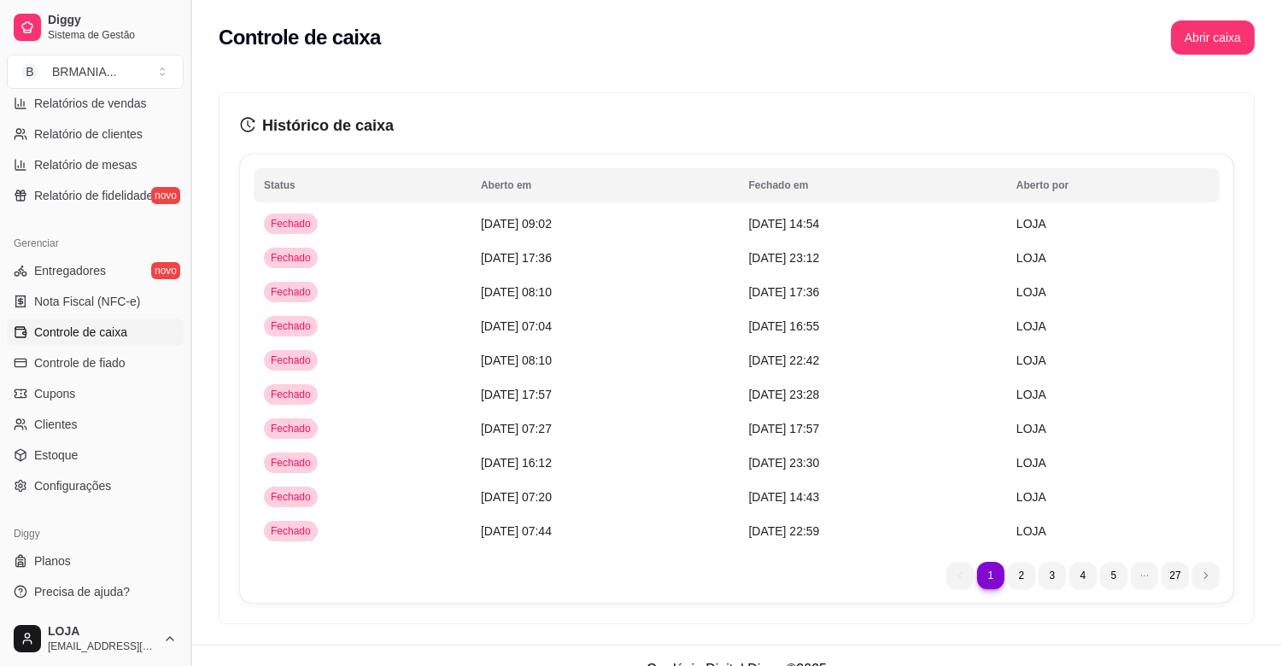
drag, startPoint x: 184, startPoint y: 521, endPoint x: 183, endPoint y: 397, distance: 123.8
click at [184, 397] on button "Toggle Sidebar" at bounding box center [191, 333] width 14 height 666
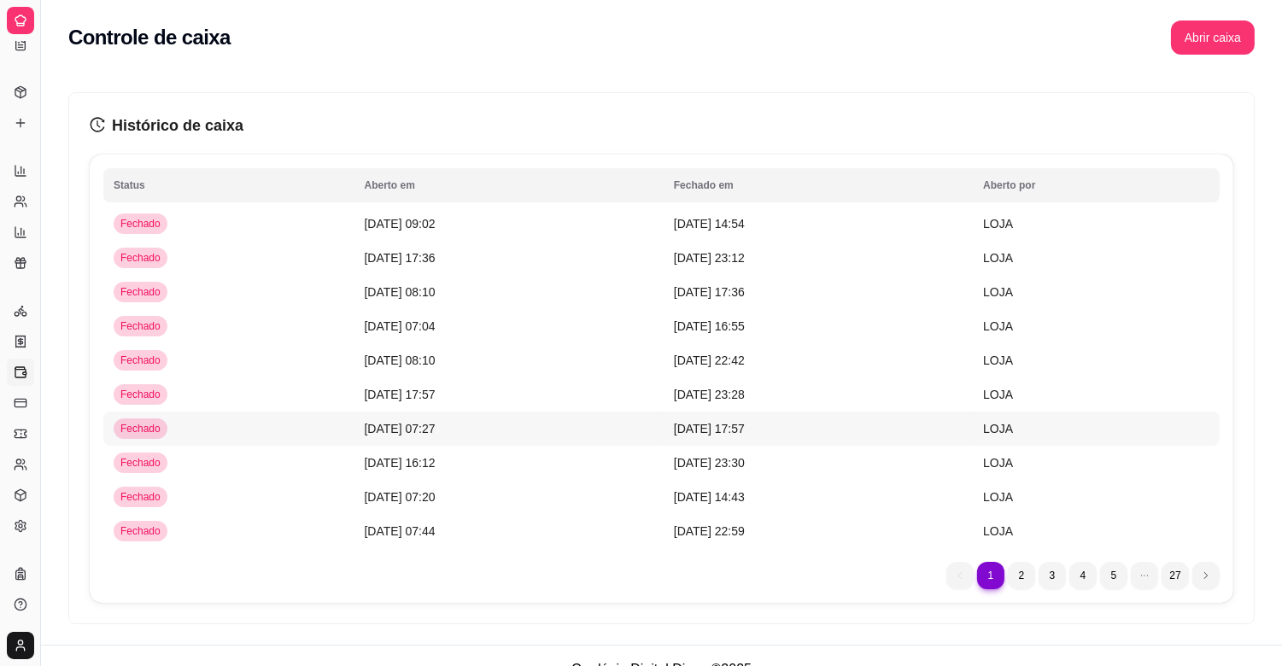
scroll to position [218, 0]
click at [34, 491] on button "Toggle Sidebar" at bounding box center [40, 333] width 14 height 666
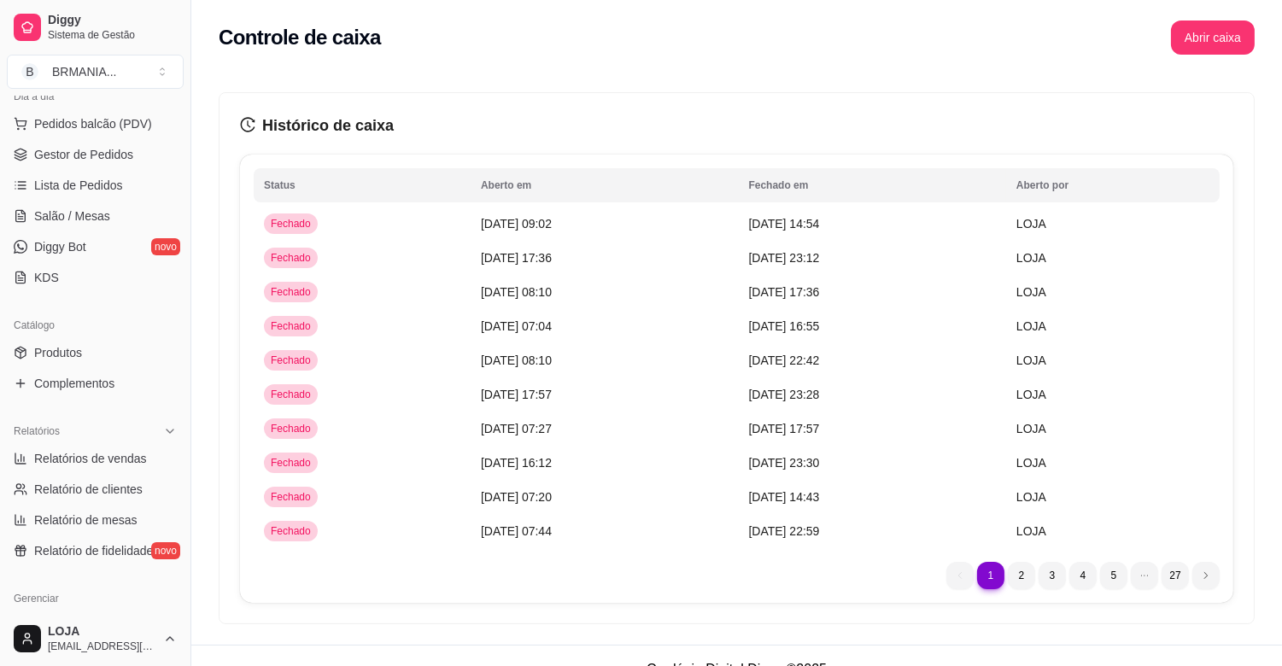
scroll to position [0, 0]
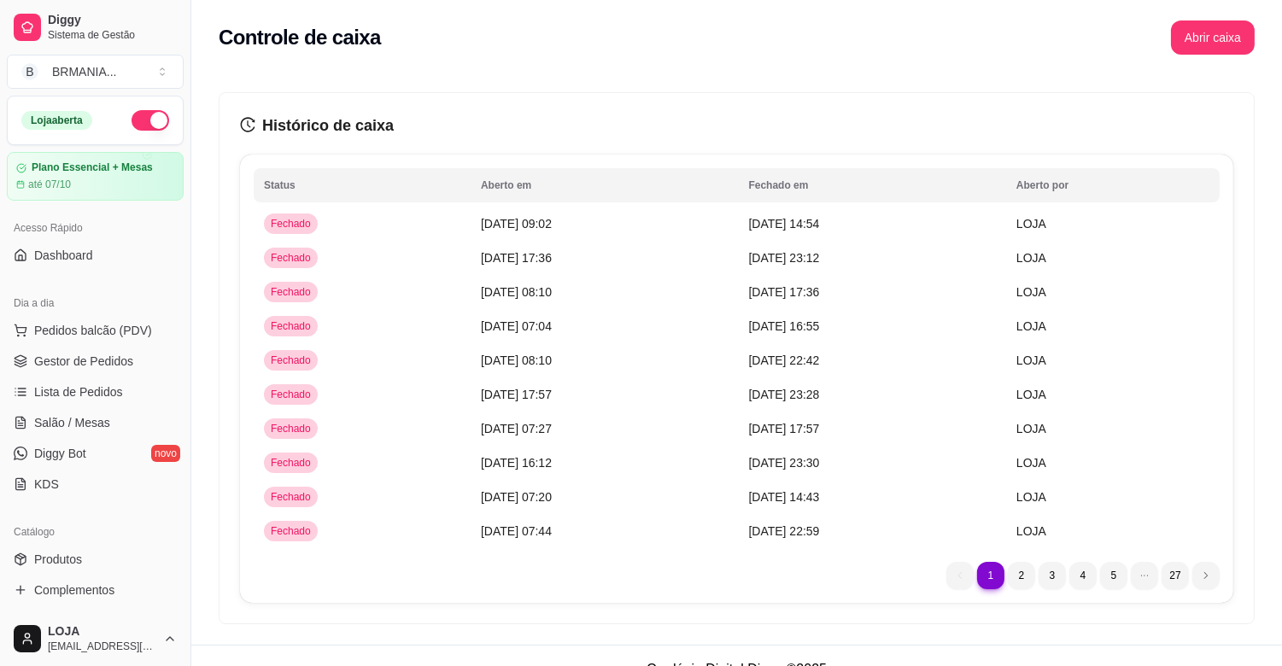
click at [140, 116] on button "button" at bounding box center [151, 120] width 38 height 20
